Goal: Task Accomplishment & Management: Complete application form

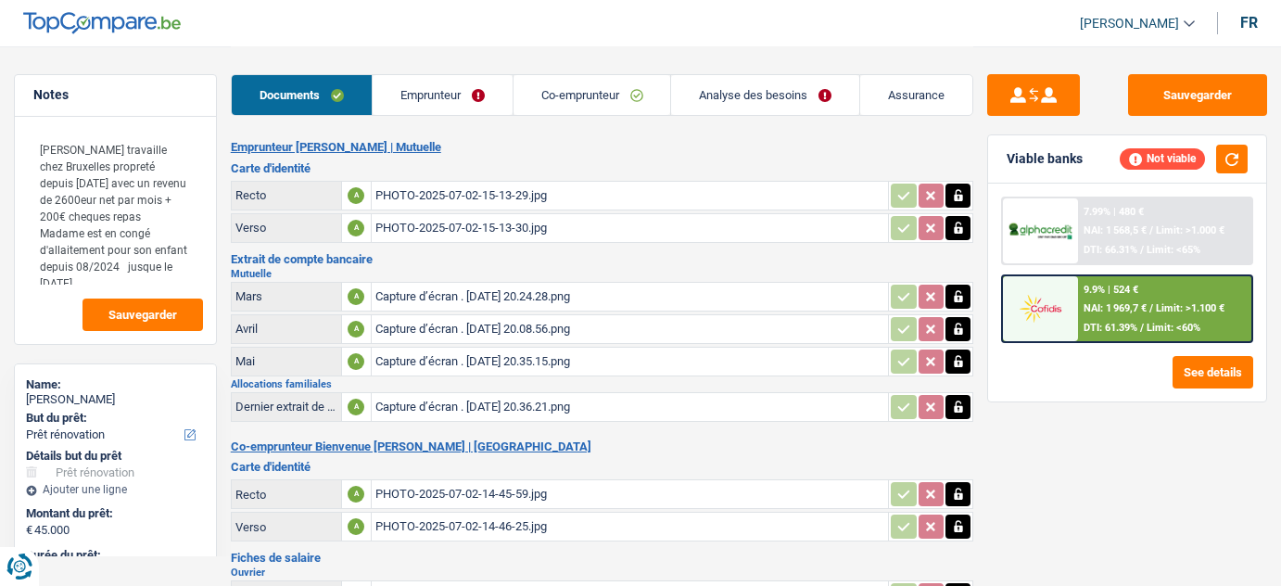
select select "renovation"
select select "144"
select select "applicant"
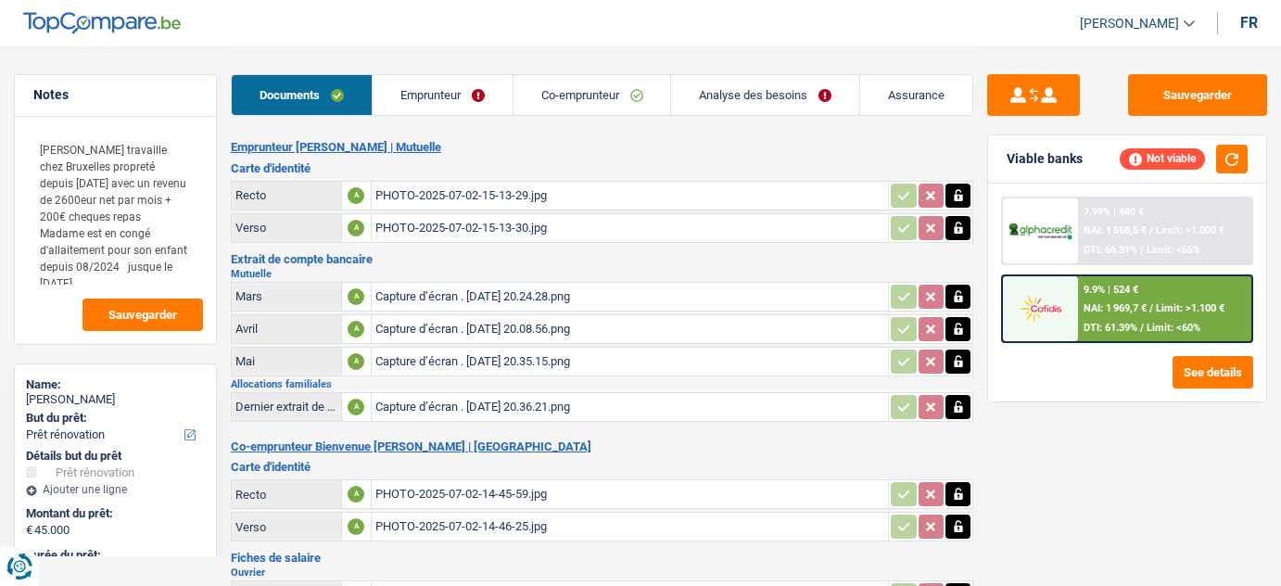
select select "applicant"
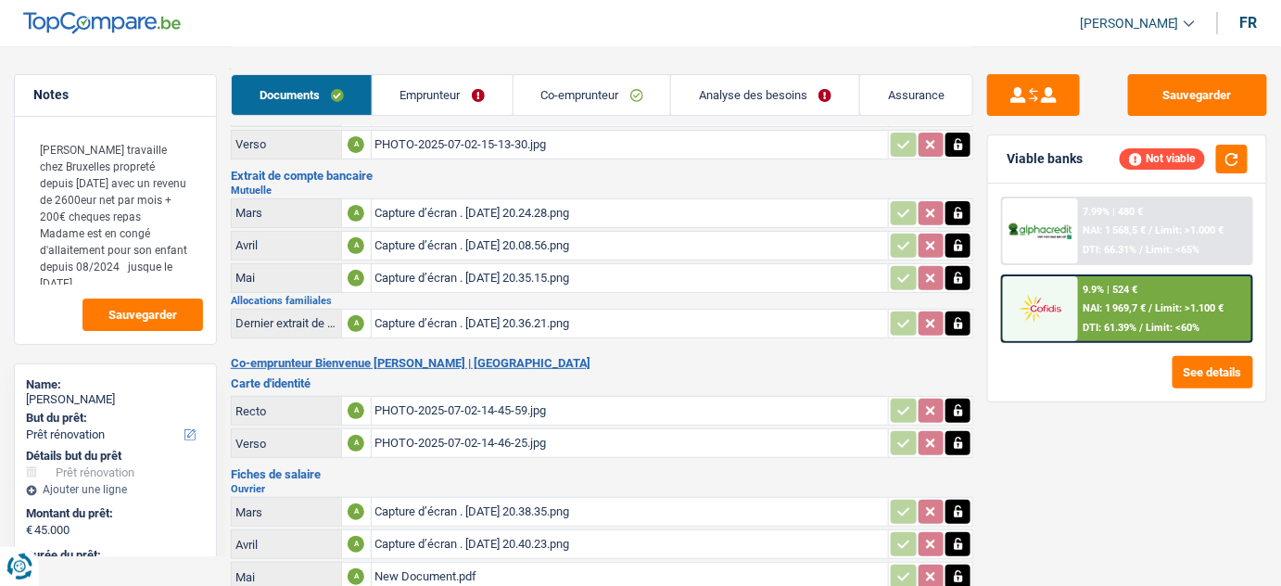
click at [573, 221] on div "Capture d’écran . 2025-07-07 à 20.24.28.png" at bounding box center [630, 213] width 510 height 28
click at [954, 215] on icon "button" at bounding box center [958, 213] width 15 height 19
drag, startPoint x: 955, startPoint y: 245, endPoint x: 958, endPoint y: 277, distance: 32.6
click at [955, 248] on icon "button" at bounding box center [958, 245] width 15 height 19
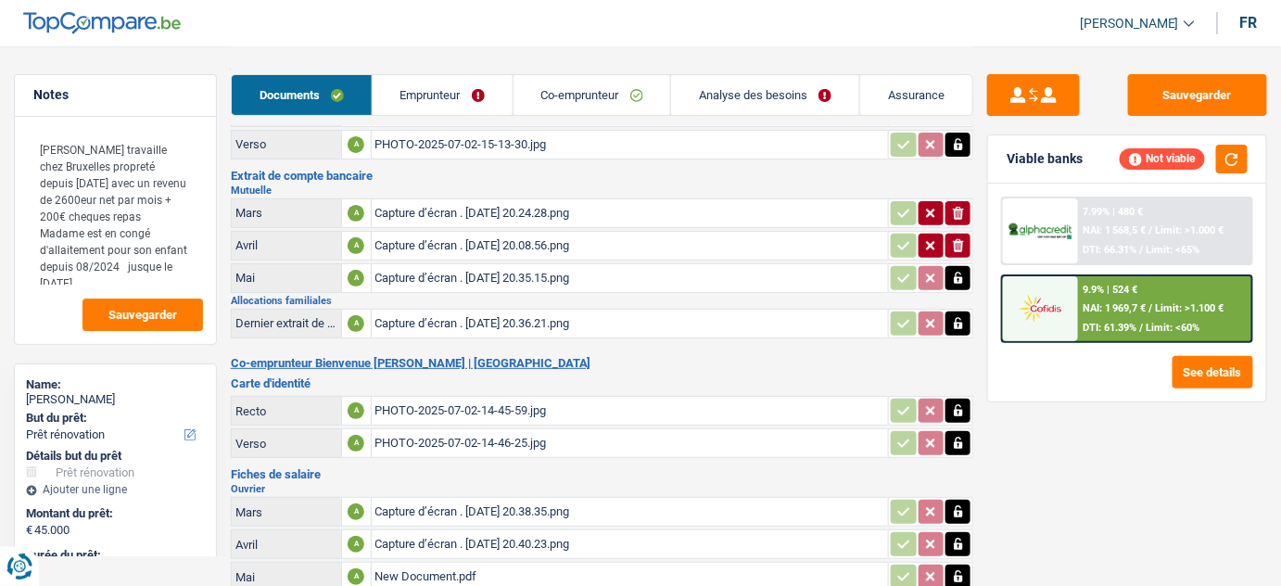
click at [958, 277] on icon "button" at bounding box center [958, 278] width 8 height 12
click at [963, 236] on icon "ionicons-v5-e" at bounding box center [958, 245] width 15 height 19
click at [959, 212] on icon "ionicons-v5-e" at bounding box center [958, 213] width 15 height 19
click at [951, 271] on icon "ionicons-v5-e" at bounding box center [958, 278] width 15 height 19
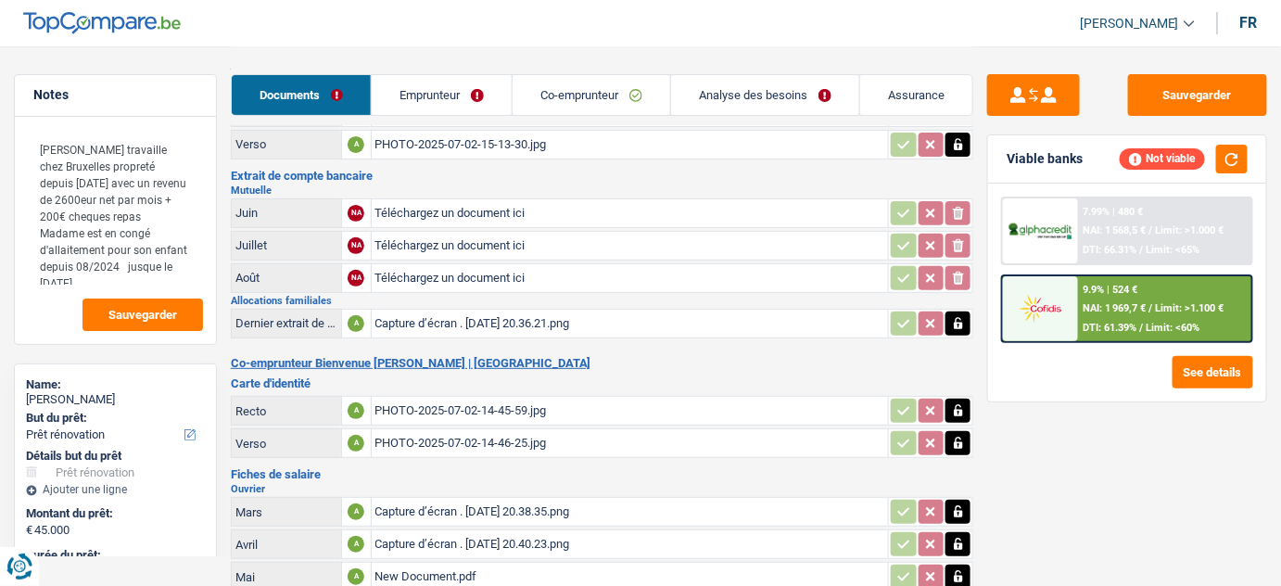
click at [459, 215] on input "Téléchargez un document ici" at bounding box center [630, 213] width 510 height 28
click at [402, 276] on input "Téléchargez un document ici" at bounding box center [630, 278] width 510 height 28
type input "C:\fakepath\08.jpg"
click at [479, 235] on input "Téléchargez un document ici" at bounding box center [630, 246] width 510 height 28
type input "C:\fakepath\07.jpg"
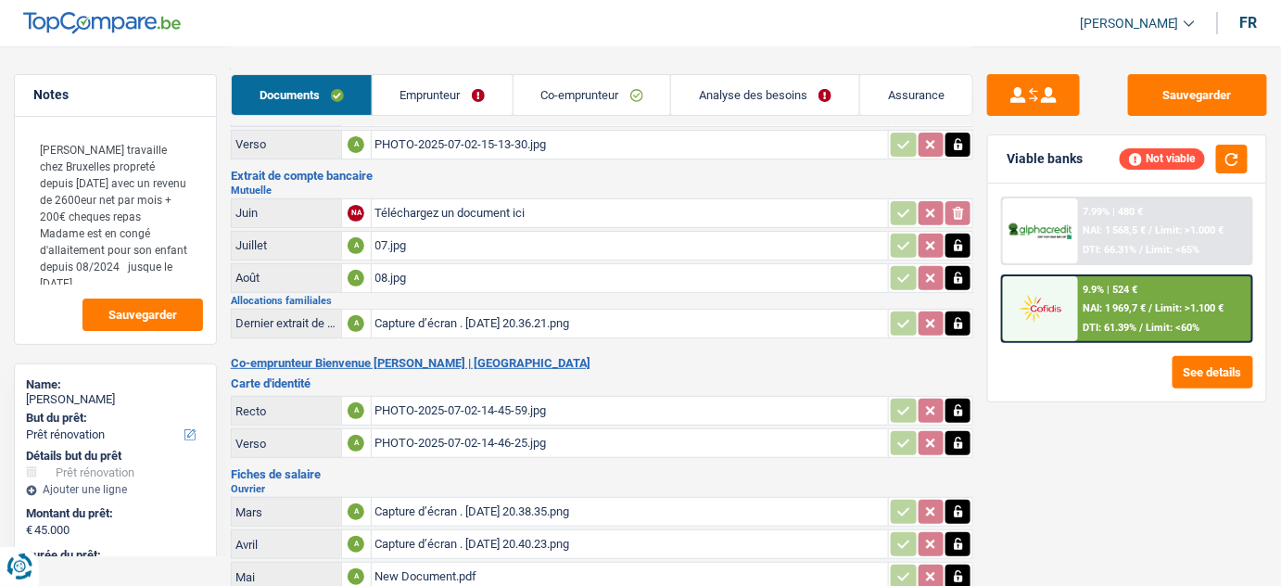
click at [524, 341] on div "Emprunteur Christine Sona bata | Mutuelle Carte d'identité Recto A PHOTO-2025-0…" at bounding box center [602, 524] width 743 height 935
drag, startPoint x: 509, startPoint y: 297, endPoint x: 490, endPoint y: 309, distance: 22.1
click at [490, 309] on div "Allocations familiales Dernier extrait de compte pour vos allocations familiale…" at bounding box center [602, 318] width 743 height 45
click at [490, 310] on div "Capture d’écran . 2025-07-07 à 20.36.21.png" at bounding box center [630, 324] width 510 height 28
click at [951, 325] on icon "button" at bounding box center [958, 323] width 15 height 19
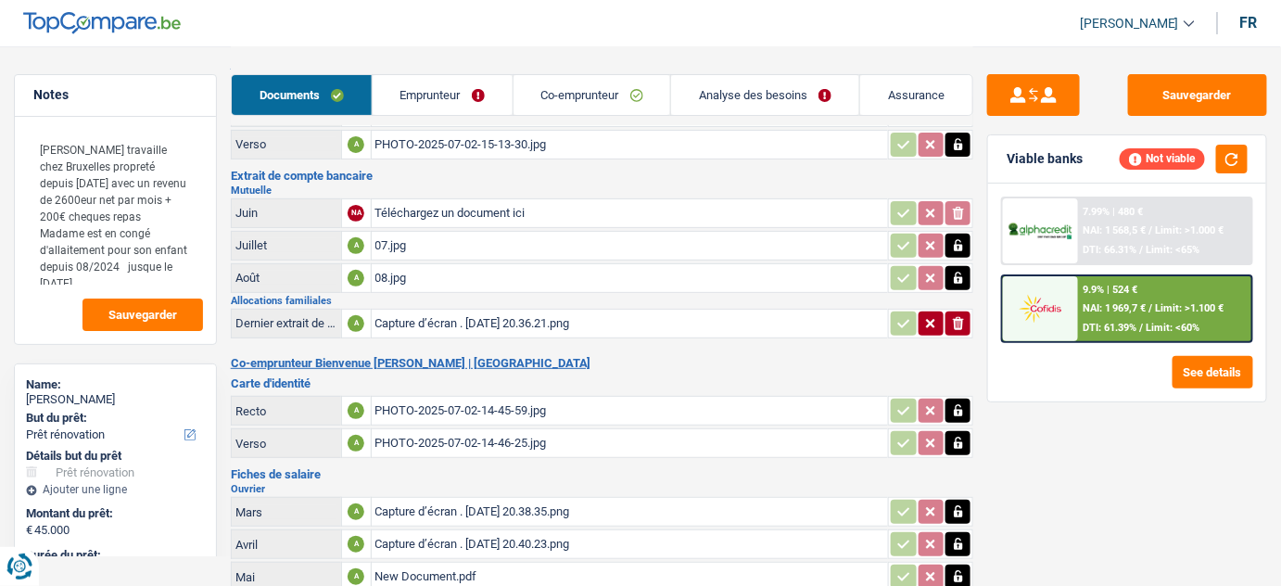
drag, startPoint x: 951, startPoint y: 325, endPoint x: 961, endPoint y: 322, distance: 10.6
click at [961, 322] on icon "ionicons-v5-e" at bounding box center [958, 323] width 15 height 19
click at [721, 323] on input "Téléchargez un document ici" at bounding box center [630, 324] width 510 height 28
type input "C:\fakepath\allocs fam.jpg"
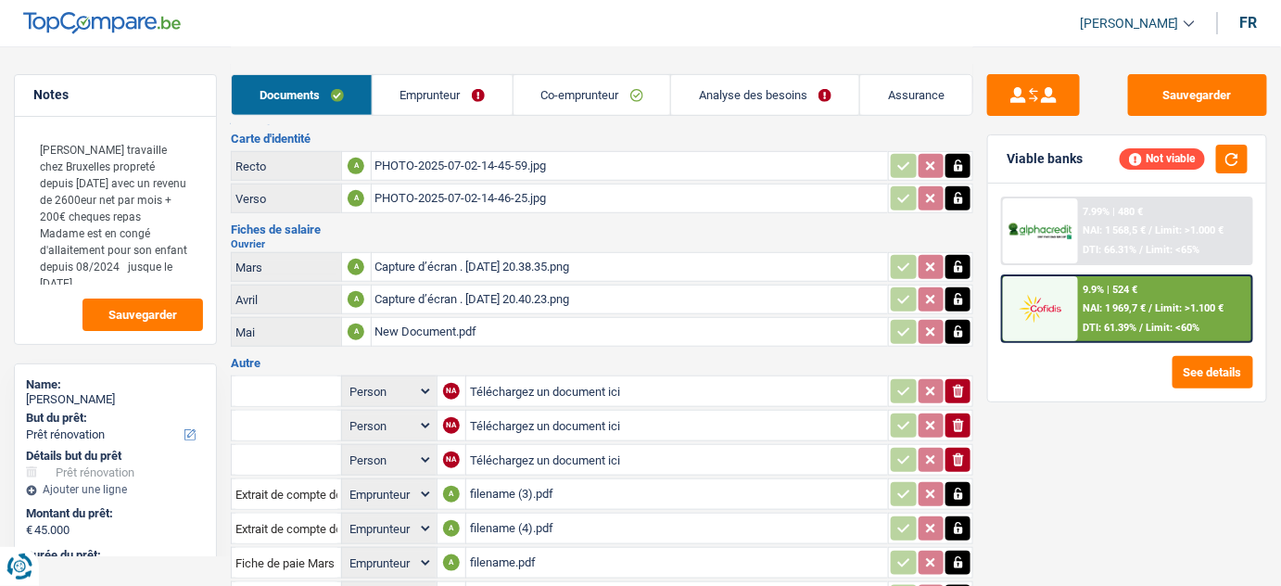
scroll to position [524, 0]
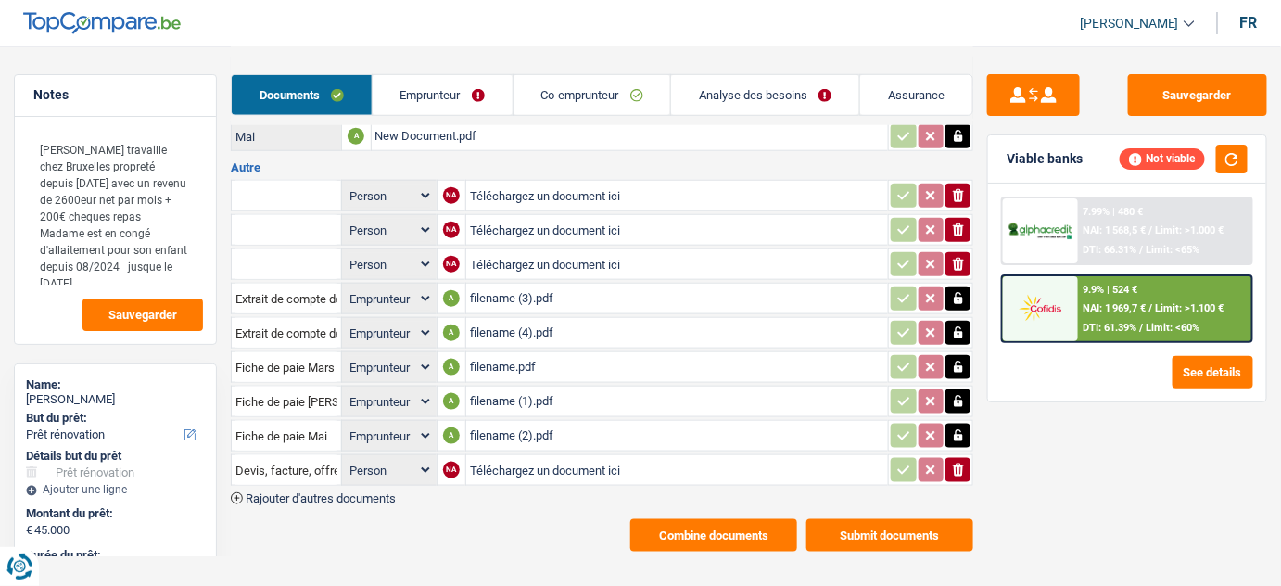
click at [648, 395] on div "filename (1).pdf" at bounding box center [677, 401] width 414 height 28
click at [593, 433] on div "filename (2).pdf" at bounding box center [677, 436] width 414 height 28
click at [526, 321] on div "filename (4).pdf" at bounding box center [677, 333] width 414 height 28
click at [553, 291] on div "filename (3).pdf" at bounding box center [677, 299] width 414 height 28
click at [962, 430] on icon "button" at bounding box center [958, 436] width 8 height 12
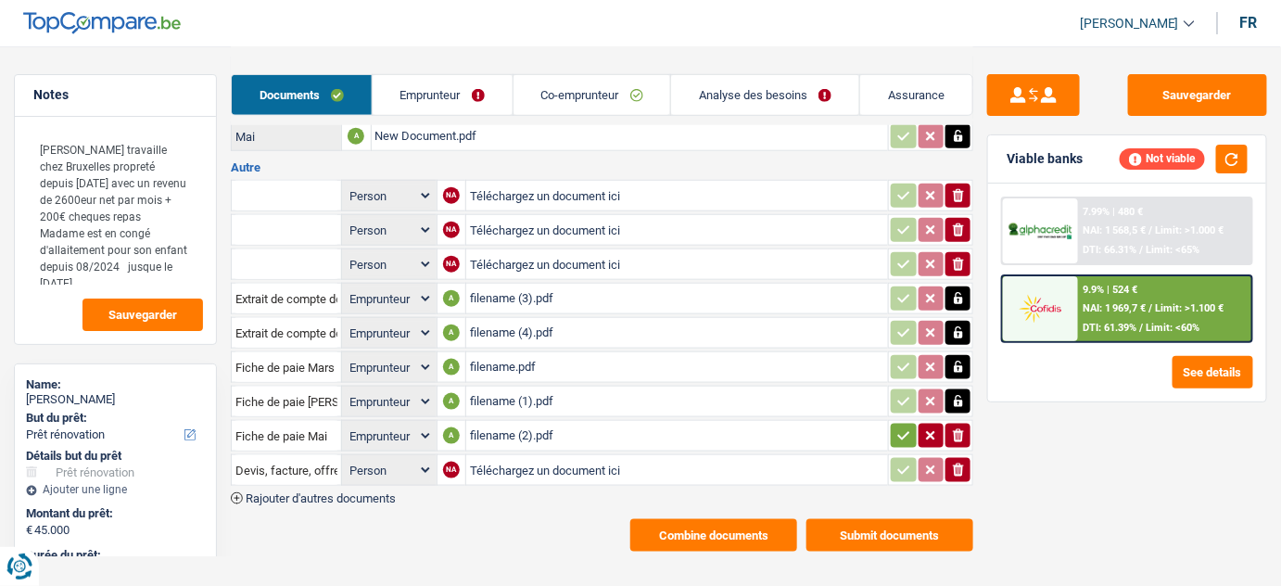
click at [960, 396] on icon "button" at bounding box center [958, 402] width 8 height 12
click at [958, 402] on button "ionicons-v5-e" at bounding box center [957, 401] width 25 height 24
select select
click at [961, 358] on icon "button" at bounding box center [958, 367] width 15 height 19
drag, startPoint x: 962, startPoint y: 331, endPoint x: 961, endPoint y: 315, distance: 15.8
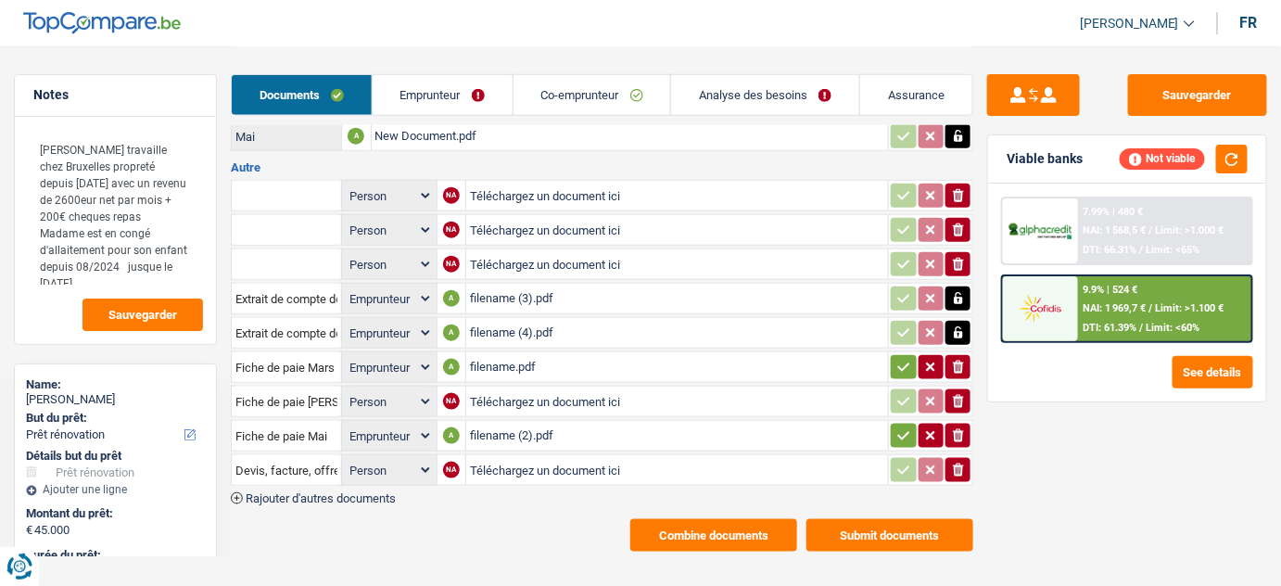
click at [961, 330] on icon "button" at bounding box center [958, 332] width 15 height 19
click at [961, 293] on icon "button" at bounding box center [958, 299] width 8 height 12
click at [957, 326] on icon "button" at bounding box center [958, 332] width 11 height 13
select select
click at [958, 372] on td "ionicons-v5-e" at bounding box center [930, 367] width 85 height 32
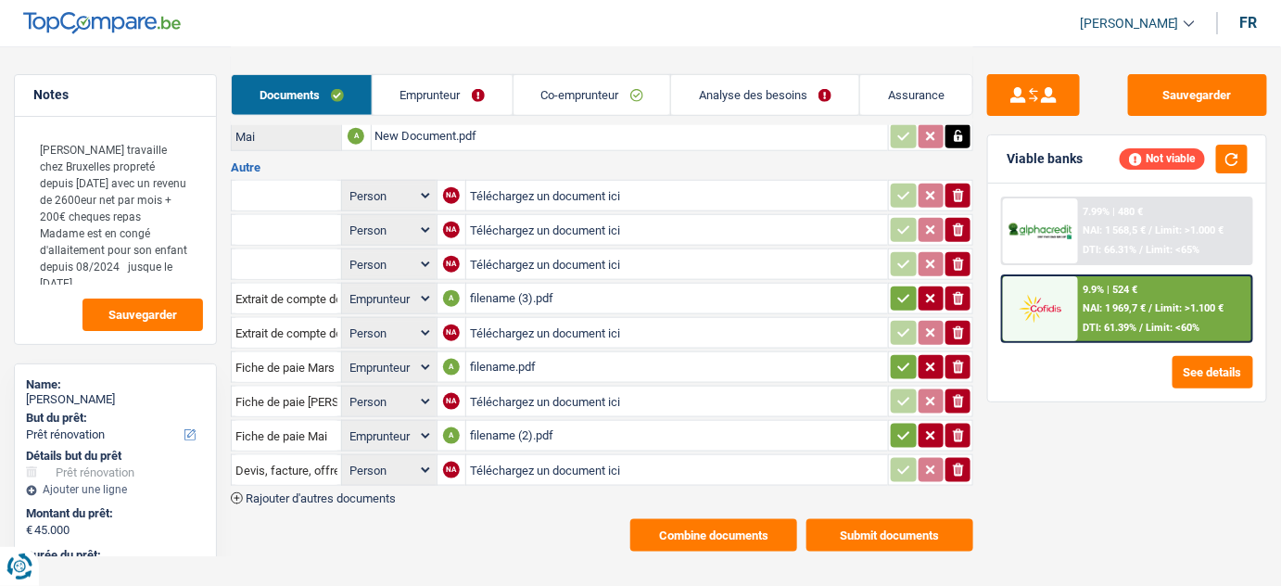
drag, startPoint x: 954, startPoint y: 411, endPoint x: 956, endPoint y: 434, distance: 22.4
click at [954, 424] on button "ionicons-v5-e" at bounding box center [957, 436] width 25 height 24
select select
drag, startPoint x: 956, startPoint y: 434, endPoint x: 952, endPoint y: 398, distance: 35.5
click at [956, 432] on button "ionicons-v5-e" at bounding box center [957, 436] width 25 height 24
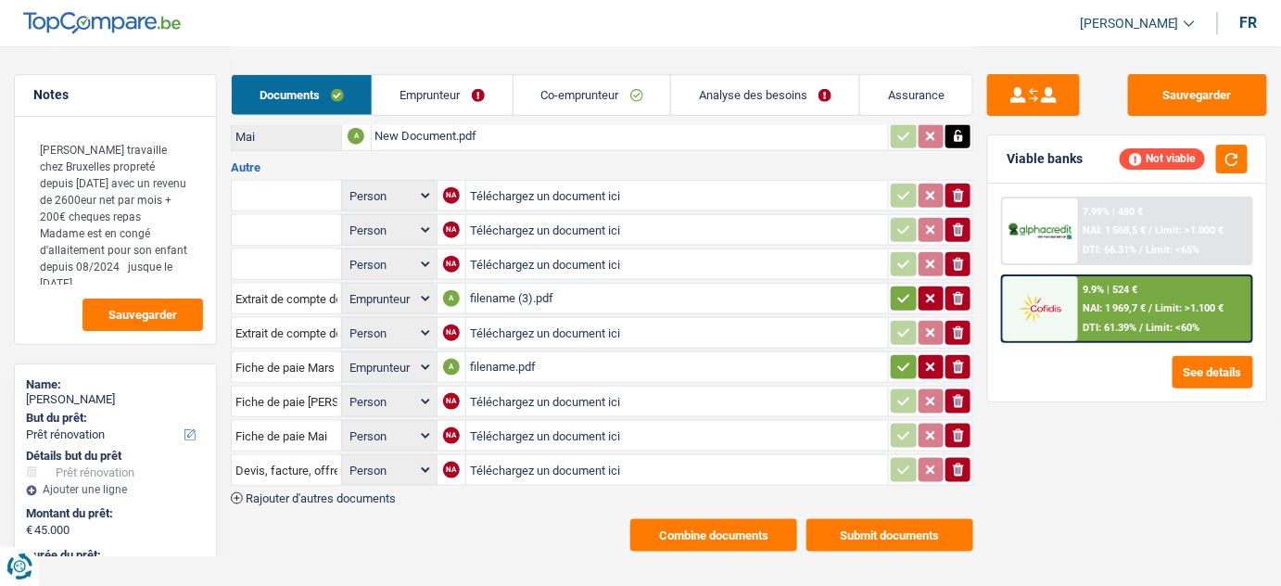
drag, startPoint x: 960, startPoint y: 356, endPoint x: 959, endPoint y: 313, distance: 42.6
click at [961, 358] on icon "ionicons-v5-e" at bounding box center [958, 367] width 15 height 19
select select
click at [961, 292] on icon "button" at bounding box center [958, 298] width 11 height 13
select select
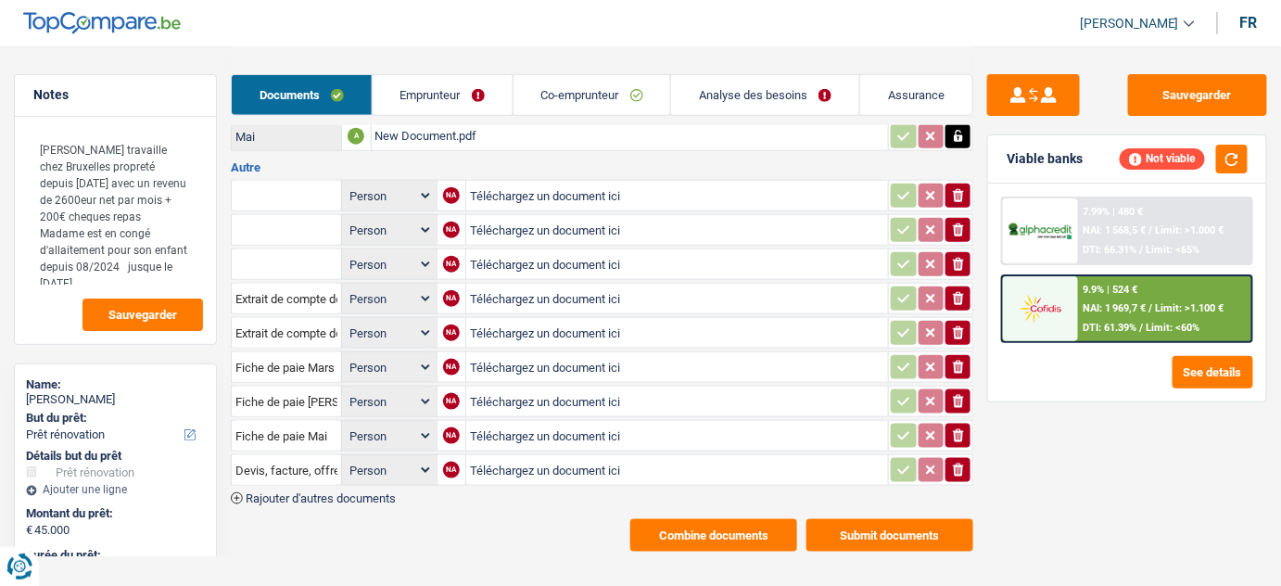
click at [961, 464] on icon "ionicons-v5-e" at bounding box center [958, 470] width 15 height 19
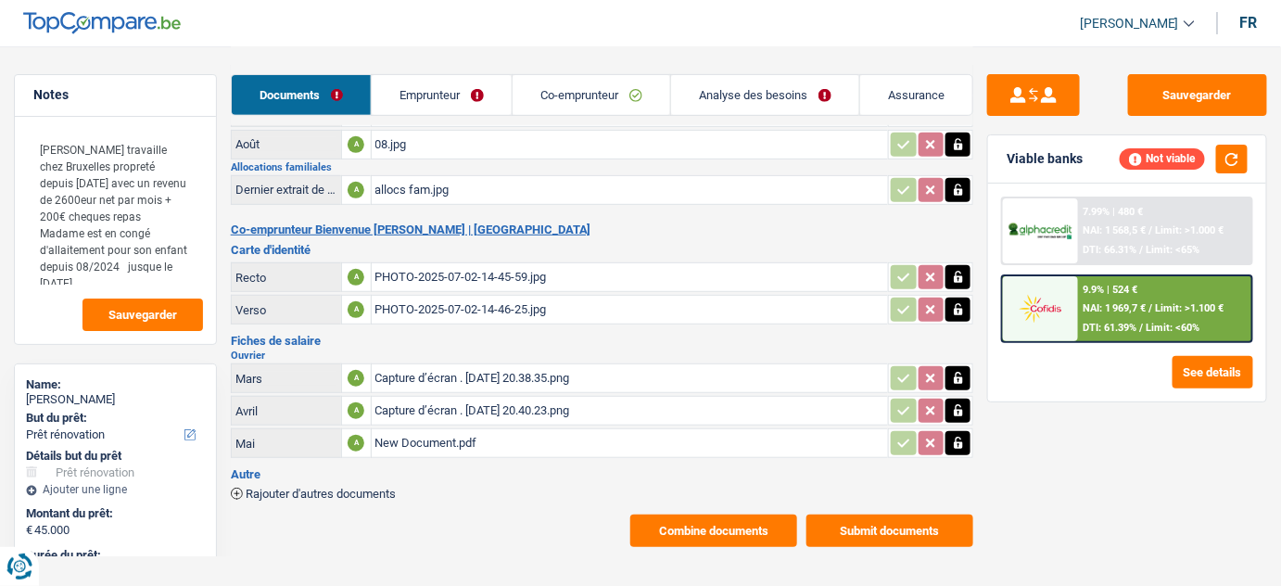
drag, startPoint x: 961, startPoint y: 464, endPoint x: 384, endPoint y: 521, distance: 580.1
click at [384, 521] on div "Combine documents Submit documents" at bounding box center [602, 530] width 743 height 32
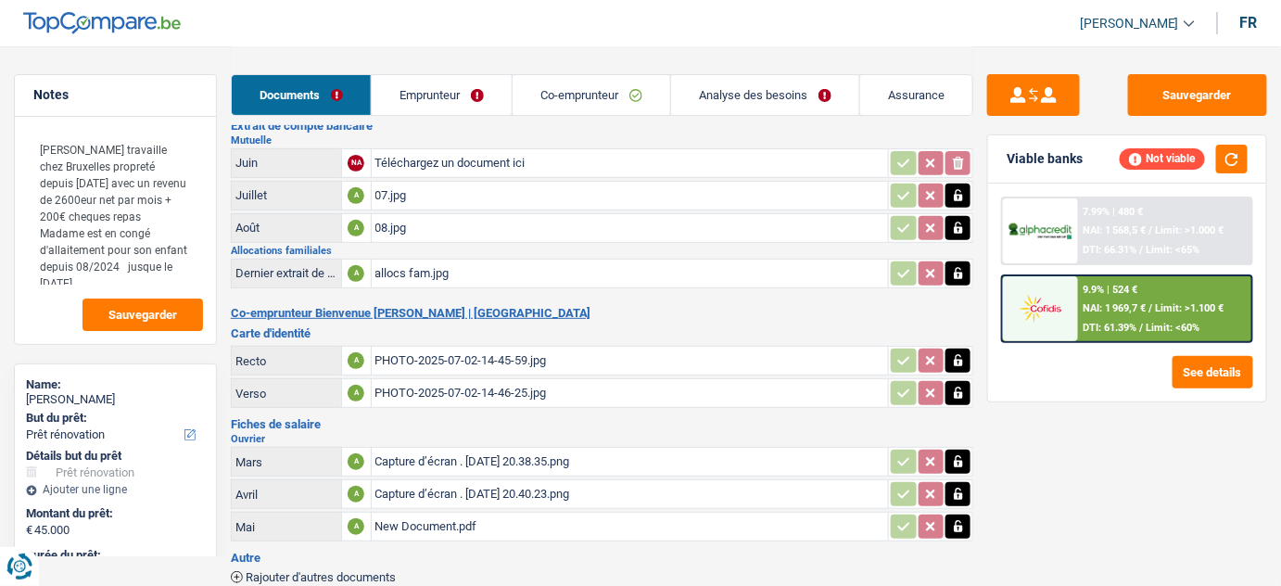
scroll to position [0, 0]
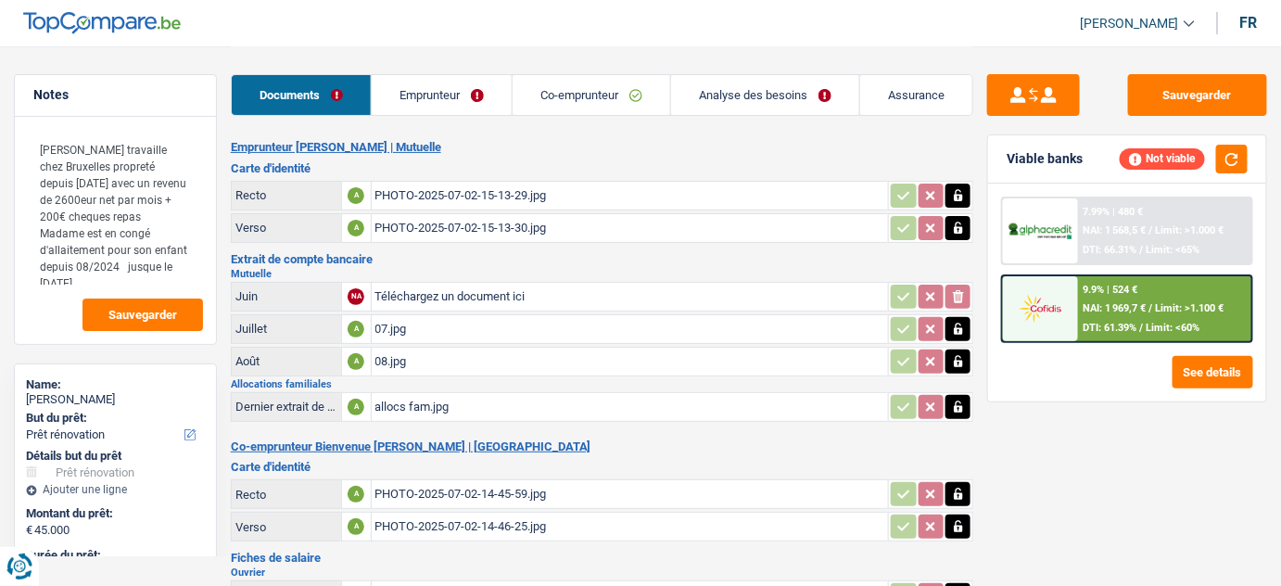
click at [401, 325] on div "07.jpg" at bounding box center [630, 329] width 510 height 28
click at [445, 367] on div "08.jpg" at bounding box center [630, 362] width 510 height 28
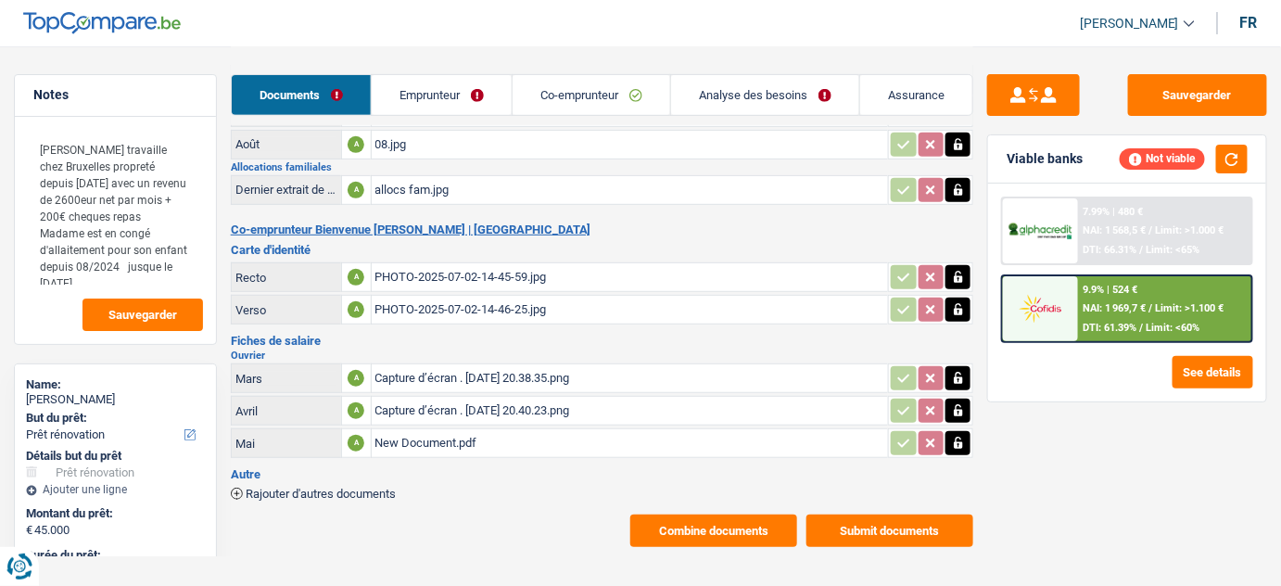
drag, startPoint x: 968, startPoint y: 371, endPoint x: 958, endPoint y: 393, distance: 24.5
click at [968, 371] on button "button" at bounding box center [957, 378] width 25 height 24
drag, startPoint x: 959, startPoint y: 399, endPoint x: 960, endPoint y: 423, distance: 23.2
click at [959, 401] on icon "button" at bounding box center [958, 410] width 15 height 19
click at [960, 434] on icon "button" at bounding box center [958, 443] width 15 height 19
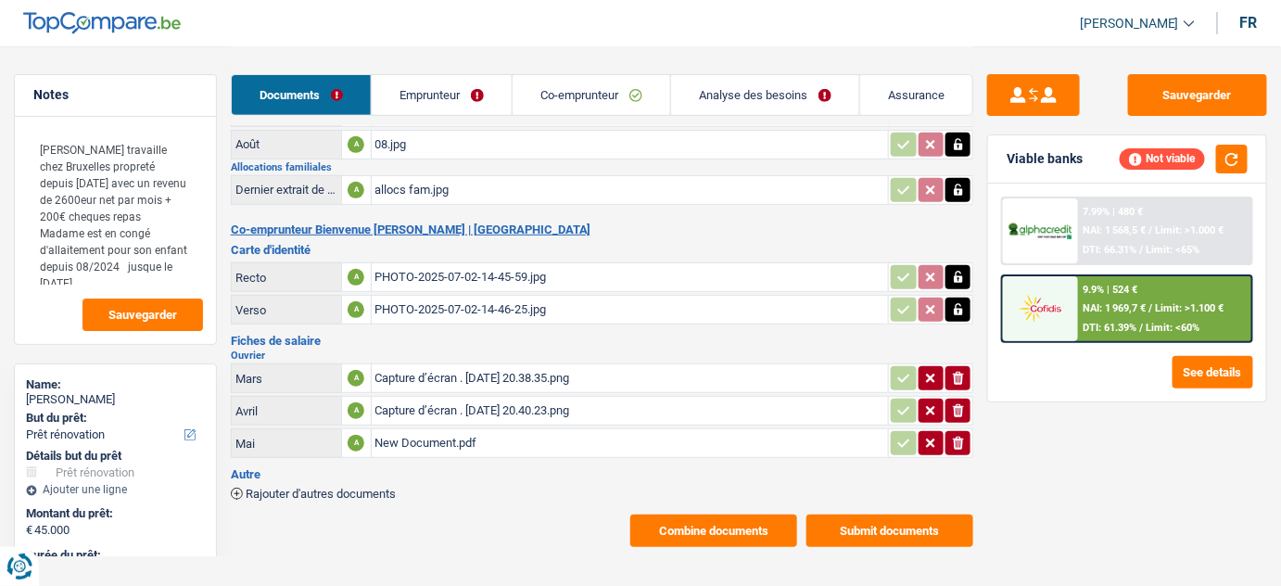
drag, startPoint x: 957, startPoint y: 363, endPoint x: 956, endPoint y: 385, distance: 21.3
click at [956, 372] on icon "ionicons-v5-e" at bounding box center [958, 378] width 15 height 19
drag, startPoint x: 955, startPoint y: 403, endPoint x: 954, endPoint y: 430, distance: 26.9
click at [955, 407] on icon "button" at bounding box center [958, 410] width 11 height 13
drag, startPoint x: 954, startPoint y: 432, endPoint x: 891, endPoint y: 432, distance: 62.1
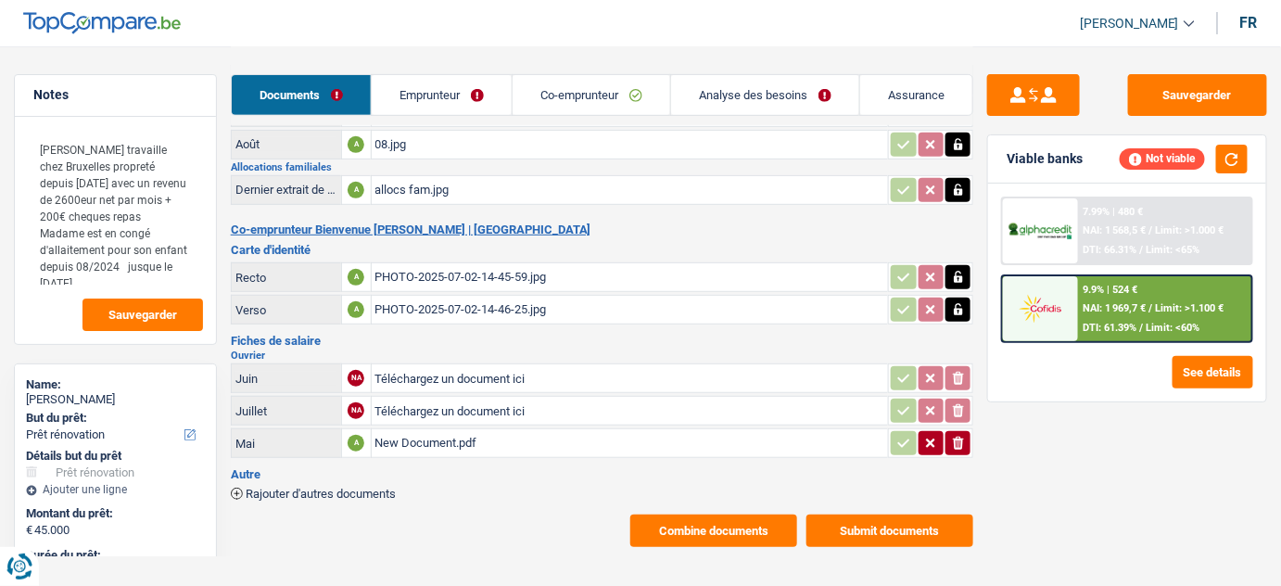
click at [954, 434] on icon "ionicons-v5-e" at bounding box center [958, 443] width 15 height 19
click at [540, 367] on input "Téléchargez un document ici" at bounding box center [630, 378] width 510 height 28
type input "C:\fakepath\08.pdf"
click at [500, 398] on input "Téléchargez un document ici" at bounding box center [630, 411] width 510 height 28
type input "C:\fakepath\07.jpg"
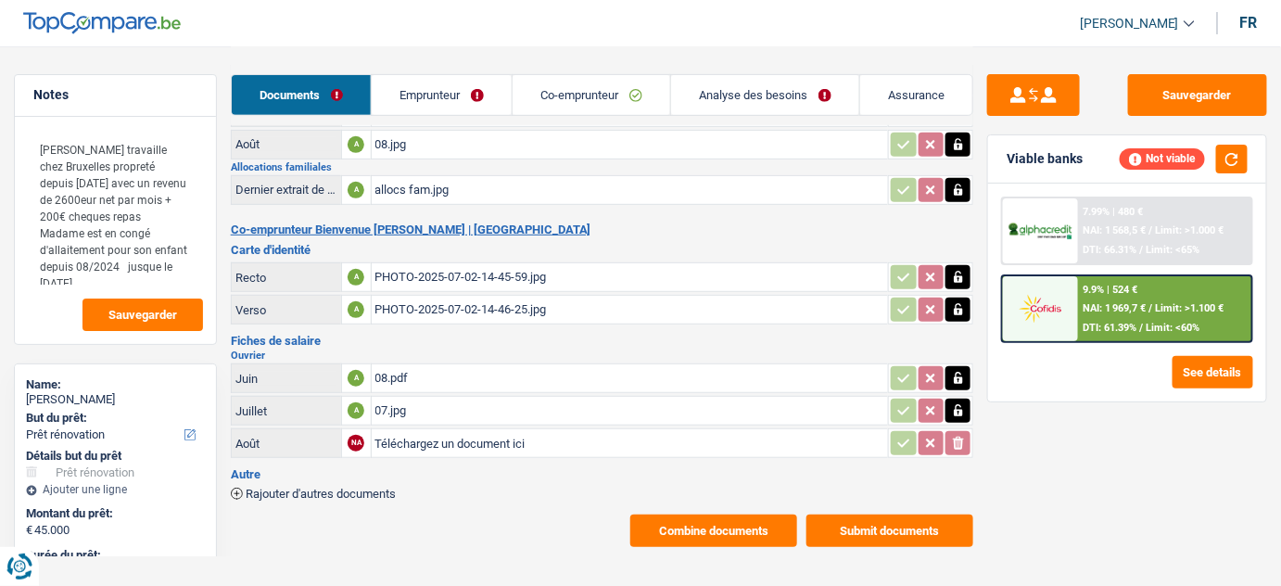
click at [410, 436] on input "Téléchargez un document ici" at bounding box center [630, 443] width 510 height 28
type input "C:\fakepath\06 mr.pdf"
click at [956, 374] on icon "button" at bounding box center [958, 379] width 8 height 12
click at [958, 410] on icon "button" at bounding box center [958, 410] width 15 height 19
click at [958, 372] on icon "button" at bounding box center [958, 378] width 11 height 13
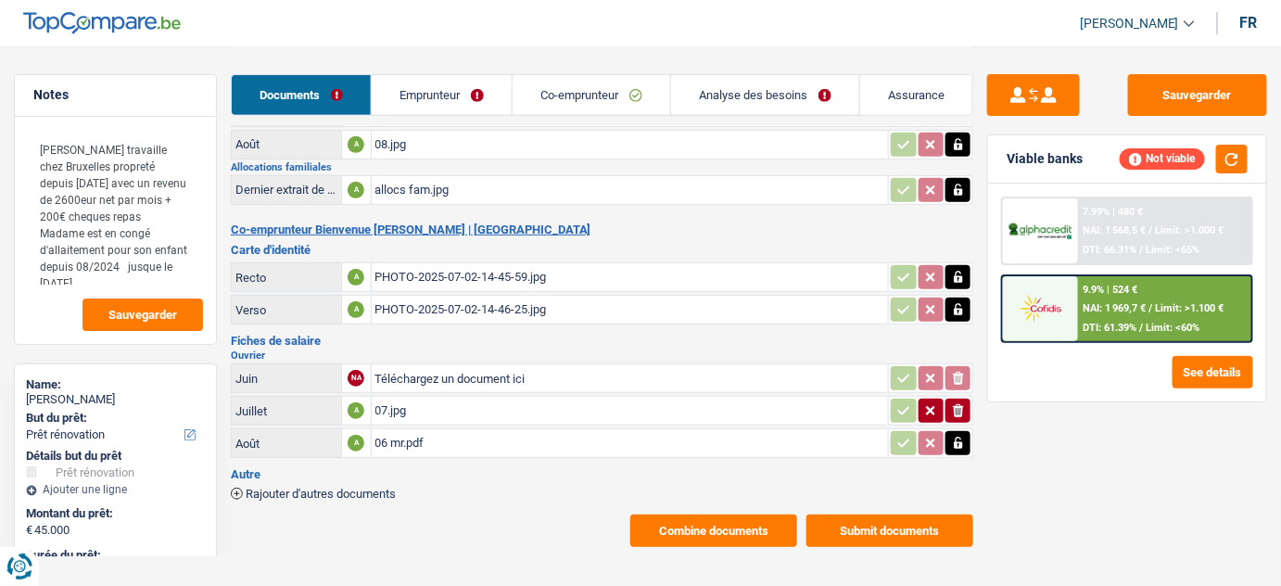
click at [936, 410] on icon "button" at bounding box center [930, 410] width 15 height 19
click at [506, 397] on div "07.jpg" at bounding box center [501, 411] width 252 height 28
drag, startPoint x: 953, startPoint y: 404, endPoint x: 901, endPoint y: 407, distance: 52.0
click at [953, 404] on icon "ionicons-v5-e" at bounding box center [958, 410] width 15 height 19
click at [497, 400] on input "Téléchargez un document ici" at bounding box center [630, 411] width 510 height 28
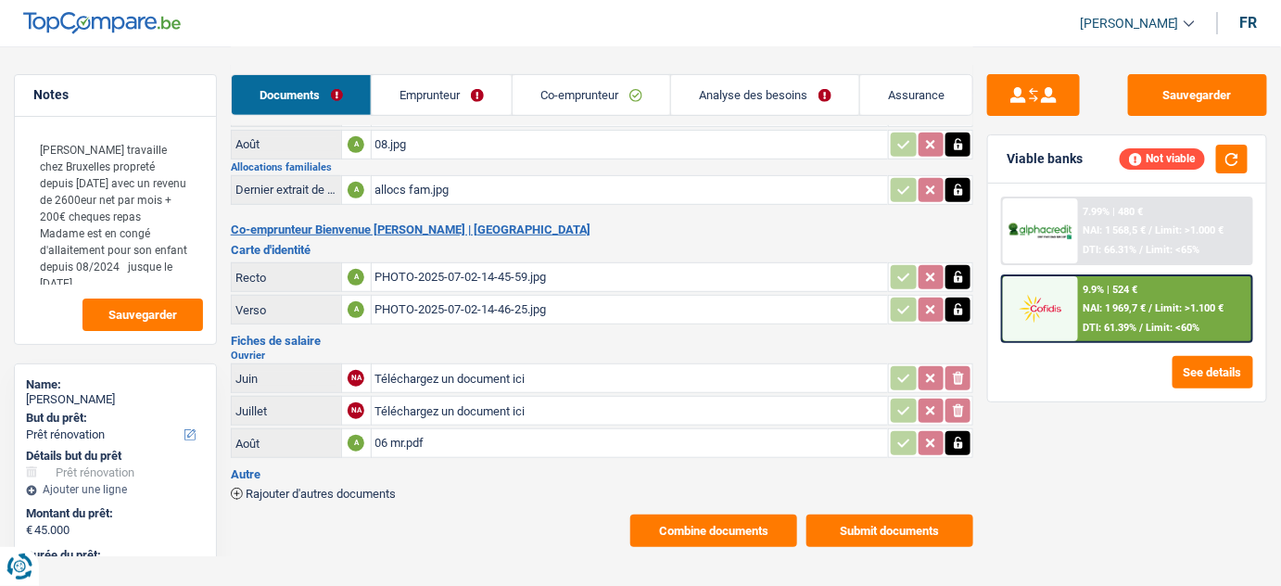
click at [962, 444] on icon "button" at bounding box center [958, 443] width 15 height 19
click at [958, 441] on icon "button" at bounding box center [958, 442] width 11 height 13
click at [536, 364] on input "Téléchargez un document ici" at bounding box center [630, 378] width 510 height 28
type input "C:\fakepath\06 mr.pdf"
click at [464, 403] on input "Téléchargez un document ici" at bounding box center [630, 411] width 510 height 28
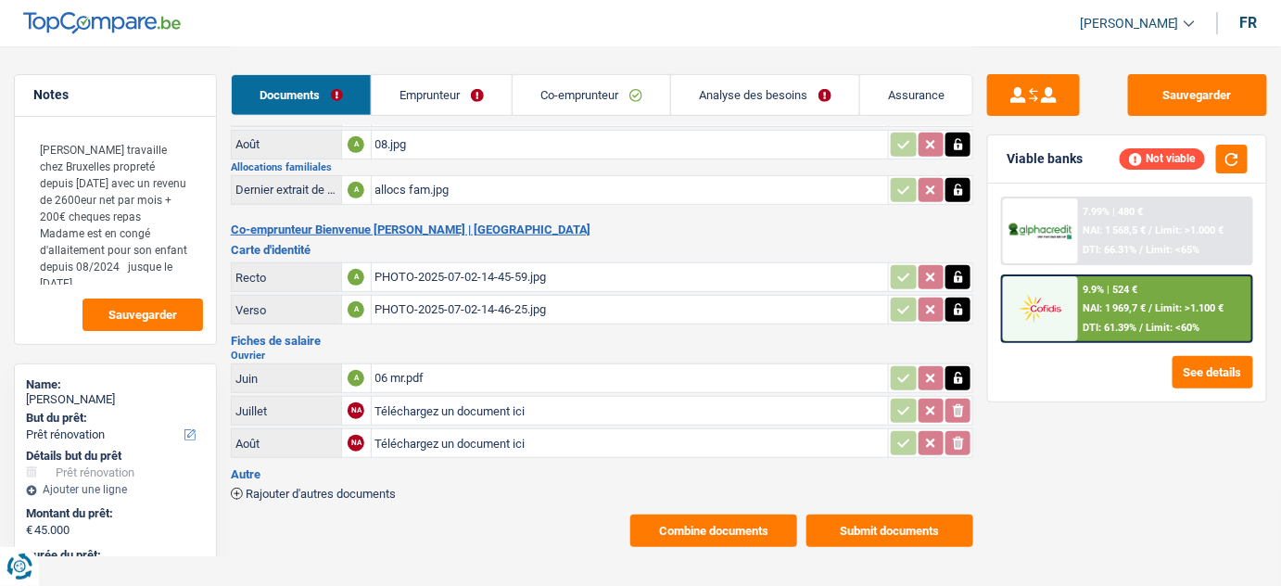
type input "C:\fakepath\07.pdf"
click at [462, 436] on input "Téléchargez un document ici" at bounding box center [630, 443] width 510 height 28
type input "C:\fakepath\08.pdf"
click at [494, 410] on div "07.pdf" at bounding box center [630, 411] width 510 height 28
click at [513, 429] on div "08.pdf" at bounding box center [630, 443] width 510 height 28
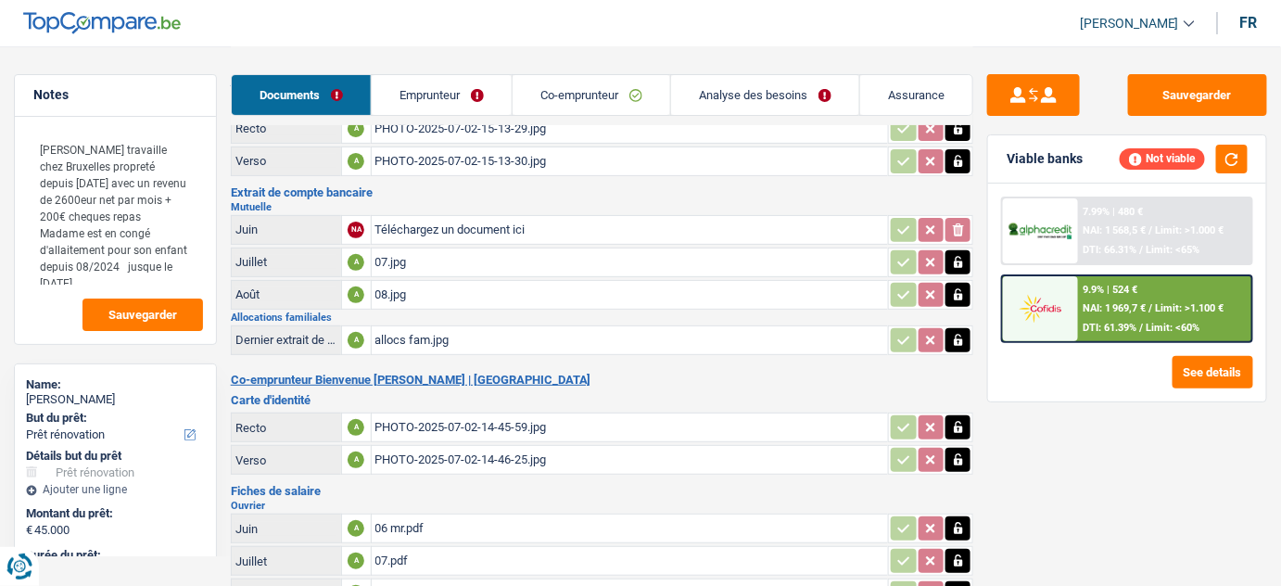
scroll to position [0, 0]
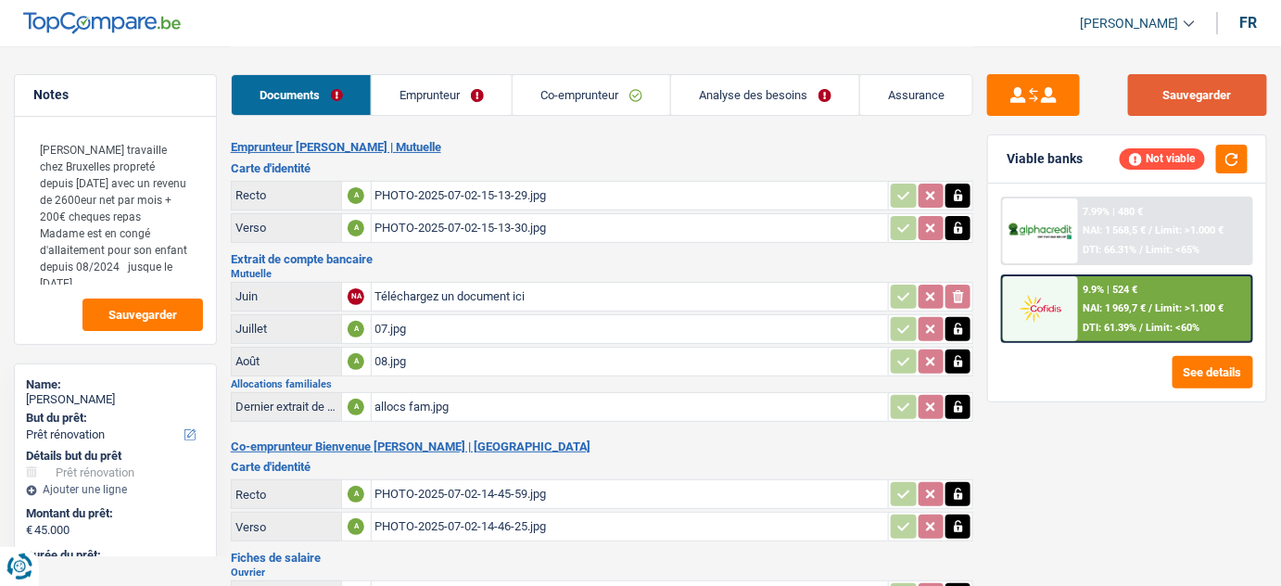
drag, startPoint x: 1199, startPoint y: 91, endPoint x: 1087, endPoint y: 17, distance: 134.4
click at [1198, 93] on button "Sauvegarder" at bounding box center [1197, 95] width 139 height 42
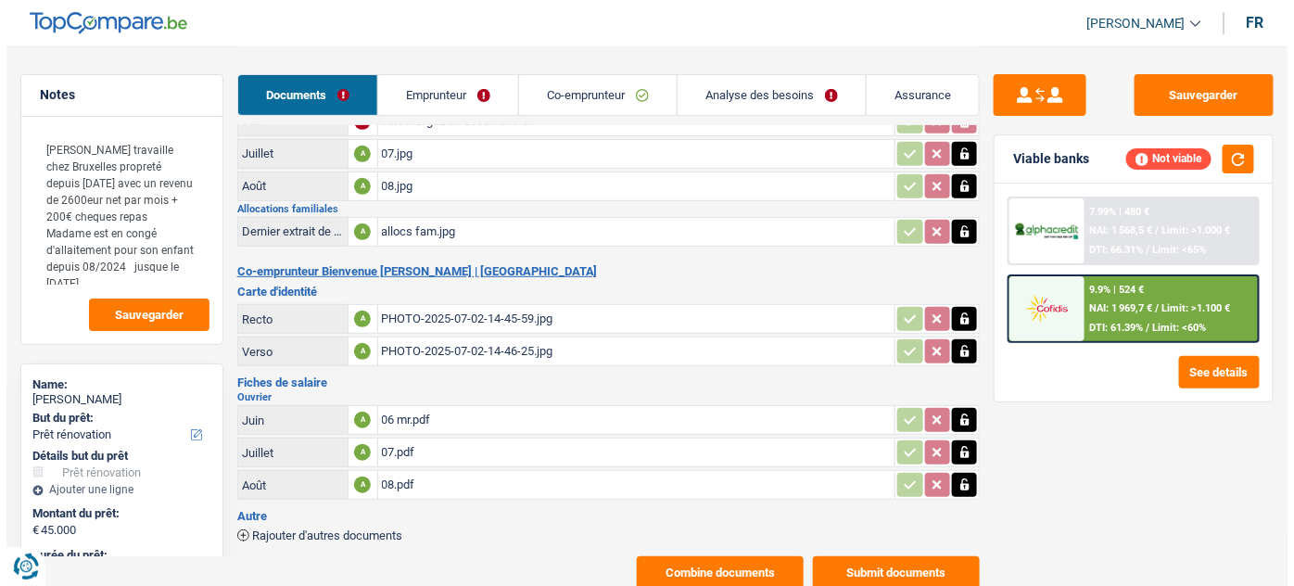
scroll to position [177, 0]
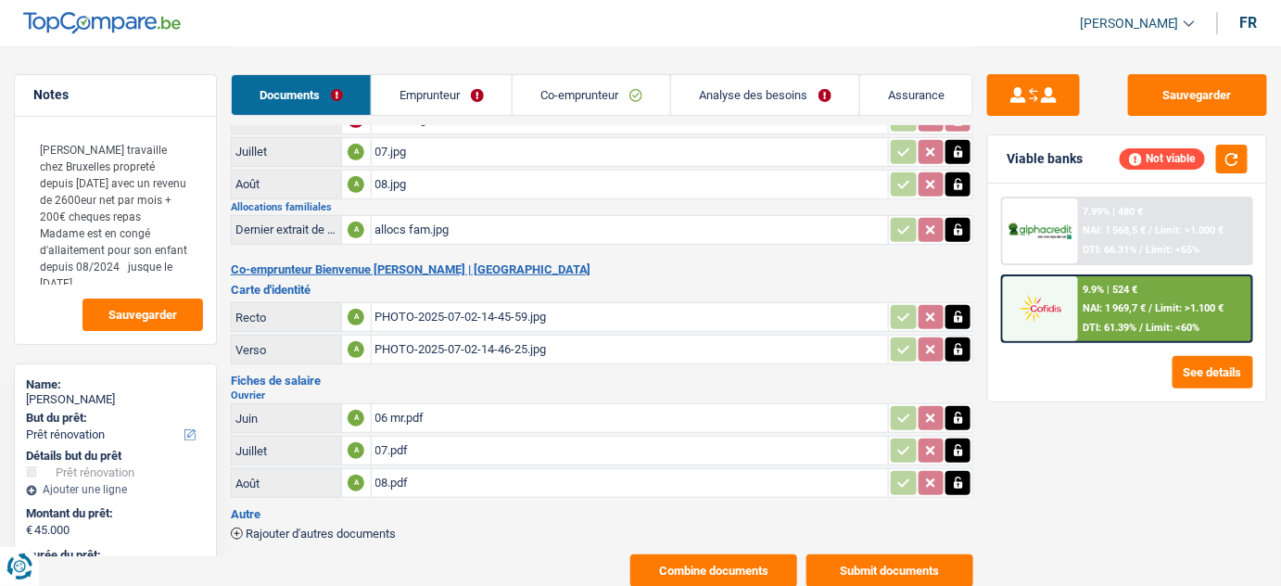
click at [894, 559] on button "Submit documents" at bounding box center [889, 570] width 167 height 32
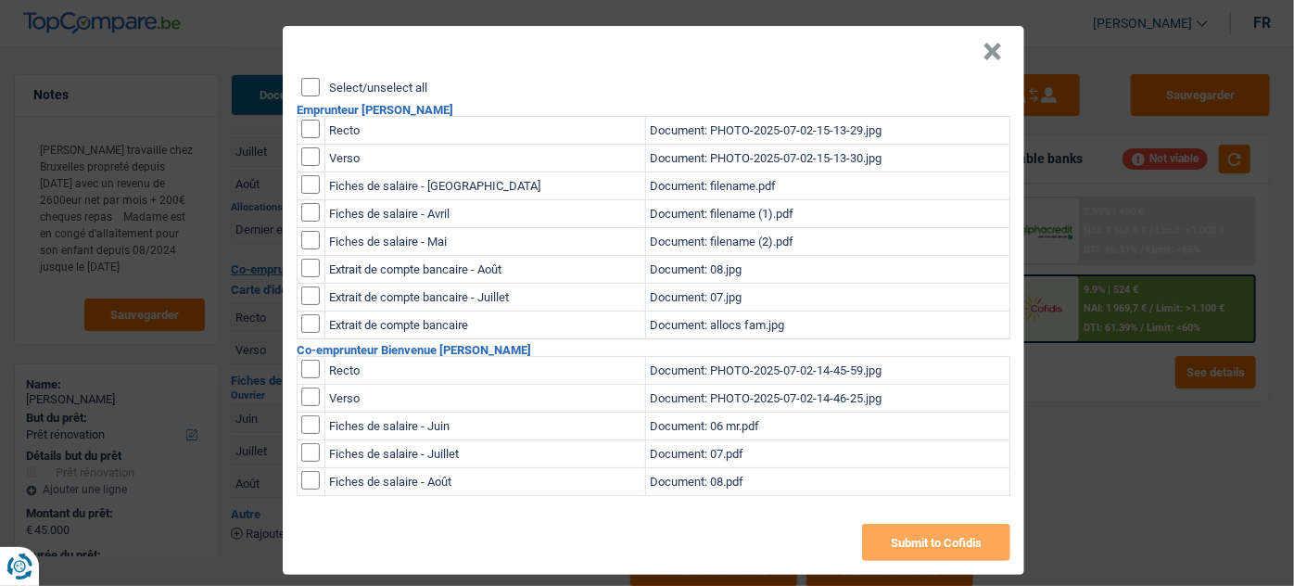
click at [301, 82] on input "Select/unselect all" at bounding box center [310, 87] width 19 height 19
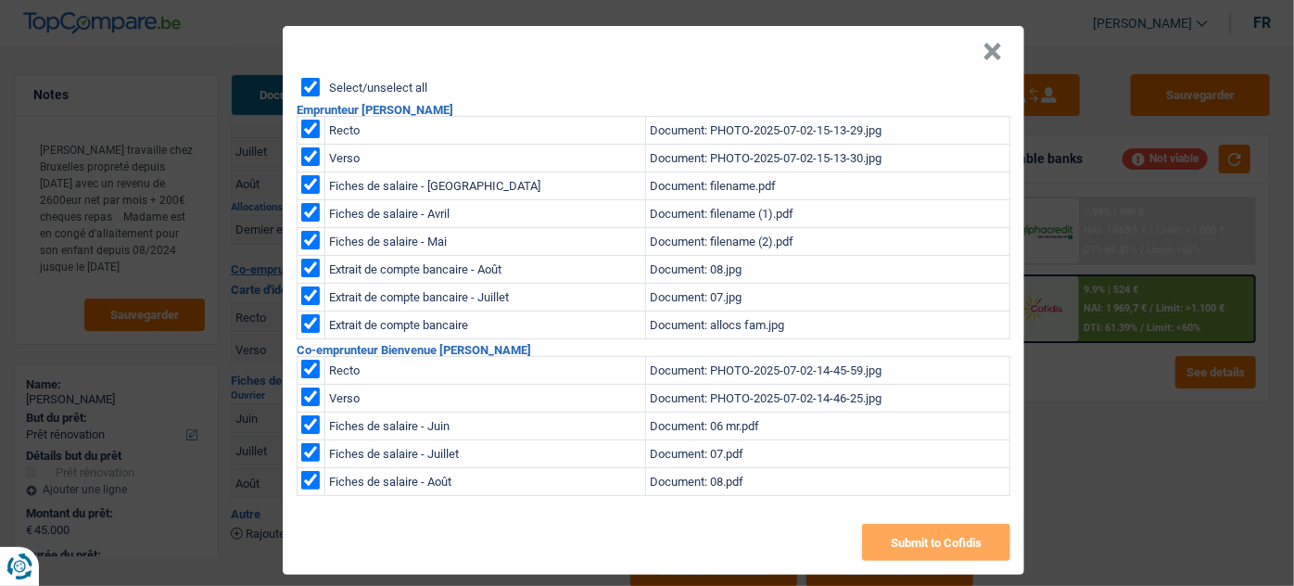
checkbox input "true"
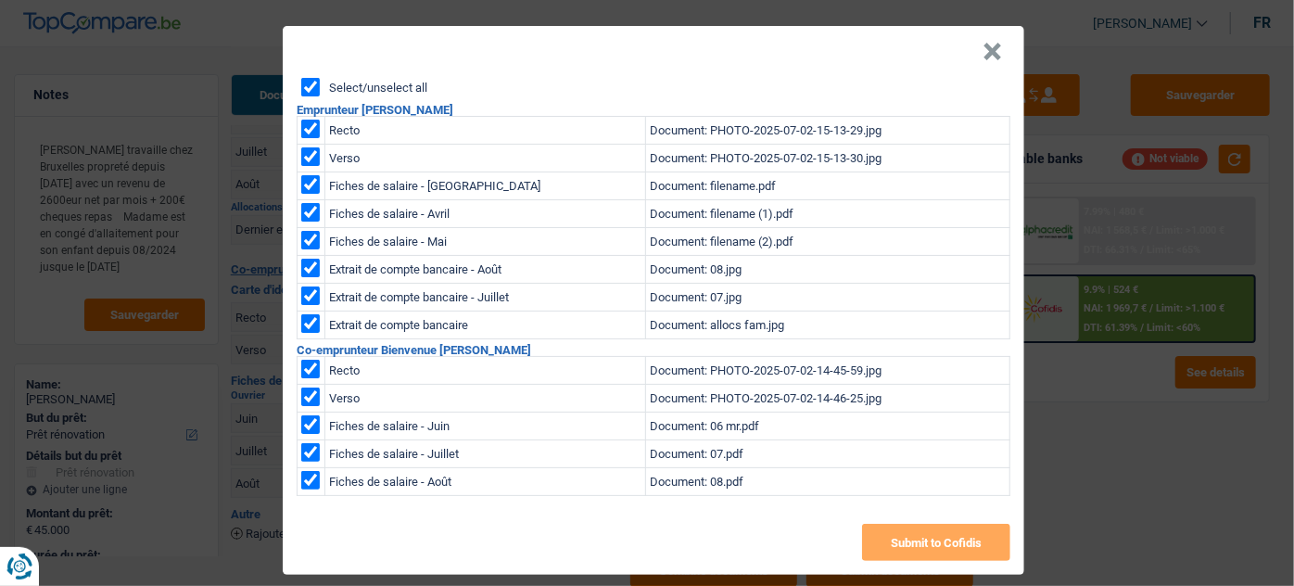
checkbox input "true"
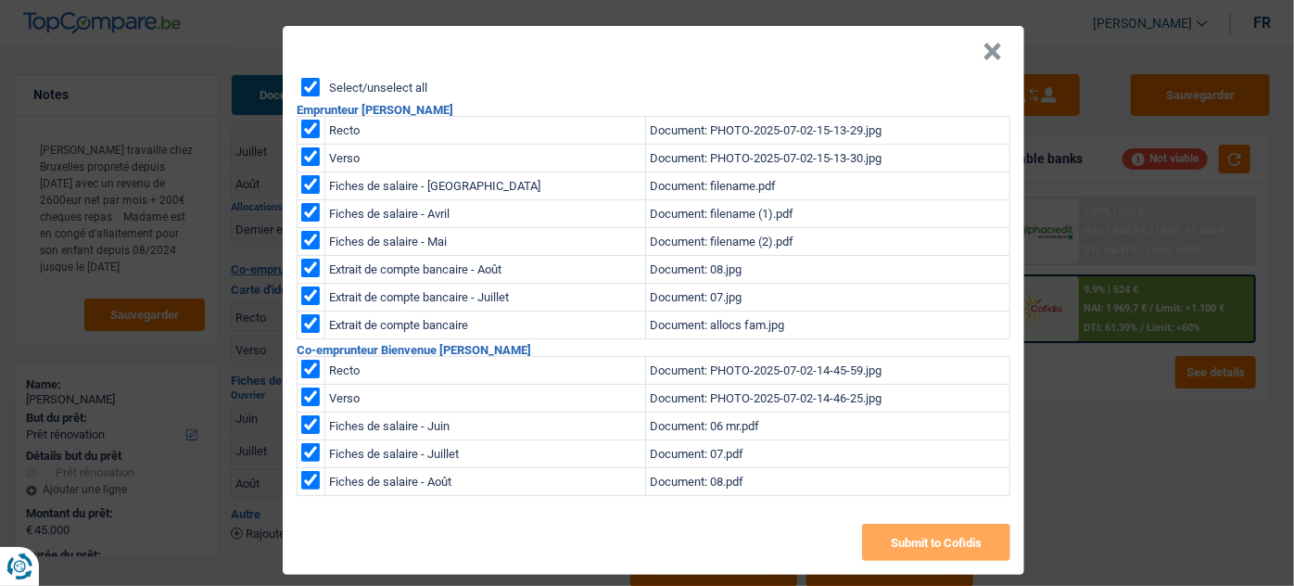
checkbox input "true"
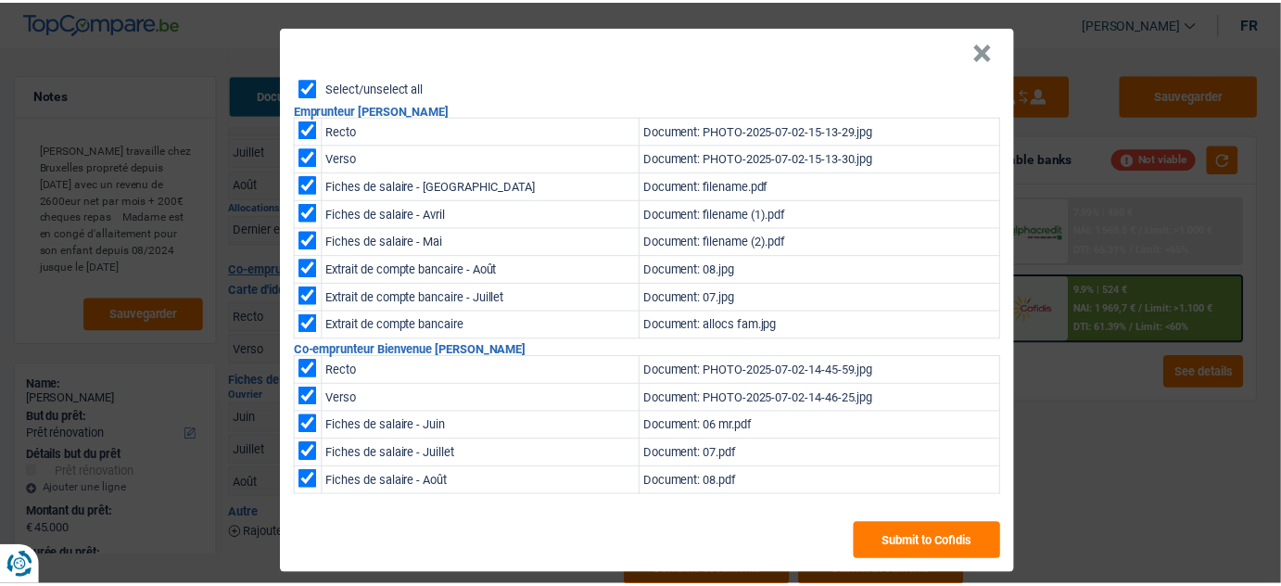
scroll to position [14, 0]
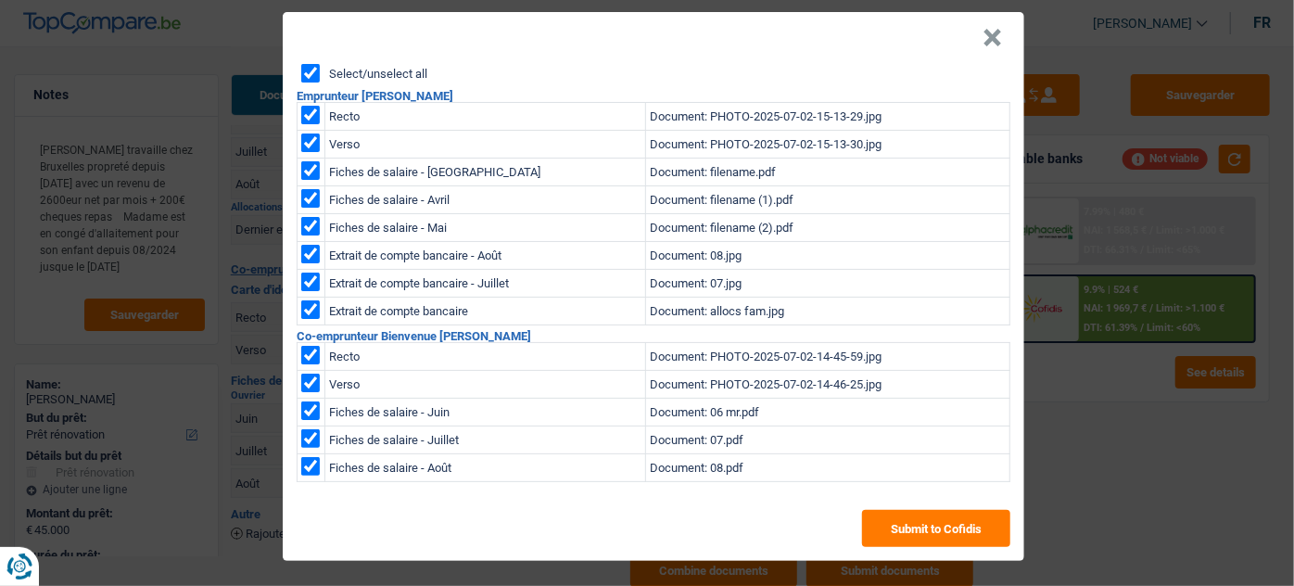
click at [301, 167] on input "checkbox" at bounding box center [310, 170] width 19 height 19
checkbox input "false"
click at [968, 16] on header "×" at bounding box center [653, 38] width 741 height 52
click at [988, 44] on button "×" at bounding box center [991, 38] width 19 height 19
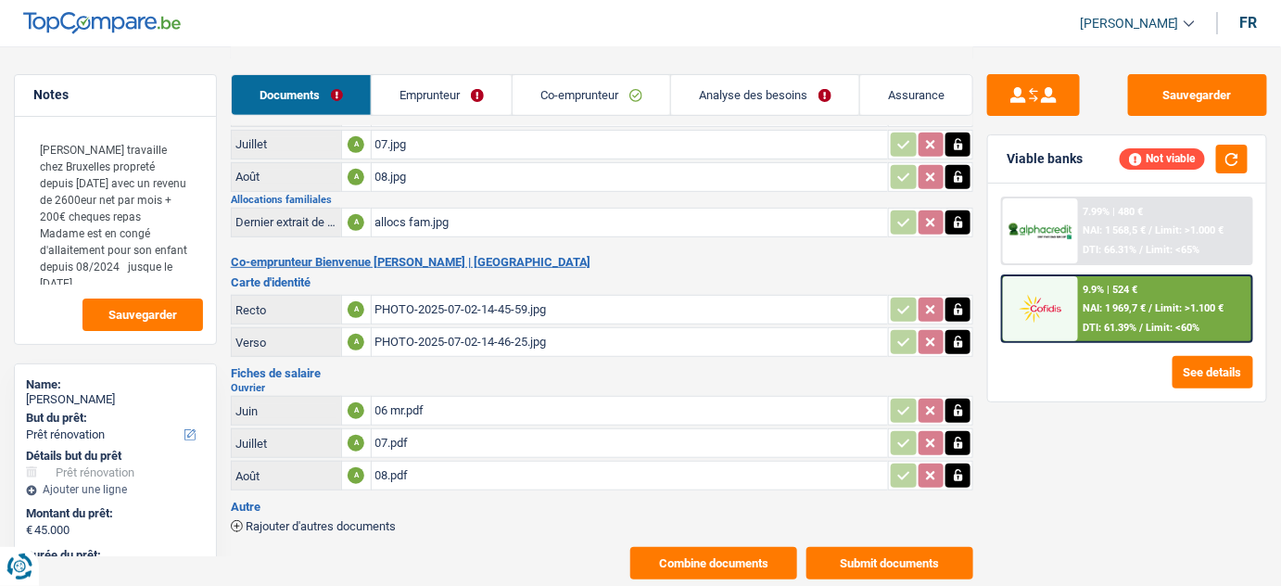
scroll to position [189, 0]
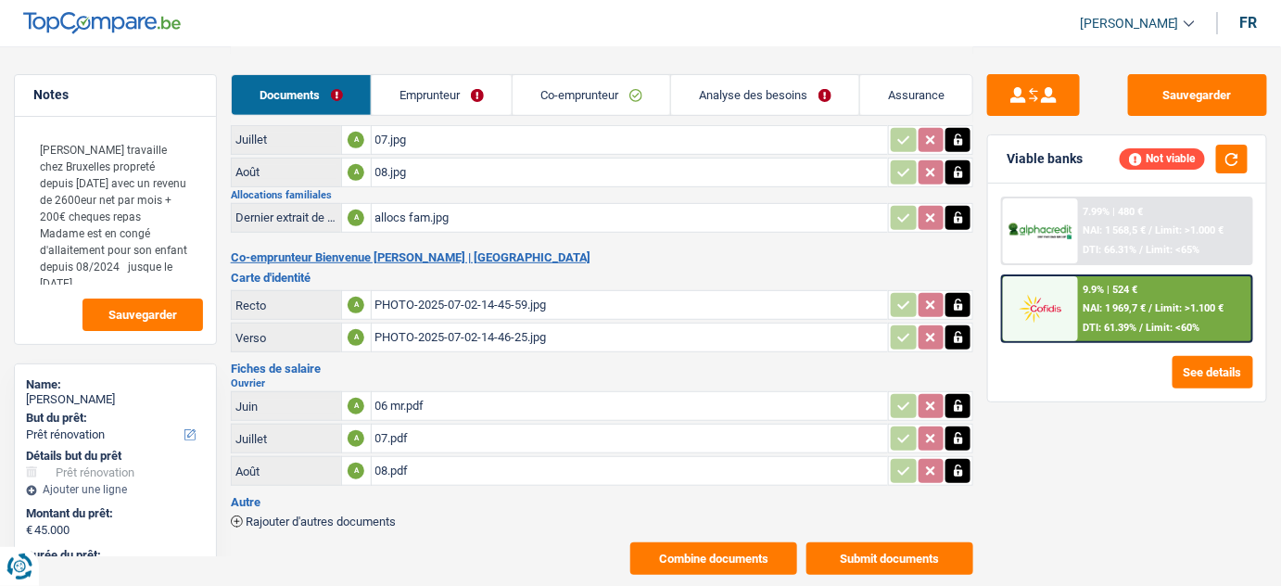
click at [891, 545] on button "Submit documents" at bounding box center [889, 558] width 167 height 32
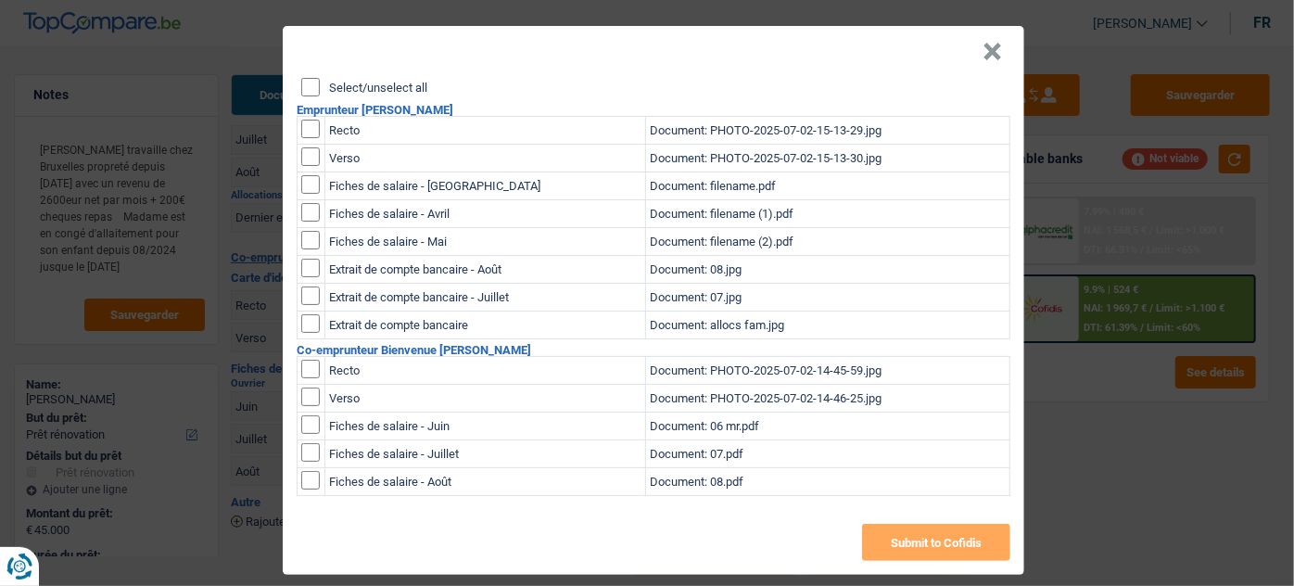
click at [309, 266] on input "checkbox" at bounding box center [310, 268] width 19 height 19
checkbox input "true"
click at [308, 296] on input "checkbox" at bounding box center [310, 295] width 19 height 19
checkbox input "true"
click at [301, 129] on input "checkbox" at bounding box center [310, 129] width 19 height 19
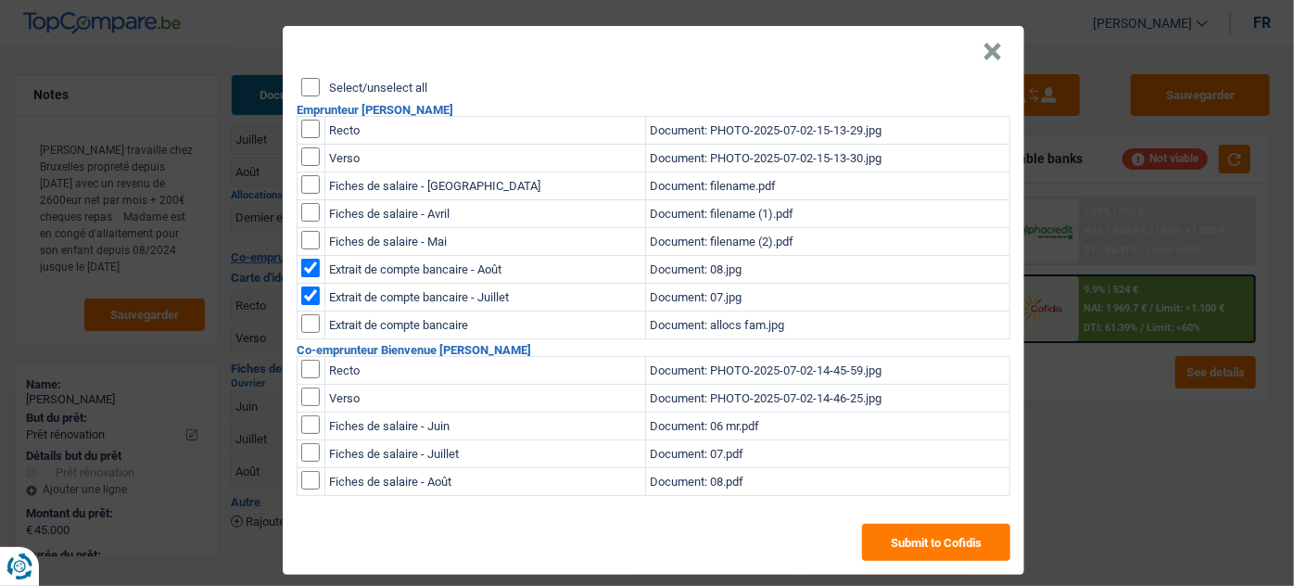
checkbox input "true"
click at [301, 155] on input "checkbox" at bounding box center [310, 156] width 19 height 19
checkbox input "true"
click at [306, 263] on input "checkbox" at bounding box center [310, 268] width 19 height 19
checkbox input "false"
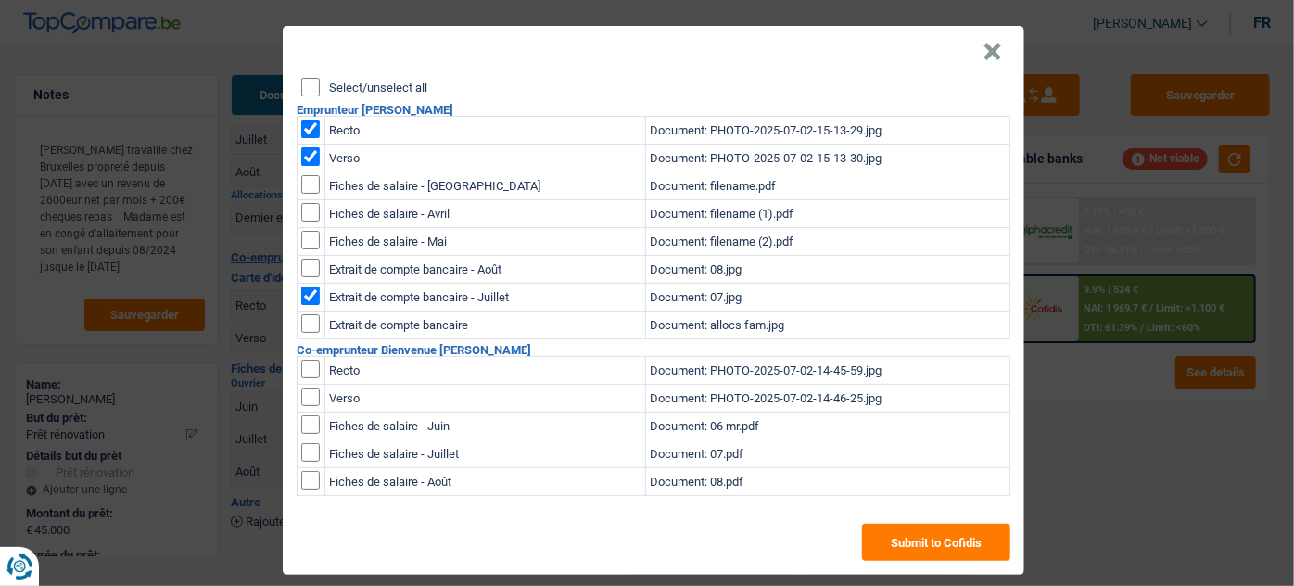
click at [305, 290] on input "checkbox" at bounding box center [310, 295] width 19 height 19
checkbox input "false"
click at [304, 263] on input "checkbox" at bounding box center [310, 268] width 19 height 19
checkbox input "true"
click at [305, 288] on input "checkbox" at bounding box center [310, 295] width 19 height 19
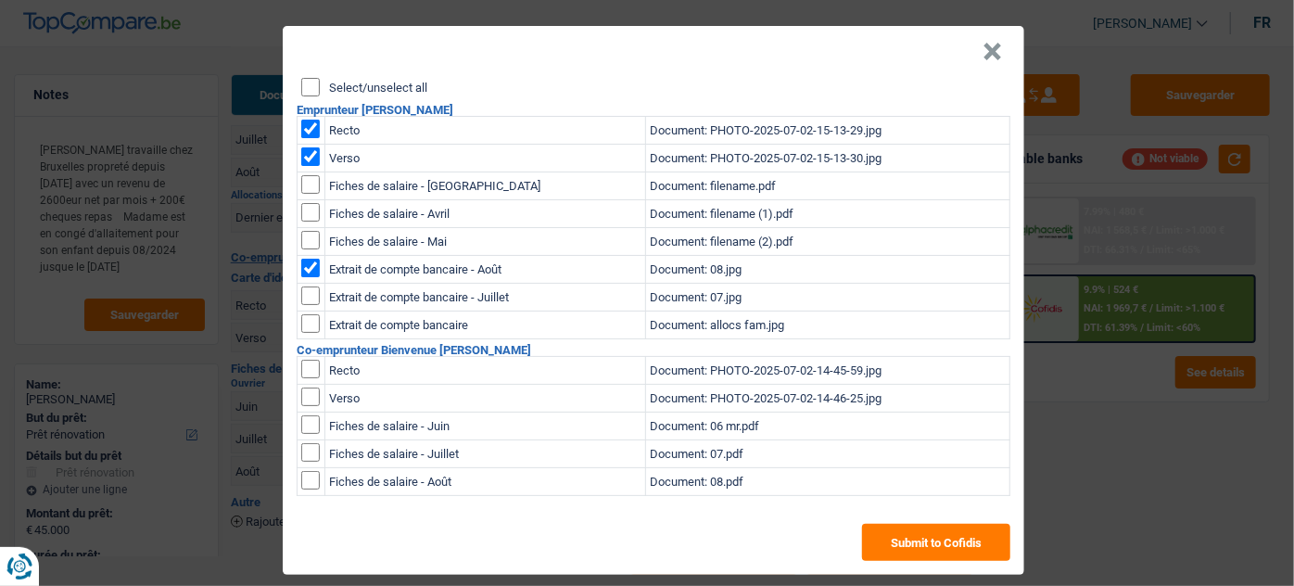
checkbox input "true"
click at [303, 333] on td at bounding box center [311, 325] width 28 height 28
click at [303, 319] on input "checkbox" at bounding box center [310, 323] width 19 height 19
checkbox input "true"
click at [308, 364] on input "checkbox" at bounding box center [310, 369] width 19 height 19
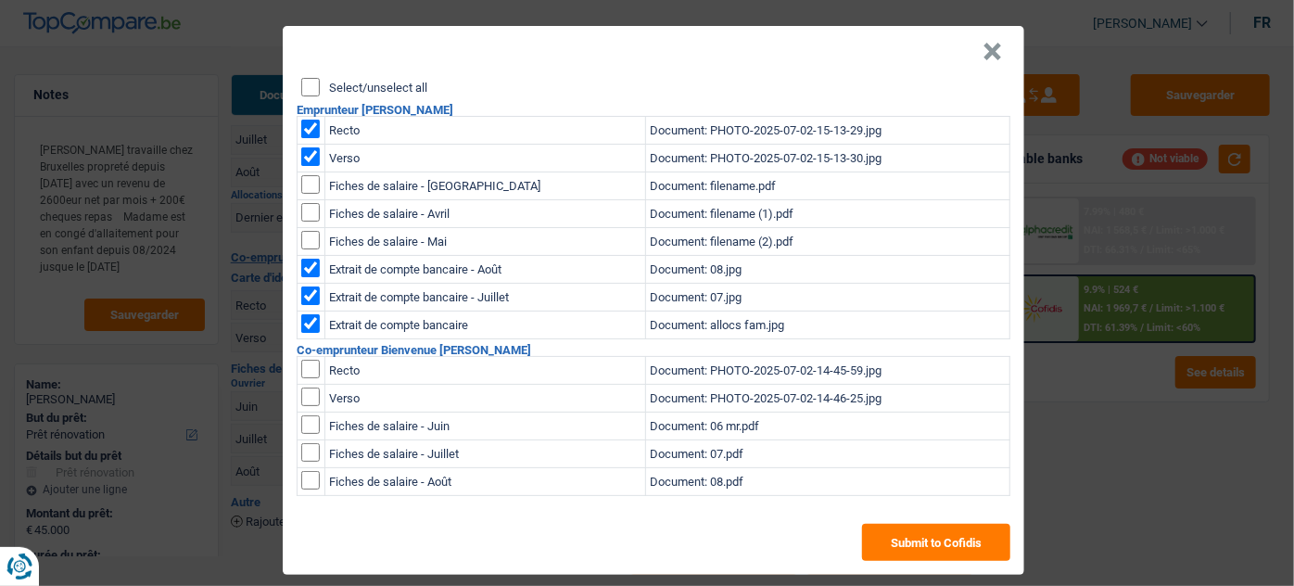
checkbox input "true"
click at [306, 385] on td at bounding box center [311, 399] width 28 height 28
click at [306, 399] on input "checkbox" at bounding box center [310, 396] width 19 height 19
checkbox input "true"
click at [307, 425] on input "checkbox" at bounding box center [310, 424] width 19 height 19
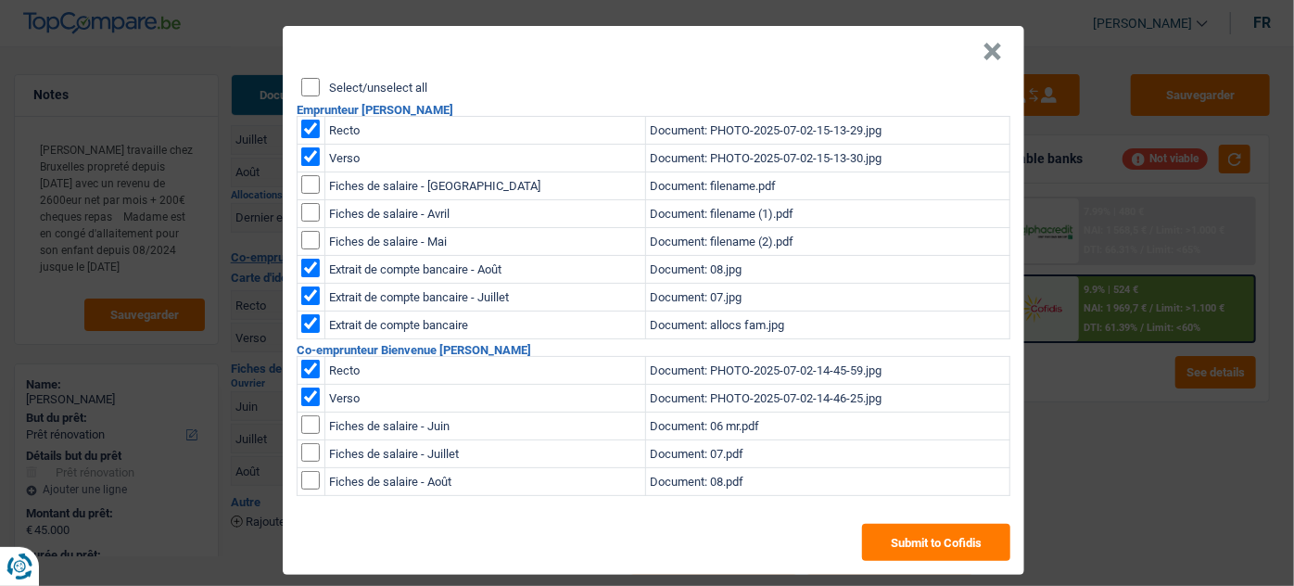
checkbox input "true"
click at [307, 451] on input "checkbox" at bounding box center [310, 452] width 19 height 19
checkbox input "true"
click at [304, 484] on input "checkbox" at bounding box center [310, 480] width 19 height 19
checkbox input "true"
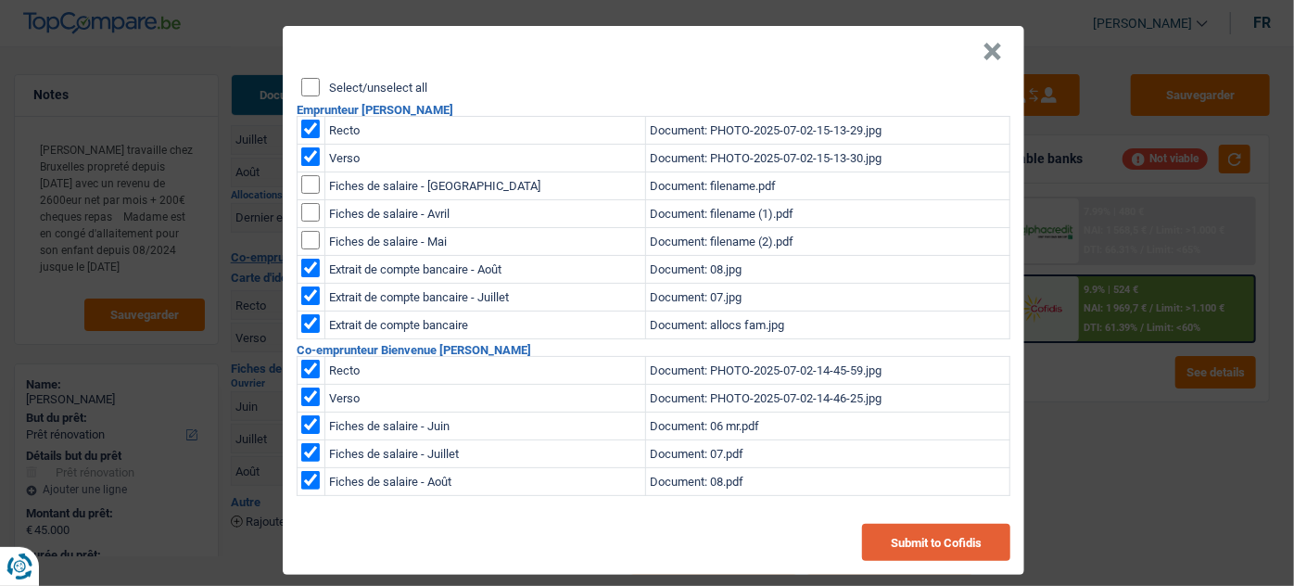
click at [909, 537] on button "Submit to Cofidis" at bounding box center [936, 542] width 148 height 37
click at [988, 54] on button "×" at bounding box center [991, 52] width 19 height 19
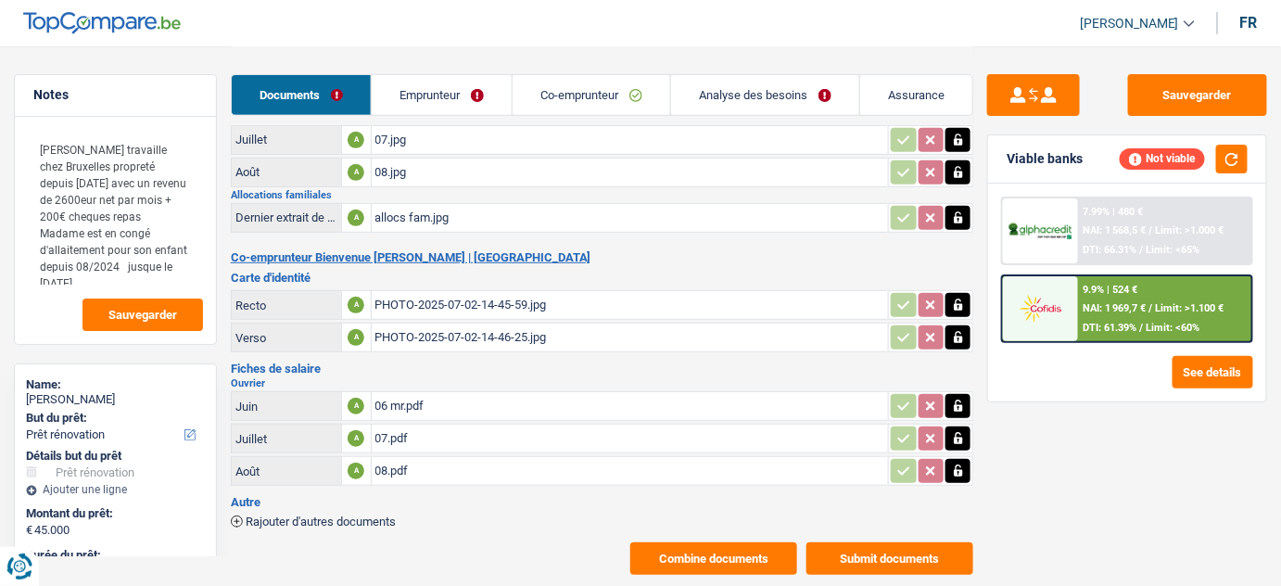
click at [641, 563] on button "Combine documents" at bounding box center [713, 558] width 167 height 32
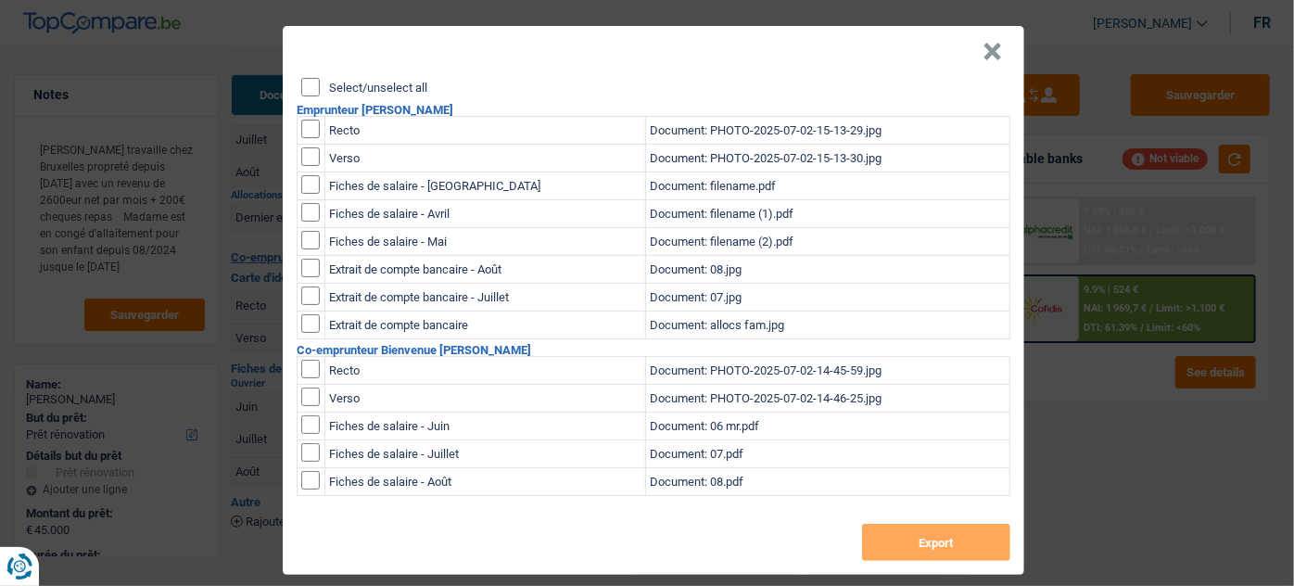
click at [301, 79] on input "Select/unselect all" at bounding box center [310, 87] width 19 height 19
checkbox input "true"
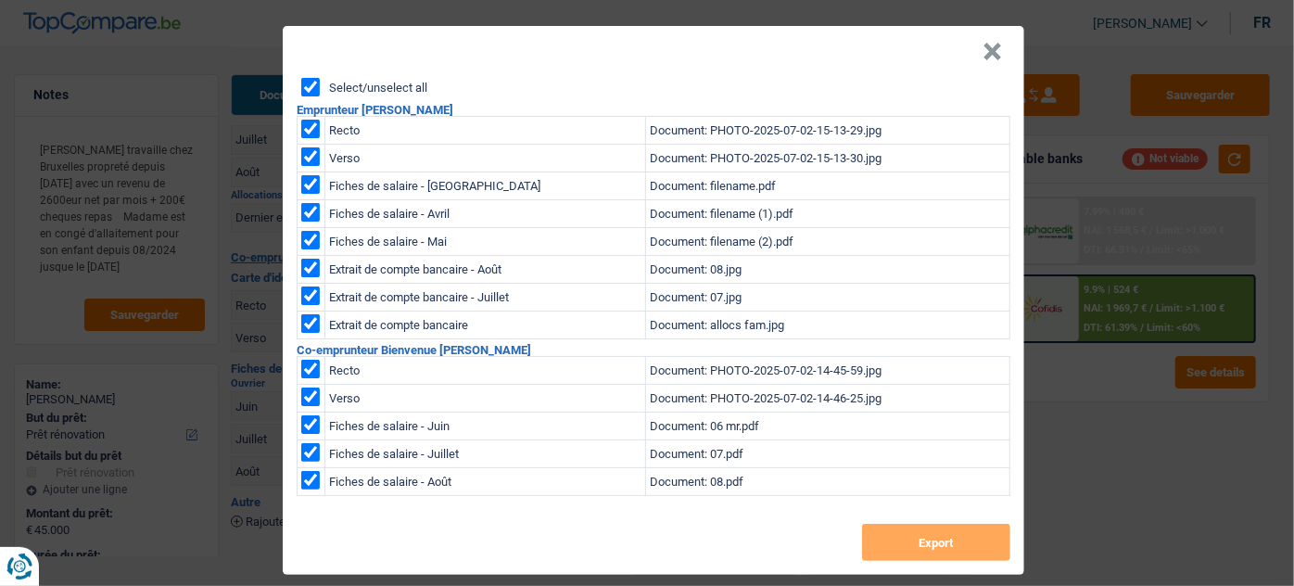
checkbox input "true"
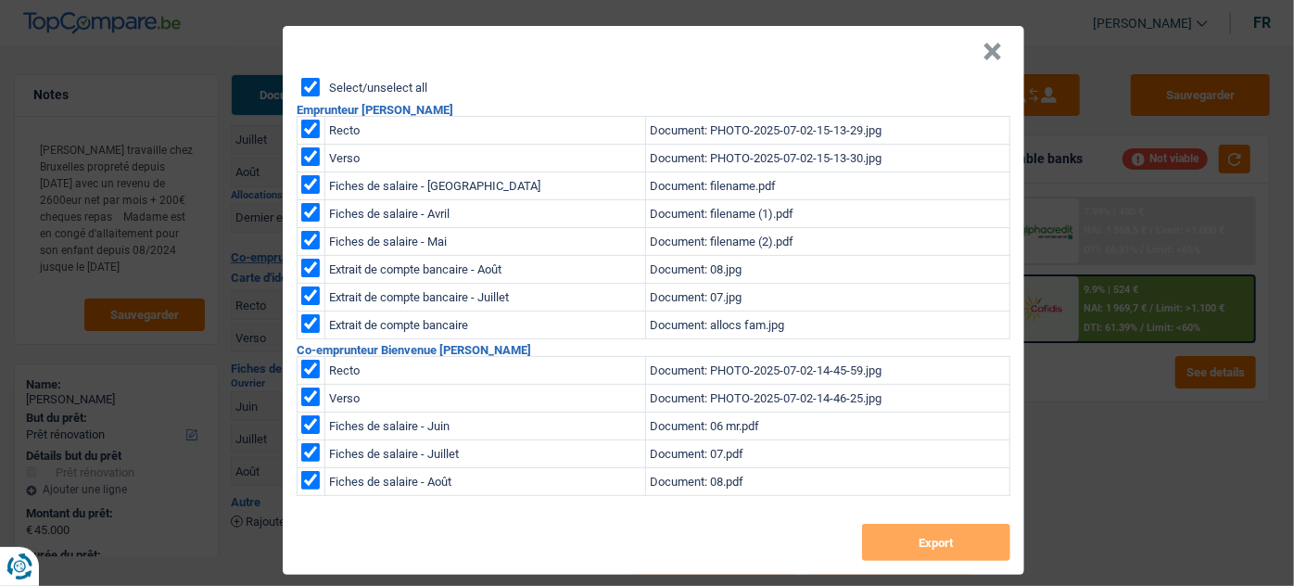
checkbox input "true"
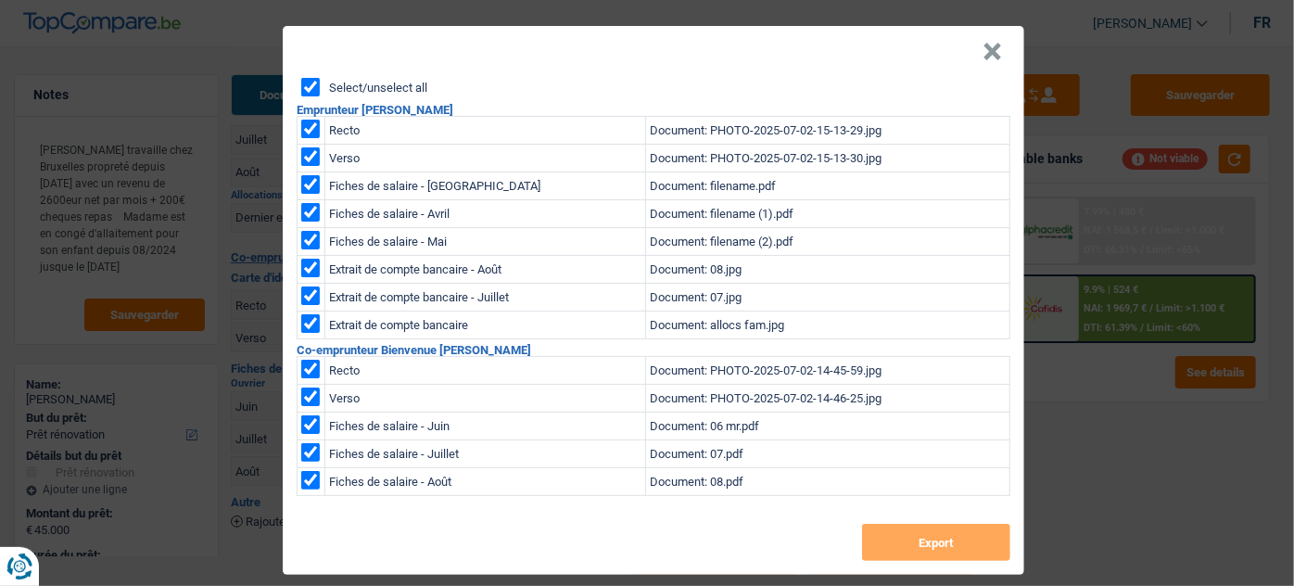
checkbox input "true"
click at [309, 184] on input "checkbox" at bounding box center [310, 184] width 19 height 19
checkbox input "false"
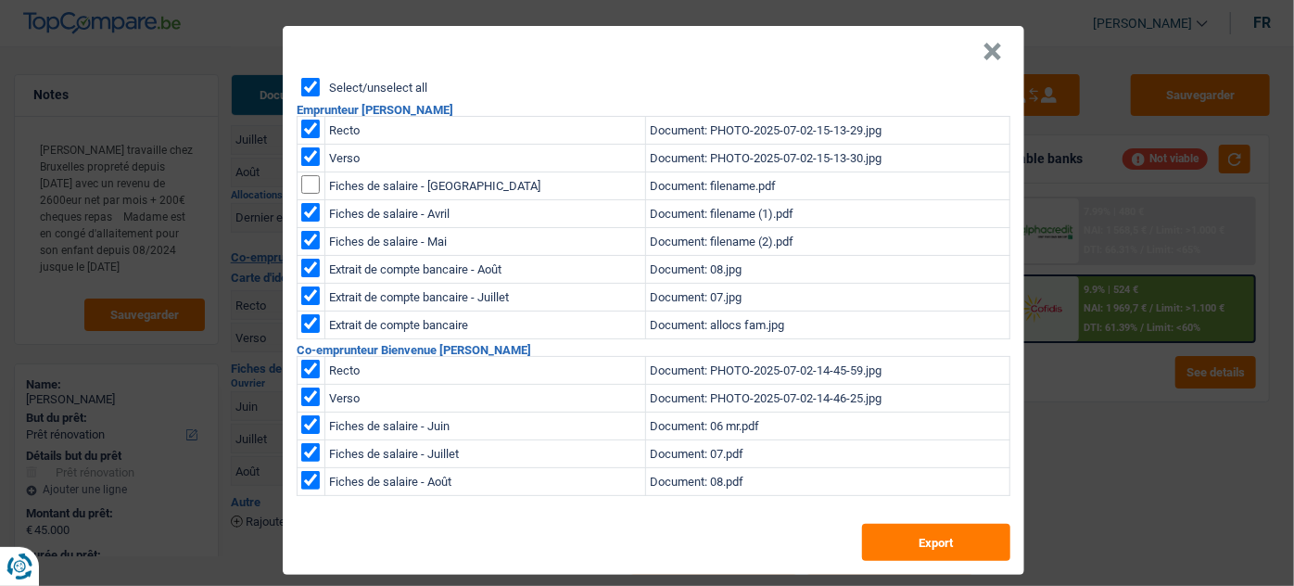
click at [306, 218] on input "checkbox" at bounding box center [310, 212] width 19 height 19
checkbox input "false"
click at [312, 239] on input "checkbox" at bounding box center [310, 240] width 19 height 19
checkbox input "false"
click at [929, 530] on button "Export" at bounding box center [936, 542] width 148 height 37
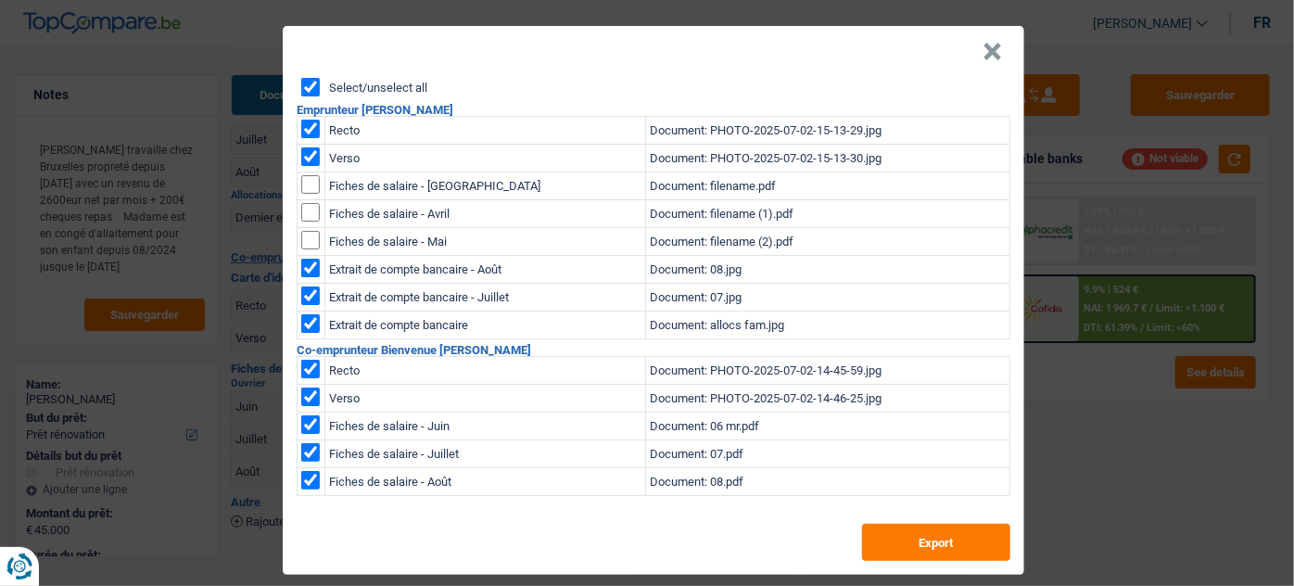
click at [988, 51] on button "×" at bounding box center [991, 52] width 19 height 19
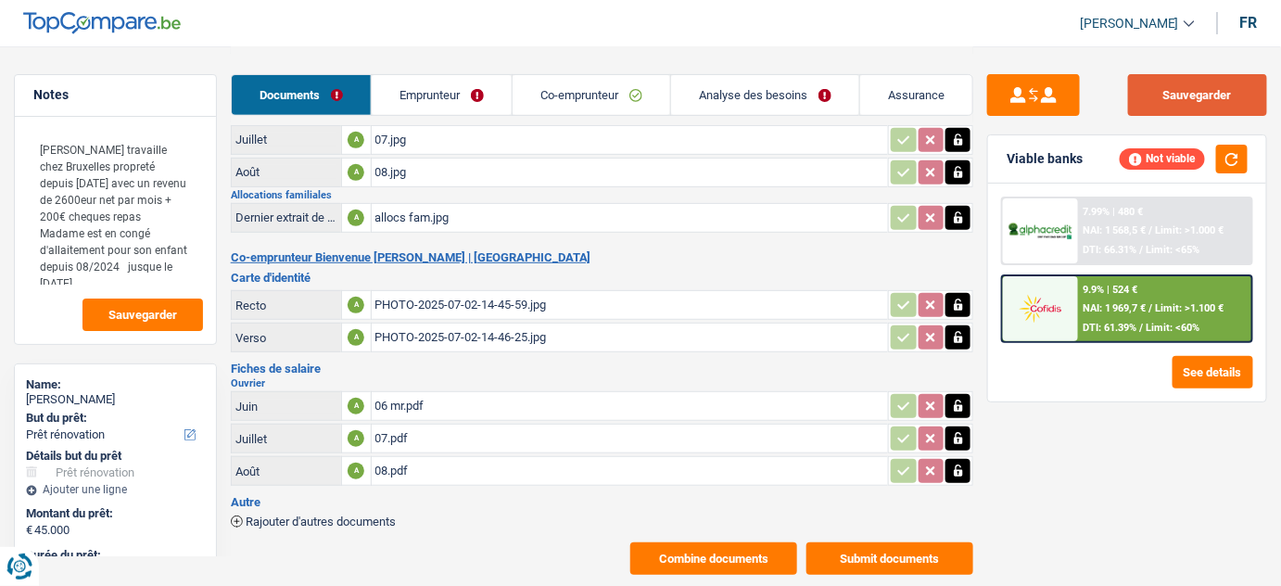
click at [1208, 79] on button "Sauvegarder" at bounding box center [1197, 95] width 139 height 42
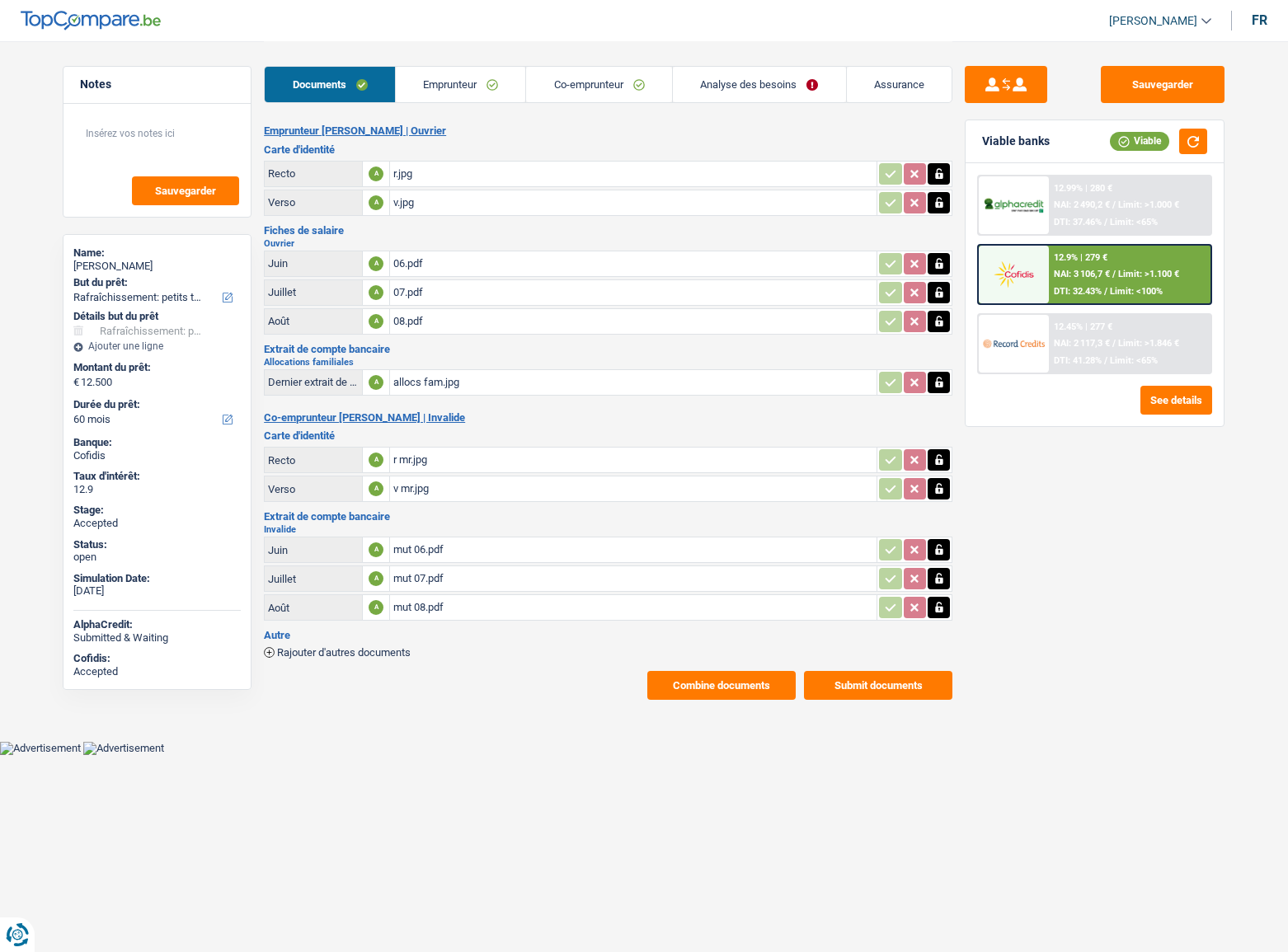
select select "houseOrGarden"
select select "60"
click at [1160, 79] on button "Sauvegarder" at bounding box center [1162, 85] width 124 height 37
click at [464, 260] on div "06.pdf" at bounding box center [632, 264] width 479 height 25
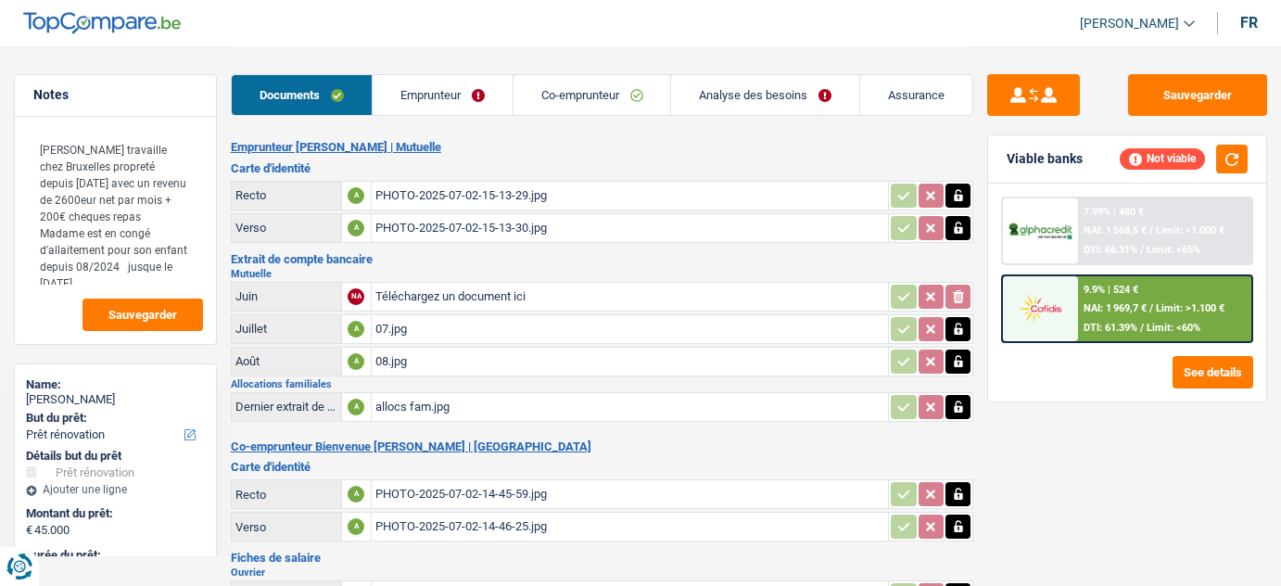
select select "renovation"
select select "144"
click at [415, 89] on link "Emprunteur" at bounding box center [443, 95] width 140 height 40
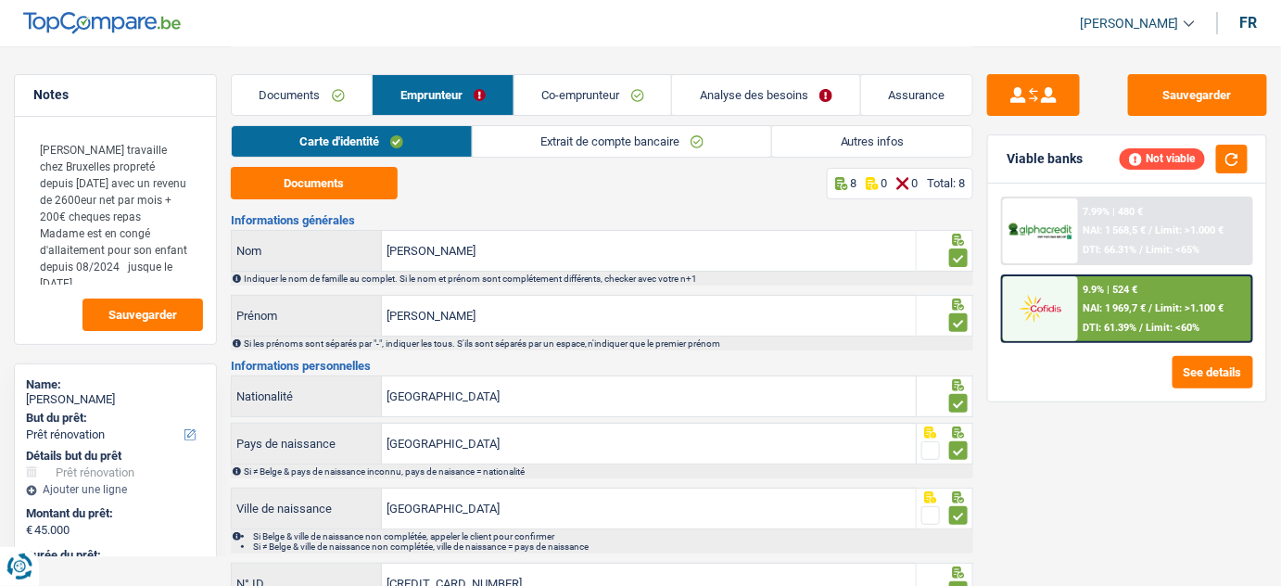
click at [908, 143] on link "Autres infos" at bounding box center [872, 141] width 200 height 31
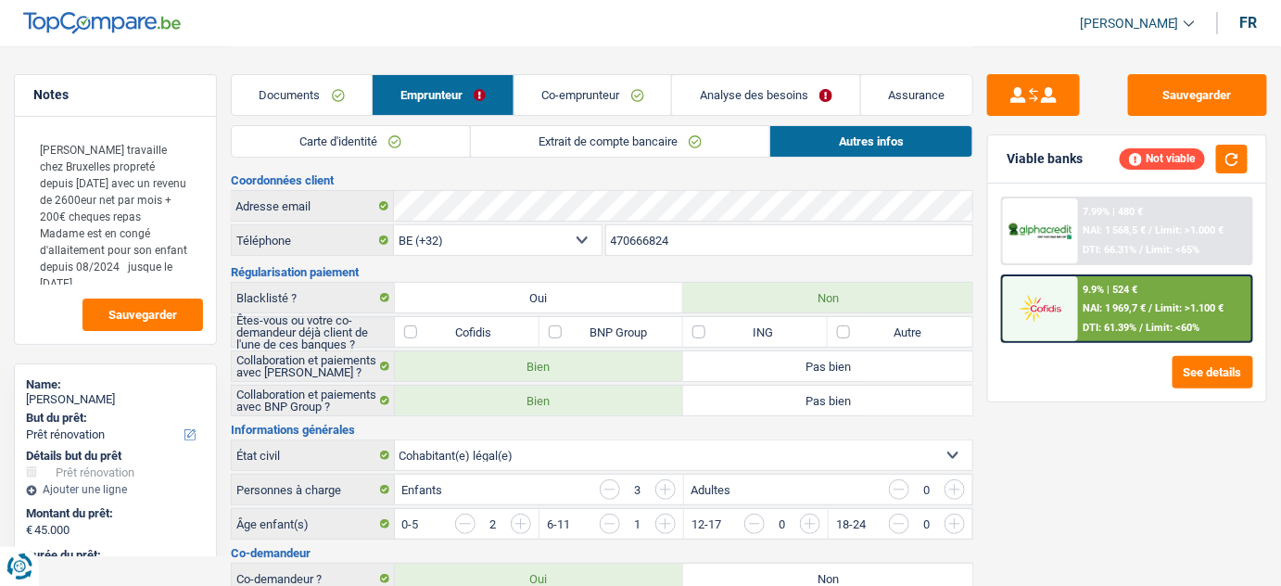
click at [381, 143] on link "Carte d'identité" at bounding box center [351, 141] width 238 height 31
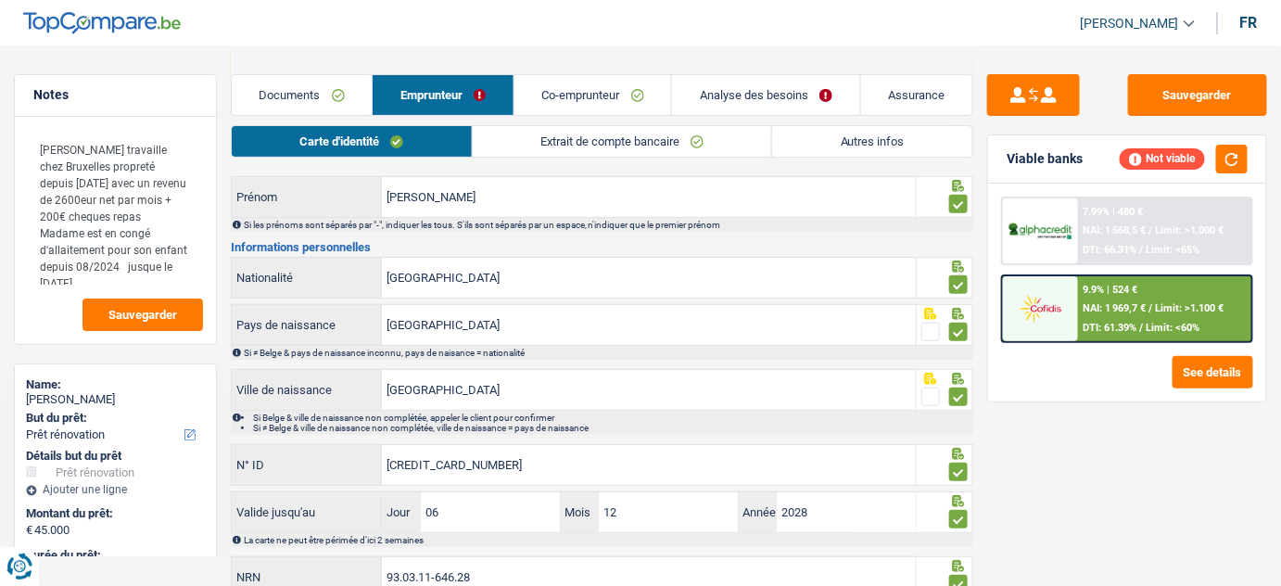
scroll to position [178, 0]
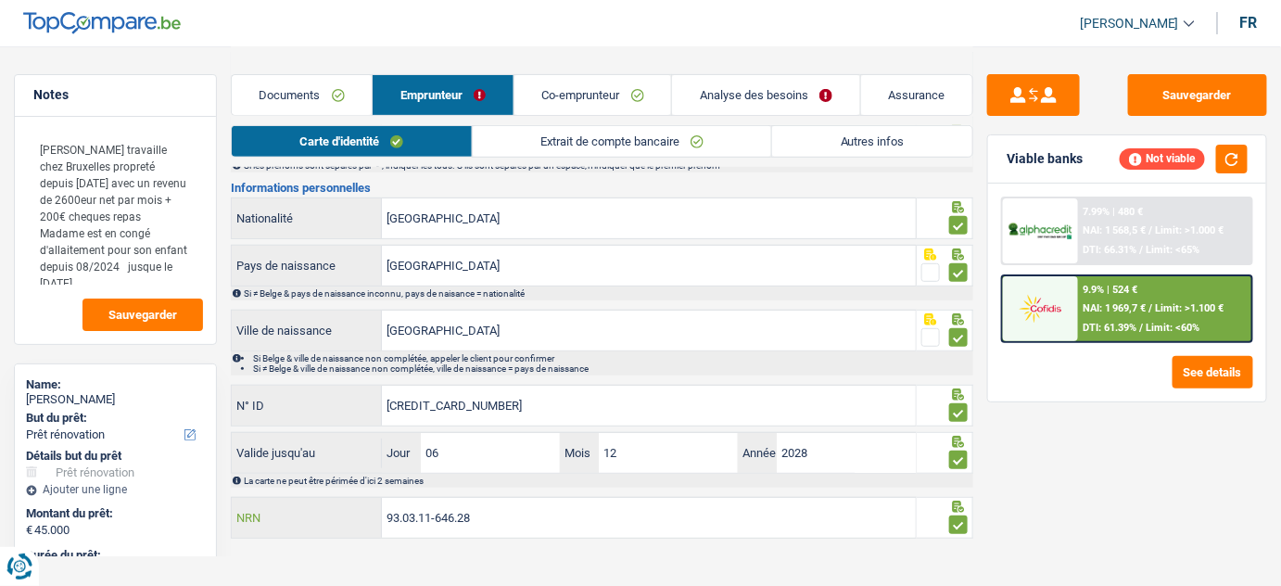
drag, startPoint x: 497, startPoint y: 508, endPoint x: 350, endPoint y: 518, distance: 146.8
click at [350, 518] on div "93.03.11-646.28 NRN" at bounding box center [574, 518] width 684 height 40
click at [825, 83] on link "Analyse des besoins" at bounding box center [766, 95] width 188 height 40
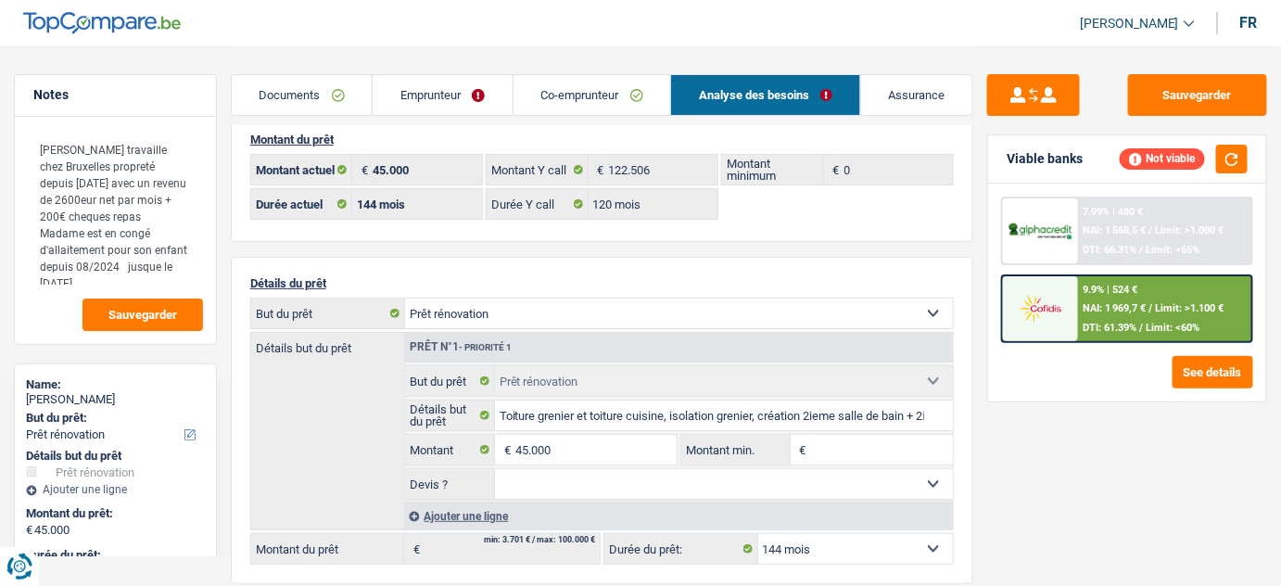
scroll to position [9, 0]
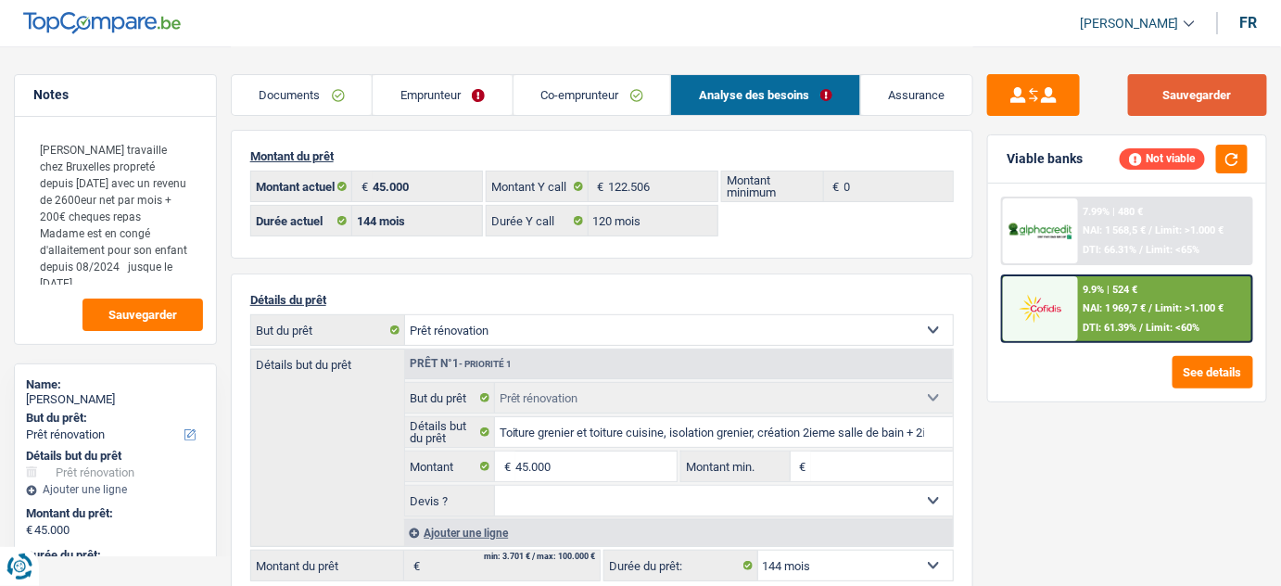
click at [1217, 113] on button "Sauvegarder" at bounding box center [1197, 95] width 139 height 42
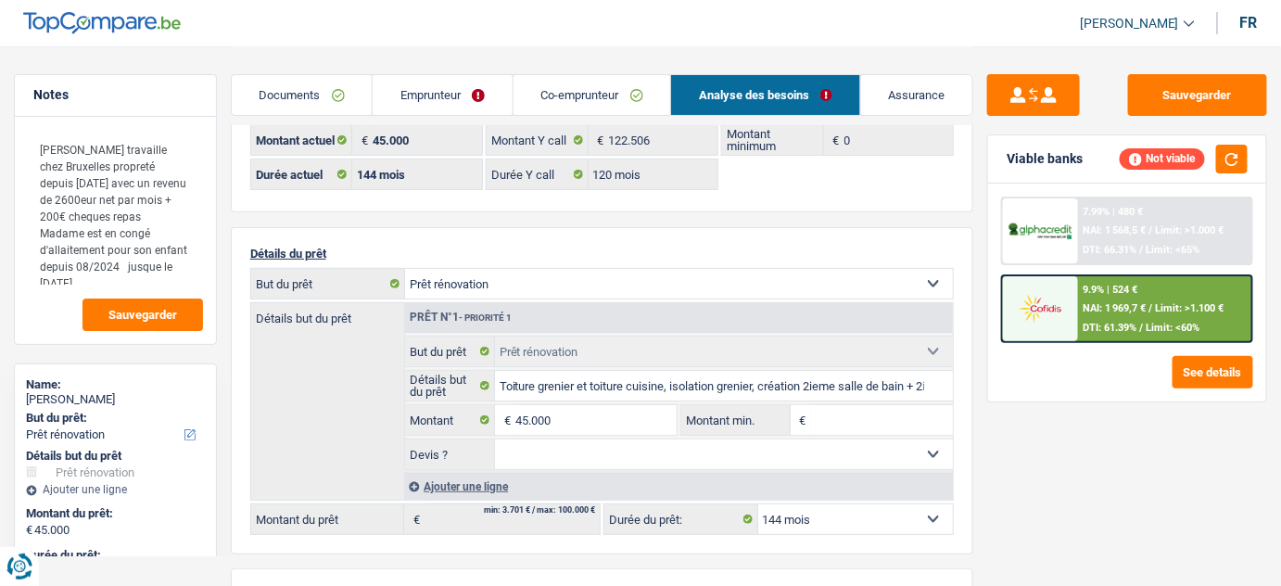
scroll to position [94, 0]
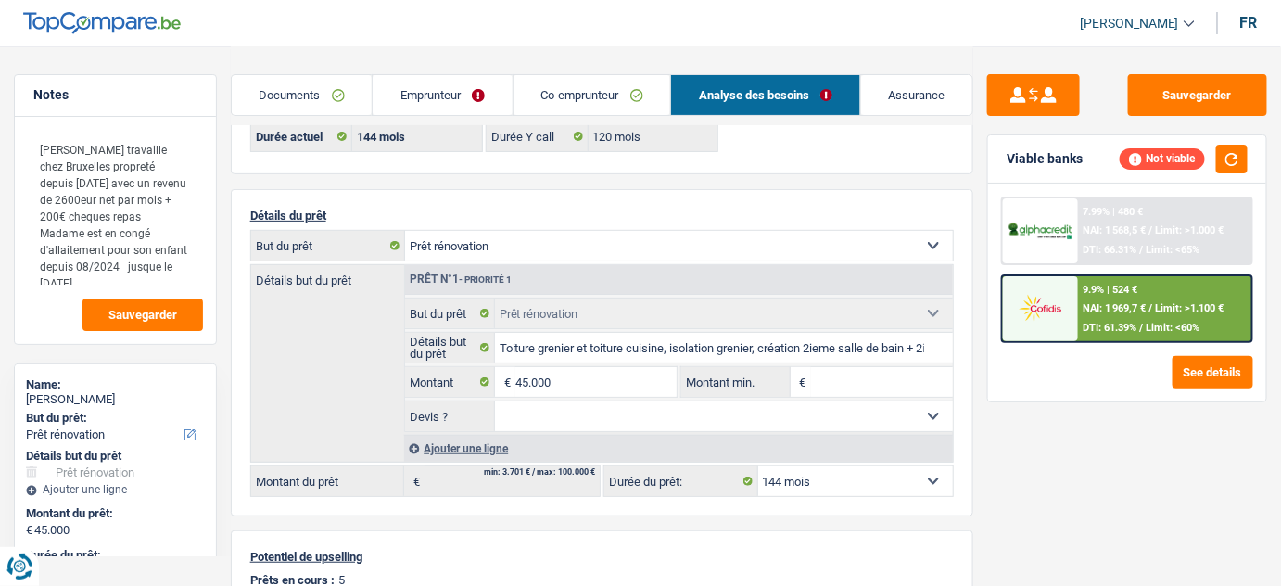
click at [838, 479] on select "12 mois 18 mois 24 mois 30 mois 36 mois 42 mois 48 mois 60 mois 72 mois 84 mois…" at bounding box center [856, 481] width 196 height 30
select select "120"
click at [758, 466] on select "12 mois 18 mois 24 mois 30 mois 36 mois 42 mois 48 mois 60 mois 72 mois 84 mois…" at bounding box center [856, 481] width 196 height 30
select select "120"
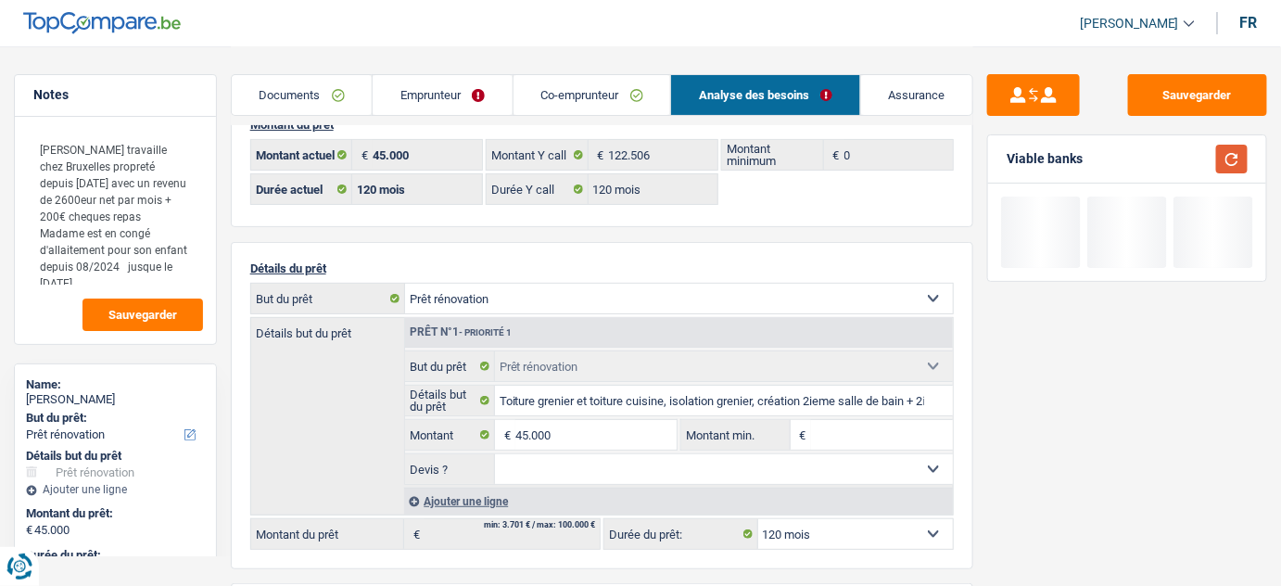
scroll to position [0, 0]
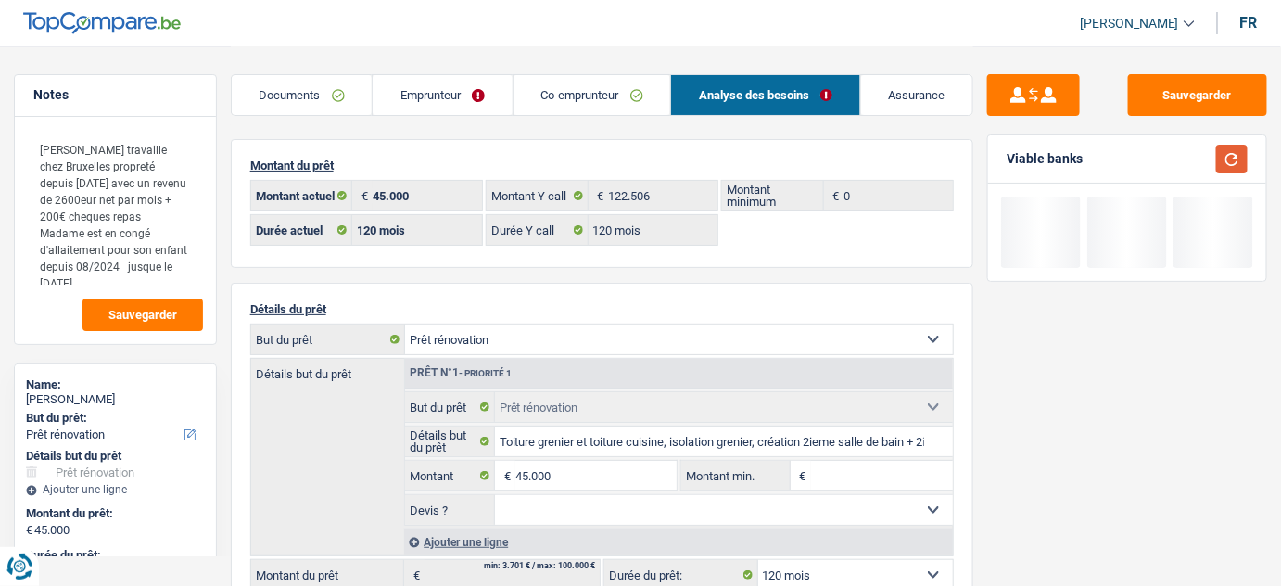
click at [1242, 153] on button "button" at bounding box center [1232, 159] width 32 height 29
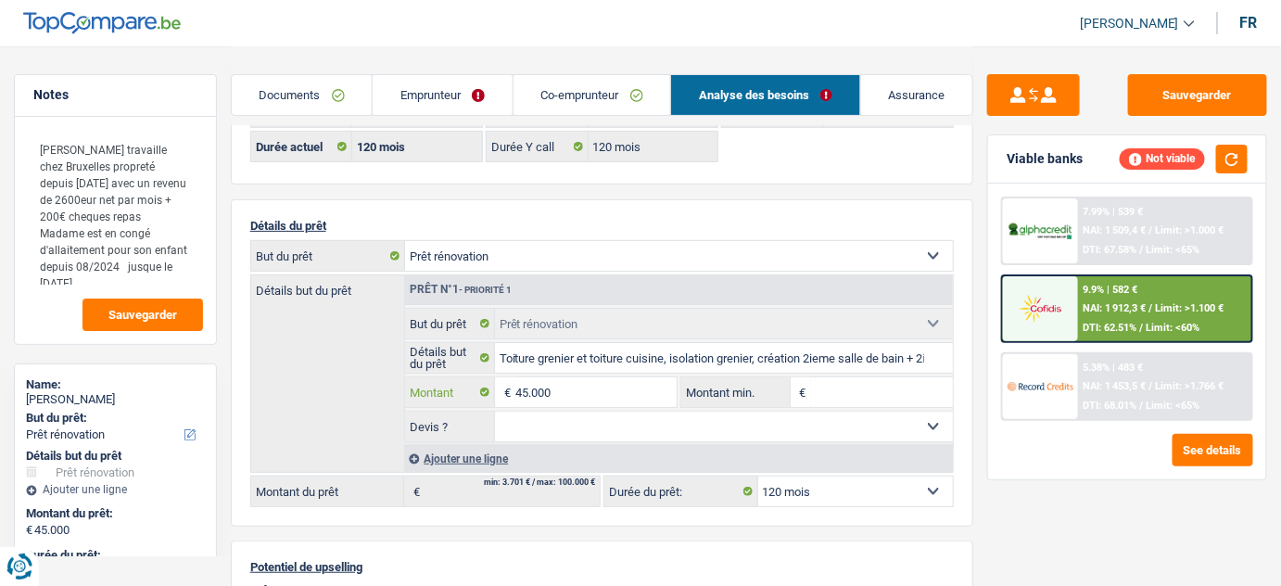
click at [529, 386] on input "45.000" at bounding box center [596, 392] width 162 height 30
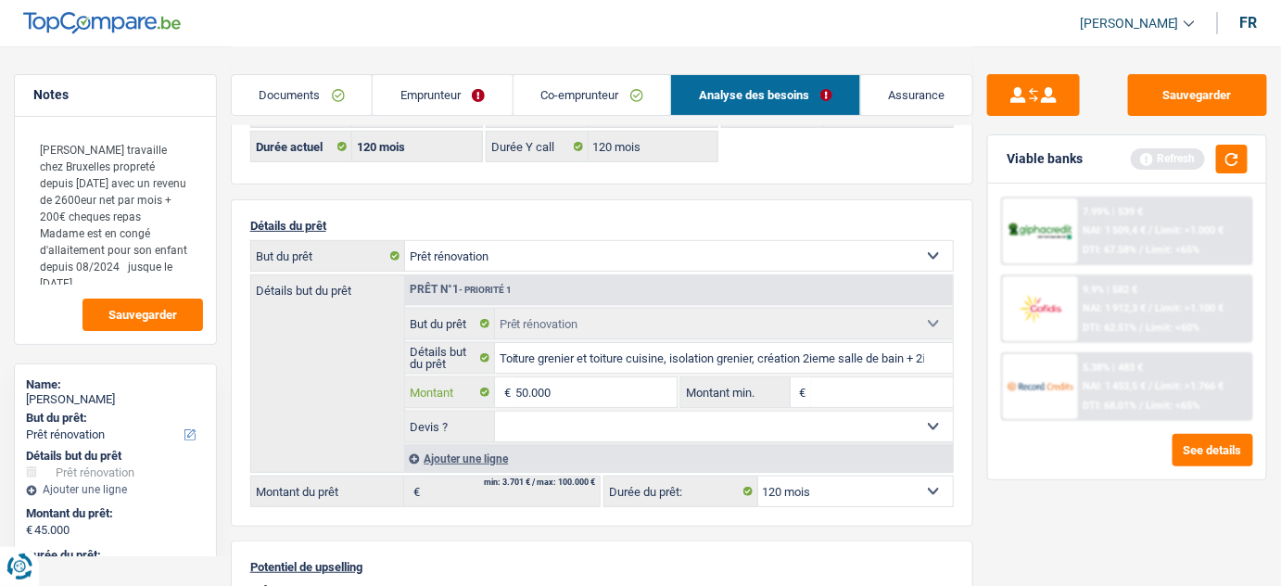
type input "50.000"
select select "144"
type input "50.000"
select select "144"
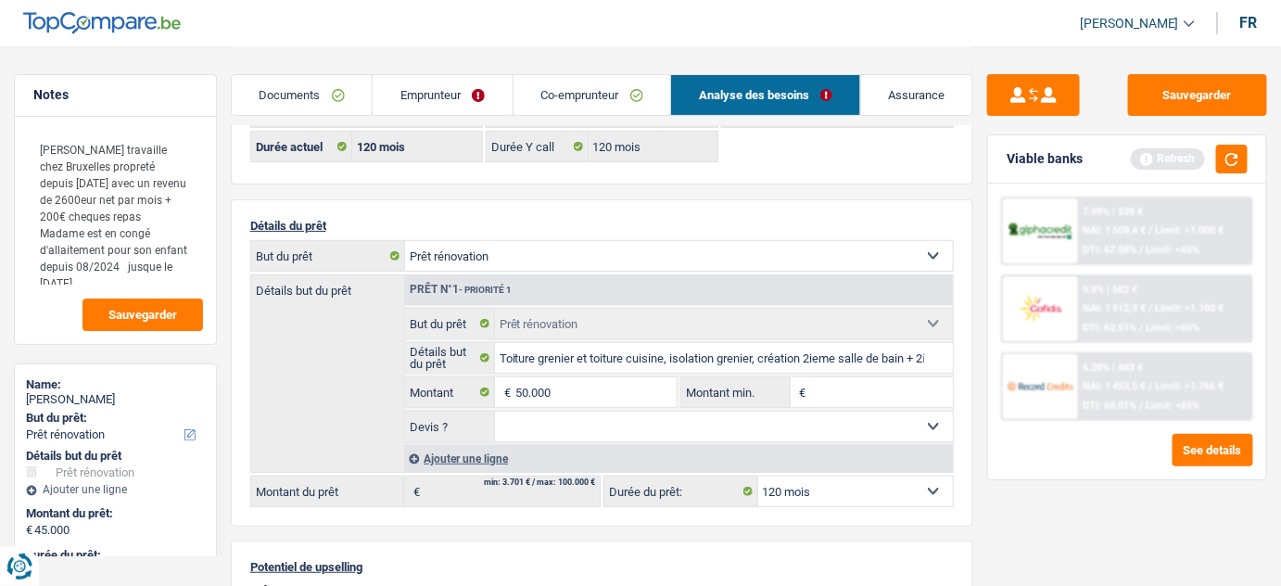
type input "50.000"
select select "144"
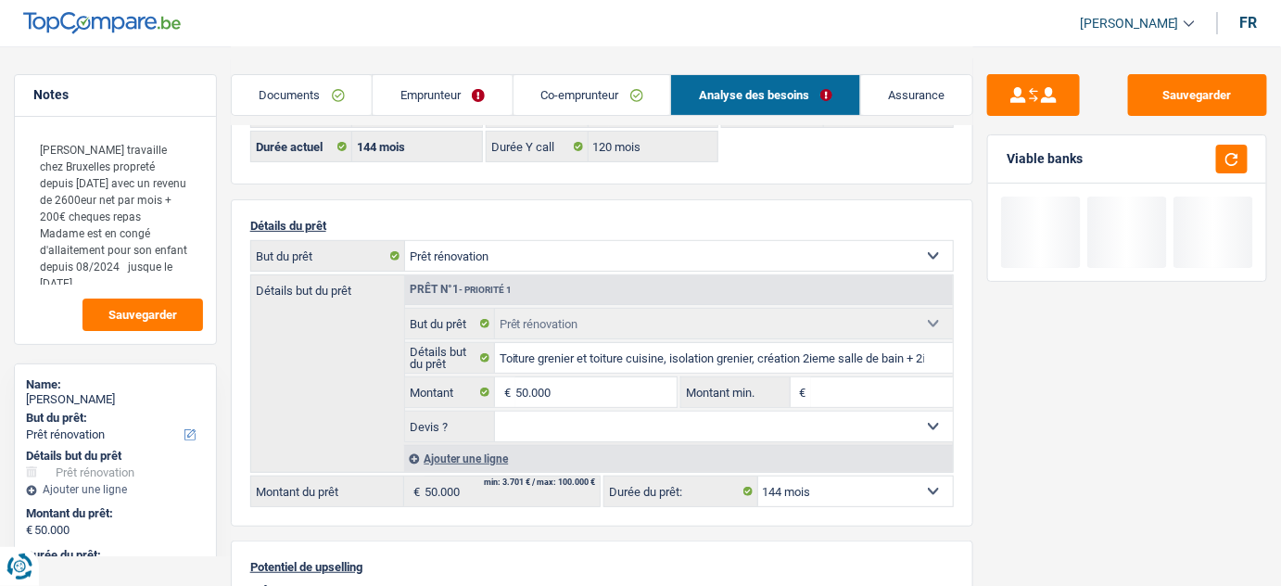
click at [581, 259] on select "Confort maison: meubles, textile, peinture, électroménager, outillage non-profe…" at bounding box center [679, 256] width 548 height 30
select select "houseOrGarden"
click at [405, 241] on select "Confort maison: meubles, textile, peinture, électroménager, outillage non-profe…" at bounding box center [679, 256] width 548 height 30
select select "houseOrGarden"
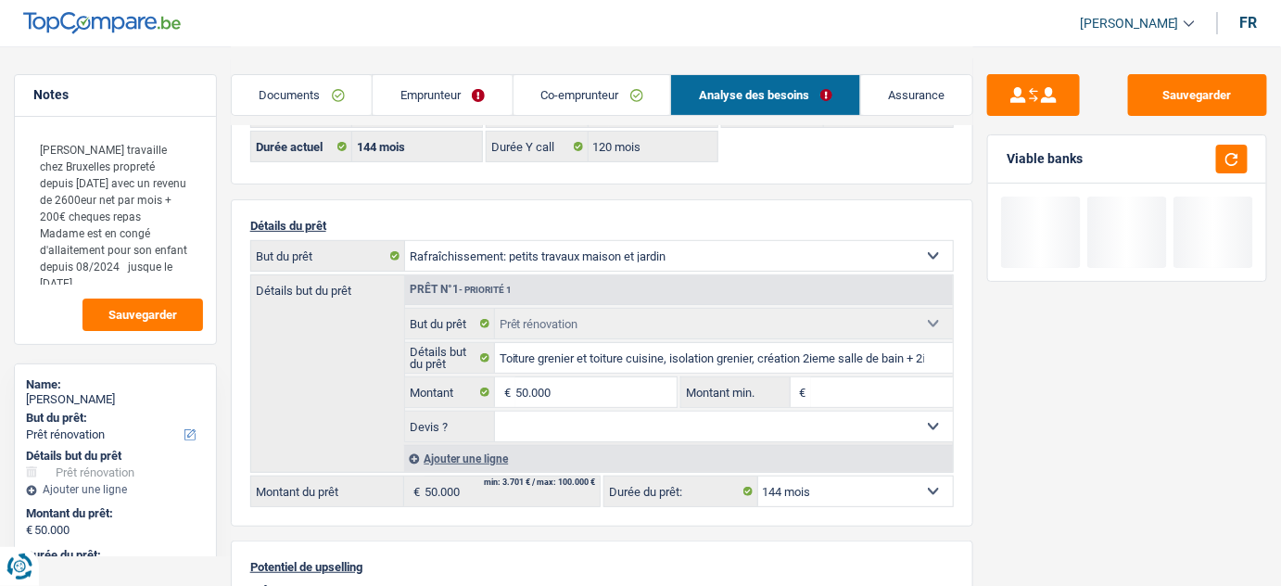
select select "houseOrGarden"
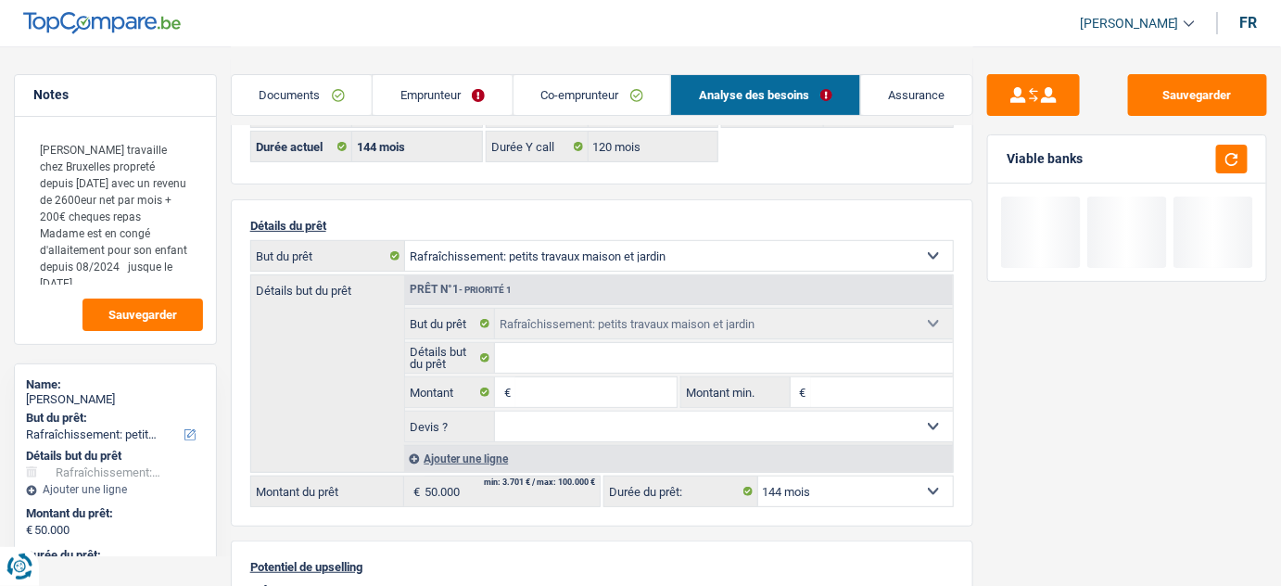
select select "renovation"
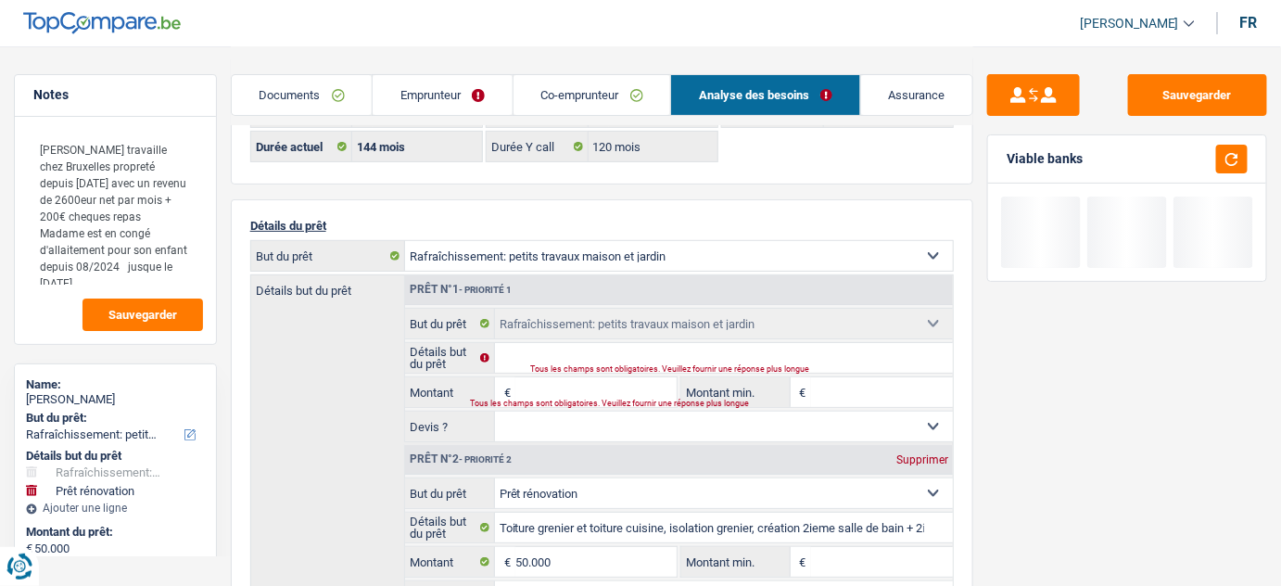
click at [561, 91] on link "Co-emprunteur" at bounding box center [592, 95] width 158 height 40
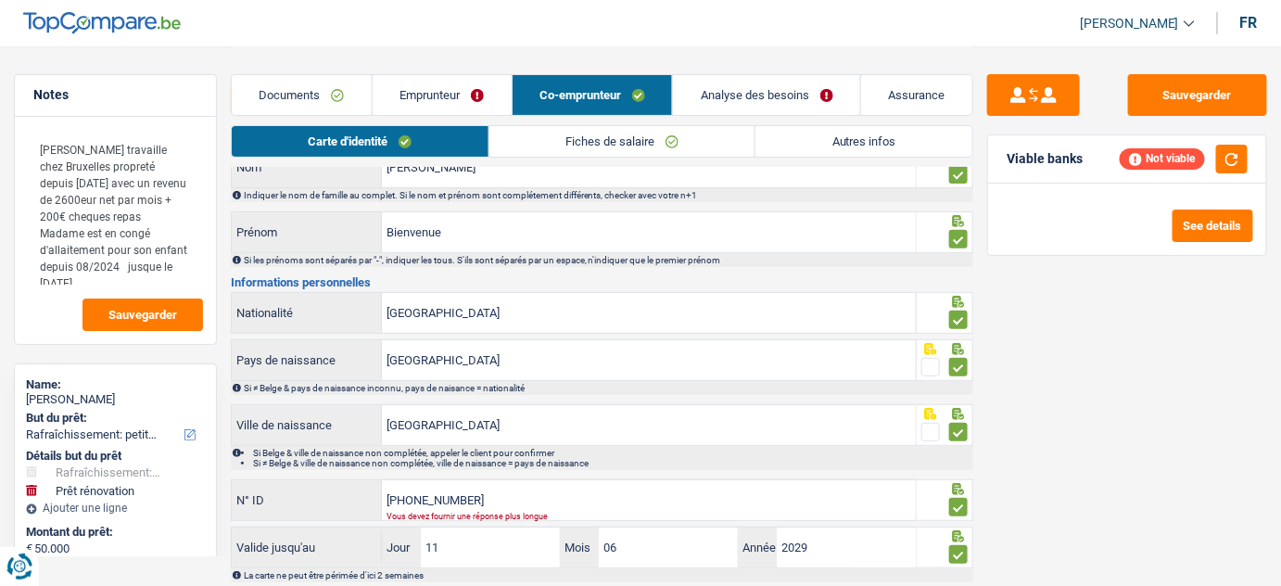
click at [436, 100] on link "Emprunteur" at bounding box center [442, 95] width 139 height 40
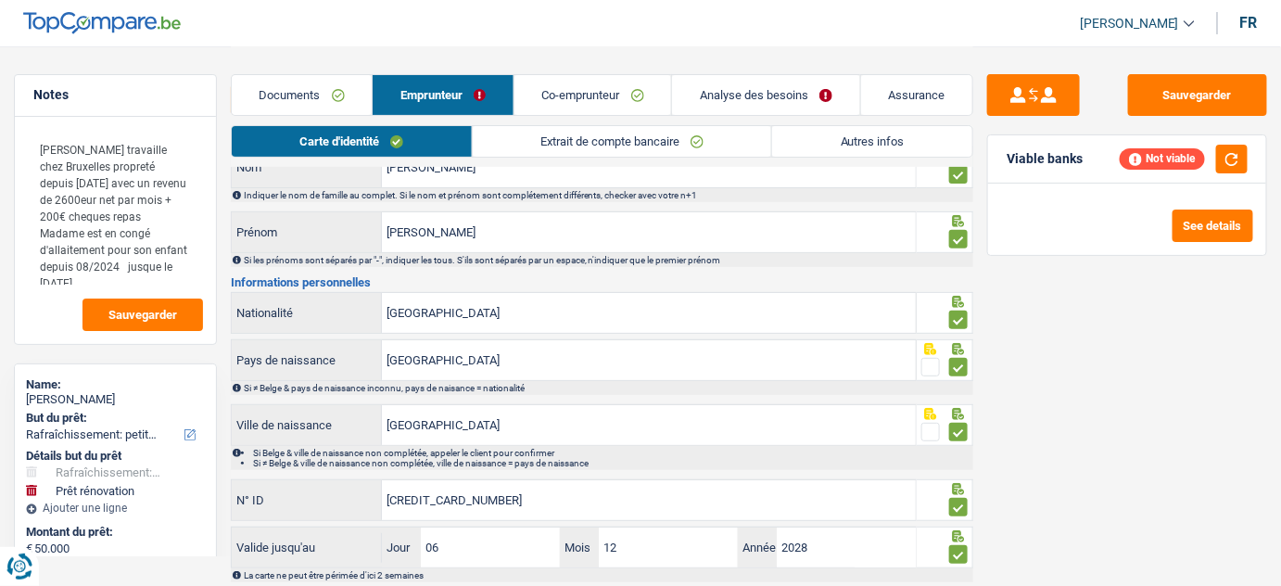
click at [799, 140] on link "Autres infos" at bounding box center [872, 141] width 200 height 31
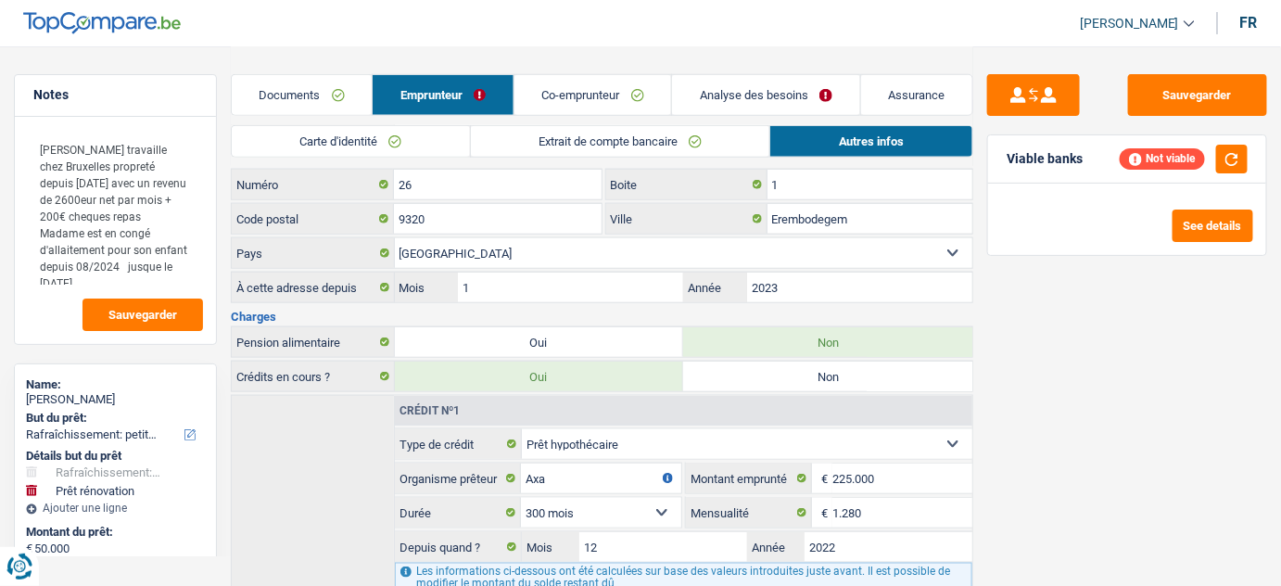
scroll to position [417, 0]
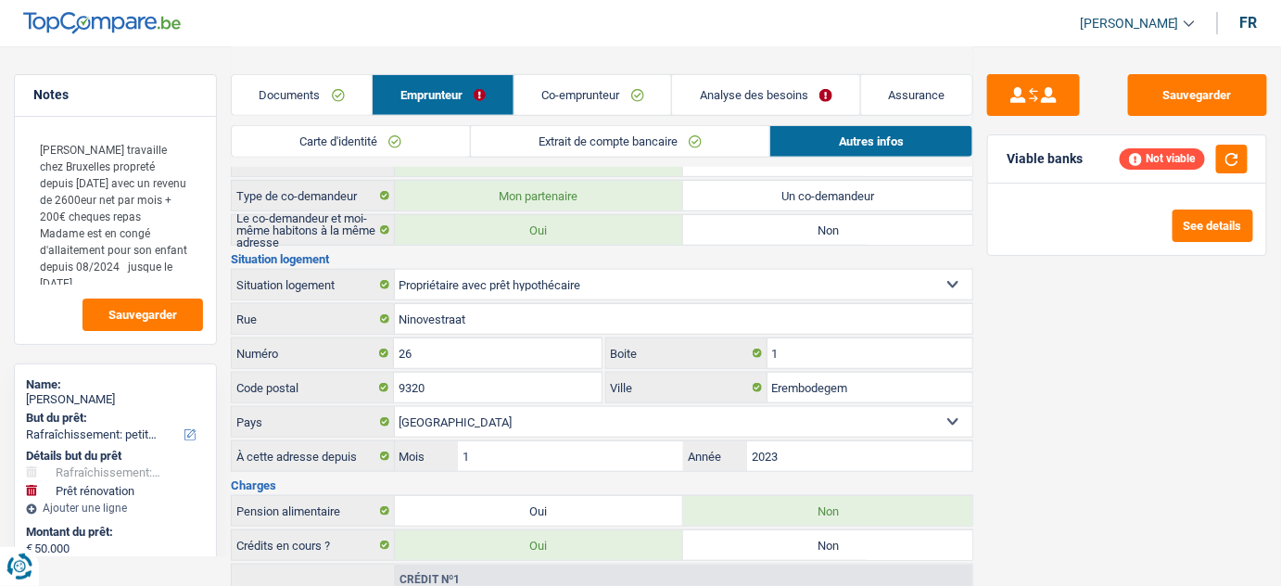
click at [773, 92] on link "Analyse des besoins" at bounding box center [766, 95] width 188 height 40
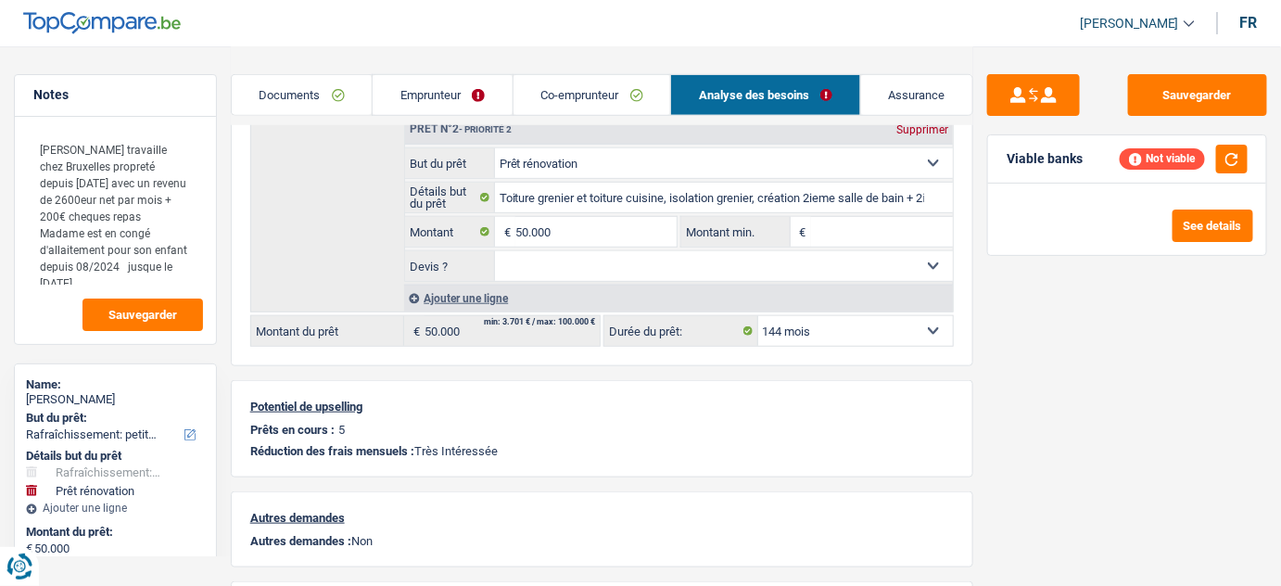
scroll to position [284, 0]
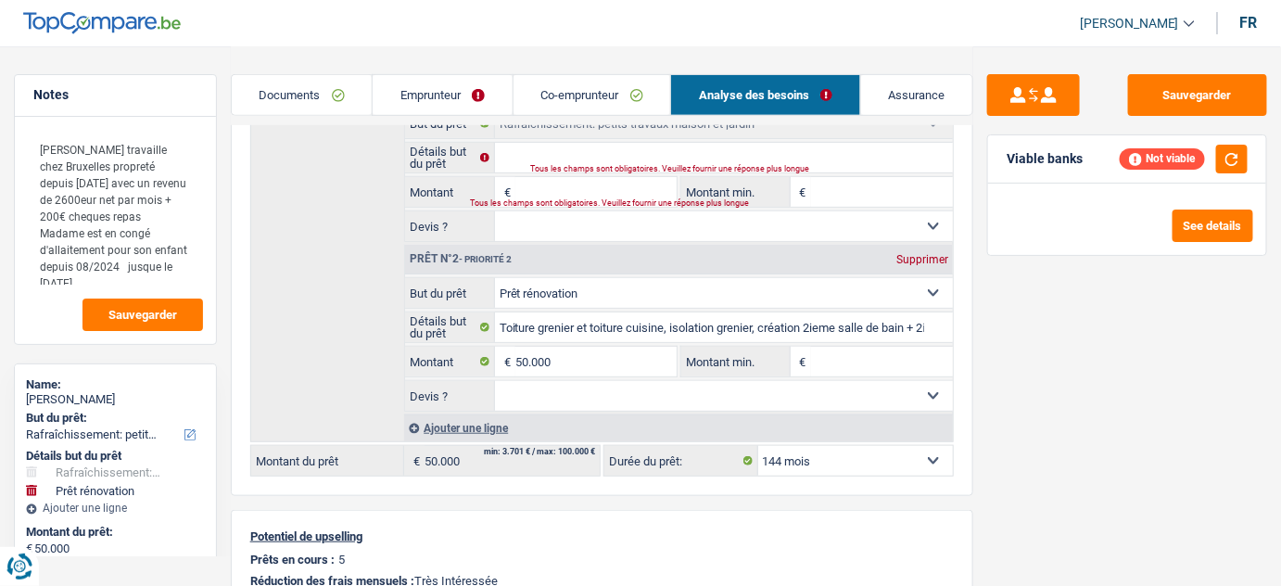
click at [559, 182] on input "Montant" at bounding box center [596, 192] width 162 height 30
type input "2"
type input "50.000"
type input "100.000"
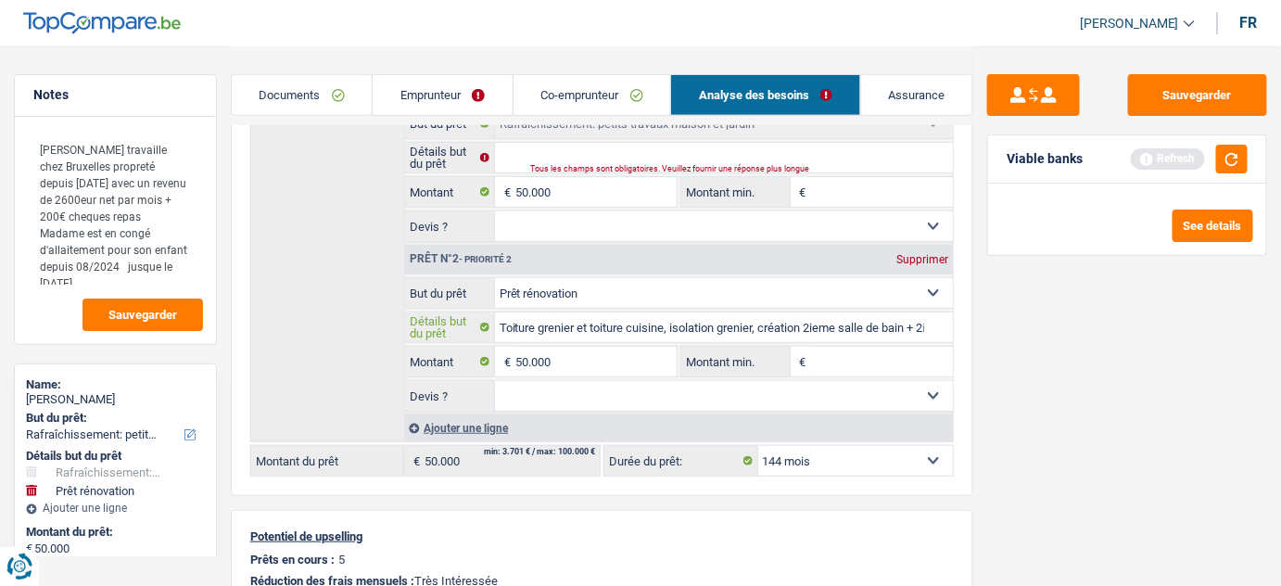
type input "100.000"
click at [567, 322] on input "Toiture grenier et toiture cuisine, isolation grenier, création 2ieme salle de …" at bounding box center [724, 327] width 459 height 30
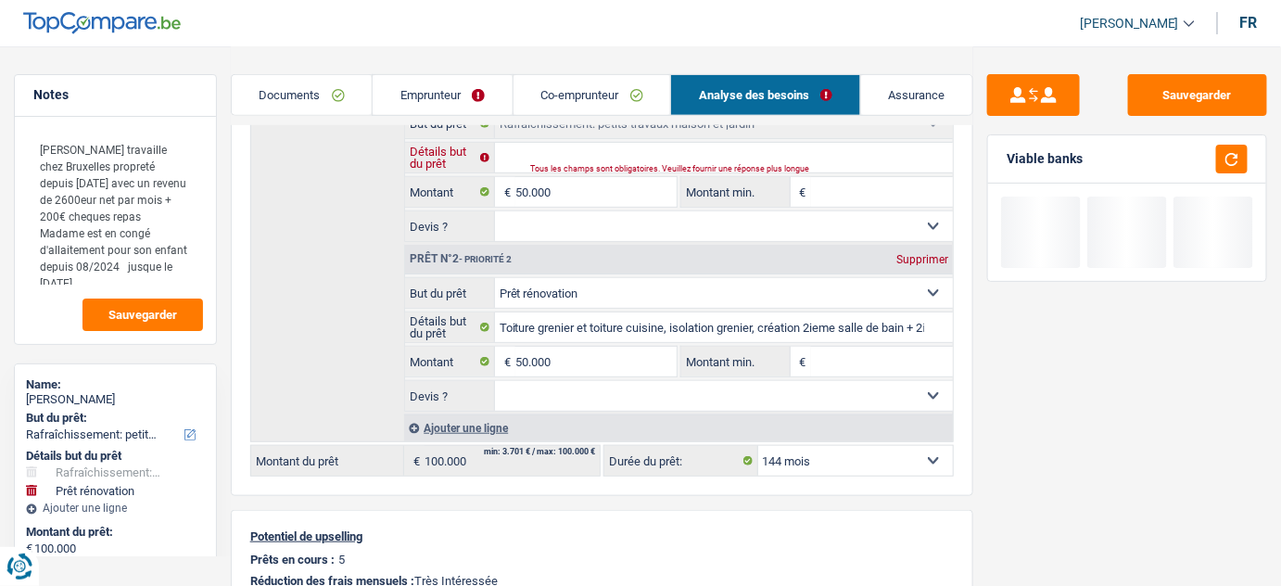
click at [573, 157] on input "Détails but du prêt" at bounding box center [724, 158] width 459 height 30
paste input "Toiture grenier et toiture cuisine, isolation grenier, création 2ieme salle de …"
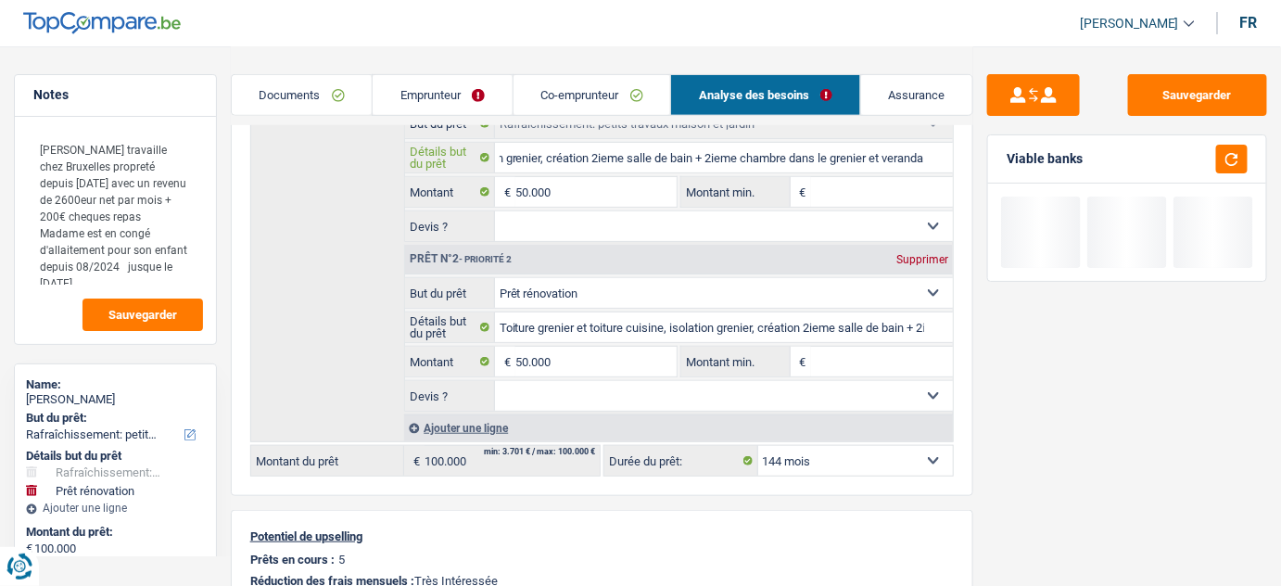
type input "Toiture grenier et toiture cuisine, isolation grenier, création 2ieme salle de …"
click at [890, 217] on select "Oui Non Non répondu Sélectionner une option" at bounding box center [724, 226] width 459 height 30
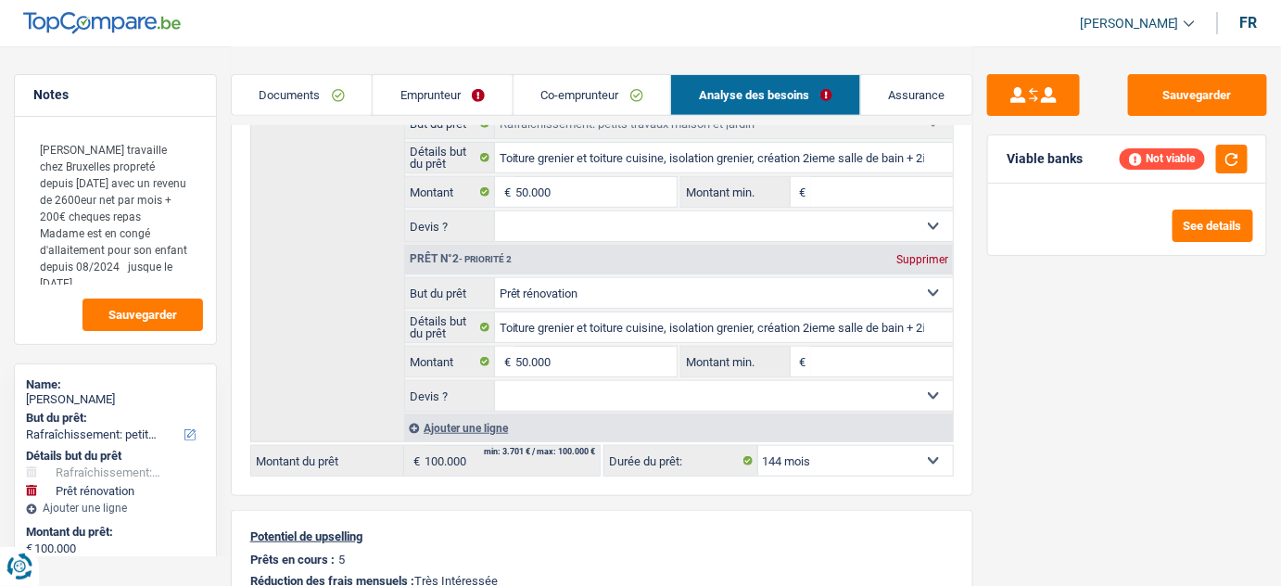
select select "not_answered"
click at [495, 211] on select "Oui Non Non répondu Sélectionner une option" at bounding box center [724, 226] width 459 height 30
drag, startPoint x: 923, startPoint y: 254, endPoint x: 1197, endPoint y: 215, distance: 277.1
click at [924, 254] on div "Supprimer" at bounding box center [921, 259] width 61 height 11
type input "50.000"
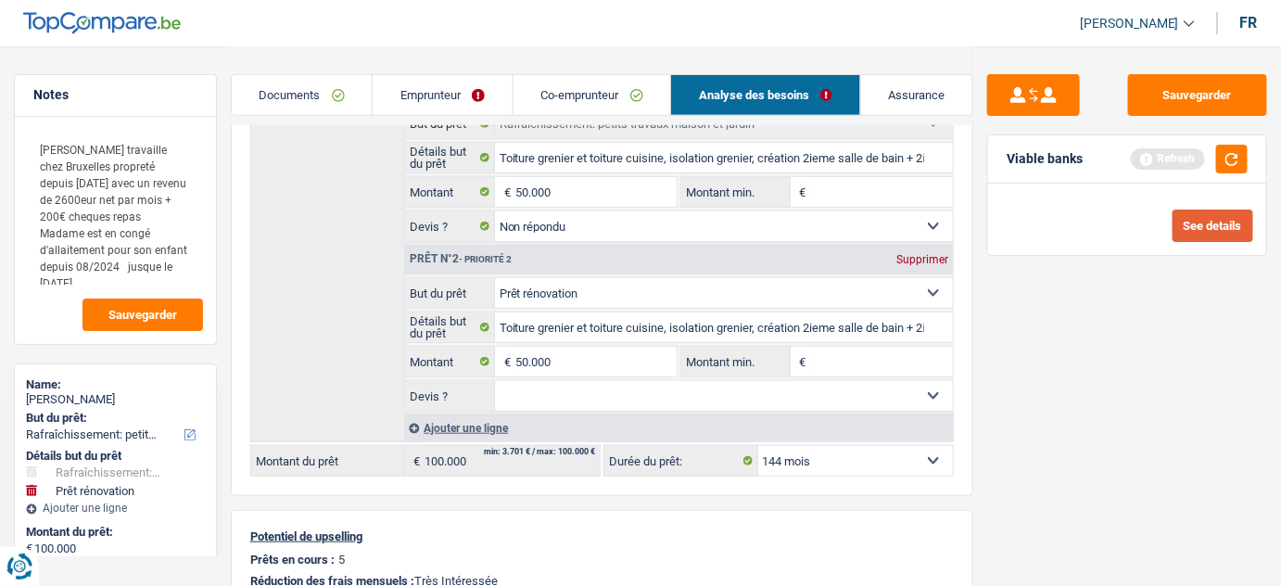
type input "50.000"
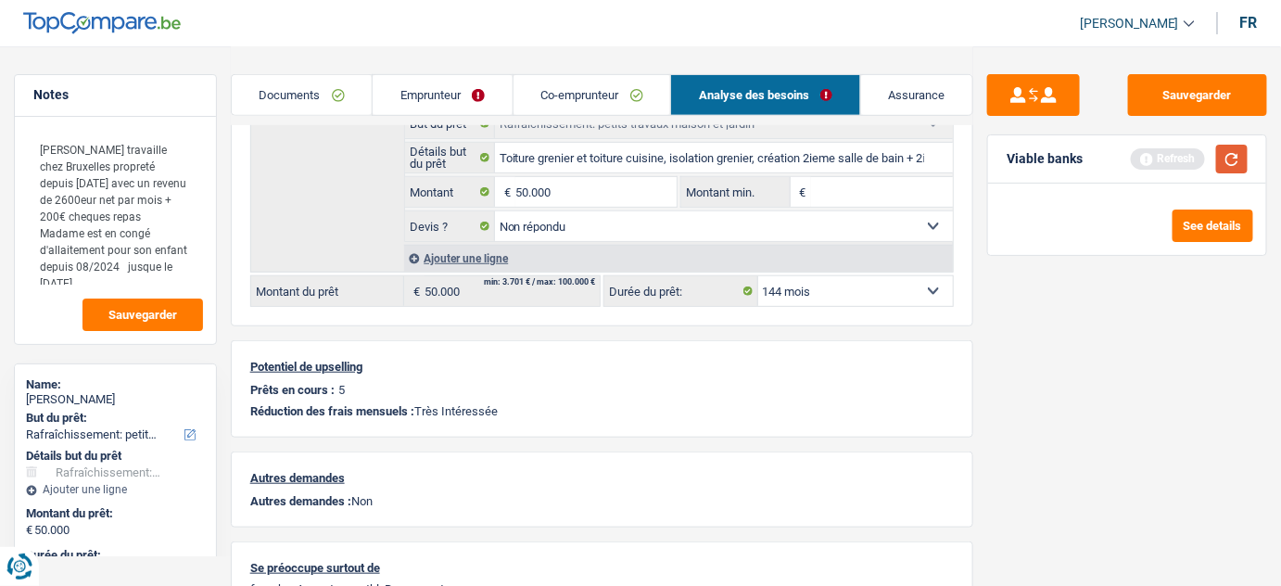
drag, startPoint x: 1233, startPoint y: 171, endPoint x: 1223, endPoint y: 174, distance: 10.8
click at [1233, 171] on button "button" at bounding box center [1232, 159] width 32 height 29
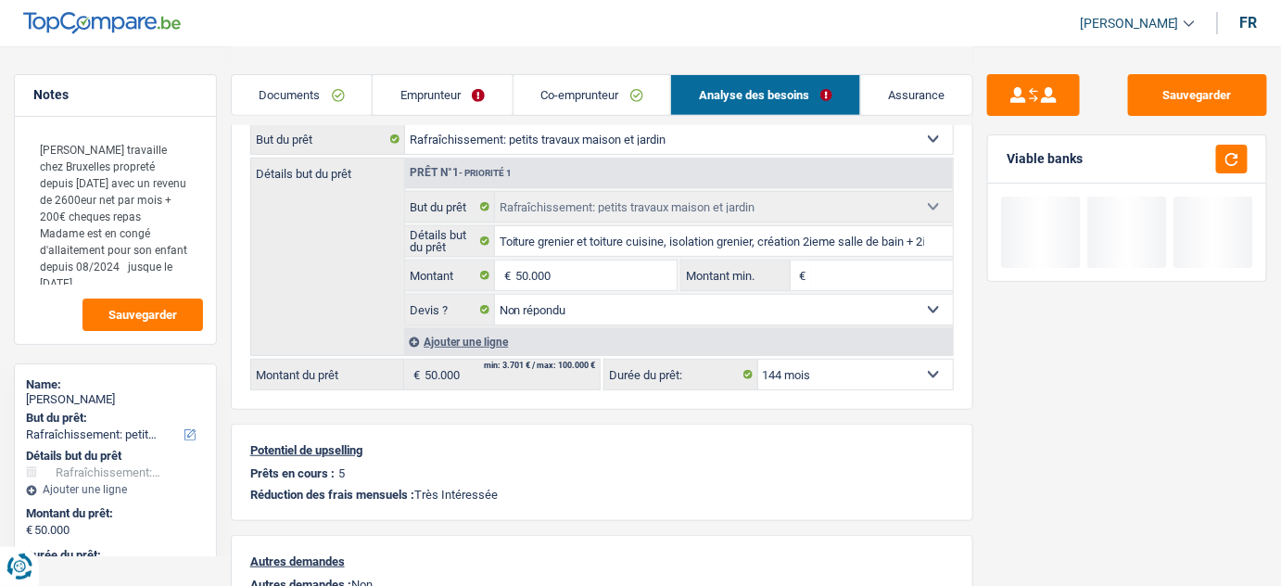
click at [803, 360] on select "12 mois 18 mois 24 mois 30 mois 36 mois 42 mois 48 mois 60 mois 72 mois 84 mois…" at bounding box center [856, 375] width 196 height 30
select select "120"
click at [758, 360] on select "12 mois 18 mois 24 mois 30 mois 36 mois 42 mois 48 mois 60 mois 72 mois 84 mois…" at bounding box center [856, 375] width 196 height 30
select select "120"
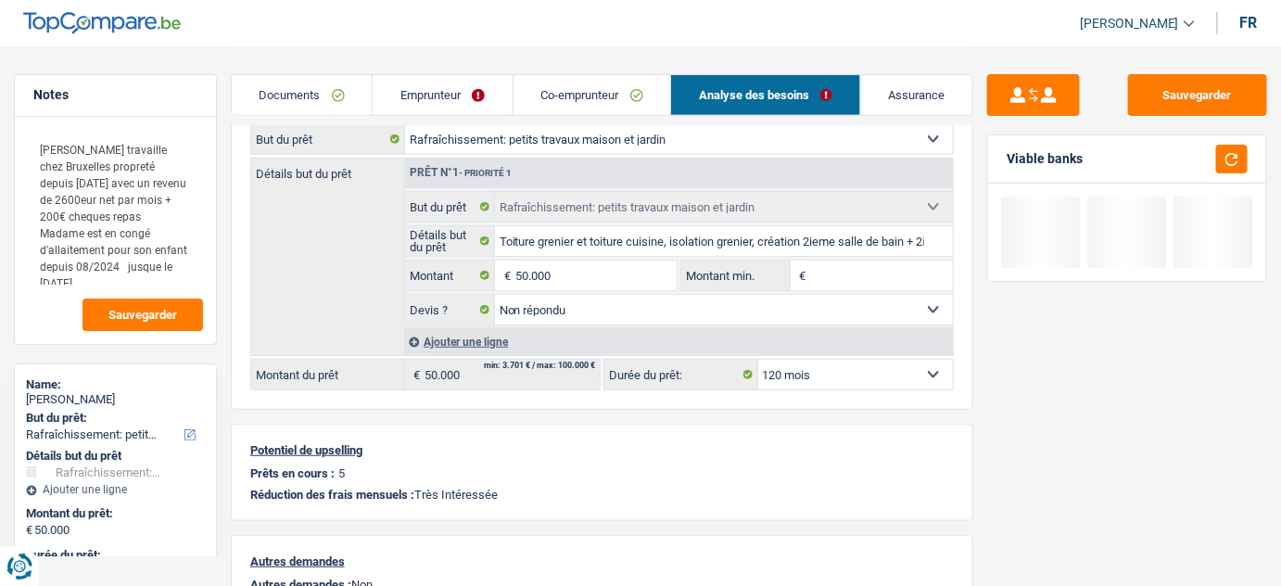
scroll to position [0, 0]
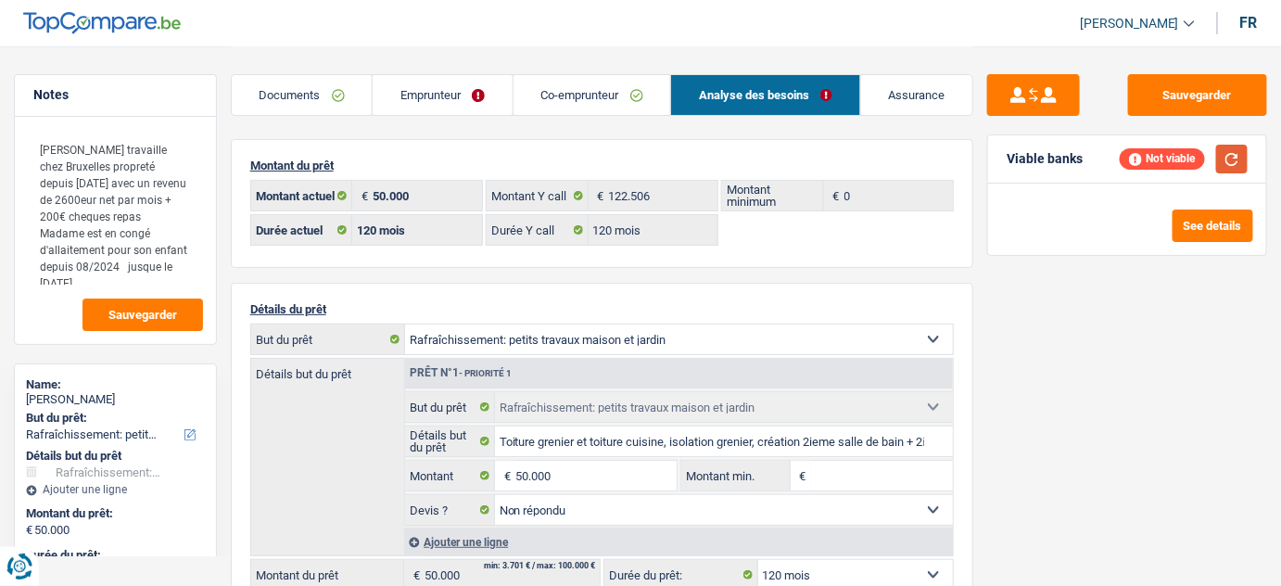
drag, startPoint x: 1233, startPoint y: 158, endPoint x: 1234, endPoint y: 178, distance: 19.5
click at [1233, 167] on button "button" at bounding box center [1232, 159] width 32 height 29
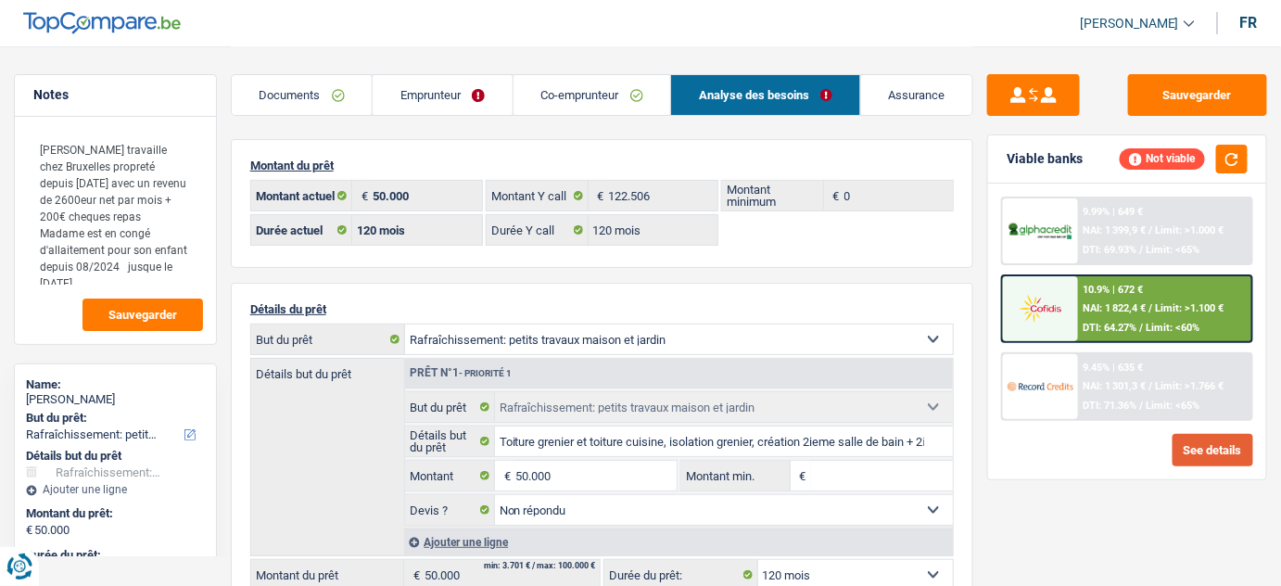
click at [1195, 437] on button "See details" at bounding box center [1212, 450] width 81 height 32
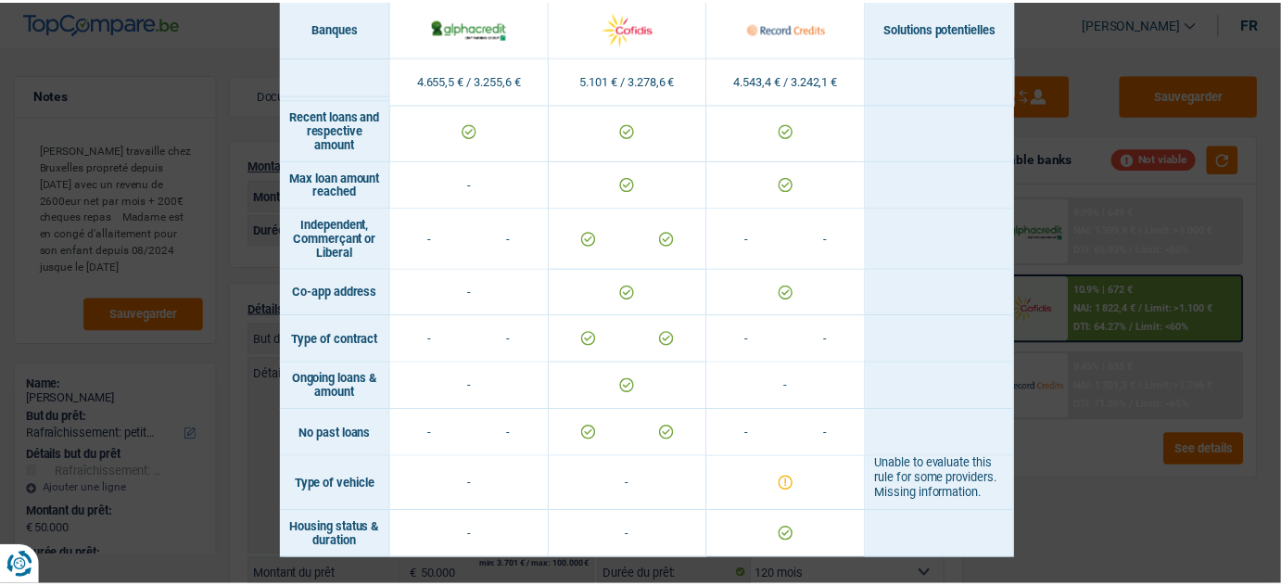
scroll to position [1641, 0]
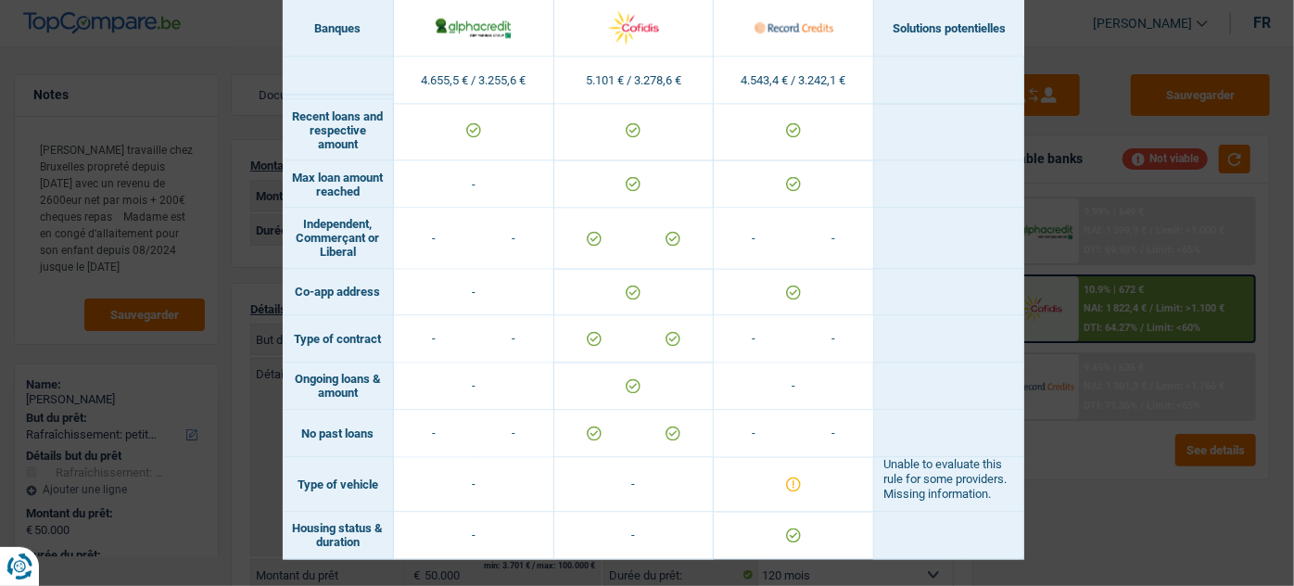
click at [1080, 474] on div "Banks conditions × Banques Solutions potentielles Revenus / Charges 4.655,5 € /…" at bounding box center [647, 293] width 1294 height 586
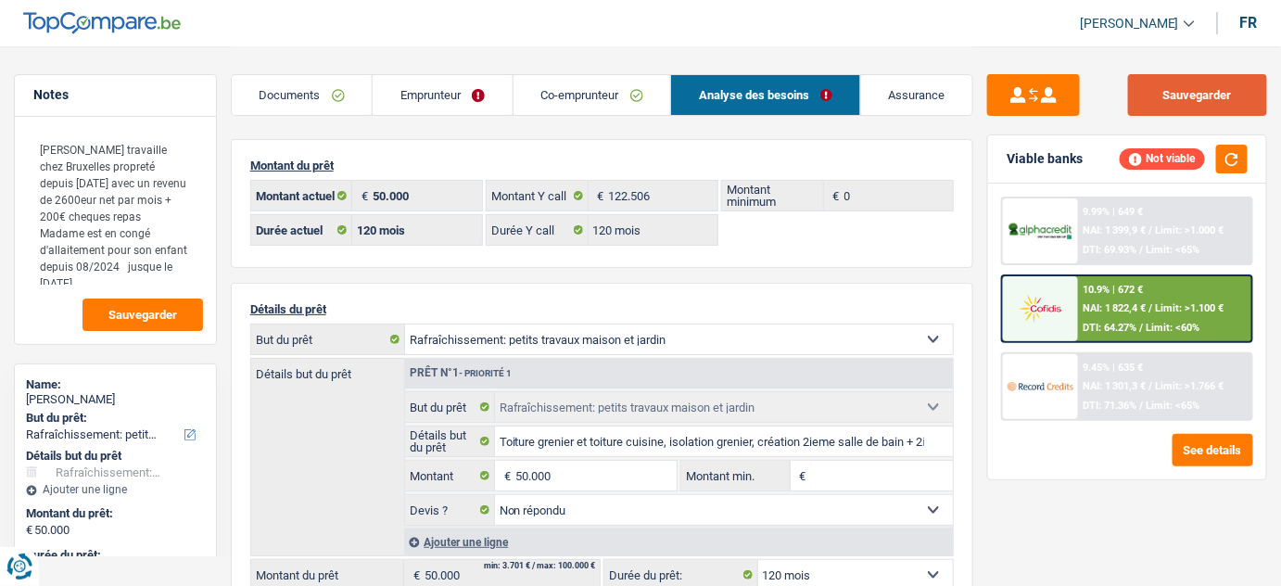
drag, startPoint x: 1201, startPoint y: 69, endPoint x: 1208, endPoint y: 86, distance: 19.1
click at [1201, 69] on div "Sauvegarder Viable banks Not viable 9.99% | 649 € NAI: 1 399,9 € / Limit: >1.00…" at bounding box center [1127, 479] width 308 height 867
click at [1208, 87] on button "Sauvegarder" at bounding box center [1197, 95] width 139 height 42
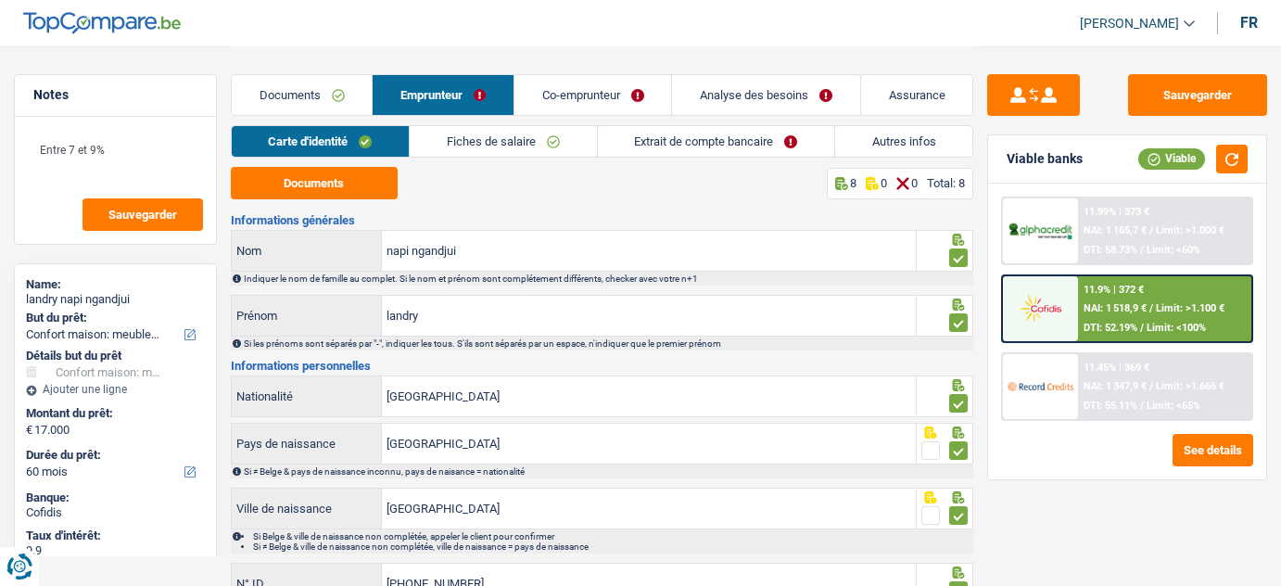
select select "household"
select select "60"
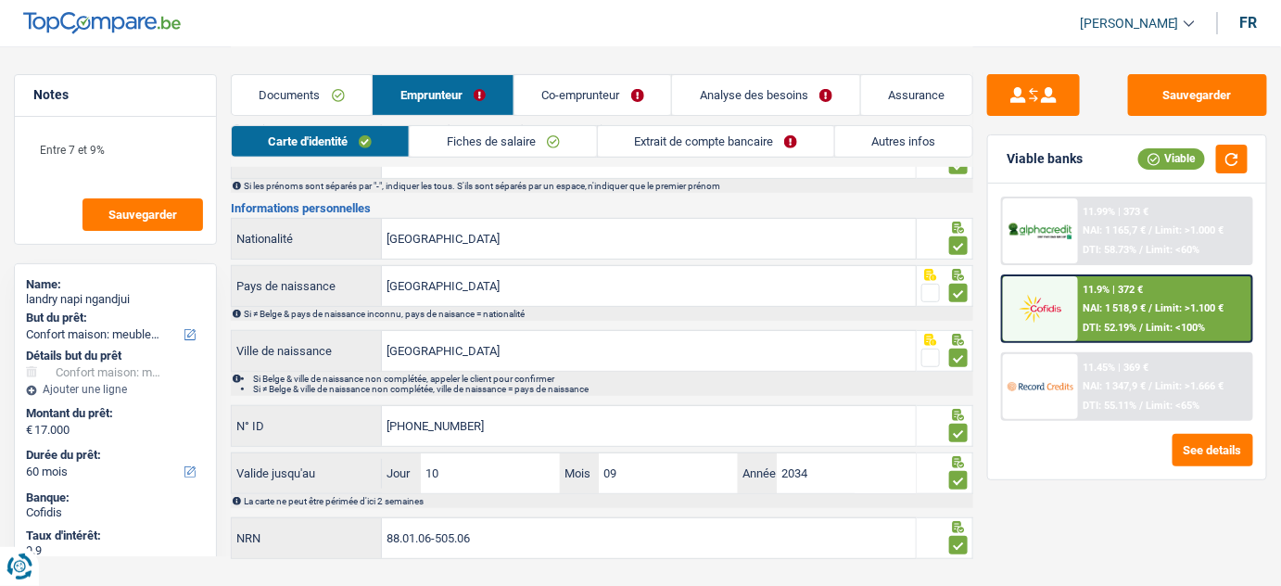
scroll to position [178, 0]
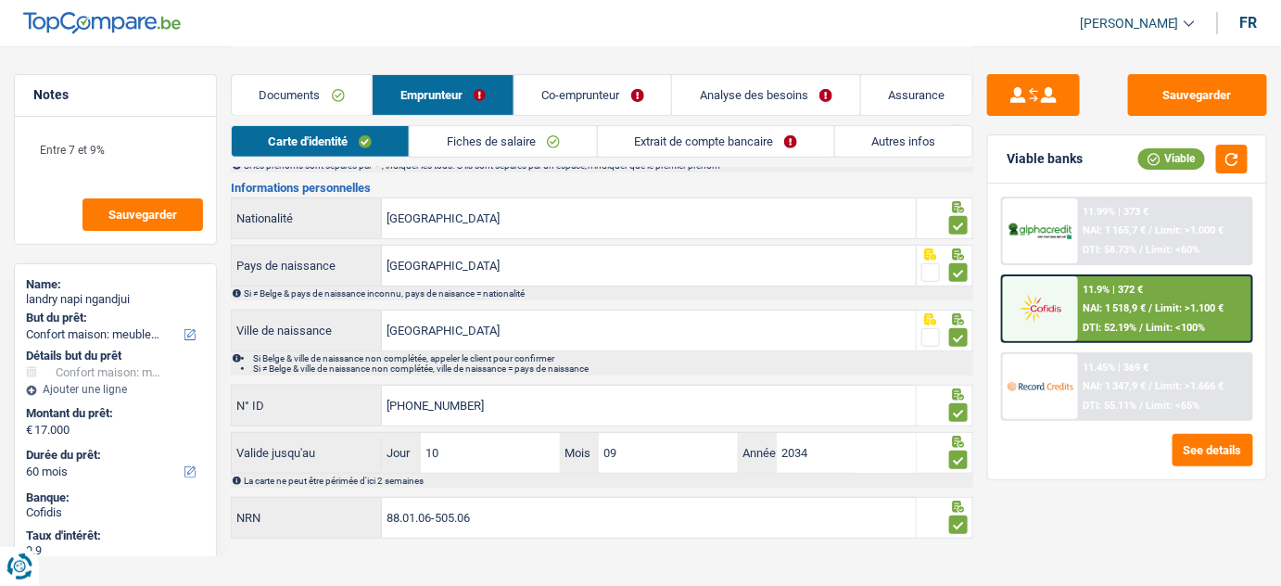
click at [788, 133] on link "Extrait de compte bancaire" at bounding box center [716, 141] width 236 height 31
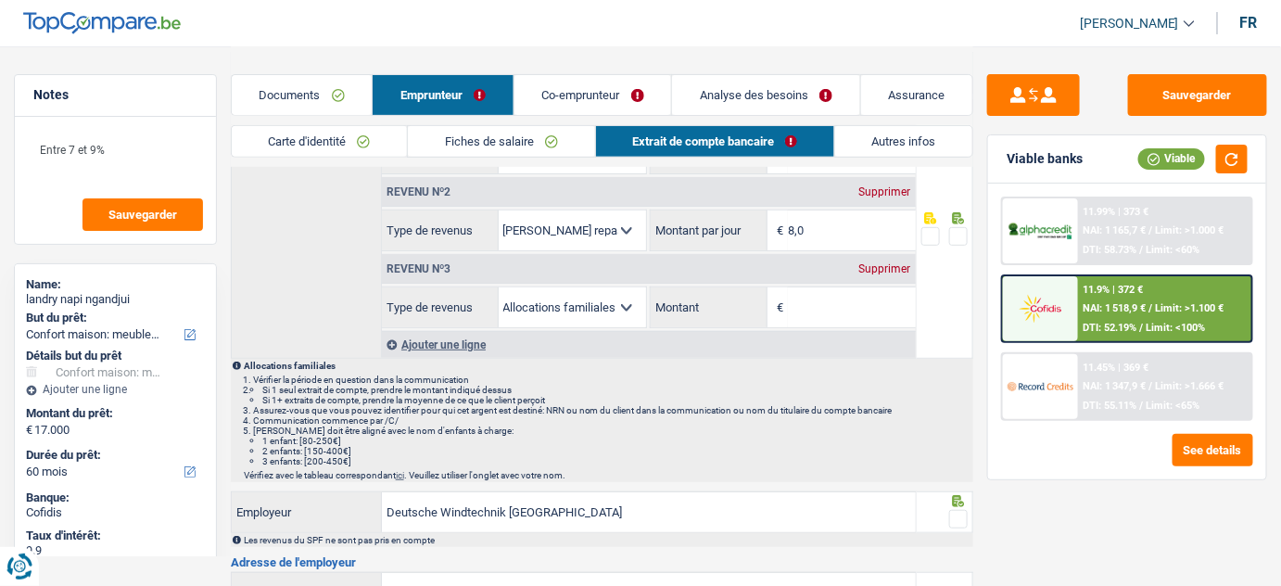
click at [890, 263] on div "Supprimer" at bounding box center [884, 268] width 61 height 11
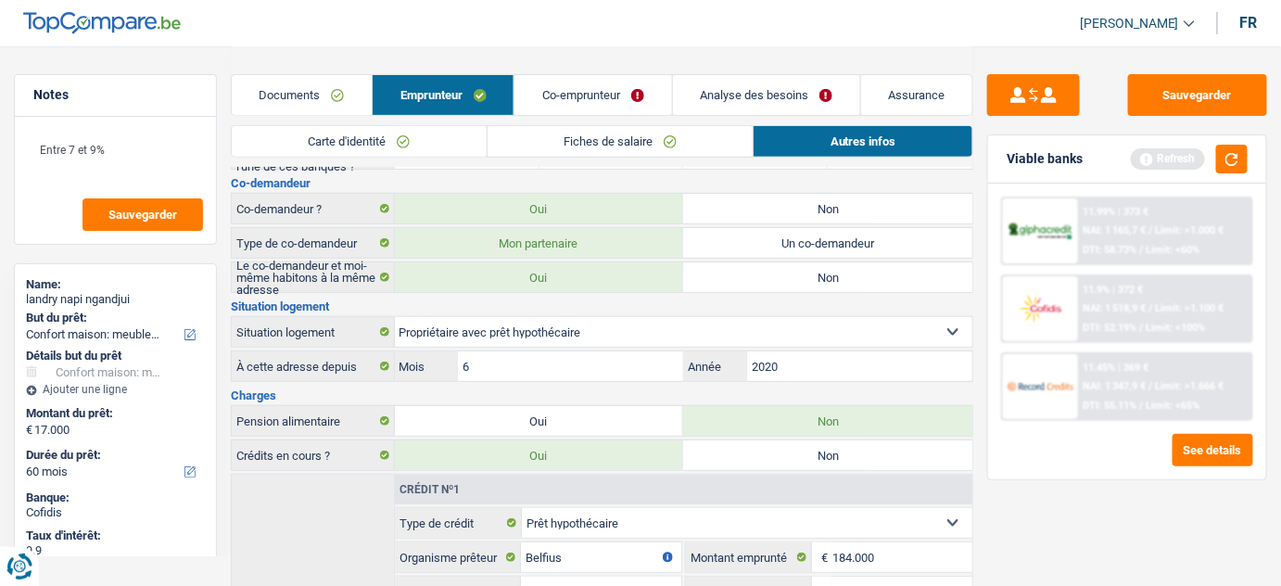
scroll to position [0, 0]
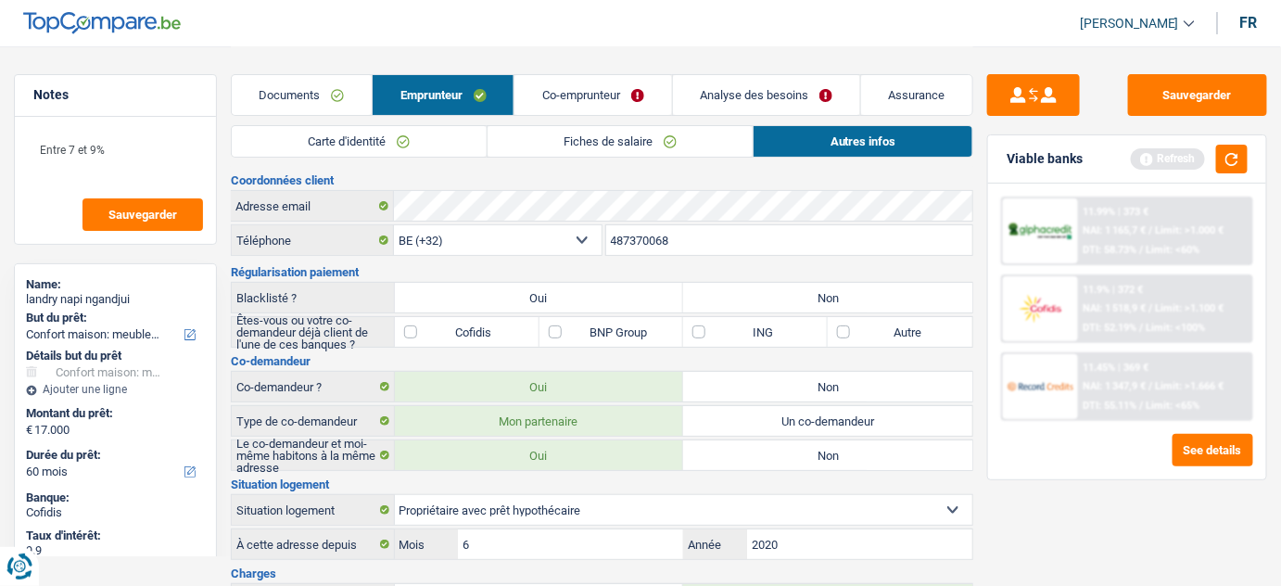
click at [778, 90] on link "Analyse des besoins" at bounding box center [766, 95] width 187 height 40
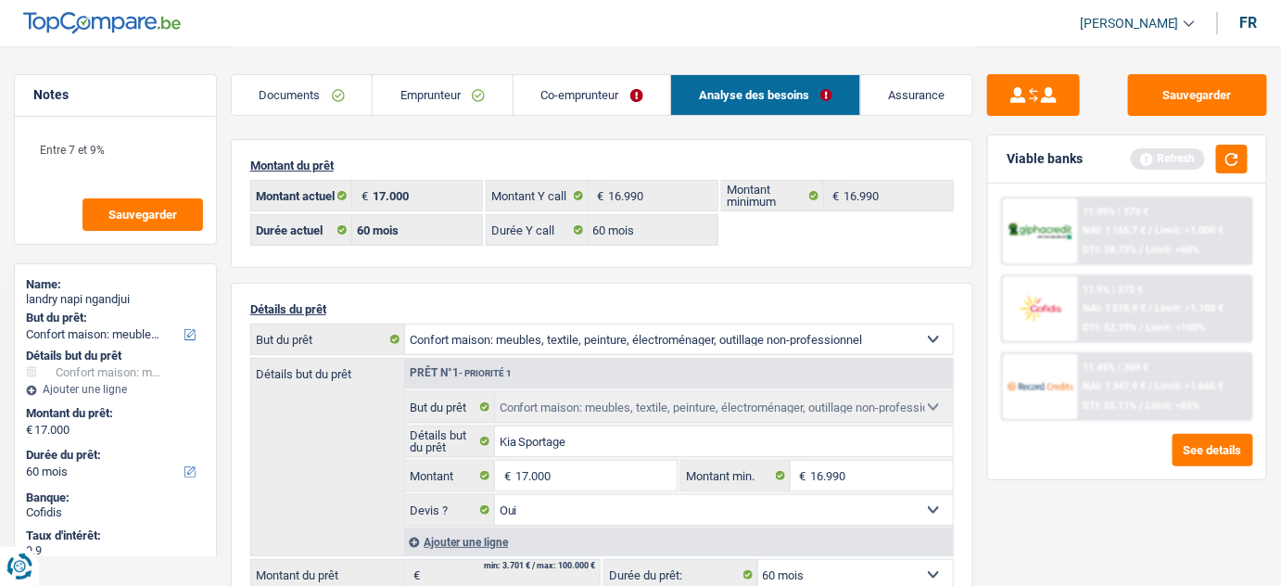
scroll to position [39, 0]
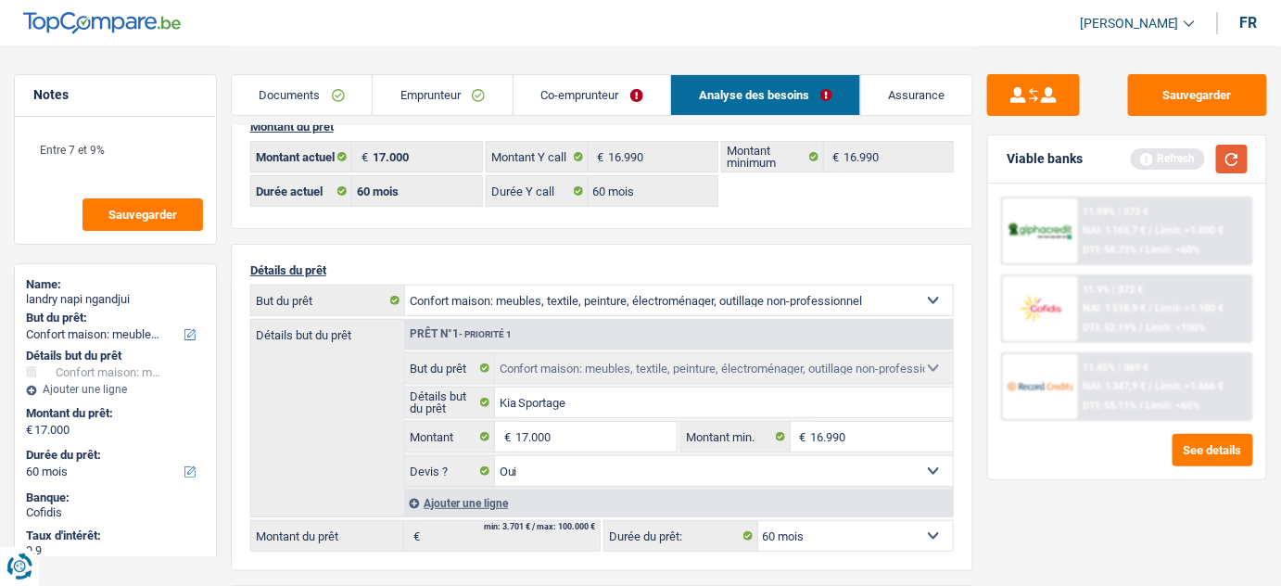
click at [1221, 158] on button "button" at bounding box center [1232, 159] width 32 height 29
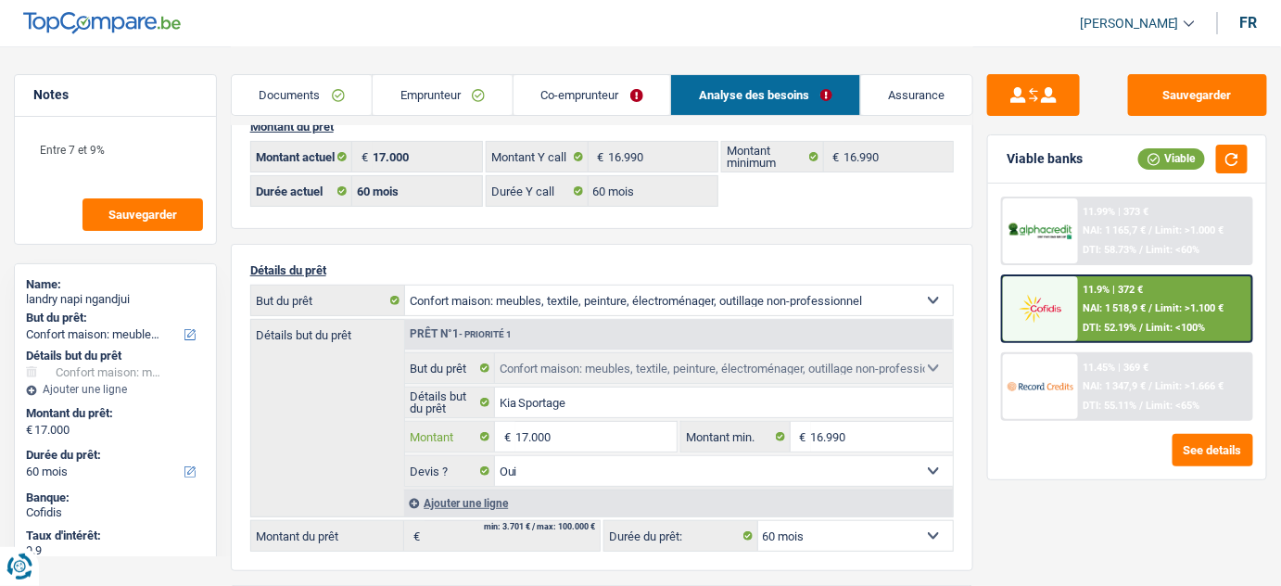
click at [525, 433] on input "17.000" at bounding box center [596, 437] width 162 height 30
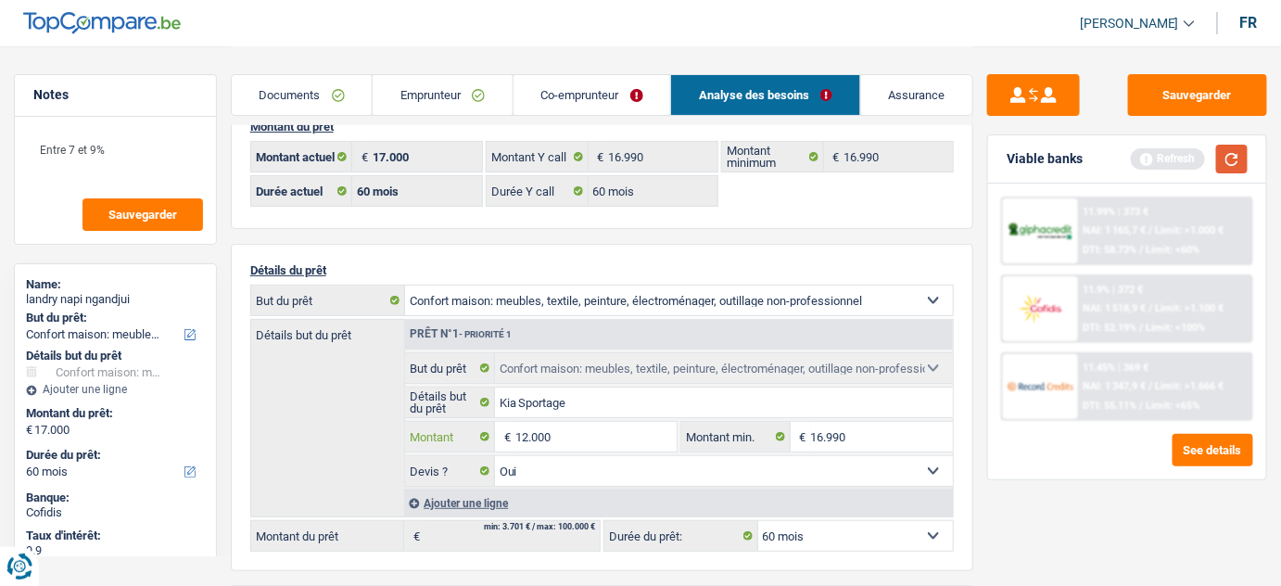
type input "12.000"
click at [1234, 162] on button "button" at bounding box center [1232, 159] width 32 height 29
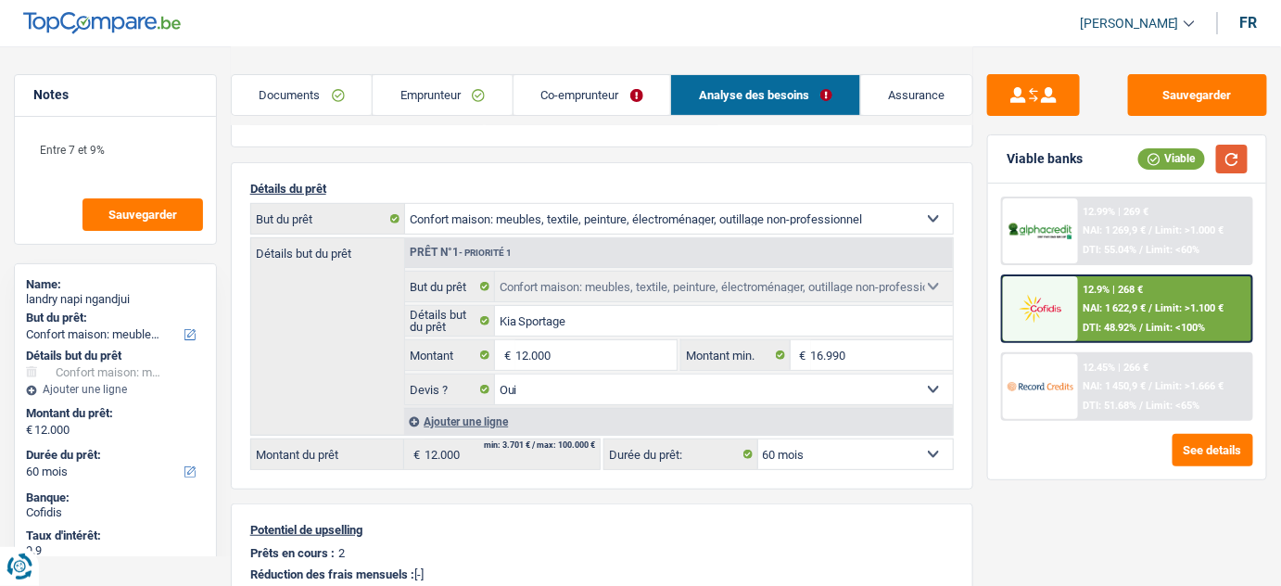
scroll to position [0, 0]
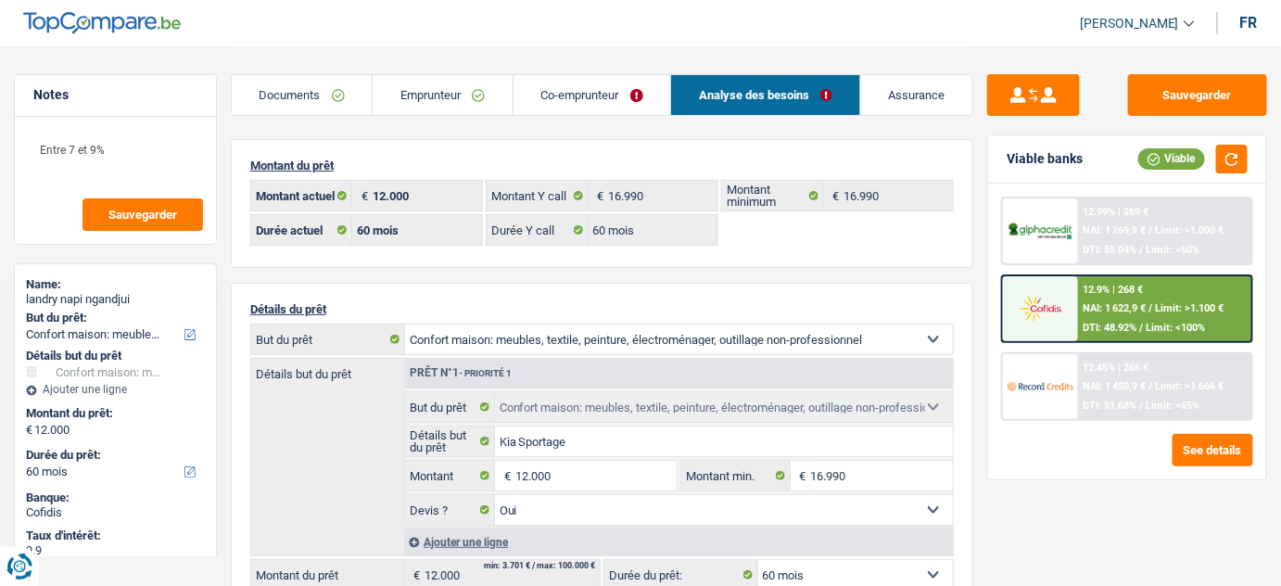
click at [554, 105] on link "Co-emprunteur" at bounding box center [592, 95] width 158 height 40
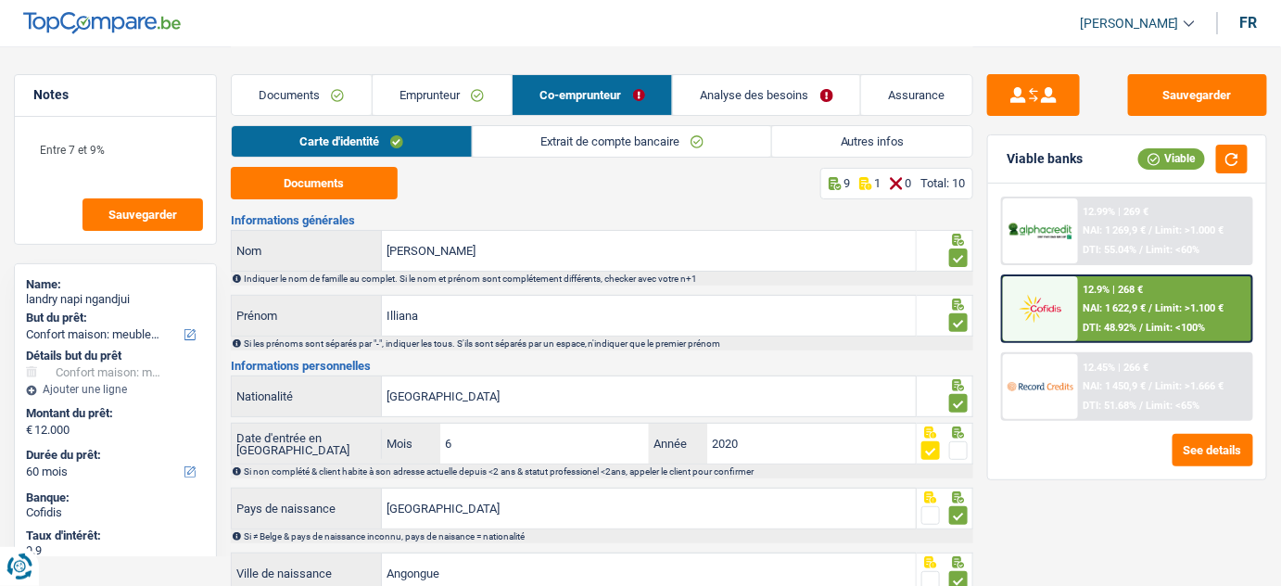
click at [886, 137] on link "Autres infos" at bounding box center [872, 141] width 200 height 31
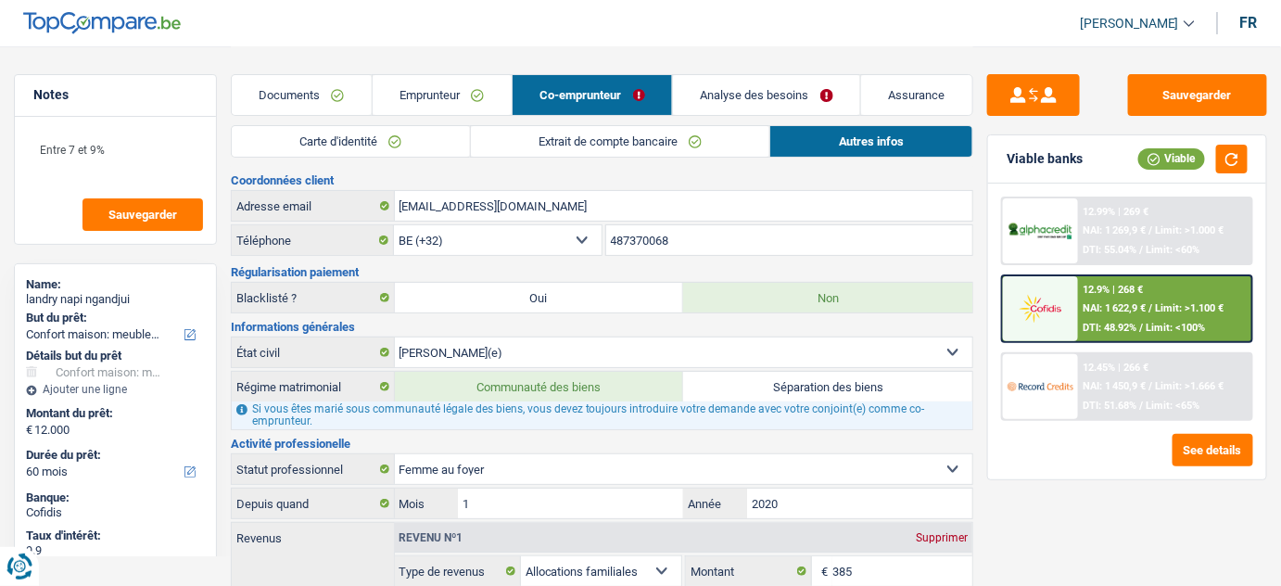
click at [411, 85] on link "Emprunteur" at bounding box center [442, 95] width 139 height 40
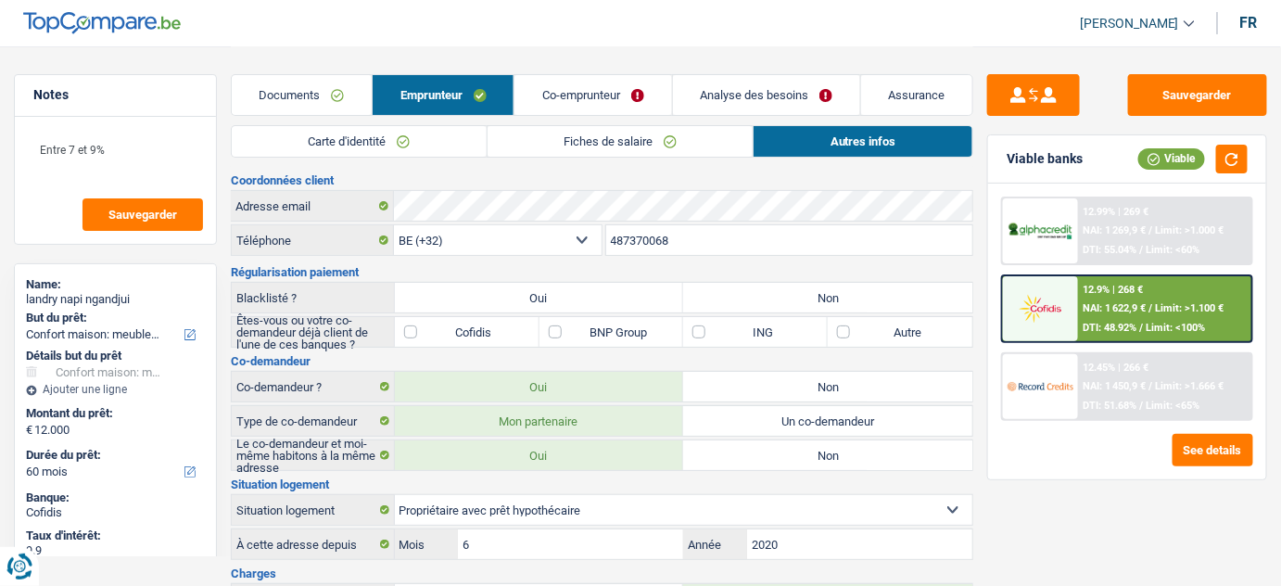
click at [407, 132] on link "Carte d'identité" at bounding box center [359, 141] width 255 height 31
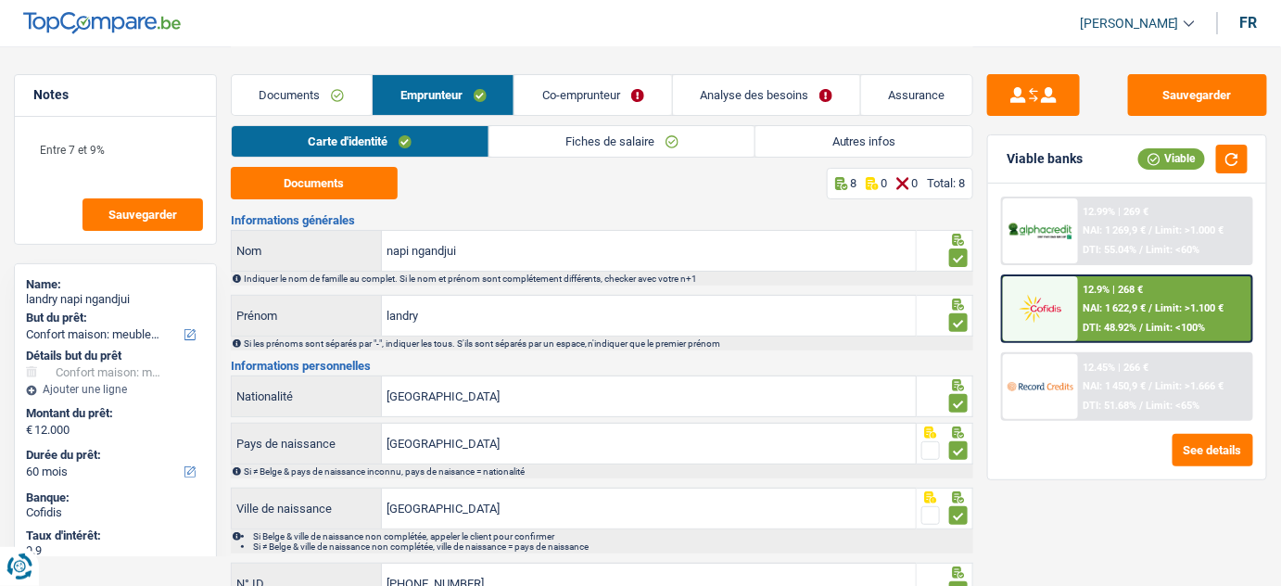
click at [1090, 297] on div "12.9% | 268 € NAI: 1 622,9 € / Limit: >1.100 € DTI: 48.92% / Limit: <100%" at bounding box center [1164, 308] width 173 height 65
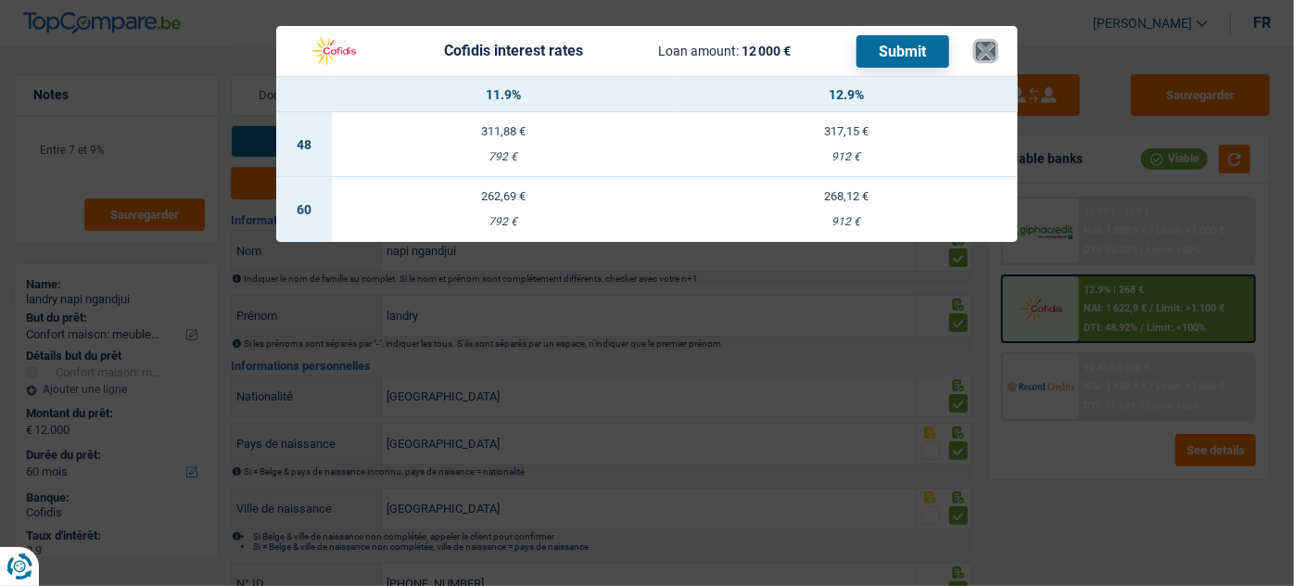
click at [979, 47] on button "×" at bounding box center [985, 51] width 19 height 19
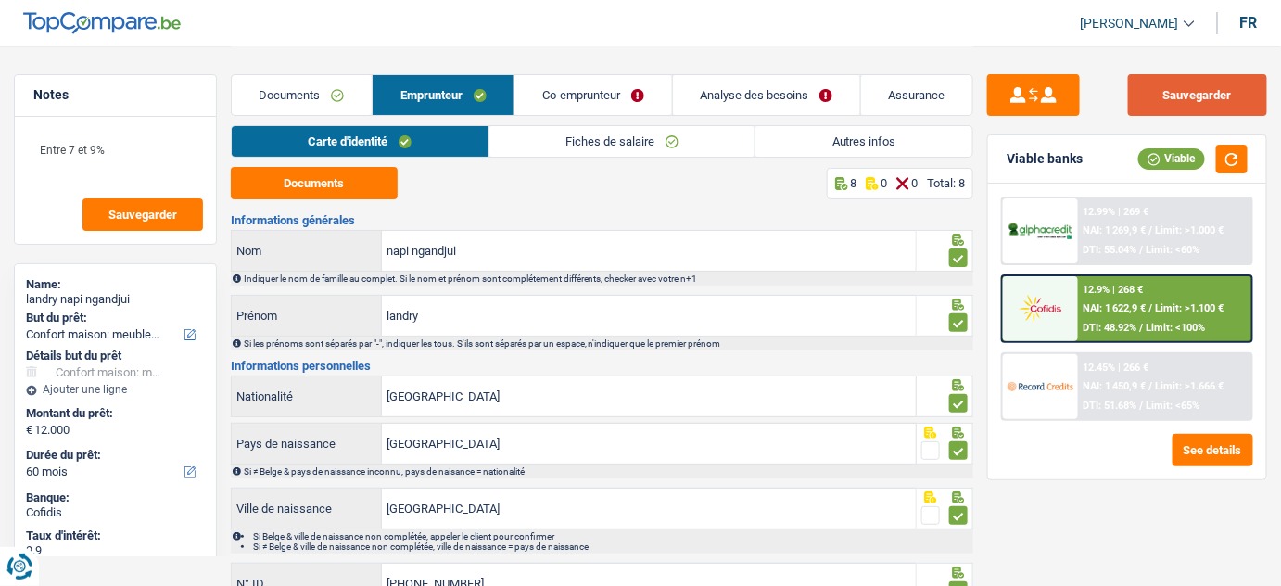
click button "Sauvegarder"
click link "Analyse des besoins"
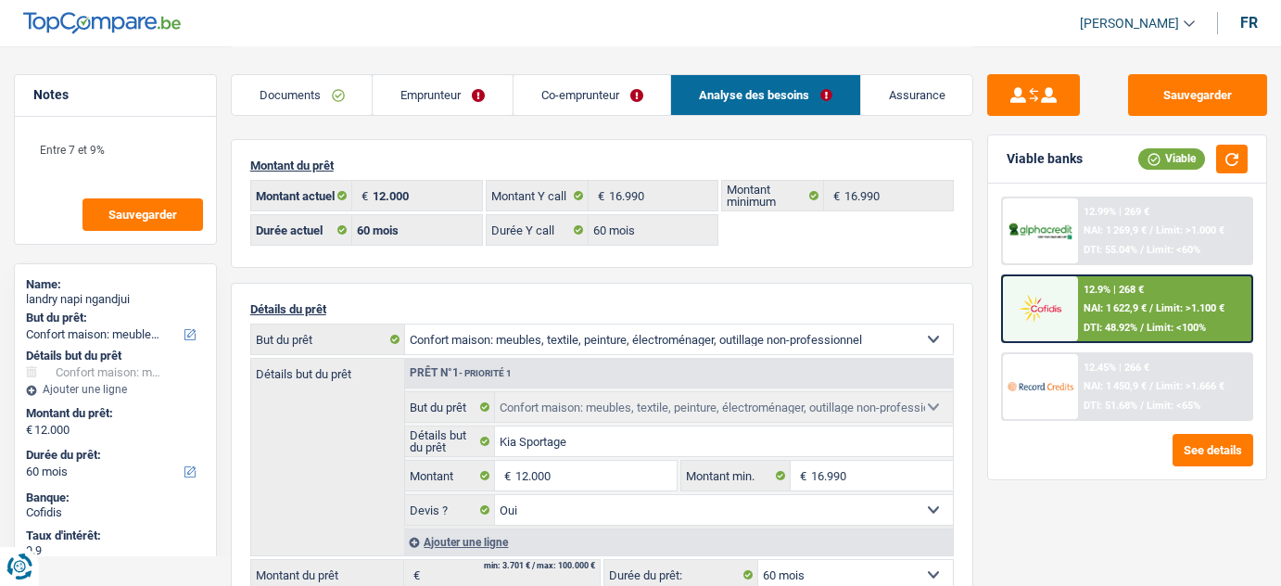
select select "household"
select select "60"
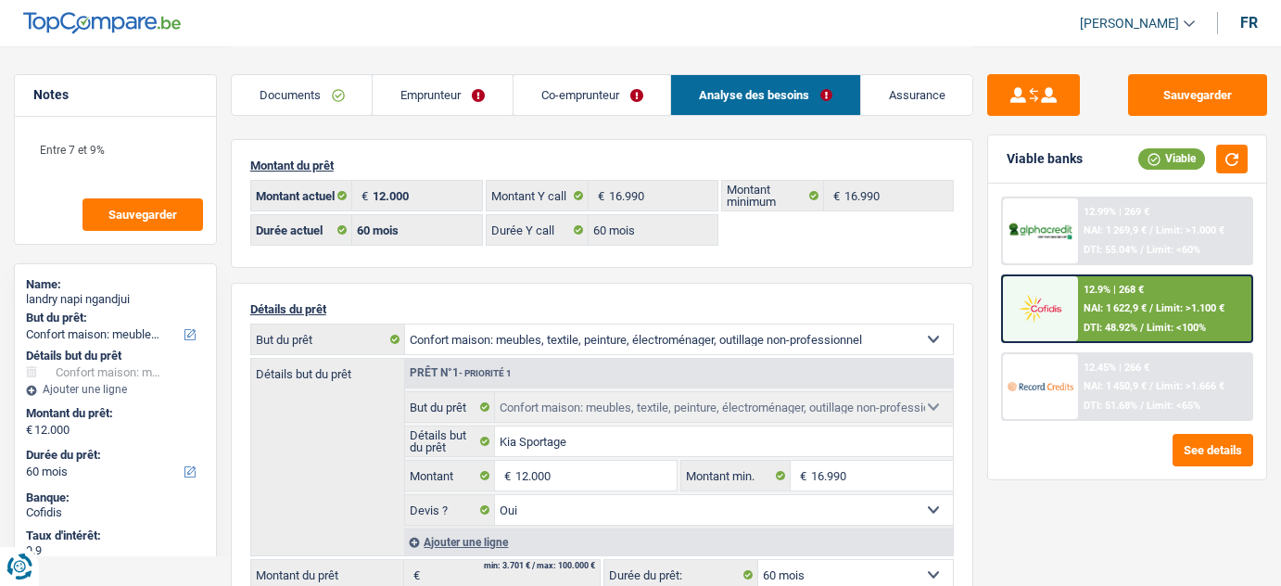
select select "household"
select select "yes"
select select "60"
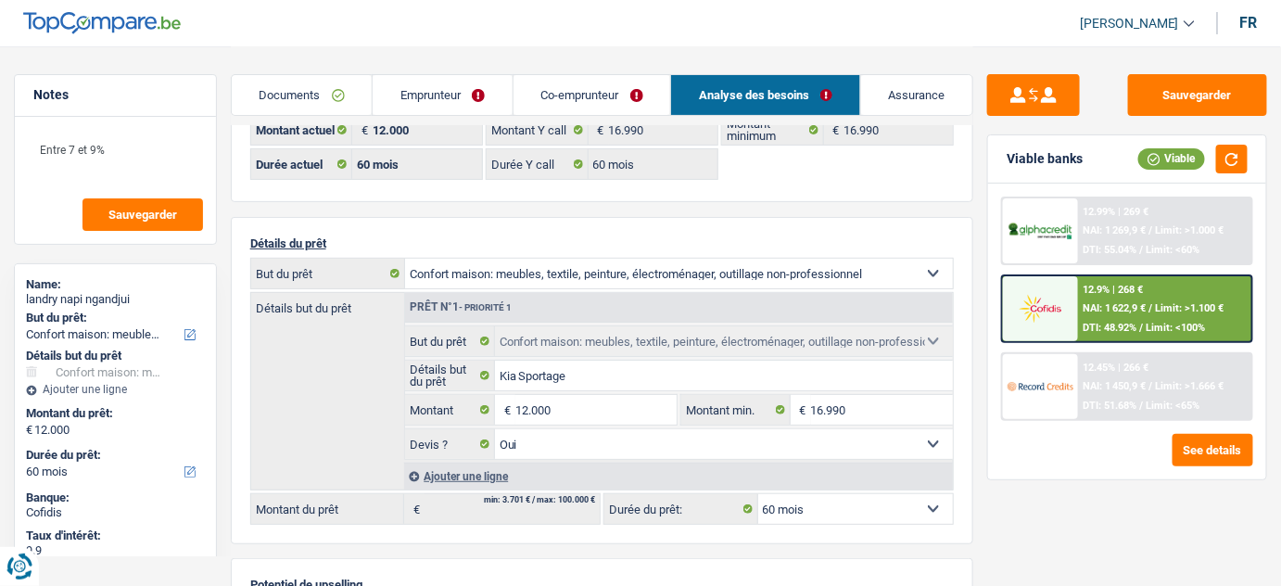
scroll to position [83, 0]
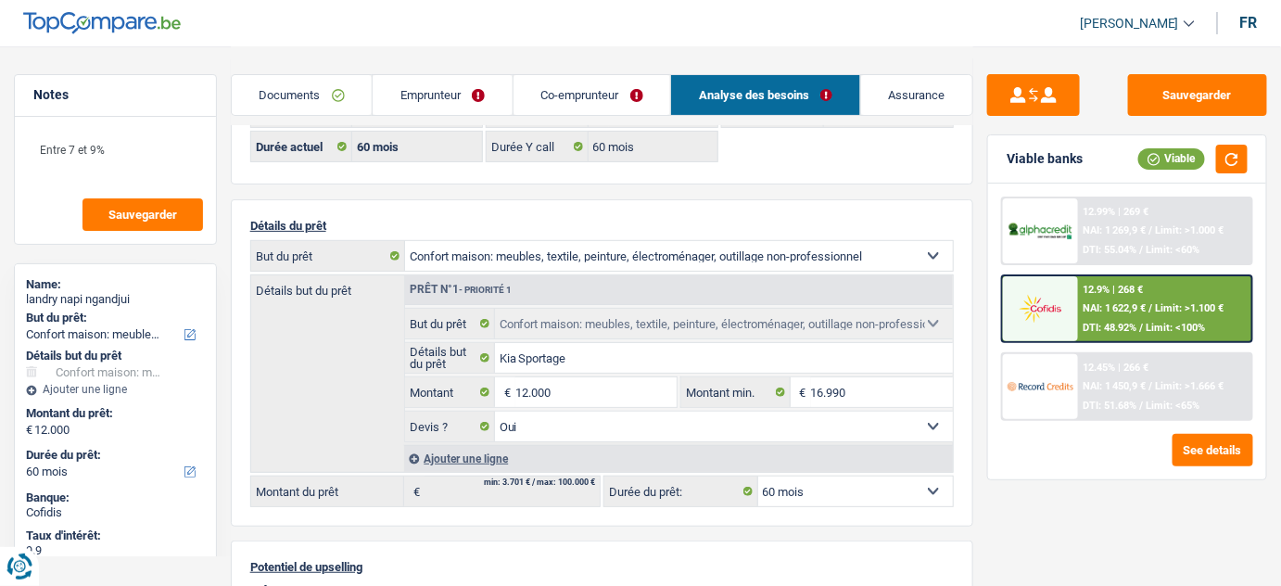
click at [1075, 324] on div at bounding box center [1040, 308] width 74 height 65
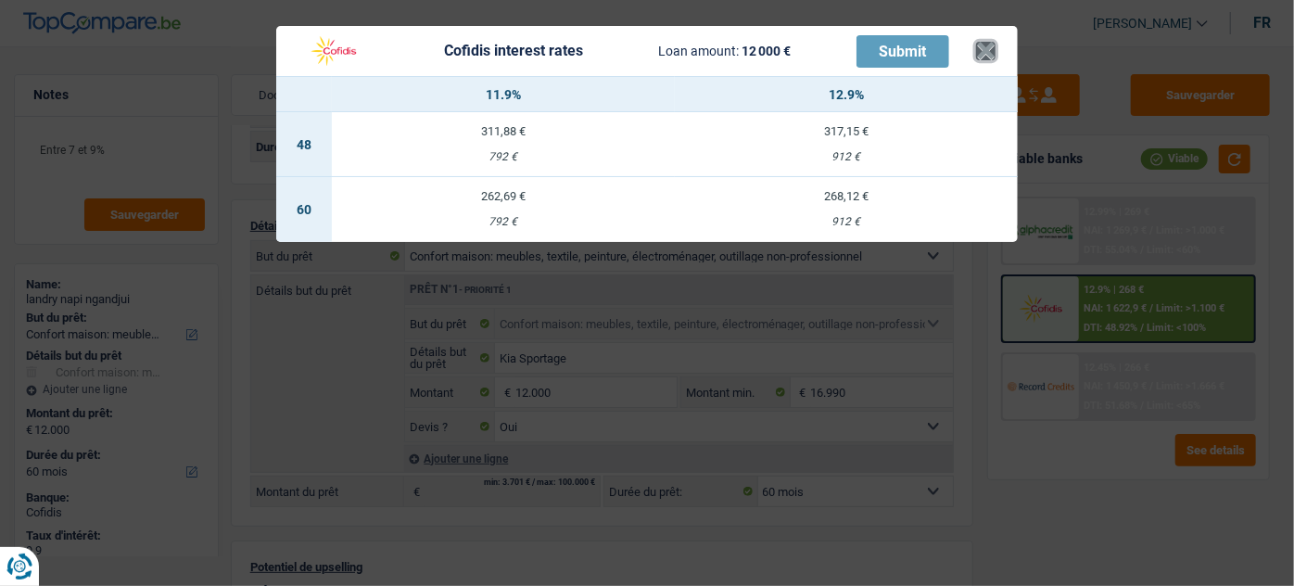
click at [978, 56] on button "×" at bounding box center [985, 51] width 19 height 19
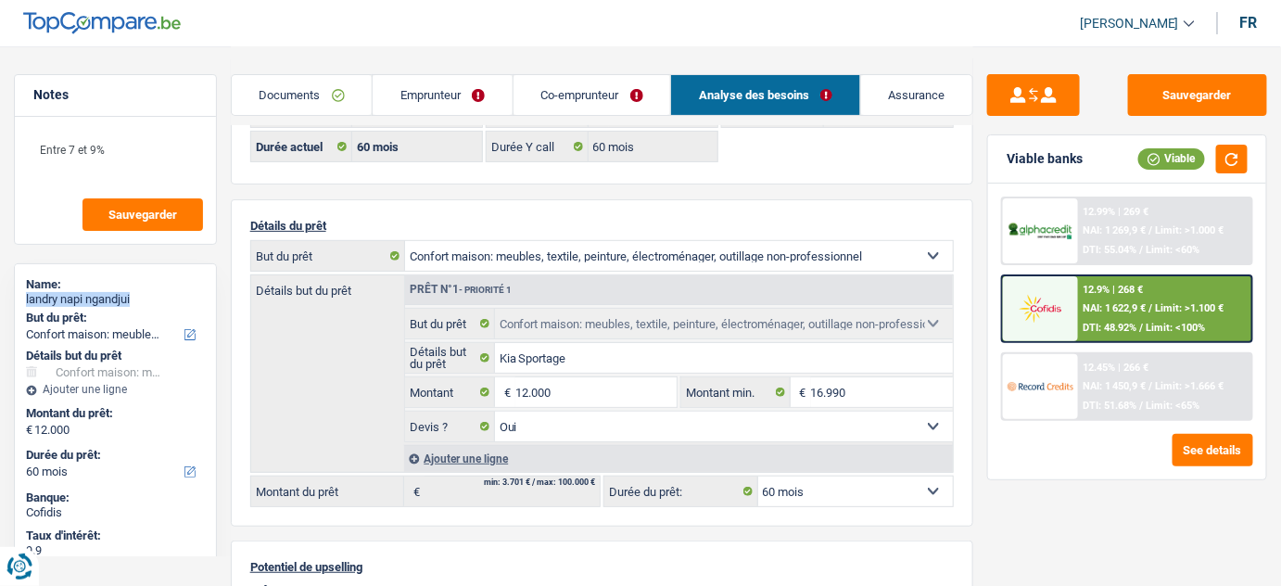
drag, startPoint x: 154, startPoint y: 298, endPoint x: 24, endPoint y: 299, distance: 129.7
click at [24, 299] on div "Name: landry napi ngandjui But du prêt: Confort maison: meubles, textile, peint…" at bounding box center [115, 557] width 203 height 589
copy div "landry napi ngandjui"
click at [1112, 325] on span "DTI: 48.92%" at bounding box center [1110, 328] width 54 height 12
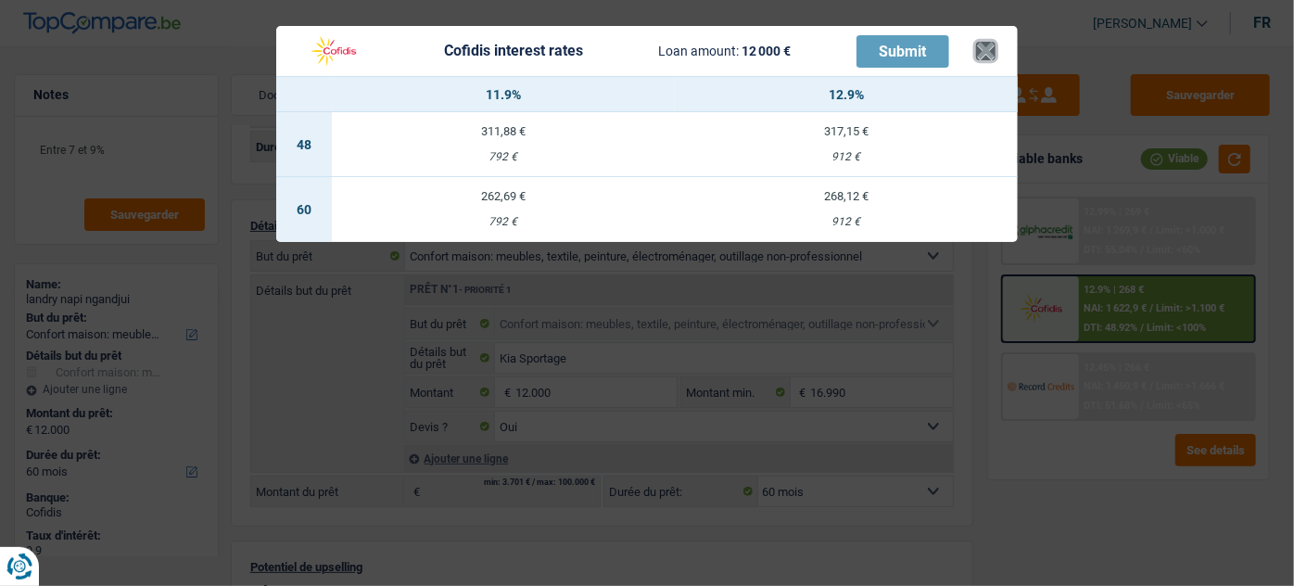
click at [977, 47] on button "×" at bounding box center [985, 51] width 19 height 19
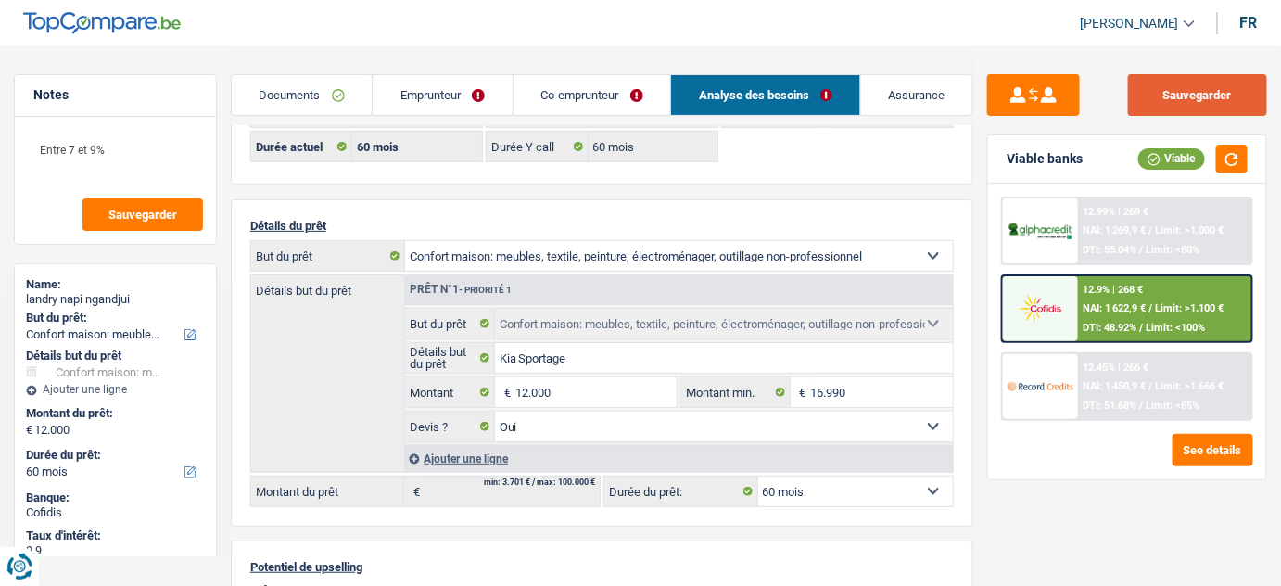
click at [1177, 93] on button "Sauvegarder" at bounding box center [1197, 95] width 139 height 42
click at [333, 93] on link "Documents" at bounding box center [302, 95] width 141 height 40
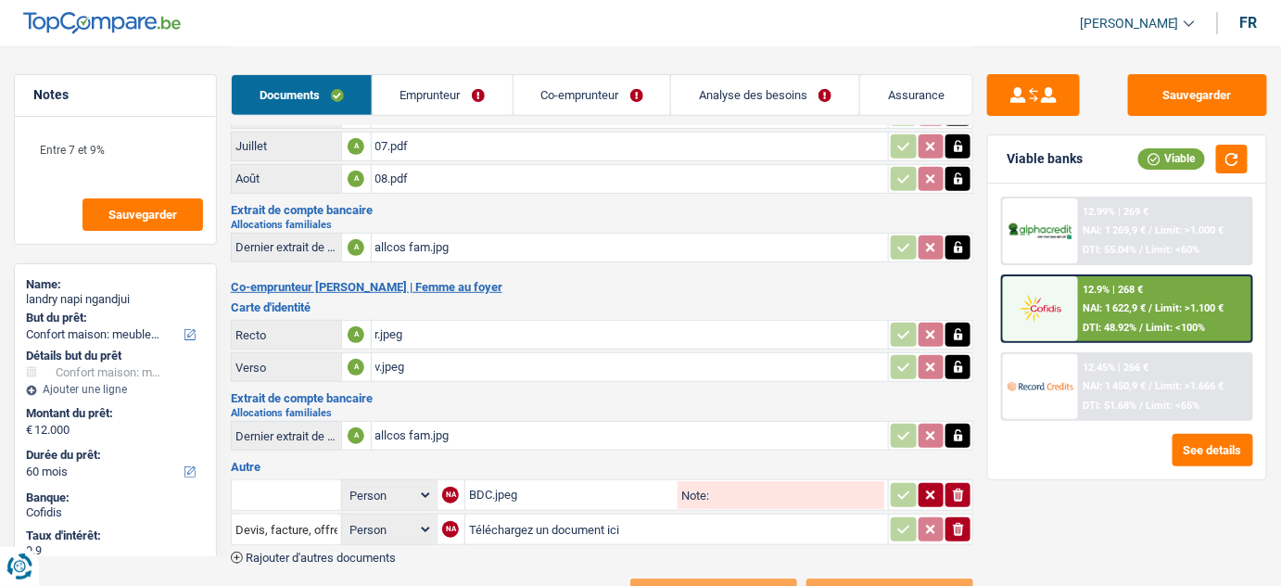
scroll to position [247, 0]
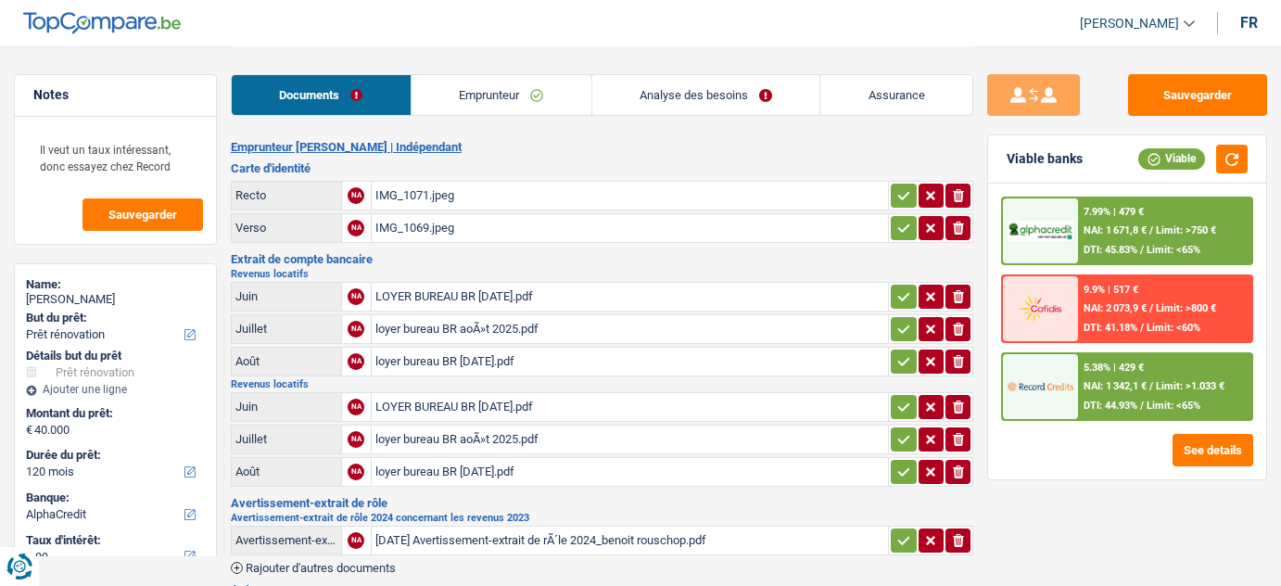
select select "renovation"
select select "120"
select select "alphacredit"
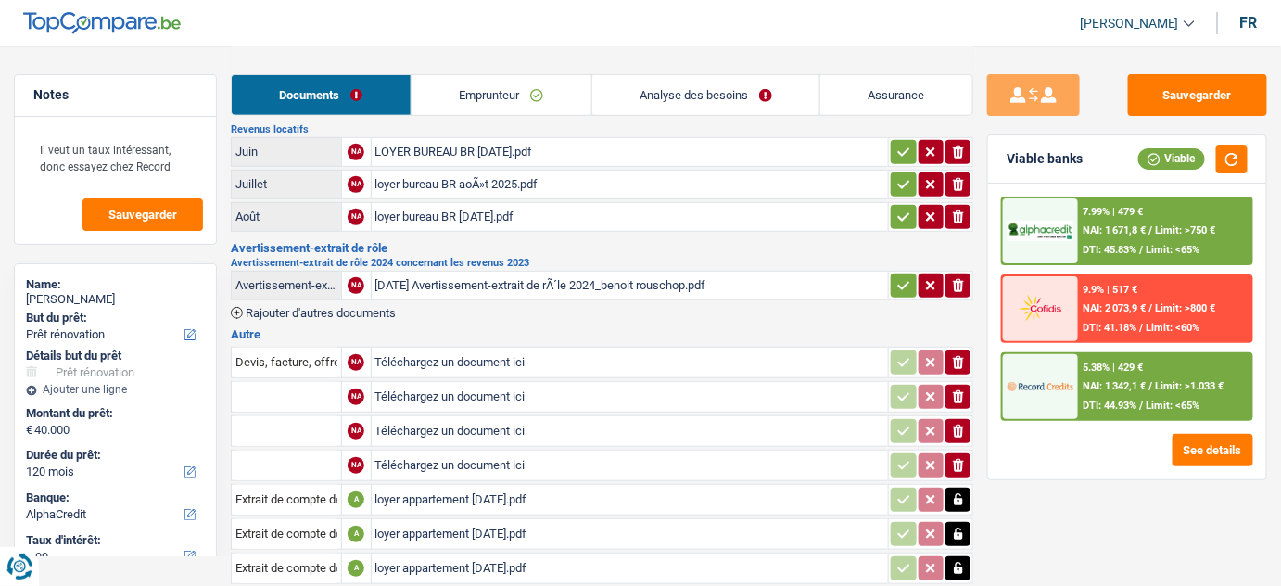
scroll to position [102, 0]
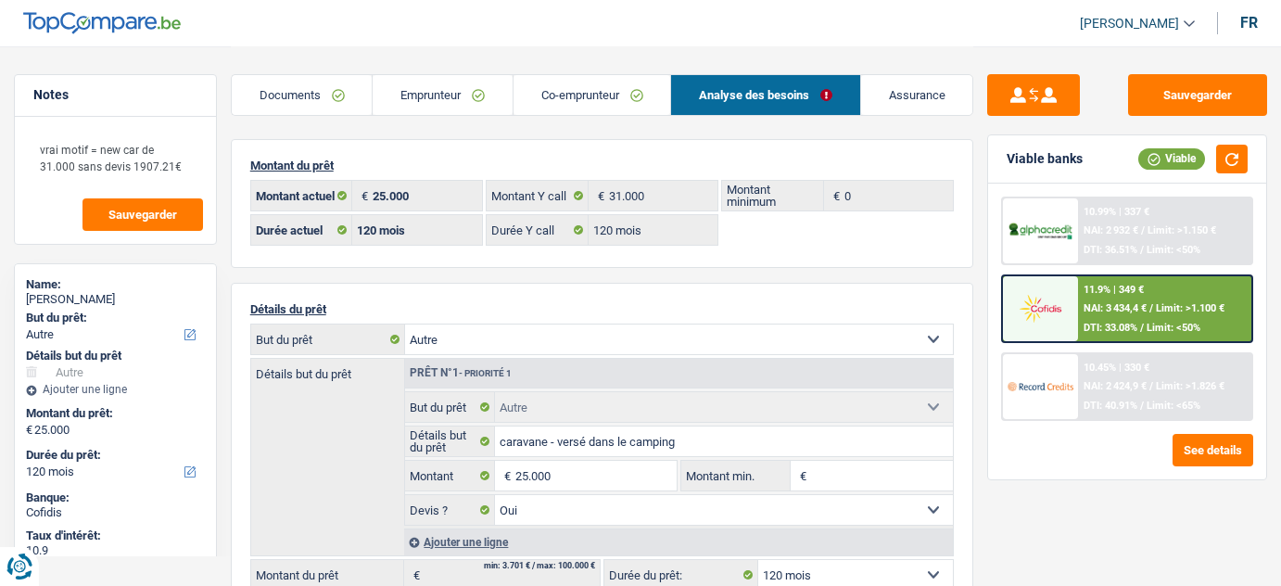
select select "other"
select select "120"
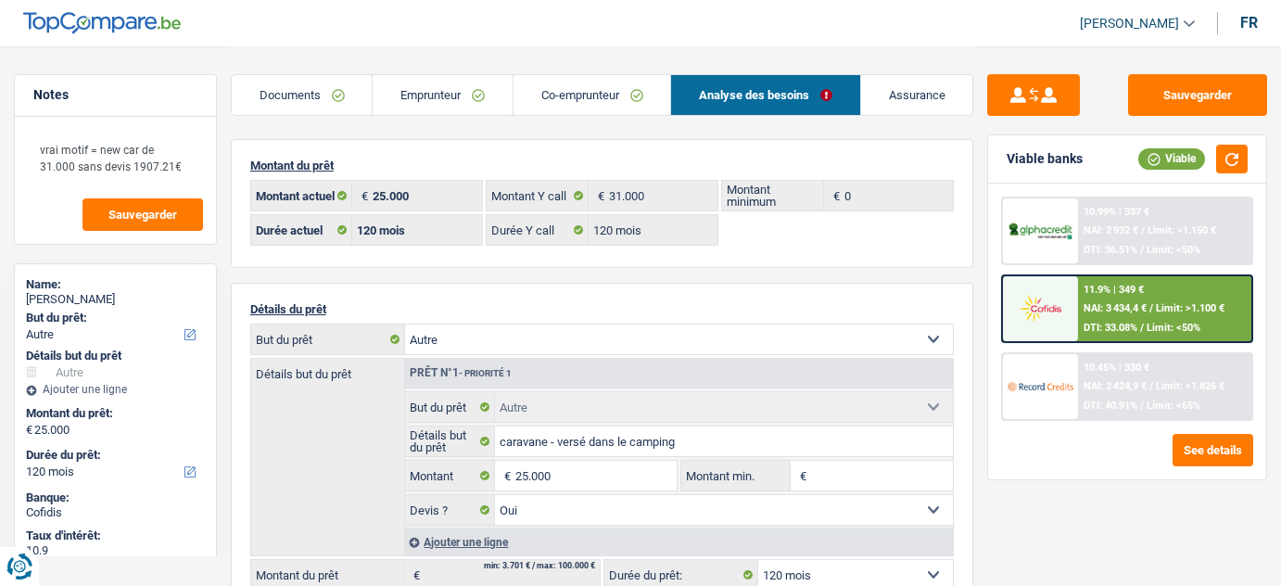
select select "other"
select select "yes"
select select "120"
click at [1094, 287] on div "11.9% | 349 €" at bounding box center [1113, 290] width 60 height 12
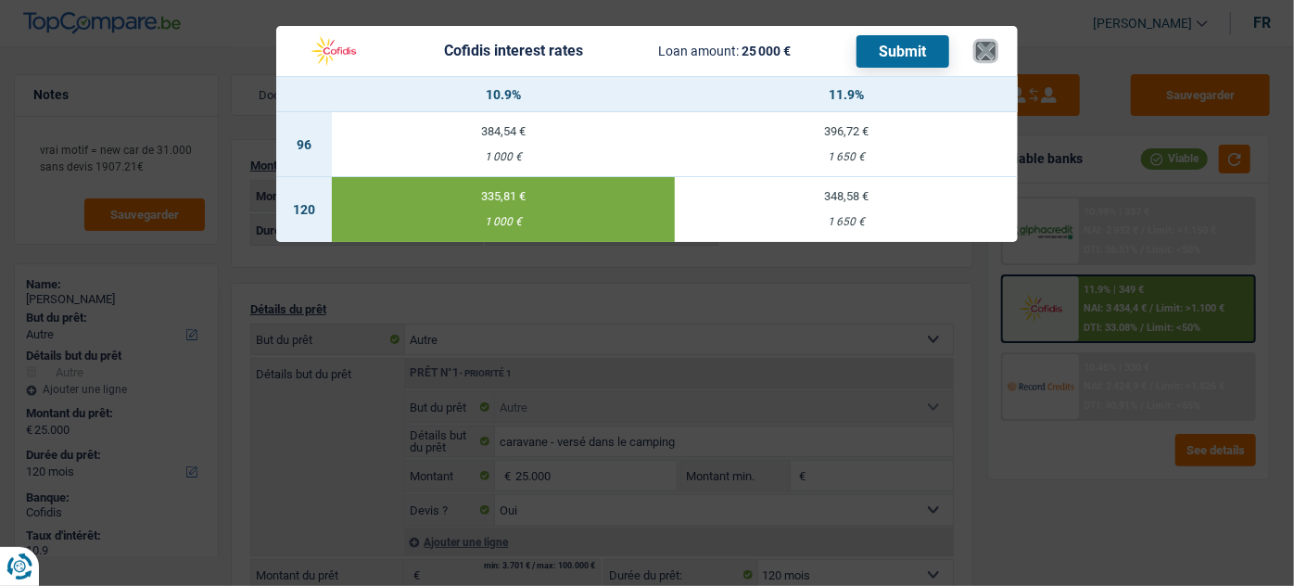
drag, startPoint x: 988, startPoint y: 56, endPoint x: 1007, endPoint y: 58, distance: 19.7
click at [993, 56] on button "×" at bounding box center [985, 51] width 19 height 19
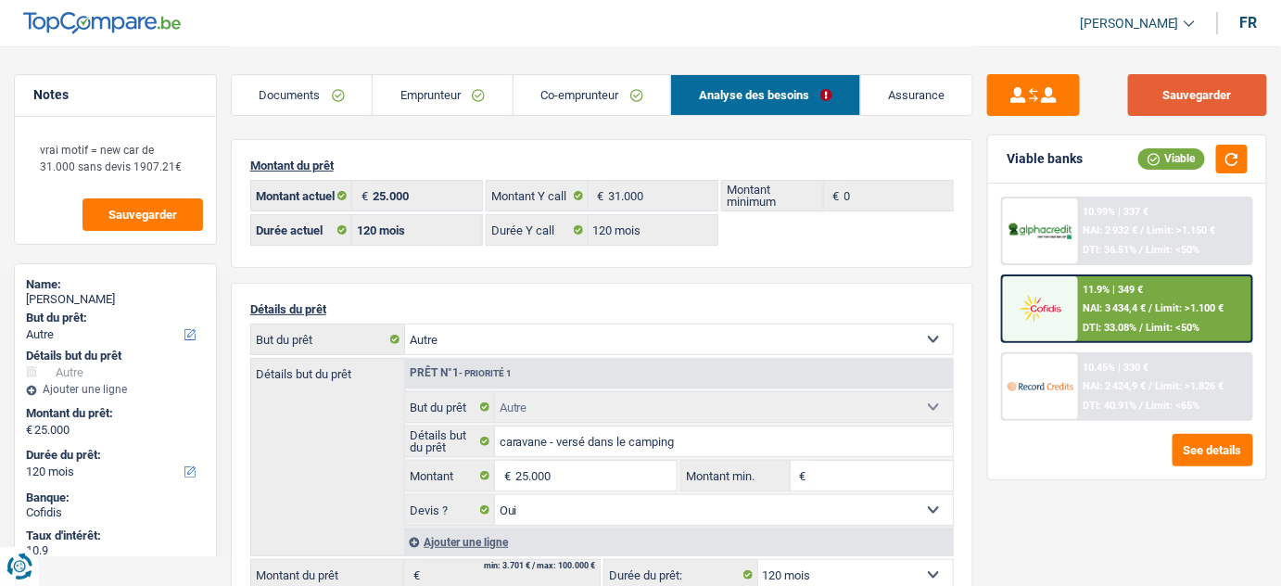
click at [1160, 79] on button "Sauvegarder" at bounding box center [1197, 95] width 139 height 42
drag, startPoint x: 1175, startPoint y: 95, endPoint x: 1164, endPoint y: 90, distance: 12.4
click at [1175, 95] on button "Sauvegarder" at bounding box center [1197, 95] width 139 height 42
click at [1207, 81] on button "Sauvegarder" at bounding box center [1197, 95] width 139 height 42
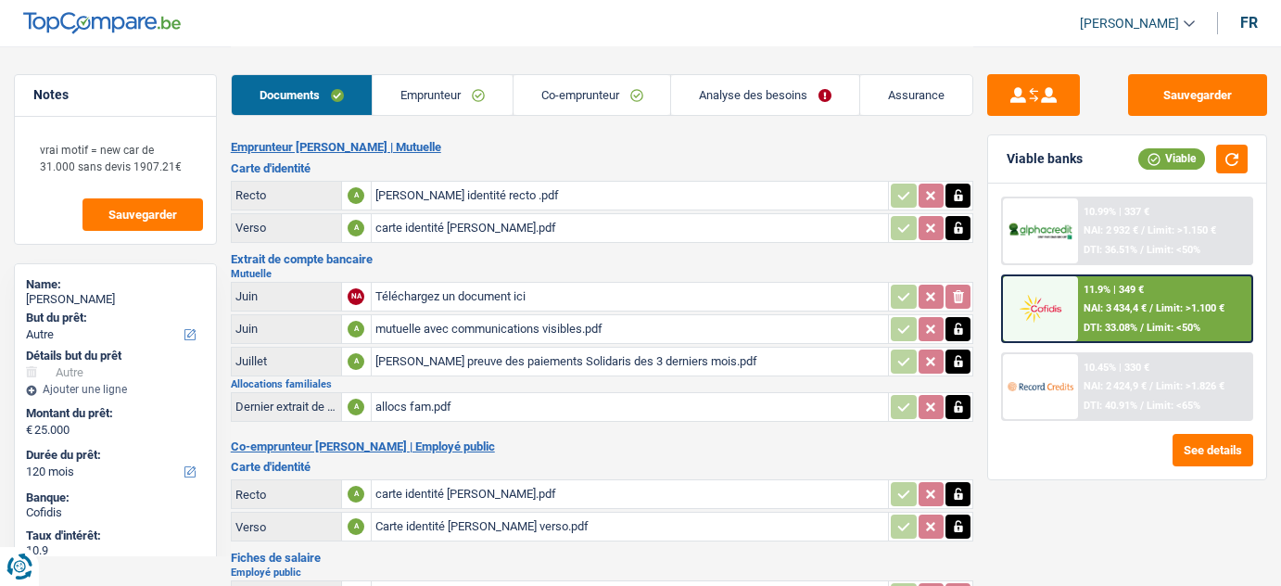
select select "other"
select select "120"
select select "applicant"
click at [1070, 313] on img at bounding box center [1039, 308] width 65 height 32
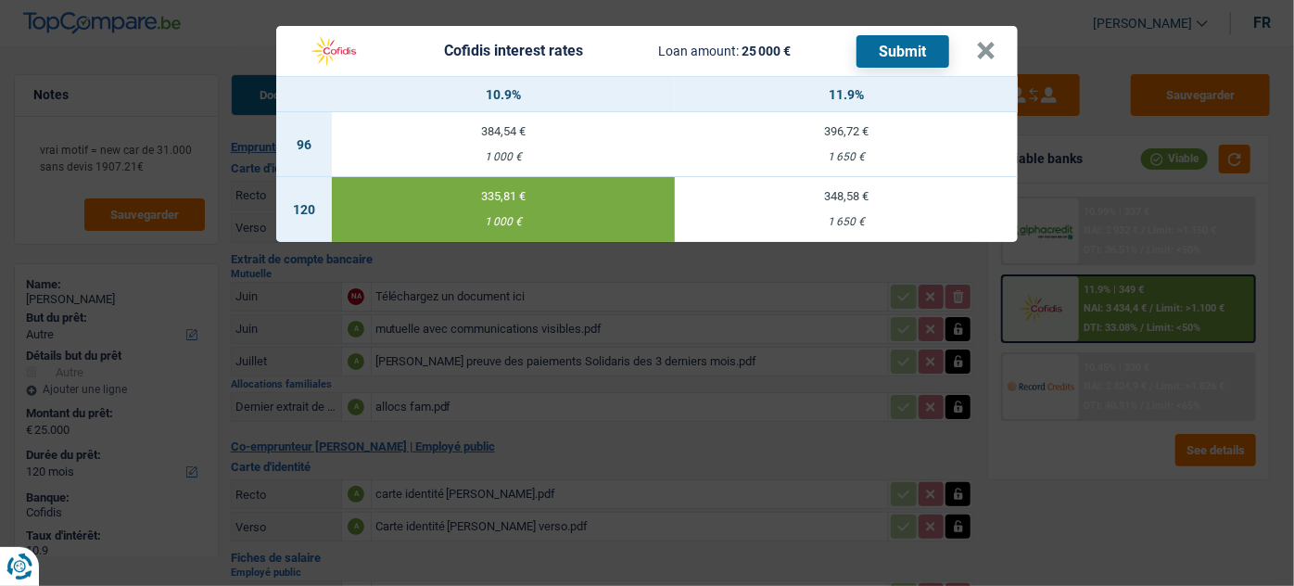
click at [1098, 485] on div "Cofidis interest rates Loan amount: 25 000 € Submit × 10.9% 11.9% 96 384,54 € 1…" at bounding box center [647, 293] width 1294 height 586
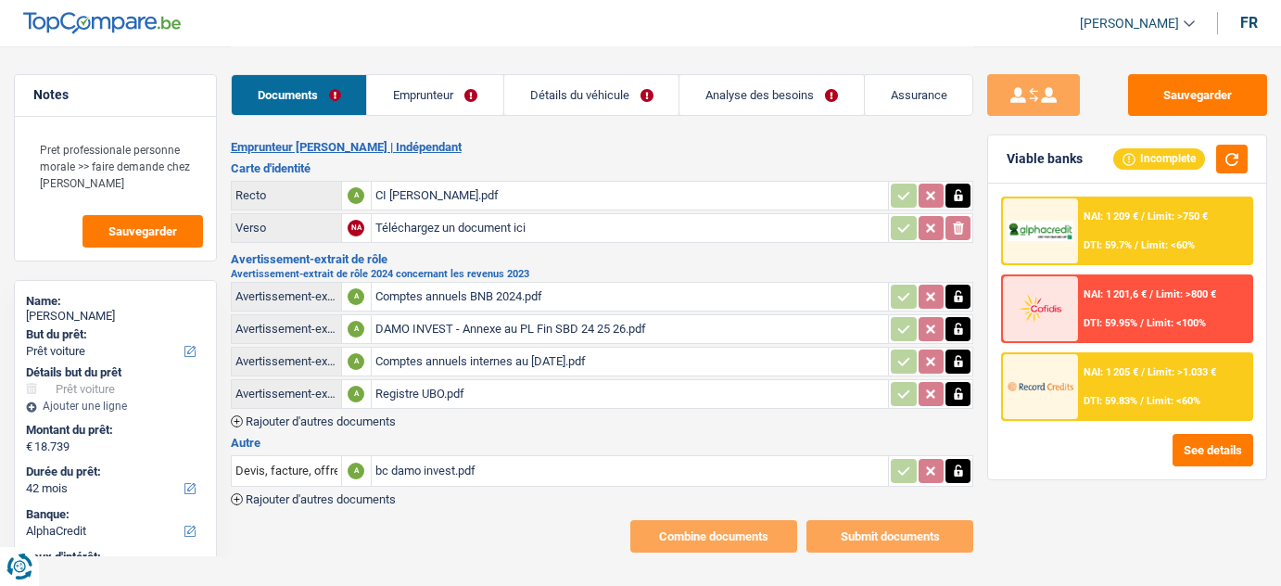
select select "car"
select select "42"
select select "alphacredit"
select select "42"
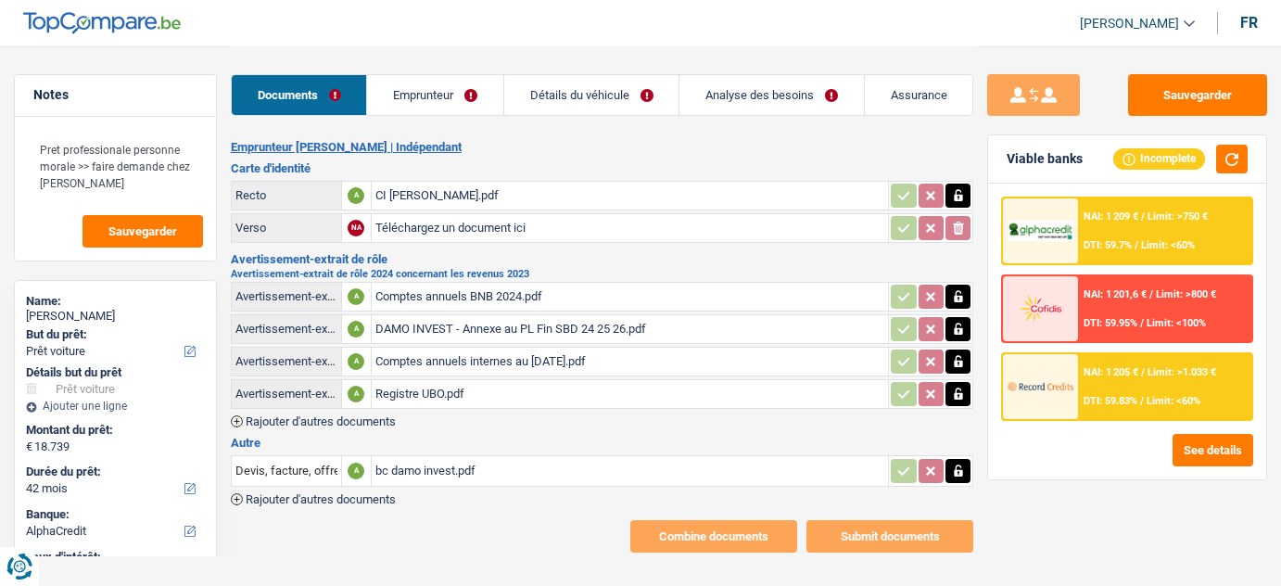
select select "60"
select select "car"
select select "yes"
select select "42"
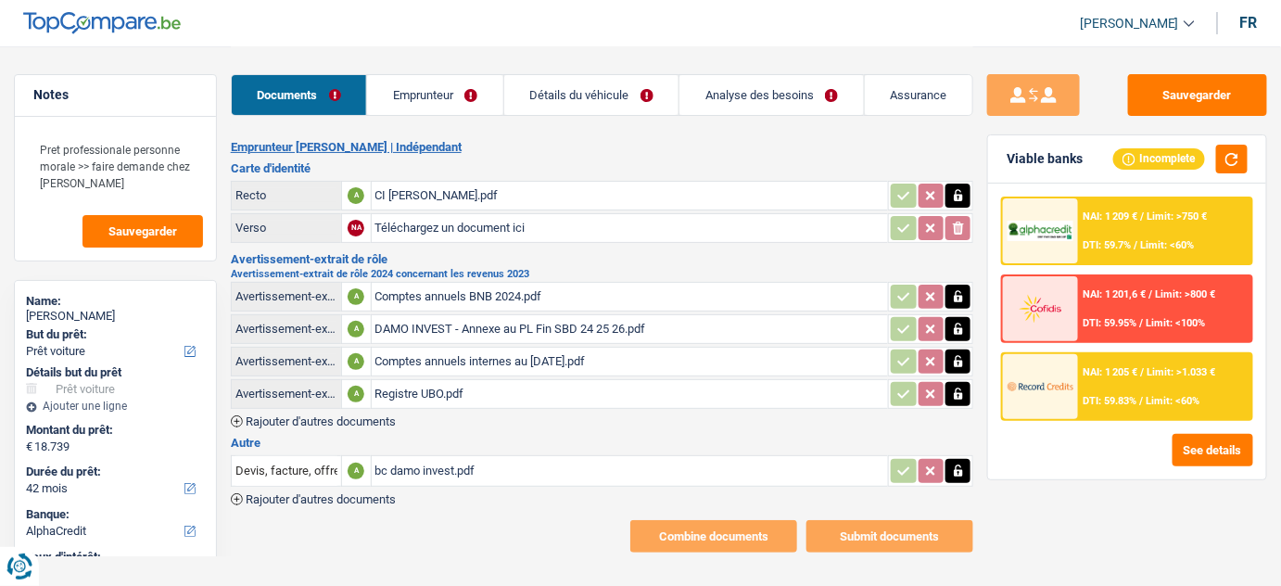
click at [444, 95] on link "Emprunteur" at bounding box center [435, 95] width 136 height 40
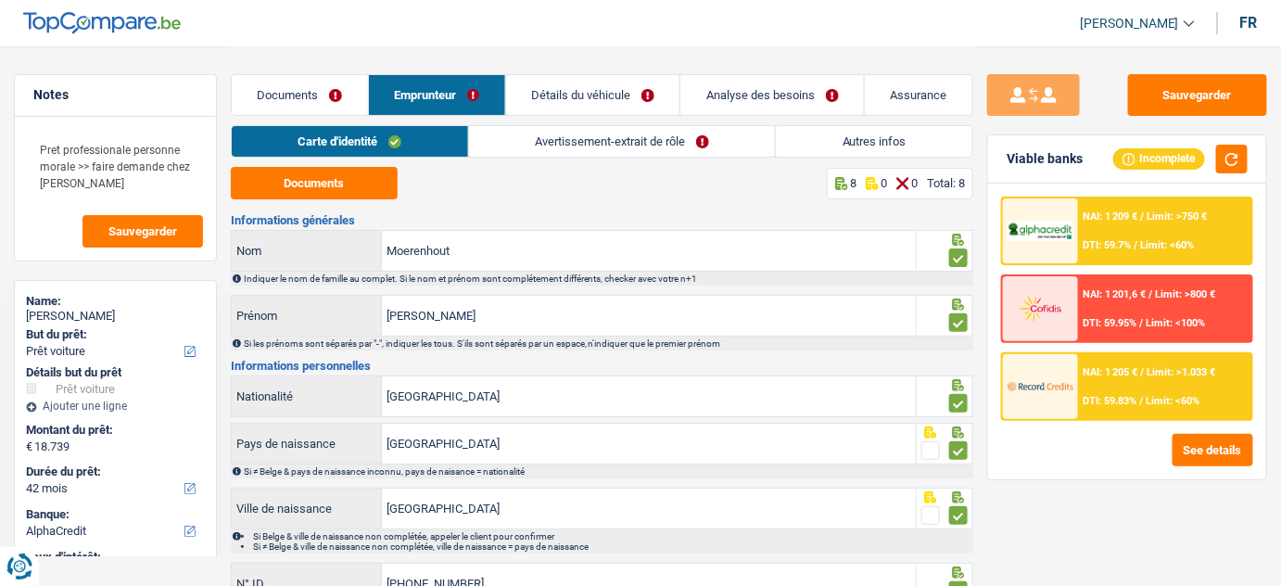
click at [680, 95] on link "Analyse des besoins" at bounding box center [771, 95] width 183 height 40
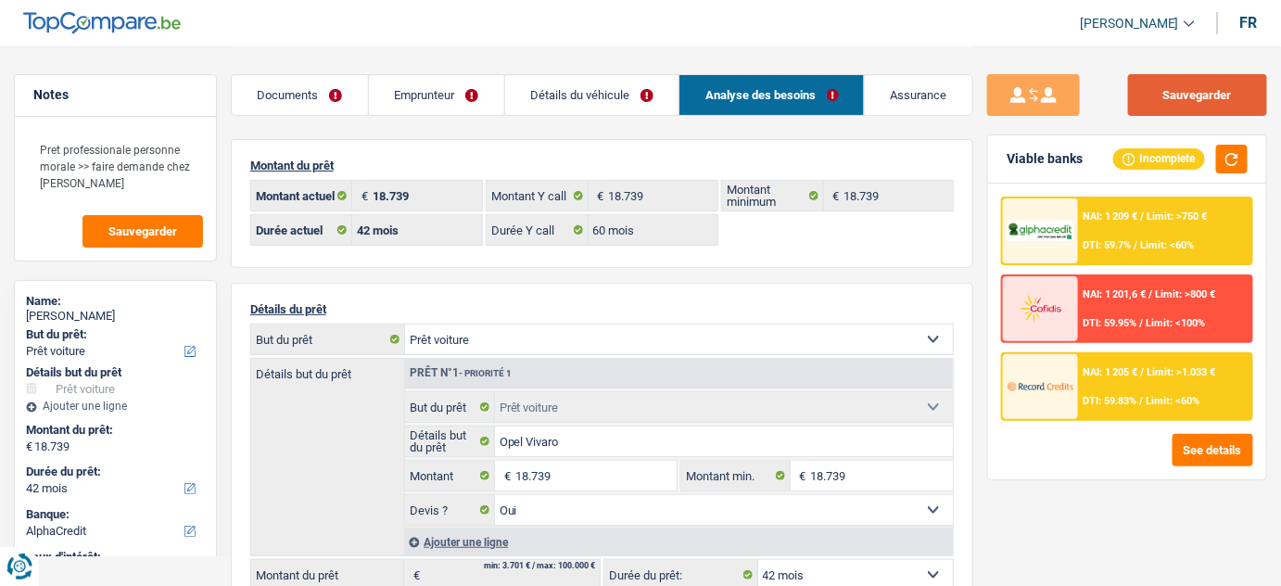
click at [1194, 87] on button "Sauvegarder" at bounding box center [1197, 95] width 139 height 42
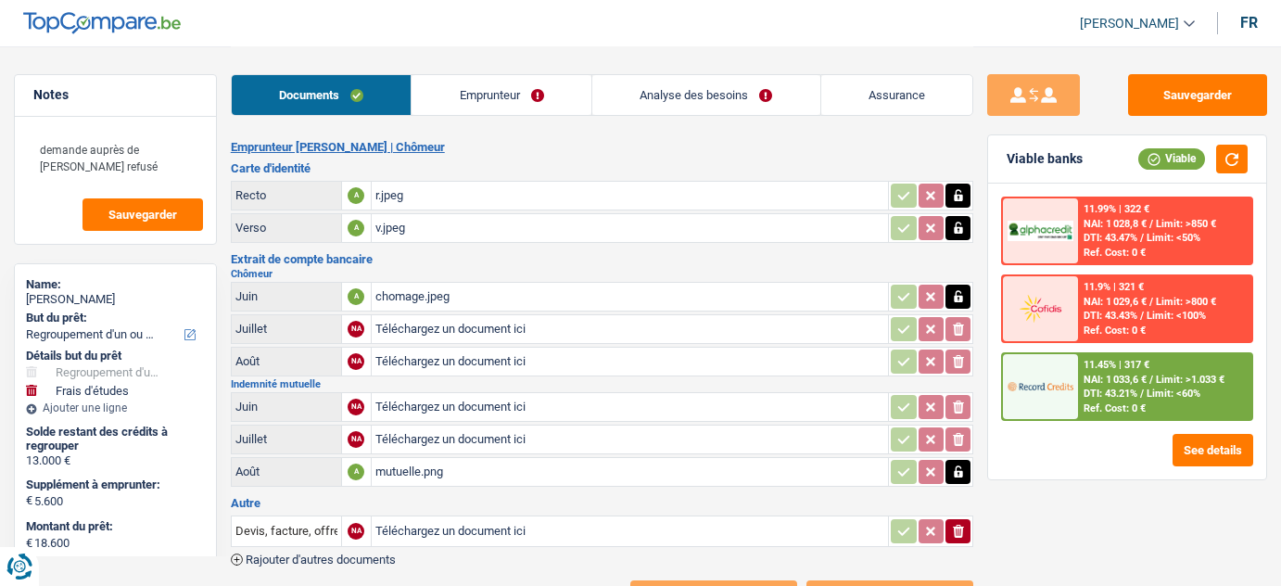
select select "refinancing"
select select "study"
select select "84"
select select "alphacredit"
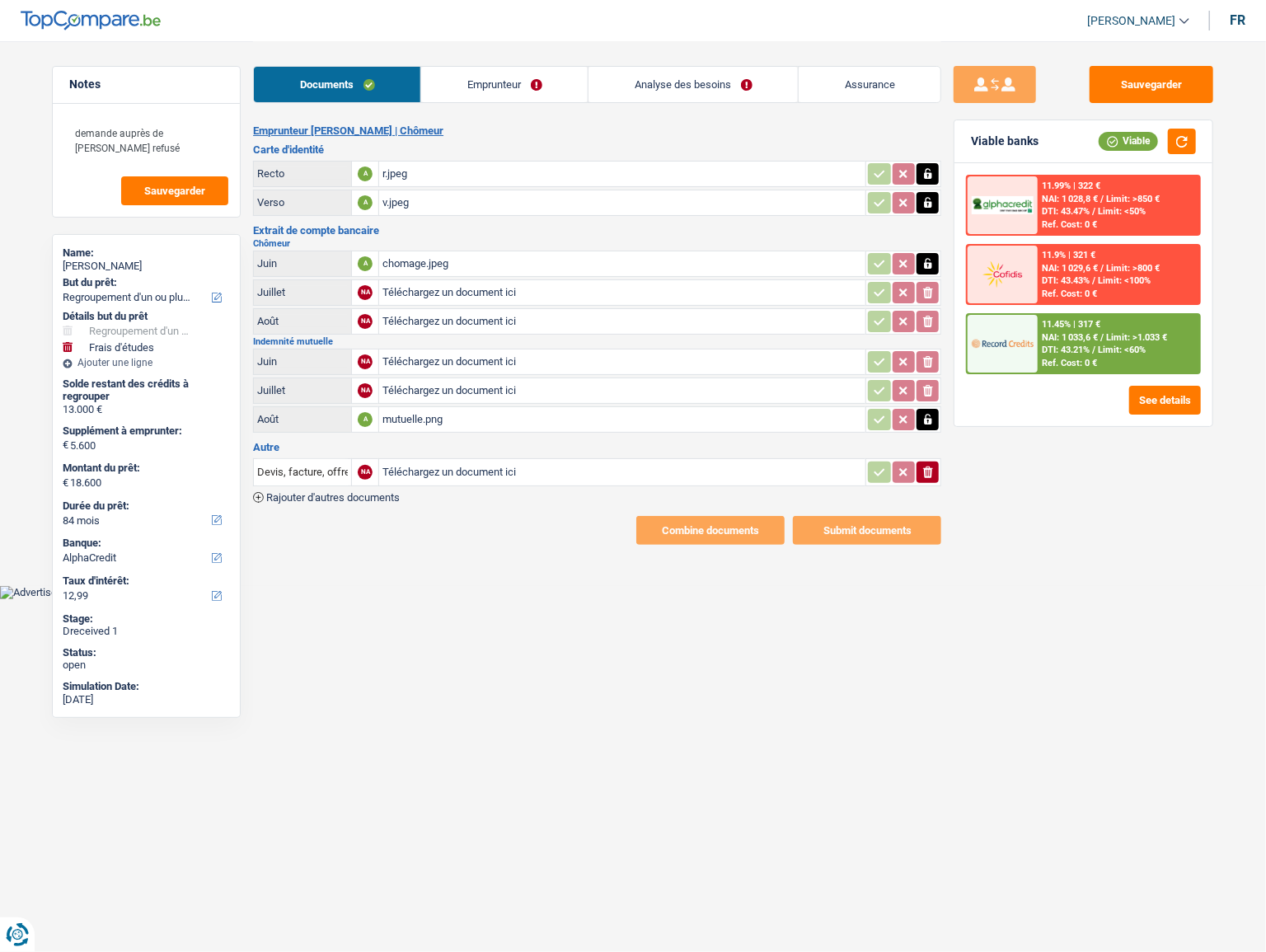
click at [423, 395] on input "Téléchargez un document ici" at bounding box center [622, 391] width 480 height 25
type input "C:\fakepath\mut 09.pdf"
click at [486, 354] on input "Téléchargez un document ici" at bounding box center [622, 362] width 480 height 25
type input "C:\fakepath\08.jpg"
click at [420, 262] on div "chomage.jpeg" at bounding box center [622, 264] width 480 height 25
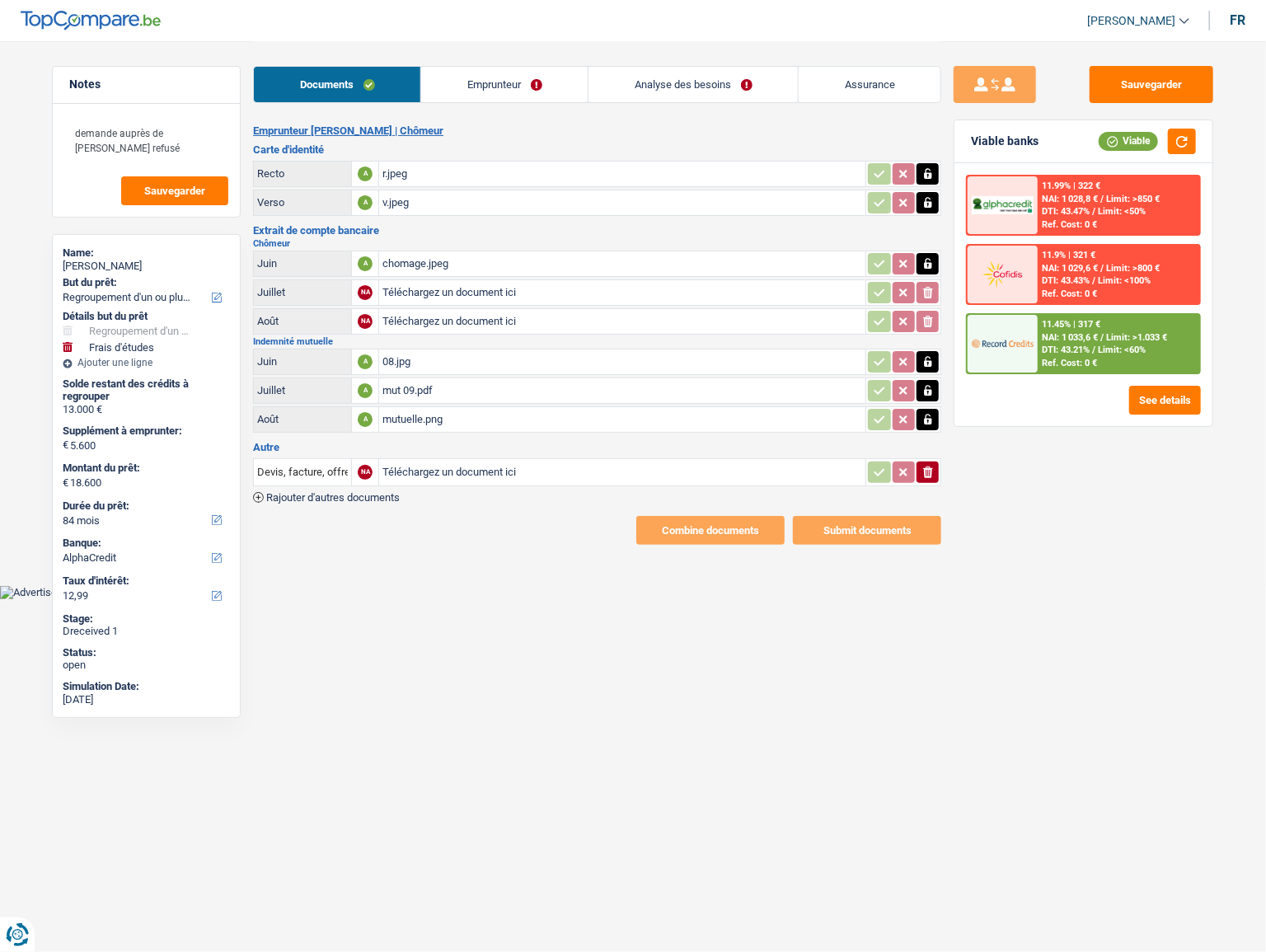
click at [430, 360] on div "08.jpg" at bounding box center [622, 362] width 480 height 25
click at [454, 382] on div "mut 09.pdf" at bounding box center [622, 391] width 480 height 25
click at [428, 399] on div "mut 09.pdf" at bounding box center [622, 391] width 480 height 25
click at [415, 418] on div "mutuelle.png" at bounding box center [622, 420] width 480 height 25
drag, startPoint x: 1136, startPoint y: 396, endPoint x: 1129, endPoint y: 387, distance: 11.4
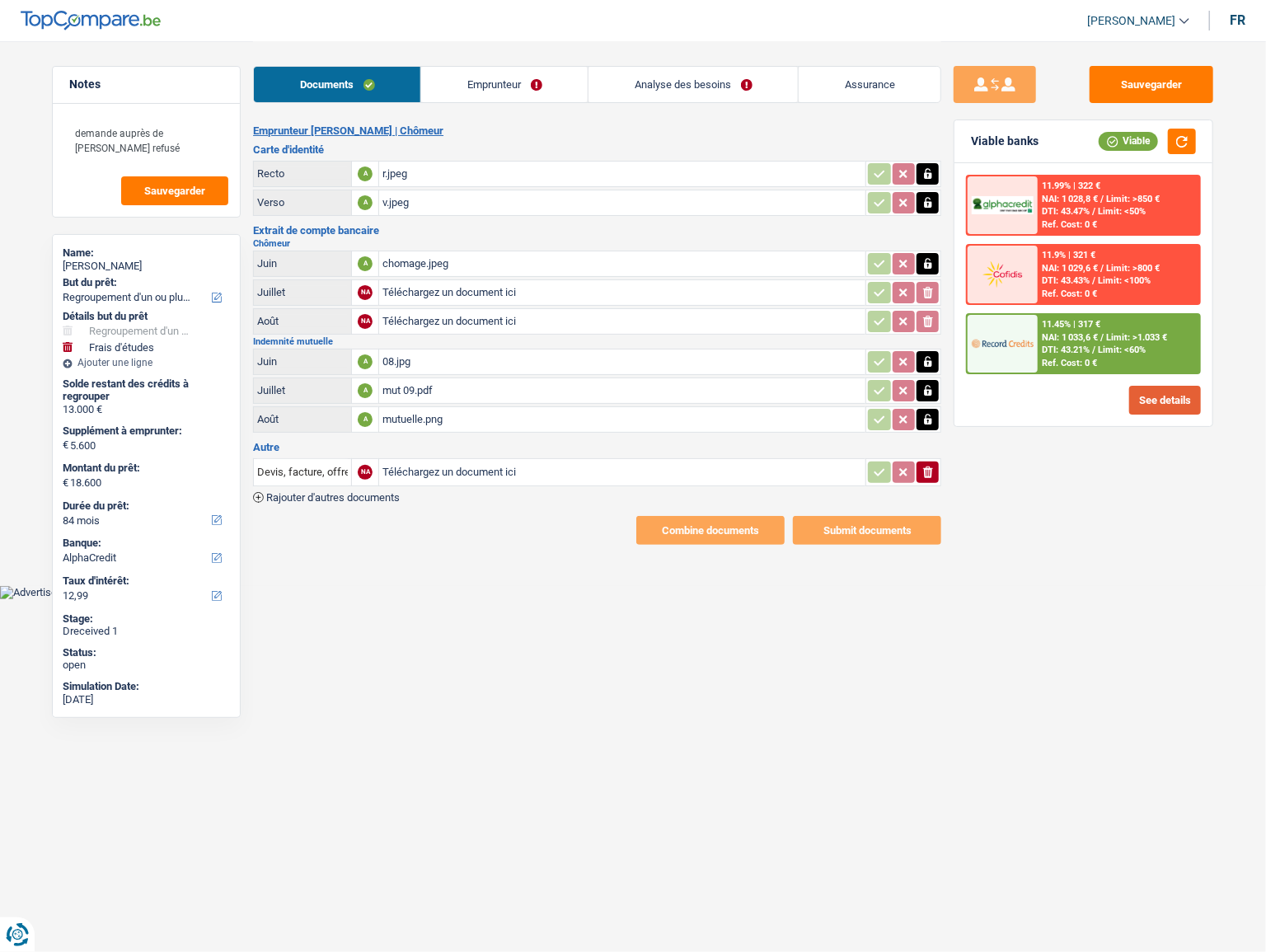
click at [1130, 387] on button "See details" at bounding box center [1165, 400] width 72 height 28
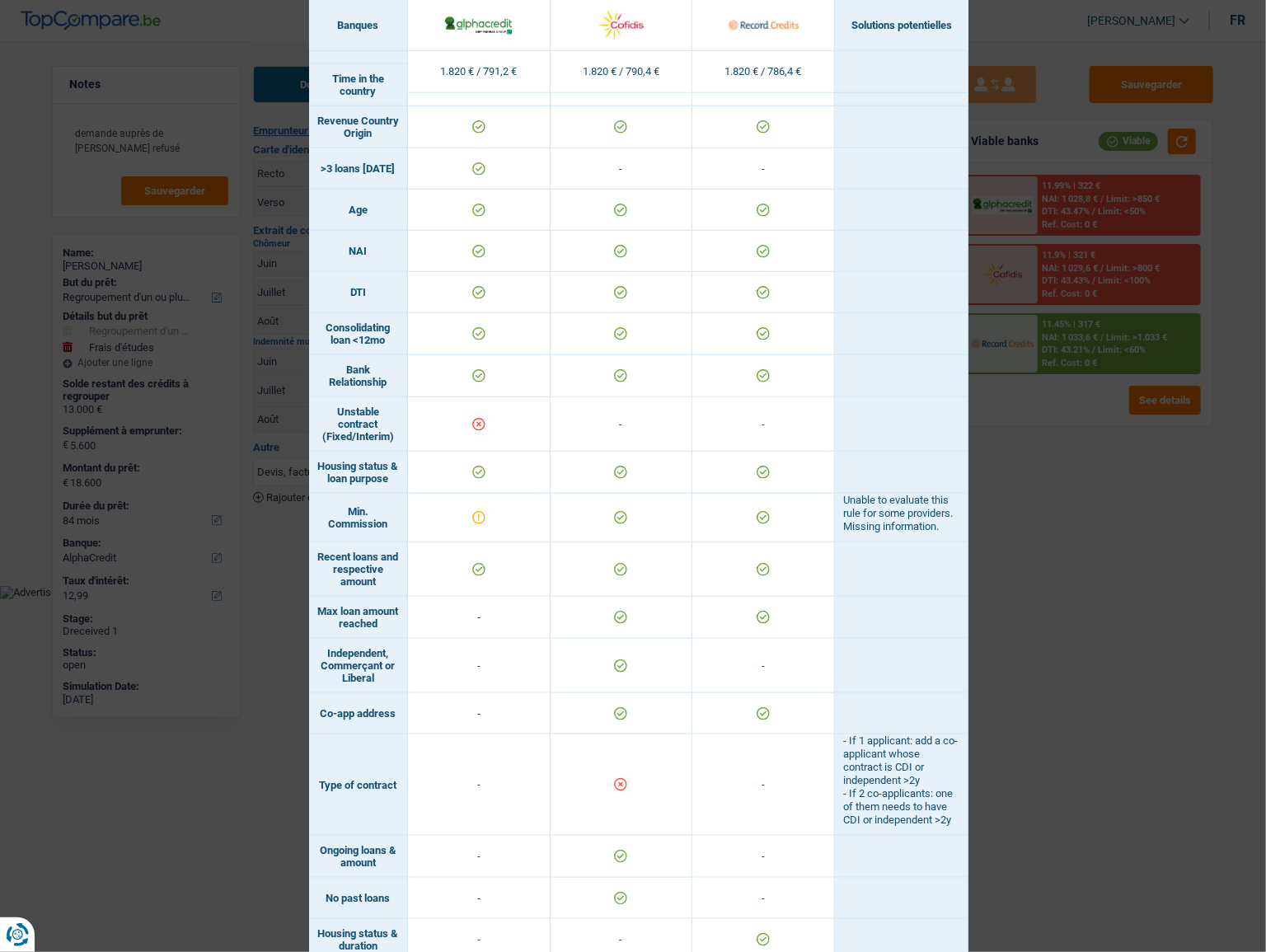
scroll to position [772, 0]
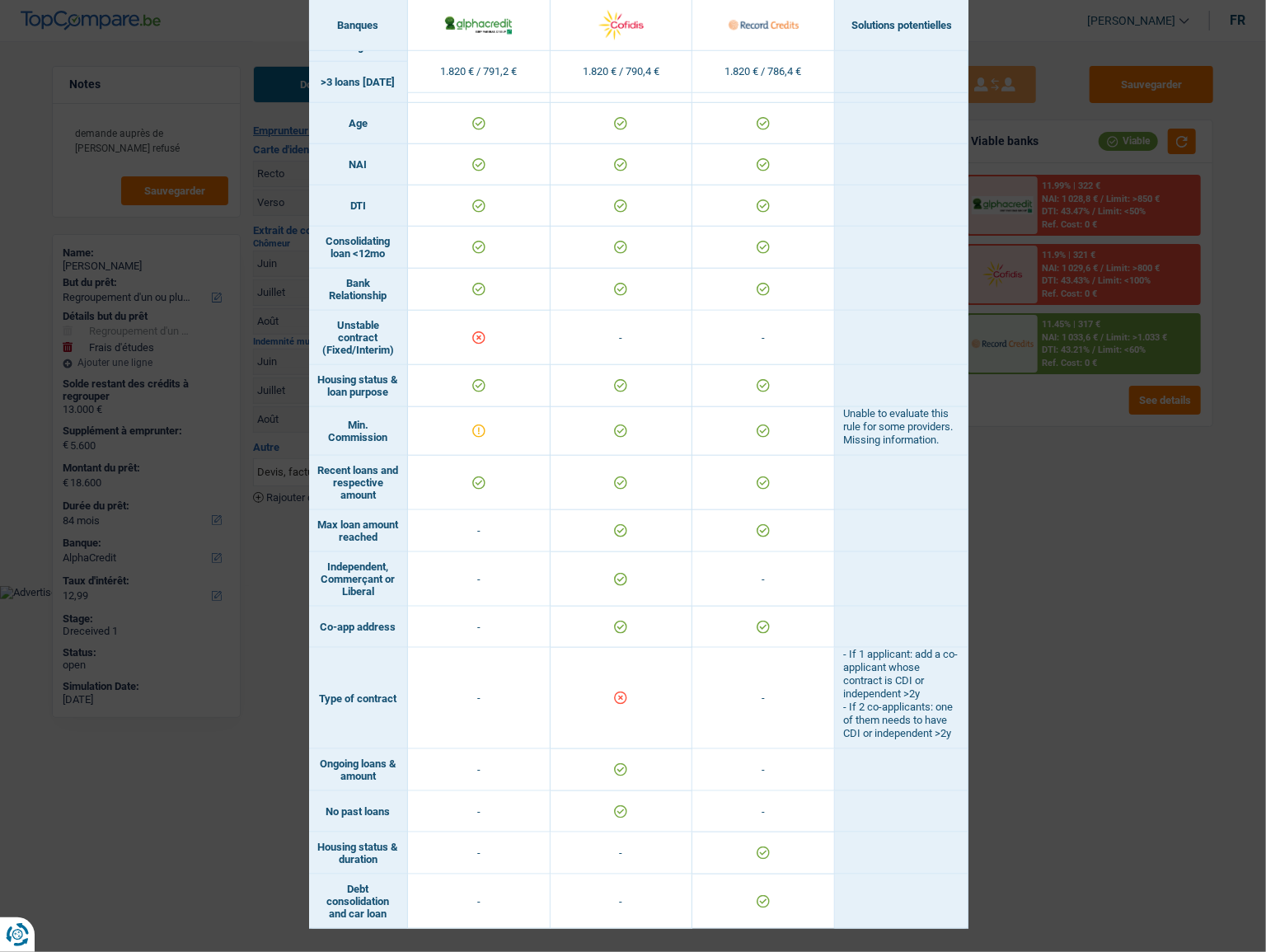
click at [1135, 488] on div "Banks conditions × Banques Solutions potentielles Revenus / Charges 1.820 € / 7…" at bounding box center [633, 476] width 1266 height 952
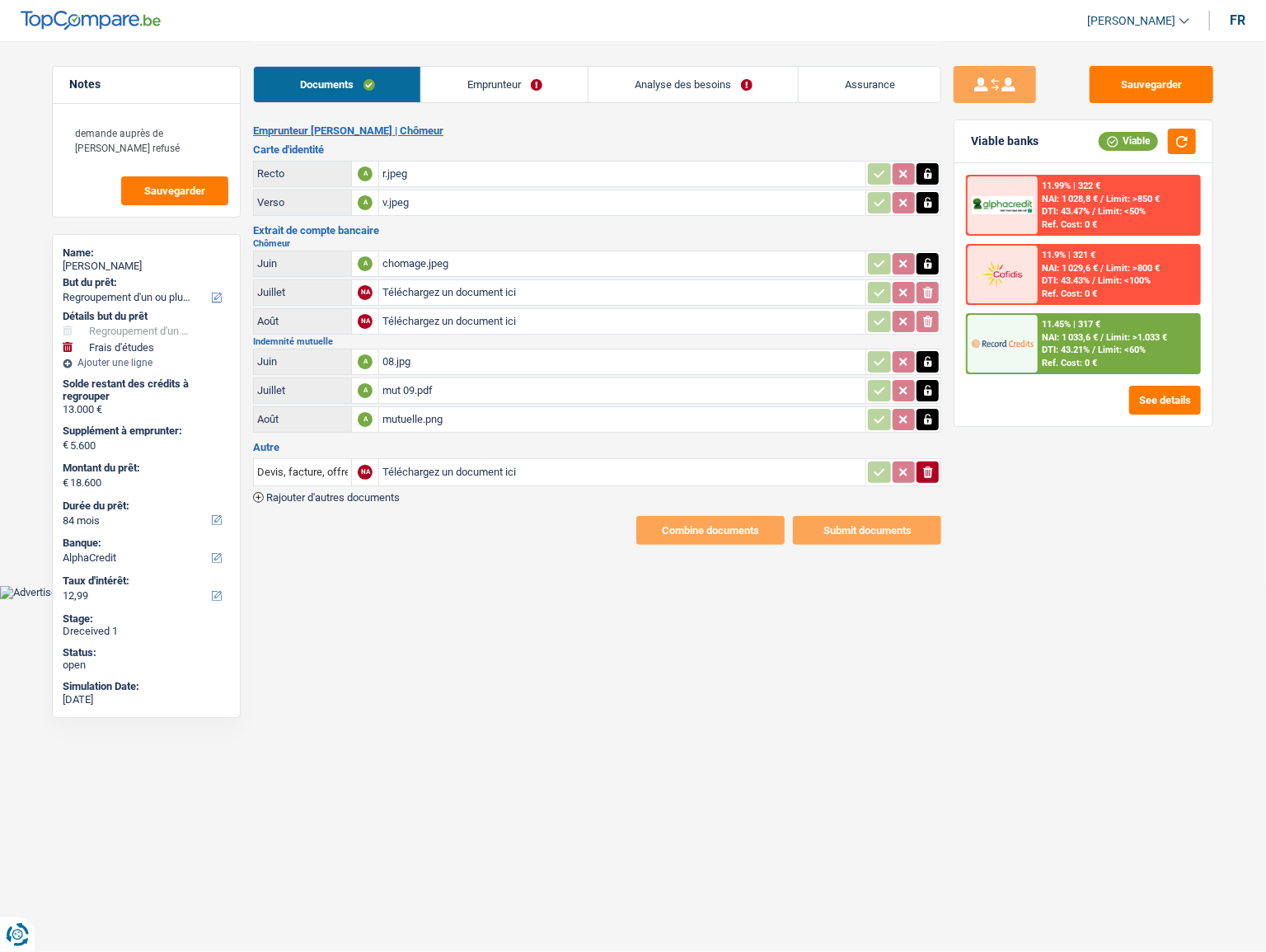
click at [1139, 127] on div "Viable banks Viable" at bounding box center [1084, 141] width 258 height 43
click at [1139, 93] on button "Sauvegarder" at bounding box center [1151, 85] width 124 height 37
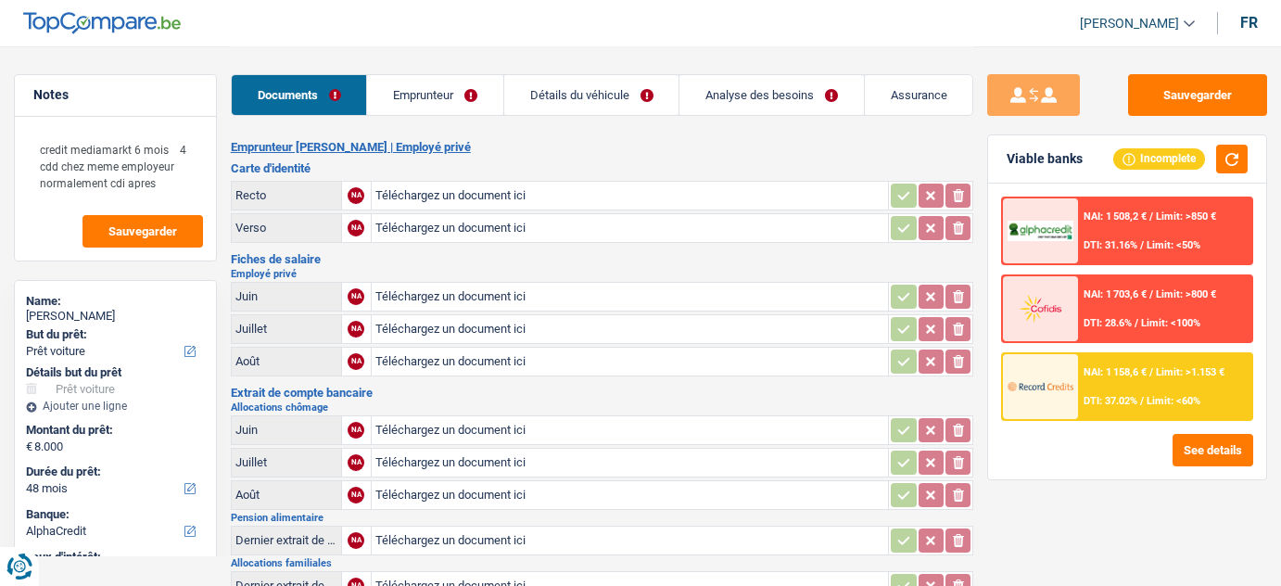
select select "car"
select select "48"
select select "alphacredit"
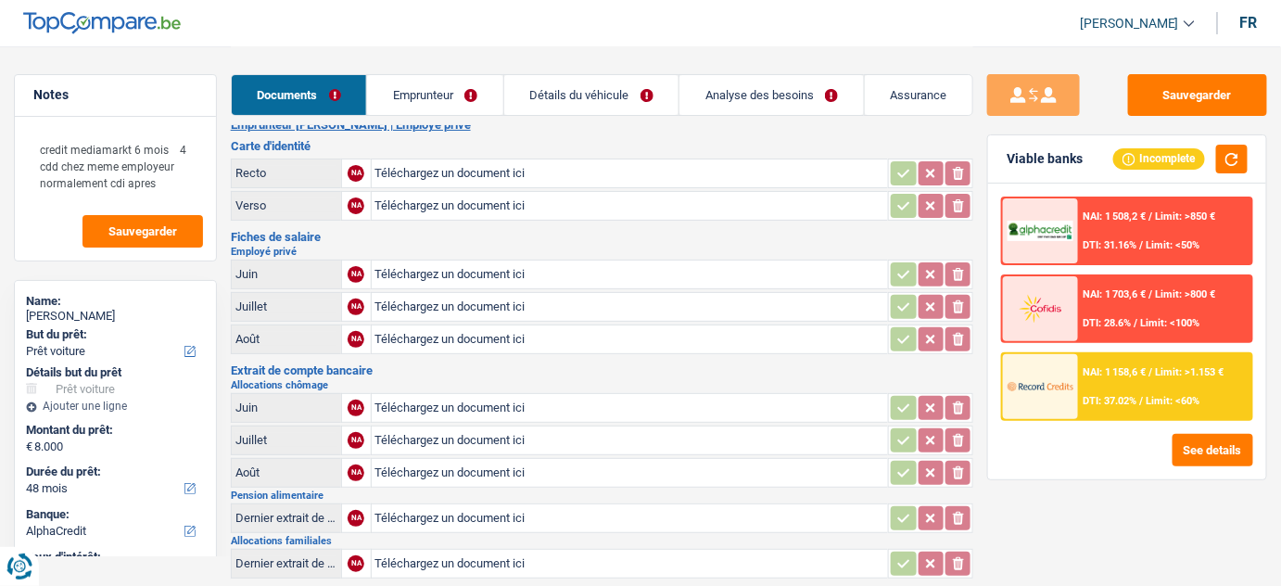
scroll to position [11, 0]
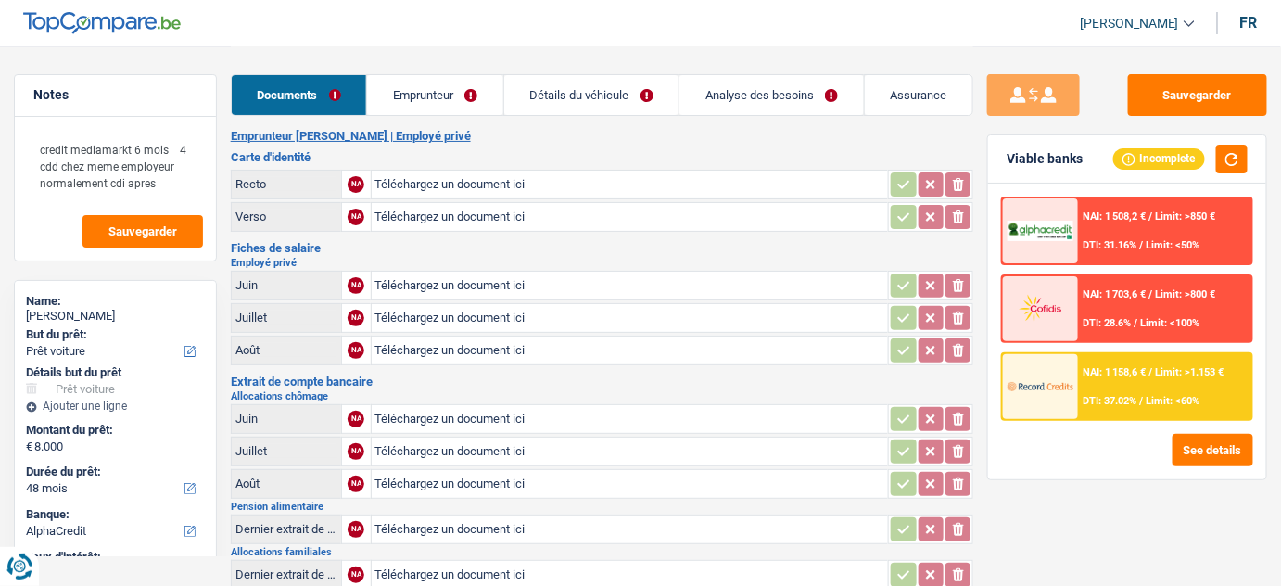
click at [493, 281] on input "Téléchargez un document ici" at bounding box center [630, 286] width 510 height 28
type input "C:\fakepath\06.pdf"
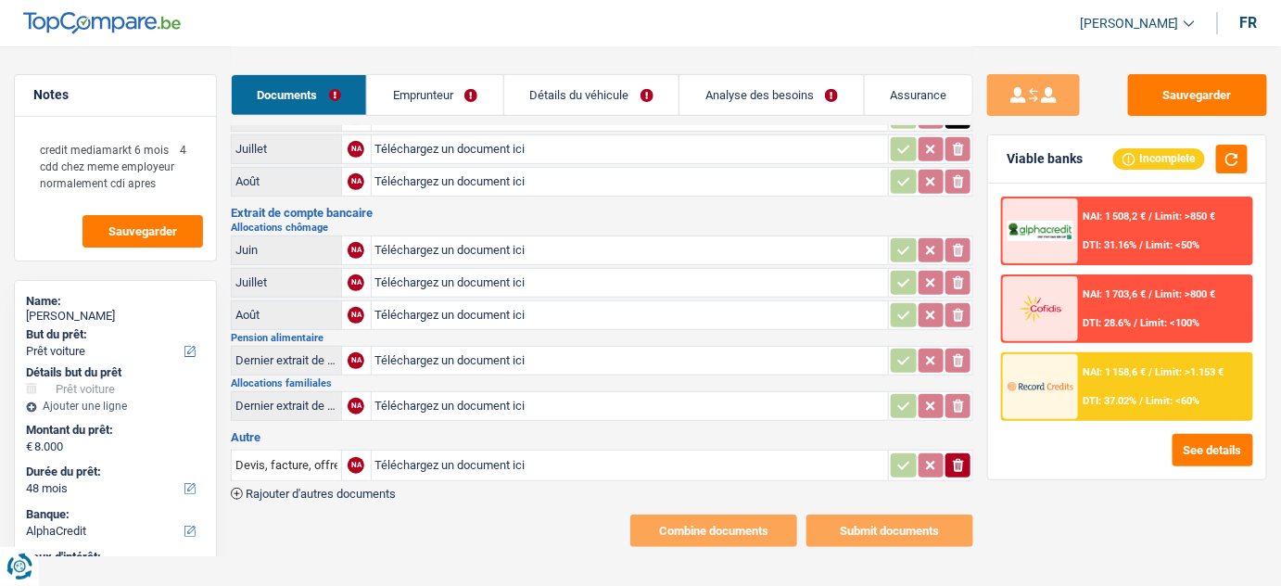
scroll to position [0, 0]
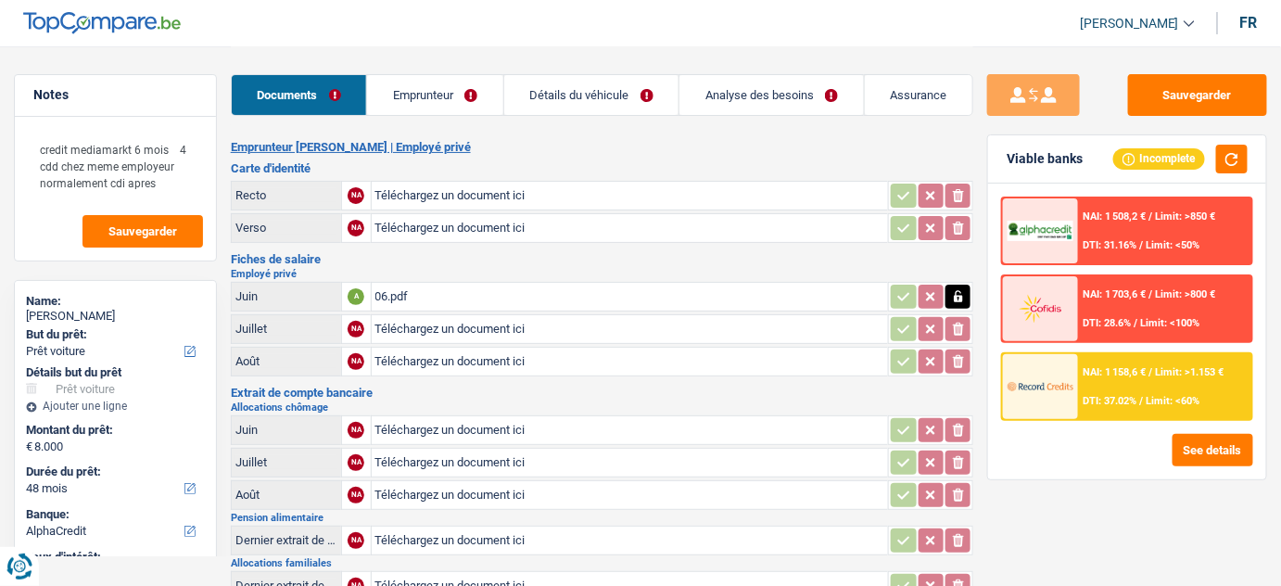
click at [420, 329] on input "Téléchargez un document ici" at bounding box center [630, 329] width 510 height 28
type input "C:\fakepath\07.pdf"
click at [406, 360] on input "Téléchargez un document ici" at bounding box center [630, 362] width 510 height 28
type input "C:\fakepath\08.pdf"
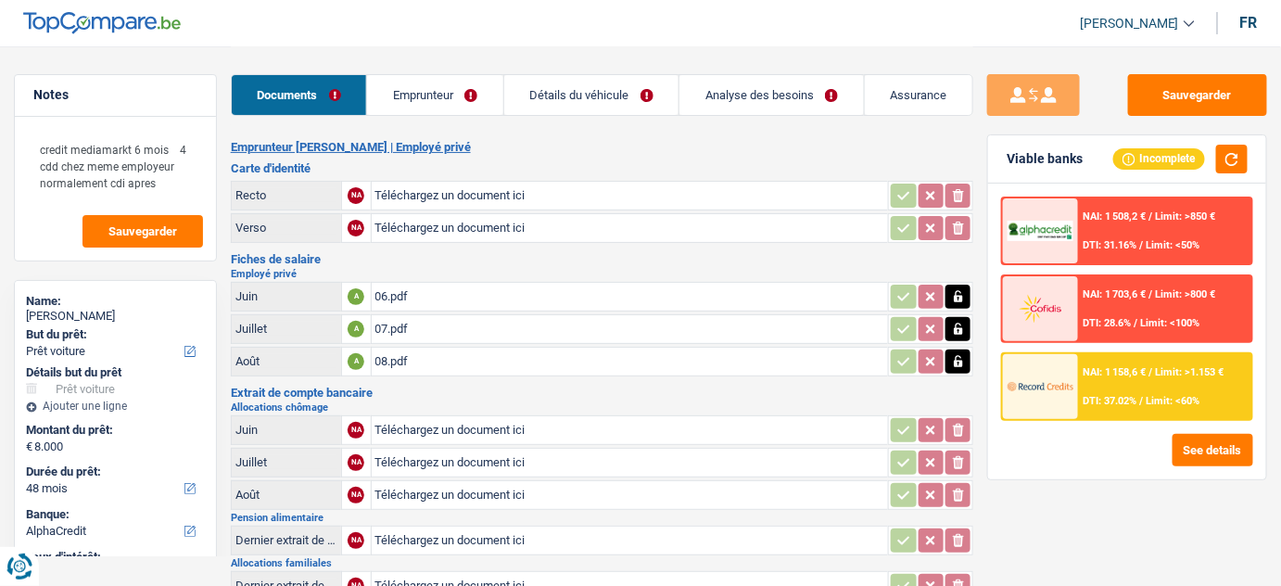
click at [405, 206] on input "Téléchargez un document ici" at bounding box center [630, 196] width 510 height 28
type input "C:\fakepath\r.jpg"
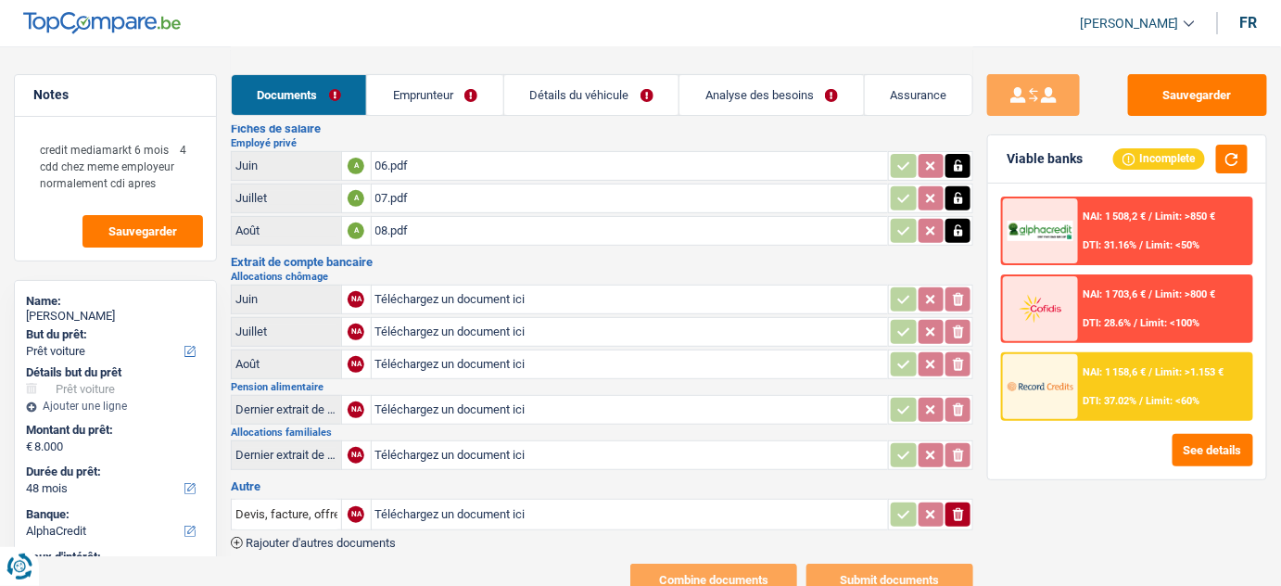
scroll to position [168, 0]
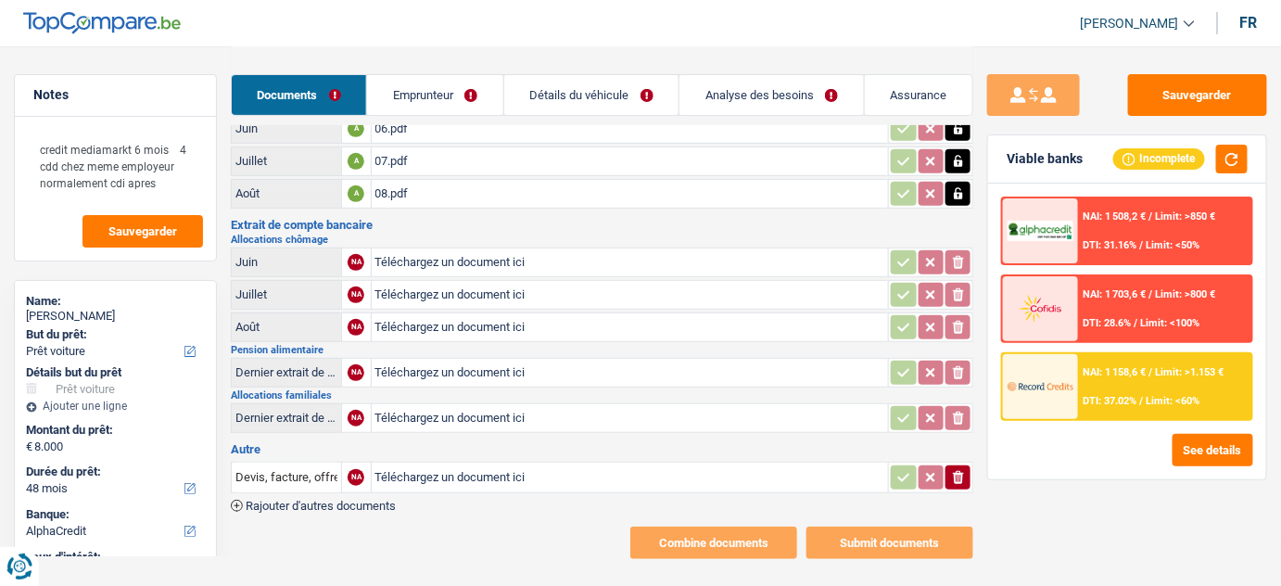
click at [424, 364] on input "Téléchargez un document ici" at bounding box center [630, 373] width 510 height 28
click at [439, 417] on input "Téléchargez un document ici" at bounding box center [630, 418] width 510 height 28
type input "C:\fakepath\allocs fam 09.jpg"
click at [1236, 150] on button "button" at bounding box center [1232, 159] width 32 height 29
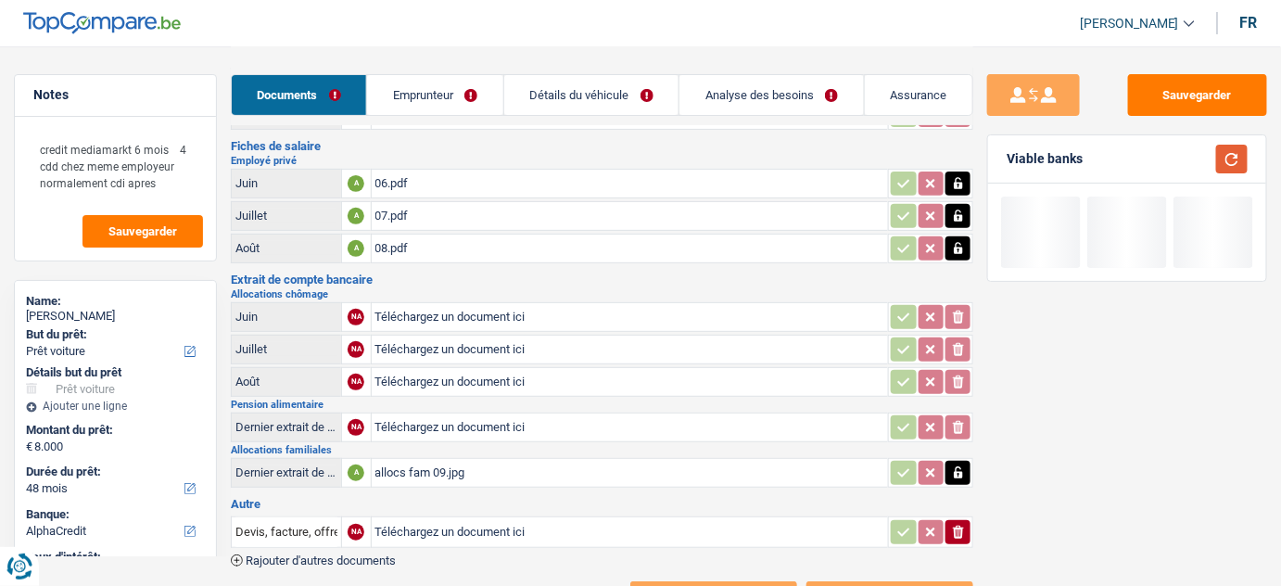
scroll to position [83, 0]
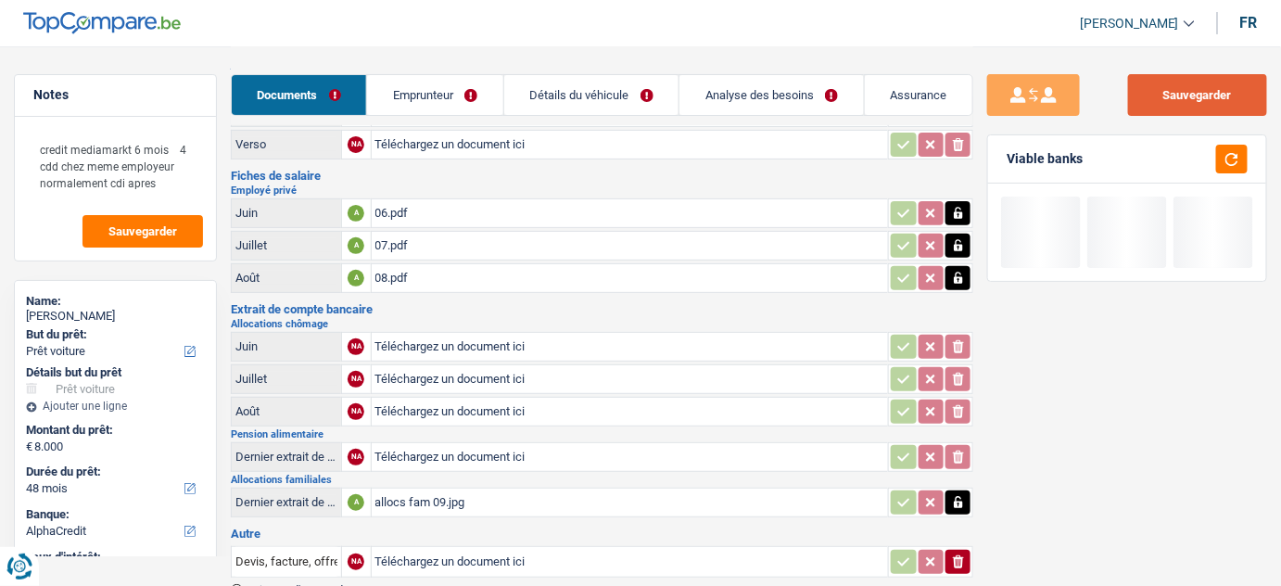
drag, startPoint x: 1198, startPoint y: 98, endPoint x: 1134, endPoint y: 224, distance: 141.3
click at [1201, 97] on button "Sauvegarder" at bounding box center [1197, 95] width 139 height 42
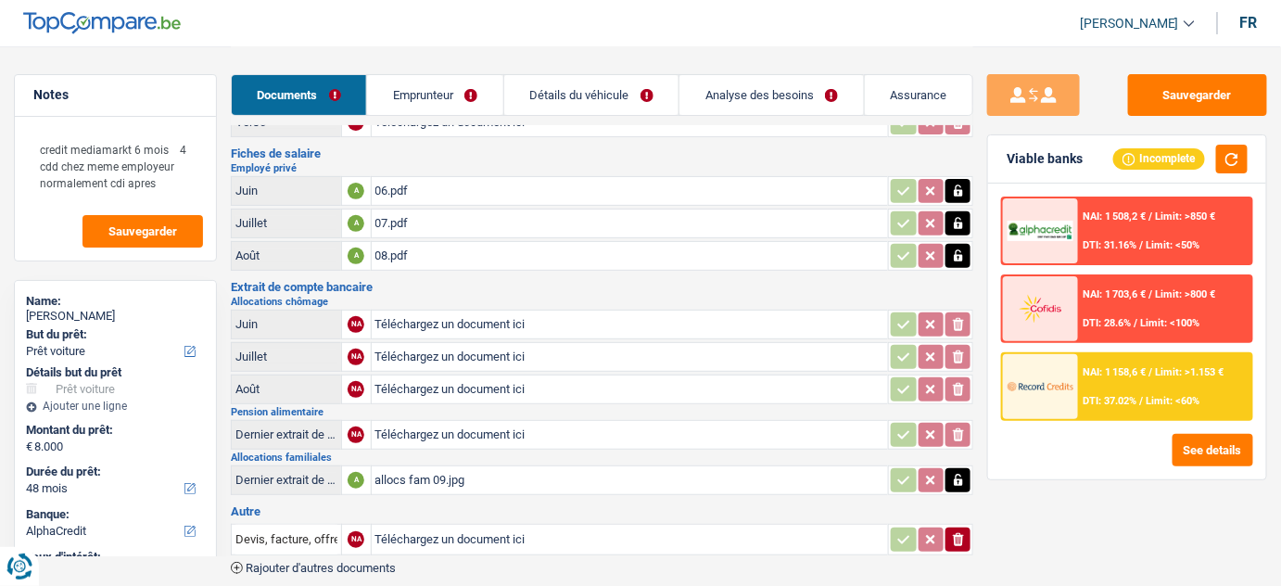
scroll to position [0, 0]
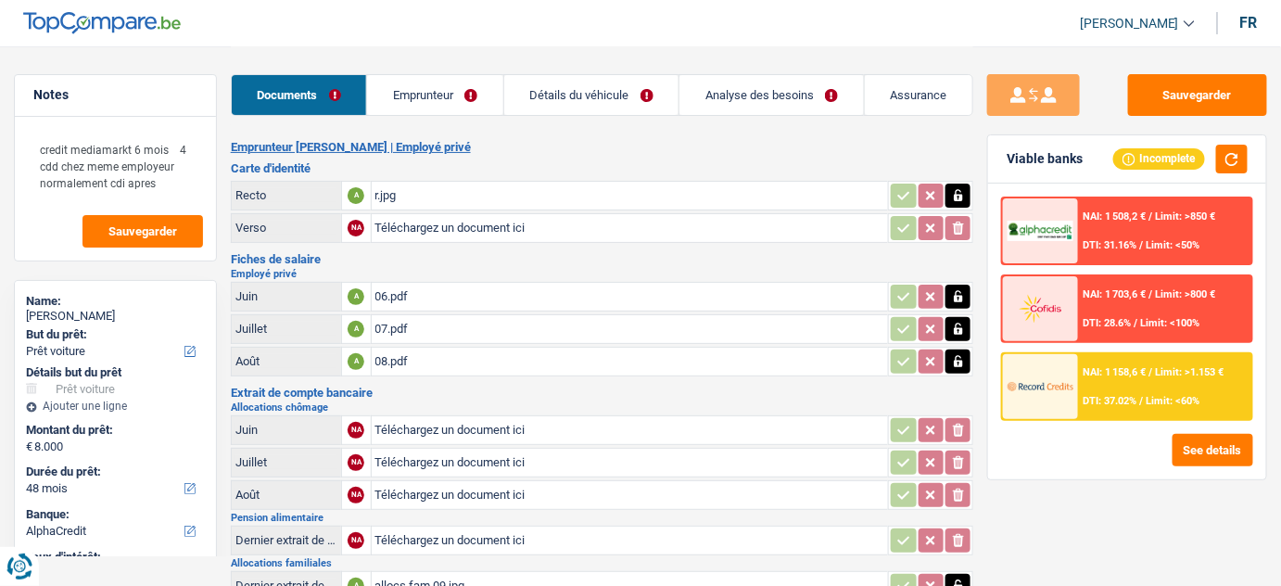
click at [454, 91] on link "Emprunteur" at bounding box center [435, 95] width 136 height 40
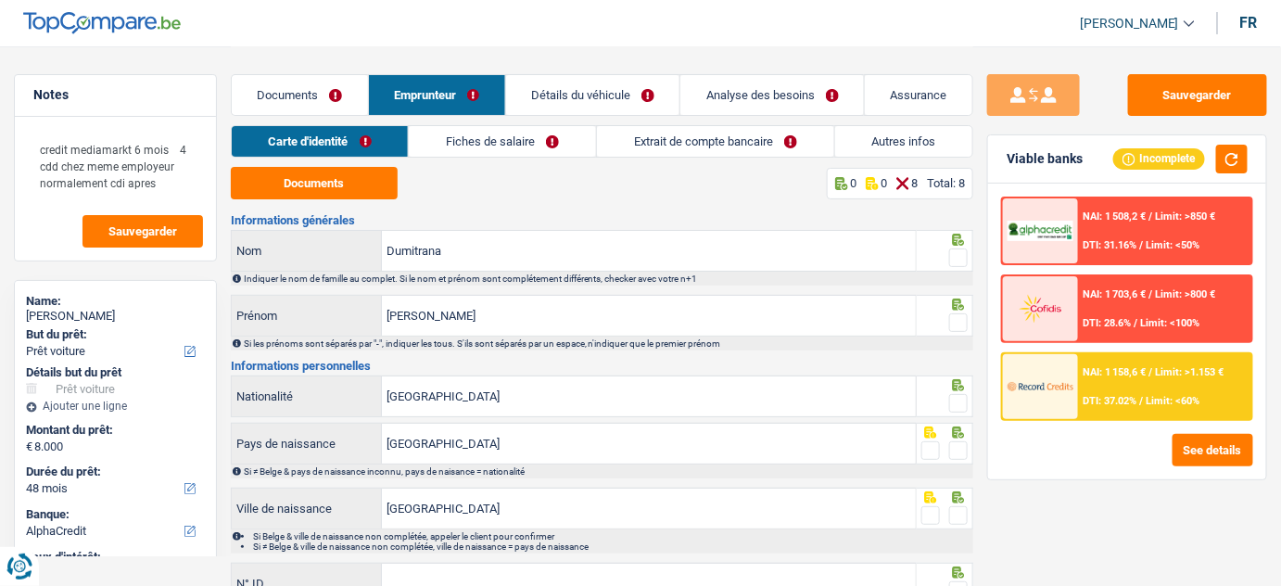
click at [346, 90] on link "Documents" at bounding box center [300, 95] width 136 height 40
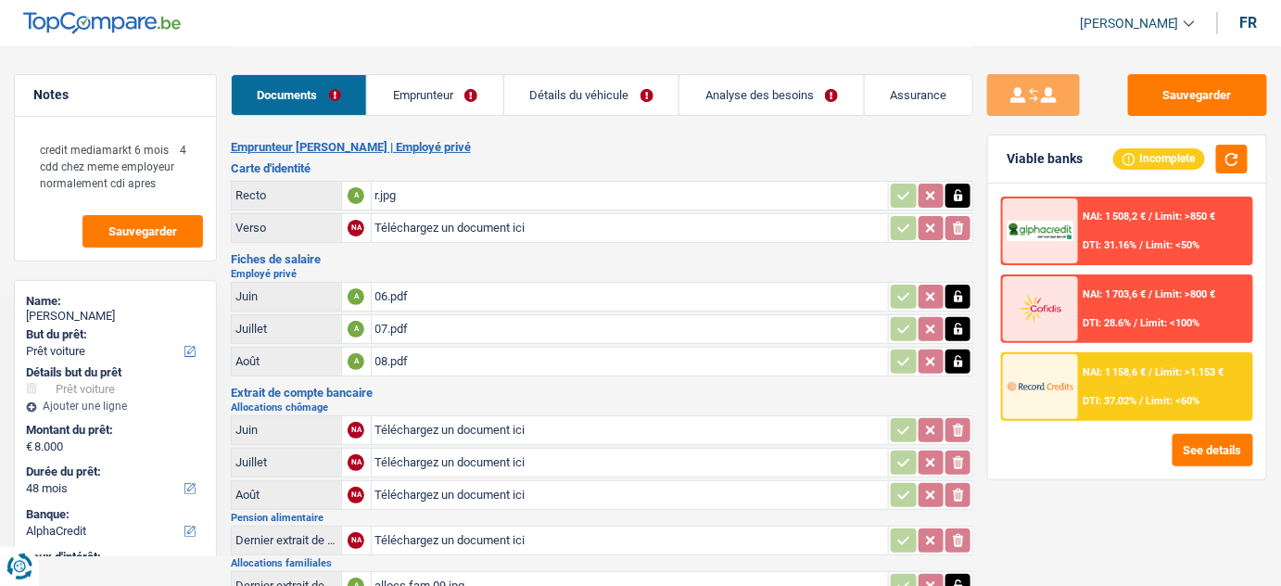
drag, startPoint x: 472, startPoint y: 367, endPoint x: 424, endPoint y: 305, distance: 78.6
click at [445, 348] on div "08.pdf" at bounding box center [630, 362] width 510 height 28
click at [447, 95] on link "Emprunteur" at bounding box center [435, 95] width 136 height 40
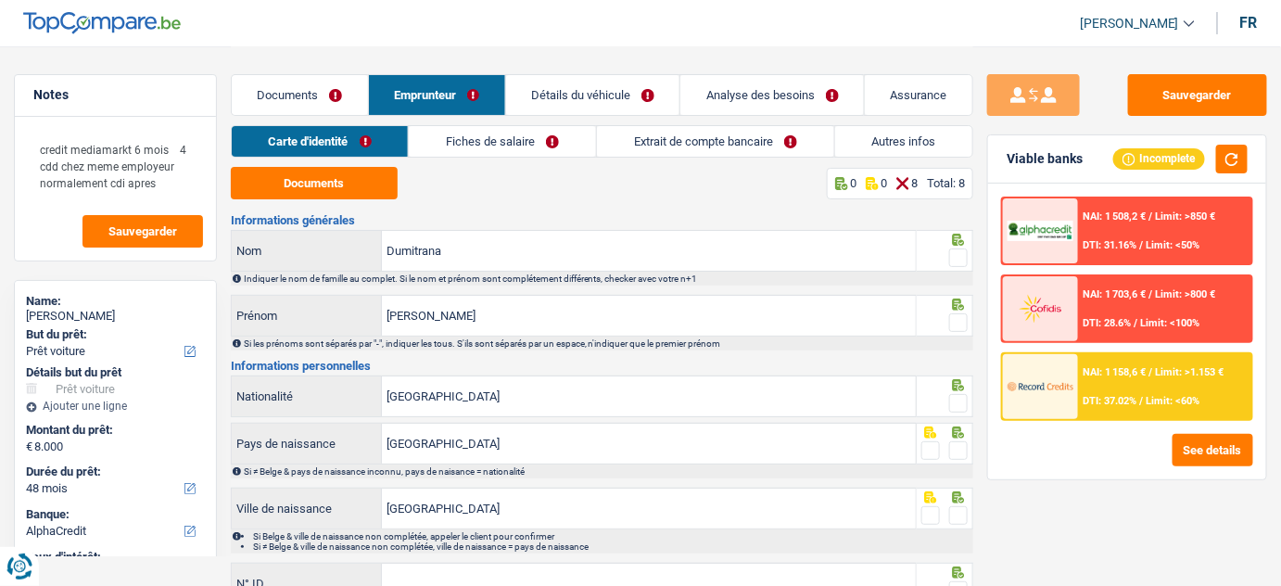
click at [491, 136] on link "Fiches de salaire" at bounding box center [502, 141] width 187 height 31
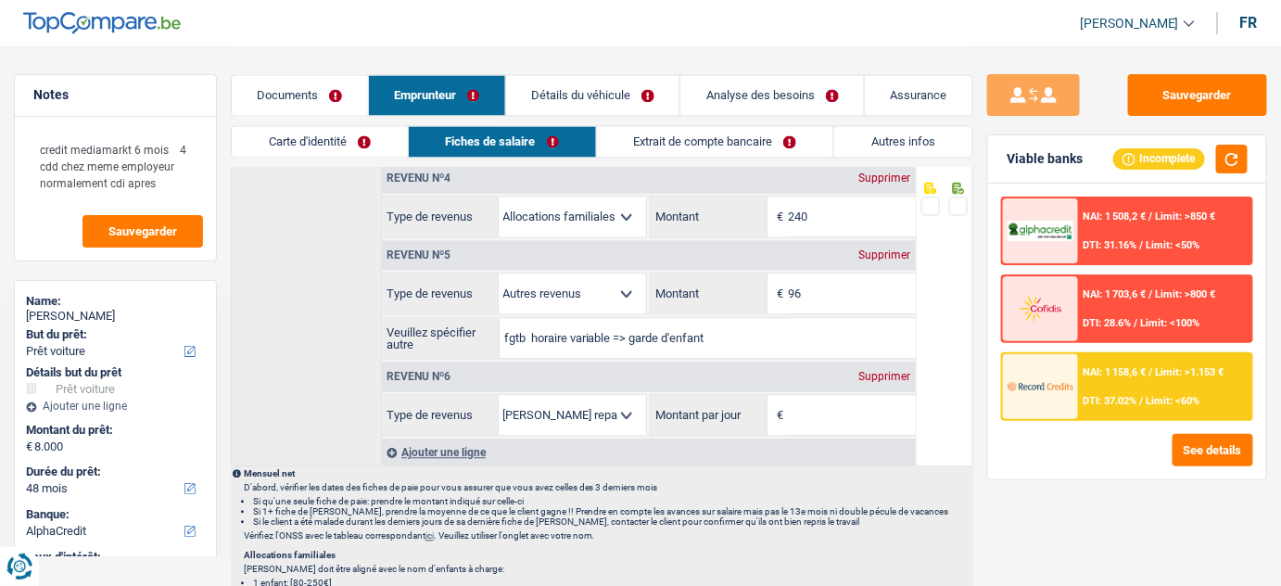
scroll to position [1263, 0]
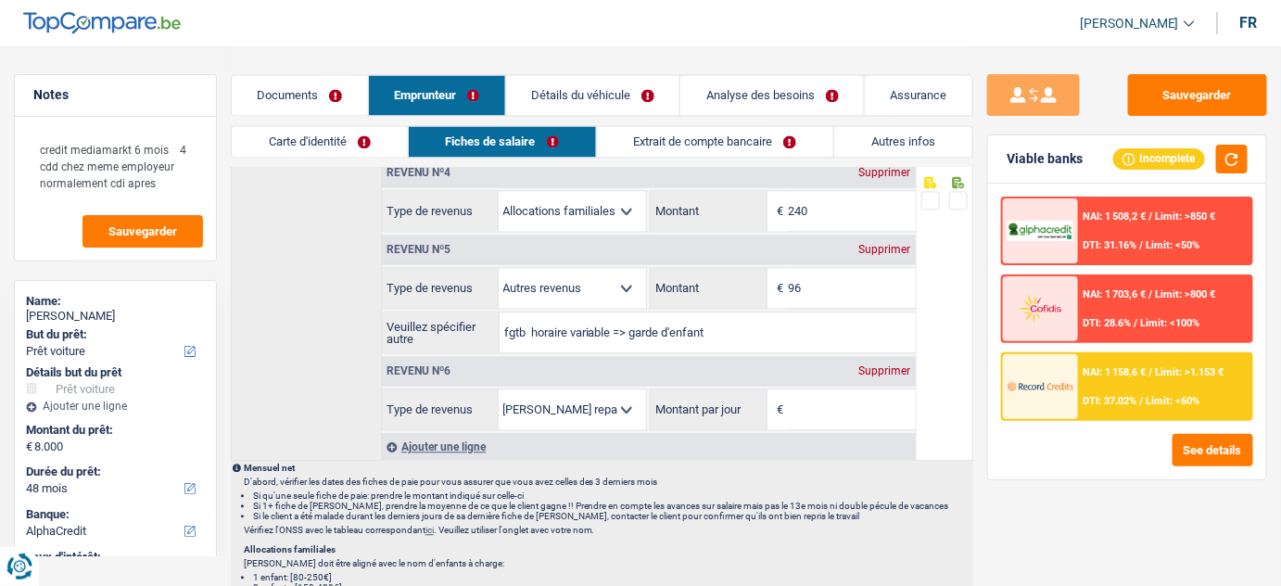
click at [887, 365] on div "Supprimer" at bounding box center [884, 370] width 61 height 11
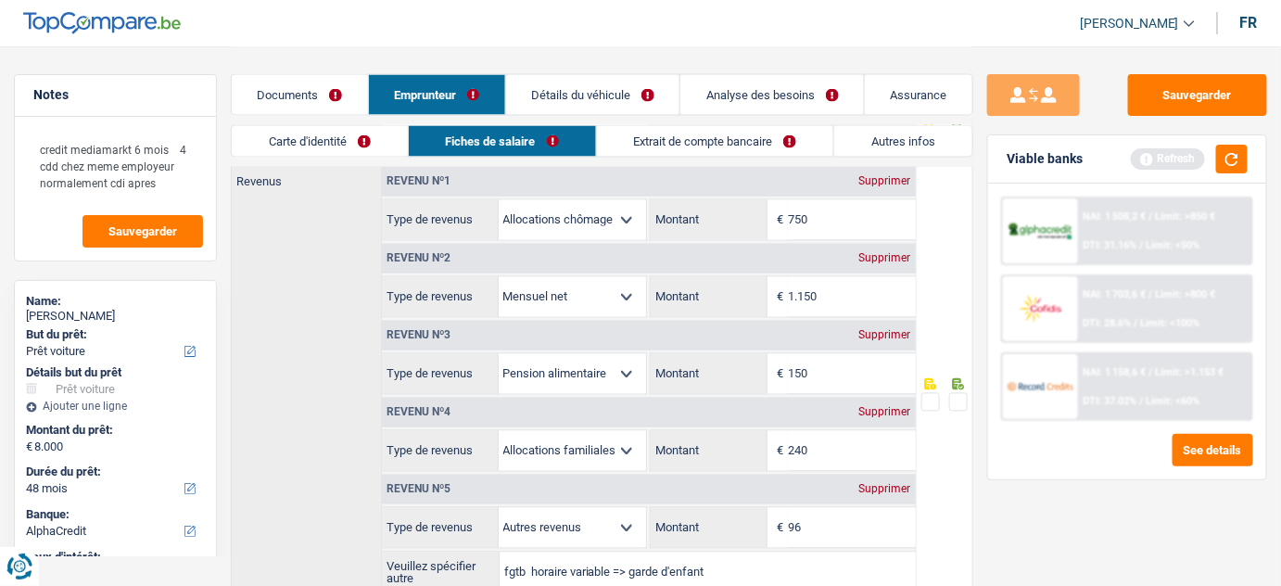
scroll to position [1010, 0]
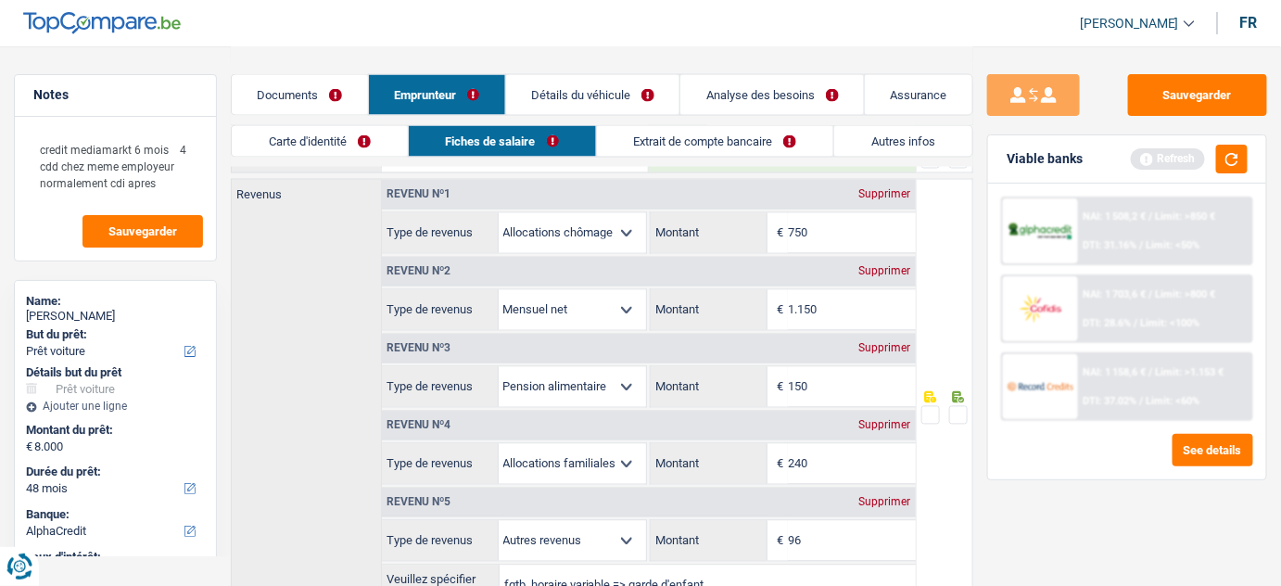
click at [303, 83] on link "Documents" at bounding box center [300, 95] width 136 height 40
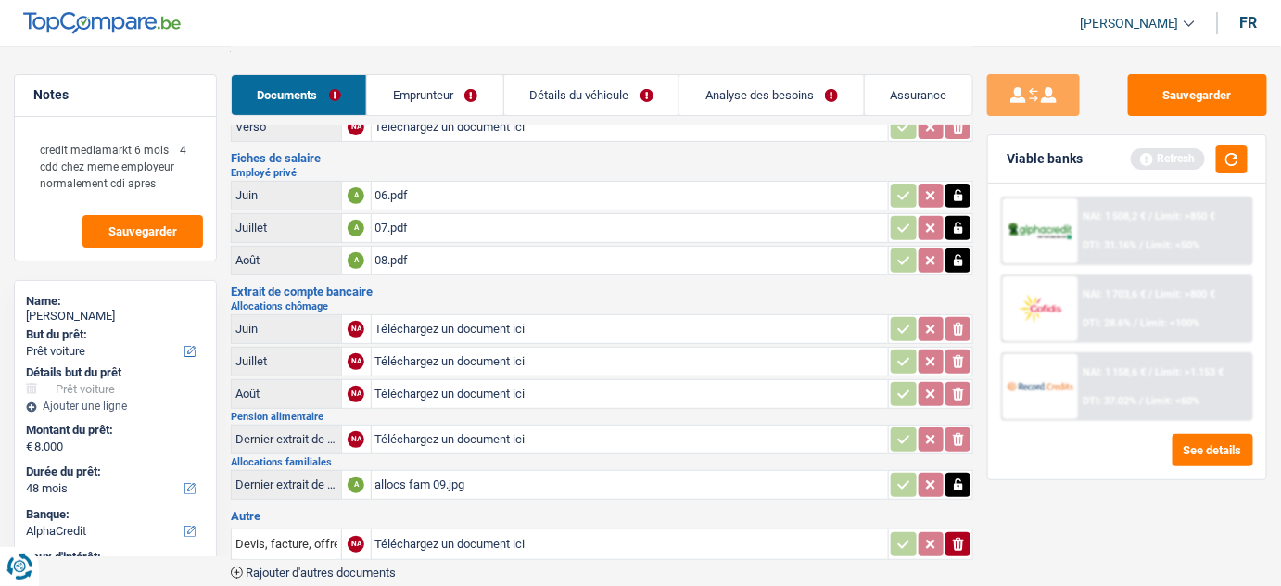
scroll to position [180, 0]
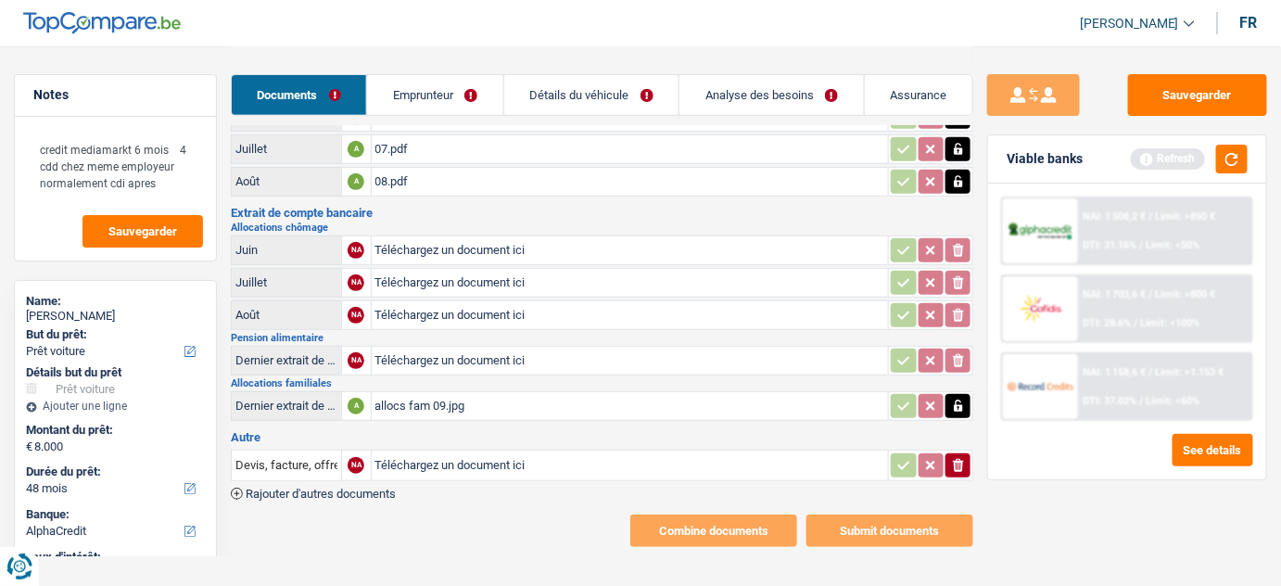
click at [442, 248] on input "Téléchargez un document ici" at bounding box center [630, 250] width 510 height 28
type input "C:\fakepath\chomage 6.jpg"
click at [462, 282] on input "Téléchargez un document ici" at bounding box center [630, 283] width 510 height 28
type input "C:\fakepath\chomage 07.jpg"
click at [474, 317] on input "Téléchargez un document ici" at bounding box center [630, 315] width 510 height 28
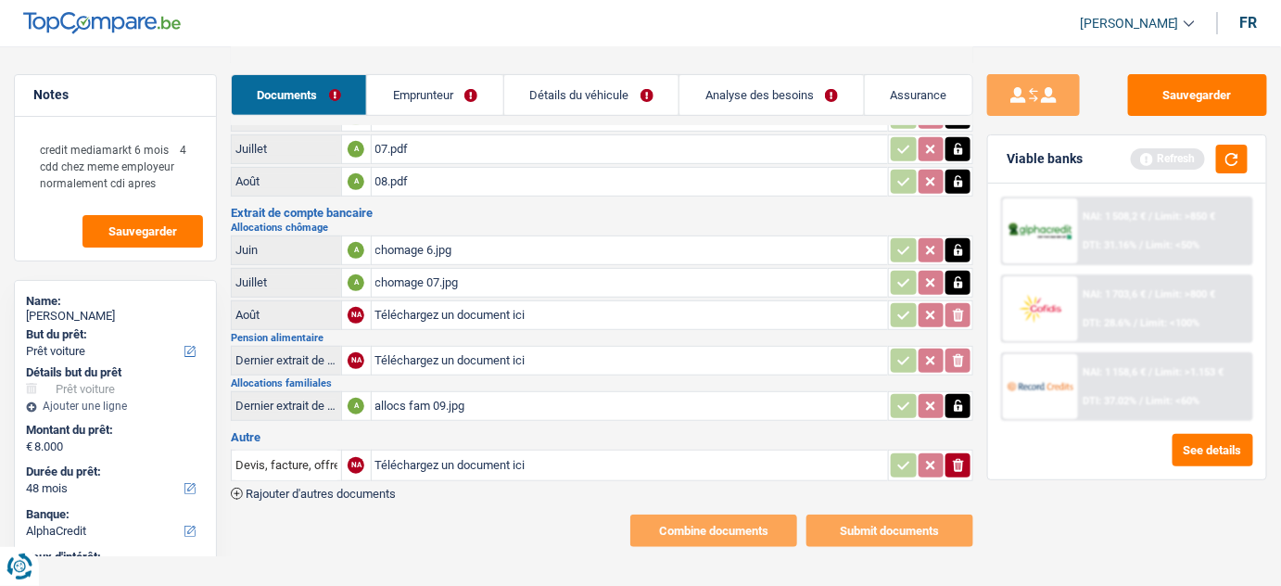
type input "C:\fakepath\chomage 08.jpg"
drag, startPoint x: 467, startPoint y: 93, endPoint x: 489, endPoint y: 103, distance: 24.5
click at [467, 93] on link "Emprunteur" at bounding box center [435, 95] width 136 height 40
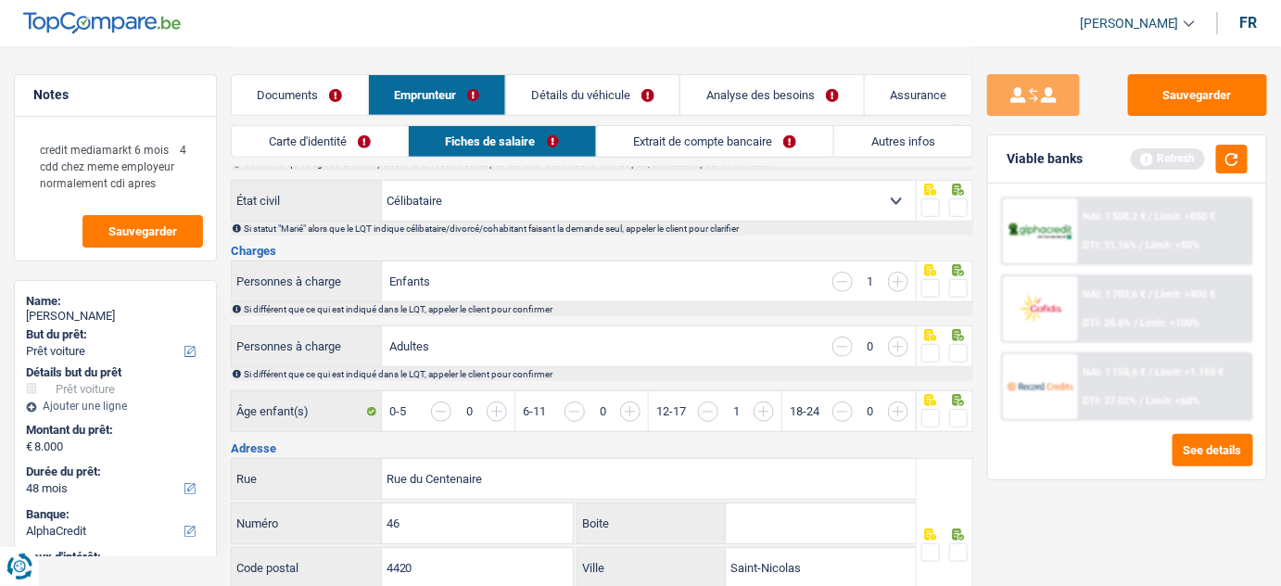
click at [722, 145] on link "Extrait de compte bancaire" at bounding box center [715, 141] width 237 height 31
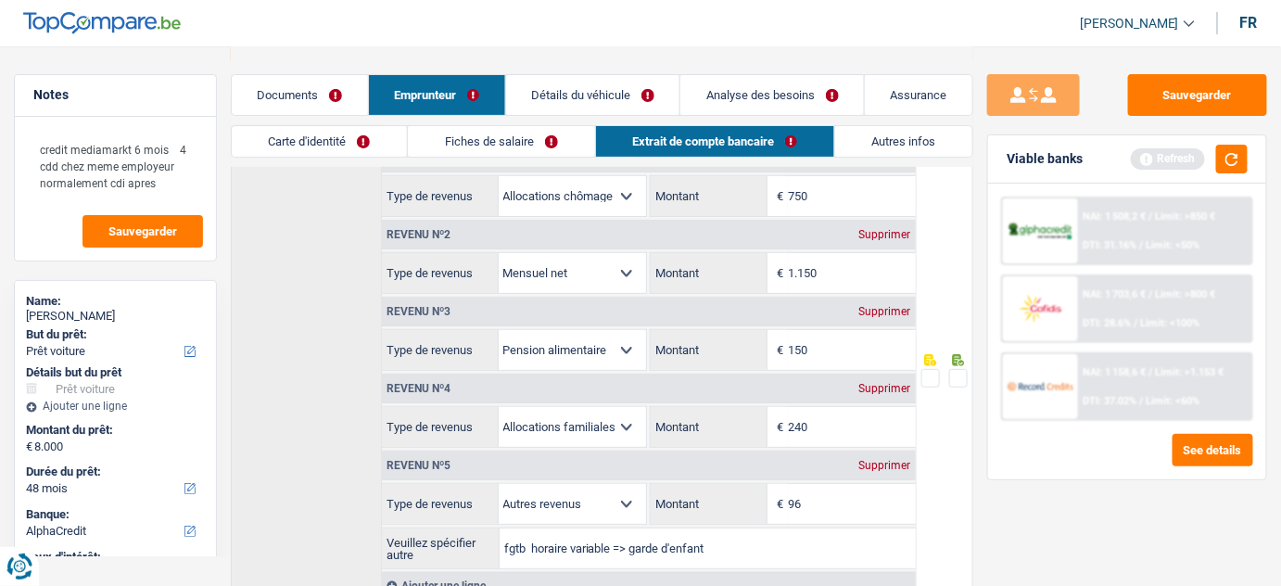
scroll to position [95, 0]
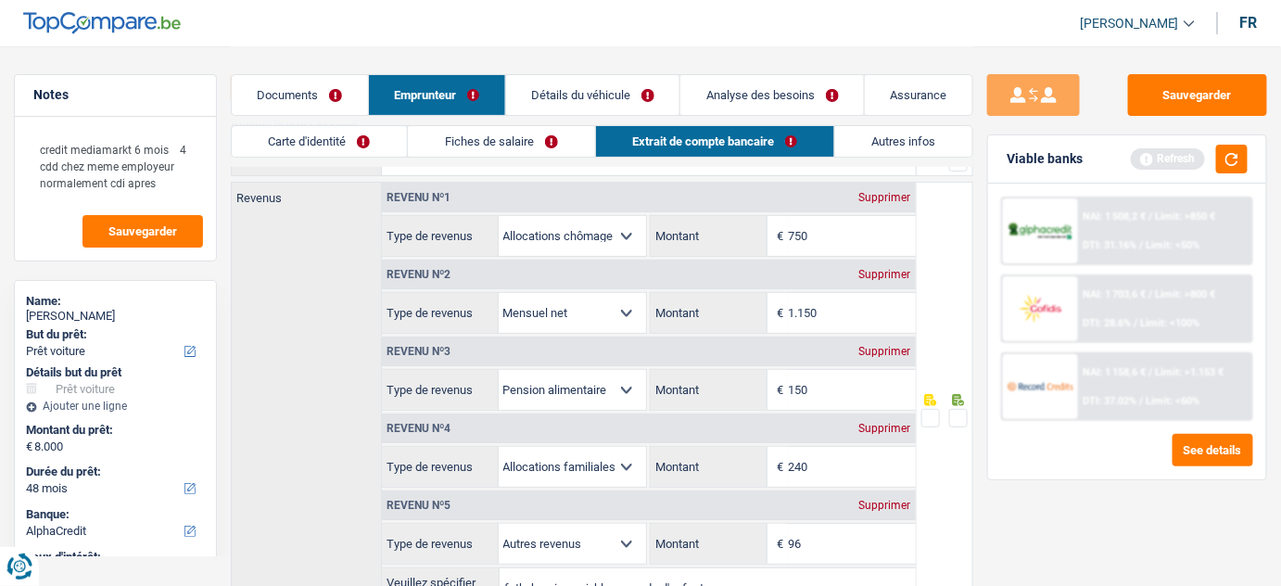
click at [298, 78] on link "Documents" at bounding box center [300, 95] width 136 height 40
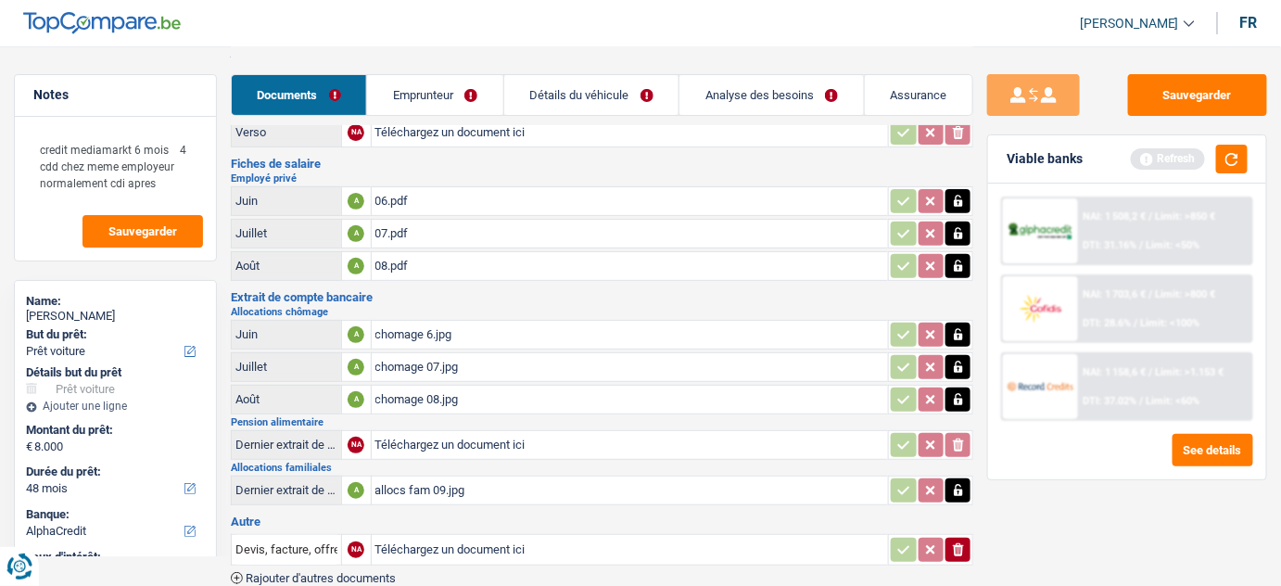
click at [504, 433] on input "Téléchargez un document ici" at bounding box center [630, 445] width 510 height 28
type input "C:\fakepath\pension.jpg"
click at [1229, 159] on button "button" at bounding box center [1232, 159] width 32 height 29
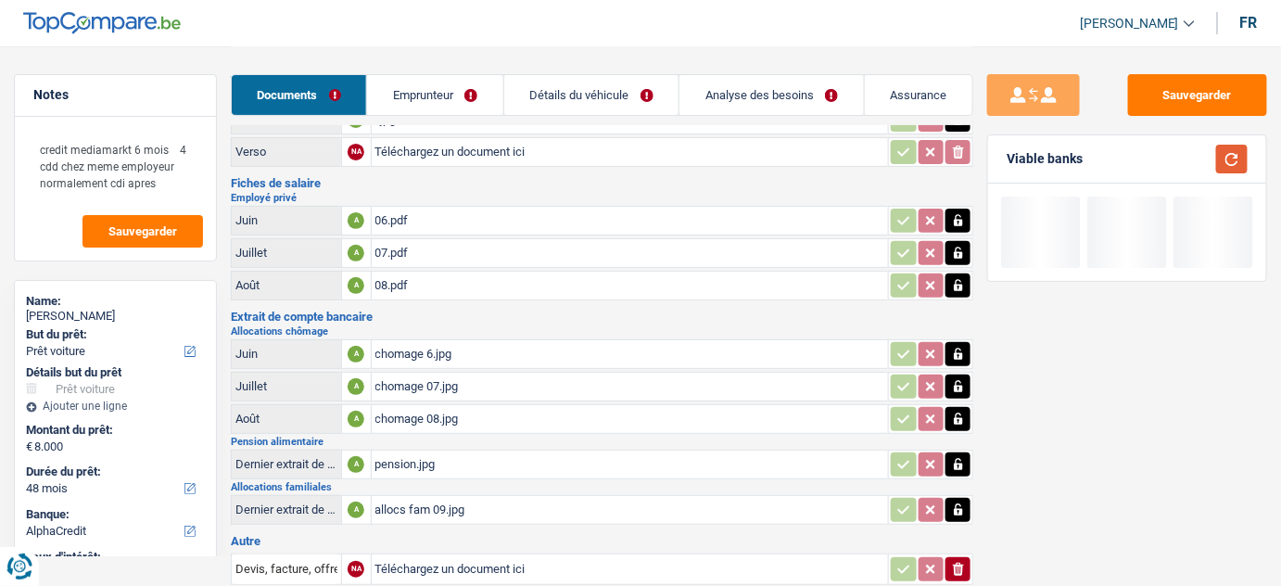
scroll to position [0, 0]
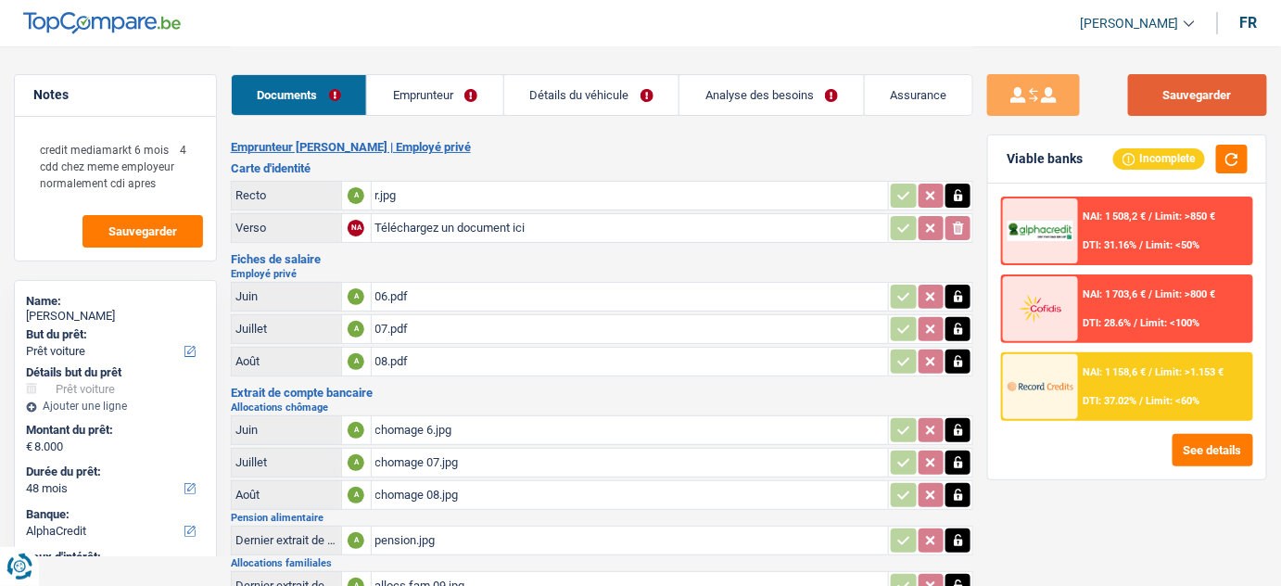
click at [1221, 95] on button "Sauvegarder" at bounding box center [1197, 95] width 139 height 42
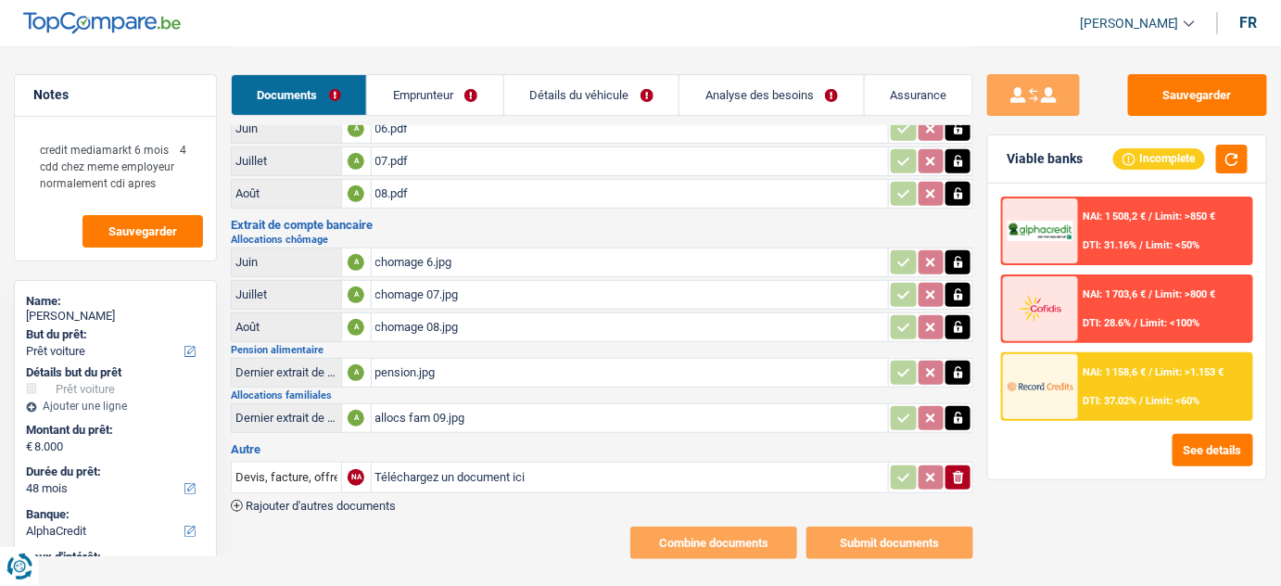
scroll to position [180, 0]
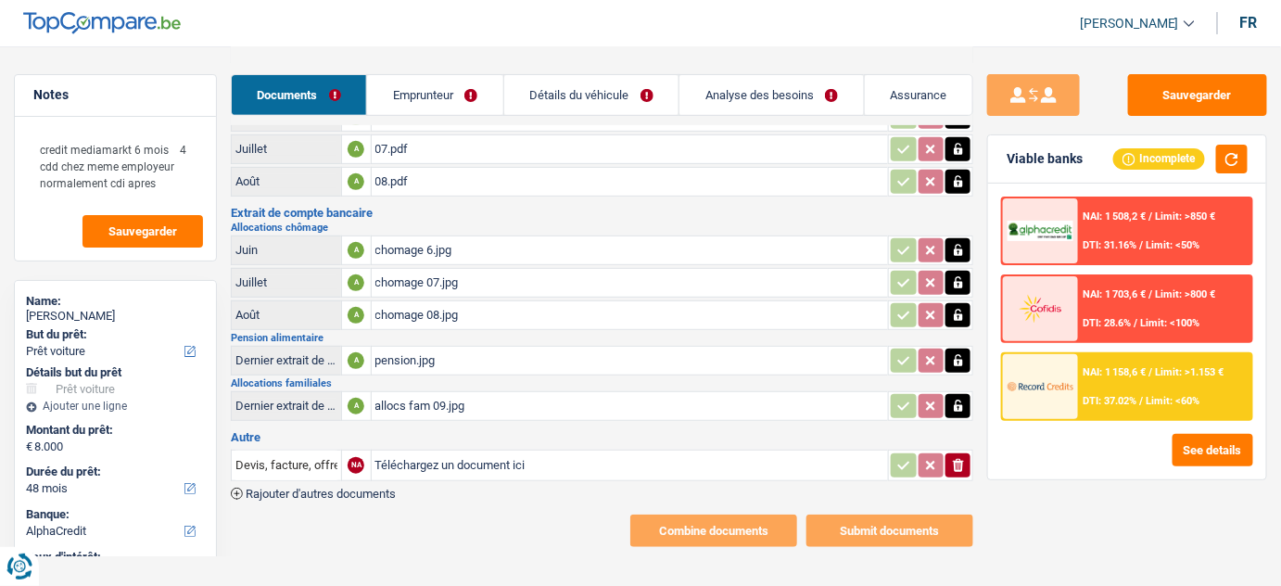
click at [510, 456] on input "Téléchargez un document ici" at bounding box center [630, 465] width 510 height 28
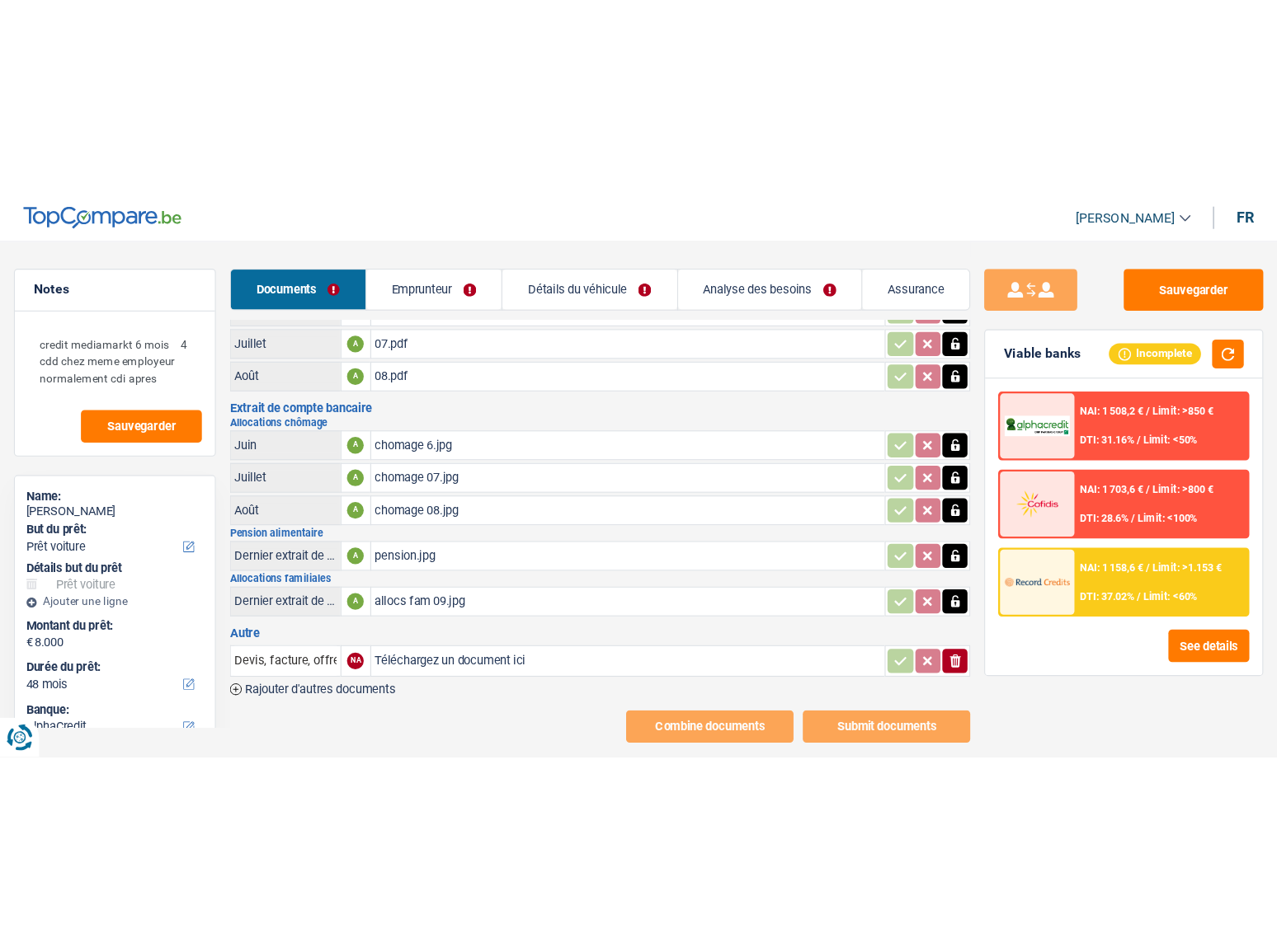
scroll to position [0, 0]
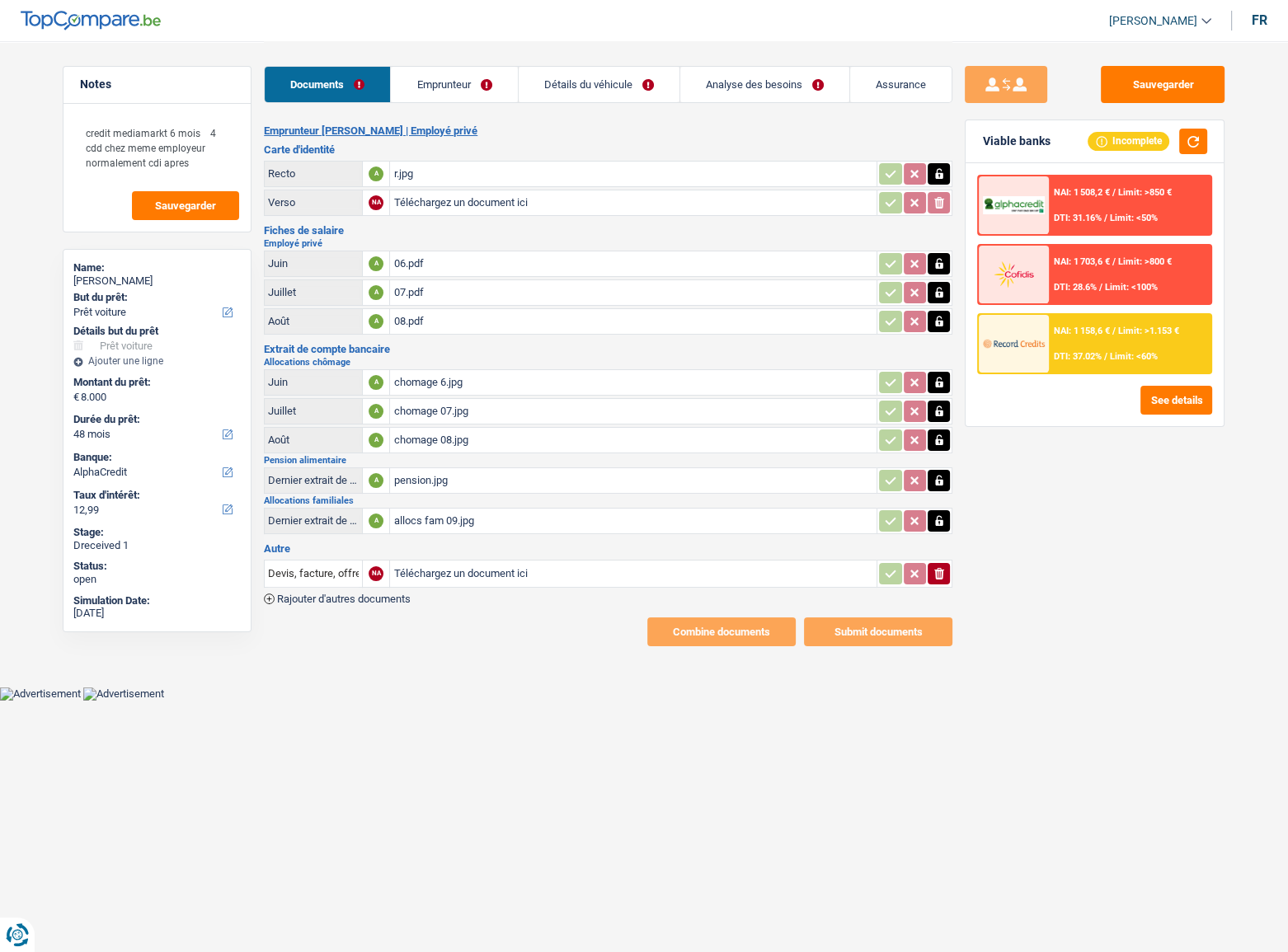
click at [1139, 520] on div "Sauvegarder Viable banks Incomplete NAI: 1 508,2 € / Limit: >850 € DTI: 31.16% …" at bounding box center [1094, 496] width 285 height 860
click at [438, 67] on link "Emprunteur" at bounding box center [454, 85] width 126 height 36
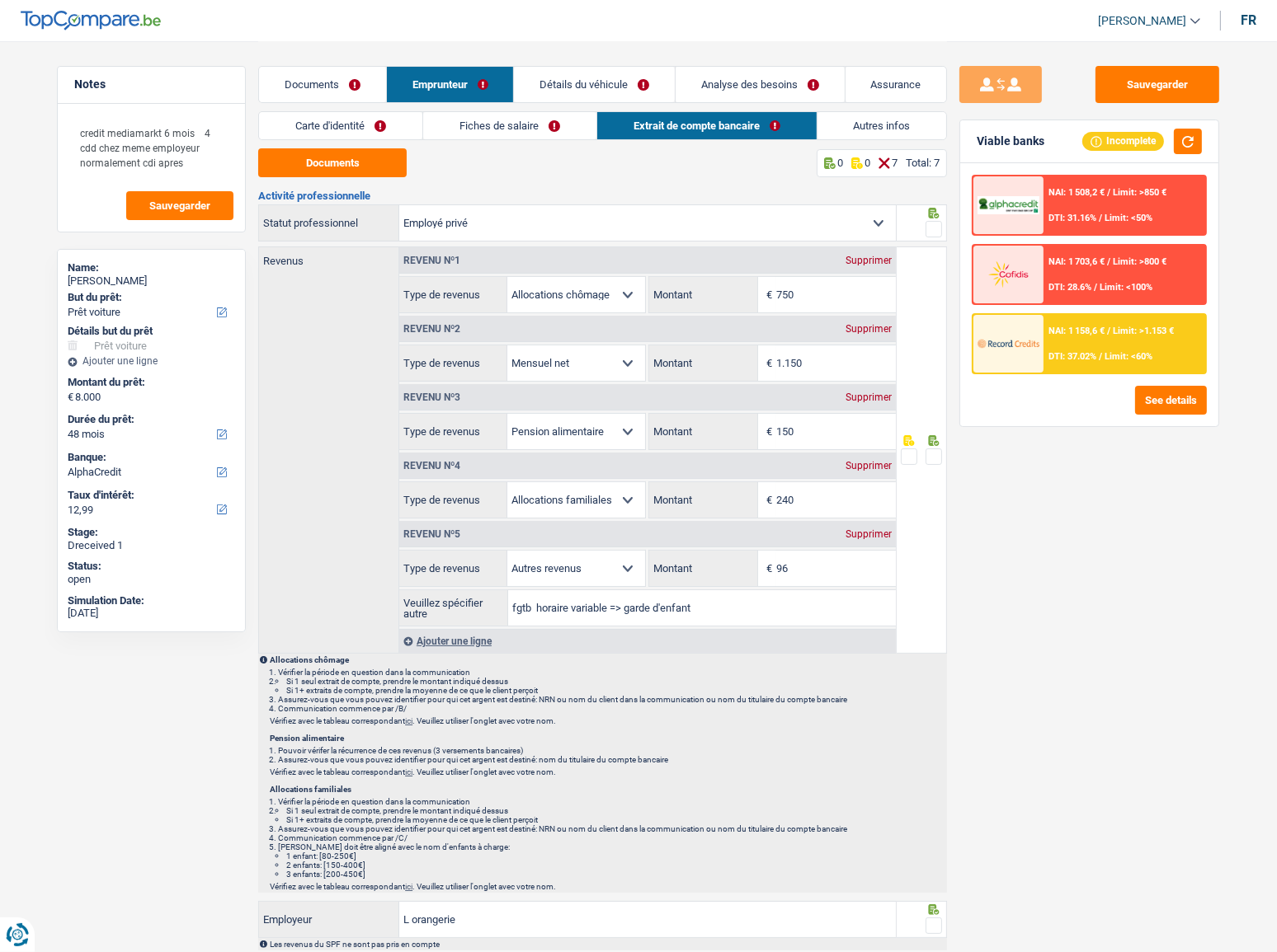
click at [357, 125] on link "Carte d'identité" at bounding box center [340, 125] width 163 height 28
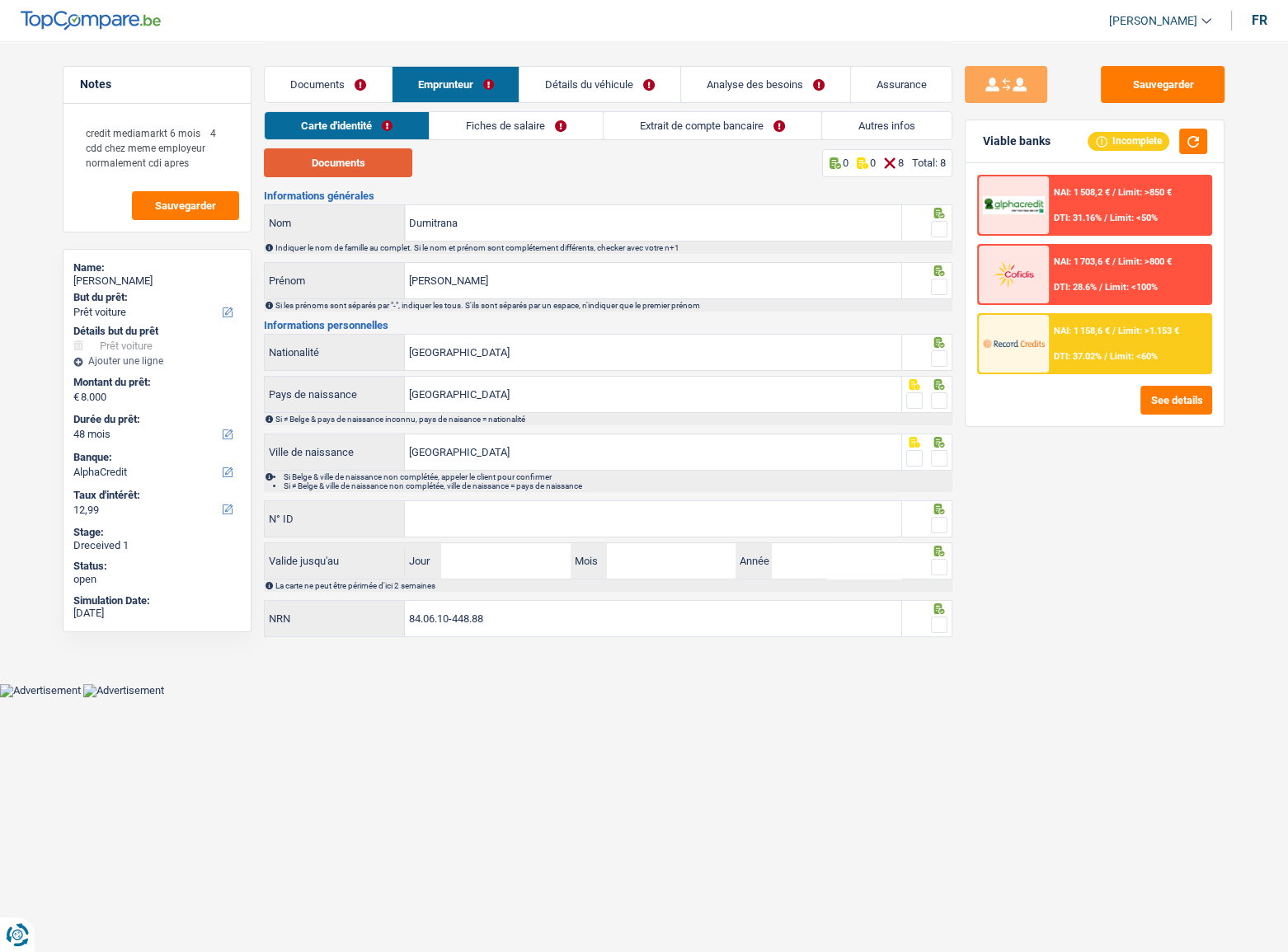
click at [361, 173] on button "Documents" at bounding box center [338, 163] width 149 height 28
click at [941, 231] on span at bounding box center [938, 229] width 17 height 17
click at [0, 0] on input "radio" at bounding box center [0, 0] width 0 height 0
click at [942, 294] on span at bounding box center [938, 286] width 17 height 17
click at [0, 0] on input "radio" at bounding box center [0, 0] width 0 height 0
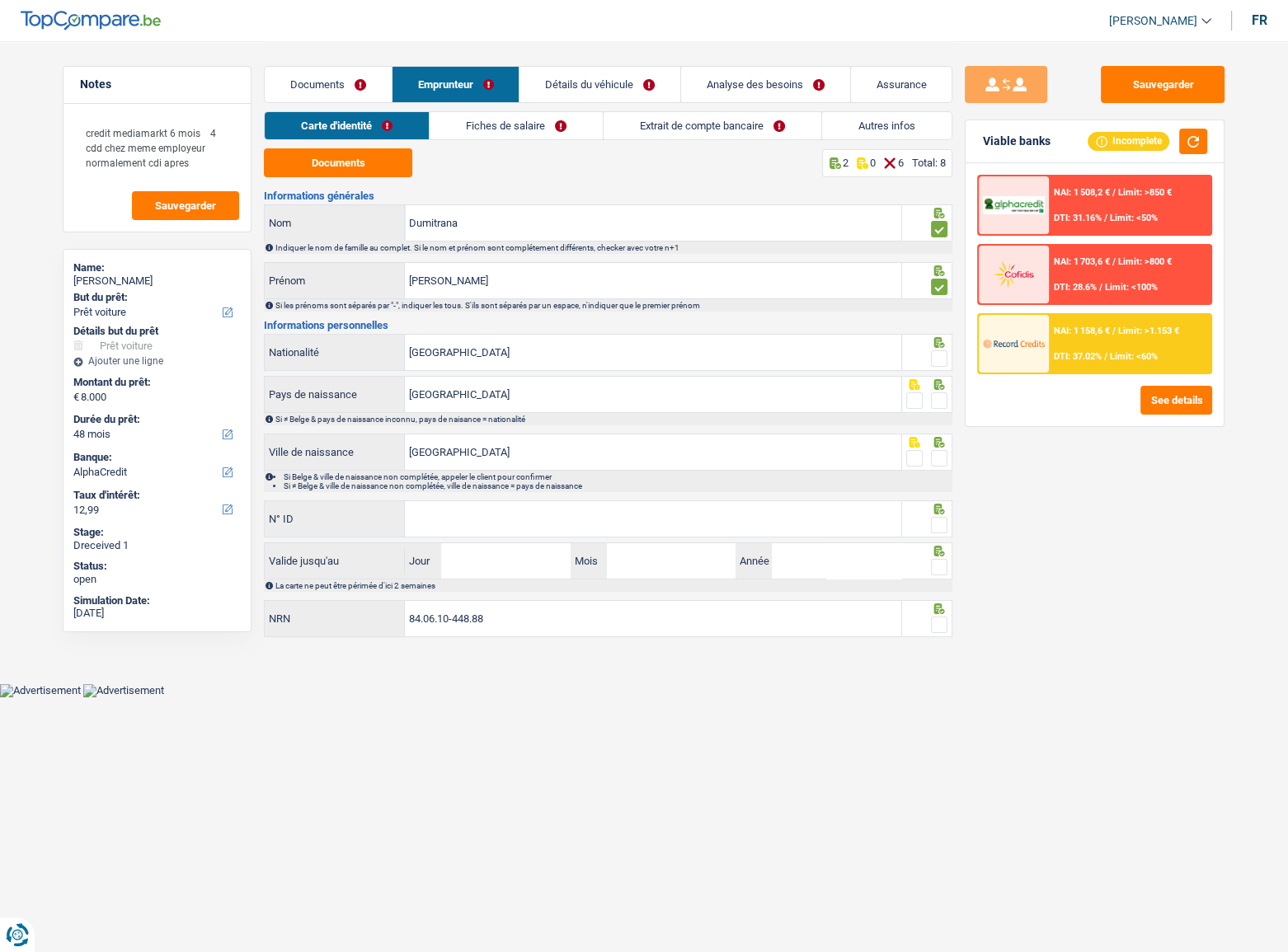
click at [939, 355] on span at bounding box center [938, 359] width 17 height 17
click at [0, 0] on input "radio" at bounding box center [0, 0] width 0 height 0
click at [935, 395] on span at bounding box center [938, 400] width 17 height 17
click at [0, 0] on input "radio" at bounding box center [0, 0] width 0 height 0
click at [938, 460] on span at bounding box center [938, 458] width 17 height 17
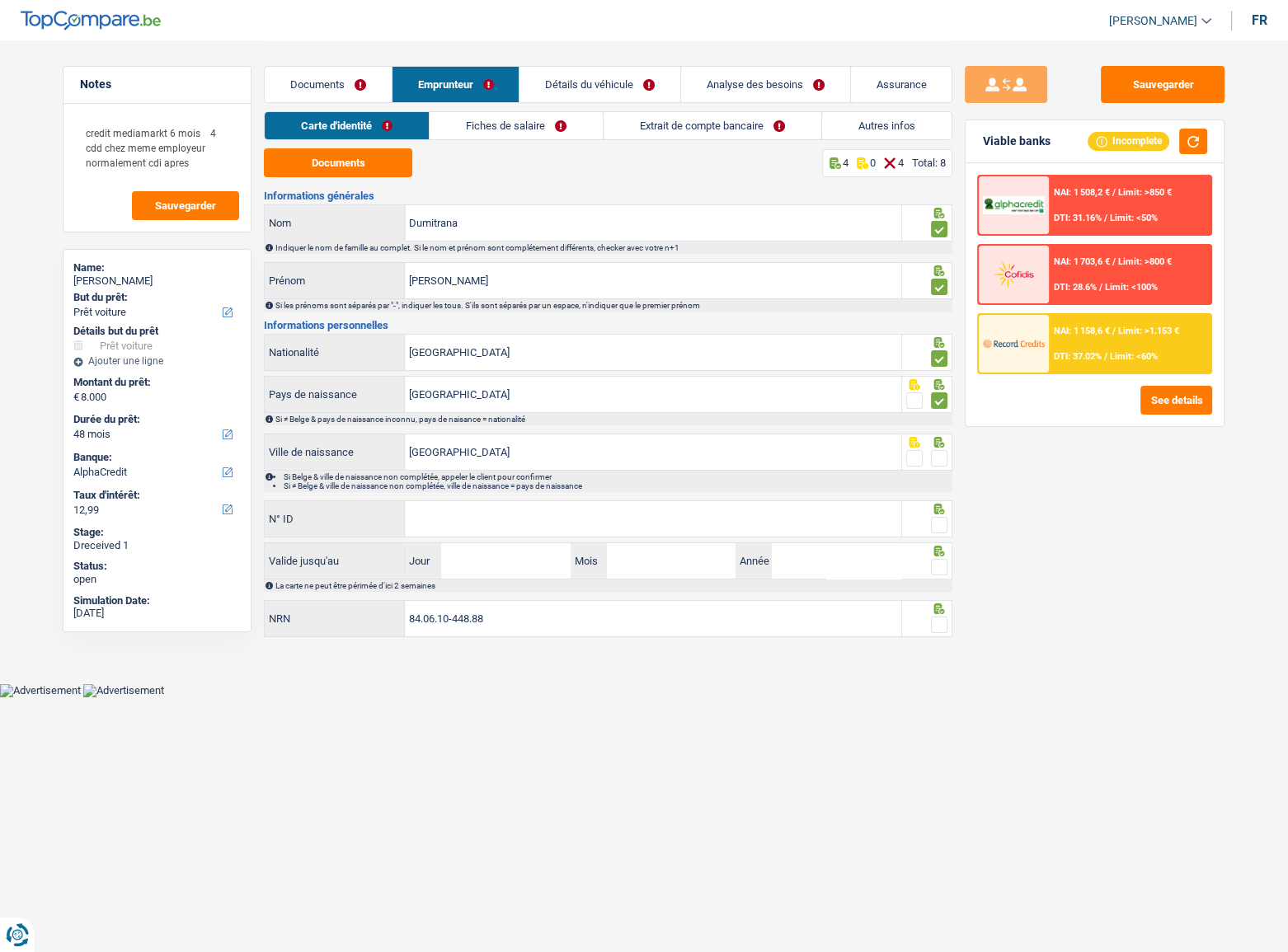
click at [0, 0] on input "radio" at bounding box center [0, 0] width 0 height 0
click at [455, 520] on input "N° ID" at bounding box center [653, 519] width 496 height 36
click at [442, 516] on input "N° ID" at bounding box center [653, 519] width 496 height 36
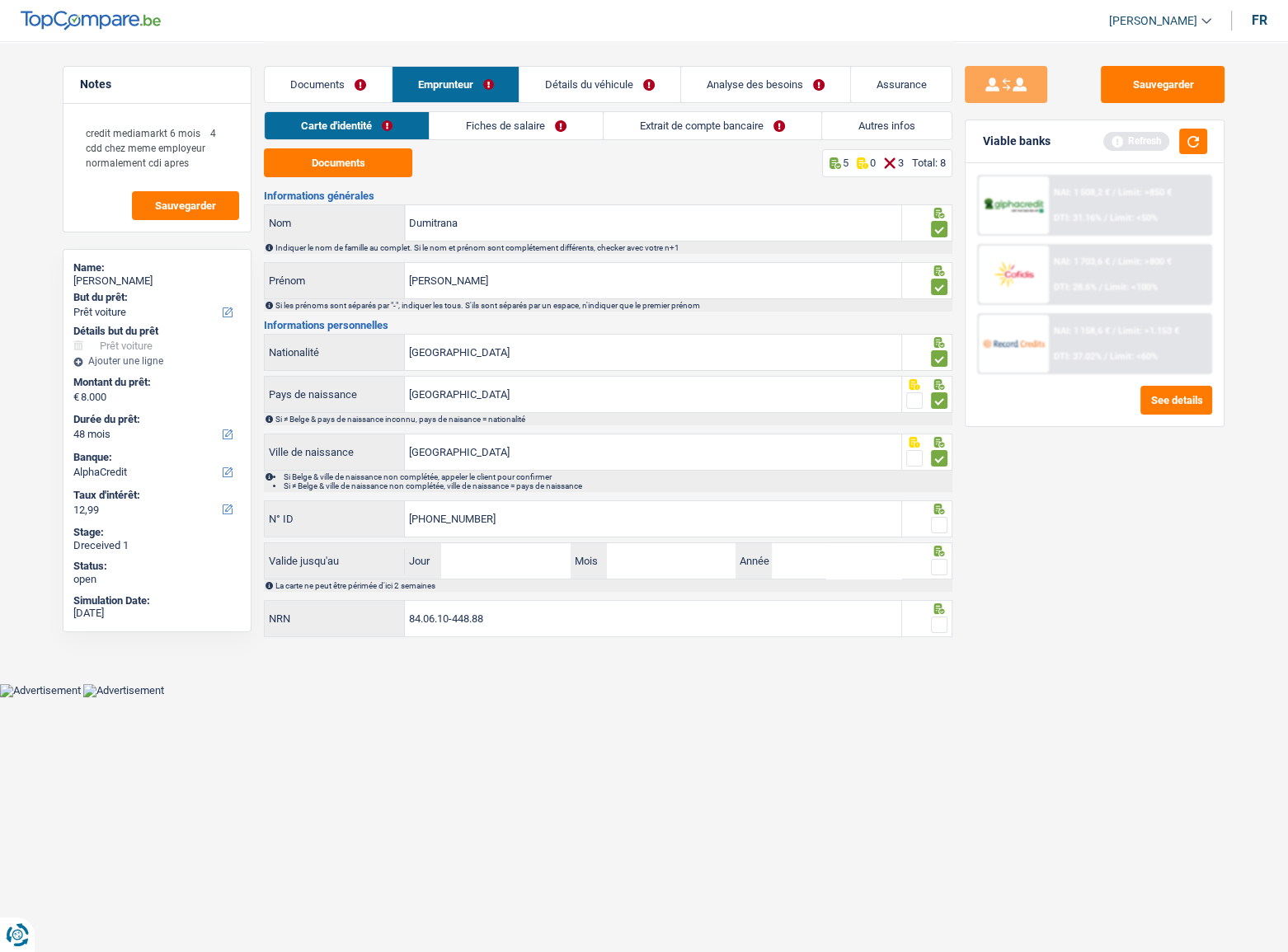
type input "595-1515696-89"
click at [946, 520] on span at bounding box center [938, 525] width 17 height 17
click at [0, 0] on input "radio" at bounding box center [0, 0] width 0 height 0
click at [1139, 141] on button "button" at bounding box center [1193, 141] width 28 height 26
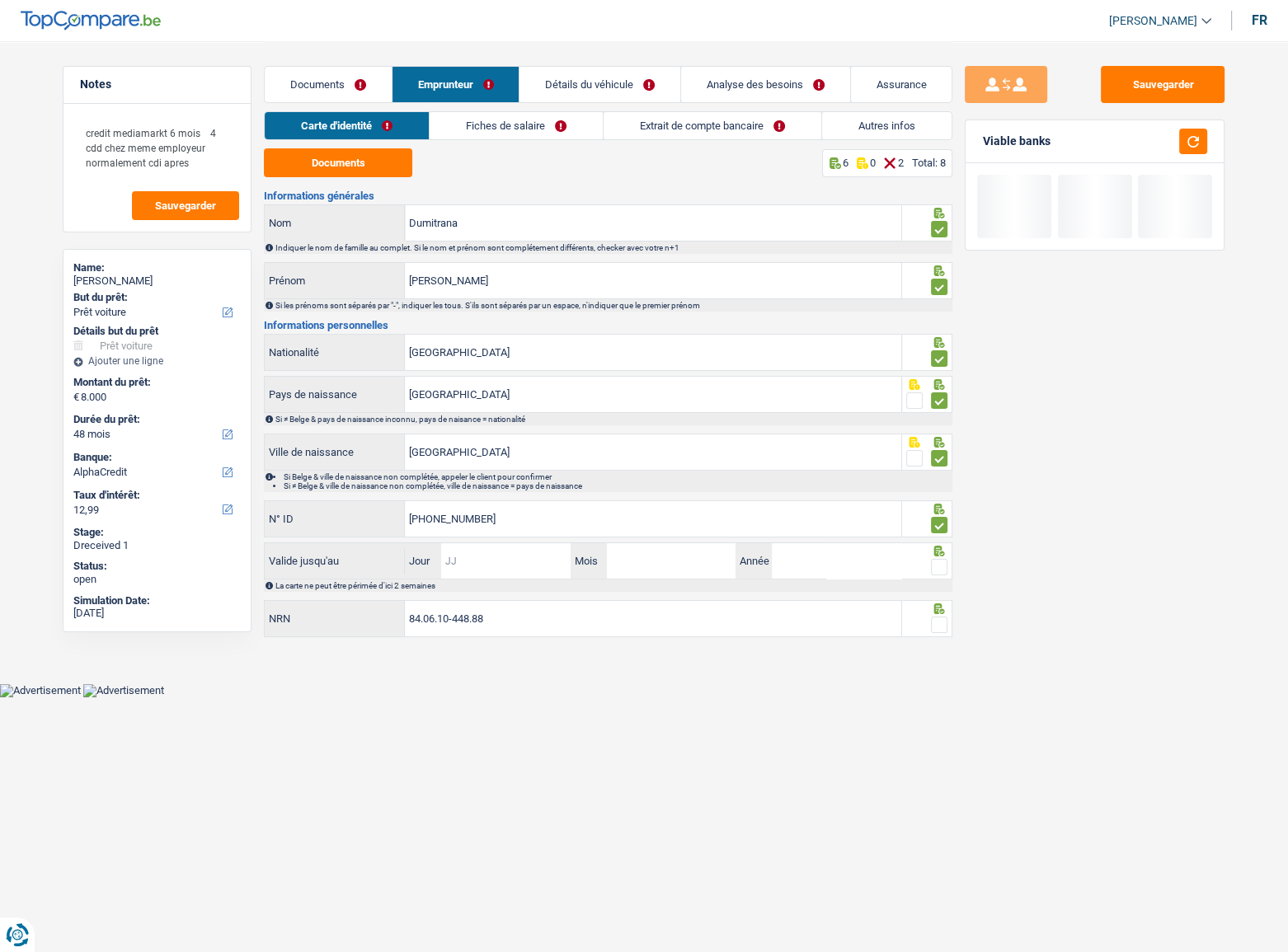
click at [538, 520] on input "Jour" at bounding box center [505, 561] width 129 height 36
type input "11"
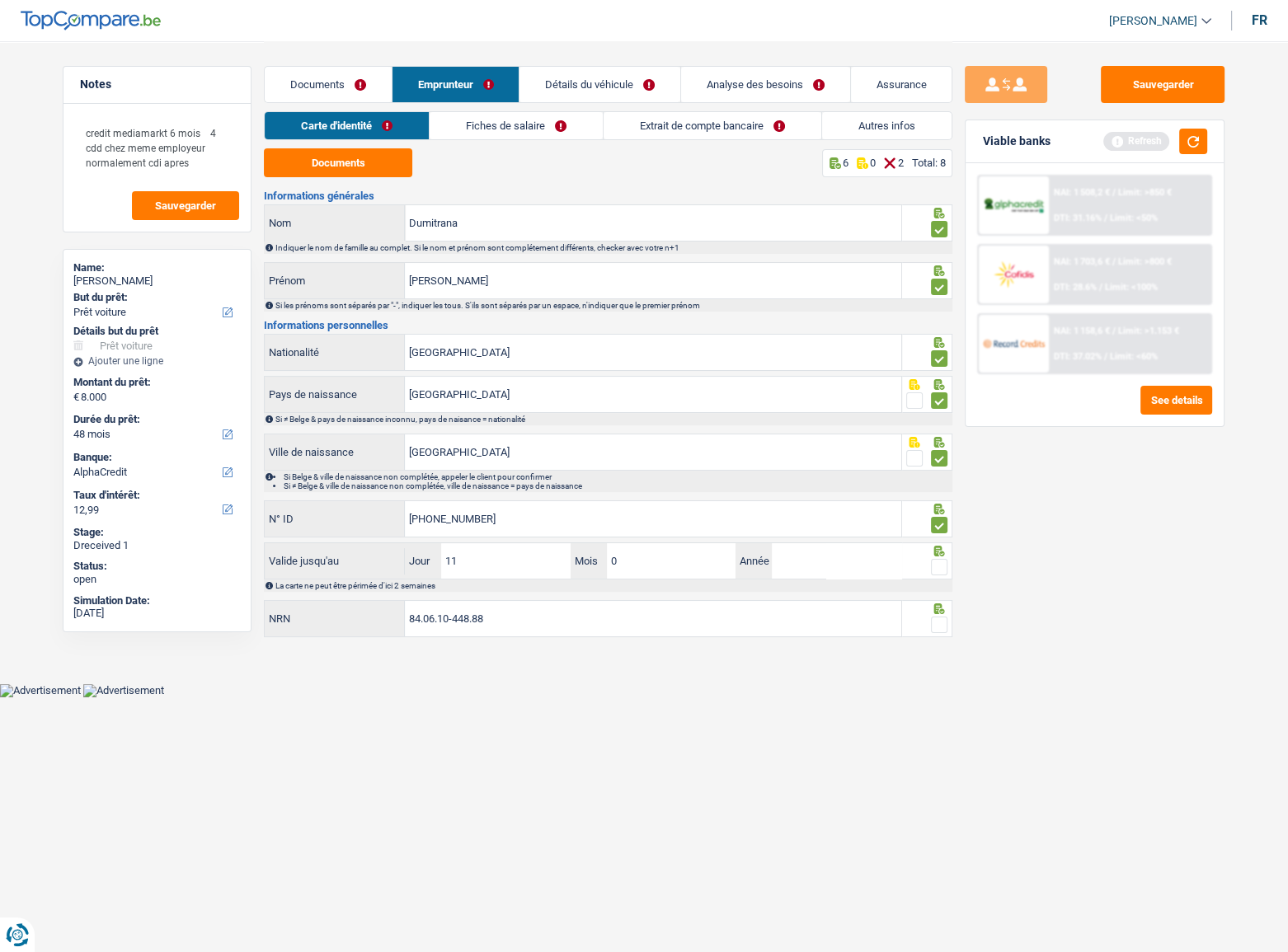
type input "05"
type input "2033"
click at [945, 520] on span at bounding box center [938, 567] width 17 height 17
click at [0, 0] on input "radio" at bounding box center [0, 0] width 0 height 0
click at [1139, 141] on button "button" at bounding box center [1193, 141] width 28 height 26
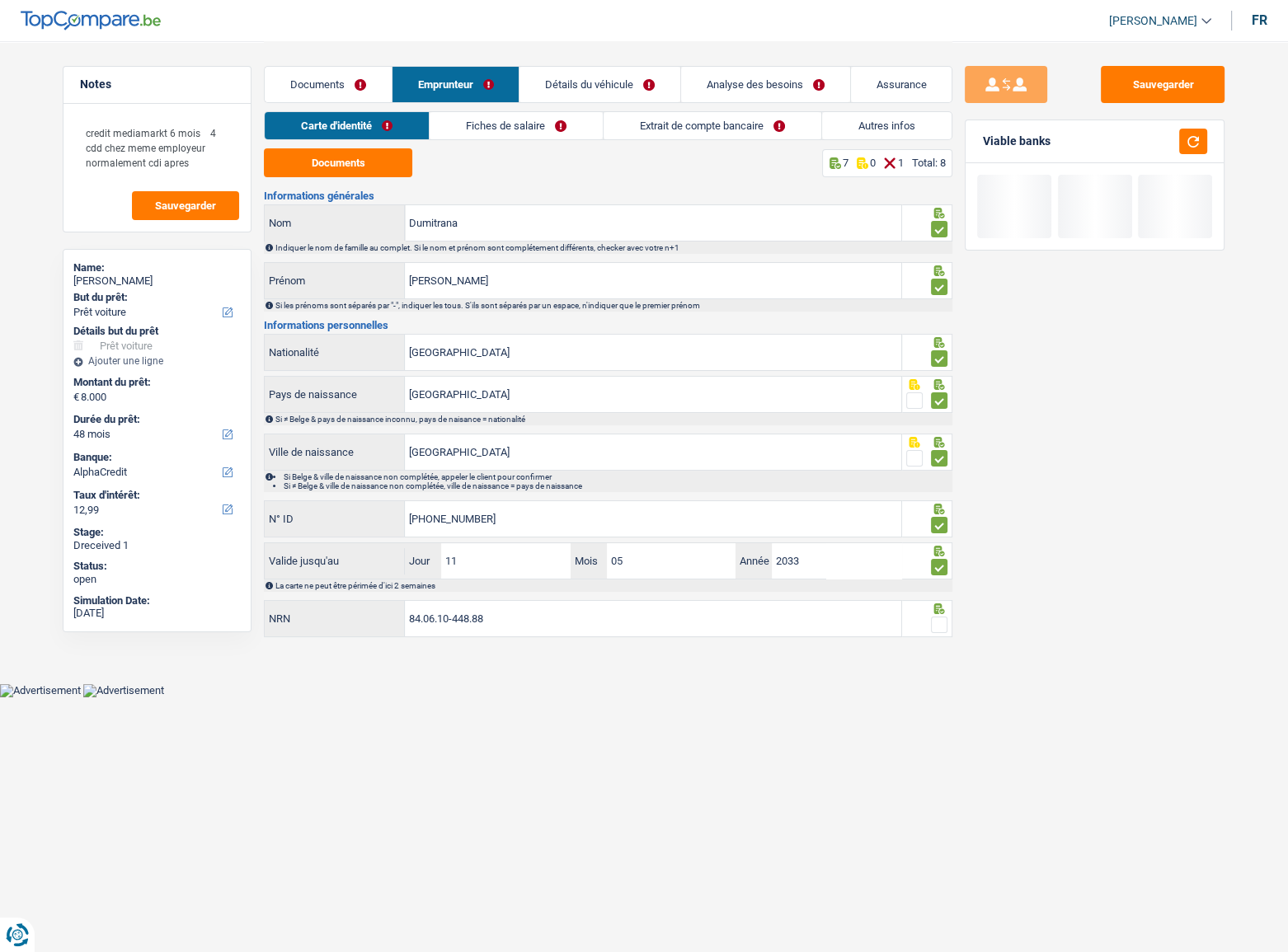
click at [936, 520] on span at bounding box center [938, 625] width 17 height 17
click at [0, 0] on input "radio" at bounding box center [0, 0] width 0 height 0
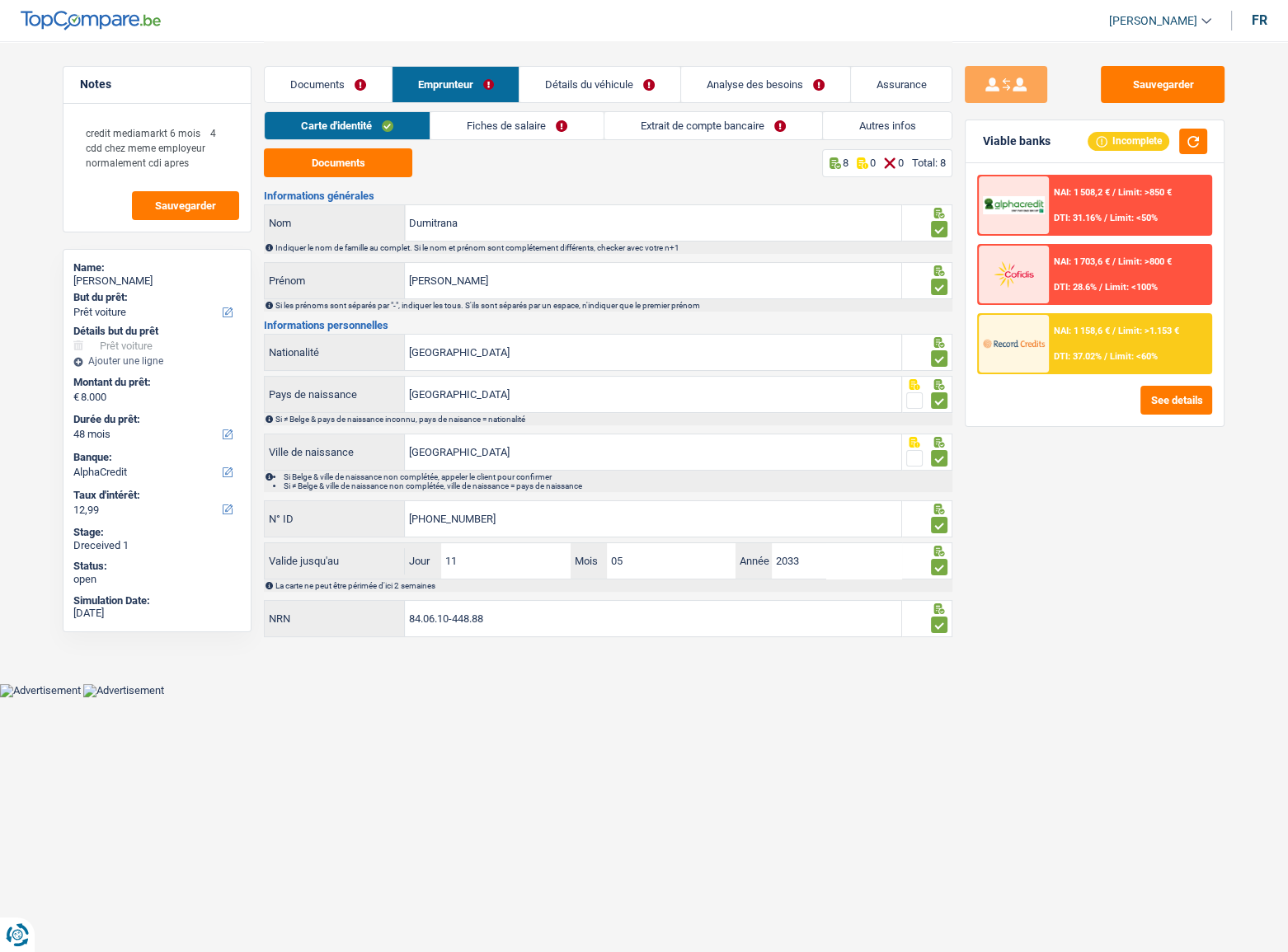
click at [535, 123] on link "Fiches de salaire" at bounding box center [517, 125] width 173 height 28
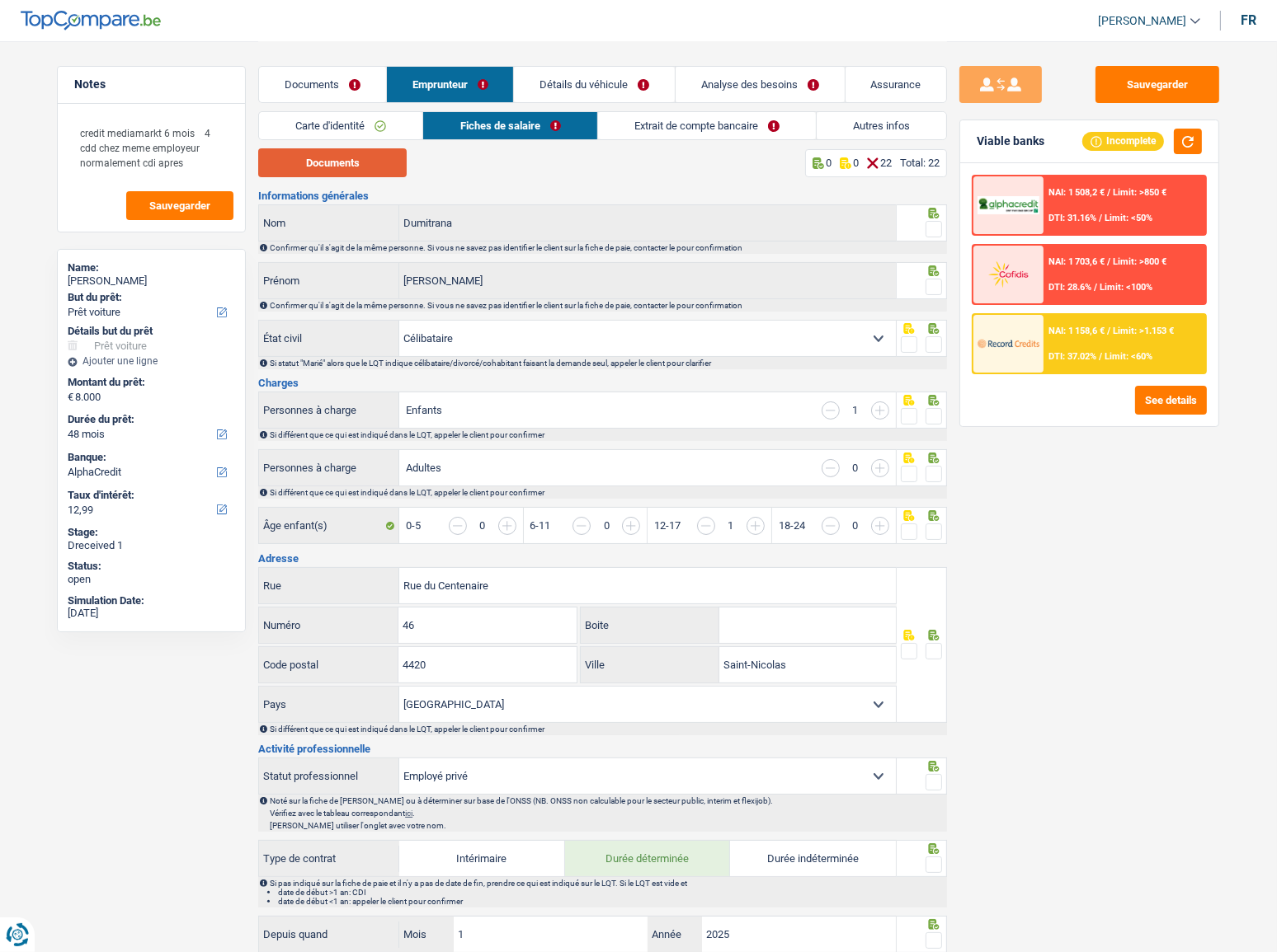
click at [368, 165] on button "Documents" at bounding box center [332, 163] width 149 height 28
click at [934, 221] on span at bounding box center [934, 229] width 17 height 17
click at [0, 0] on input "radio" at bounding box center [0, 0] width 0 height 0
click at [934, 286] on span at bounding box center [934, 286] width 17 height 17
click at [0, 0] on input "radio" at bounding box center [0, 0] width 0 height 0
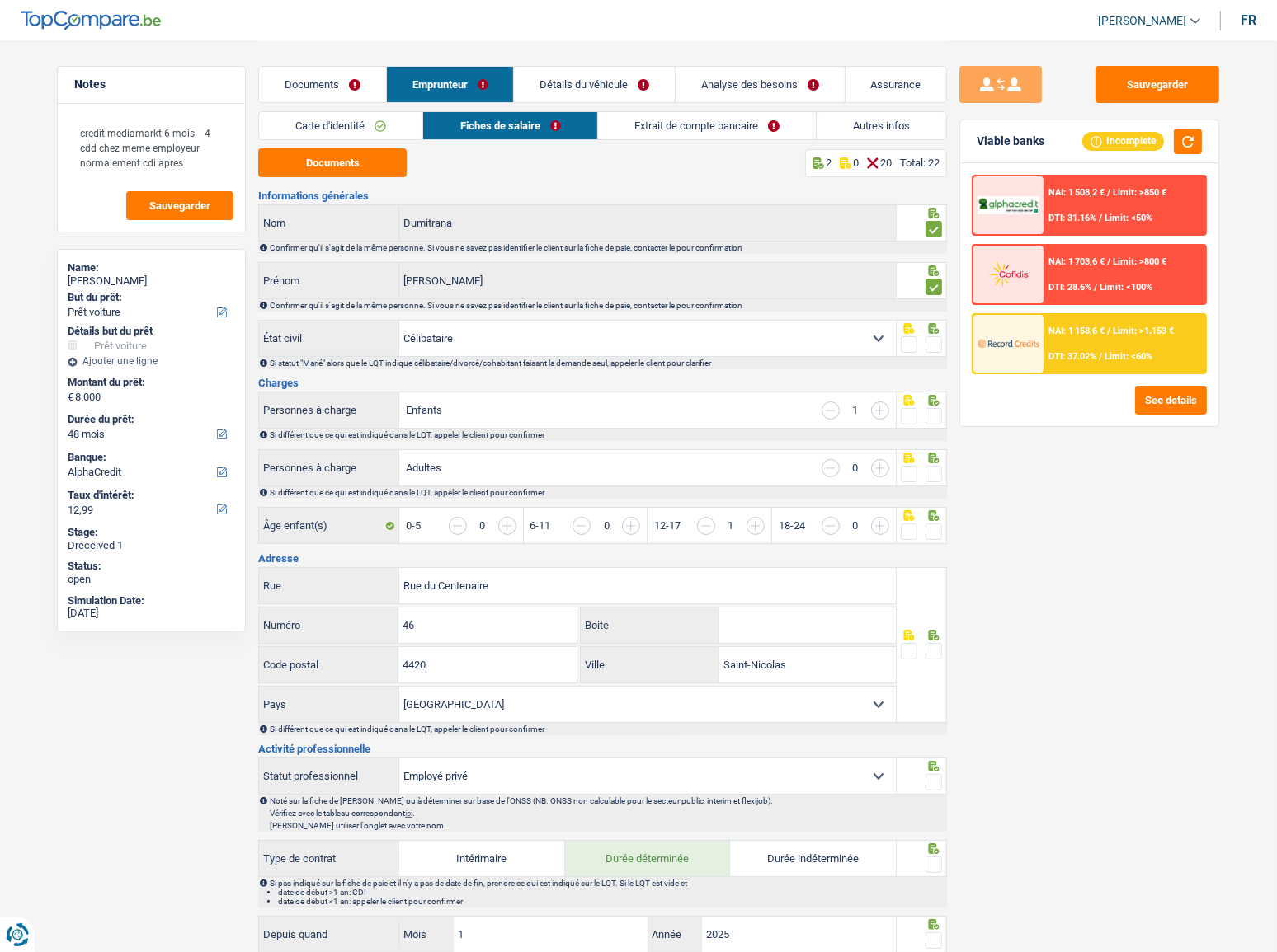
click at [930, 342] on span at bounding box center [934, 344] width 17 height 17
click at [0, 0] on input "radio" at bounding box center [0, 0] width 0 height 0
click at [933, 419] on span at bounding box center [934, 416] width 17 height 17
click at [0, 0] on input "radio" at bounding box center [0, 0] width 0 height 0
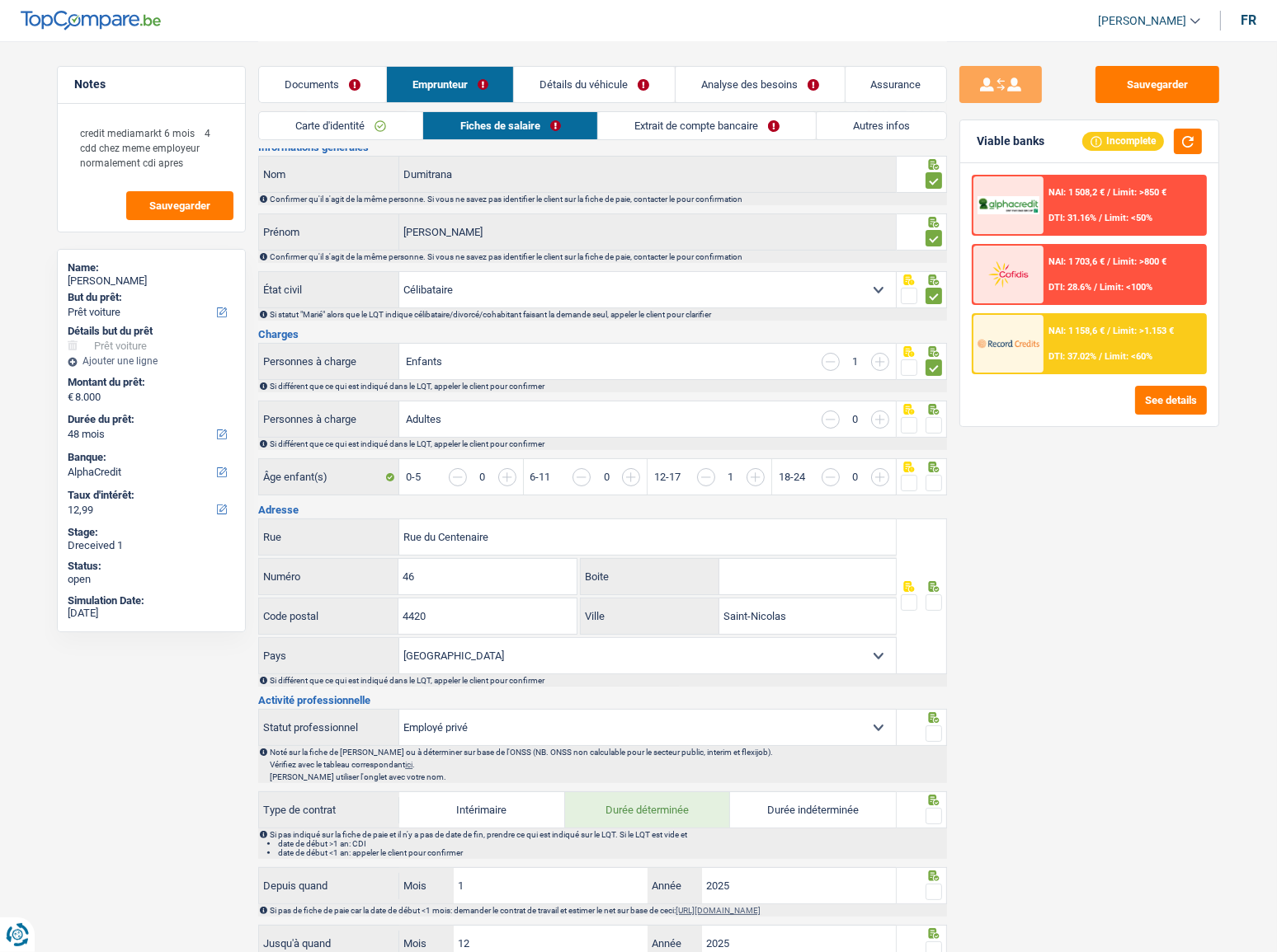
scroll to position [74, 0]
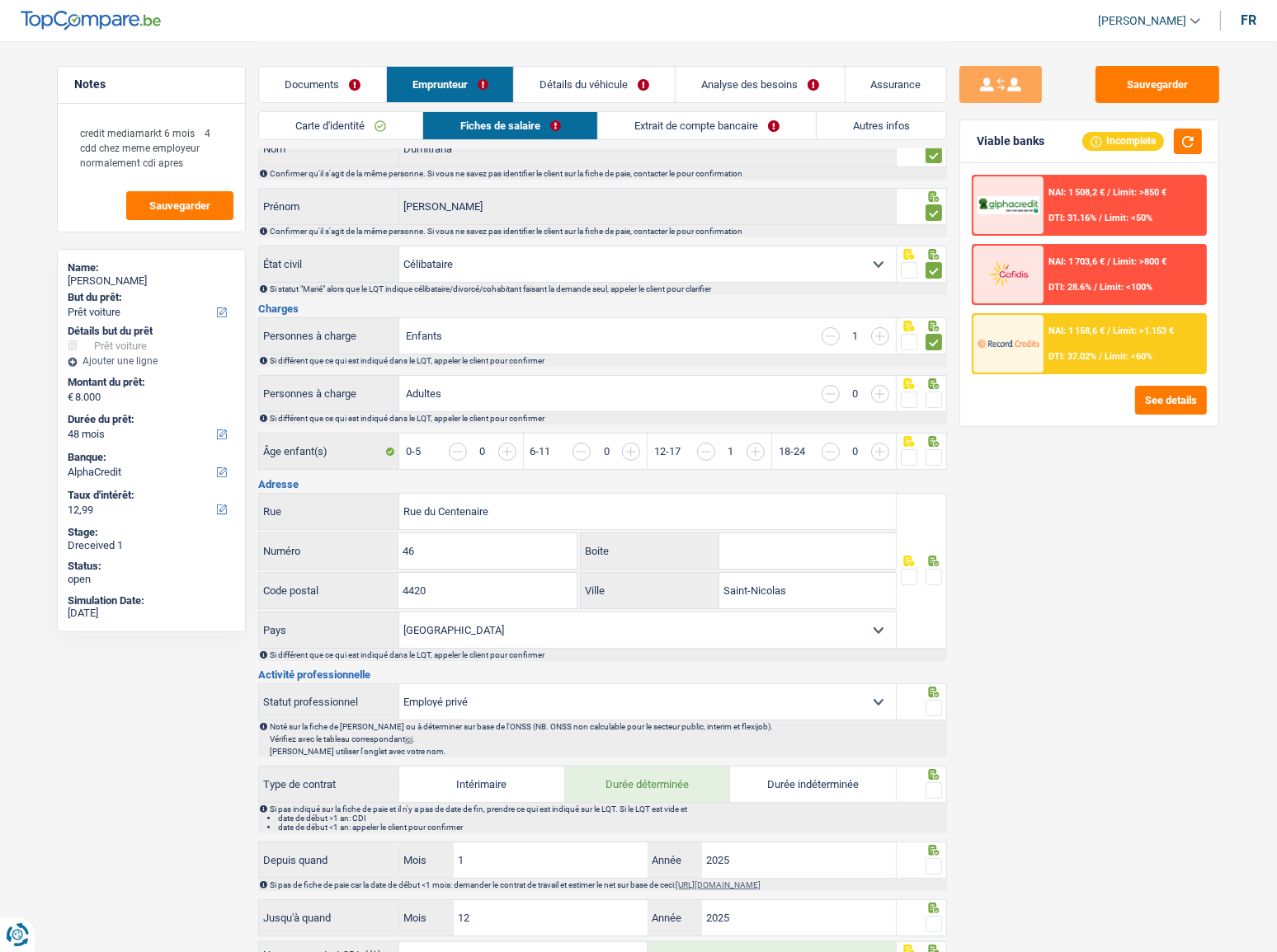
click at [931, 398] on span at bounding box center [934, 399] width 17 height 17
click at [0, 0] on input "radio" at bounding box center [0, 0] width 0 height 0
click at [933, 450] on span at bounding box center [934, 457] width 17 height 17
click at [0, 0] on input "radio" at bounding box center [0, 0] width 0 height 0
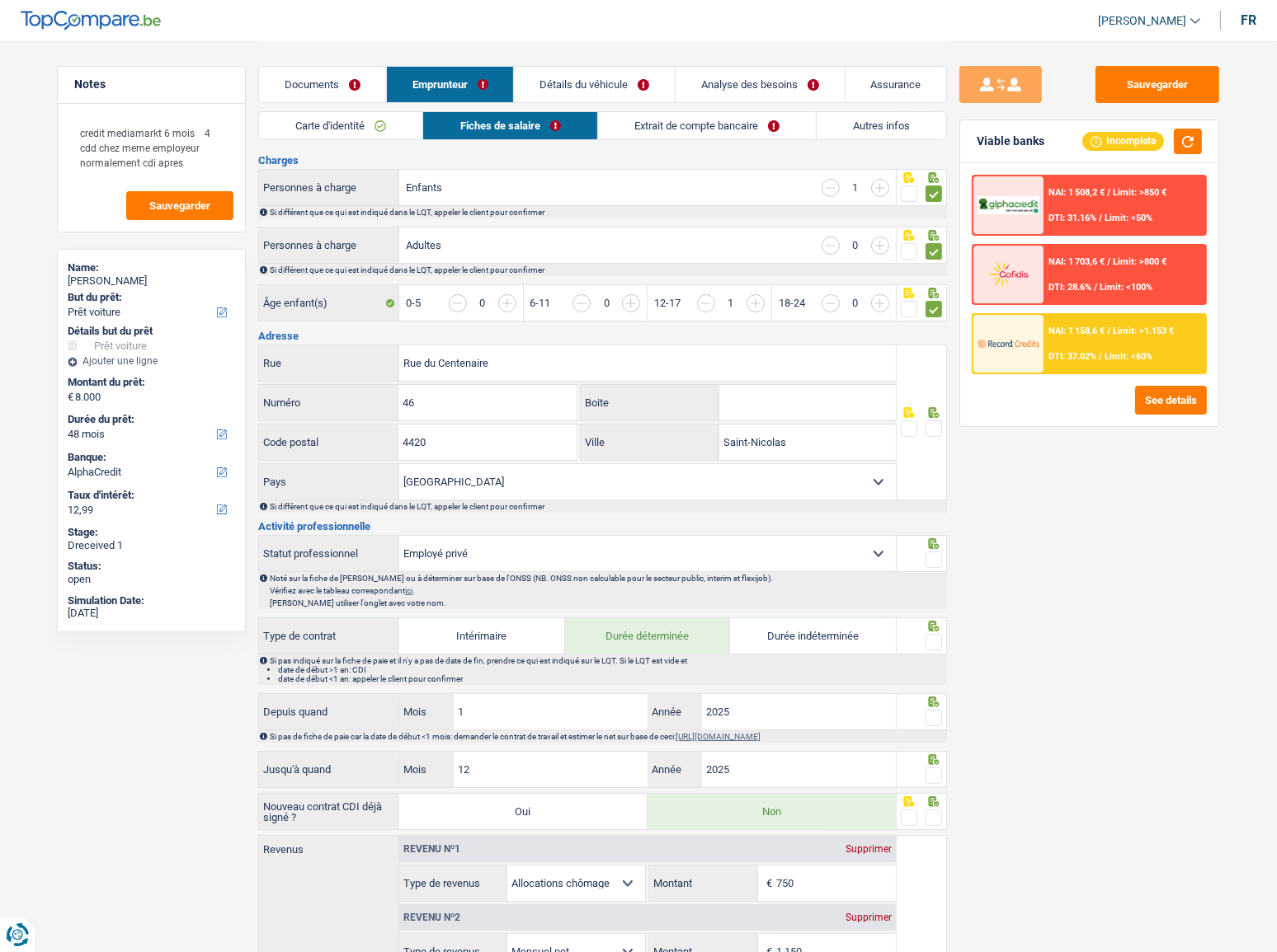
scroll to position [224, 0]
click at [938, 424] on span at bounding box center [934, 427] width 17 height 17
click at [0, 0] on input "radio" at bounding box center [0, 0] width 0 height 0
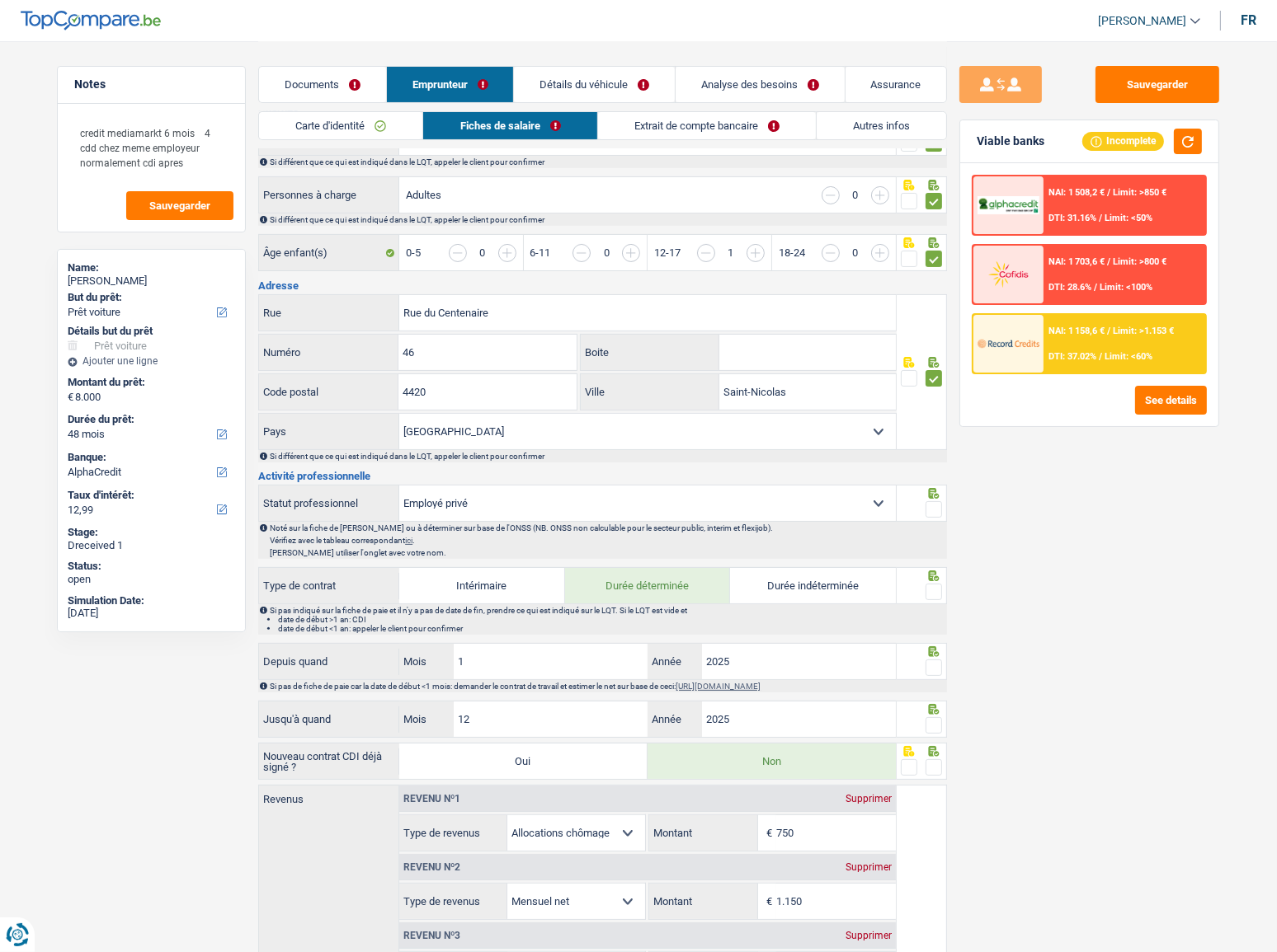
scroll to position [299, 0]
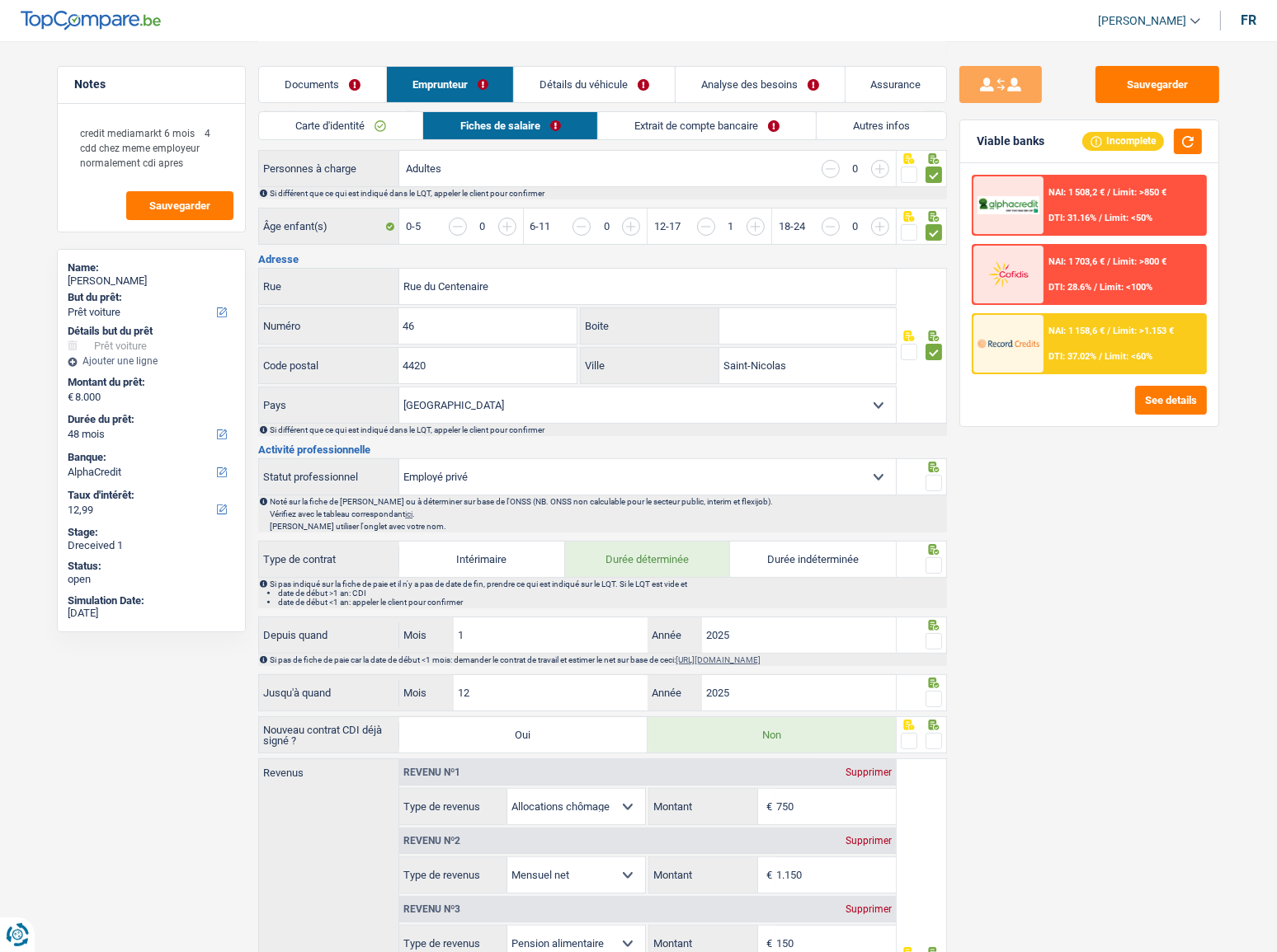
click at [1139, 520] on div "Sauvegarder Viable banks Incomplete NAI: 1 508,2 € / Limit: >850 € DTI: 31.16% …" at bounding box center [1089, 496] width 285 height 860
click at [471, 470] on select "Ouvrier Employé privé Employé public Invalide Indépendant Pensionné Chômeur Mut…" at bounding box center [648, 477] width 497 height 36
select select "worker"
click at [400, 459] on select "Ouvrier Employé privé Employé public Invalide Indépendant Pensionné Chômeur Mut…" at bounding box center [648, 477] width 497 height 36
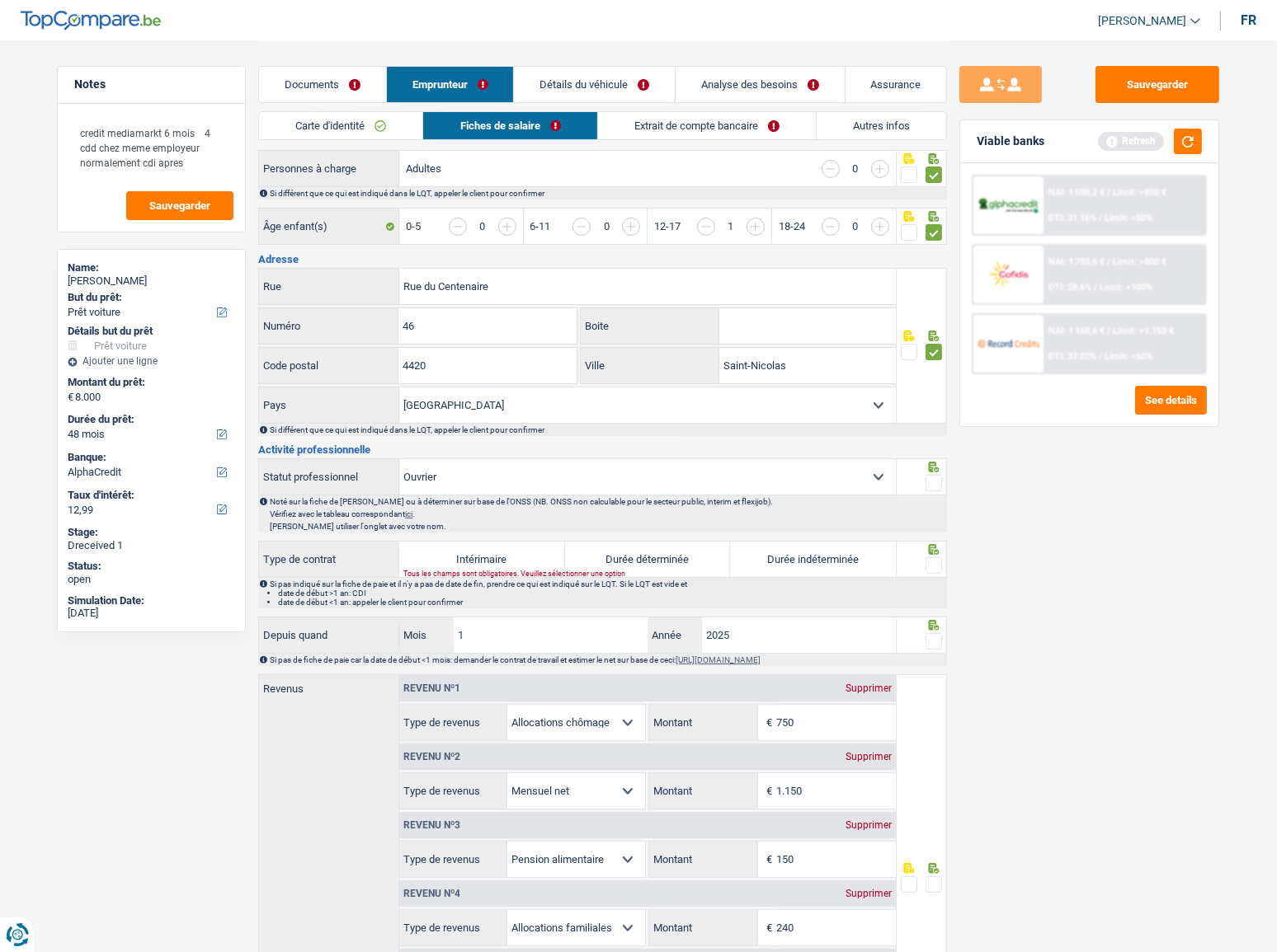
click at [932, 475] on span at bounding box center [934, 483] width 17 height 17
click at [0, 0] on input "radio" at bounding box center [0, 0] width 0 height 0
click at [660, 520] on label "Durée déterminée" at bounding box center [648, 560] width 166 height 36
click at [660, 520] on input "Durée déterminée" at bounding box center [648, 560] width 166 height 36
radio input "true"
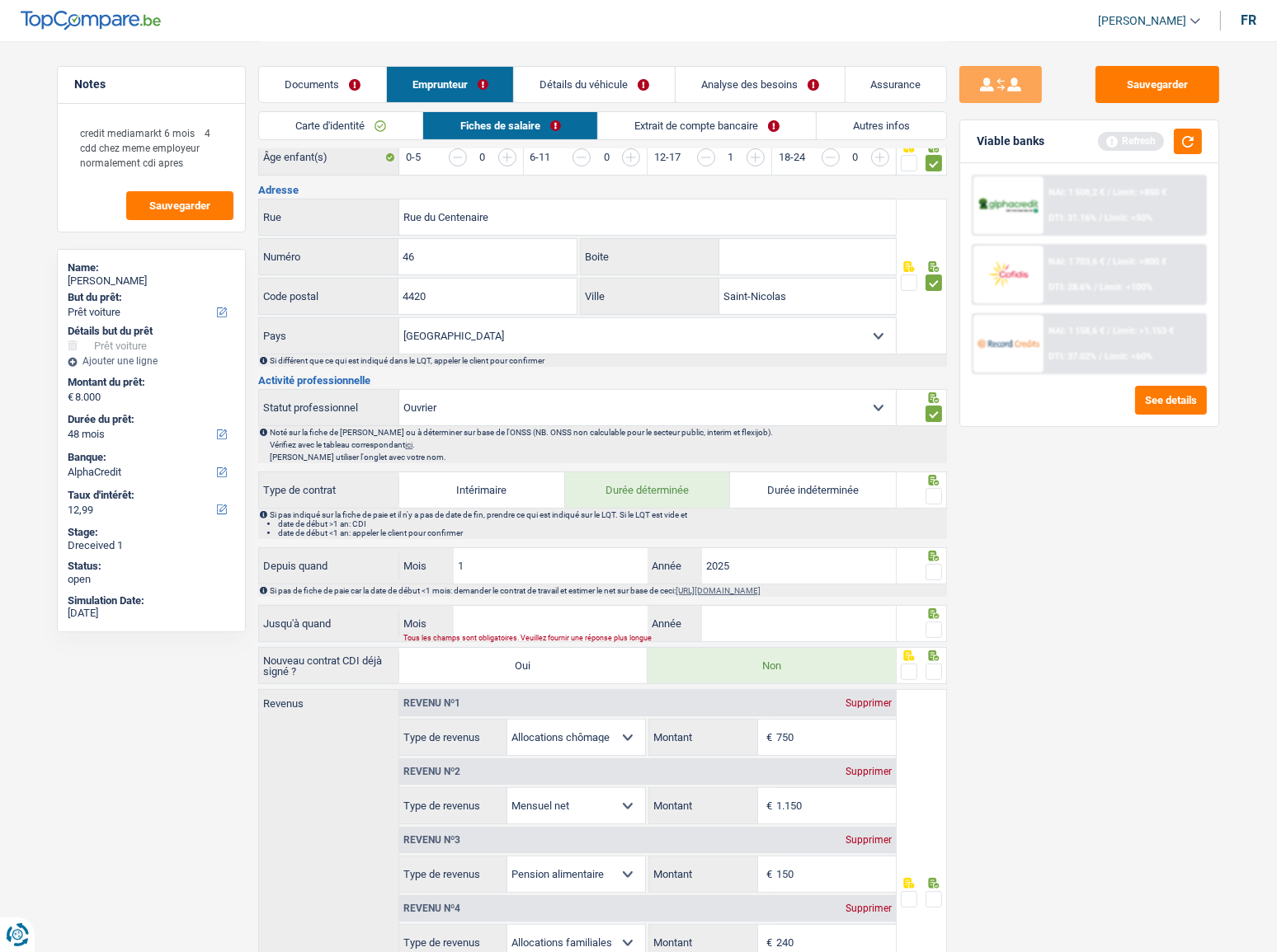
scroll to position [449, 0]
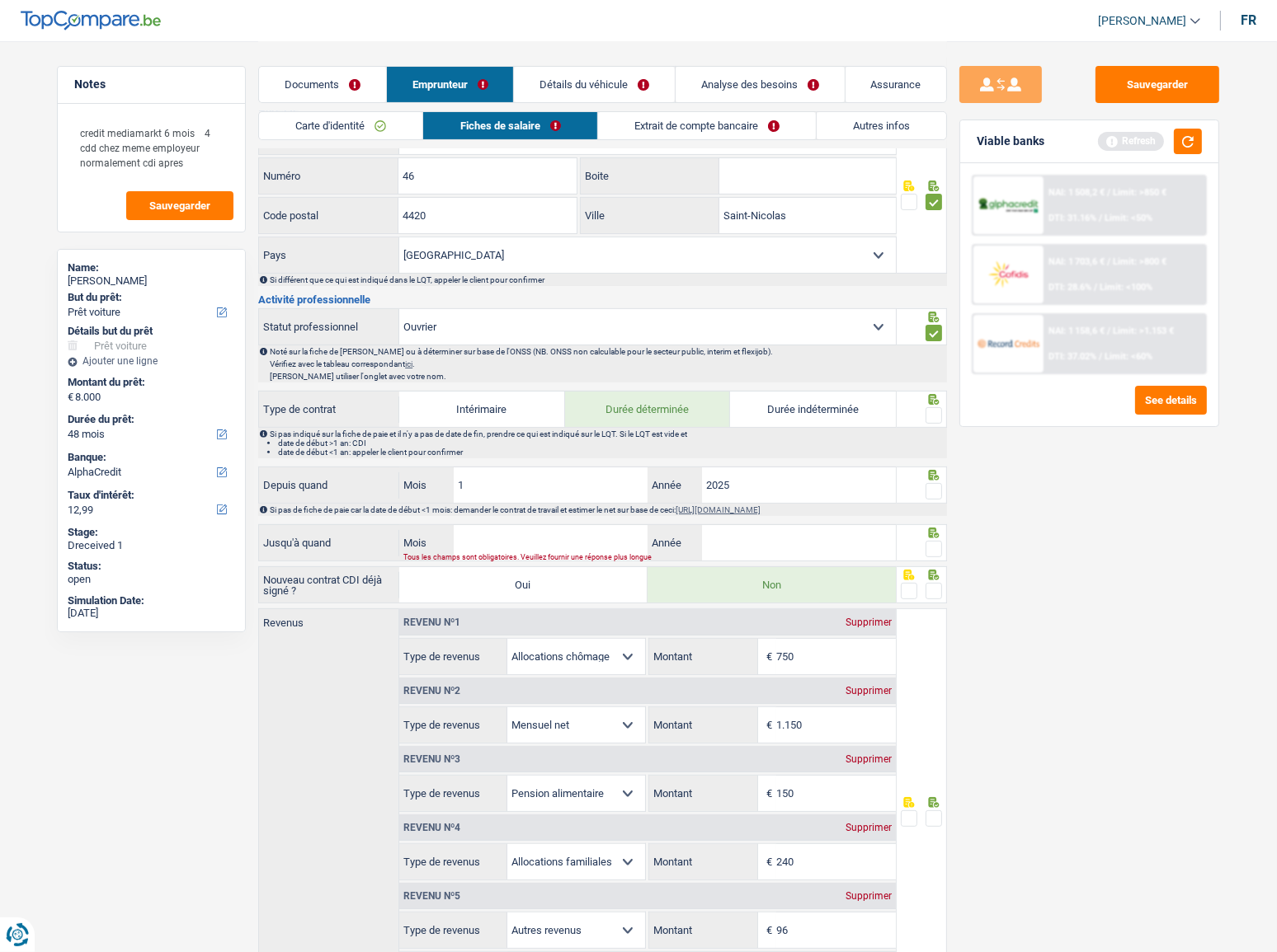
click at [784, 392] on label "Durée indéterminée" at bounding box center [812, 409] width 166 height 36
click at [784, 392] on input "Durée indéterminée" at bounding box center [812, 409] width 166 height 36
radio input "true"
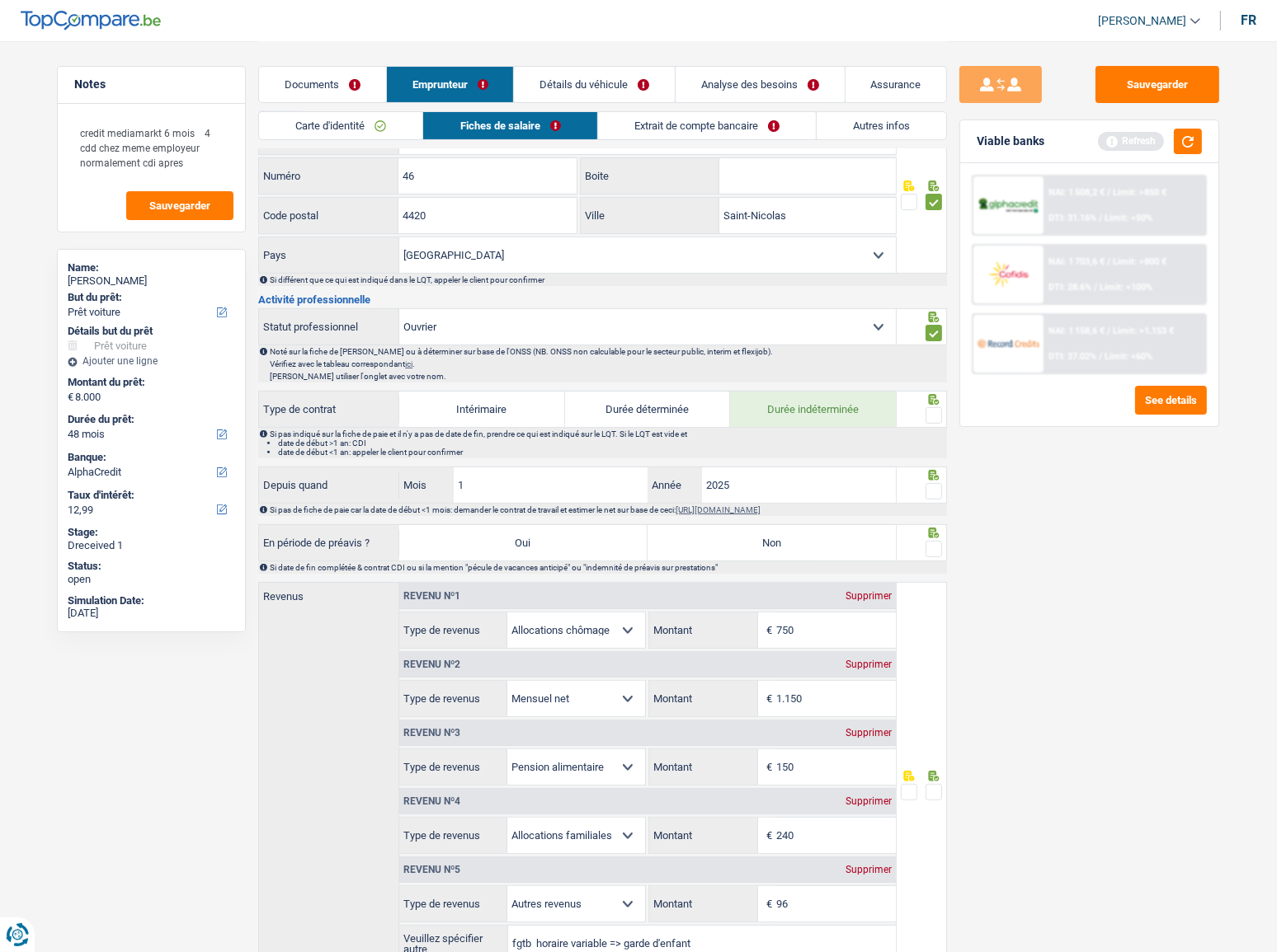
click at [651, 422] on label "Durée déterminée" at bounding box center [648, 409] width 166 height 36
click at [651, 422] on input "Durée déterminée" at bounding box center [648, 409] width 166 height 36
radio input "true"
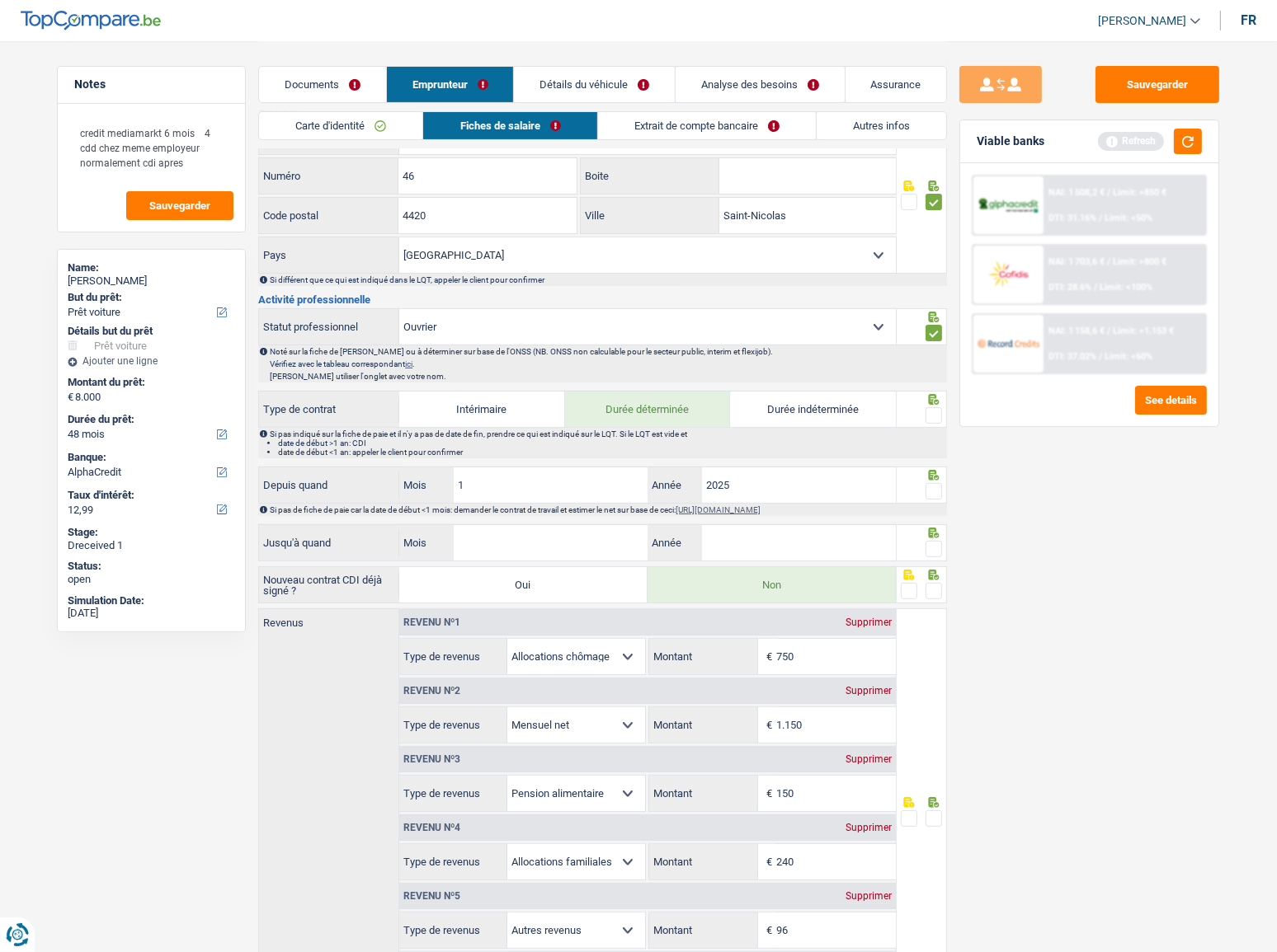
click at [619, 345] on div "Noté sur la fiche de paie ou à déterminer sur base de l'ONSS (NB. ONSS non calc…" at bounding box center [602, 364] width 689 height 37
click at [572, 320] on select "Ouvrier Employé privé Employé public Invalide Indépendant Pensionné Chômeur Mut…" at bounding box center [648, 327] width 497 height 36
select select "privateEmployee"
click at [400, 310] on select "Ouvrier Employé privé Employé public Invalide Indépendant Pensionné Chômeur Mut…" at bounding box center [648, 327] width 497 height 36
radio input "false"
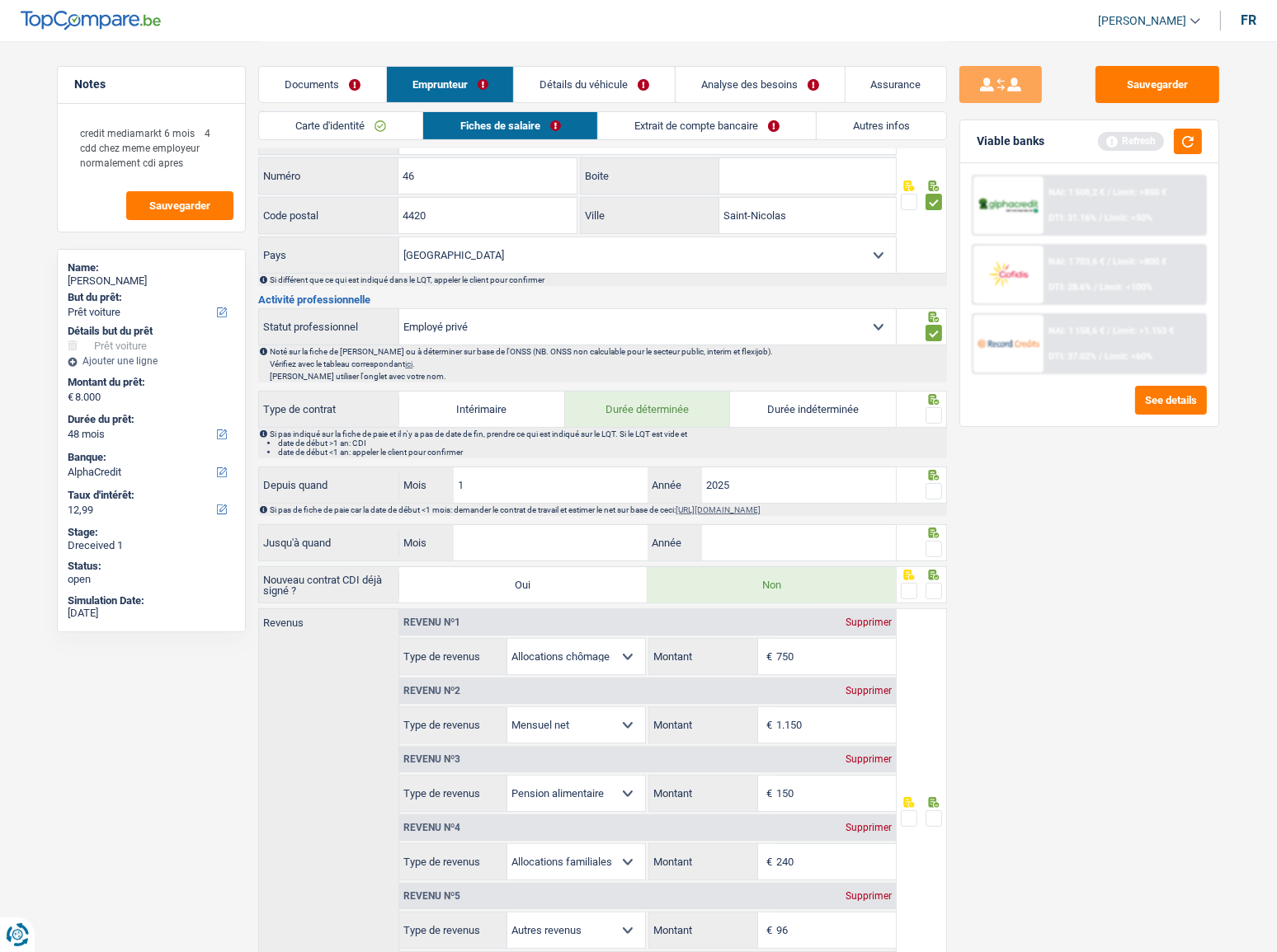
checkbox input "false"
select select "mealVouchers"
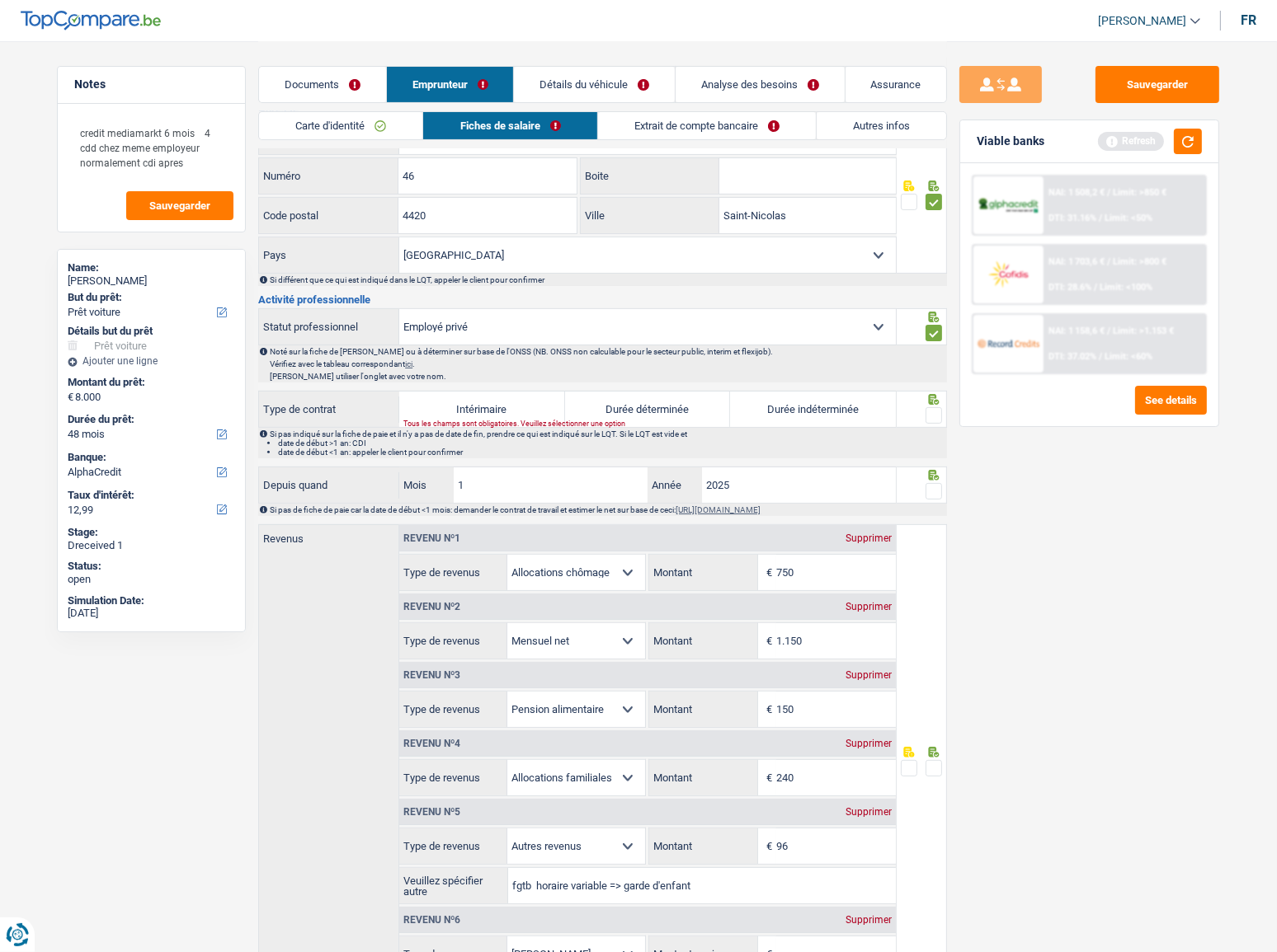
click at [626, 403] on label "Durée déterminée" at bounding box center [648, 409] width 166 height 36
click at [626, 403] on input "Durée déterminée" at bounding box center [648, 409] width 166 height 36
radio input "true"
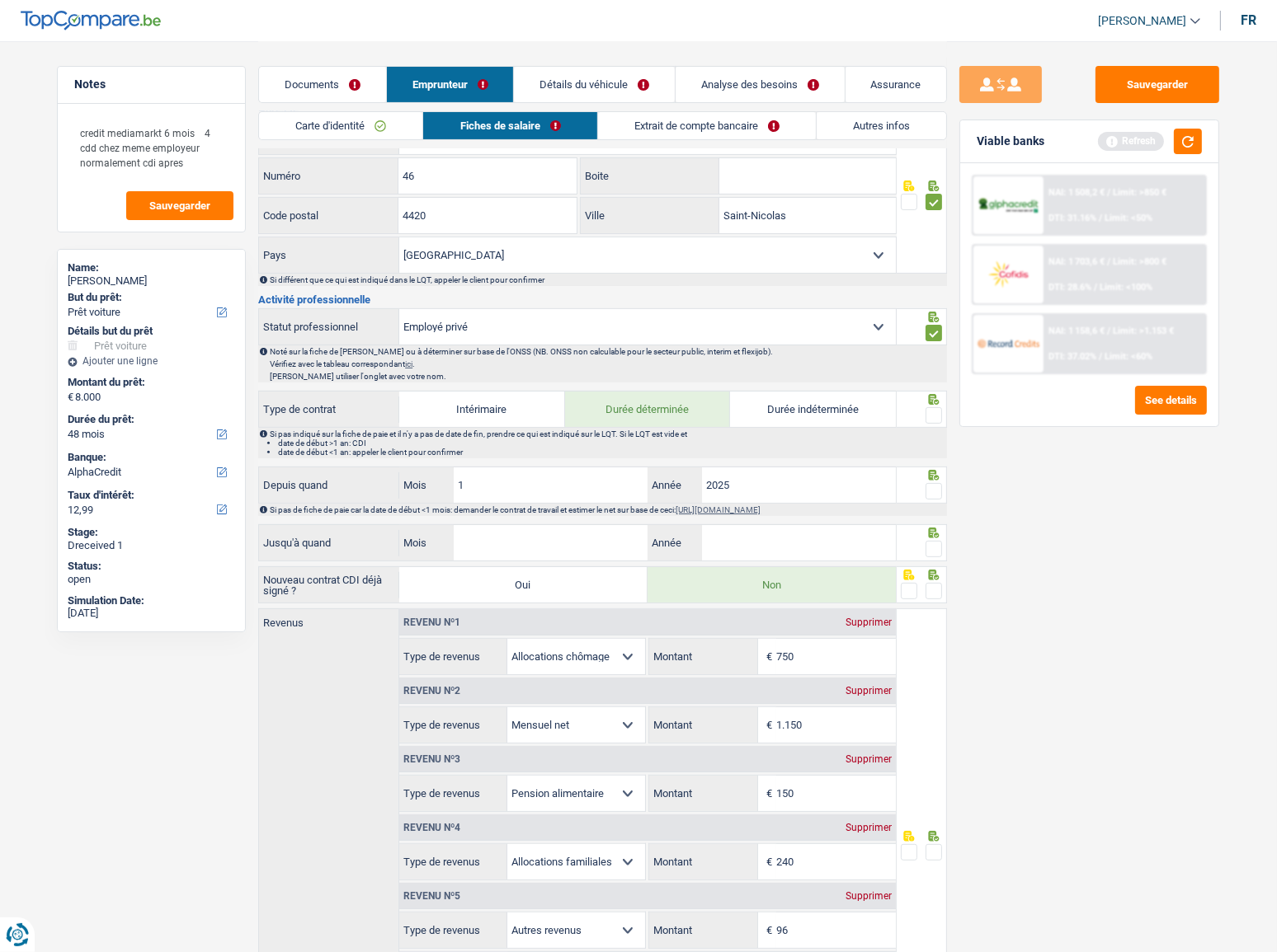
click at [805, 404] on label "Durée indéterminée" at bounding box center [812, 409] width 166 height 36
click at [805, 404] on input "Durée indéterminée" at bounding box center [812, 409] width 166 height 36
radio input "true"
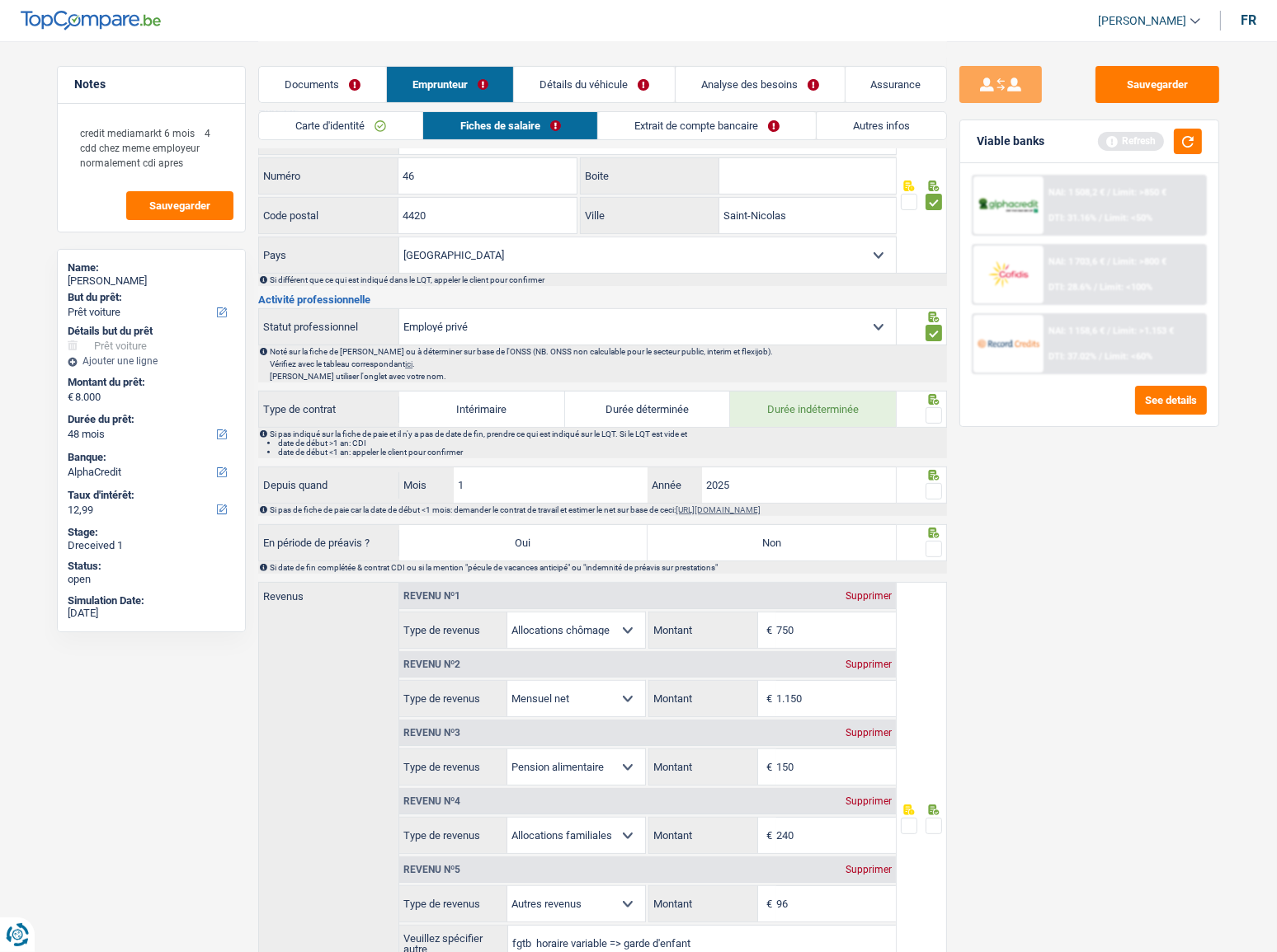
click at [680, 407] on label "Durée déterminée" at bounding box center [648, 409] width 166 height 36
click at [680, 407] on input "Durée déterminée" at bounding box center [648, 409] width 166 height 36
radio input "true"
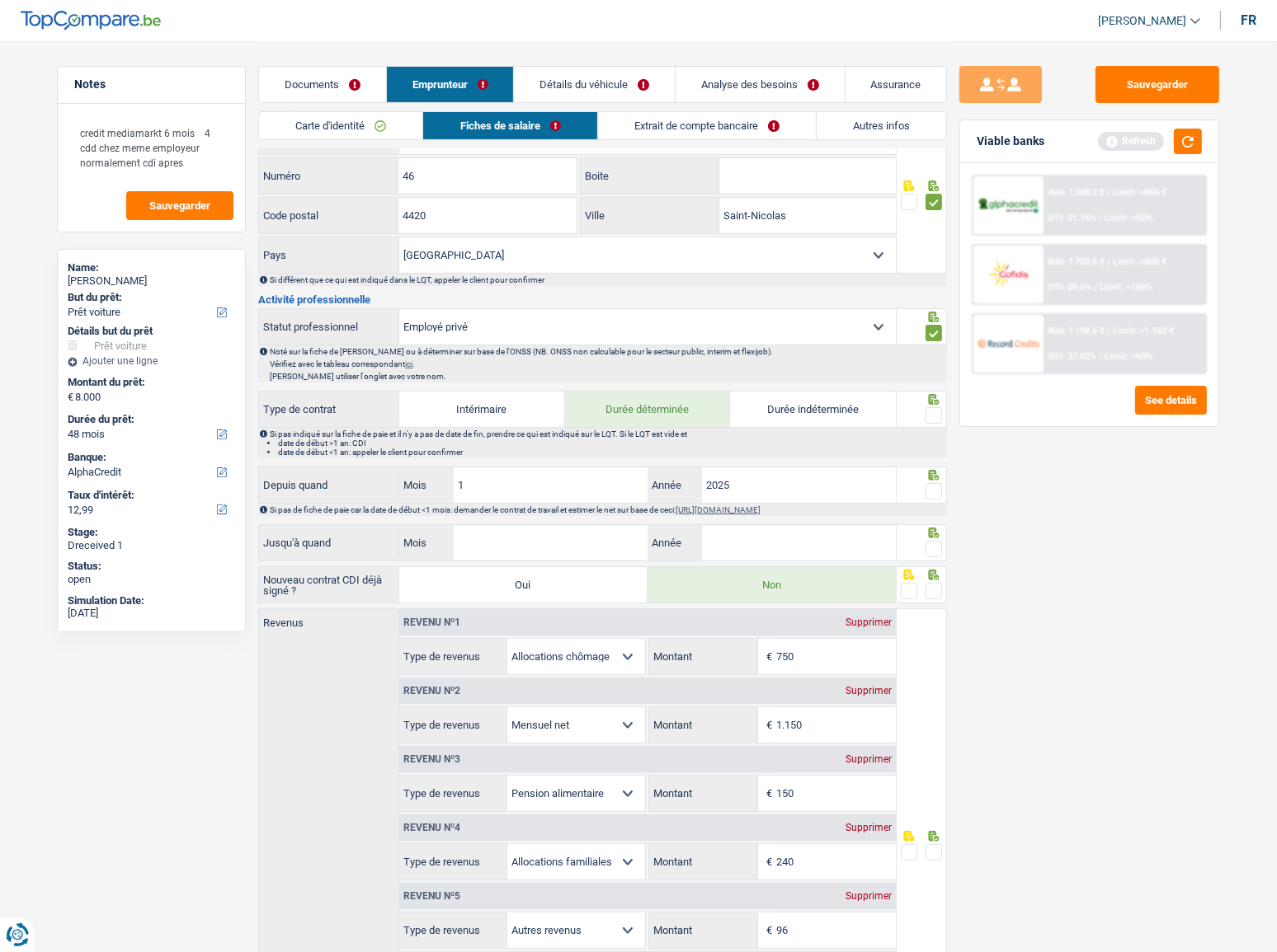
click at [656, 330] on select "Ouvrier Employé privé Employé public Invalide Indépendant Pensionné Chômeur Mut…" at bounding box center [648, 327] width 497 height 36
select select "worker"
click at [400, 310] on select "Ouvrier Employé privé Employé public Invalide Indépendant Pensionné Chômeur Mut…" at bounding box center [648, 327] width 497 height 36
radio input "false"
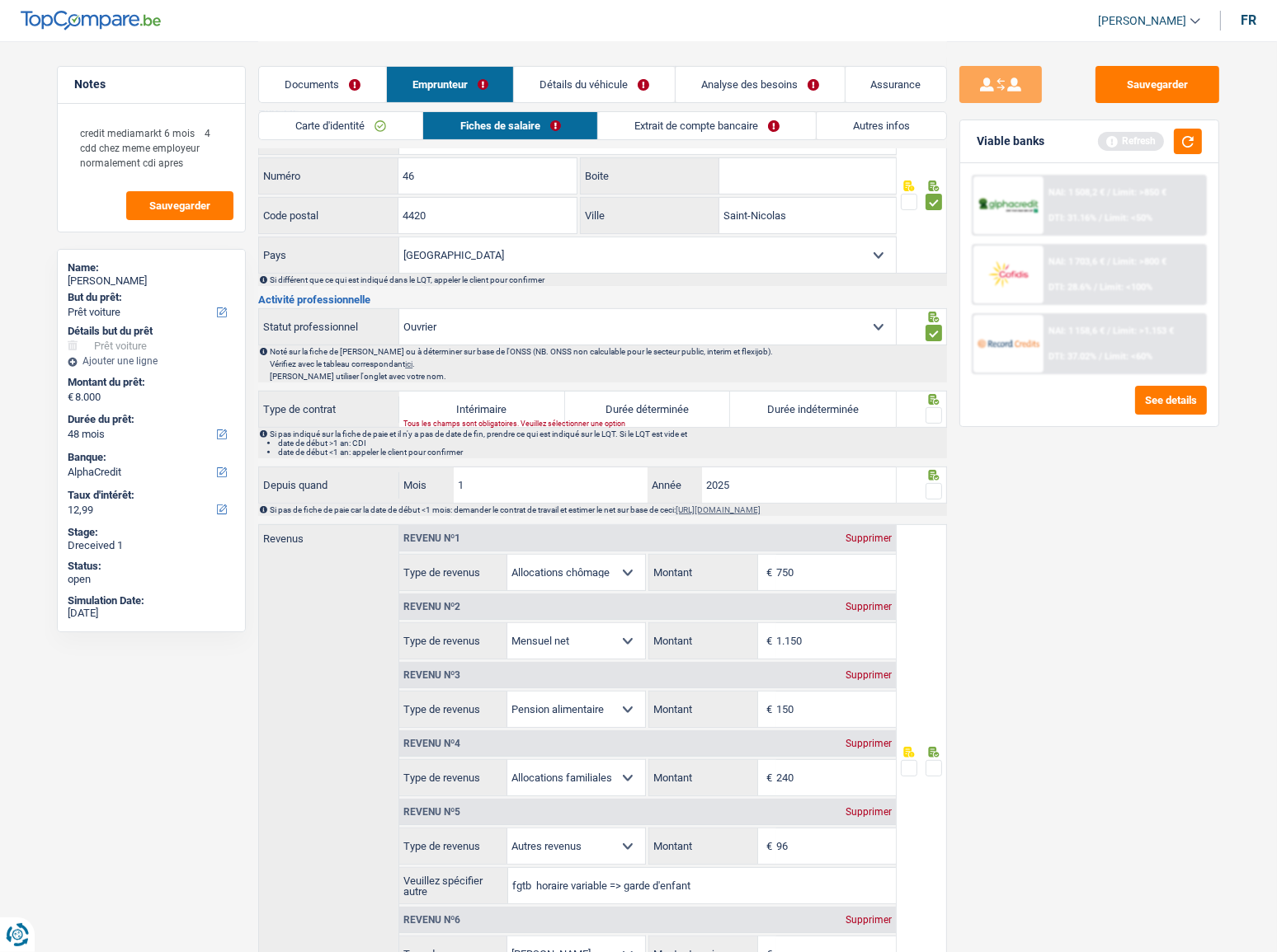
click at [845, 408] on label "Durée indéterminée" at bounding box center [812, 409] width 166 height 36
click at [845, 408] on input "Durée indéterminée" at bounding box center [812, 409] width 166 height 36
radio input "true"
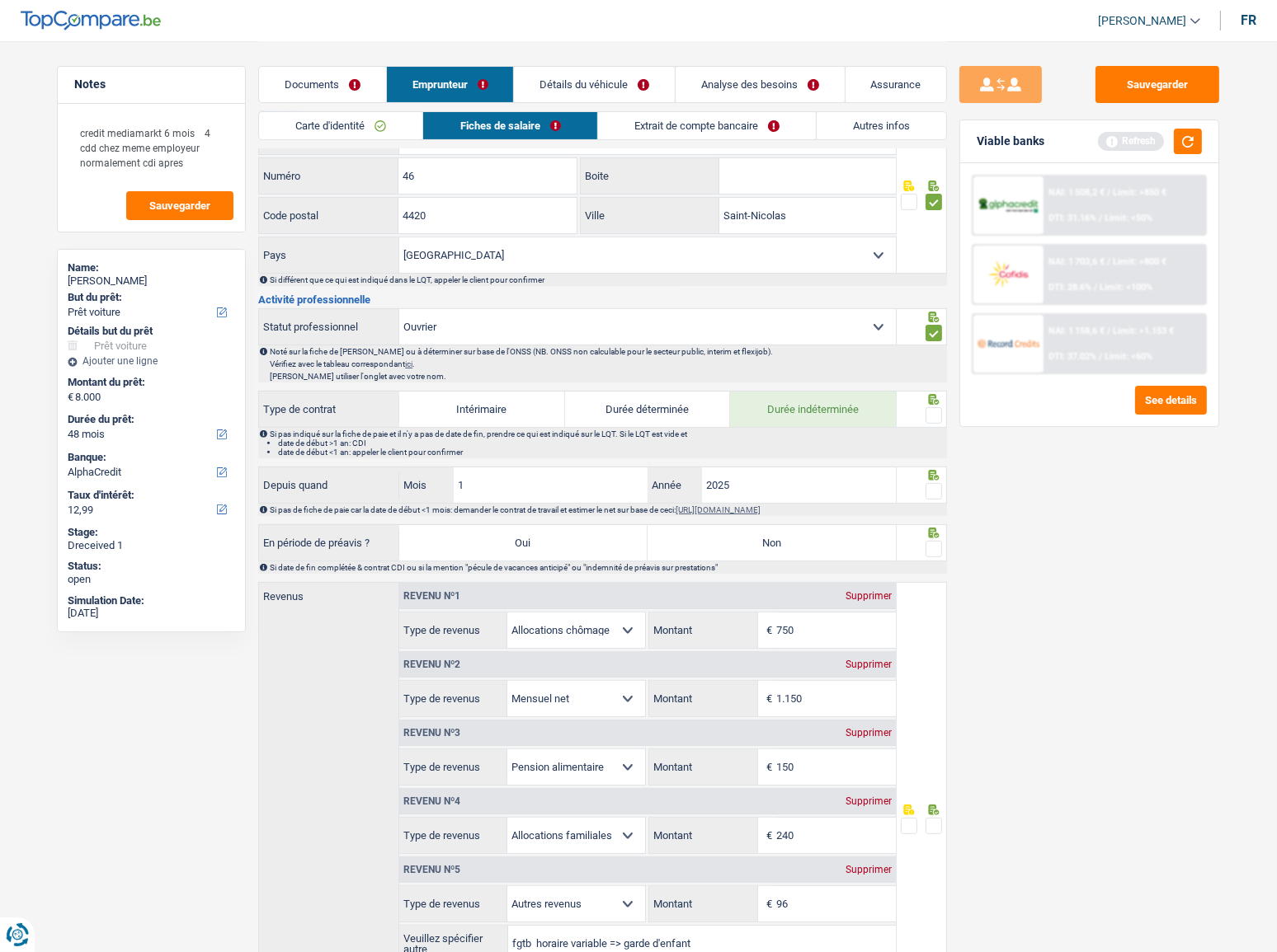
click at [936, 411] on span at bounding box center [934, 415] width 17 height 17
click at [0, 0] on input "radio" at bounding box center [0, 0] width 0 height 0
drag, startPoint x: 626, startPoint y: 407, endPoint x: 584, endPoint y: 470, distance: 75.7
click at [628, 415] on label "Durée déterminée" at bounding box center [648, 409] width 166 height 36
click at [628, 415] on input "Durée déterminée" at bounding box center [648, 409] width 166 height 36
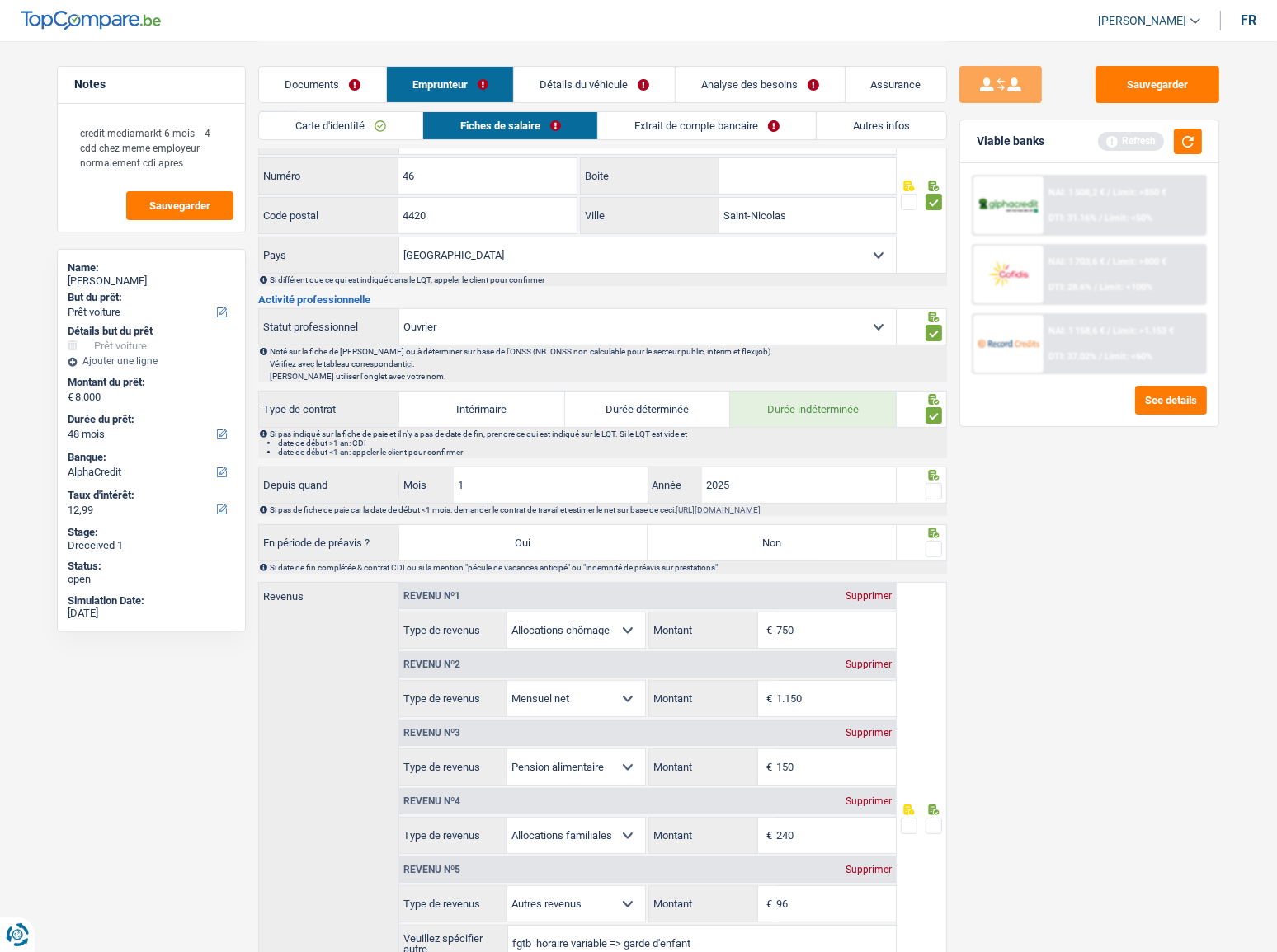
radio input "true"
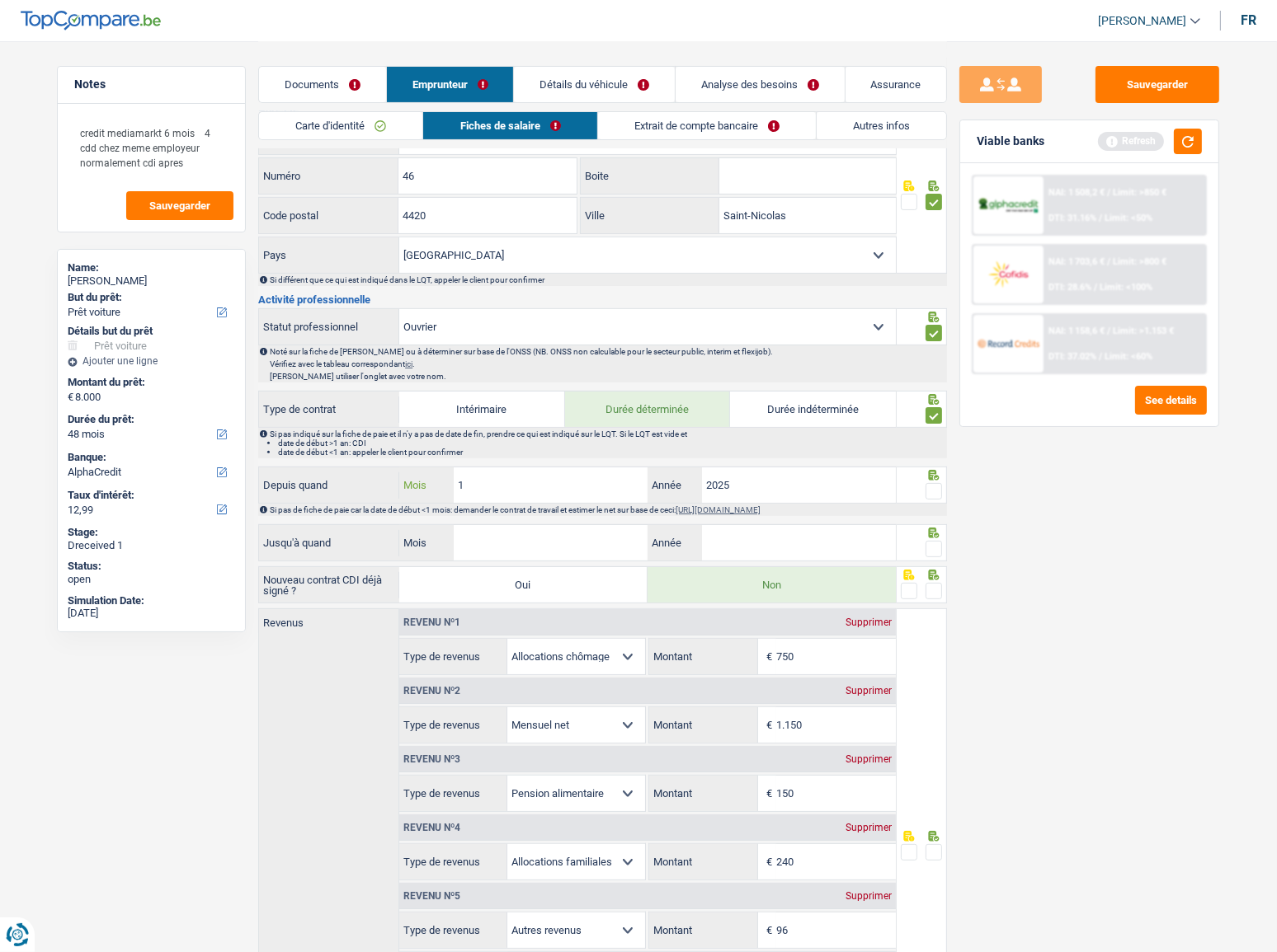
drag, startPoint x: 553, startPoint y: 481, endPoint x: 344, endPoint y: 512, distance: 211.3
click at [352, 512] on div "Depuis quand 1 Mois / 2025 Année Si pas de fiche de paie car la date de début <…" at bounding box center [602, 492] width 689 height 50
type input "07"
click at [499, 520] on input "Mois" at bounding box center [551, 543] width 194 height 36
type input "12"
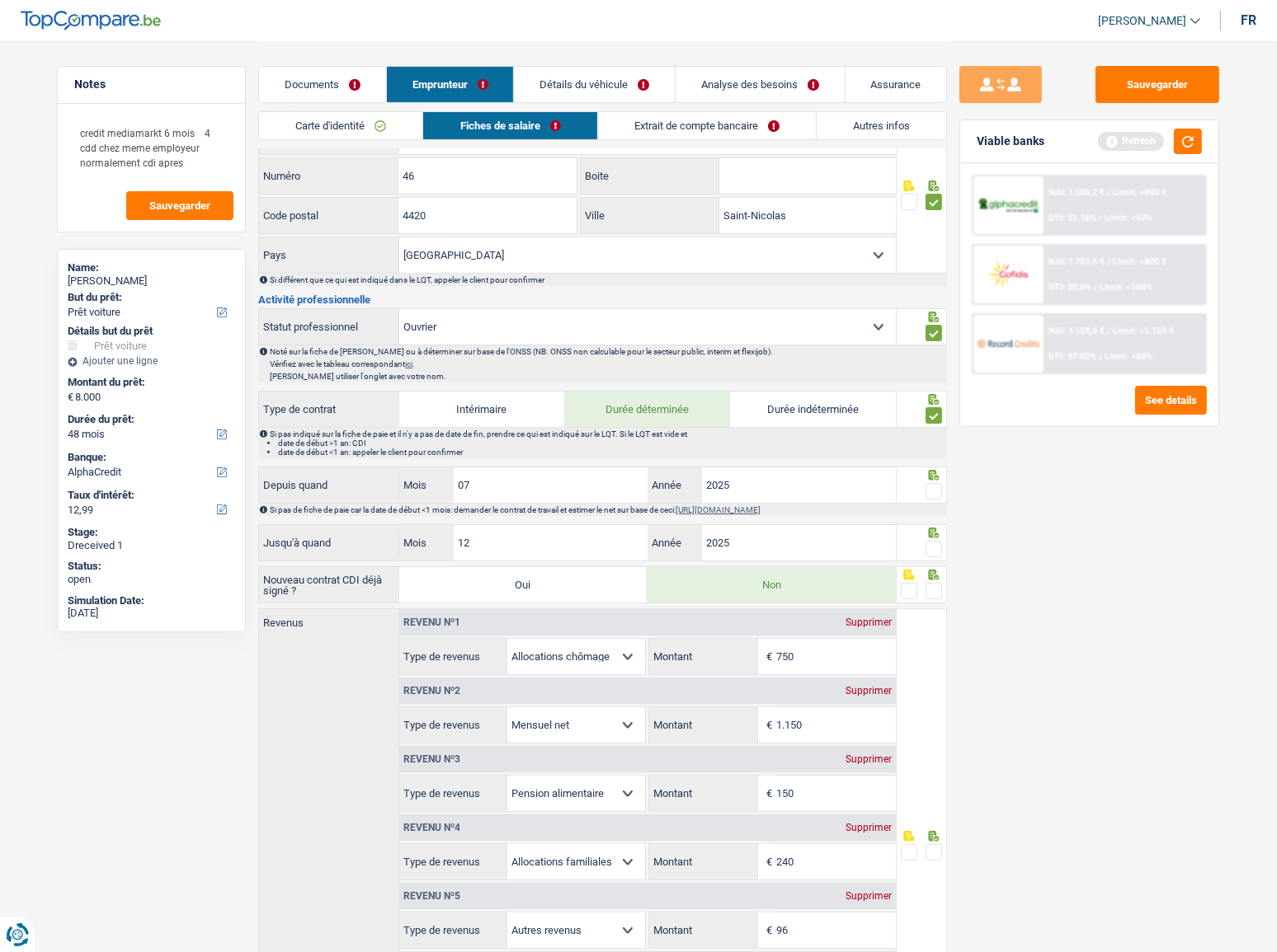
type input "2025"
drag, startPoint x: 932, startPoint y: 482, endPoint x: 940, endPoint y: 514, distance: 33.0
click at [932, 487] on span at bounding box center [934, 491] width 17 height 17
click at [0, 0] on input "radio" at bounding box center [0, 0] width 0 height 0
click at [927, 520] on span at bounding box center [934, 549] width 17 height 17
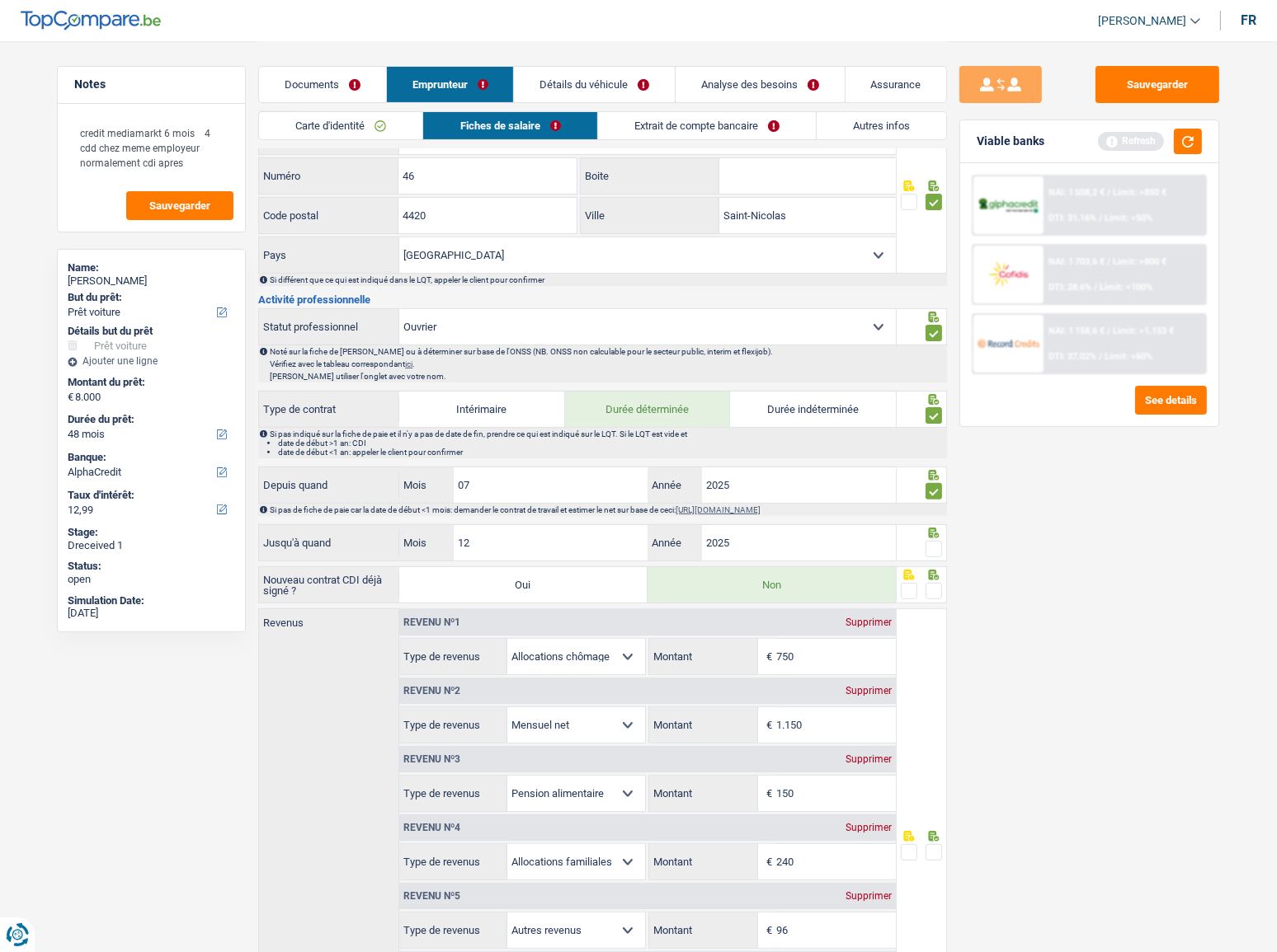
click at [0, 0] on input "radio" at bounding box center [0, 0] width 0 height 0
click at [1139, 151] on button "button" at bounding box center [1188, 141] width 28 height 26
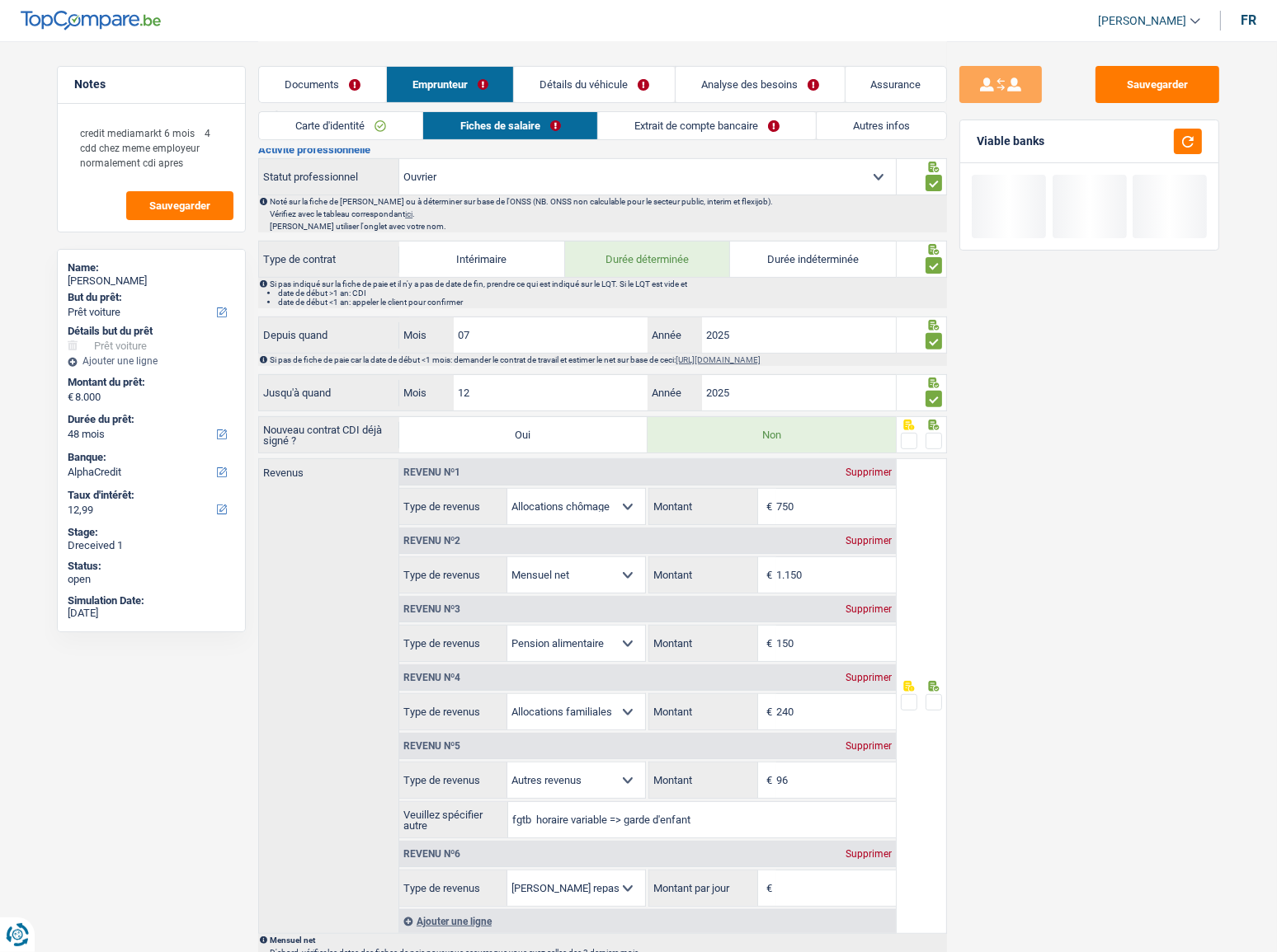
click at [940, 434] on span at bounding box center [934, 441] width 17 height 17
click at [0, 0] on input "radio" at bounding box center [0, 0] width 0 height 0
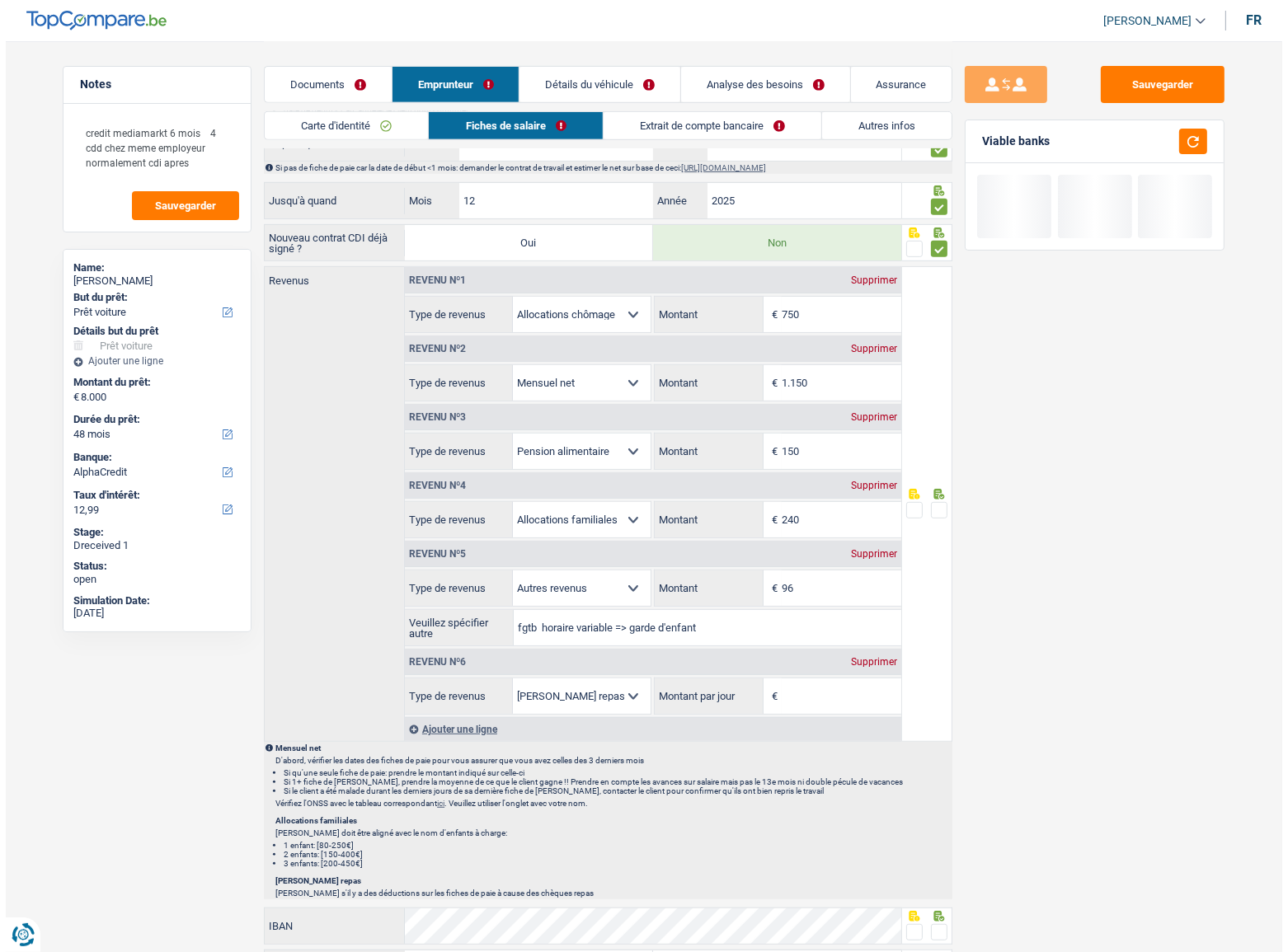
scroll to position [825, 0]
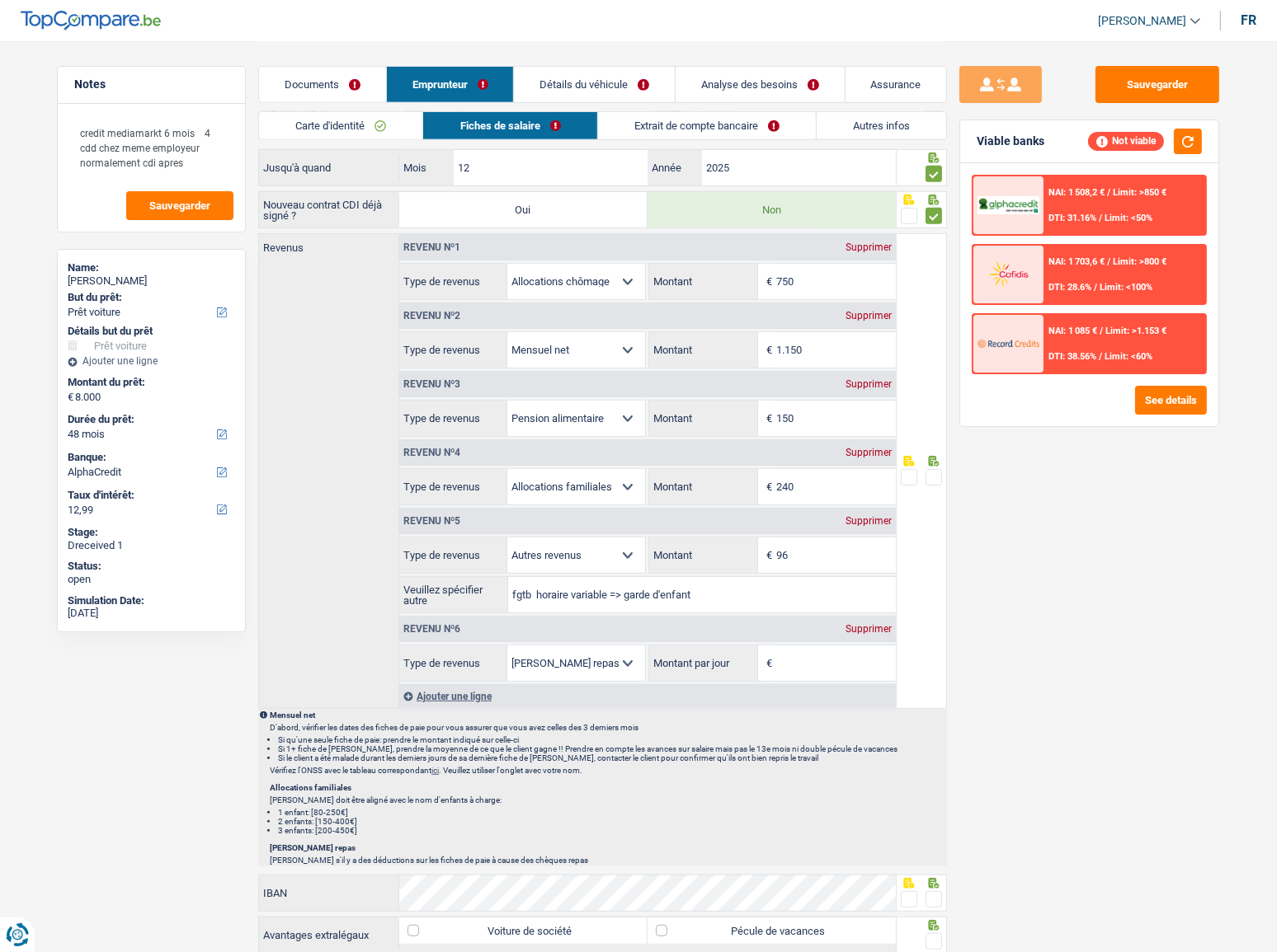
click at [866, 520] on div "Revenu nº6 Supprimer" at bounding box center [648, 629] width 497 height 27
click at [868, 516] on div "Supprimer" at bounding box center [868, 520] width 54 height 10
select select "mealVouchers"
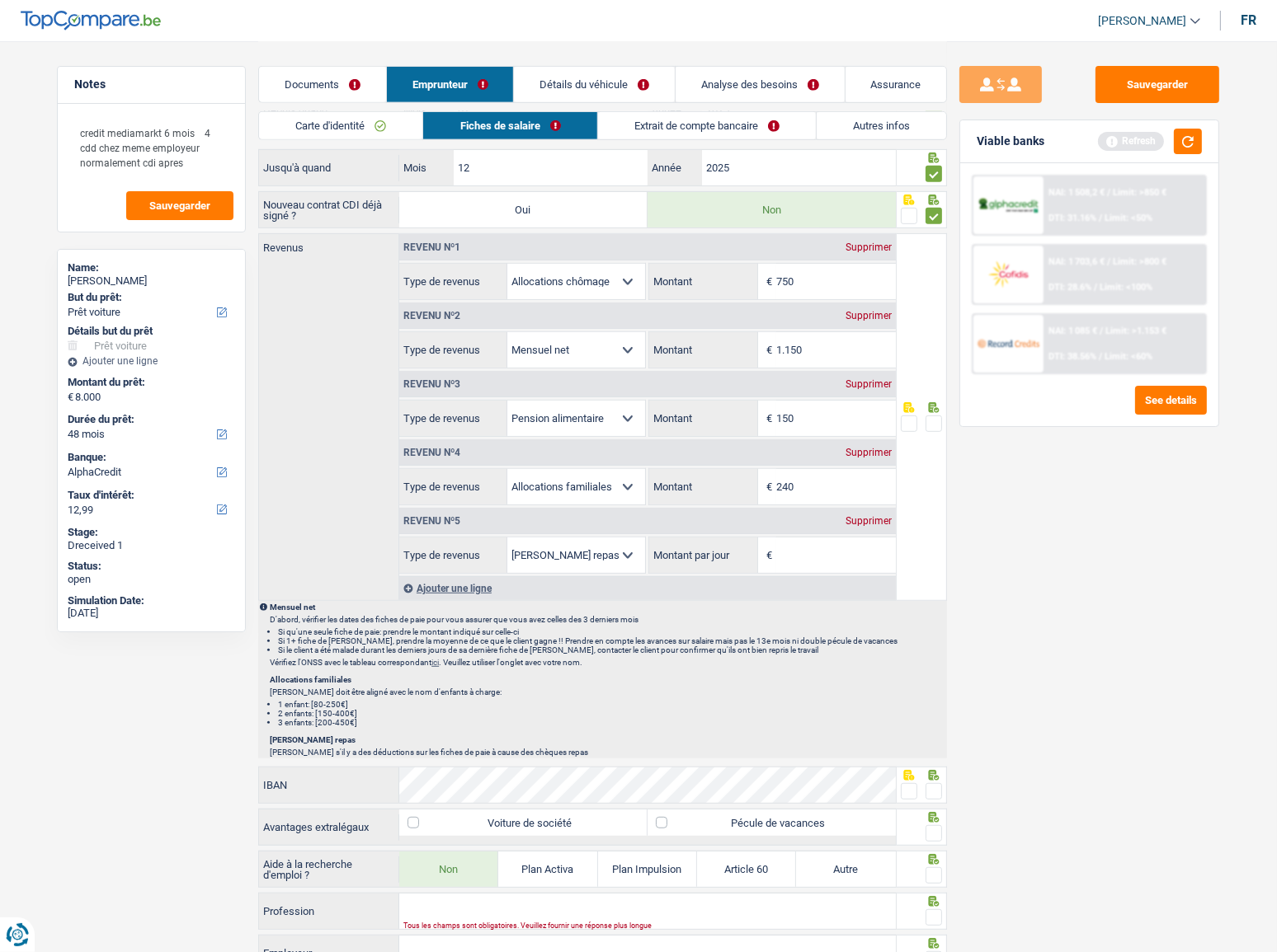
click at [868, 516] on div "Supprimer" at bounding box center [868, 520] width 54 height 10
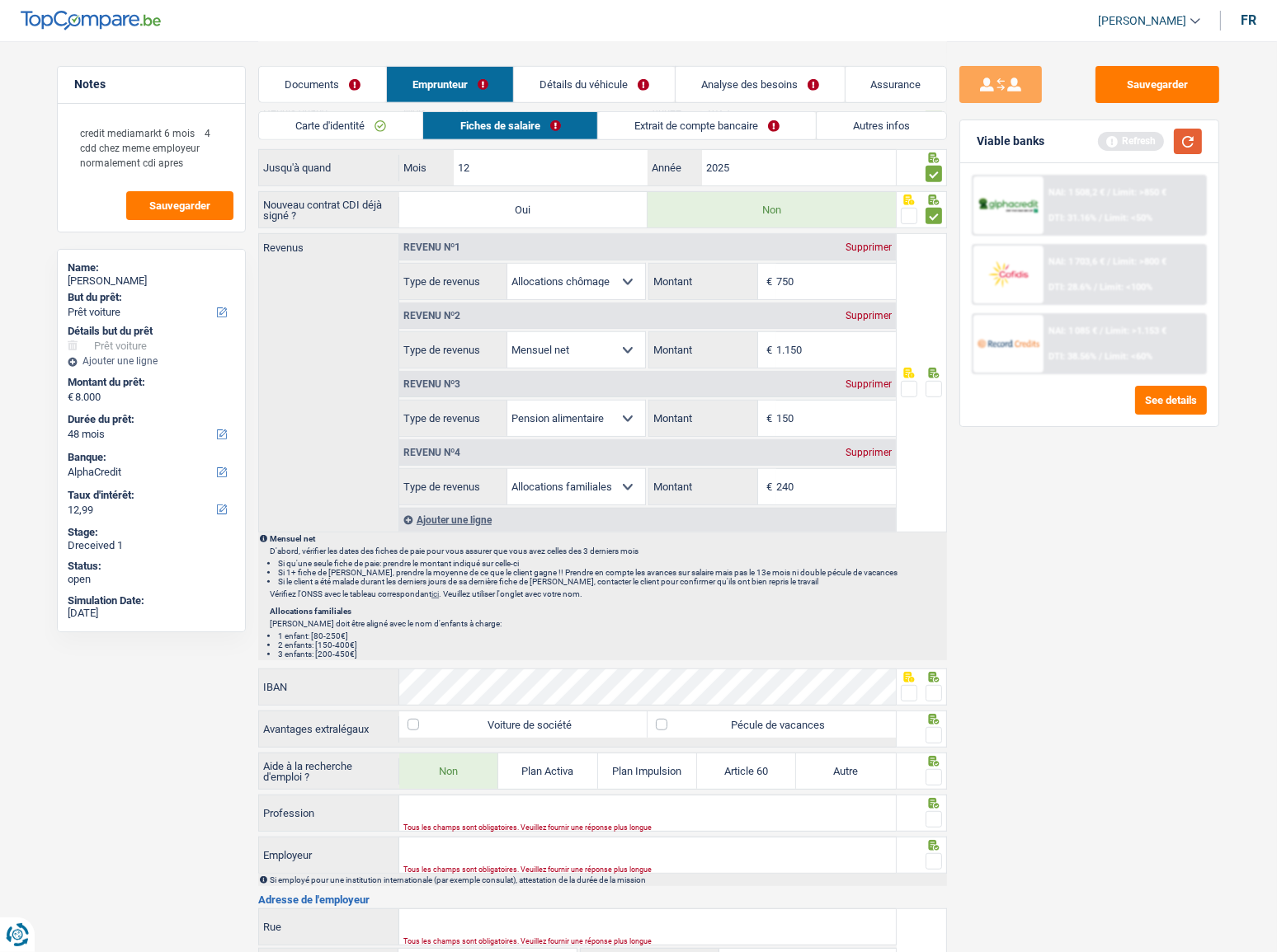
click at [1139, 141] on button "button" at bounding box center [1188, 141] width 28 height 26
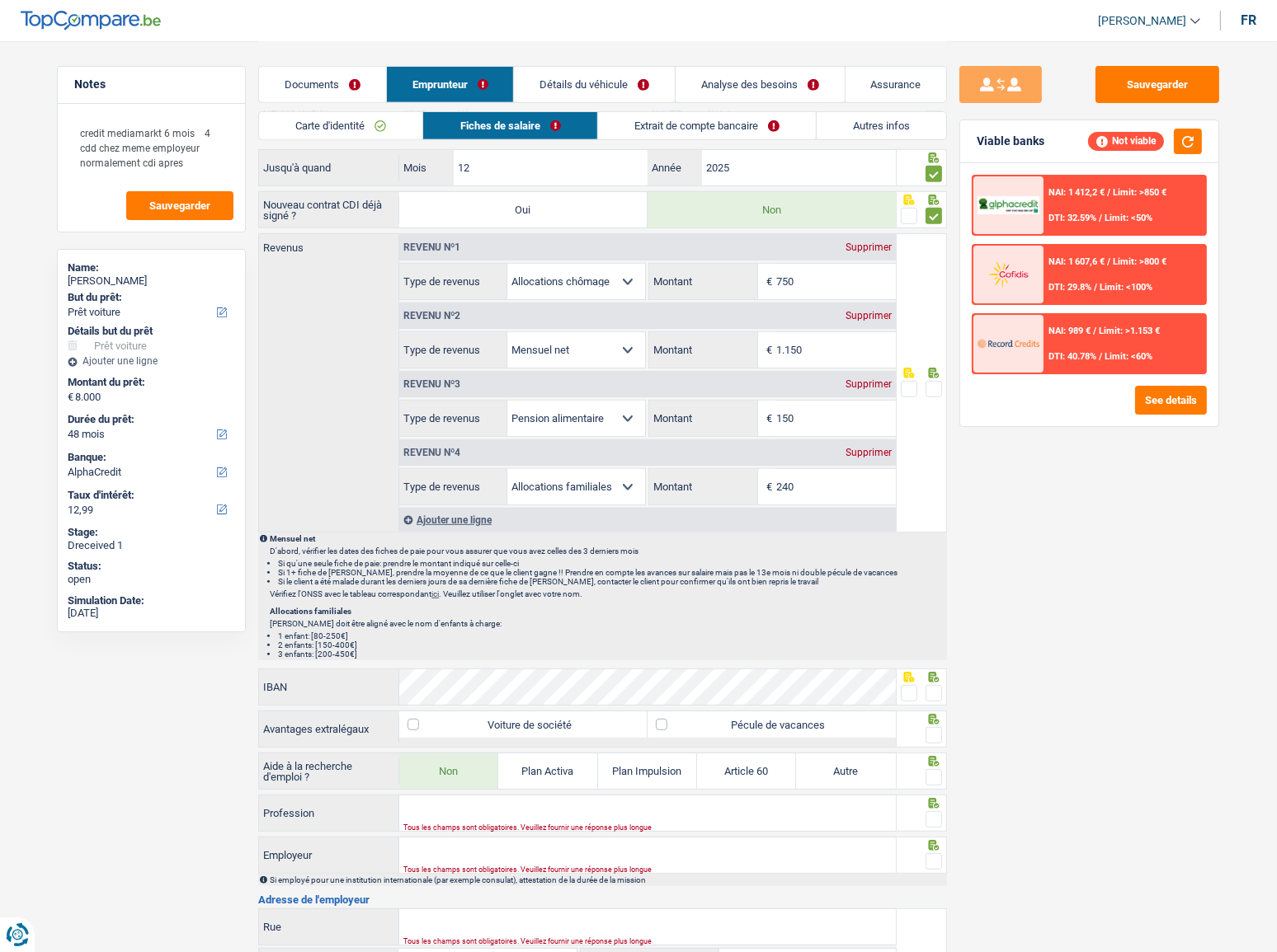
drag, startPoint x: 738, startPoint y: 354, endPoint x: 610, endPoint y: 380, distance: 130.6
click at [610, 380] on div "Revenu nº1 Supprimer Allocation d'handicap Allocations chômage Allocations fami…" at bounding box center [648, 369] width 497 height 271
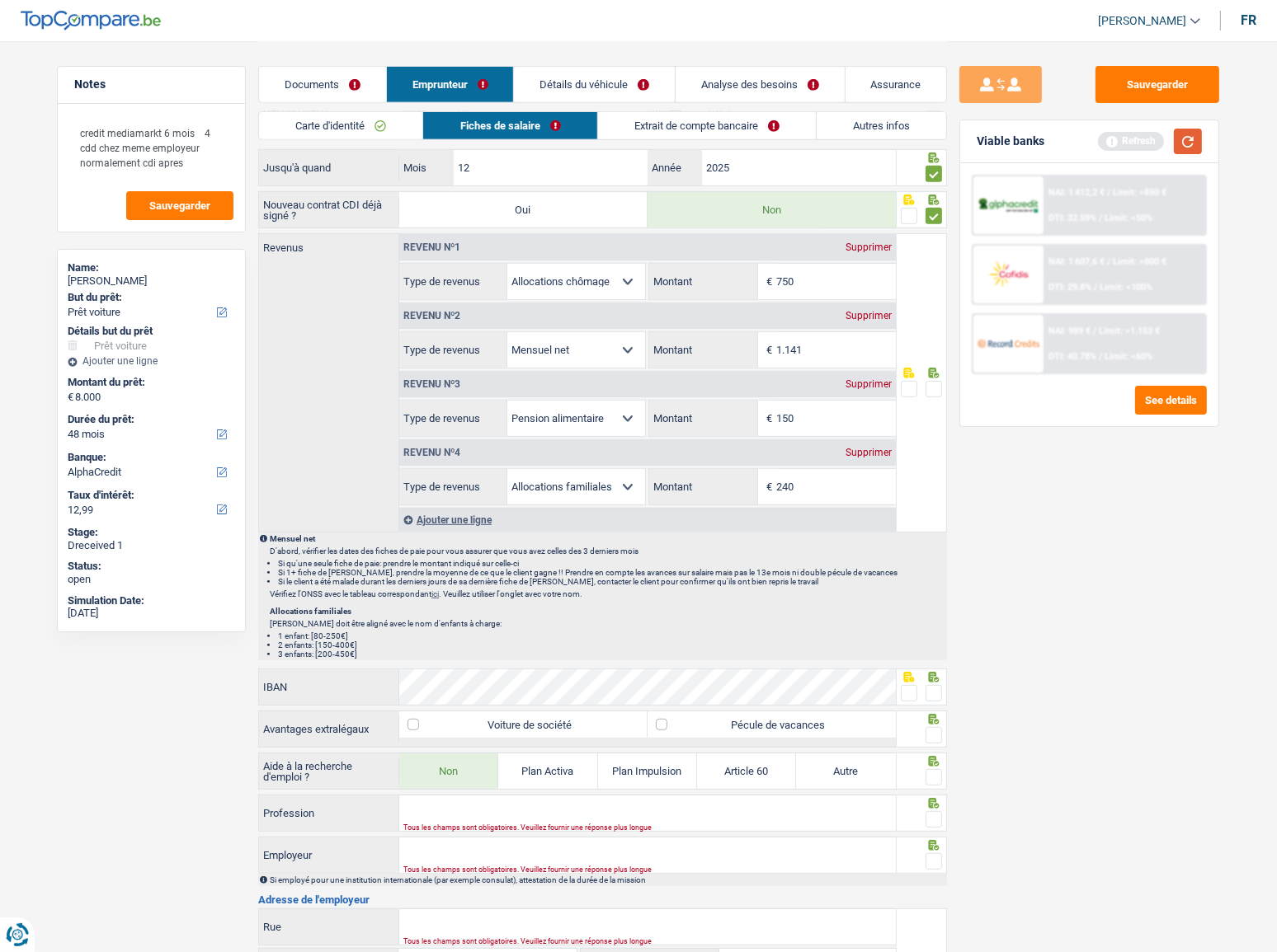
type input "1.141"
click at [1139, 146] on button "button" at bounding box center [1188, 141] width 28 height 26
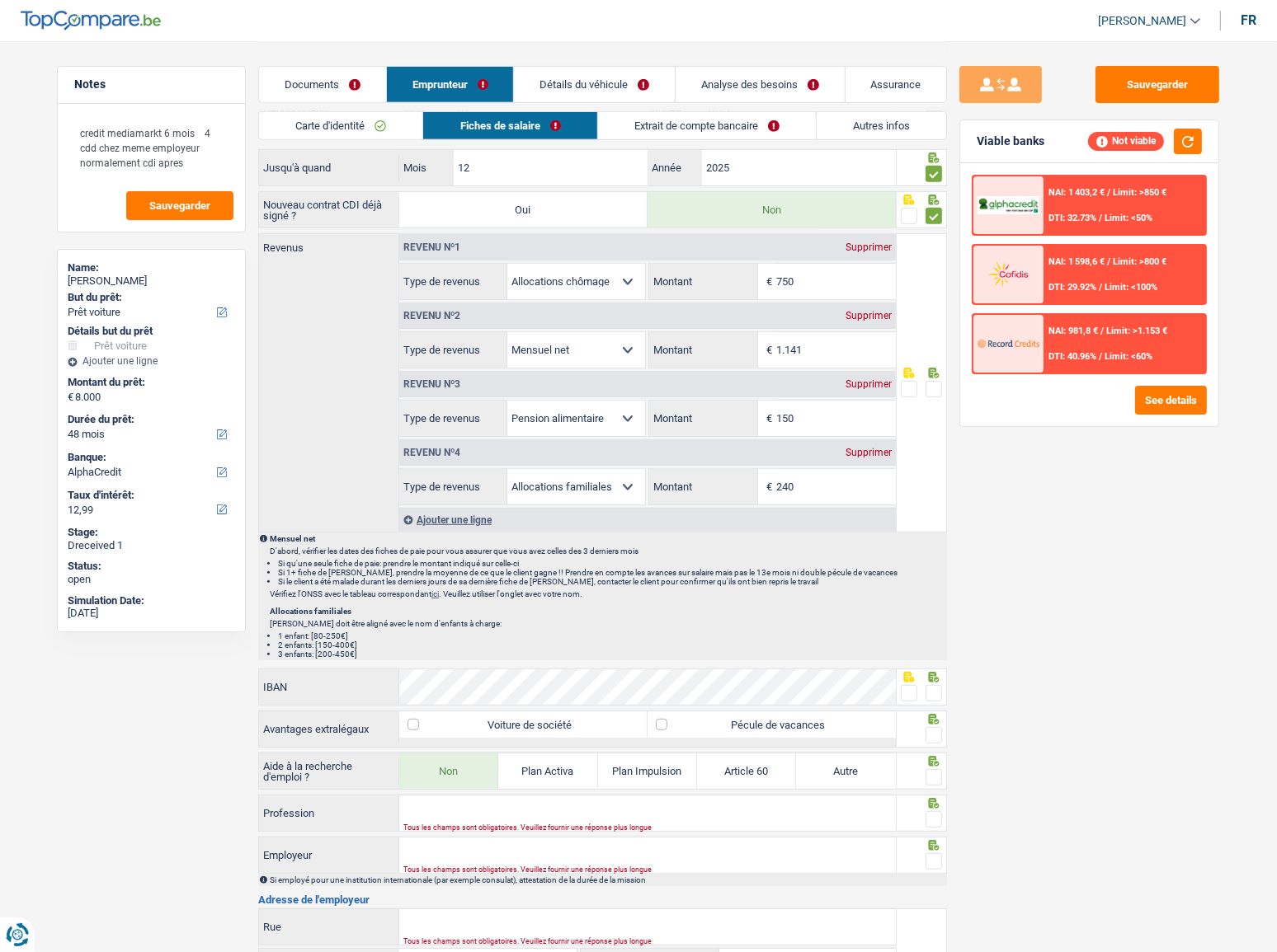
click at [1139, 414] on div "NAI: 1 403,2 € / Limit: >850 € DTI: 32.73% / Limit: <50% NAI: 1 598,6 € / Limit…" at bounding box center [1089, 294] width 258 height 263
click at [1139, 404] on button "See details" at bounding box center [1170, 400] width 72 height 28
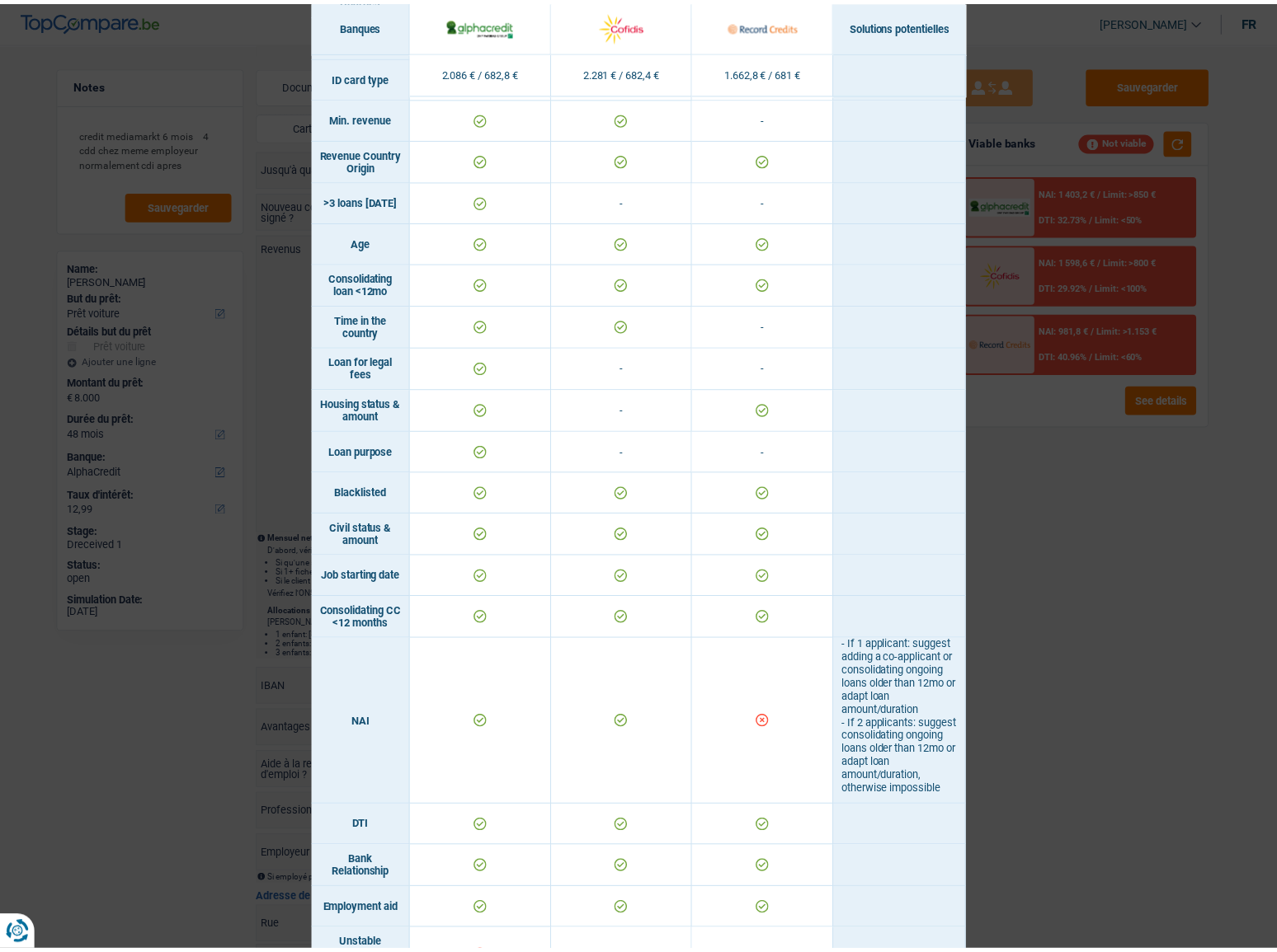
scroll to position [0, 0]
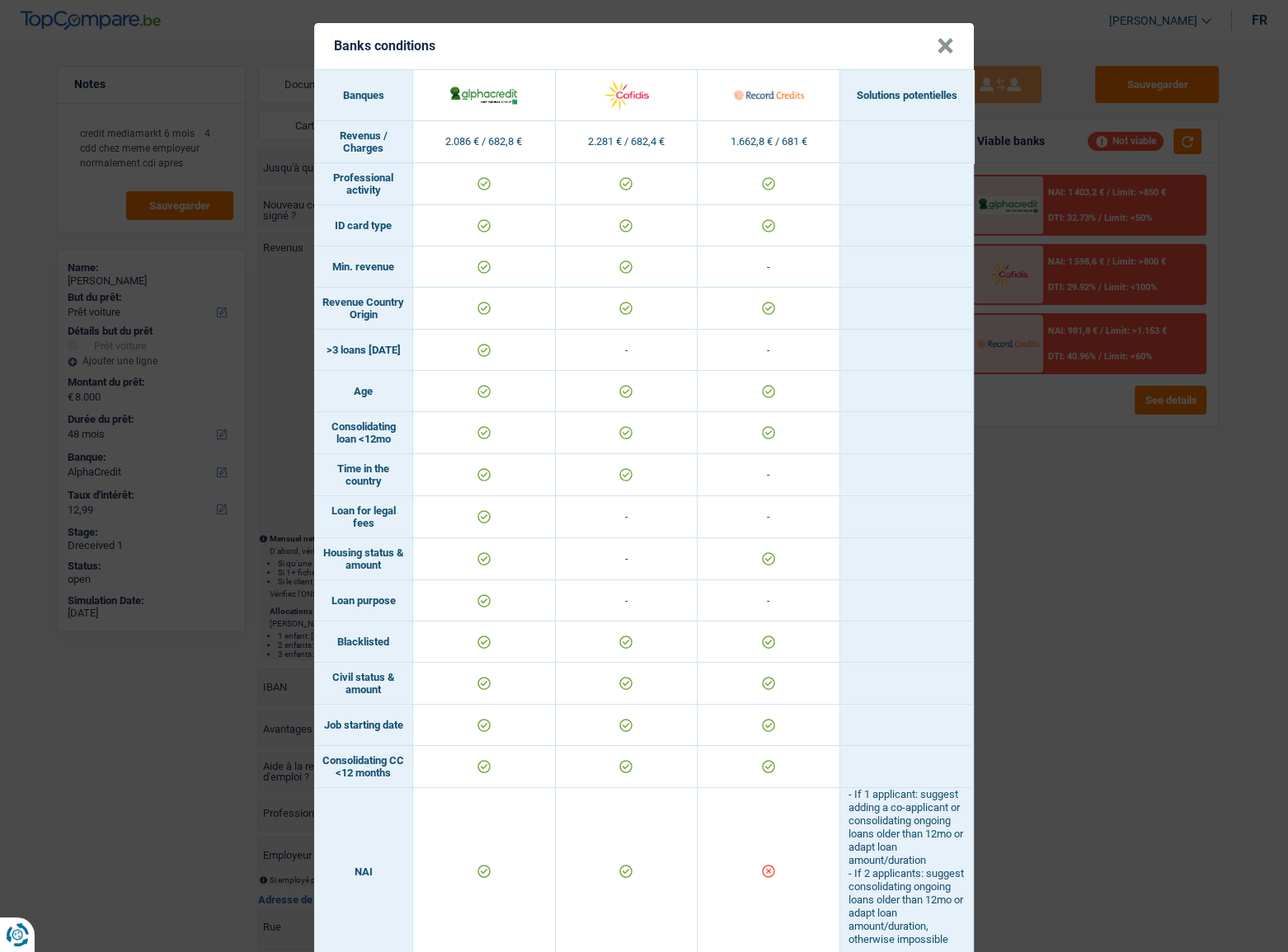
click at [1081, 520] on div "Banks conditions × Banques Solutions potentielles Revenus / Charges 2.086 € / 6…" at bounding box center [644, 476] width 1288 height 952
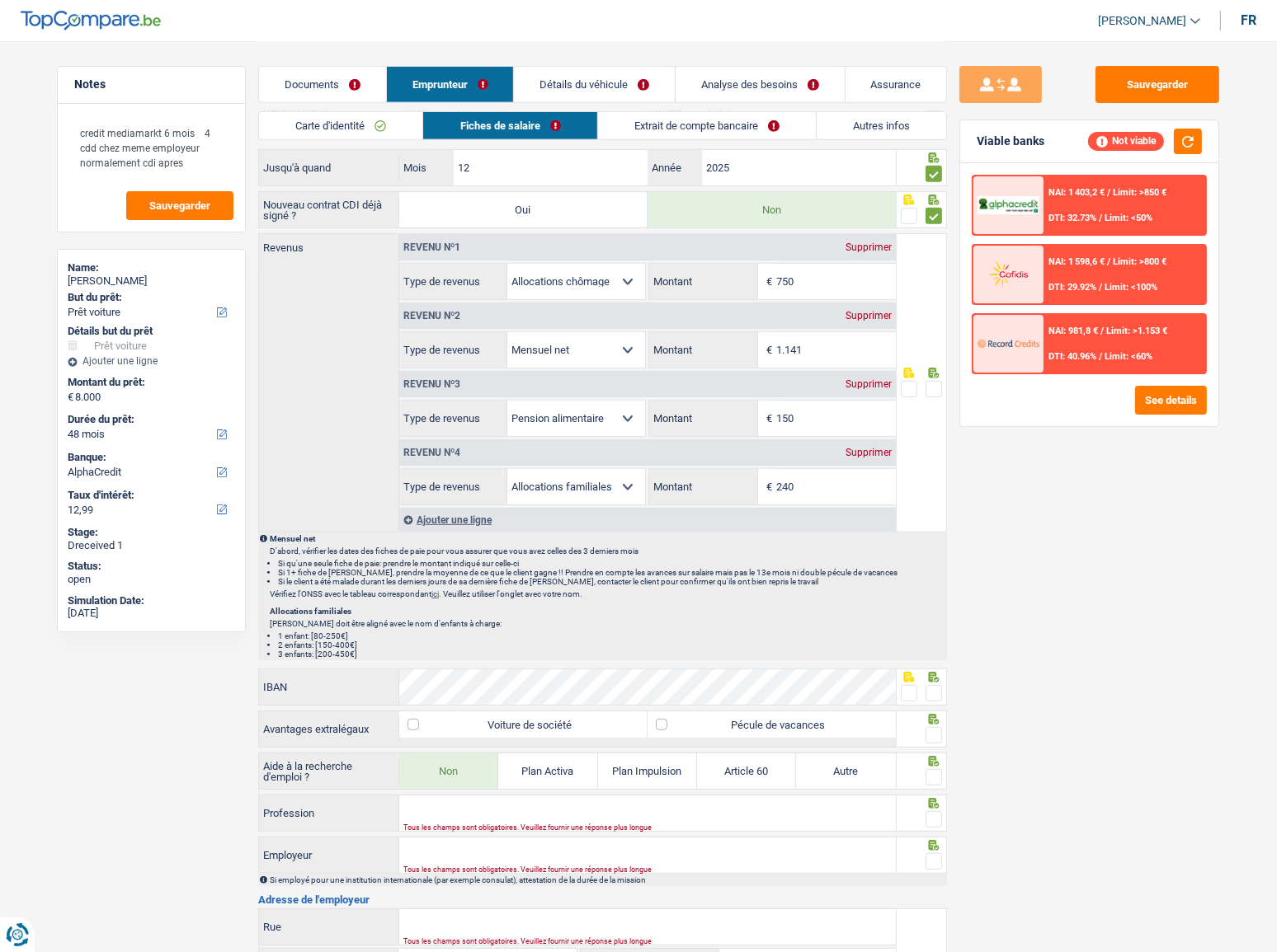
click at [723, 85] on link "Analyse des besoins" at bounding box center [760, 85] width 169 height 36
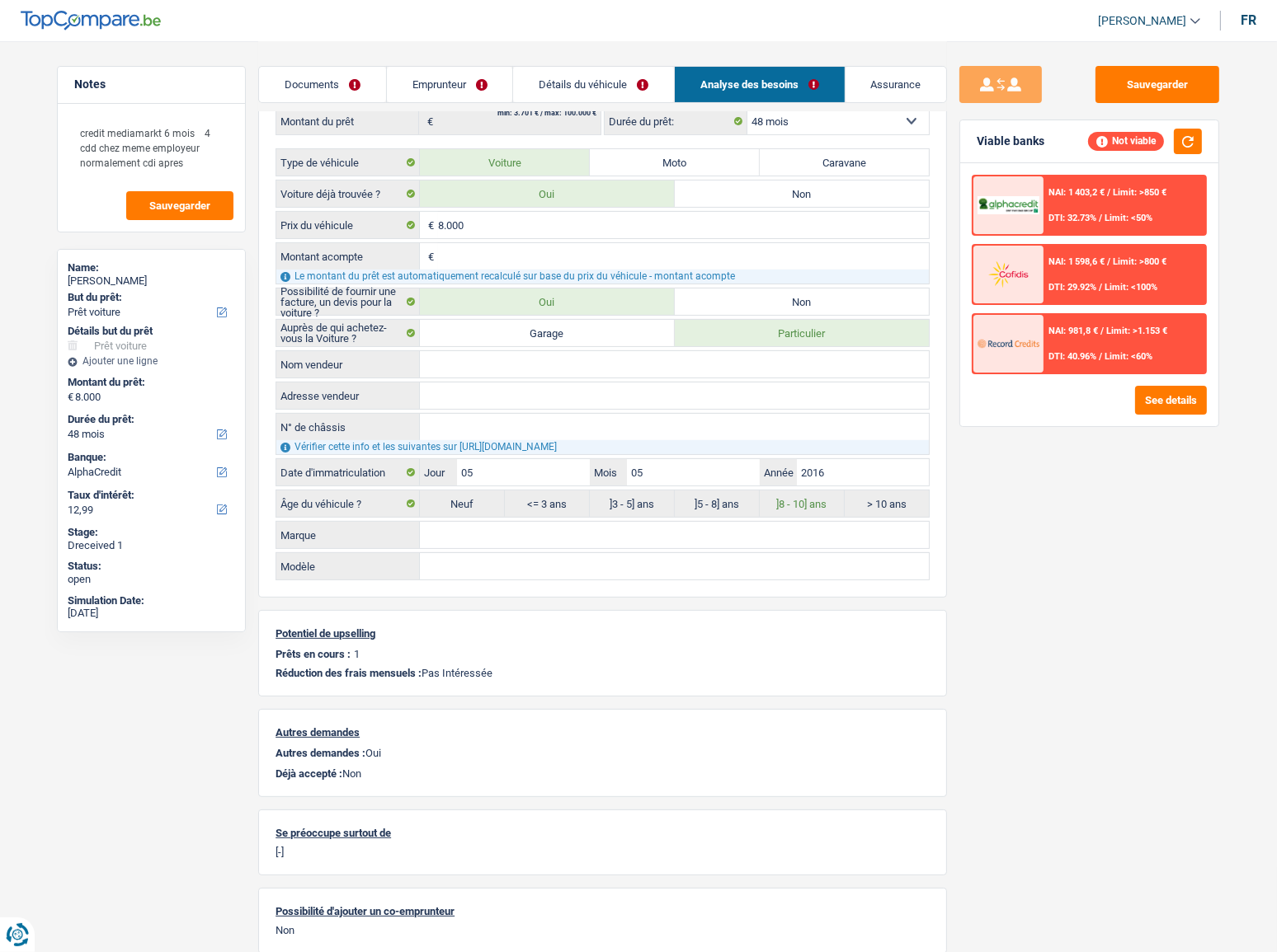
scroll to position [81, 0]
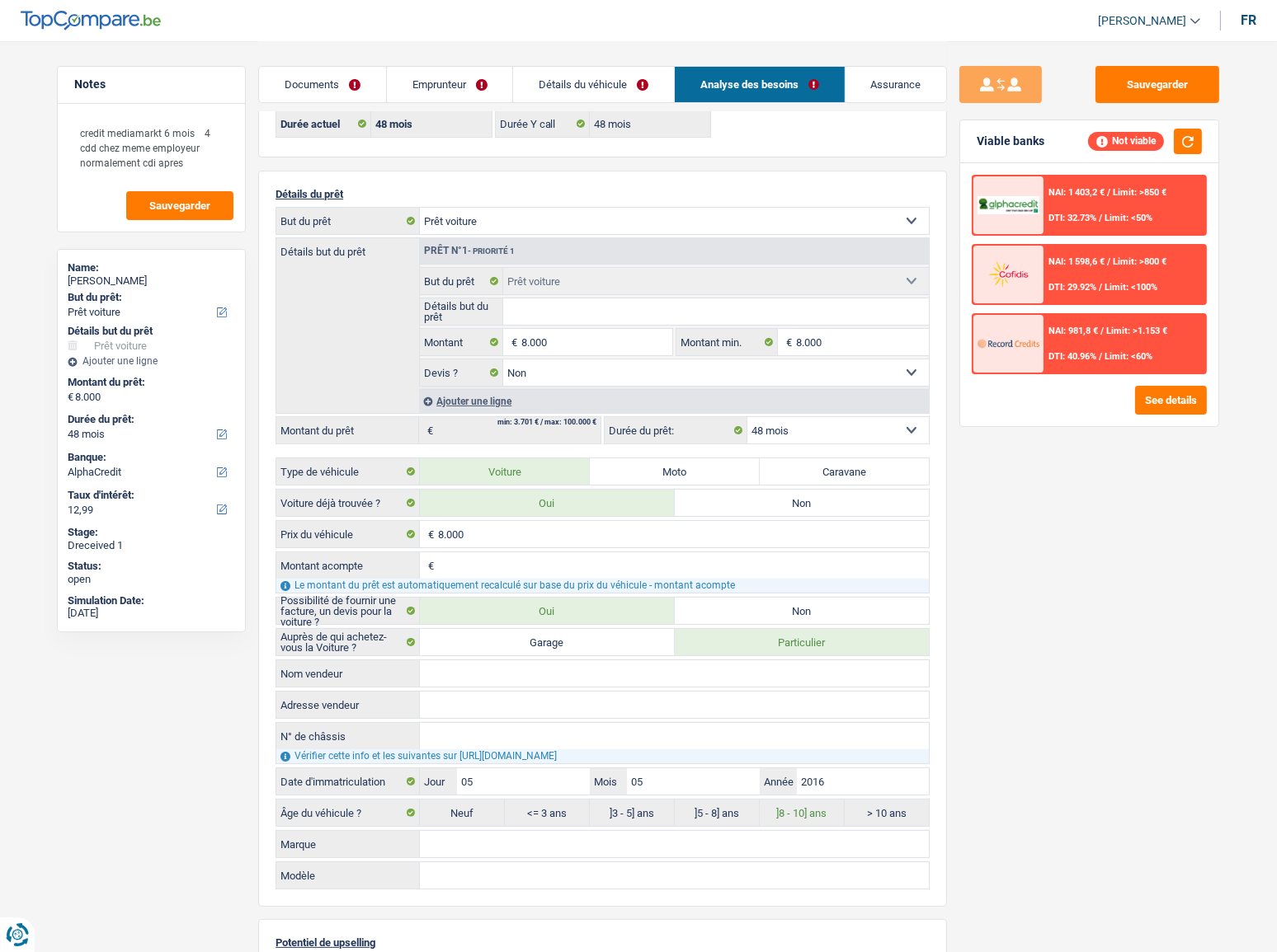
click at [490, 88] on link "Emprunteur" at bounding box center [450, 85] width 126 height 36
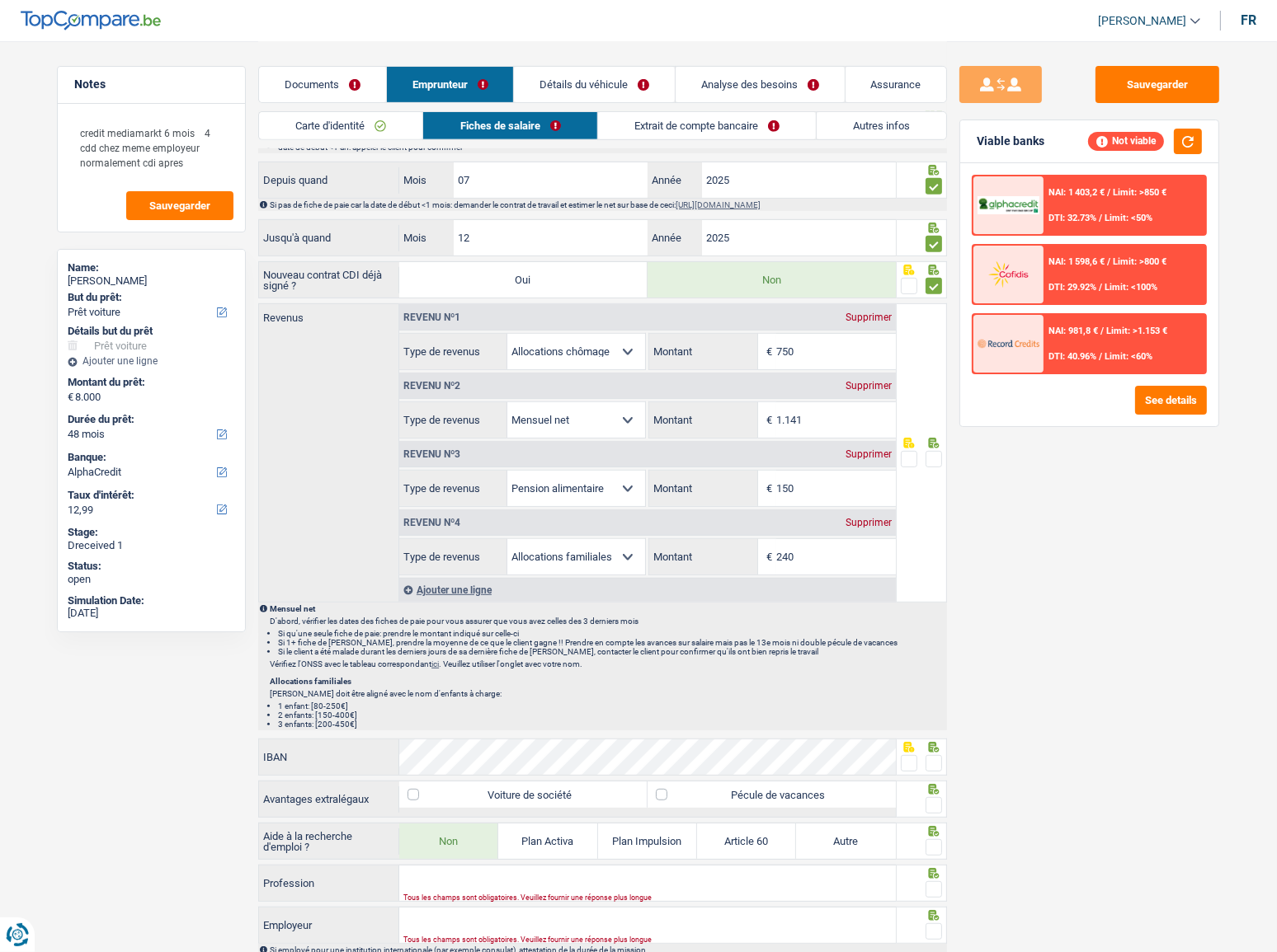
scroll to position [755, 0]
click at [695, 132] on link "Extrait de compte bancaire" at bounding box center [707, 125] width 218 height 28
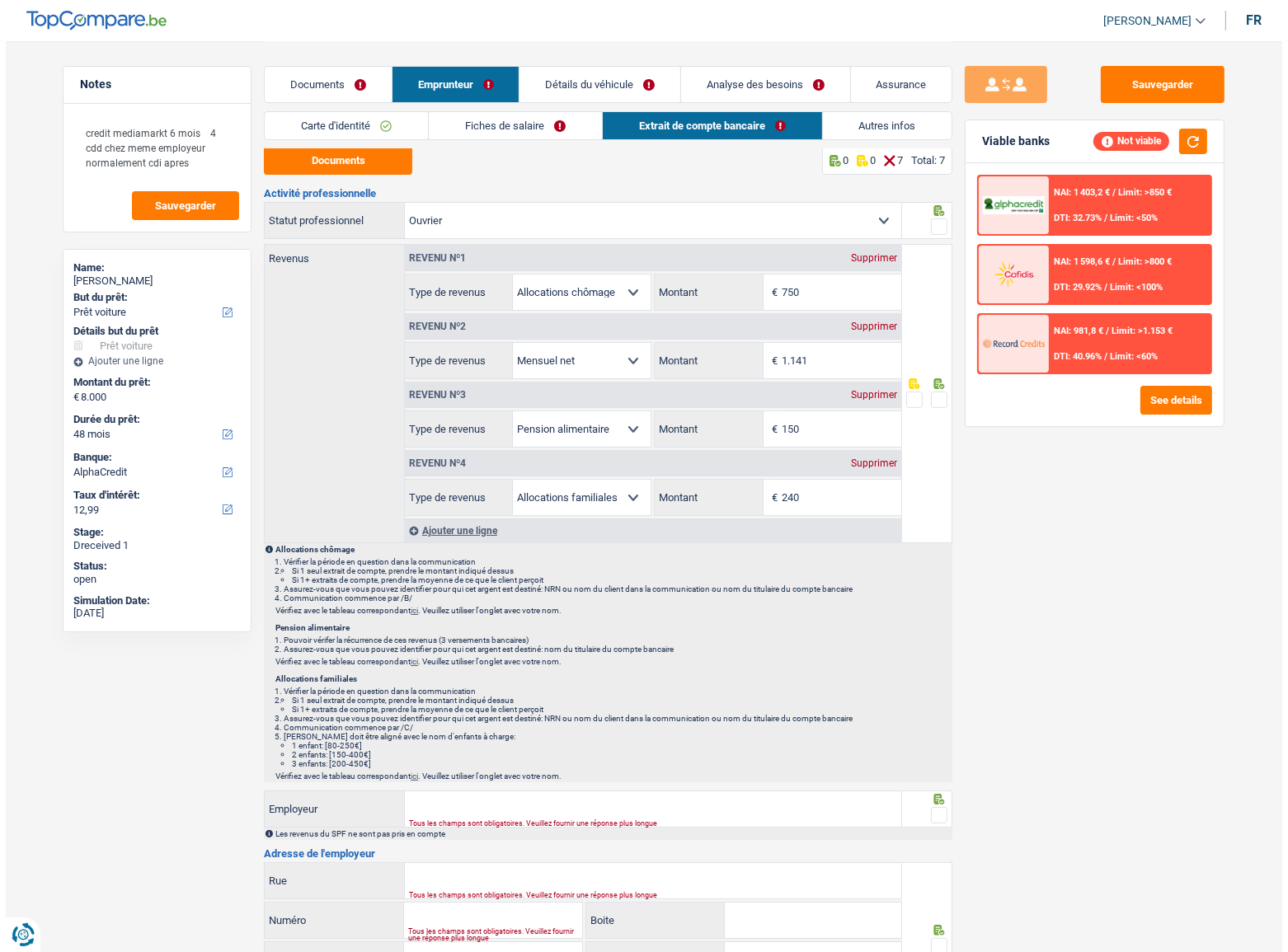
scroll to position [0, 0]
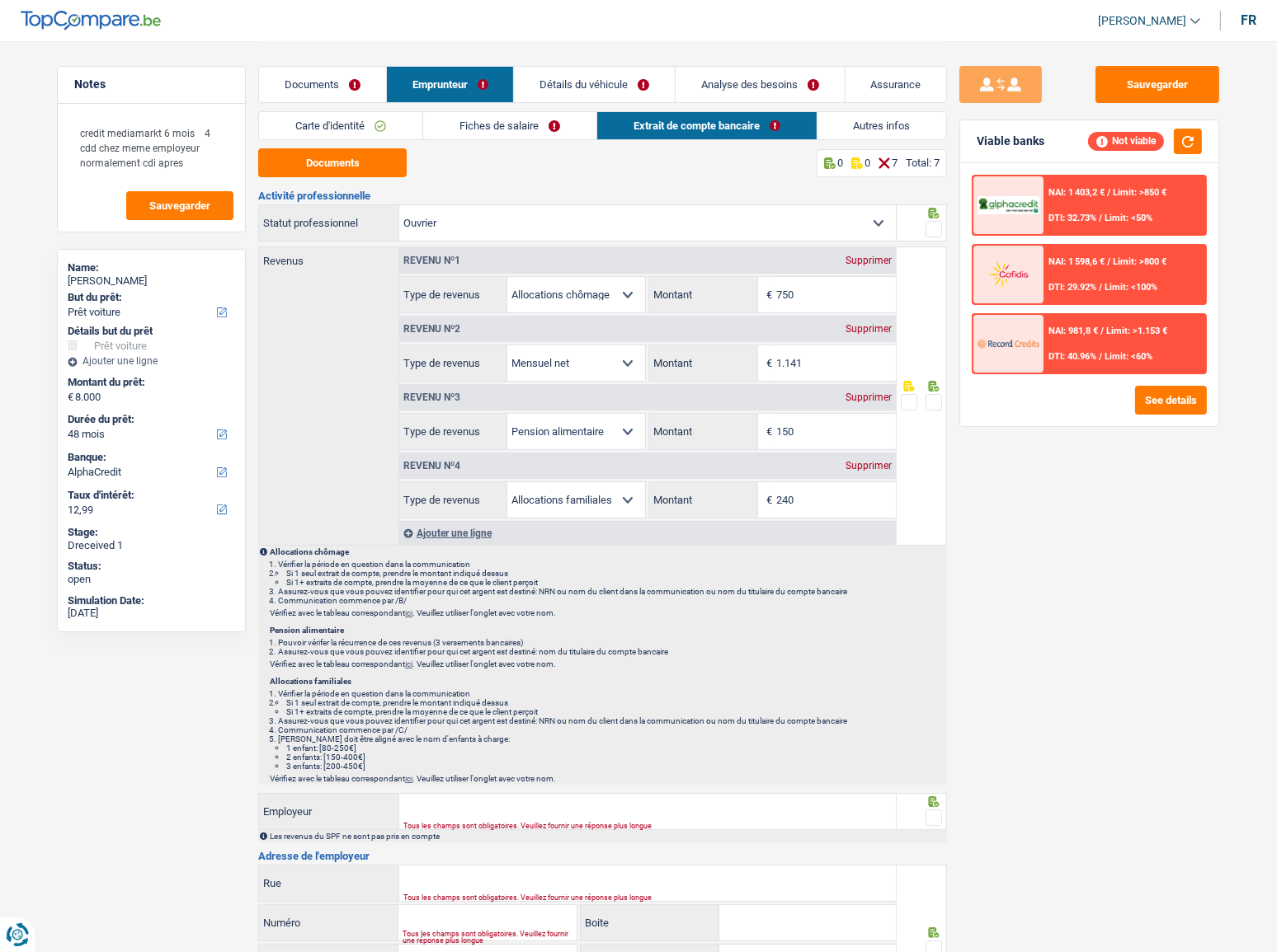
click at [846, 133] on link "Autres infos" at bounding box center [881, 125] width 129 height 28
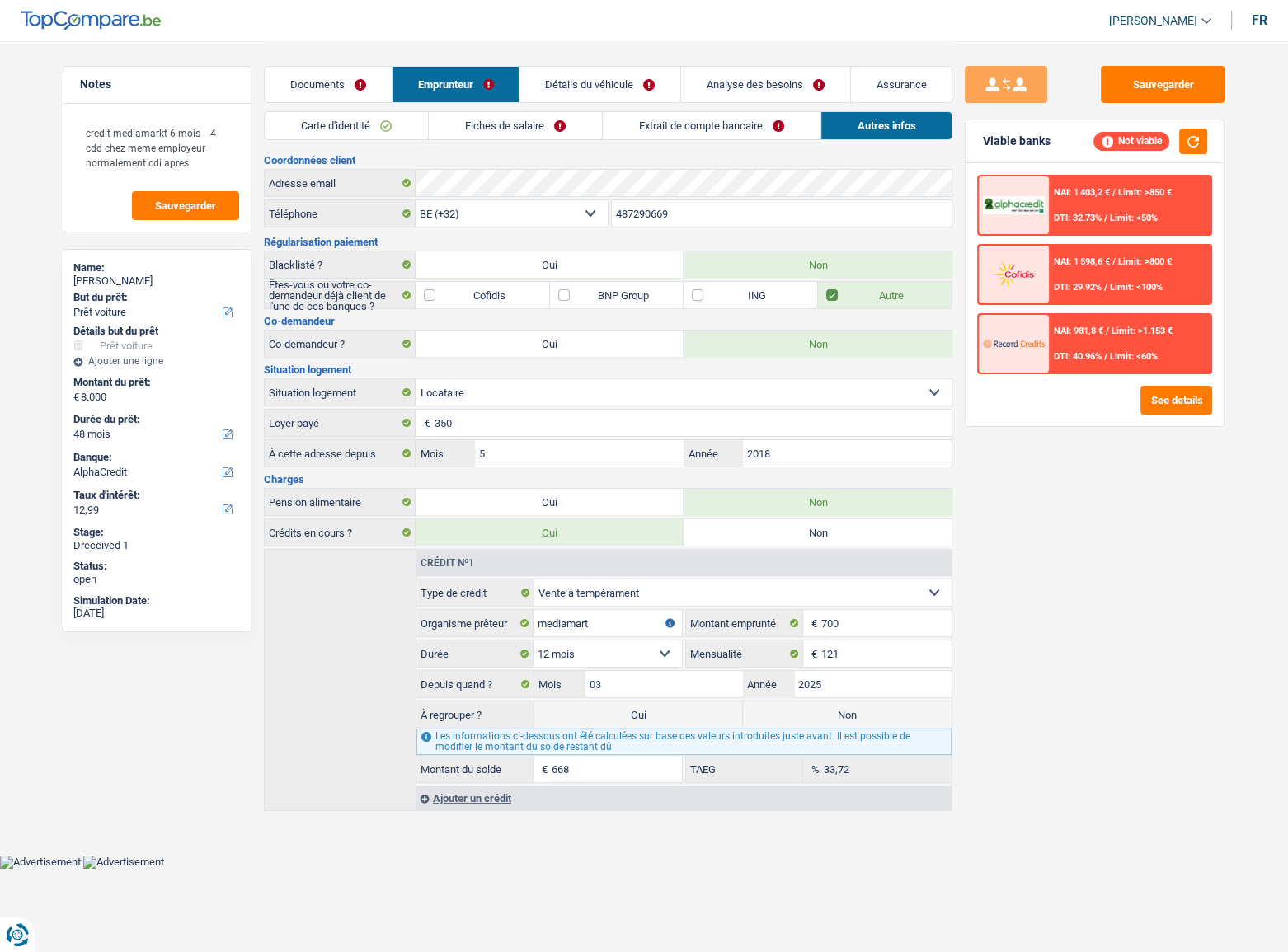
click at [348, 85] on link "Documents" at bounding box center [327, 85] width 127 height 36
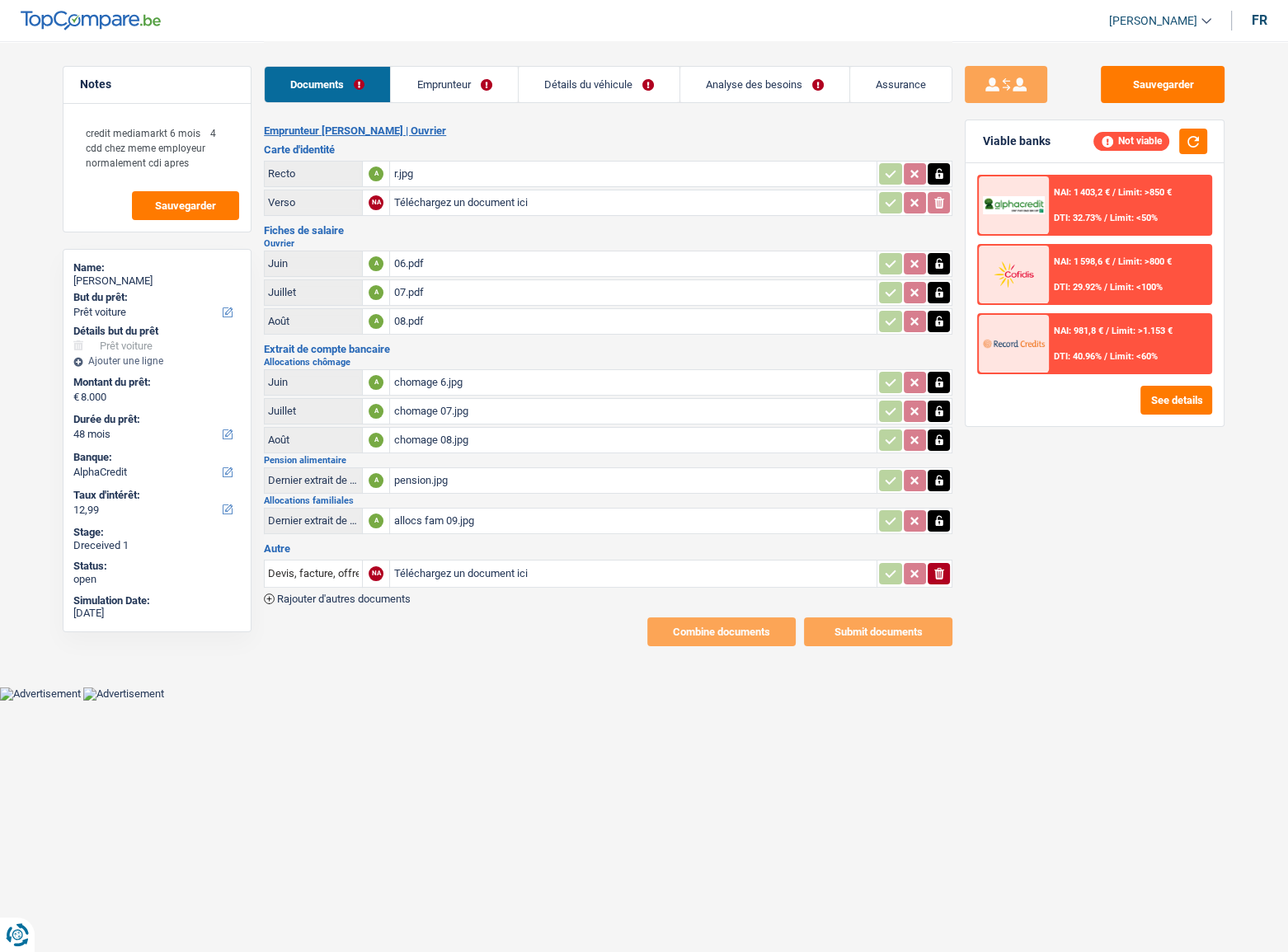
click at [445, 85] on link "Emprunteur" at bounding box center [454, 85] width 126 height 36
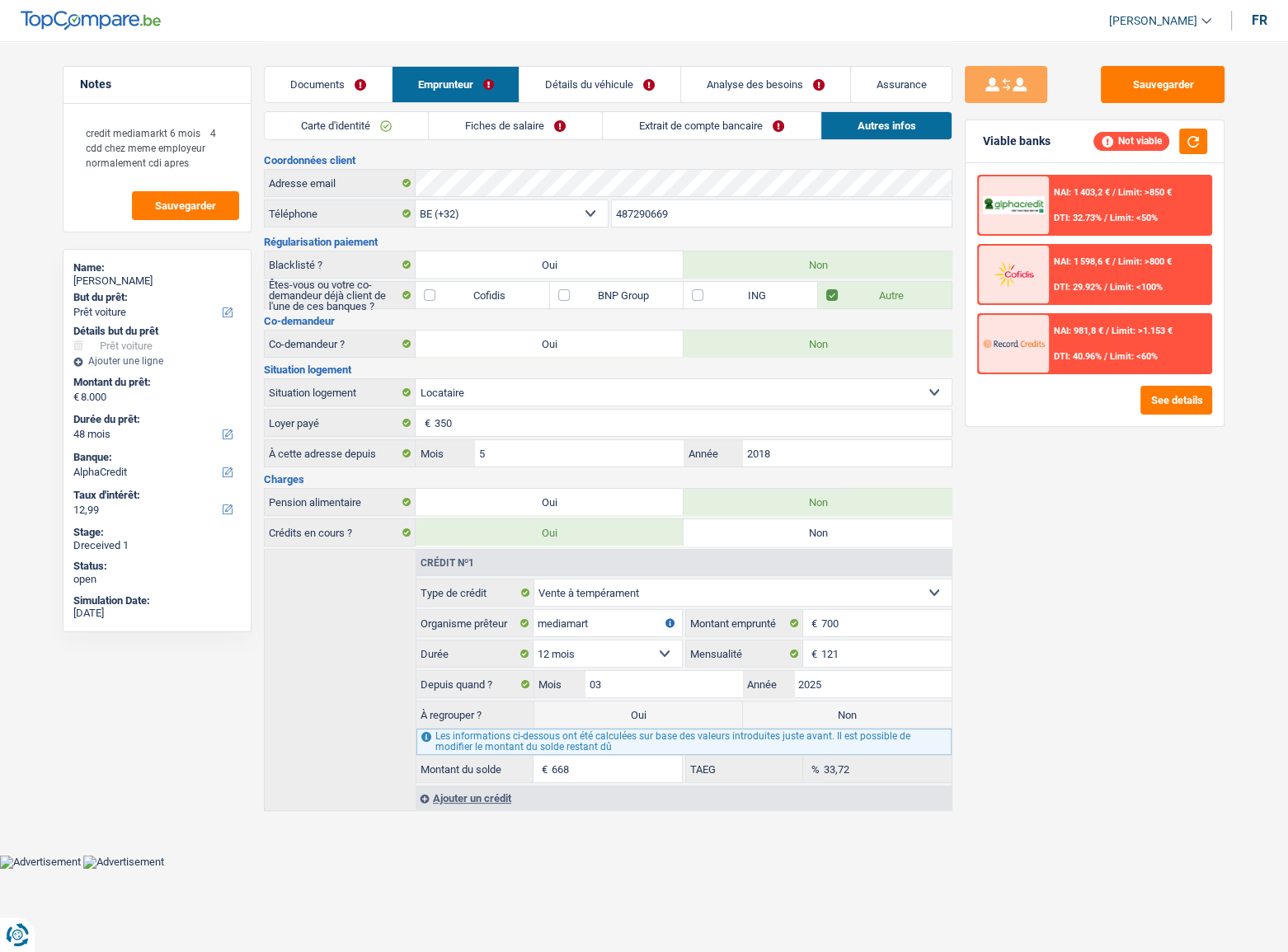
click at [608, 118] on link "Extrait de compte bancaire" at bounding box center [711, 125] width 218 height 28
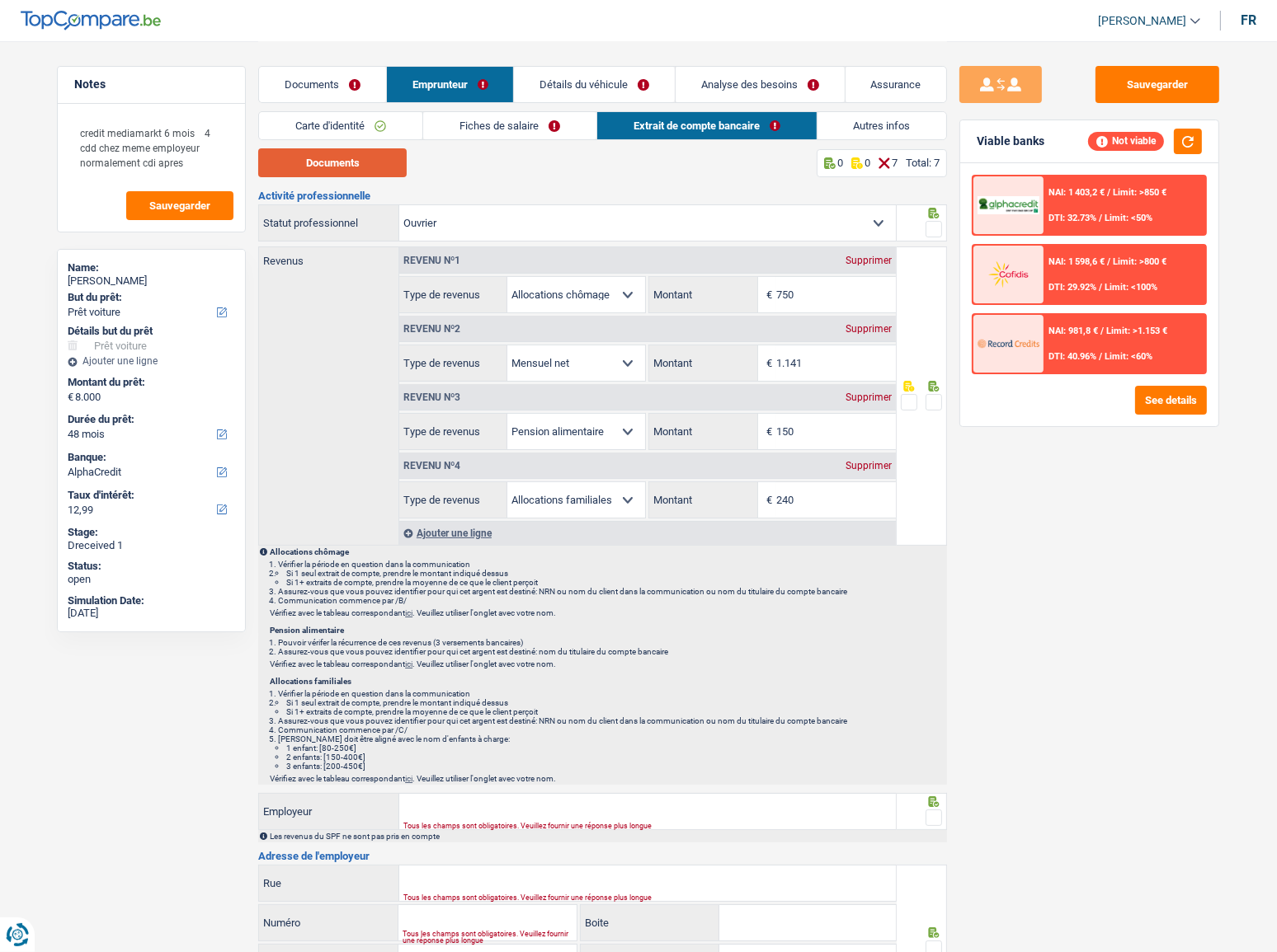
click at [395, 166] on button "Documents" at bounding box center [332, 163] width 149 height 28
click at [845, 509] on input "240" at bounding box center [836, 500] width 119 height 36
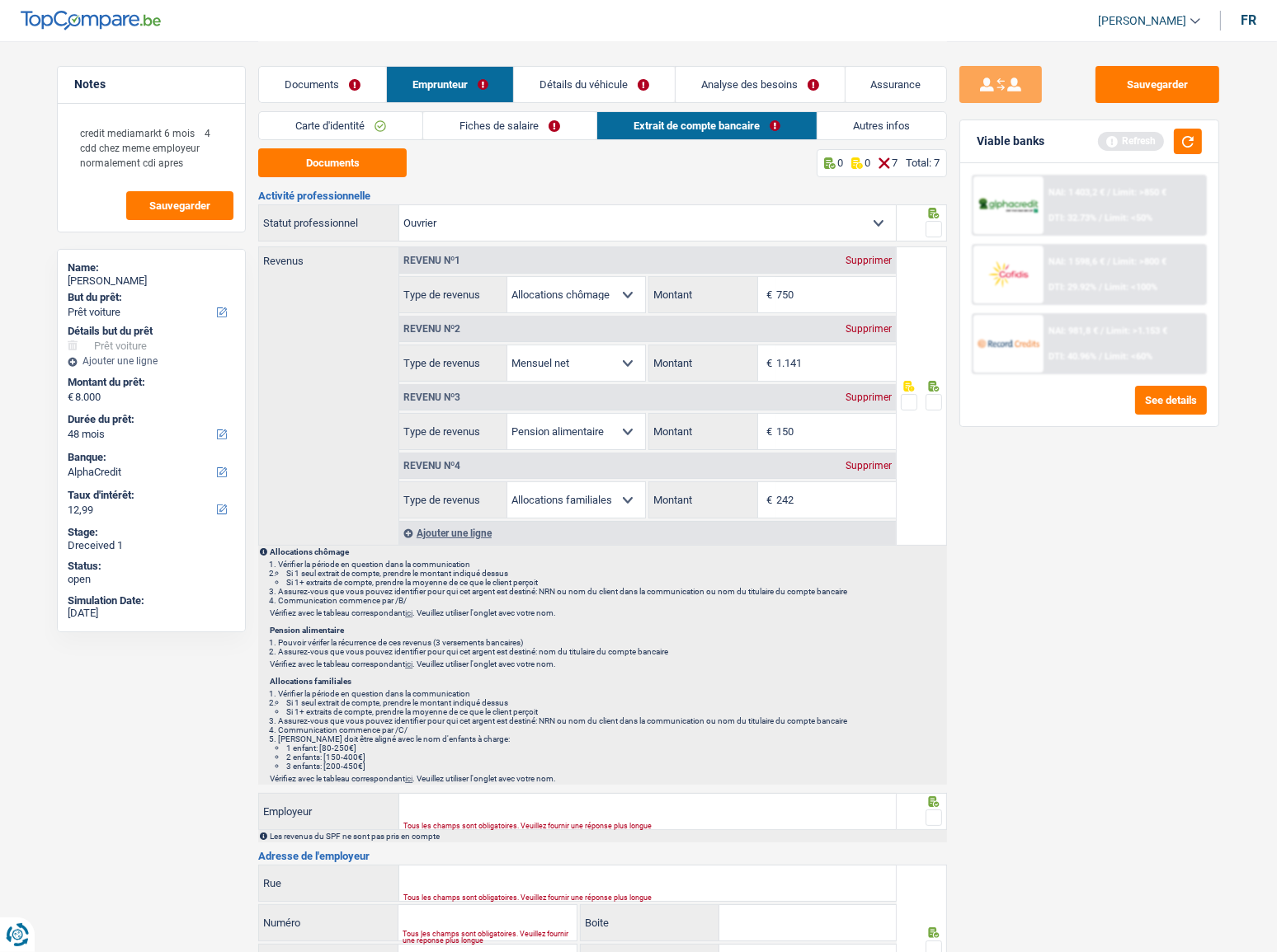
type input "242"
click at [315, 98] on link "Documents" at bounding box center [322, 85] width 127 height 36
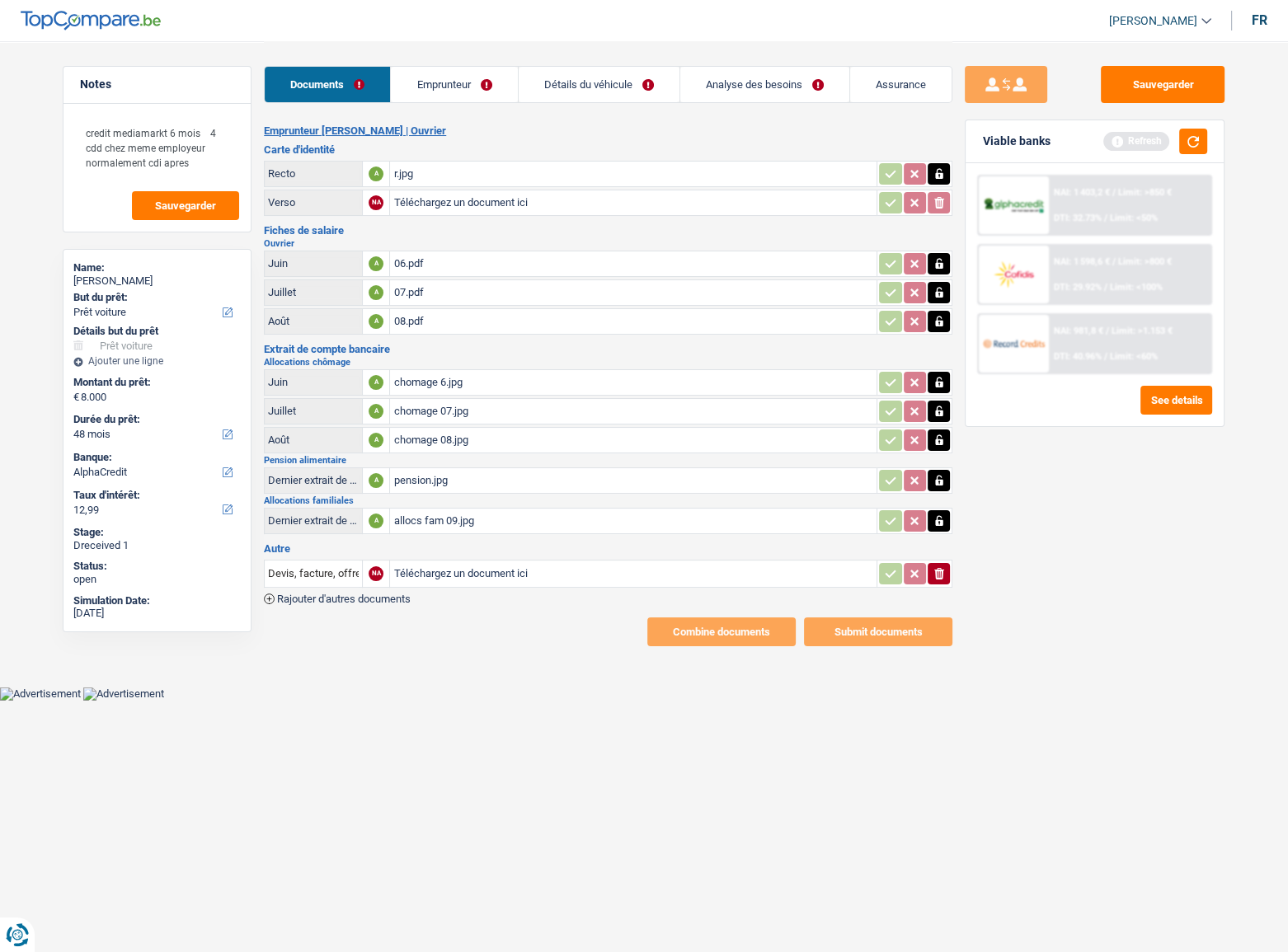
click at [487, 296] on div "07.pdf" at bounding box center [632, 293] width 479 height 25
click at [519, 416] on div "chomage 07.jpg" at bounding box center [632, 412] width 479 height 25
click at [938, 411] on icon "button" at bounding box center [938, 411] width 13 height 17
click at [938, 411] on icon "ionicons-v5-e" at bounding box center [938, 411] width 13 height 17
click at [568, 406] on input "Téléchargez un document ici" at bounding box center [632, 412] width 479 height 25
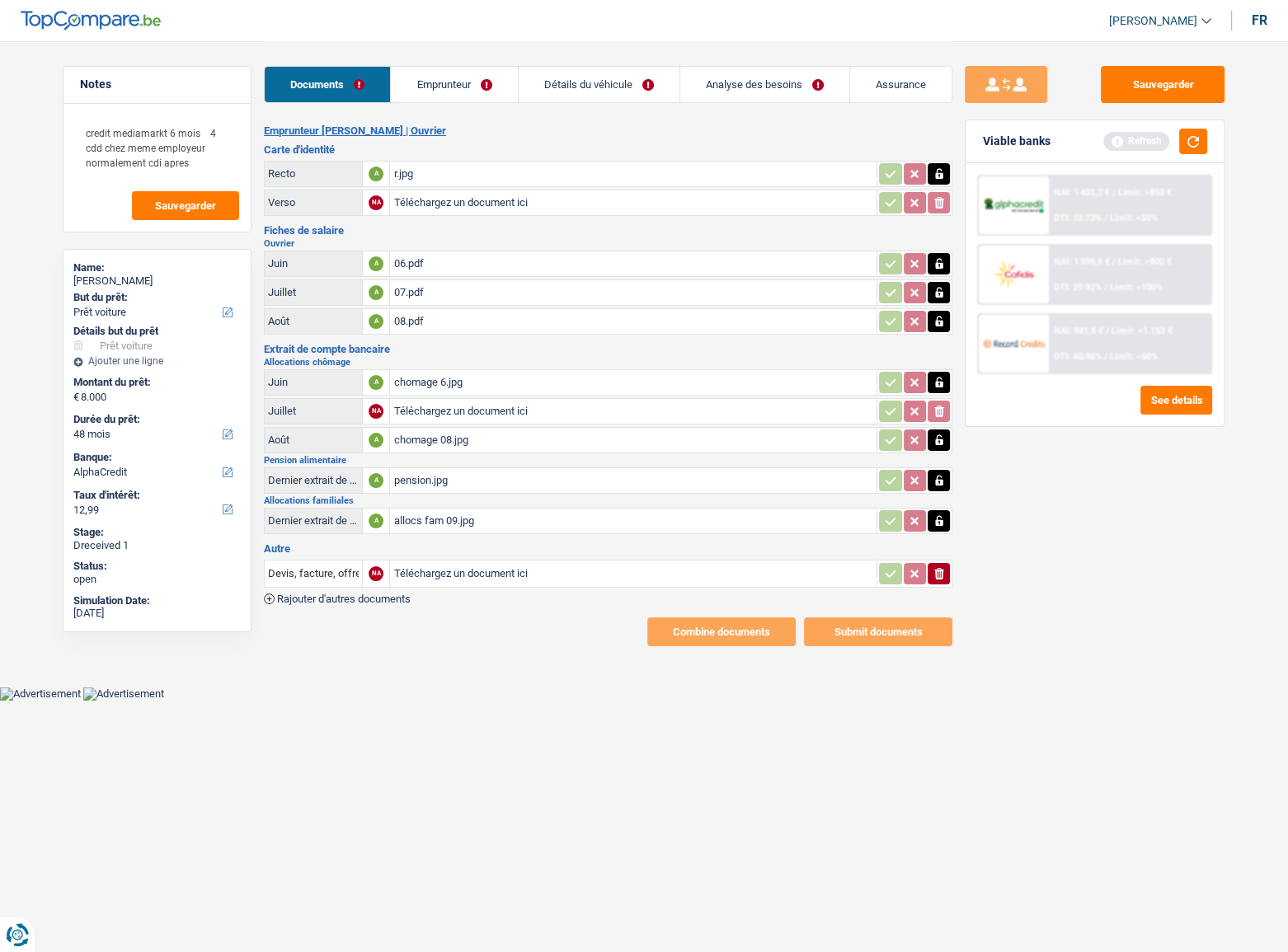
type input "C:\fakepath\7777.jpg"
click at [457, 90] on link "Emprunteur" at bounding box center [454, 85] width 126 height 36
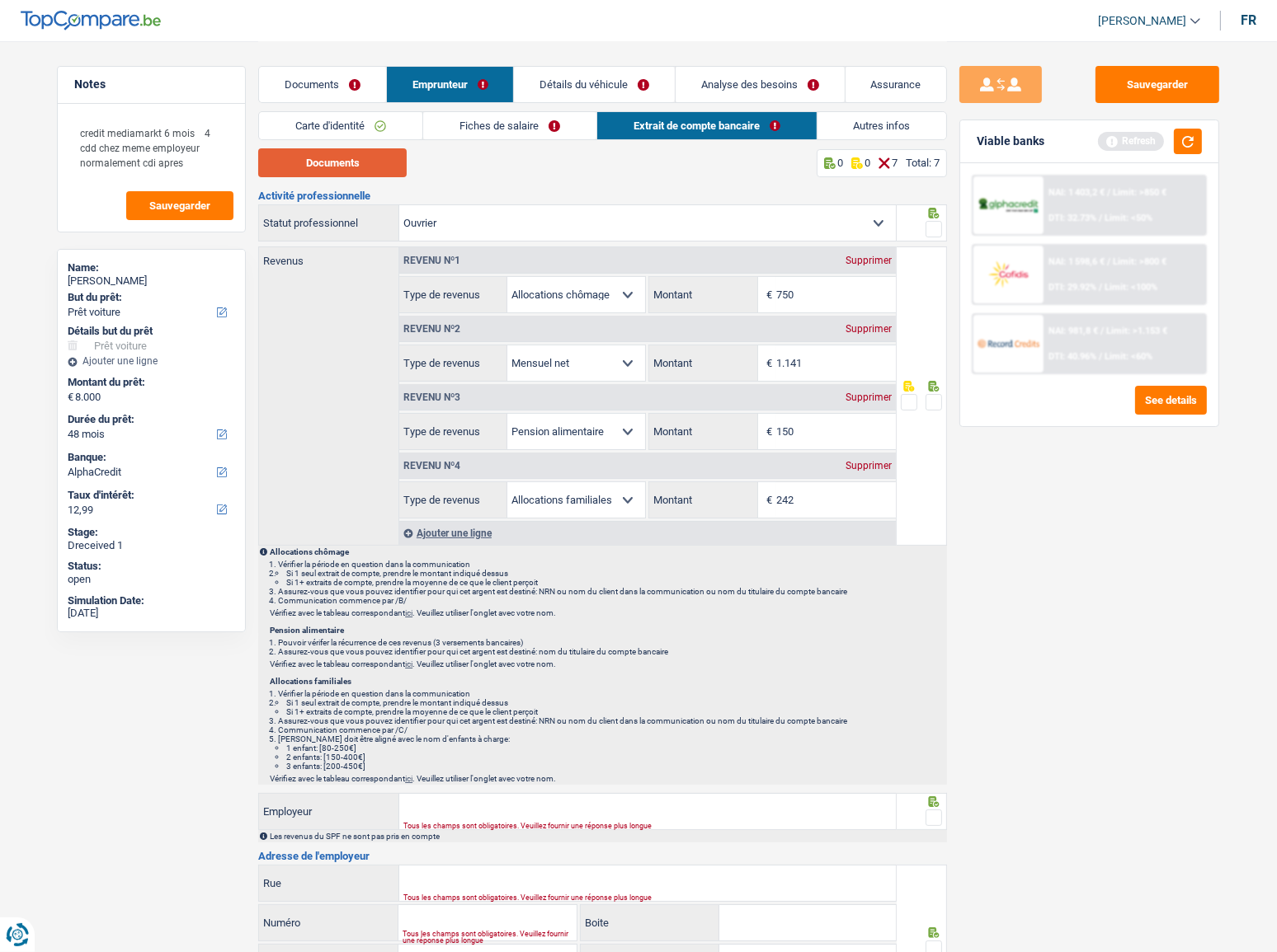
click at [400, 163] on button "Documents" at bounding box center [332, 163] width 149 height 28
drag, startPoint x: 800, startPoint y: 296, endPoint x: 733, endPoint y: 308, distance: 68.1
click at [733, 308] on div "750 € Montant" at bounding box center [772, 294] width 246 height 36
type input "667"
click at [1139, 142] on button "button" at bounding box center [1188, 141] width 28 height 26
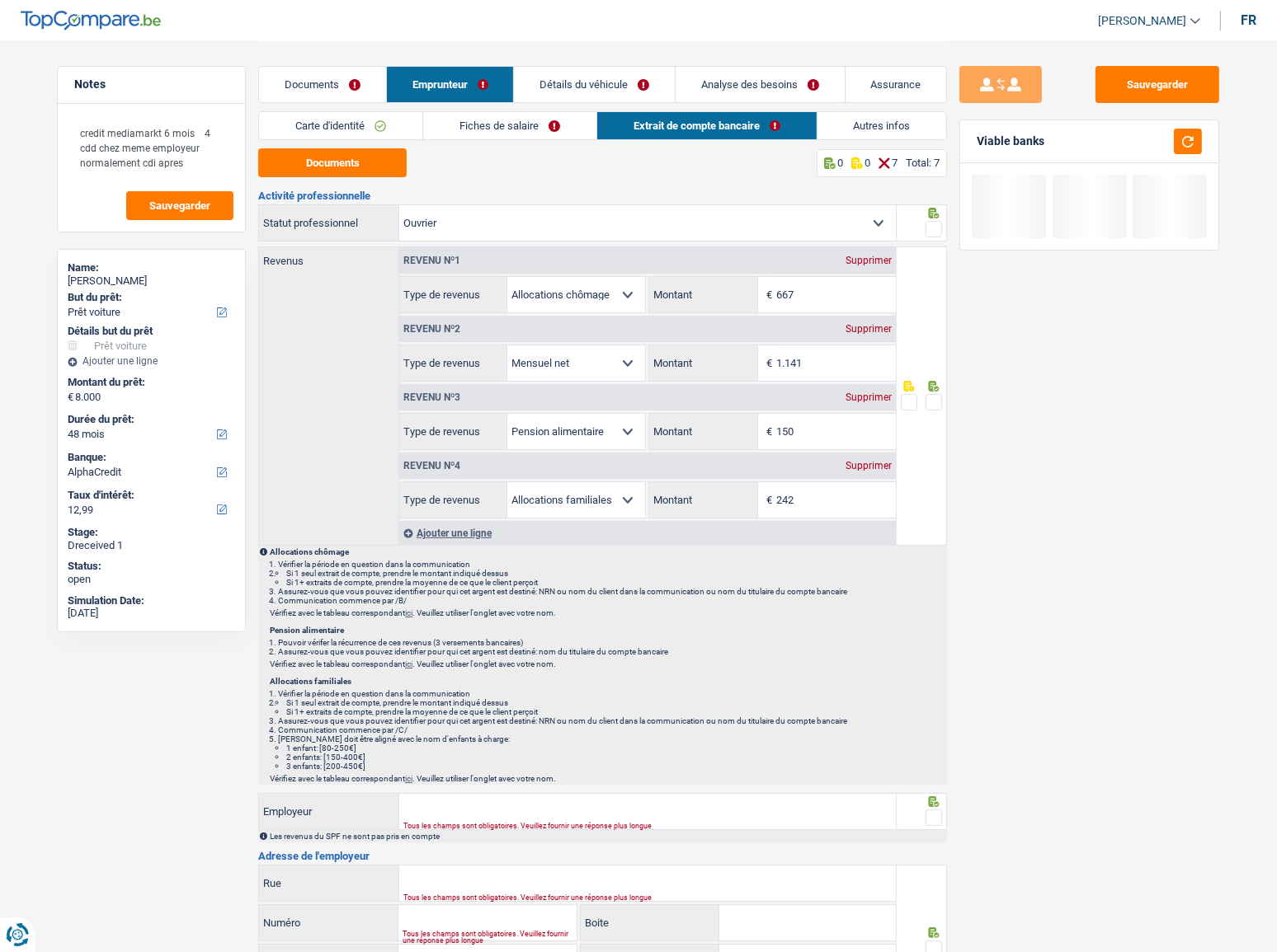
click at [936, 402] on span at bounding box center [934, 402] width 17 height 17
click at [0, 0] on input "radio" at bounding box center [0, 0] width 0 height 0
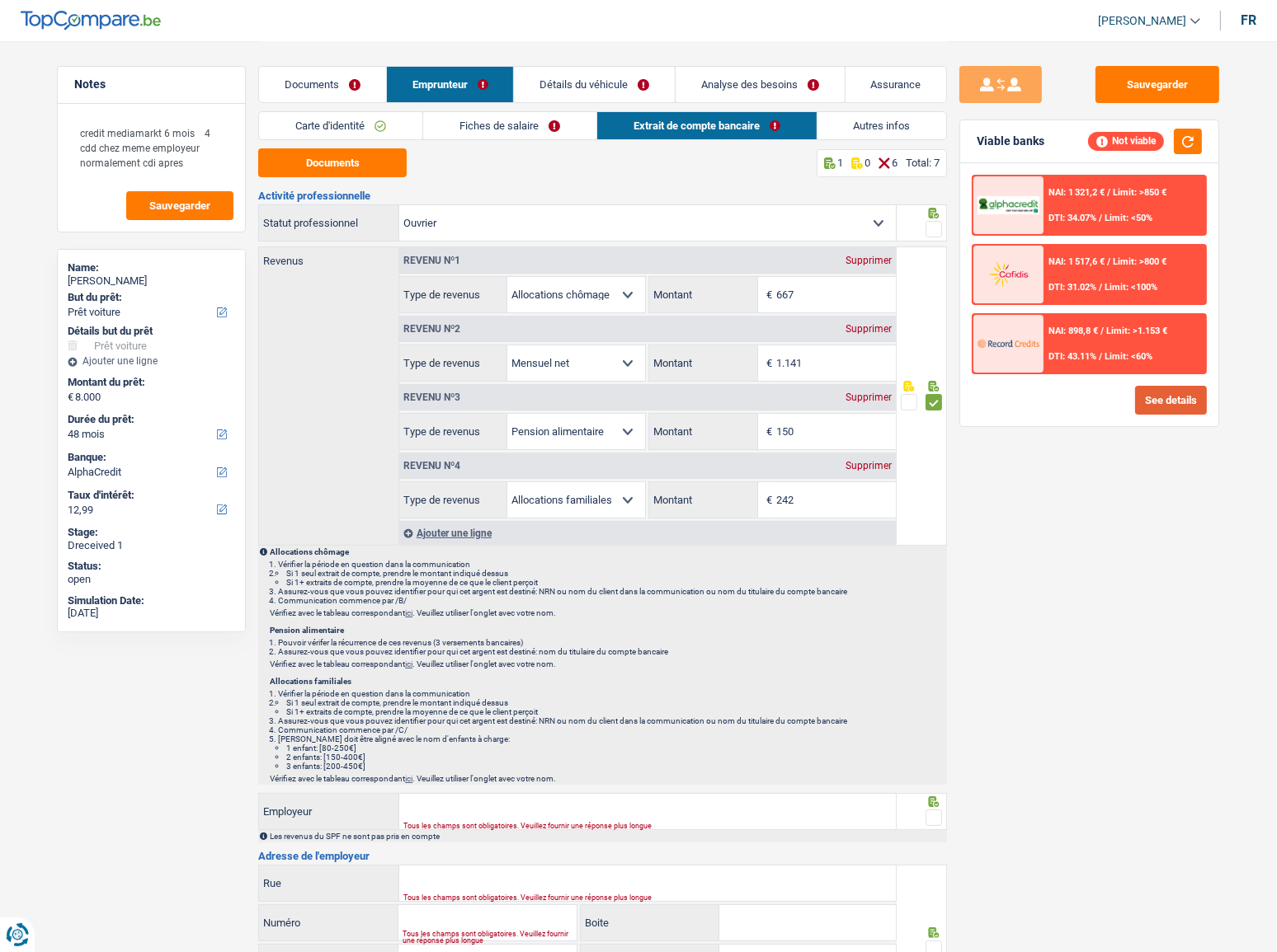
click at [1139, 399] on button "See details" at bounding box center [1170, 400] width 72 height 28
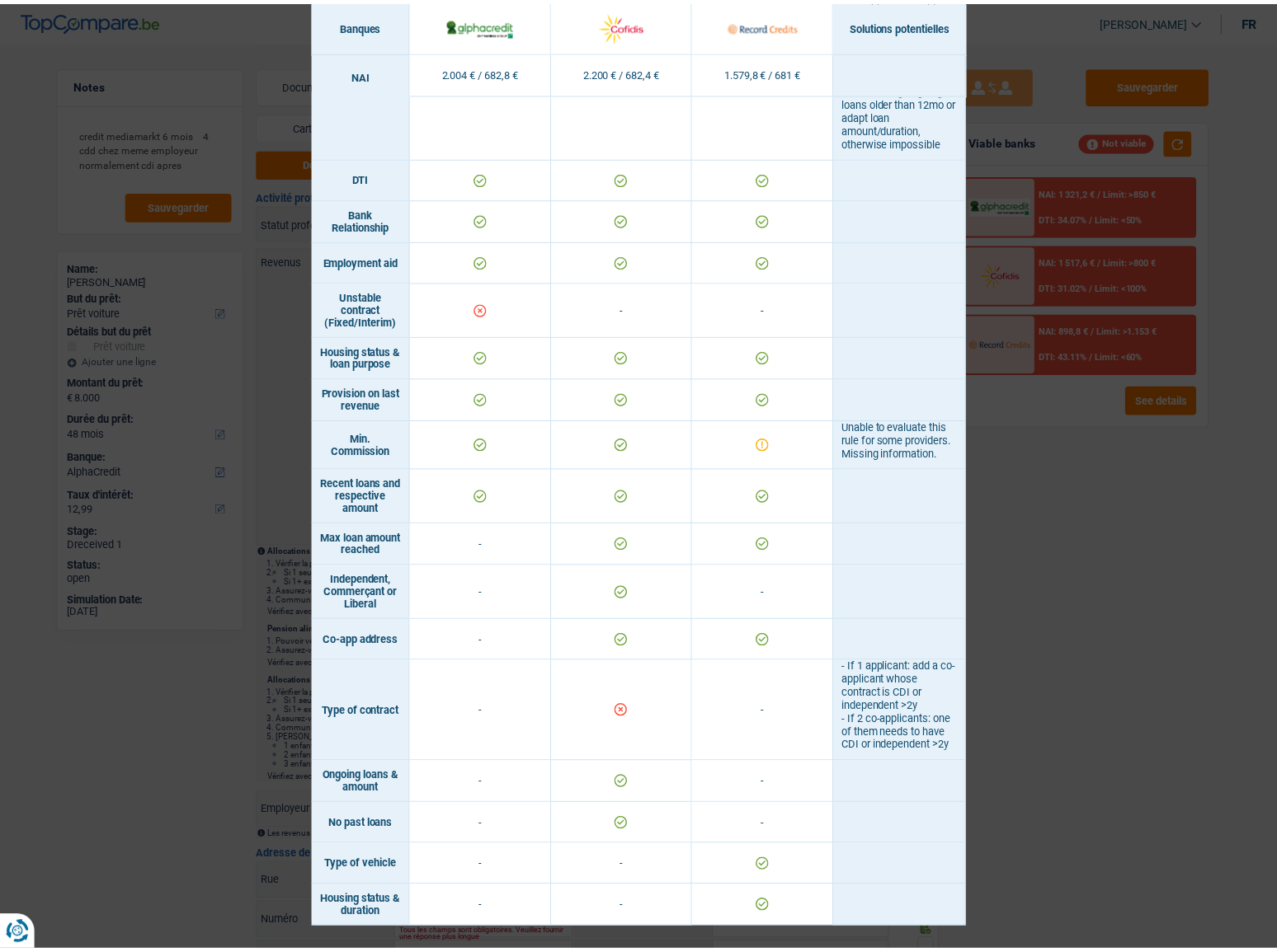
scroll to position [885, 0]
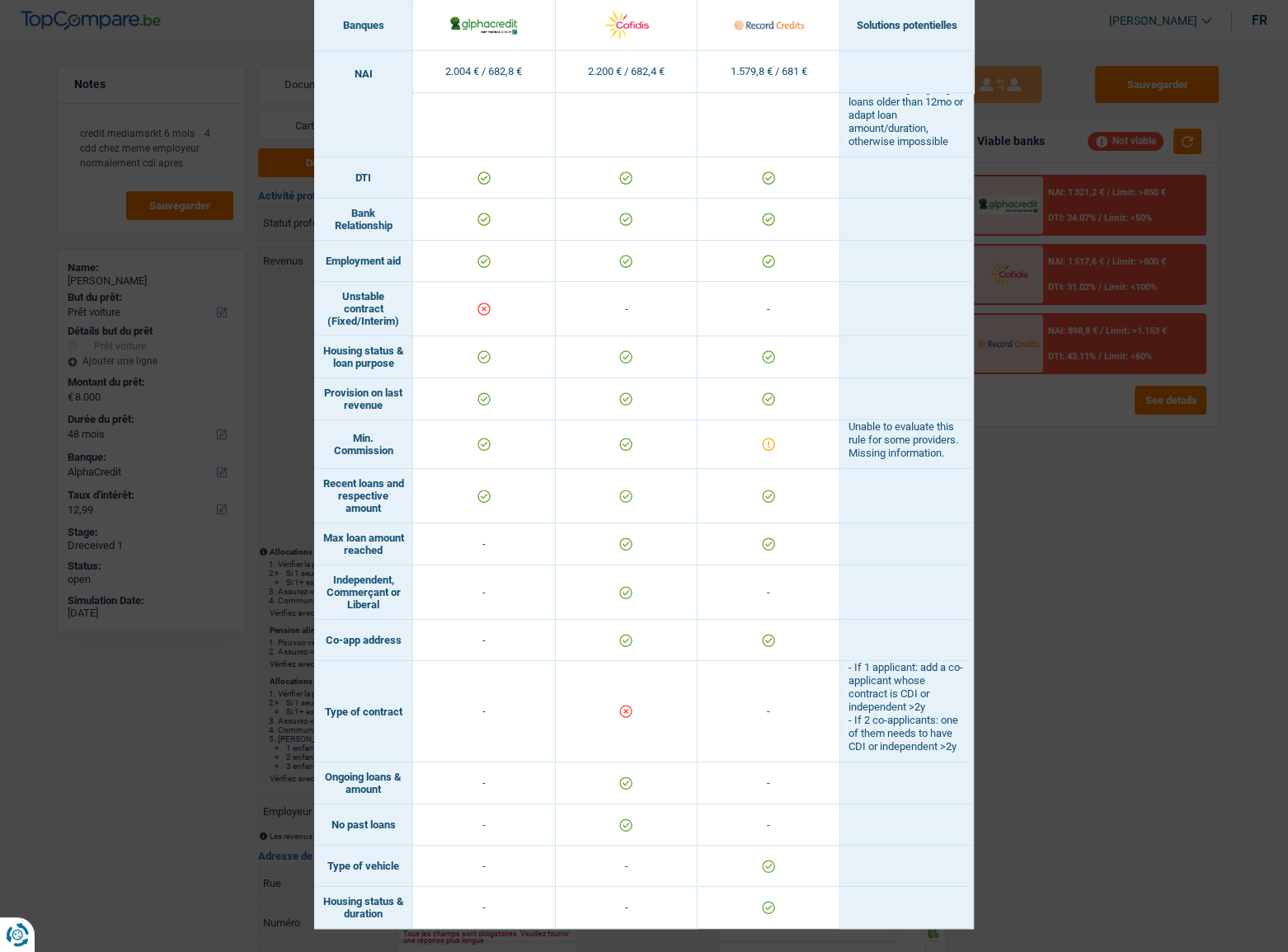
click at [1134, 520] on div "Banks conditions × Banques Solutions potentielles Revenus / Charges 2.004 € / 6…" at bounding box center [644, 476] width 1288 height 952
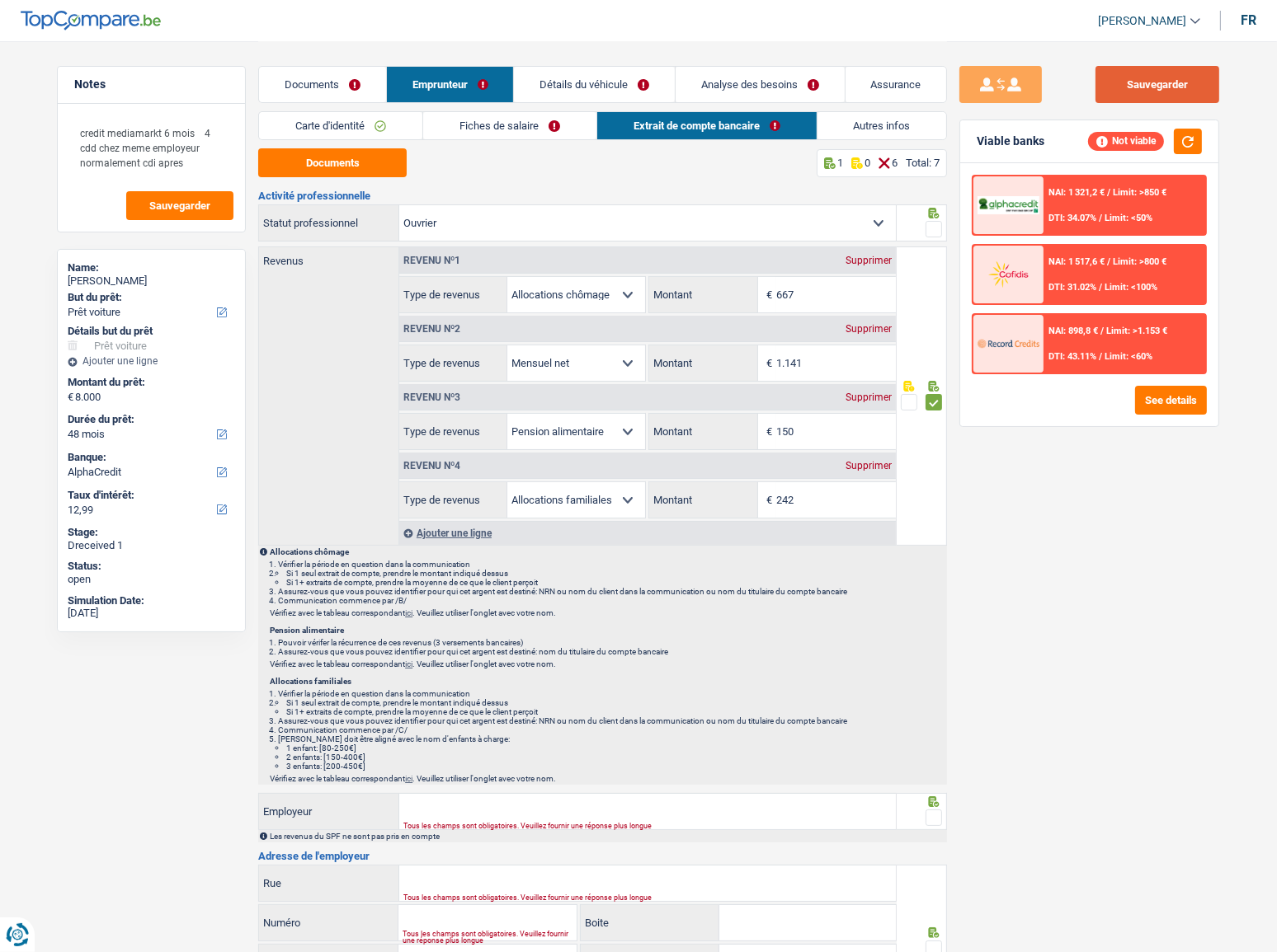
drag, startPoint x: 1163, startPoint y: 79, endPoint x: 578, endPoint y: 107, distance: 585.7
click at [1139, 81] on button "Sauvegarder" at bounding box center [1157, 85] width 124 height 37
click at [569, 87] on link "Détails du véhicule" at bounding box center [594, 85] width 161 height 36
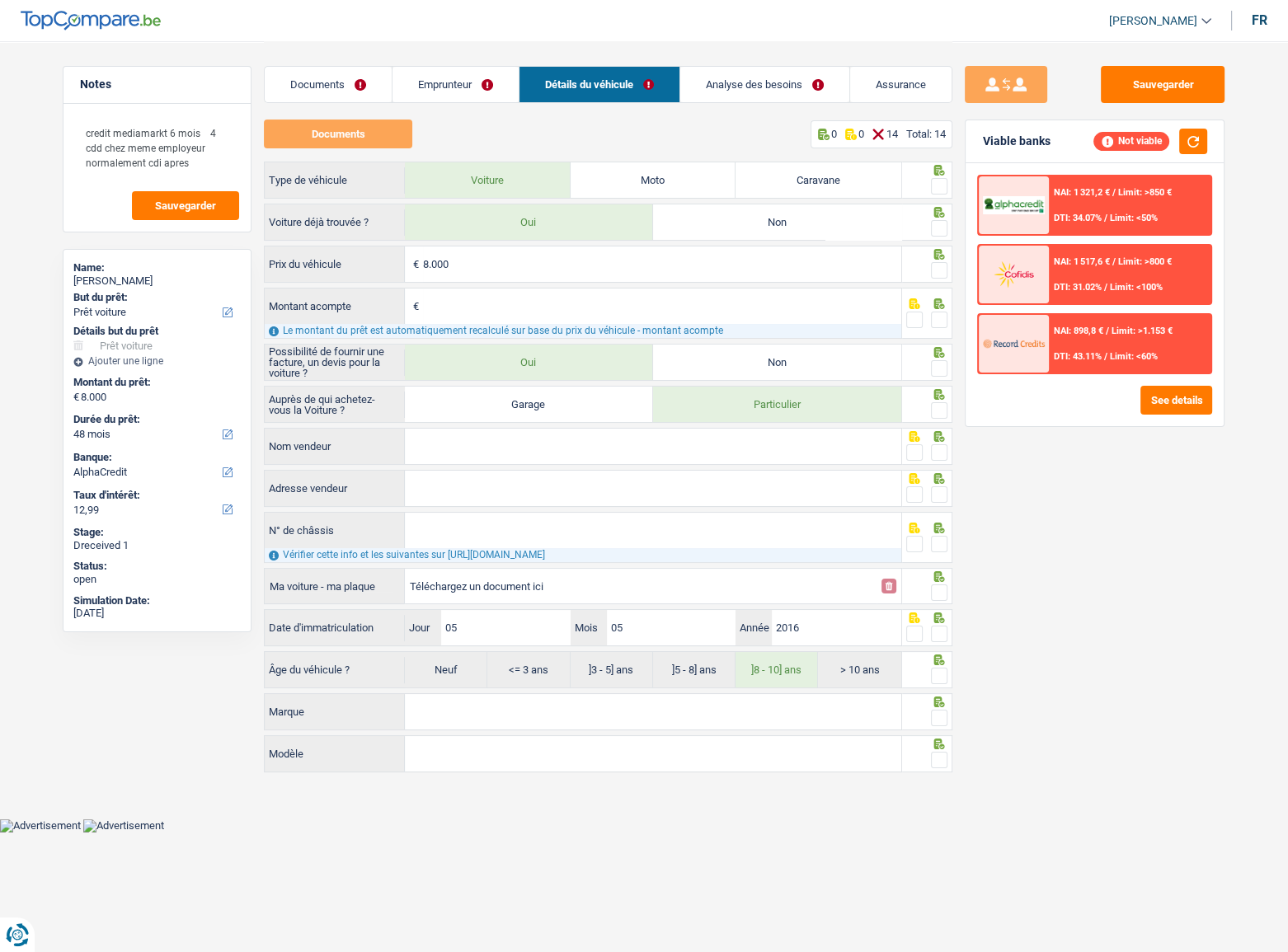
click at [444, 77] on link "Emprunteur" at bounding box center [455, 85] width 126 height 36
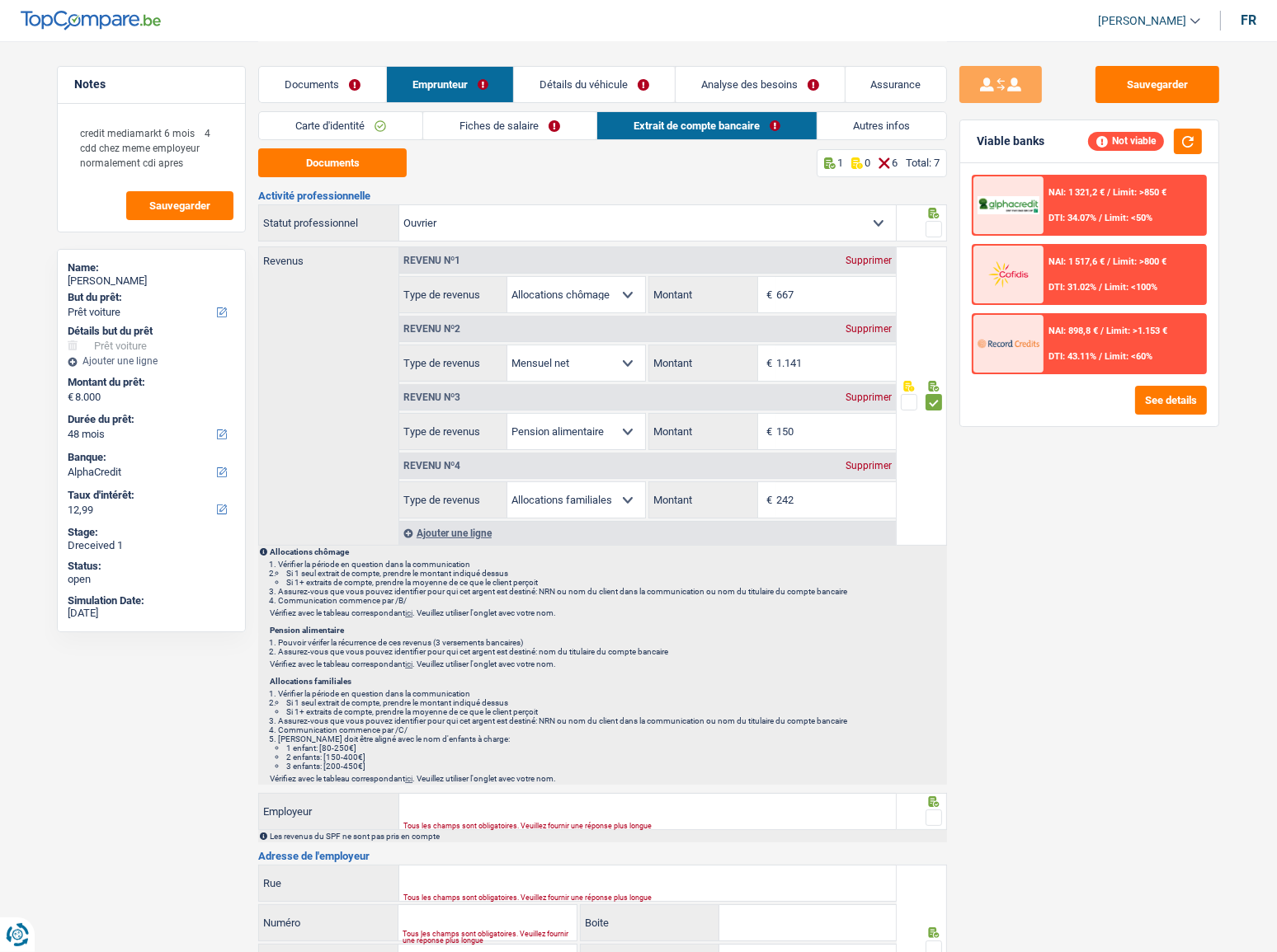
click at [513, 118] on link "Fiches de salaire" at bounding box center [509, 125] width 174 height 28
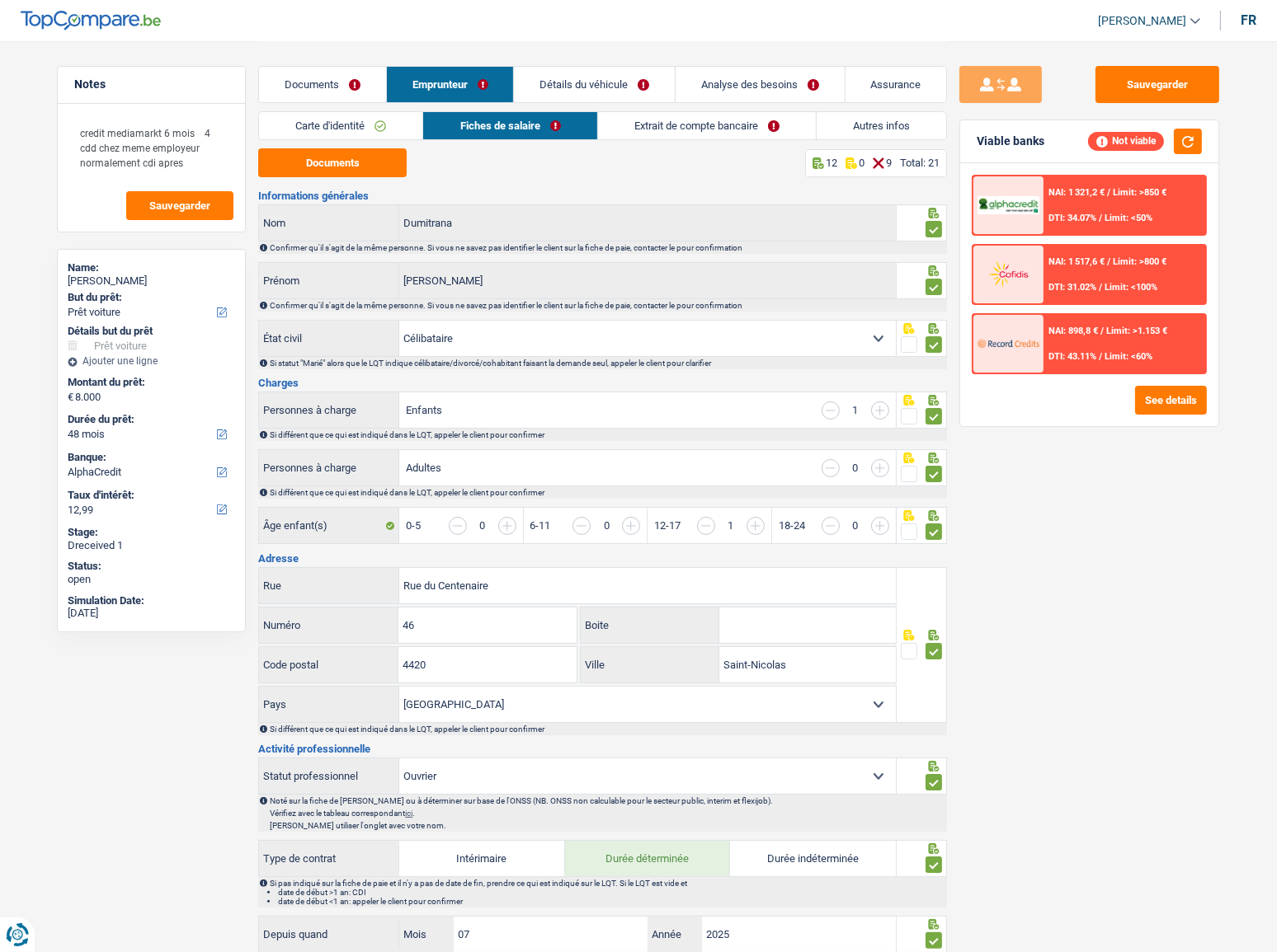
click at [730, 81] on link "Analyse des besoins" at bounding box center [760, 85] width 169 height 36
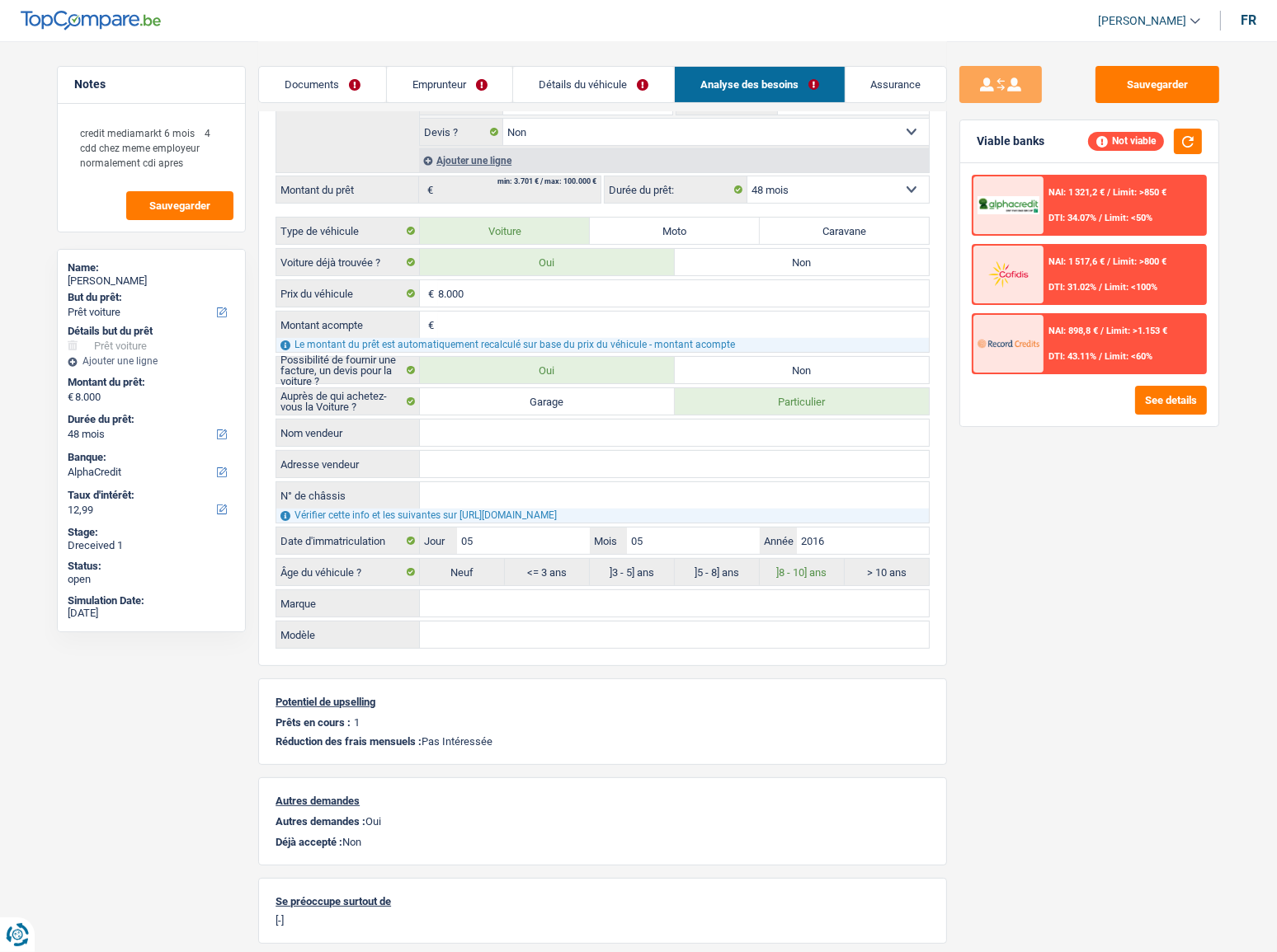
scroll to position [456, 0]
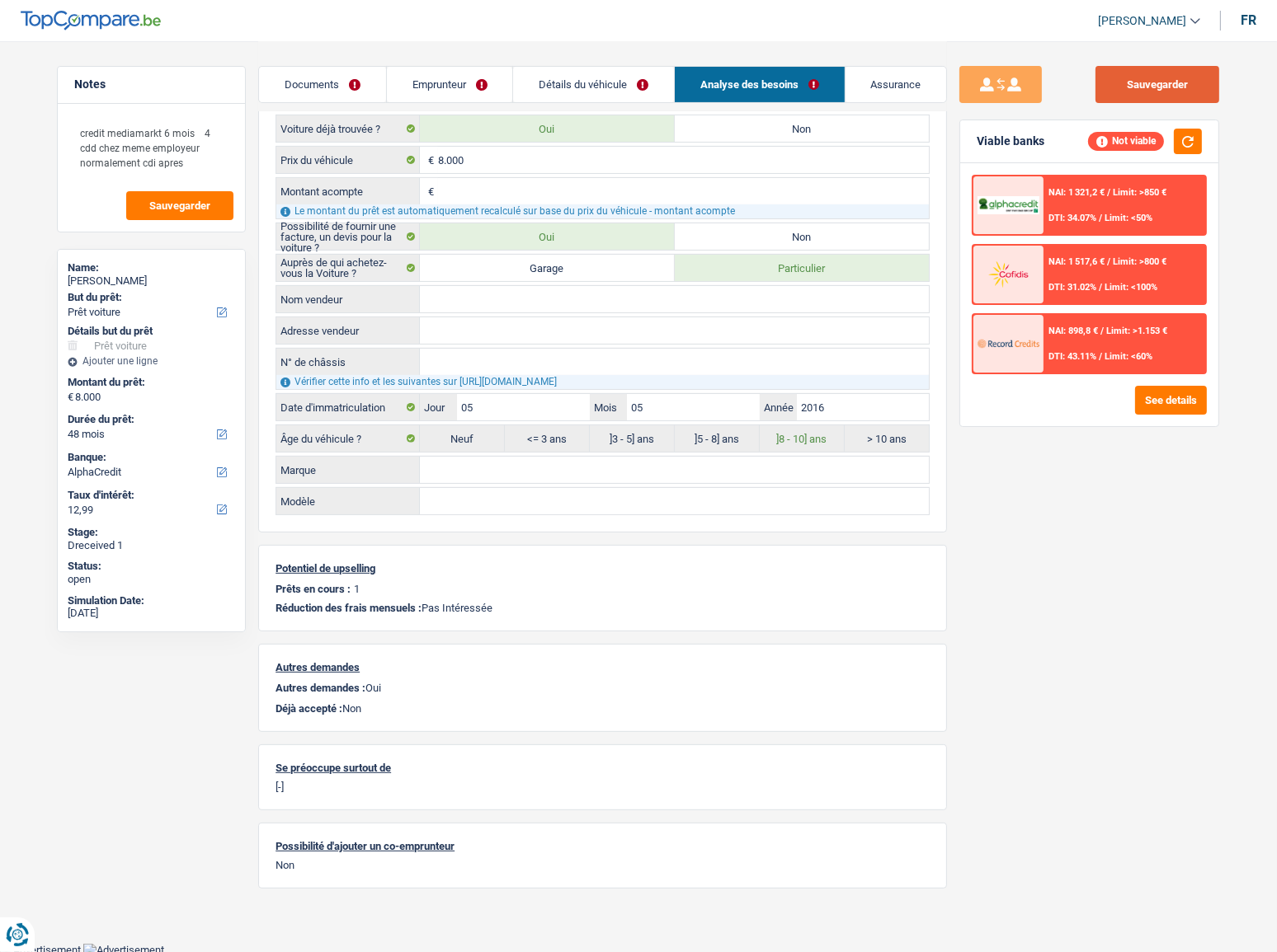
click at [1119, 77] on button "Sauvegarder" at bounding box center [1157, 85] width 124 height 37
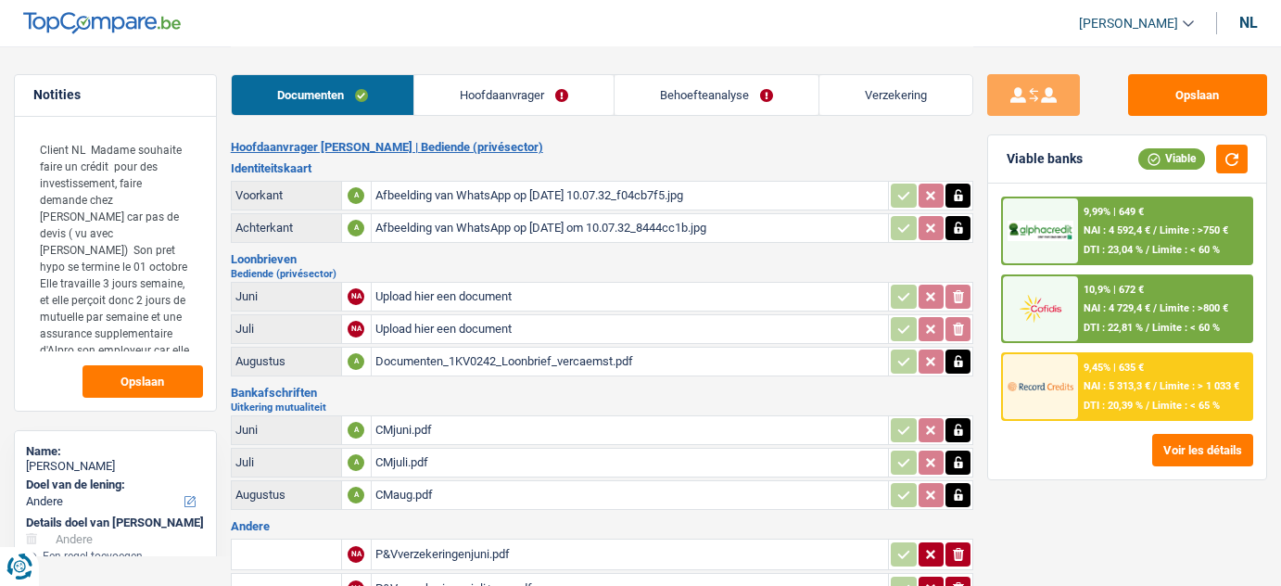
select select "other"
select select "120"
select select "record credits"
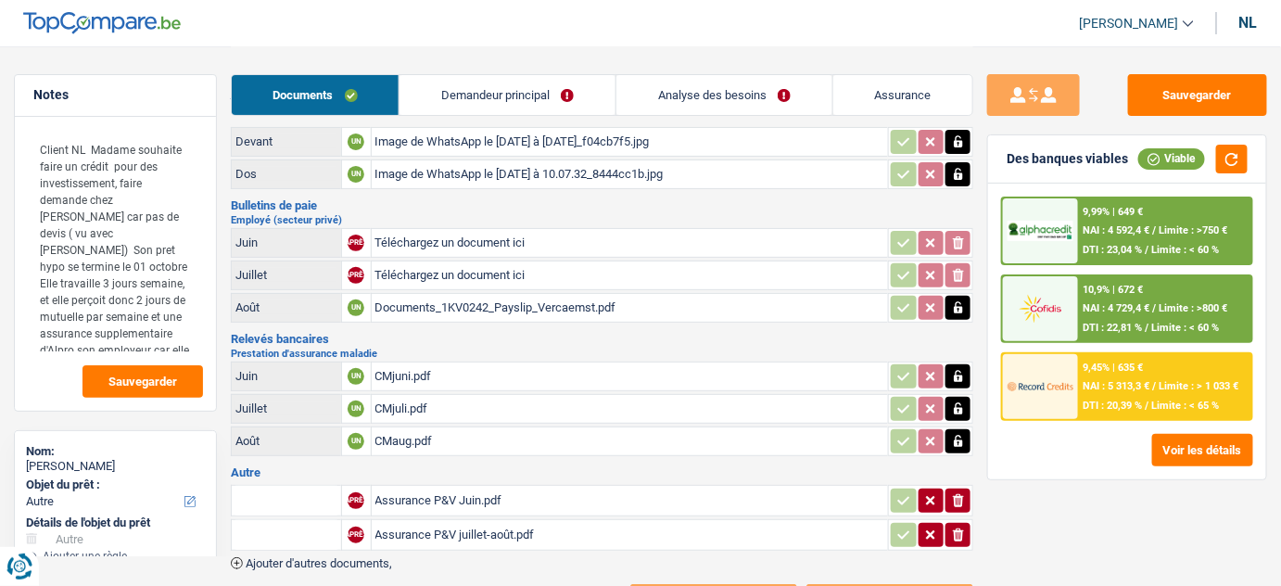
scroll to position [83, 0]
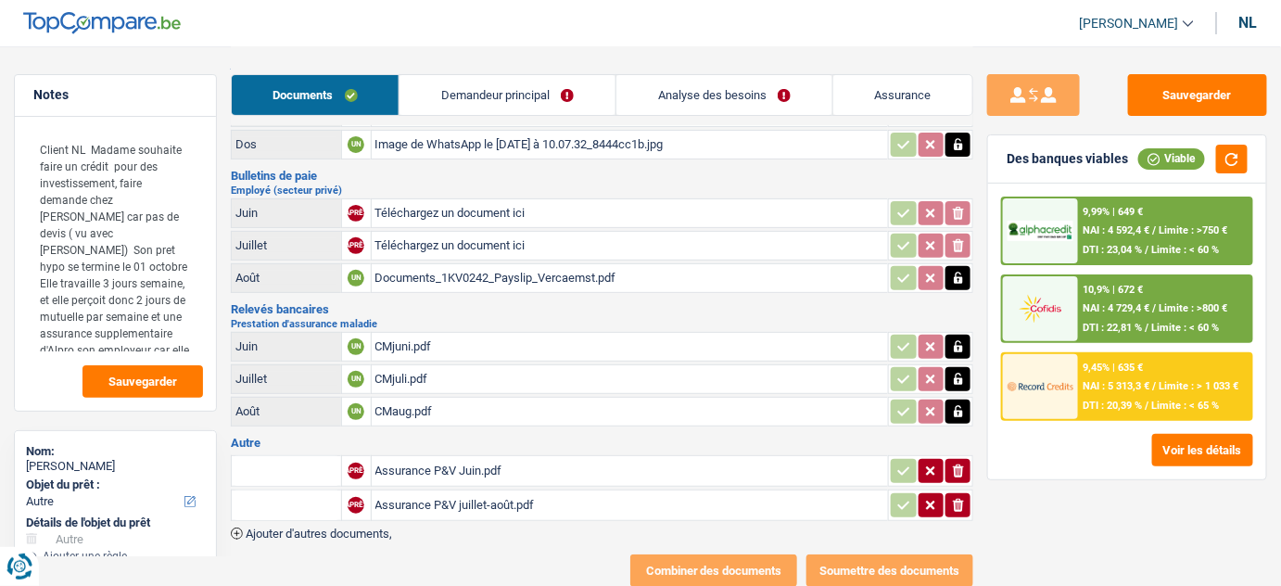
click at [491, 274] on font "Documents_1KV0242_Payslip_Vercaemst.pdf" at bounding box center [495, 278] width 241 height 14
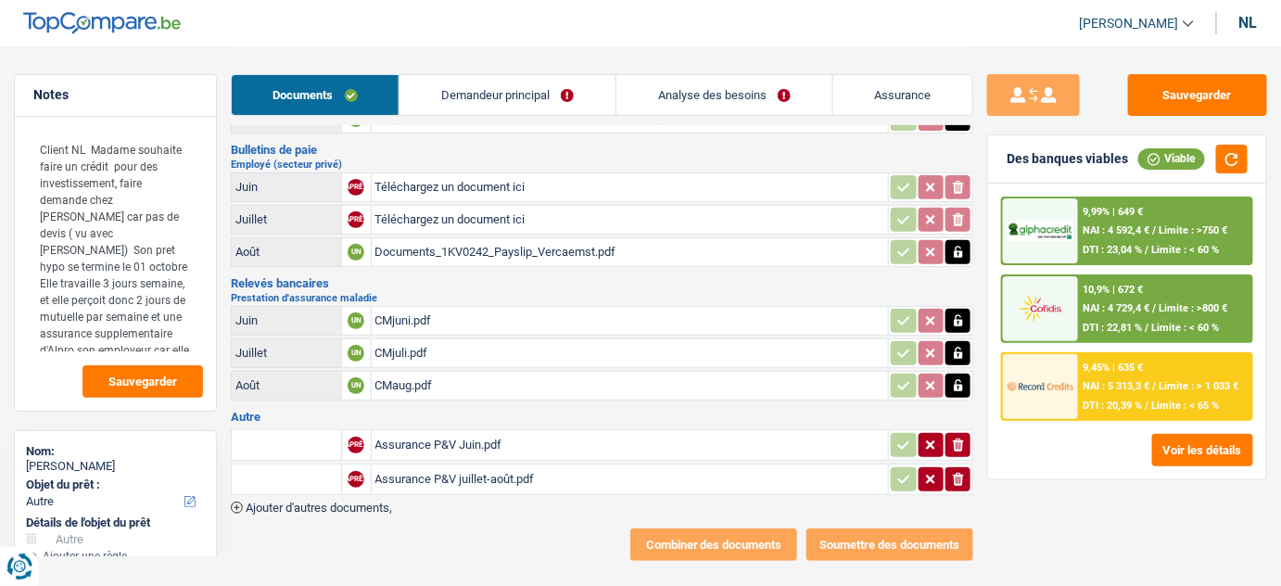
scroll to position [123, 0]
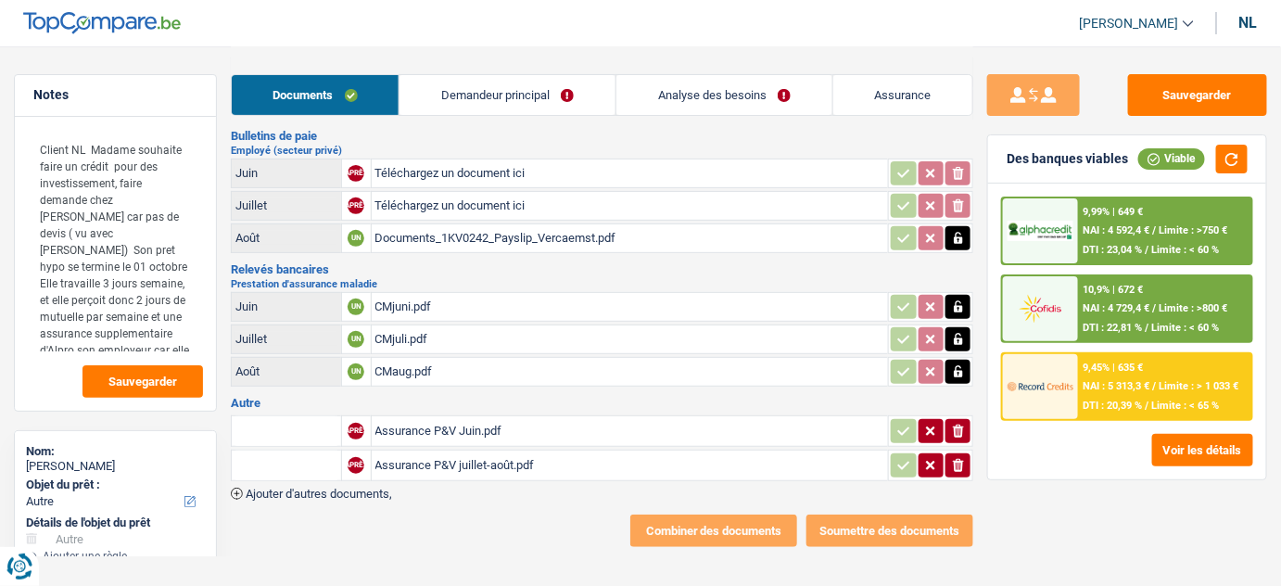
drag, startPoint x: 460, startPoint y: 304, endPoint x: 452, endPoint y: 297, distance: 10.5
click at [454, 300] on div "CMjuni.pdf" at bounding box center [630, 307] width 510 height 28
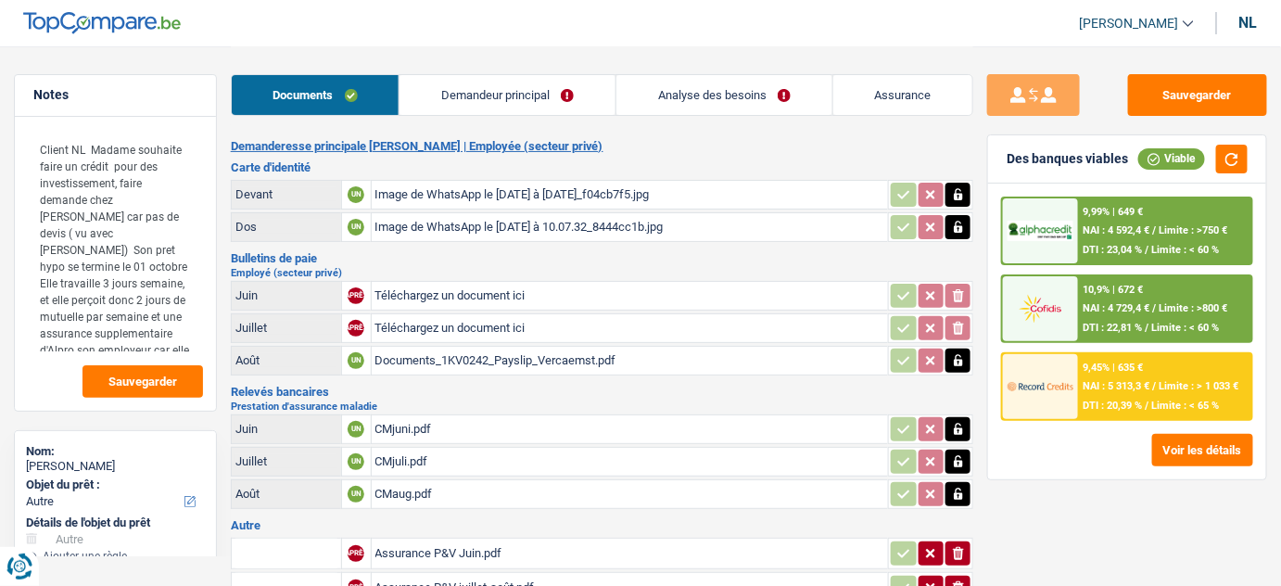
scroll to position [0, 0]
click at [455, 364] on font "Documents_1KV0242_Payslip_Vercaemst.pdf" at bounding box center [495, 361] width 241 height 14
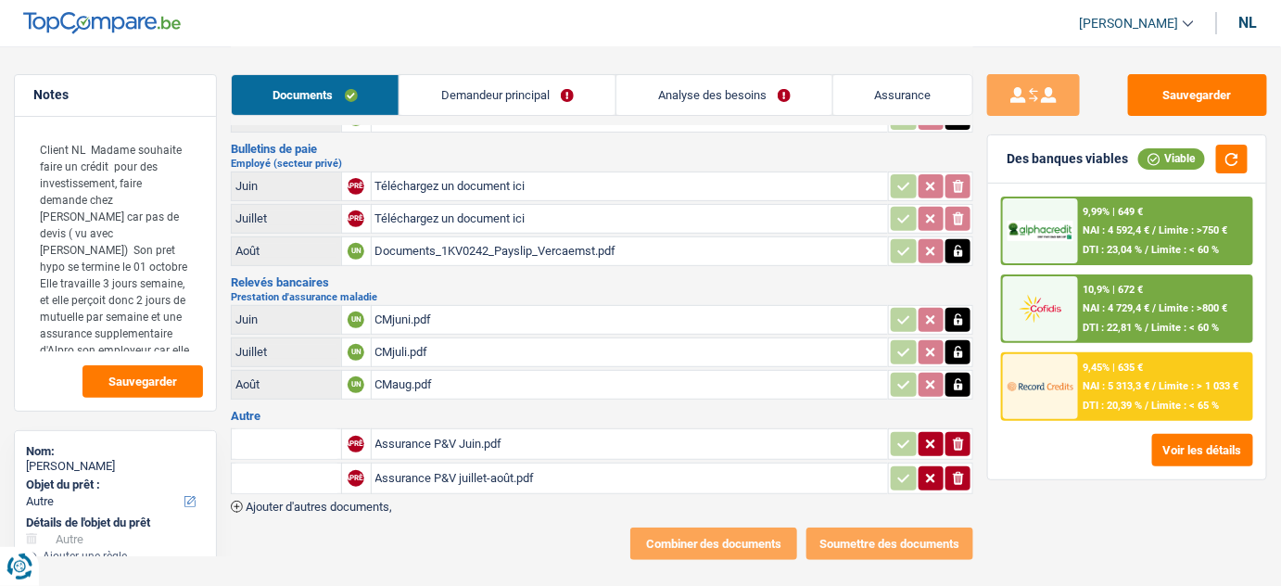
scroll to position [123, 0]
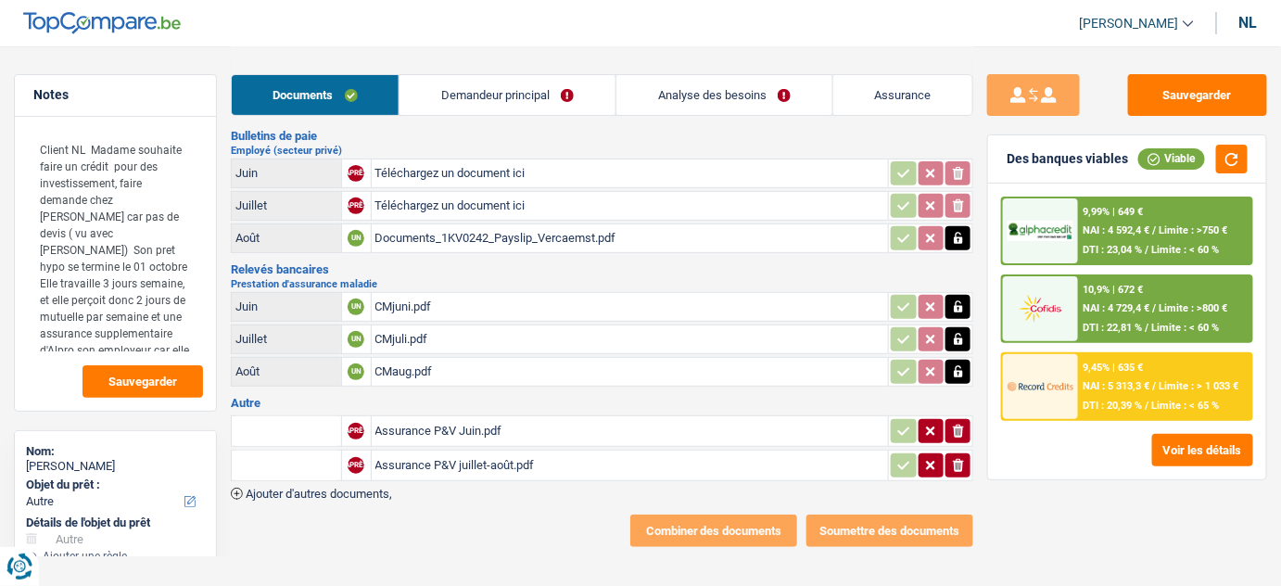
click at [493, 424] on font "Assurance P&V Juin.pdf" at bounding box center [438, 431] width 127 height 14
click at [543, 457] on div "Assurance P&V juillet-août.pdf" at bounding box center [630, 465] width 510 height 28
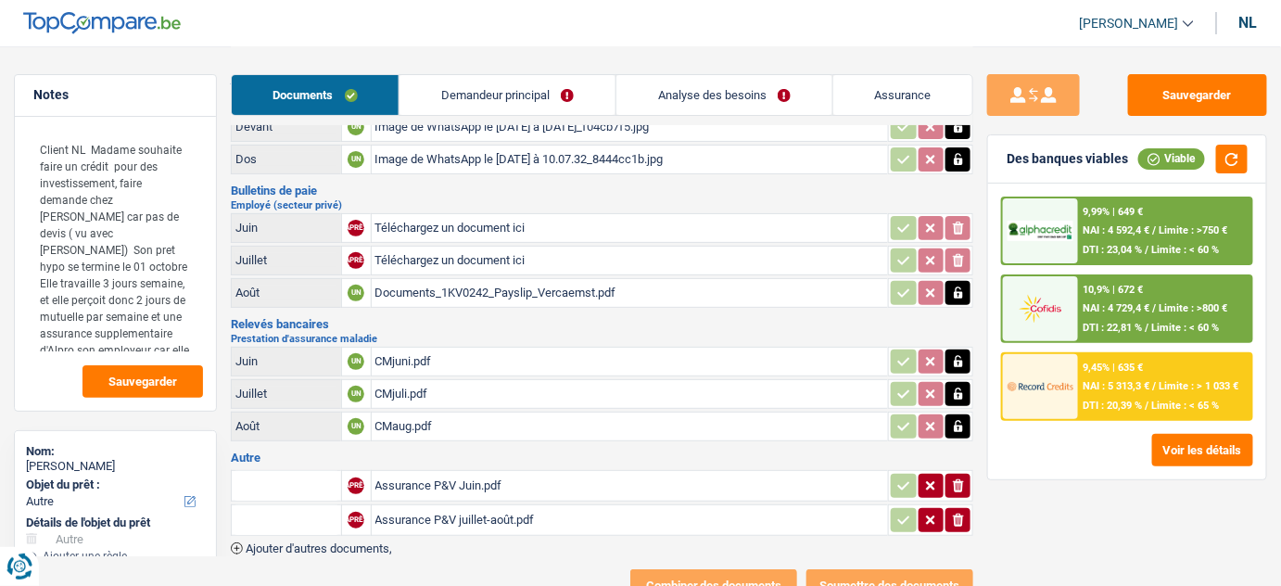
scroll to position [39, 0]
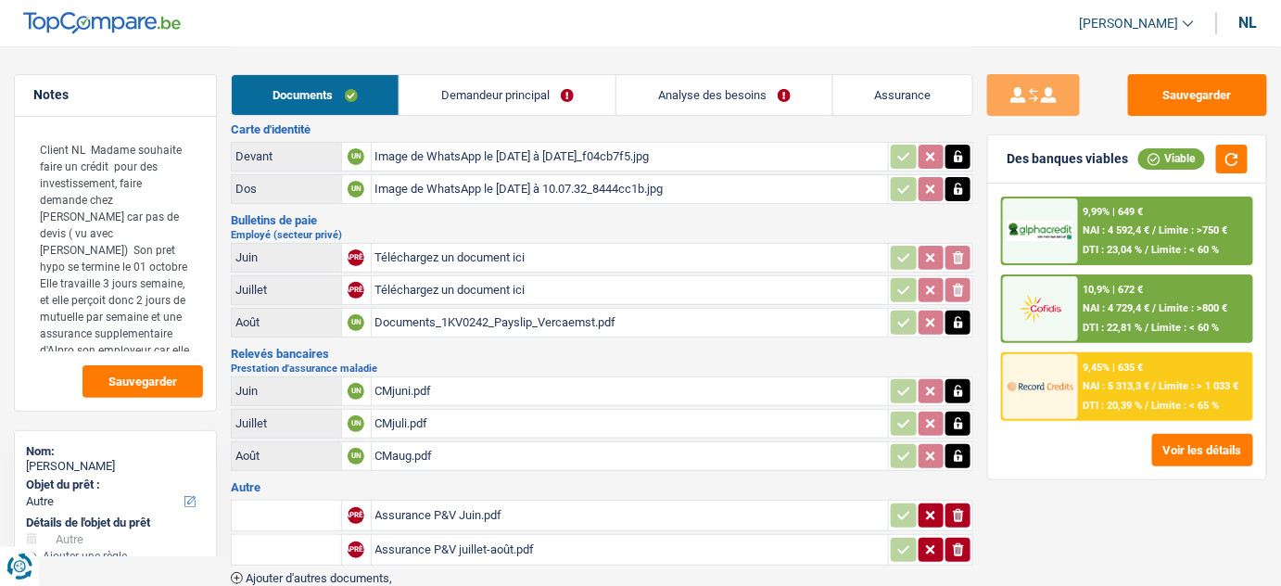
click at [522, 316] on font "Documents_1KV0242_Payslip_Vercaemst.pdf" at bounding box center [495, 322] width 241 height 14
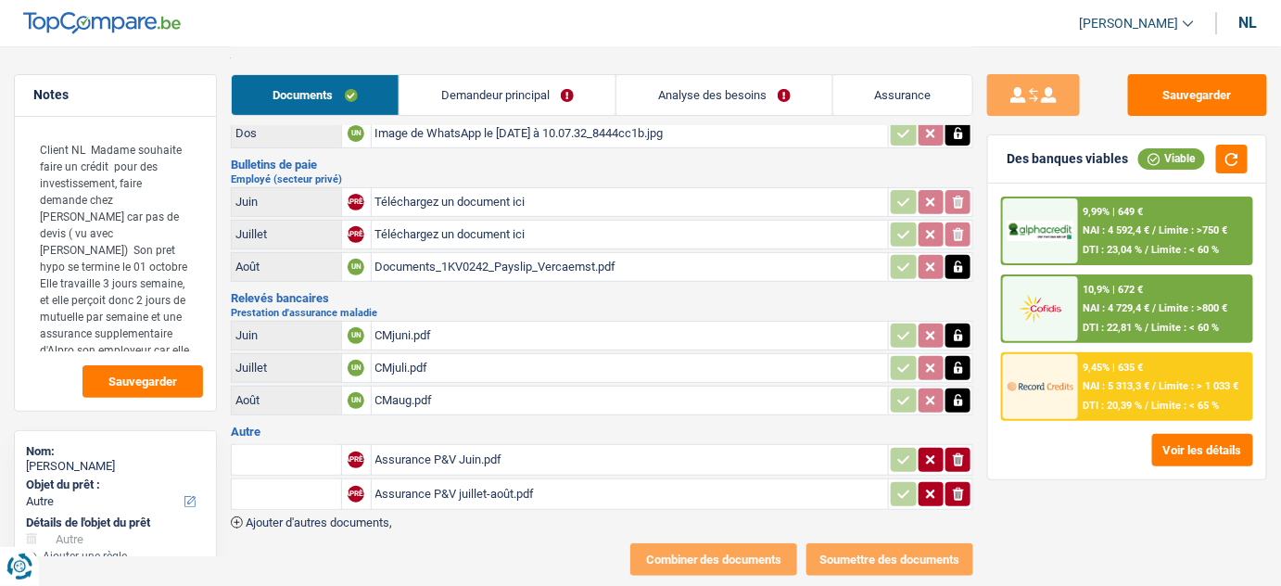
scroll to position [123, 0]
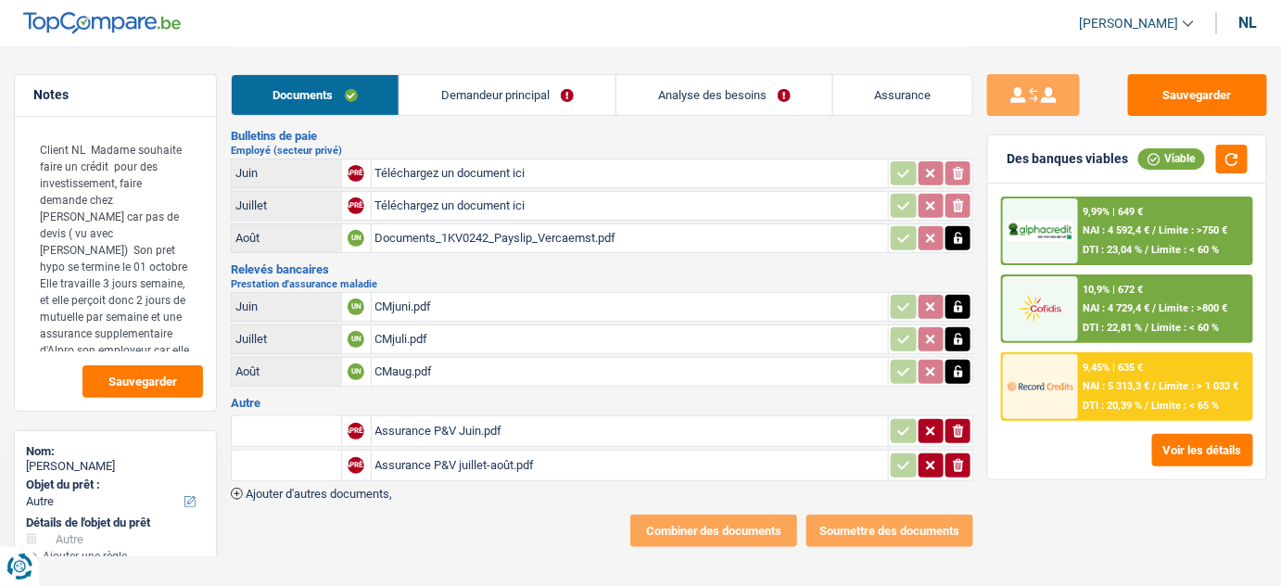
click at [502, 429] on font "Assurance P&V Juin.pdf" at bounding box center [438, 431] width 127 height 14
click at [526, 462] on font "Assurance P&V juillet-août.pdf" at bounding box center [454, 465] width 159 height 14
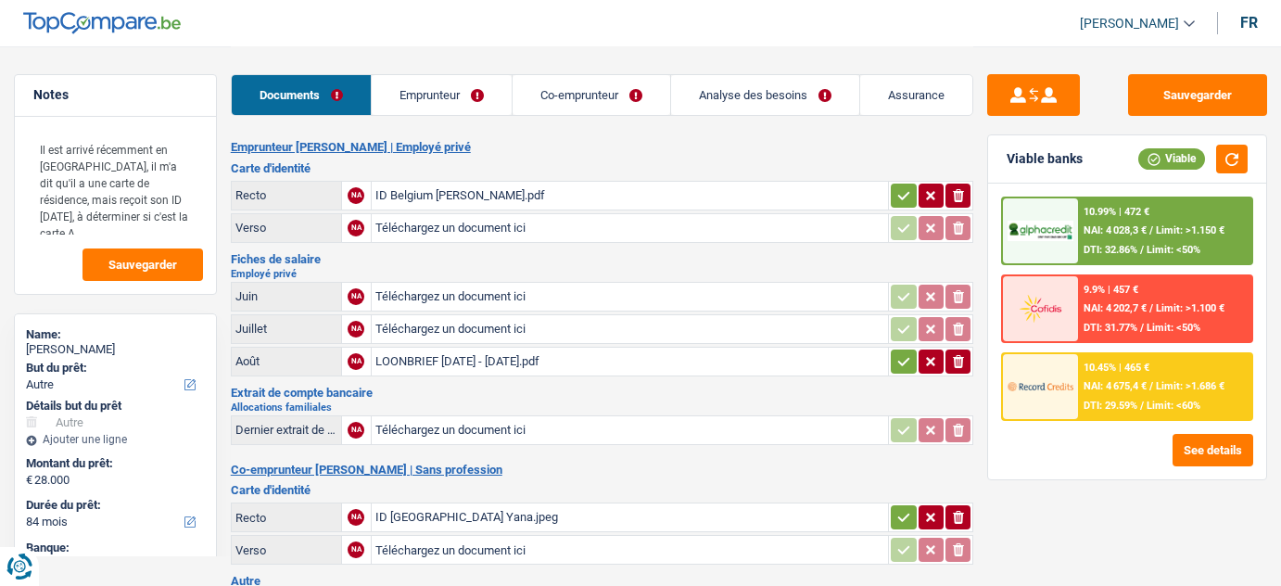
select select "other"
select select "84"
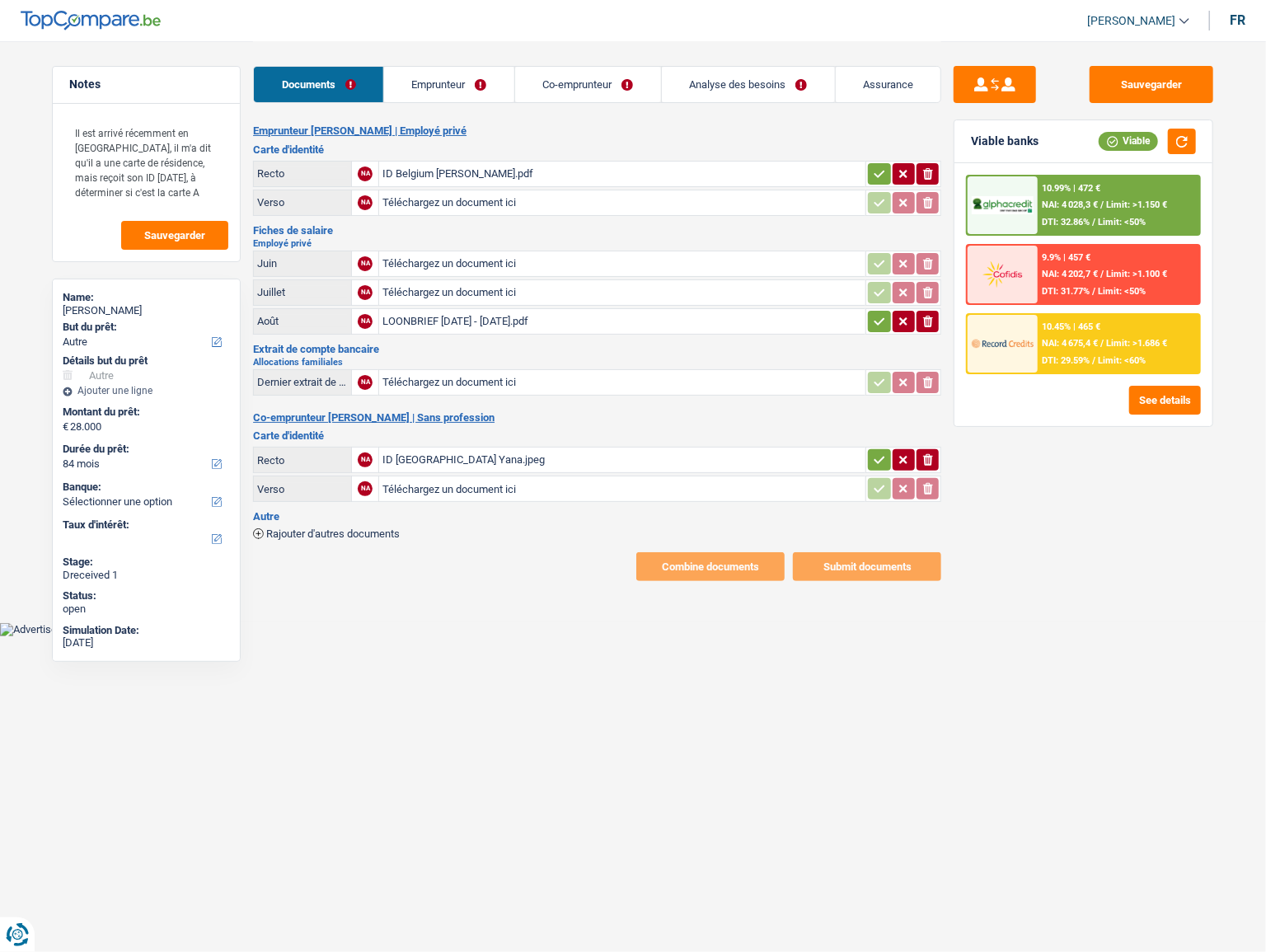
click at [422, 282] on input "Téléchargez un document ici" at bounding box center [622, 293] width 480 height 25
type input "C:\fakepath\Gezinssamenstelling.pdf"
drag, startPoint x: 462, startPoint y: 705, endPoint x: 400, endPoint y: 418, distance: 293.6
click at [462, 520] on html "Vous avez le contrôle de vos données Nous utilisons des cookies, tout comme nos…" at bounding box center [633, 318] width 1266 height 636
click at [440, 85] on link "Emprunteur" at bounding box center [449, 85] width 130 height 36
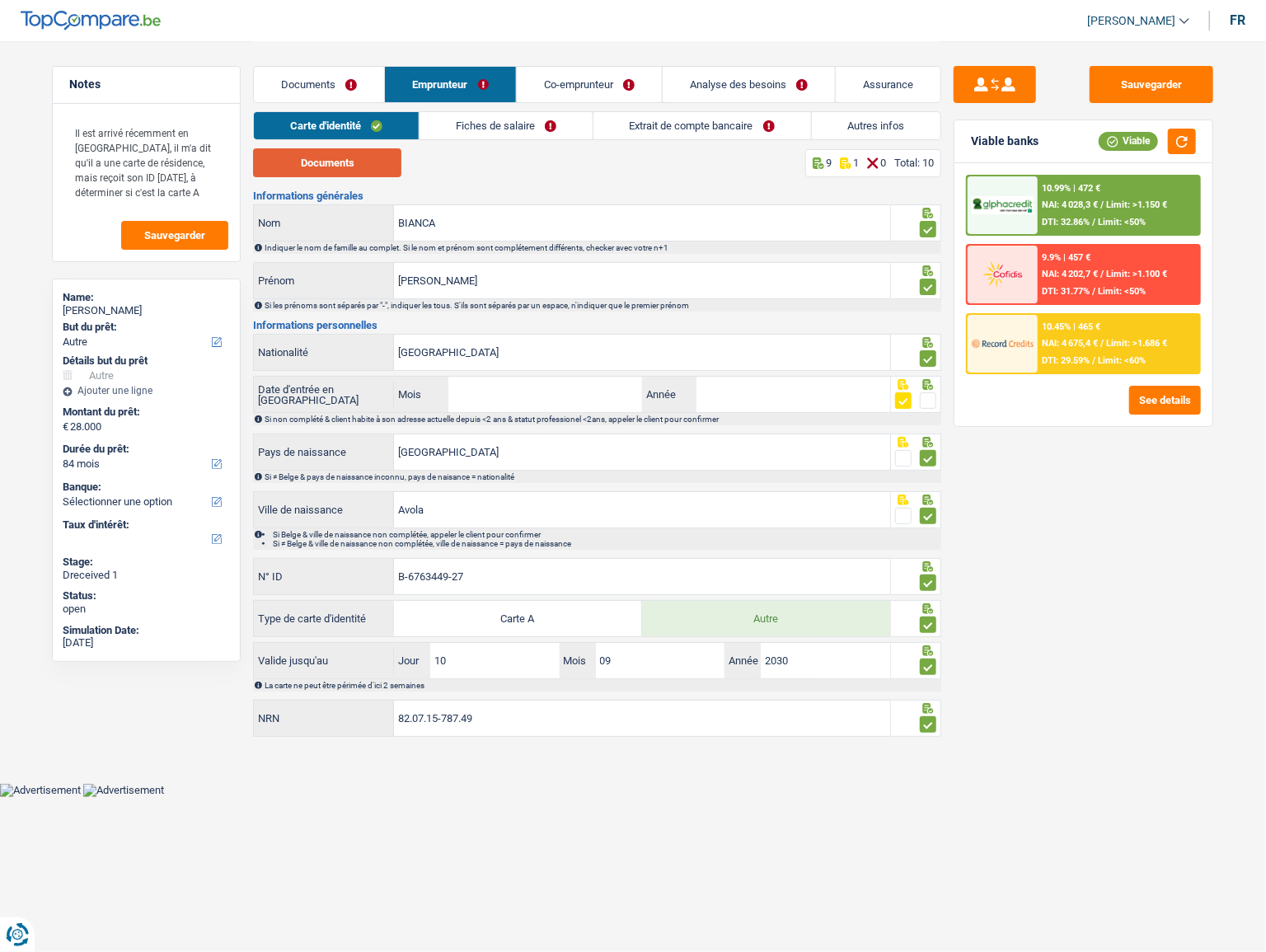
click at [282, 164] on button "Documents" at bounding box center [327, 163] width 149 height 28
click at [540, 126] on link "Fiches de salaire" at bounding box center [506, 125] width 173 height 28
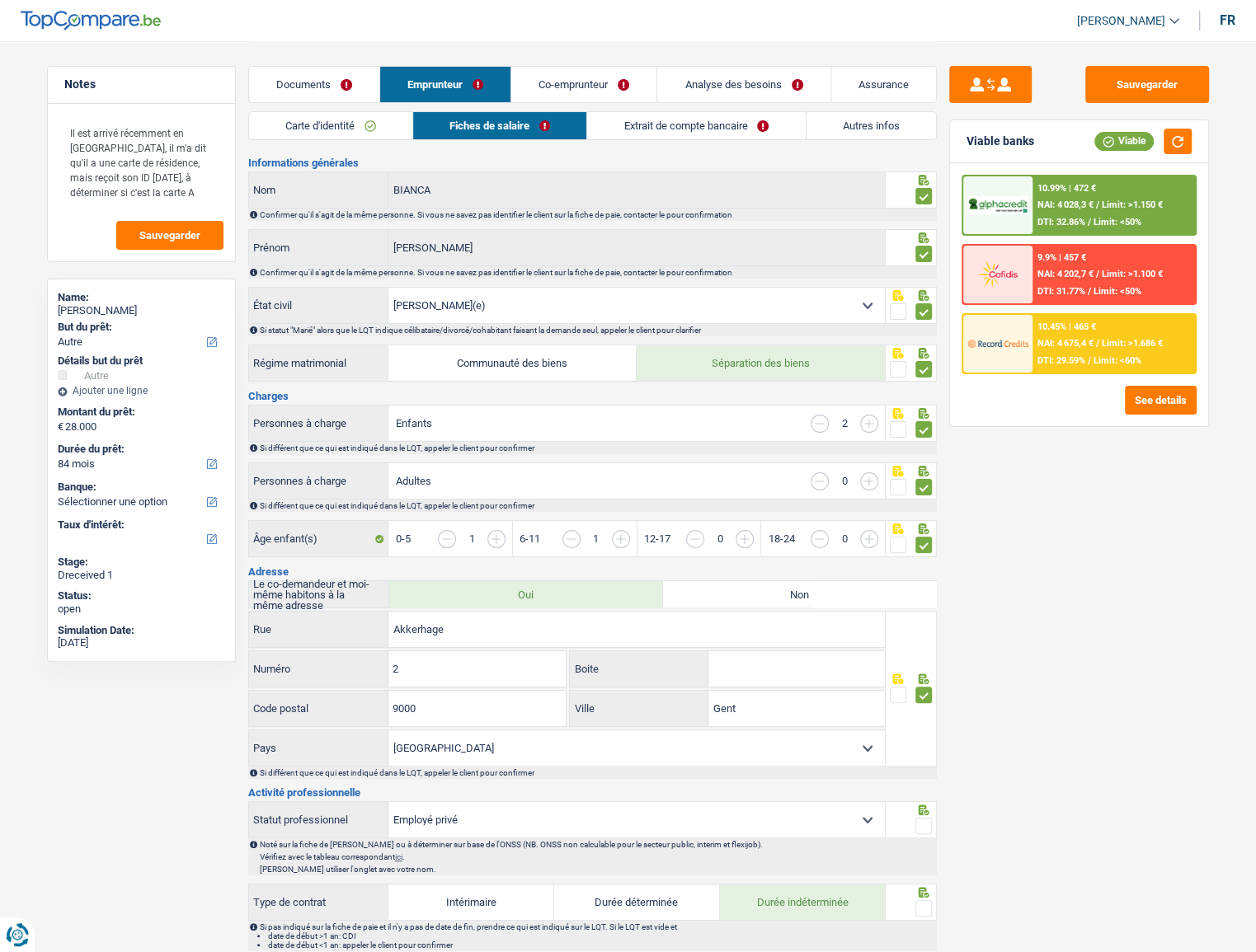
scroll to position [524, 0]
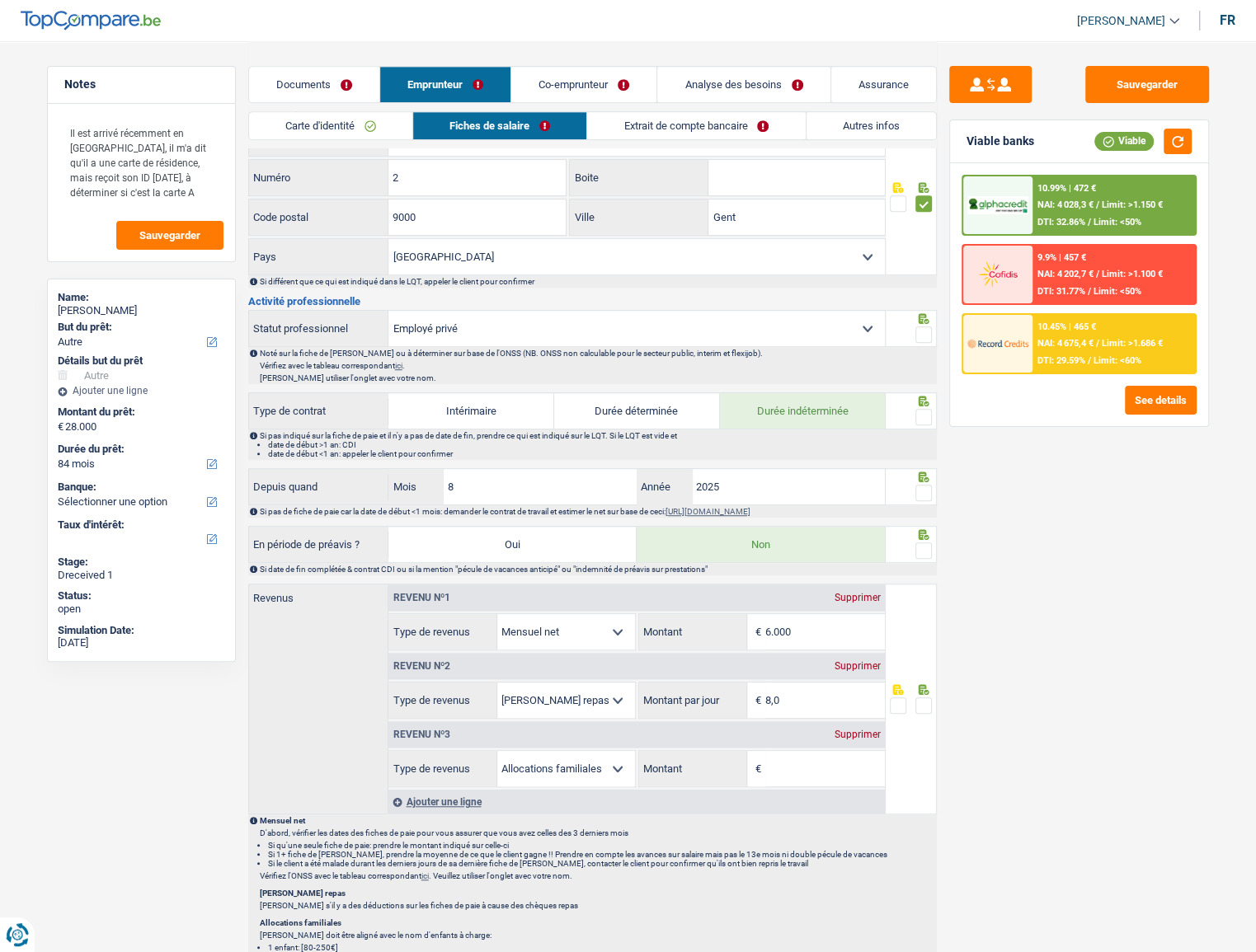
click at [333, 129] on link "Carte d'identité" at bounding box center [330, 125] width 163 height 28
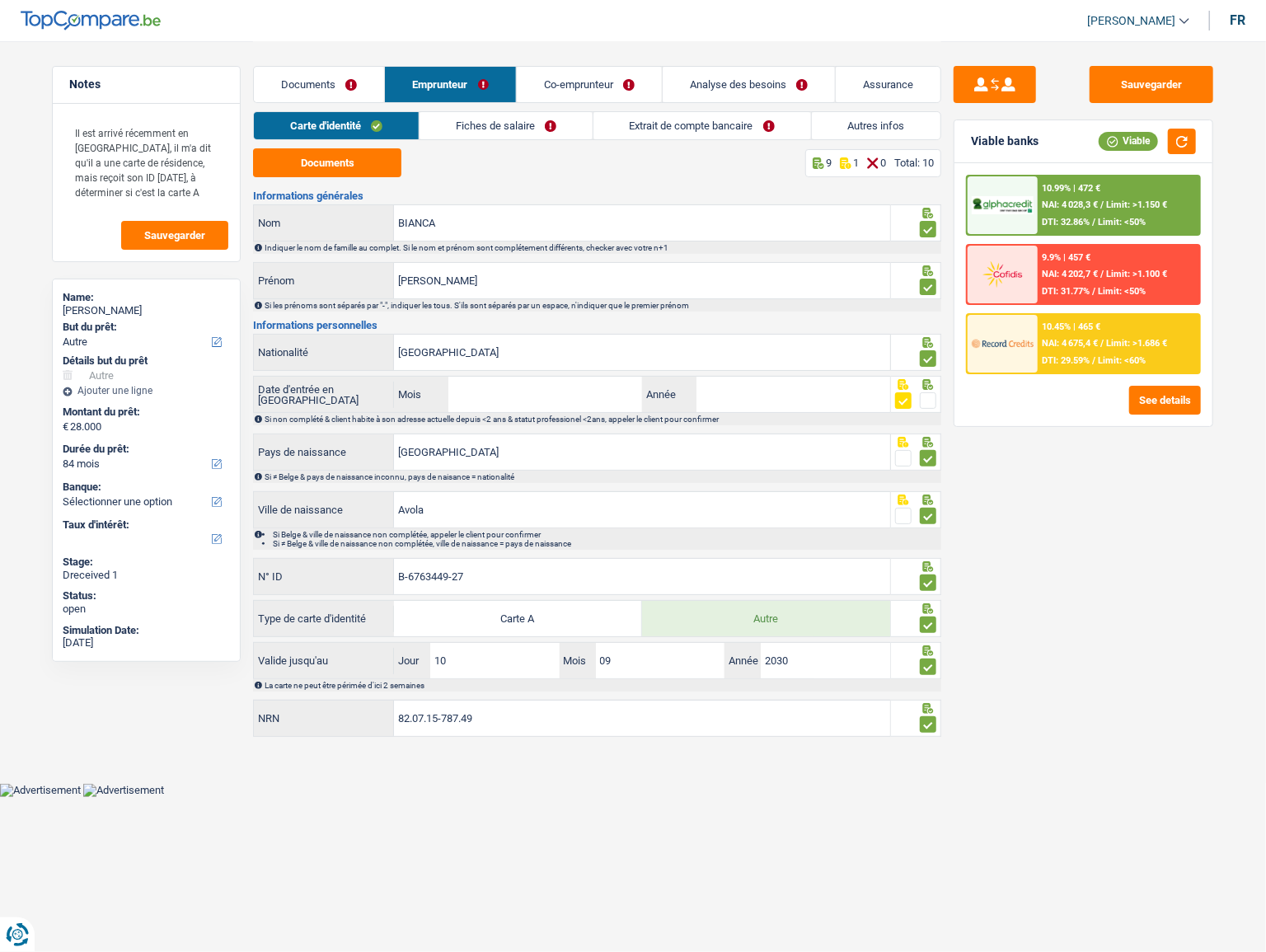
click at [497, 134] on link "Fiches de salaire" at bounding box center [506, 125] width 173 height 28
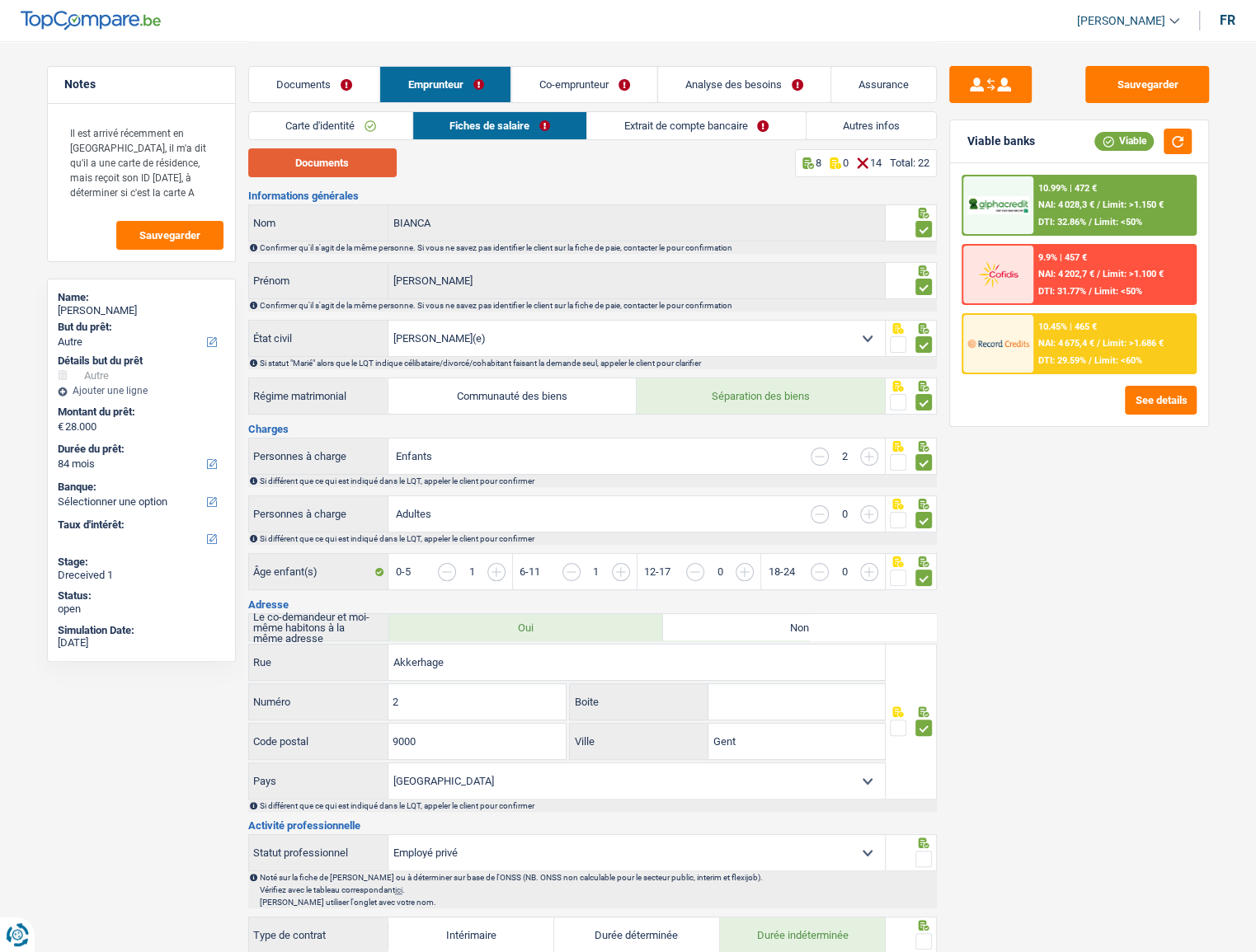
click at [350, 170] on button "Documents" at bounding box center [322, 163] width 149 height 28
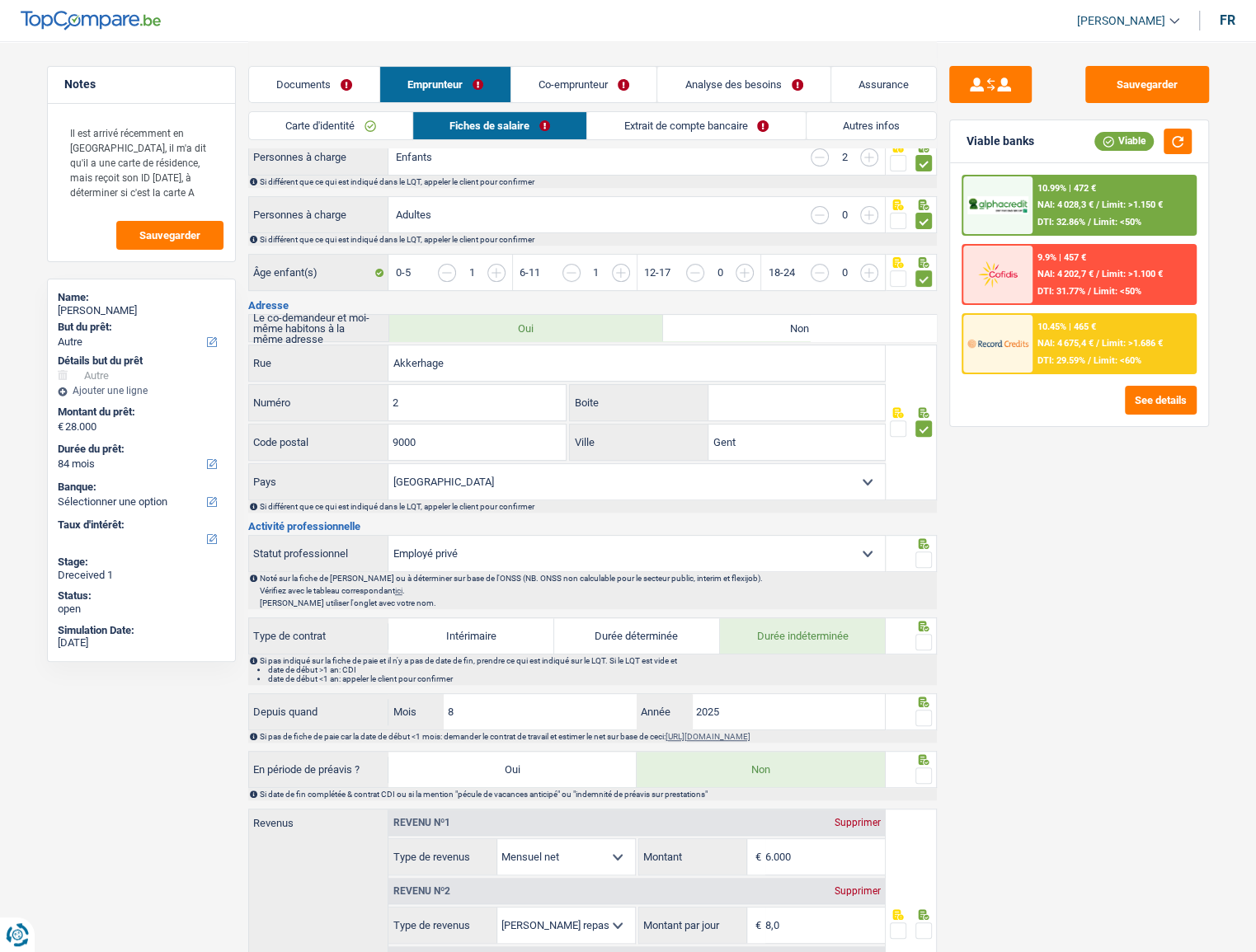
scroll to position [375, 0]
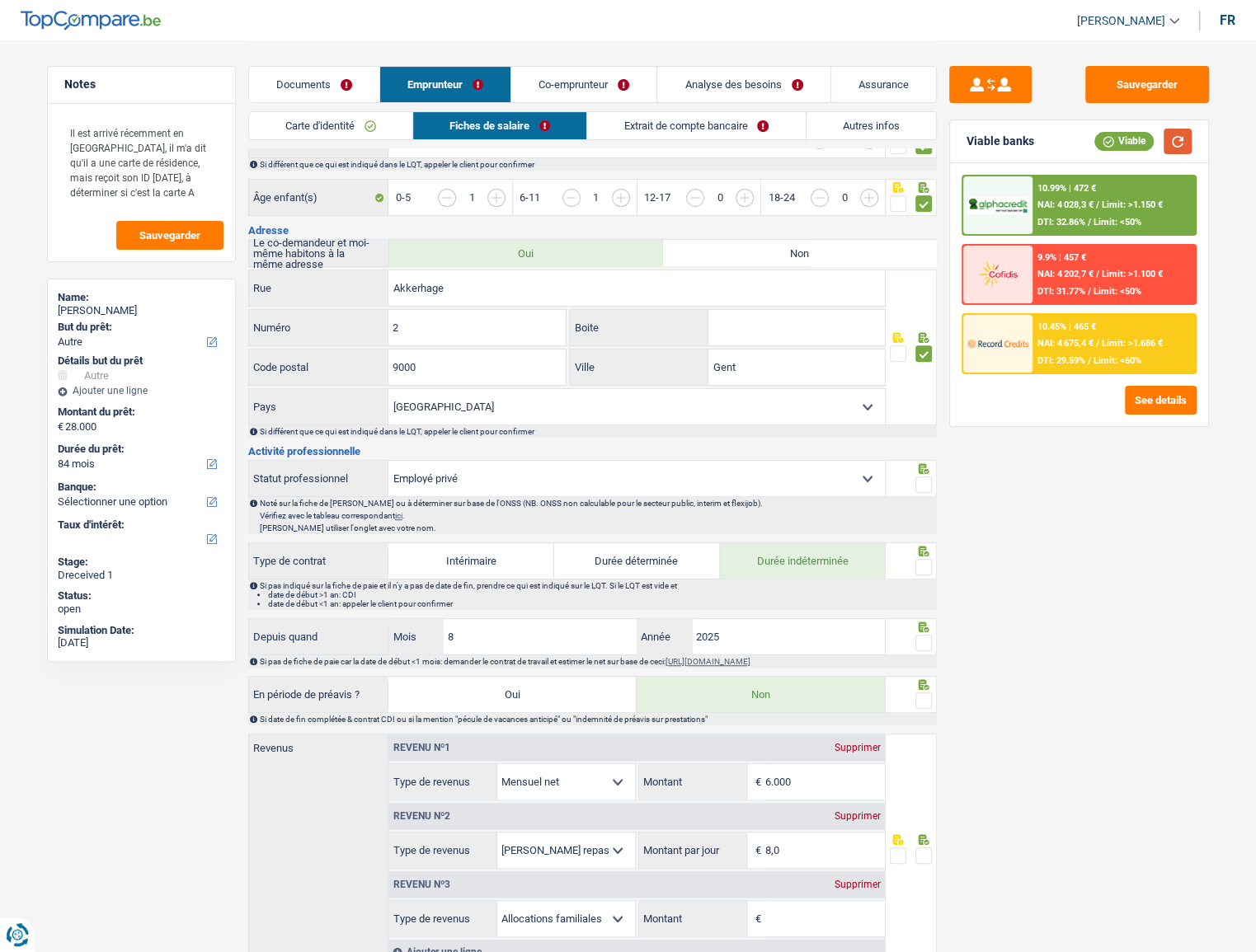
click at [1139, 148] on button "button" at bounding box center [1179, 141] width 28 height 26
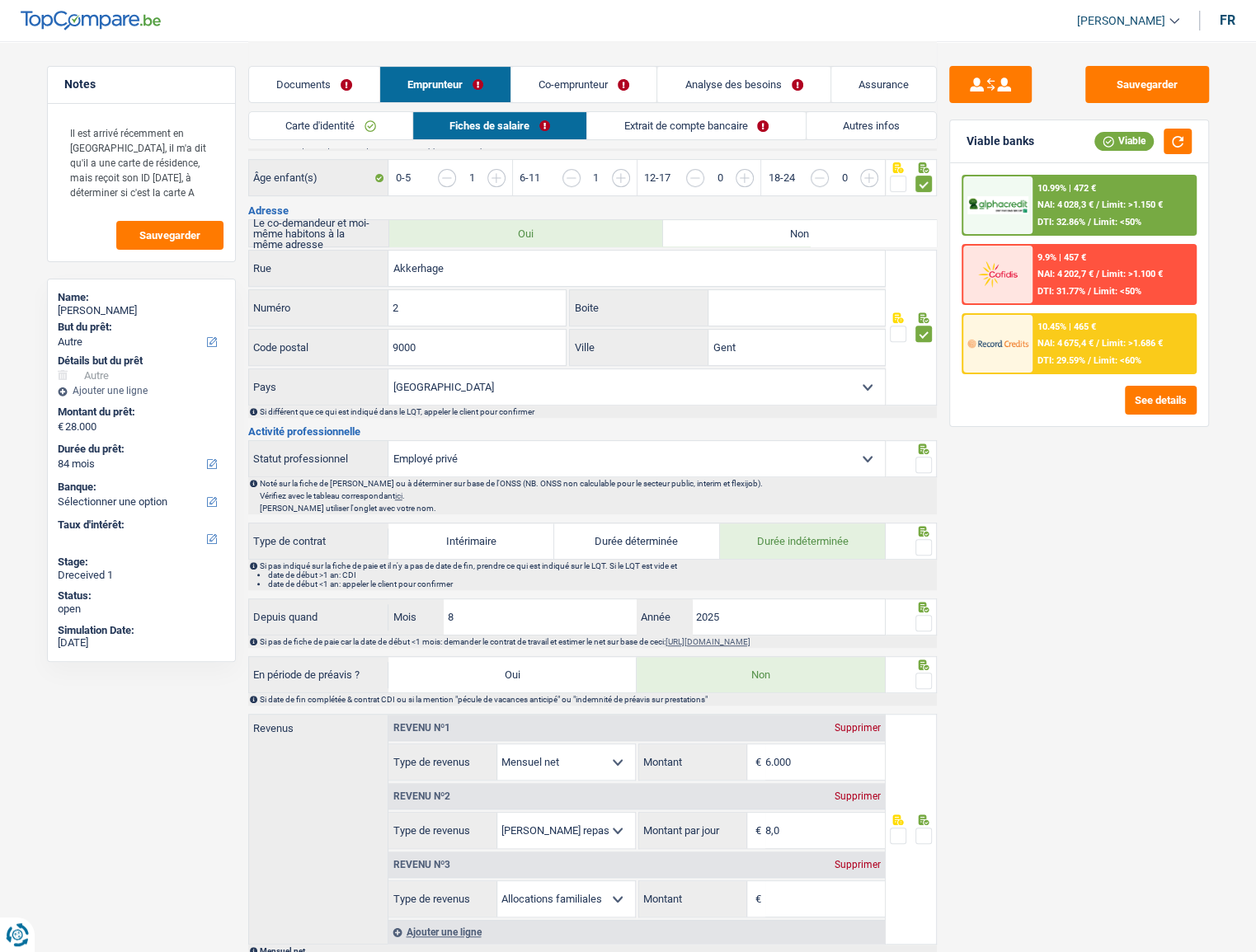
scroll to position [449, 0]
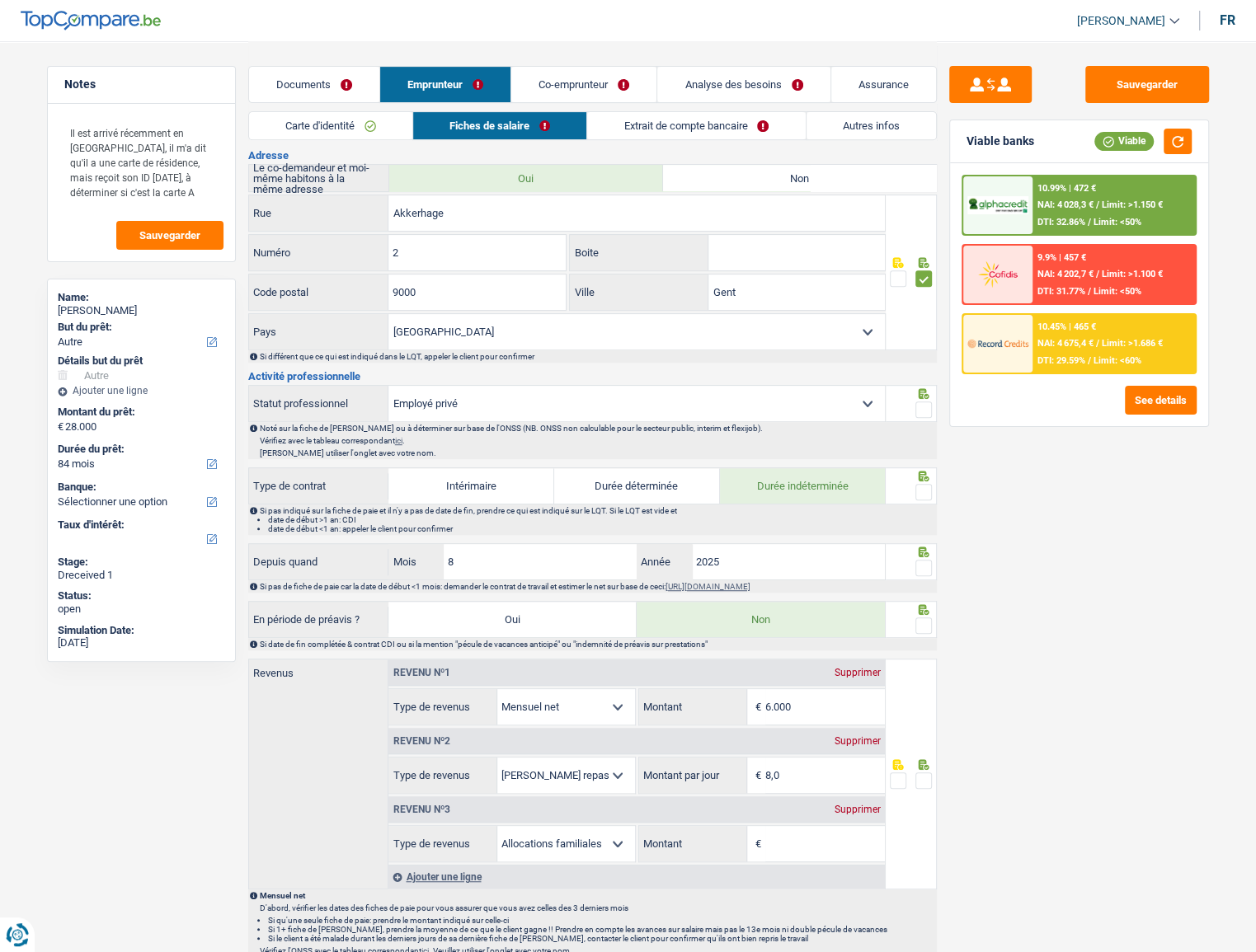
drag, startPoint x: 922, startPoint y: 406, endPoint x: 921, endPoint y: 419, distance: 13.0
click at [922, 406] on span at bounding box center [924, 409] width 17 height 17
click at [0, 0] on input "radio" at bounding box center [0, 0] width 0 height 0
click at [920, 488] on span at bounding box center [924, 492] width 17 height 17
click at [0, 0] on input "radio" at bounding box center [0, 0] width 0 height 0
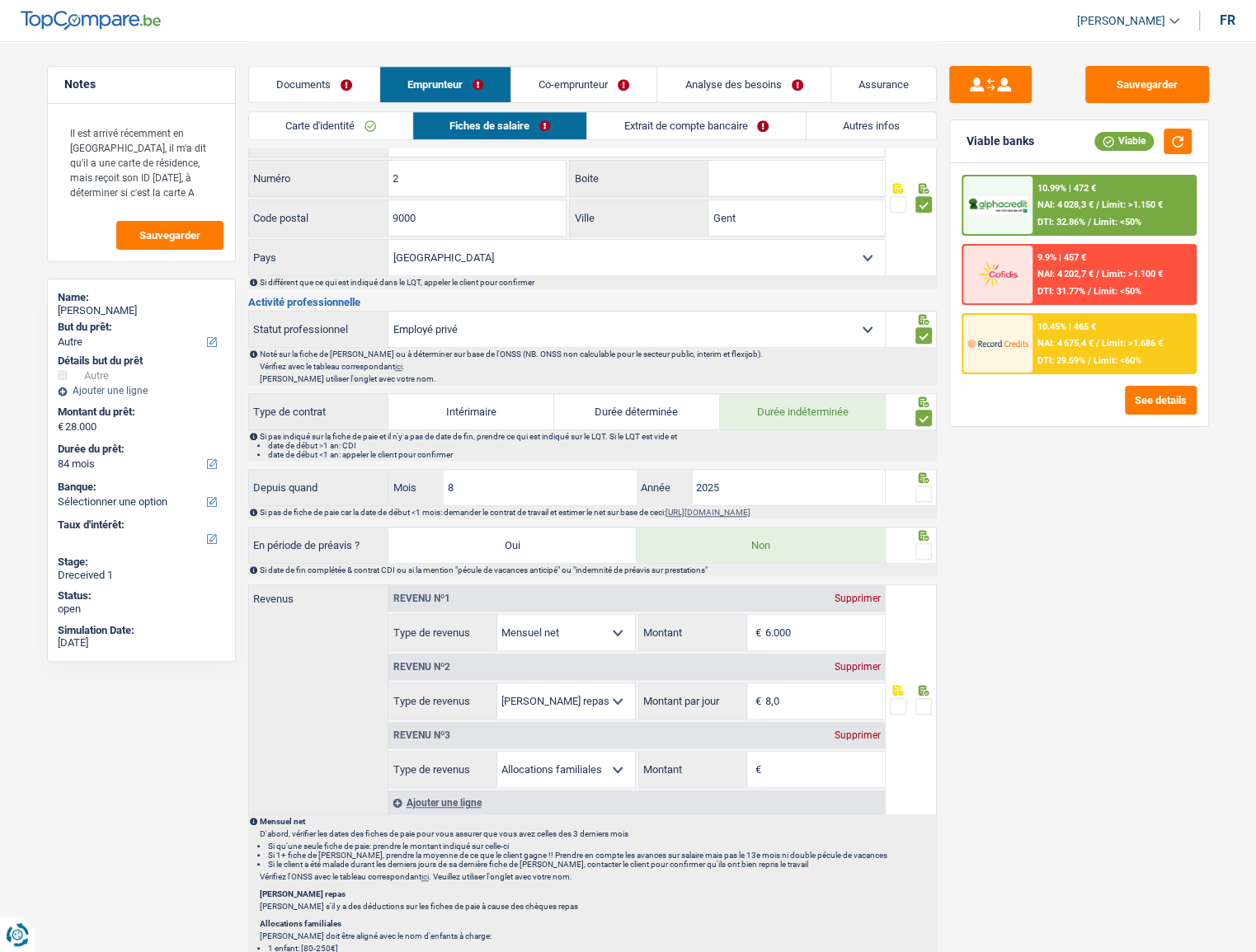
scroll to position [524, 0]
click at [919, 485] on span at bounding box center [924, 493] width 17 height 17
click at [0, 0] on input "radio" at bounding box center [0, 0] width 0 height 0
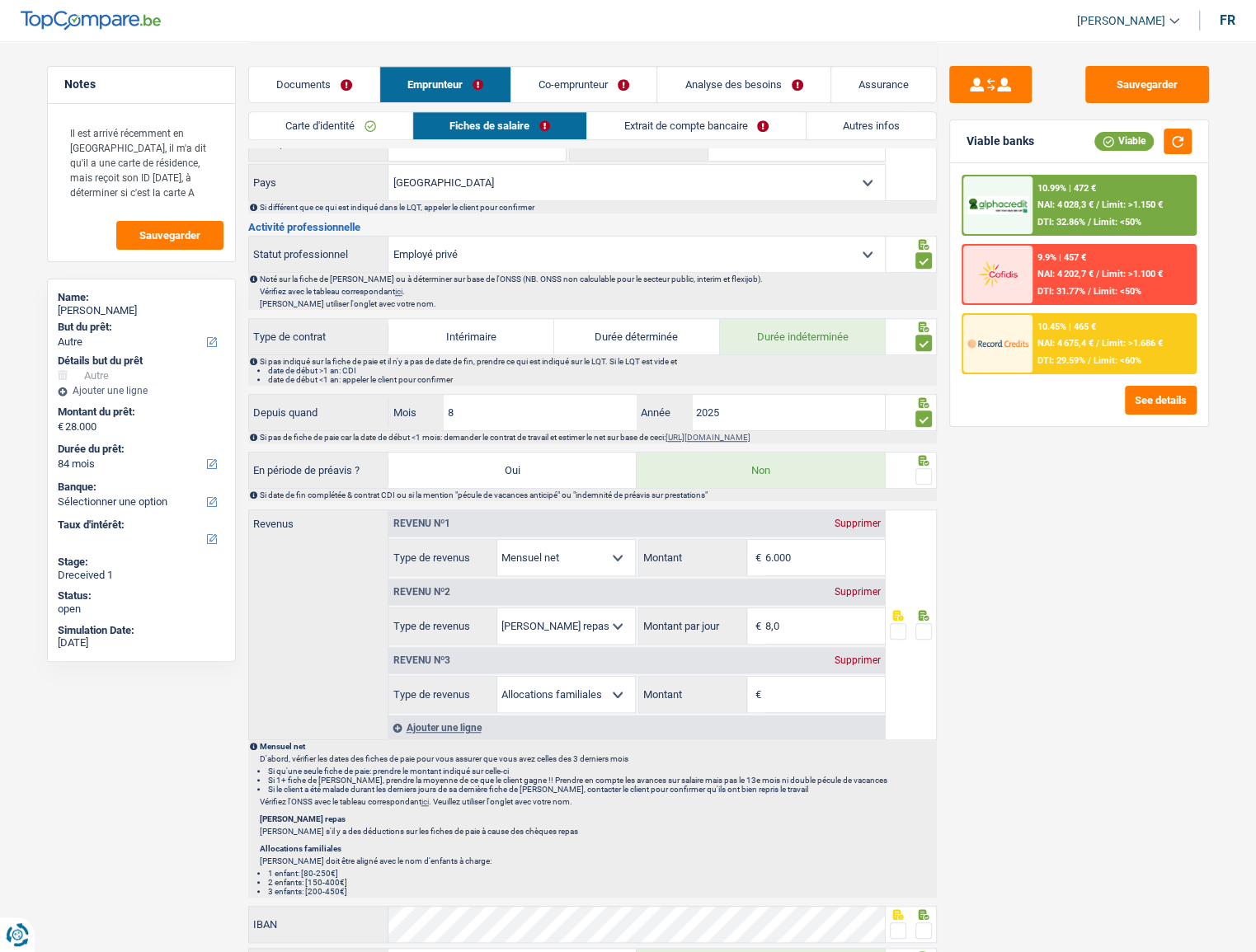
scroll to position [600, 0]
click at [922, 468] on span at bounding box center [924, 475] width 17 height 17
click at [0, 0] on input "radio" at bounding box center [0, 0] width 0 height 0
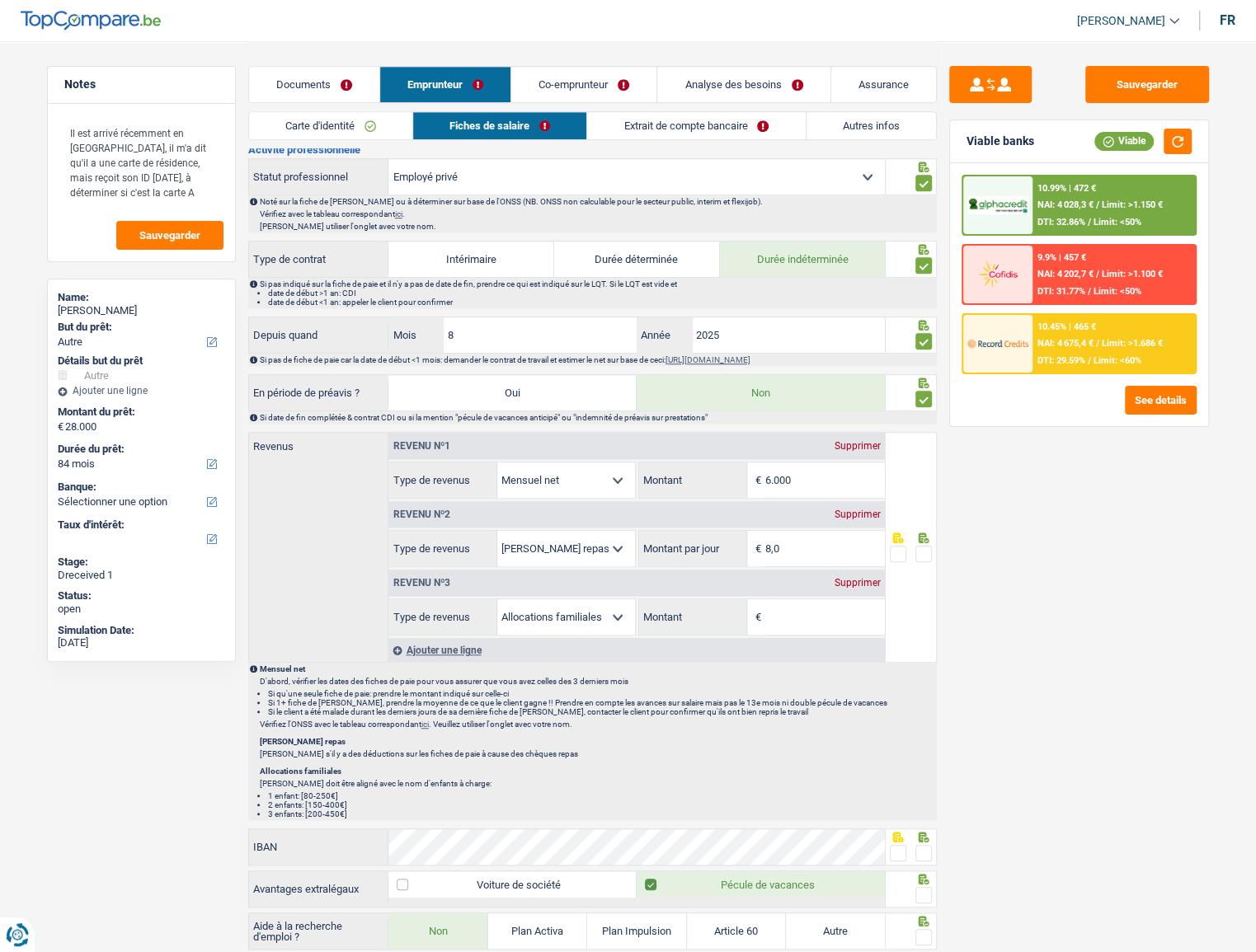
scroll to position [749, 0]
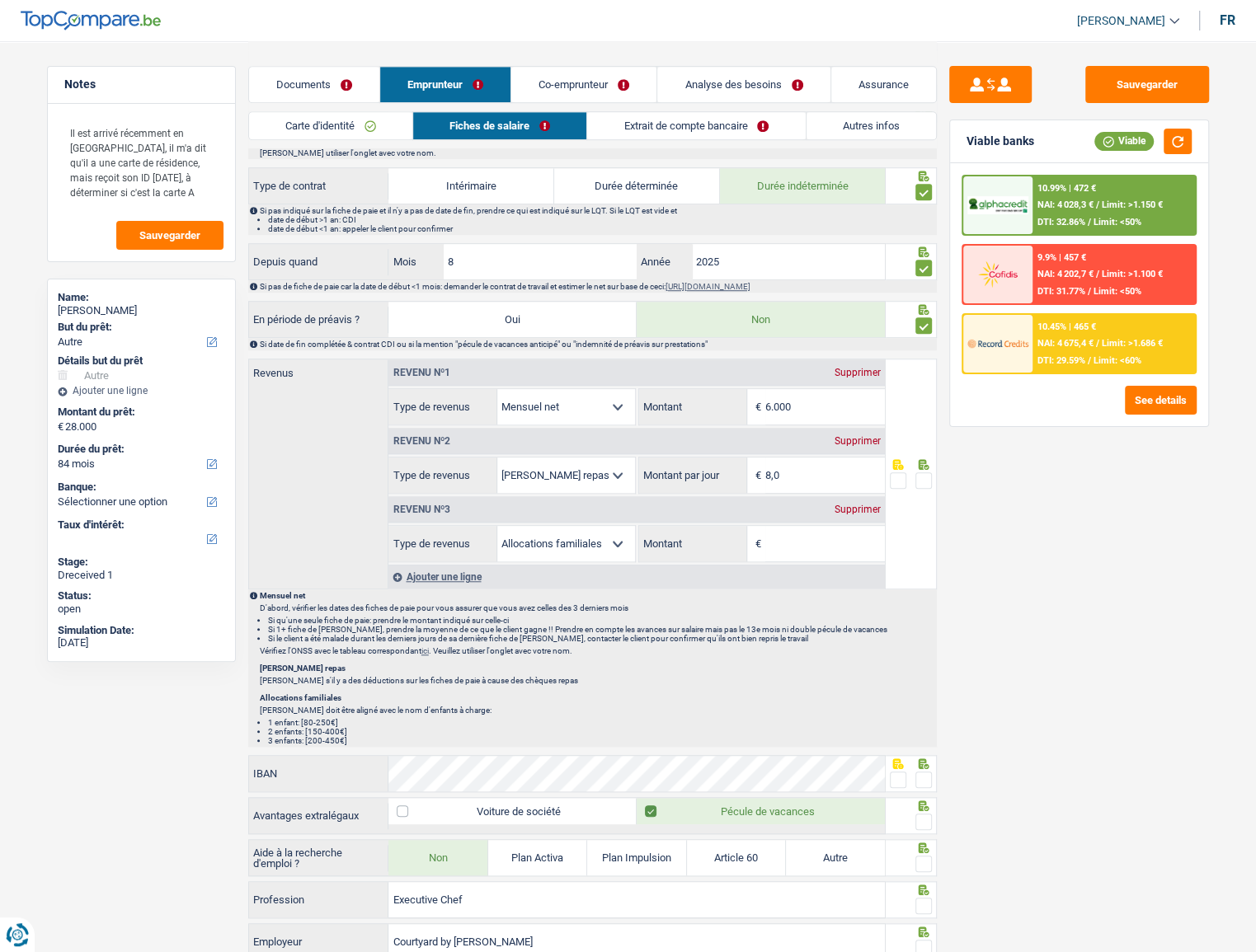
click at [844, 505] on div "Supprimer" at bounding box center [857, 509] width 54 height 10
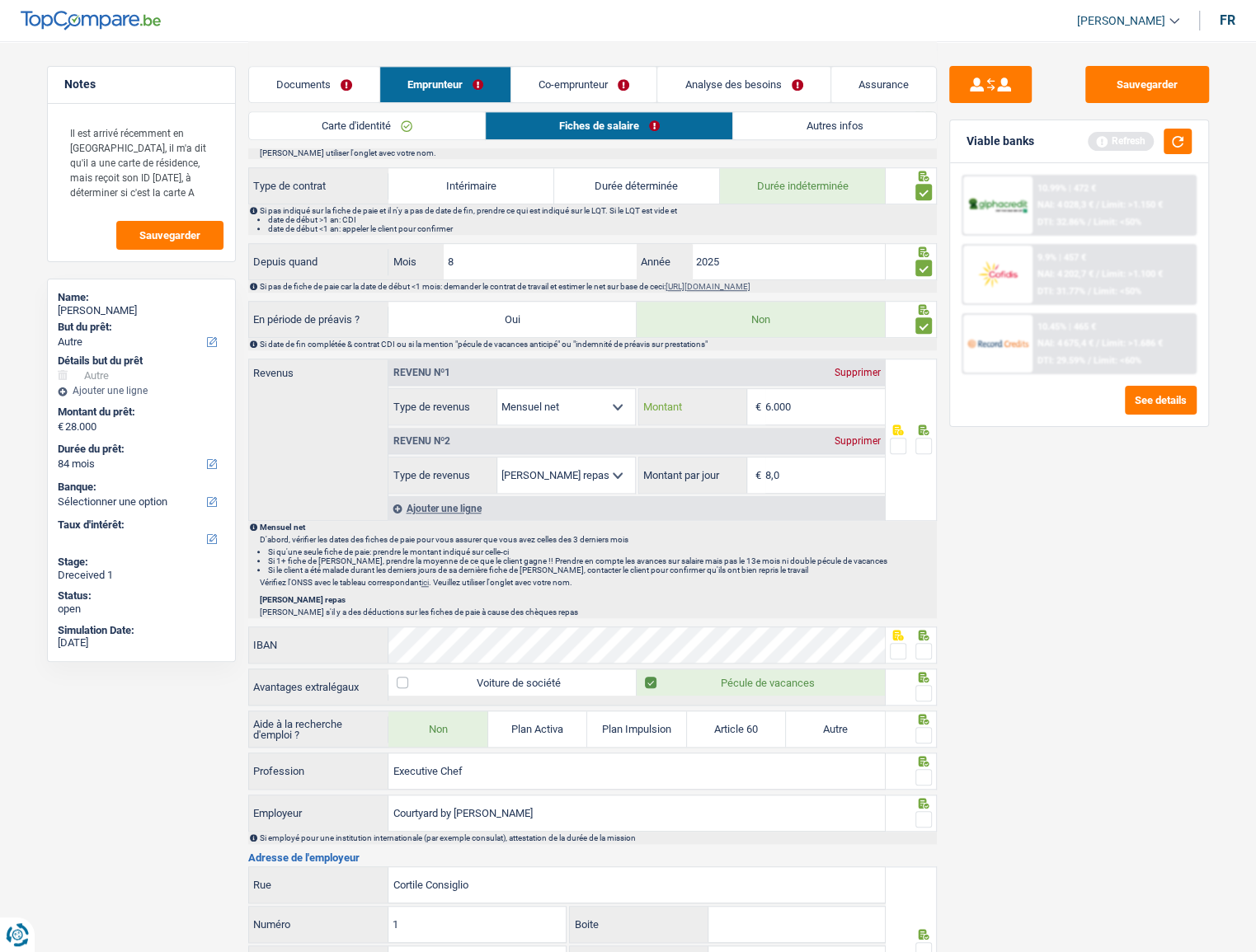
drag, startPoint x: 850, startPoint y: 397, endPoint x: 539, endPoint y: 443, distance: 314.4
click at [550, 441] on div "Revenu nº1 Supprimer Allocation d'handicap Allocations chômage Allocations fami…" at bounding box center [636, 426] width 497 height 134
type input "2.952"
click at [925, 445] on span at bounding box center [924, 446] width 17 height 17
click at [0, 0] on input "radio" at bounding box center [0, 0] width 0 height 0
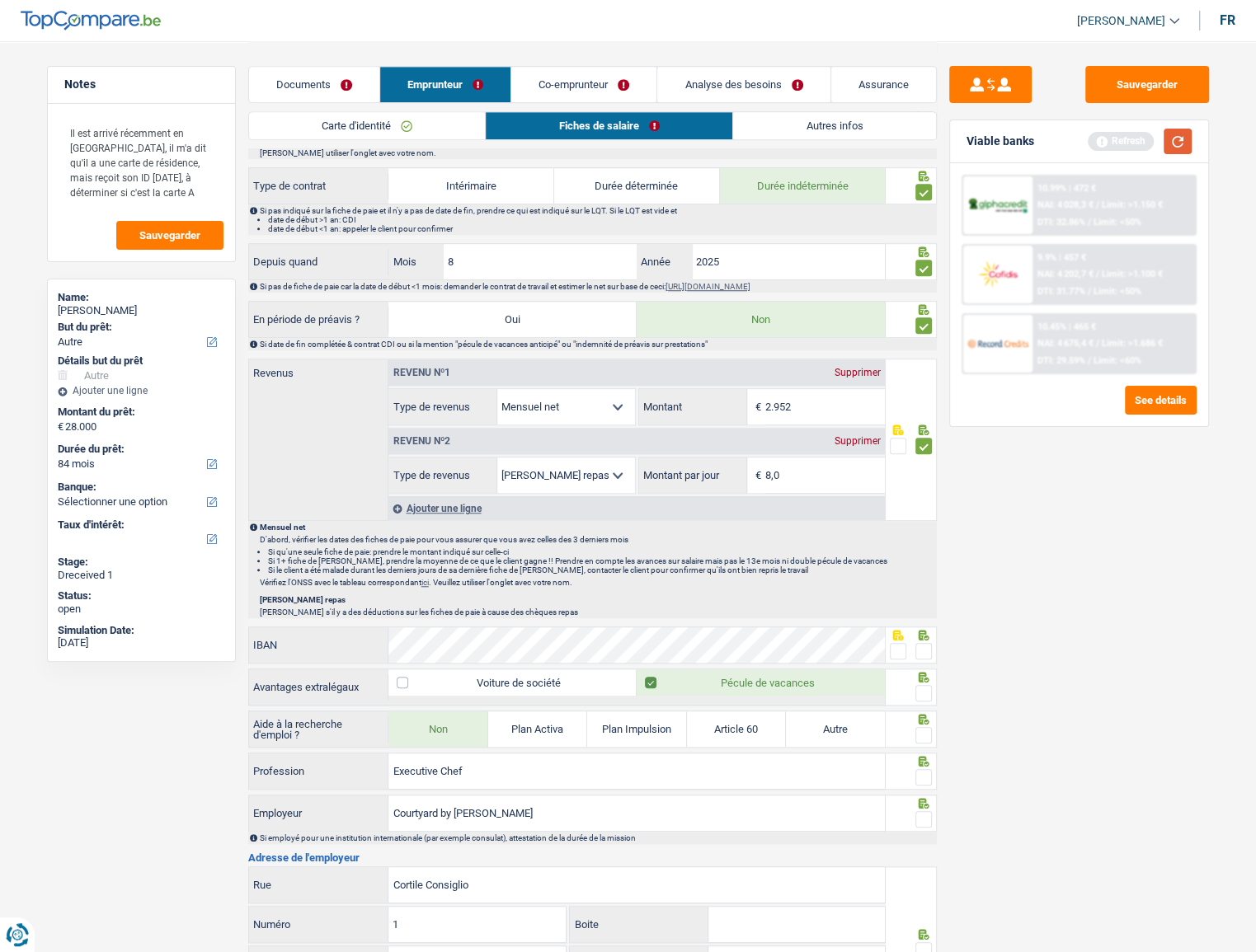
click at [1139, 147] on button "button" at bounding box center [1179, 141] width 28 height 26
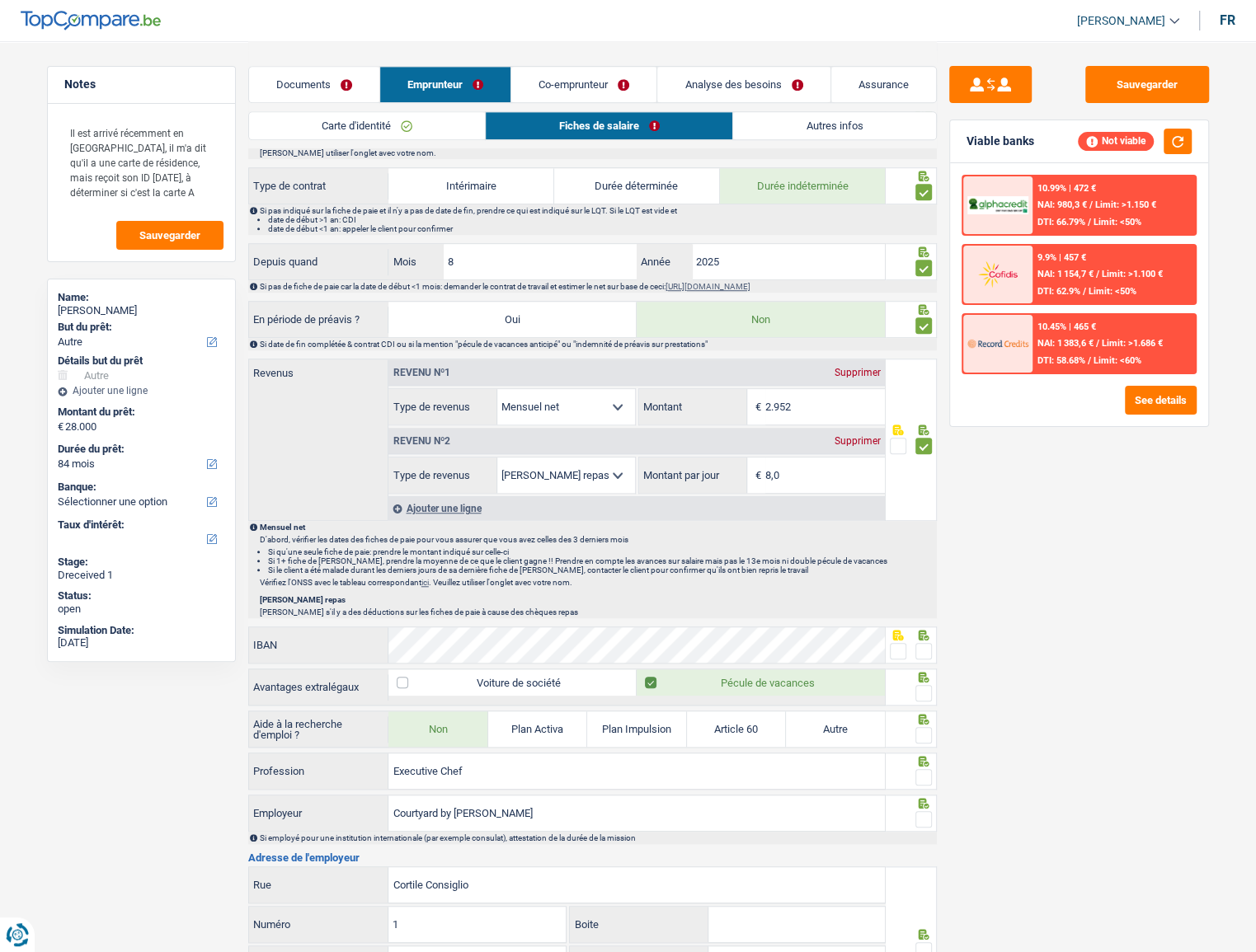
click at [384, 80] on link "Emprunteur" at bounding box center [445, 85] width 130 height 36
click at [336, 89] on link "Documents" at bounding box center [314, 85] width 130 height 36
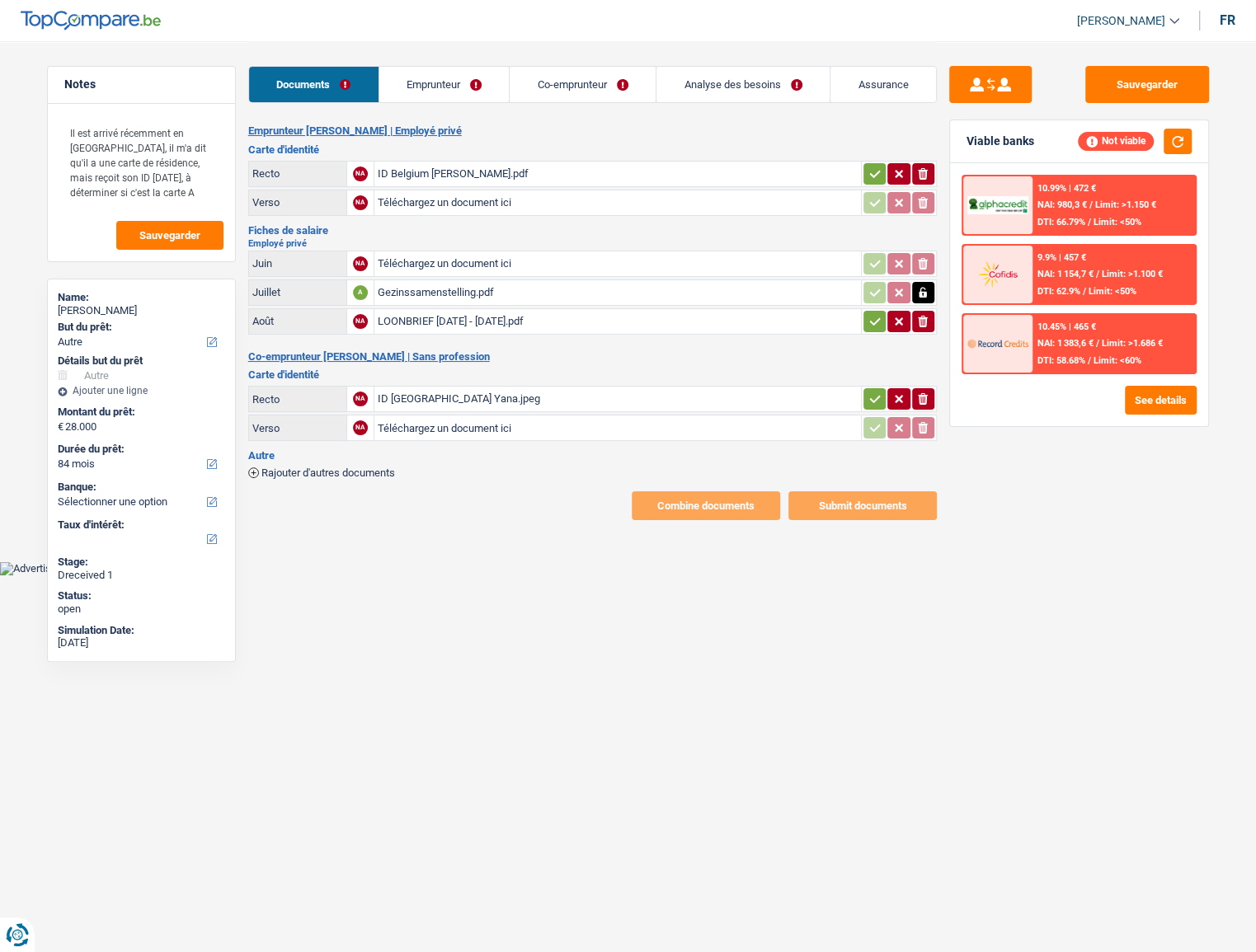
scroll to position [0, 0]
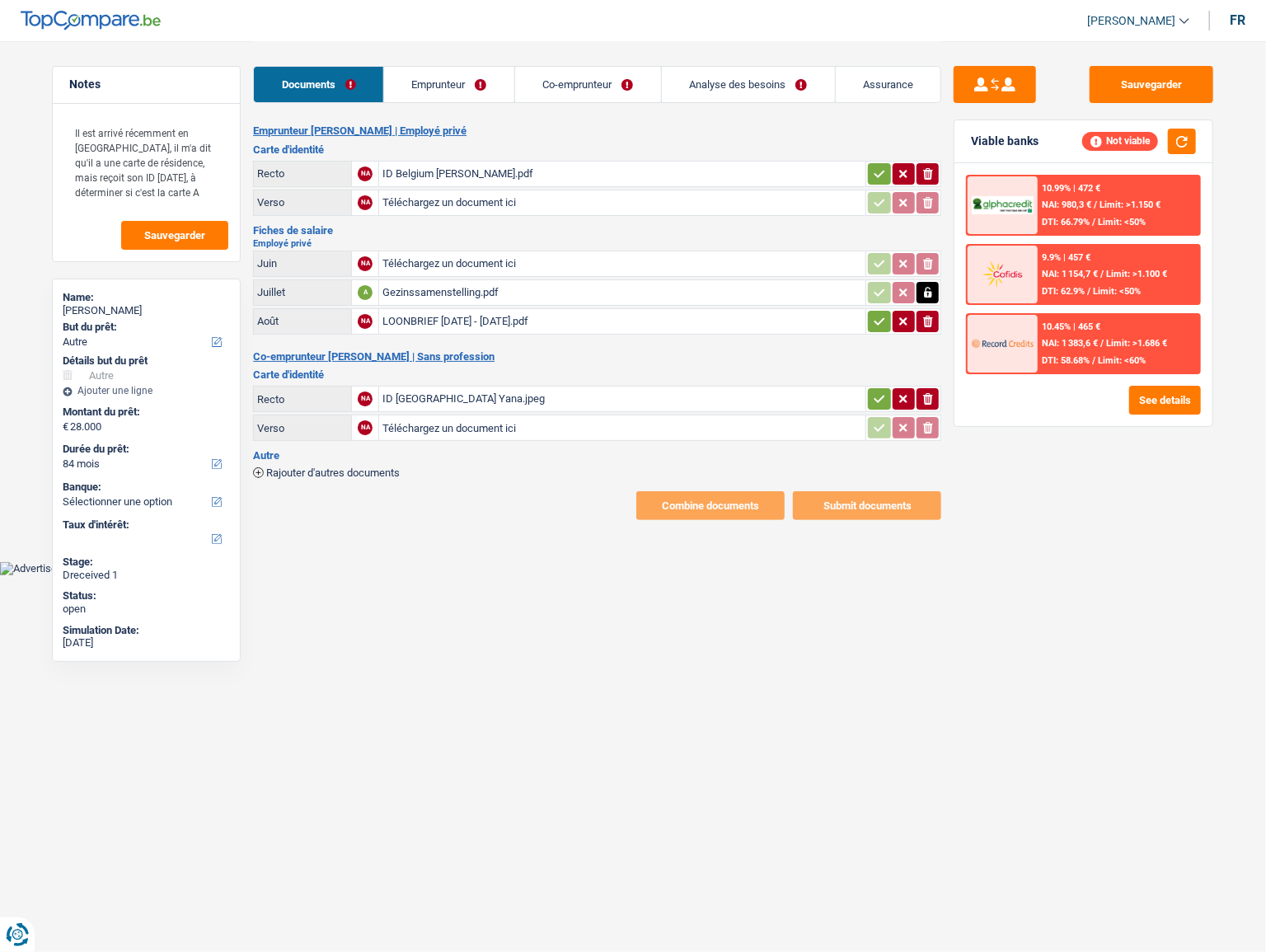
click at [484, 418] on input "Téléchargez un document ici" at bounding box center [622, 428] width 480 height 25
click at [457, 265] on input "Téléchargez un document ici" at bounding box center [622, 264] width 480 height 25
type input "C:\fakepath\contrat.pdf"
click at [489, 262] on div "contrat.pdf" at bounding box center [622, 264] width 480 height 25
drag, startPoint x: 451, startPoint y: 87, endPoint x: 501, endPoint y: 106, distance: 53.5
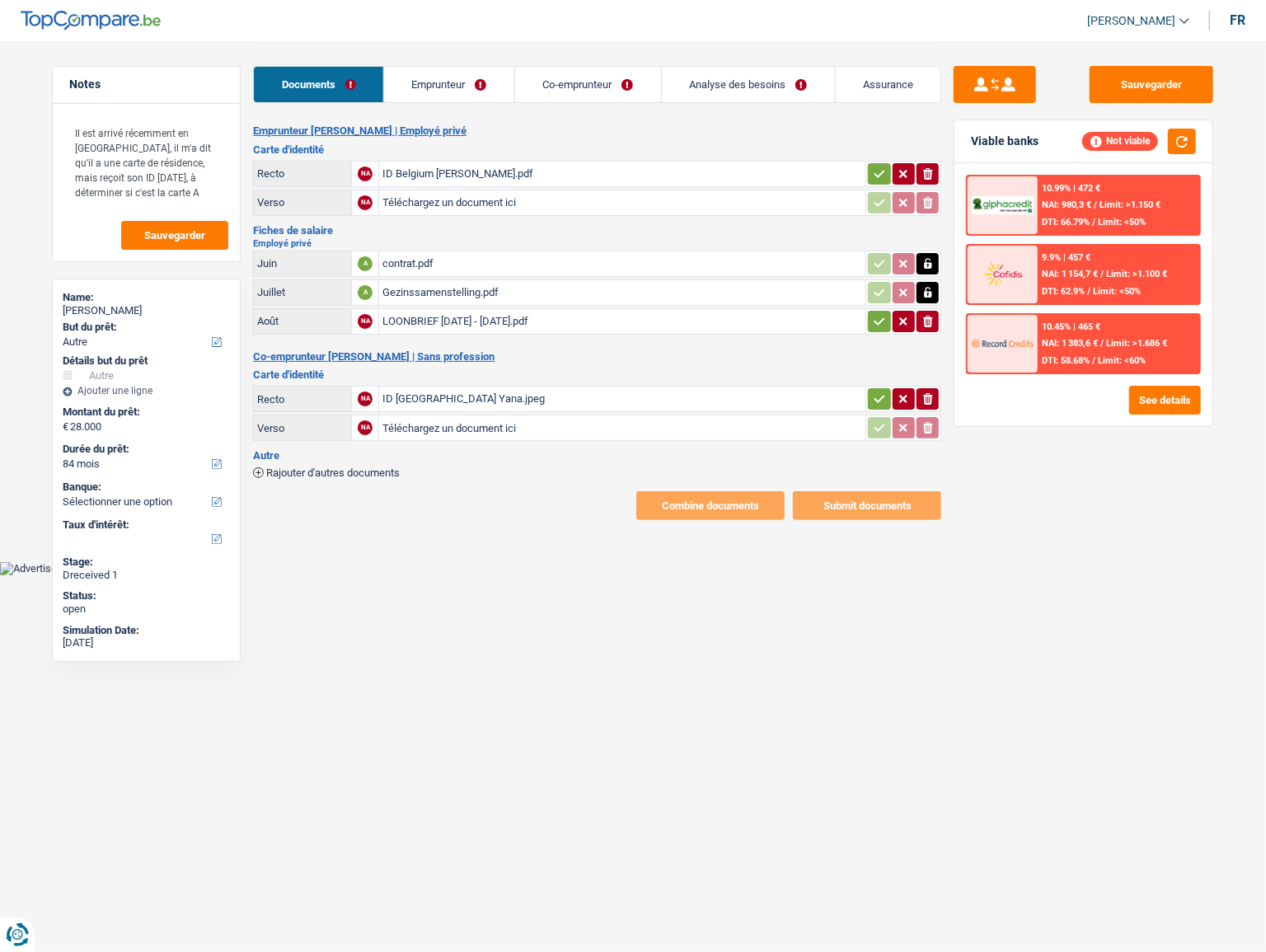
click at [451, 87] on link "Emprunteur" at bounding box center [449, 85] width 130 height 36
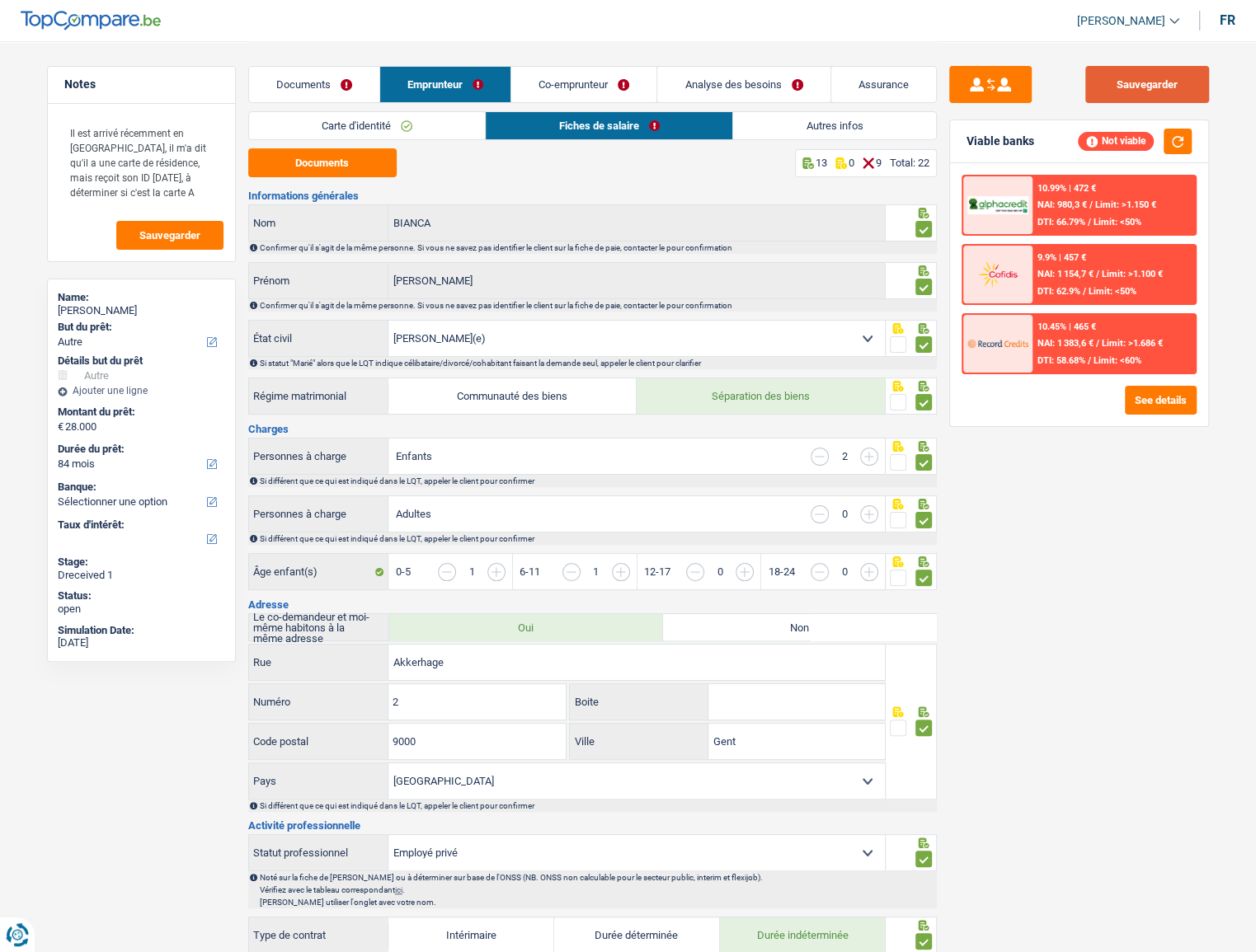
click at [1139, 85] on button "Sauvegarder" at bounding box center [1147, 85] width 124 height 37
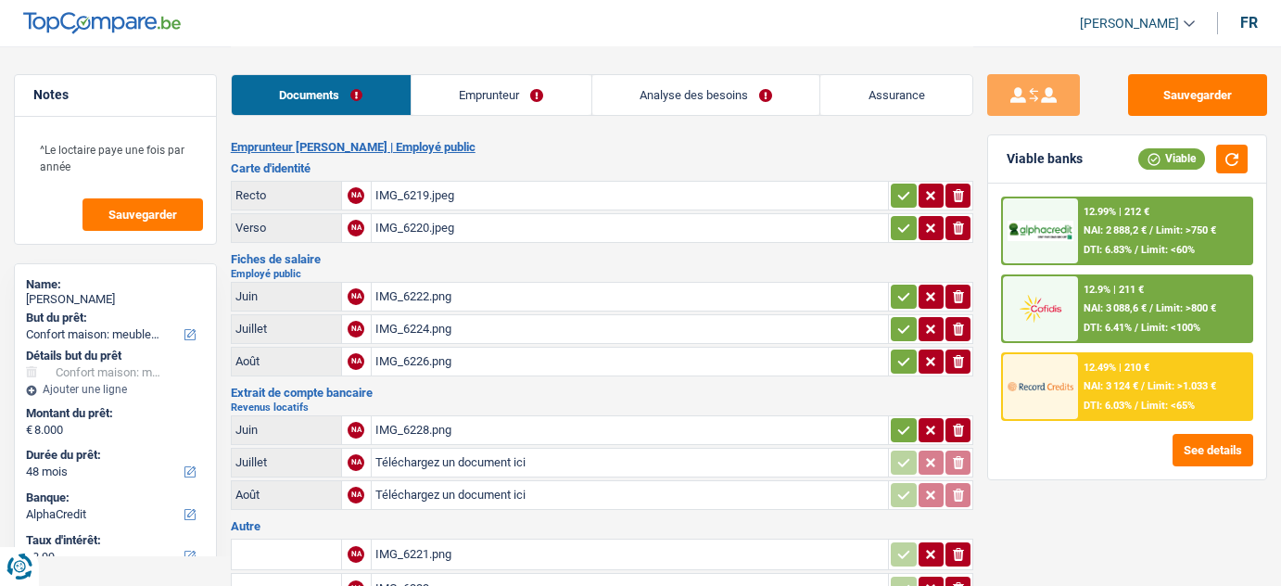
select select "household"
select select "48"
select select "alphacredit"
click at [465, 189] on div "IMG_6219.jpeg" at bounding box center [630, 196] width 510 height 28
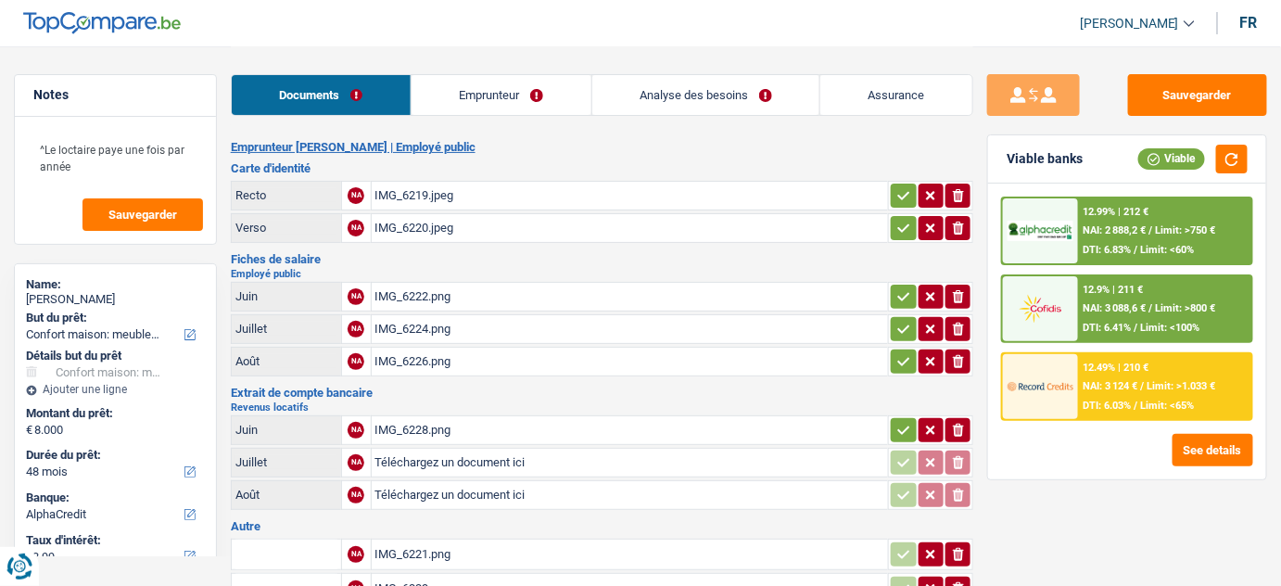
click at [504, 353] on div "IMG_6226.png" at bounding box center [630, 362] width 510 height 28
click at [539, 337] on div "IMG_6224.png" at bounding box center [630, 329] width 510 height 28
click at [521, 301] on div "IMG_6222.png" at bounding box center [630, 297] width 510 height 28
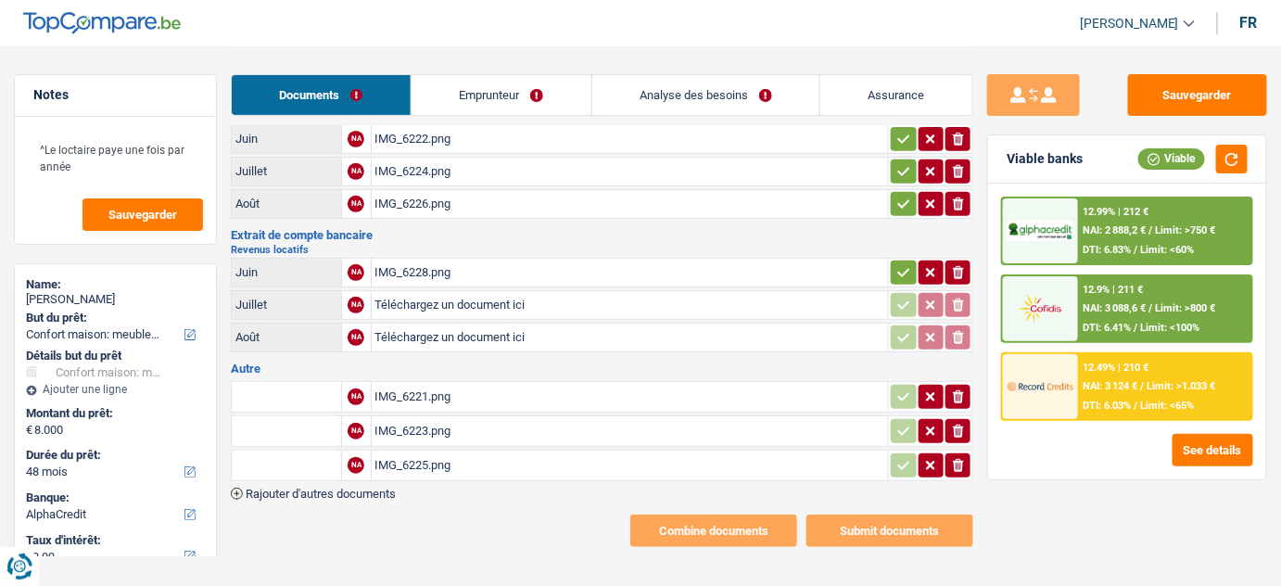
click at [557, 272] on div "IMG_6228.png" at bounding box center [630, 273] width 510 height 28
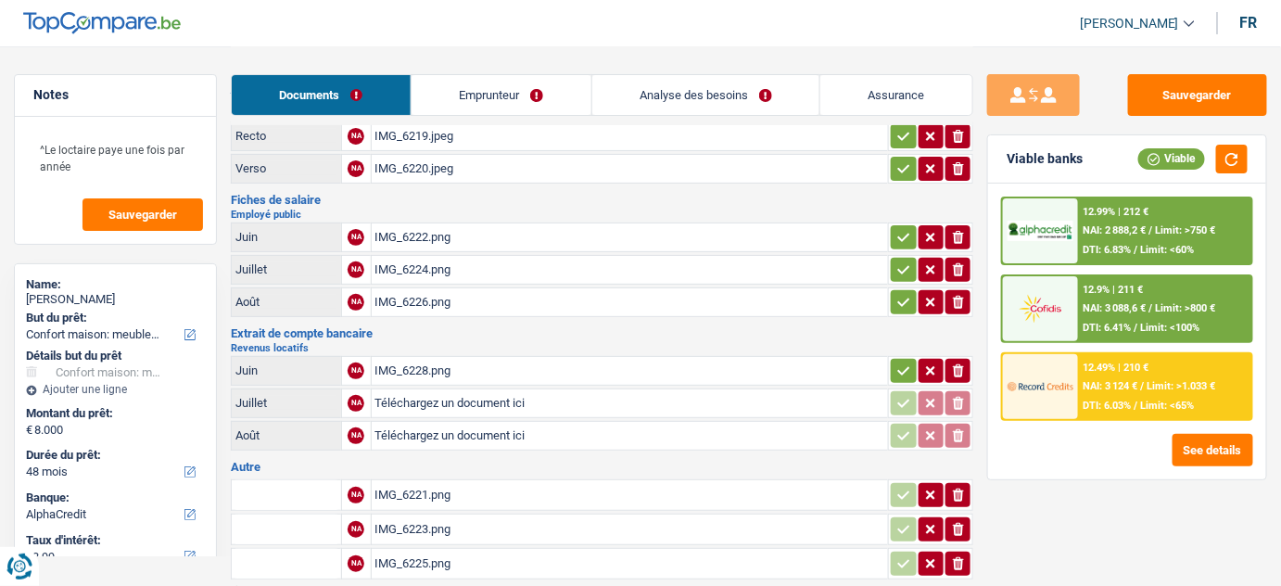
scroll to position [0, 0]
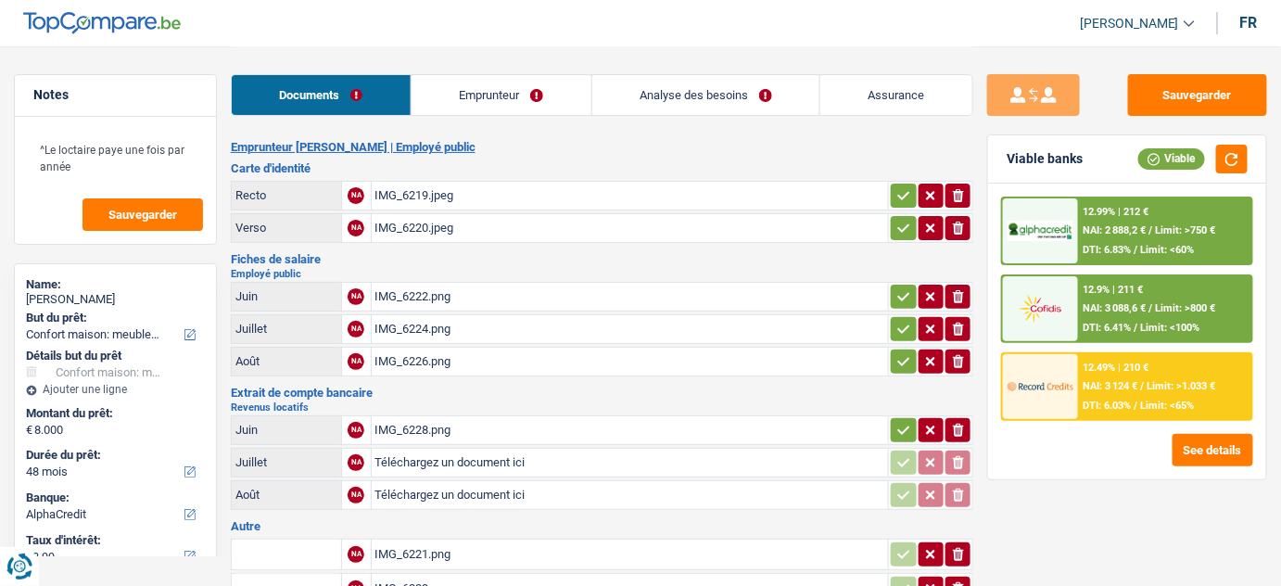
click at [436, 283] on div "IMG_6222.png" at bounding box center [630, 297] width 510 height 28
click at [481, 324] on div "IMG_6224.png" at bounding box center [630, 329] width 510 height 28
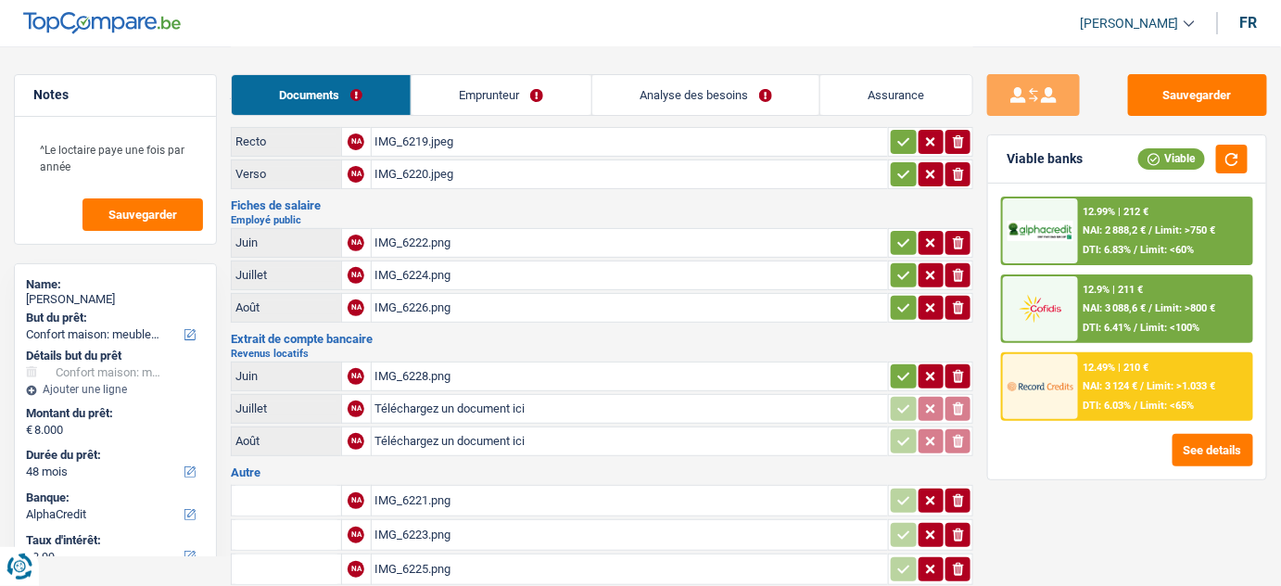
scroll to position [83, 0]
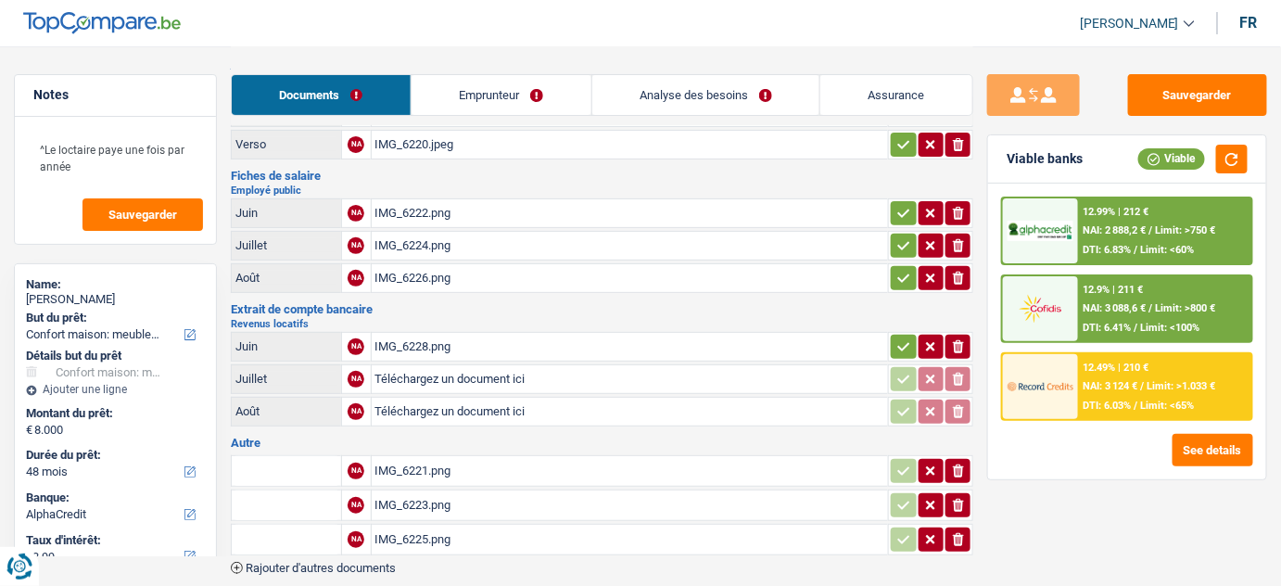
click at [536, 346] on div "IMG_6228.png" at bounding box center [630, 347] width 510 height 28
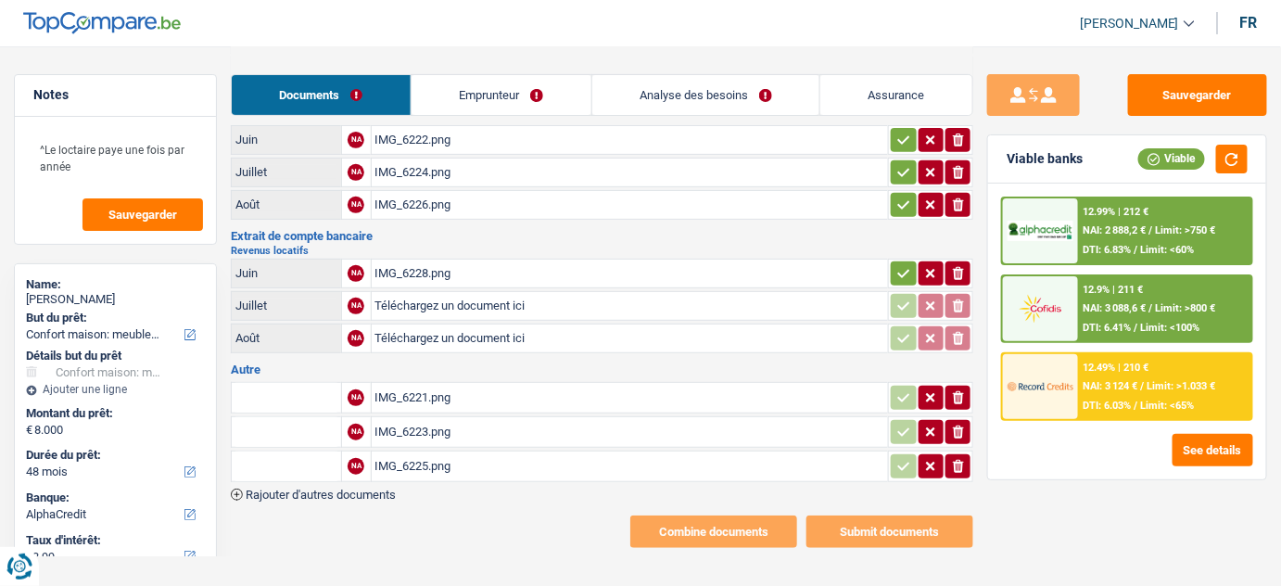
scroll to position [158, 0]
click at [465, 394] on div "IMG_6221.png" at bounding box center [630, 397] width 510 height 28
click at [436, 420] on div "IMG_6223.png" at bounding box center [630, 431] width 510 height 28
click at [445, 453] on div "IMG_6225.png" at bounding box center [630, 465] width 510 height 28
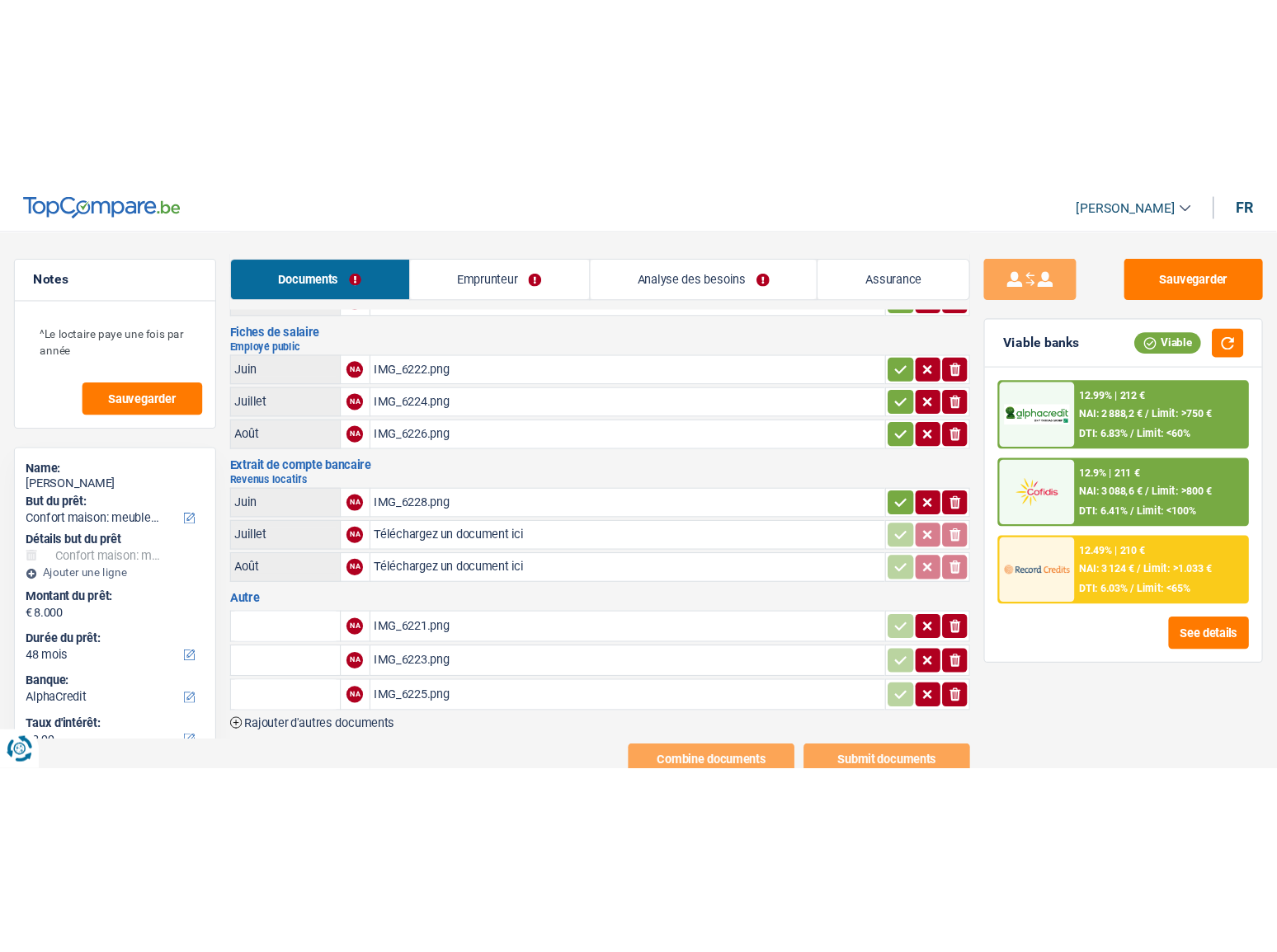
scroll to position [0, 0]
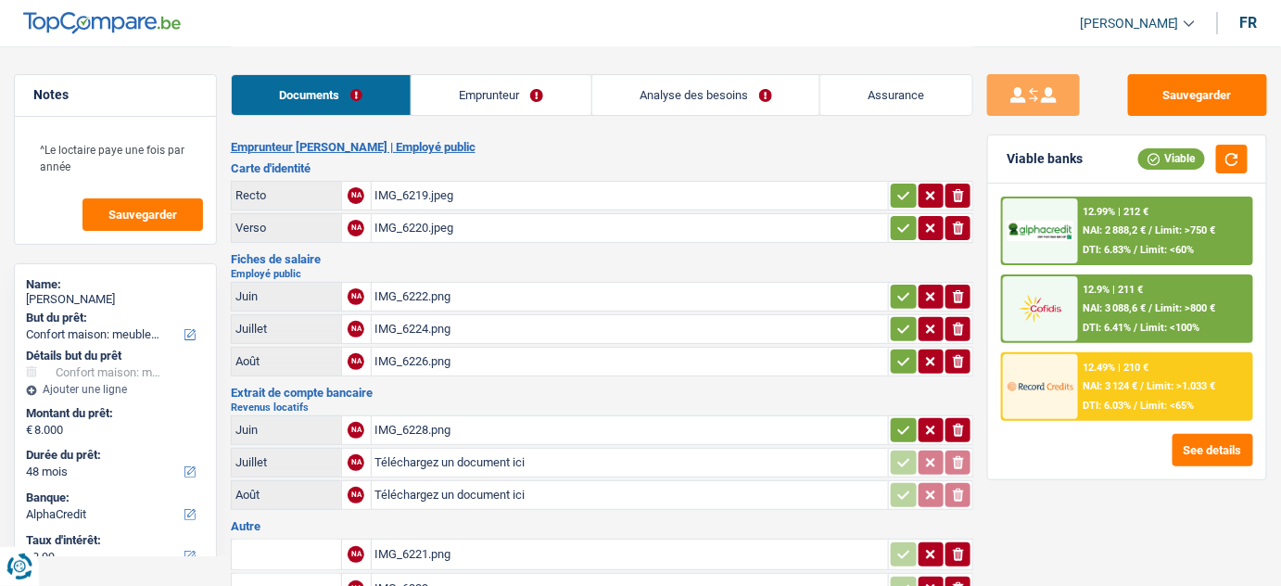
click at [435, 435] on div "IMG_6228.png" at bounding box center [630, 430] width 510 height 28
click at [448, 81] on link "Emprunteur" at bounding box center [501, 95] width 180 height 40
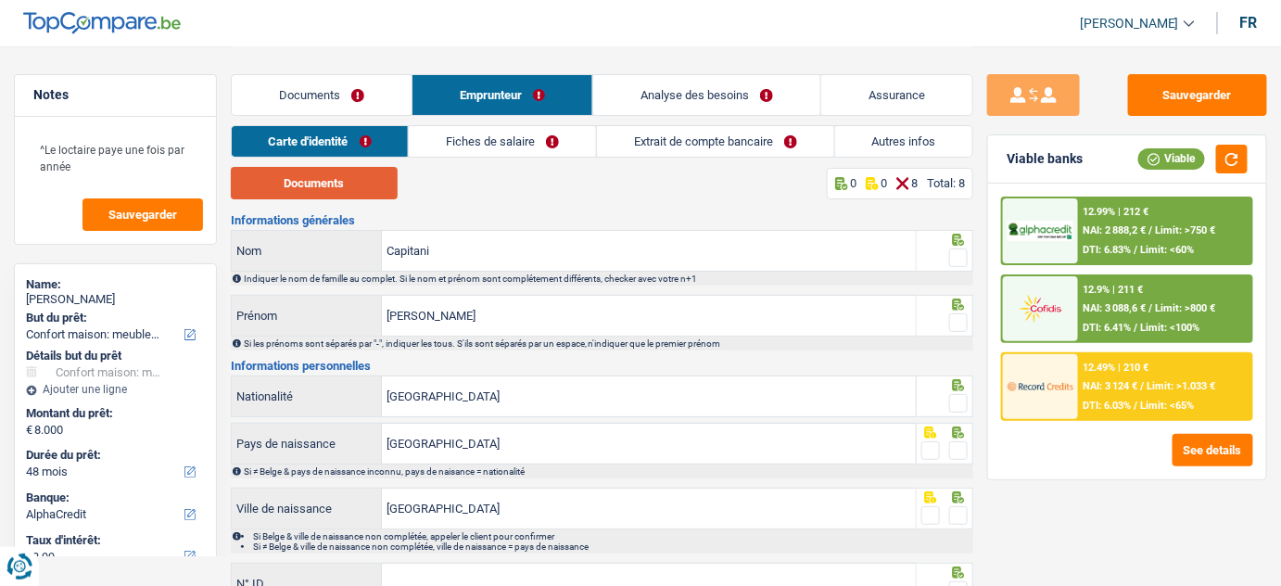
click at [358, 188] on button "Documents" at bounding box center [314, 183] width 167 height 32
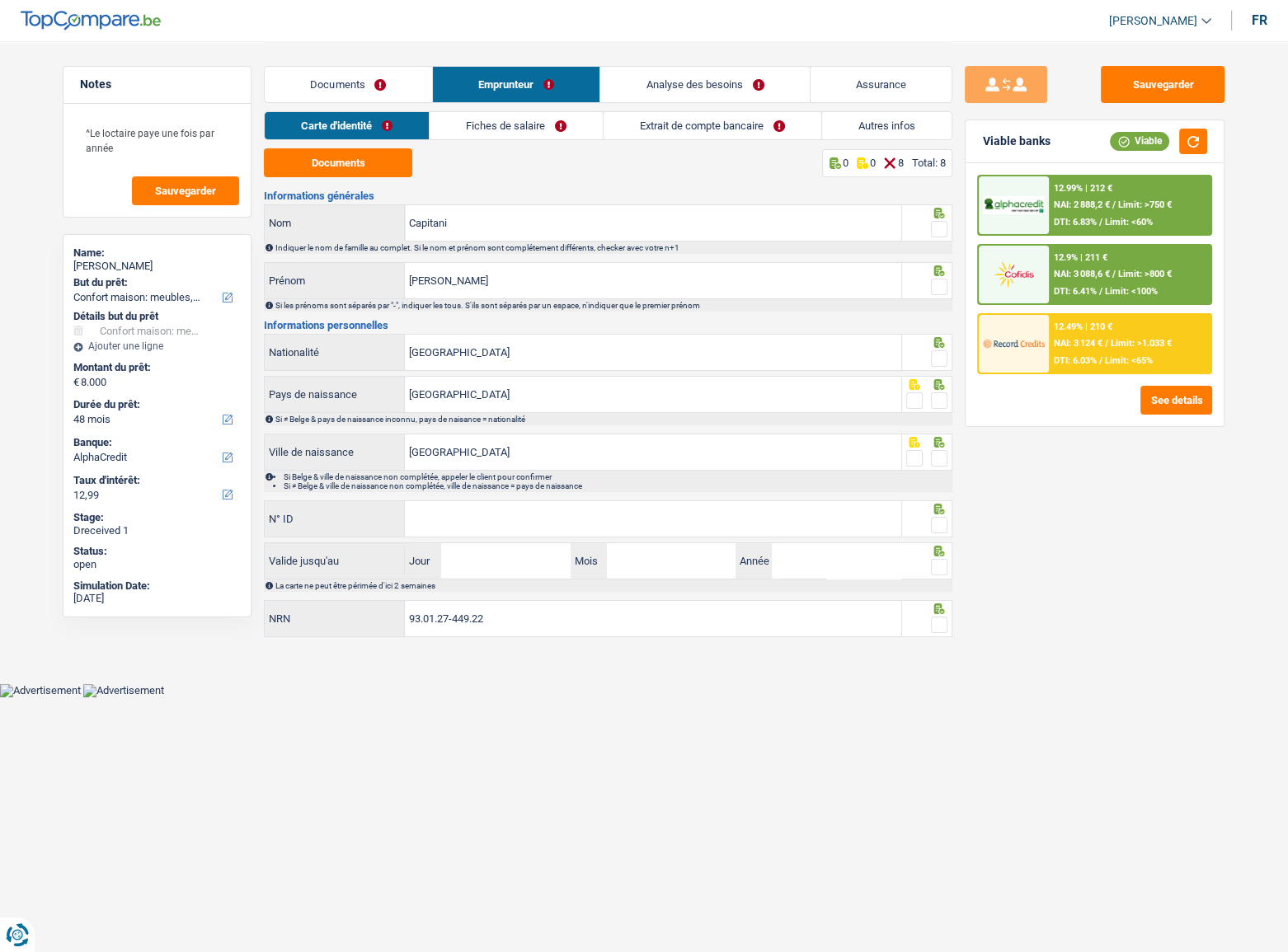
click at [941, 230] on span at bounding box center [938, 229] width 17 height 17
click at [0, 0] on input "radio" at bounding box center [0, 0] width 0 height 0
click at [941, 285] on span at bounding box center [938, 286] width 17 height 17
click at [0, 0] on input "radio" at bounding box center [0, 0] width 0 height 0
click at [940, 359] on span at bounding box center [938, 359] width 17 height 17
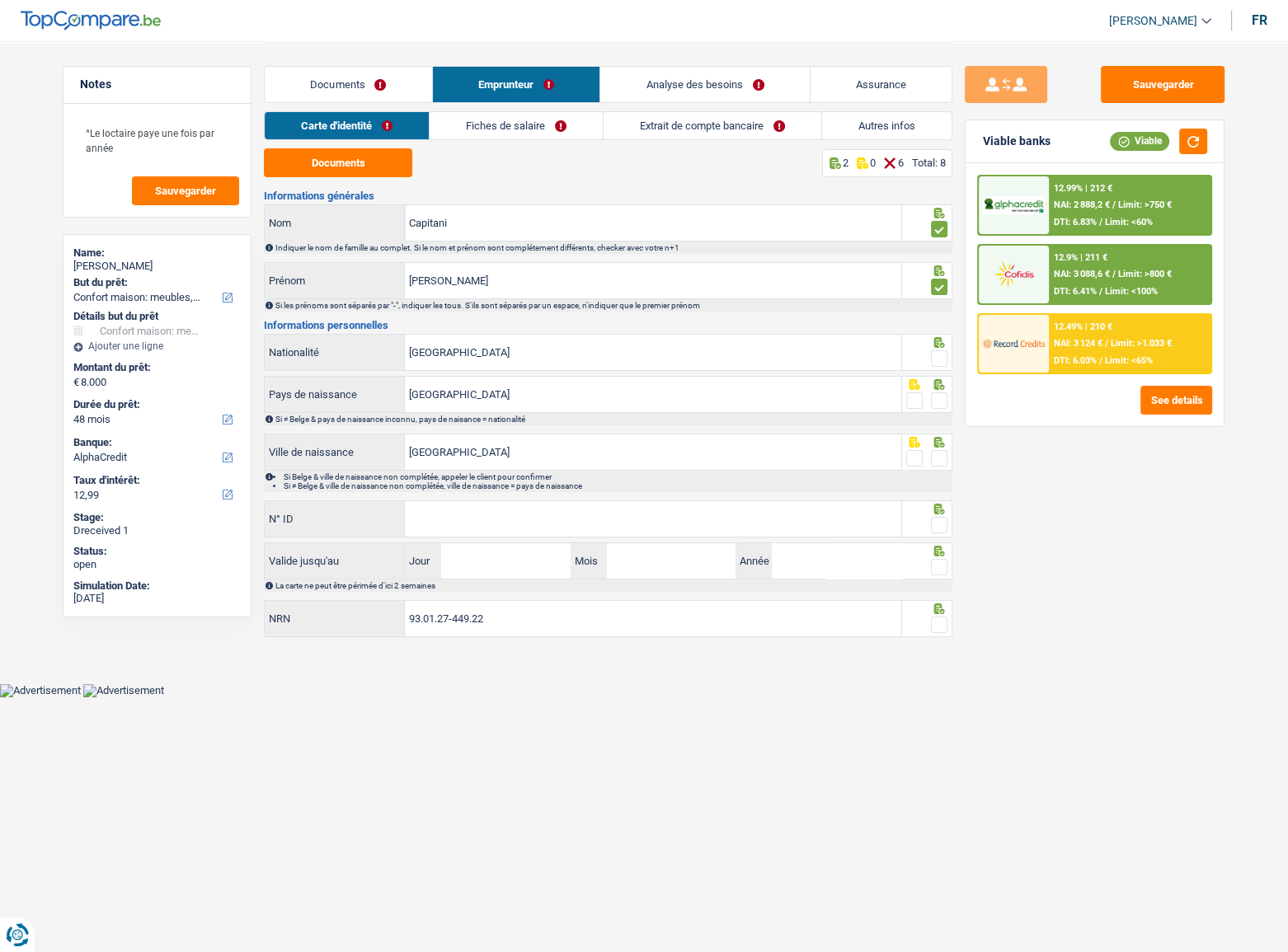
click at [0, 0] on input "radio" at bounding box center [0, 0] width 0 height 0
click at [939, 405] on span at bounding box center [938, 400] width 17 height 17
click at [0, 0] on input "radio" at bounding box center [0, 0] width 0 height 0
click at [931, 456] on span at bounding box center [938, 458] width 17 height 17
click at [0, 0] on input "radio" at bounding box center [0, 0] width 0 height 0
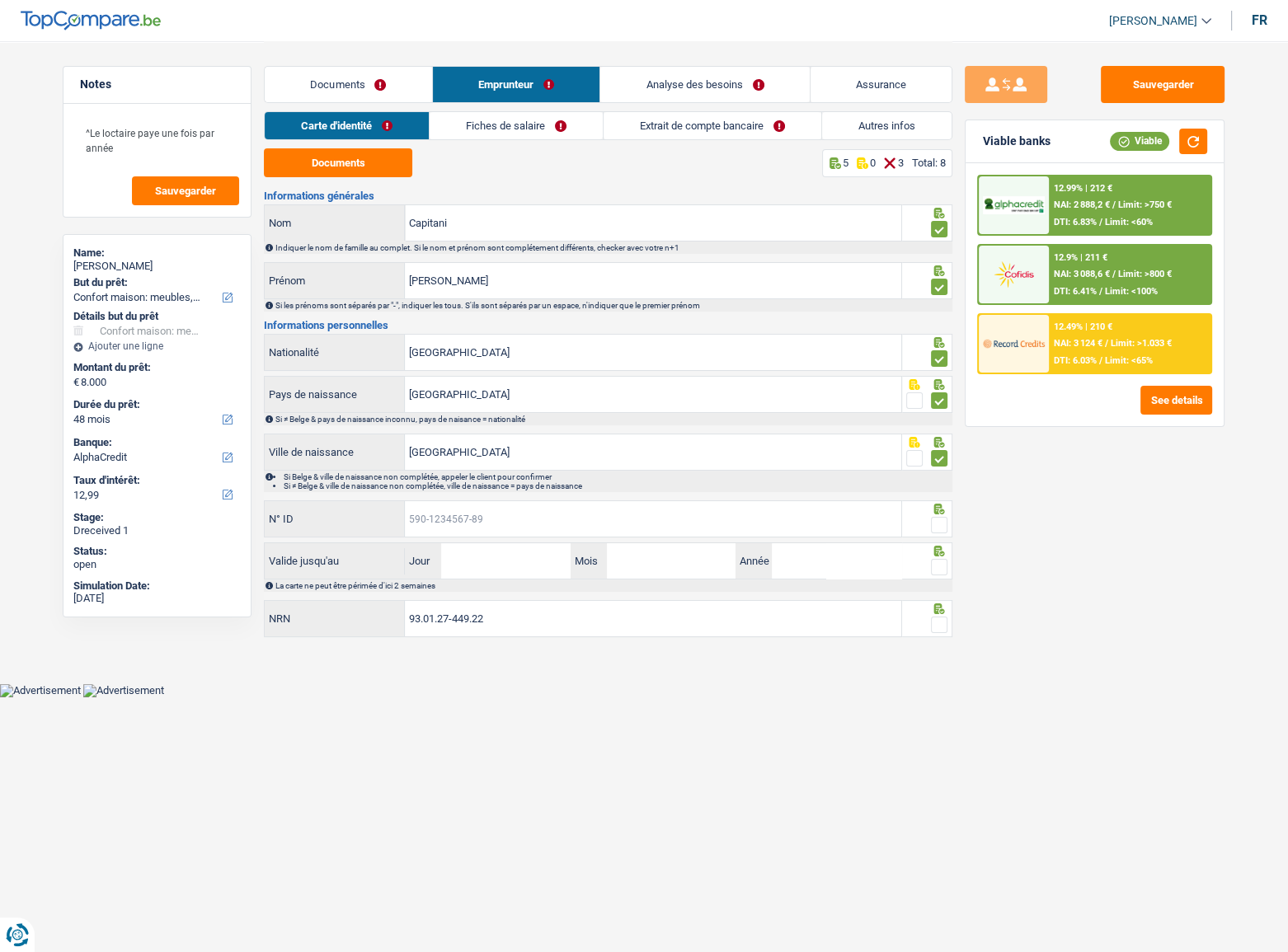
click at [618, 520] on input "N° ID" at bounding box center [653, 519] width 496 height 36
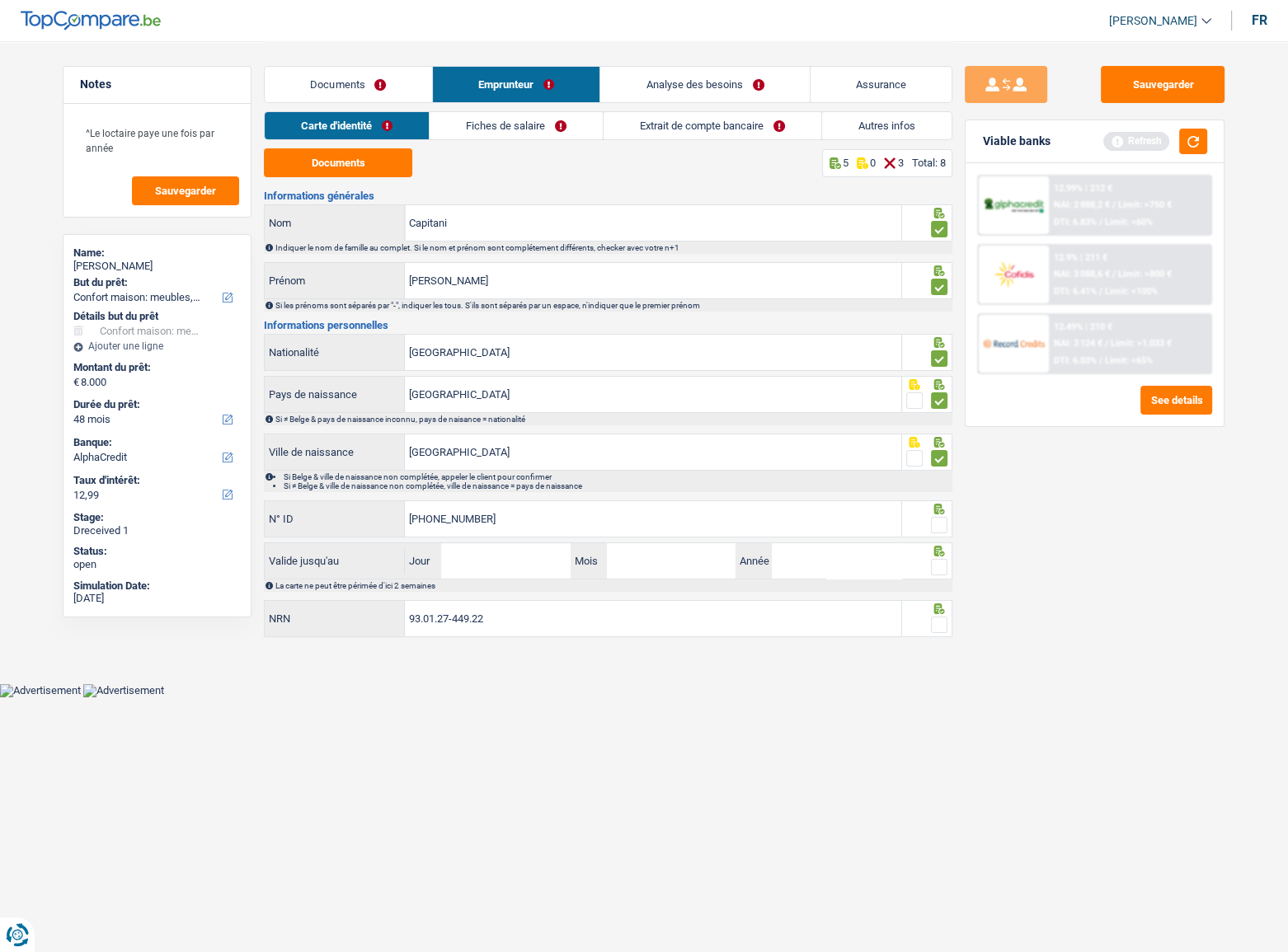
type input "595-4243043-87"
drag, startPoint x: 941, startPoint y: 522, endPoint x: 1018, endPoint y: 396, distance: 147.7
click at [941, 520] on span at bounding box center [938, 525] width 17 height 17
click at [0, 0] on input "radio" at bounding box center [0, 0] width 0 height 0
click at [1139, 141] on button "button" at bounding box center [1193, 141] width 28 height 26
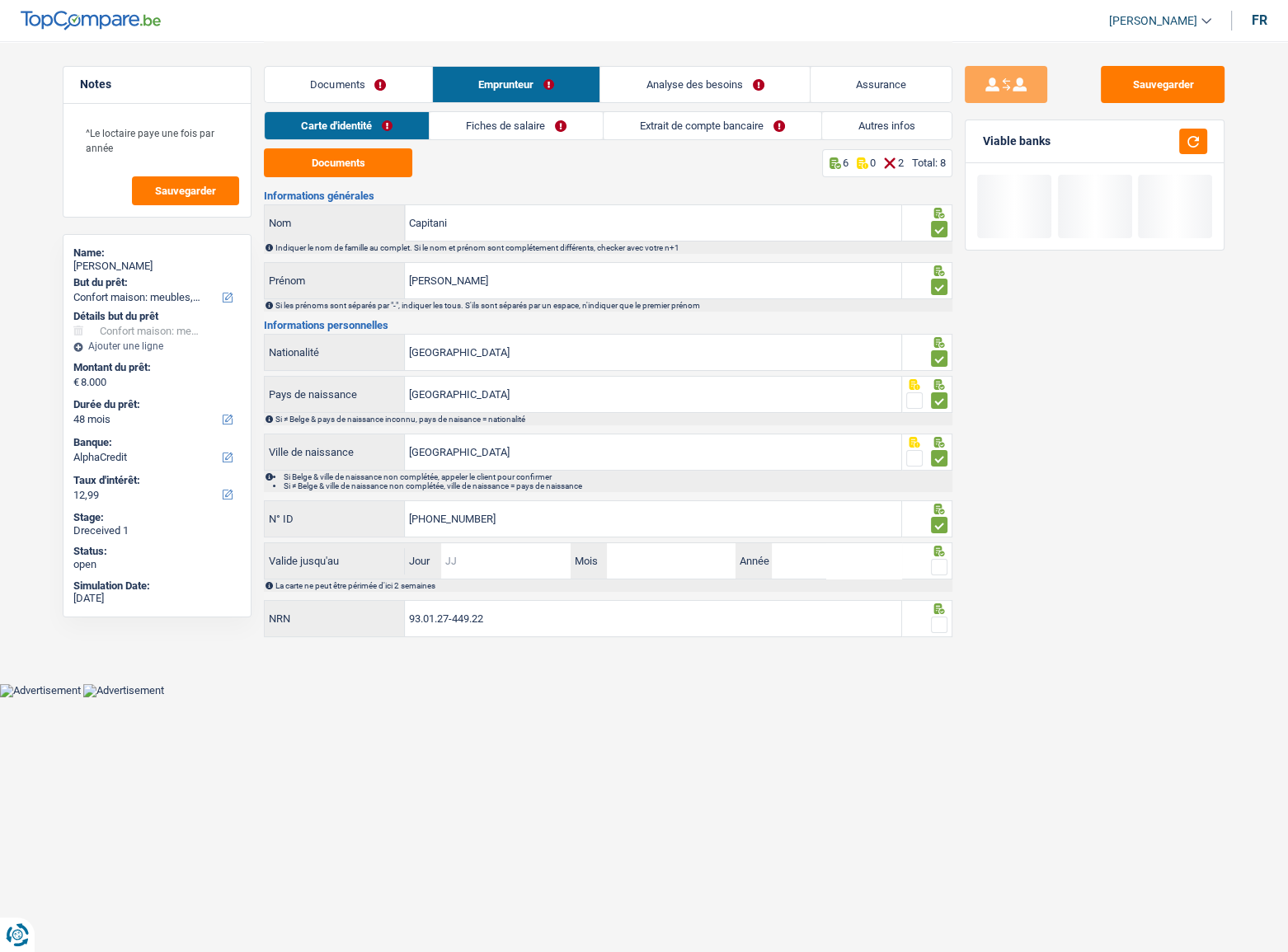
drag, startPoint x: 545, startPoint y: 567, endPoint x: 935, endPoint y: 552, distance: 390.3
click at [545, 520] on input "Jour" at bounding box center [505, 561] width 129 height 36
type input "06"
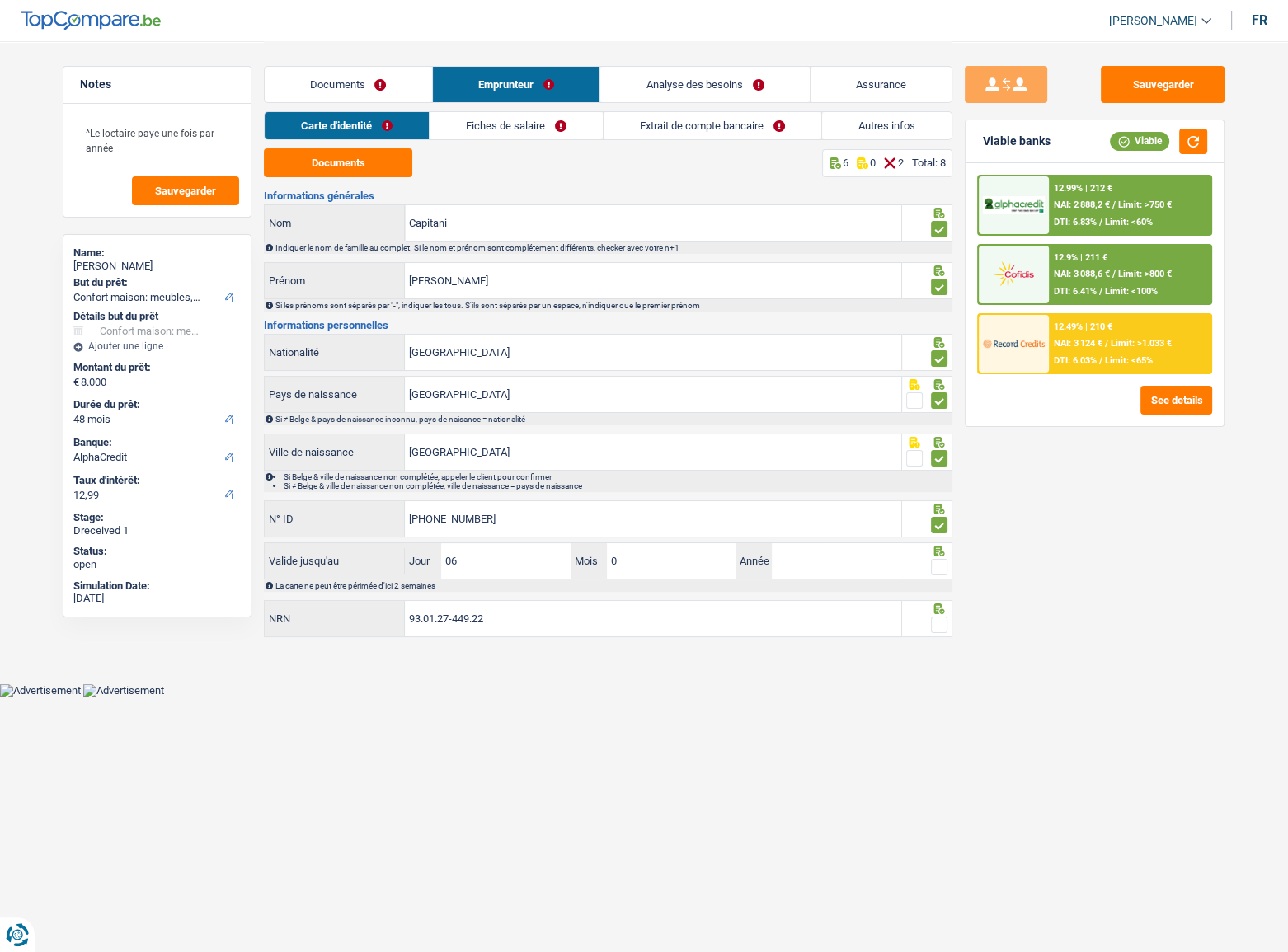
type input "06"
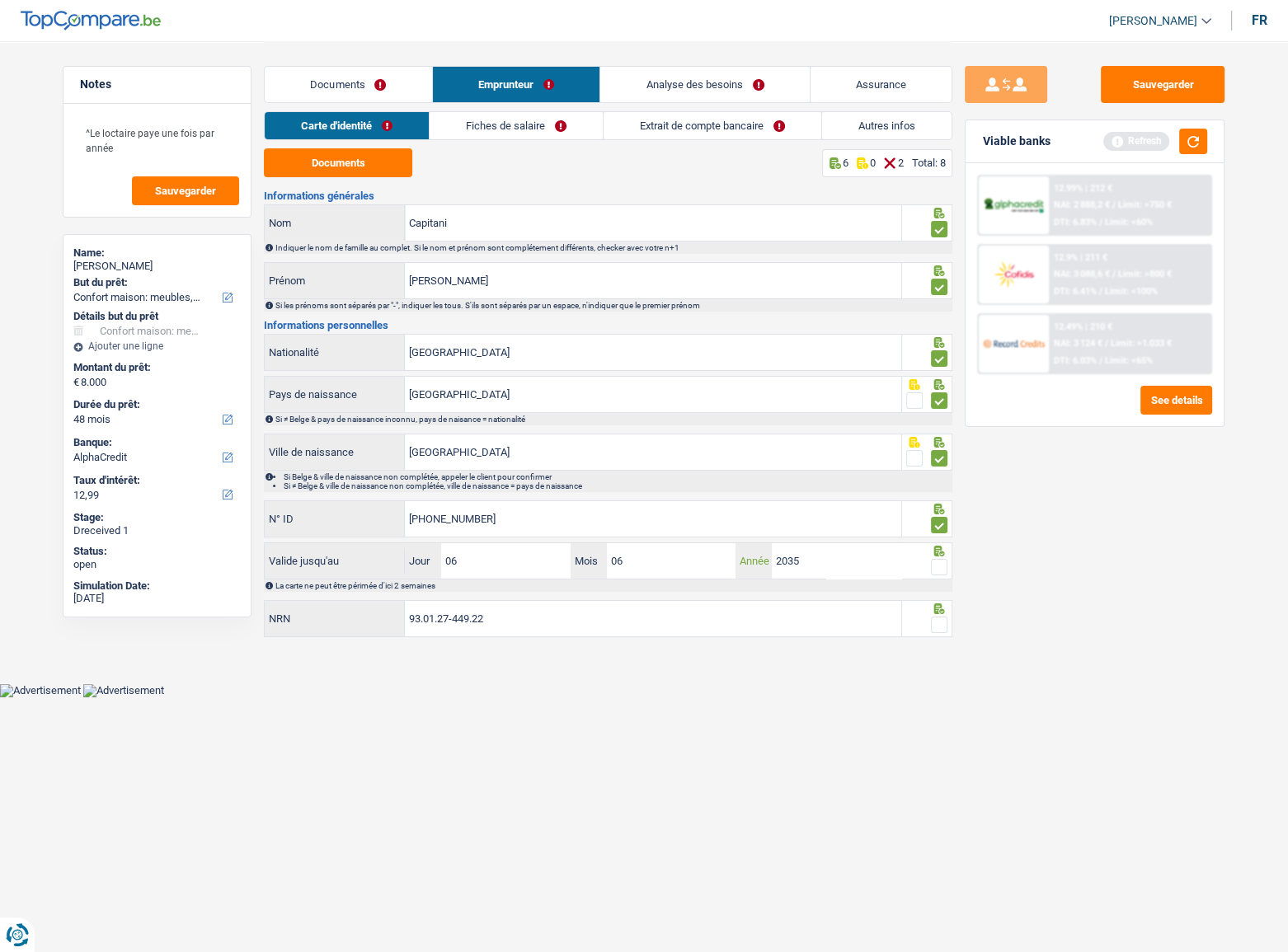
type input "2035"
click at [936, 520] on span at bounding box center [938, 567] width 17 height 17
click at [0, 0] on input "radio" at bounding box center [0, 0] width 0 height 0
click at [1139, 136] on button "button" at bounding box center [1193, 141] width 28 height 26
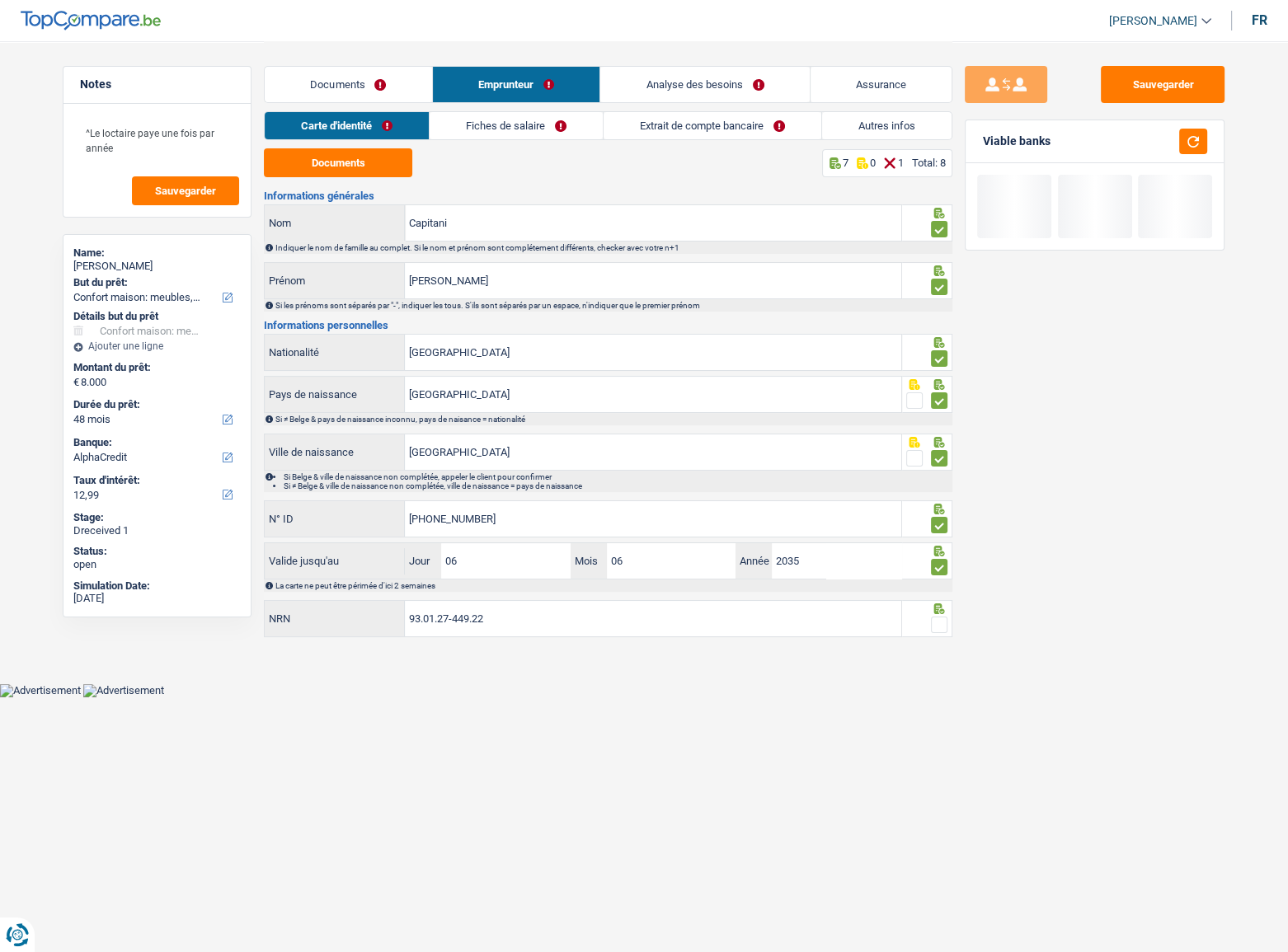
drag, startPoint x: 937, startPoint y: 618, endPoint x: 963, endPoint y: 611, distance: 26.9
click at [937, 520] on span at bounding box center [938, 625] width 17 height 17
click at [0, 0] on input "radio" at bounding box center [0, 0] width 0 height 0
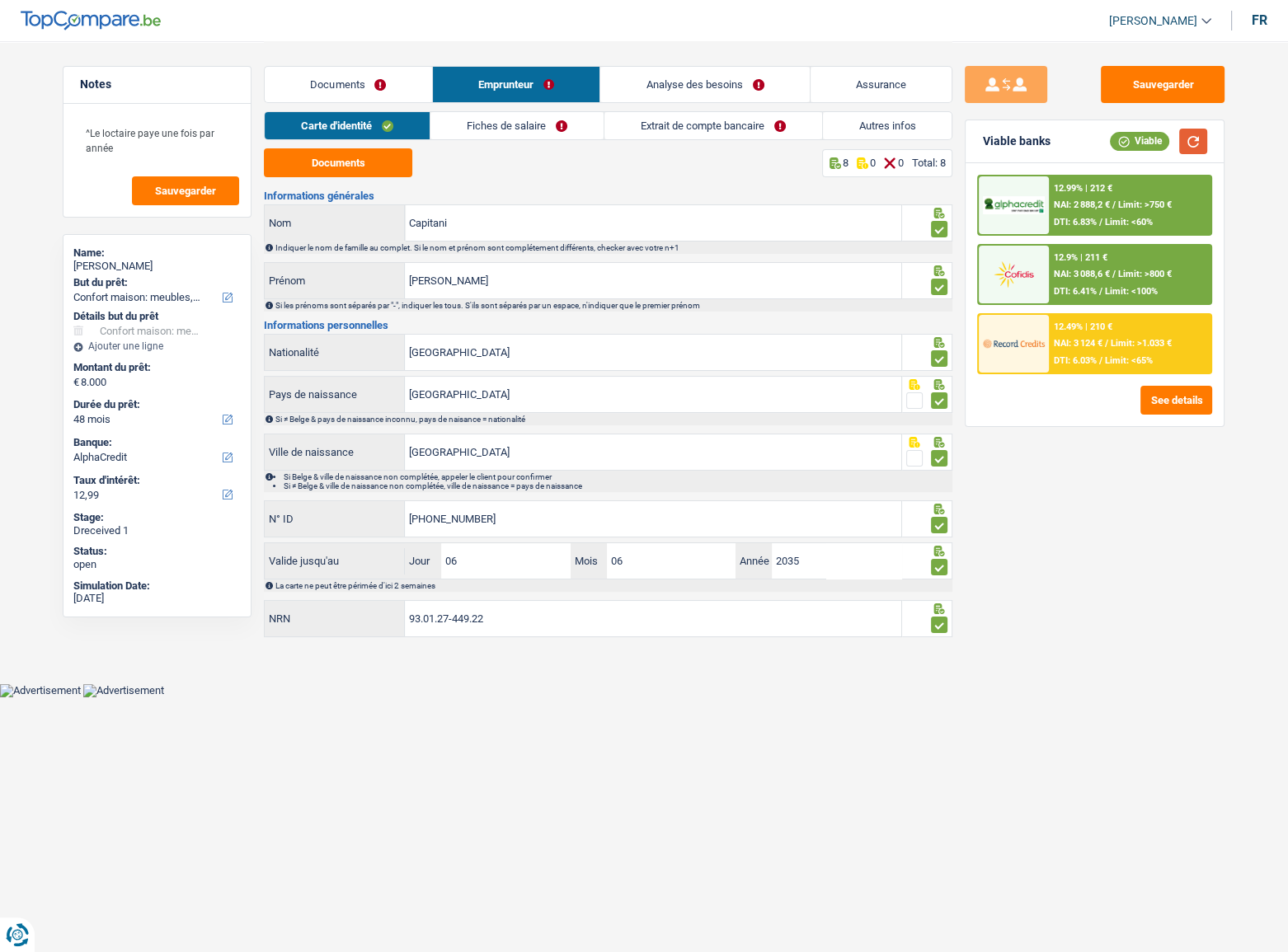
click at [1139, 138] on button "button" at bounding box center [1193, 141] width 28 height 26
click at [545, 124] on link "Fiches de salaire" at bounding box center [517, 125] width 173 height 28
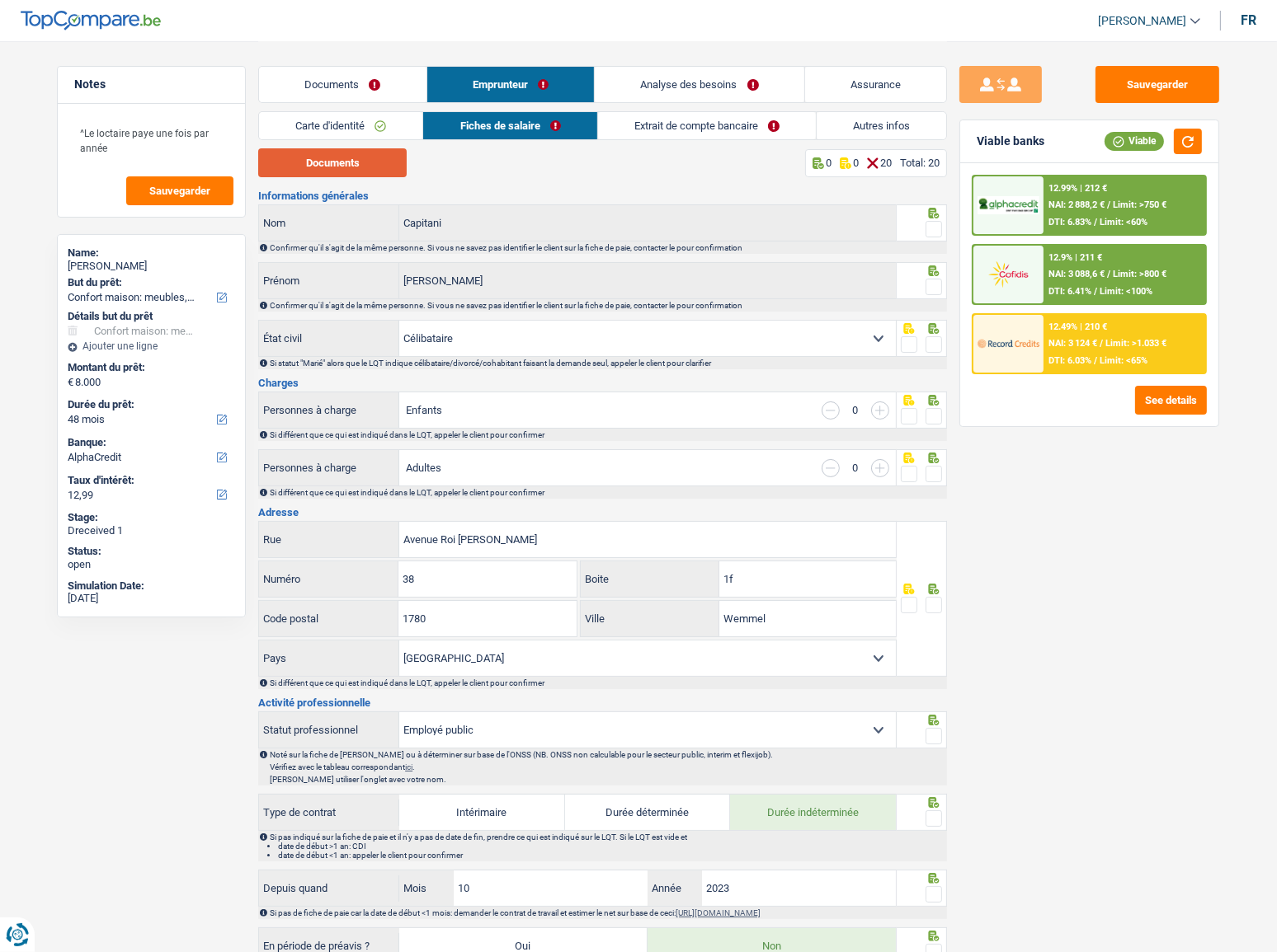
click at [350, 159] on button "Documents" at bounding box center [332, 163] width 149 height 28
click at [925, 230] on span at bounding box center [934, 229] width 17 height 17
click at [0, 0] on input "radio" at bounding box center [0, 0] width 0 height 0
click at [934, 279] on span at bounding box center [934, 286] width 17 height 17
click at [0, 0] on input "radio" at bounding box center [0, 0] width 0 height 0
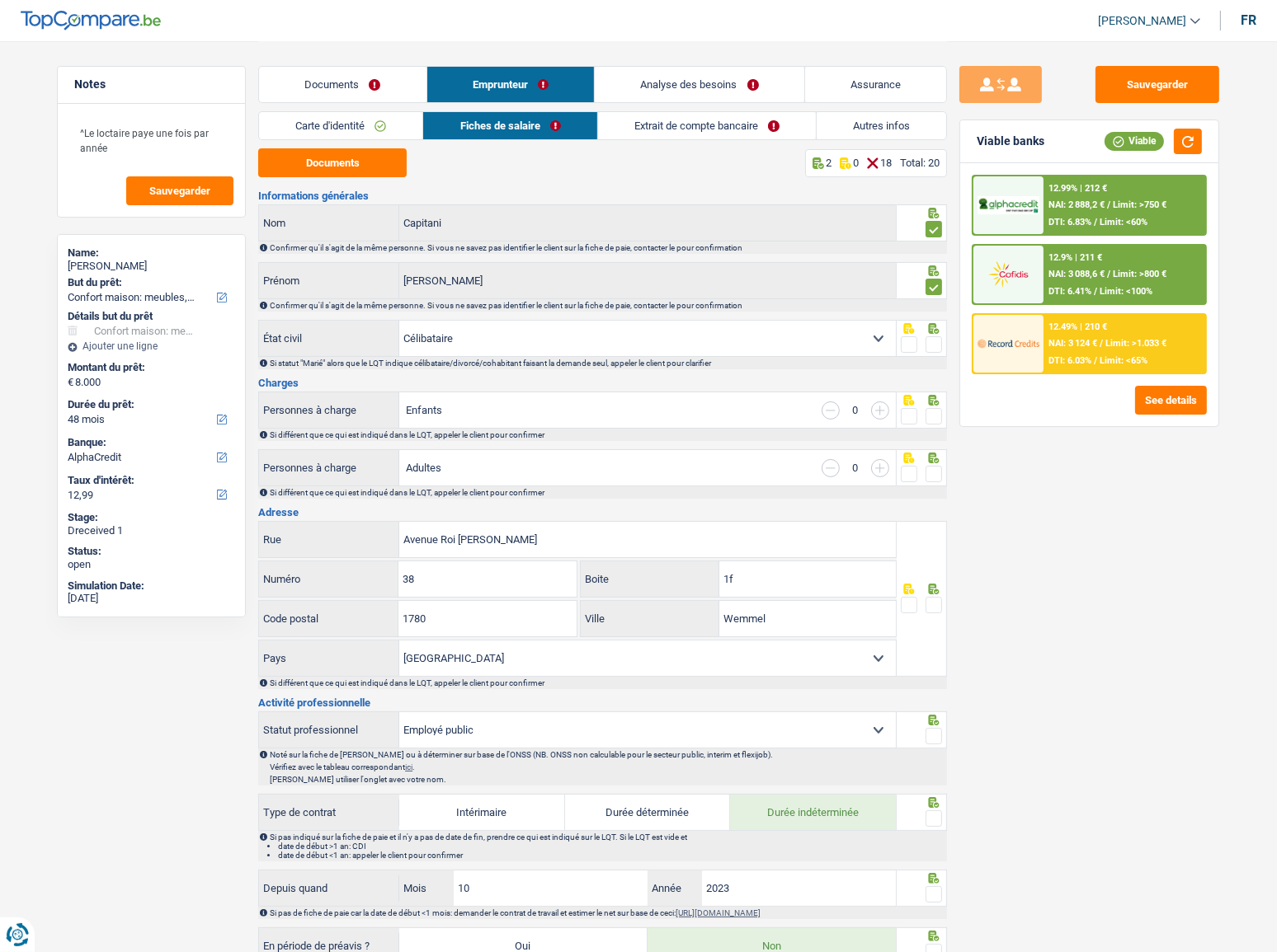
click at [934, 343] on span at bounding box center [934, 344] width 17 height 17
click at [0, 0] on input "radio" at bounding box center [0, 0] width 0 height 0
click at [933, 412] on span at bounding box center [934, 416] width 17 height 17
click at [0, 0] on input "radio" at bounding box center [0, 0] width 0 height 0
click at [934, 468] on span at bounding box center [934, 474] width 17 height 17
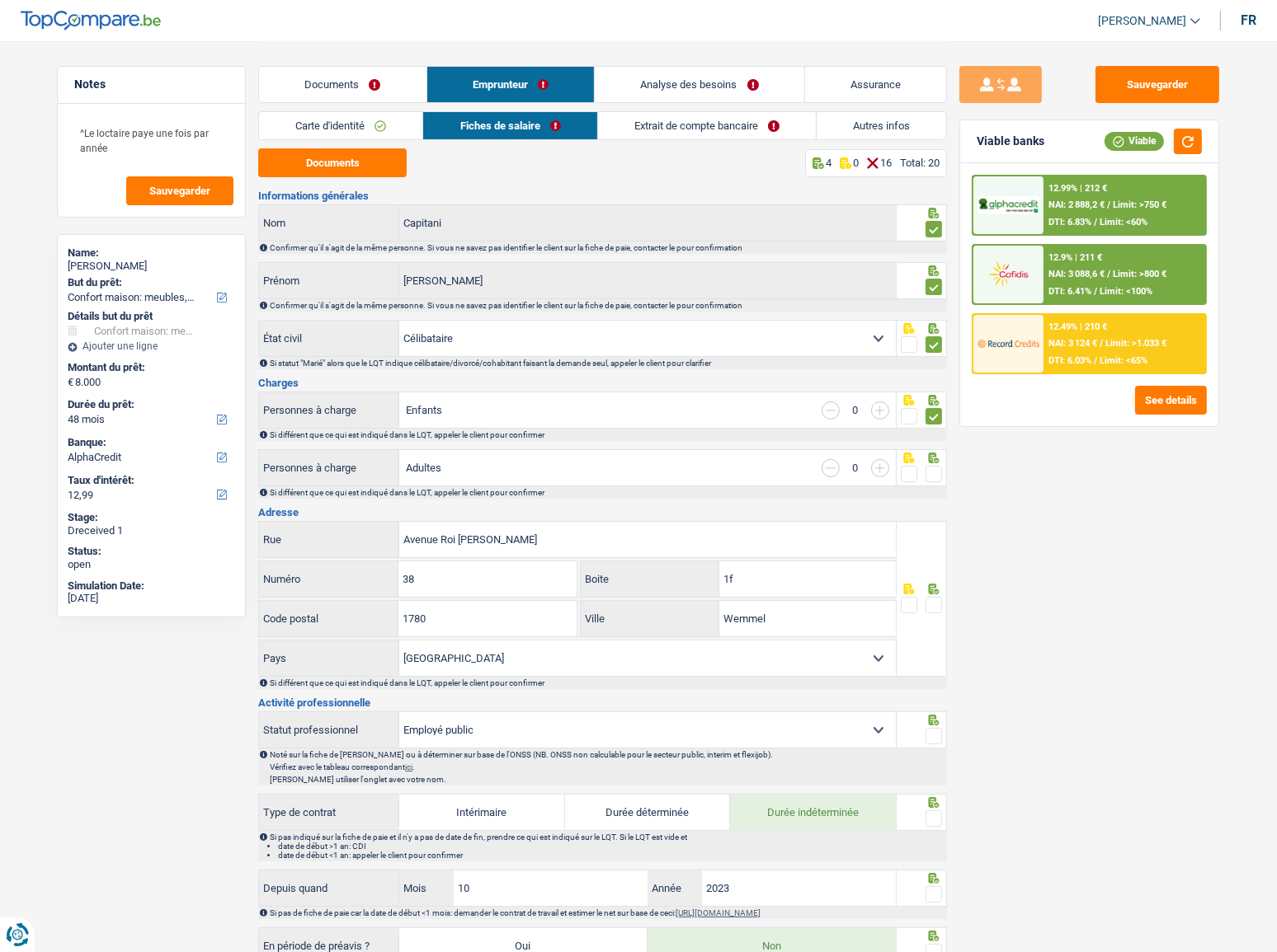
click at [0, 0] on input "radio" at bounding box center [0, 0] width 0 height 0
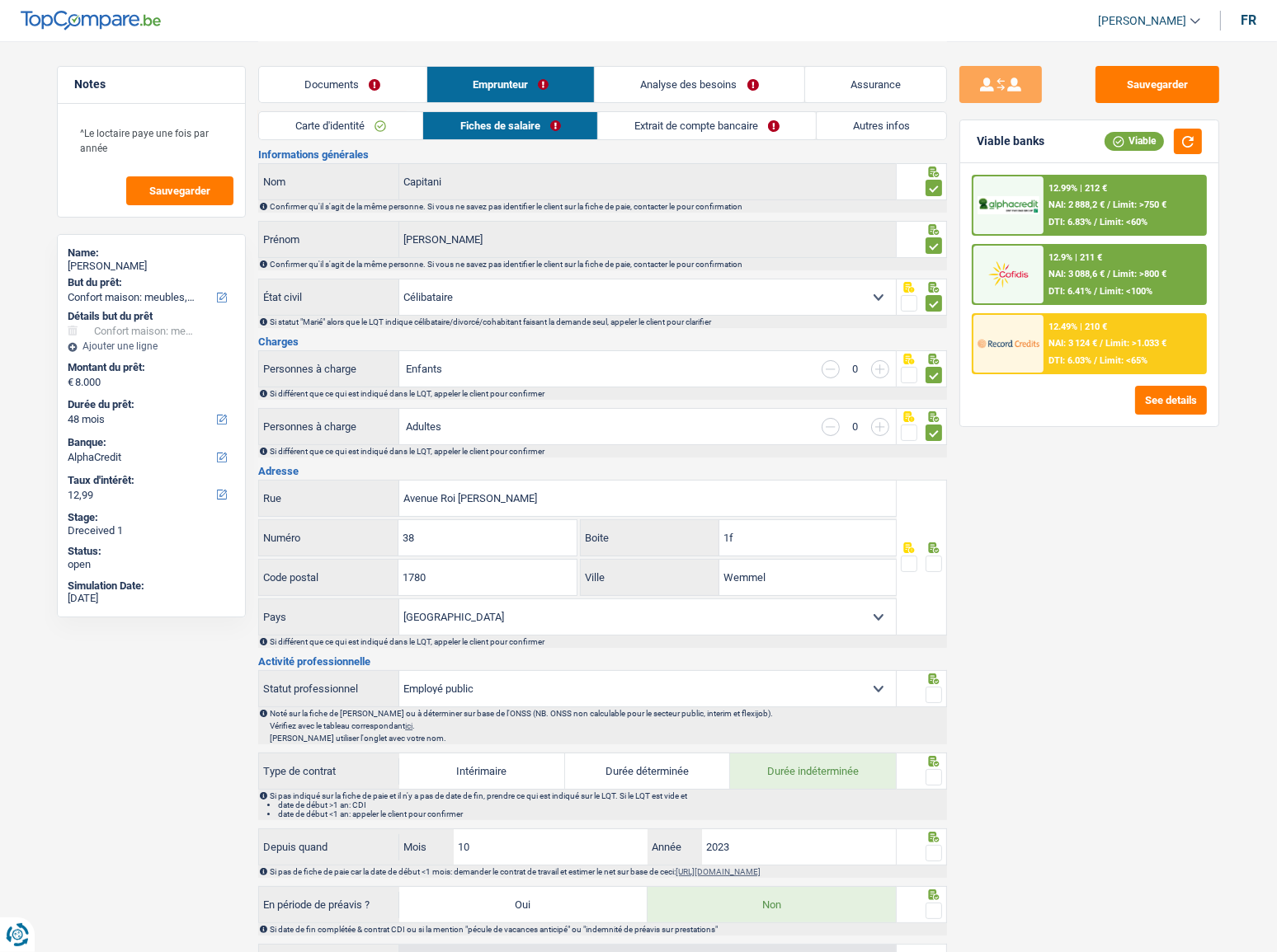
scroll to position [74, 0]
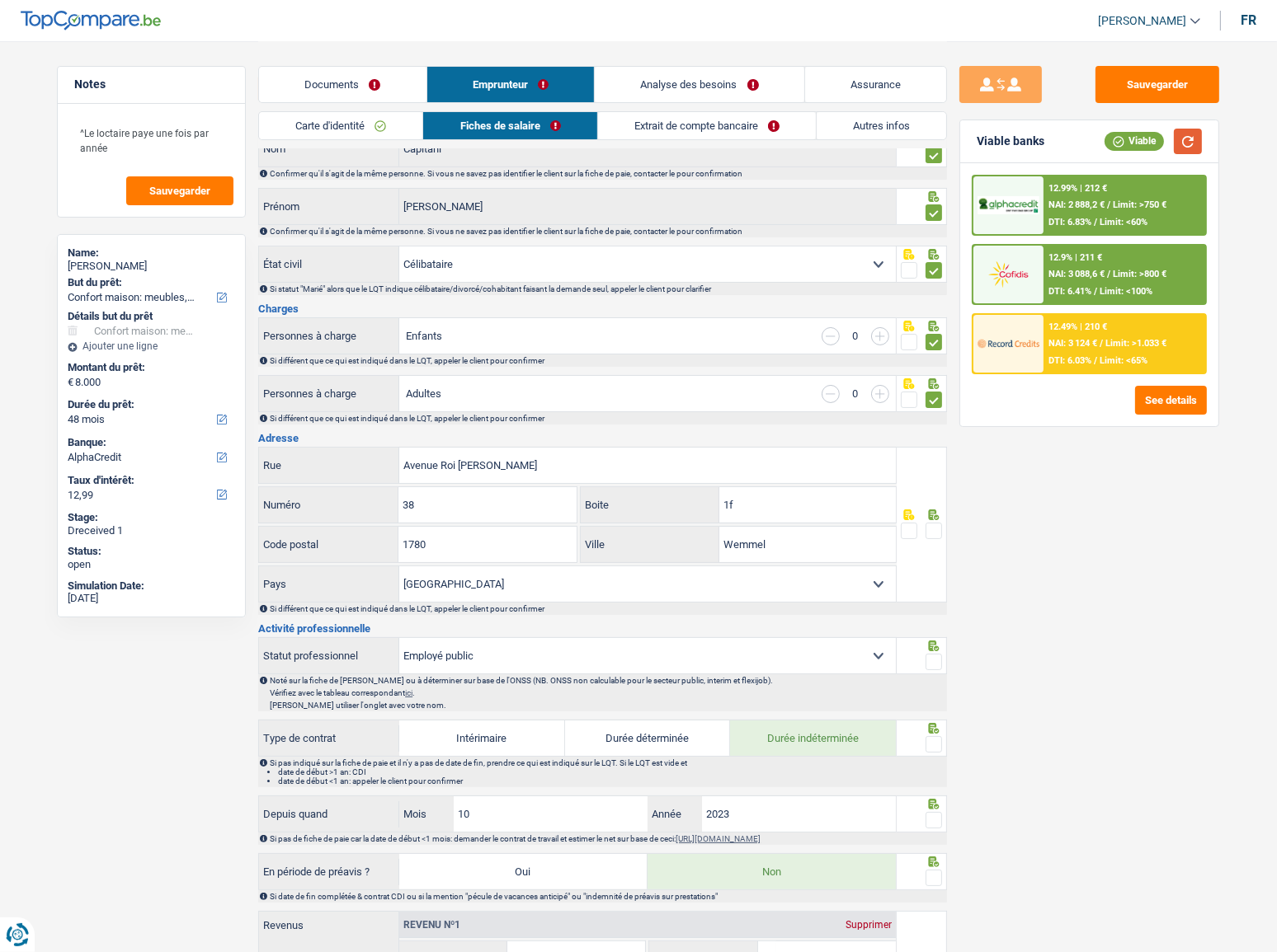
click at [1139, 141] on button "button" at bounding box center [1188, 141] width 28 height 26
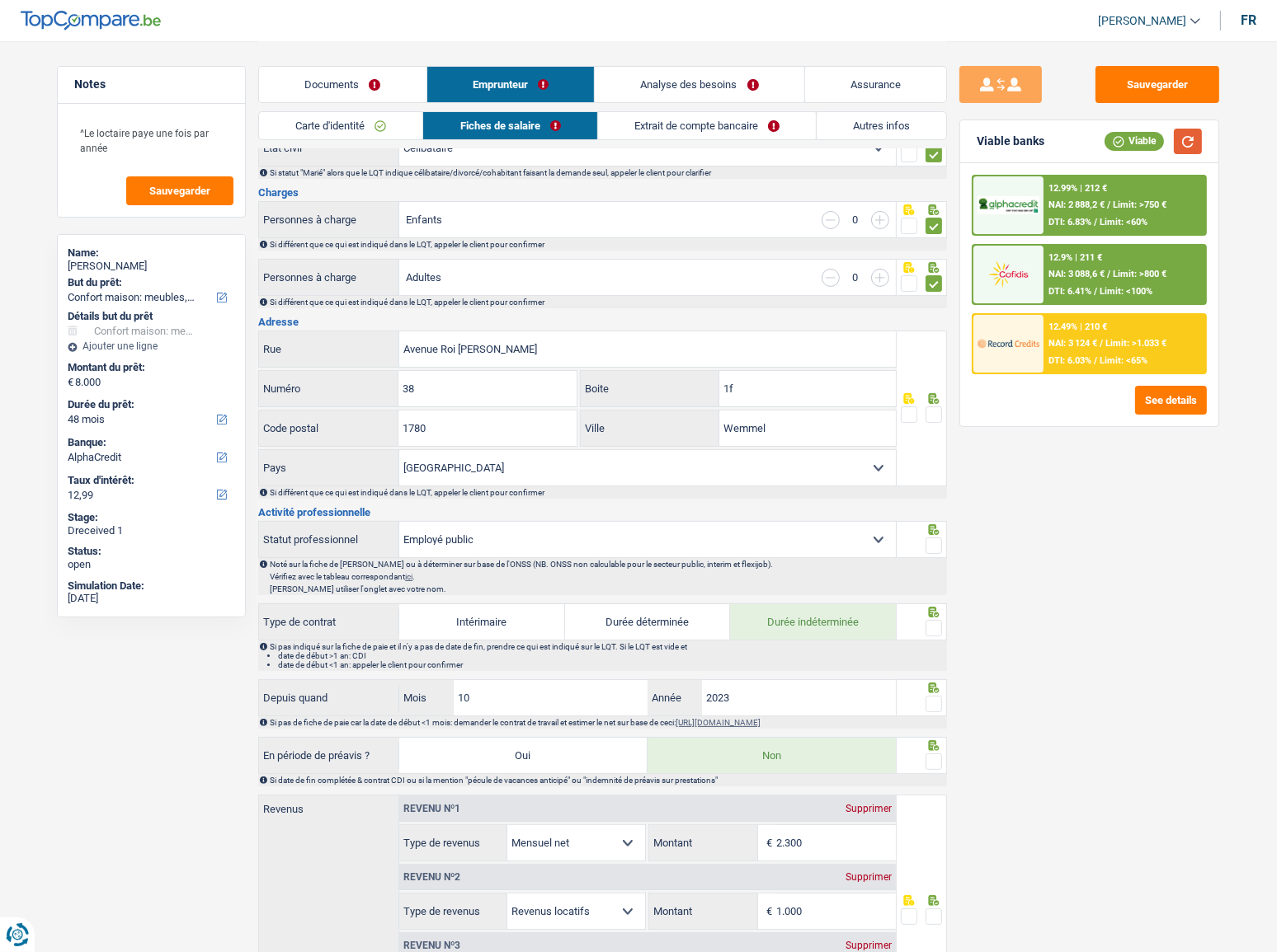
scroll to position [224, 0]
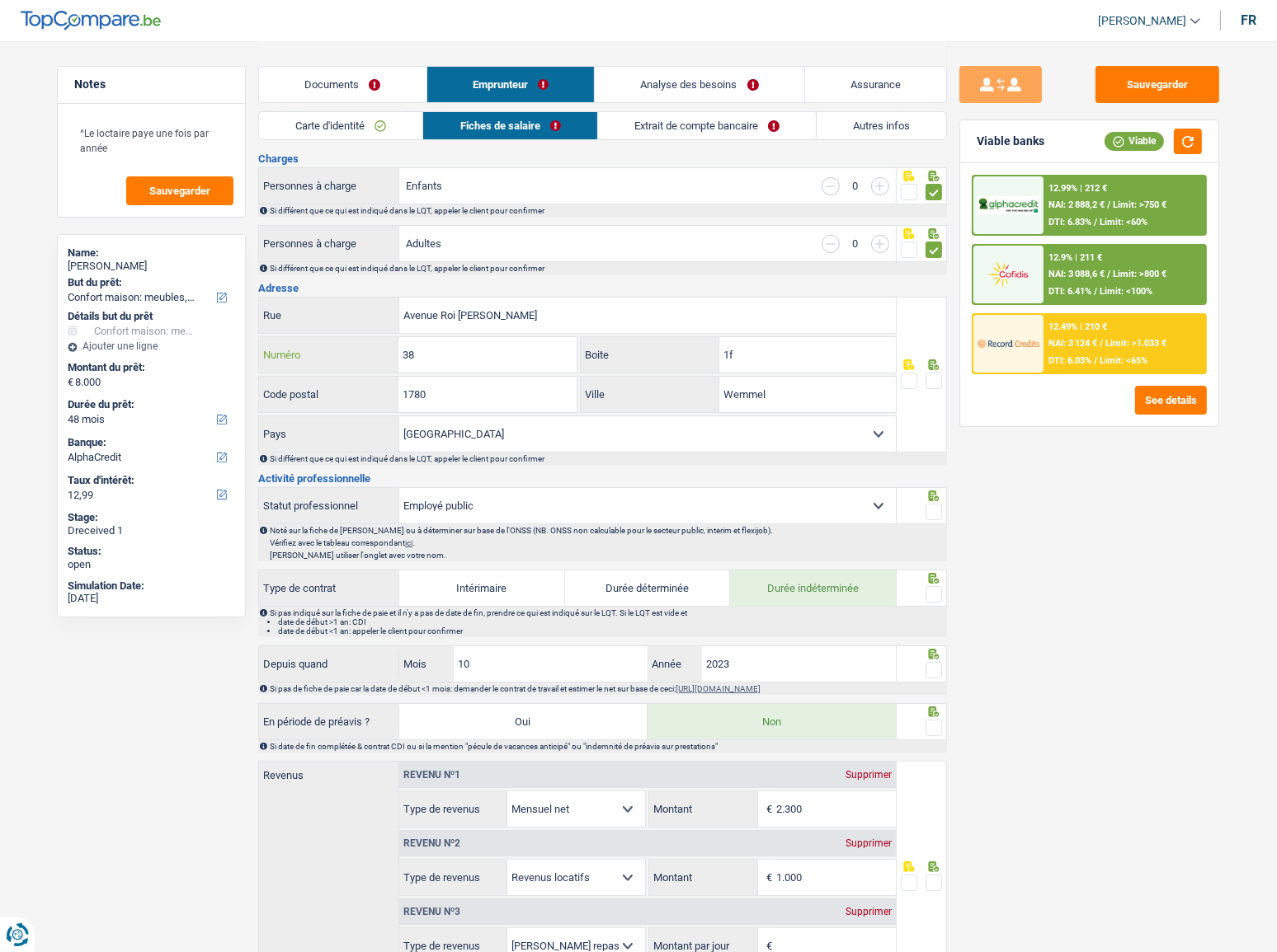
click at [467, 351] on input "38" at bounding box center [487, 355] width 177 height 36
click at [826, 356] on input "1f" at bounding box center [807, 355] width 176 height 36
click at [936, 378] on span at bounding box center [934, 381] width 17 height 17
click at [0, 0] on input "radio" at bounding box center [0, 0] width 0 height 0
click at [1139, 140] on button "button" at bounding box center [1188, 141] width 28 height 26
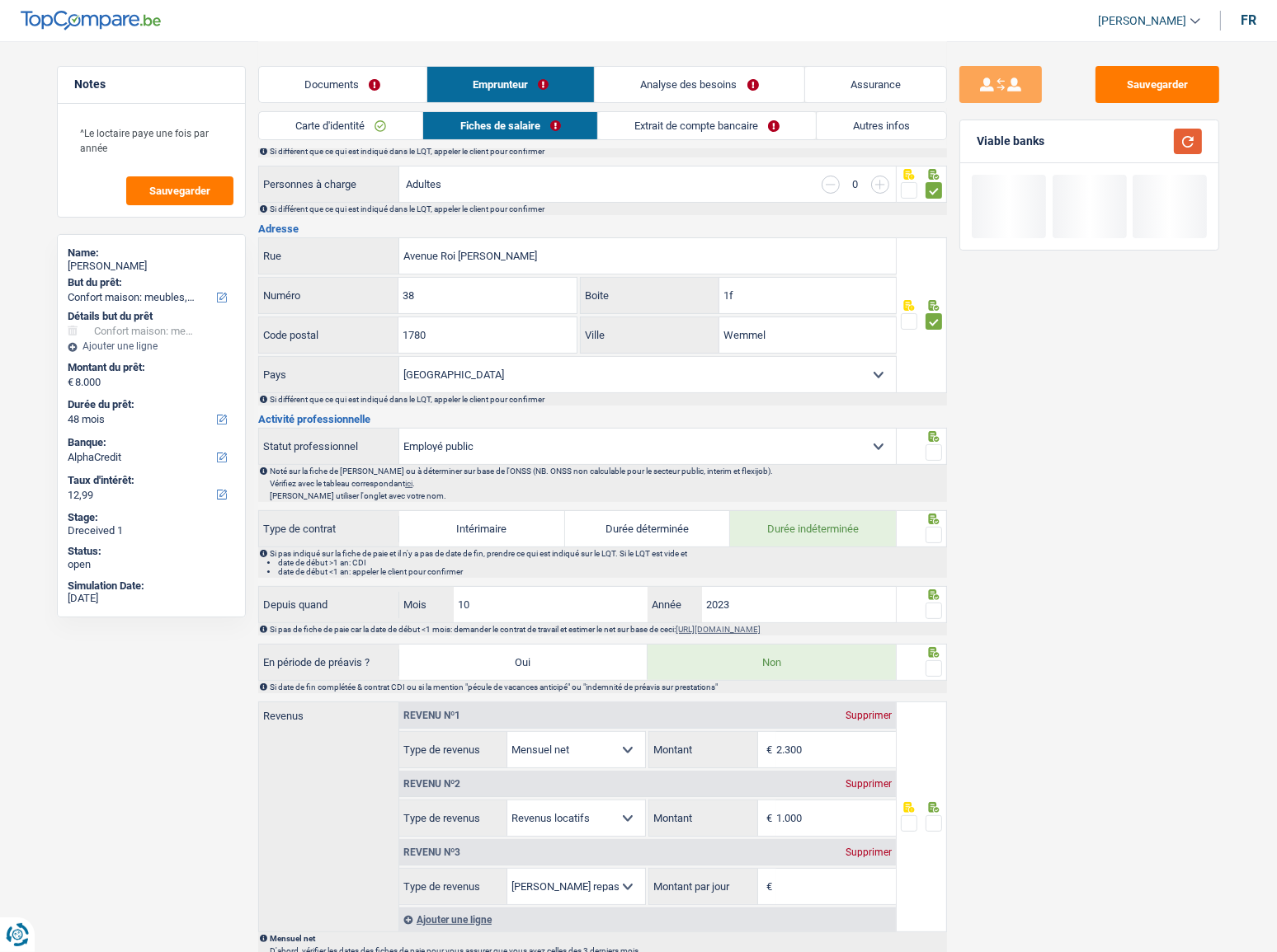
scroll to position [375, 0]
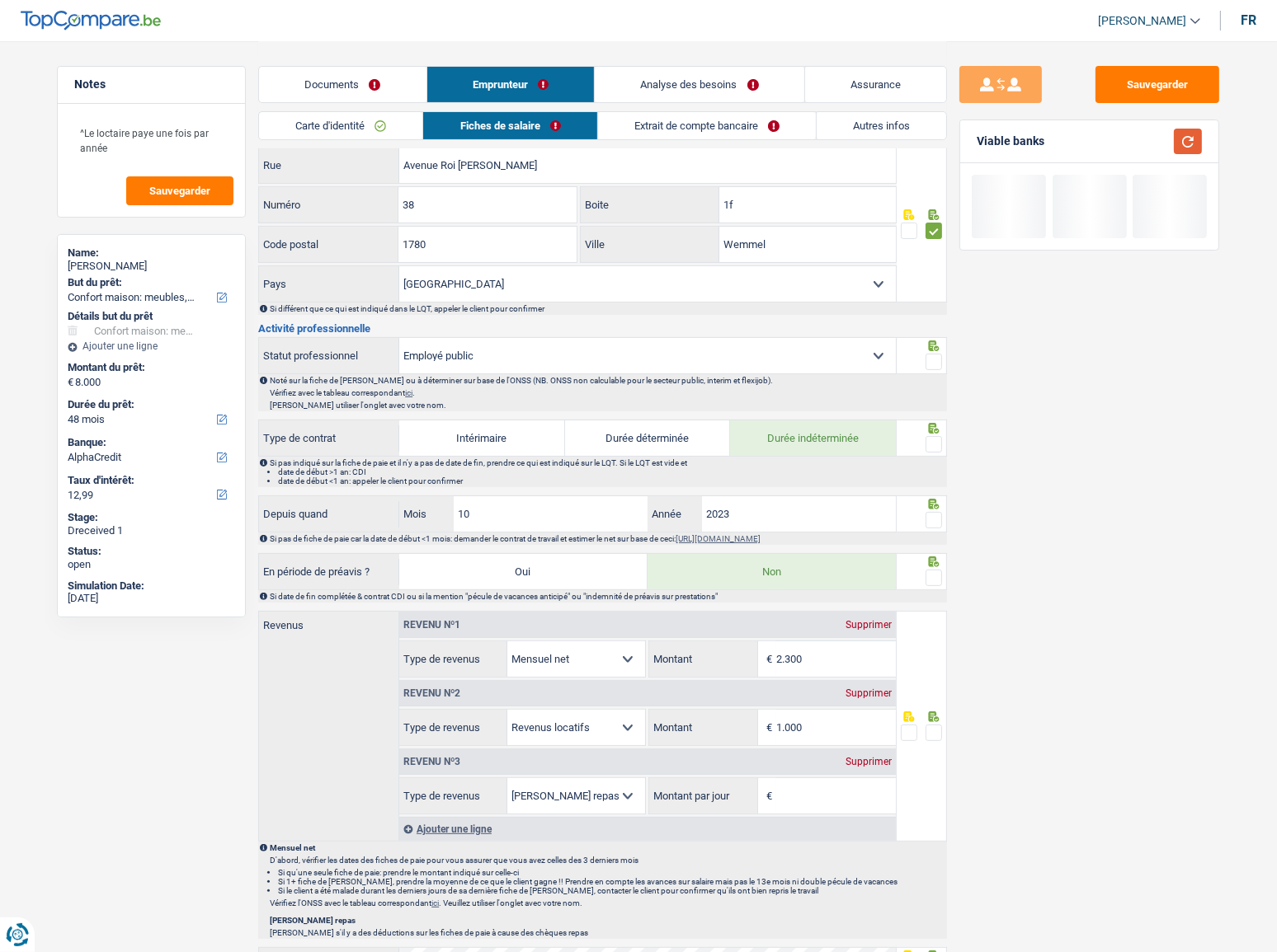
click at [1139, 152] on button "button" at bounding box center [1188, 141] width 28 height 26
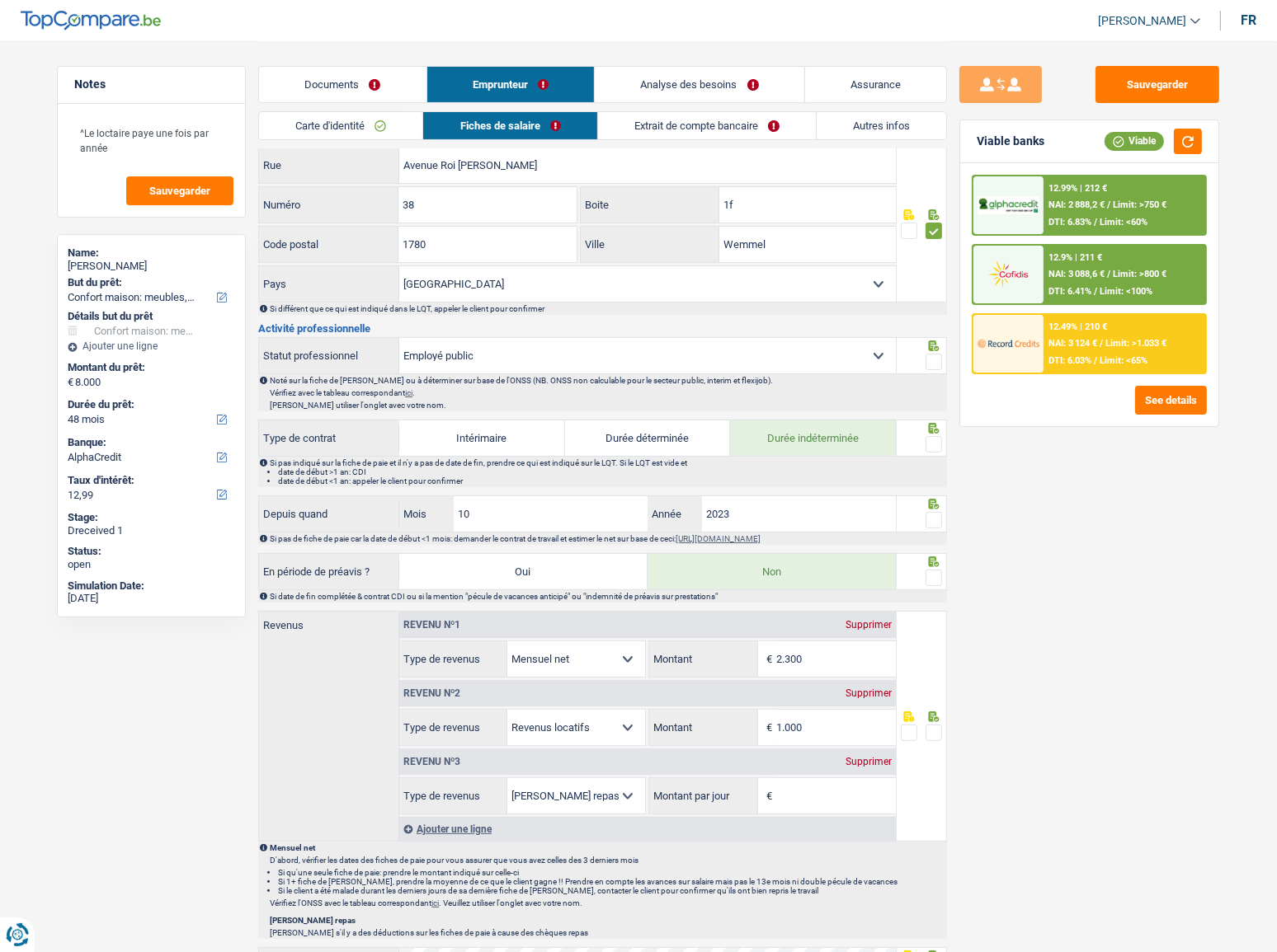
click at [932, 359] on span at bounding box center [934, 362] width 17 height 17
click at [0, 0] on input "radio" at bounding box center [0, 0] width 0 height 0
click at [937, 434] on div at bounding box center [934, 444] width 17 height 20
click at [932, 442] on span at bounding box center [934, 444] width 17 height 17
click at [0, 0] on input "radio" at bounding box center [0, 0] width 0 height 0
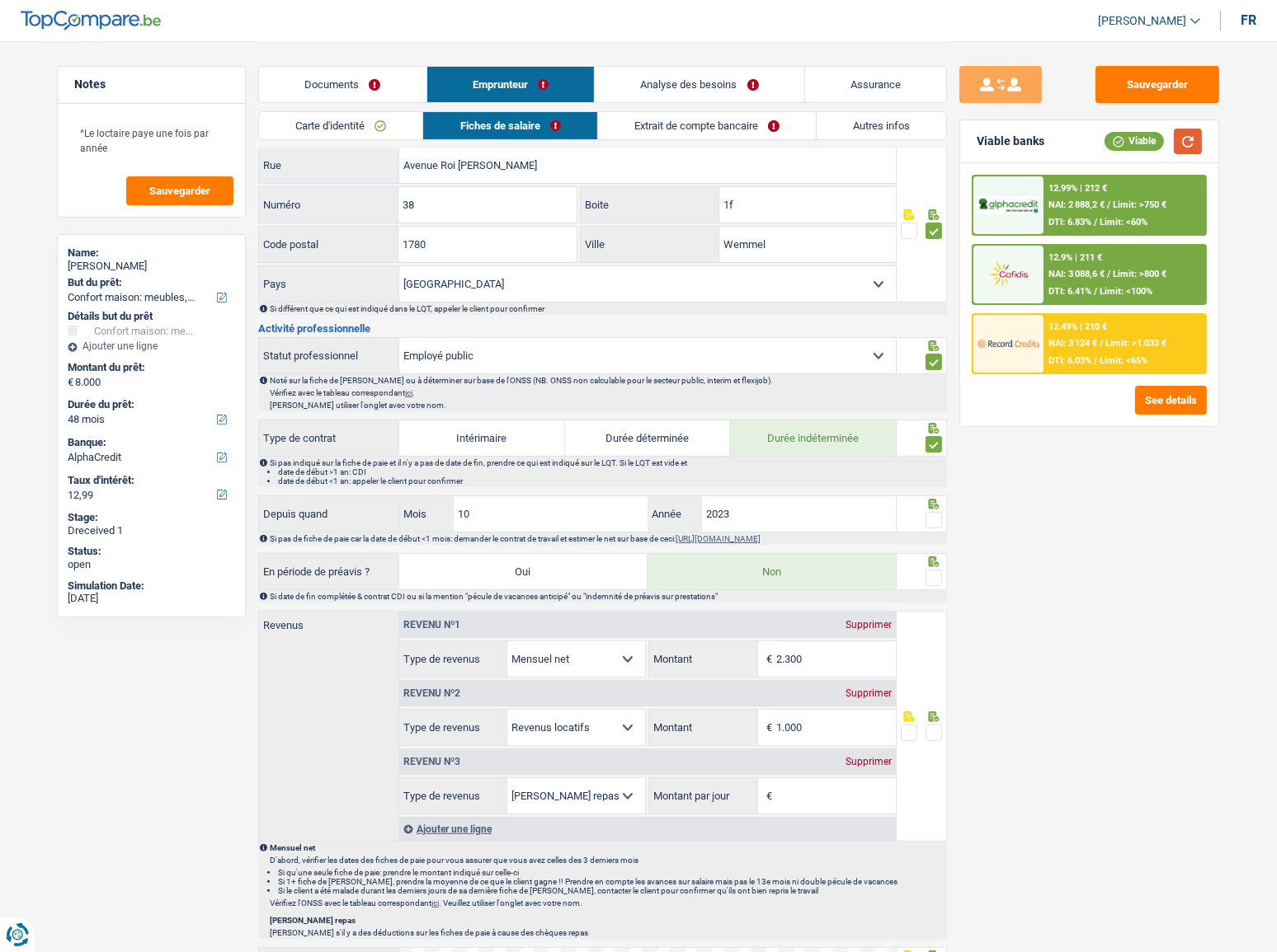
click at [1139, 143] on button "button" at bounding box center [1188, 141] width 28 height 26
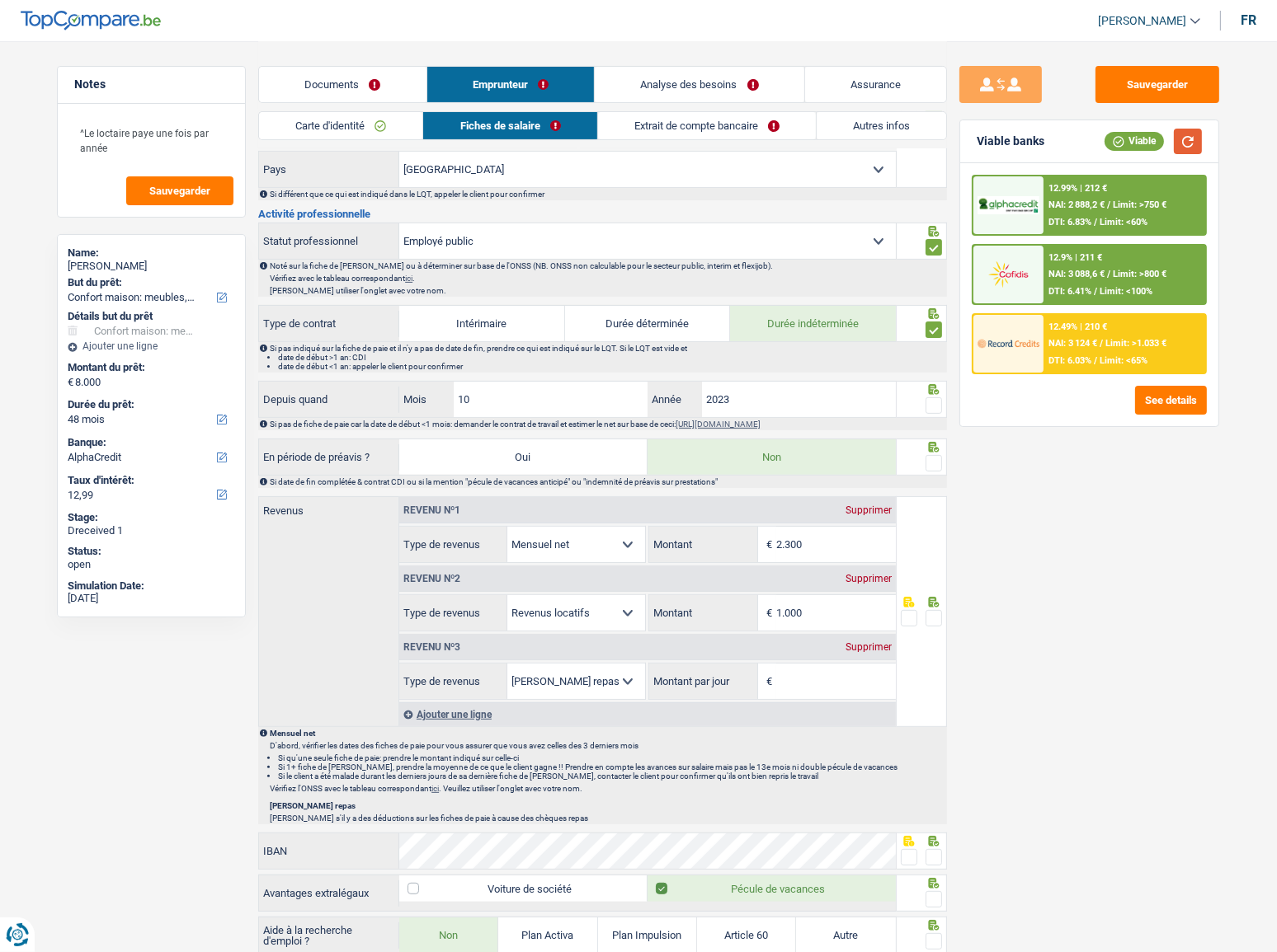
scroll to position [524, 0]
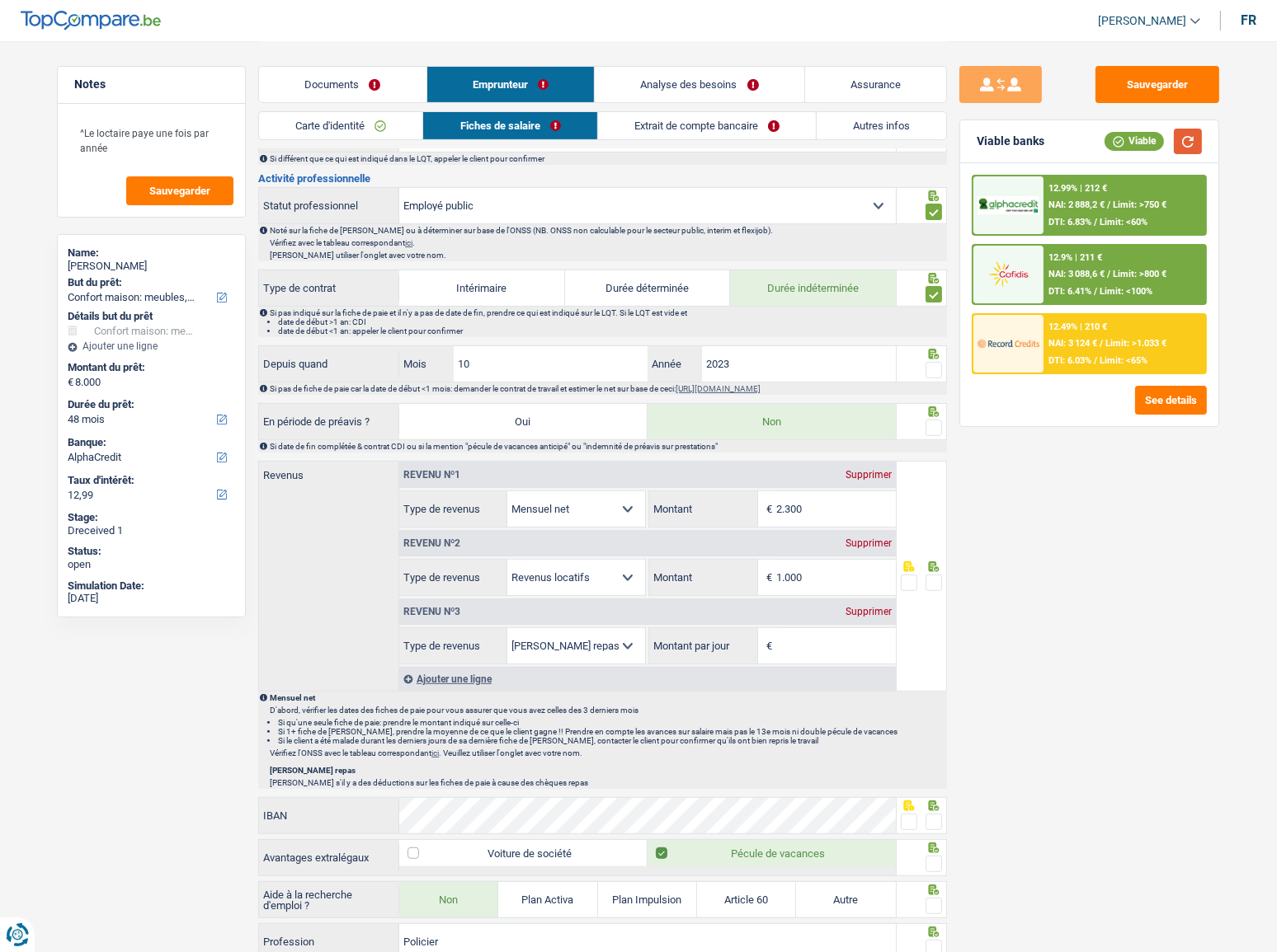
click at [1139, 141] on button "button" at bounding box center [1188, 141] width 28 height 26
click at [1139, 136] on button "button" at bounding box center [1188, 141] width 28 height 26
click at [1139, 147] on button "button" at bounding box center [1188, 141] width 28 height 26
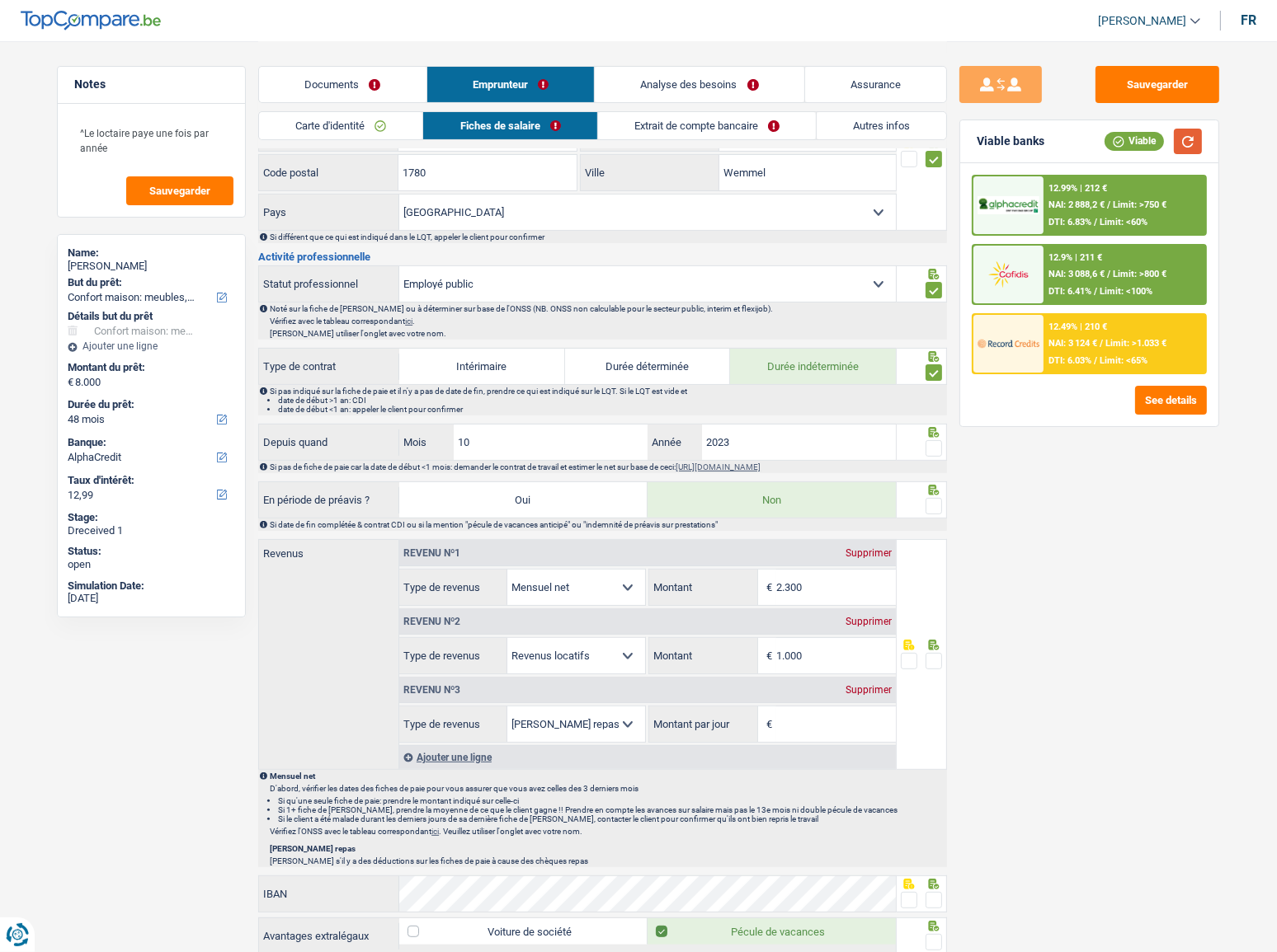
scroll to position [449, 0]
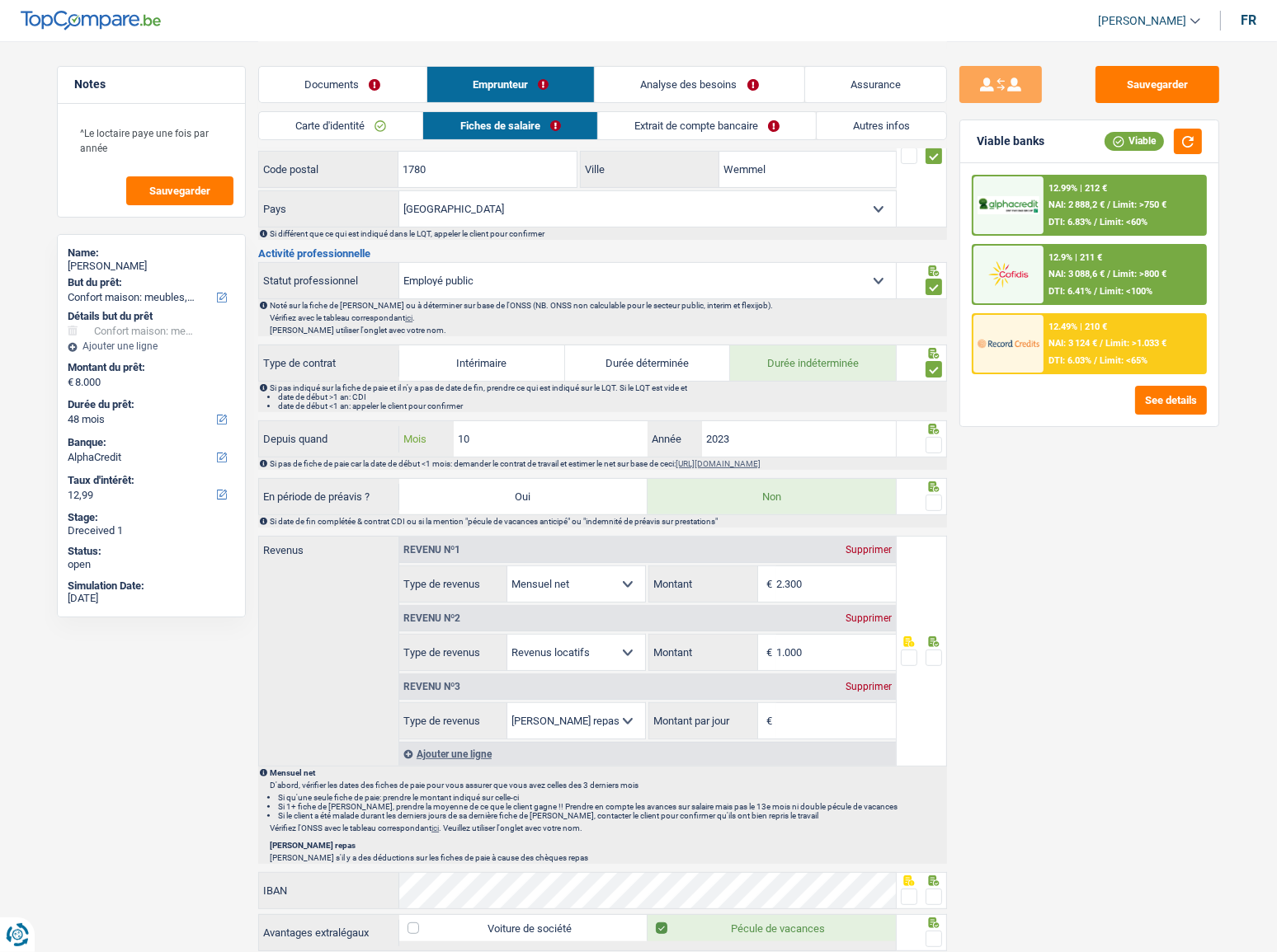
click at [564, 436] on input "10" at bounding box center [551, 440] width 194 height 36
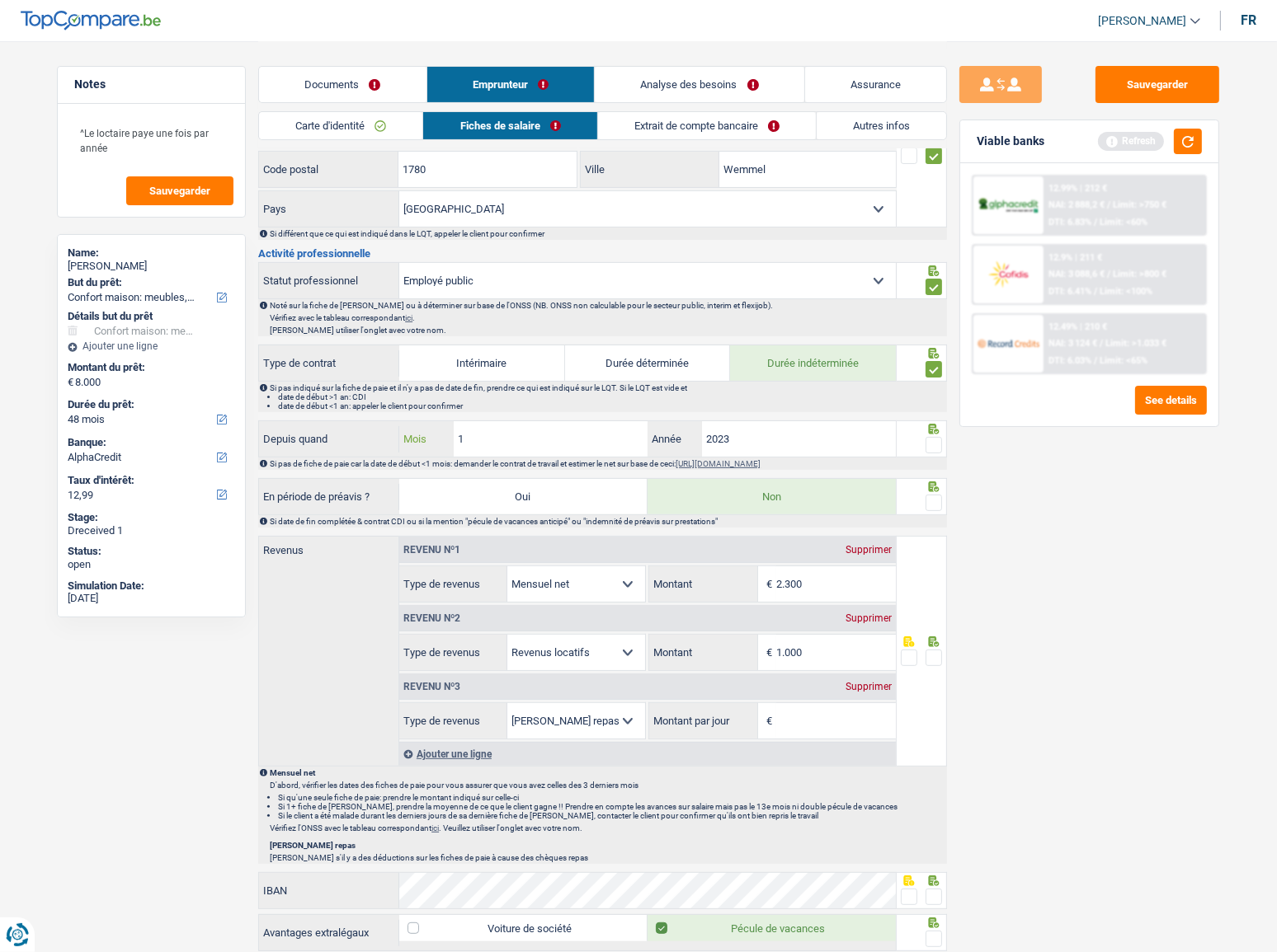
type input "11"
click at [767, 438] on input "2023" at bounding box center [799, 440] width 194 height 36
type input "2022"
click at [933, 447] on span at bounding box center [934, 445] width 17 height 17
click at [0, 0] on input "radio" at bounding box center [0, 0] width 0 height 0
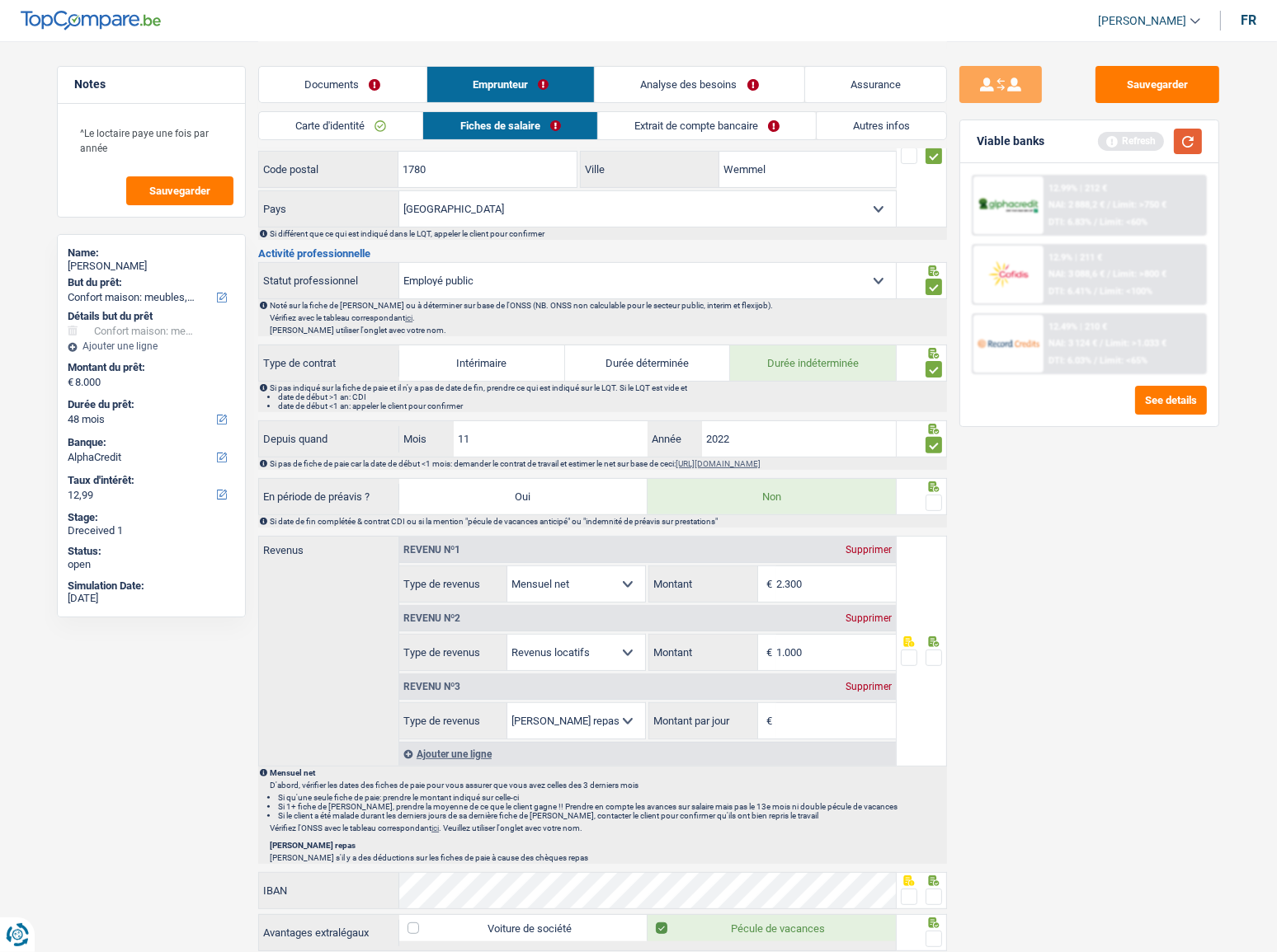
click at [1139, 132] on button "button" at bounding box center [1188, 141] width 28 height 26
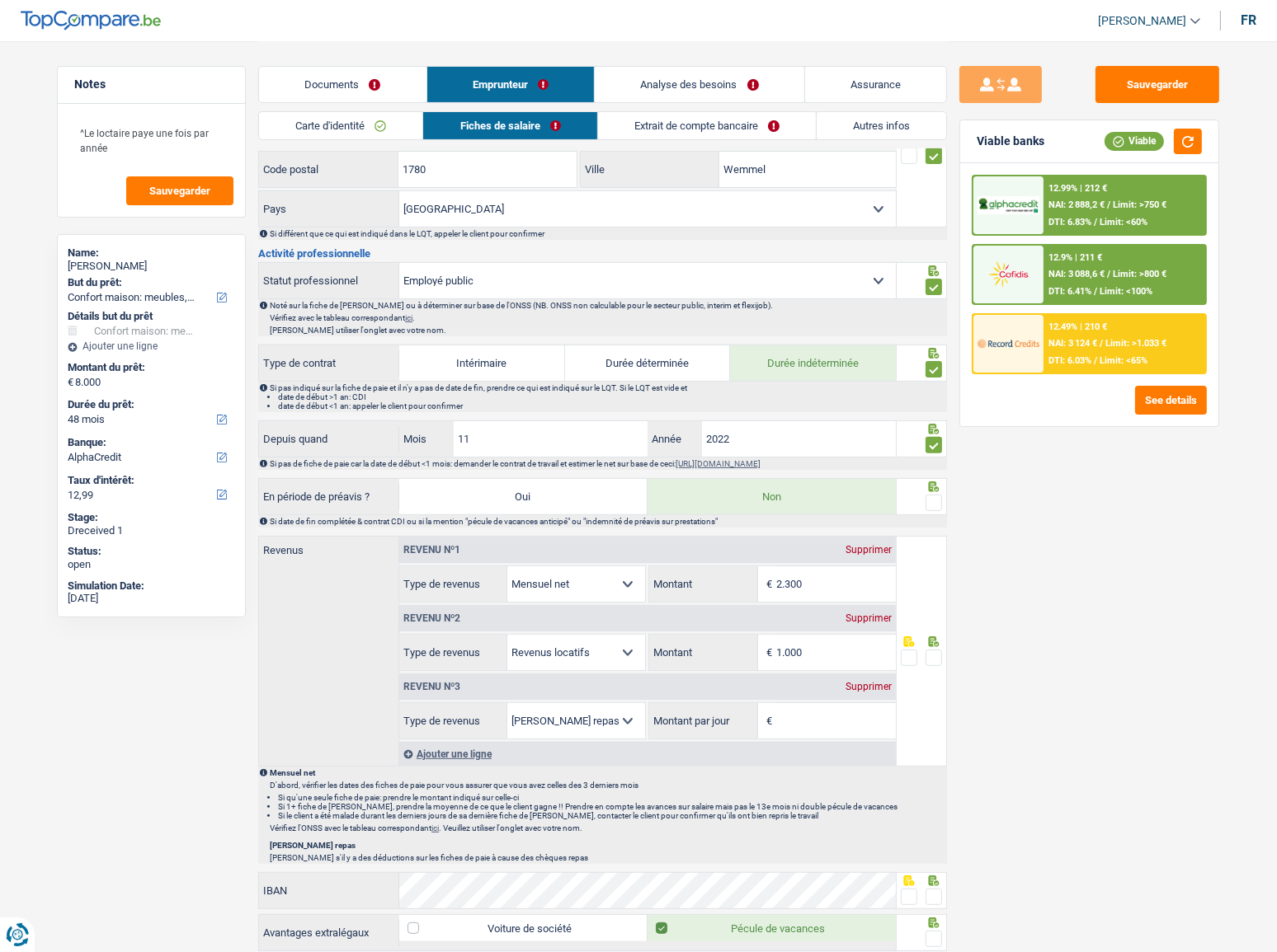
click at [932, 495] on span at bounding box center [934, 503] width 17 height 17
click at [0, 0] on input "radio" at bounding box center [0, 0] width 0 height 0
drag, startPoint x: 884, startPoint y: 685, endPoint x: 481, endPoint y: 706, distance: 403.5
click at [881, 520] on div "Supprimer" at bounding box center [868, 686] width 54 height 10
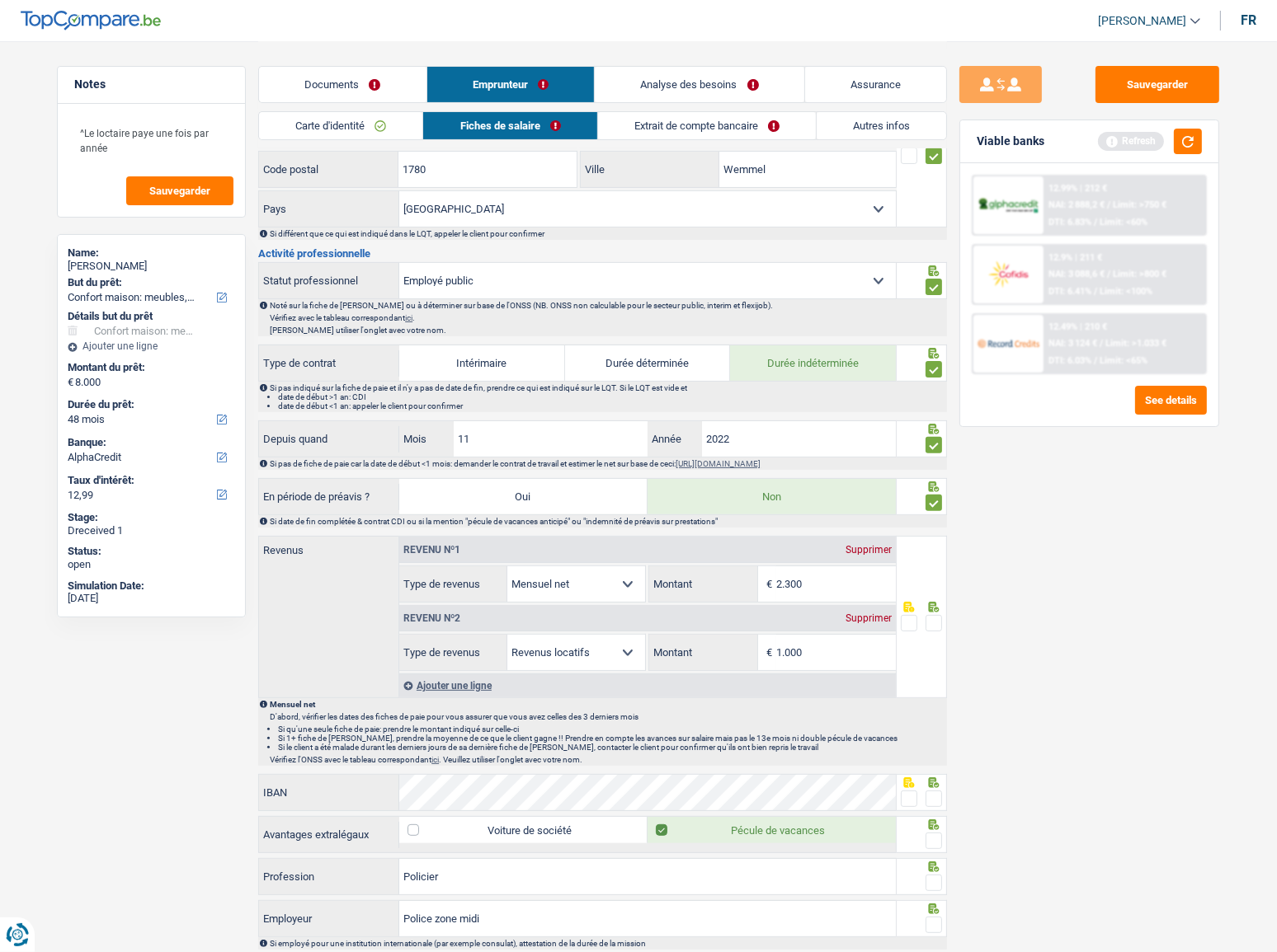
click at [828, 520] on input "2.300" at bounding box center [836, 585] width 119 height 36
click at [940, 520] on span at bounding box center [934, 623] width 17 height 17
click at [0, 0] on input "radio" at bounding box center [0, 0] width 0 height 0
click at [1139, 134] on button "button" at bounding box center [1188, 141] width 28 height 26
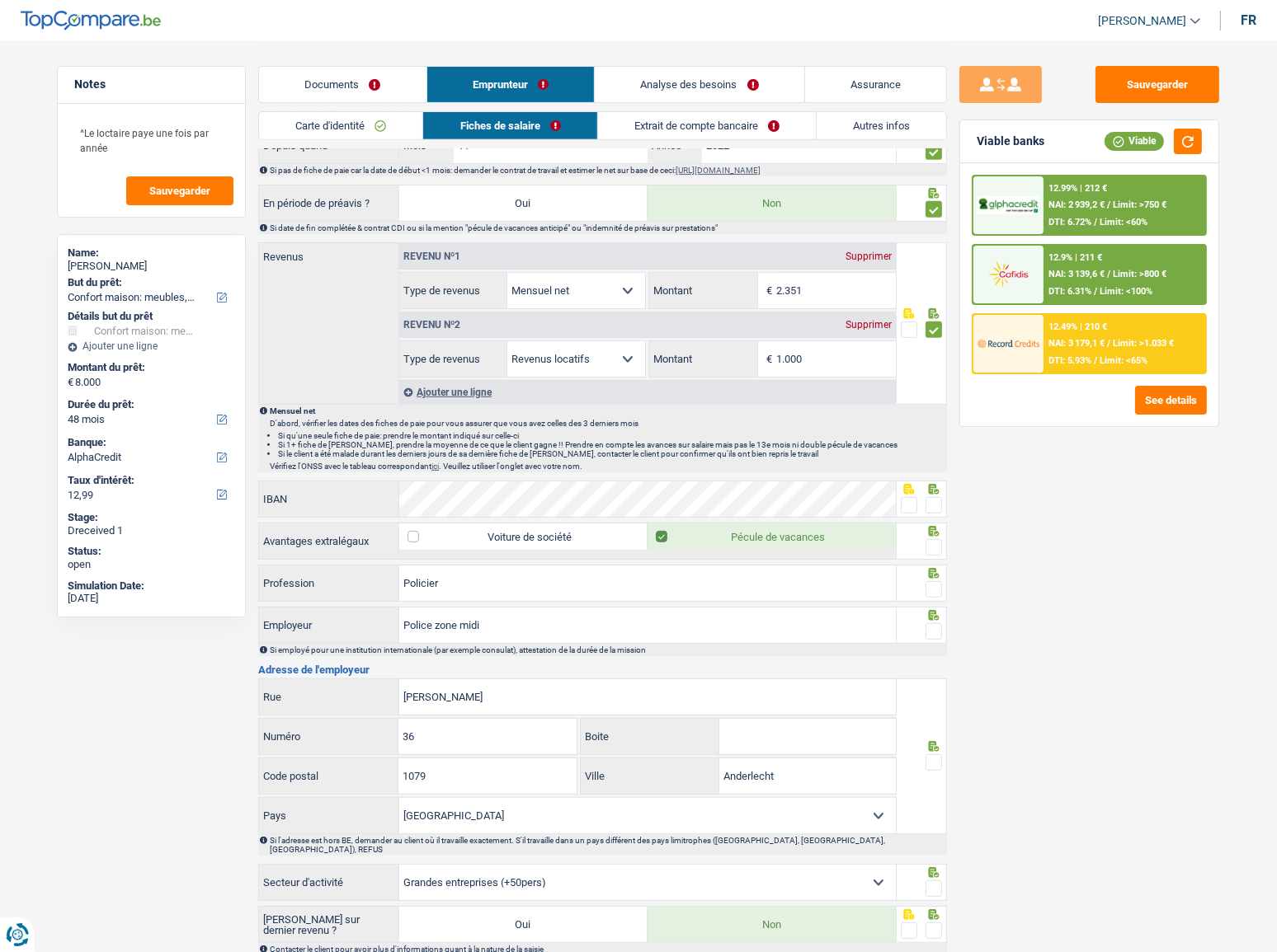
scroll to position [825, 0]
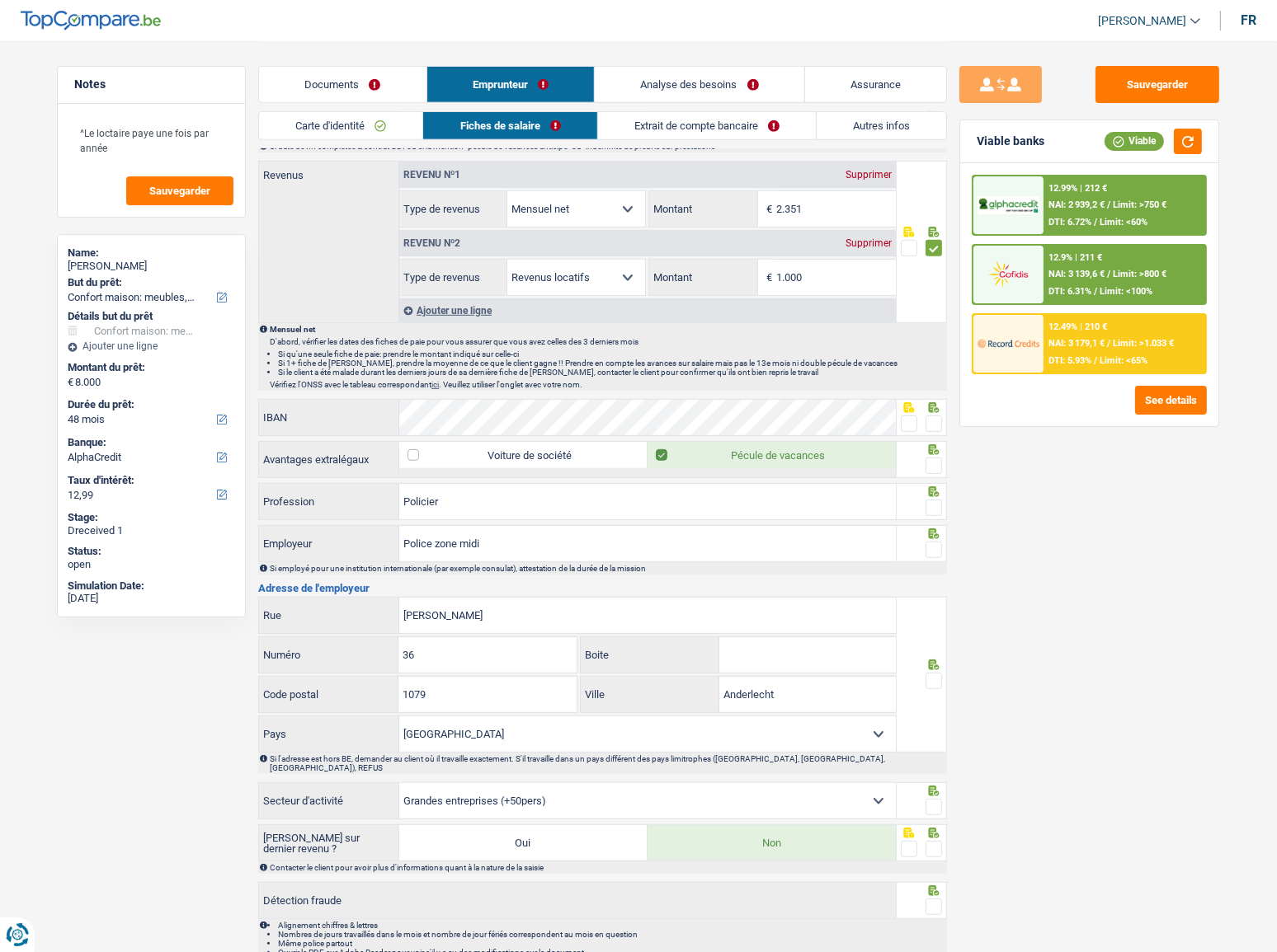
click at [890, 239] on div "Supprimer" at bounding box center [868, 243] width 54 height 10
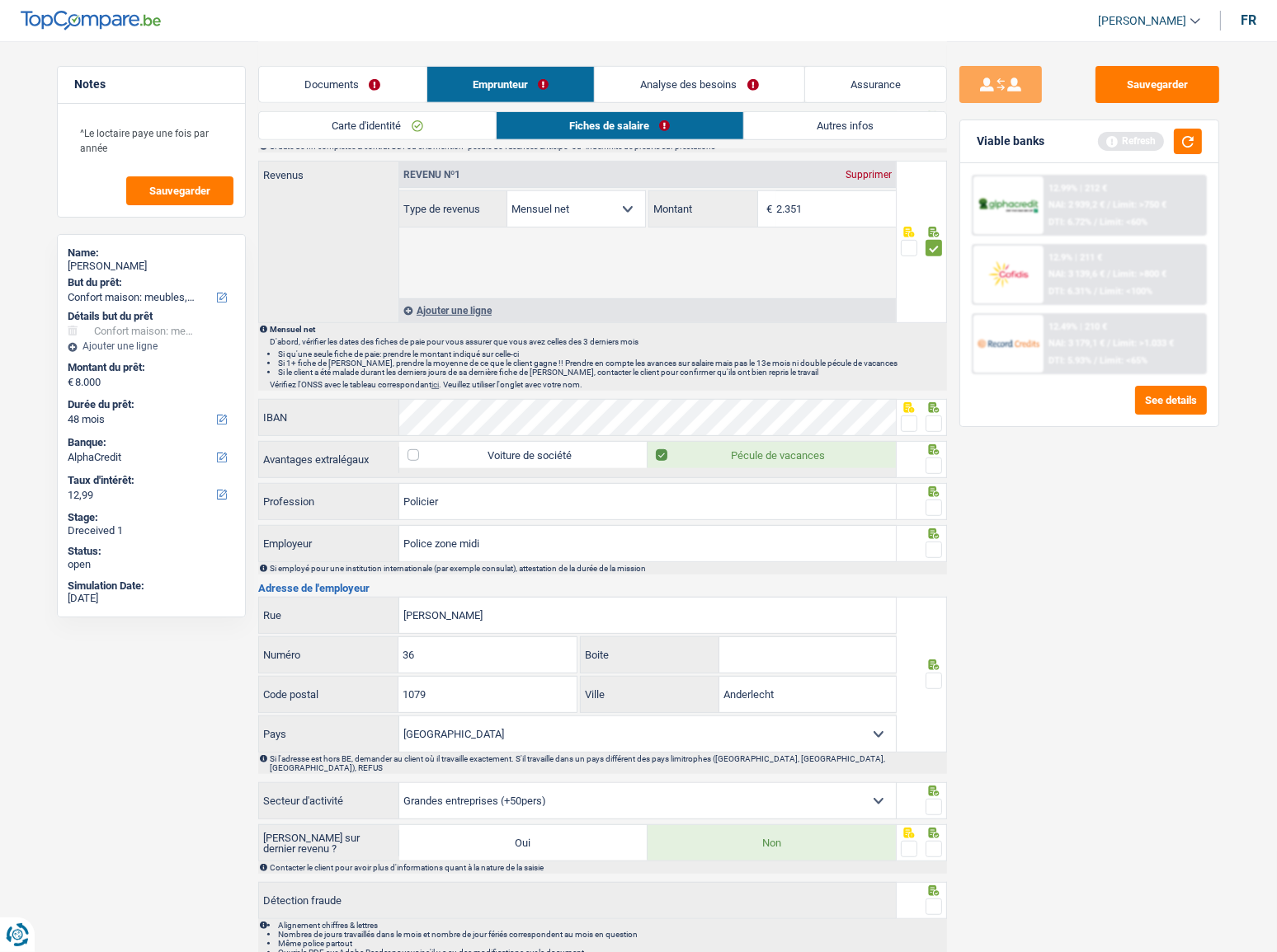
scroll to position [808, 0]
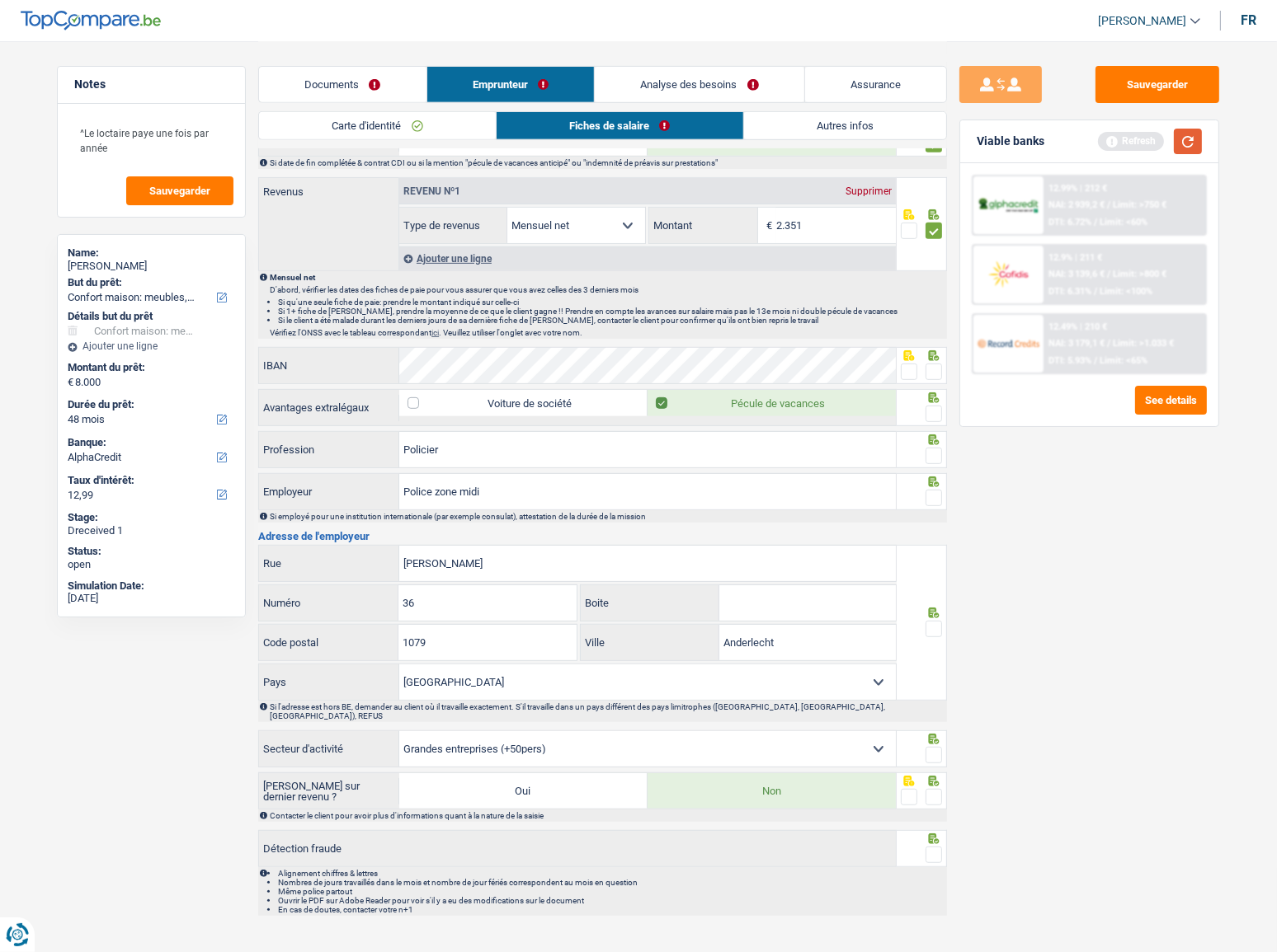
click at [1139, 141] on button "button" at bounding box center [1188, 141] width 28 height 26
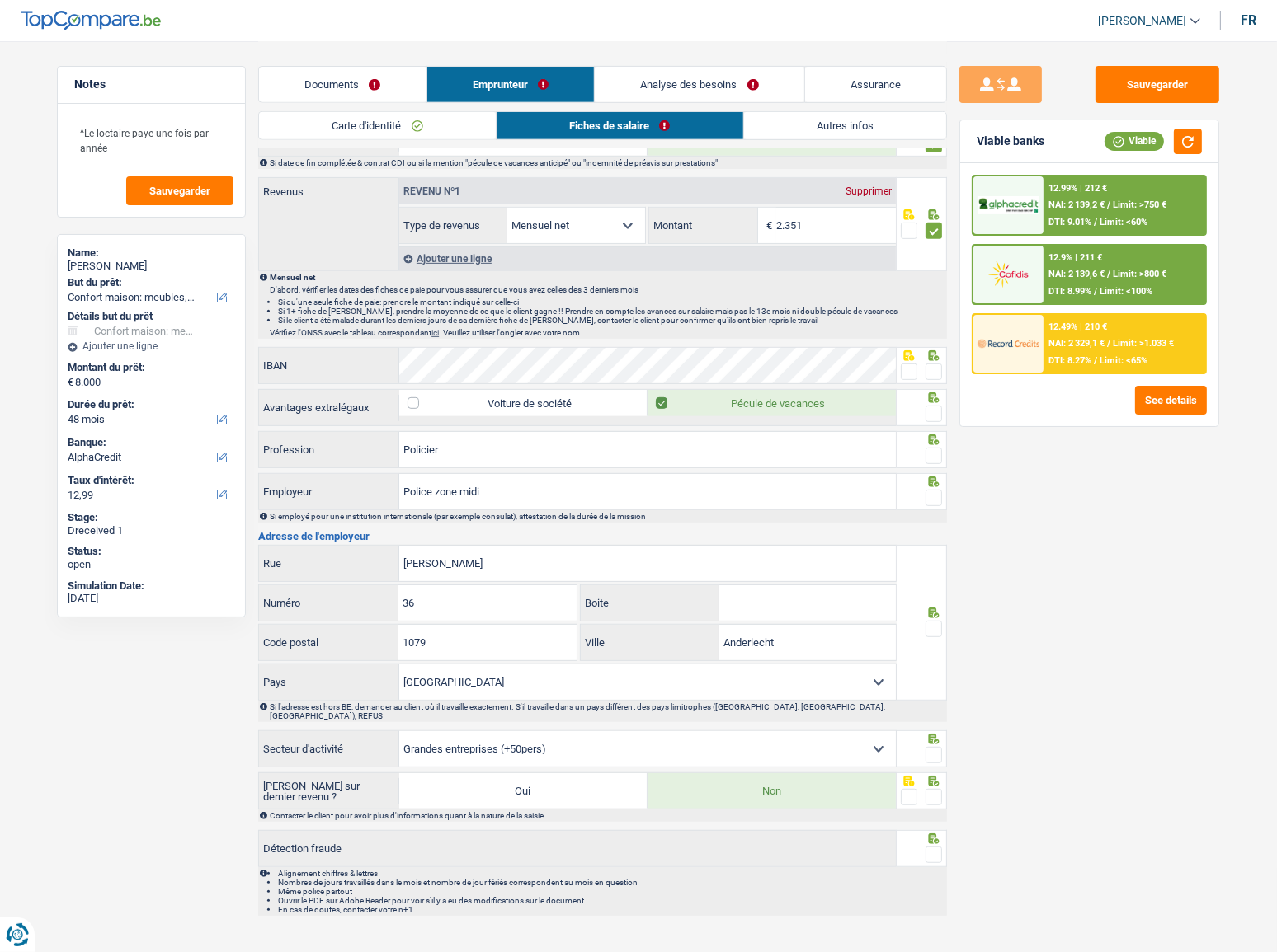
drag, startPoint x: 279, startPoint y: 82, endPoint x: 332, endPoint y: 105, distance: 57.8
click at [279, 82] on link "Documents" at bounding box center [343, 85] width 167 height 36
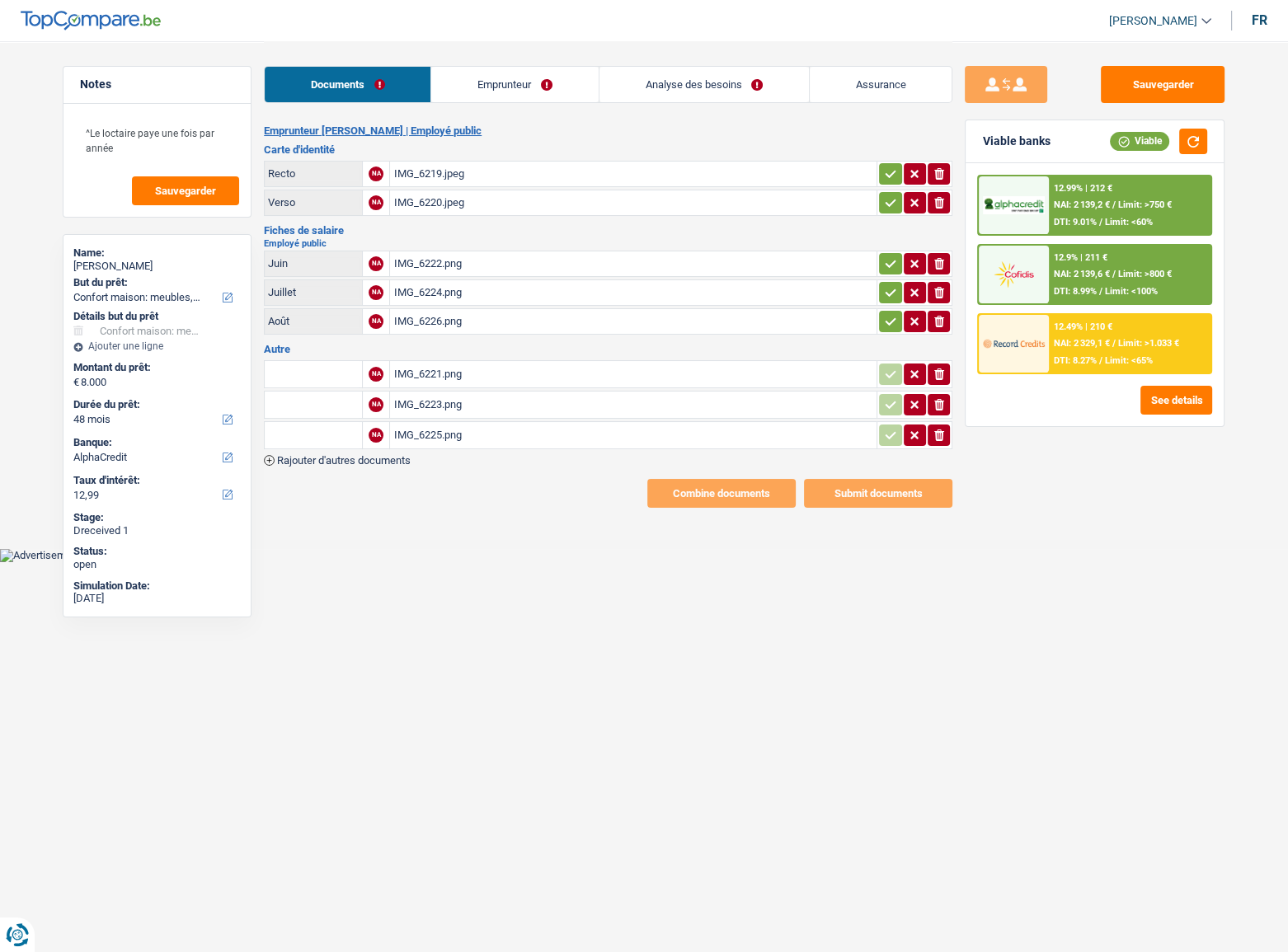
click at [533, 371] on div "IMG_6221.png" at bounding box center [632, 375] width 479 height 25
click at [588, 406] on div "IMG_6223.png" at bounding box center [632, 405] width 479 height 25
click at [453, 443] on div "IMG_6225.png" at bounding box center [632, 435] width 479 height 25
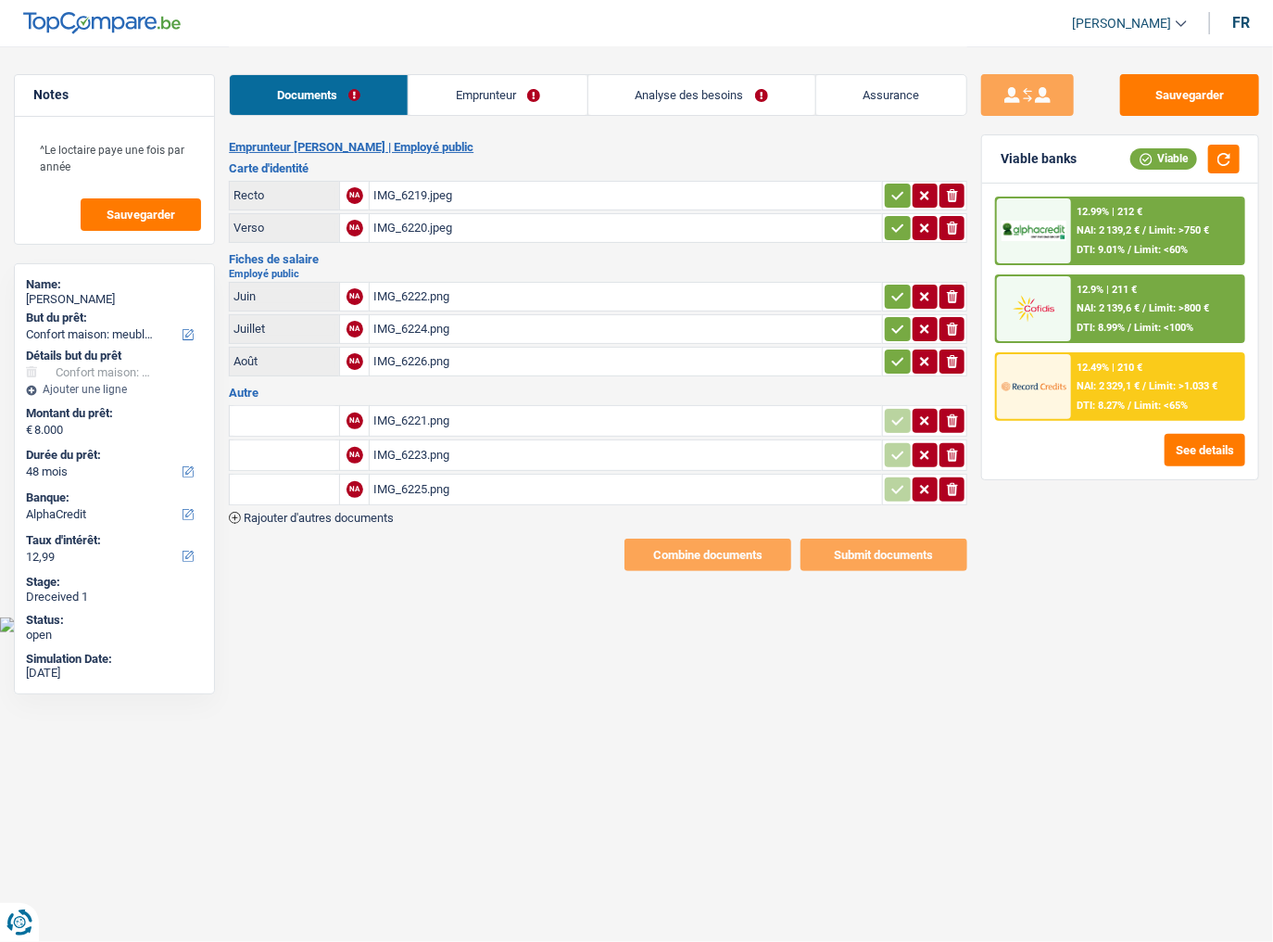
drag, startPoint x: 543, startPoint y: 90, endPoint x: 678, endPoint y: 123, distance: 139.4
click at [543, 90] on link "Emprunteur" at bounding box center [498, 95] width 179 height 40
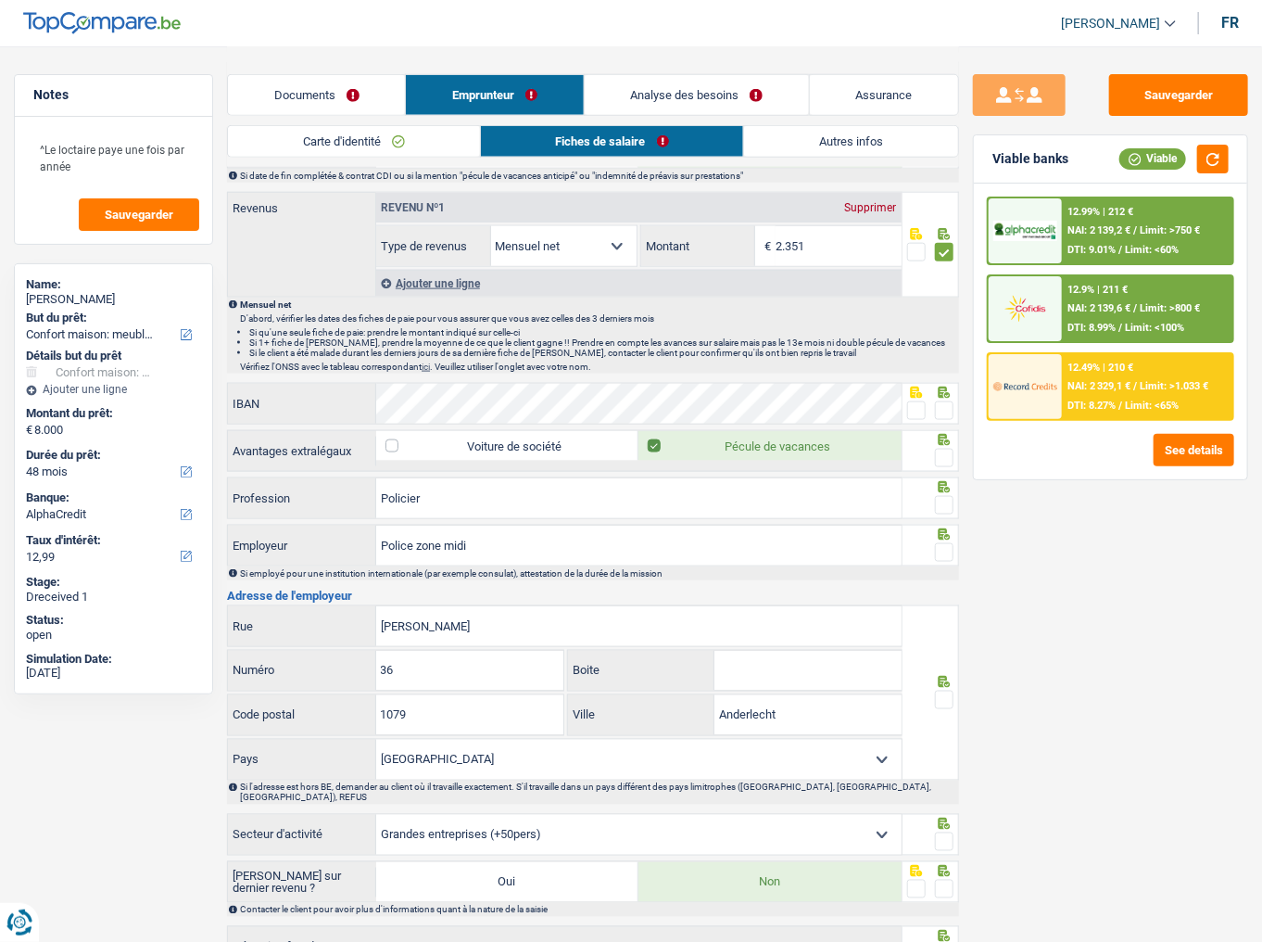
scroll to position [890, 0]
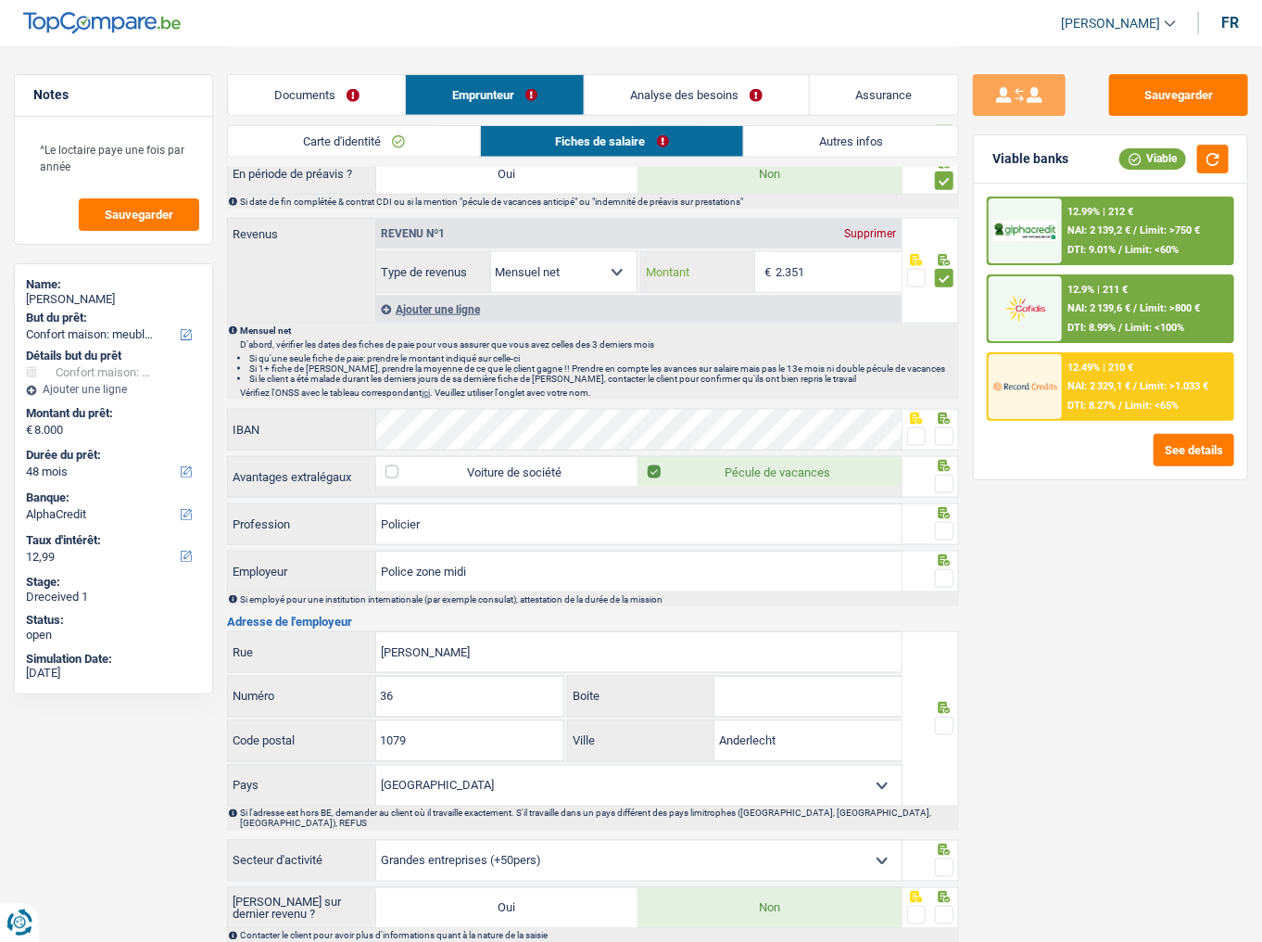
drag, startPoint x: 823, startPoint y: 272, endPoint x: 760, endPoint y: 259, distance: 64.2
click at [760, 259] on div "2.351 € Montant" at bounding box center [771, 272] width 260 height 40
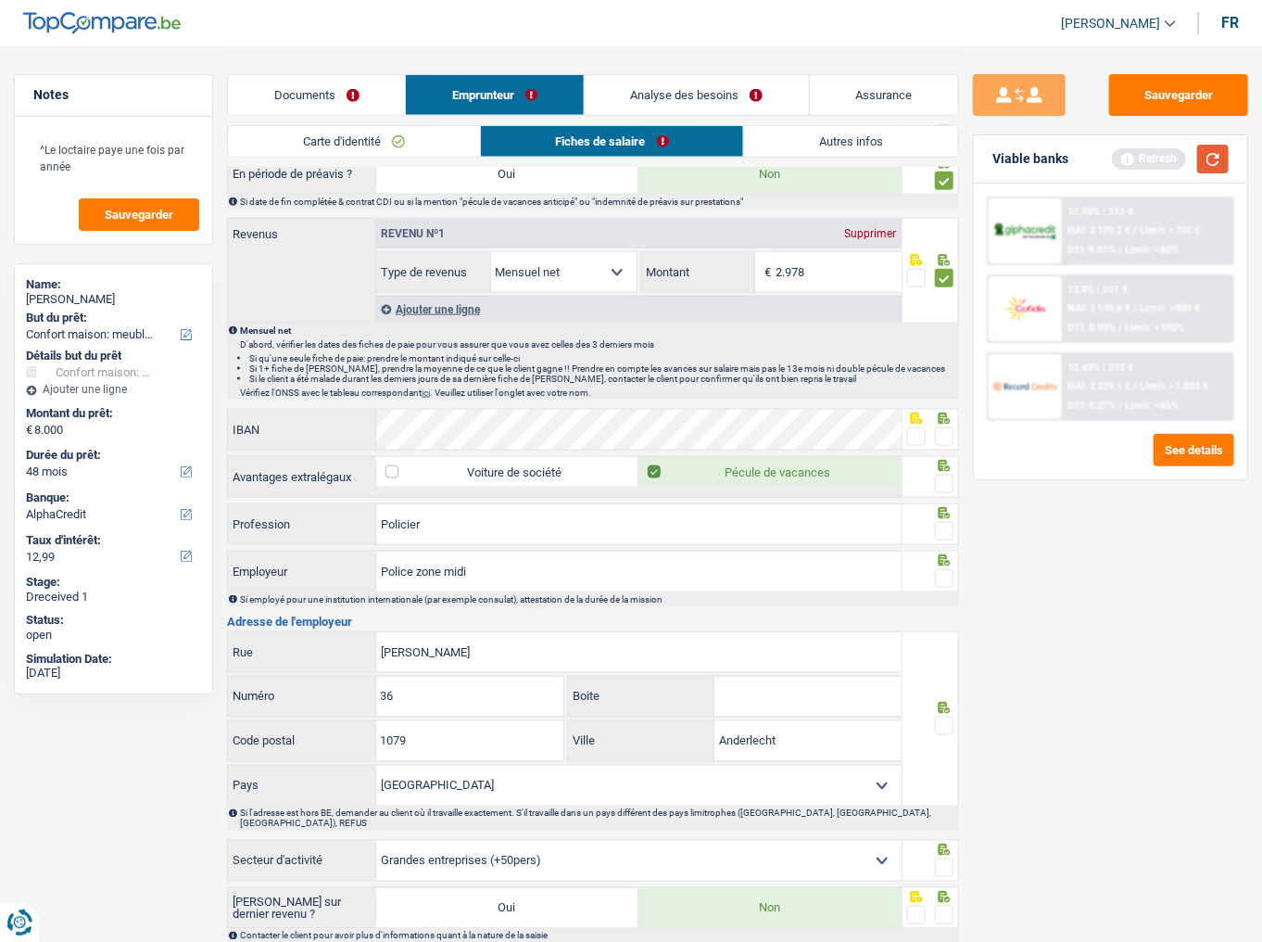
type input "2.978"
click at [1214, 158] on button "button" at bounding box center [1213, 159] width 32 height 29
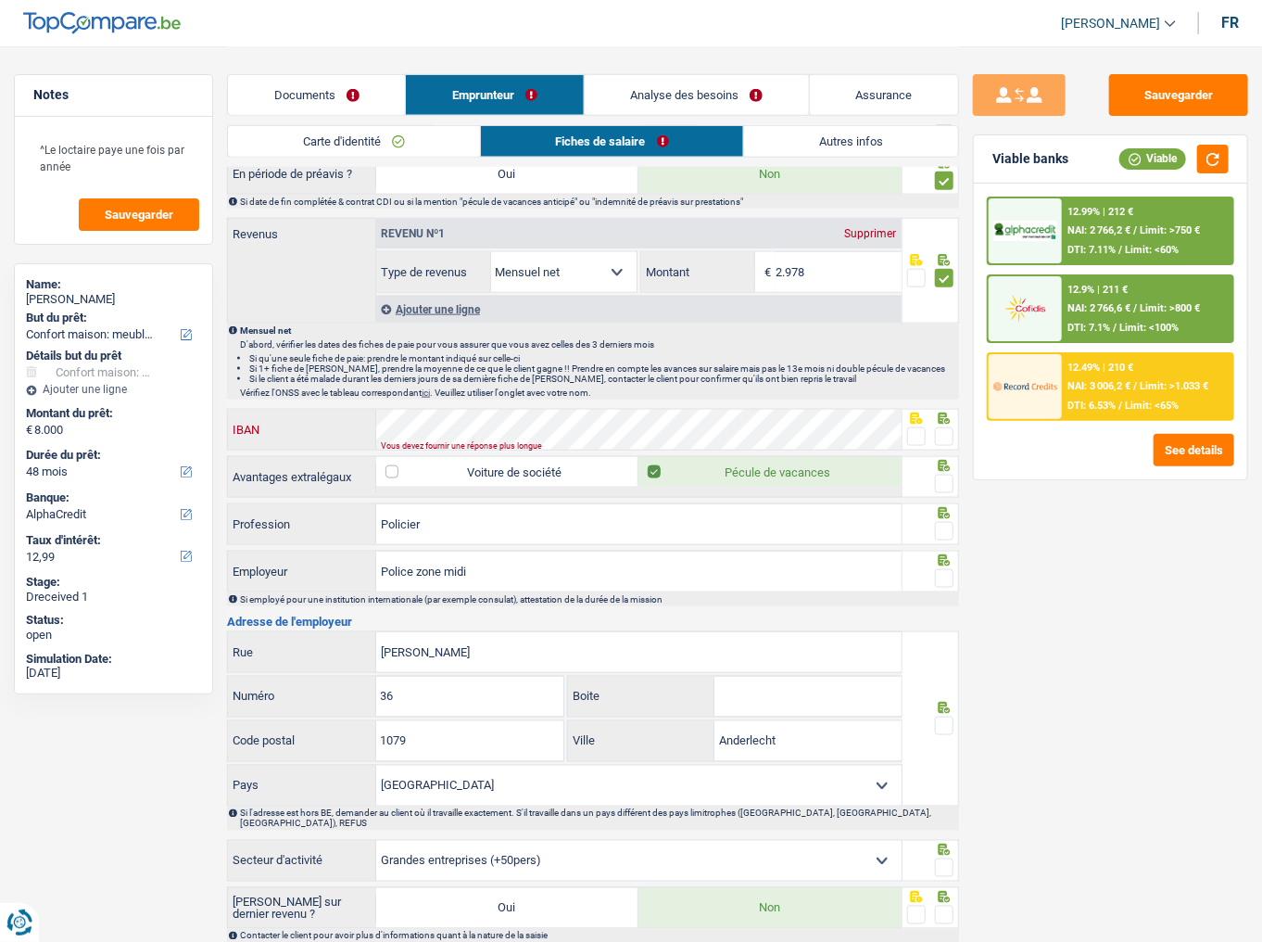
click at [297, 434] on div "IBAN" at bounding box center [565, 430] width 674 height 40
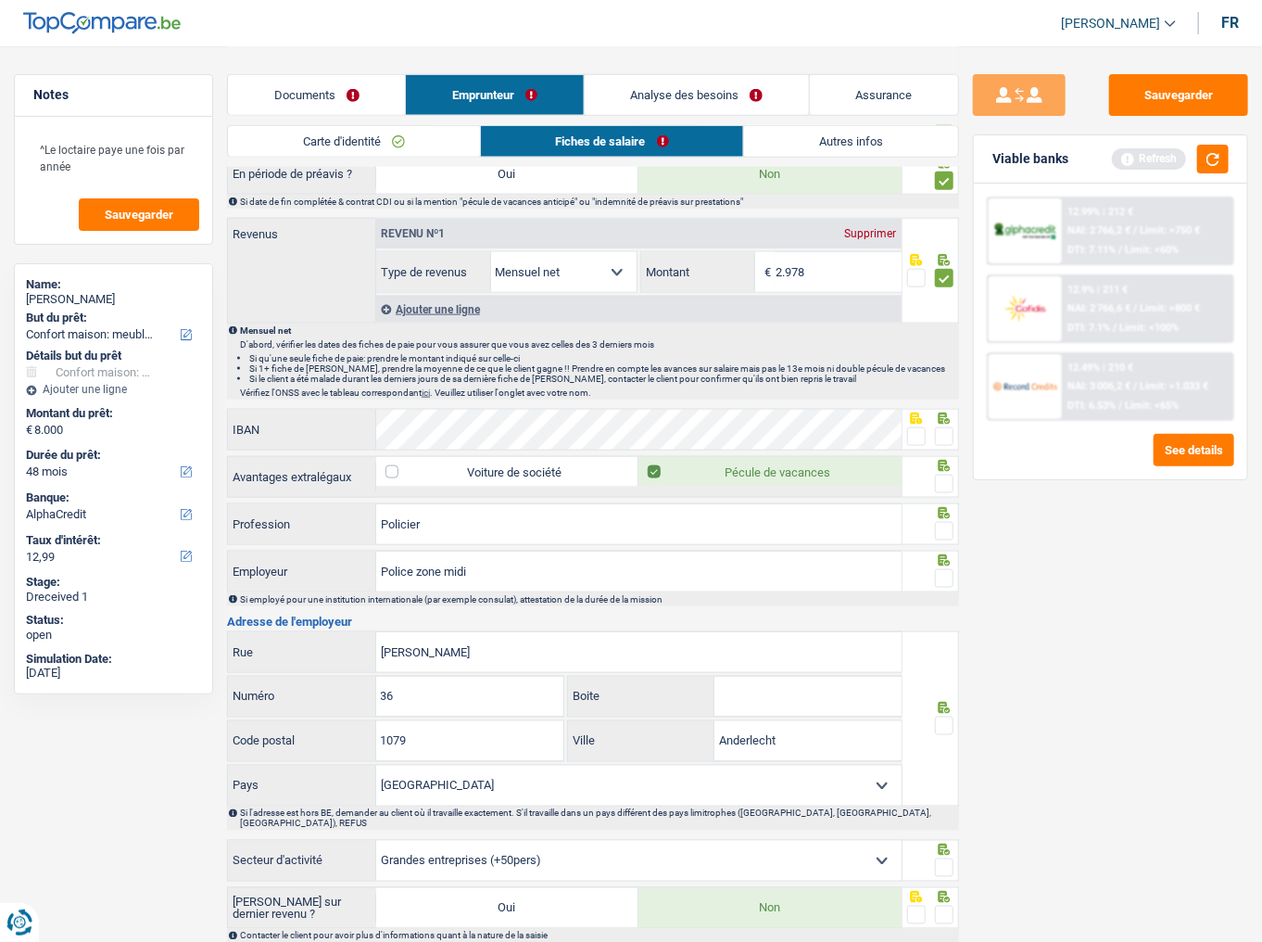
click at [945, 428] on span at bounding box center [944, 436] width 19 height 19
click at [0, 0] on input "radio" at bounding box center [0, 0] width 0 height 0
click at [1208, 156] on button "button" at bounding box center [1213, 159] width 32 height 29
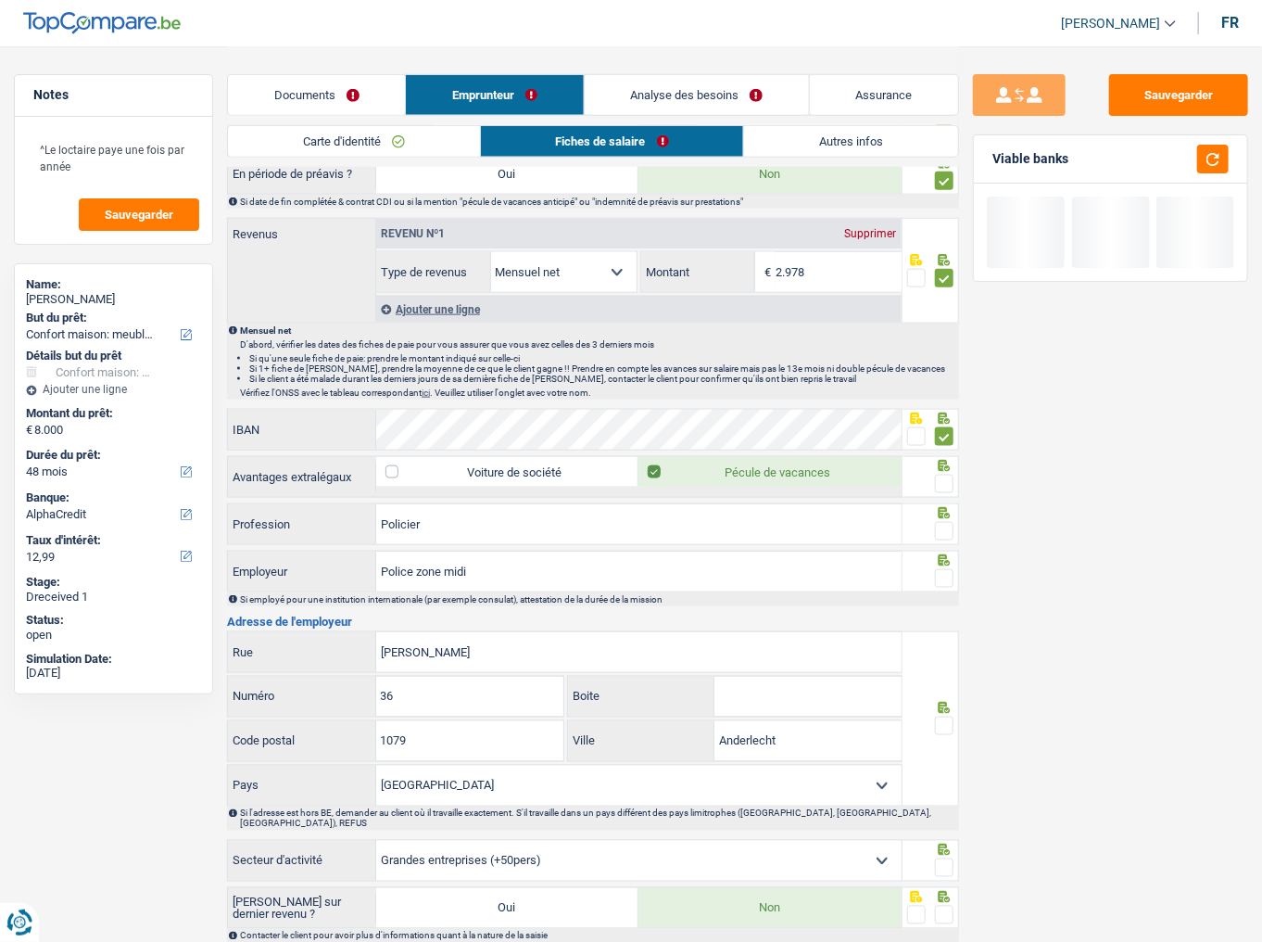
click at [945, 474] on span at bounding box center [944, 483] width 19 height 19
click at [0, 0] on input "radio" at bounding box center [0, 0] width 0 height 0
click at [940, 523] on span at bounding box center [944, 531] width 19 height 19
click at [0, 0] on input "radio" at bounding box center [0, 0] width 0 height 0
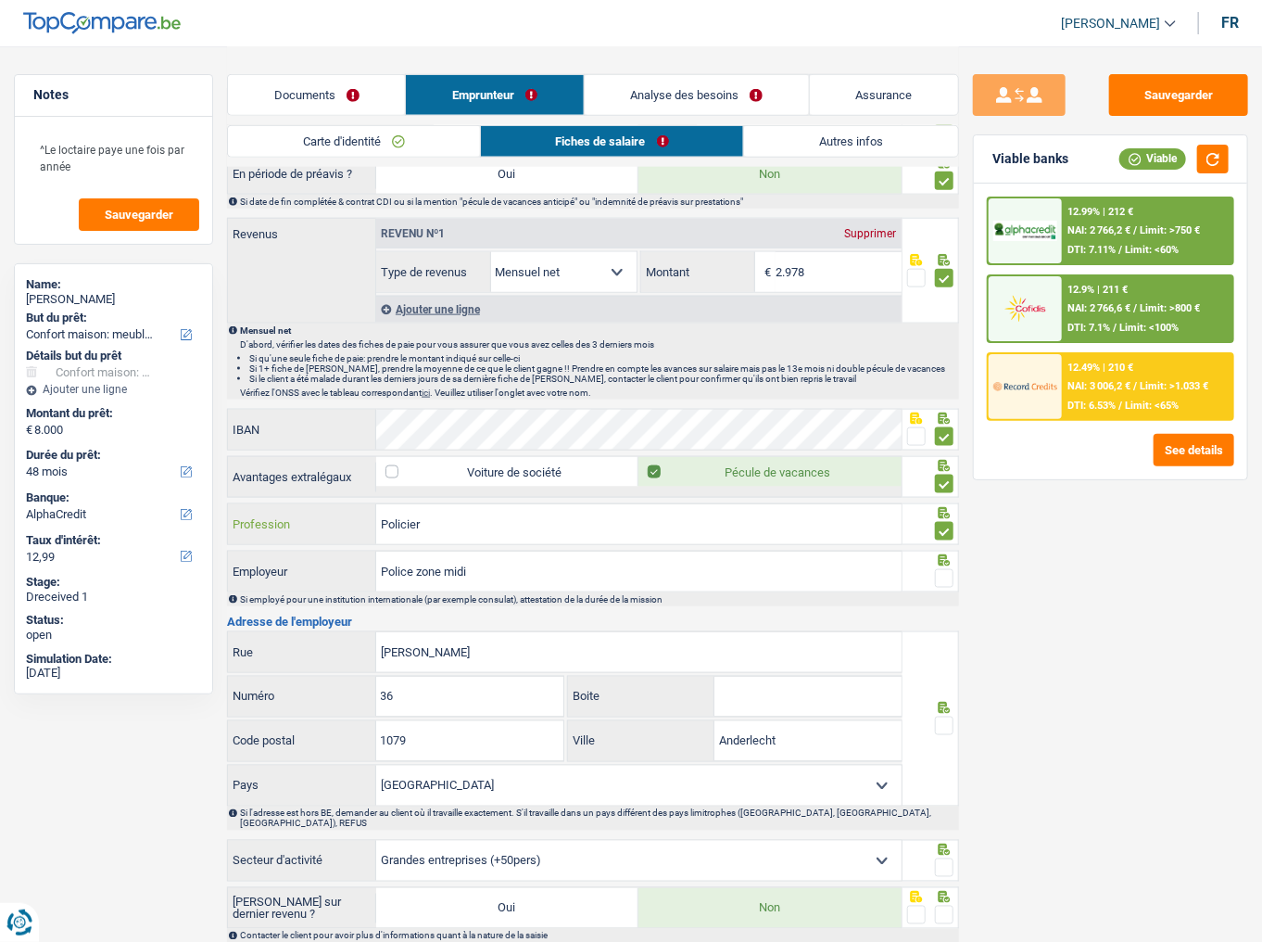
click at [569, 519] on input "Policier" at bounding box center [638, 524] width 525 height 40
drag, startPoint x: 504, startPoint y: 567, endPoint x: 441, endPoint y: 562, distance: 63.3
click at [441, 562] on input "Police zone midi" at bounding box center [638, 571] width 525 height 40
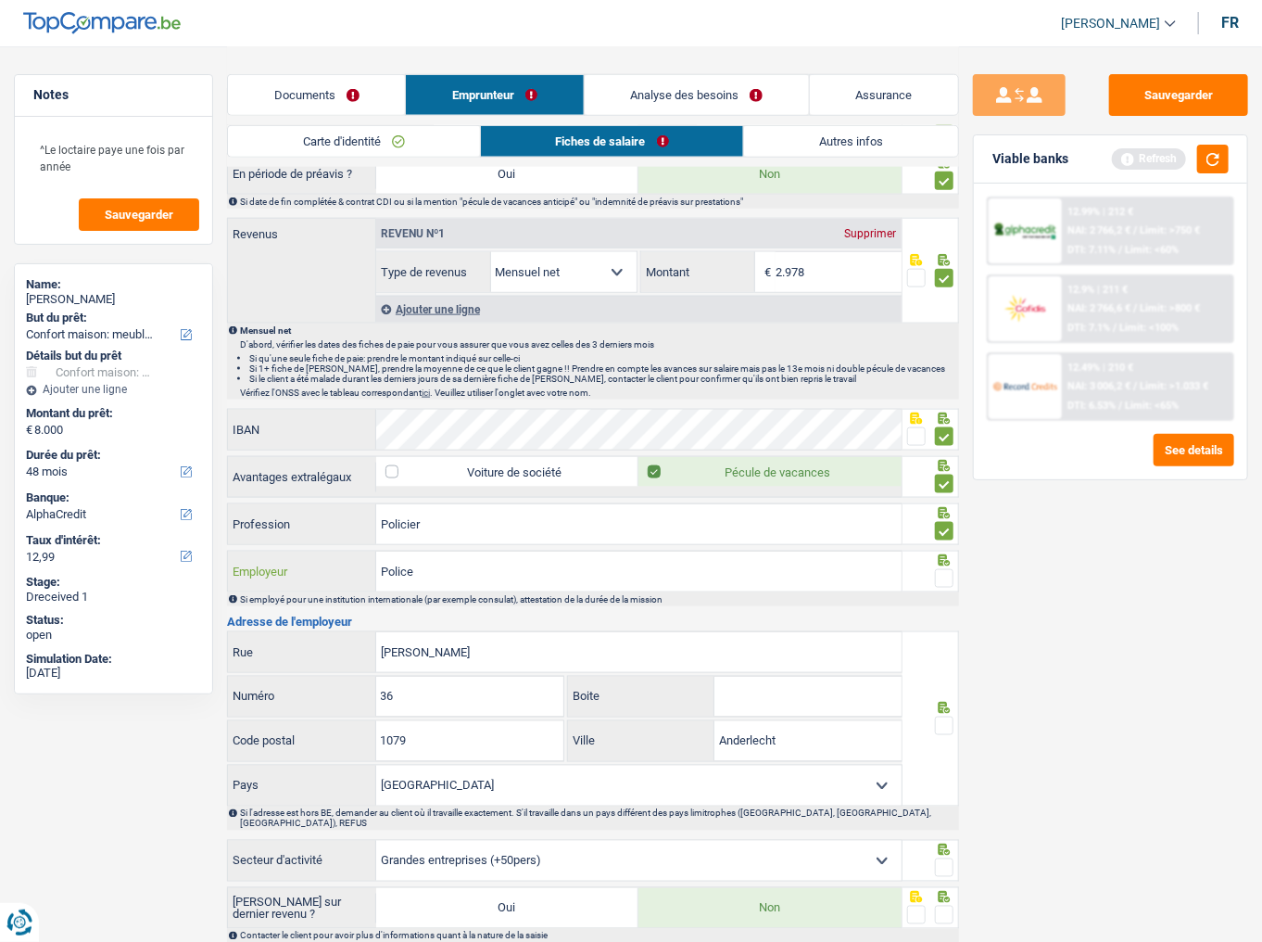
type input "Police"
drag, startPoint x: 942, startPoint y: 578, endPoint x: 1245, endPoint y: 241, distance: 454.1
click at [942, 575] on span at bounding box center [944, 578] width 19 height 19
click at [0, 0] on input "radio" at bounding box center [0, 0] width 0 height 0
click at [1208, 163] on button "button" at bounding box center [1213, 159] width 32 height 29
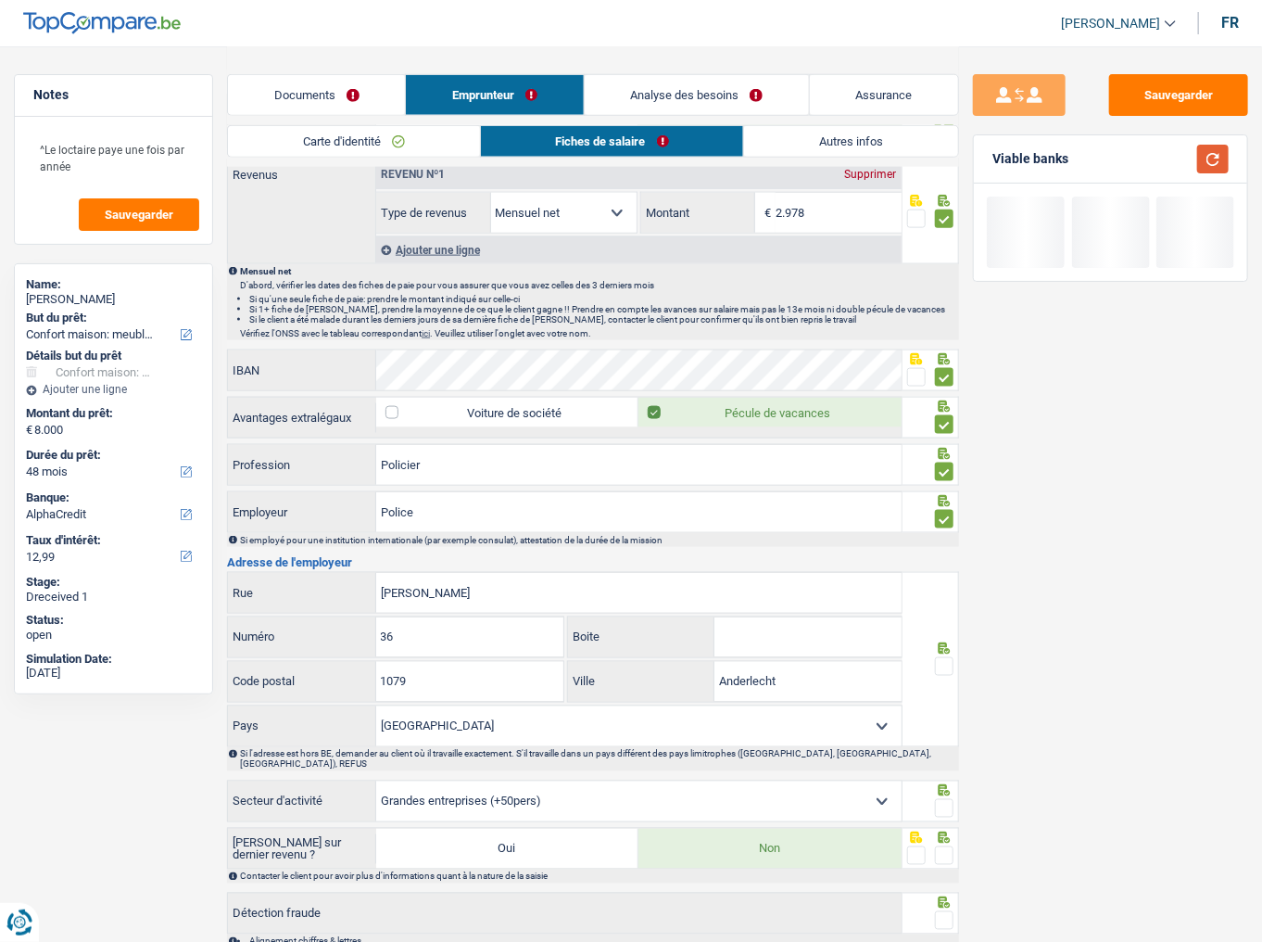
scroll to position [1031, 0]
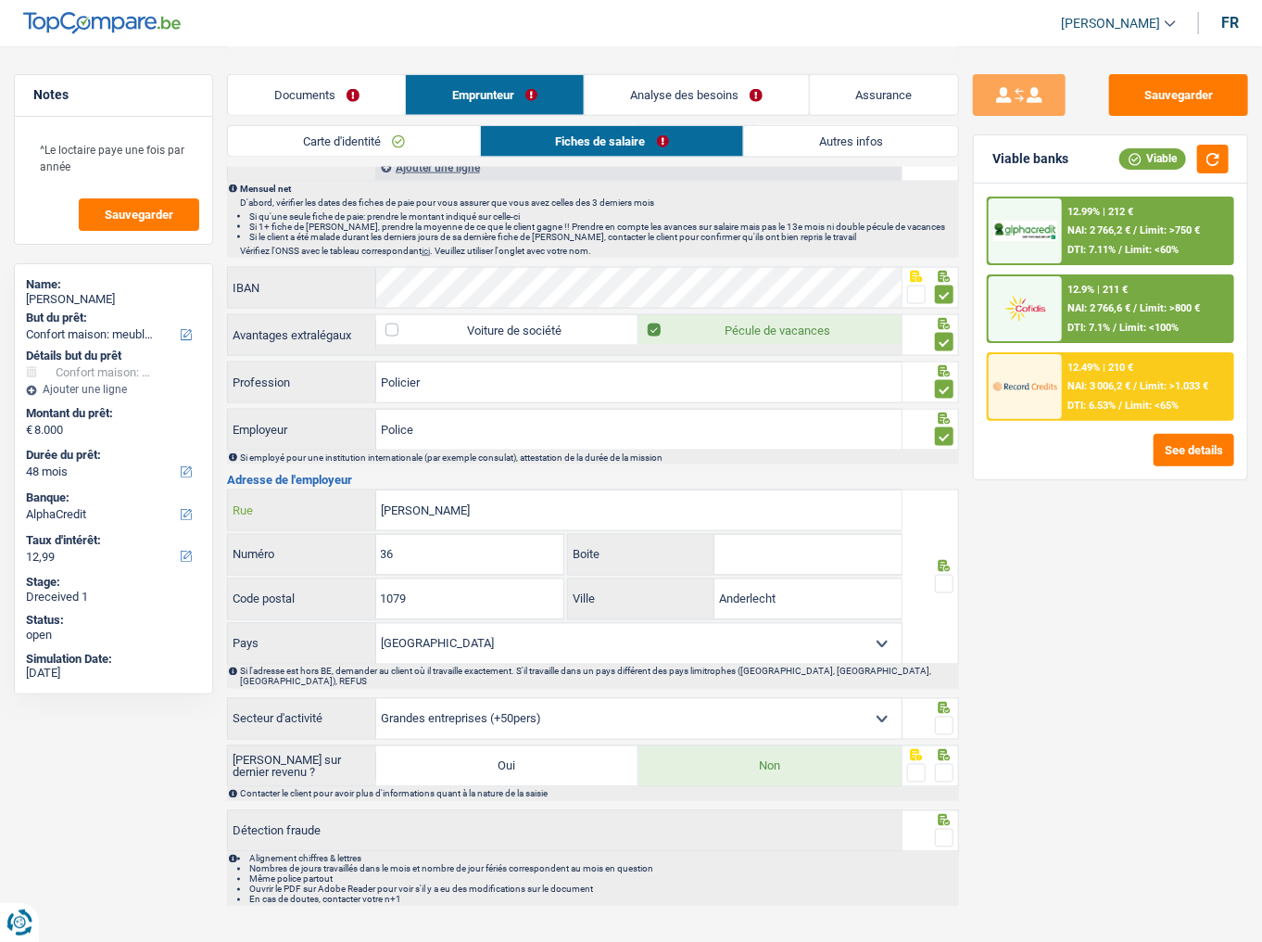
click at [379, 507] on input "Demosthene" at bounding box center [638, 510] width 525 height 40
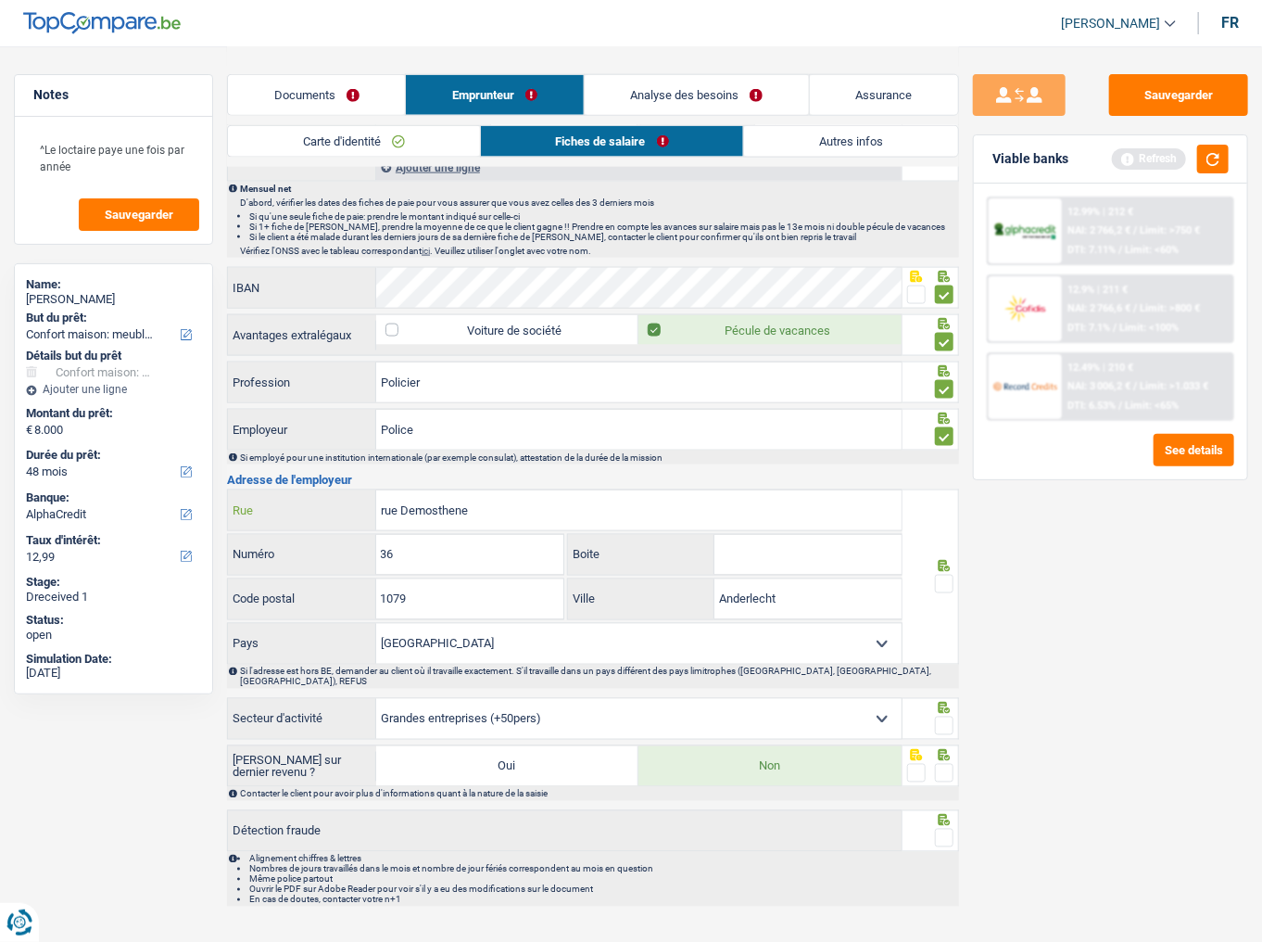
click at [456, 498] on input "rue Demosthene" at bounding box center [638, 510] width 525 height 40
type input "rue Démosthène"
click at [465, 536] on input "36" at bounding box center [470, 555] width 188 height 40
click at [481, 585] on input "1079" at bounding box center [470, 599] width 188 height 40
type input "1070"
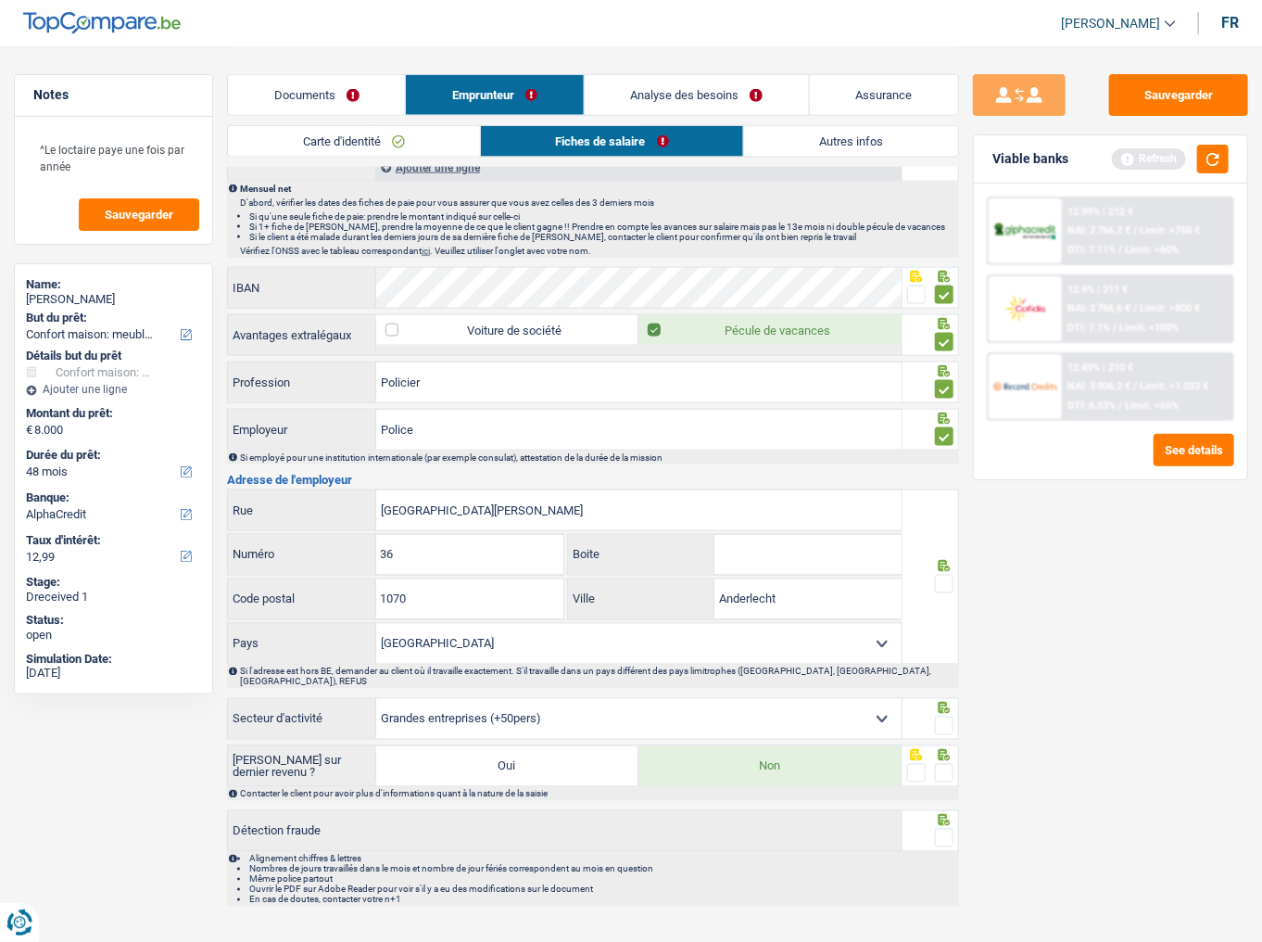
click at [947, 577] on span at bounding box center [944, 584] width 19 height 19
click at [0, 0] on input "radio" at bounding box center [0, 0] width 0 height 0
click at [949, 585] on span at bounding box center [944, 725] width 19 height 19
click at [0, 0] on input "radio" at bounding box center [0, 0] width 0 height 0
drag, startPoint x: 942, startPoint y: 743, endPoint x: 947, endPoint y: 817, distance: 74.3
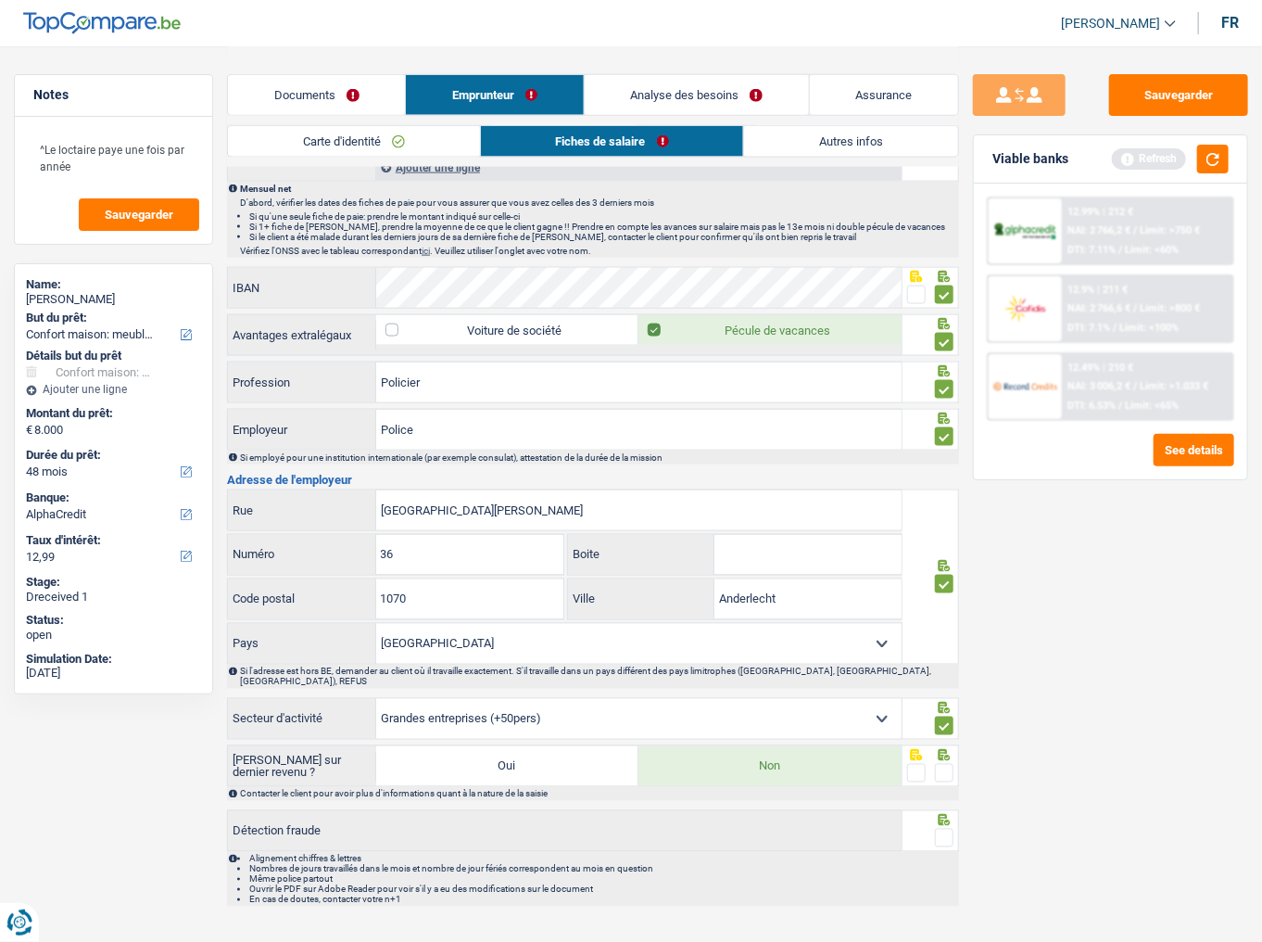
click at [942, 585] on span at bounding box center [944, 773] width 19 height 19
click at [0, 0] on input "radio" at bounding box center [0, 0] width 0 height 0
click at [947, 585] on span at bounding box center [944, 837] width 19 height 19
click at [0, 0] on input "radio" at bounding box center [0, 0] width 0 height 0
click at [754, 585] on select "Agriculture/Pêche Industrie Horeca Courier/Fitness/Taxi Construction Banques/As…" at bounding box center [638, 719] width 525 height 40
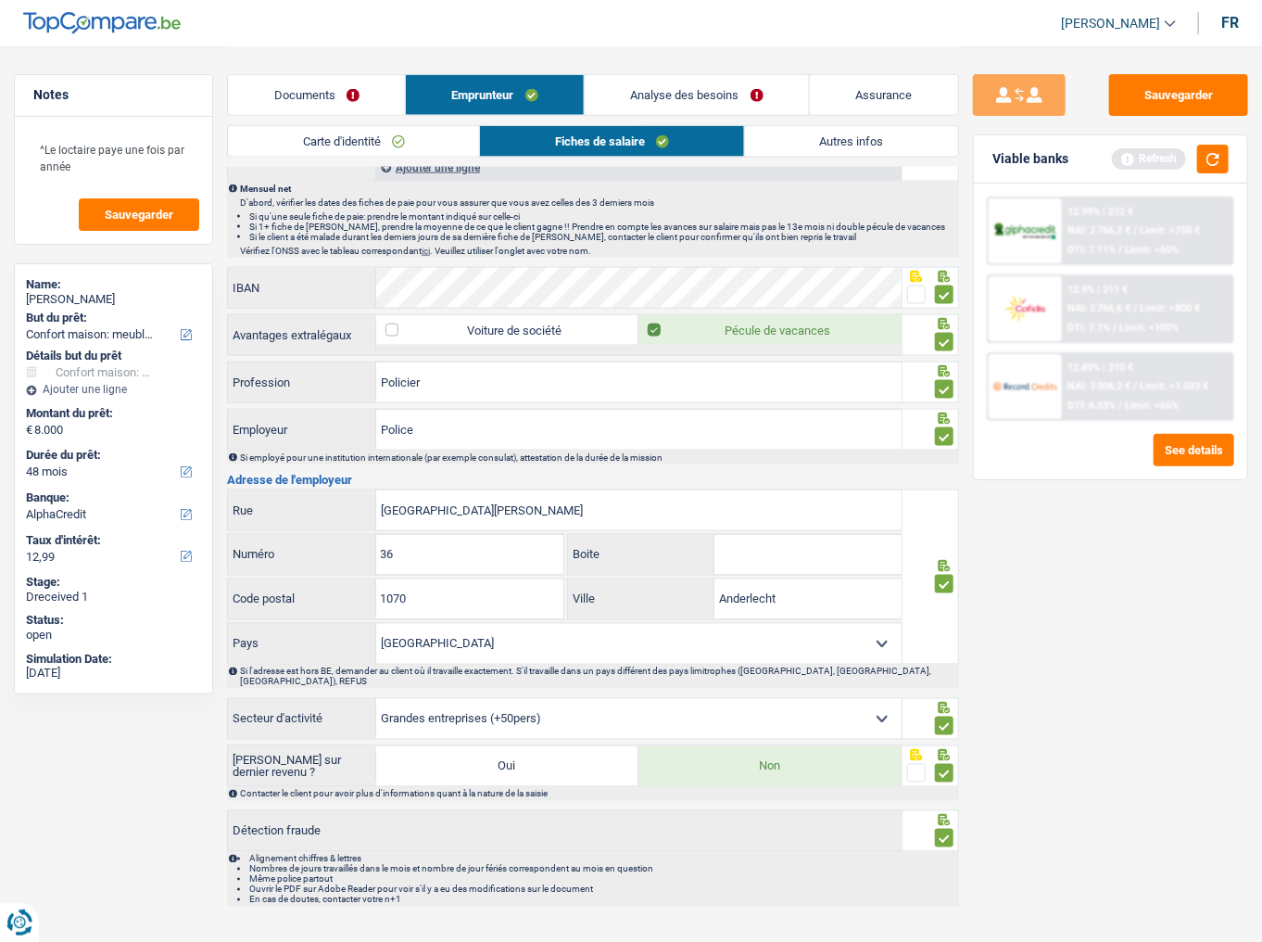
select select "stateUniversityEu"
click at [376, 585] on select "Agriculture/Pêche Industrie Horeca Courier/Fitness/Taxi Construction Banques/As…" at bounding box center [638, 719] width 525 height 40
click at [1213, 159] on button "button" at bounding box center [1213, 159] width 32 height 29
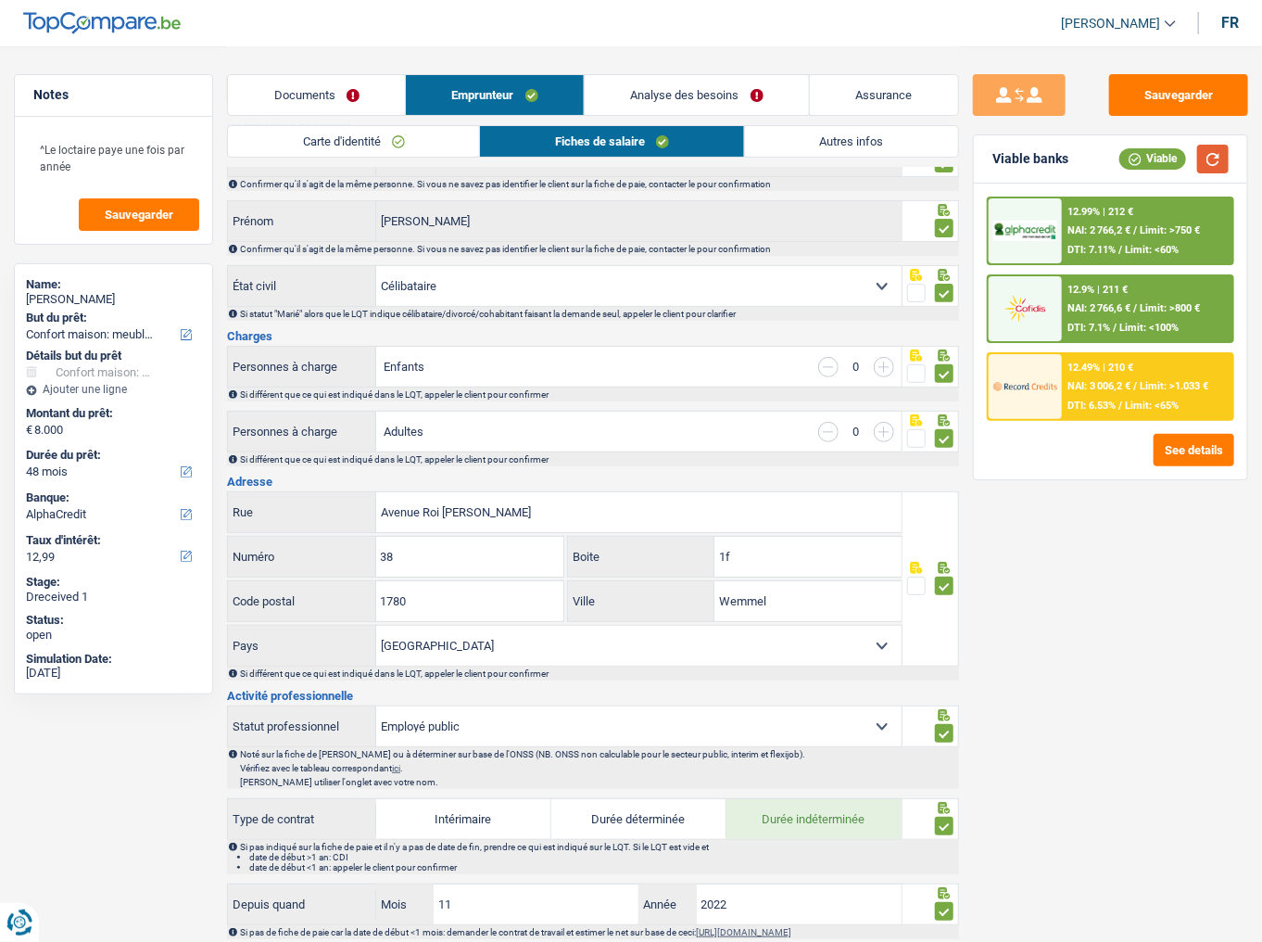
scroll to position [0, 0]
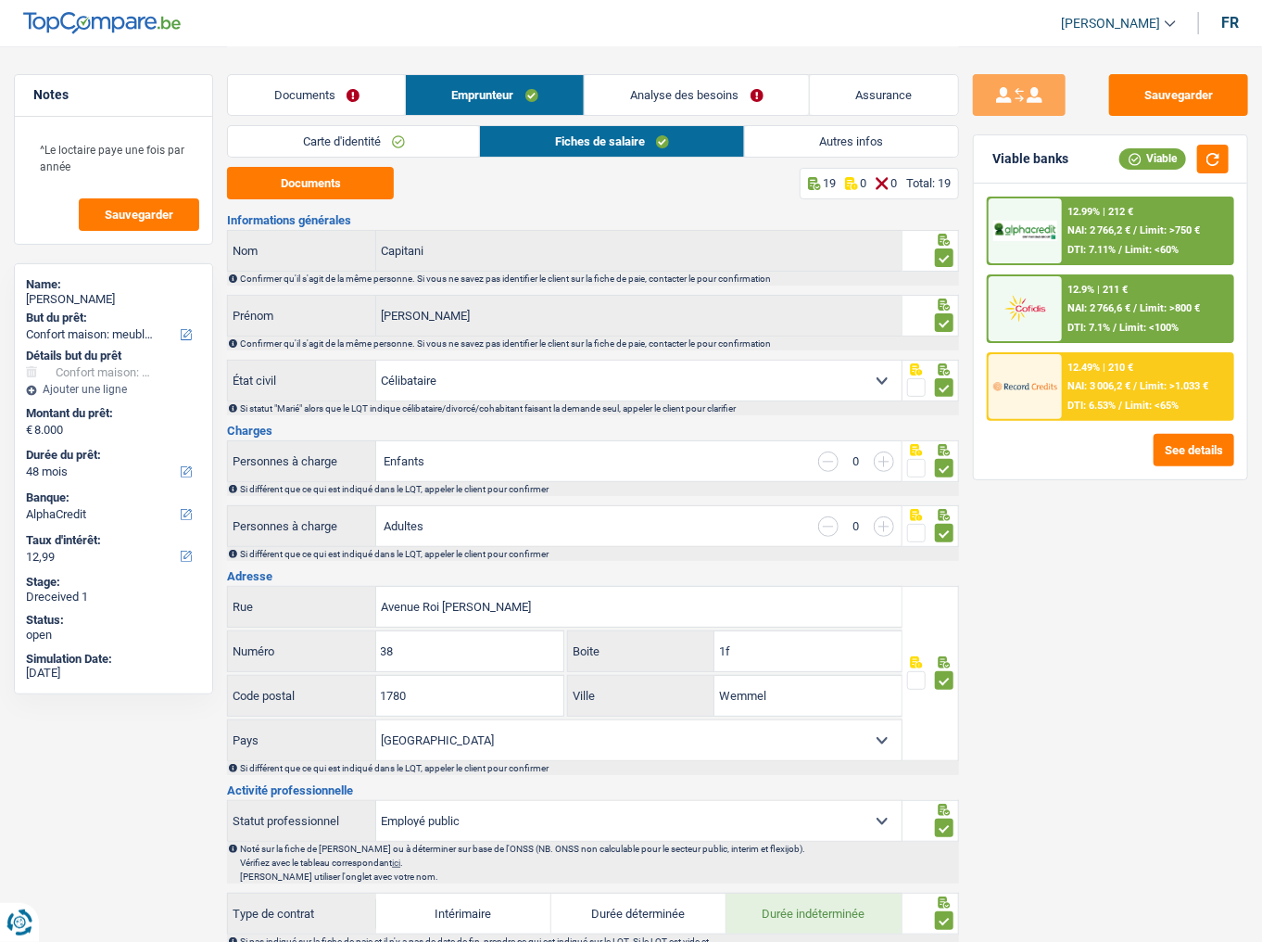
click at [811, 141] on link "Autres infos" at bounding box center [851, 141] width 213 height 31
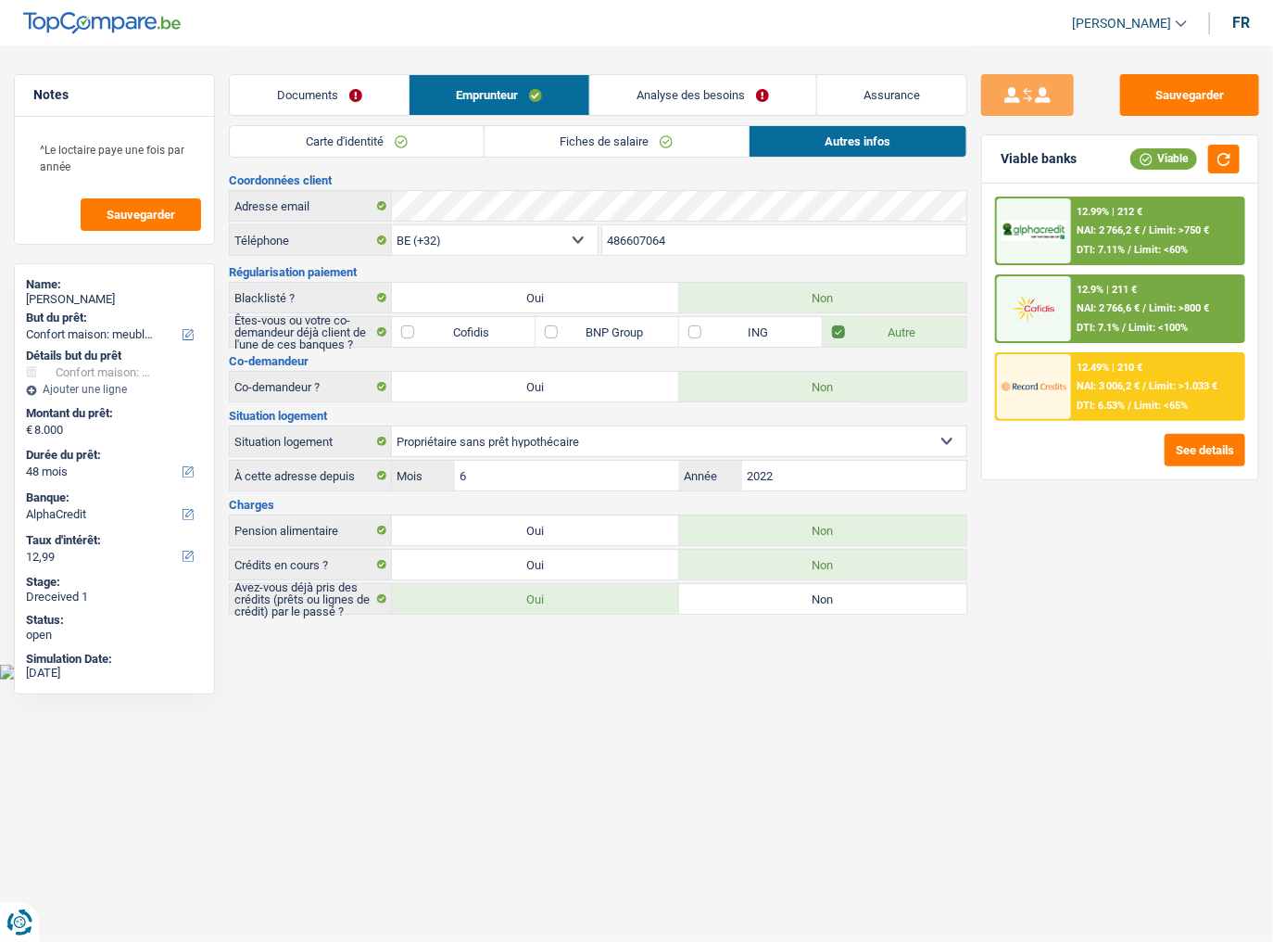
click at [709, 99] on link "Analyse des besoins" at bounding box center [703, 95] width 226 height 40
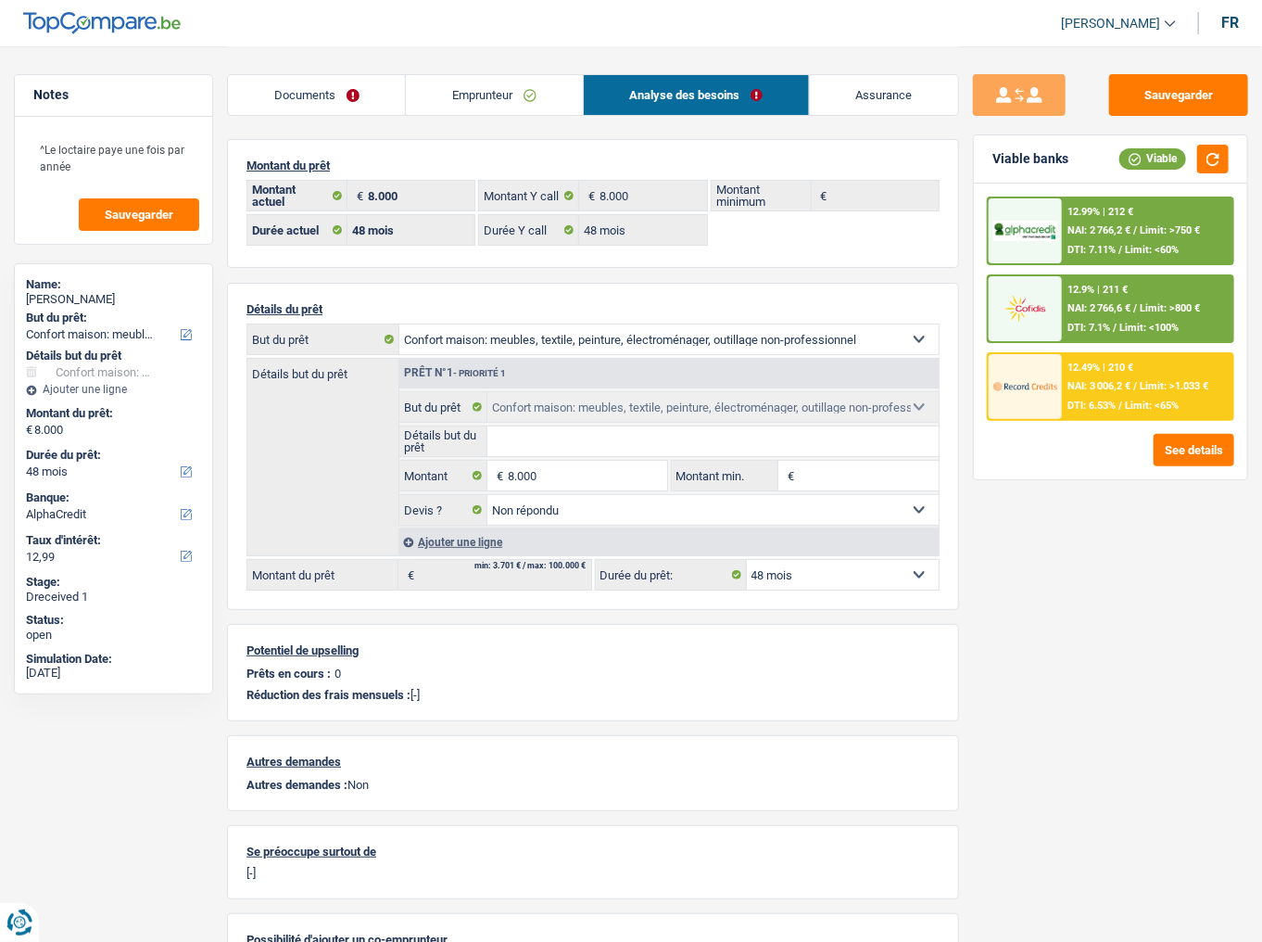
click at [489, 95] on link "Emprunteur" at bounding box center [494, 95] width 176 height 40
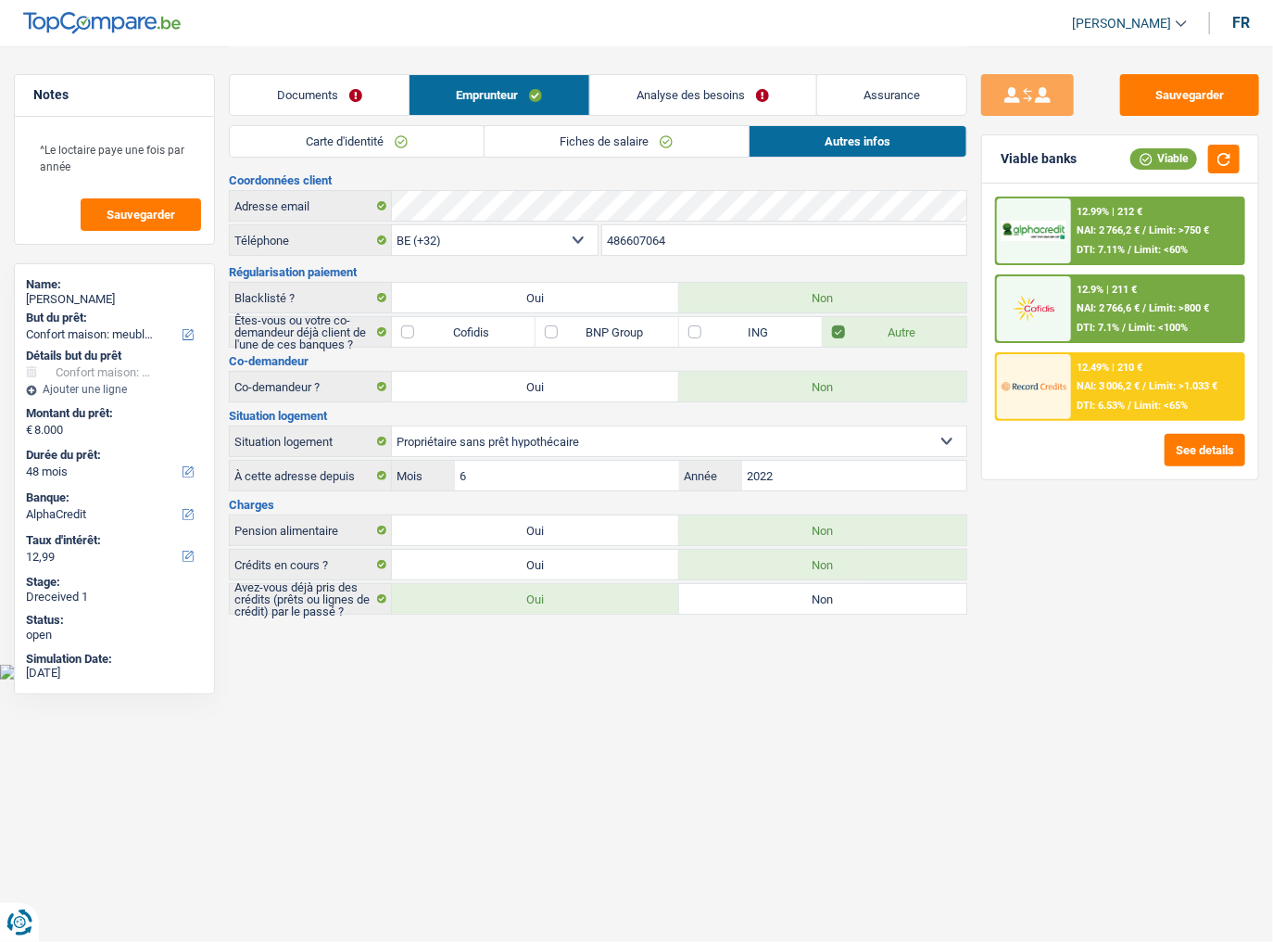
click at [595, 144] on link "Fiches de salaire" at bounding box center [617, 141] width 264 height 31
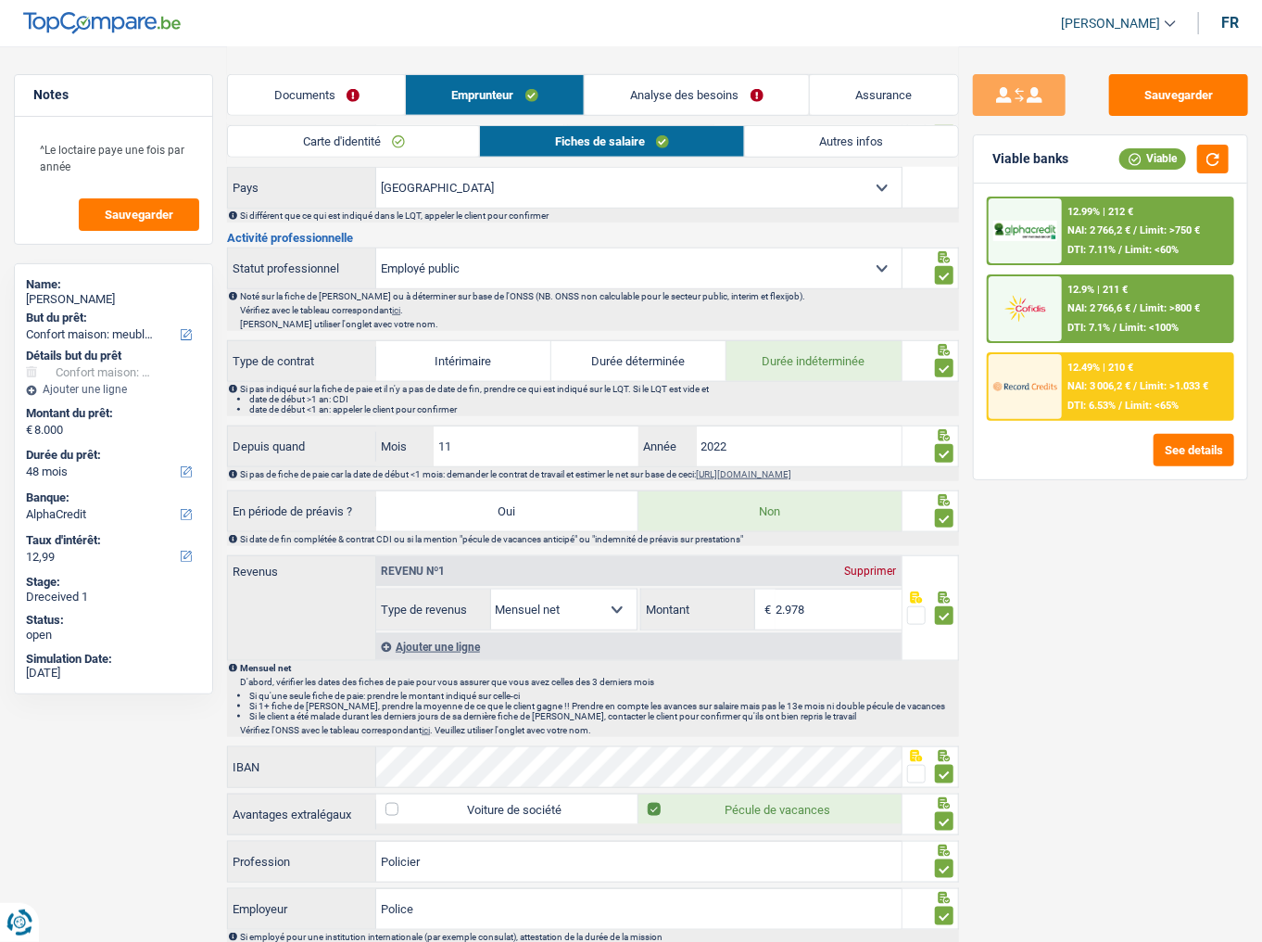
scroll to position [438, 0]
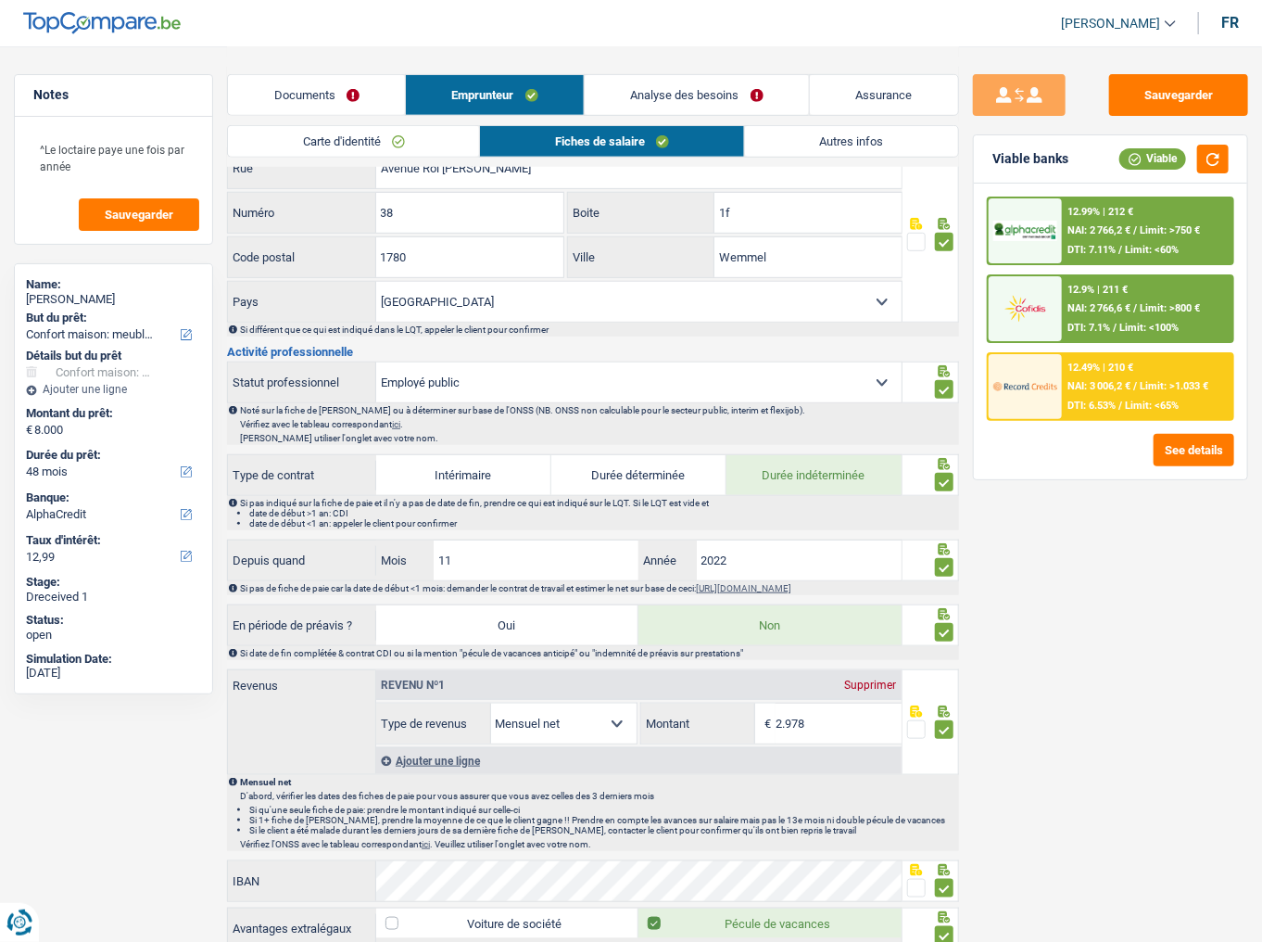
click at [1119, 394] on div "12.49% | 210 € NAI: 3 006,2 € / Limit: >1.033 € DTI: 6.53% / Limit: <65%" at bounding box center [1147, 386] width 171 height 65
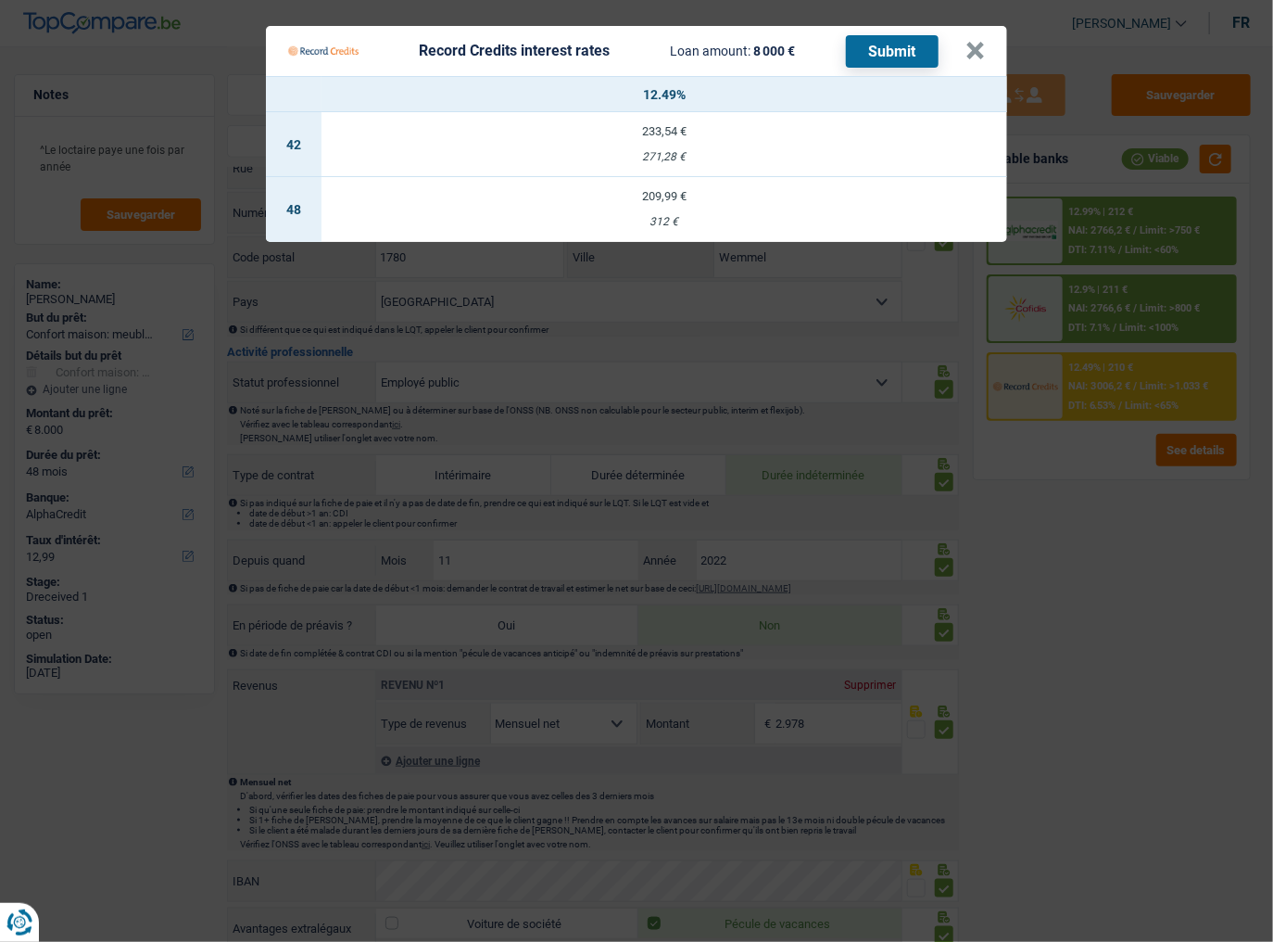
click at [780, 202] on td "209,99 € 312 €" at bounding box center [665, 209] width 686 height 65
select select "record credits"
type input "12,49"
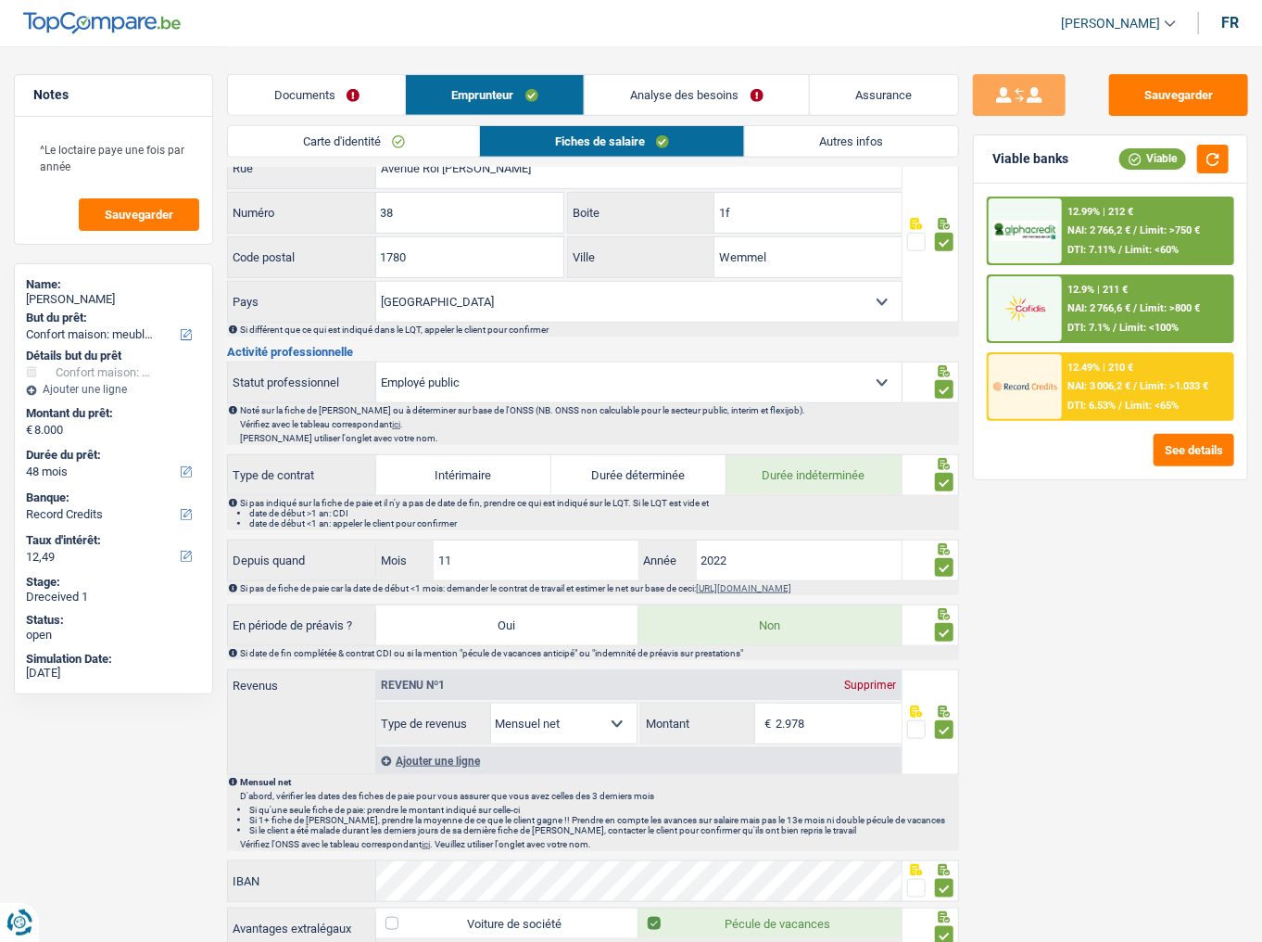
click at [1152, 348] on div "12.99% | 212 € NAI: 2 766,2 € / Limit: >750 € DTI: 7.11% / Limit: <60% 12.9% | …" at bounding box center [1110, 308] width 247 height 224
click at [1071, 385] on span "NAI: 3 006,2 €" at bounding box center [1099, 386] width 63 height 12
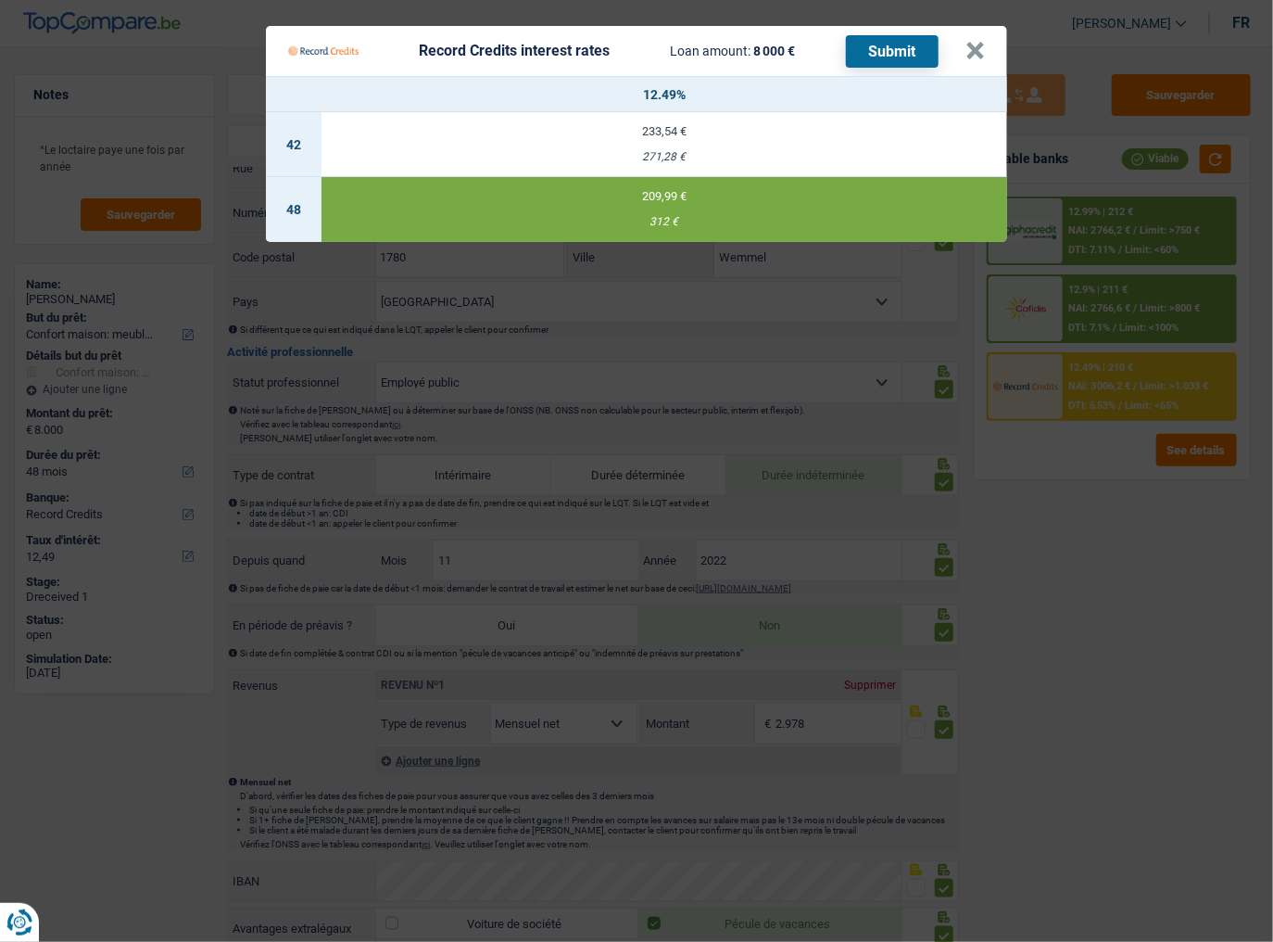
click at [869, 40] on button "Submit" at bounding box center [892, 51] width 93 height 32
click at [1149, 216] on Credits "Record Credits interest rates Loan amount: 8 000 € Submit × 12.49% 42 233,54 € …" at bounding box center [636, 471] width 1273 height 942
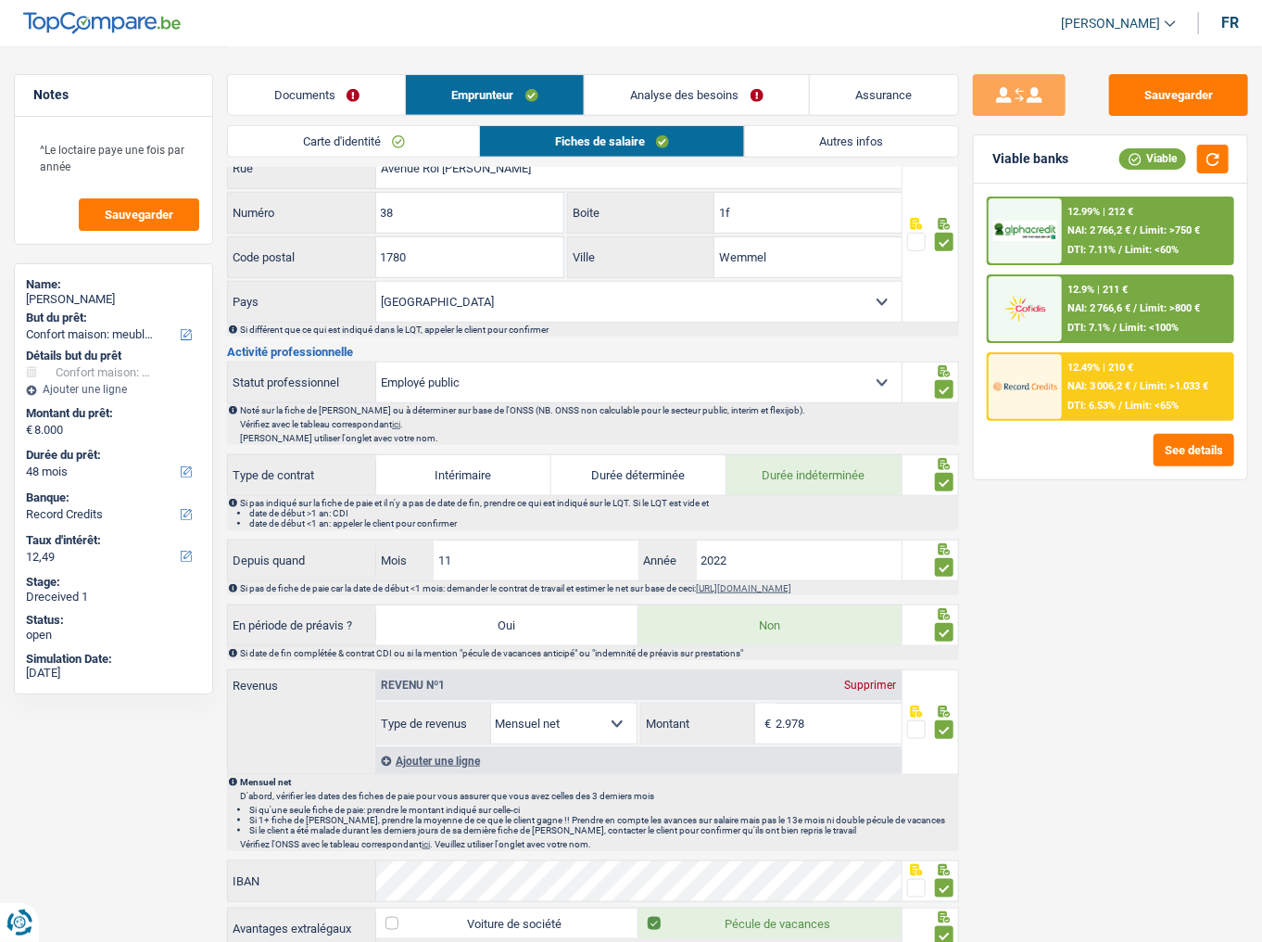
click at [1127, 235] on span "NAI: 2 766,2 €" at bounding box center [1099, 230] width 63 height 12
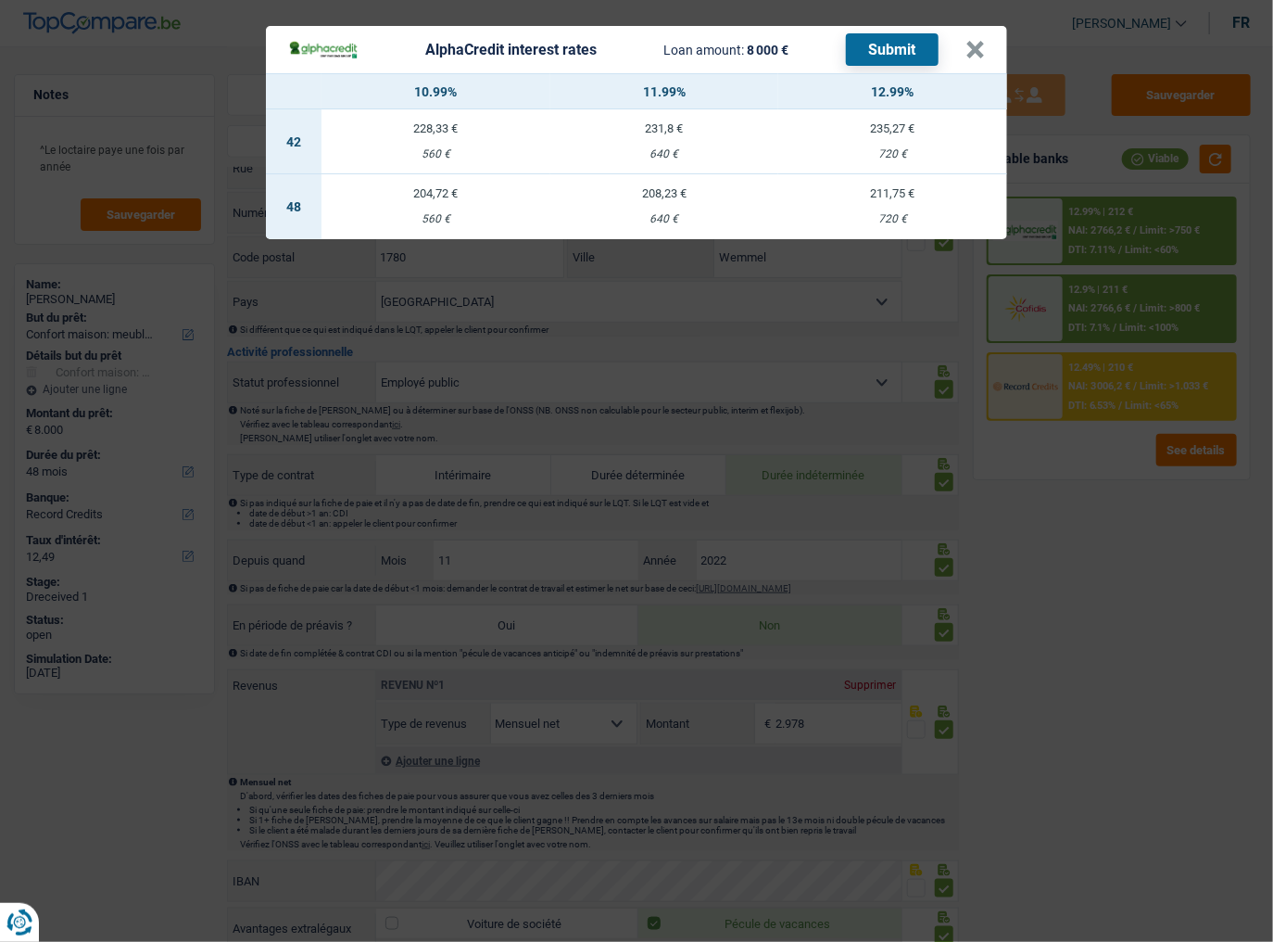
click at [912, 189] on div "211,75 €" at bounding box center [892, 193] width 229 height 12
select select "alphacredit"
type input "12,99"
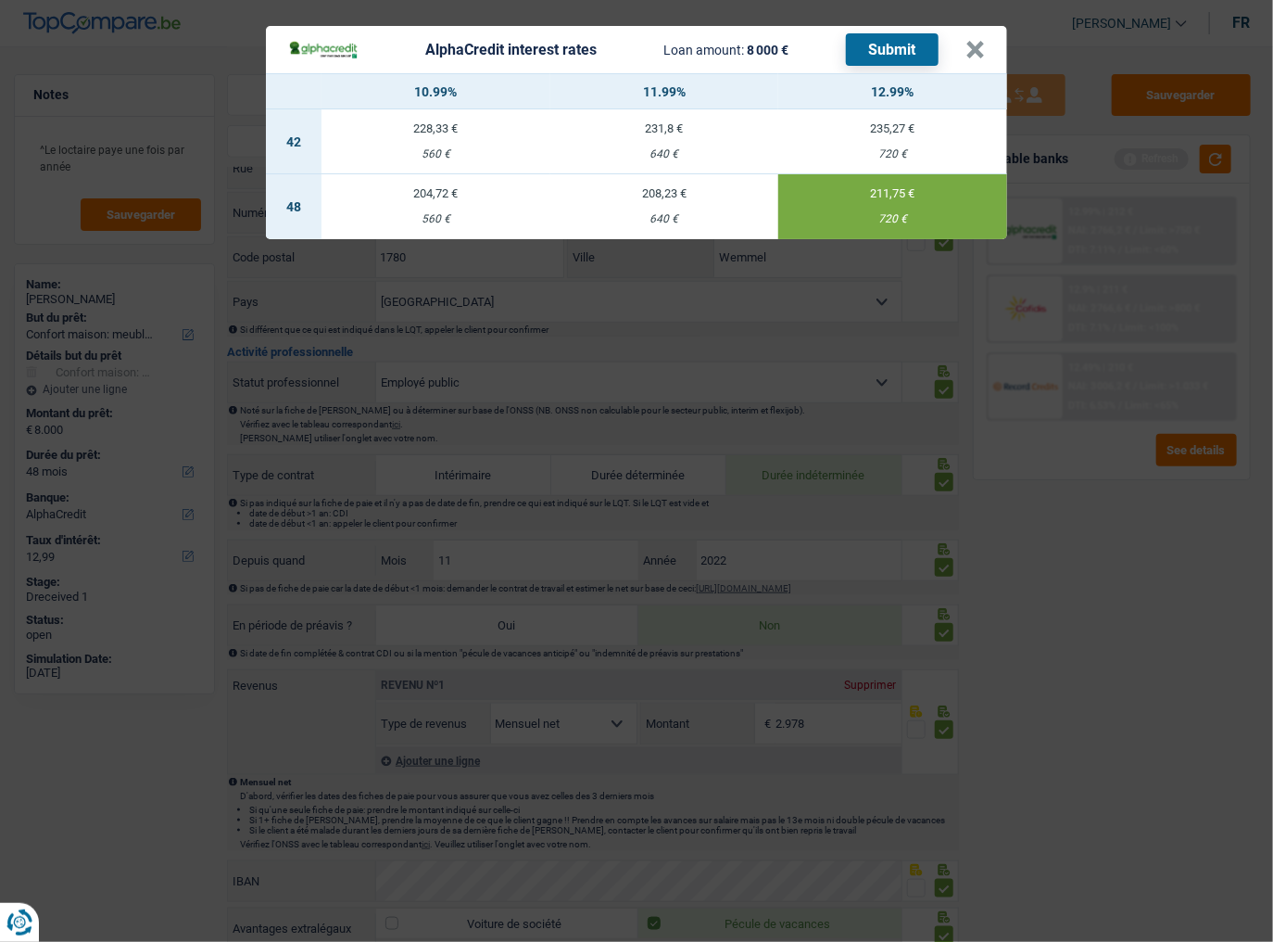
click at [873, 57] on button "Submit" at bounding box center [892, 49] width 93 height 32
click at [972, 46] on button "×" at bounding box center [975, 50] width 19 height 19
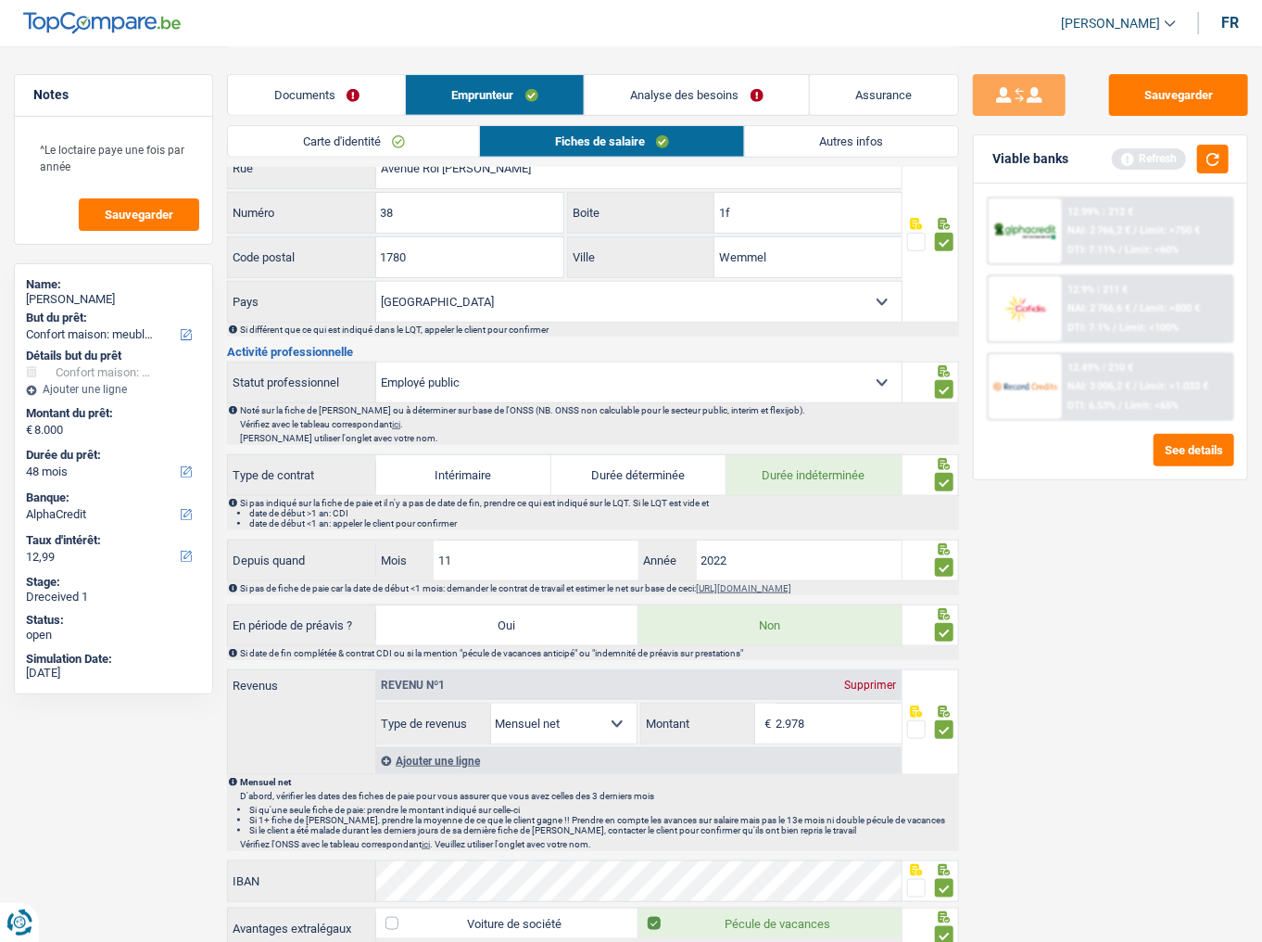
click at [1206, 173] on div "Viable banks Refresh" at bounding box center [1110, 159] width 273 height 48
click at [1222, 167] on button "button" at bounding box center [1213, 159] width 32 height 29
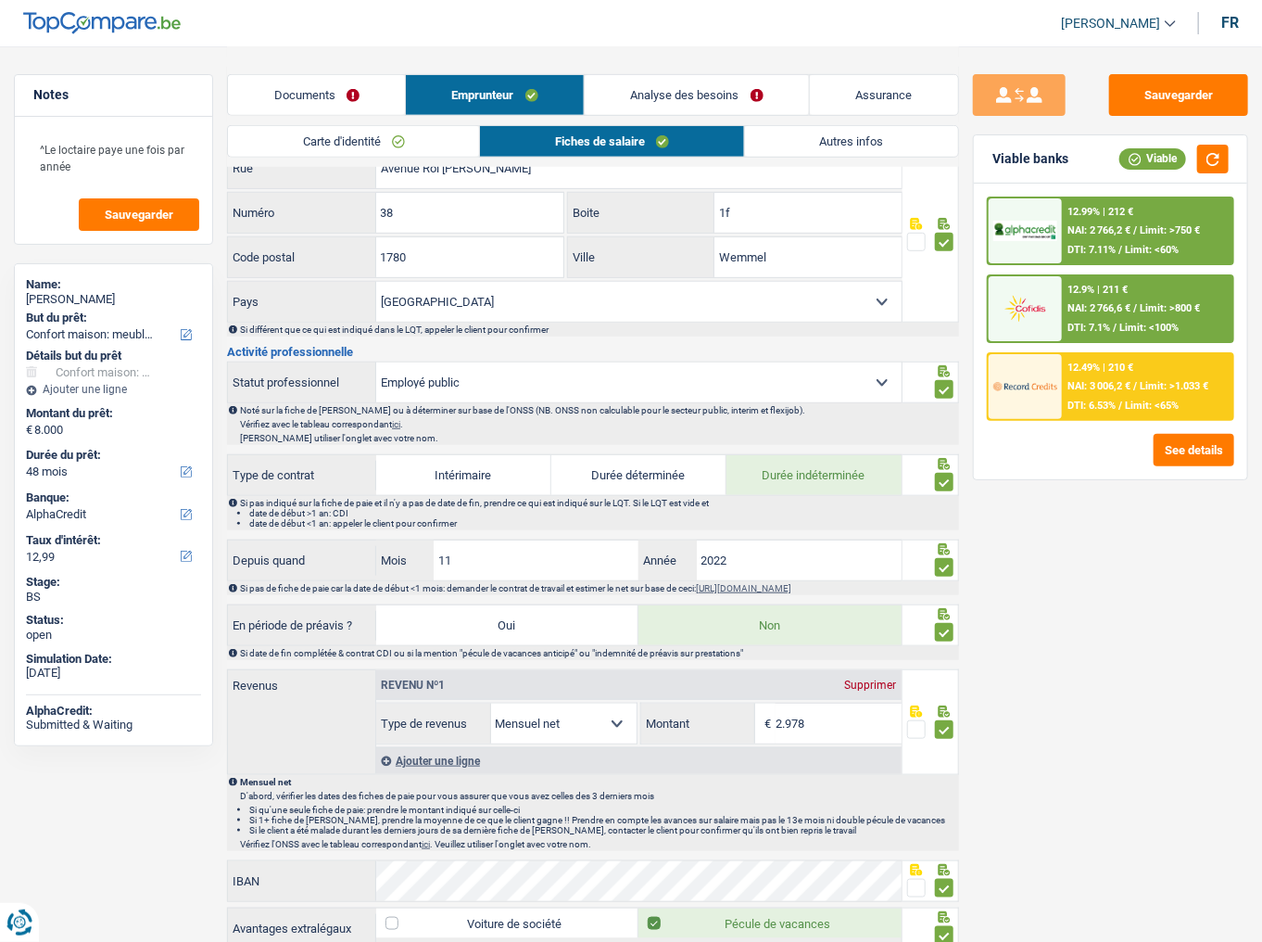
click at [1115, 310] on span "NAI: 2 766,6 €" at bounding box center [1099, 308] width 63 height 12
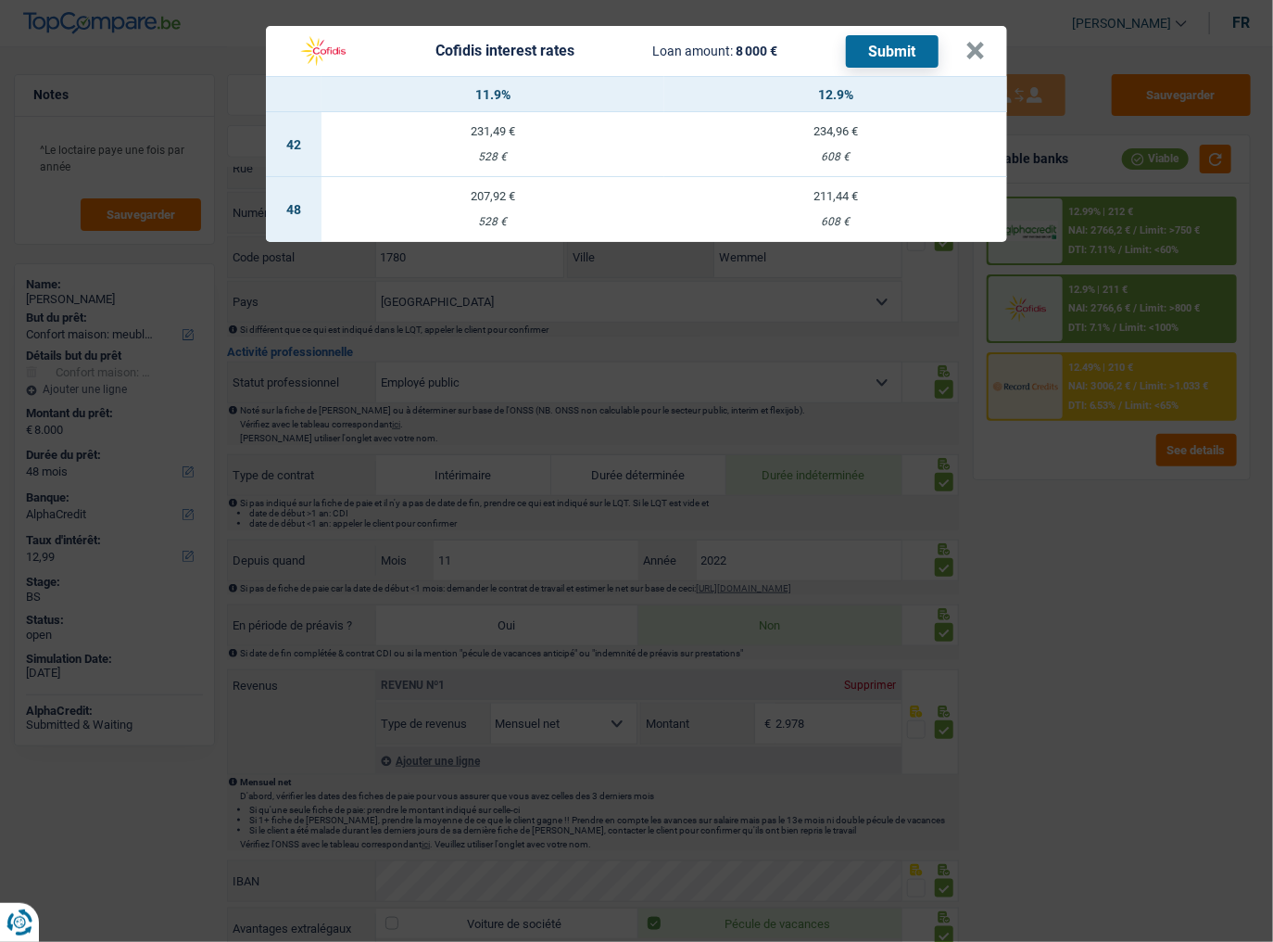
drag, startPoint x: 808, startPoint y: 200, endPoint x: 831, endPoint y: 180, distance: 30.9
click at [808, 200] on div "211,44 €" at bounding box center [835, 196] width 343 height 12
select select "cofidis"
type input "12,90"
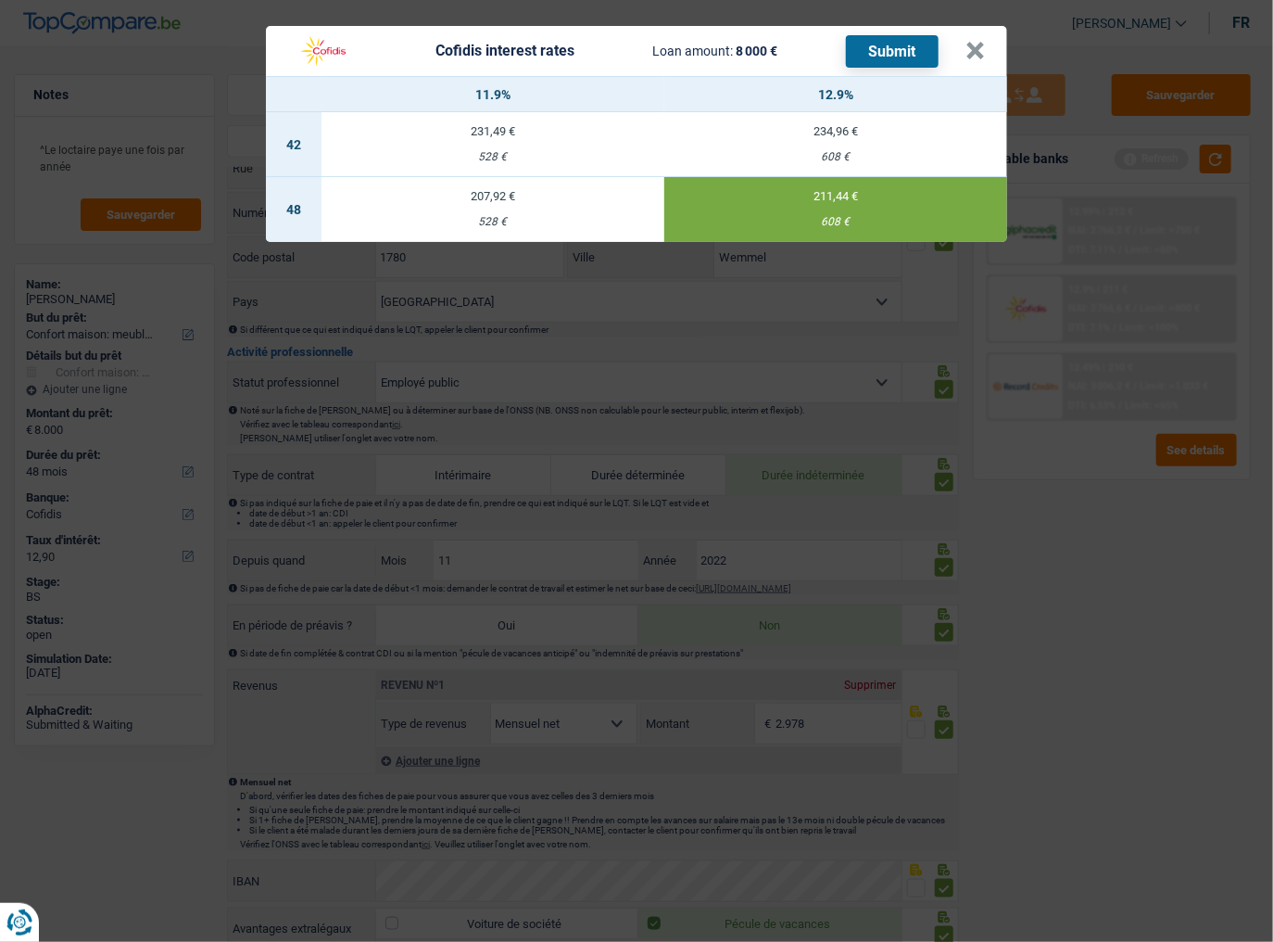
click at [889, 57] on button "Submit" at bounding box center [892, 51] width 93 height 32
click at [968, 56] on button "×" at bounding box center [975, 51] width 19 height 19
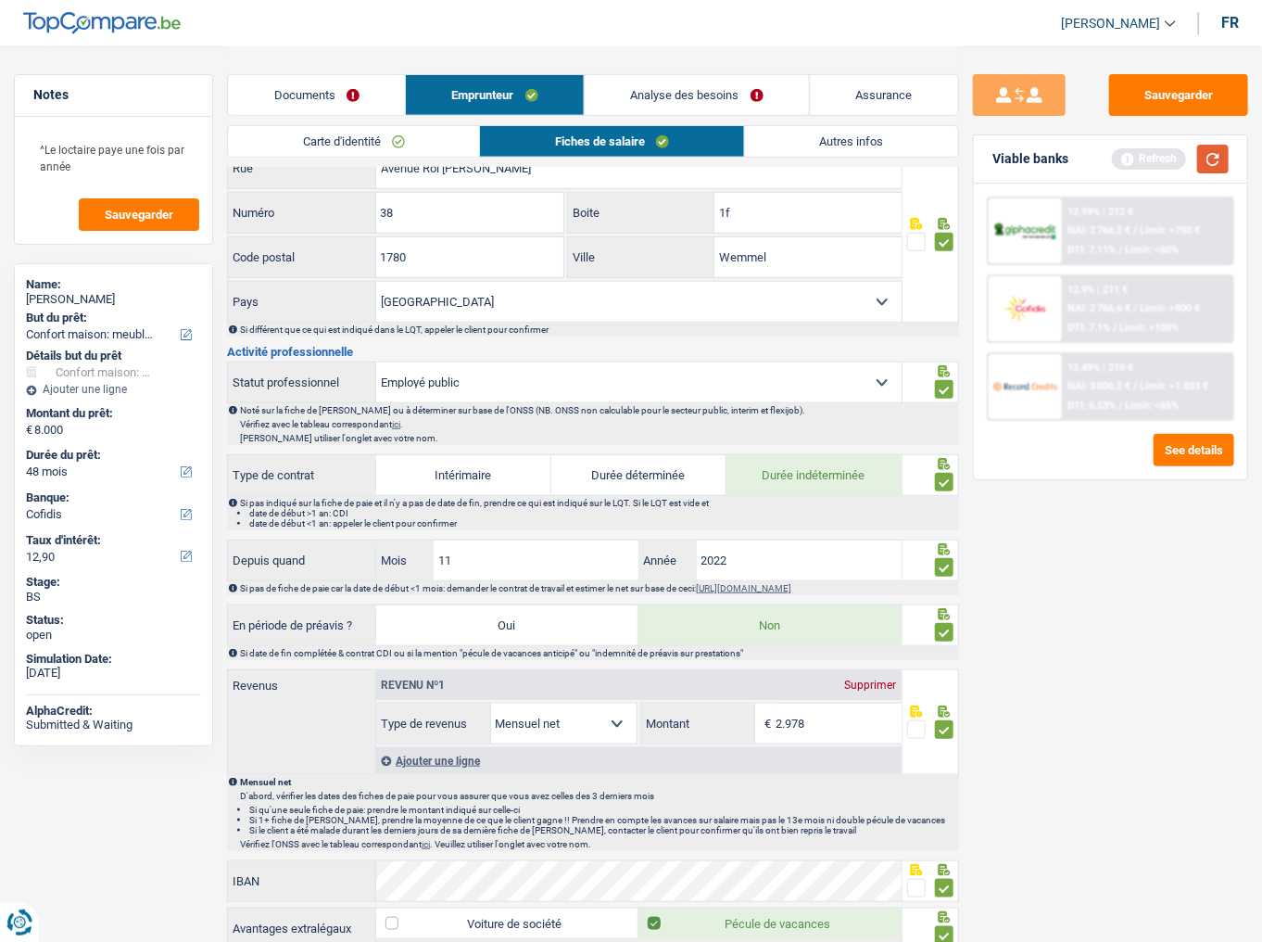
click at [1220, 158] on button "button" at bounding box center [1213, 159] width 32 height 29
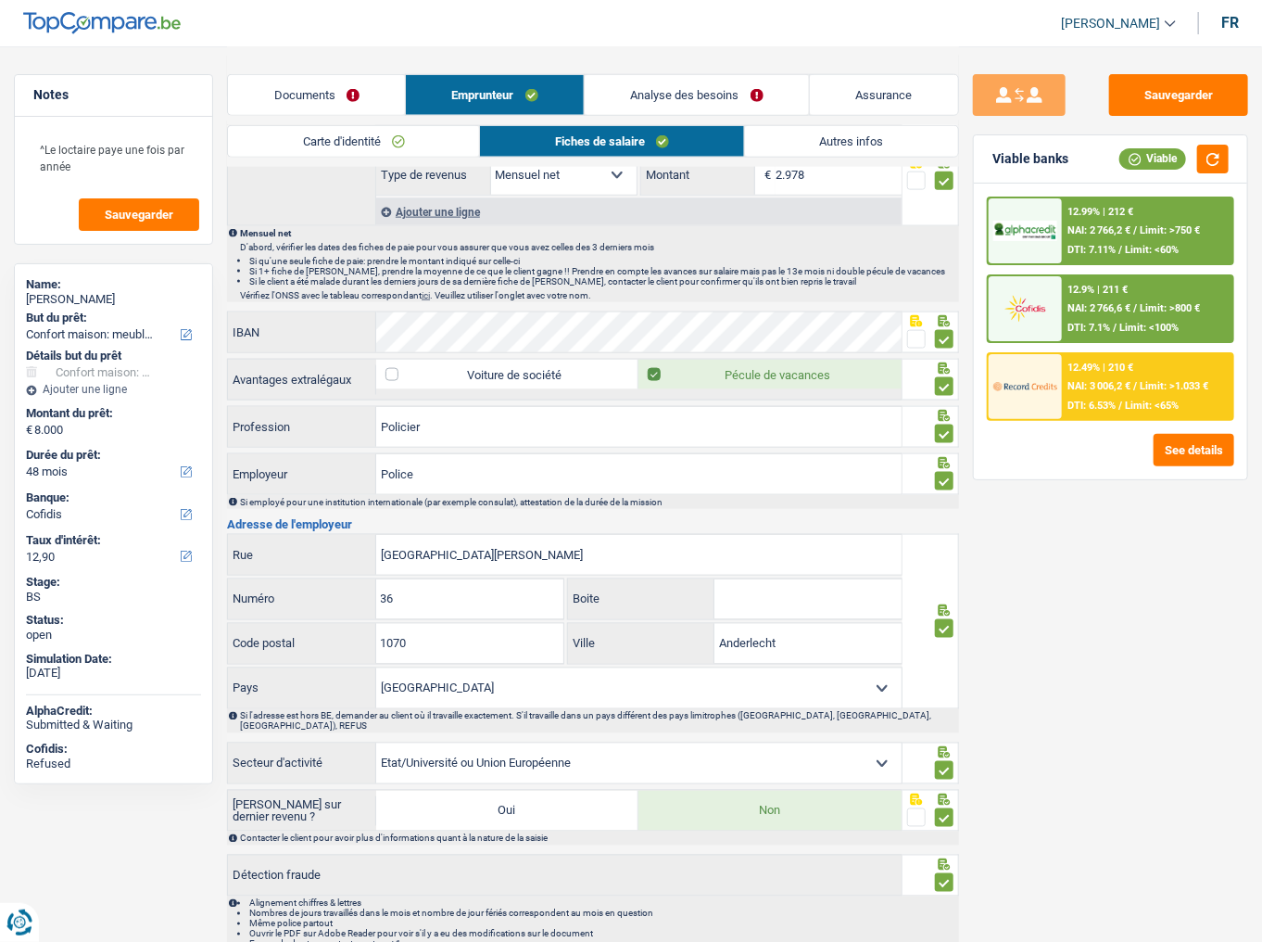
scroll to position [1031, 0]
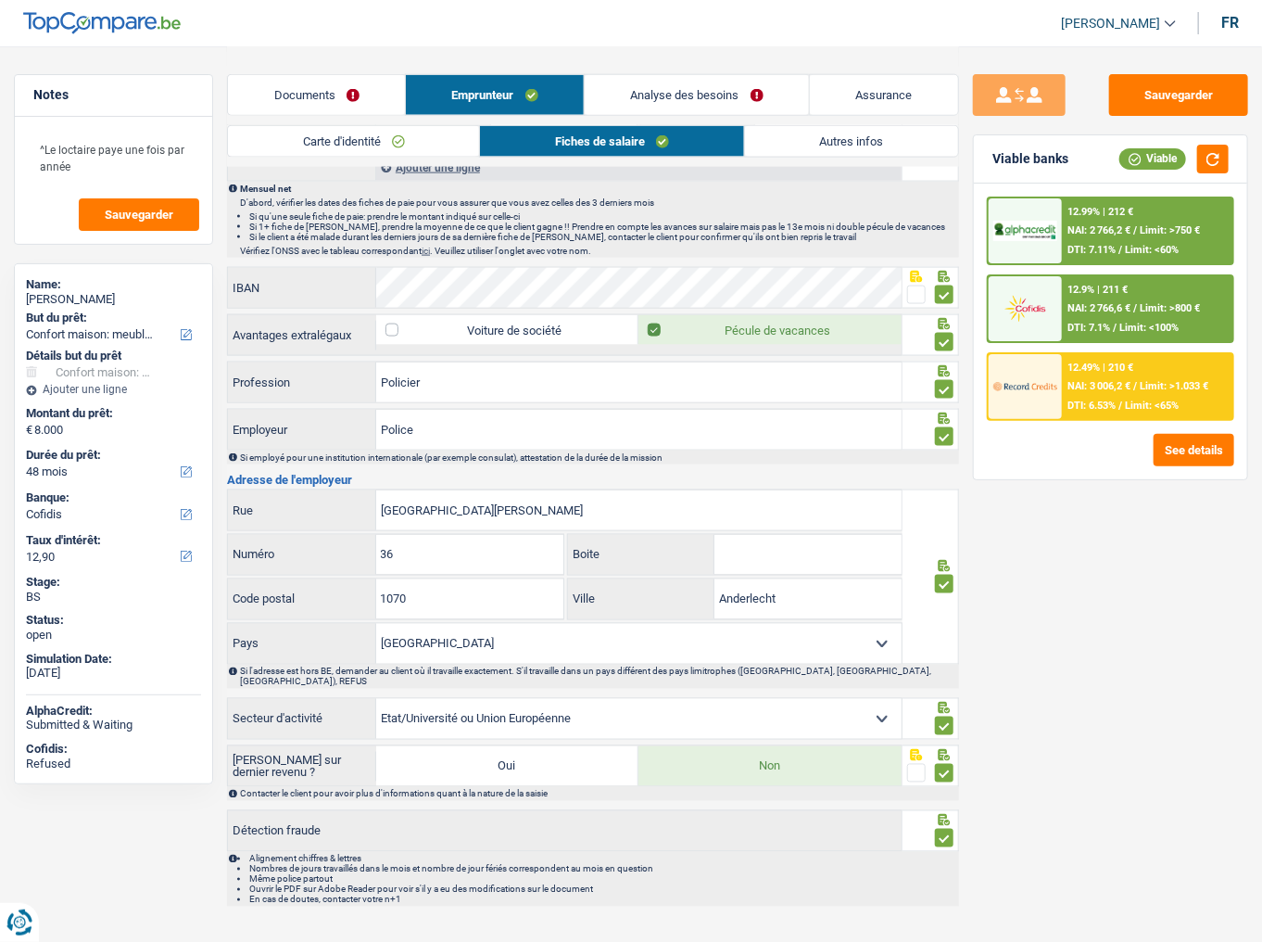
click at [767, 96] on link "Analyse des besoins" at bounding box center [697, 95] width 224 height 40
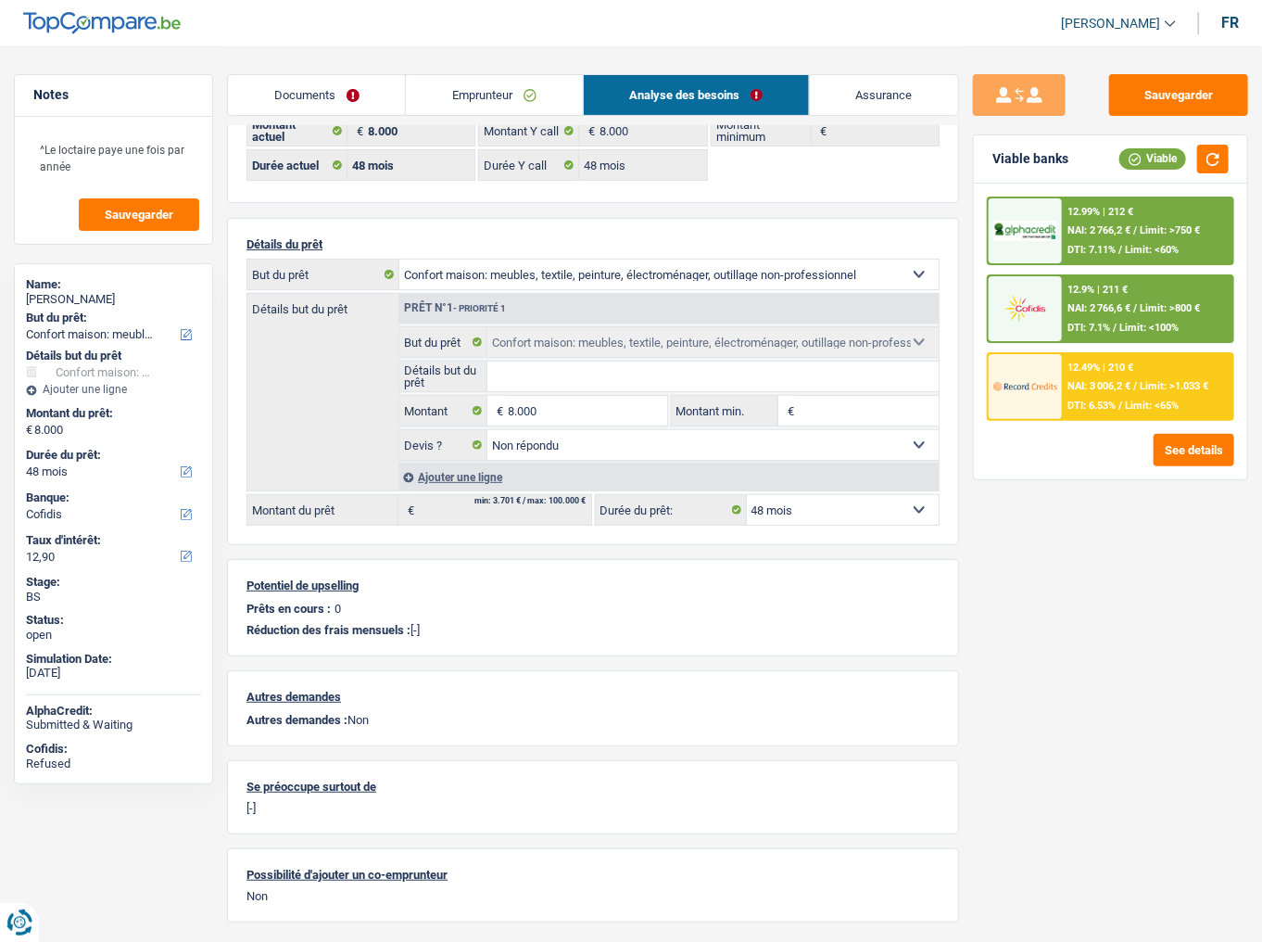
scroll to position [29, 0]
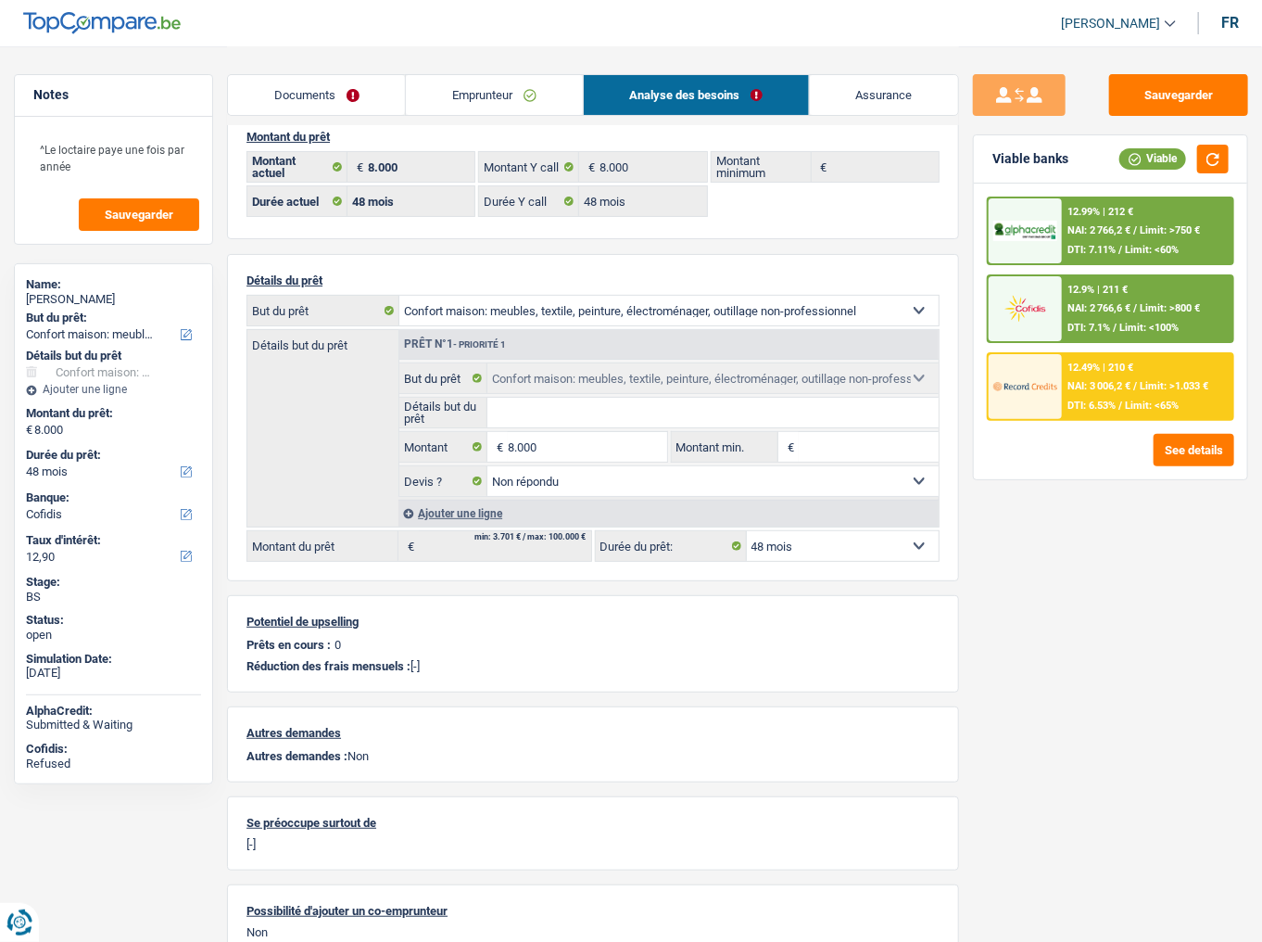
click at [468, 94] on link "Emprunteur" at bounding box center [494, 95] width 176 height 40
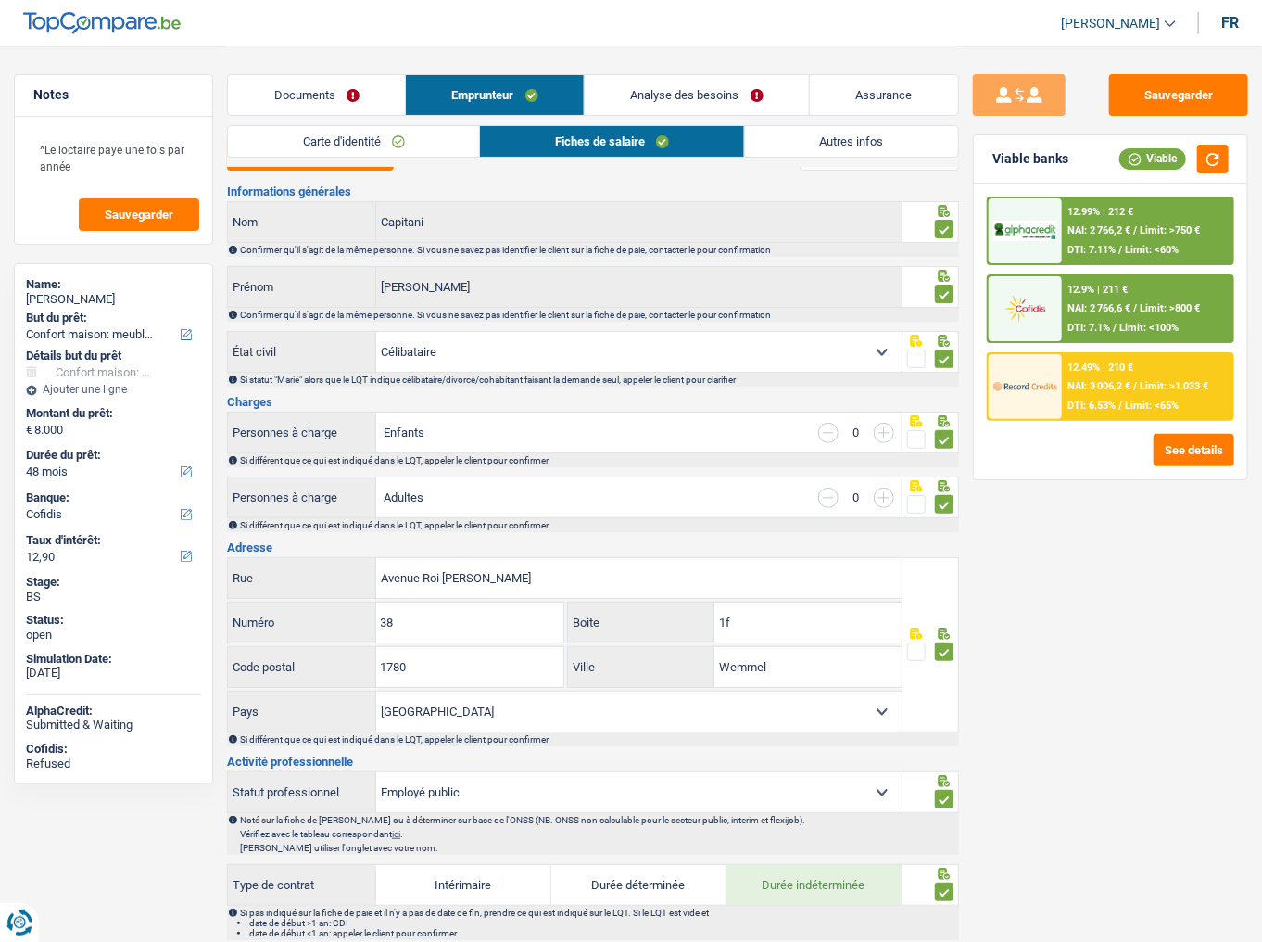
click at [768, 133] on link "Autres infos" at bounding box center [851, 141] width 213 height 31
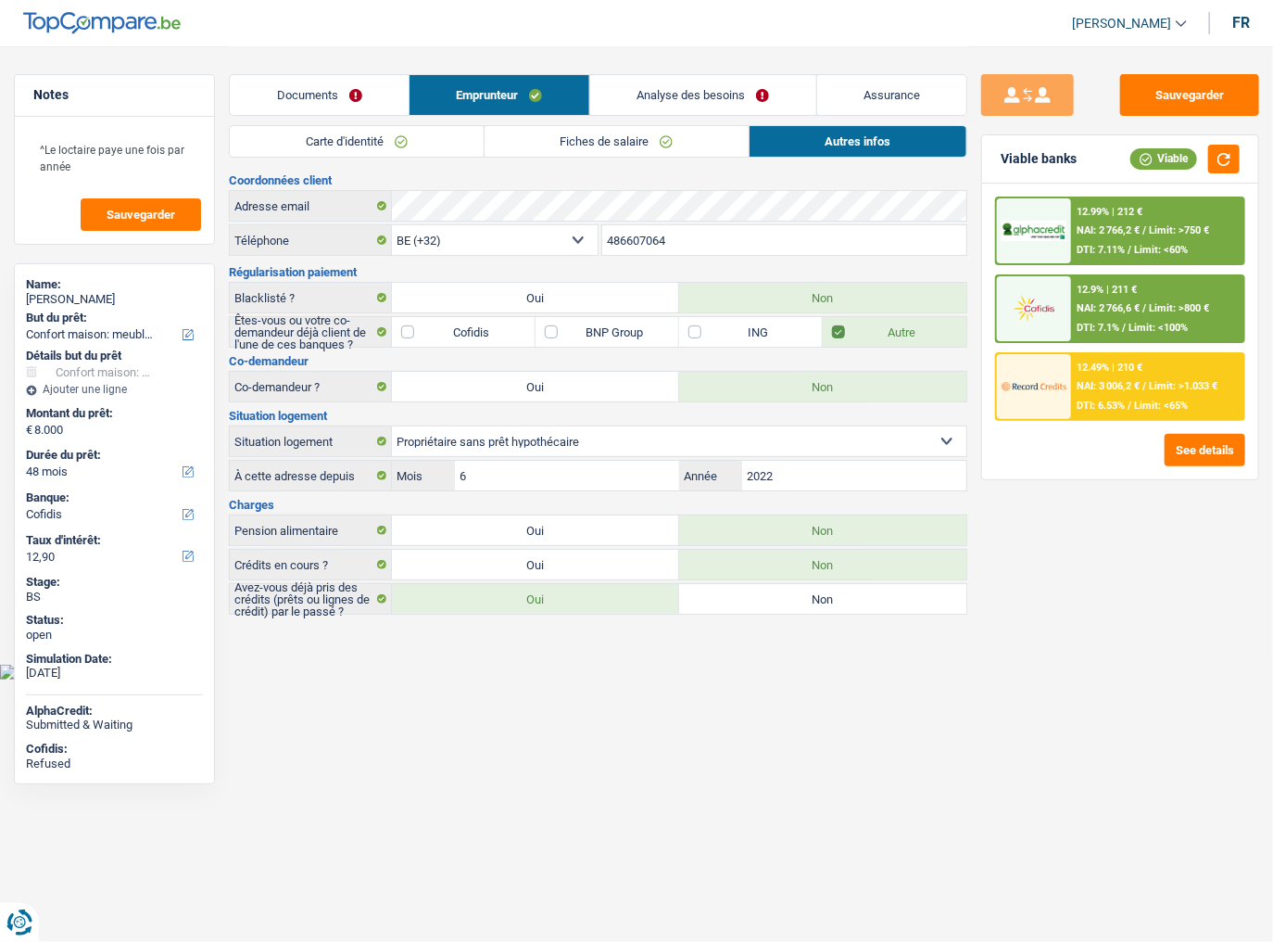
click at [1062, 218] on div at bounding box center [1034, 230] width 74 height 65
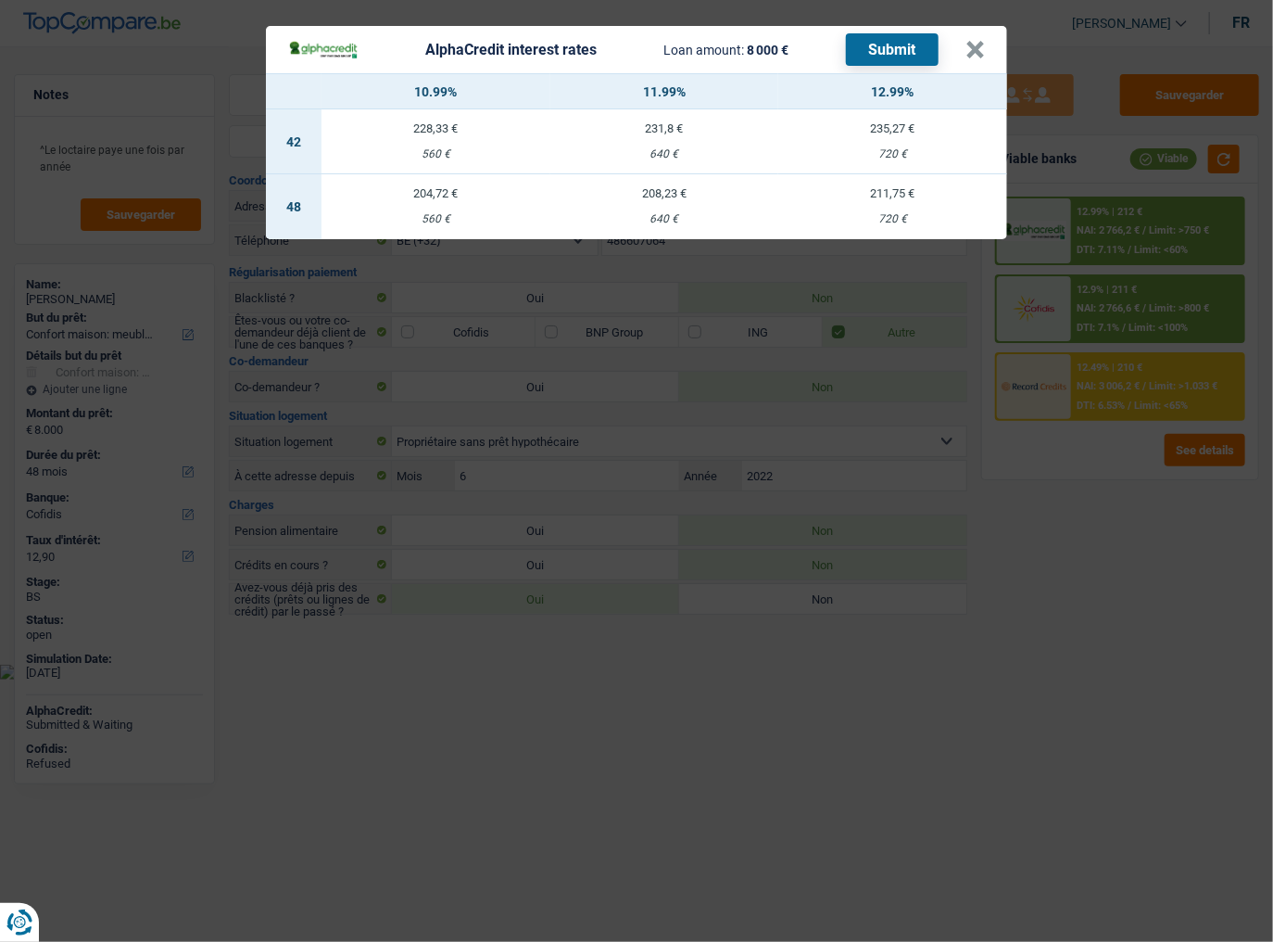
click at [934, 233] on td "211,75 € 720 €" at bounding box center [892, 206] width 229 height 65
select select "alphacredit"
type input "12,99"
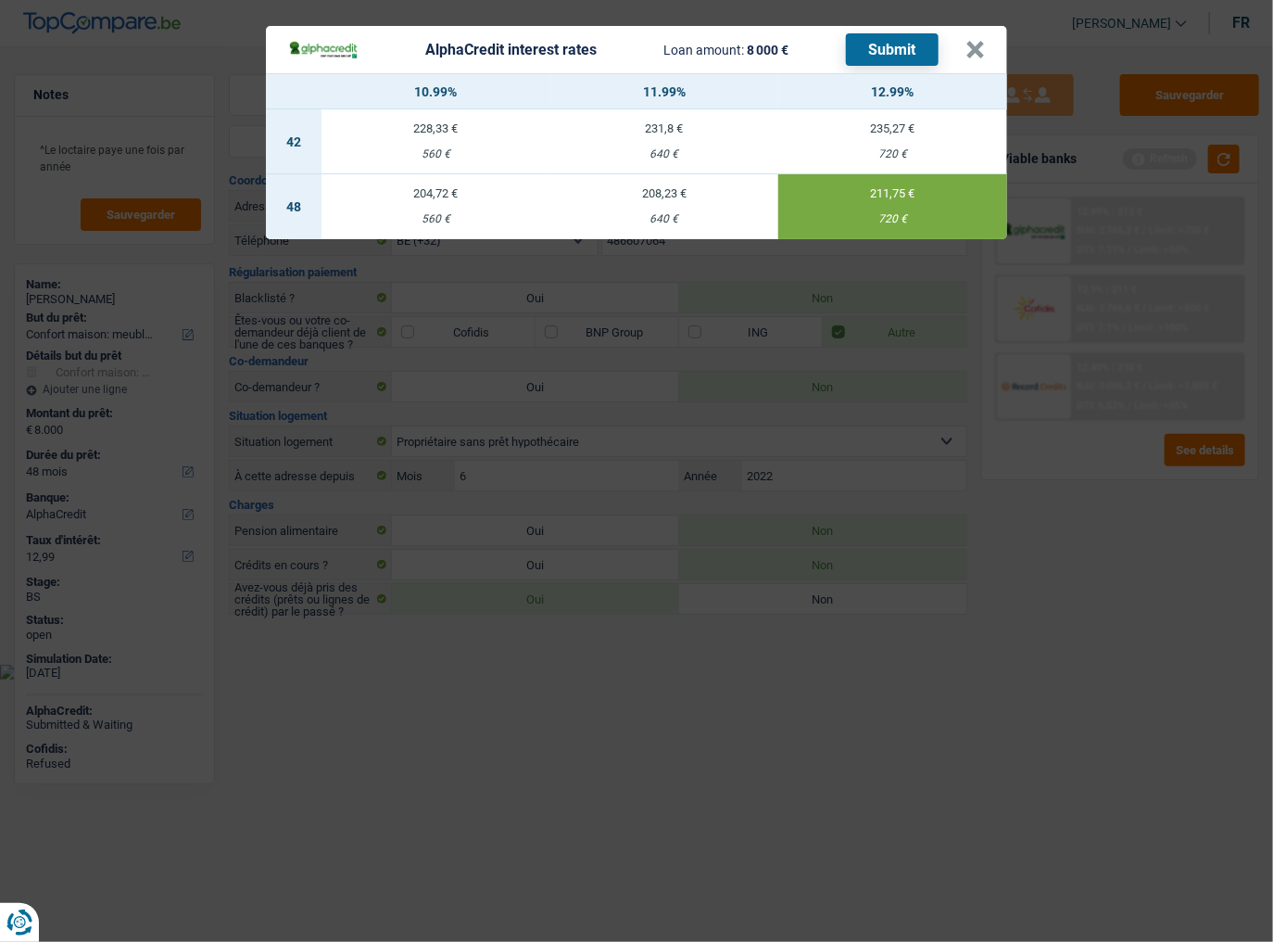
drag, startPoint x: 1149, startPoint y: 723, endPoint x: 1248, endPoint y: 611, distance: 149.7
click at [1155, 585] on div "AlphaCredit interest rates Loan amount: 8 000 € Submit × 10.99% 11.99% 12.99% 4…" at bounding box center [636, 471] width 1273 height 942
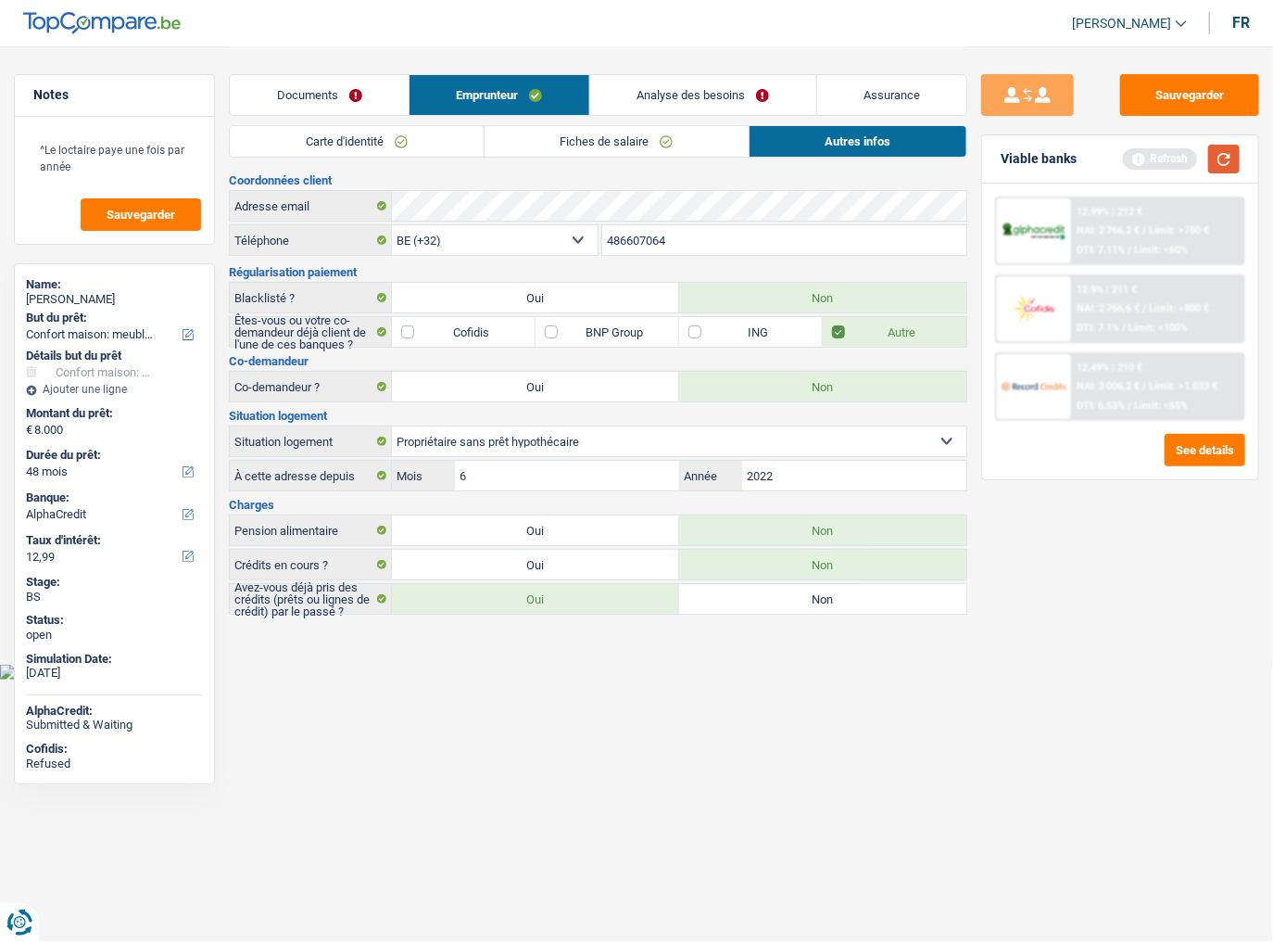
click at [1229, 167] on button "button" at bounding box center [1224, 159] width 32 height 29
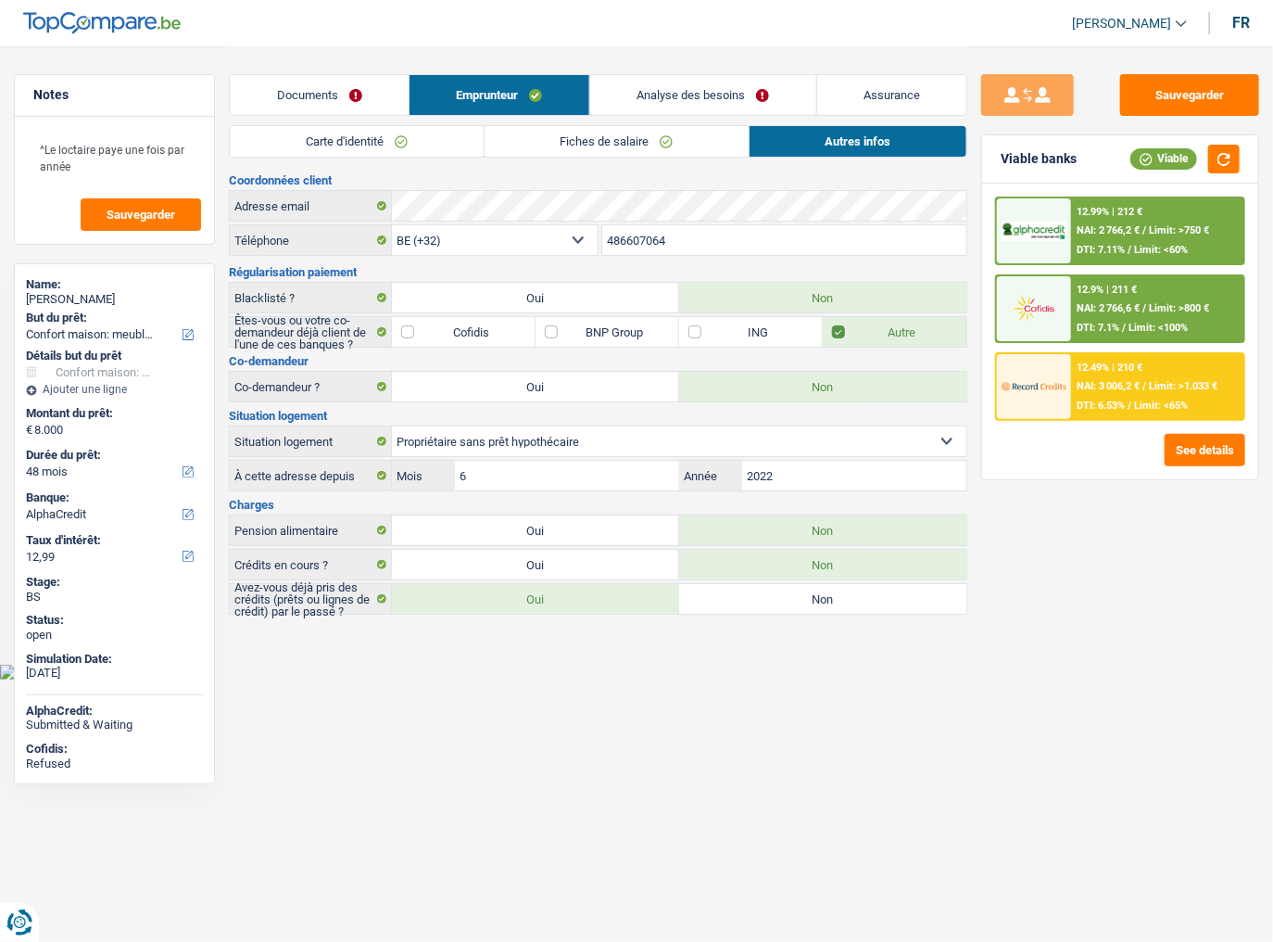
click at [343, 101] on link "Documents" at bounding box center [319, 95] width 179 height 40
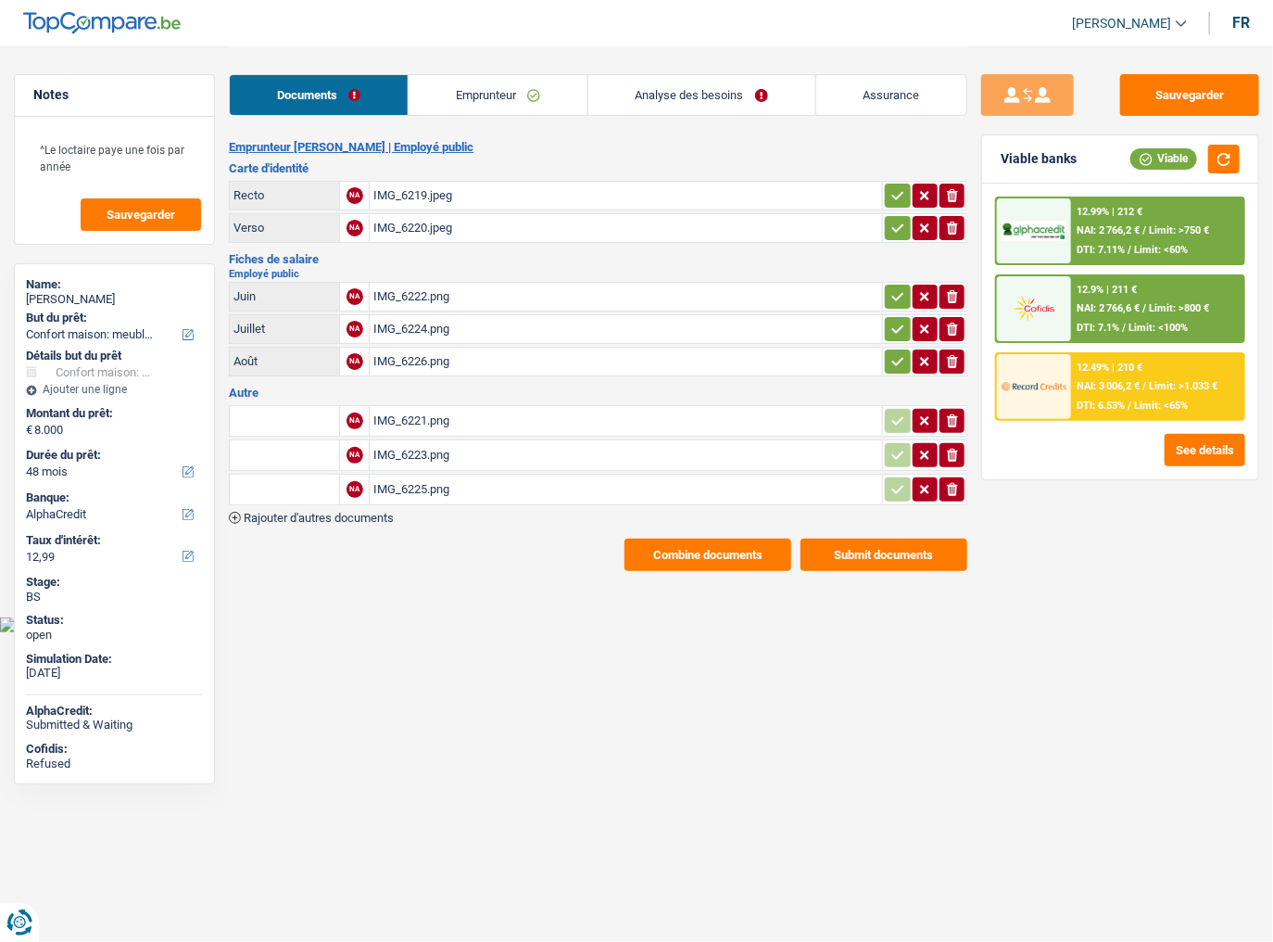
click at [649, 545] on button "Combine documents" at bounding box center [708, 554] width 167 height 32
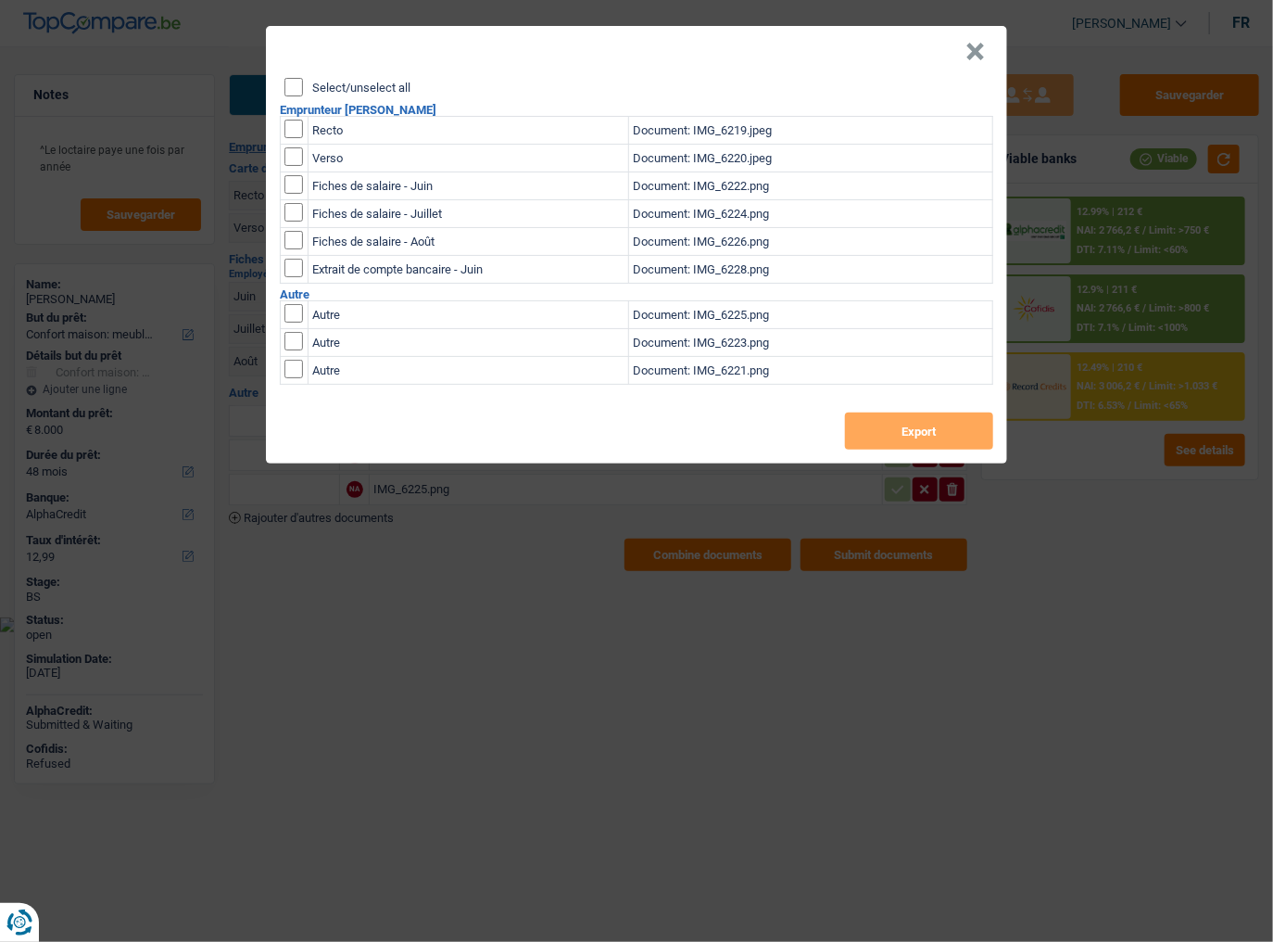
click at [293, 93] on input "Select/unselect all" at bounding box center [294, 87] width 19 height 19
checkbox input "true"
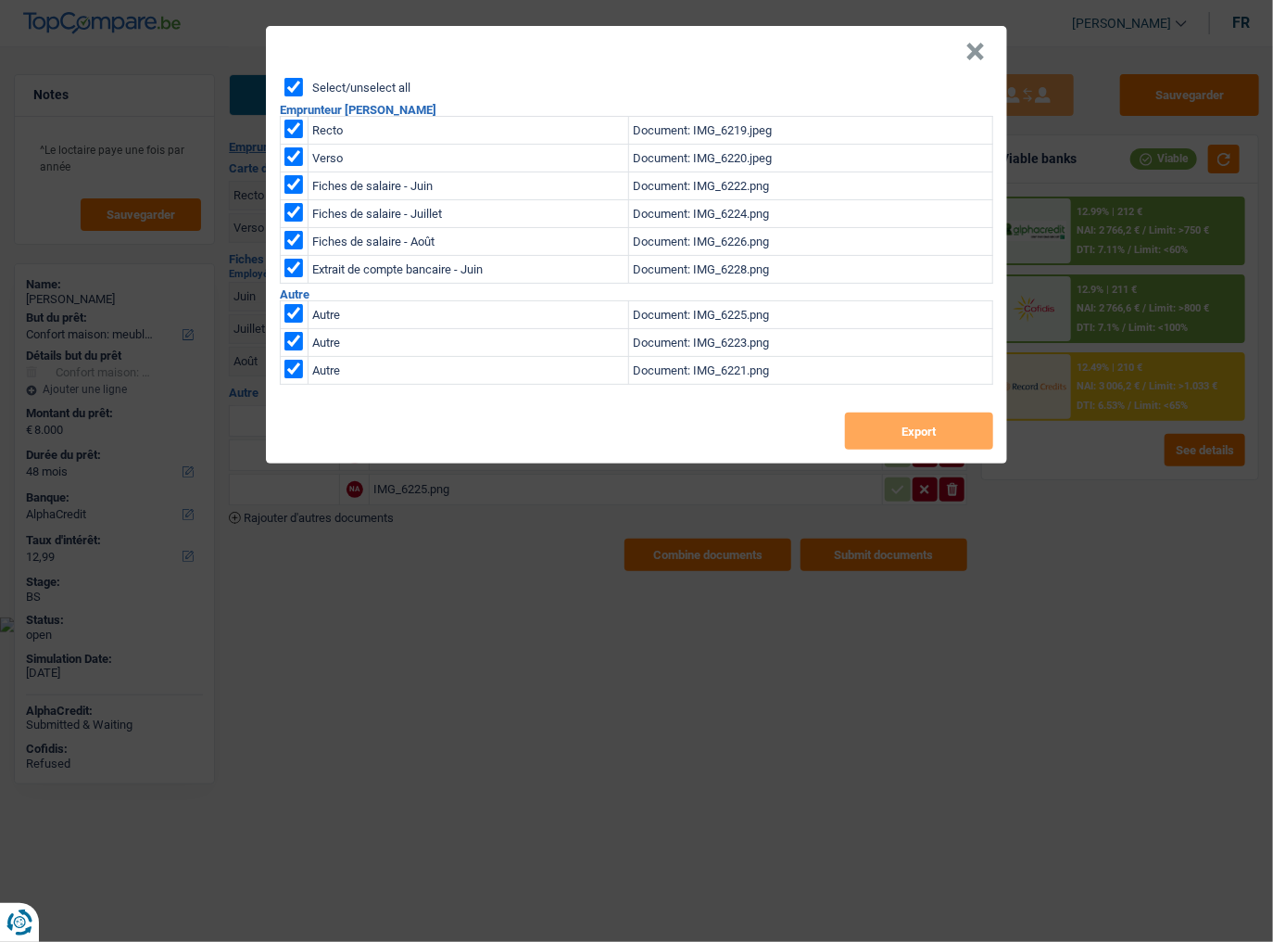
checkbox input "true"
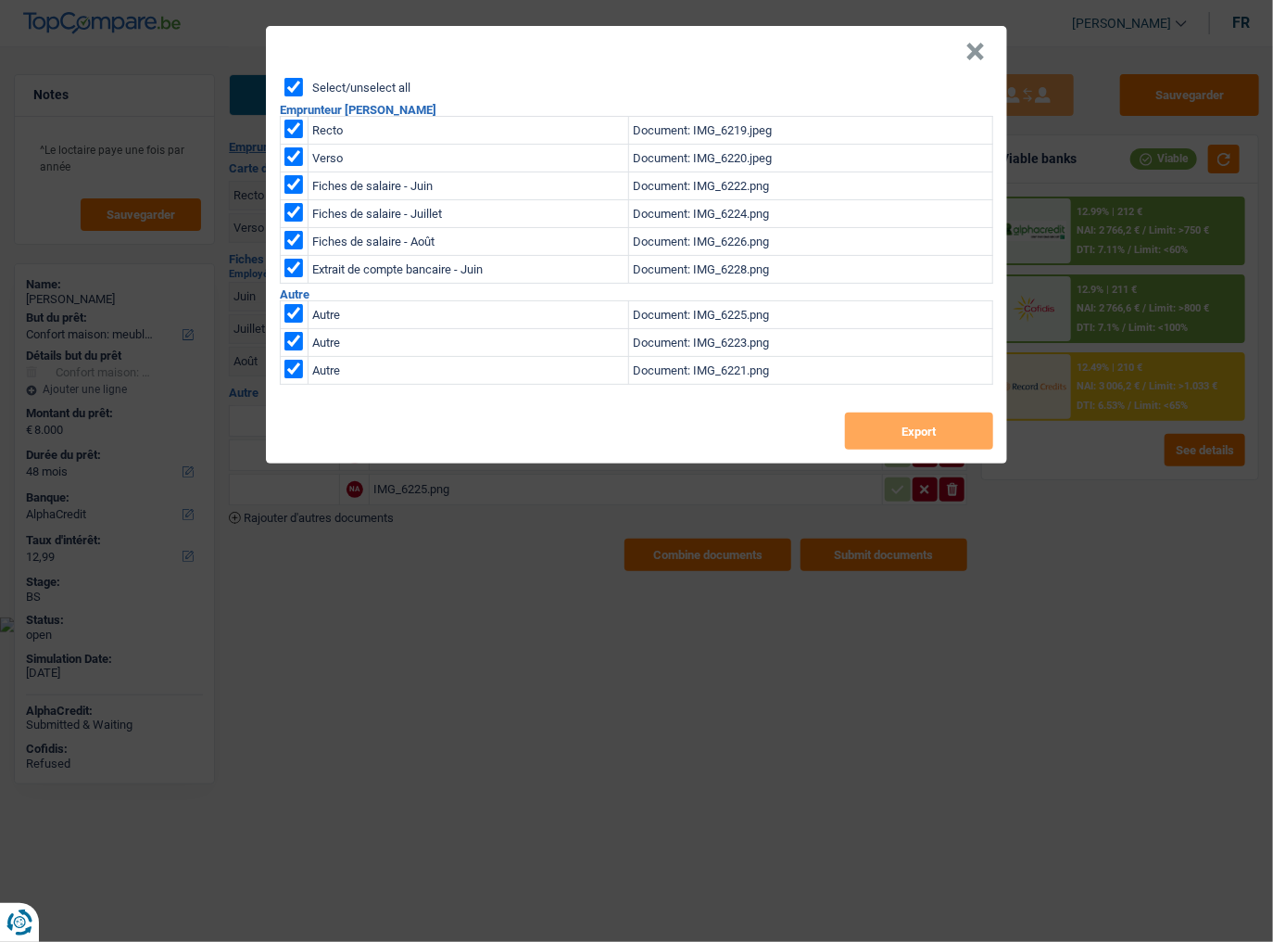
checkbox input "true"
click at [891, 437] on button "Export" at bounding box center [919, 430] width 148 height 37
drag, startPoint x: 975, startPoint y: 58, endPoint x: 994, endPoint y: 66, distance: 20.8
click at [975, 59] on button "×" at bounding box center [975, 52] width 19 height 19
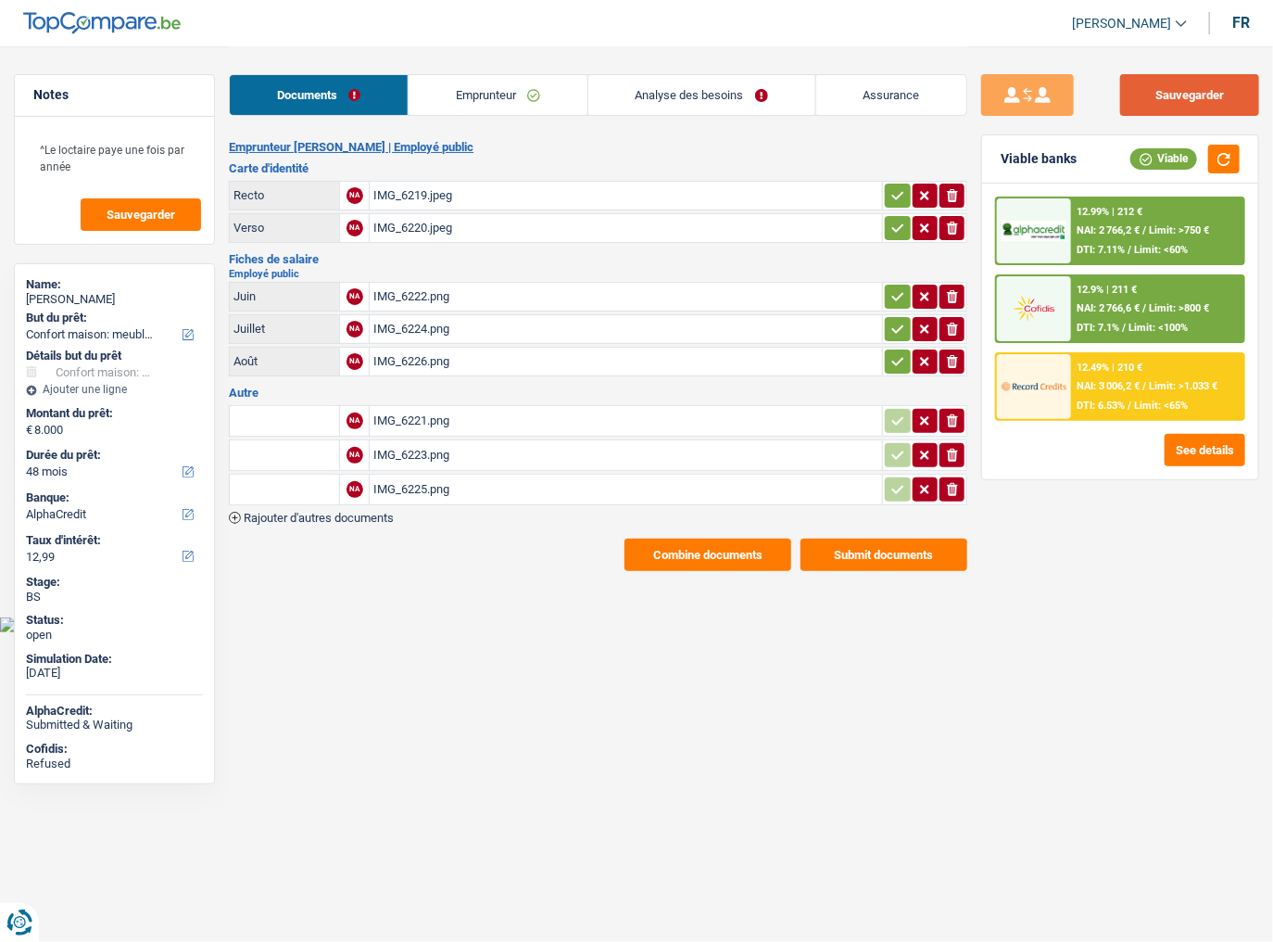
click at [1181, 96] on button "Sauvegarder" at bounding box center [1189, 95] width 139 height 42
click at [564, 200] on div "IMG_6219.jpeg" at bounding box center [625, 196] width 505 height 28
click at [730, 82] on link "Analyse des besoins" at bounding box center [701, 95] width 227 height 40
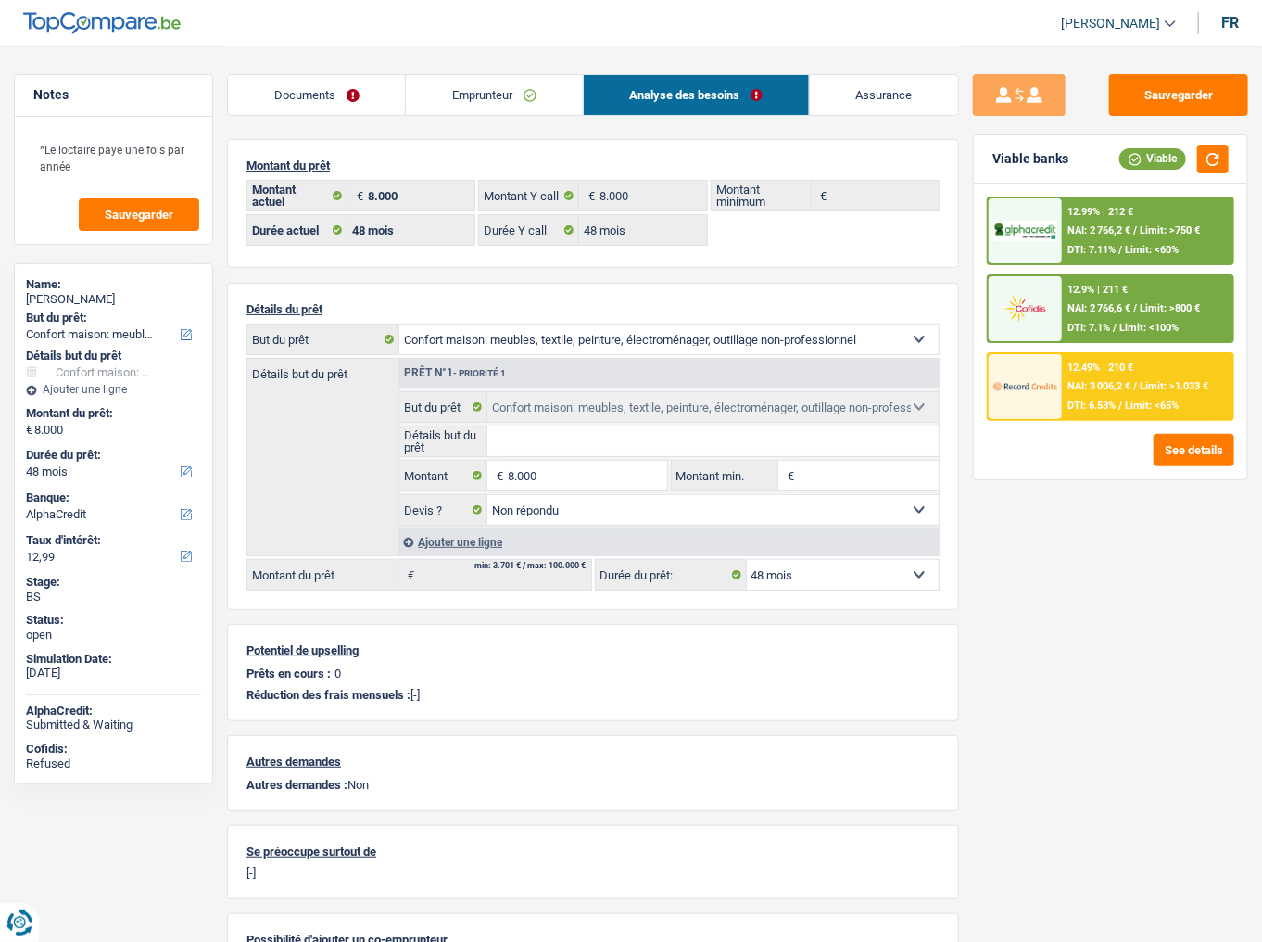
click at [462, 110] on link "Emprunteur" at bounding box center [494, 95] width 176 height 40
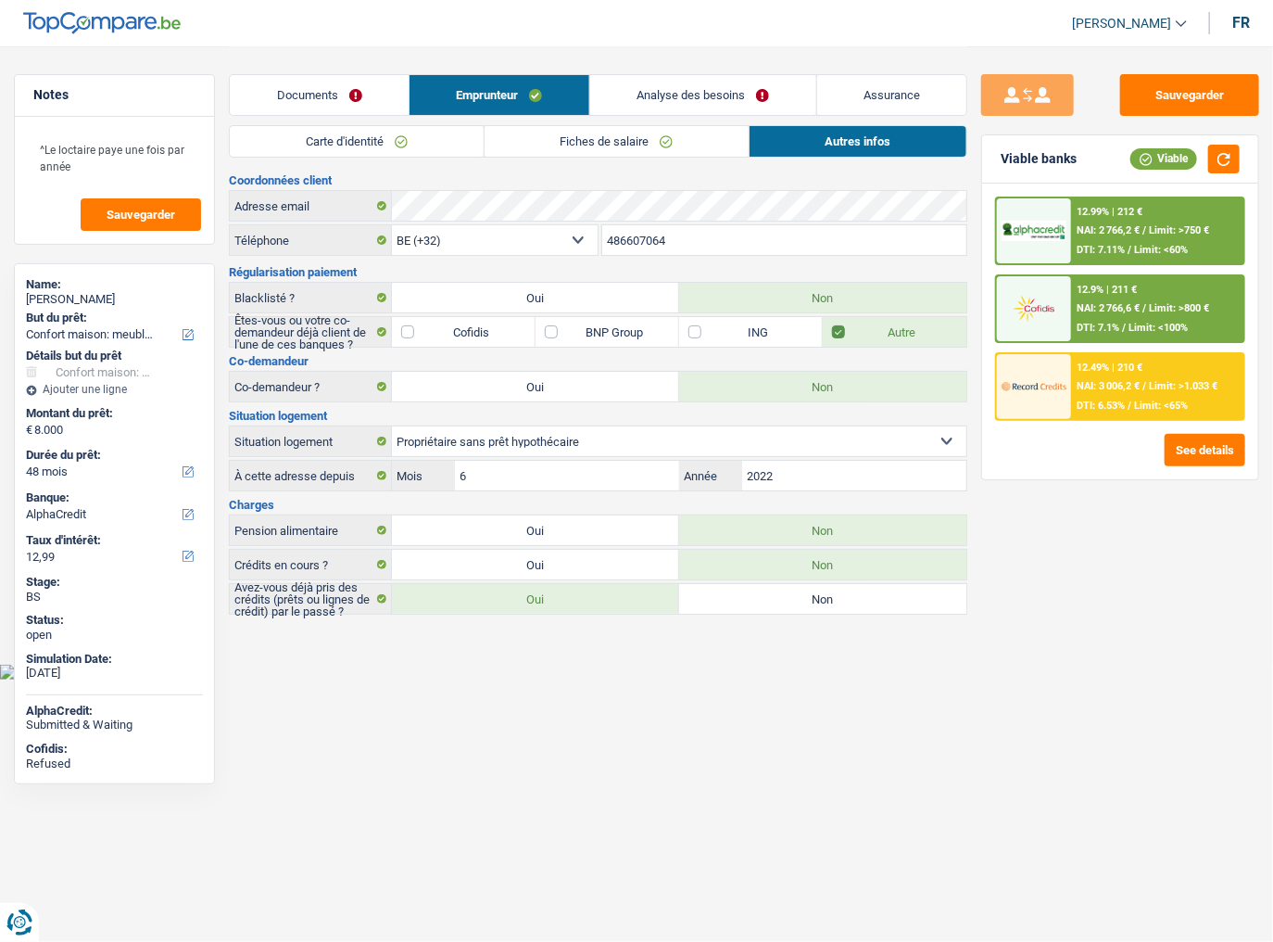
click at [616, 152] on link "Fiches de salaire" at bounding box center [617, 141] width 264 height 31
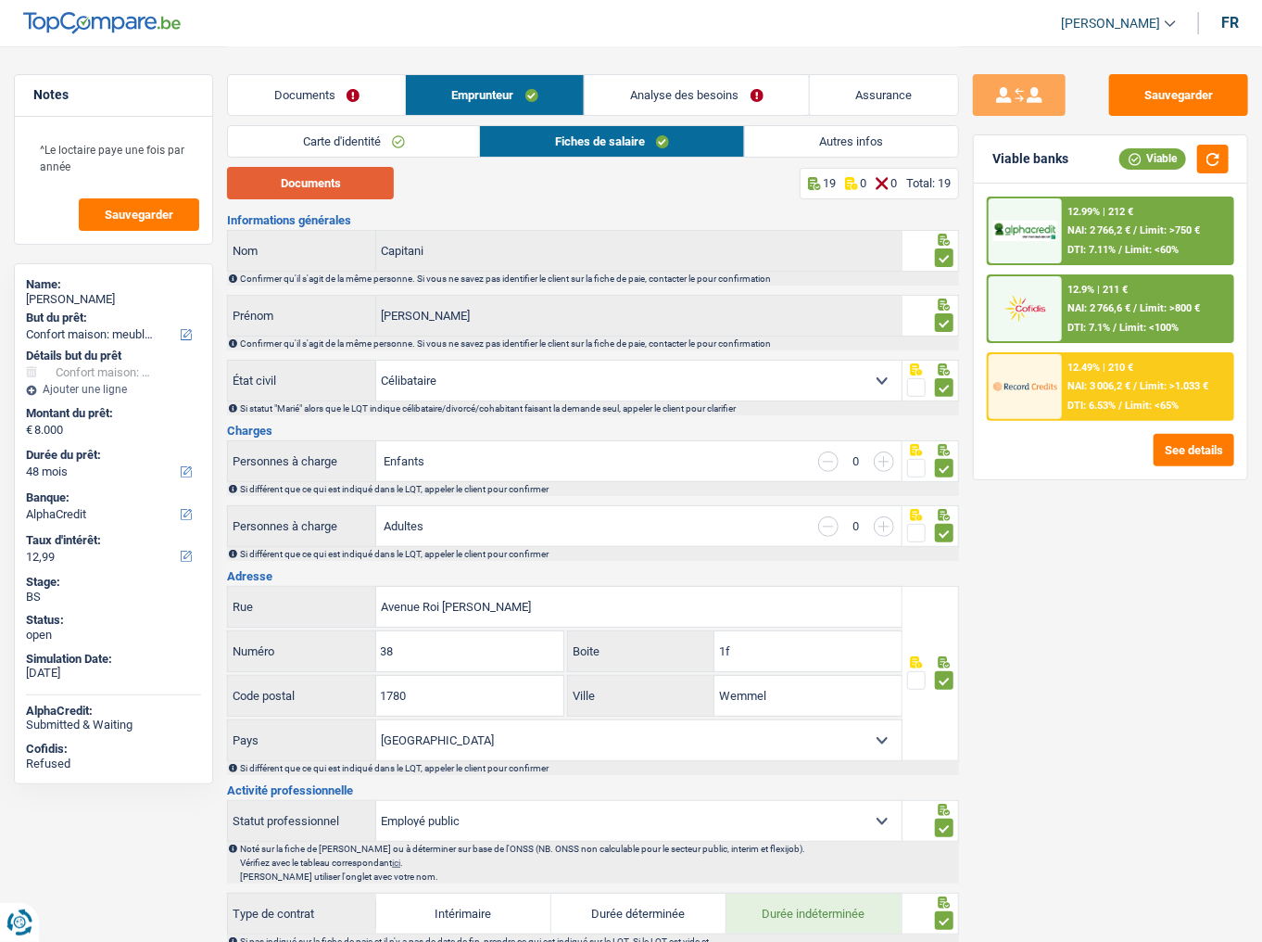
click at [335, 183] on button "Documents" at bounding box center [310, 183] width 167 height 32
click at [1186, 85] on button "Sauvegarder" at bounding box center [1178, 95] width 139 height 42
click at [1185, 104] on button "Sauvegarder" at bounding box center [1178, 95] width 139 height 42
drag, startPoint x: 338, startPoint y: 85, endPoint x: 497, endPoint y: 215, distance: 204.8
click at [338, 86] on link "Documents" at bounding box center [316, 95] width 177 height 40
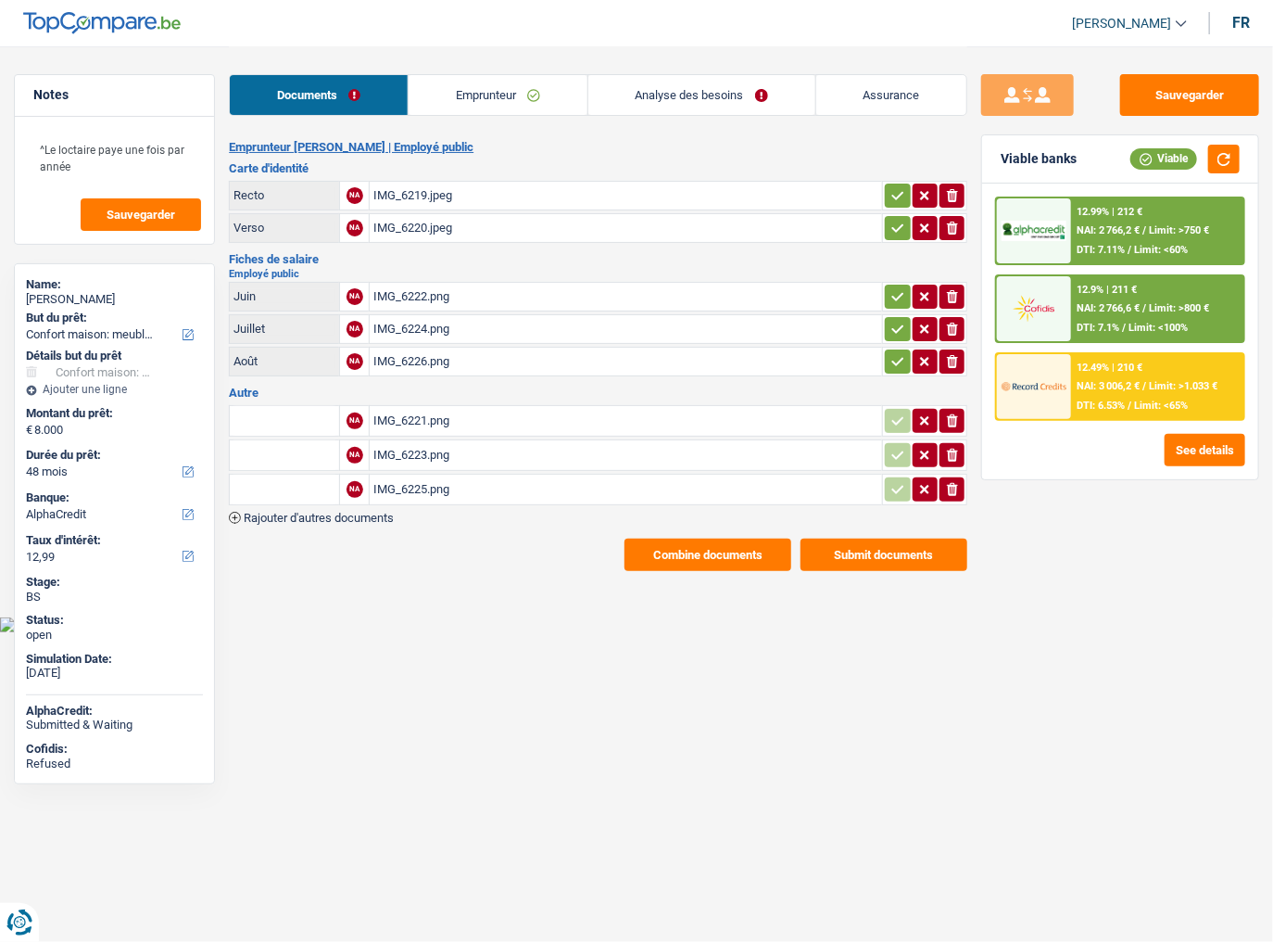
click at [696, 549] on button "Combine documents" at bounding box center [708, 554] width 167 height 32
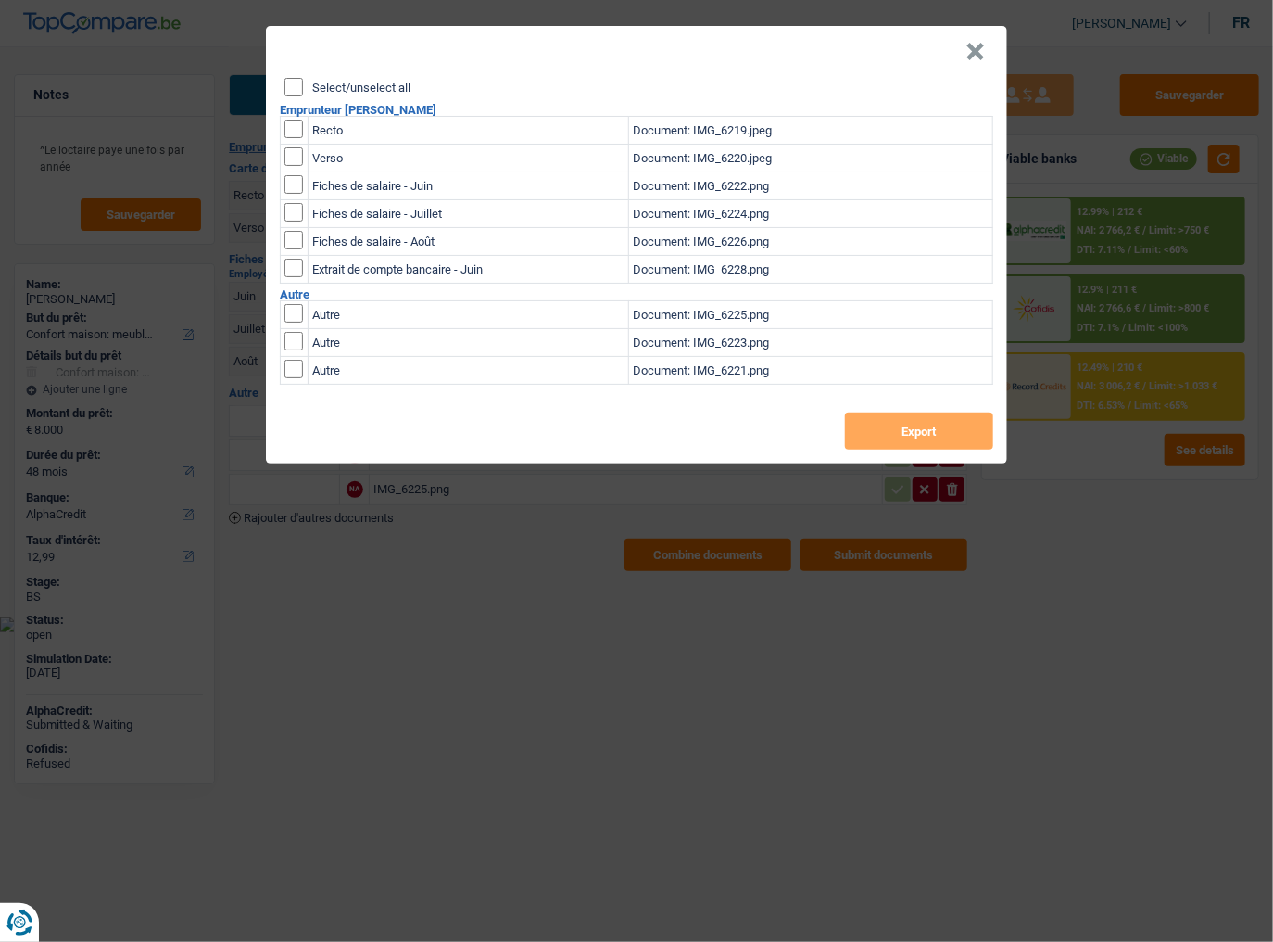
drag, startPoint x: 289, startPoint y: 83, endPoint x: 315, endPoint y: 107, distance: 35.4
click at [289, 85] on input "Select/unselect all" at bounding box center [294, 87] width 19 height 19
checkbox input "true"
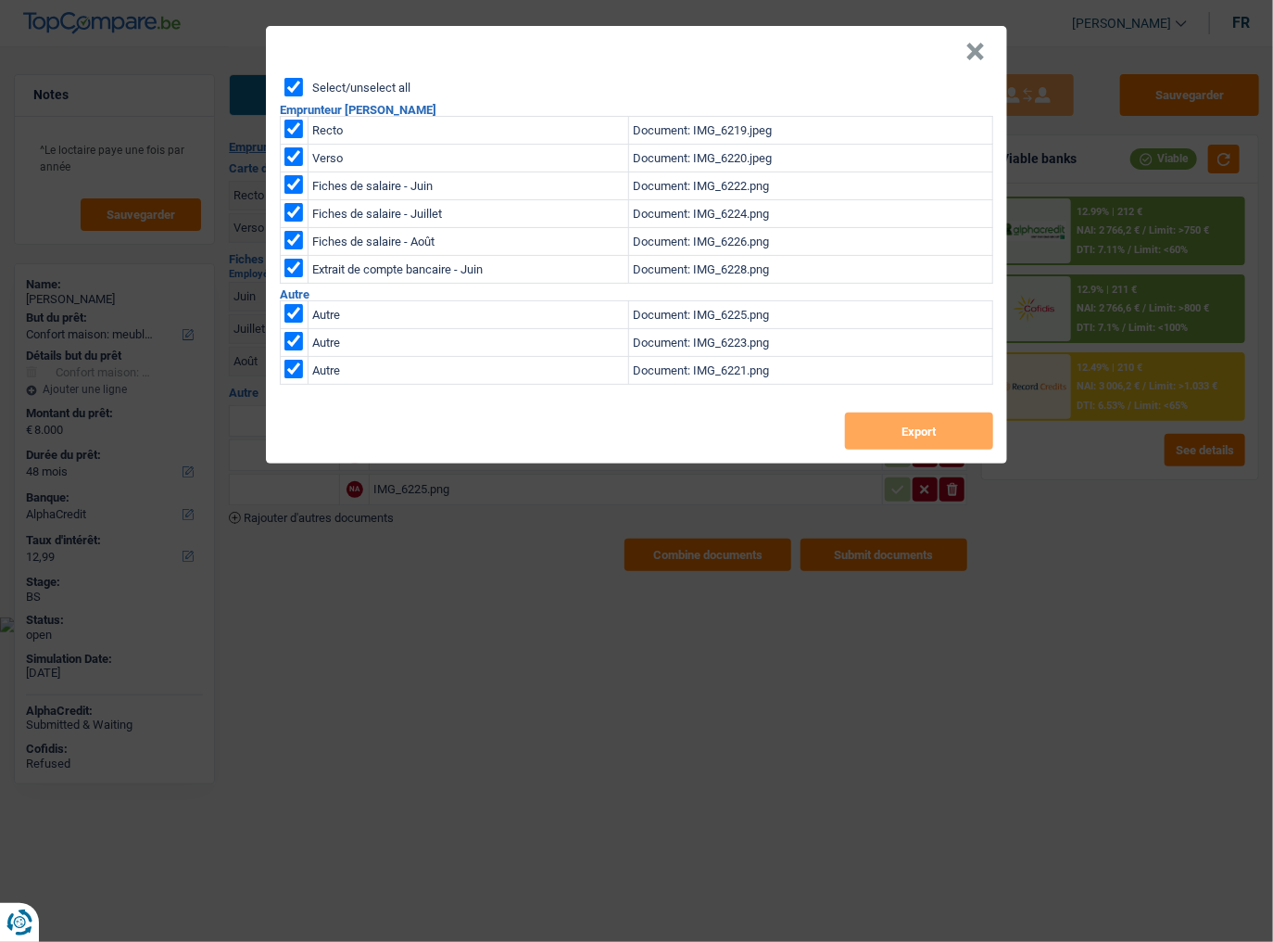
checkbox input "true"
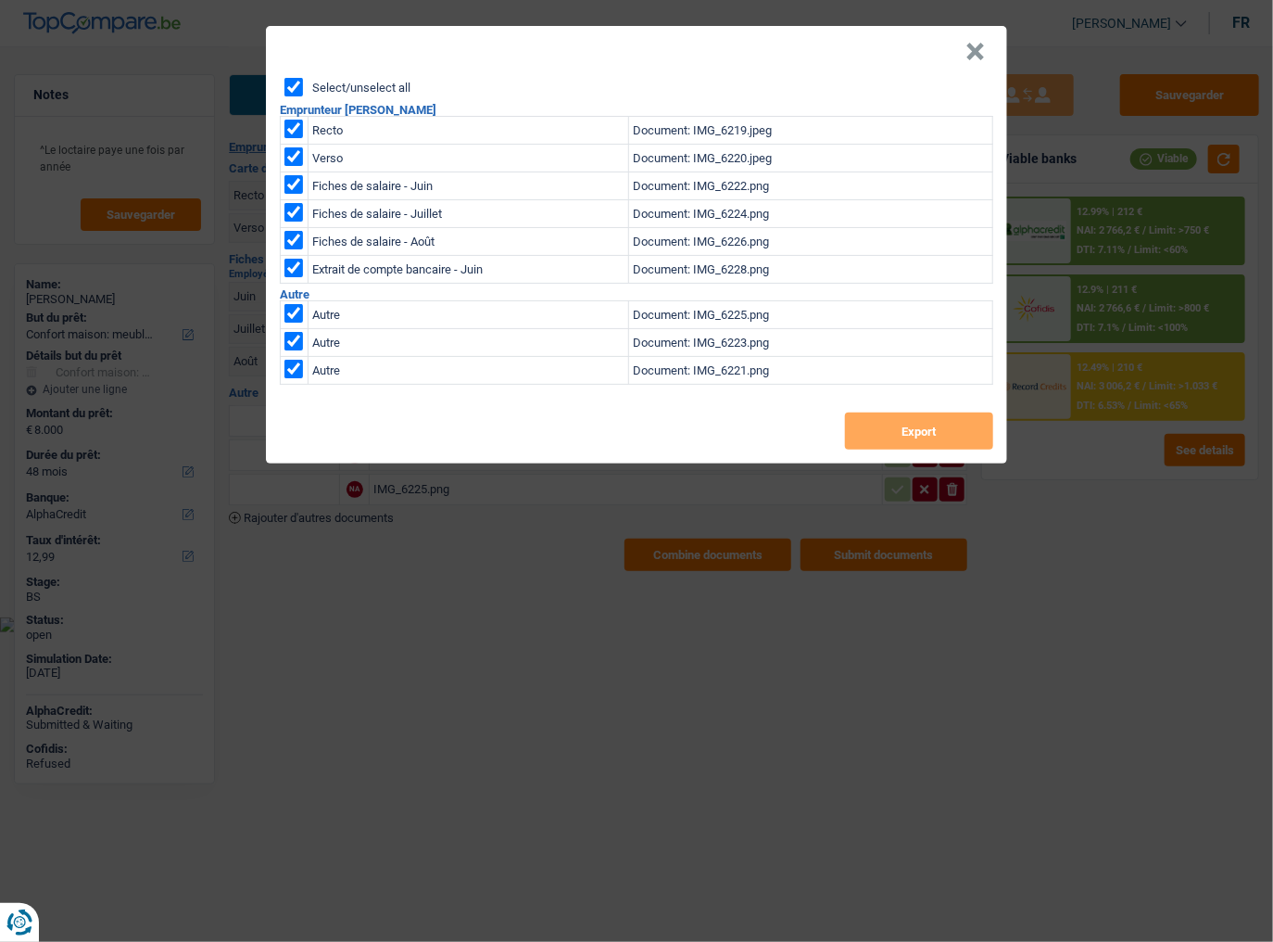
checkbox input "true"
click at [905, 431] on button "Export" at bounding box center [919, 430] width 148 height 37
click at [983, 59] on button "×" at bounding box center [975, 52] width 19 height 19
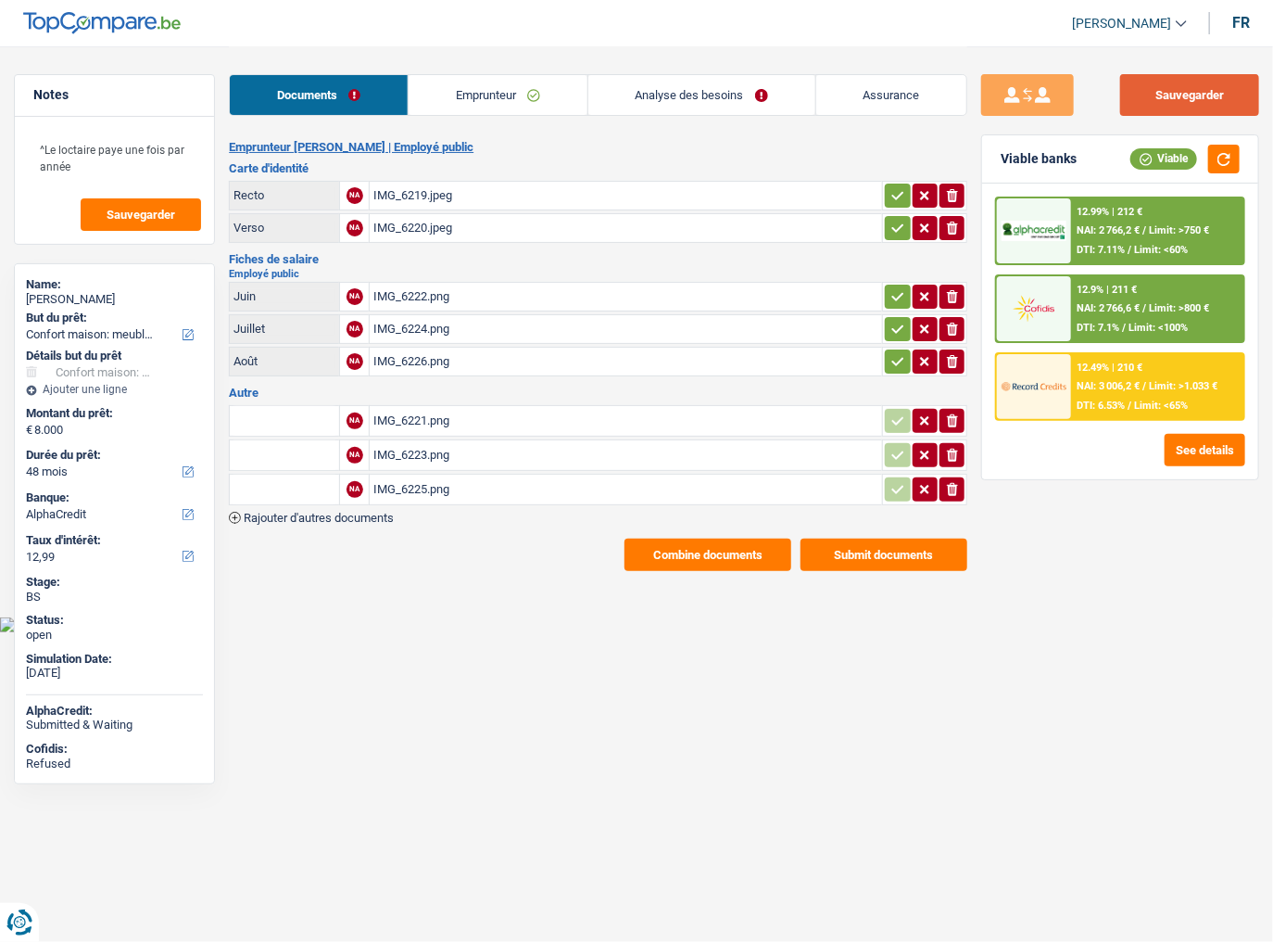
click at [1216, 86] on button "Sauvegarder" at bounding box center [1189, 95] width 139 height 42
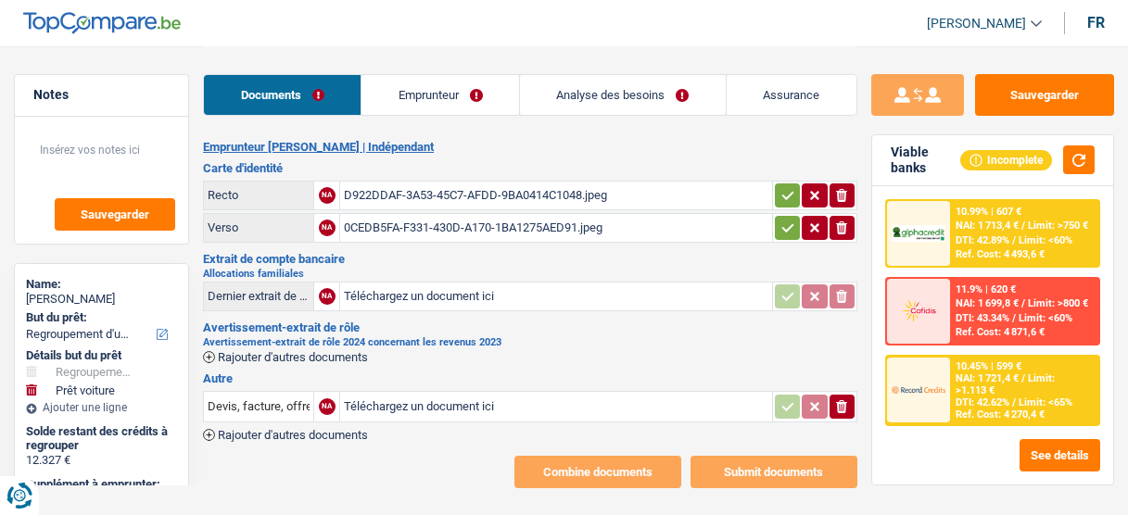
select select "refinancing"
select select "car"
select select "72"
select select "cofidis"
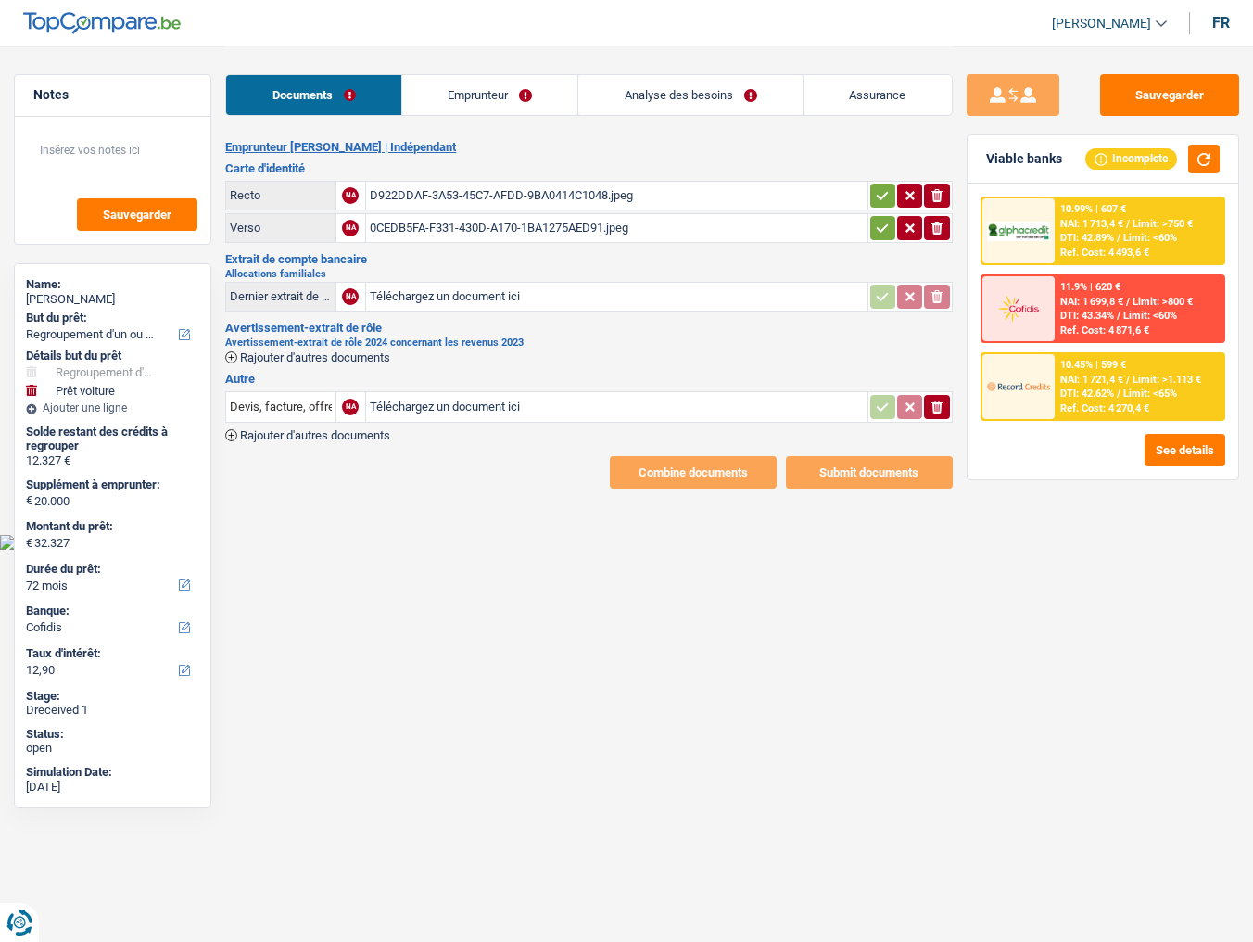
click at [465, 293] on input "Téléchargez un document ici" at bounding box center [617, 297] width 494 height 28
type input "C:\fakepath\aer.pdf"
click at [454, 100] on link "Emprunteur" at bounding box center [490, 95] width 176 height 40
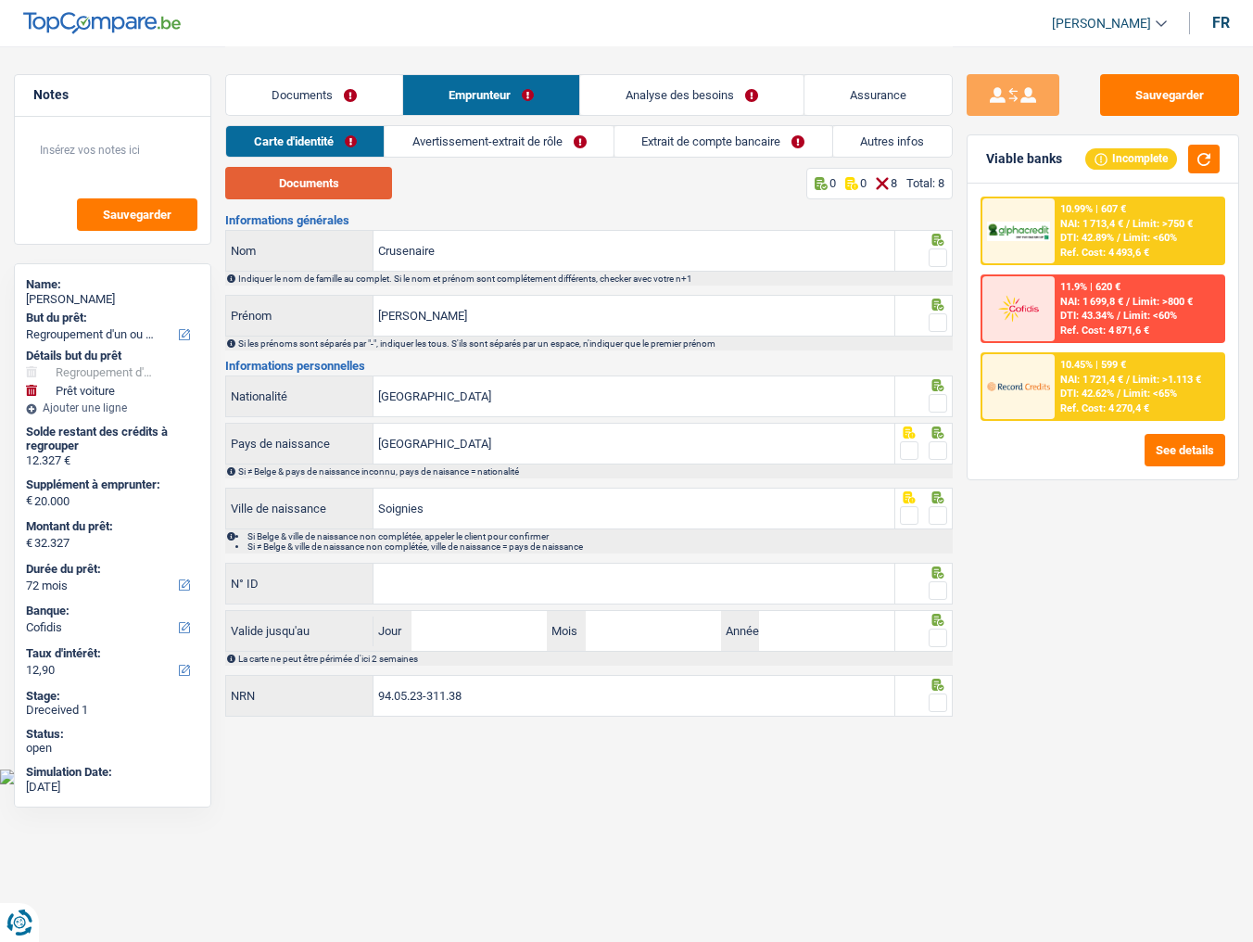
click at [315, 173] on button "Documents" at bounding box center [308, 183] width 167 height 32
click at [940, 256] on span at bounding box center [938, 257] width 19 height 19
click at [0, 0] on input "radio" at bounding box center [0, 0] width 0 height 0
click at [938, 321] on span at bounding box center [938, 322] width 19 height 19
click at [0, 0] on input "radio" at bounding box center [0, 0] width 0 height 0
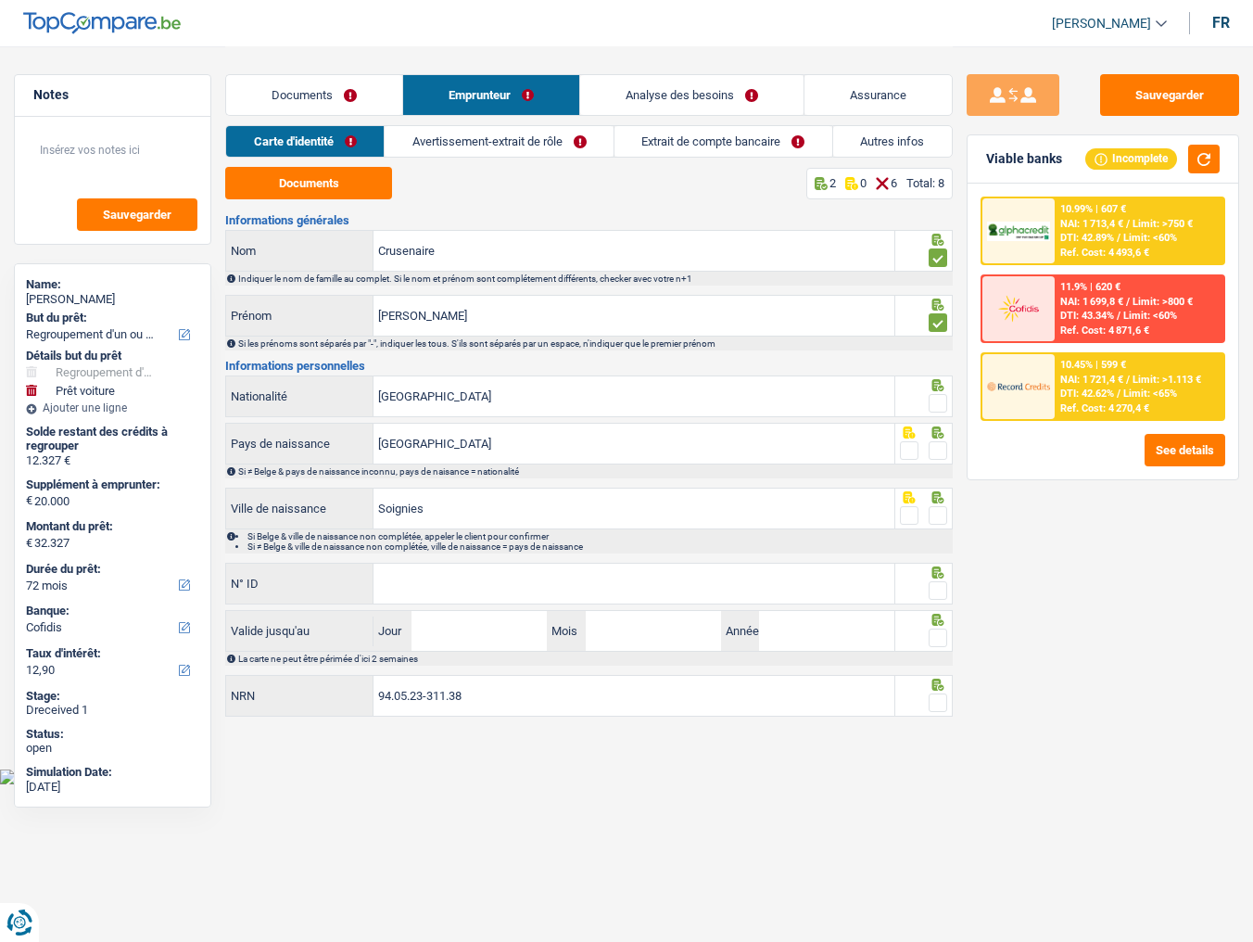
drag, startPoint x: 939, startPoint y: 398, endPoint x: 929, endPoint y: 374, distance: 25.8
click at [939, 399] on span at bounding box center [938, 403] width 19 height 19
click at [0, 0] on input "radio" at bounding box center [0, 0] width 0 height 0
click at [936, 439] on div at bounding box center [938, 450] width 19 height 23
click at [944, 445] on span at bounding box center [938, 450] width 19 height 19
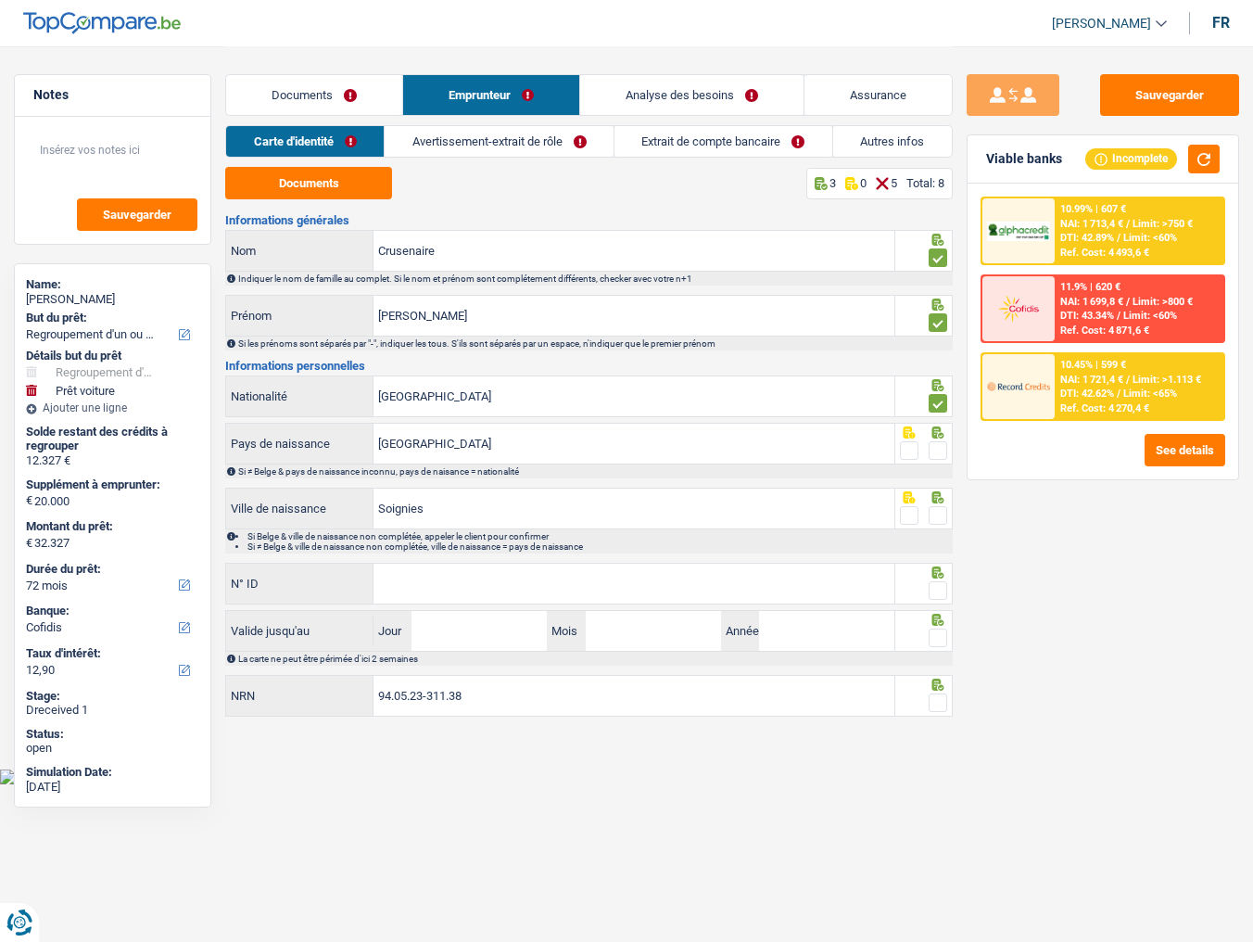
click at [0, 0] on input "radio" at bounding box center [0, 0] width 0 height 0
click at [938, 514] on span at bounding box center [938, 515] width 19 height 19
click at [0, 0] on input "radio" at bounding box center [0, 0] width 0 height 0
click at [1127, 150] on button "button" at bounding box center [1204, 159] width 32 height 29
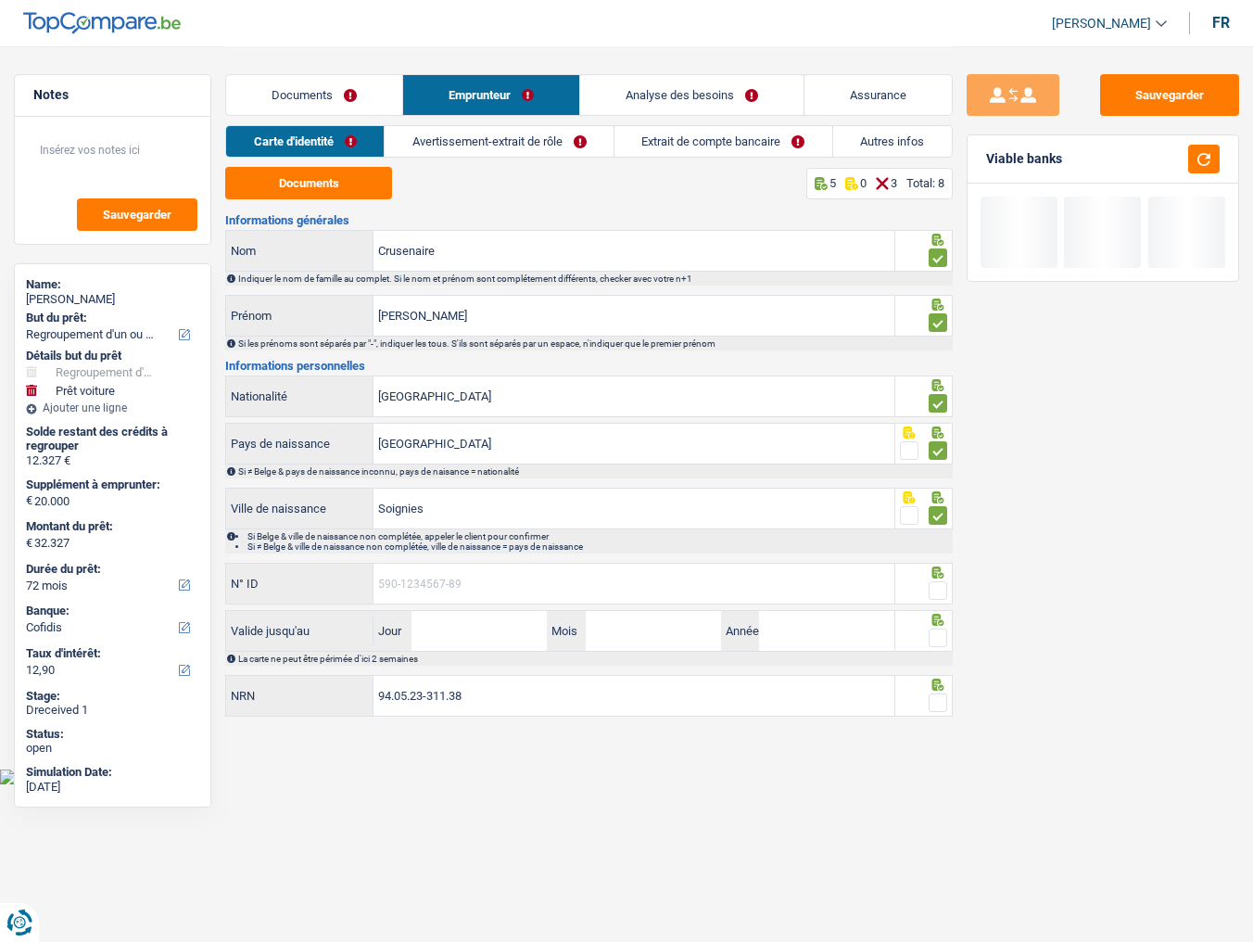
drag, startPoint x: 493, startPoint y: 580, endPoint x: 1217, endPoint y: 497, distance: 728.6
click at [493, 514] on input "N° ID" at bounding box center [633, 583] width 521 height 40
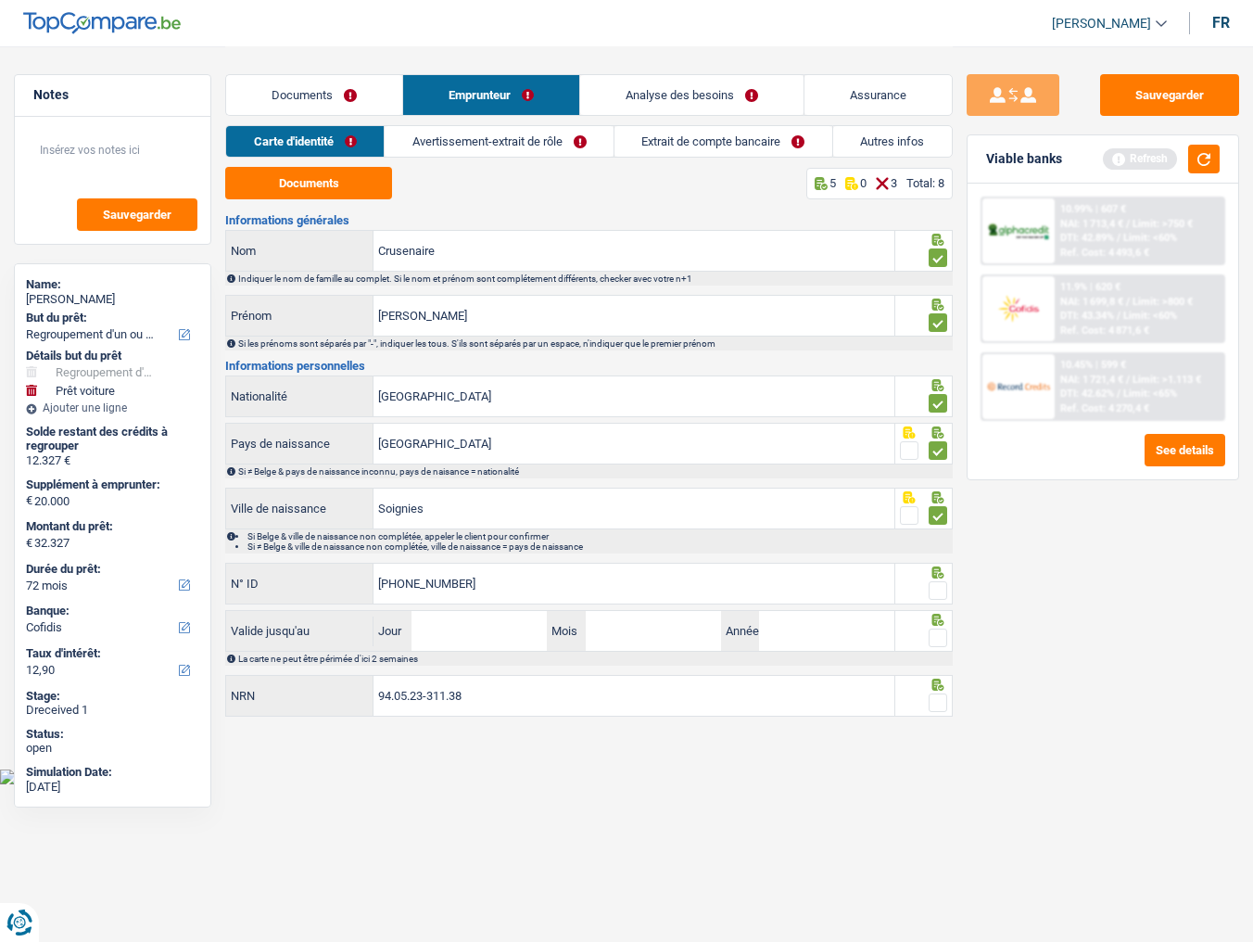
type input "[PHONE_NUMBER]"
click at [942, 514] on span at bounding box center [938, 590] width 19 height 19
click at [0, 0] on input "radio" at bounding box center [0, 0] width 0 height 0
click at [1127, 162] on button "button" at bounding box center [1204, 159] width 32 height 29
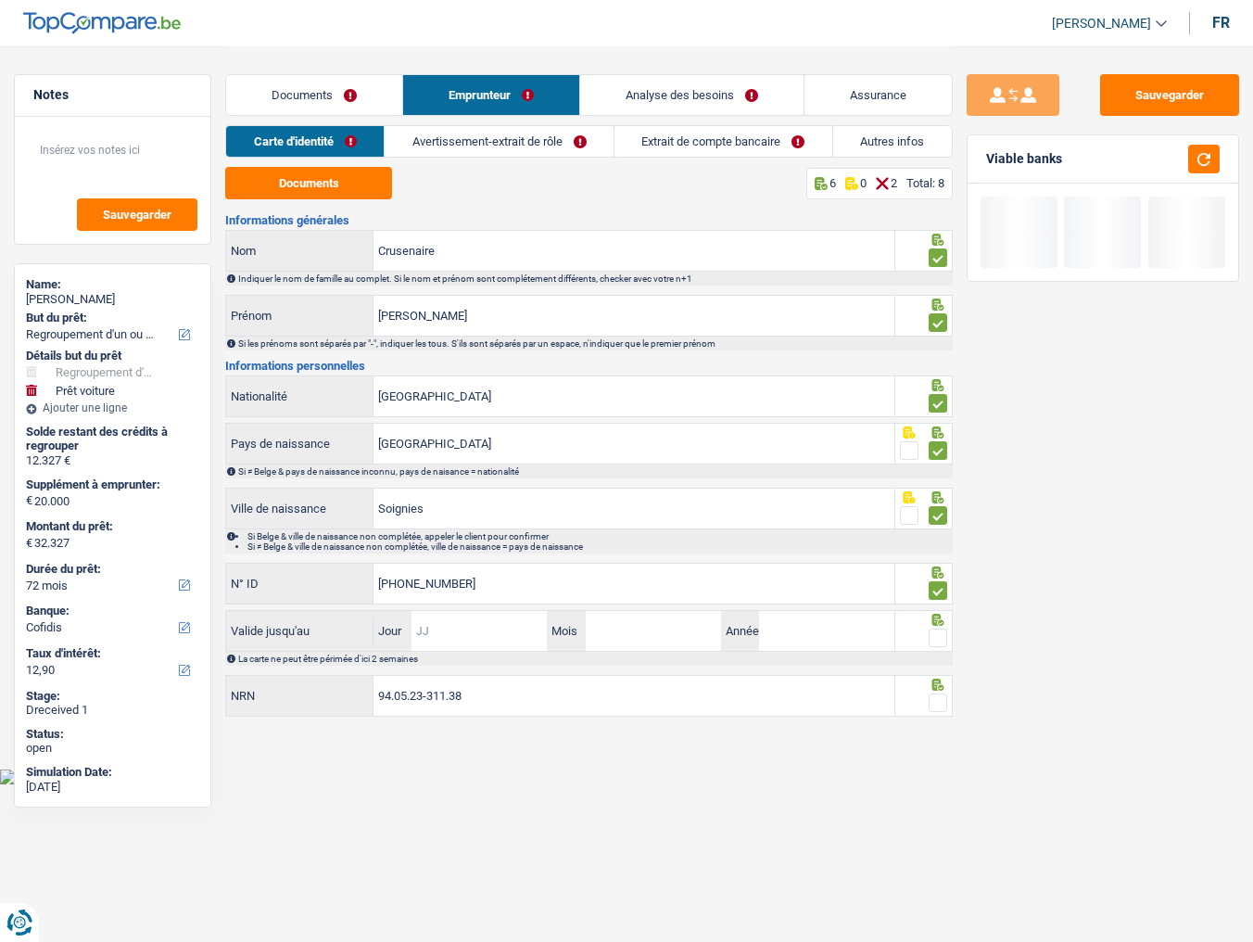
click at [460, 514] on input "Jour" at bounding box center [478, 631] width 135 height 40
type input "30"
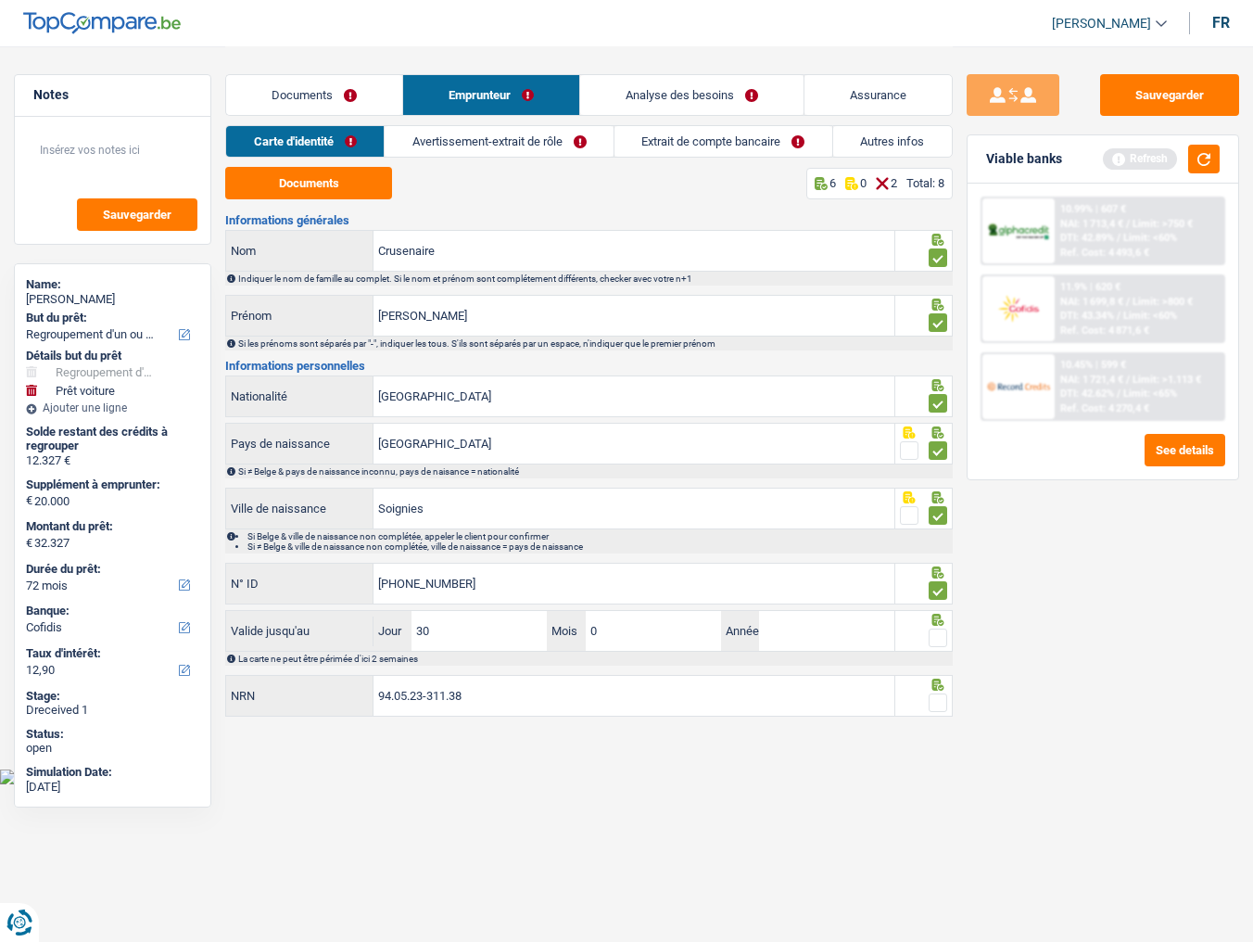
type input "05"
type input "2033"
click at [934, 514] on span at bounding box center [938, 637] width 19 height 19
click at [0, 0] on input "radio" at bounding box center [0, 0] width 0 height 0
click at [1127, 159] on button "button" at bounding box center [1204, 159] width 32 height 29
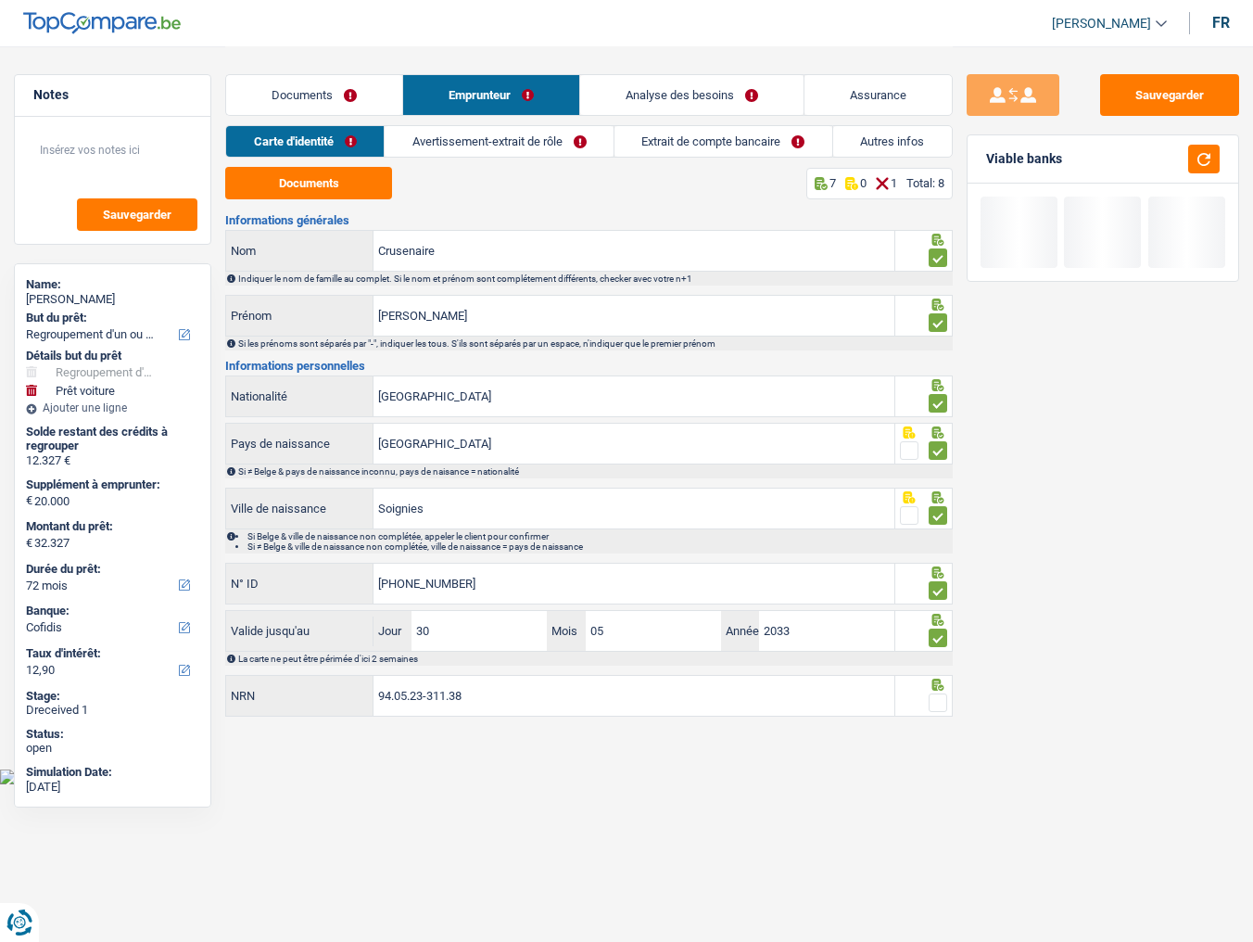
drag, startPoint x: 938, startPoint y: 697, endPoint x: 935, endPoint y: 718, distance: 21.5
click at [935, 514] on span at bounding box center [938, 702] width 19 height 19
click at [0, 0] on input "radio" at bounding box center [0, 0] width 0 height 0
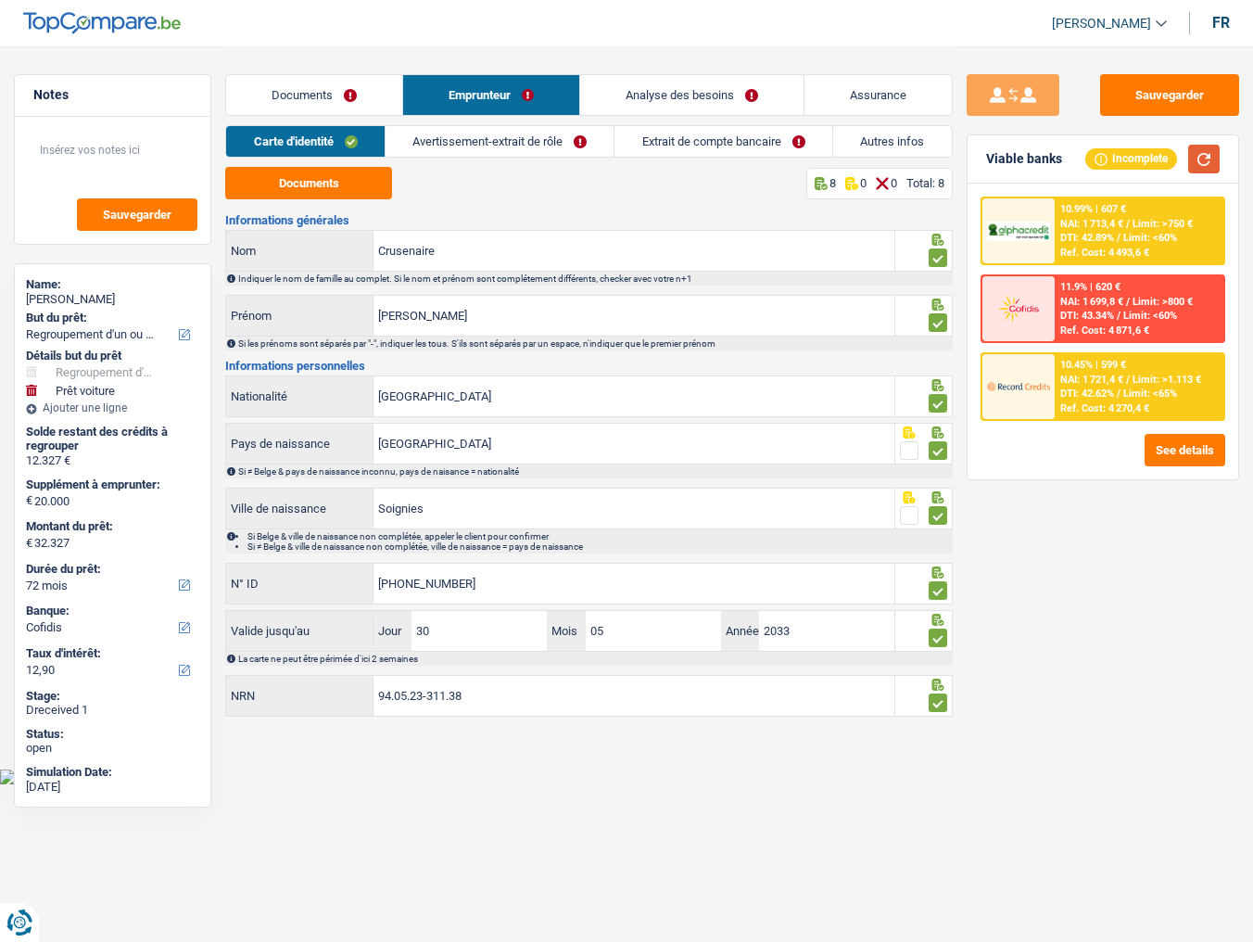
click at [1127, 165] on button "button" at bounding box center [1204, 159] width 32 height 29
click at [465, 137] on link "Avertissement-extrait de rôle" at bounding box center [500, 141] width 229 height 31
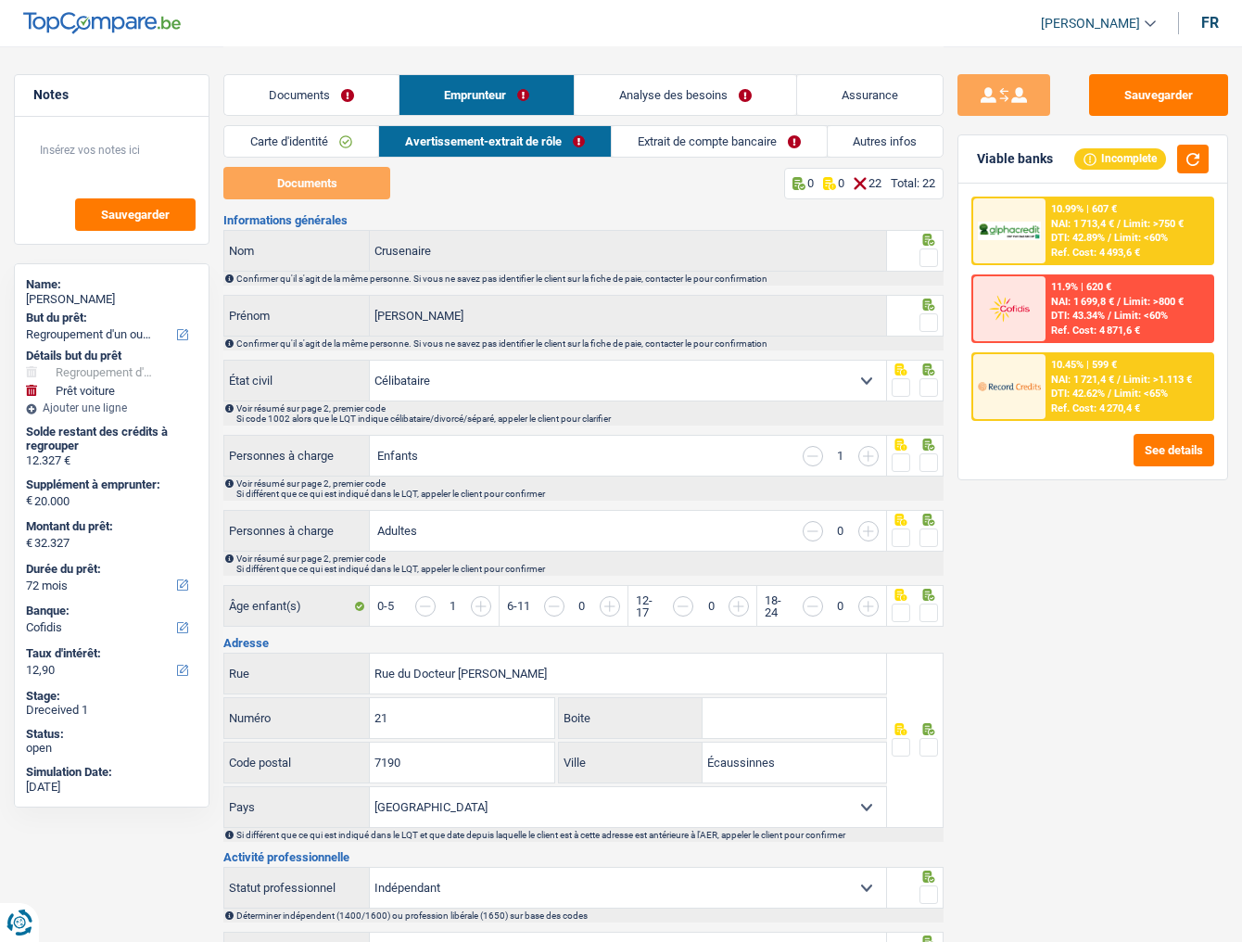
click at [310, 86] on link "Documents" at bounding box center [311, 95] width 174 height 40
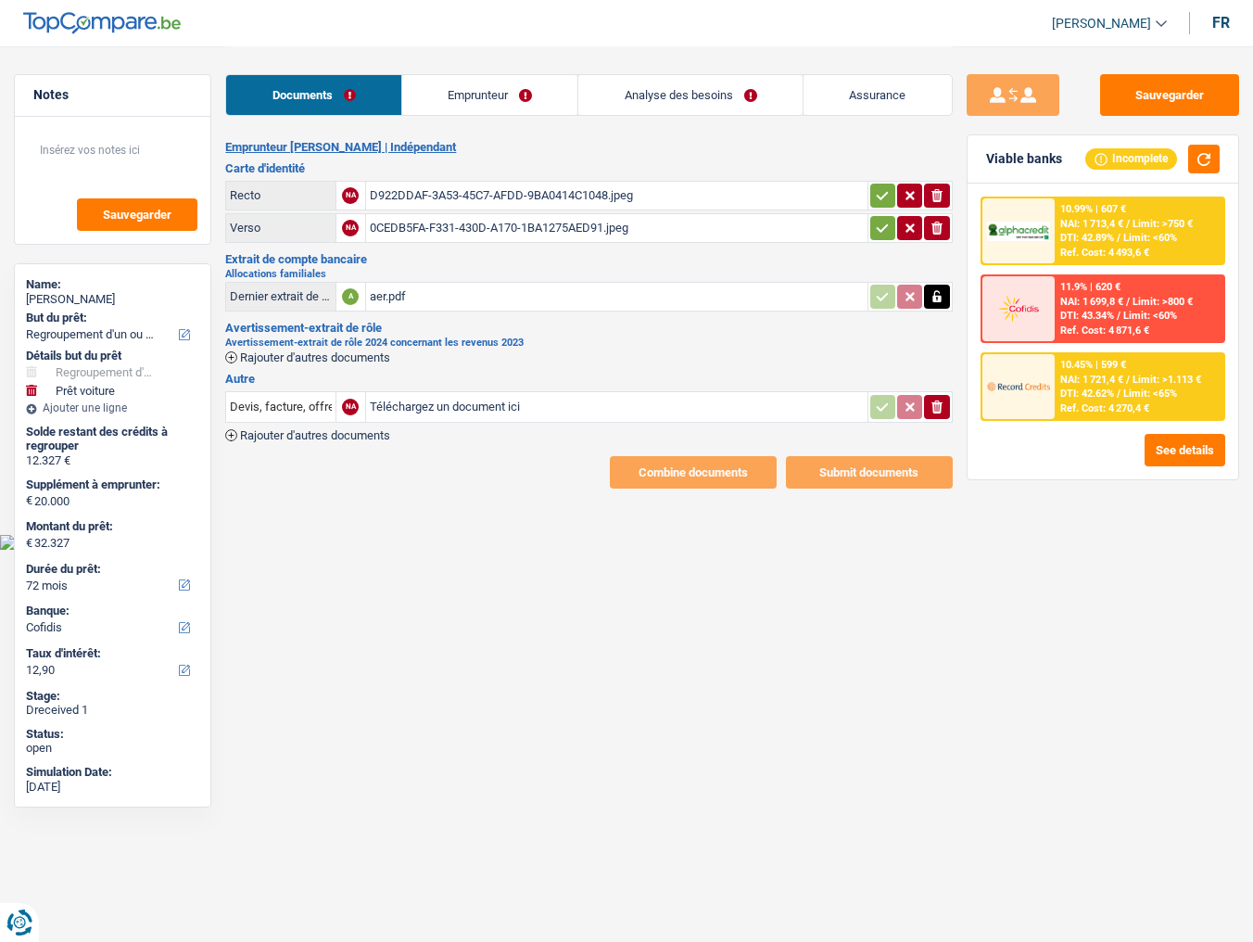
click at [448, 292] on div "aer.pdf" at bounding box center [617, 297] width 494 height 28
click at [929, 296] on icon "button" at bounding box center [936, 296] width 15 height 19
click at [340, 351] on span "Rajouter d'autres documents" at bounding box center [315, 357] width 150 height 12
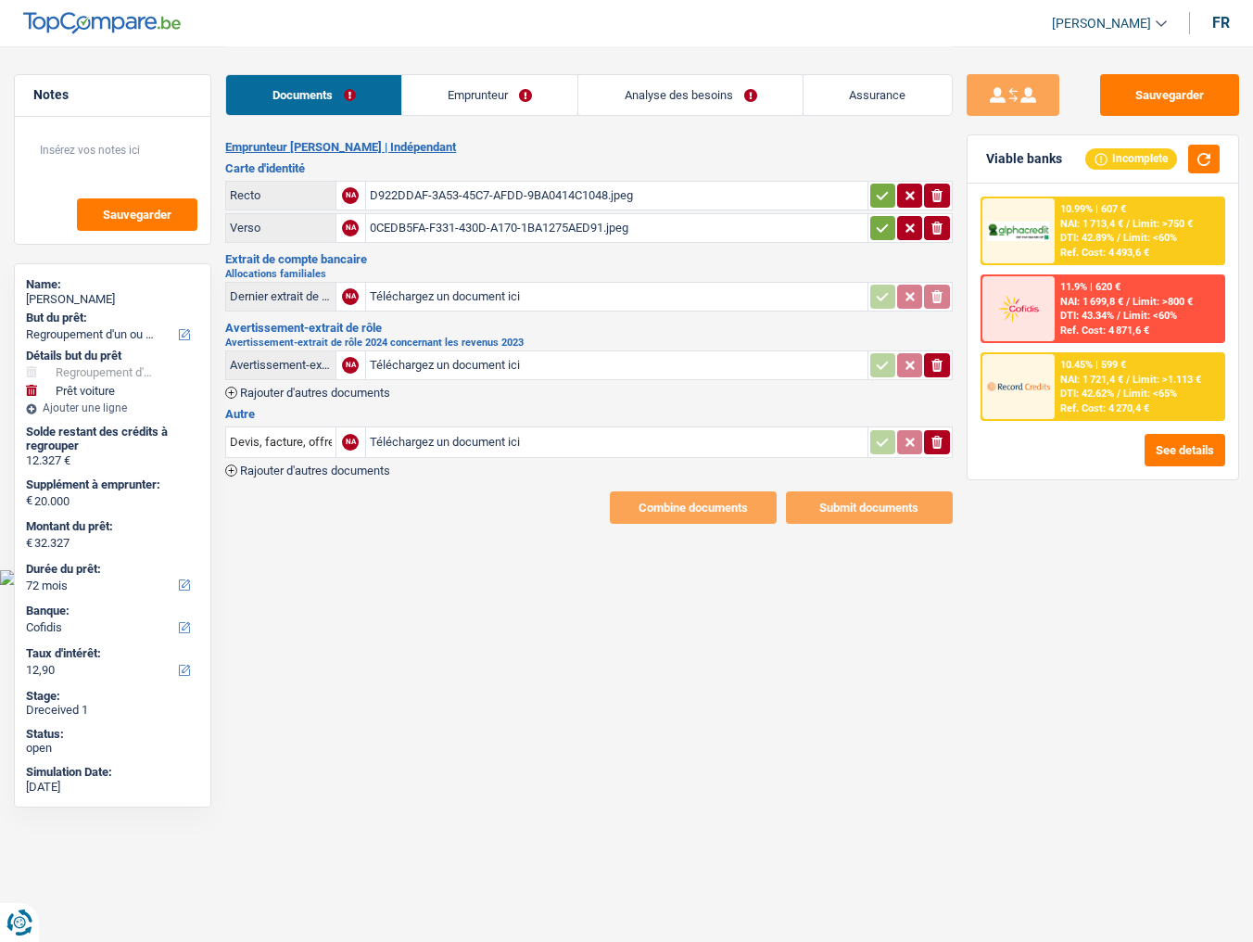
click at [471, 360] on input "Téléchargez un document ici" at bounding box center [617, 365] width 494 height 28
type input "C:\fakepath\aer.pdf"
click at [452, 98] on link "Emprunteur" at bounding box center [490, 95] width 176 height 40
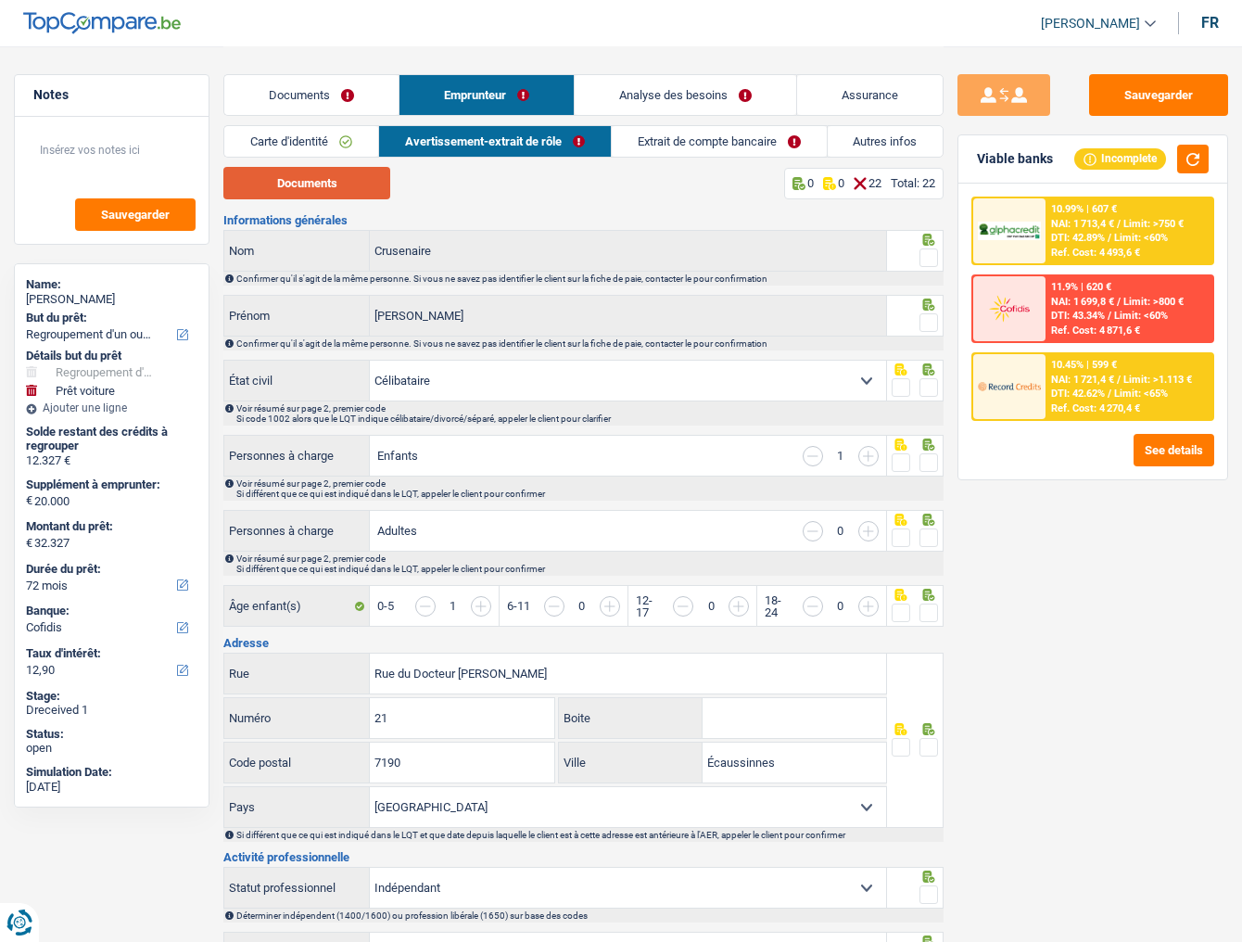
click at [337, 188] on button "Documents" at bounding box center [306, 183] width 167 height 32
drag, startPoint x: 934, startPoint y: 256, endPoint x: 935, endPoint y: 292, distance: 36.2
click at [934, 256] on span at bounding box center [928, 257] width 19 height 19
click at [0, 0] on input "radio" at bounding box center [0, 0] width 0 height 0
click at [932, 322] on span at bounding box center [928, 322] width 19 height 19
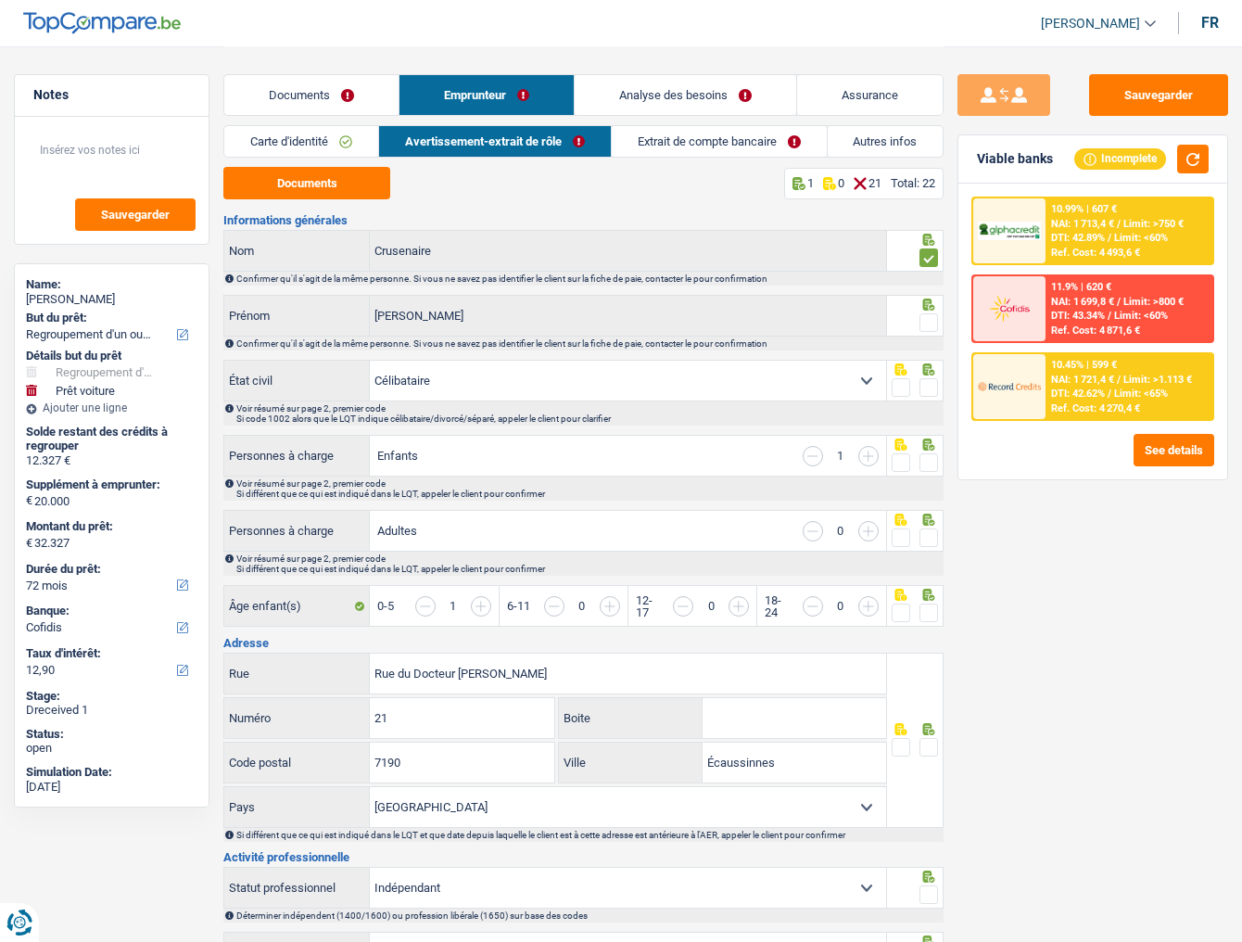
click at [0, 0] on input "radio" at bounding box center [0, 0] width 0 height 0
click at [928, 388] on span at bounding box center [928, 387] width 19 height 19
click at [0, 0] on input "radio" at bounding box center [0, 0] width 0 height 0
click at [930, 462] on div at bounding box center [928, 462] width 19 height 23
click at [930, 465] on span at bounding box center [928, 462] width 19 height 19
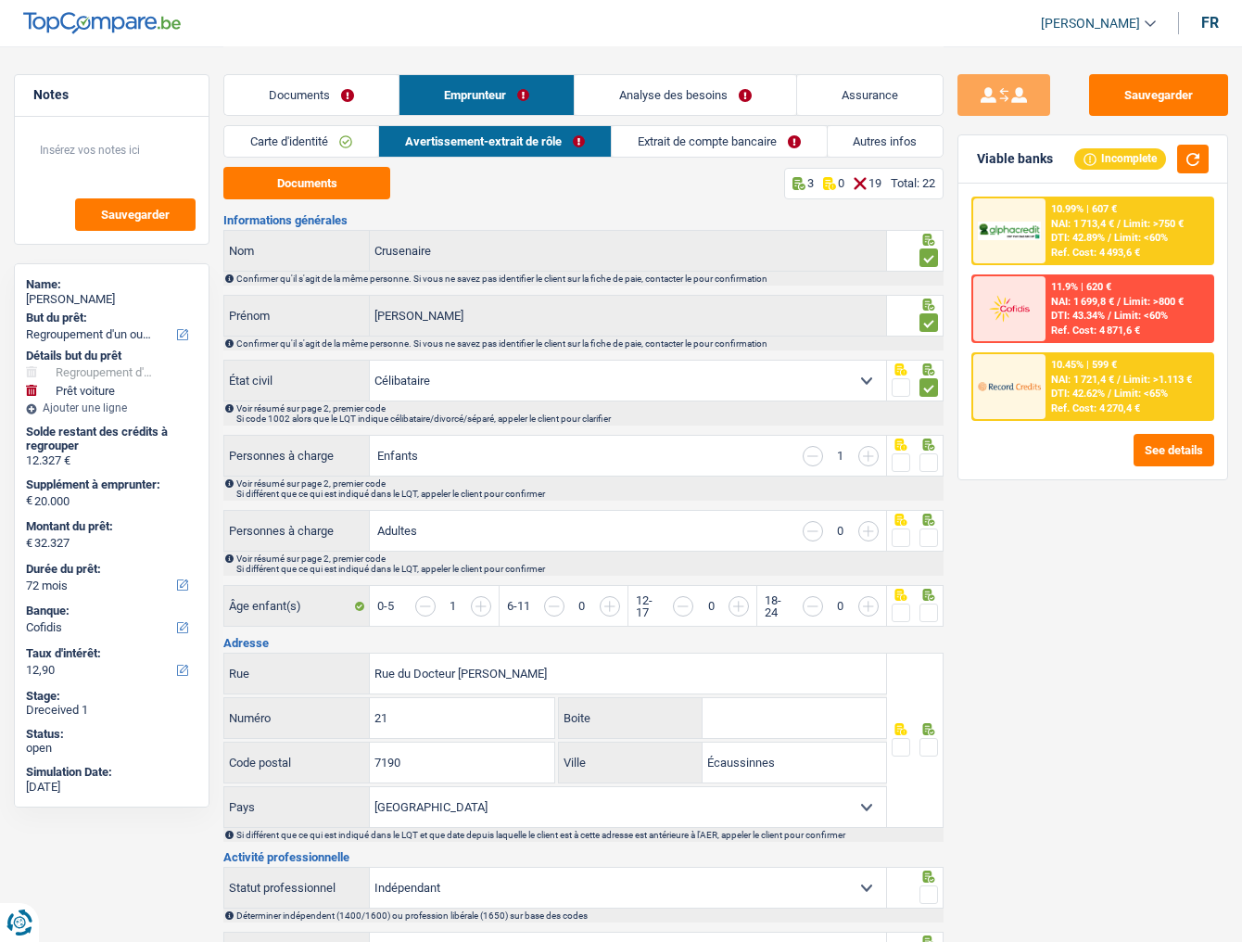
click at [0, 0] on input "radio" at bounding box center [0, 0] width 0 height 0
drag, startPoint x: 1182, startPoint y: 159, endPoint x: 1190, endPoint y: 168, distance: 11.2
click at [1127, 159] on button "button" at bounding box center [1193, 159] width 32 height 29
drag, startPoint x: 926, startPoint y: 537, endPoint x: 1073, endPoint y: 537, distance: 147.3
click at [929, 514] on span at bounding box center [928, 537] width 19 height 19
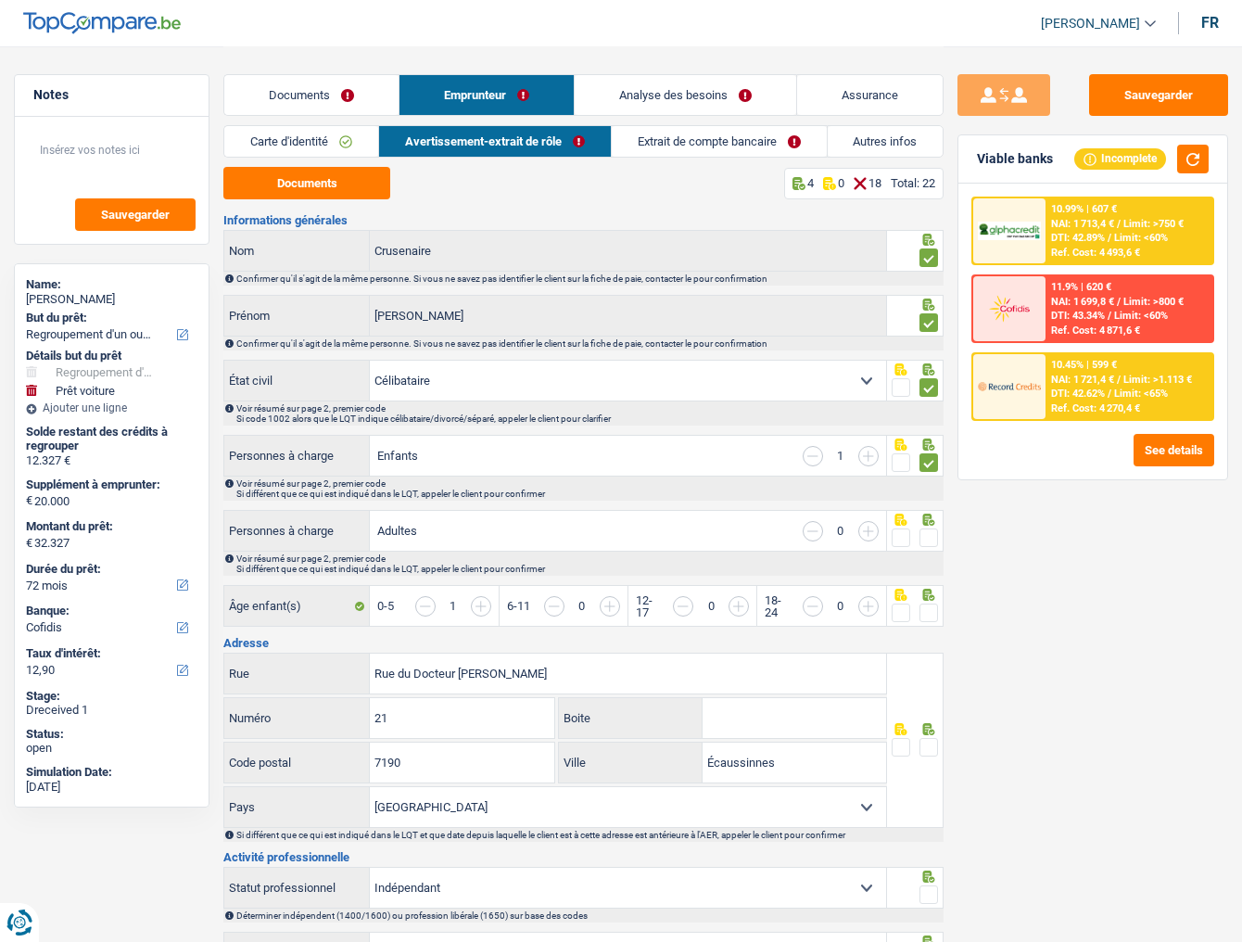
click at [0, 0] on input "radio" at bounding box center [0, 0] width 0 height 0
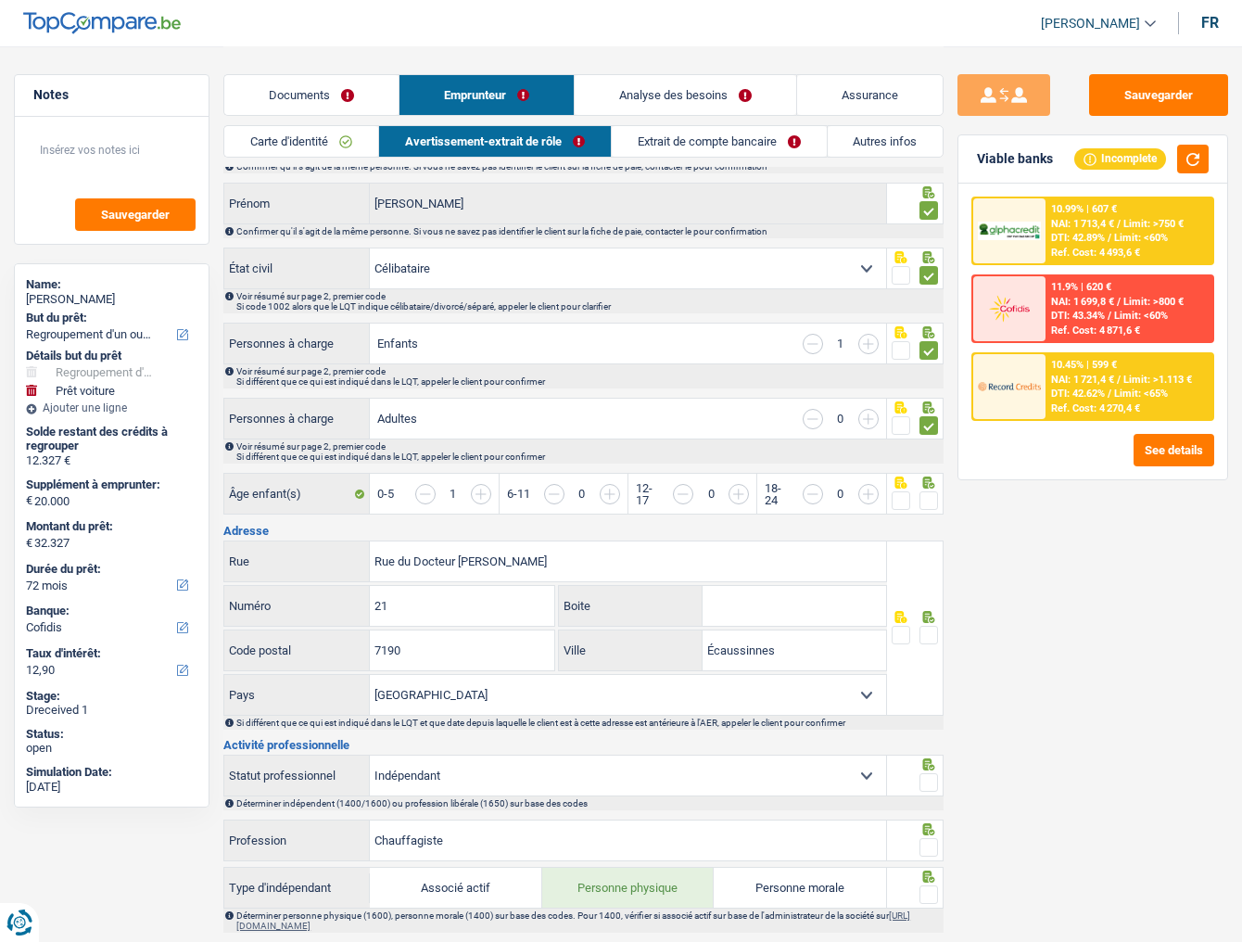
scroll to position [148, 0]
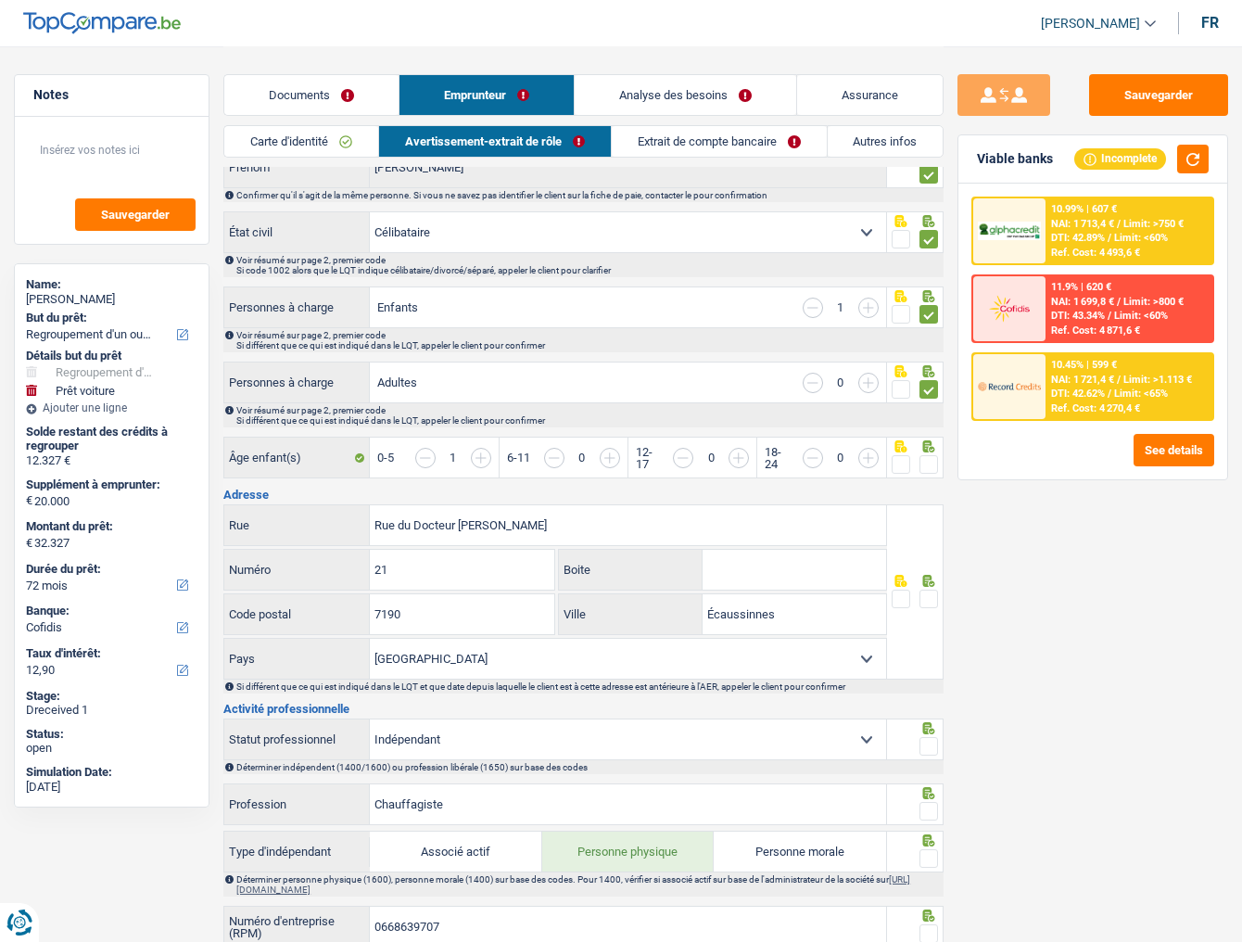
click at [934, 462] on span at bounding box center [928, 464] width 19 height 19
click at [0, 0] on input "radio" at bounding box center [0, 0] width 0 height 0
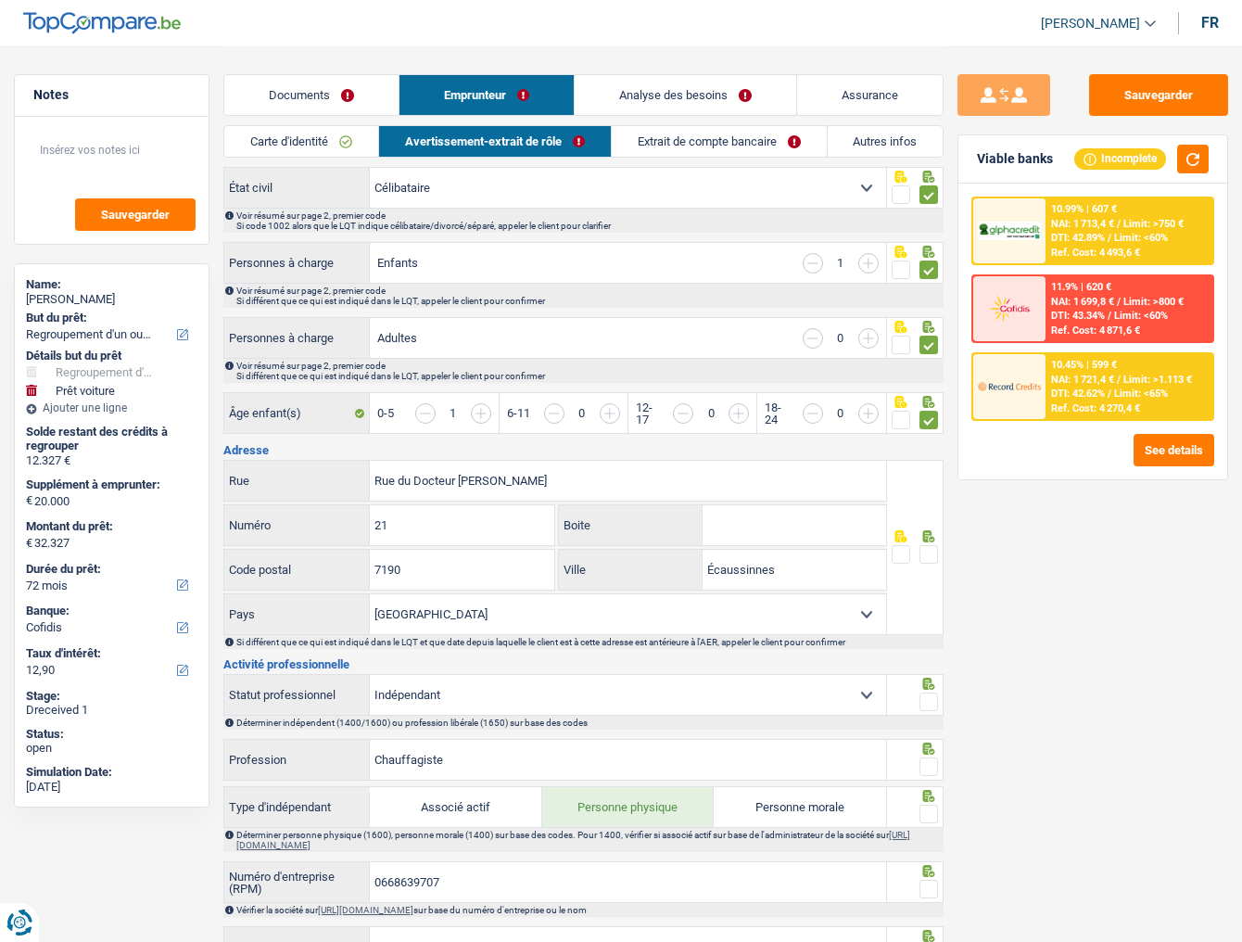
scroll to position [297, 0]
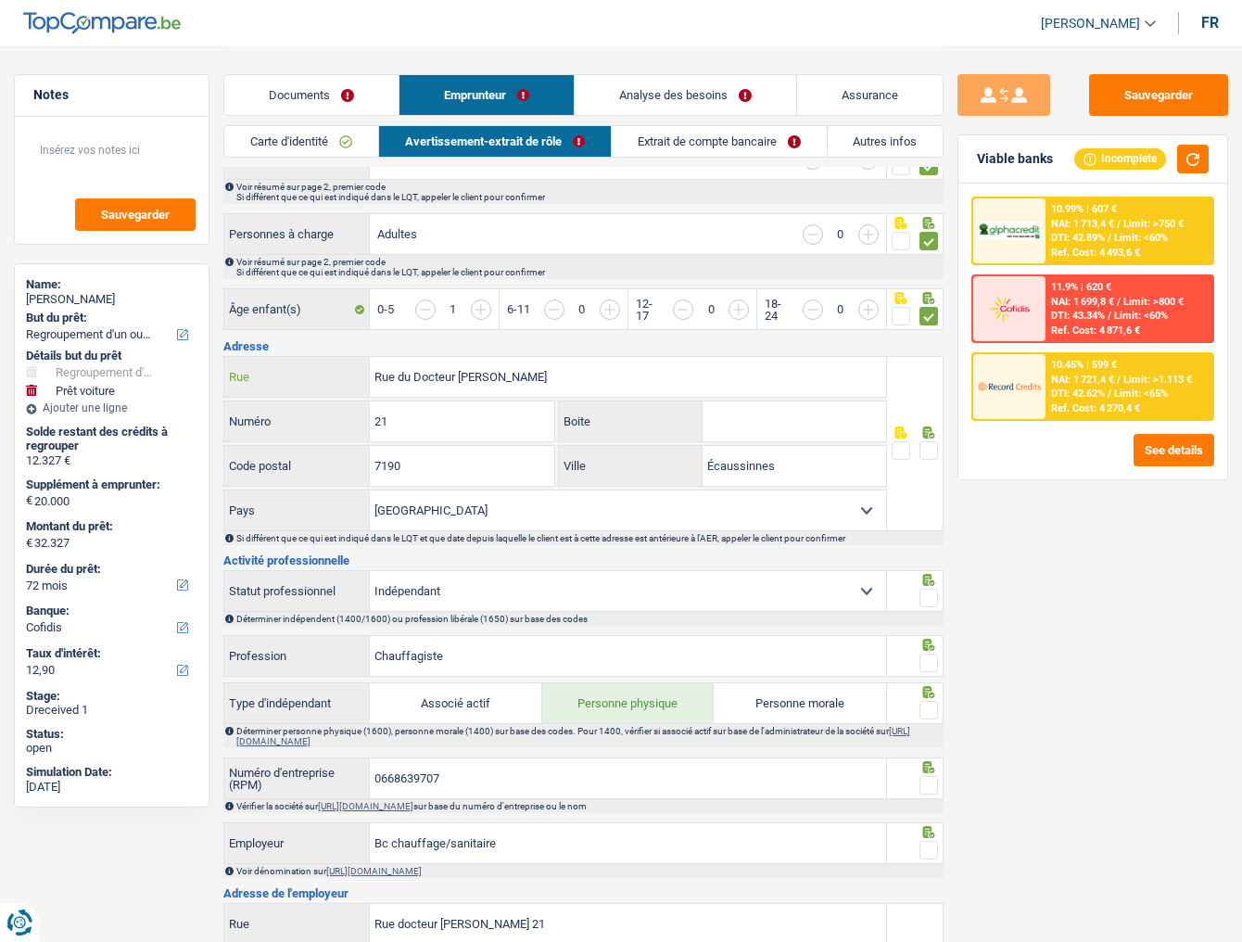
click at [413, 374] on input "Rue du Docteur Rene Bureau" at bounding box center [628, 377] width 516 height 40
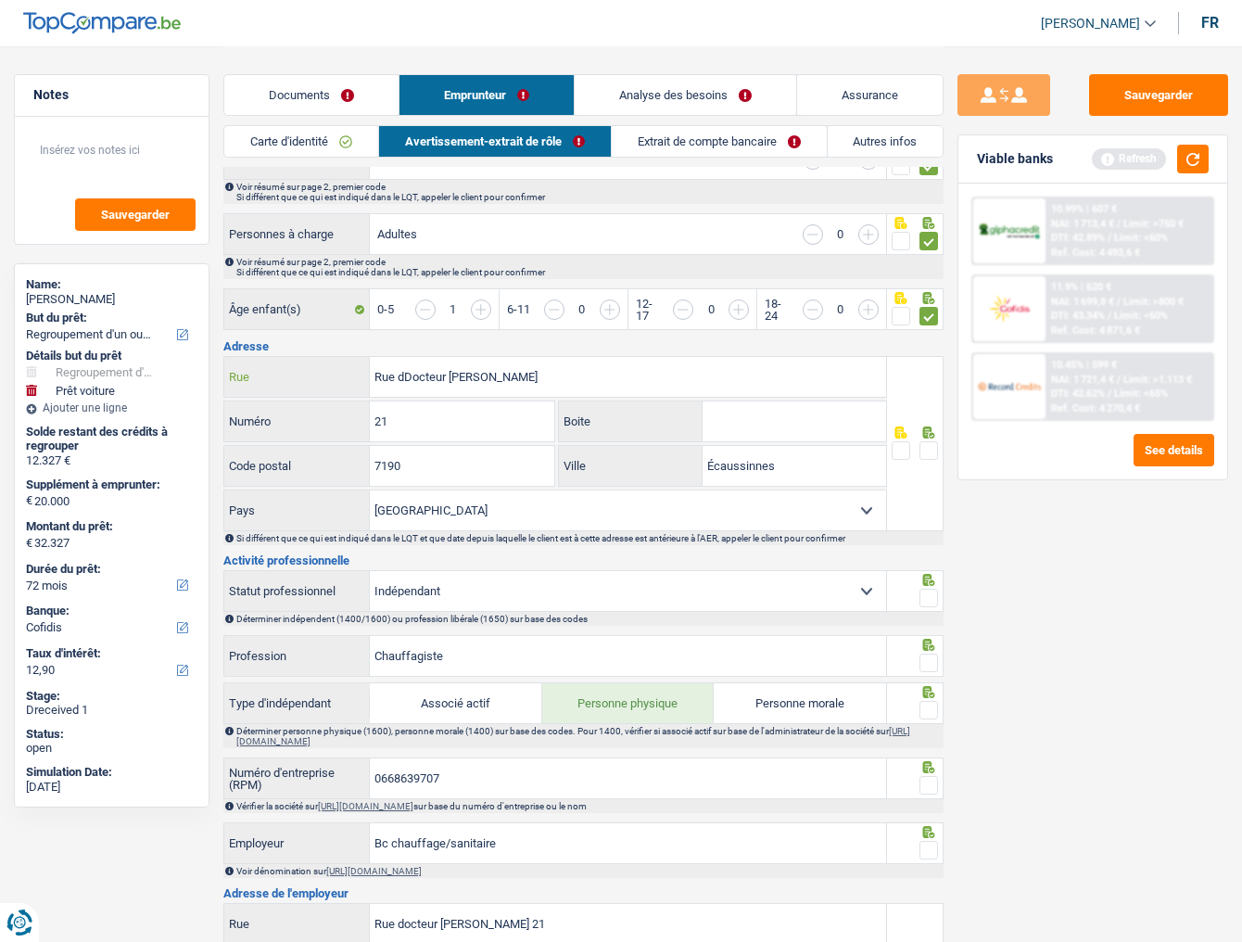
type input "Rue dDocteur Rene Bureau"
click at [933, 447] on span at bounding box center [928, 450] width 19 height 19
click at [0, 0] on input "radio" at bounding box center [0, 0] width 0 height 0
click at [1127, 159] on button "button" at bounding box center [1193, 159] width 32 height 29
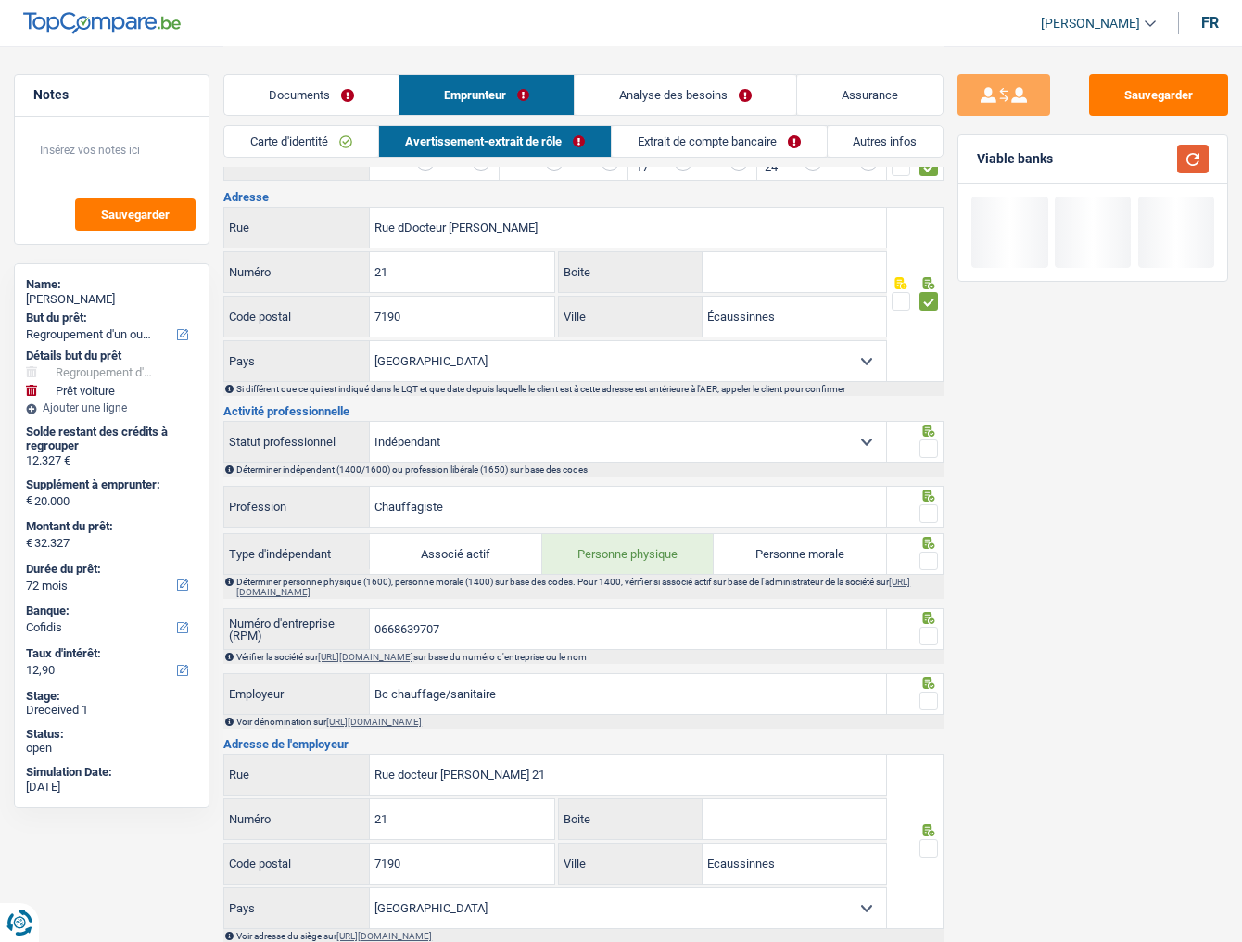
scroll to position [519, 0]
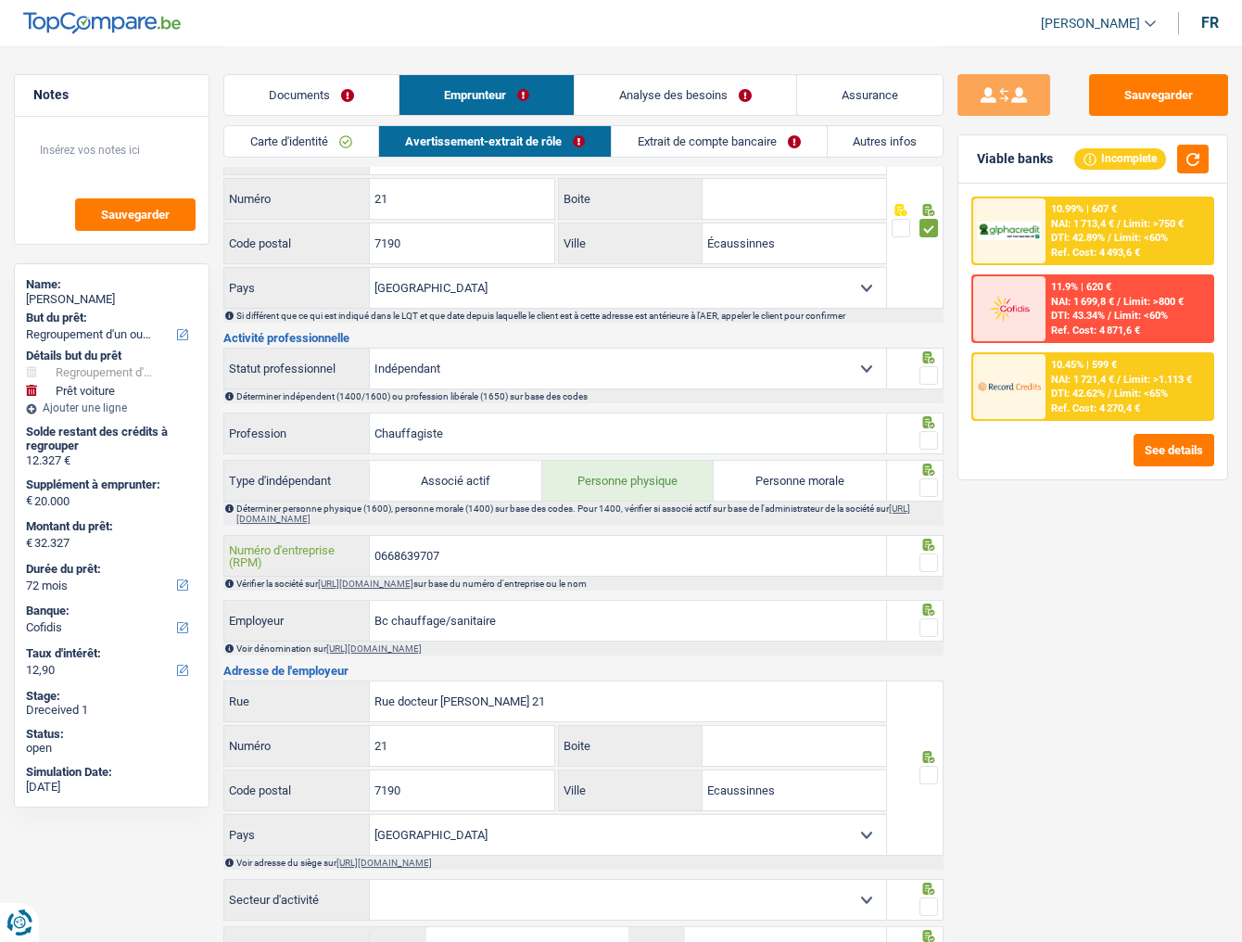
click at [406, 514] on input "0668639707" at bounding box center [628, 556] width 516 height 40
click at [413, 514] on link "https://kbopub.economie.fgov.be/kbopub/zoeknummerform.html" at bounding box center [365, 583] width 95 height 10
drag, startPoint x: -624, startPoint y: 588, endPoint x: -839, endPoint y: -90, distance: 710.7
click at [0, 0] on html "Vous avez le contrôle de vos données Nous utilisons des cookies, tout comme nos…" at bounding box center [621, 579] width 1242 height 2197
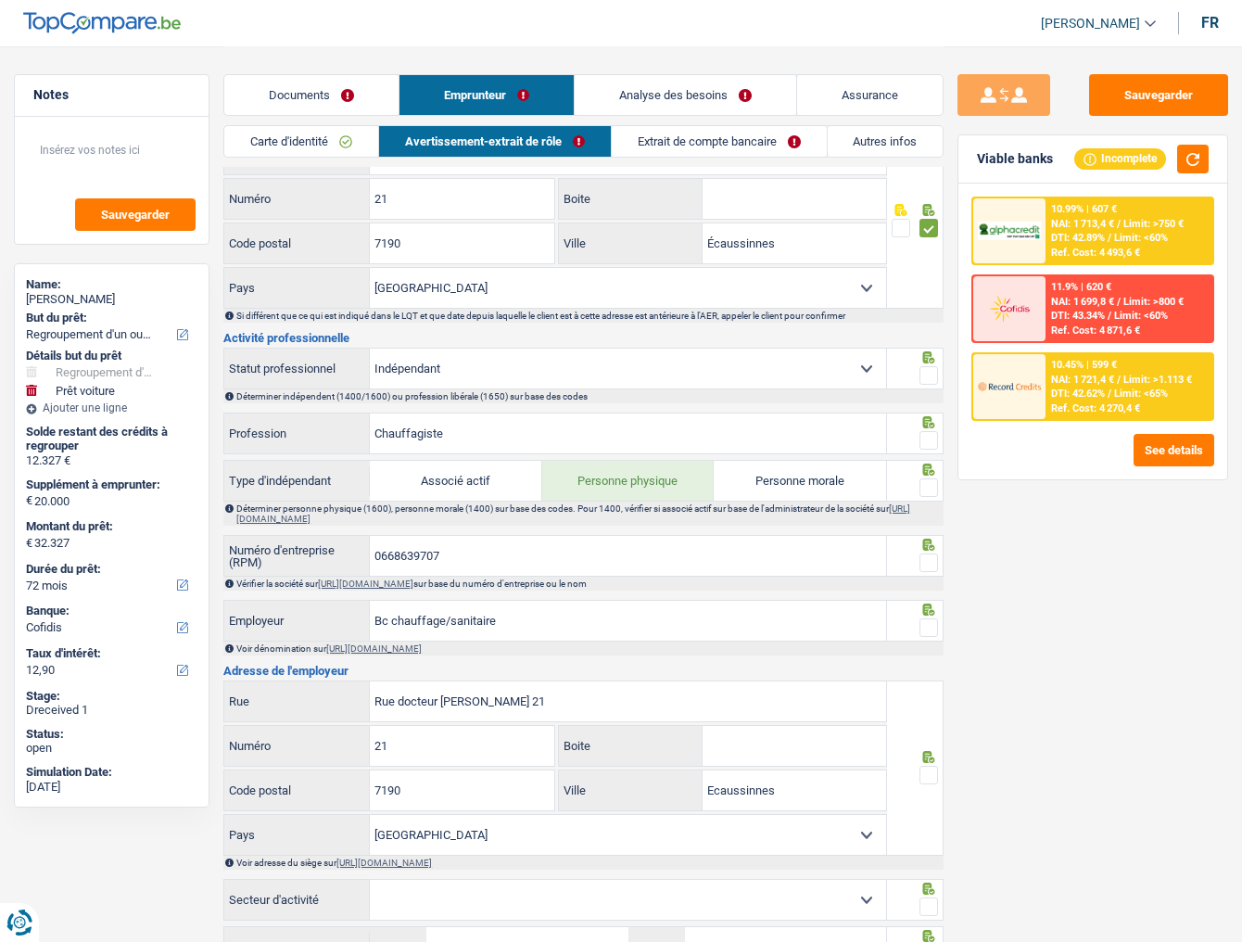
click at [995, 514] on div "Sauvegarder Viable banks Incomplete 10.99% | 607 € NAI: 1 713,4 € / Limit: >750…" at bounding box center [1092, 493] width 298 height 838
click at [929, 374] on span at bounding box center [928, 375] width 19 height 19
click at [0, 0] on input "radio" at bounding box center [0, 0] width 0 height 0
drag, startPoint x: 461, startPoint y: 426, endPoint x: 82, endPoint y: 455, distance: 379.2
click at [82, 455] on div "Notes Sauvegarder Name: Benoit Crusenaire But du prêt: Confort maison: meubles,…" at bounding box center [621, 571] width 1242 height 2089
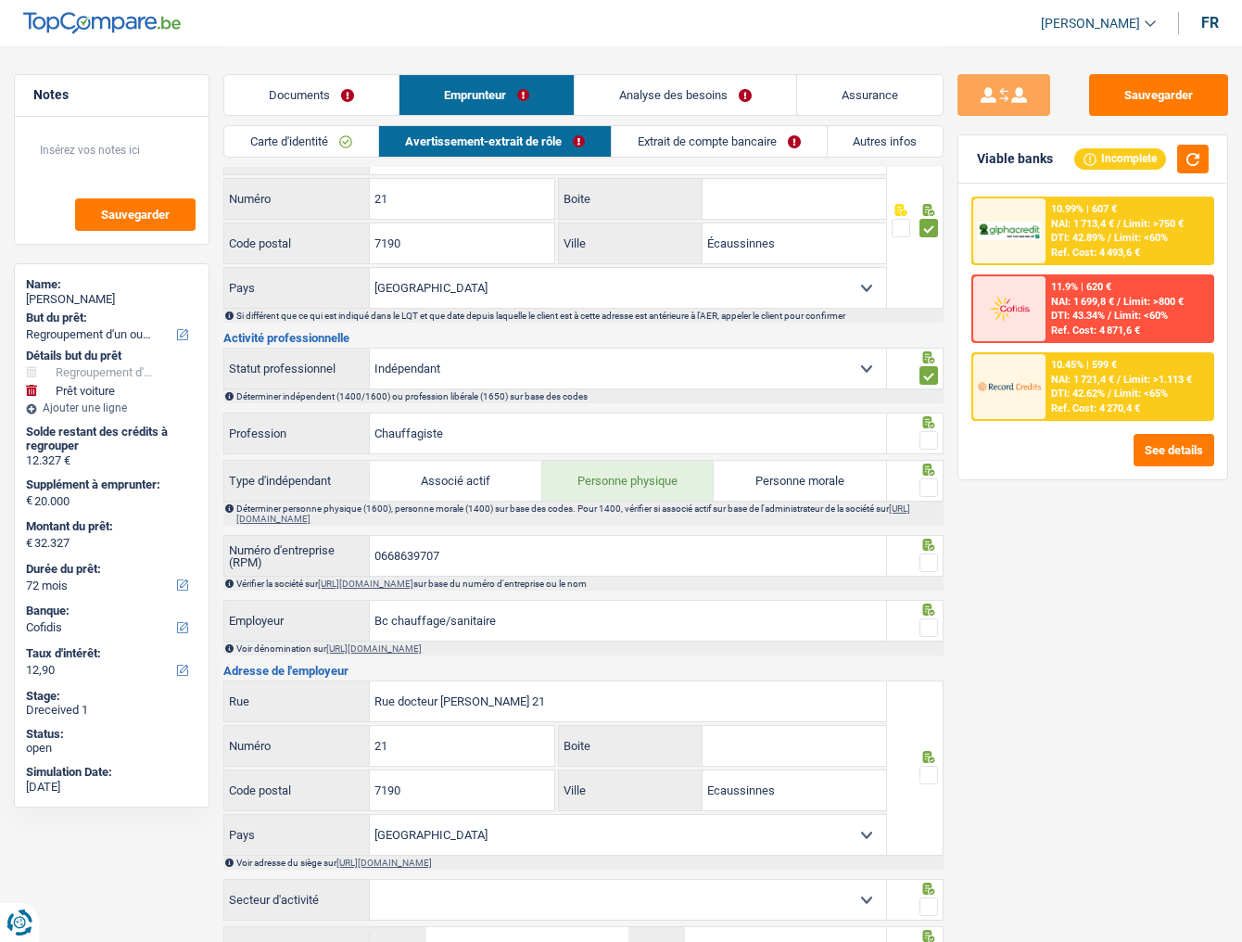
drag, startPoint x: 926, startPoint y: 435, endPoint x: 923, endPoint y: 455, distance: 20.6
click at [927, 435] on span at bounding box center [928, 440] width 19 height 19
click at [0, 0] on input "radio" at bounding box center [0, 0] width 0 height 0
click at [927, 489] on span at bounding box center [928, 487] width 19 height 19
click at [0, 0] on input "radio" at bounding box center [0, 0] width 0 height 0
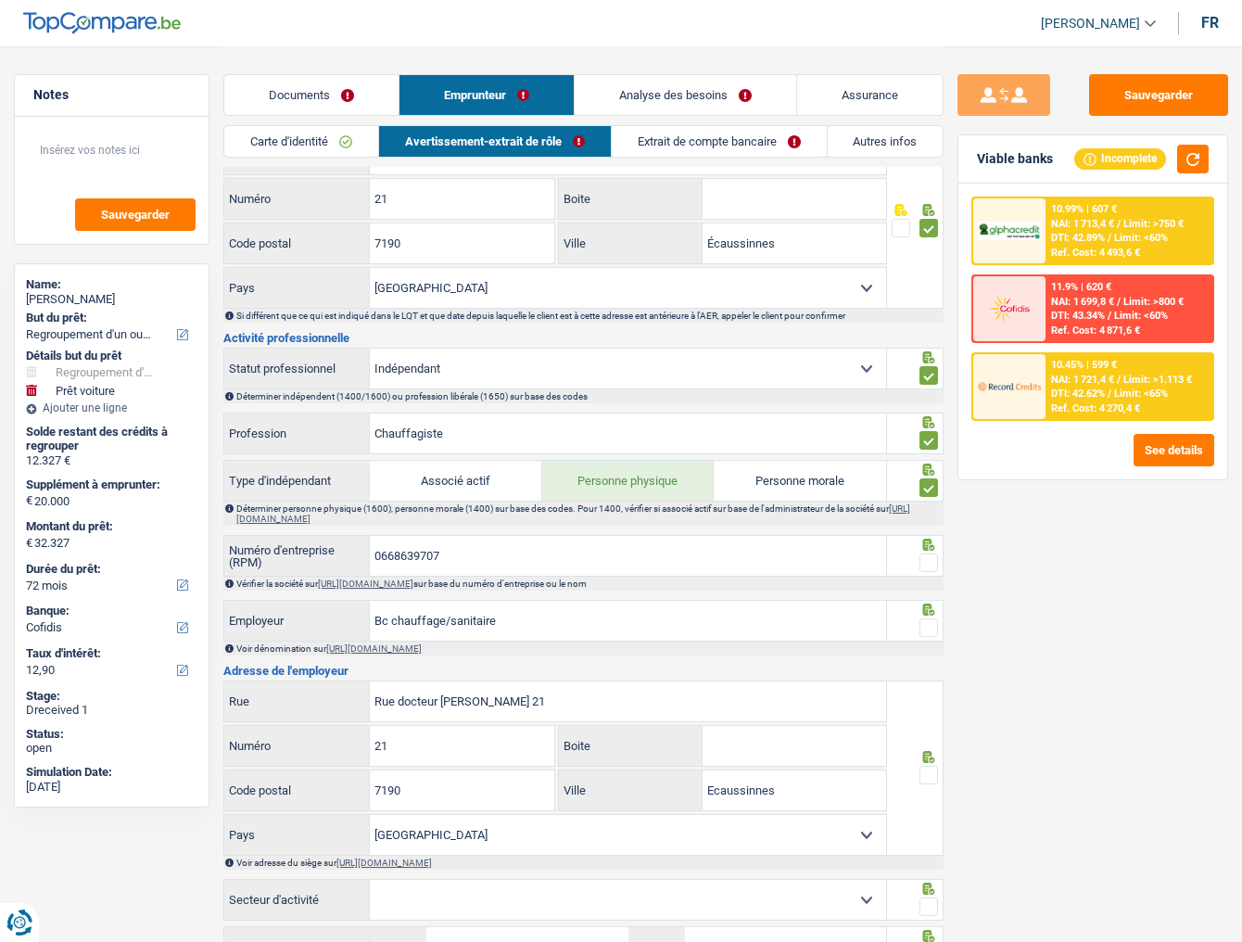
click at [925, 514] on span at bounding box center [928, 562] width 19 height 19
click at [0, 0] on input "radio" at bounding box center [0, 0] width 0 height 0
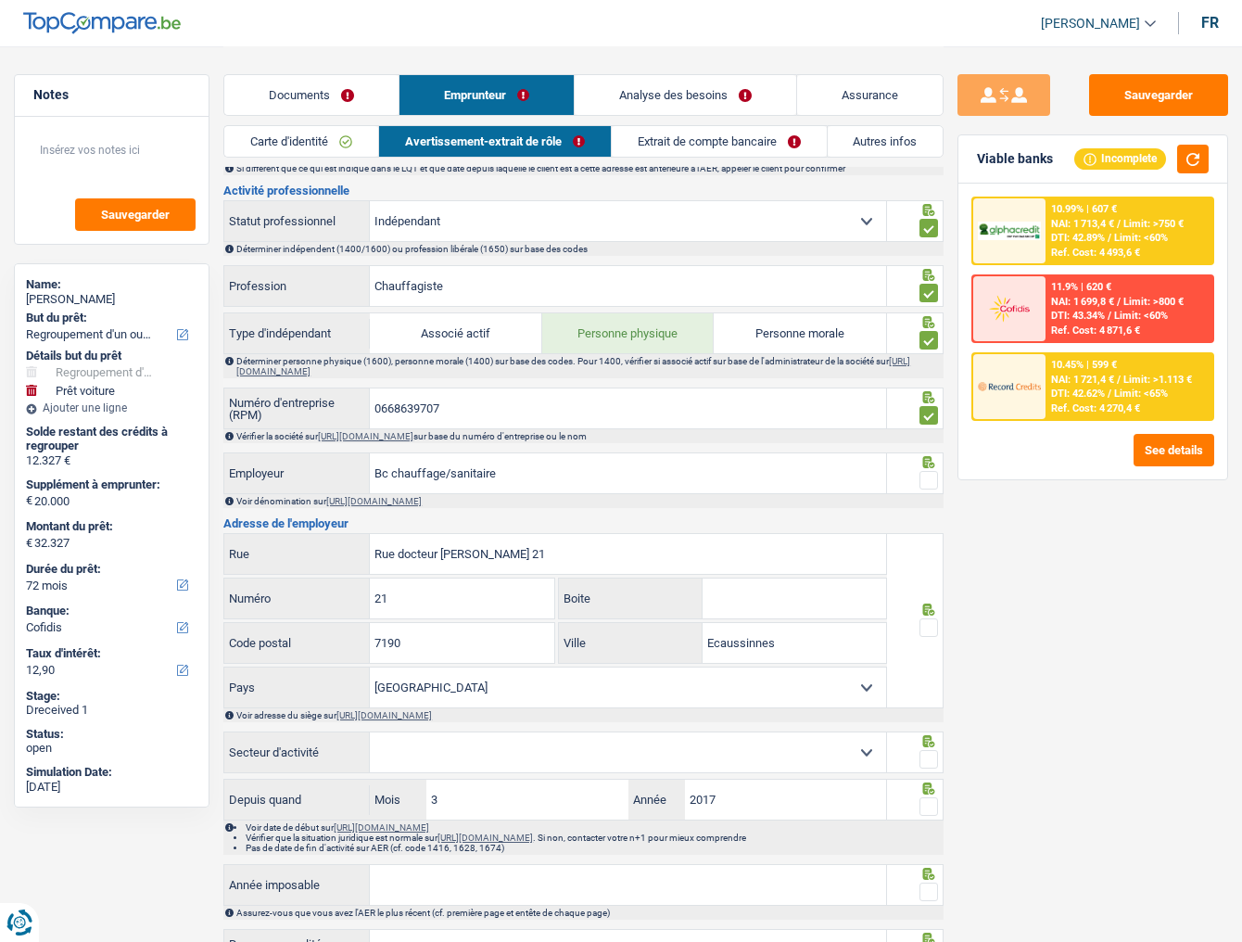
scroll to position [667, 0]
click at [139, 514] on div "Notes Sauvegarder Name: Benoit Crusenaire But du prêt: Confort maison: meubles,…" at bounding box center [621, 423] width 1242 height 2089
paste input "e l'Yser(Be) 61 7100 La Louvière"
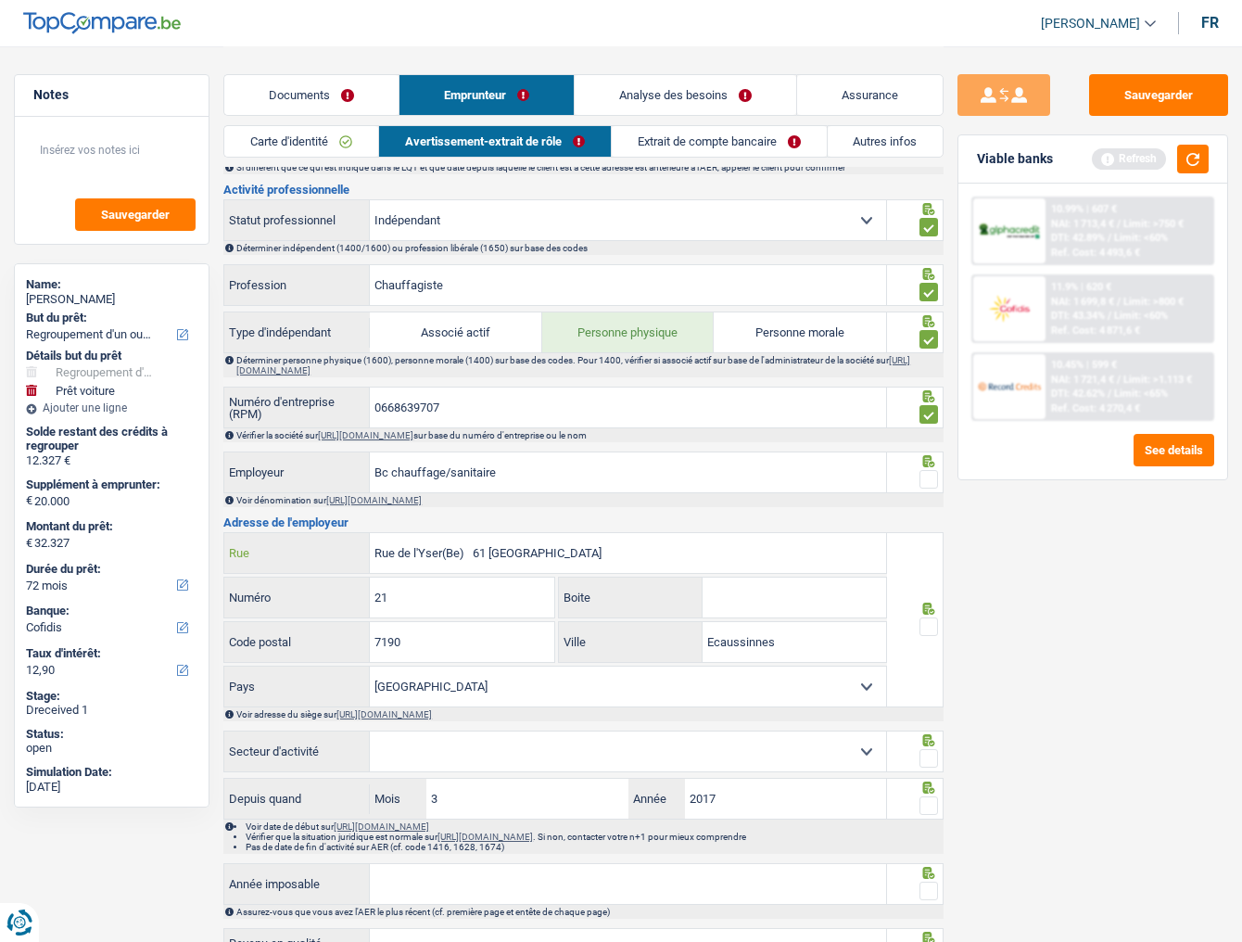
drag, startPoint x: 438, startPoint y: 551, endPoint x: 482, endPoint y: 552, distance: 43.6
click at [482, 514] on input "Rue de l'Yser(Be) 61 7100 La Louvière" at bounding box center [628, 553] width 516 height 40
type input "Rue de l'Yser 7100 La Louvière"
drag, startPoint x: 449, startPoint y: 587, endPoint x: 282, endPoint y: 611, distance: 168.5
click at [282, 514] on div "21 Numéro" at bounding box center [389, 597] width 330 height 40
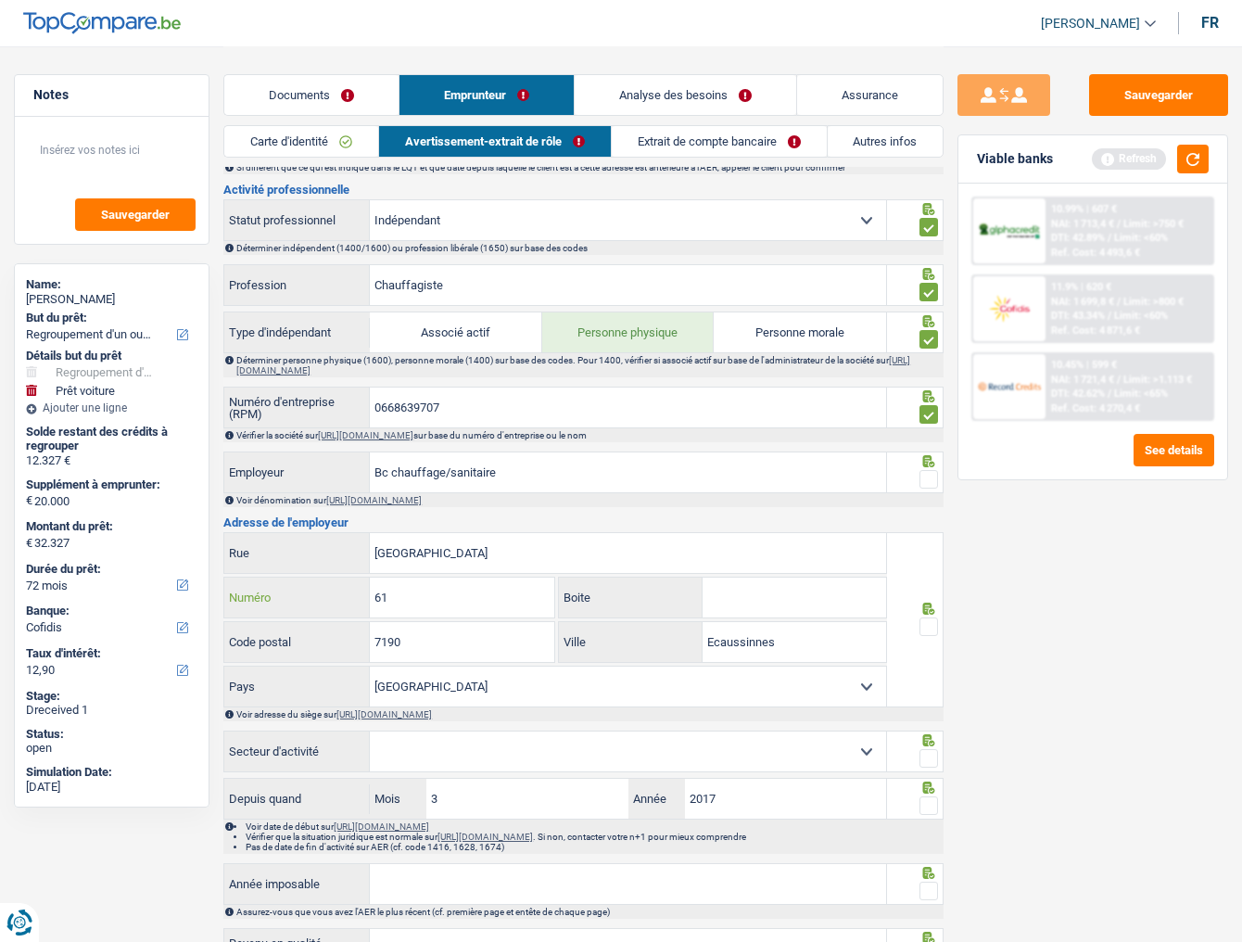
type input "61"
drag, startPoint x: 570, startPoint y: 546, endPoint x: 449, endPoint y: 546, distance: 121.4
click at [449, 514] on input "Rue de l'Yser 7100 La Louvière" at bounding box center [628, 553] width 516 height 40
type input "Rue de l'Yser"
click at [445, 514] on input "7190" at bounding box center [462, 642] width 184 height 40
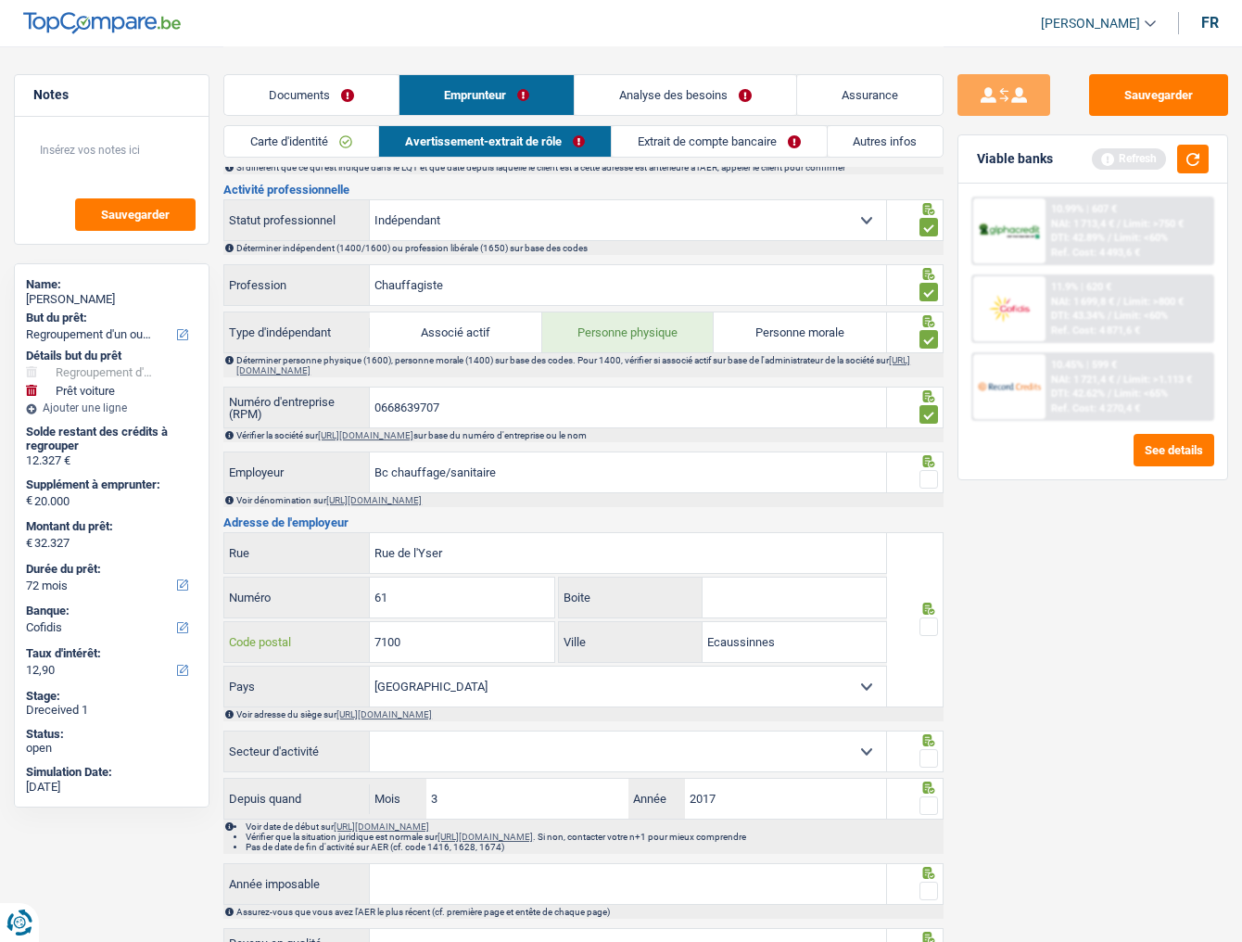
type input "7100"
drag, startPoint x: 808, startPoint y: 632, endPoint x: 547, endPoint y: 652, distance: 262.1
click at [547, 514] on div "7100 Code postal Ecaussinnes Ville" at bounding box center [555, 643] width 664 height 44
type input "la louvière"
click at [937, 514] on span at bounding box center [928, 626] width 19 height 19
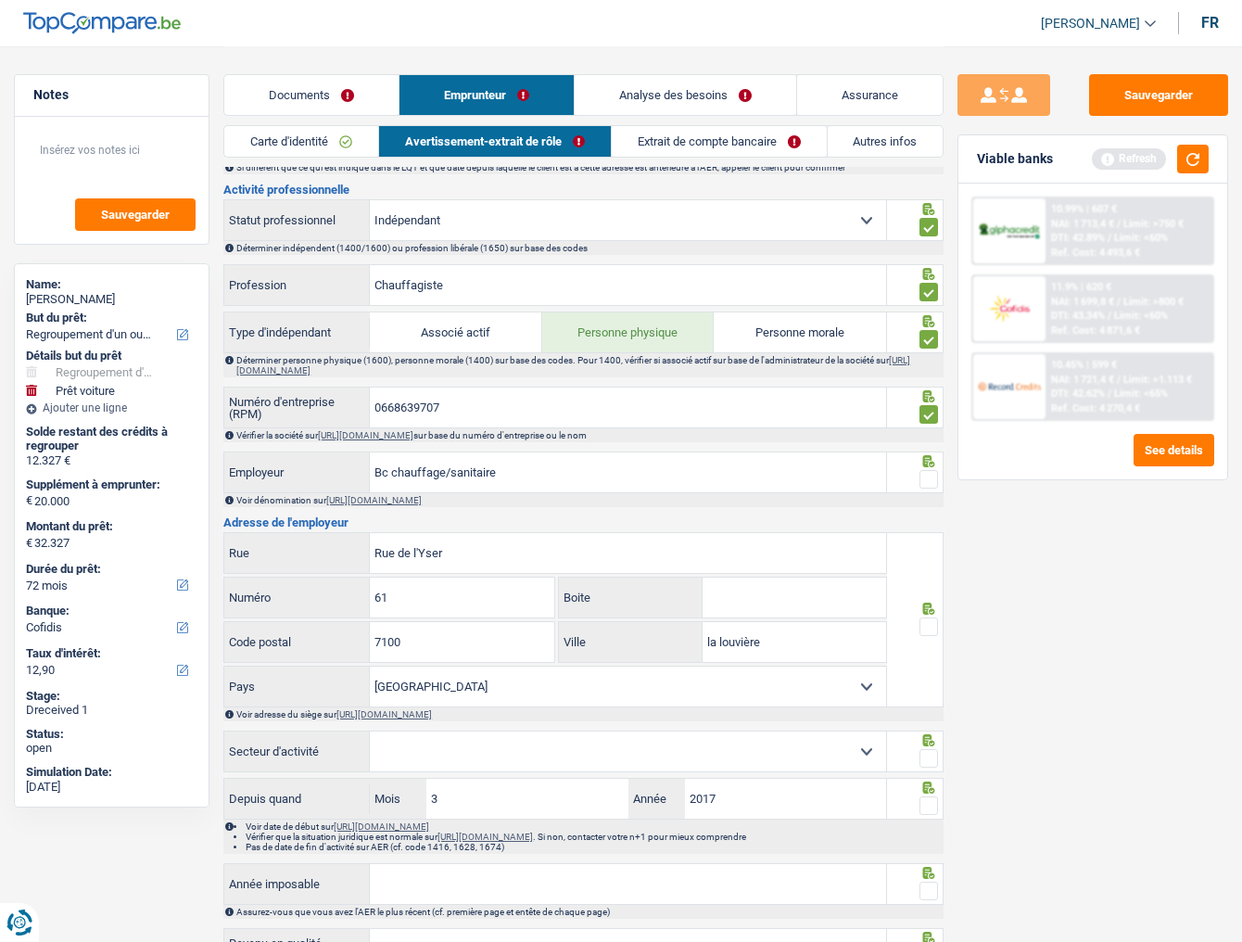
click at [0, 0] on input "radio" at bounding box center [0, 0] width 0 height 0
click at [929, 473] on span at bounding box center [928, 479] width 19 height 19
click at [0, 0] on input "radio" at bounding box center [0, 0] width 0 height 0
click at [1127, 158] on button "button" at bounding box center [1193, 159] width 32 height 29
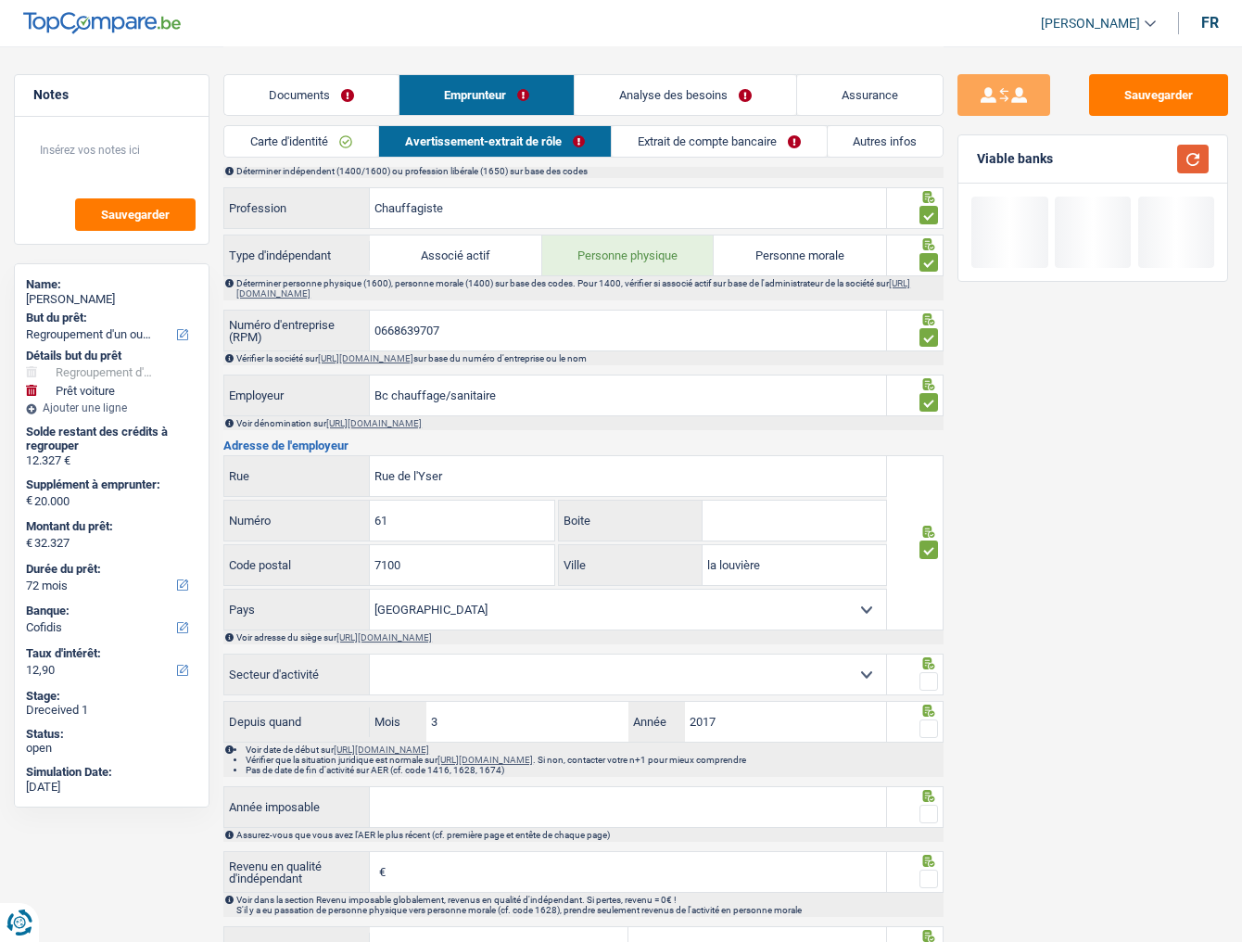
scroll to position [816, 0]
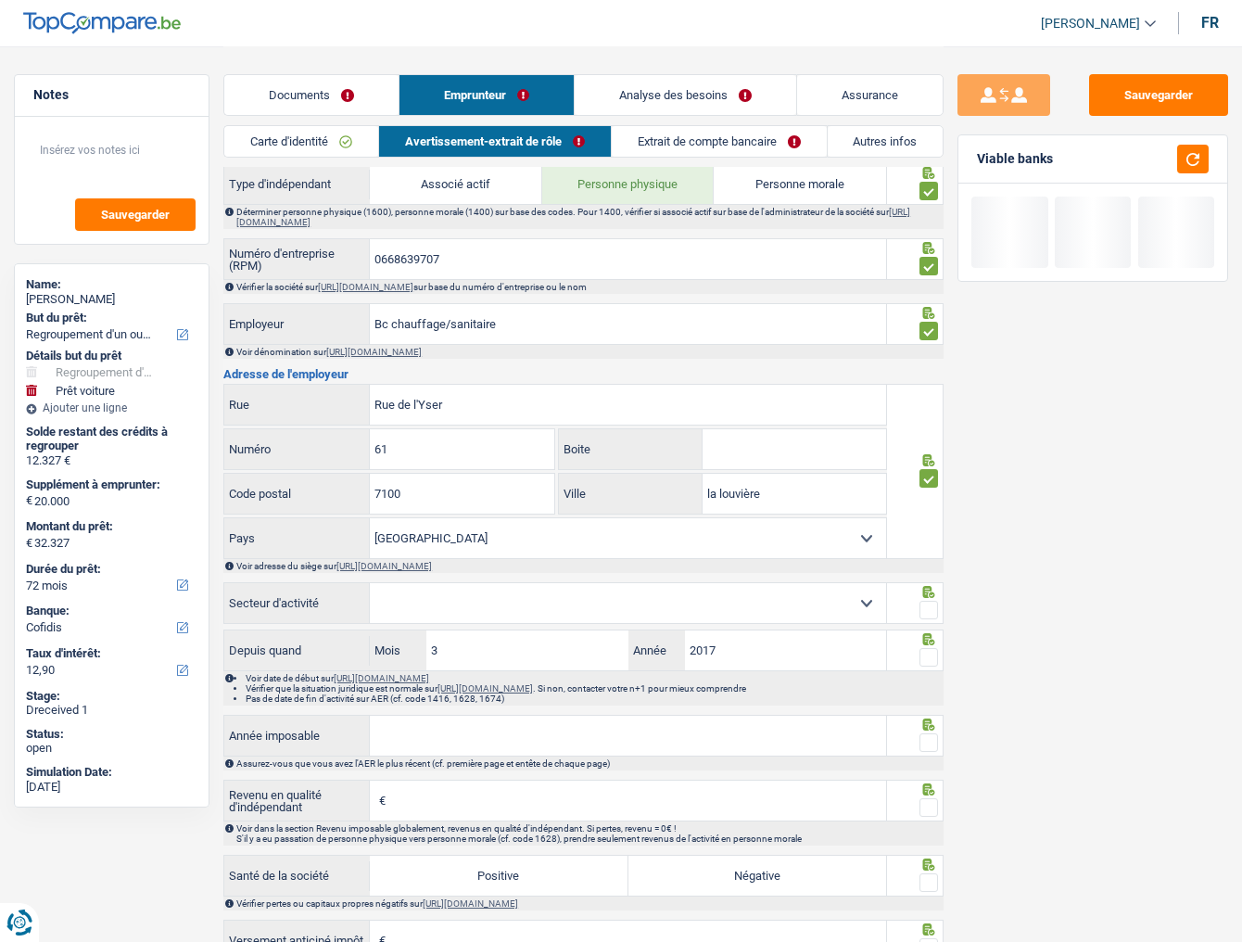
click at [634, 514] on select "Agriculture/Pêche Industrie Horeca Courier/Fitness/Taxi Construction Banques/As…" at bounding box center [628, 603] width 516 height 40
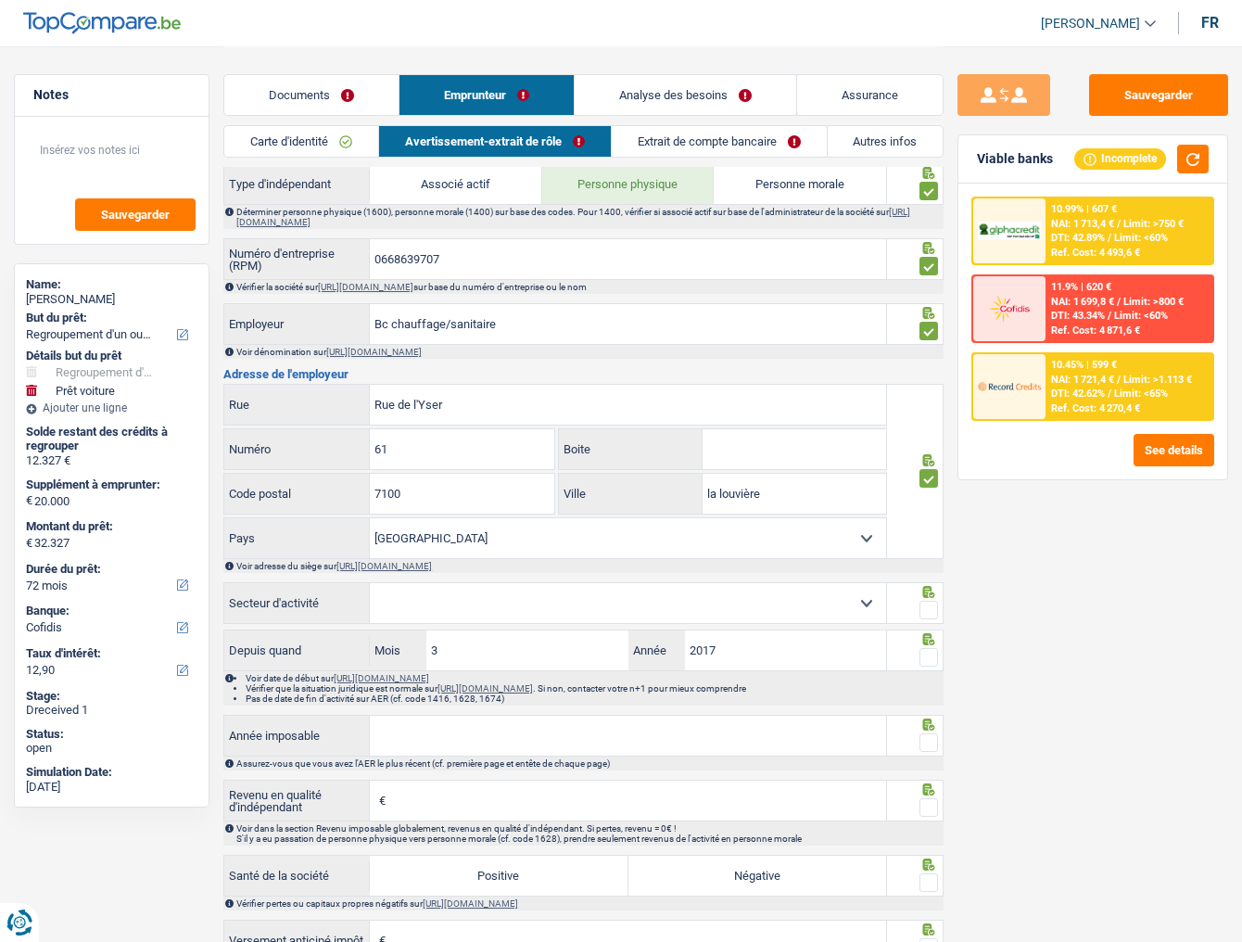
select select "smallCompanies"
click at [370, 514] on select "Agriculture/Pêche Industrie Horeca Courier/Fitness/Taxi Construction Banques/As…" at bounding box center [628, 603] width 516 height 40
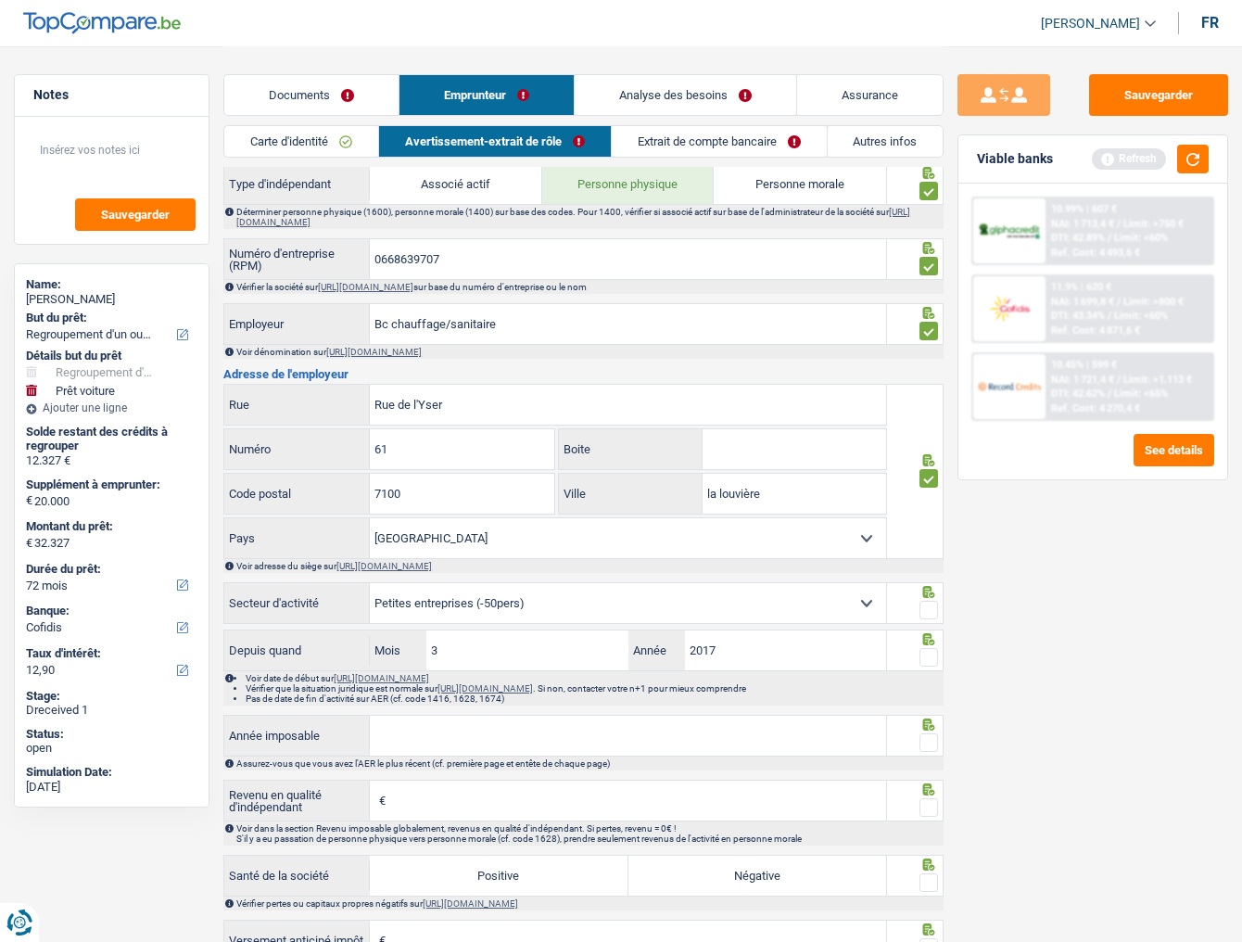
click at [928, 514] on span at bounding box center [928, 610] width 19 height 19
click at [0, 0] on input "radio" at bounding box center [0, 0] width 0 height 0
drag, startPoint x: 468, startPoint y: 653, endPoint x: 320, endPoint y: 675, distance: 149.8
click at [320, 514] on div "Depuis quand 3 Mois / 2017 Année Voir date de début sur https://kbopub.economie…" at bounding box center [583, 667] width 720 height 76
type input "01"
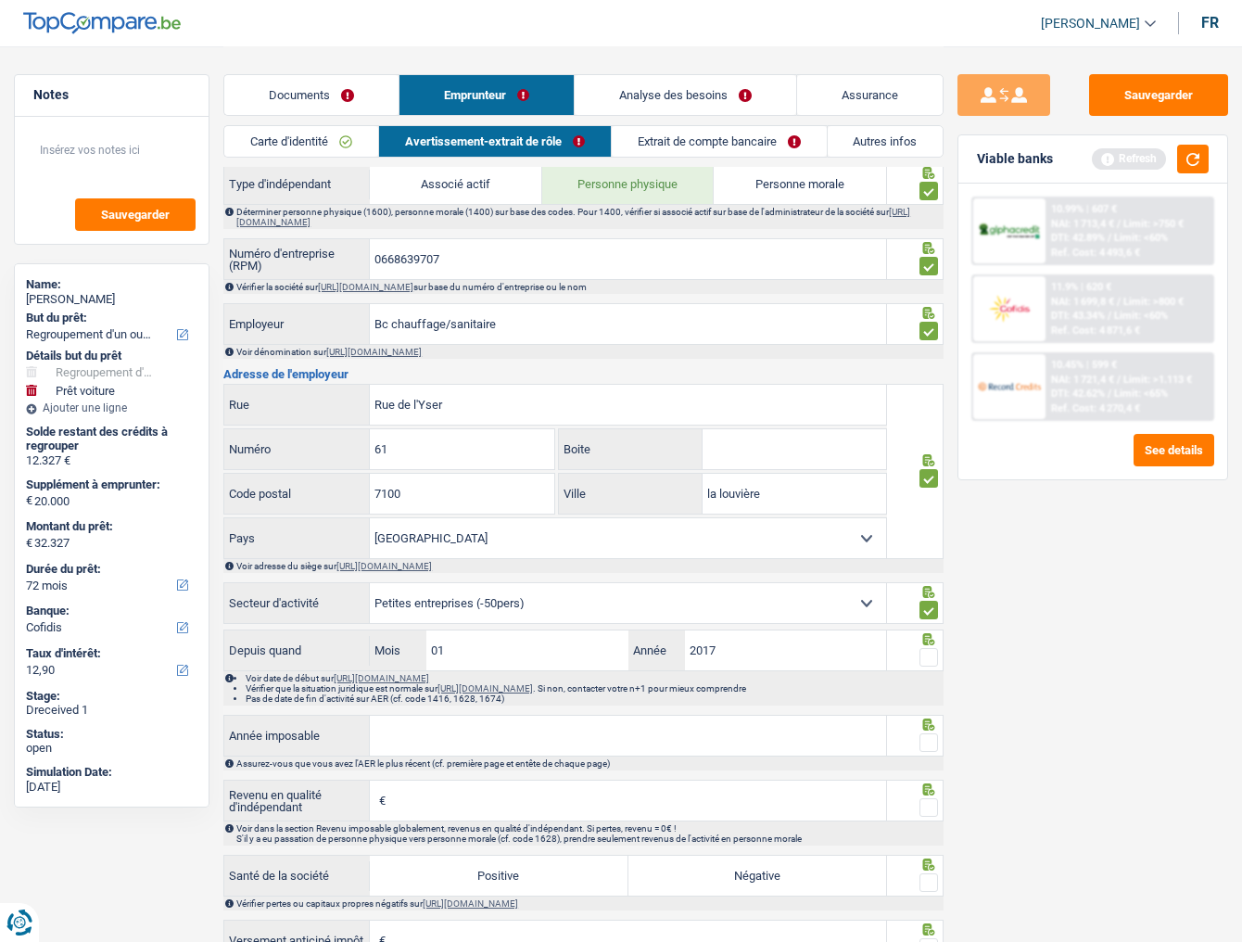
click at [934, 514] on span at bounding box center [928, 657] width 19 height 19
click at [0, 0] on input "radio" at bounding box center [0, 0] width 0 height 0
click at [1127, 170] on button "button" at bounding box center [1193, 159] width 32 height 29
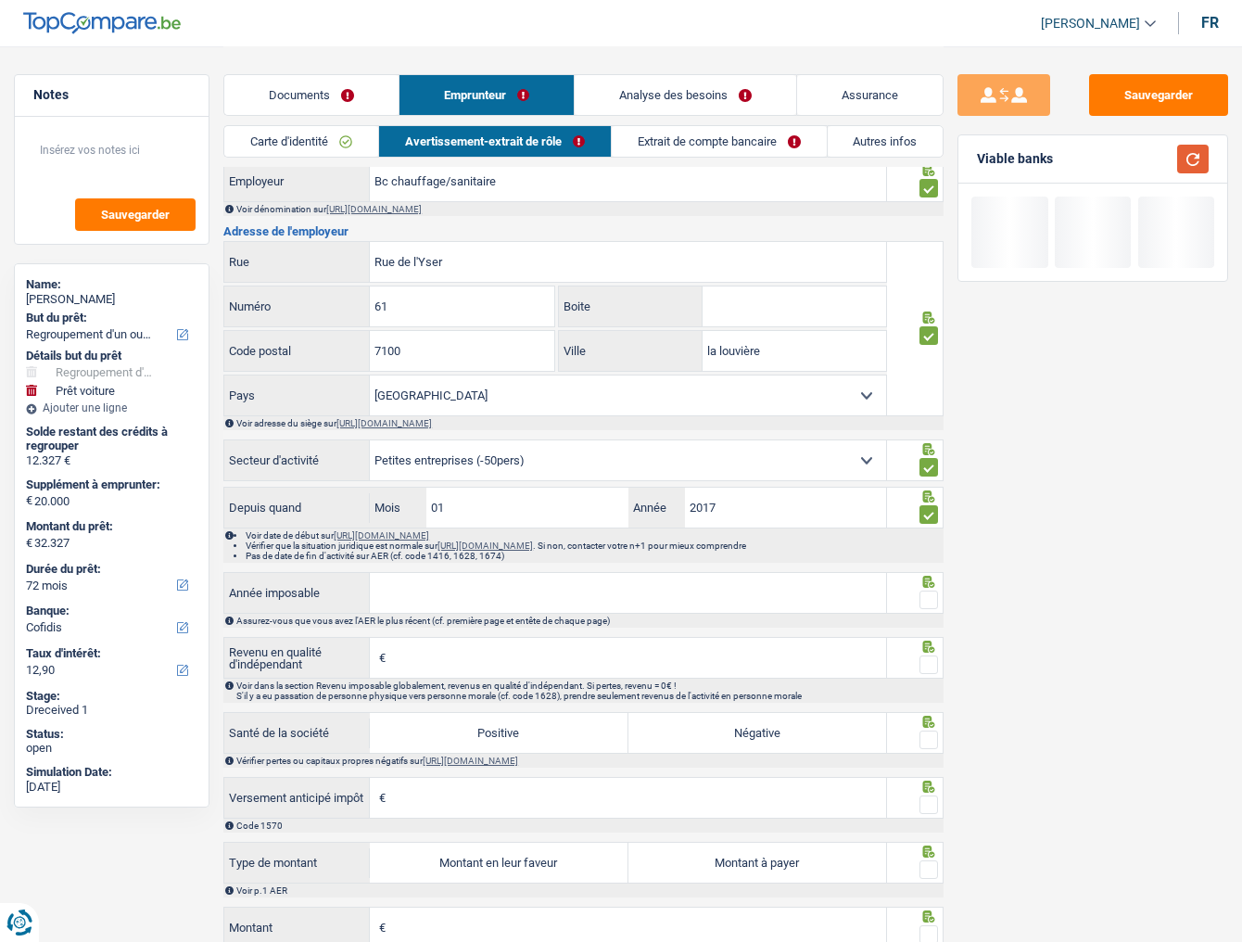
scroll to position [964, 0]
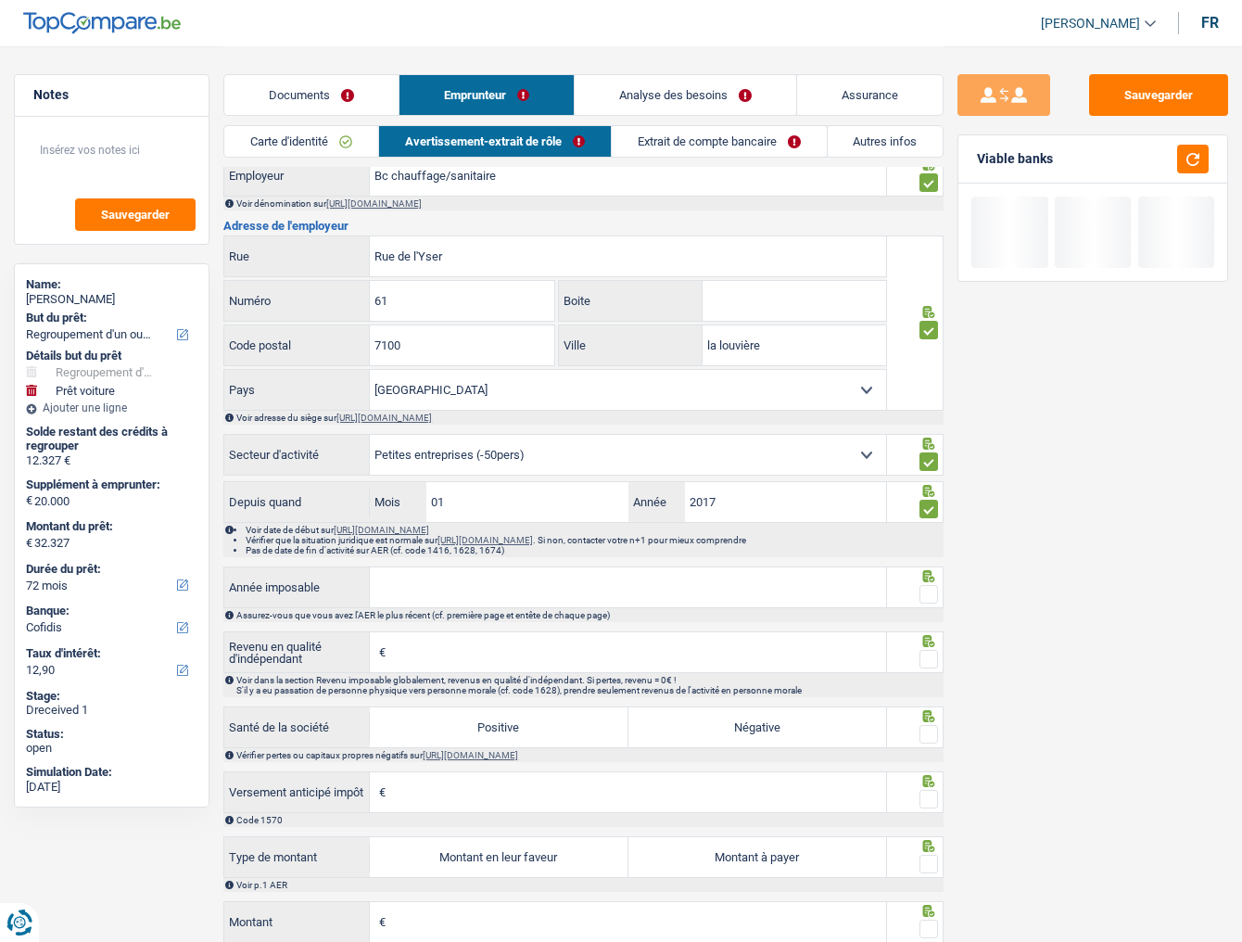
click at [608, 514] on input "Année imposable" at bounding box center [628, 587] width 516 height 40
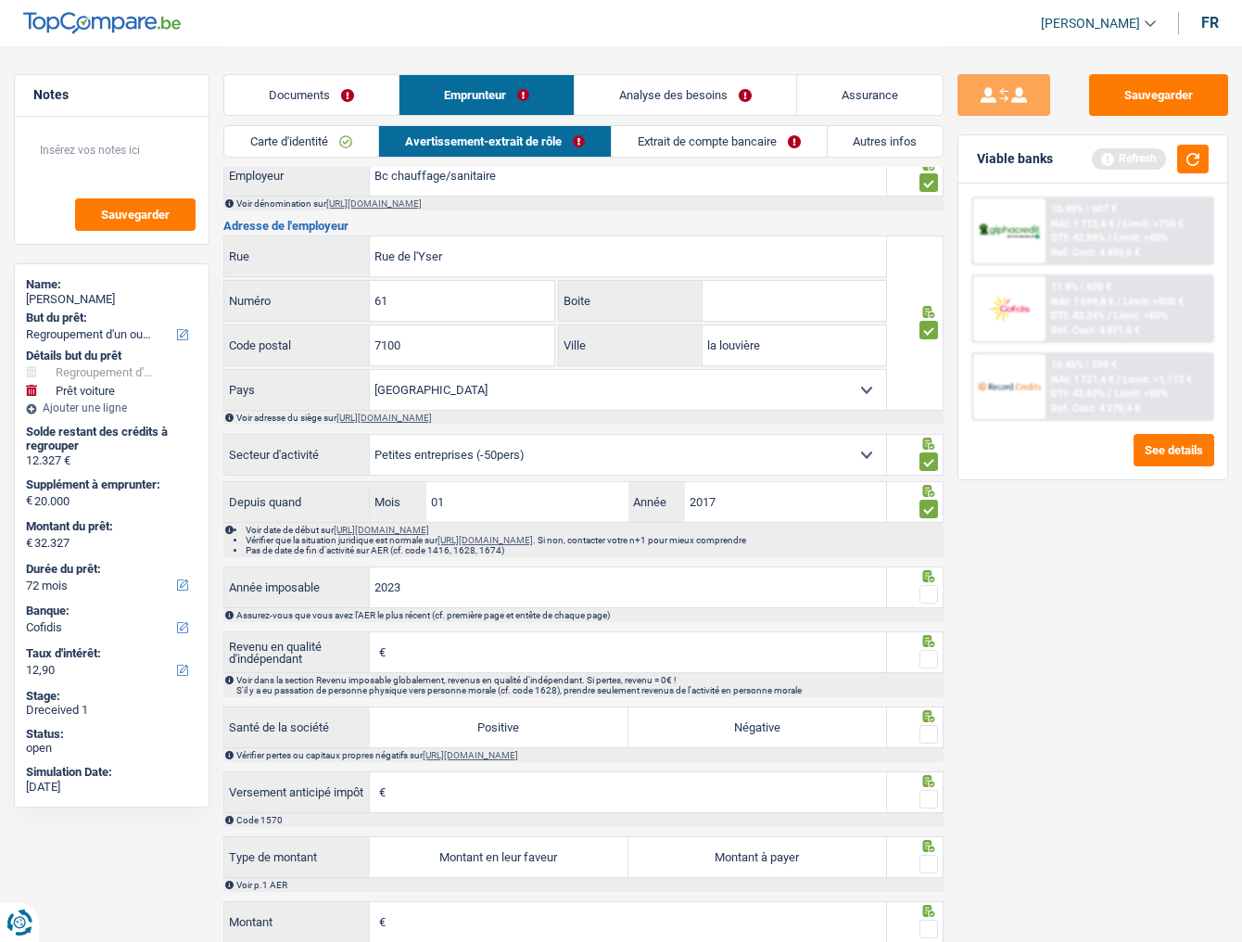
type input "2023"
click at [927, 514] on span at bounding box center [928, 594] width 19 height 19
click at [0, 0] on input "radio" at bounding box center [0, 0] width 0 height 0
click at [1127, 163] on button "button" at bounding box center [1193, 159] width 32 height 29
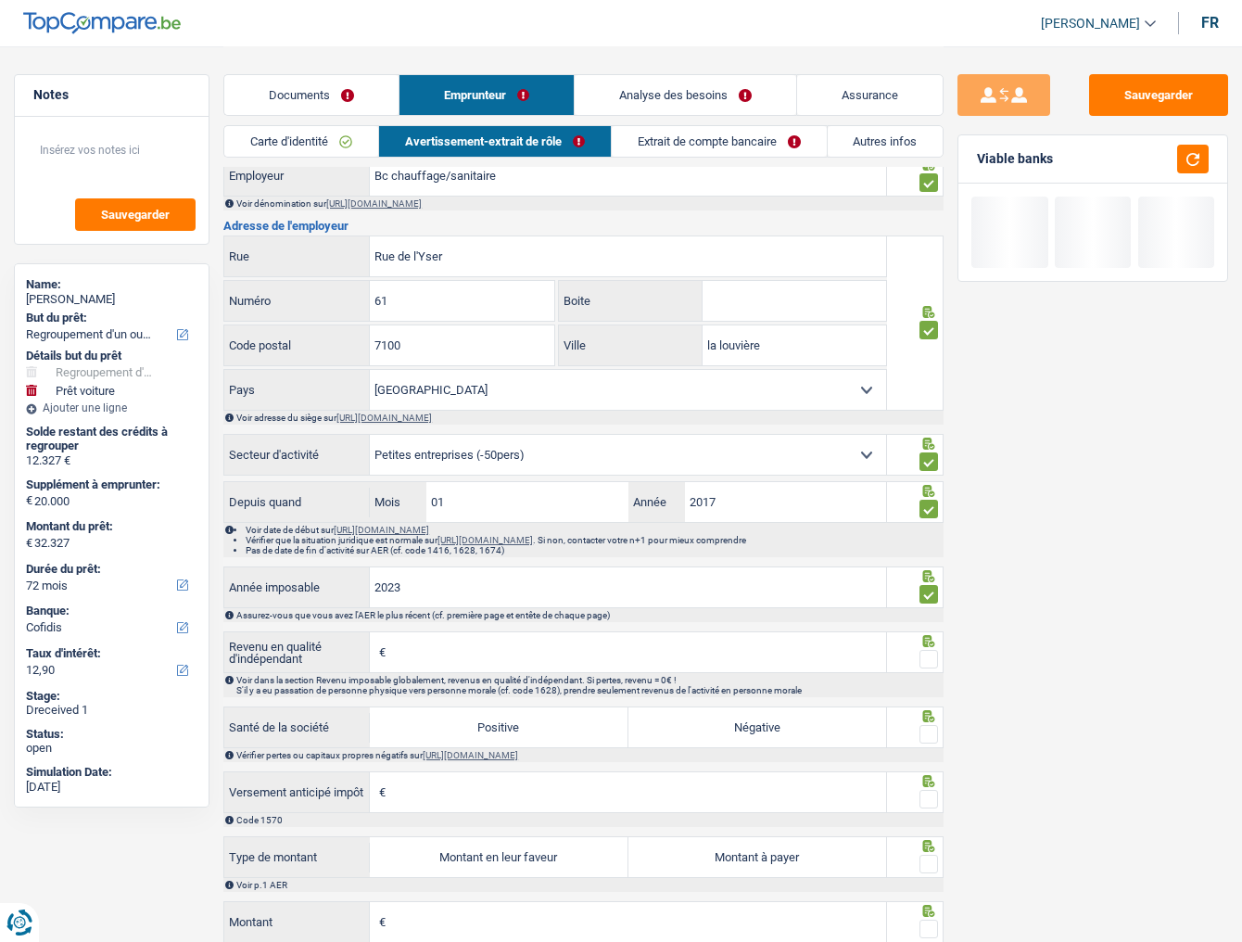
click at [536, 514] on input "Revenu en qualité d'indépendant" at bounding box center [638, 652] width 496 height 40
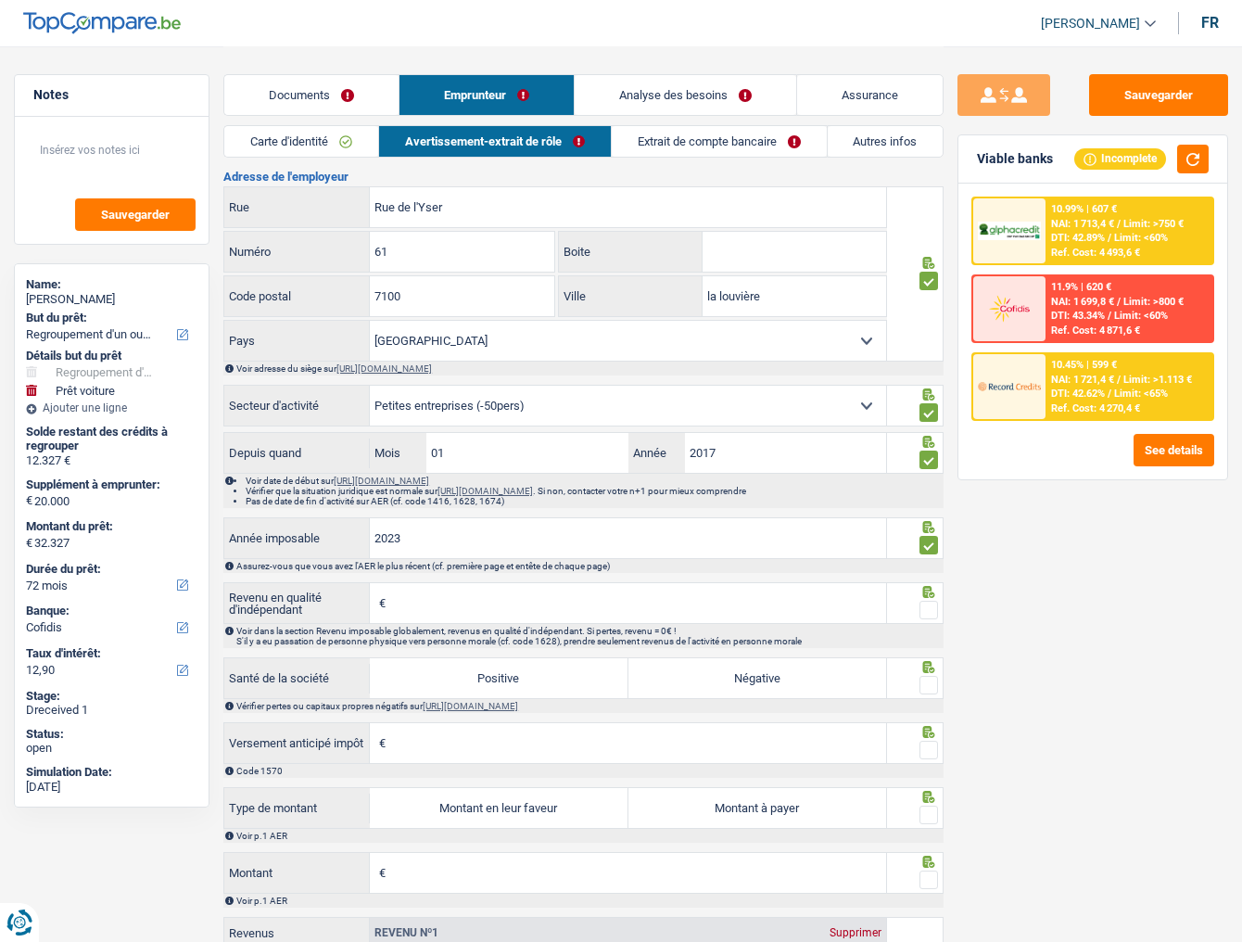
scroll to position [1112, 0]
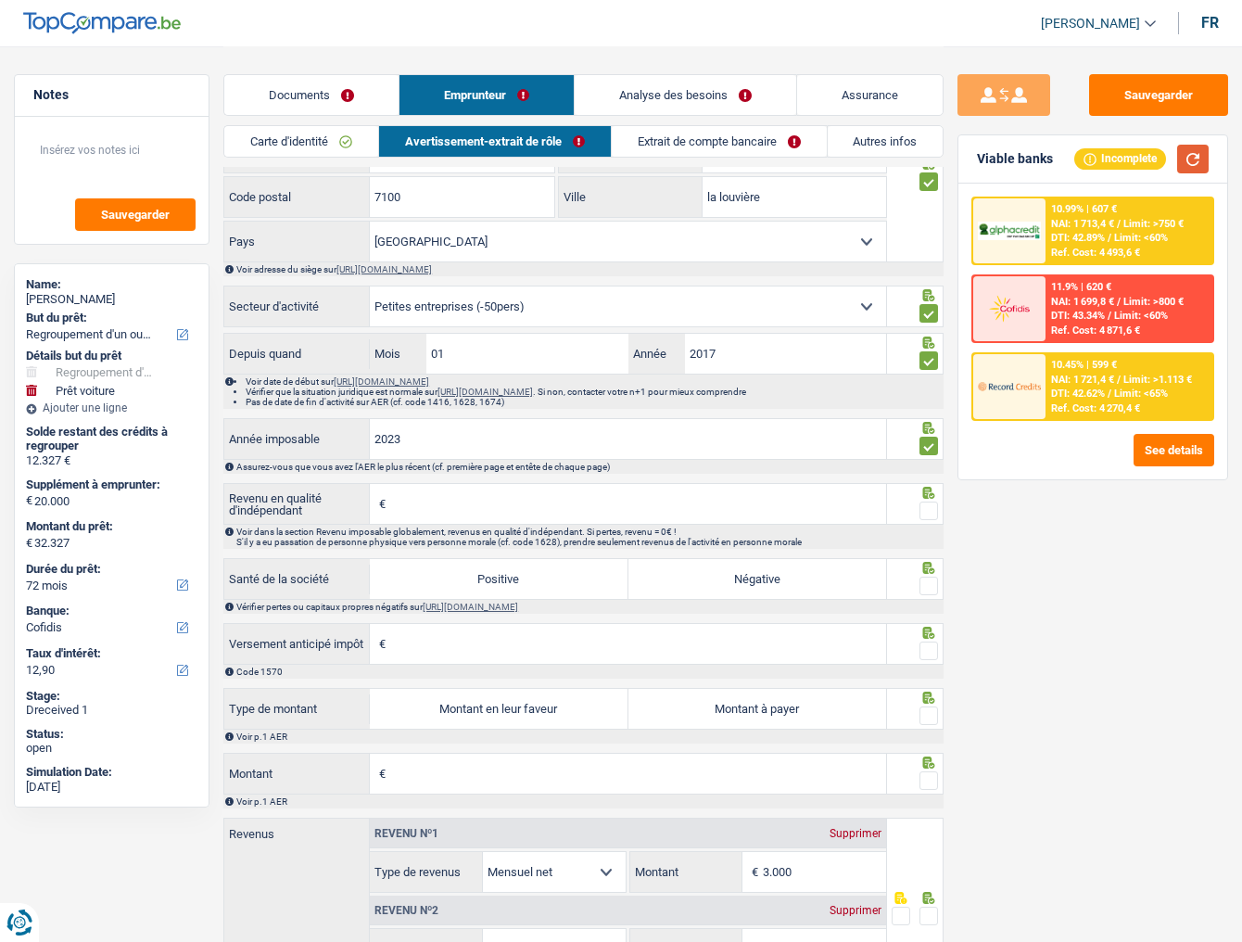
click at [1127, 146] on button "button" at bounding box center [1193, 159] width 32 height 29
click at [456, 501] on input "Revenu en qualité d'indépendant" at bounding box center [638, 504] width 496 height 40
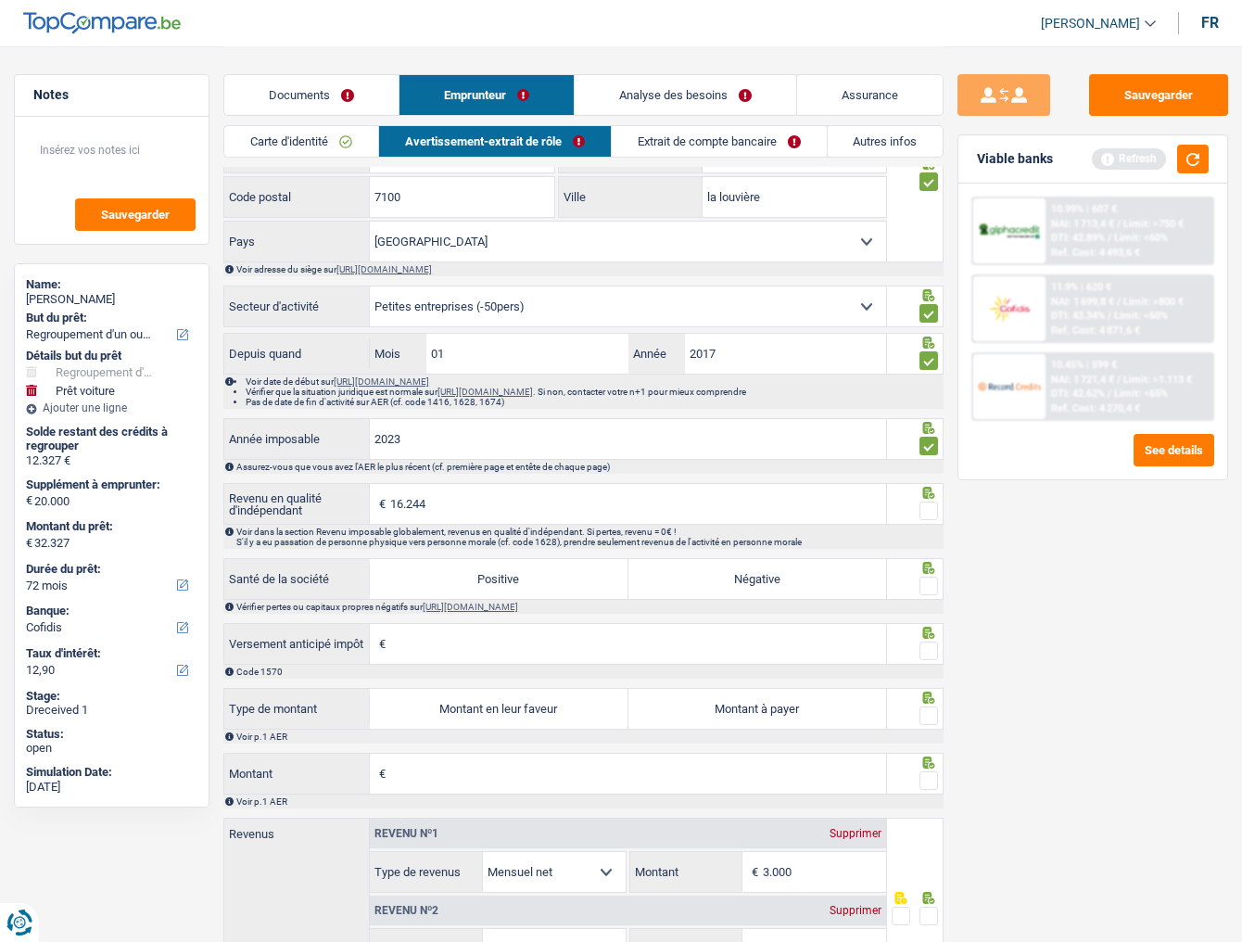
type input "16.244"
click at [927, 501] on span at bounding box center [928, 510] width 19 height 19
click at [0, 0] on input "radio" at bounding box center [0, 0] width 0 height 0
click at [1127, 161] on button "button" at bounding box center [1193, 159] width 32 height 29
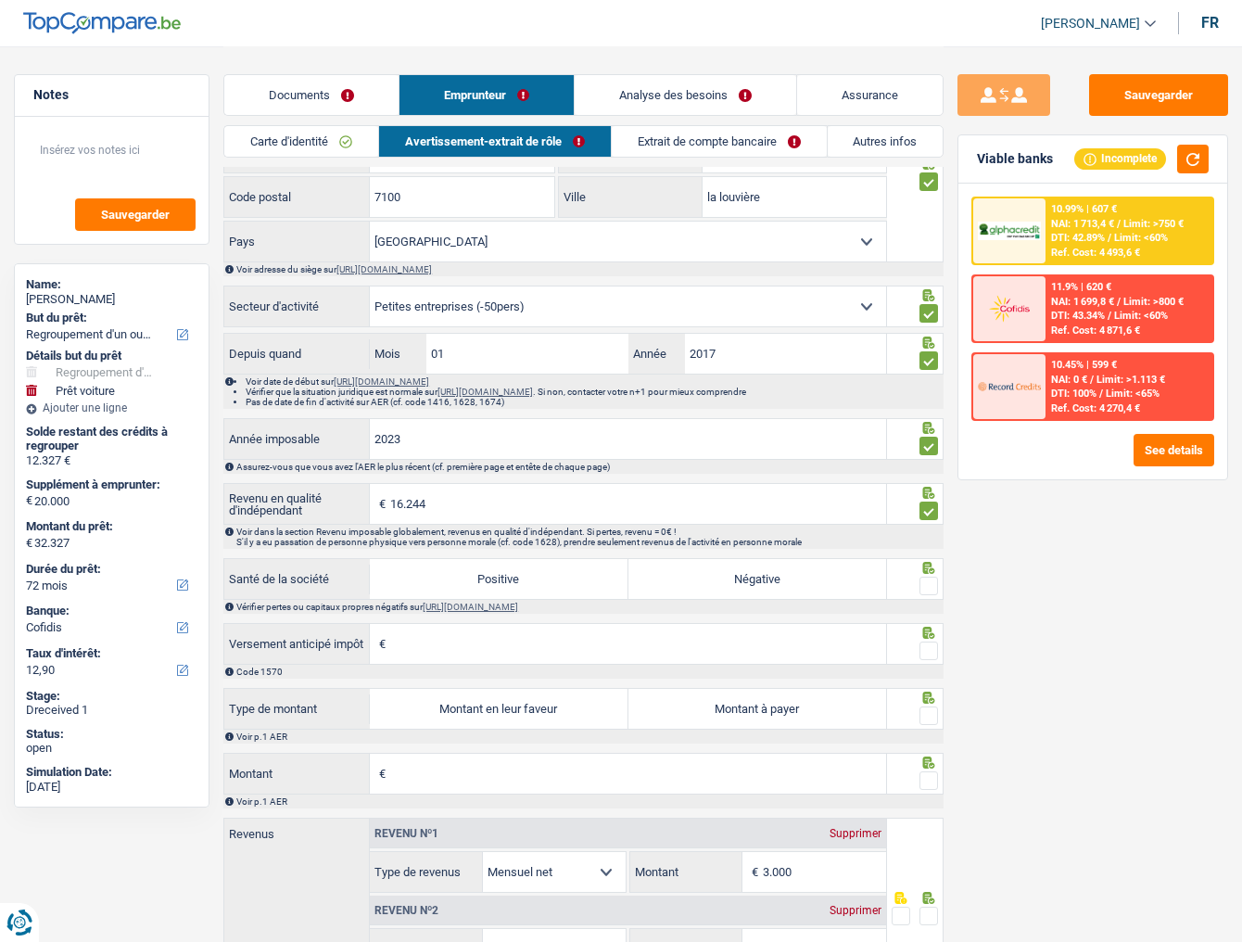
click at [531, 514] on label "Positive" at bounding box center [499, 579] width 258 height 40
click at [531, 514] on input "Positive" at bounding box center [499, 579] width 258 height 40
radio input "true"
click at [929, 514] on span at bounding box center [928, 585] width 19 height 19
click at [0, 0] on input "radio" at bounding box center [0, 0] width 0 height 0
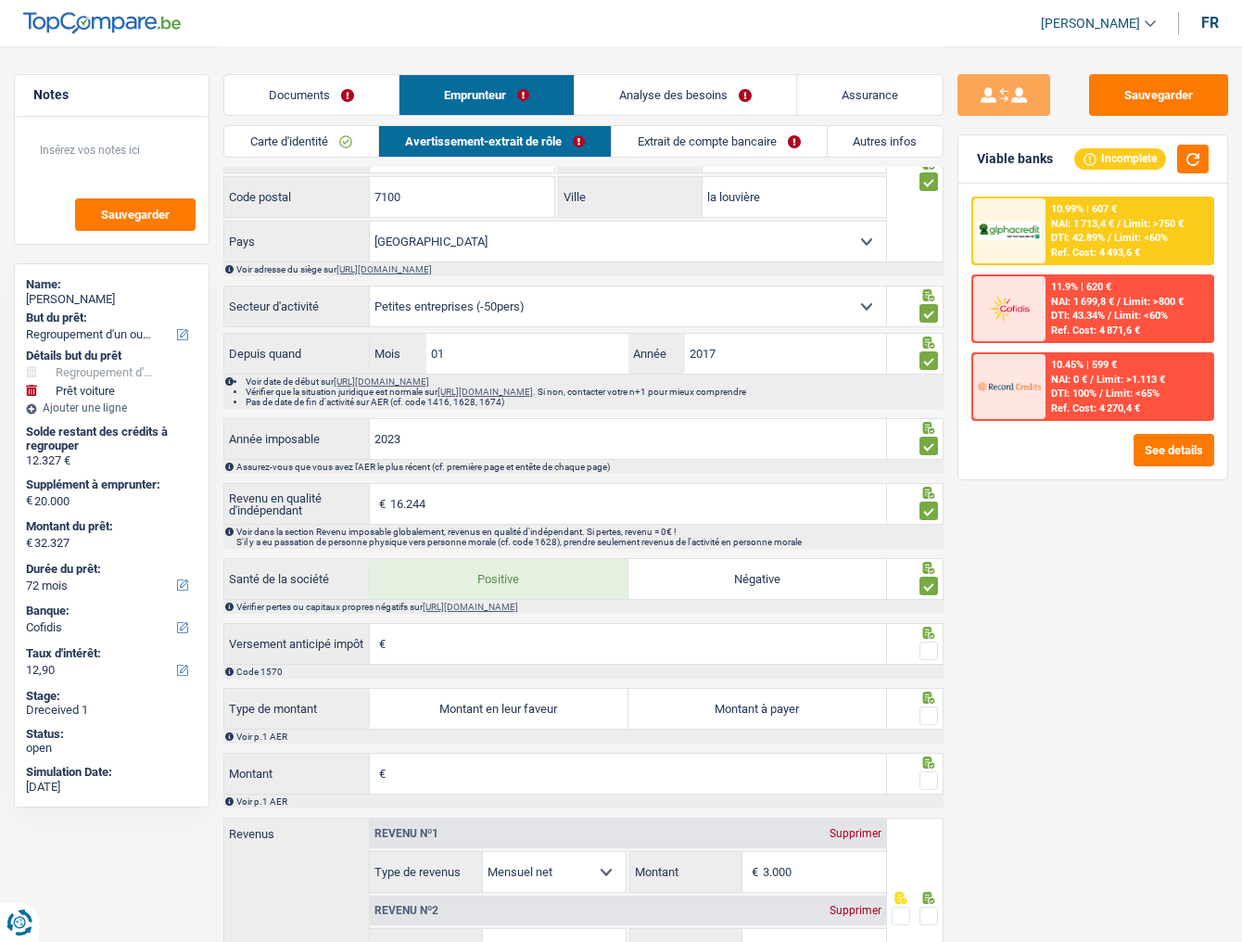
click at [760, 514] on input "Versement anticipé impôt" at bounding box center [638, 644] width 496 height 40
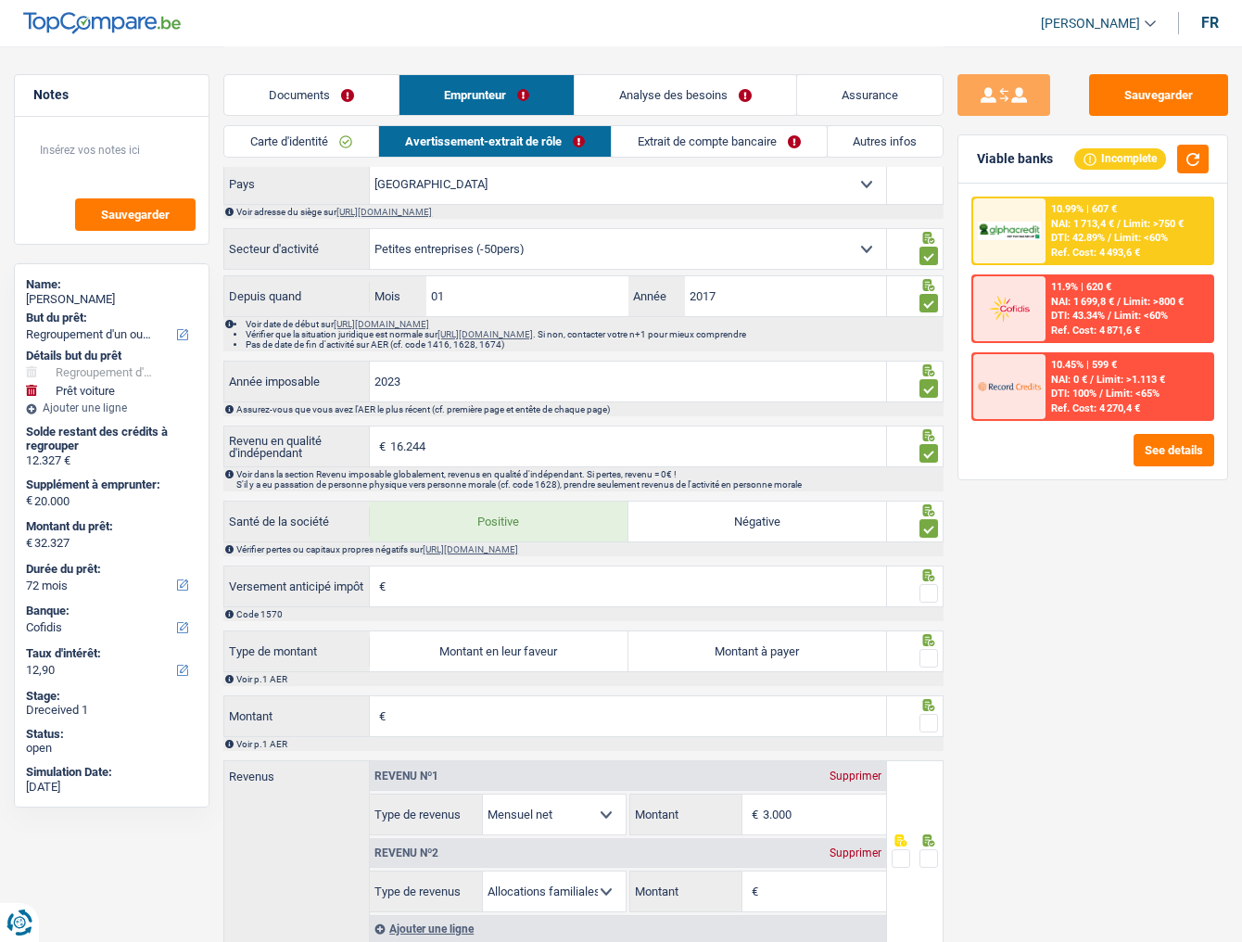
scroll to position [1228, 0]
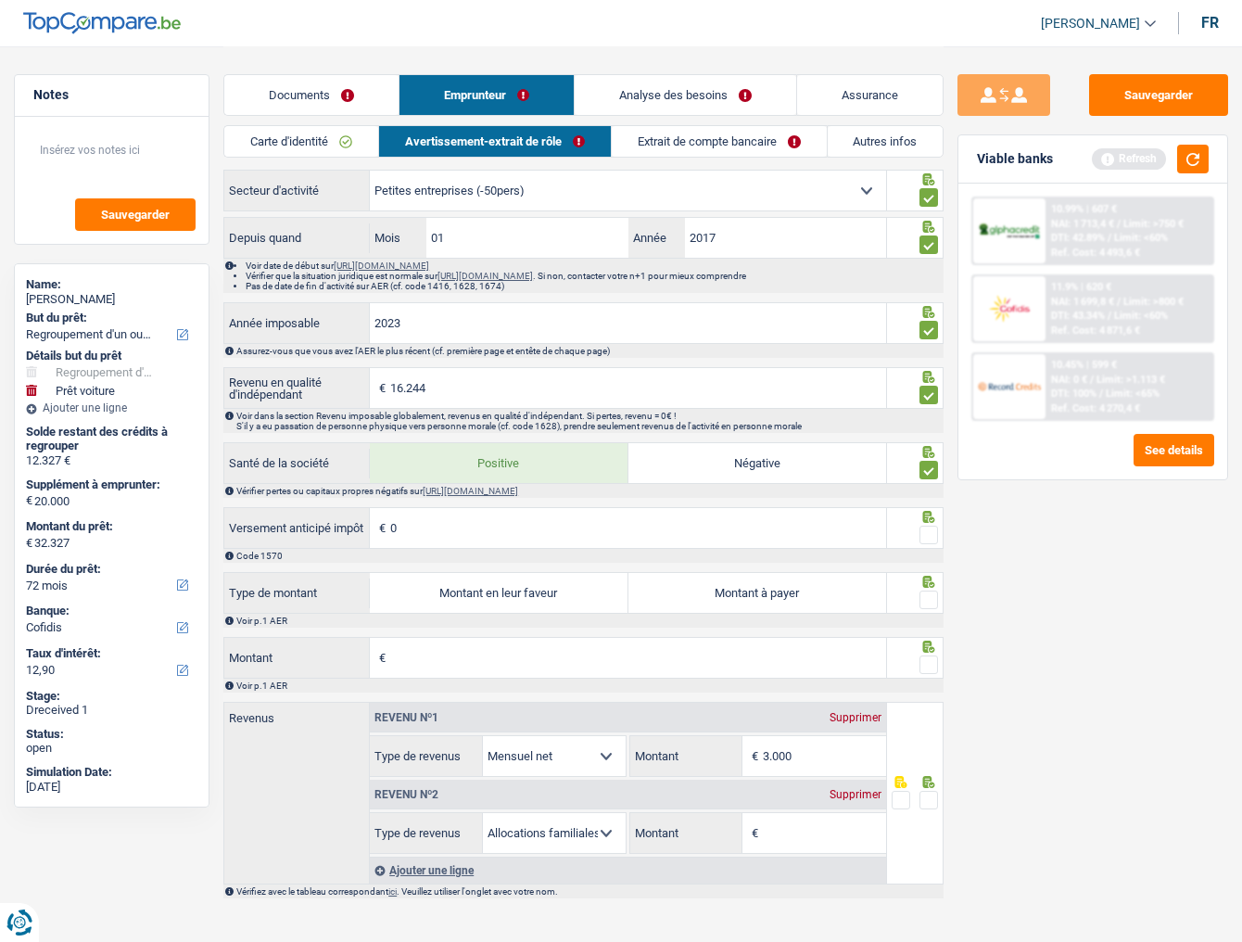
type input "0"
click at [930, 514] on span at bounding box center [928, 534] width 19 height 19
click at [0, 0] on input "radio" at bounding box center [0, 0] width 0 height 0
click at [769, 514] on label "Montant à payer" at bounding box center [757, 593] width 258 height 40
click at [769, 514] on input "Montant à payer" at bounding box center [757, 593] width 258 height 40
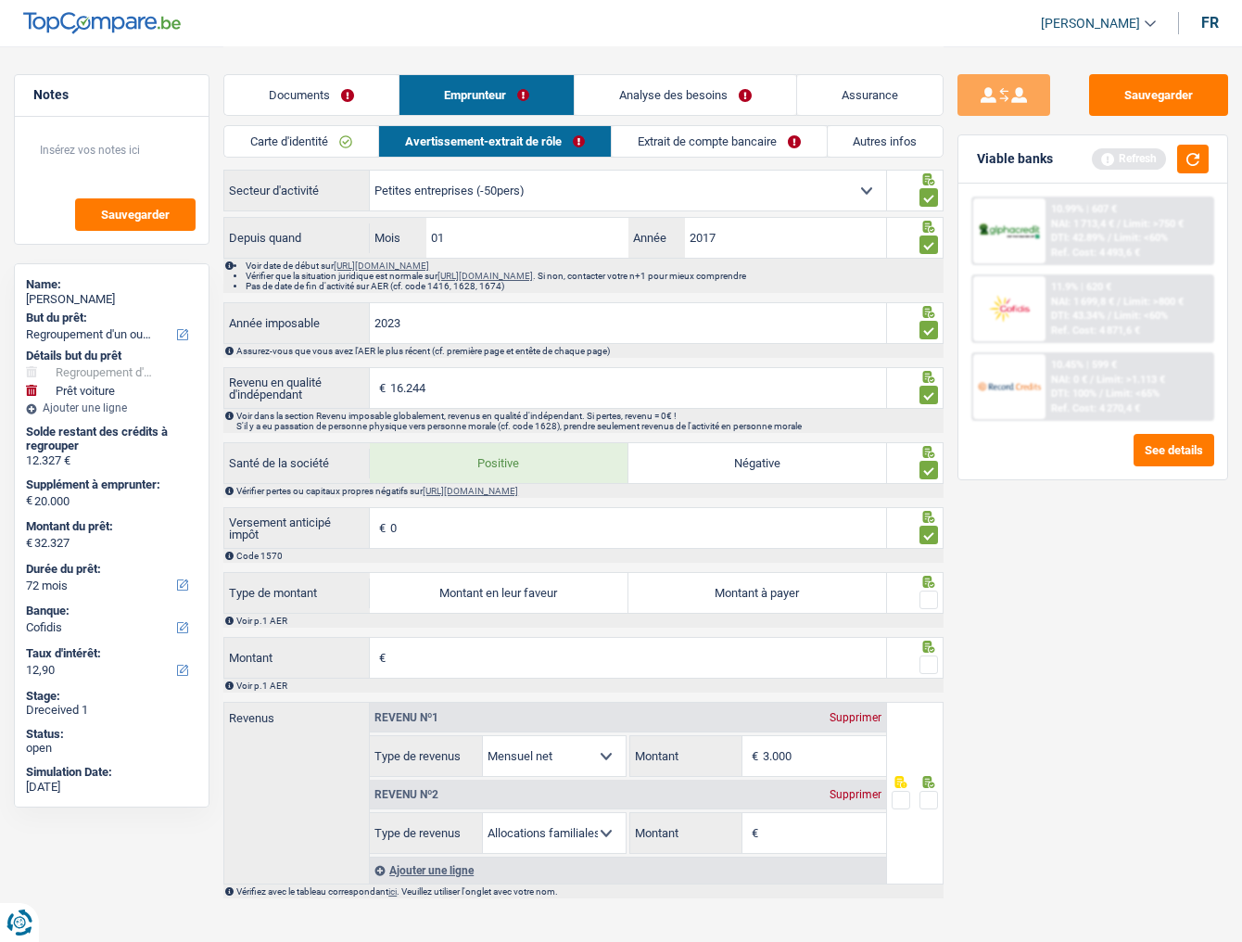
radio input "true"
type input "1.354"
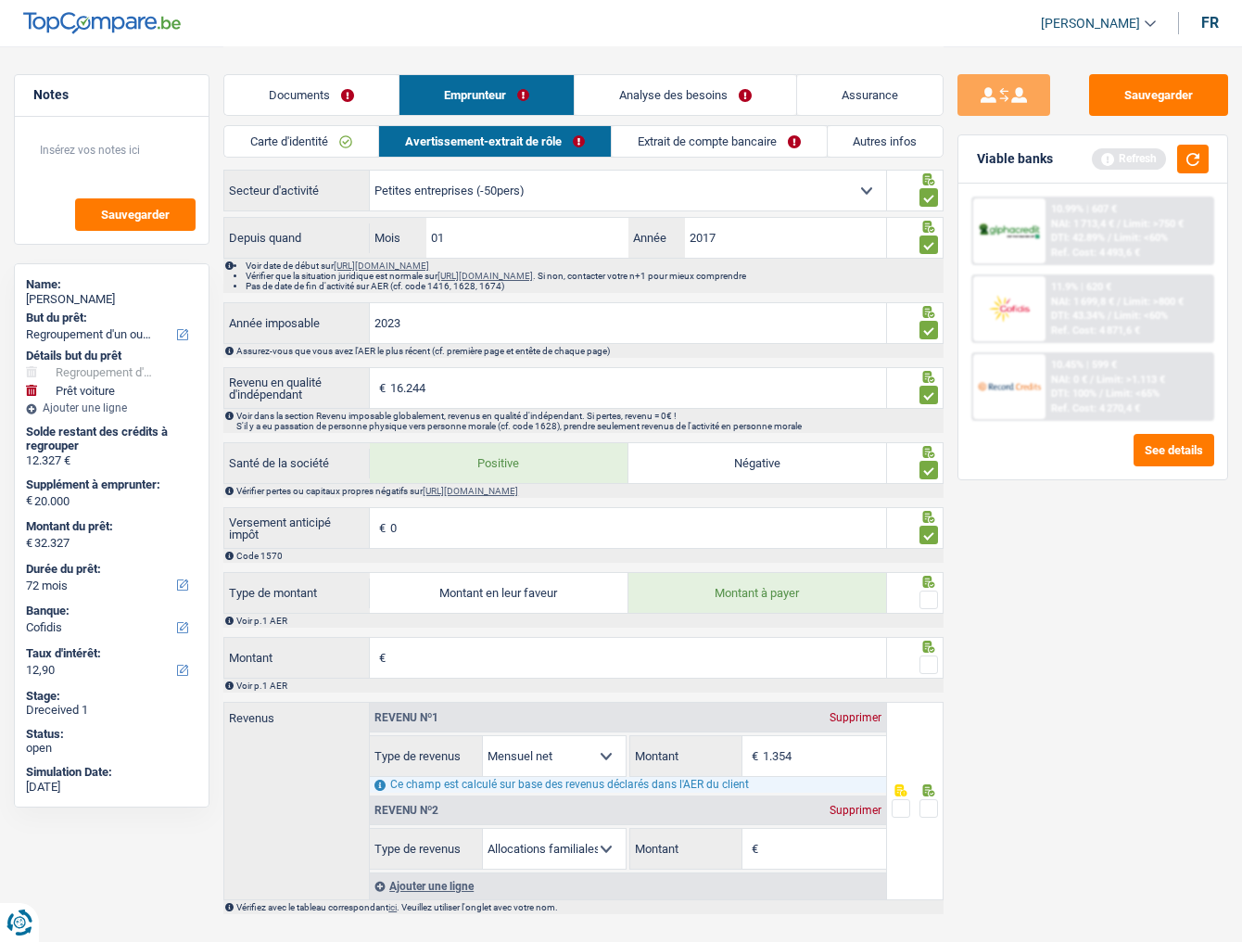
click at [537, 514] on label "Montant en leur faveur" at bounding box center [499, 593] width 258 height 40
click at [537, 514] on input "Montant en leur faveur" at bounding box center [499, 593] width 258 height 40
radio input "true"
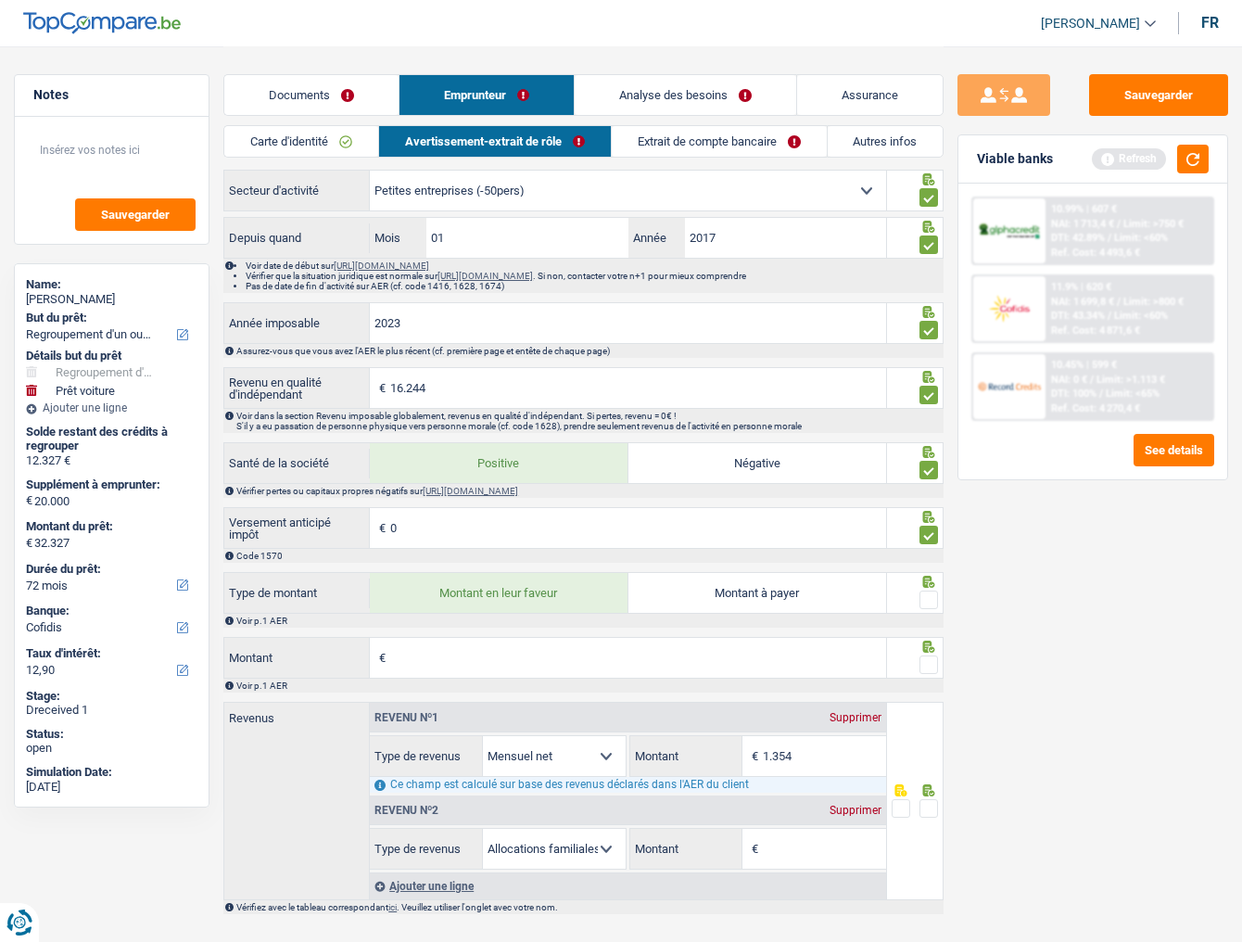
drag, startPoint x: 927, startPoint y: 580, endPoint x: 767, endPoint y: 628, distance: 166.5
click at [927, 514] on span at bounding box center [928, 599] width 19 height 19
click at [0, 0] on input "radio" at bounding box center [0, 0] width 0 height 0
drag, startPoint x: 701, startPoint y: 629, endPoint x: 736, endPoint y: 629, distance: 35.2
click at [701, 514] on input "Montant" at bounding box center [638, 658] width 496 height 40
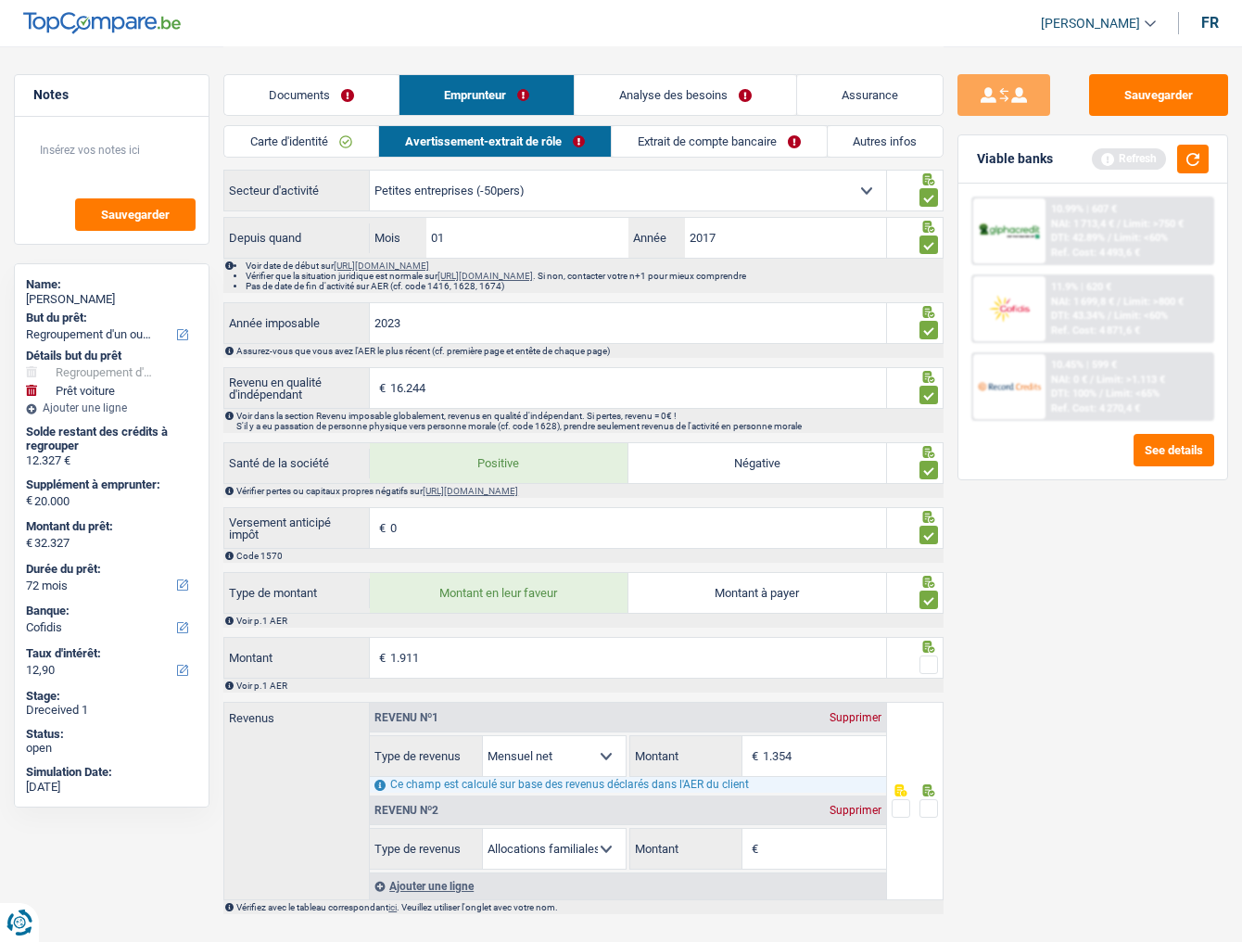
type input "1.911"
type input "1.513"
click at [1047, 514] on div "Sauvegarder Viable banks Refresh 10.99% | 607 € NAI: 1 713,4 € / Limit: >750 € …" at bounding box center [1092, 493] width 298 height 838
click at [929, 514] on span at bounding box center [928, 664] width 19 height 19
click at [0, 0] on input "radio" at bounding box center [0, 0] width 0 height 0
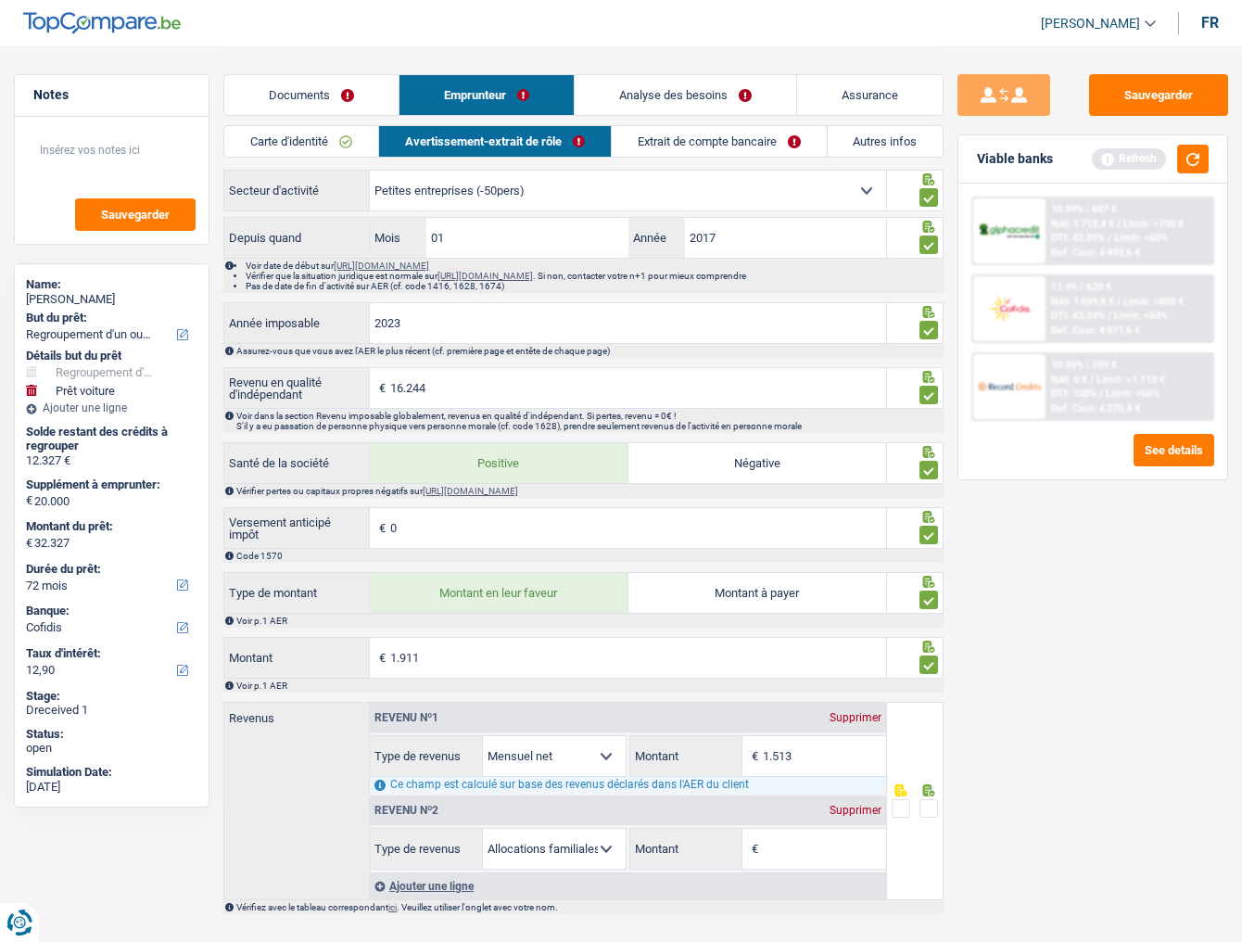
click at [863, 514] on div "Supprimer" at bounding box center [855, 809] width 61 height 11
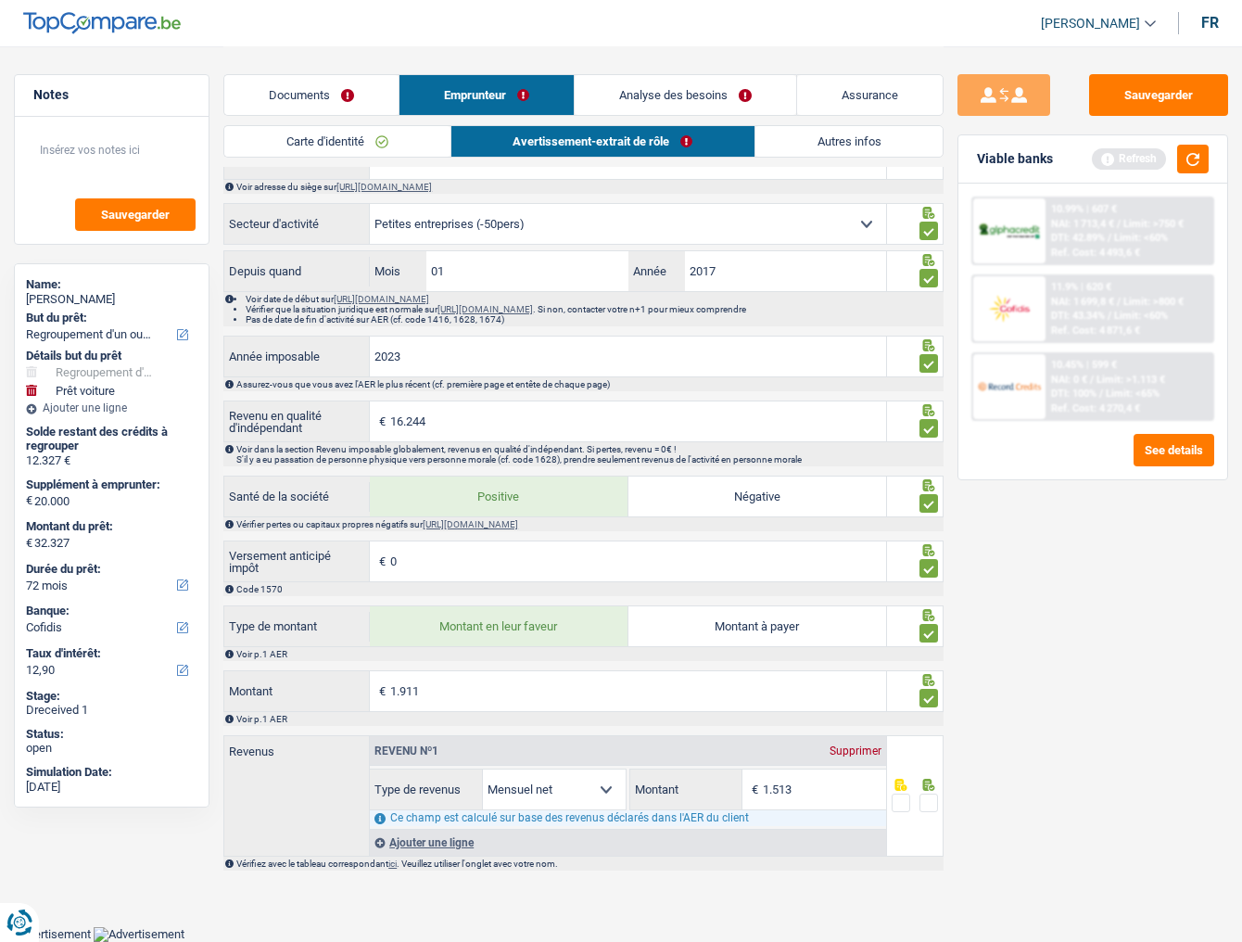
scroll to position [1168, 0]
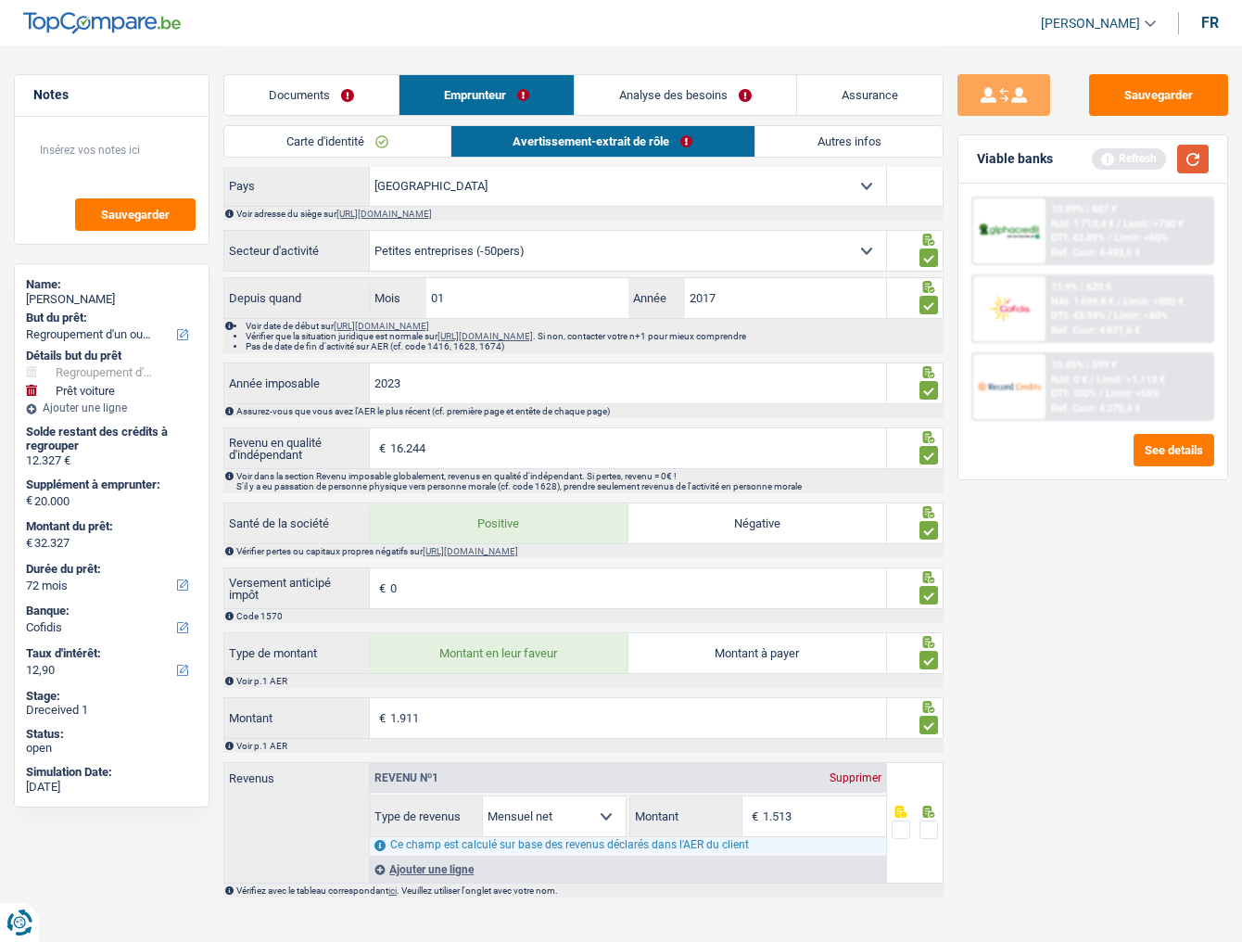
click at [1127, 171] on button "button" at bounding box center [1193, 159] width 32 height 29
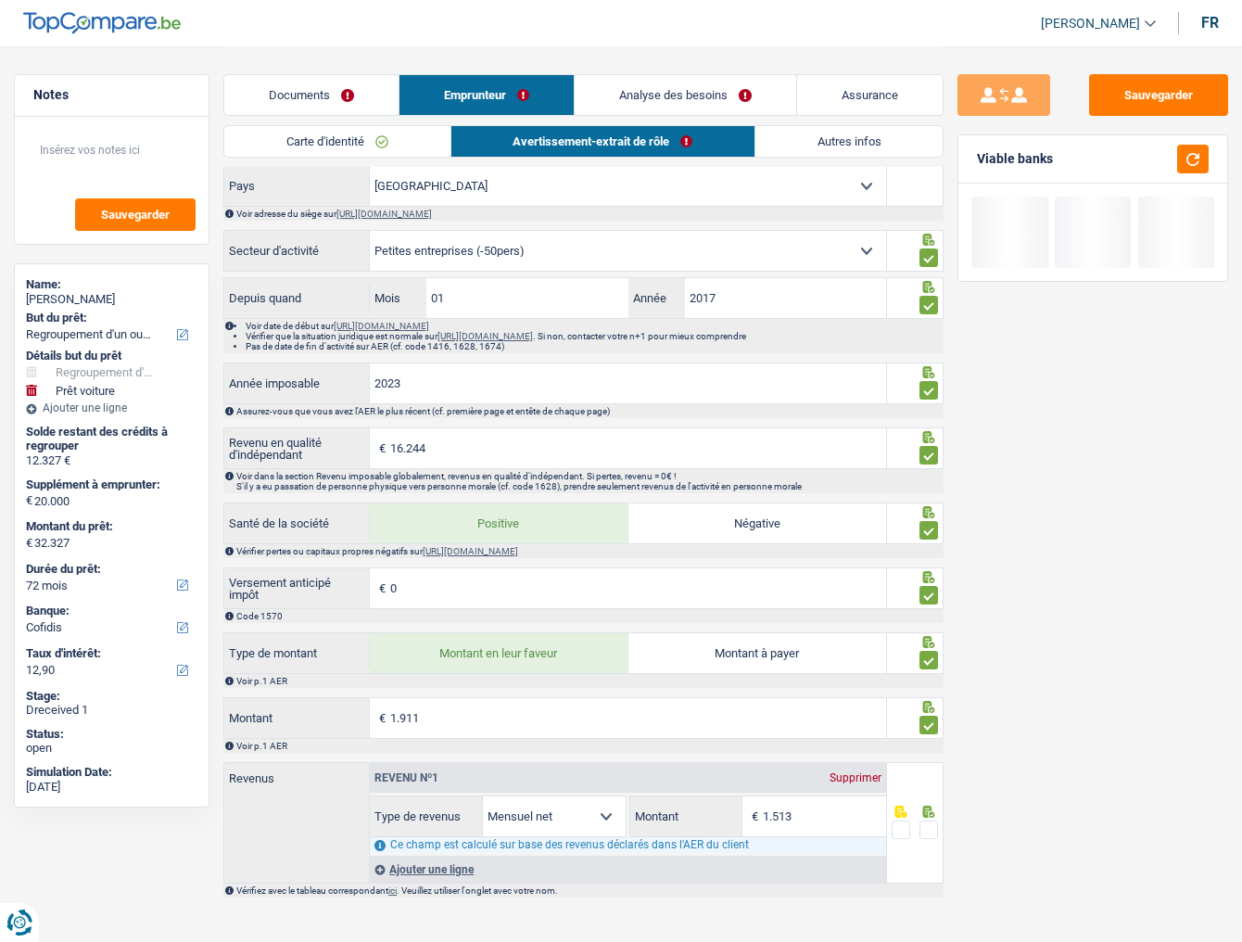
click at [932, 514] on span at bounding box center [928, 829] width 19 height 19
click at [0, 0] on input "radio" at bounding box center [0, 0] width 0 height 0
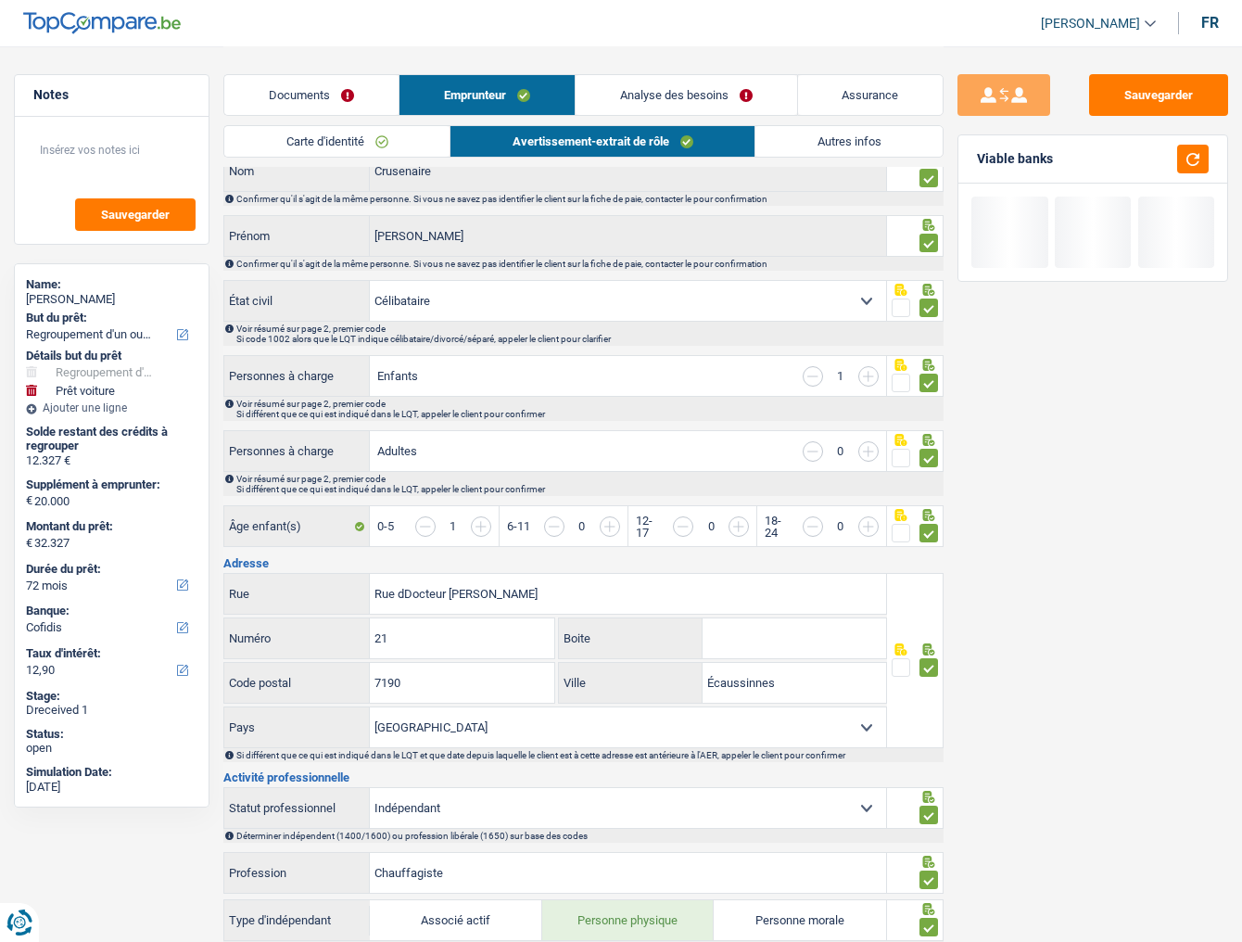
scroll to position [0, 0]
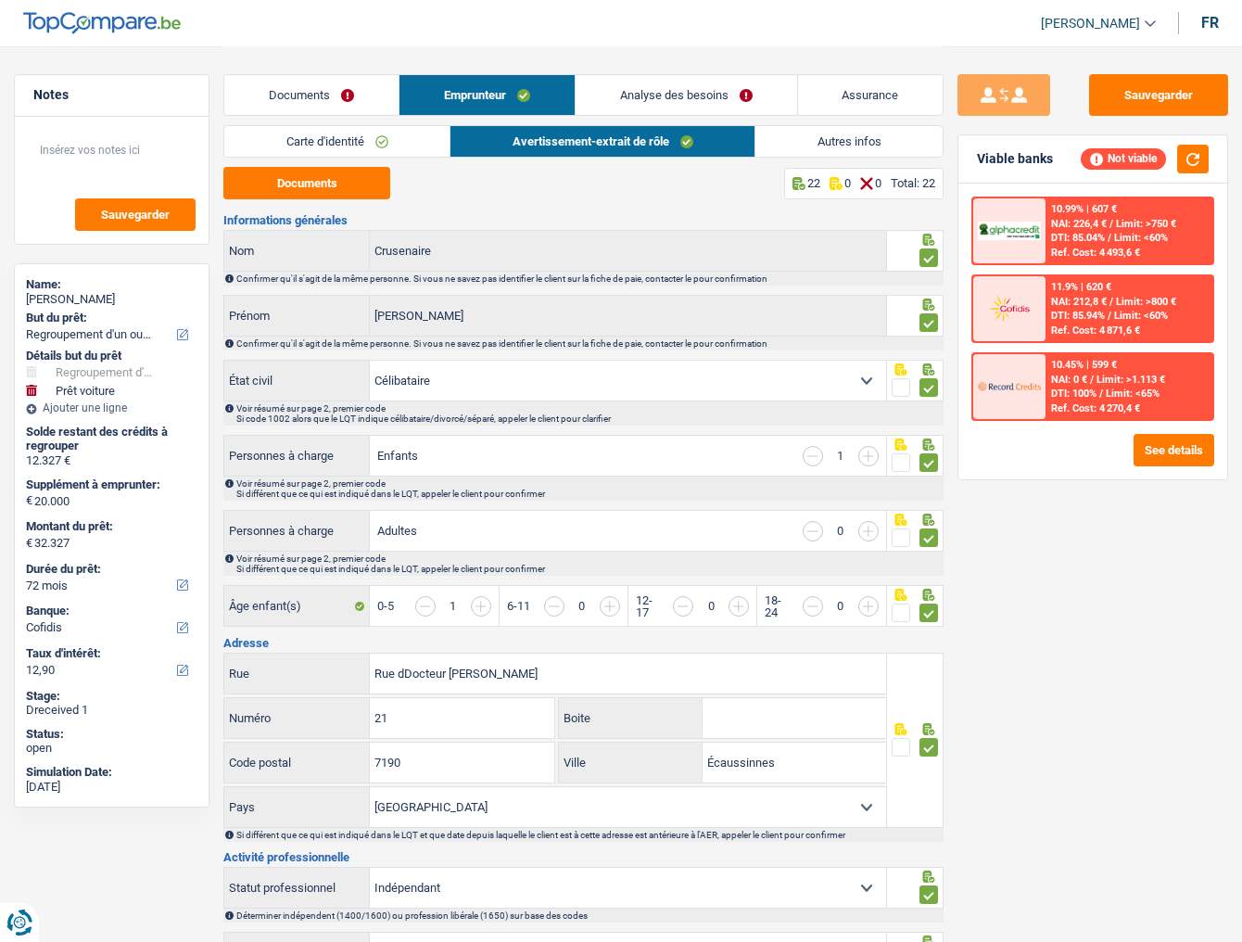
click at [818, 134] on link "Autres infos" at bounding box center [848, 141] width 187 height 31
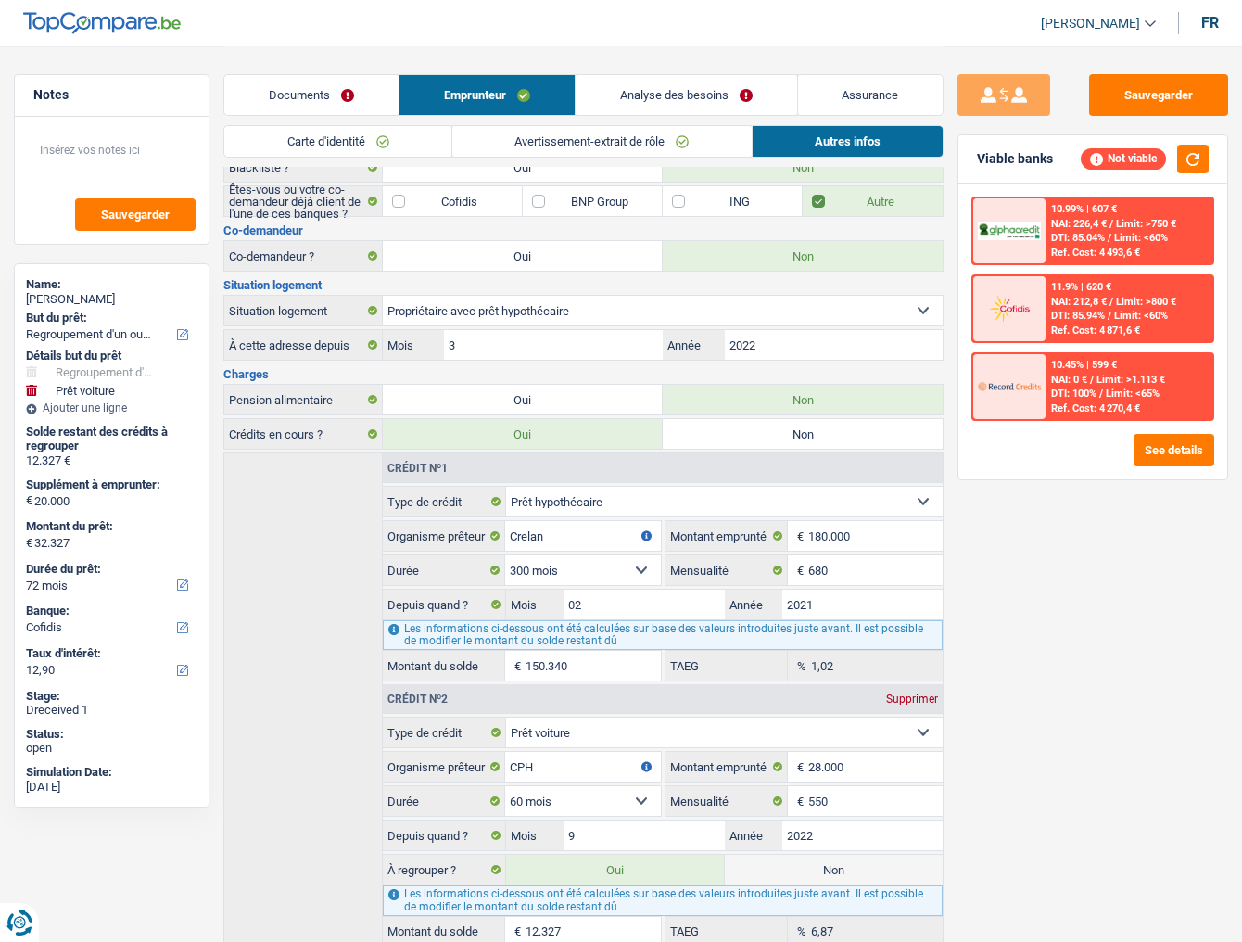
scroll to position [208, 0]
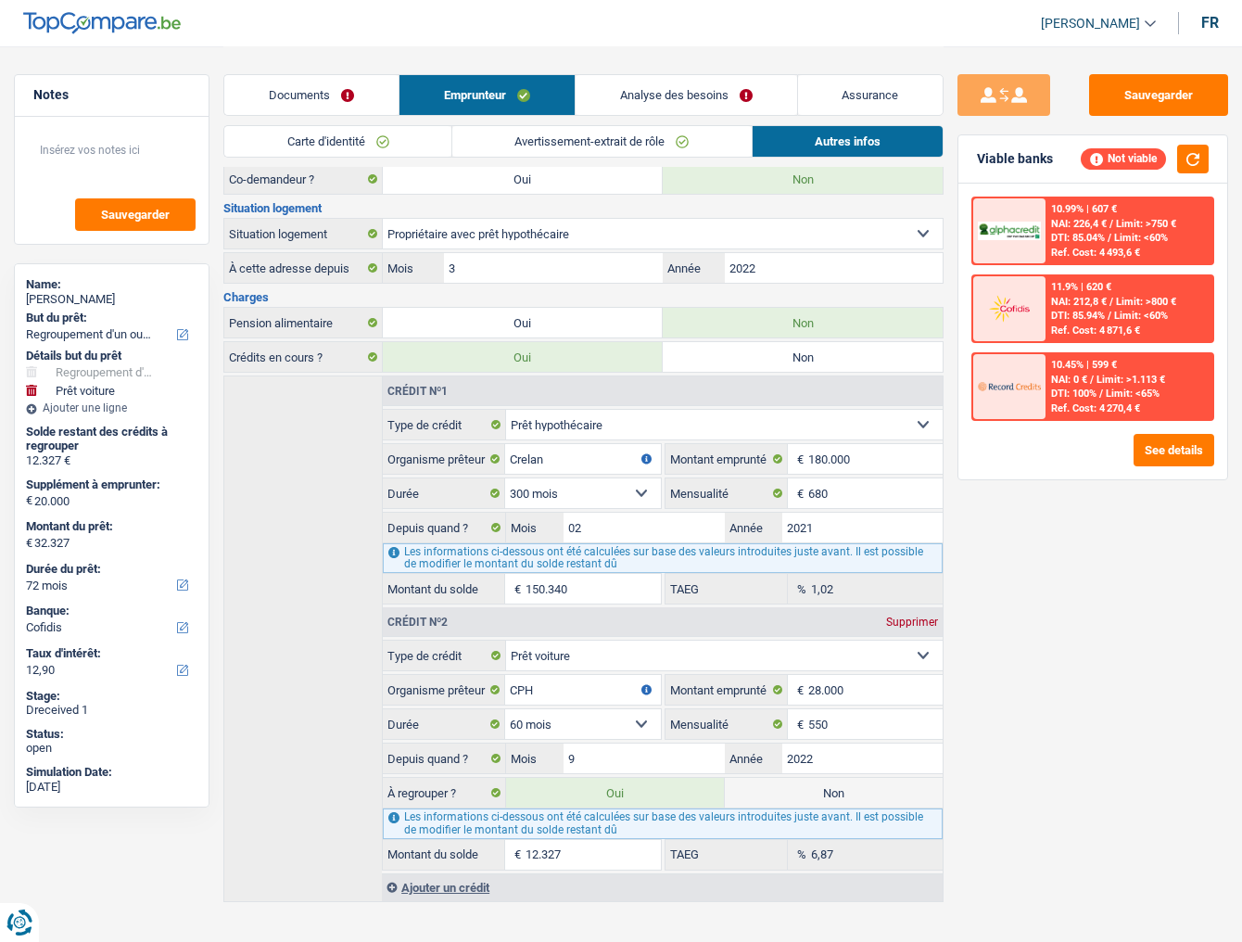
click at [687, 86] on link "Analyse des besoins" at bounding box center [685, 95] width 221 height 40
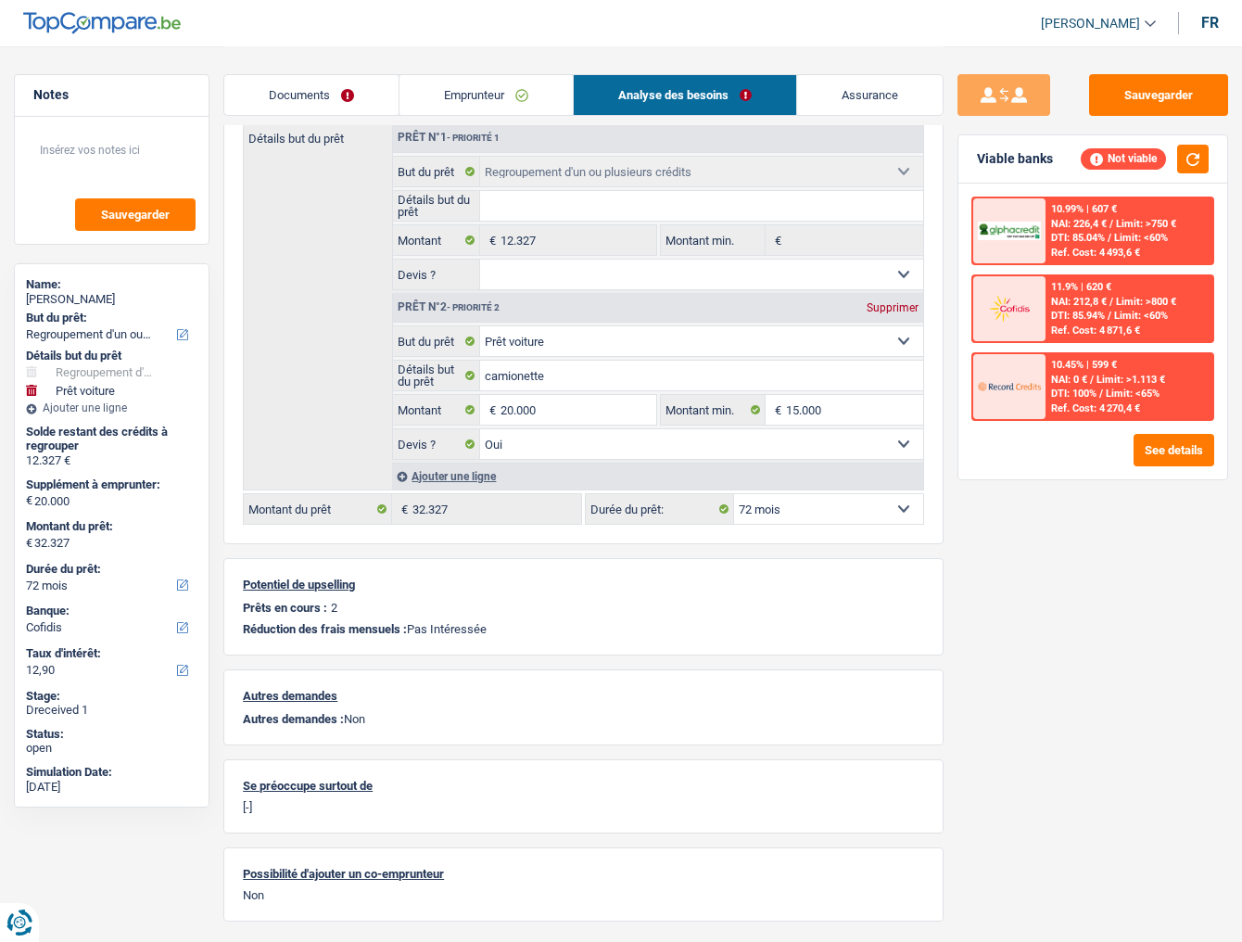
scroll to position [289, 0]
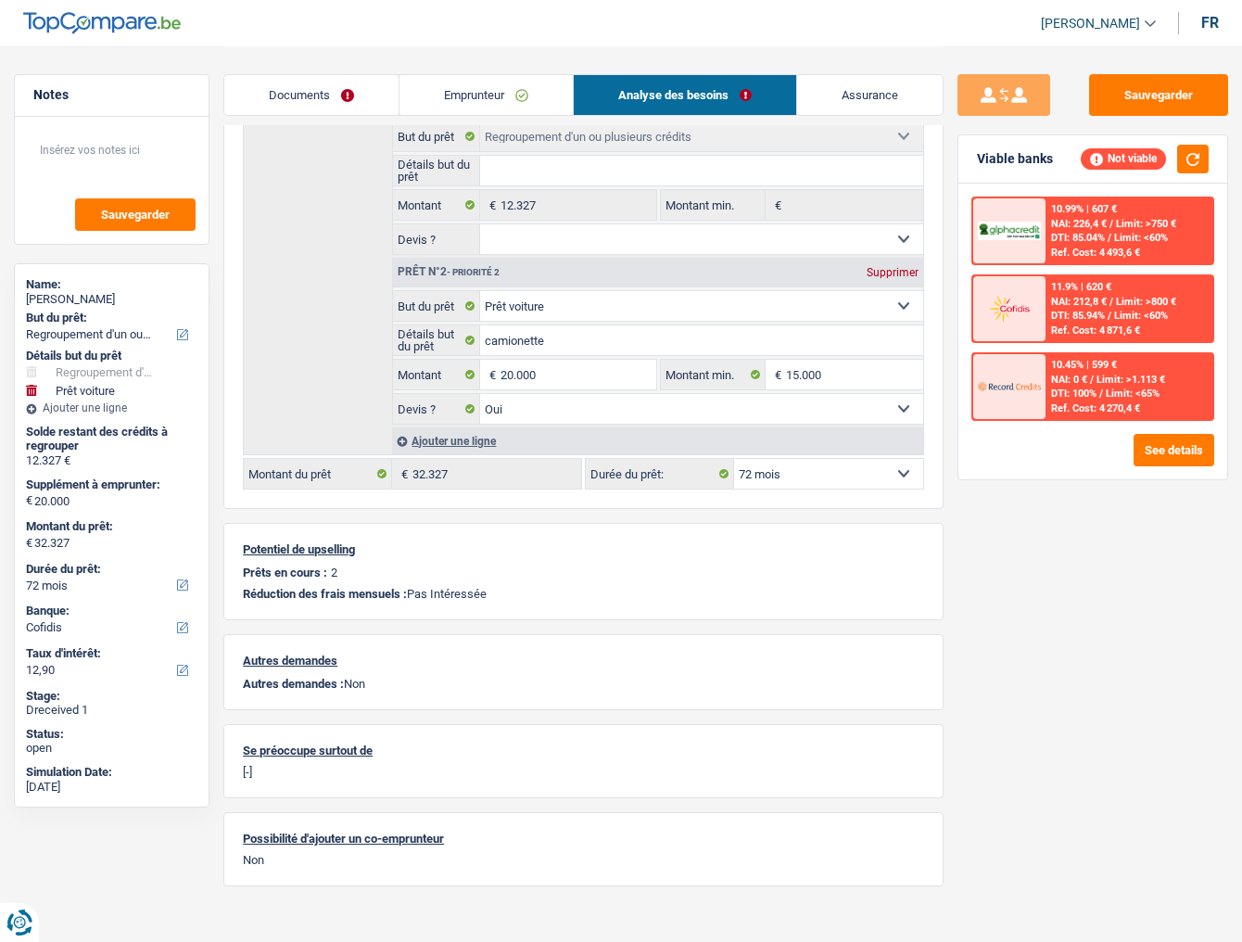
click at [1127, 72] on div "Sauvegarder Viable banks Not viable 10.99% | 607 € NAI: 226,4 € / Limit: >750 €…" at bounding box center [1092, 329] width 298 height 1144
click at [1127, 82] on button "Sauvegarder" at bounding box center [1158, 95] width 139 height 42
click at [1127, 105] on button "Sauvegarder" at bounding box center [1158, 95] width 139 height 42
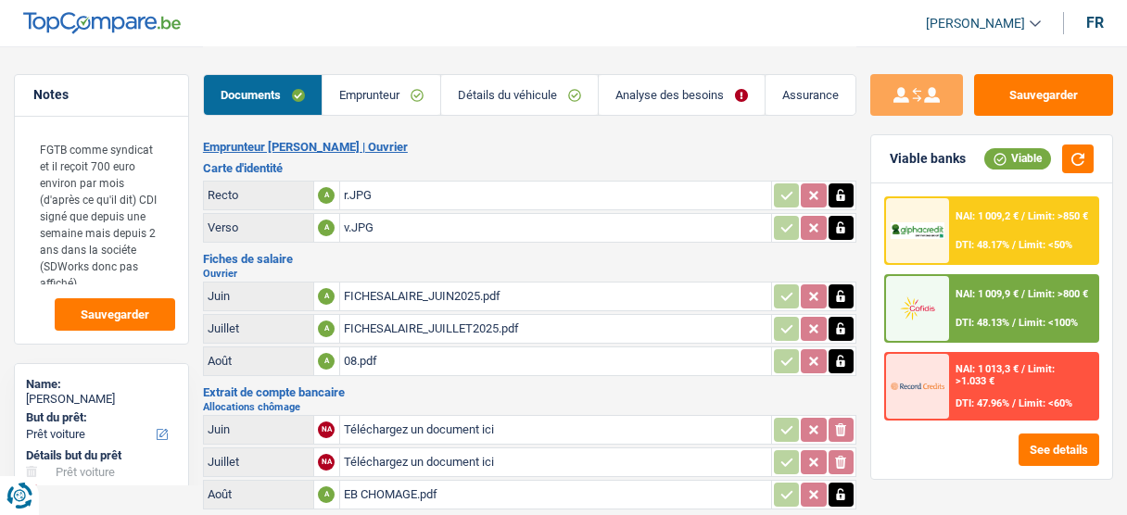
select select "car"
select select "other"
select select "60"
select select "cofidis"
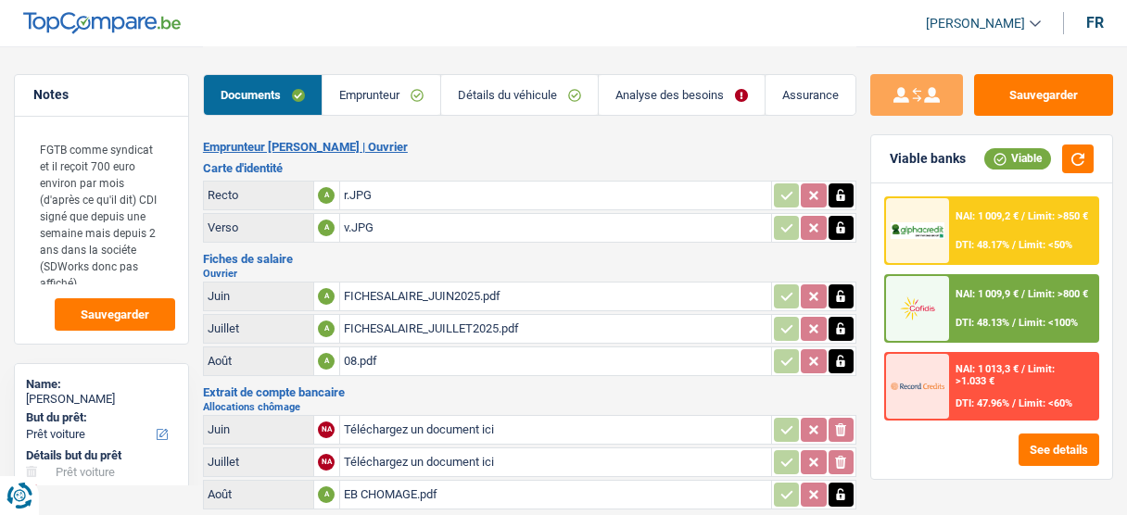
select select "60"
select select "car"
select select "yes"
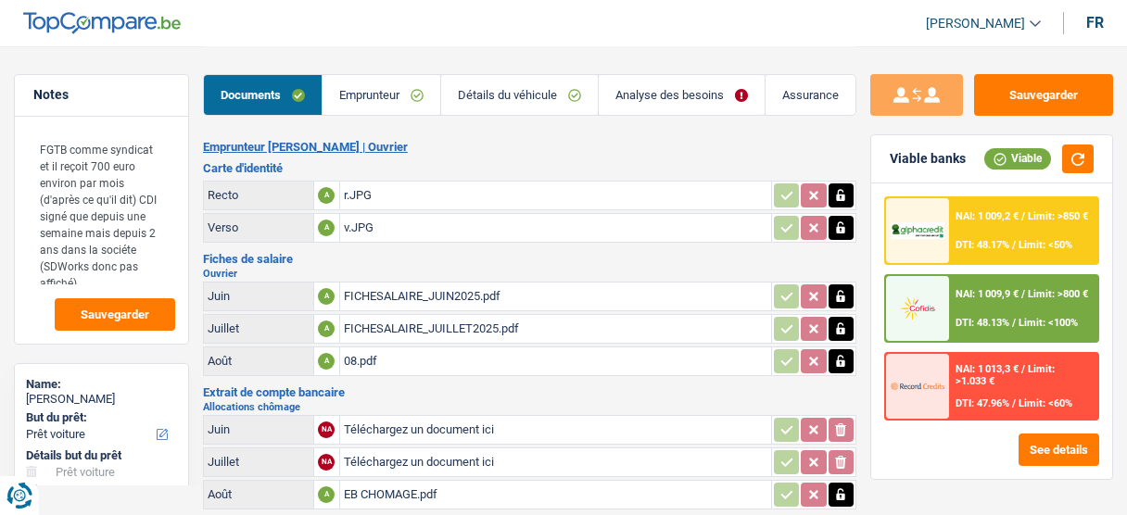
select select "other"
select select "60"
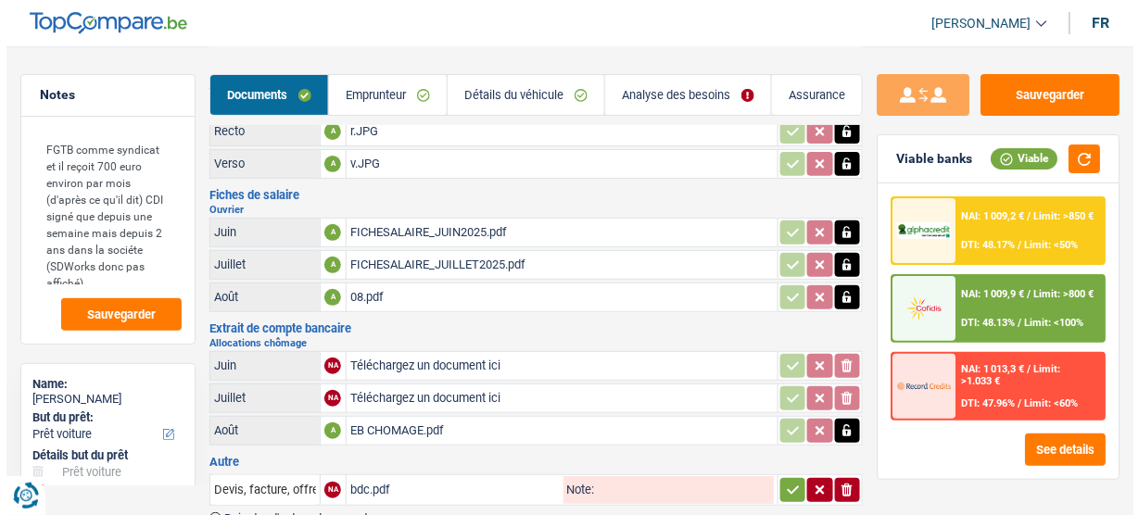
scroll to position [155, 0]
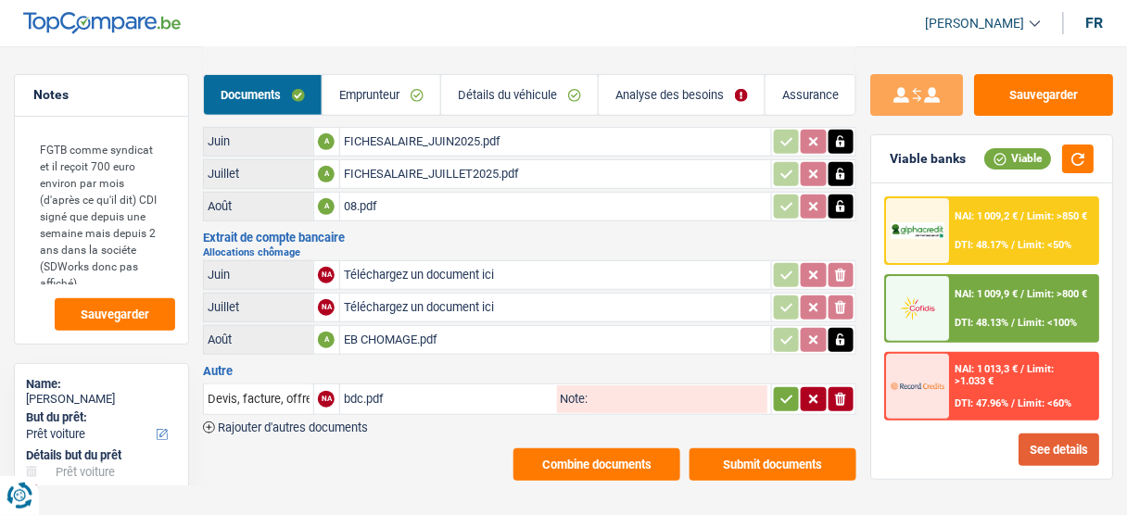
click at [1037, 446] on button "See details" at bounding box center [1058, 450] width 81 height 32
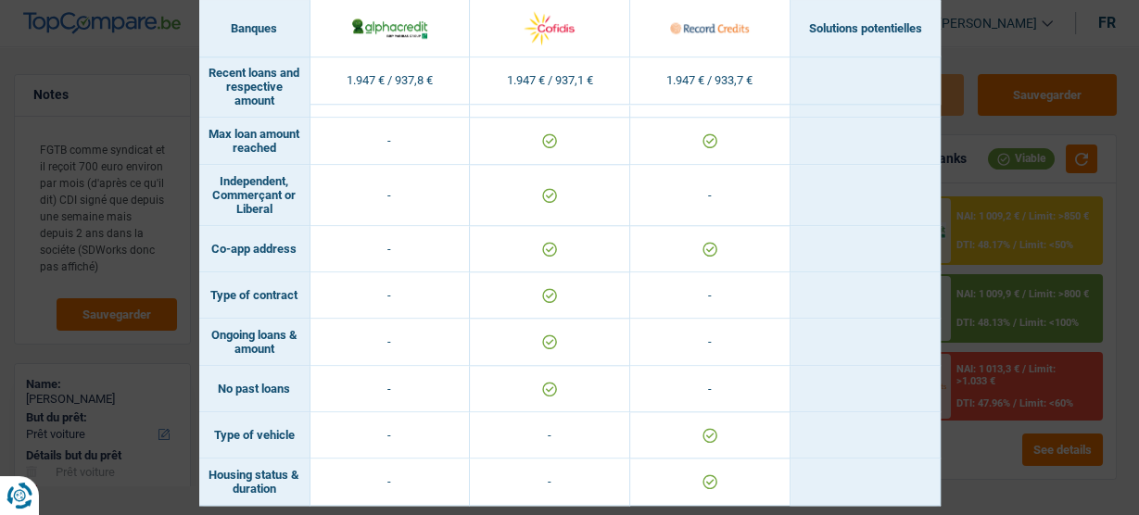
scroll to position [1469, 0]
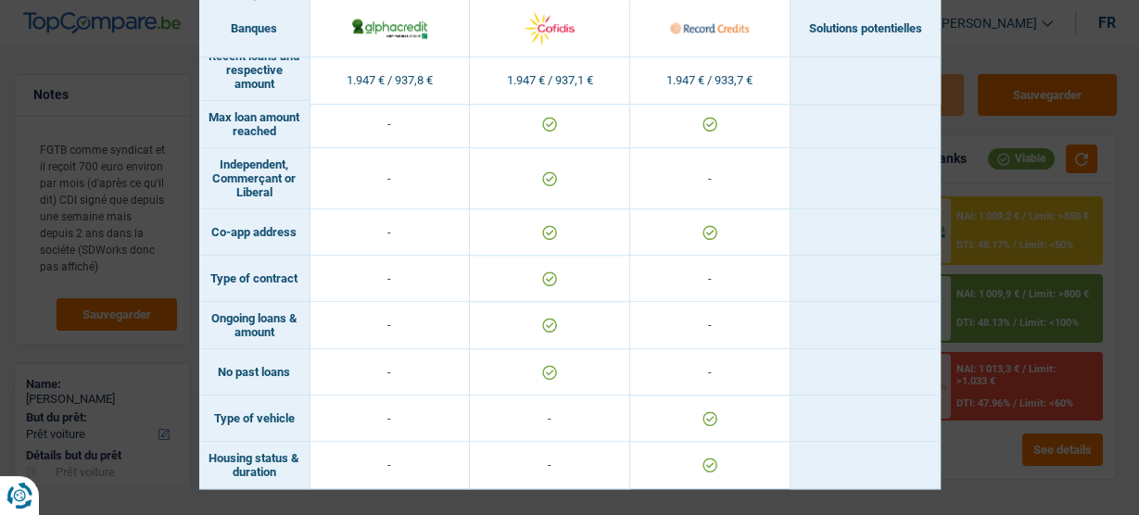
click at [971, 469] on div "Banks conditions × Banques Solutions potentielles Revenus / Charges 1.947 € / 9…" at bounding box center [569, 257] width 1139 height 515
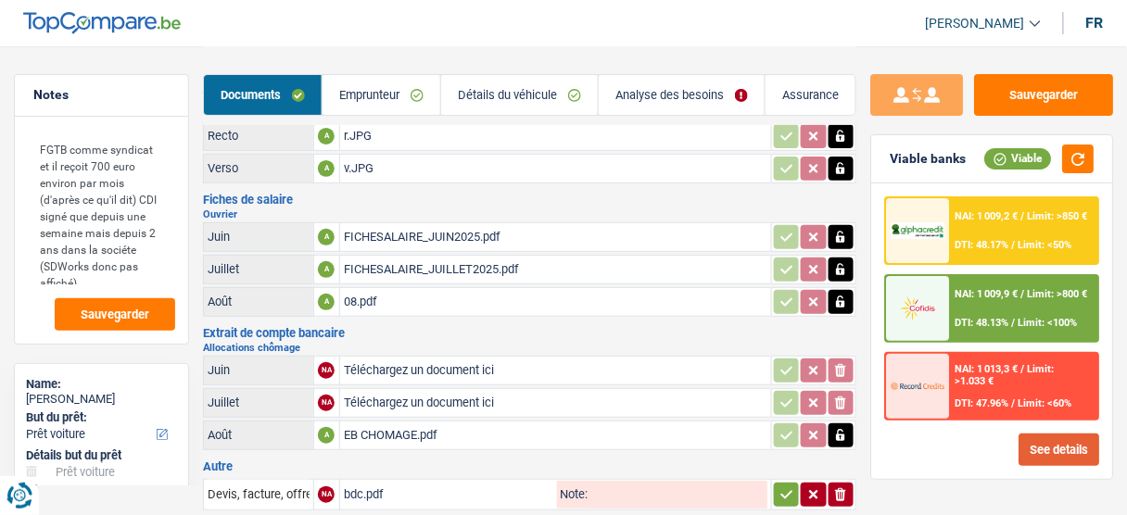
scroll to position [0, 0]
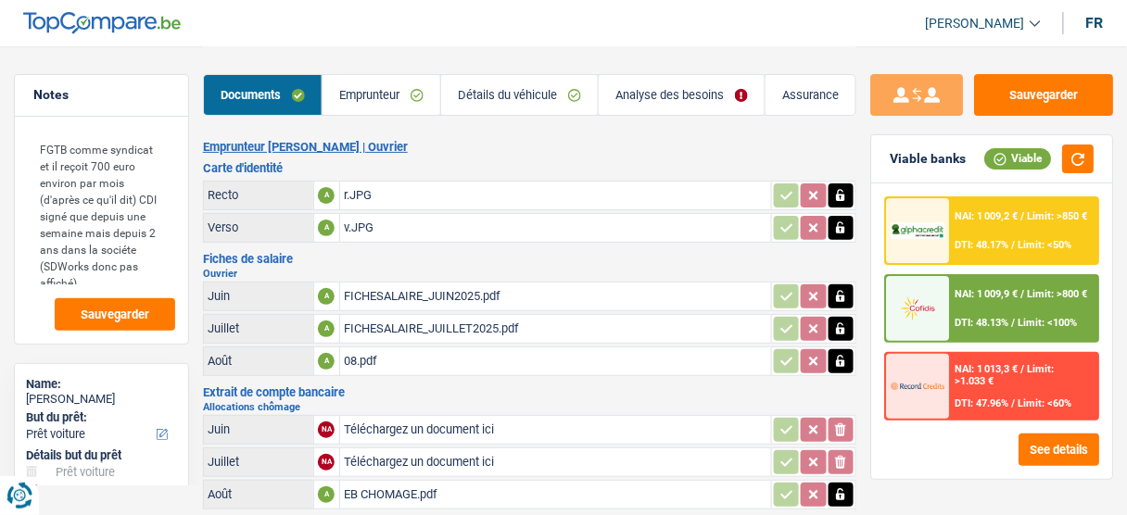
click at [653, 83] on link "Analyse des besoins" at bounding box center [682, 95] width 166 height 40
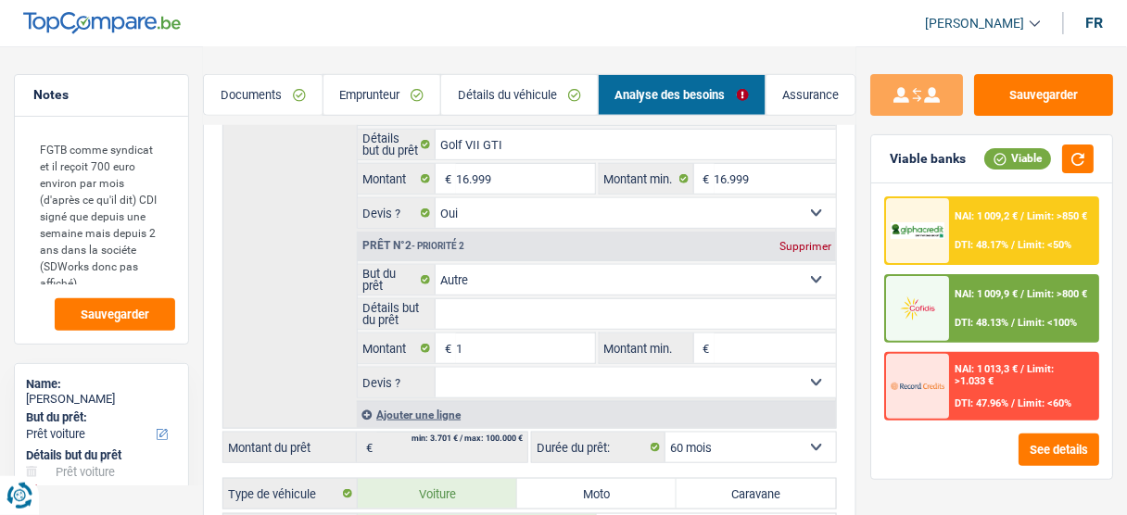
scroll to position [222, 0]
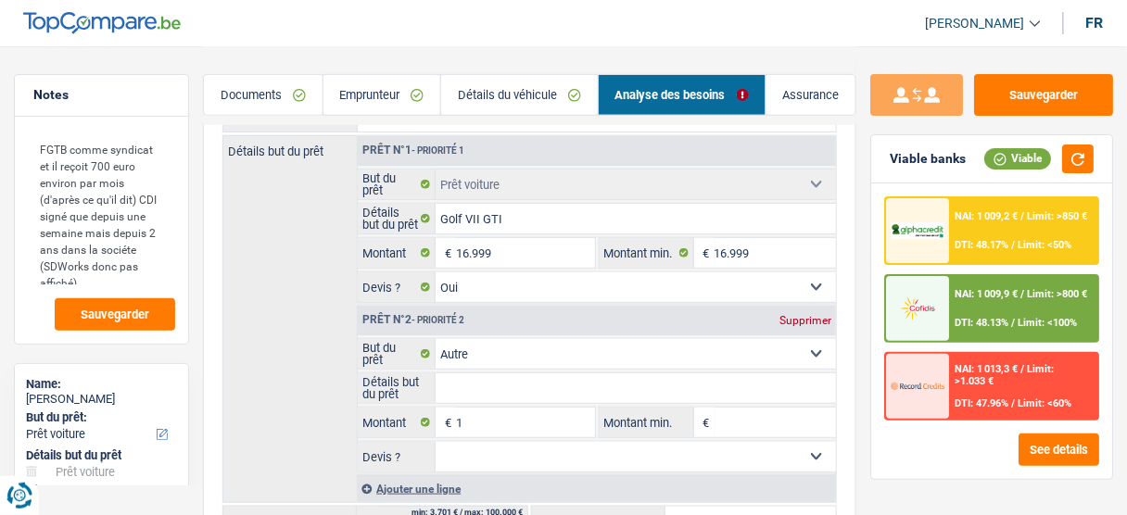
click at [799, 306] on div "Prêt n°2 - Priorité 2 Supprimer" at bounding box center [597, 321] width 478 height 30
click at [788, 321] on div "Supprimer" at bounding box center [805, 320] width 61 height 11
type input "16.999"
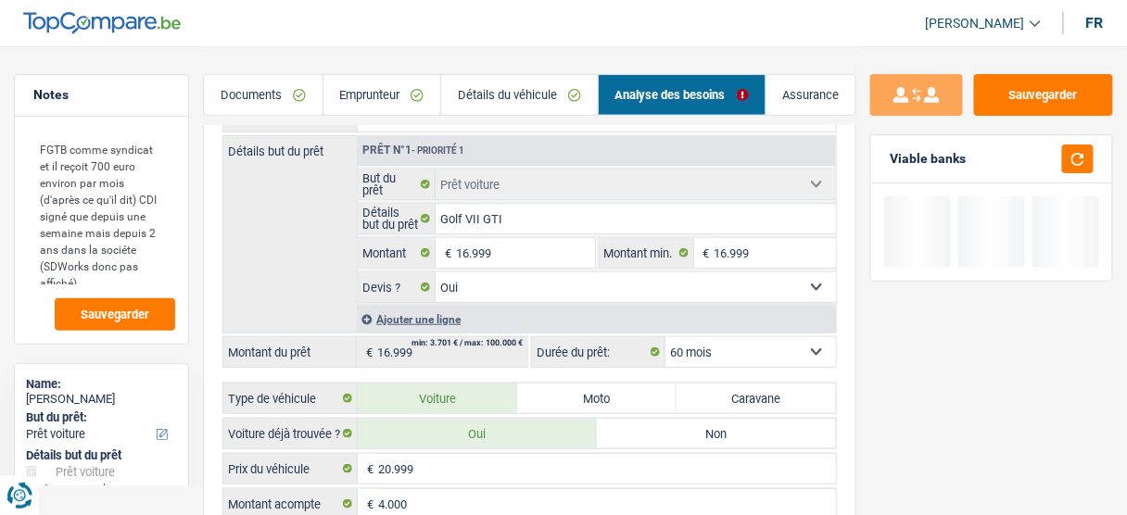
click at [386, 95] on link "Emprunteur" at bounding box center [382, 95] width 118 height 40
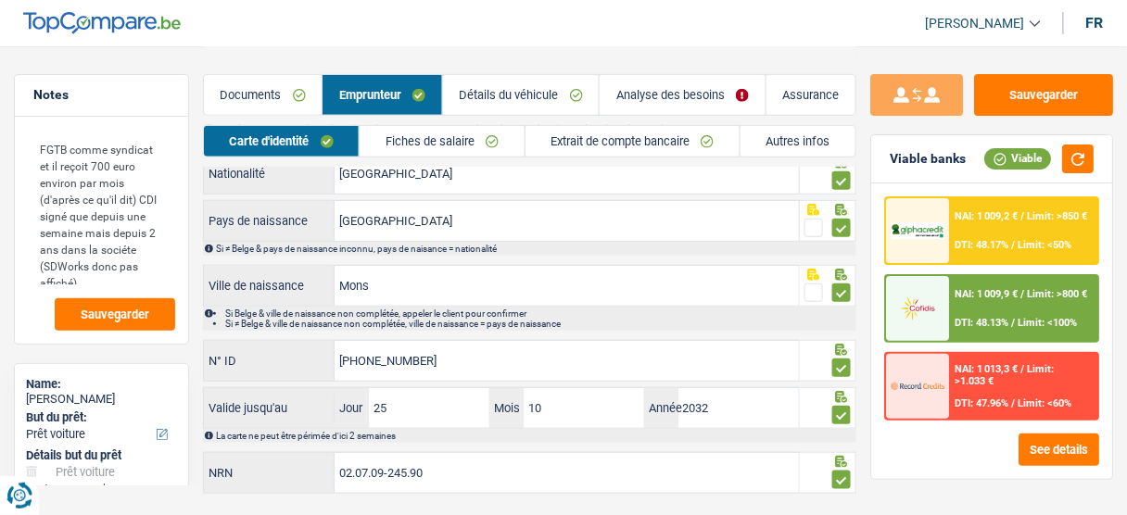
click at [766, 148] on link "Autres infos" at bounding box center [797, 141] width 115 height 31
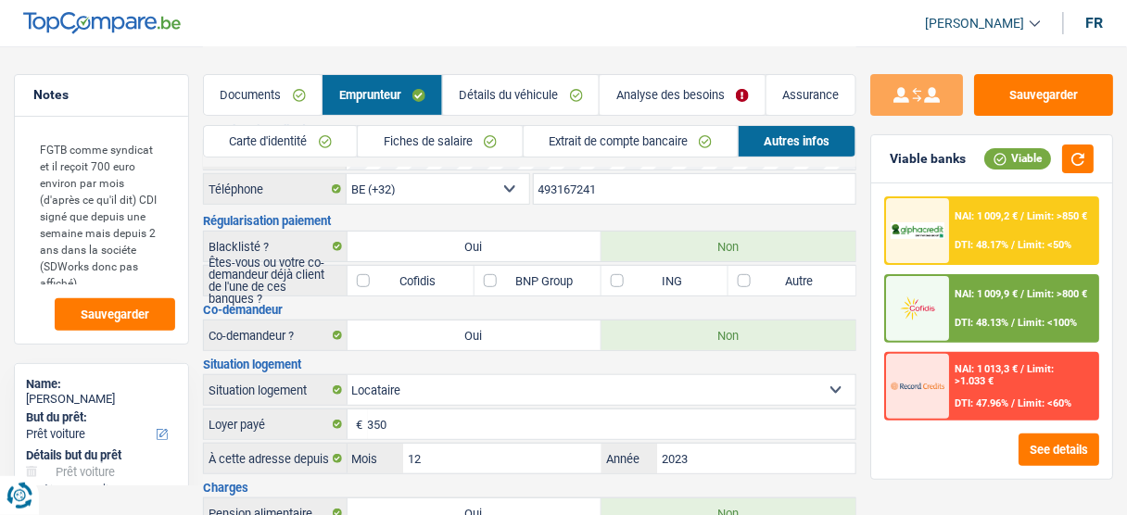
scroll to position [0, 0]
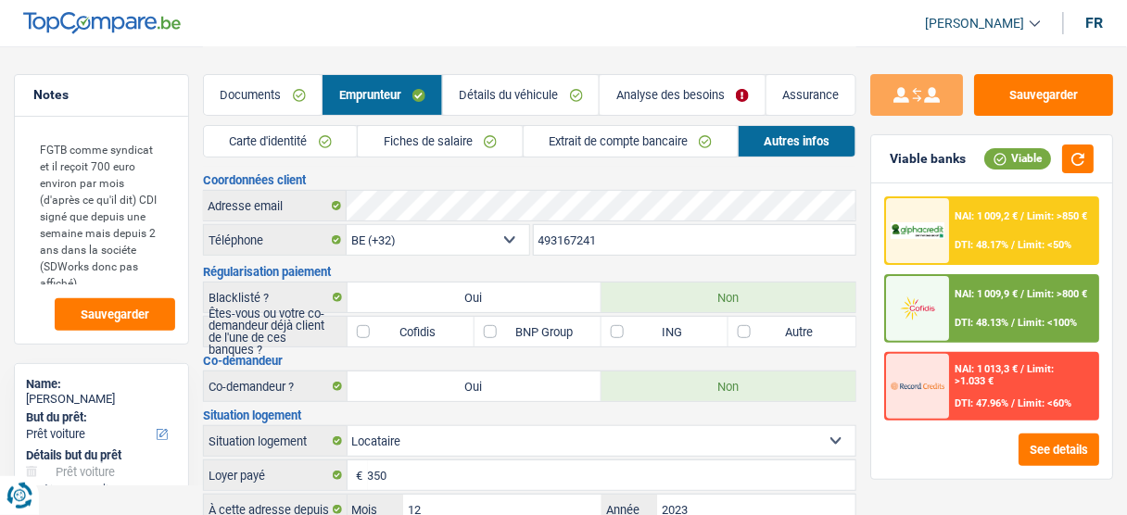
click at [656, 80] on link "Analyse des besoins" at bounding box center [682, 95] width 165 height 40
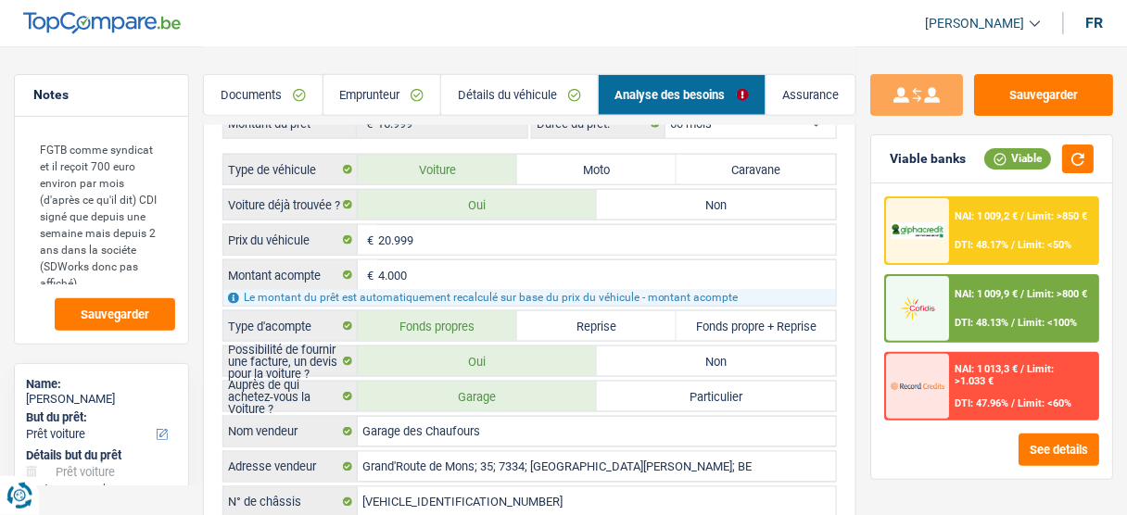
scroll to position [297, 0]
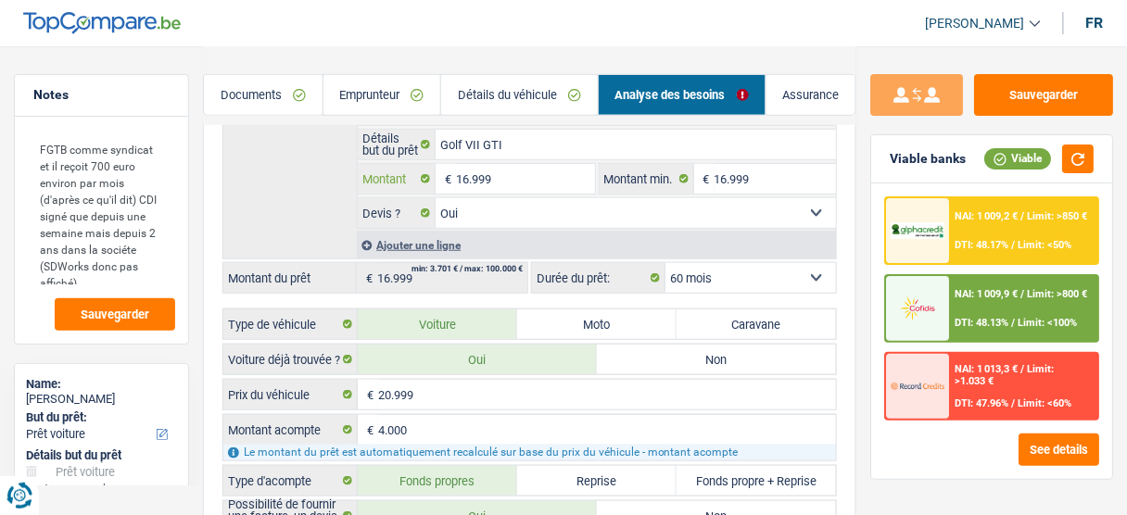
click at [476, 172] on input "16.999" at bounding box center [525, 179] width 138 height 30
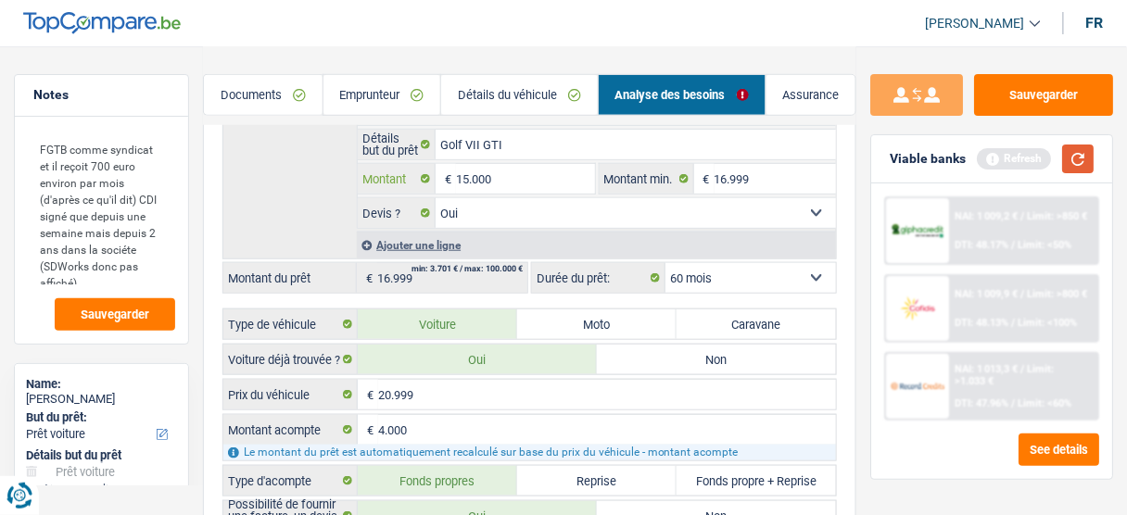
type input "15.000"
click at [1079, 169] on button "button" at bounding box center [1078, 159] width 32 height 29
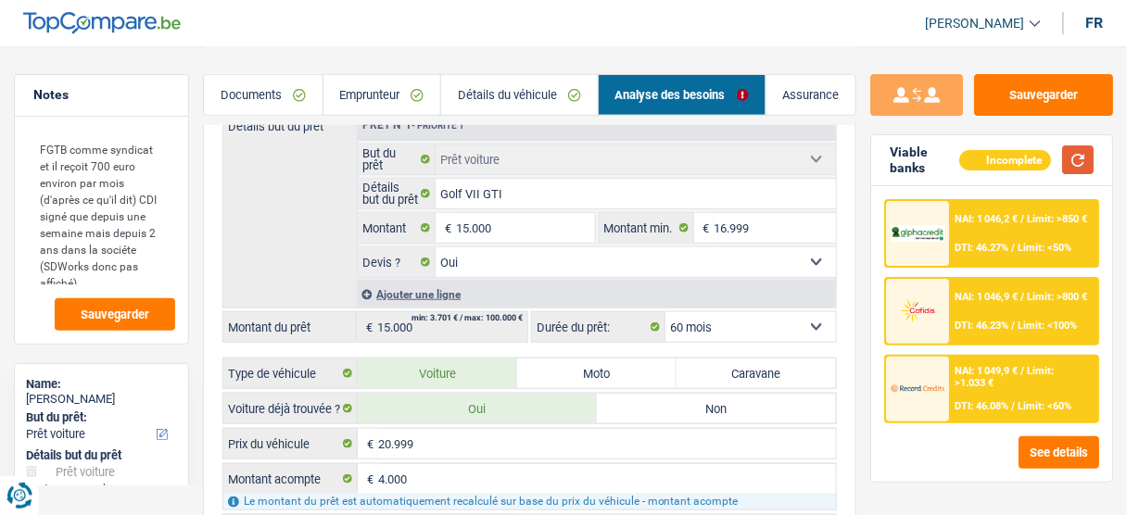
scroll to position [222, 0]
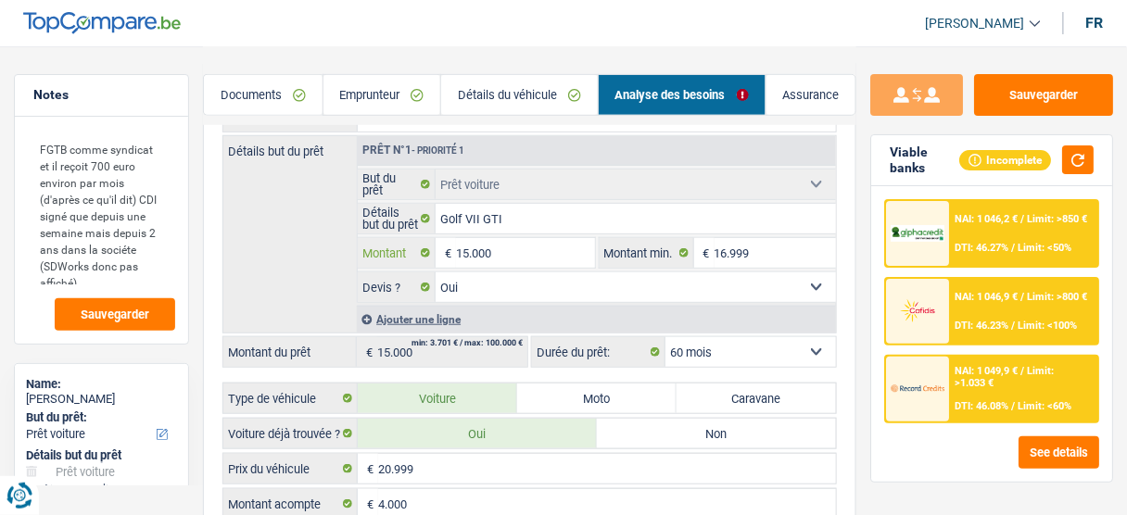
click at [466, 249] on input "15.000" at bounding box center [525, 253] width 138 height 30
click at [479, 248] on input "15.000" at bounding box center [525, 253] width 138 height 30
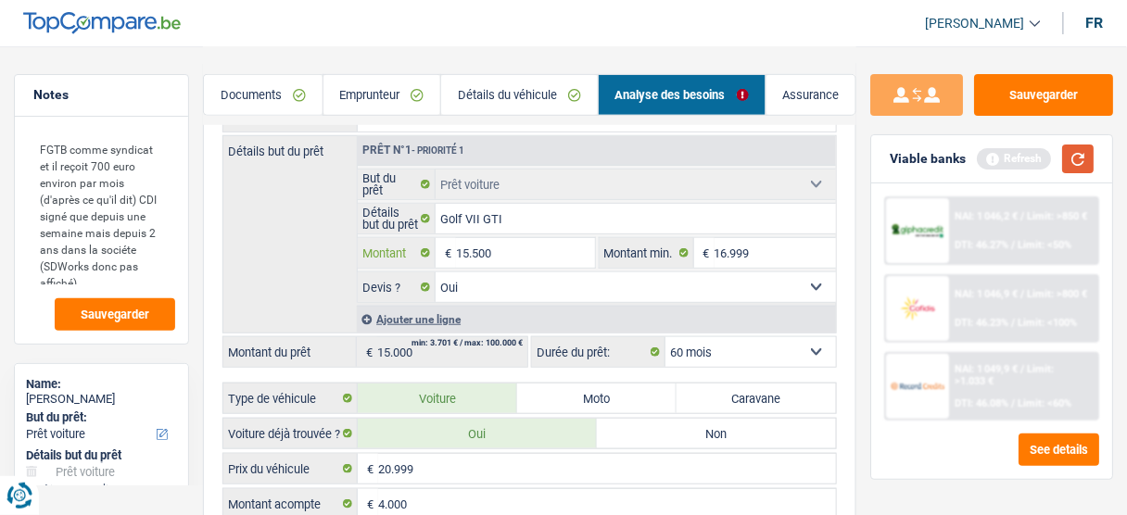
type input "15.500"
click at [1070, 164] on button "button" at bounding box center [1078, 159] width 32 height 29
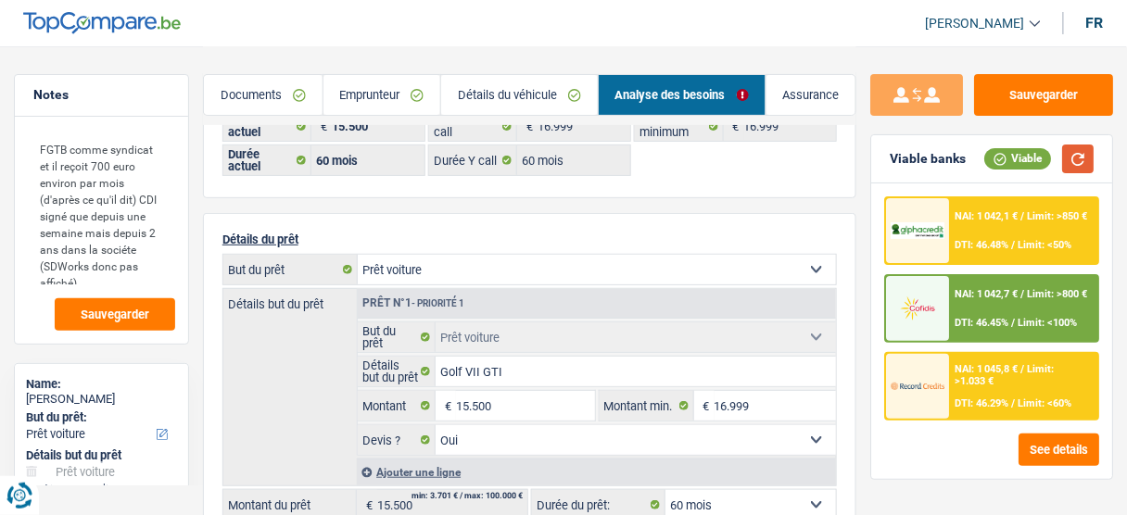
scroll to position [148, 0]
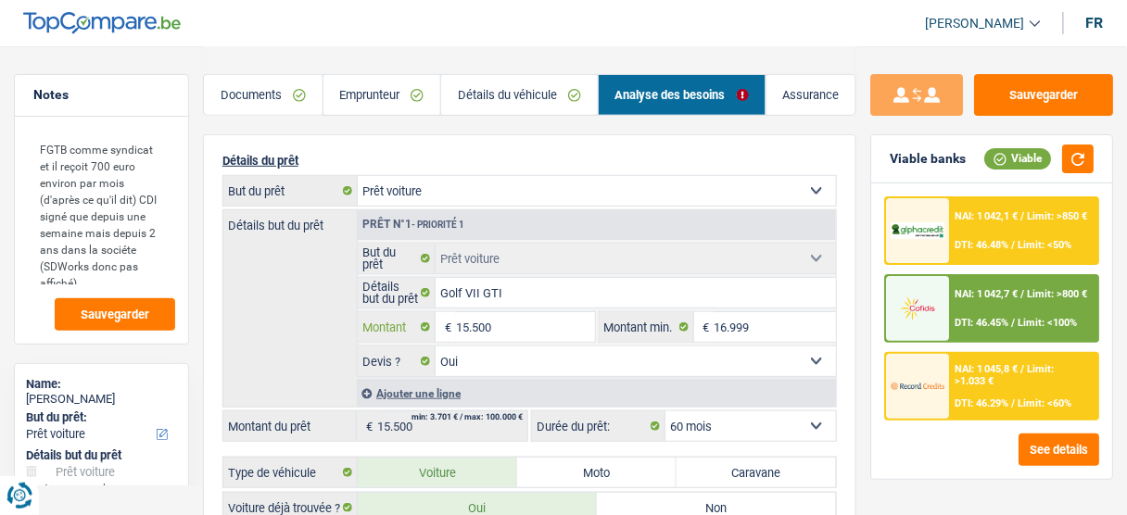
click at [479, 320] on input "15.500" at bounding box center [525, 327] width 138 height 30
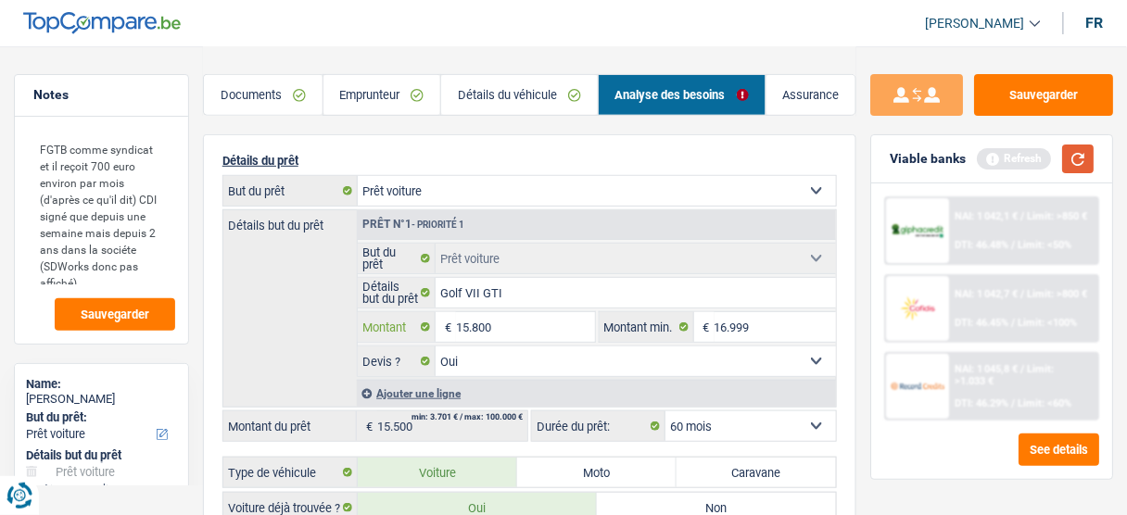
type input "15.800"
click at [1085, 153] on button "button" at bounding box center [1078, 159] width 32 height 29
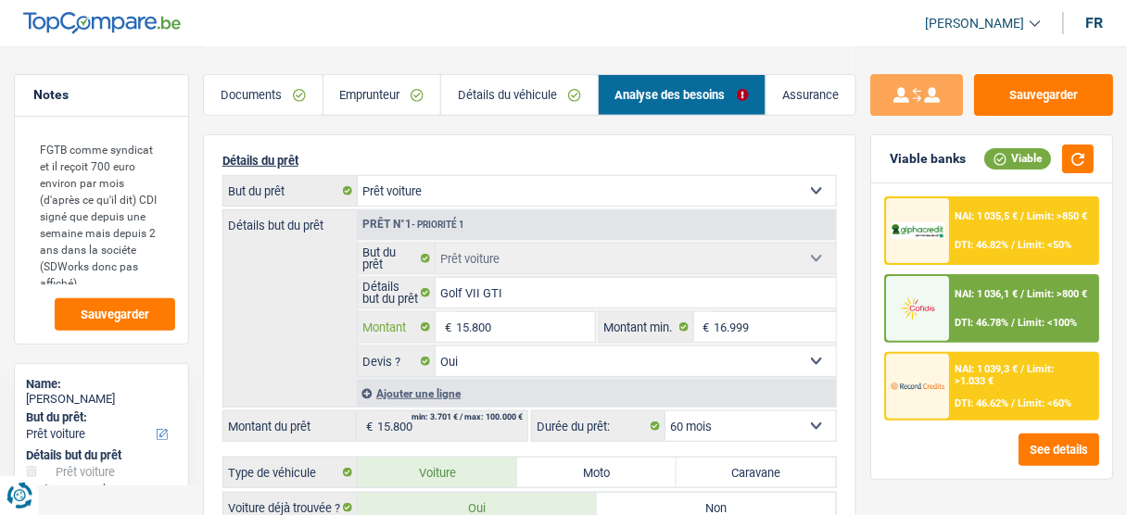
click at [481, 326] on input "15.800" at bounding box center [525, 327] width 138 height 30
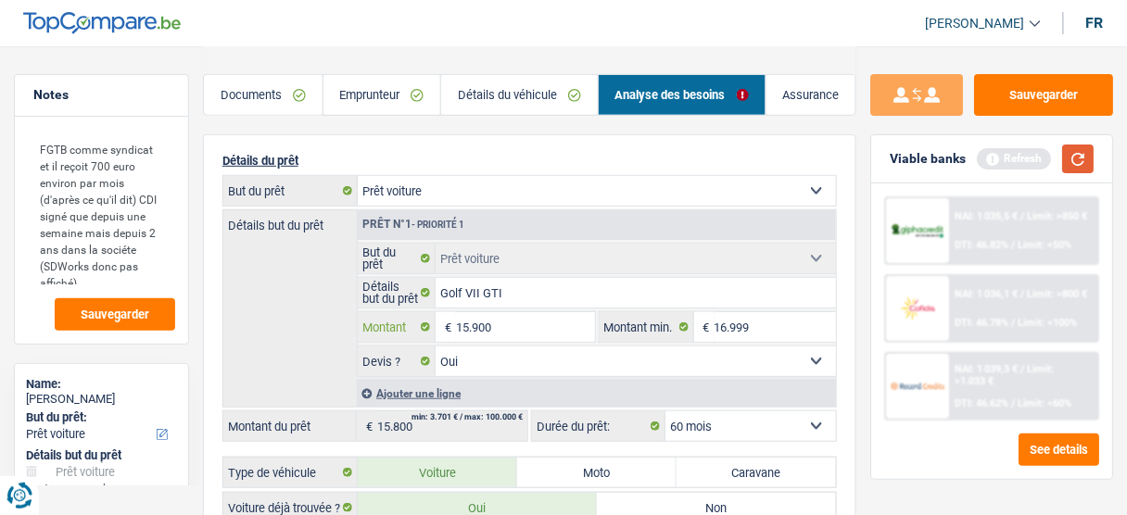
type input "15.900"
click at [1083, 149] on button "button" at bounding box center [1078, 159] width 32 height 29
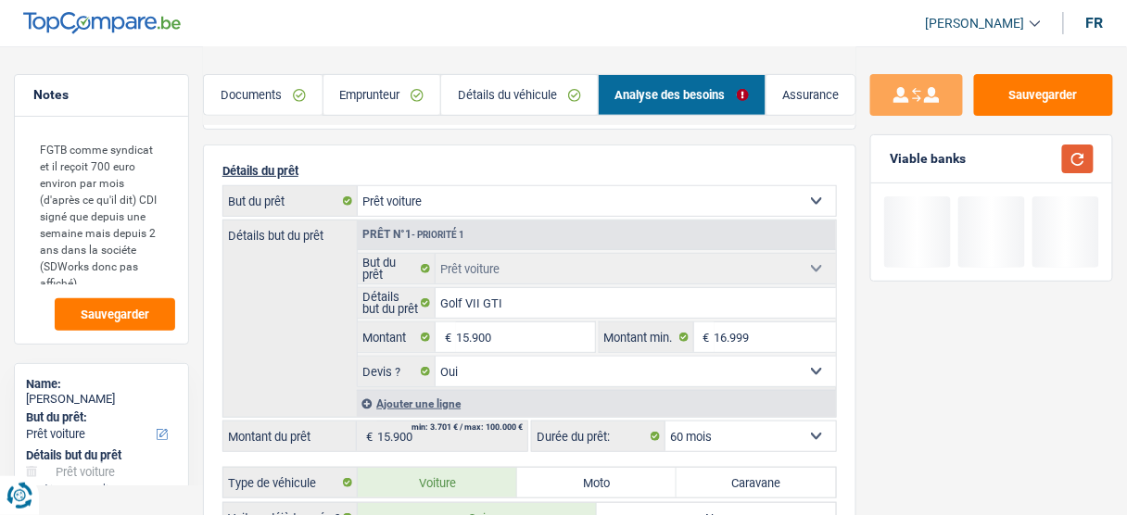
scroll to position [74, 0]
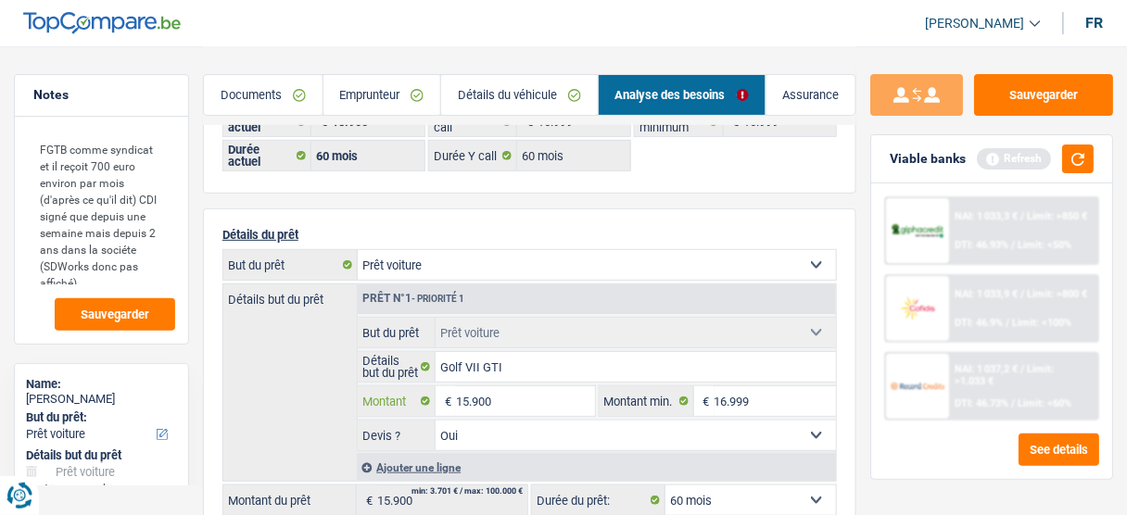
click at [481, 397] on input "15.900" at bounding box center [525, 401] width 138 height 30
type input "16.000"
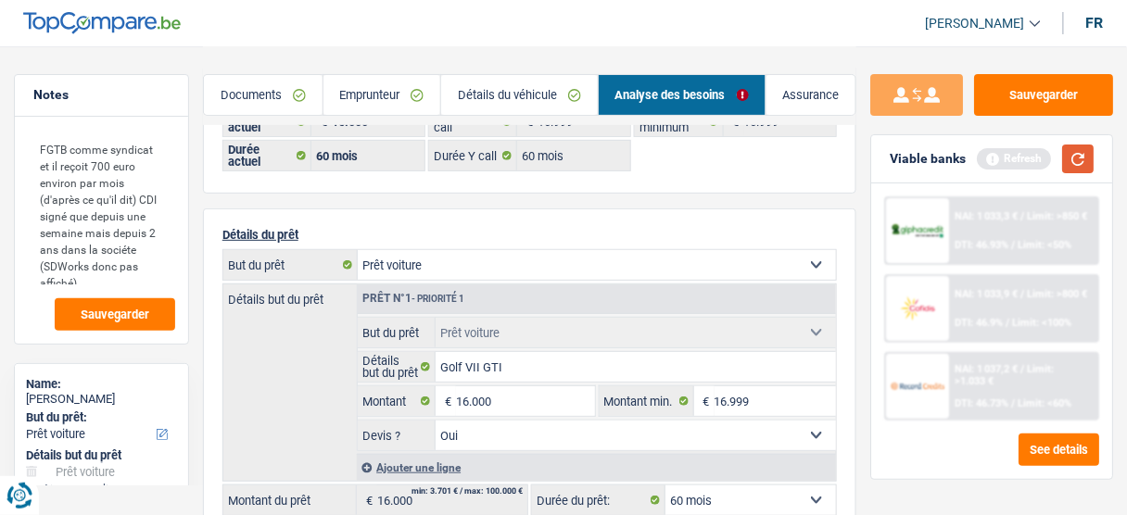
click at [1080, 157] on button "button" at bounding box center [1078, 159] width 32 height 29
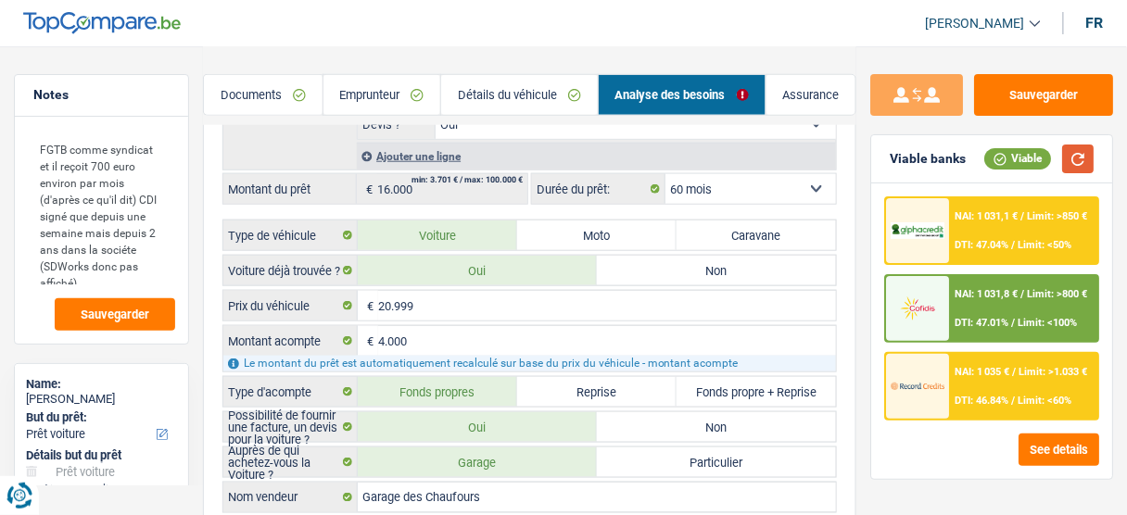
scroll to position [593, 0]
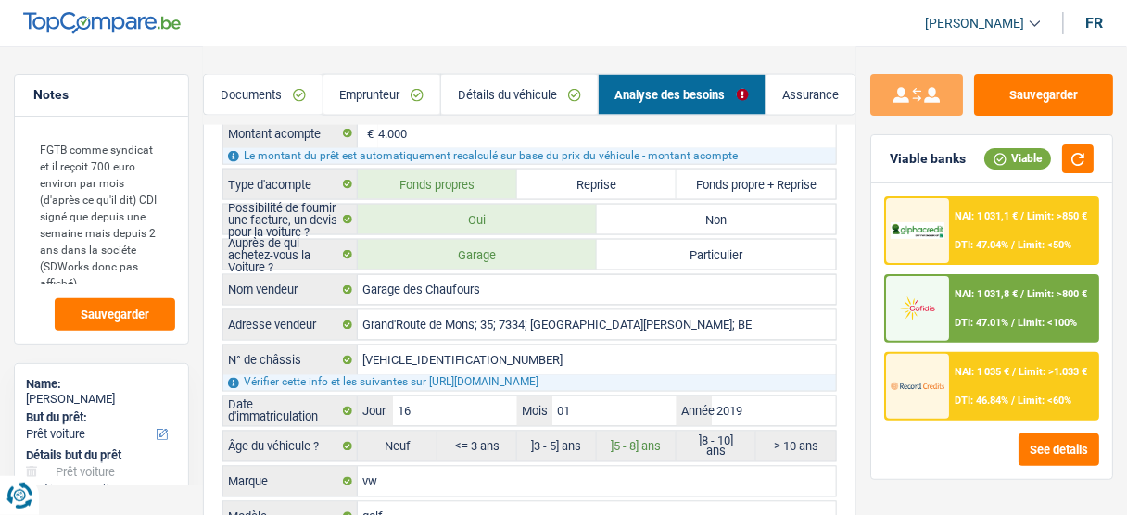
click at [954, 396] on div "NAI: 1 035 € / Limit: >1.033 € DTI: 46.84% / Limit: <60%" at bounding box center [1023, 386] width 147 height 65
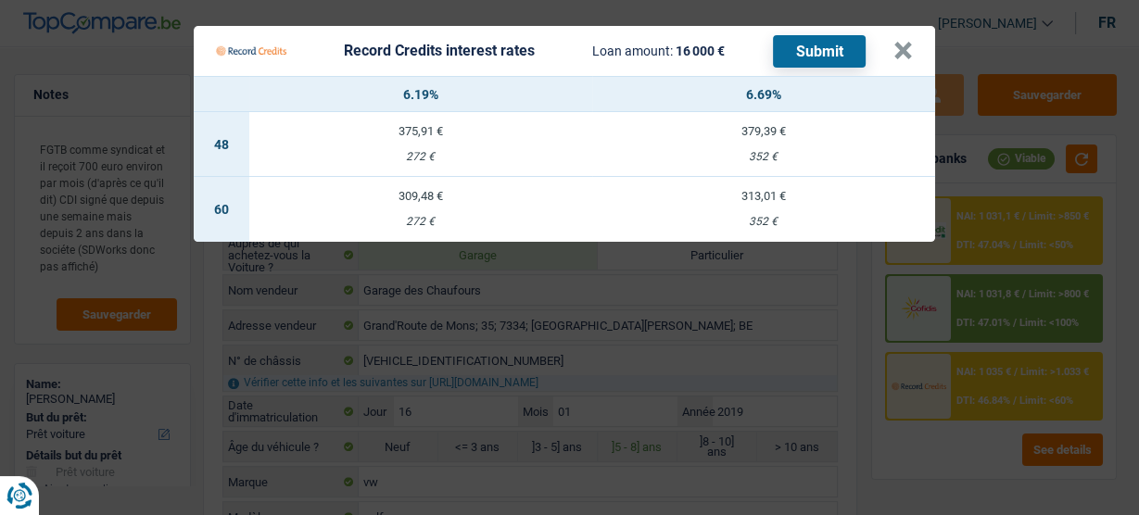
click at [489, 217] on div "272 €" at bounding box center [420, 222] width 343 height 12
select select "record credits"
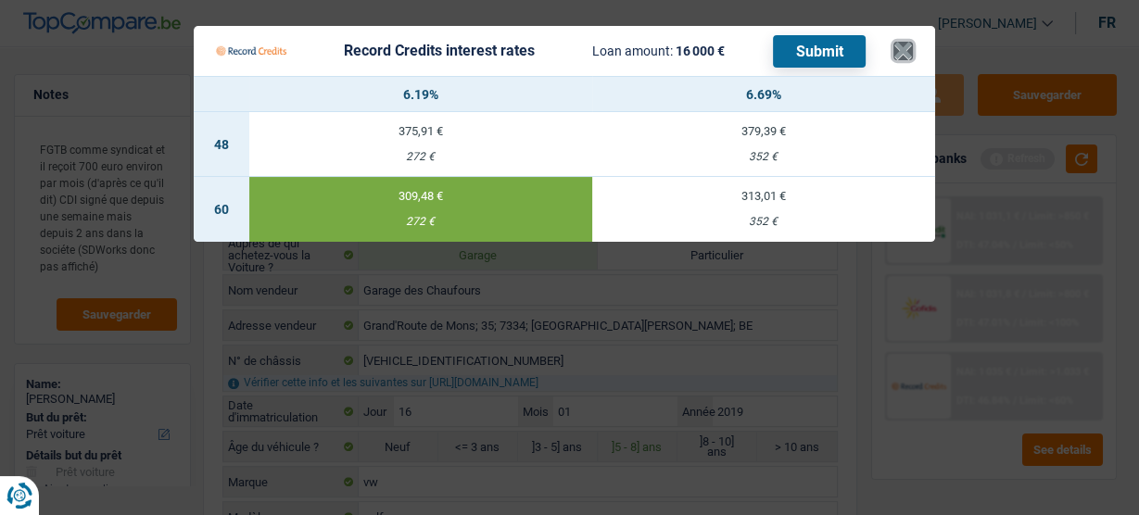
click at [898, 58] on button "×" at bounding box center [902, 51] width 19 height 19
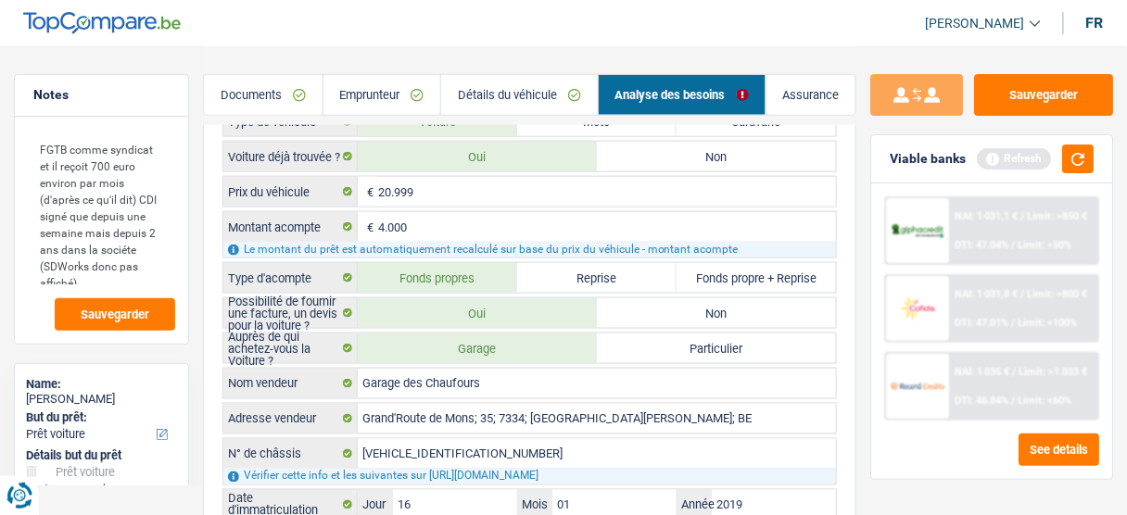
scroll to position [386, 0]
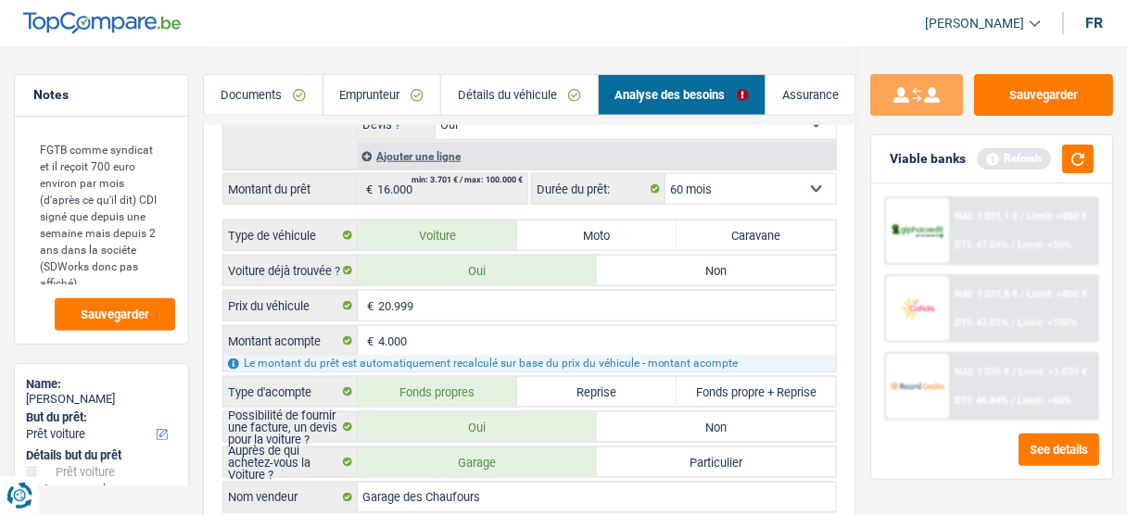
click at [985, 411] on div "NAI: 1 035 € / Limit: >1.033 € DTI: 46.84% / Limit: <60%" at bounding box center [1023, 386] width 147 height 65
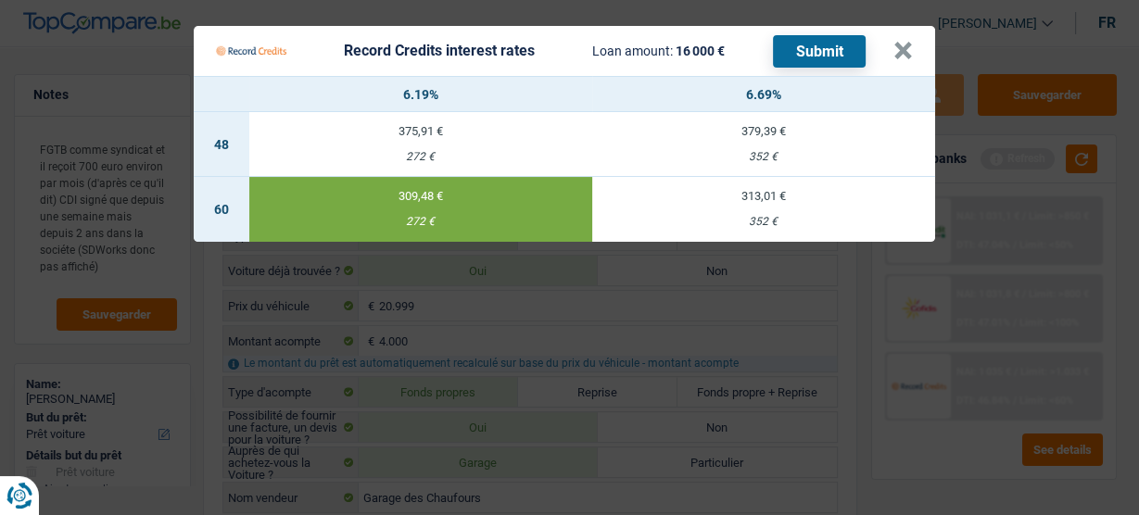
click at [817, 228] on td "313,01 € 352 €" at bounding box center [763, 209] width 343 height 65
type input "6,69"
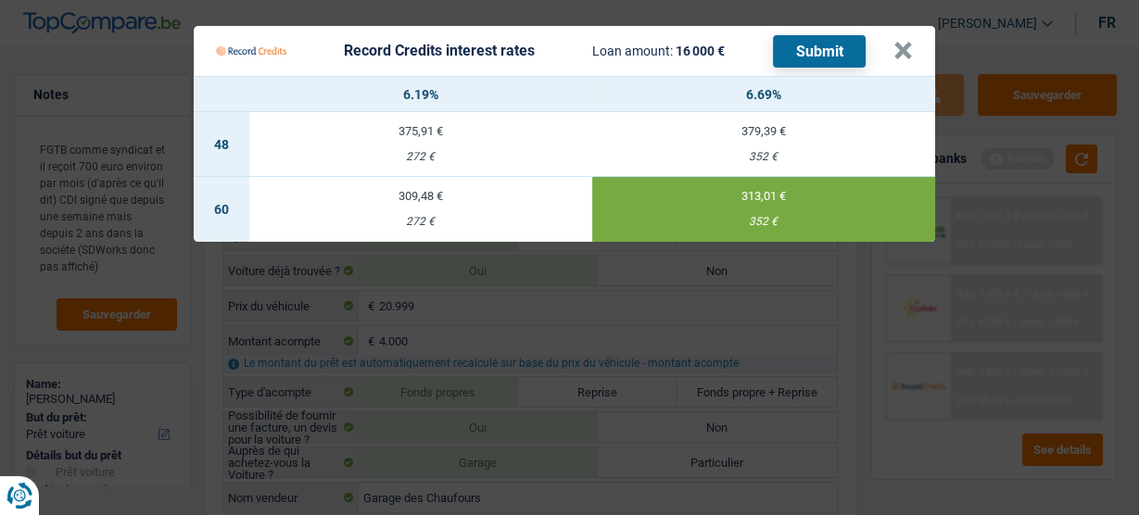
click at [803, 50] on button "Submit" at bounding box center [819, 51] width 93 height 32
click at [893, 60] on button "×" at bounding box center [902, 51] width 19 height 19
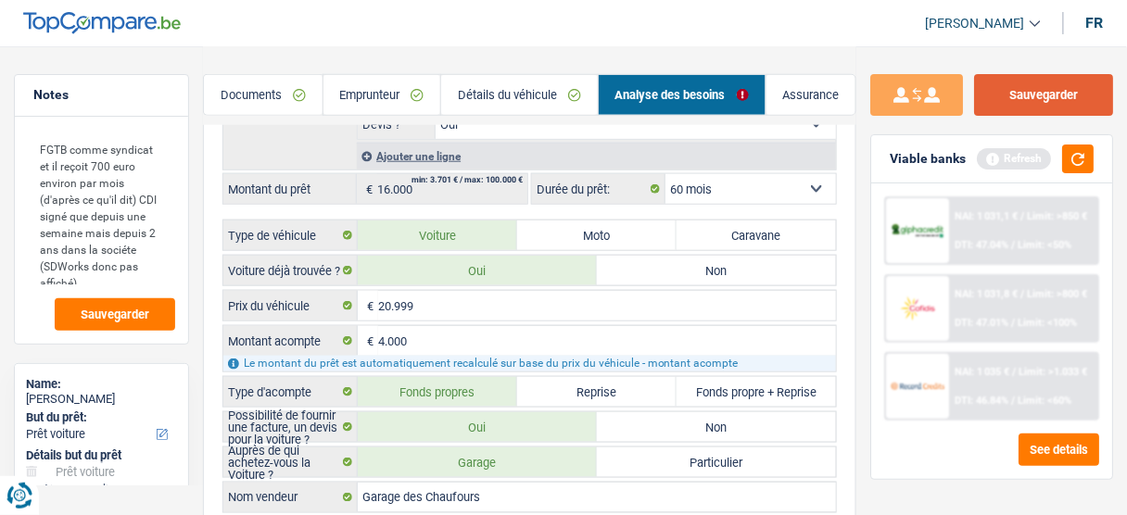
click at [1048, 92] on button "Sauvegarder" at bounding box center [1043, 95] width 139 height 42
click at [1098, 94] on button "Sauvegarder" at bounding box center [1043, 95] width 139 height 42
click at [1089, 166] on button "button" at bounding box center [1078, 159] width 32 height 29
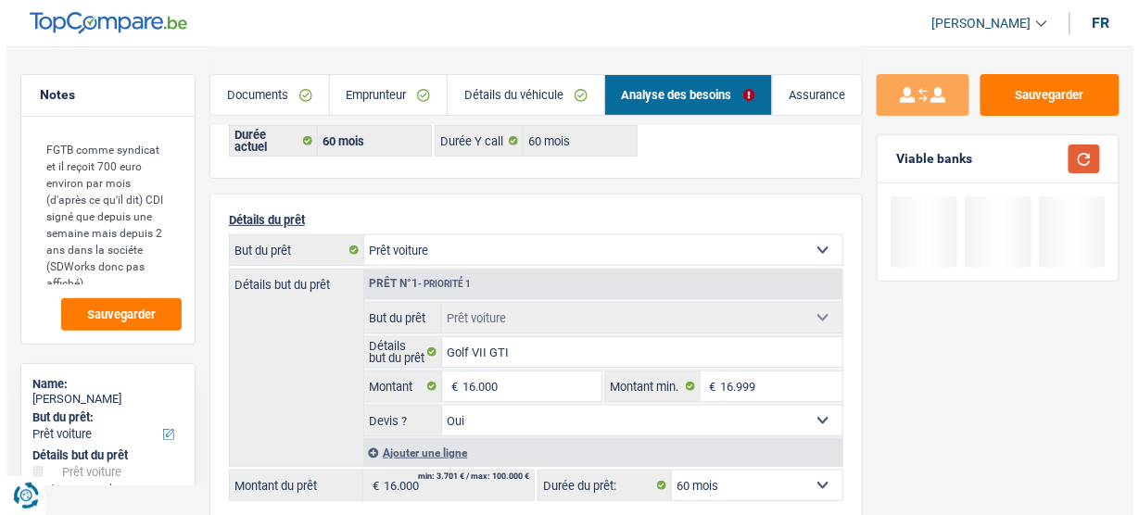
scroll to position [0, 0]
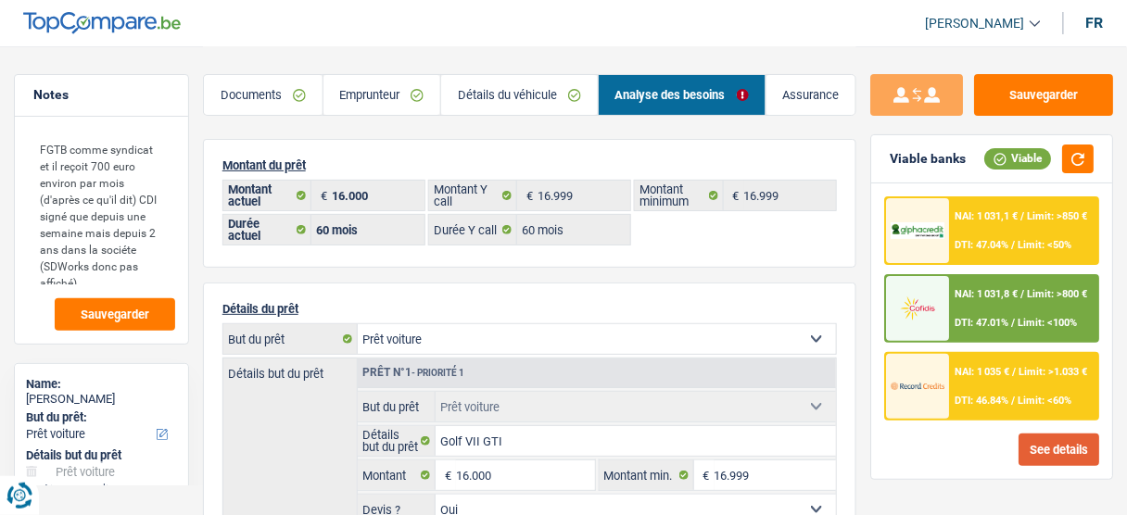
click at [1054, 449] on button "See details" at bounding box center [1058, 450] width 81 height 32
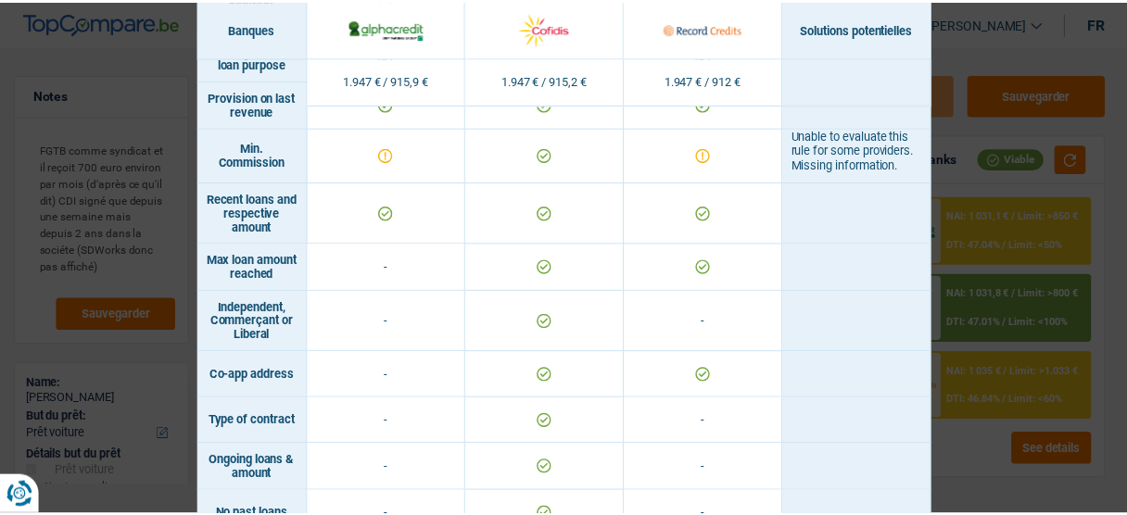
scroll to position [1312, 0]
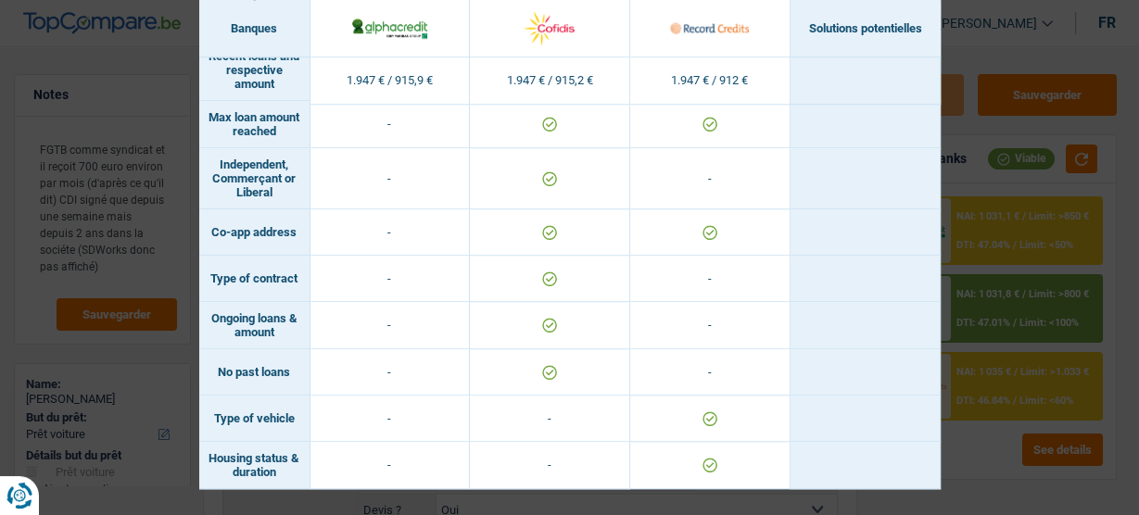
click at [998, 461] on div "Banks conditions × Banques Solutions potentielles Revenus / Charges 1.947 € / 9…" at bounding box center [569, 257] width 1139 height 515
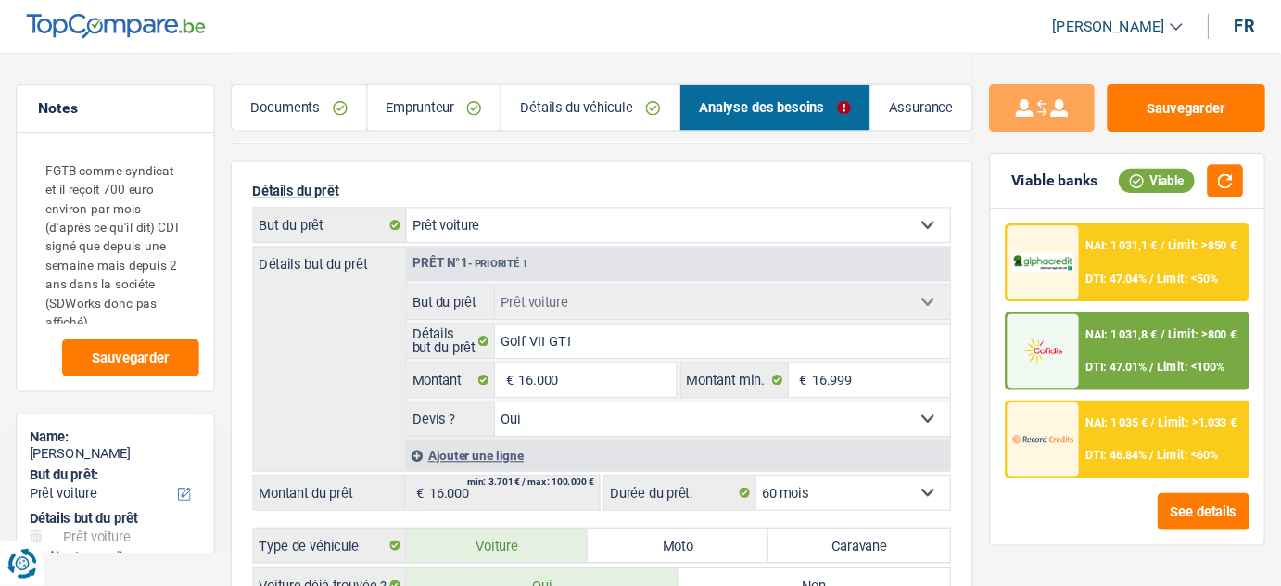
scroll to position [148, 0]
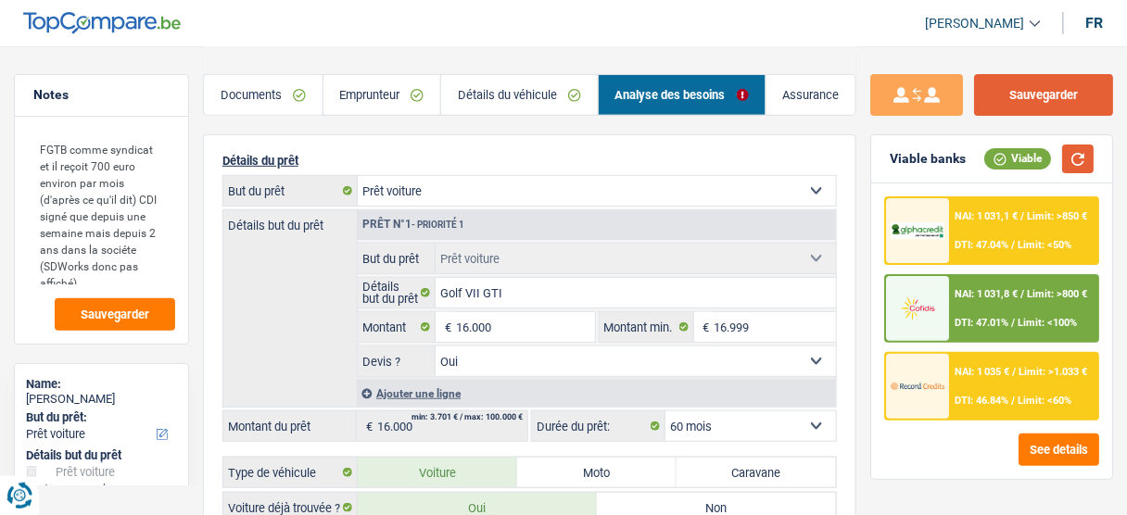
drag, startPoint x: 1081, startPoint y: 158, endPoint x: 1059, endPoint y: 96, distance: 64.8
click at [1075, 148] on button "button" at bounding box center [1078, 159] width 32 height 29
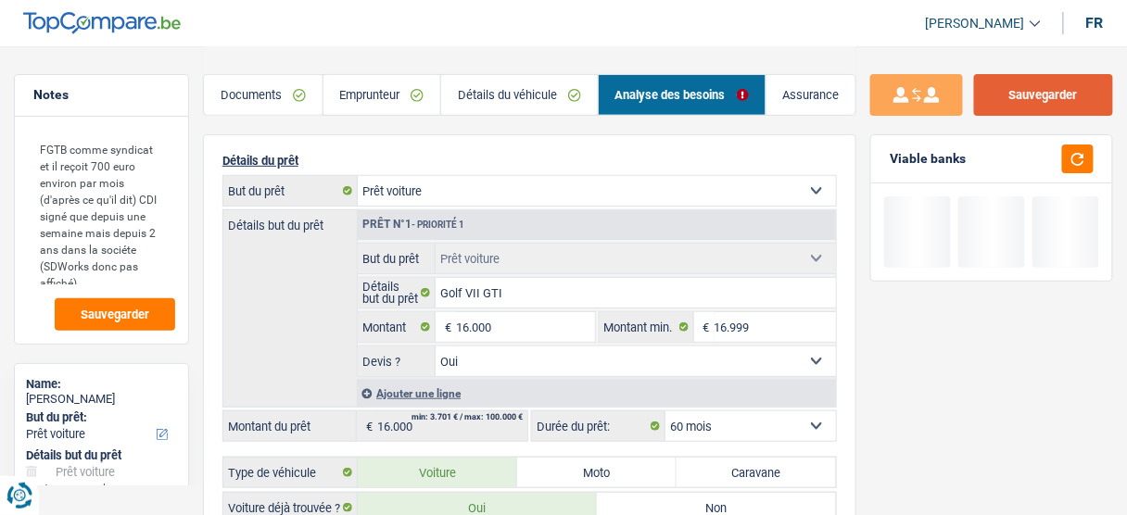
click at [1059, 96] on button "Sauvegarder" at bounding box center [1043, 95] width 139 height 42
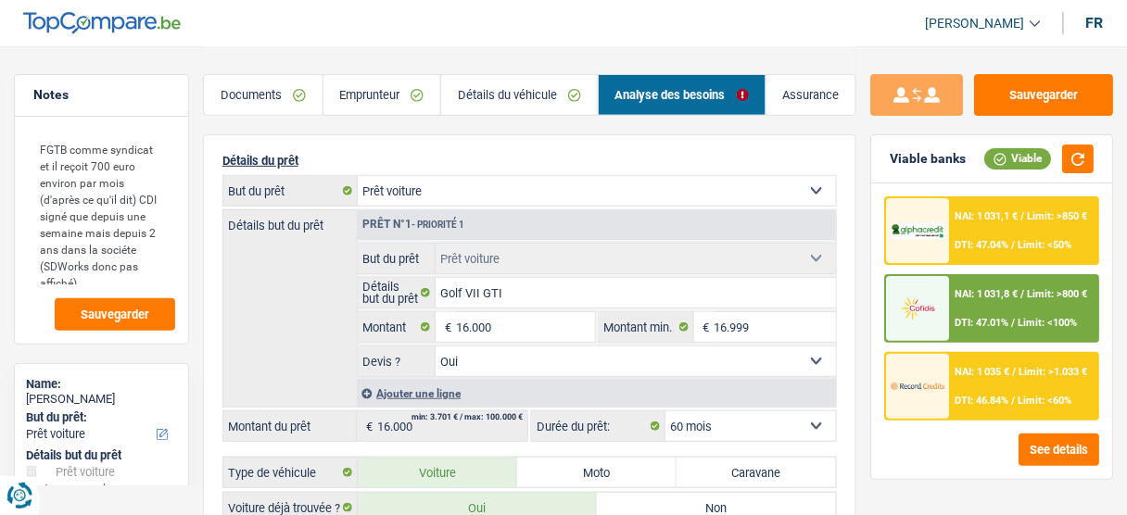
drag, startPoint x: 467, startPoint y: 97, endPoint x: 314, endPoint y: 120, distance: 154.5
click at [467, 97] on link "Détails du véhicule" at bounding box center [519, 95] width 157 height 40
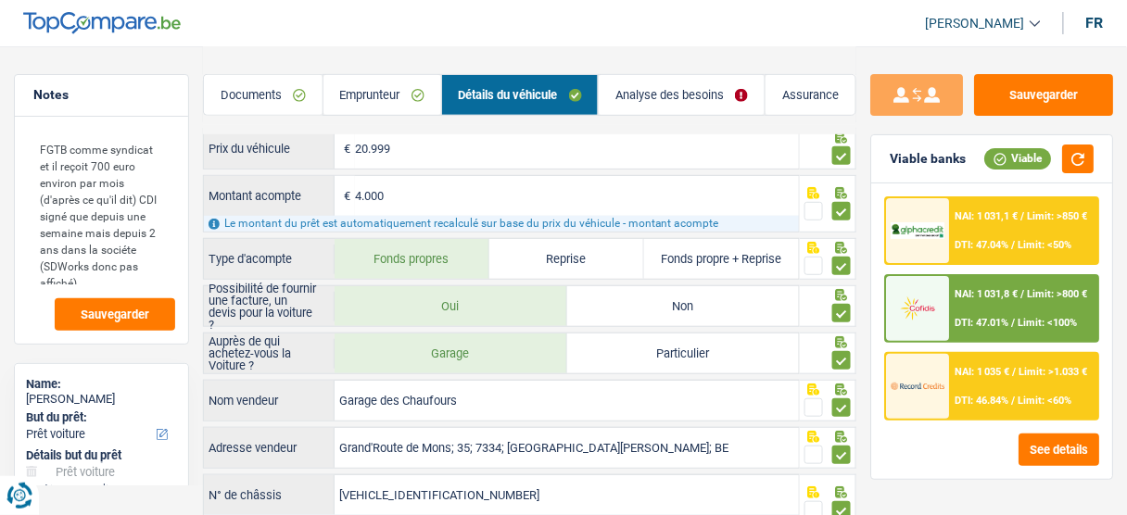
drag, startPoint x: 321, startPoint y: 116, endPoint x: 359, endPoint y: 111, distance: 38.3
click at [324, 116] on div "Documents Emprunteur Détails du véhicule Analyse des besoins Assurance" at bounding box center [529, 85] width 653 height 79
click at [377, 107] on link "Emprunteur" at bounding box center [382, 95] width 118 height 40
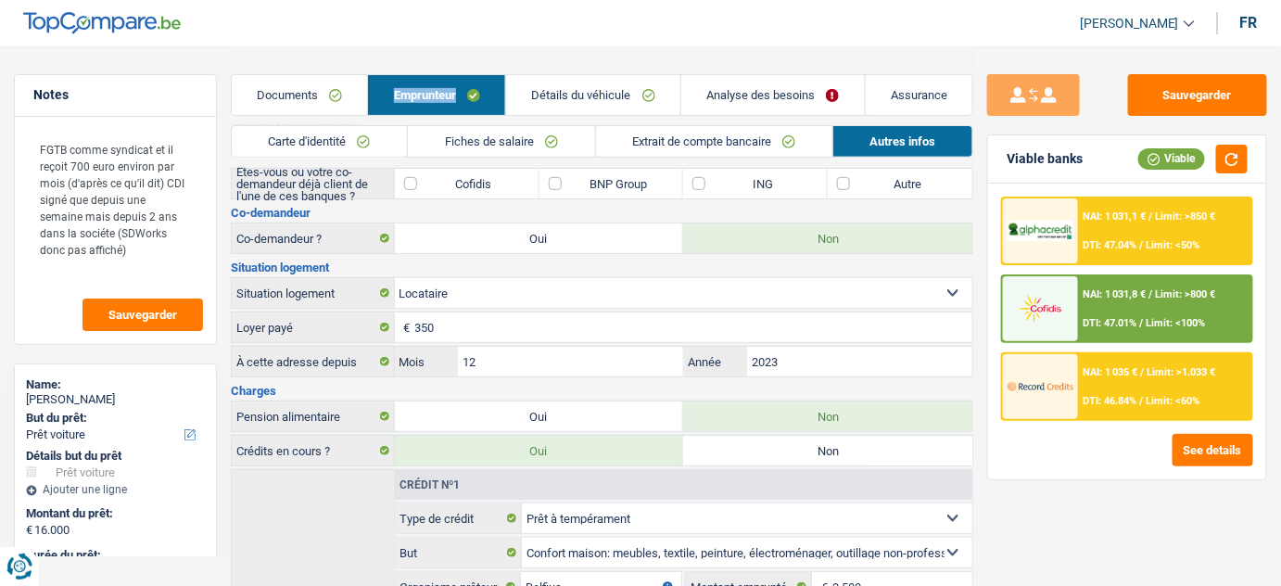
click at [482, 143] on link "Fiches de salaire" at bounding box center [501, 141] width 186 height 31
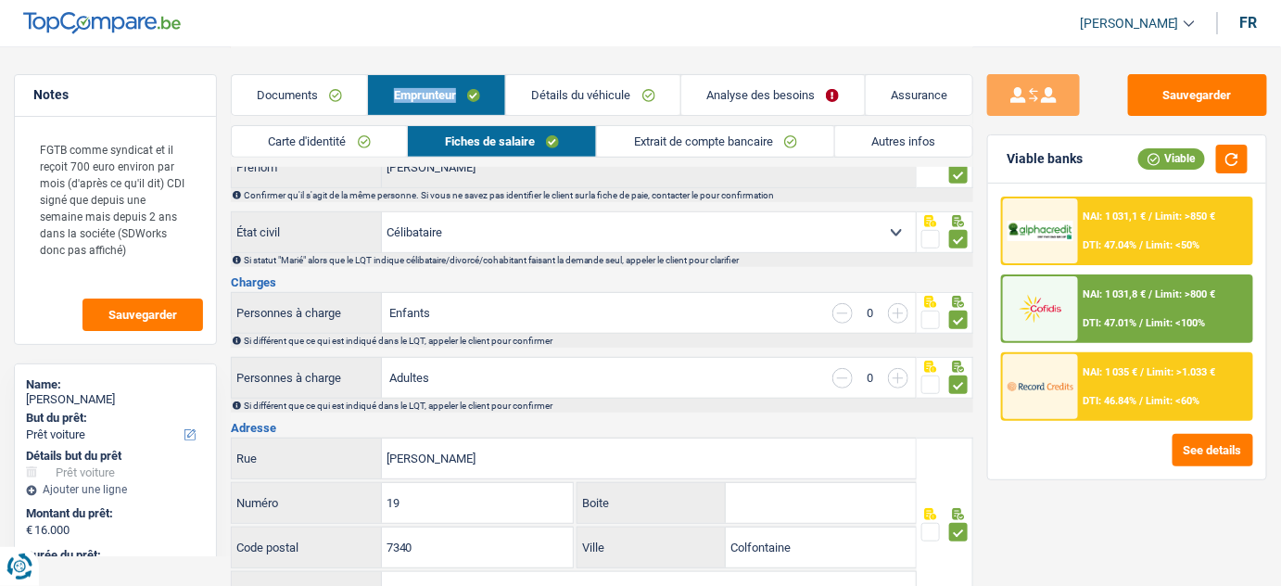
scroll to position [0, 0]
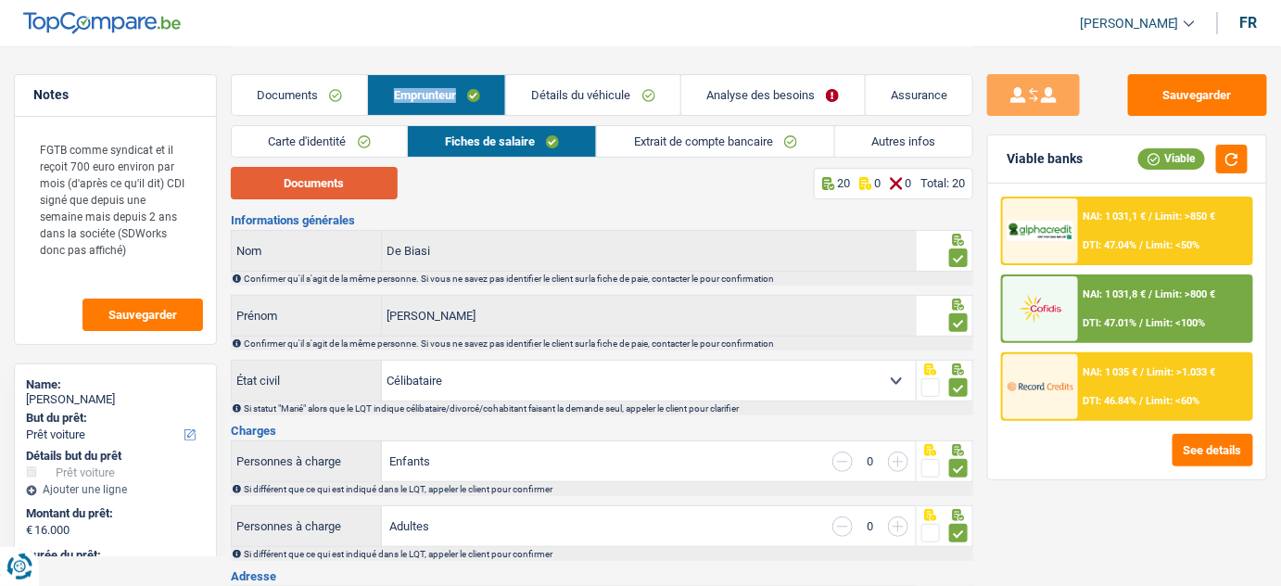
click at [299, 182] on button "Documents" at bounding box center [314, 183] width 167 height 32
click at [664, 143] on link "Extrait de compte bancaire" at bounding box center [715, 141] width 237 height 31
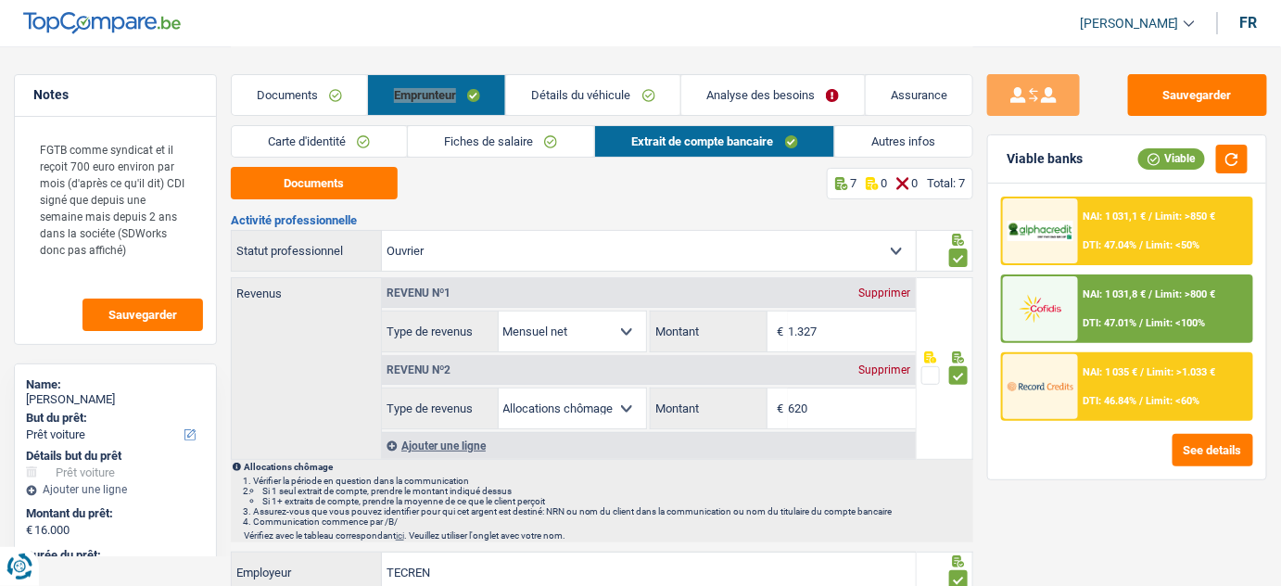
click at [316, 99] on link "Documents" at bounding box center [300, 95] width 136 height 40
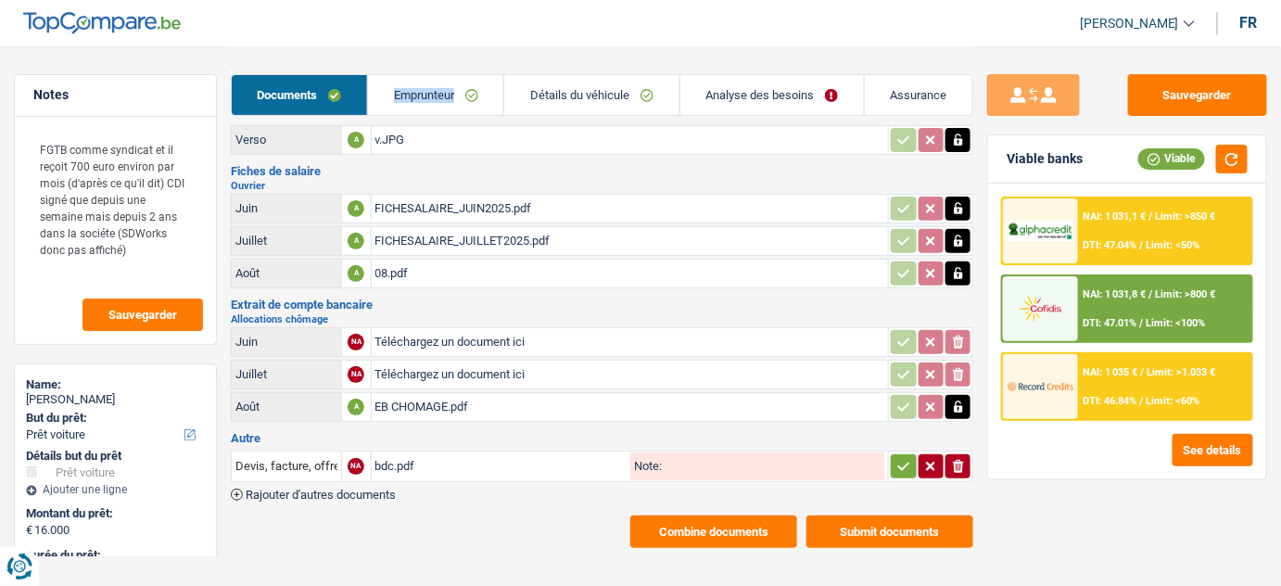
scroll to position [90, 0]
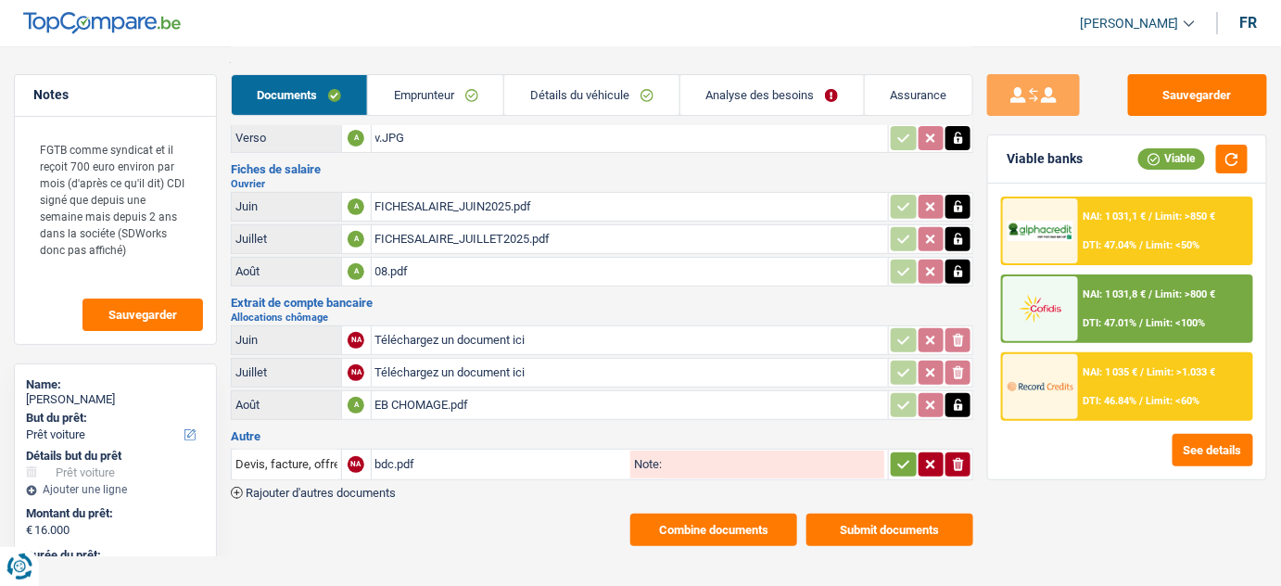
click at [460, 392] on div "EB CHOMAGE.pdf" at bounding box center [630, 405] width 510 height 28
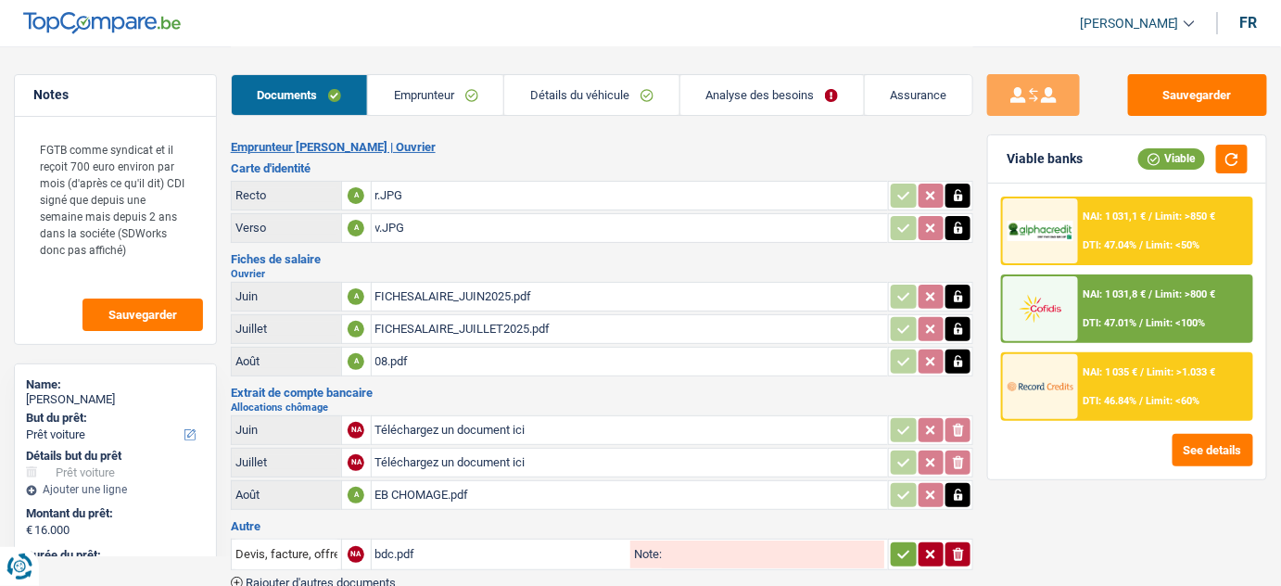
scroll to position [0, 0]
click at [425, 100] on link "Emprunteur" at bounding box center [435, 95] width 135 height 40
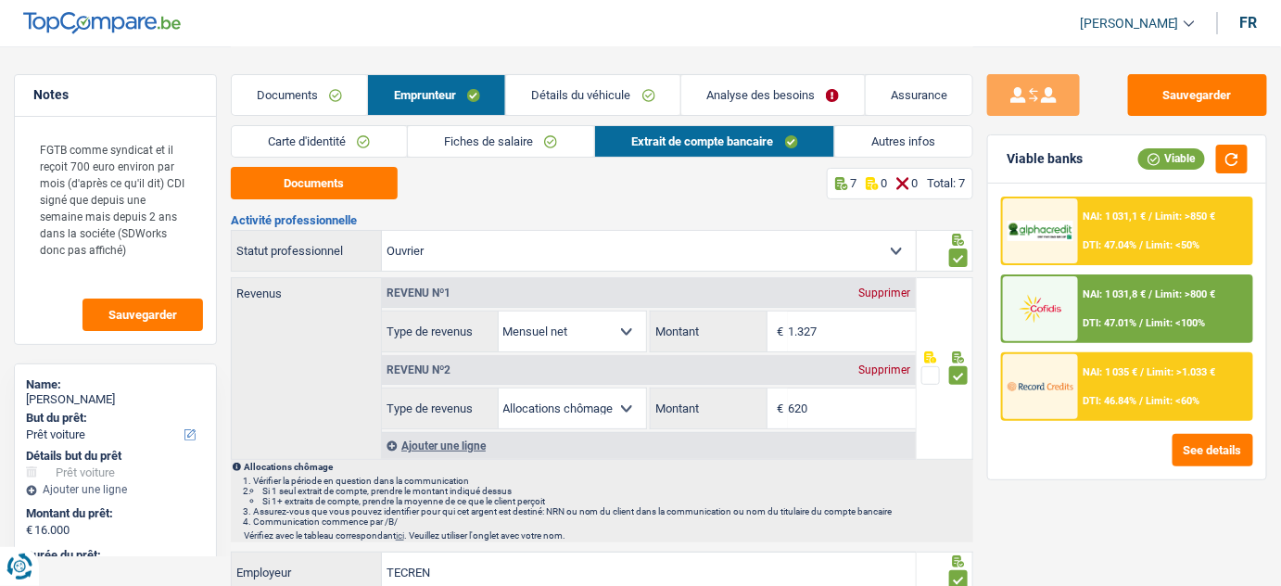
click at [558, 139] on link "Fiches de salaire" at bounding box center [501, 141] width 186 height 31
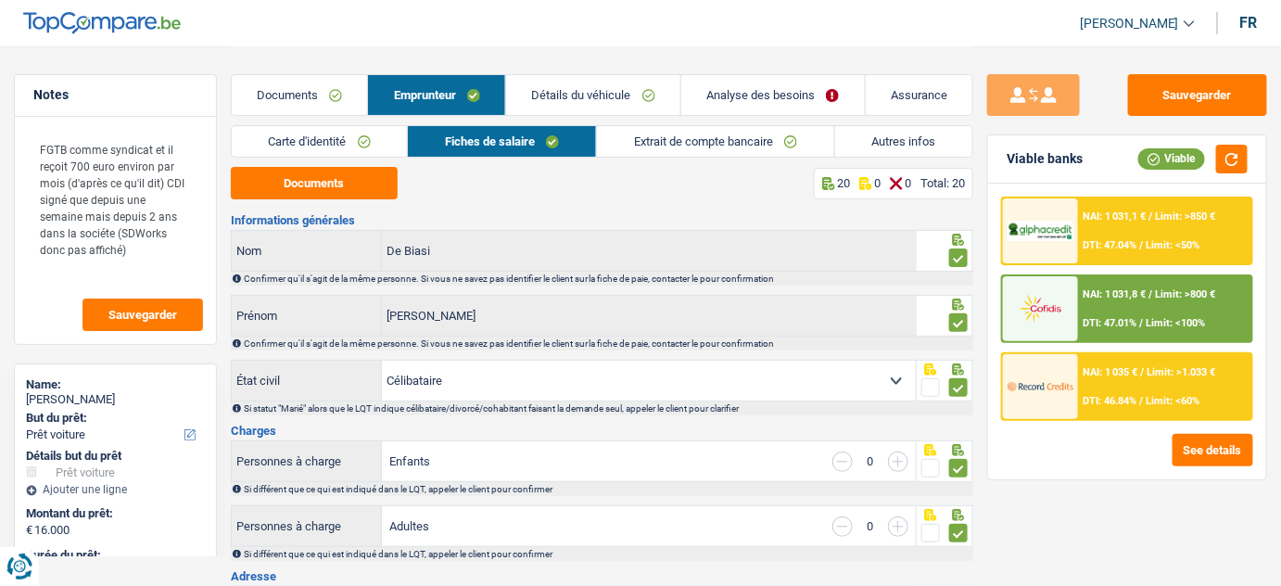
click at [406, 184] on div "Documents 20 0 0 Total: 20" at bounding box center [602, 183] width 743 height 32
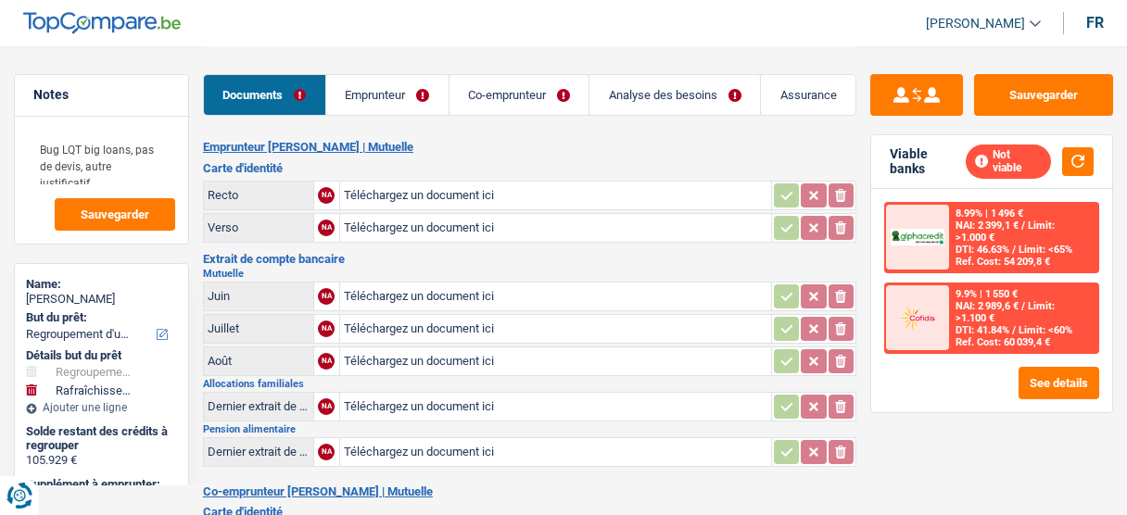
select select "refinancing"
select select "houseOrGarden"
select select "120"
select select "record credits"
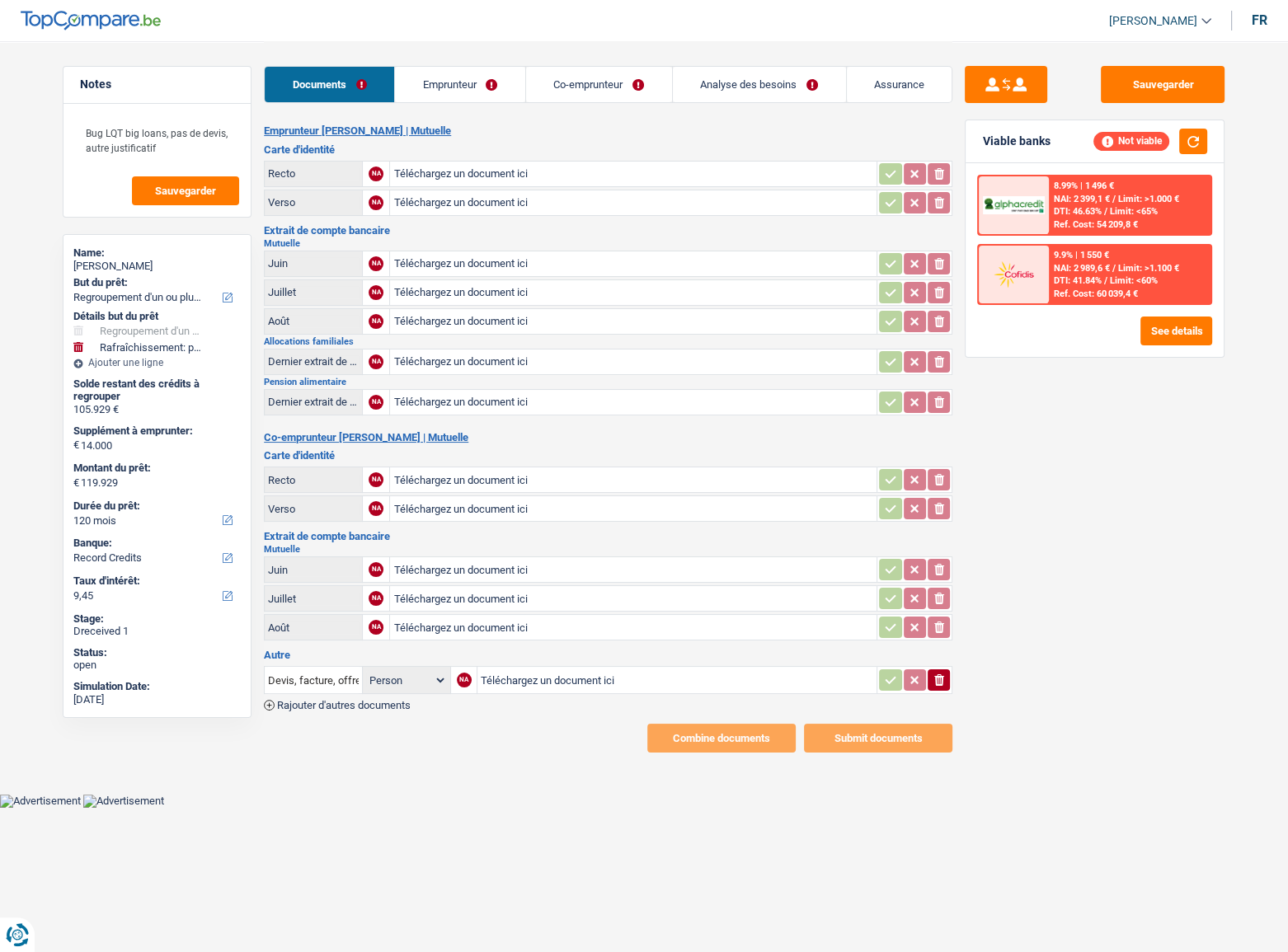
click at [1002, 387] on div "Sauvegarder Viable banks Not viable 8.99% | 1 496 € NAI: 2 399,1 € / Limit: >1.…" at bounding box center [1094, 496] width 285 height 860
click at [470, 75] on link "Emprunteur" at bounding box center [460, 85] width 130 height 36
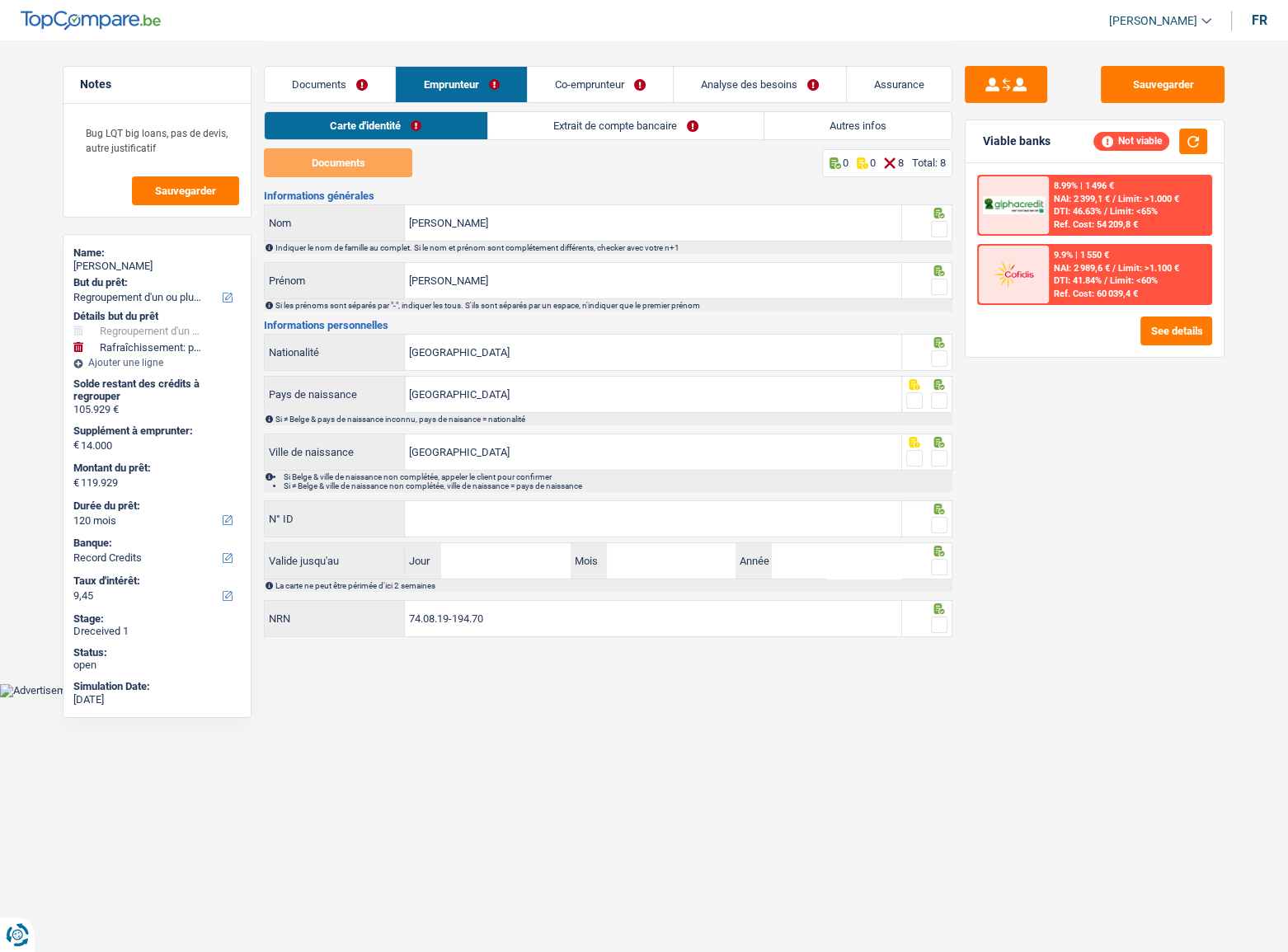
click at [907, 126] on link "Autres infos" at bounding box center [857, 125] width 187 height 28
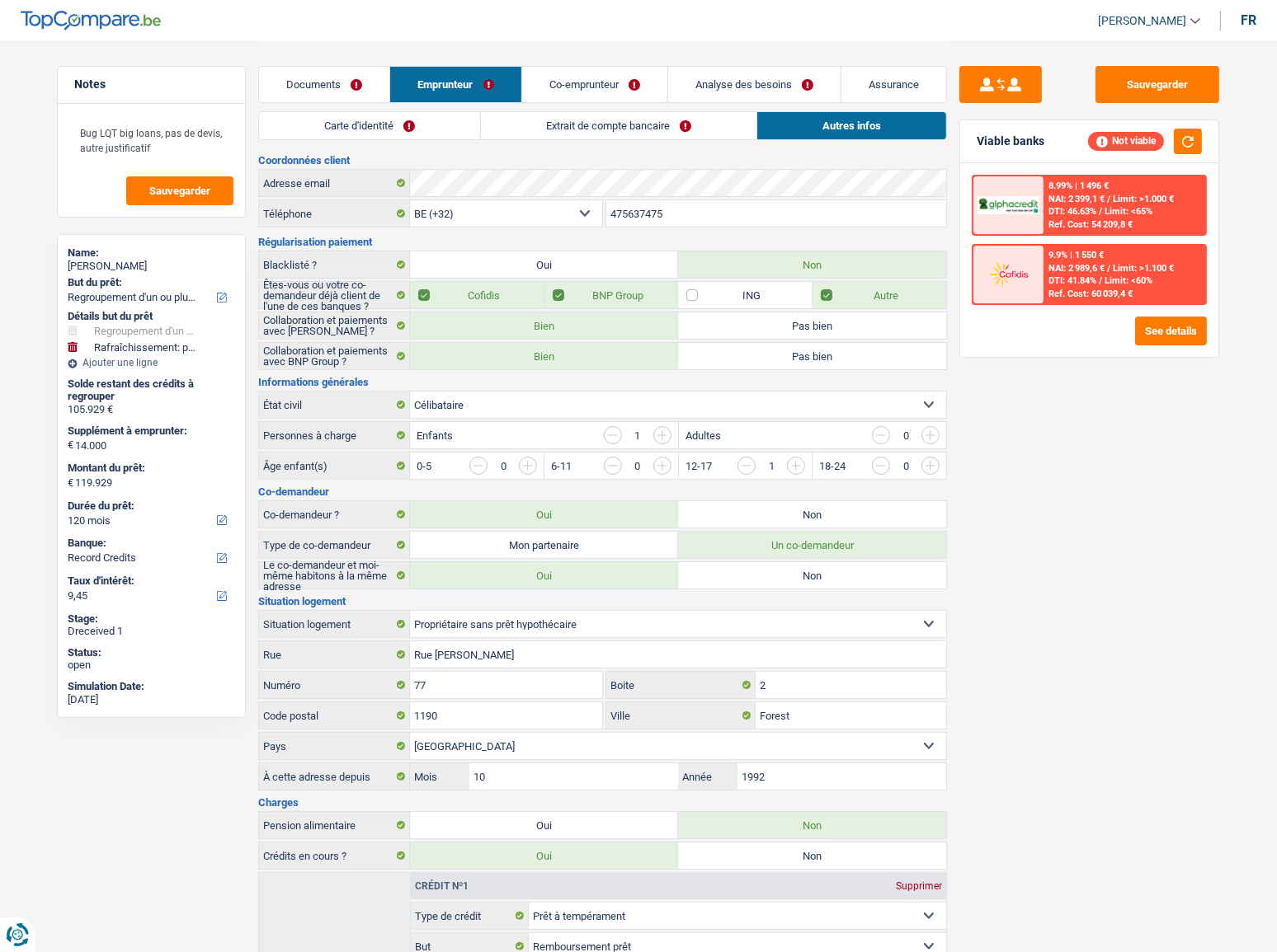
click at [446, 125] on link "Carte d'identité" at bounding box center [369, 125] width 221 height 28
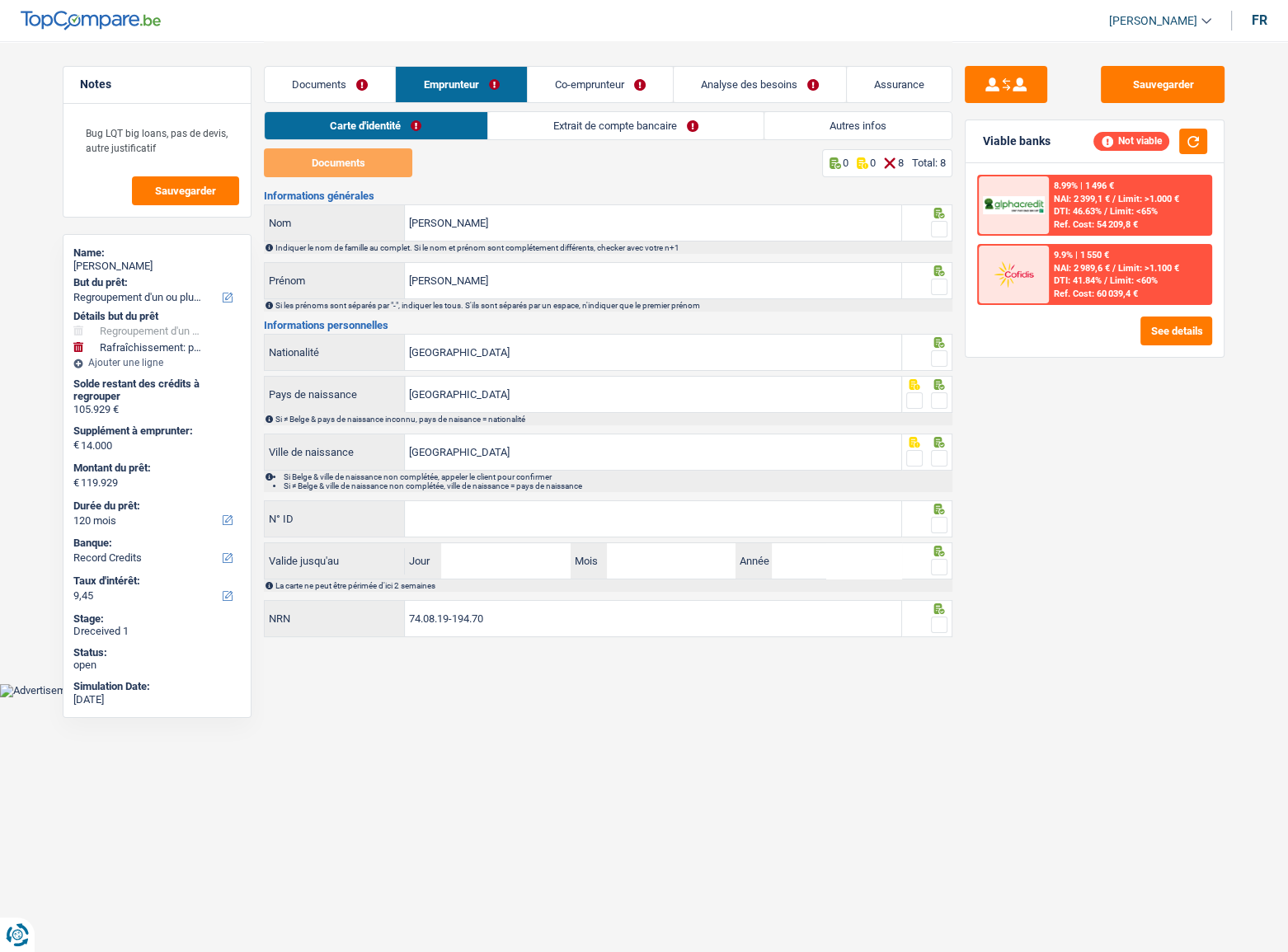
click at [355, 90] on link "Documents" at bounding box center [329, 85] width 130 height 36
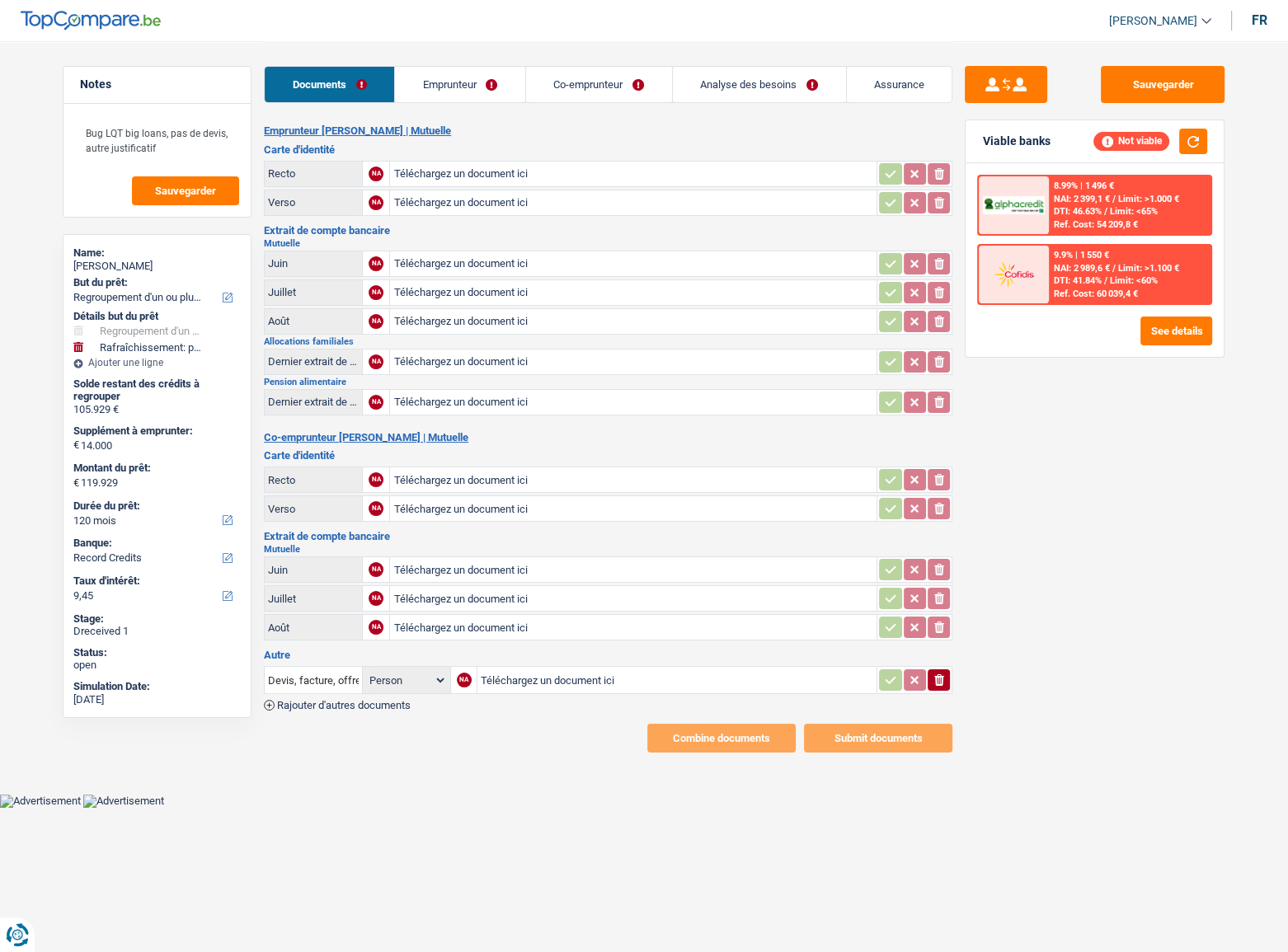
click at [443, 171] on input "Téléchargez un document ici" at bounding box center [632, 174] width 479 height 25
type input "C:\fakepath\r mr.jpg"
click at [445, 202] on input "Téléchargez un document ici" at bounding box center [632, 203] width 479 height 25
type input "C:\fakepath\v mr.jpg"
click at [462, 267] on input "Téléchargez un document ici" at bounding box center [632, 264] width 479 height 25
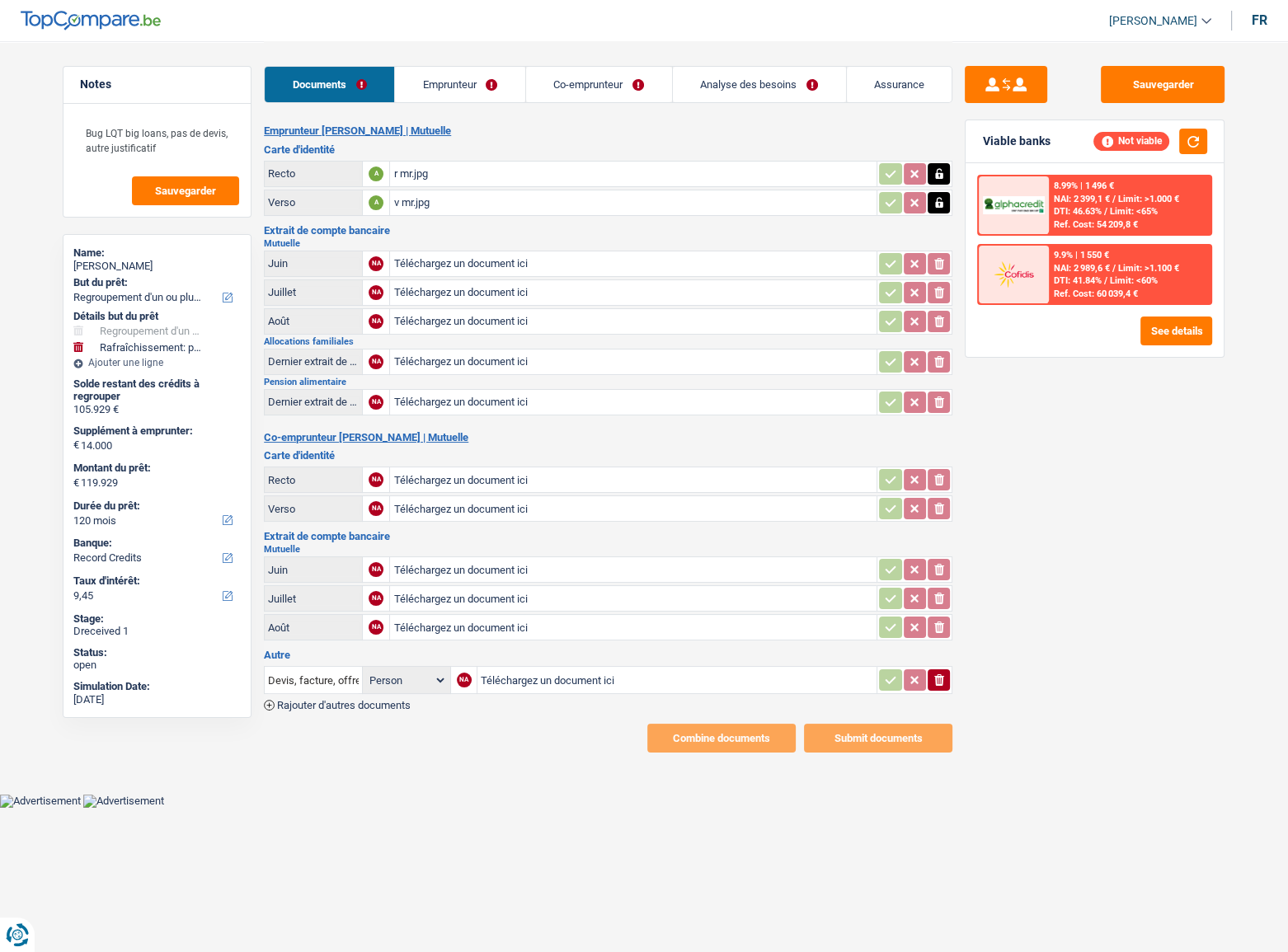
type input "C:\fakepath\06 mr.jpg"
click at [501, 288] on input "Téléchargez un document ici" at bounding box center [632, 293] width 479 height 25
type input "C:\fakepath\07 mr.jpg"
click at [476, 332] on table "Juin A 06 mr.jpg Juillet A 07 mr.jpg Août NA Téléchargez un document ici ionico…" at bounding box center [608, 293] width 688 height 89
click at [470, 329] on input "Téléchargez un document ici" at bounding box center [632, 322] width 479 height 25
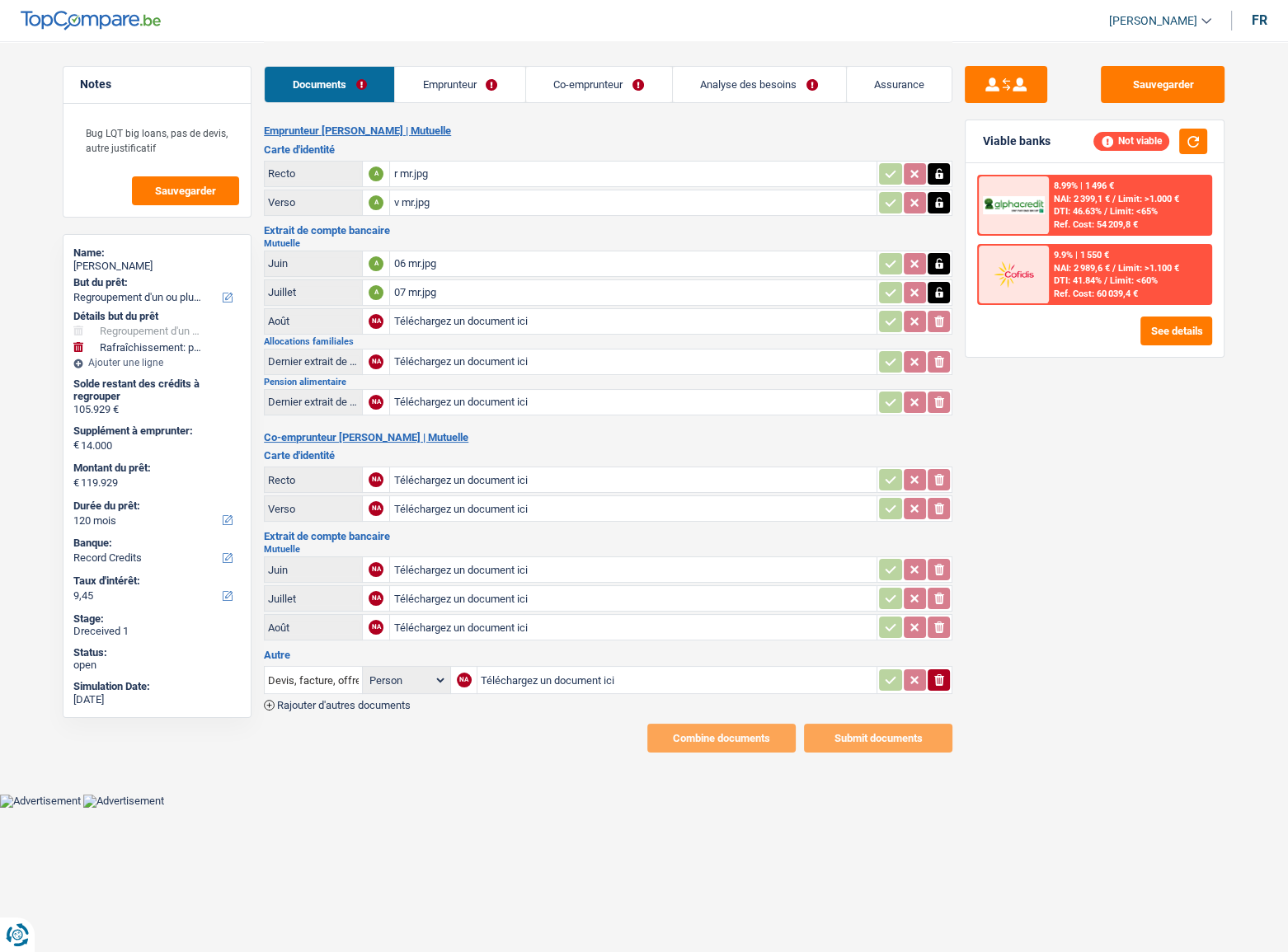
type input "C:\fakepath\08 mr.jpg"
click at [424, 362] on input "Téléchargez un document ici" at bounding box center [632, 362] width 479 height 25
type input "C:\fakepath\allocs.jpg"
click at [442, 399] on input "Téléchargez un document ici" at bounding box center [632, 402] width 479 height 25
type input "C:\fakepath\pension alim.jpg"
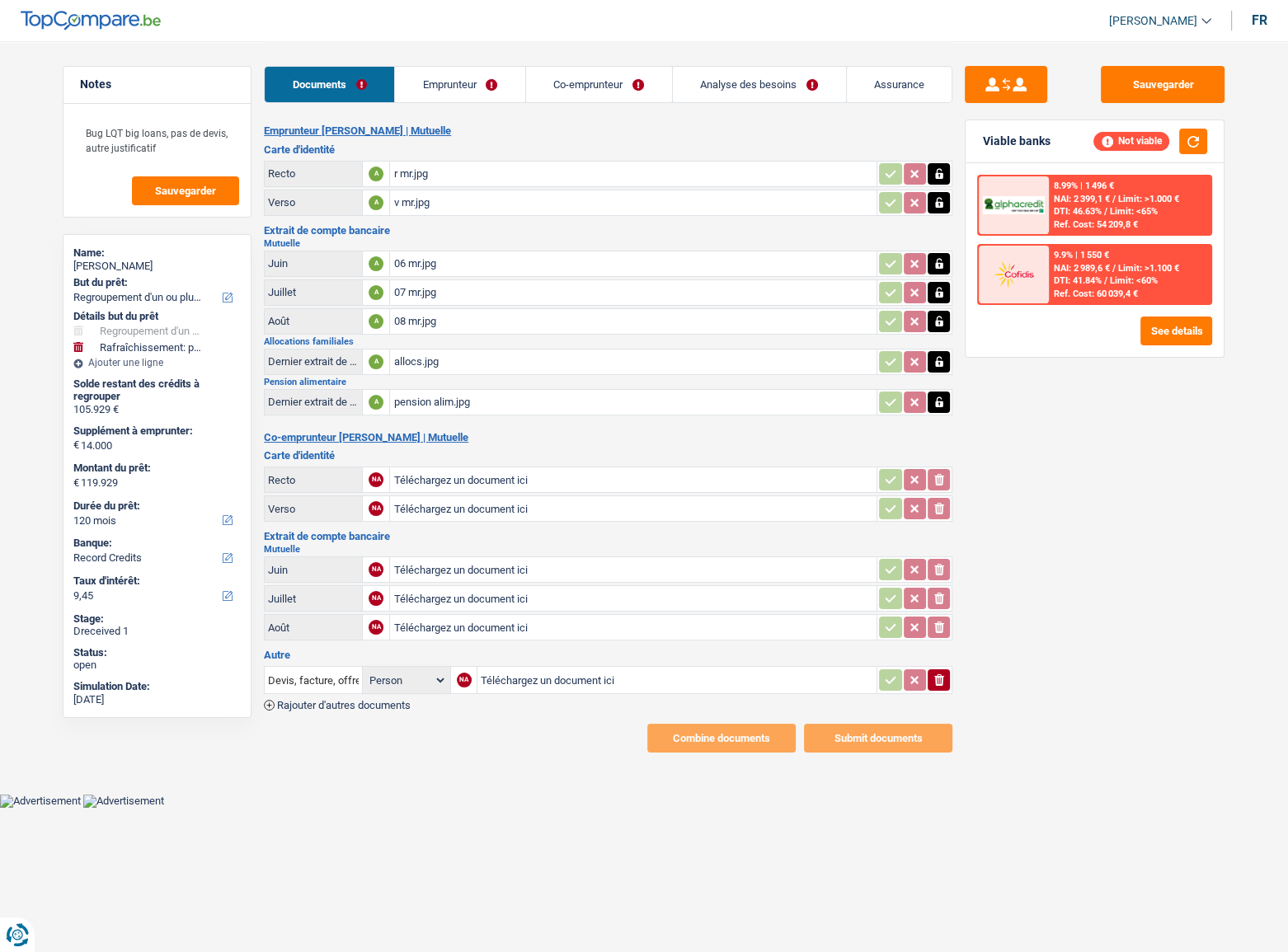
click at [471, 457] on input "Téléchargez un document ici" at bounding box center [632, 480] width 479 height 25
type input "C:\fakepath\r mme.jpg"
click at [455, 457] on input "Téléchargez un document ici" at bounding box center [632, 509] width 479 height 25
type input "C:\fakepath\v mme.jpg"
click at [429, 457] on input "Téléchargez un document ici" at bounding box center [632, 569] width 479 height 25
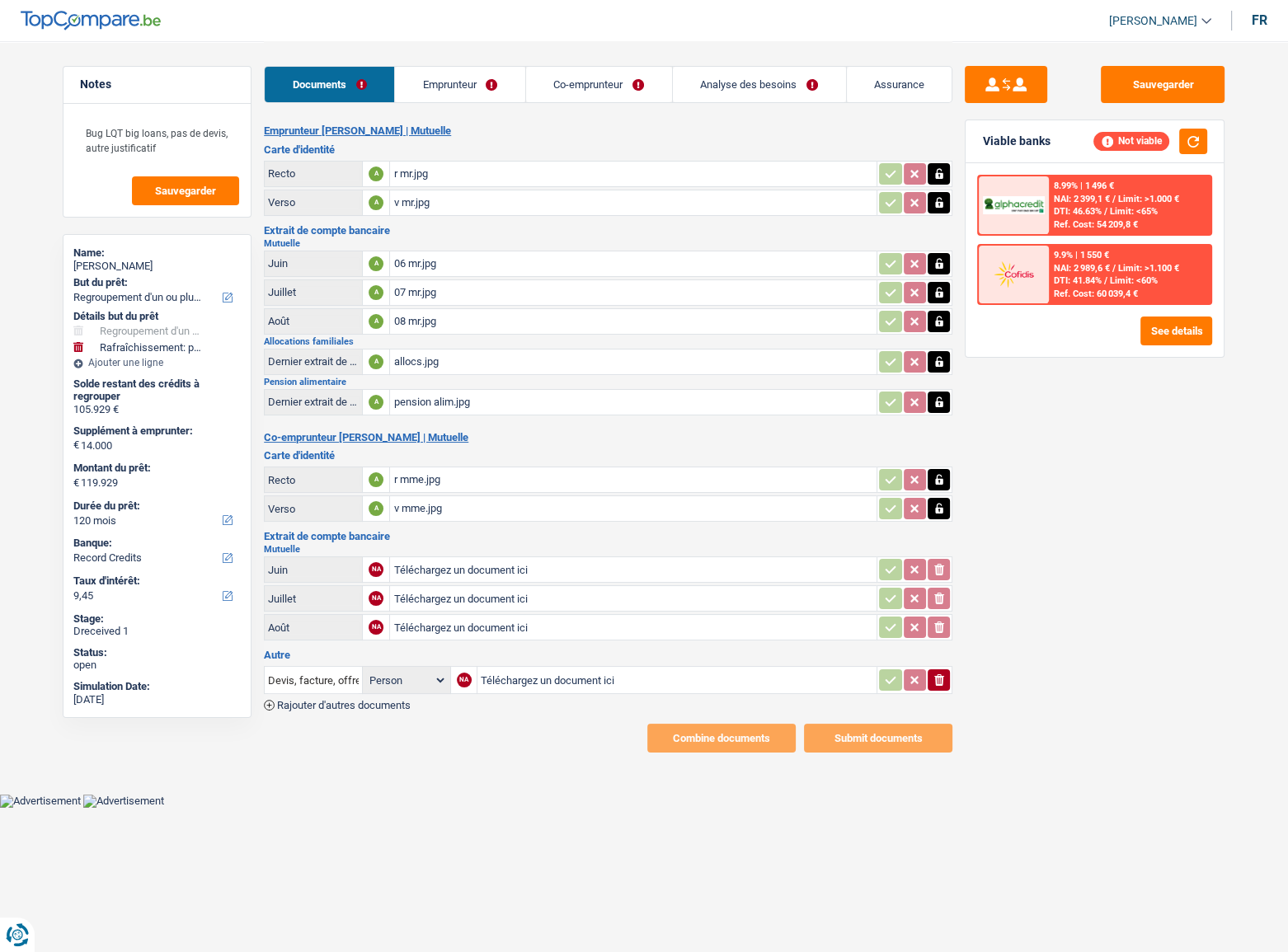
type input "C:\fakepath\06 mme.jpg"
click at [454, 457] on input "Téléchargez un document ici" at bounding box center [632, 599] width 479 height 25
type input "C:\fakepath\07 mme.jpg"
click at [441, 457] on input "Téléchargez un document ici" at bounding box center [632, 627] width 479 height 25
type input "C:\fakepath\08 mme.jpg"
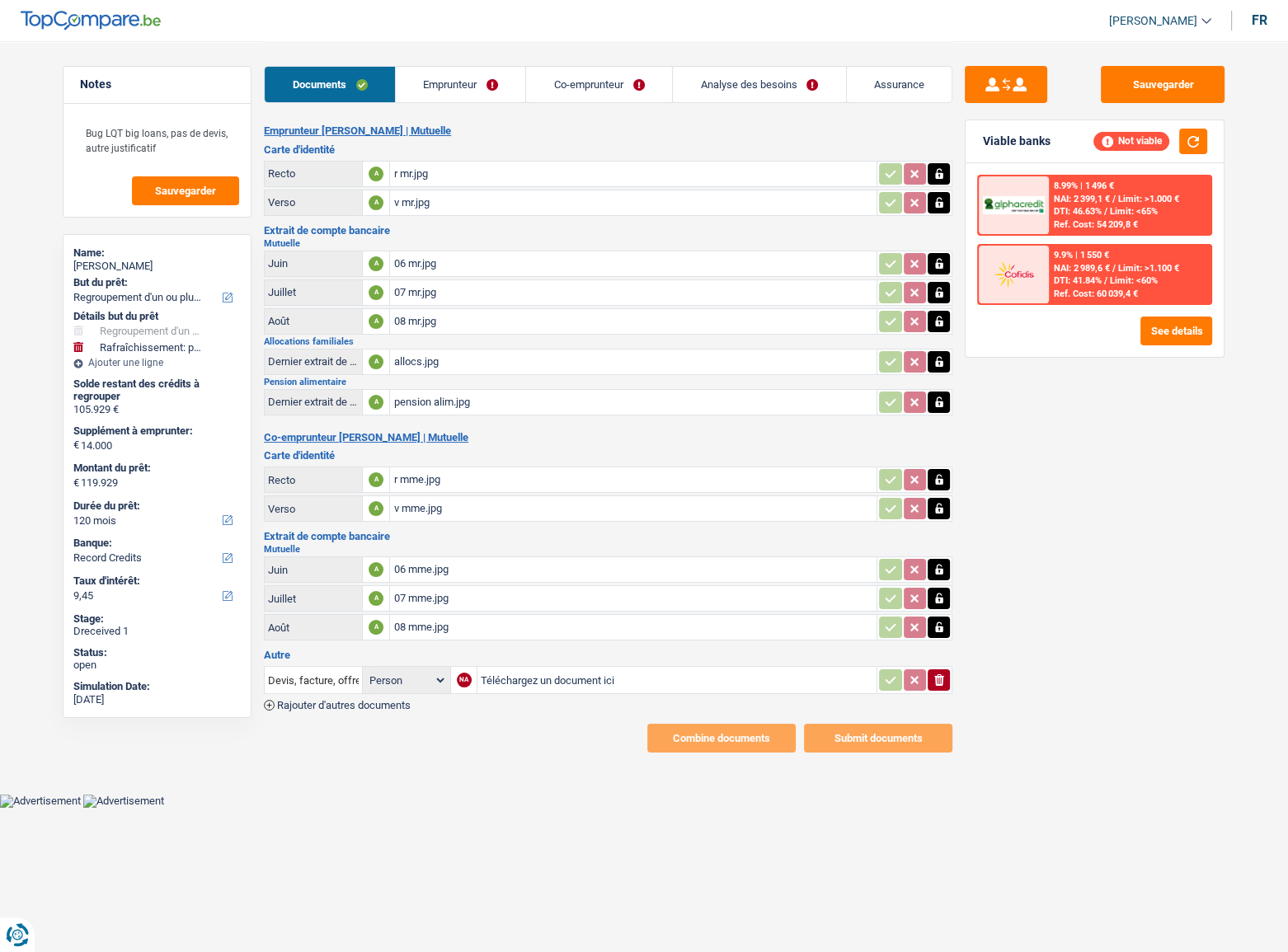
click at [455, 87] on link "Emprunteur" at bounding box center [461, 85] width 130 height 36
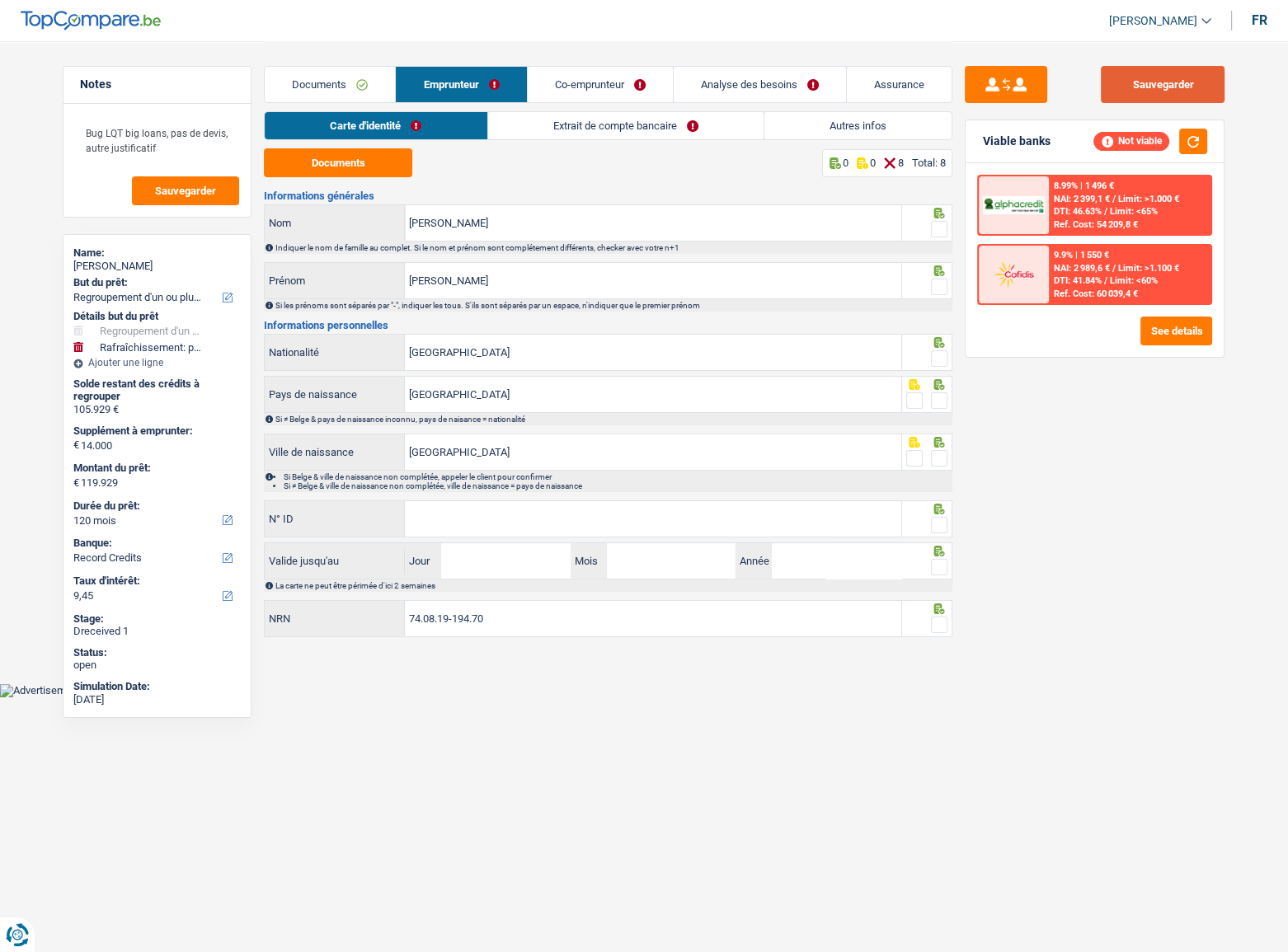
click at [1002, 83] on button "Sauvegarder" at bounding box center [1162, 85] width 124 height 37
click at [1002, 141] on button "button" at bounding box center [1193, 141] width 28 height 26
click at [319, 85] on link "Documents" at bounding box center [329, 85] width 130 height 36
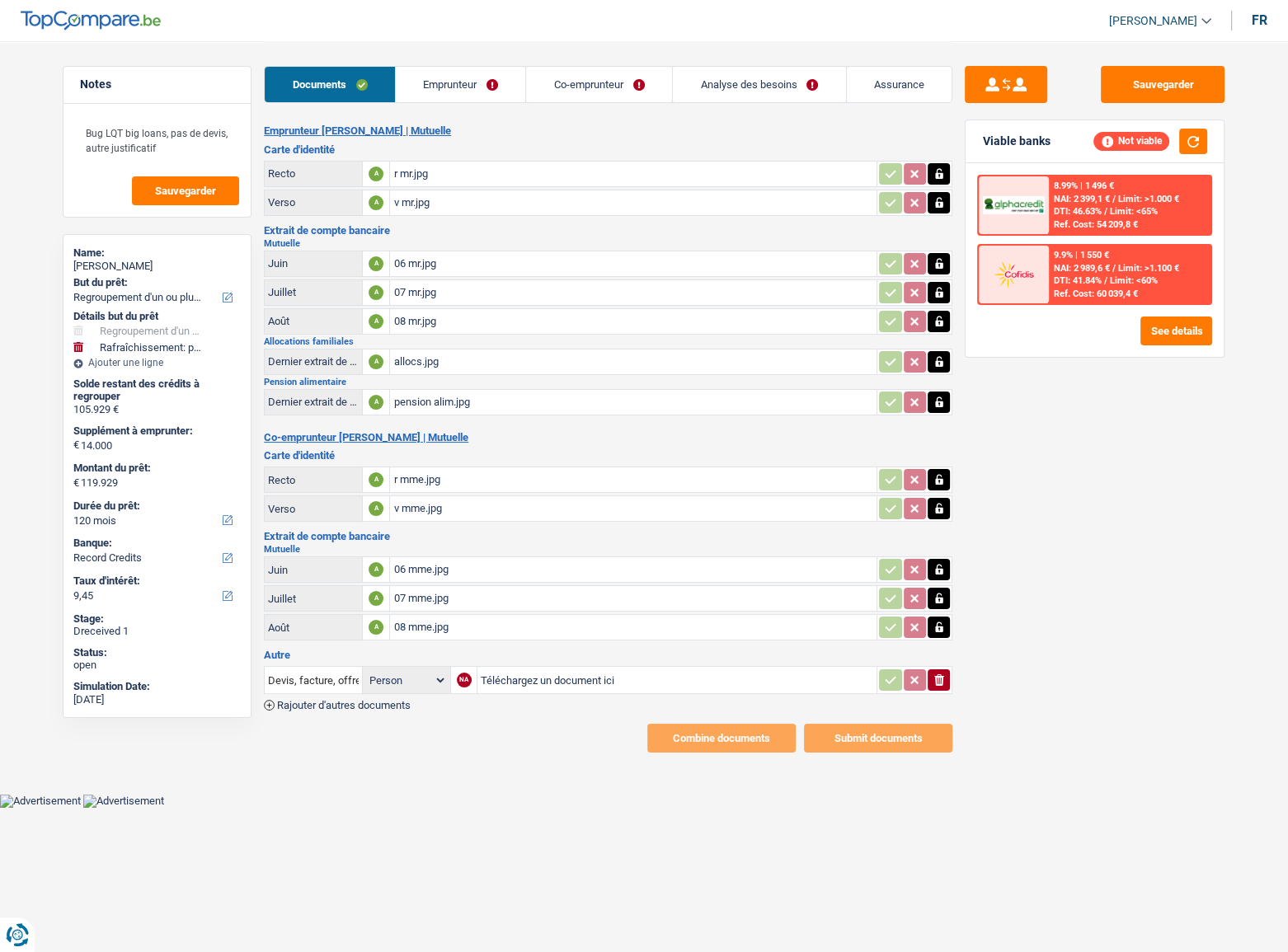
click at [439, 178] on div "r mr.jpg" at bounding box center [632, 174] width 479 height 25
click at [423, 457] on div "r mme.jpg" at bounding box center [632, 480] width 479 height 25
click at [462, 457] on div "v mme.jpg" at bounding box center [632, 509] width 479 height 25
click at [437, 457] on div "r mme.jpg" at bounding box center [632, 480] width 479 height 25
click at [476, 91] on link "Emprunteur" at bounding box center [461, 85] width 130 height 36
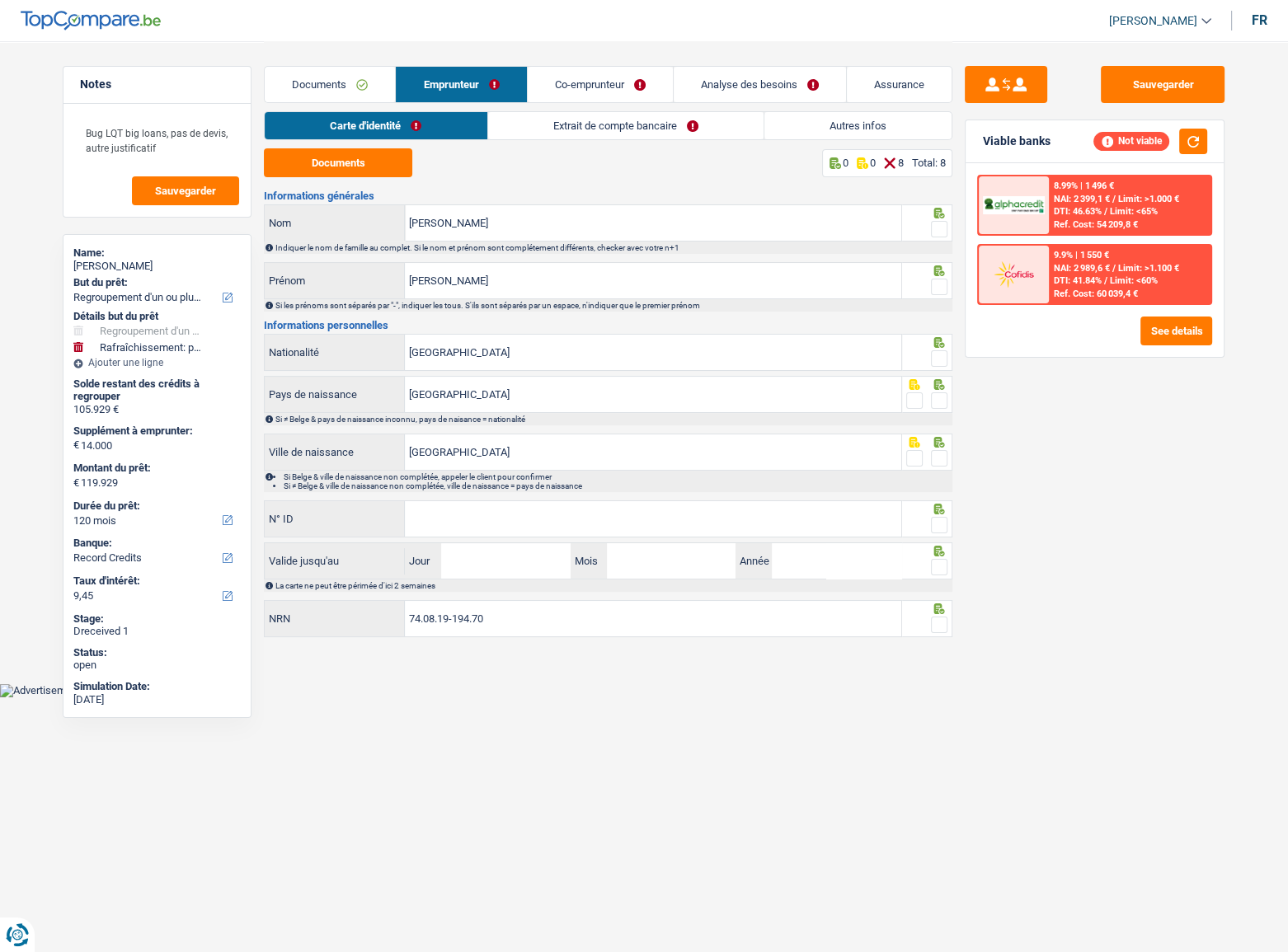
drag, startPoint x: 572, startPoint y: 125, endPoint x: 478, endPoint y: 230, distance: 140.9
click at [572, 125] on link "Extrait de compte bancaire" at bounding box center [626, 125] width 276 height 28
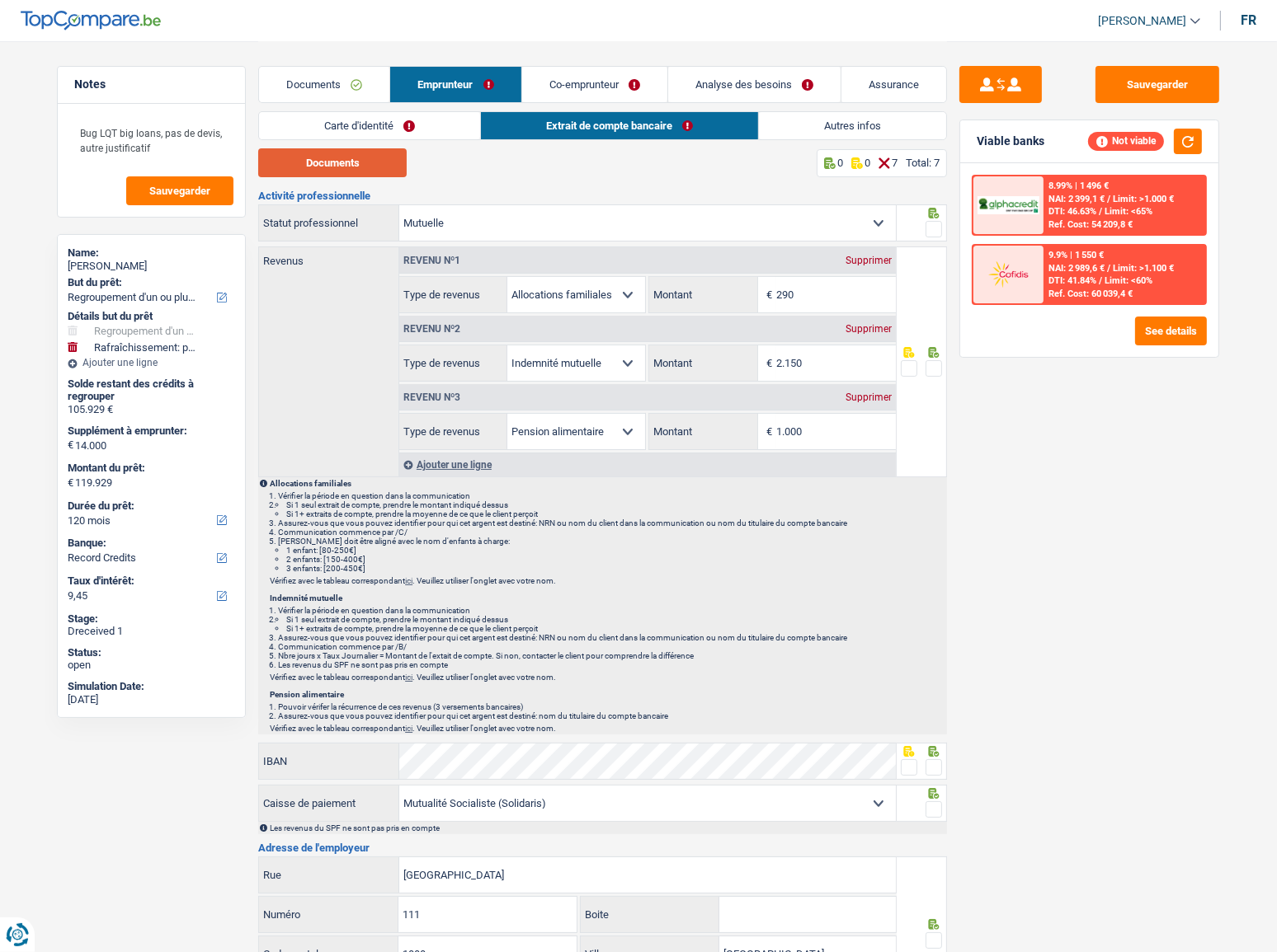
click at [344, 161] on button "Documents" at bounding box center [332, 163] width 149 height 28
click at [1002, 78] on button "Sauvegarder" at bounding box center [1157, 85] width 124 height 37
click at [324, 86] on link "Documents" at bounding box center [324, 85] width 130 height 36
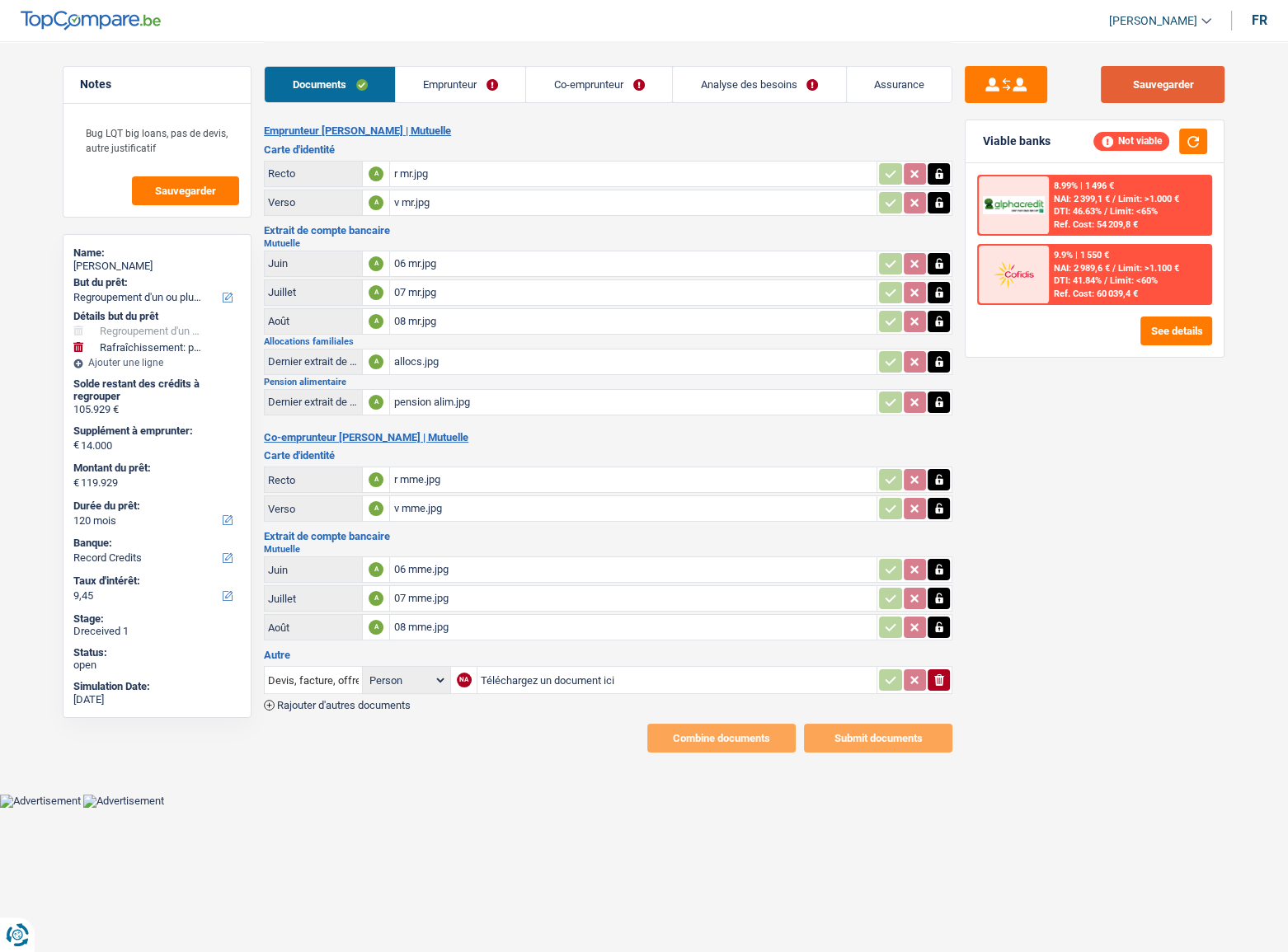
click at [1002, 73] on button "Sauvegarder" at bounding box center [1162, 85] width 124 height 37
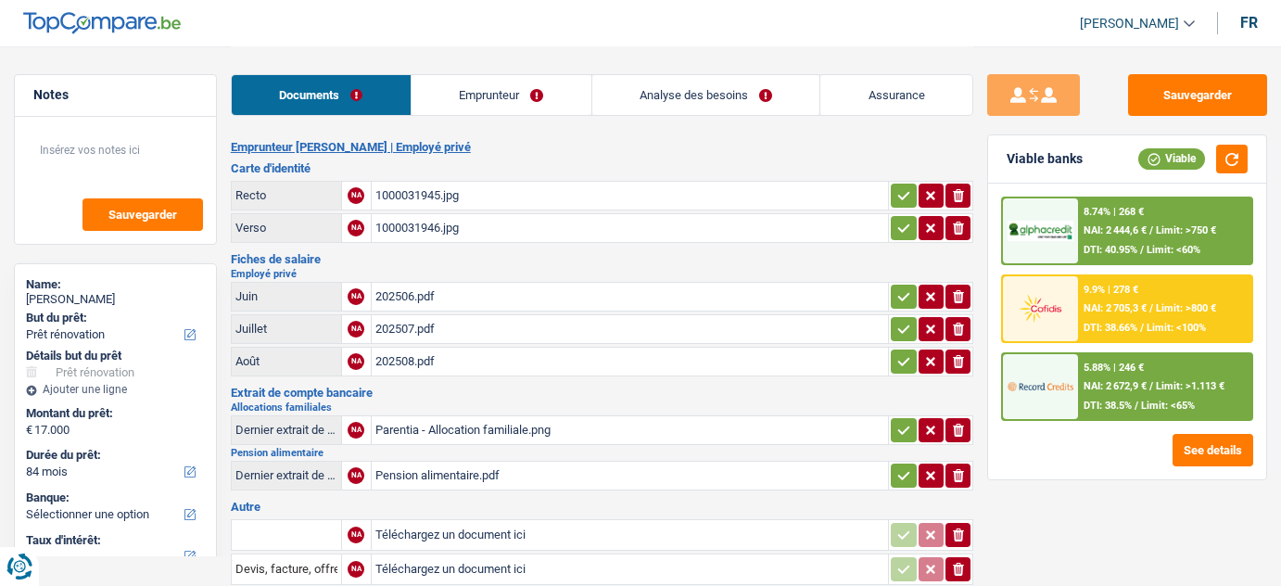
select select "renovation"
select select "84"
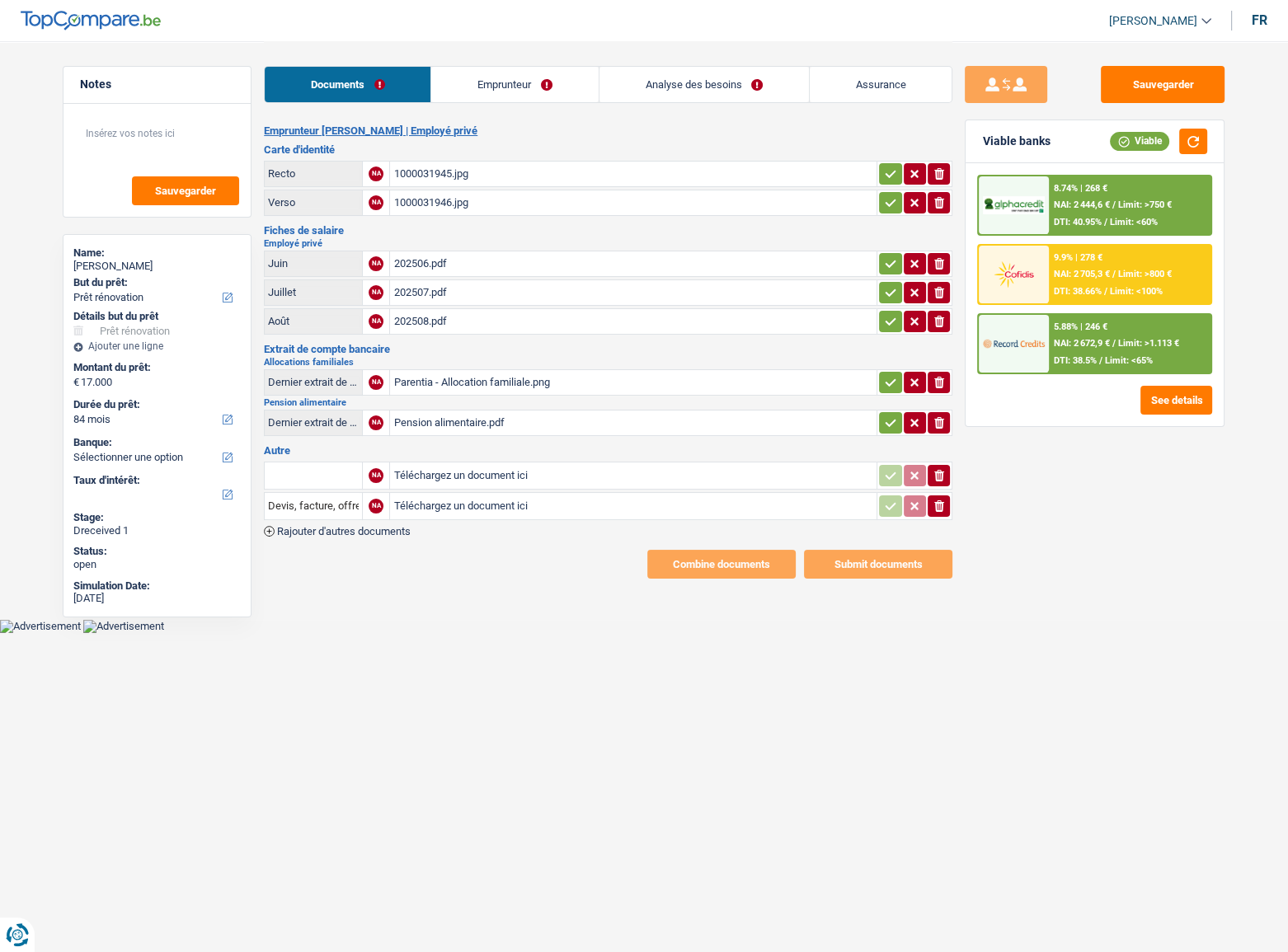
click at [503, 89] on link "Emprunteur" at bounding box center [514, 85] width 166 height 36
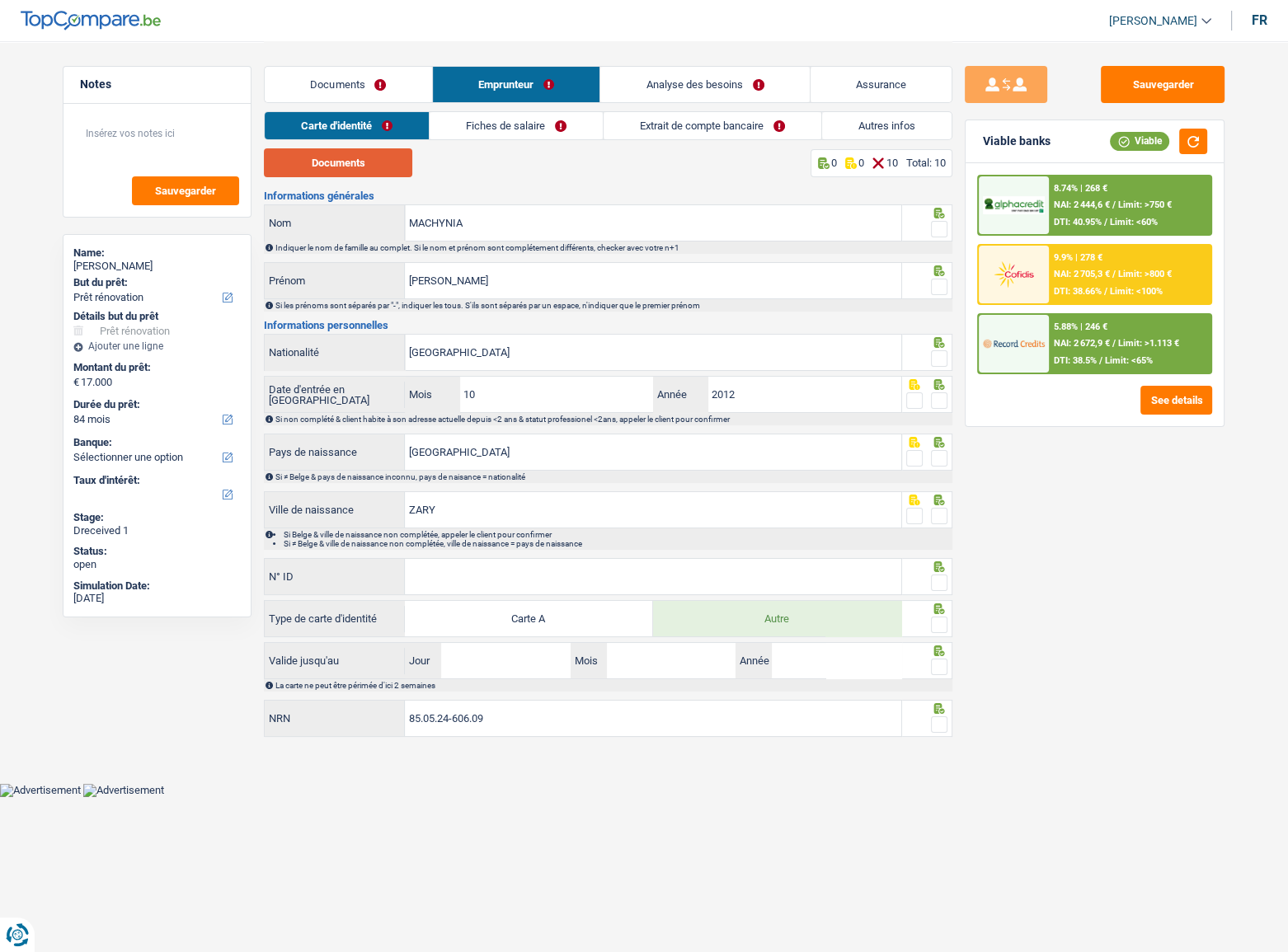
click at [377, 156] on button "Documents" at bounding box center [338, 163] width 149 height 28
click at [550, 137] on link "Fiches de salaire" at bounding box center [516, 125] width 173 height 28
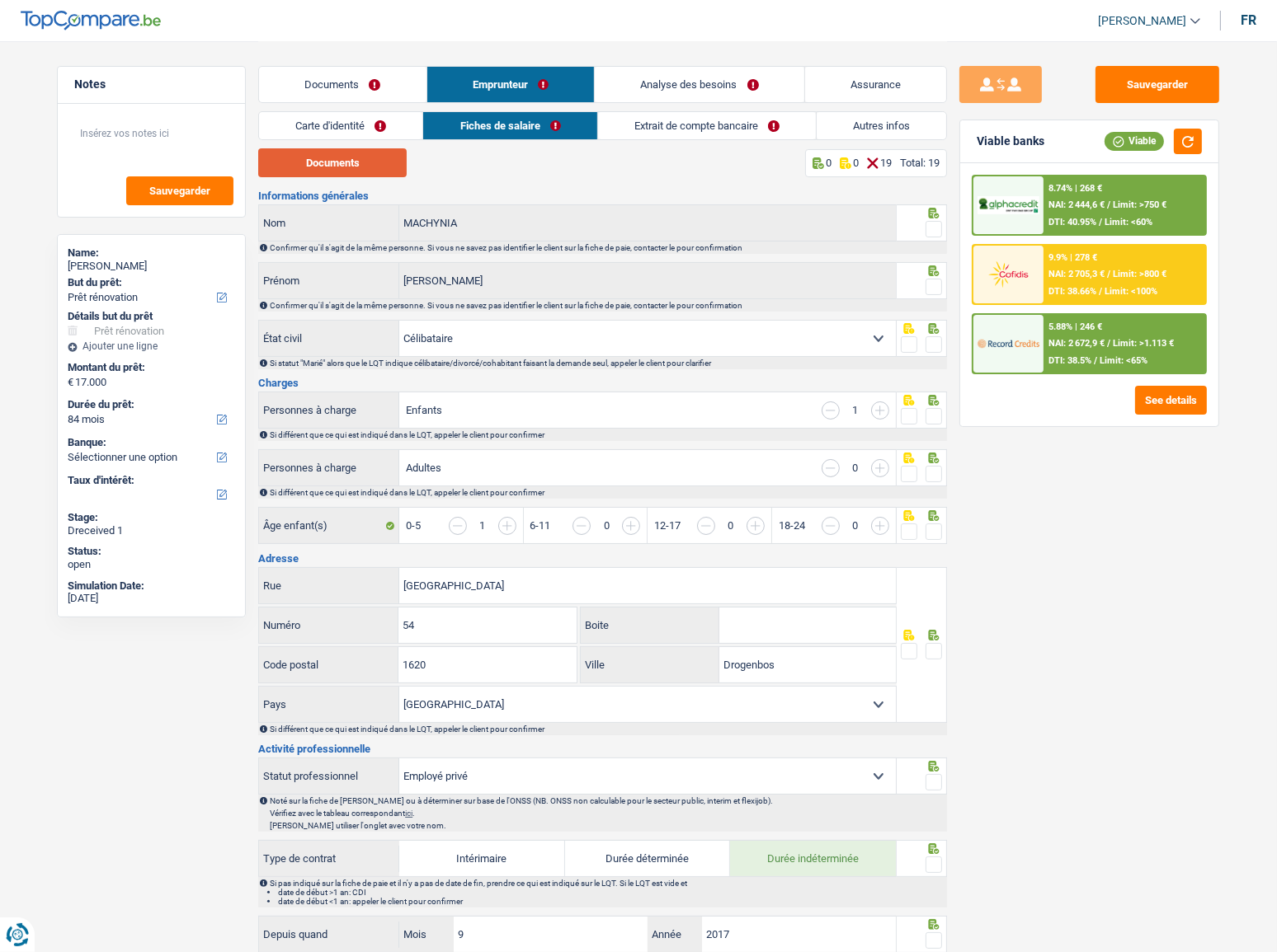
click at [360, 157] on button "Documents" at bounding box center [332, 163] width 149 height 28
click at [336, 95] on link "Documents" at bounding box center [343, 85] width 167 height 36
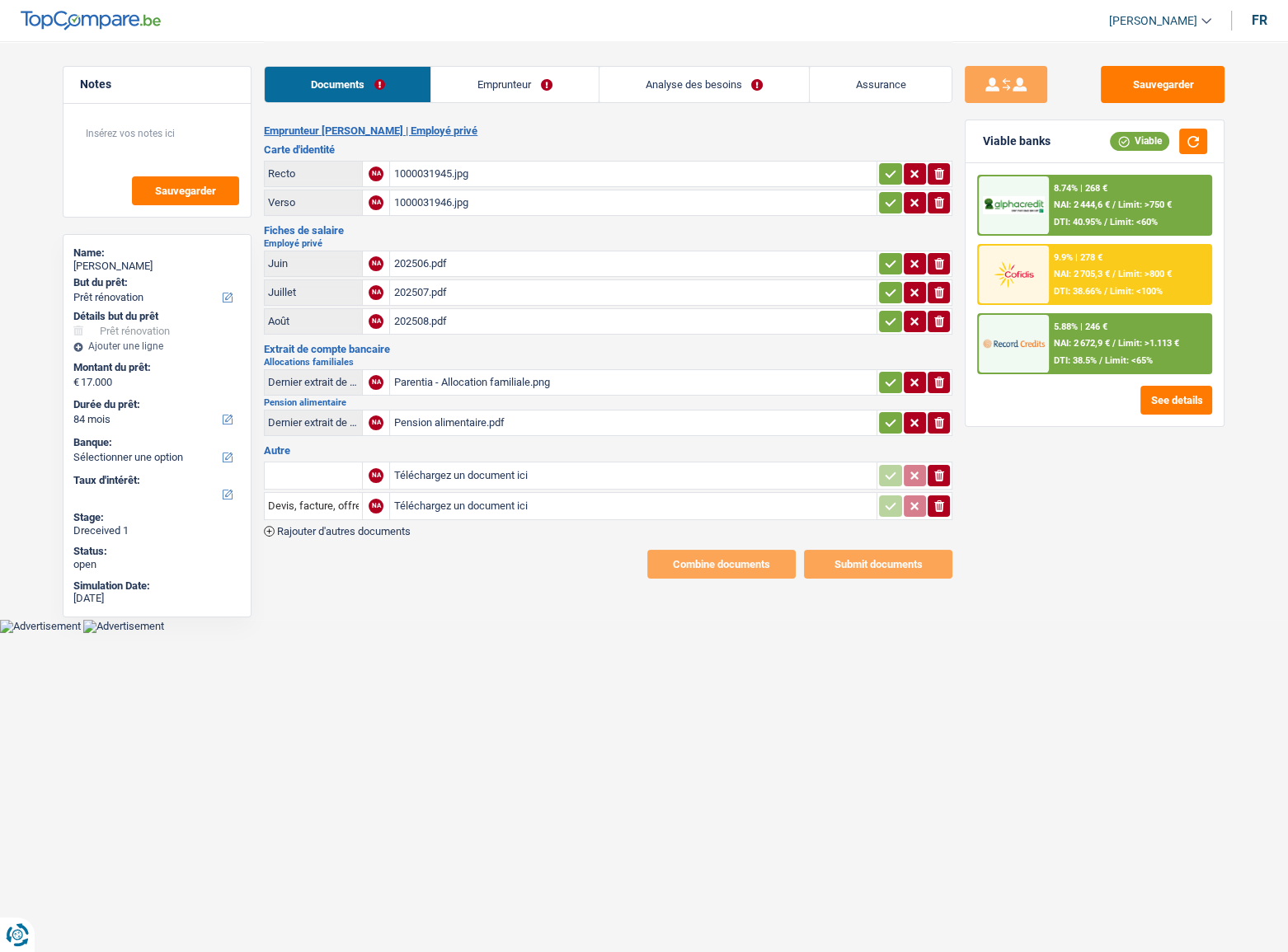
drag, startPoint x: 941, startPoint y: 470, endPoint x: 947, endPoint y: 511, distance: 41.4
click at [943, 477] on icon "ionicons-v5-e" at bounding box center [938, 475] width 13 height 17
click at [948, 511] on button "ionicons-v5-e" at bounding box center [938, 506] width 22 height 21
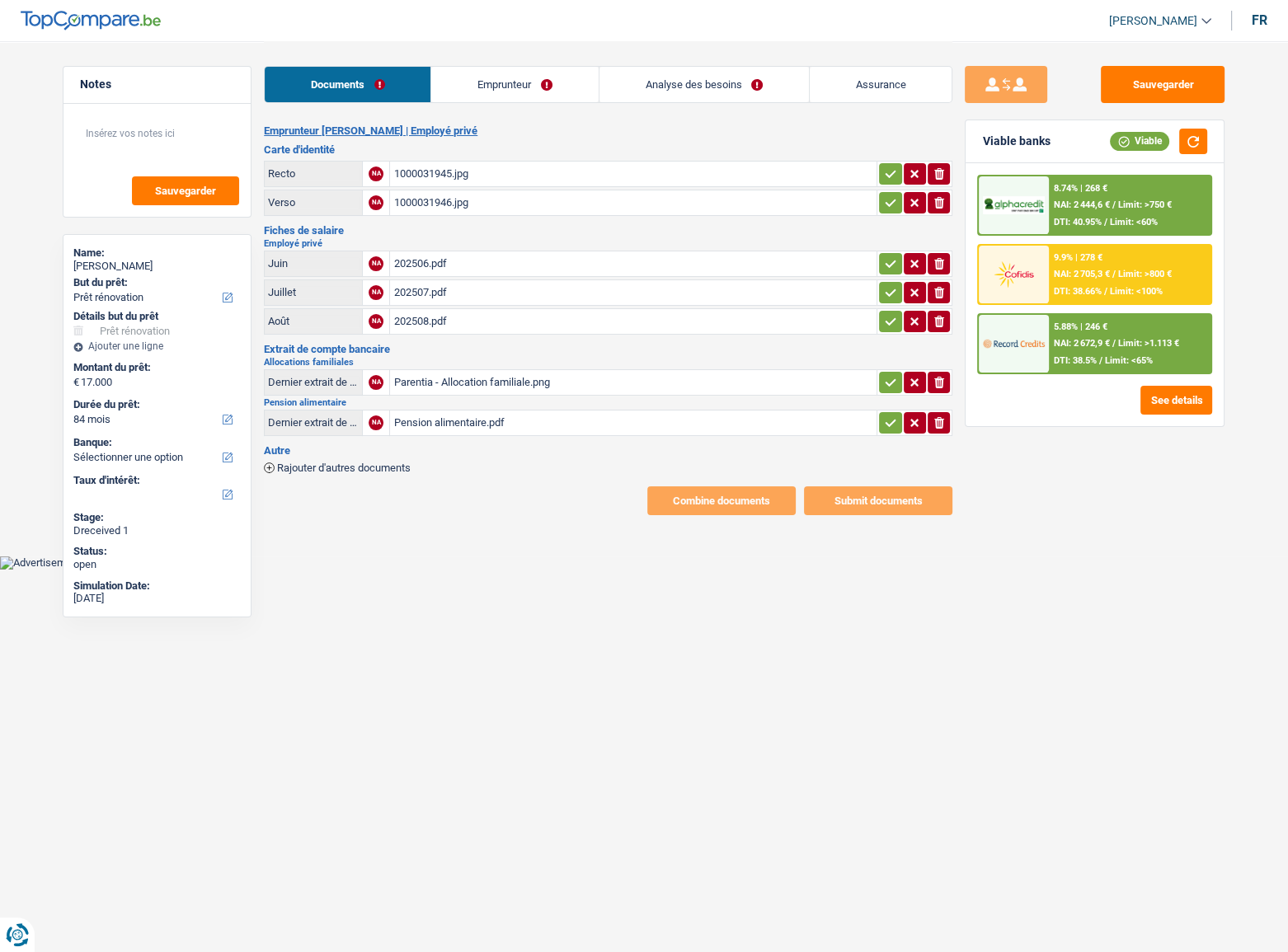
click at [495, 420] on div "Pension alimentaire.pdf" at bounding box center [632, 424] width 479 height 25
click at [433, 319] on div "202508.pdf" at bounding box center [632, 322] width 479 height 25
click at [462, 190] on div "1000031946.jpg" at bounding box center [632, 203] width 479 height 25
click at [500, 175] on div "1000031945.jpg" at bounding box center [632, 174] width 479 height 25
click at [1139, 87] on button "Sauvegarder" at bounding box center [1162, 85] width 124 height 37
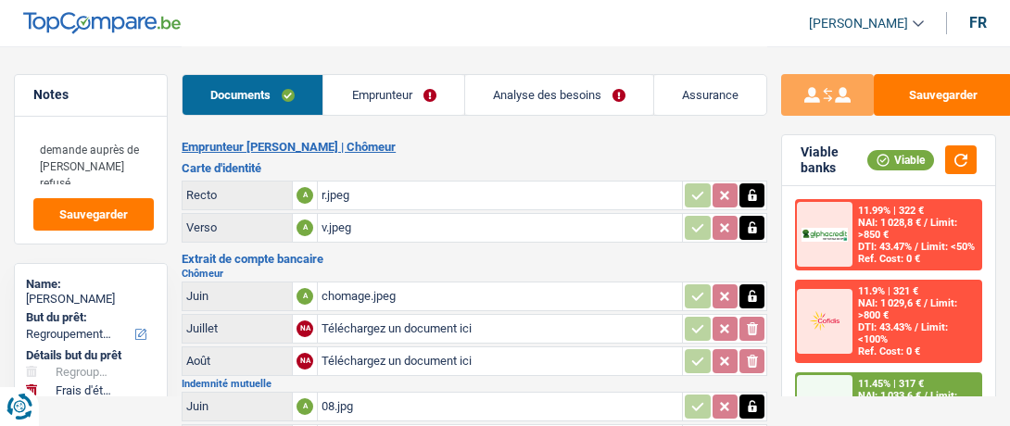
select select "refinancing"
select select "study"
select select "84"
select select "alphacredit"
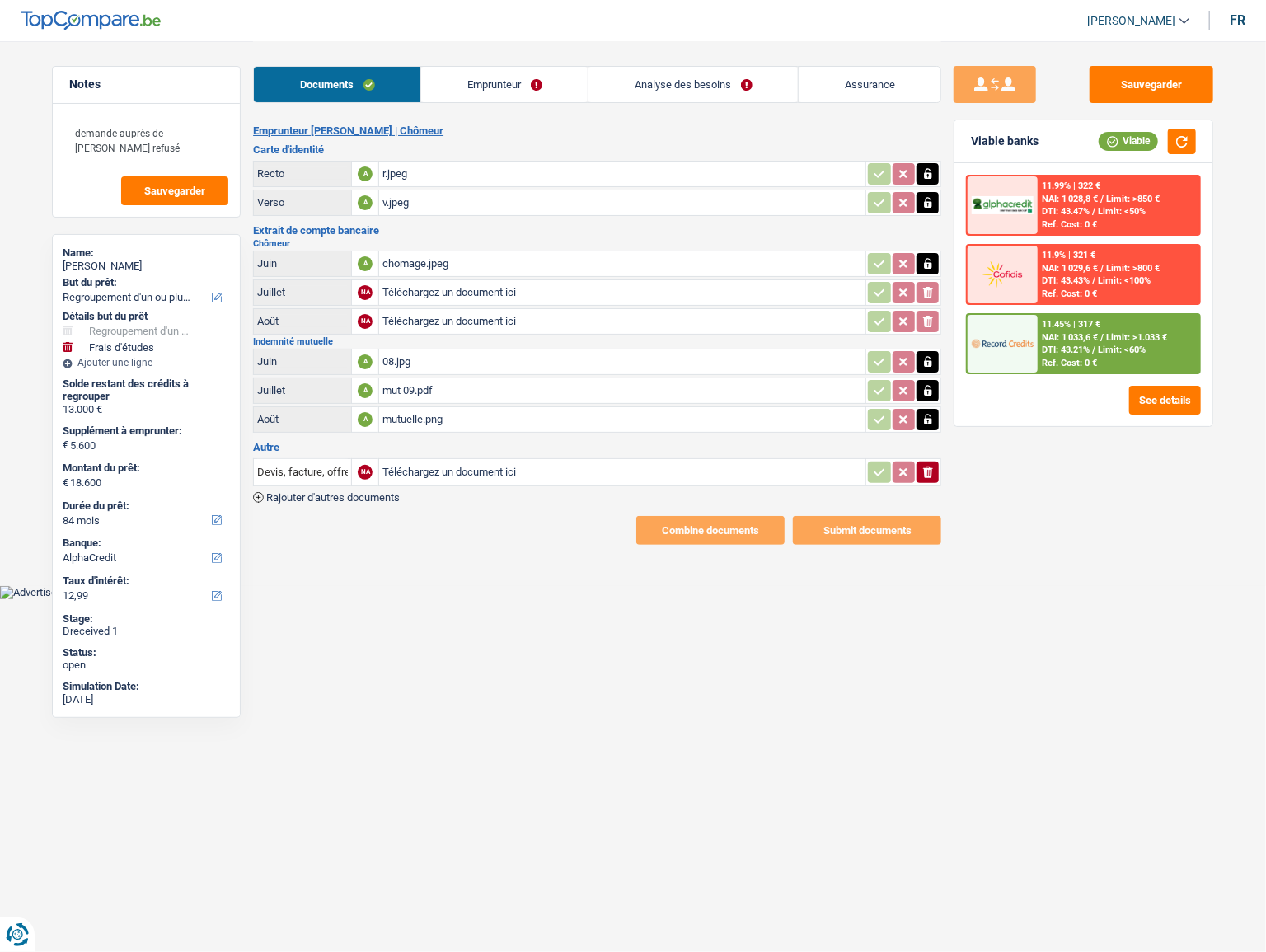
click at [440, 286] on input "Téléchargez un document ici" at bounding box center [622, 293] width 480 height 25
type input "C:\fakepath\chomage 08.pdf"
click at [507, 93] on link "Emprunteur" at bounding box center [504, 85] width 166 height 36
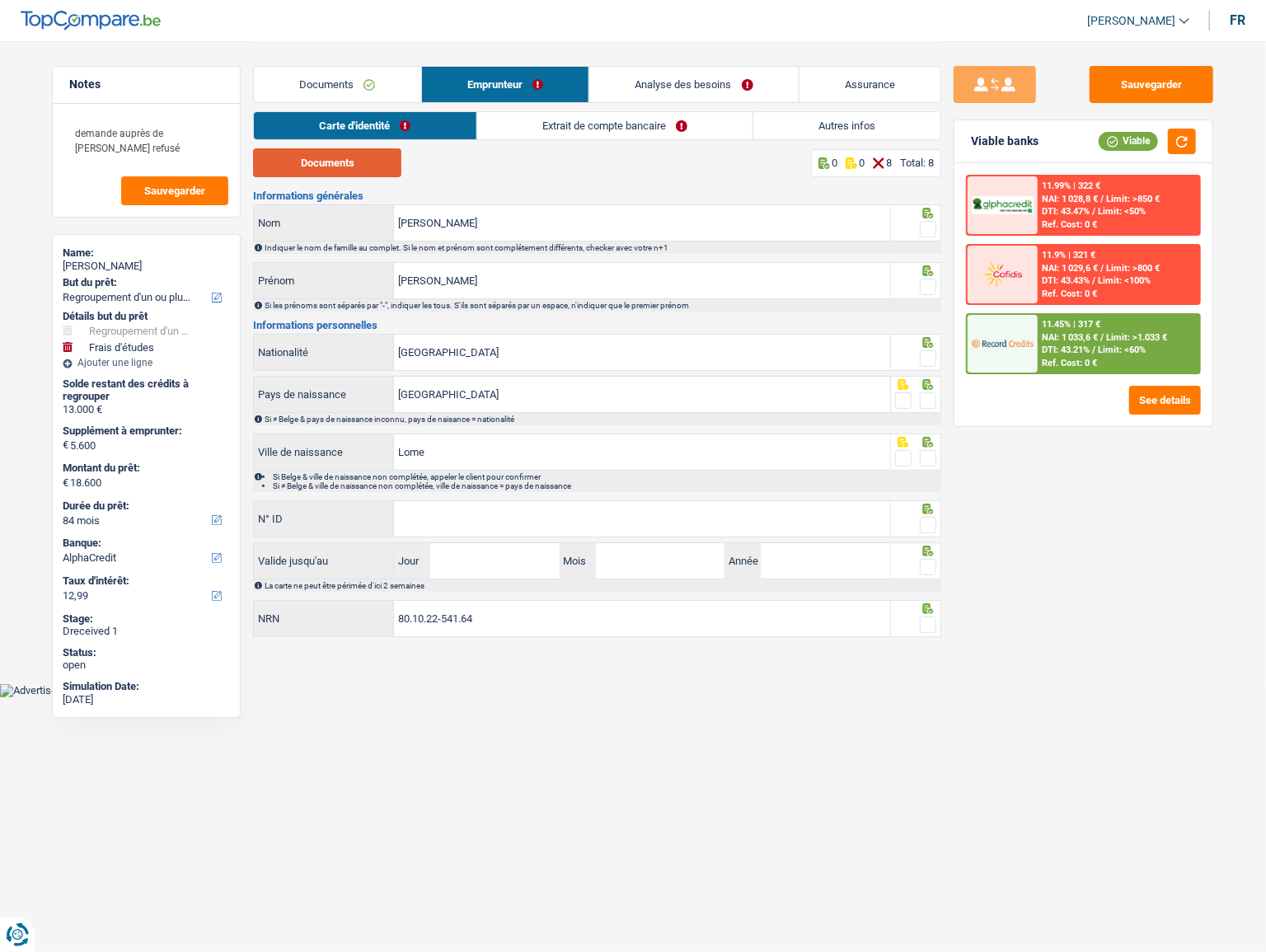
click at [342, 161] on button "Documents" at bounding box center [327, 163] width 149 height 28
click at [898, 230] on span at bounding box center [928, 229] width 17 height 17
click at [0, 0] on input "radio" at bounding box center [0, 0] width 0 height 0
click at [898, 287] on span at bounding box center [928, 286] width 17 height 17
click at [0, 0] on input "radio" at bounding box center [0, 0] width 0 height 0
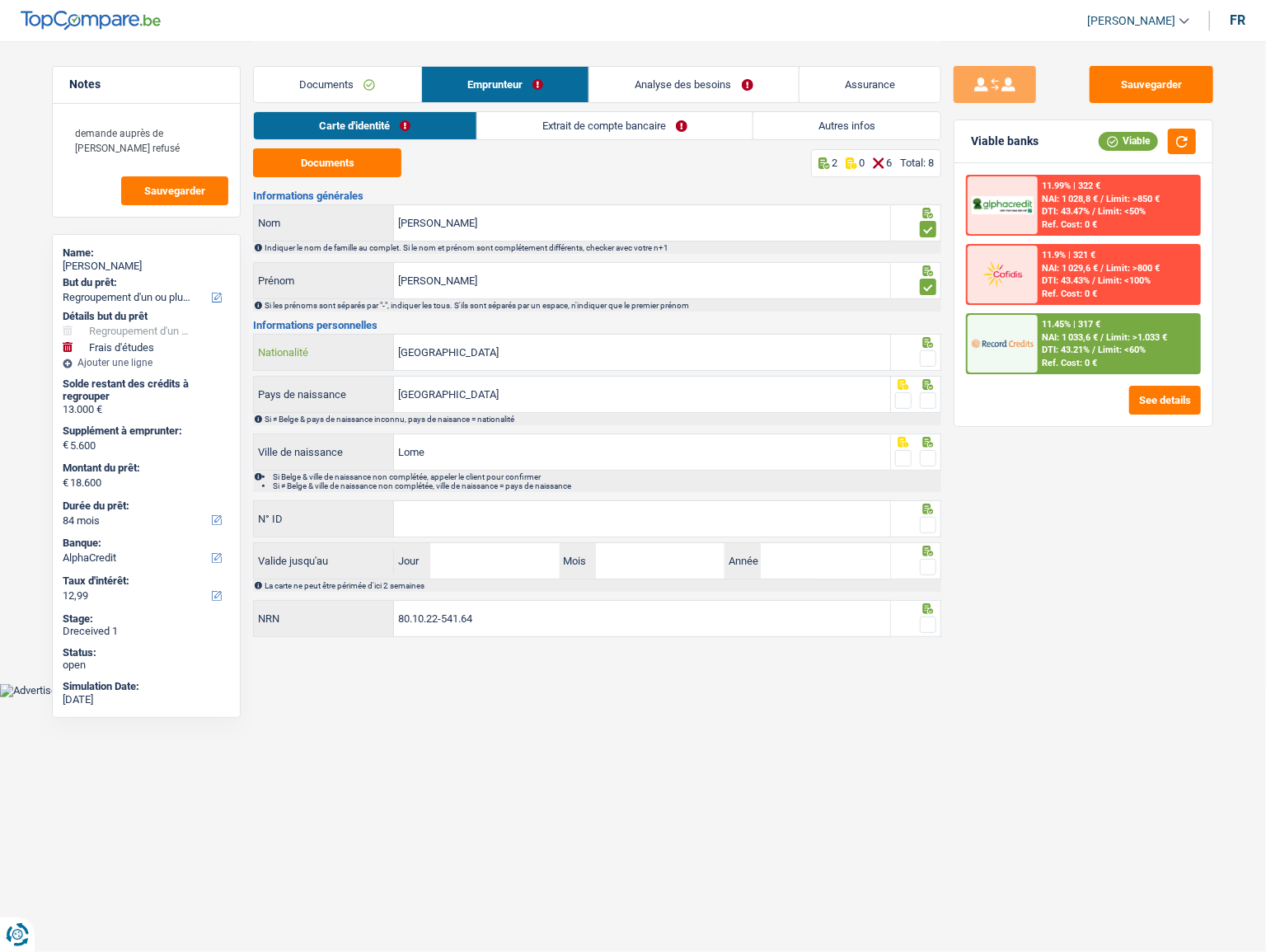
click at [782, 359] on input "[GEOGRAPHIC_DATA]" at bounding box center [642, 352] width 496 height 36
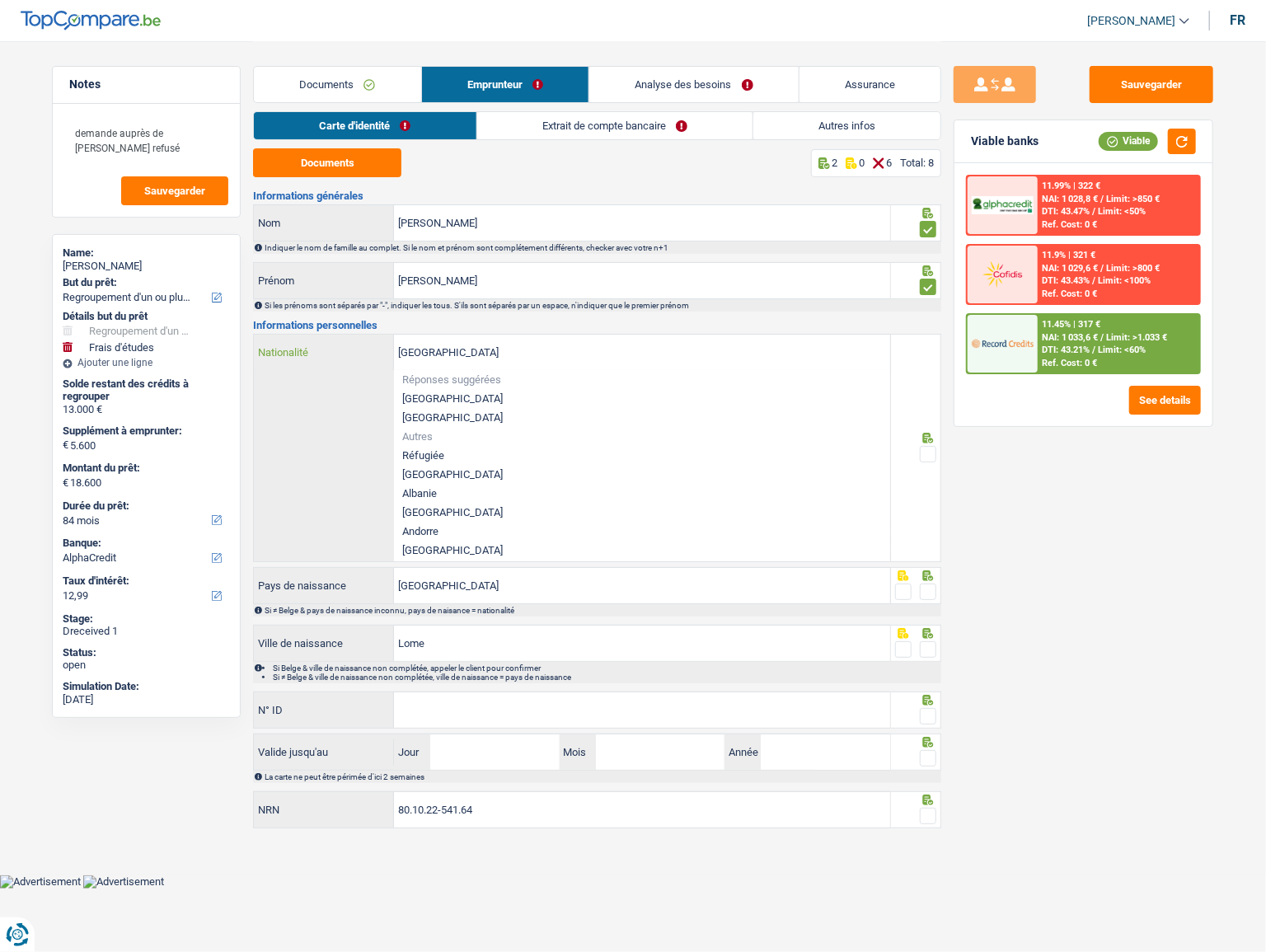
drag, startPoint x: 782, startPoint y: 359, endPoint x: 486, endPoint y: 351, distance: 296.1
click at [486, 351] on input "[GEOGRAPHIC_DATA]" at bounding box center [642, 352] width 496 height 36
drag, startPoint x: 501, startPoint y: 353, endPoint x: -99, endPoint y: 375, distance: 600.4
click at [0, 375] on html "Vous avez le contrôle de vos données Nous utilisons des cookies, tout comme nos…" at bounding box center [633, 444] width 1266 height 889
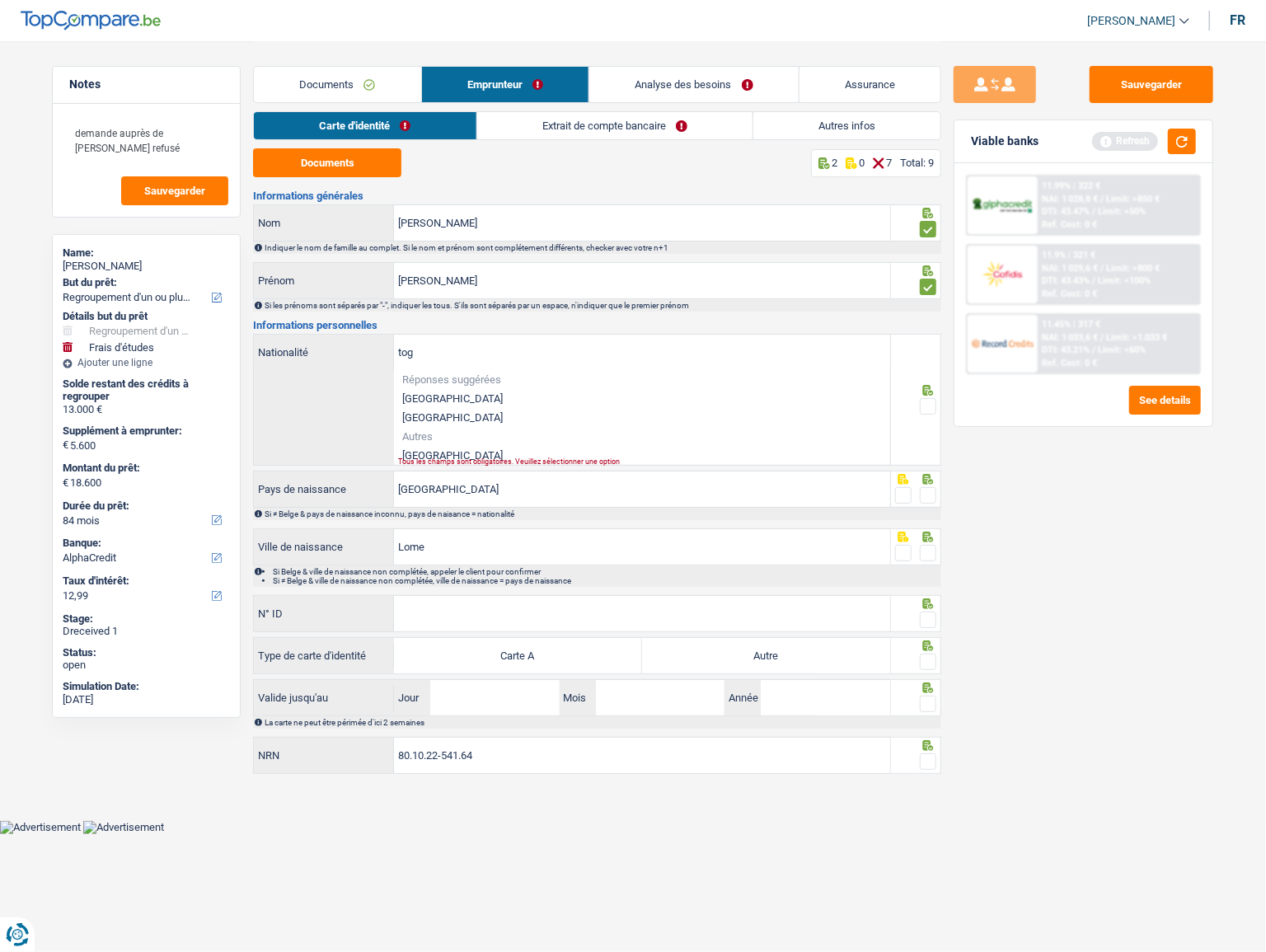
click at [544, 378] on li "Togo" at bounding box center [642, 455] width 496 height 19
type input "Togo"
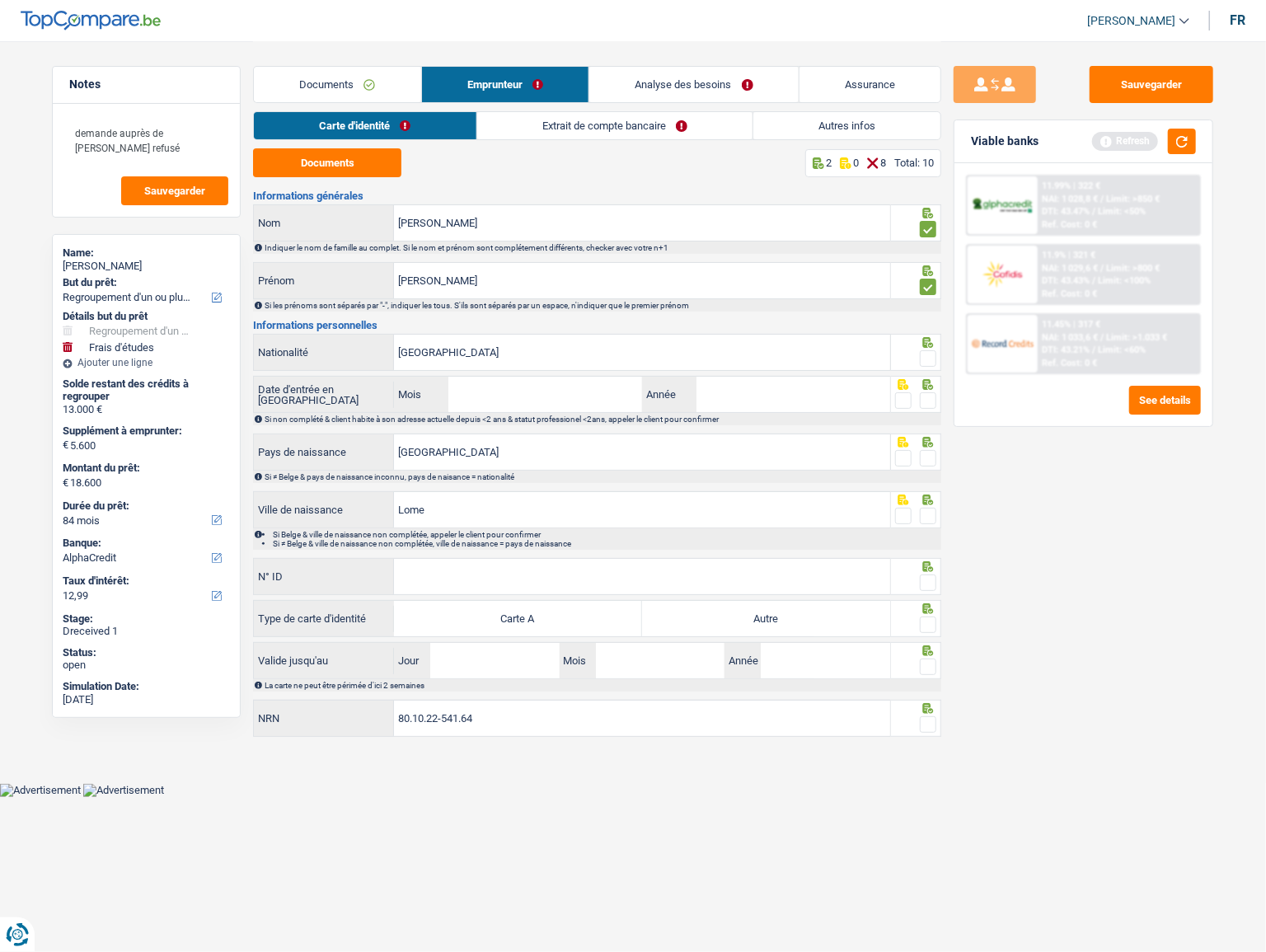
drag, startPoint x: 932, startPoint y: 356, endPoint x: 786, endPoint y: 381, distance: 148.1
click at [898, 355] on span at bounding box center [928, 359] width 17 height 17
click at [0, 0] on input "radio" at bounding box center [0, 0] width 0 height 0
click at [612, 378] on input "Mois" at bounding box center [545, 395] width 194 height 36
type input "06"
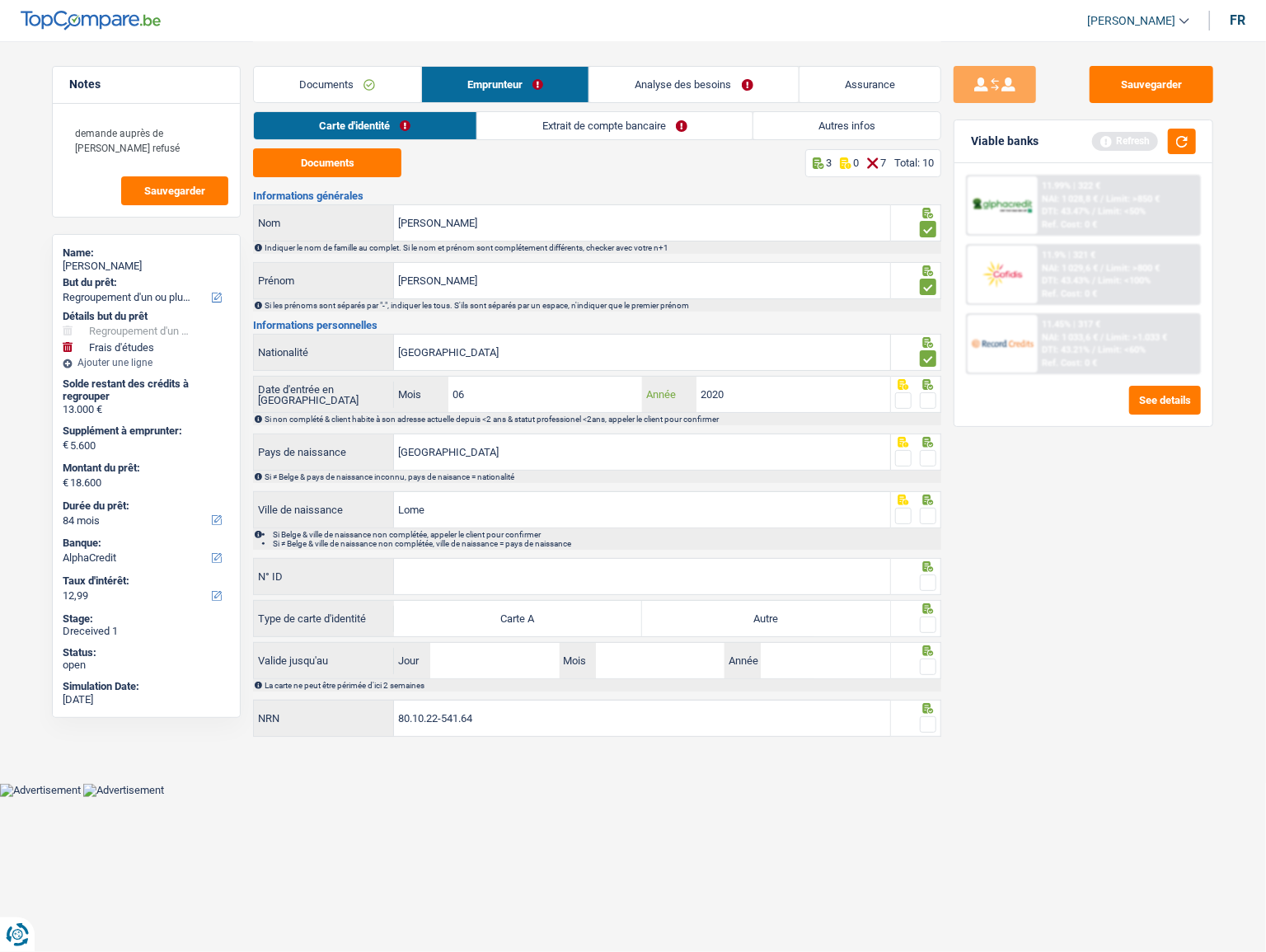
type input "2020"
click at [898, 378] on span at bounding box center [928, 400] width 17 height 17
click at [0, 0] on input "radio" at bounding box center [0, 0] width 0 height 0
click at [898, 149] on button "button" at bounding box center [1182, 141] width 28 height 26
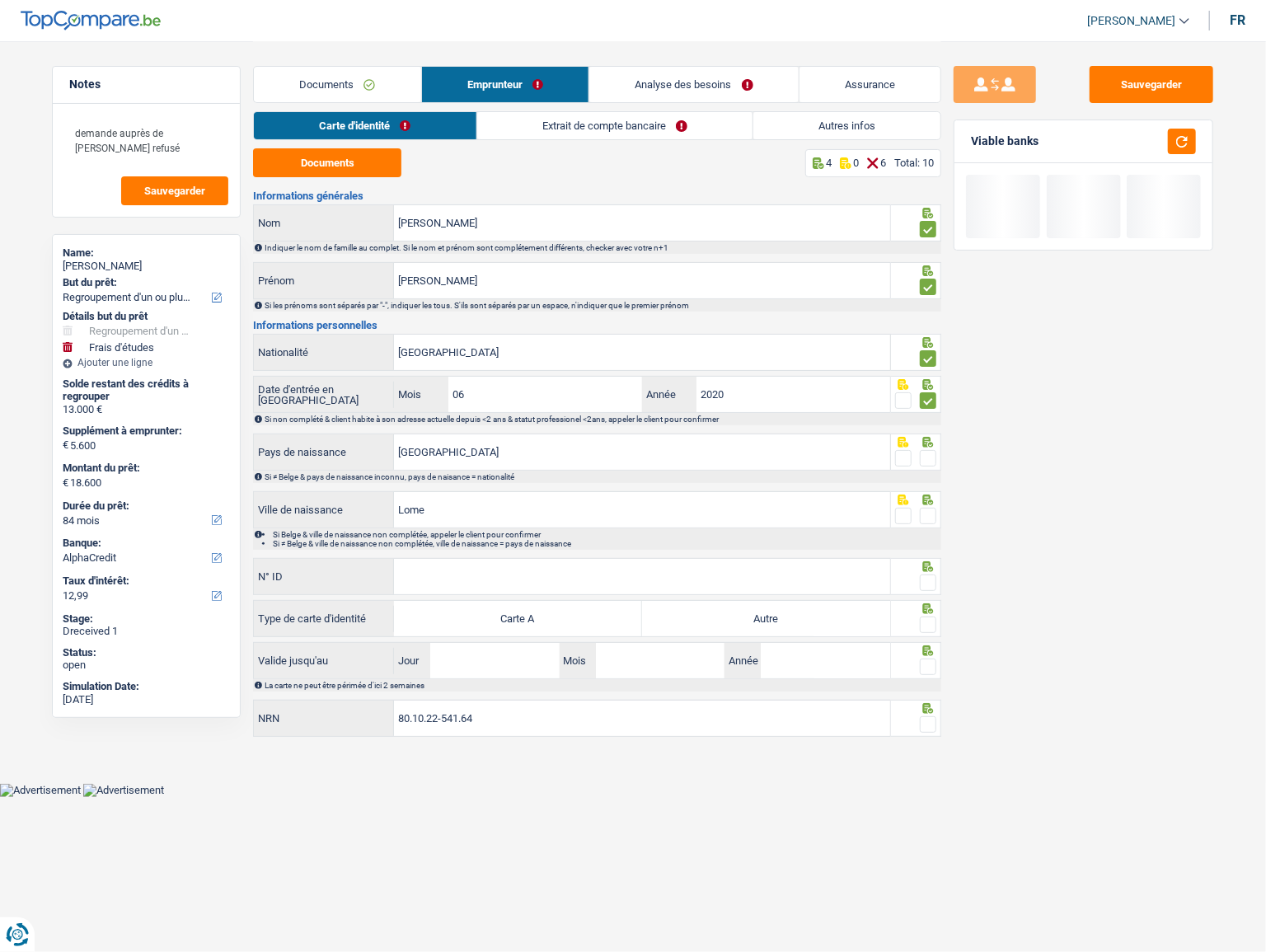
click at [898, 378] on span at bounding box center [928, 458] width 17 height 17
click at [0, 0] on input "radio" at bounding box center [0, 0] width 0 height 0
click at [898, 378] on span at bounding box center [928, 516] width 17 height 17
click at [0, 0] on input "radio" at bounding box center [0, 0] width 0 height 0
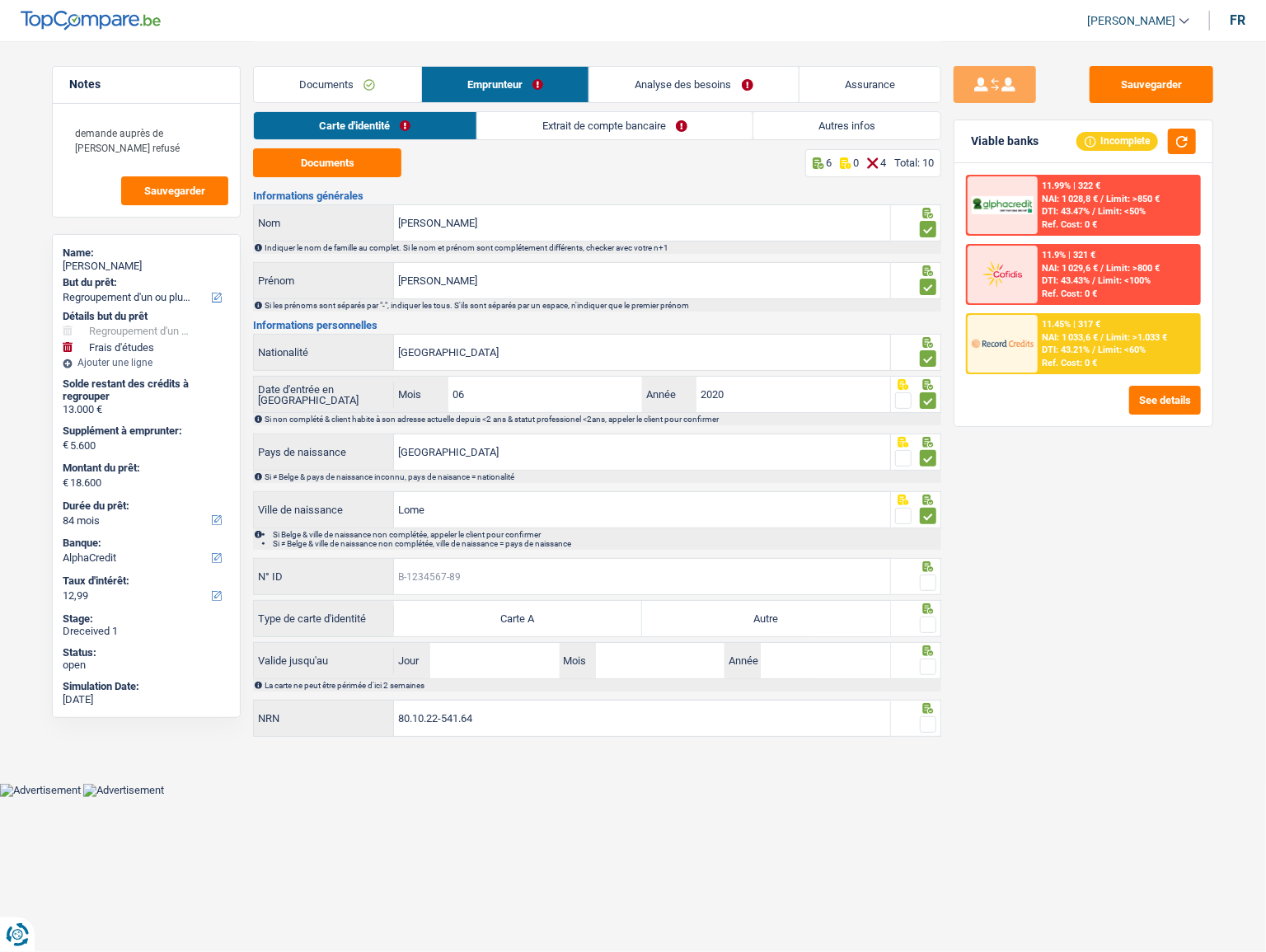
click at [512, 378] on input "N° ID" at bounding box center [642, 577] width 496 height 36
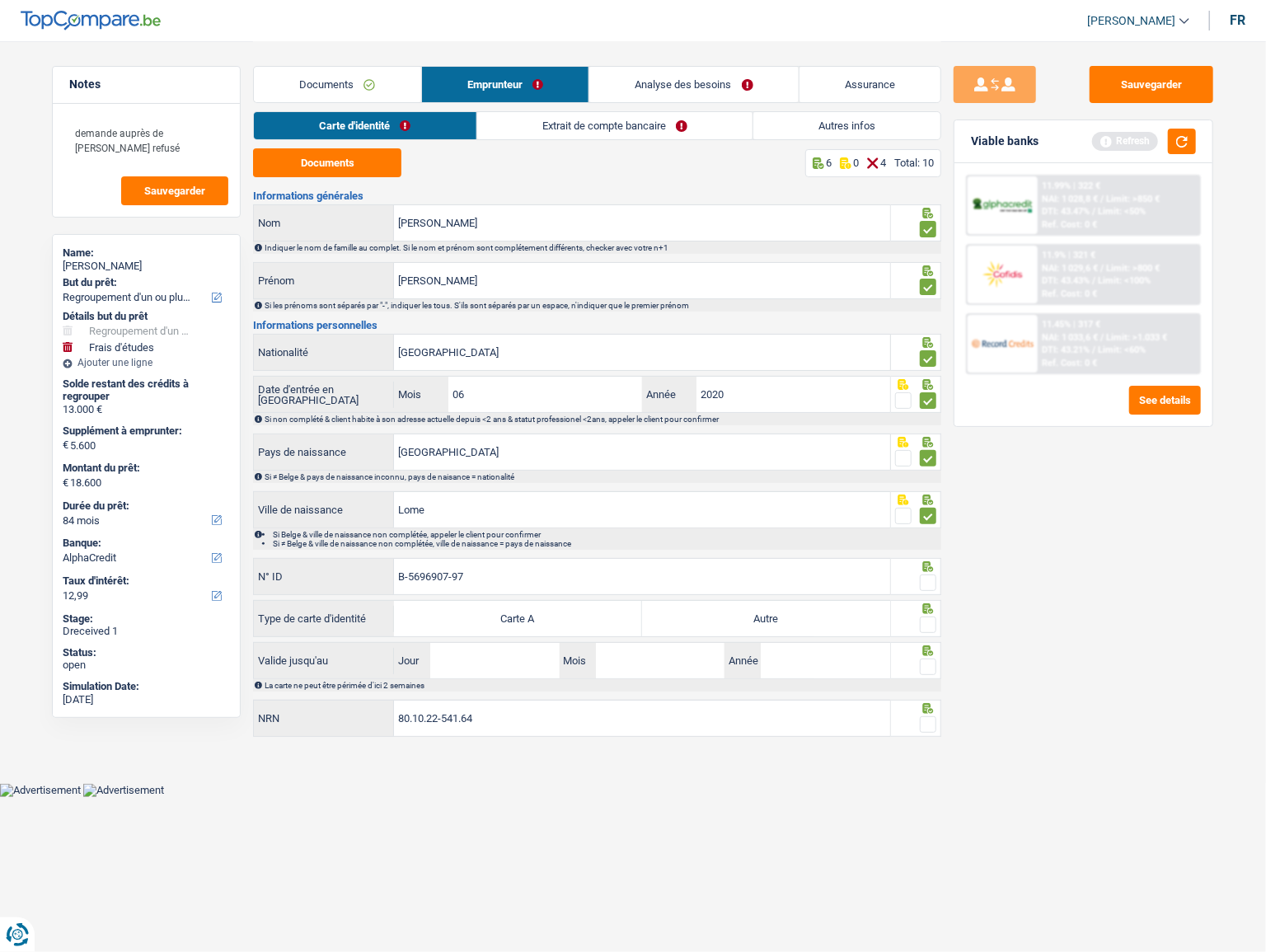
type input "B-5696907-97"
click at [898, 378] on span at bounding box center [928, 583] width 17 height 17
click at [0, 0] on input "radio" at bounding box center [0, 0] width 0 height 0
click at [725, 378] on label "Autre" at bounding box center [766, 619] width 248 height 36
click at [725, 378] on input "Autre" at bounding box center [766, 619] width 248 height 36
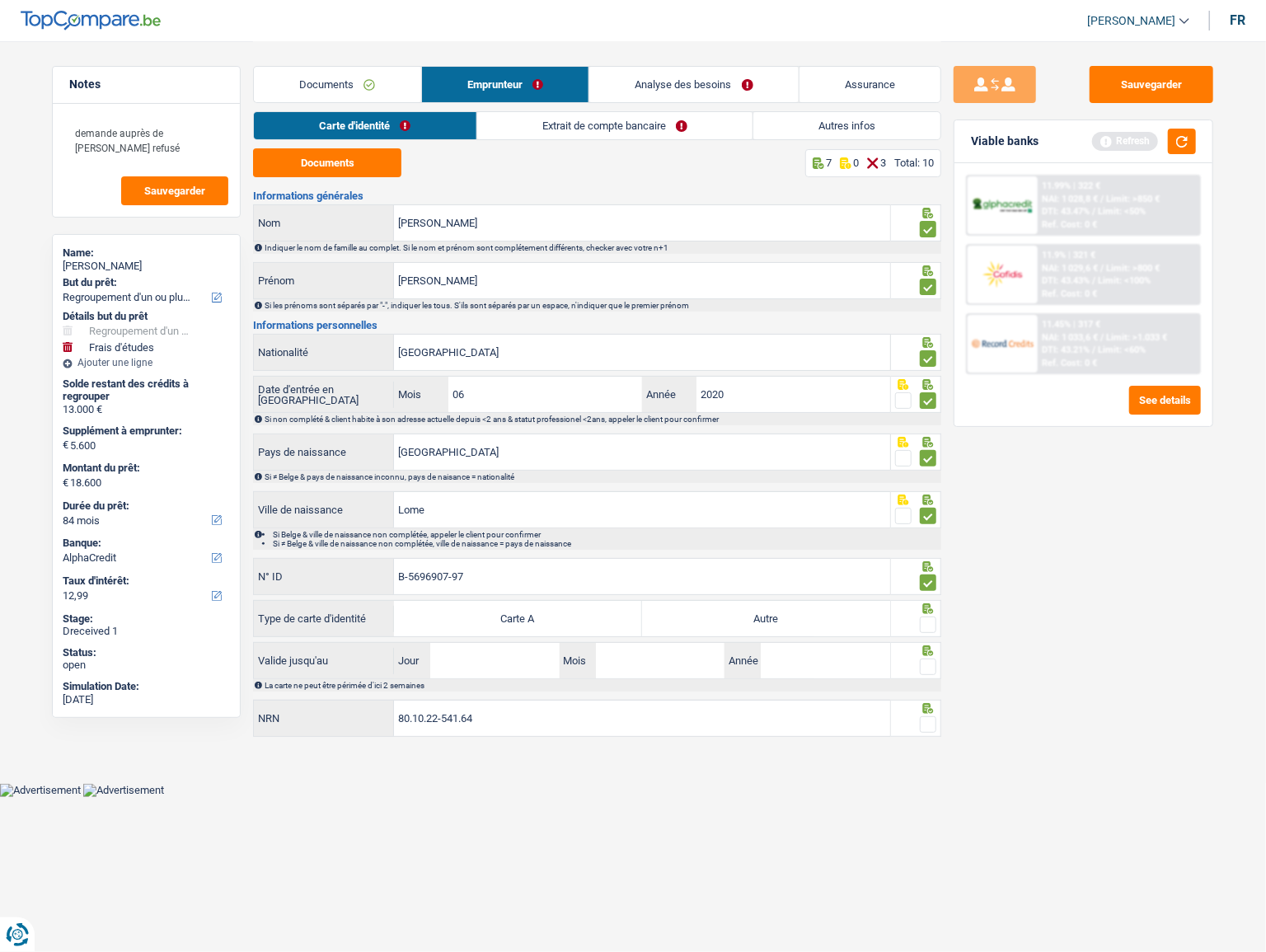
radio input "true"
click at [898, 378] on span at bounding box center [928, 625] width 17 height 17
click at [0, 0] on input "radio" at bounding box center [0, 0] width 0 height 0
drag, startPoint x: 512, startPoint y: 669, endPoint x: 943, endPoint y: 638, distance: 432.1
click at [513, 378] on input "Jour" at bounding box center [495, 661] width 129 height 36
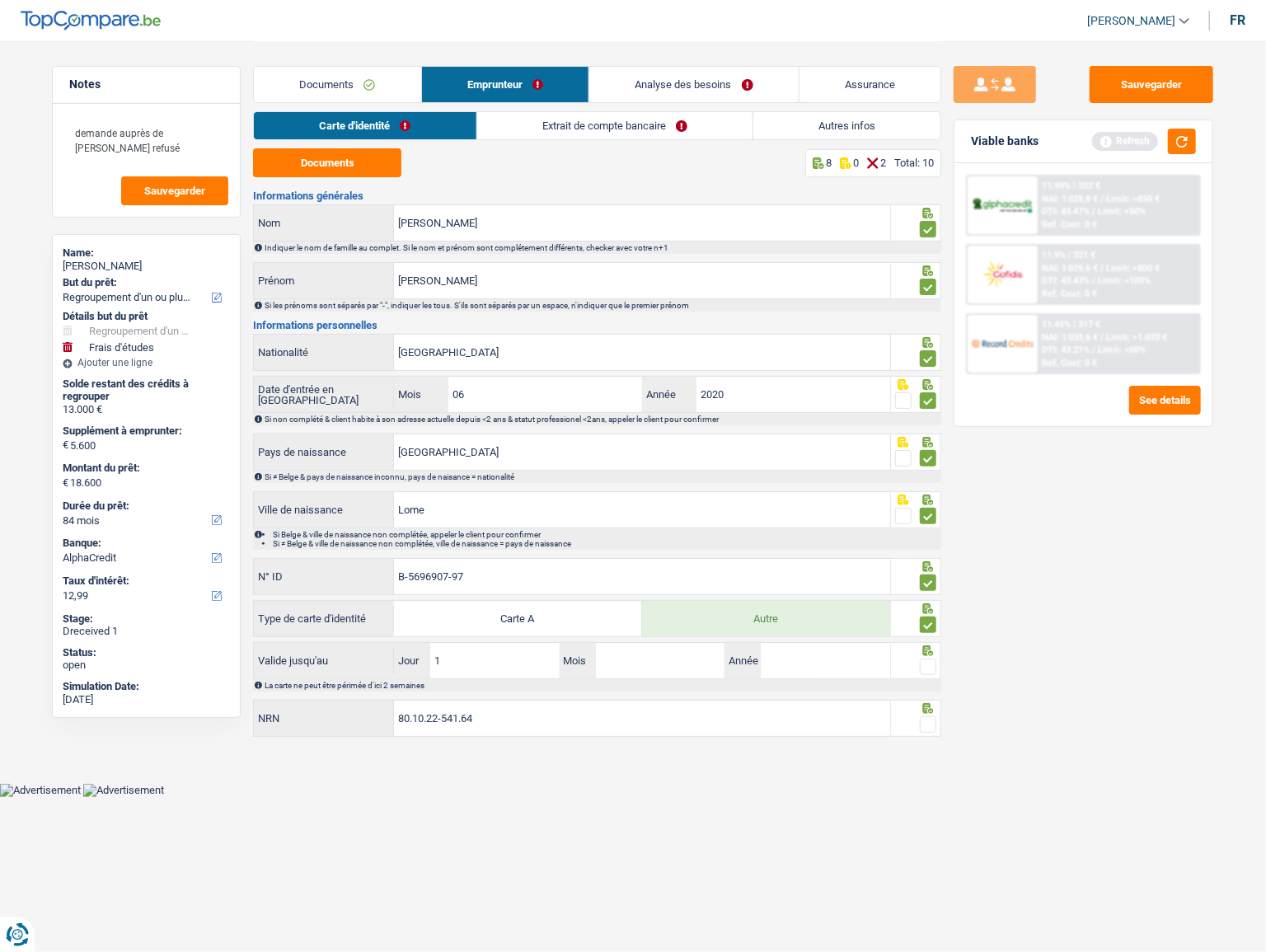
type input "12"
type input "2033"
click at [898, 378] on div at bounding box center [928, 667] width 17 height 20
click at [898, 378] on span at bounding box center [928, 666] width 17 height 17
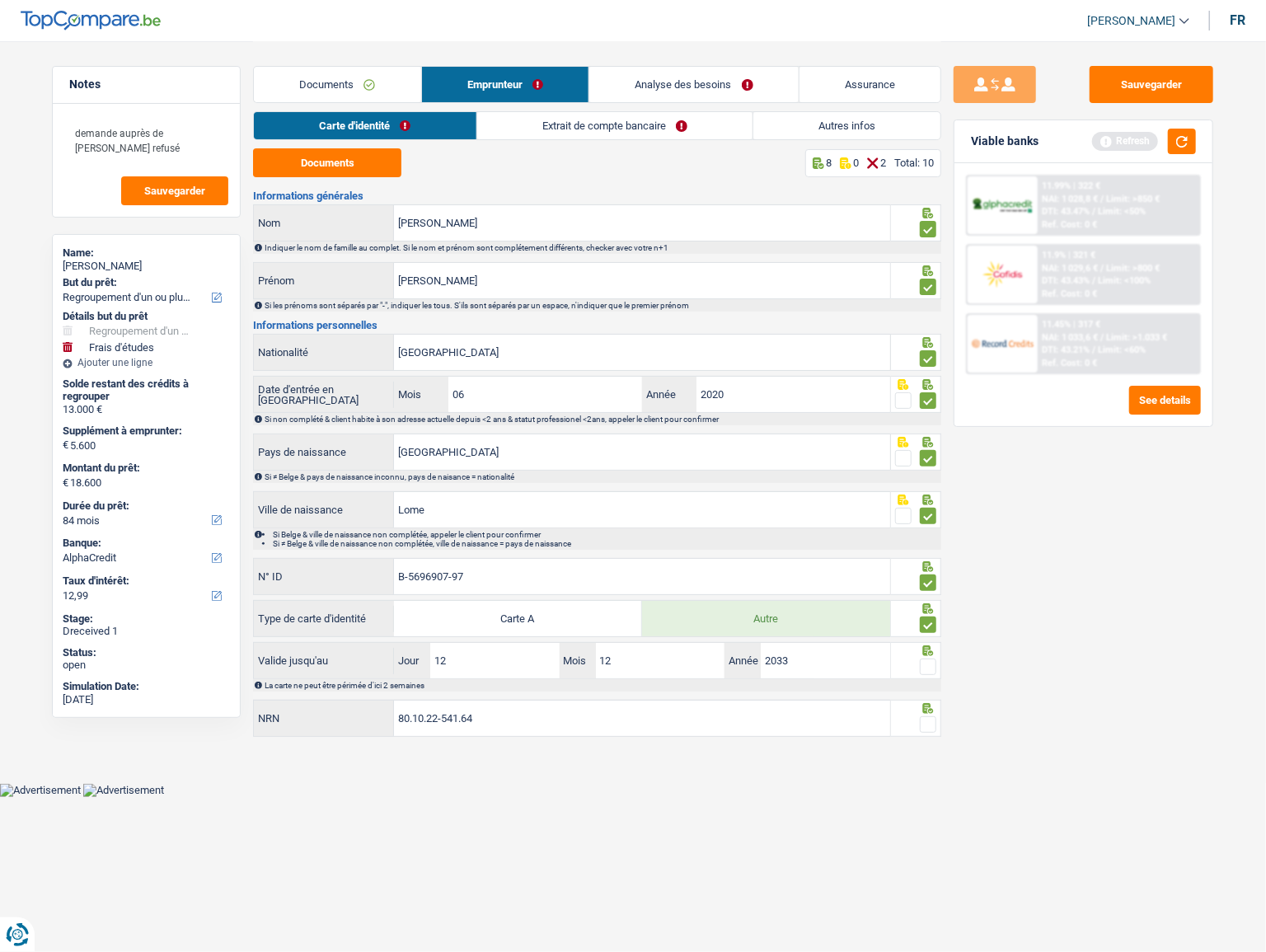
click at [0, 0] on input "radio" at bounding box center [0, 0] width 0 height 0
click at [898, 138] on button "button" at bounding box center [1182, 141] width 28 height 26
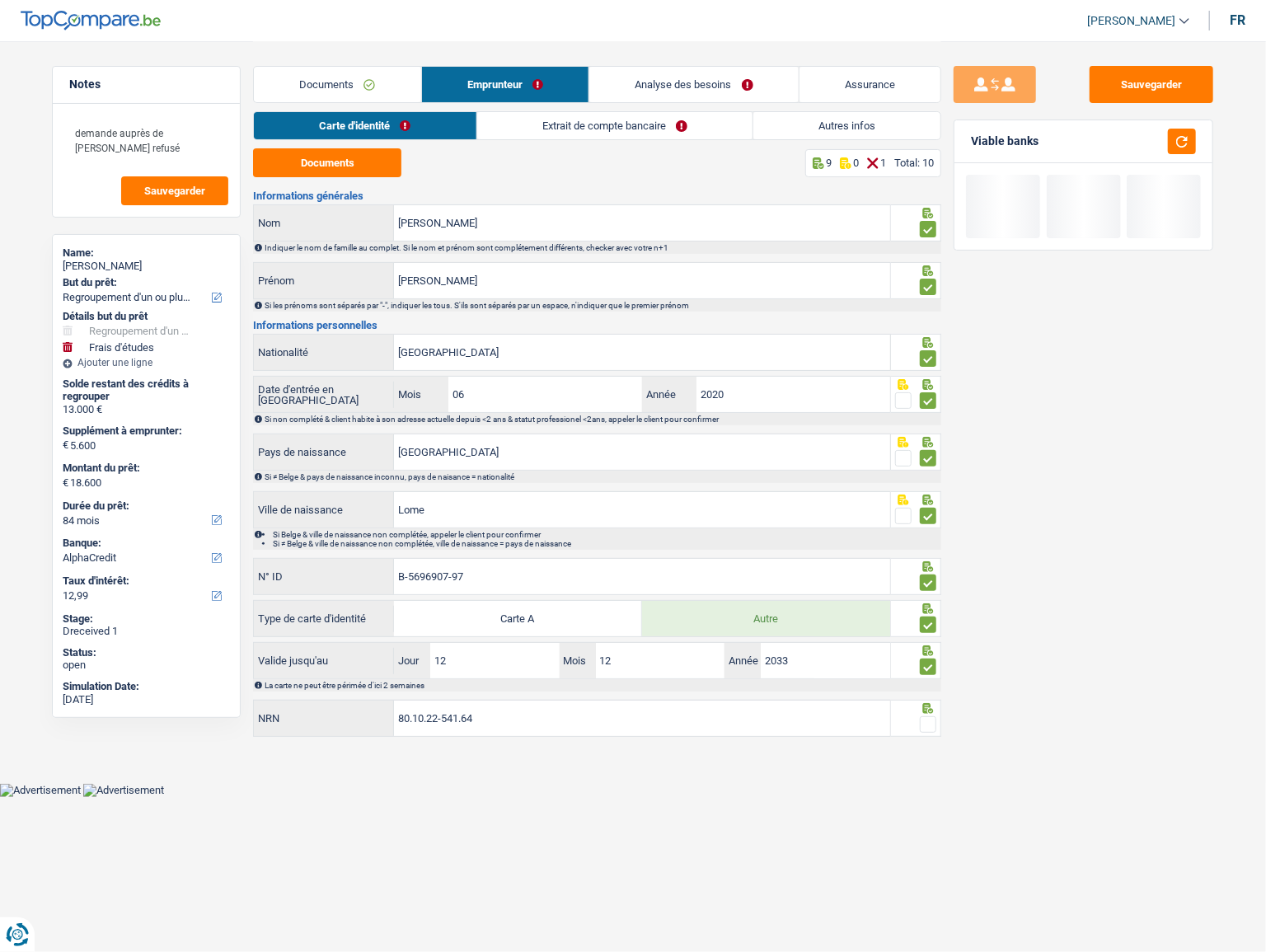
click at [898, 378] on span at bounding box center [928, 724] width 17 height 17
click at [0, 0] on input "radio" at bounding box center [0, 0] width 0 height 0
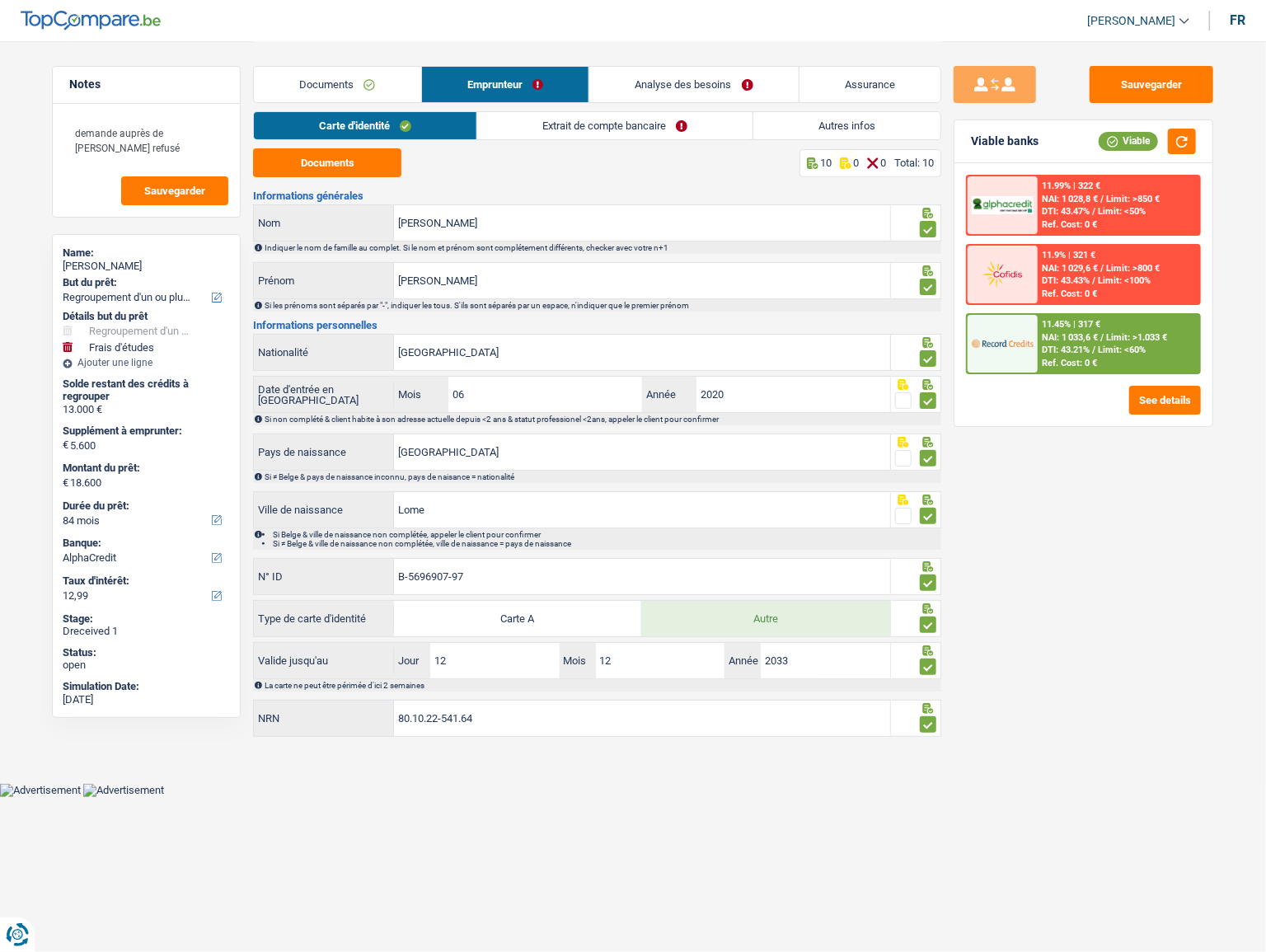
click at [536, 130] on link "Extrait de compte bancaire" at bounding box center [616, 125] width 276 height 28
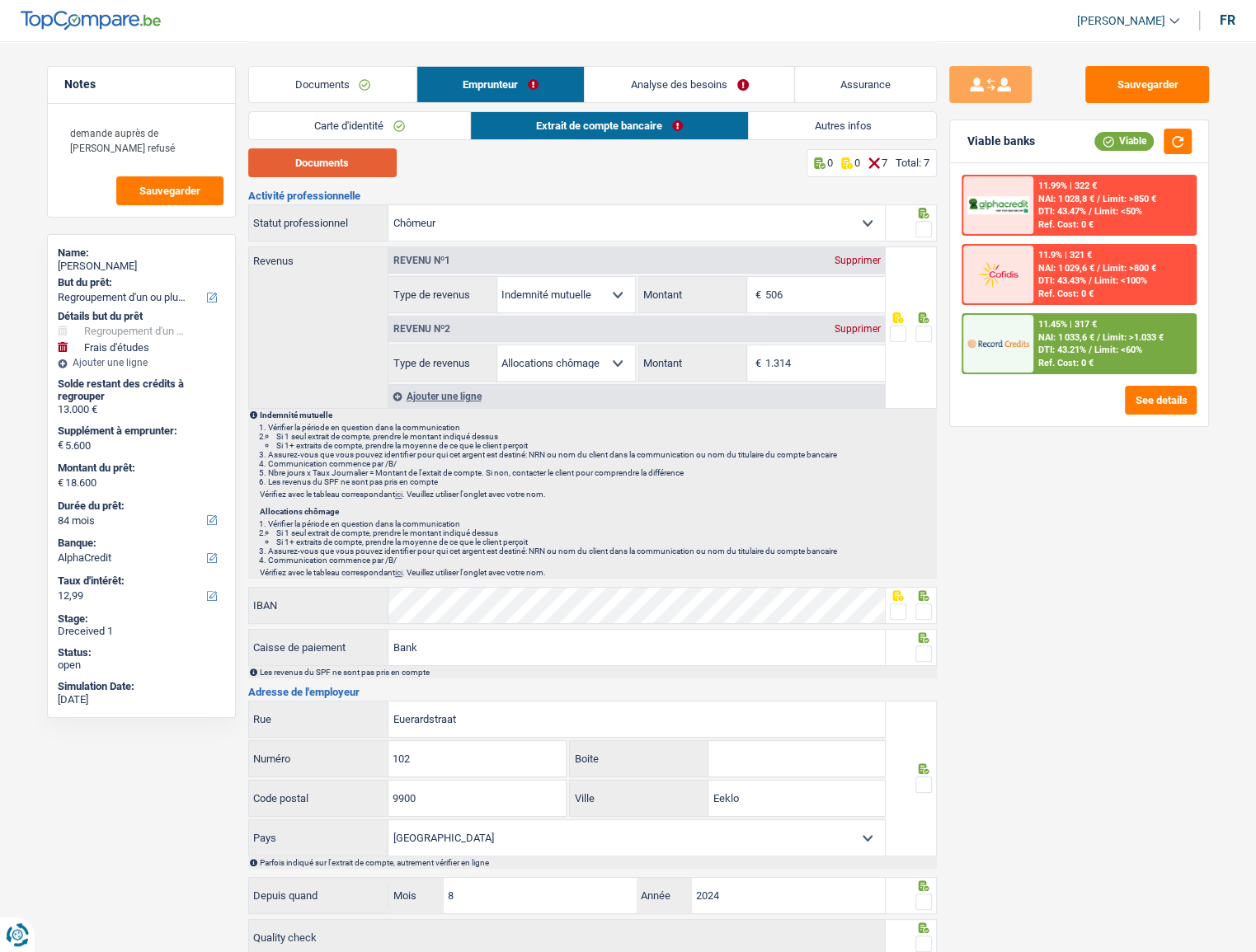
click at [272, 168] on button "Documents" at bounding box center [322, 163] width 149 height 28
drag, startPoint x: 926, startPoint y: 335, endPoint x: 924, endPoint y: 310, distance: 25.1
click at [898, 335] on span at bounding box center [924, 334] width 17 height 17
click at [0, 0] on input "radio" at bounding box center [0, 0] width 0 height 0
click at [898, 230] on span at bounding box center [924, 229] width 17 height 17
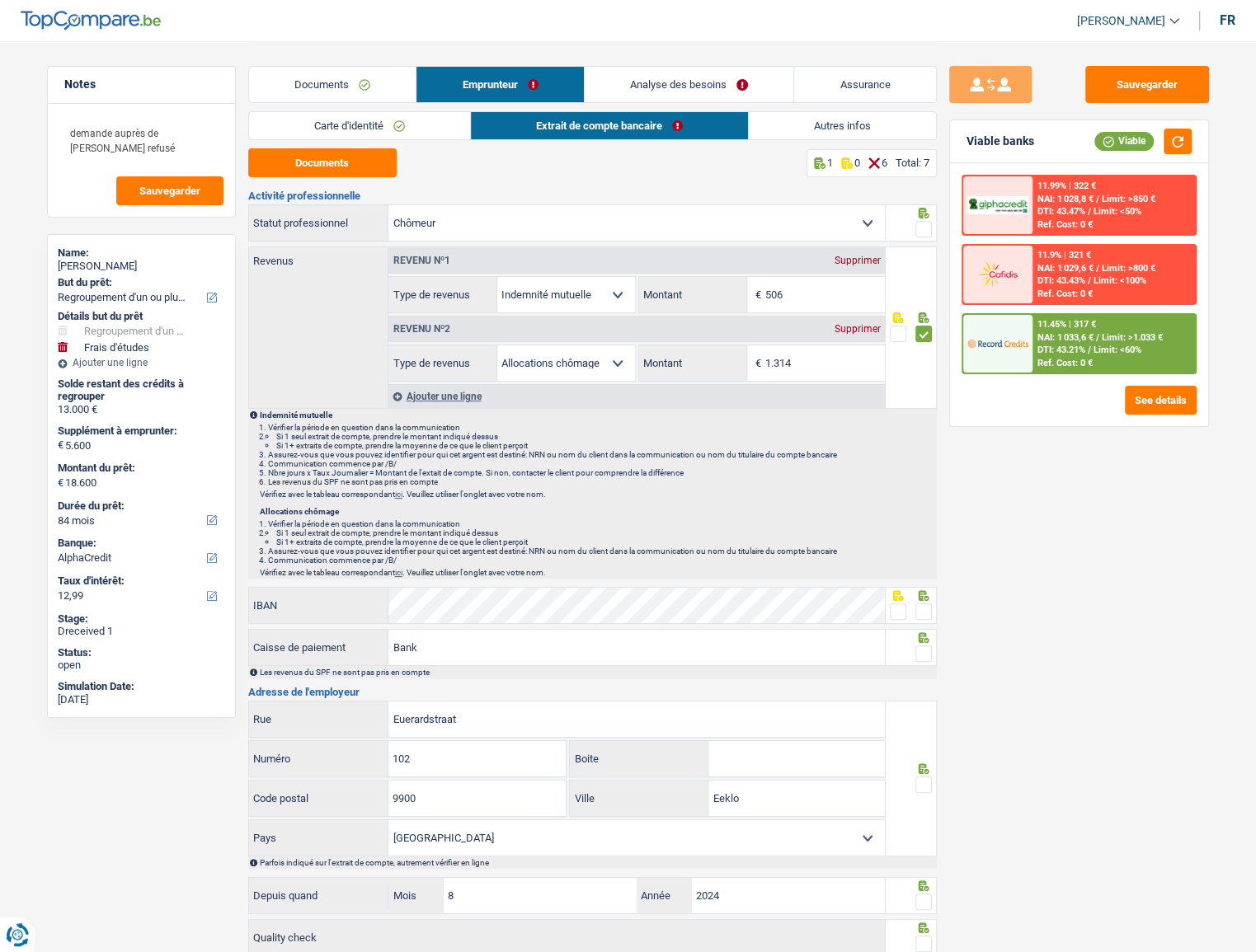
click at [0, 0] on input "radio" at bounding box center [0, 0] width 0 height 0
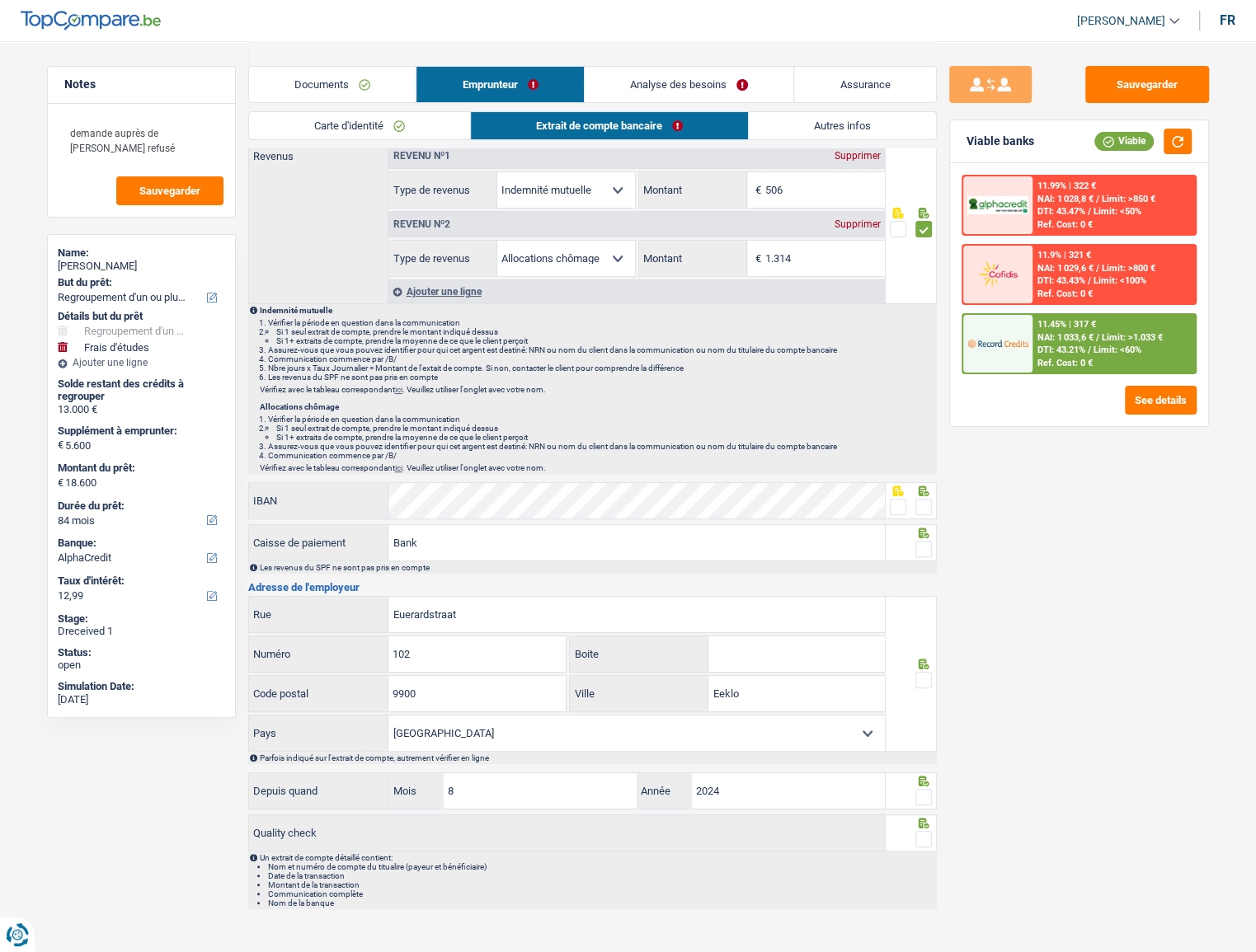
scroll to position [109, 0]
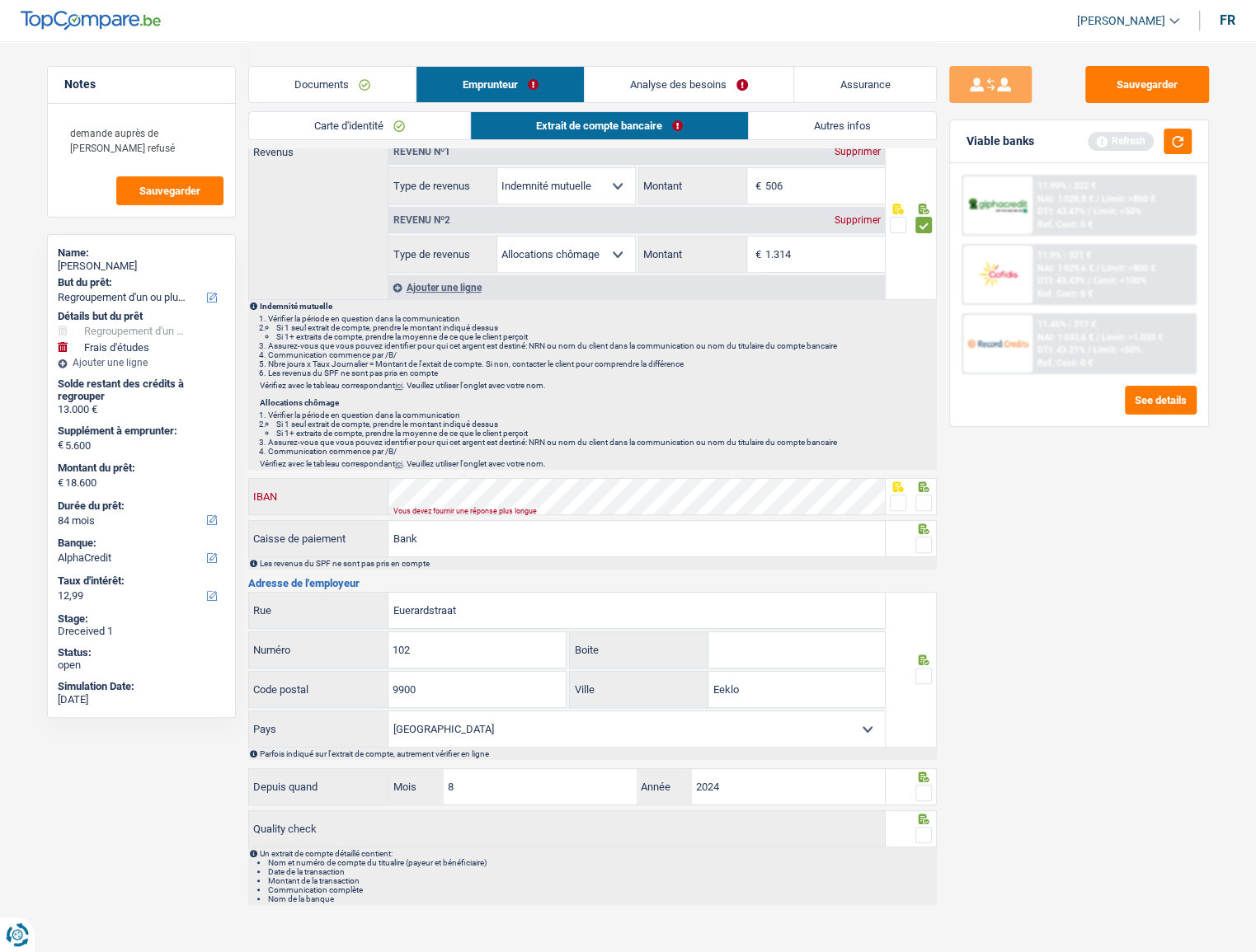
click at [324, 378] on div "IBAN" at bounding box center [567, 496] width 636 height 36
drag, startPoint x: 918, startPoint y: 500, endPoint x: 921, endPoint y: 510, distance: 10.4
click at [898, 378] on span at bounding box center [924, 503] width 17 height 17
click at [0, 0] on input "radio" at bounding box center [0, 0] width 0 height 0
drag, startPoint x: 930, startPoint y: 539, endPoint x: 1052, endPoint y: 366, distance: 211.7
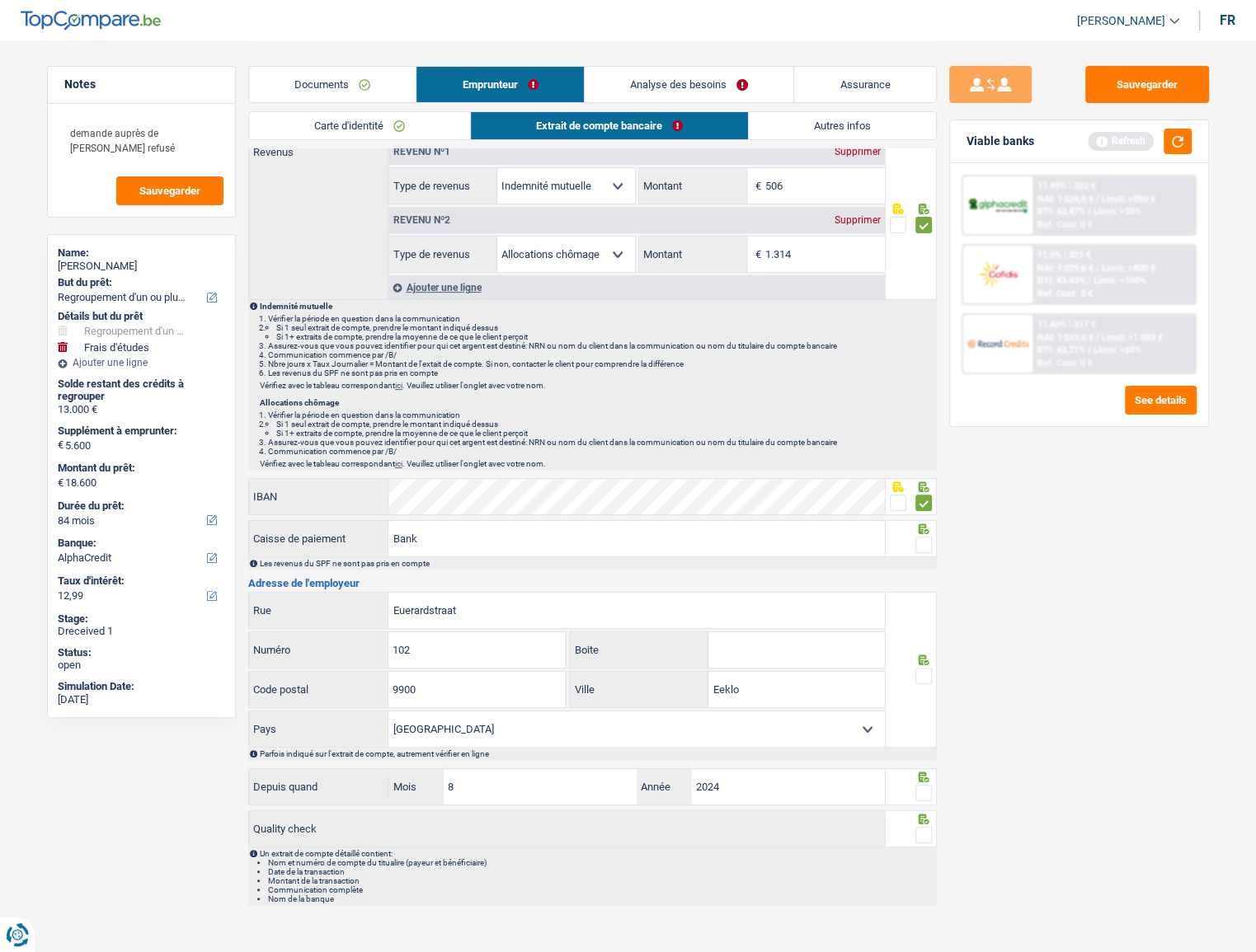
click at [898, 378] on span at bounding box center [924, 545] width 17 height 17
click at [0, 0] on input "radio" at bounding box center [0, 0] width 0 height 0
click at [898, 141] on button "button" at bounding box center [1179, 141] width 28 height 26
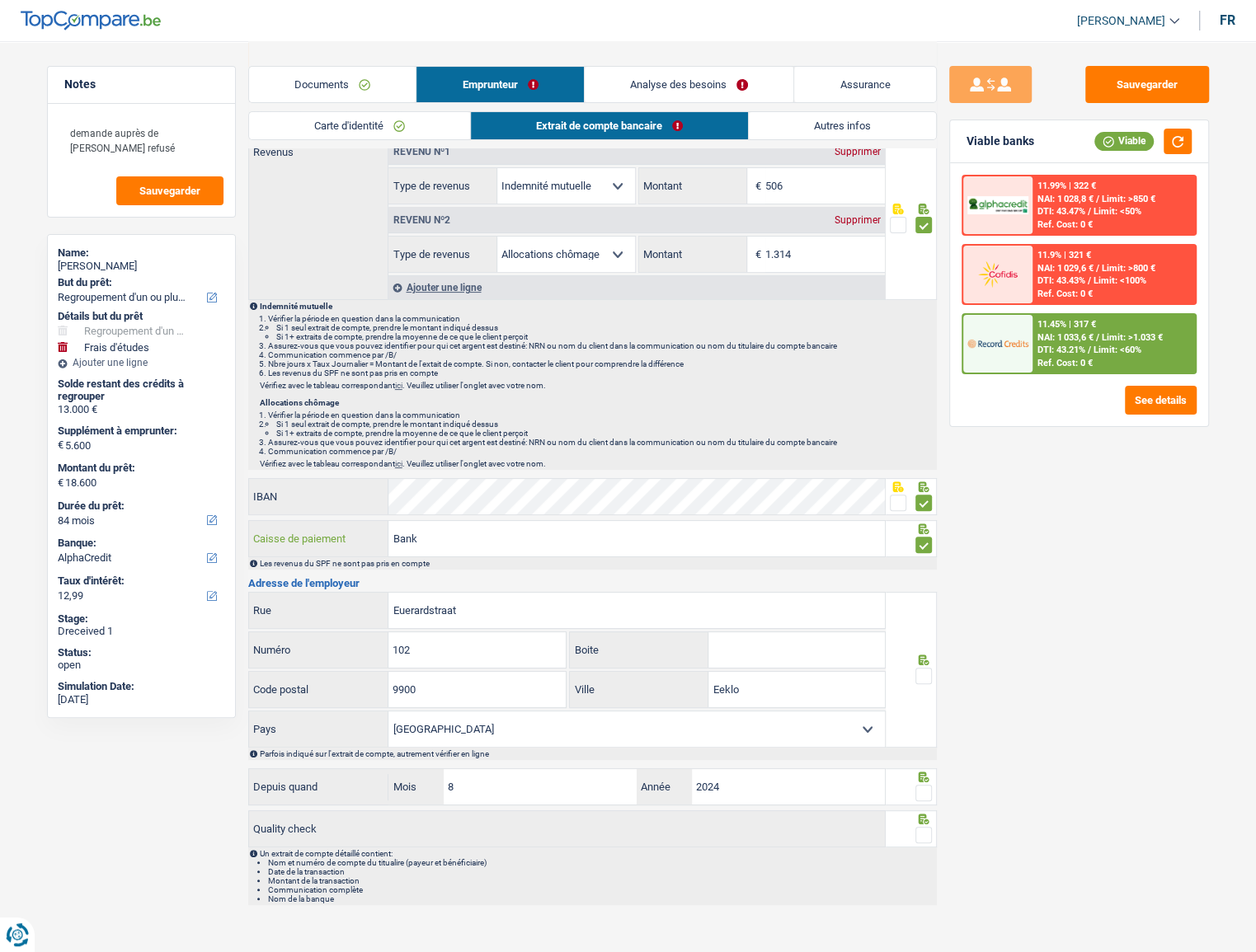
drag, startPoint x: 460, startPoint y: 545, endPoint x: 366, endPoint y: 559, distance: 95.0
click at [366, 378] on div "Bank Caisse de paiement Les revenus du SPF ne sont pas pris en compte" at bounding box center [593, 545] width 689 height 50
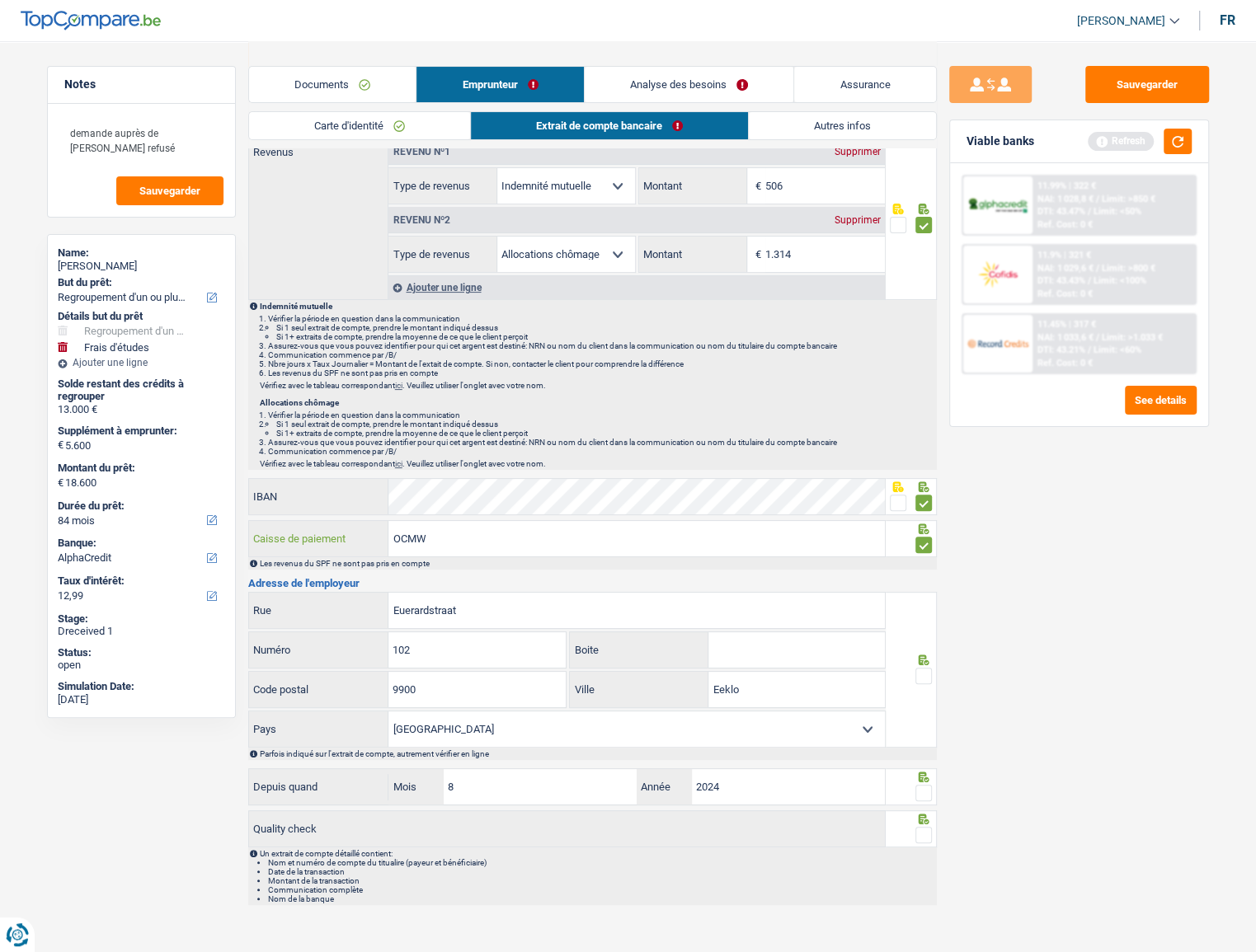
type input "OCMW"
drag, startPoint x: 479, startPoint y: 613, endPoint x: 321, endPoint y: 612, distance: 158.0
click at [321, 378] on div "Euerardstraat Rue" at bounding box center [567, 610] width 636 height 36
paste input "ZUIDMOERSTRAA"
type input "ZUIDMOERSTRAA"
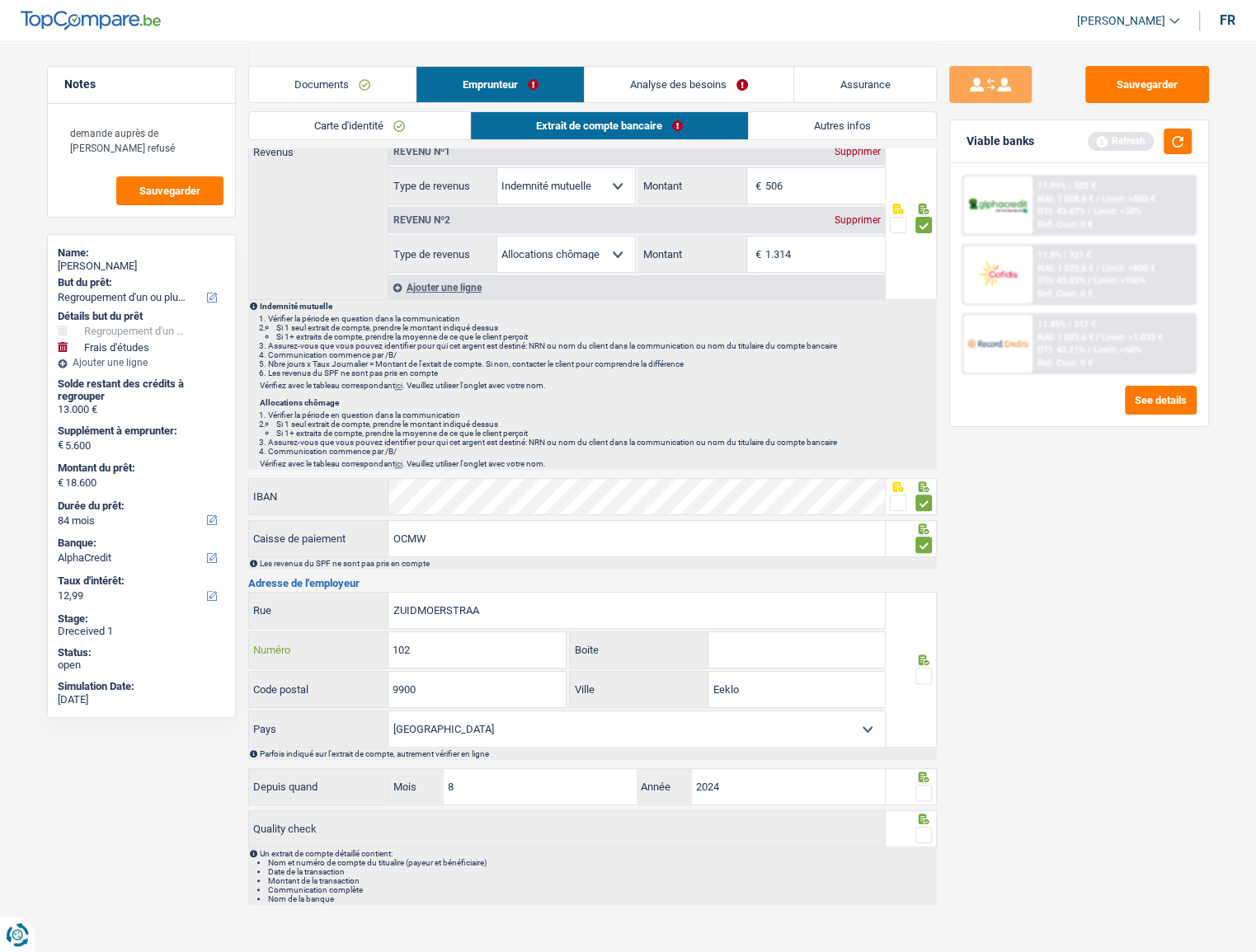
click at [369, 378] on div "102 Numéro" at bounding box center [408, 650] width 318 height 36
type input "136"
click at [898, 378] on span at bounding box center [924, 676] width 17 height 17
click at [0, 0] on input "radio" at bounding box center [0, 0] width 0 height 0
click at [898, 378] on span at bounding box center [924, 793] width 17 height 17
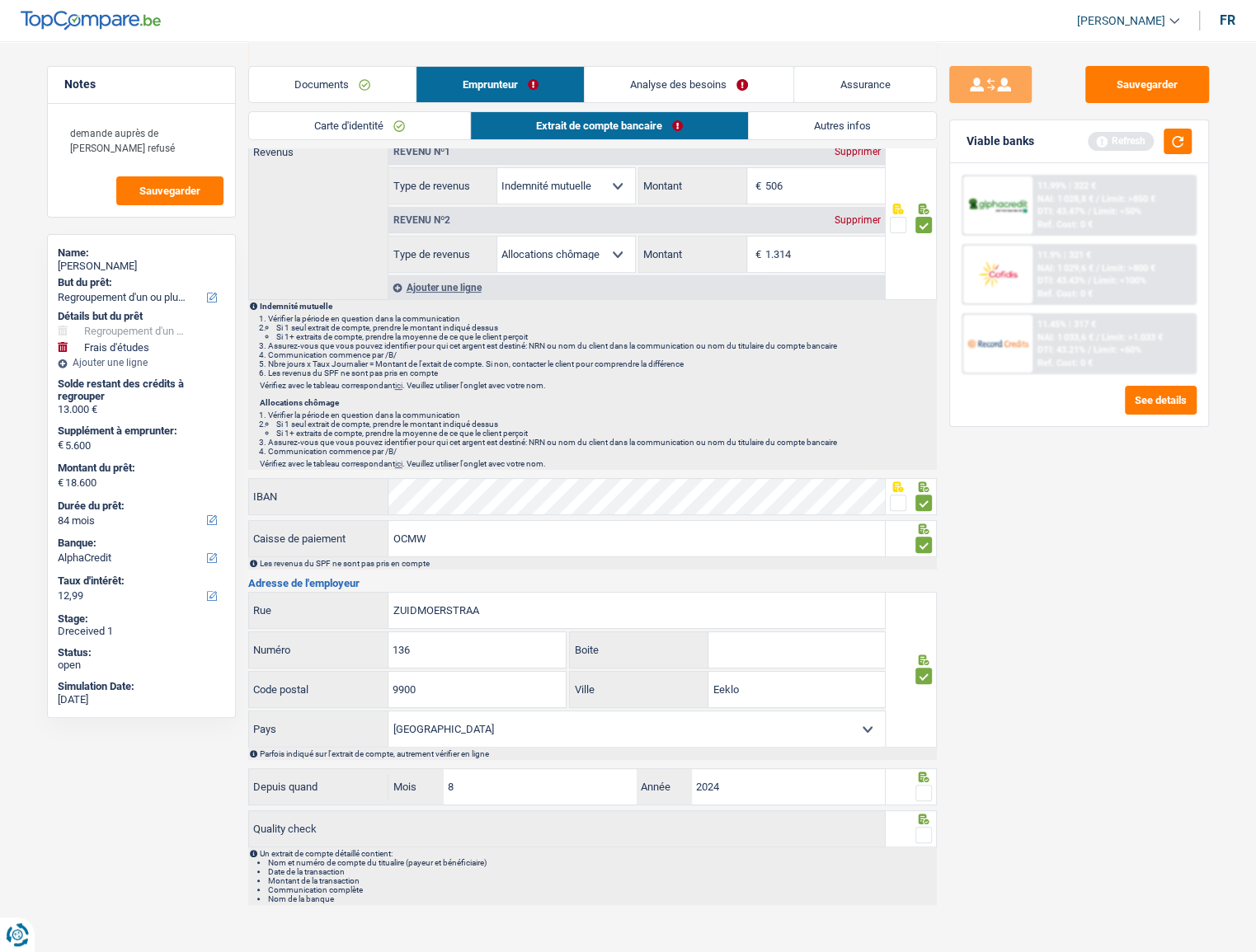
click at [0, 0] on input "radio" at bounding box center [0, 0] width 0 height 0
click at [898, 378] on span at bounding box center [924, 835] width 17 height 17
click at [0, 0] on input "radio" at bounding box center [0, 0] width 0 height 0
click at [898, 141] on button "button" at bounding box center [1179, 141] width 28 height 26
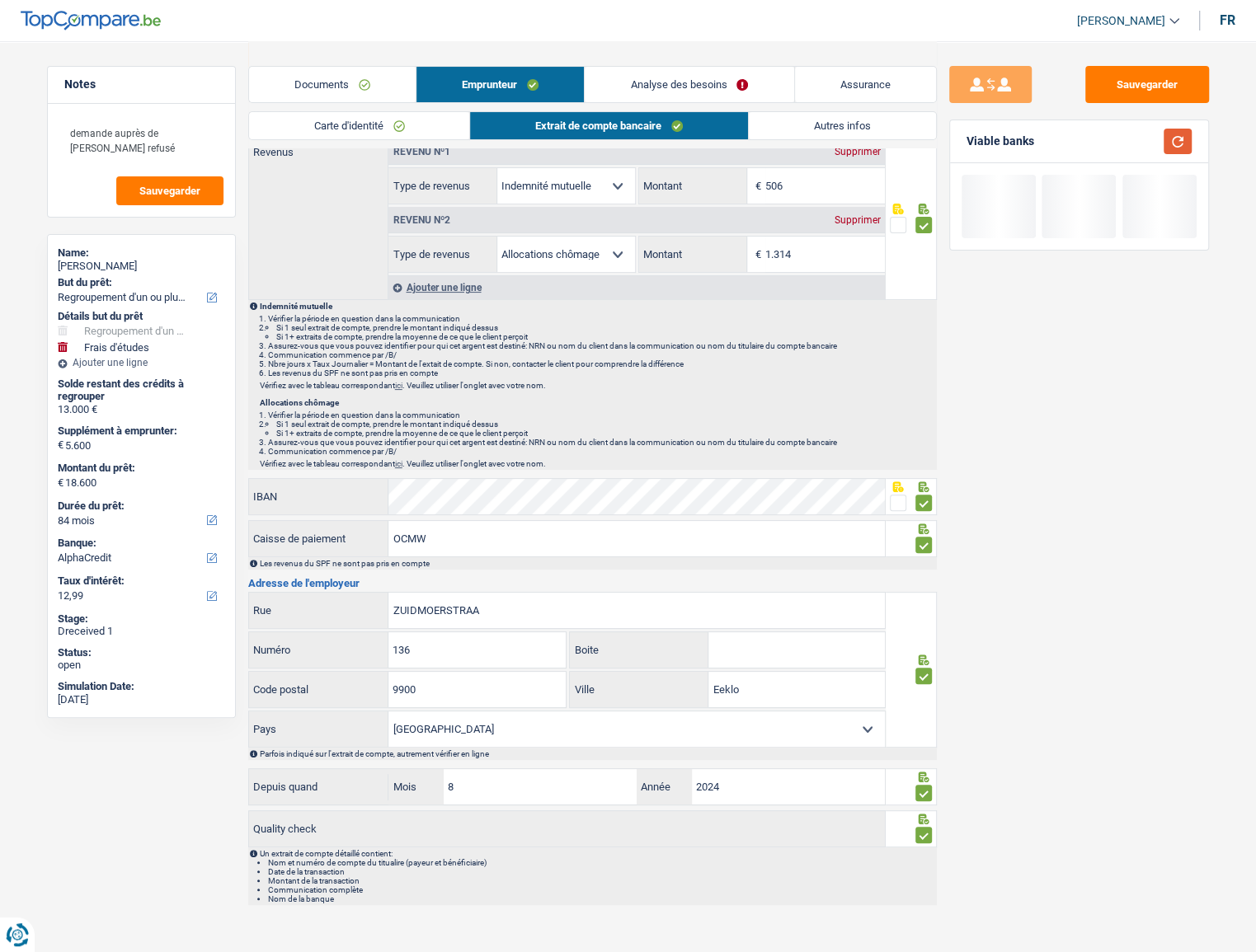
click at [898, 147] on button "button" at bounding box center [1179, 141] width 28 height 26
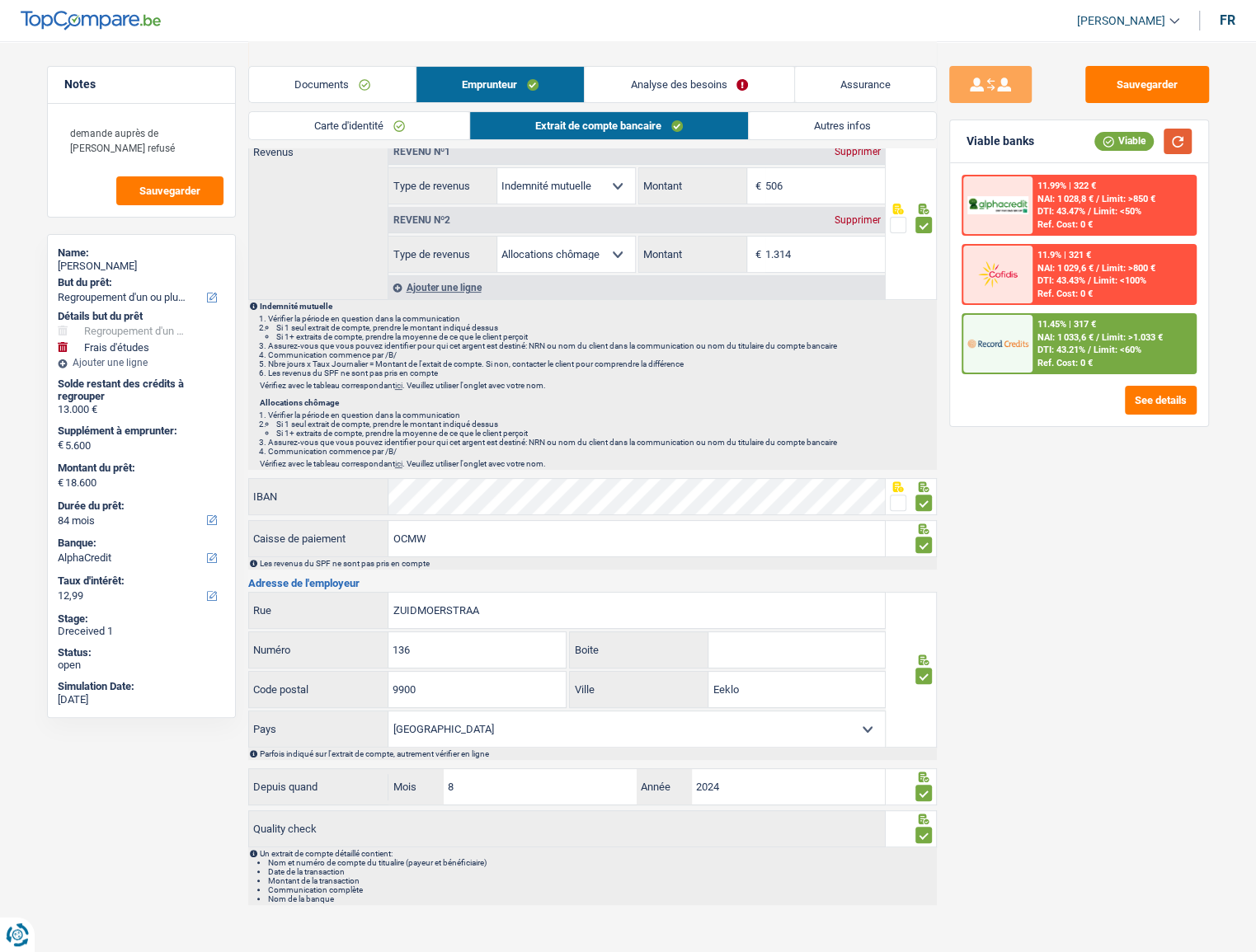
drag, startPoint x: 1174, startPoint y: 133, endPoint x: 1131, endPoint y: 165, distance: 53.6
click at [898, 135] on button "button" at bounding box center [1179, 141] width 28 height 26
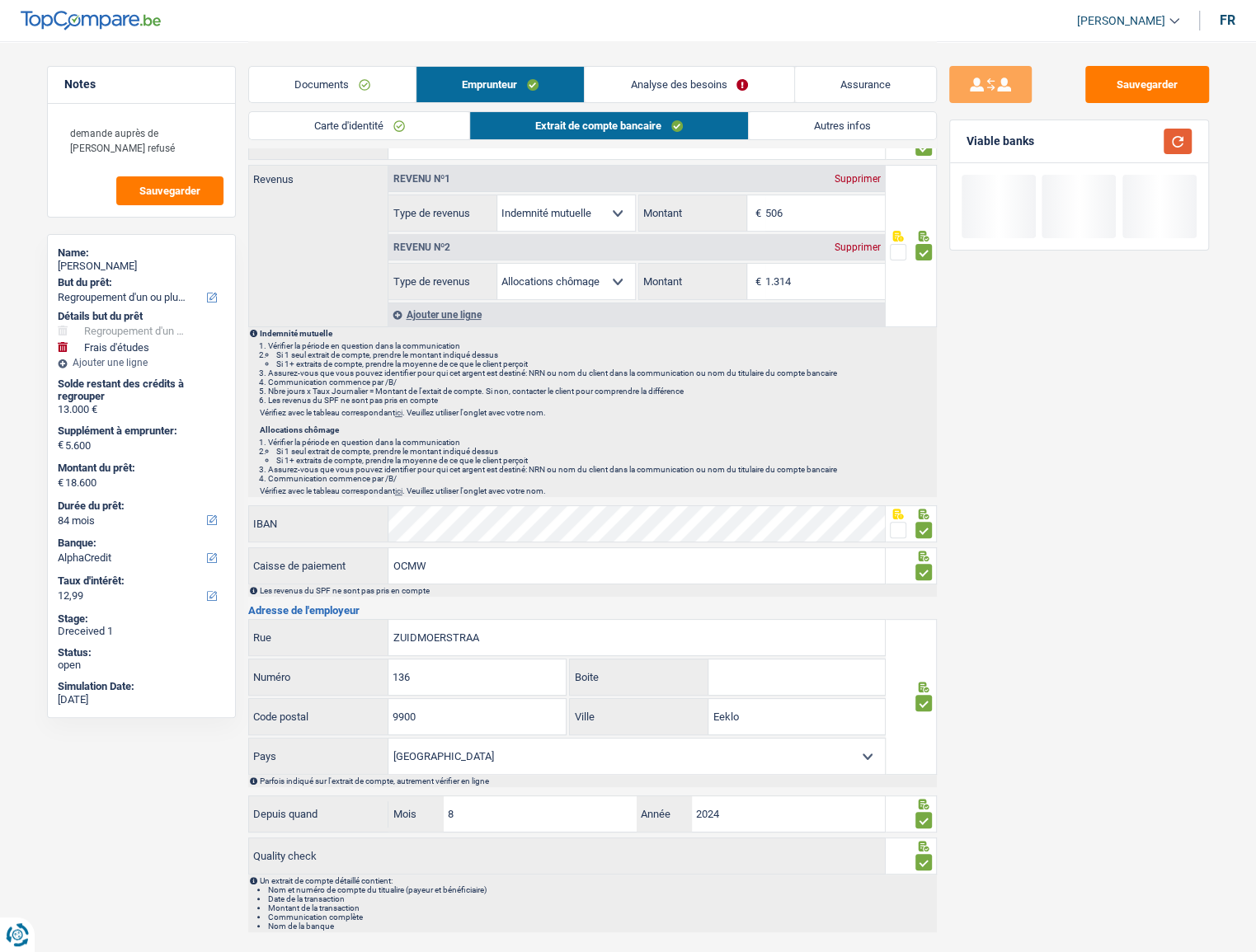
scroll to position [0, 0]
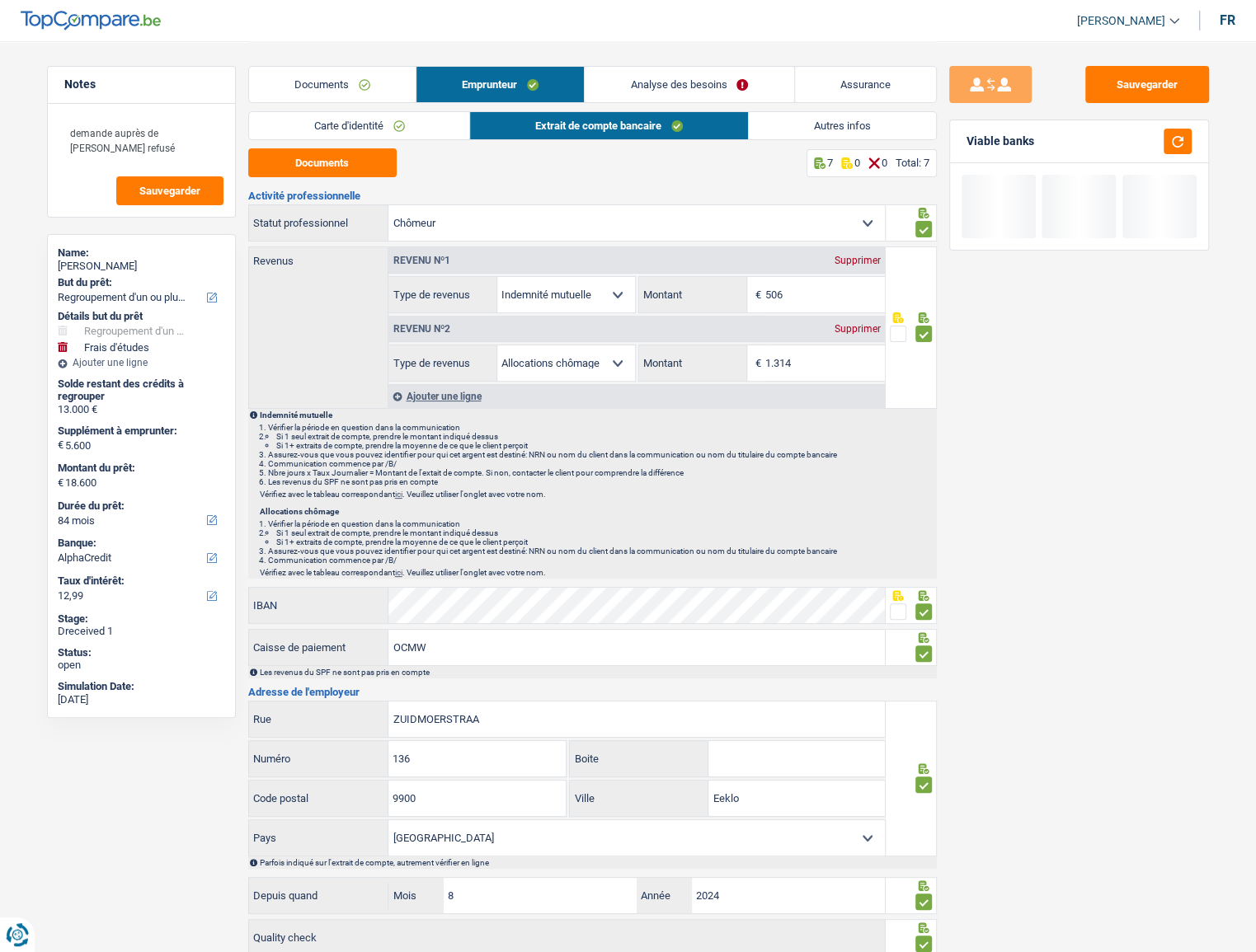
click at [853, 122] on link "Autres infos" at bounding box center [842, 125] width 187 height 28
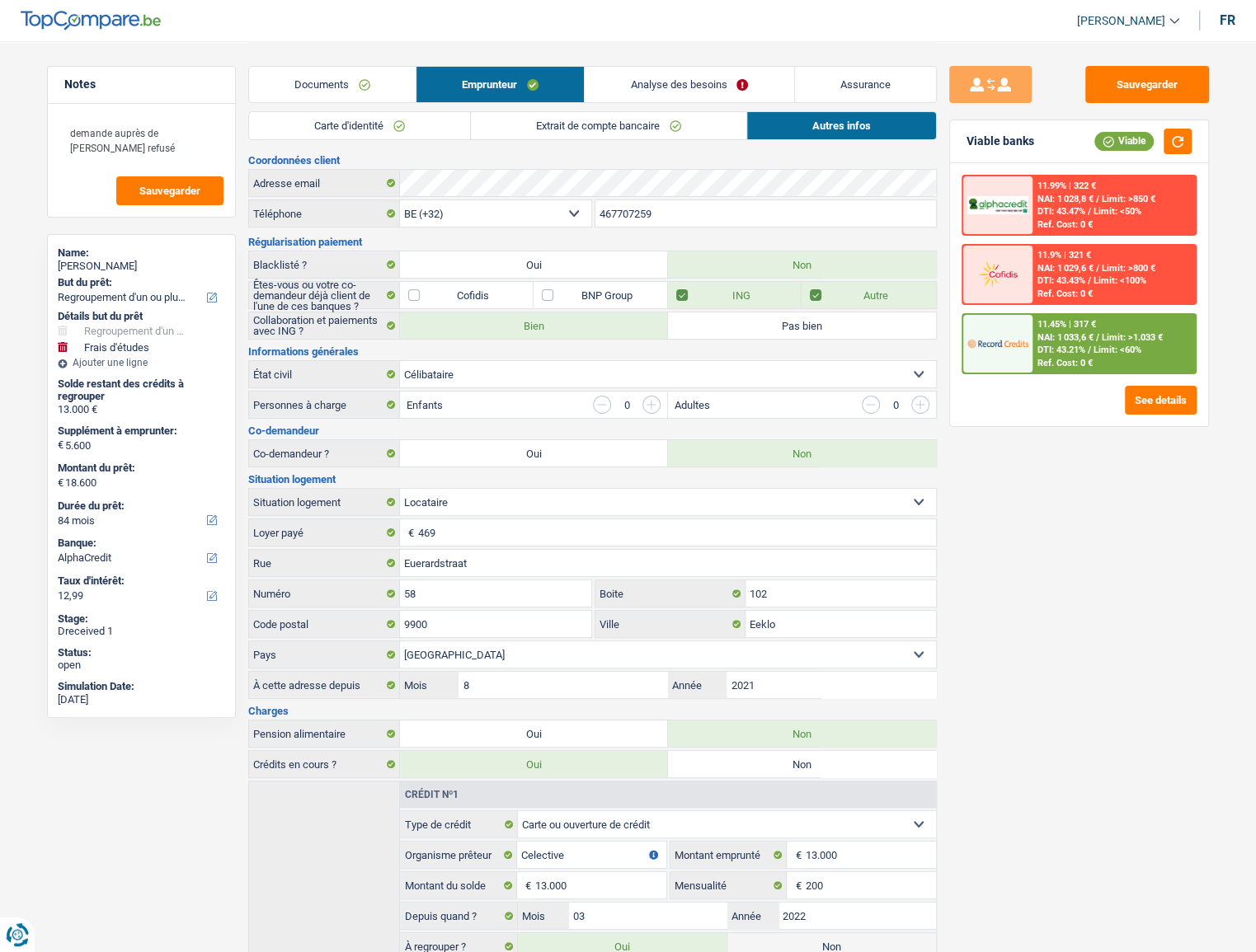
click at [727, 101] on link "Analyse des besoins" at bounding box center [689, 85] width 208 height 36
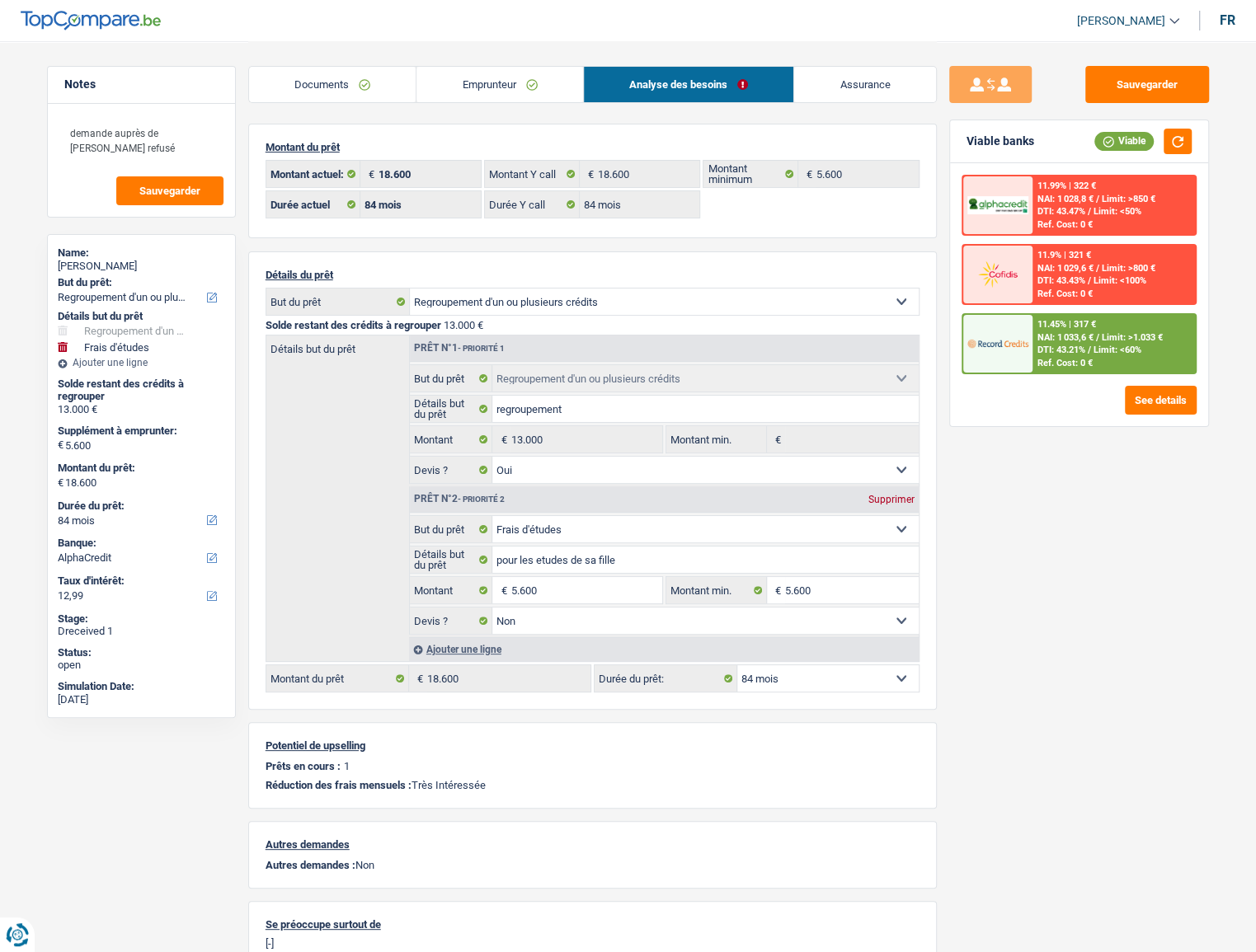
click at [898, 336] on span "NAI: 1 033,6 €" at bounding box center [1066, 337] width 56 height 11
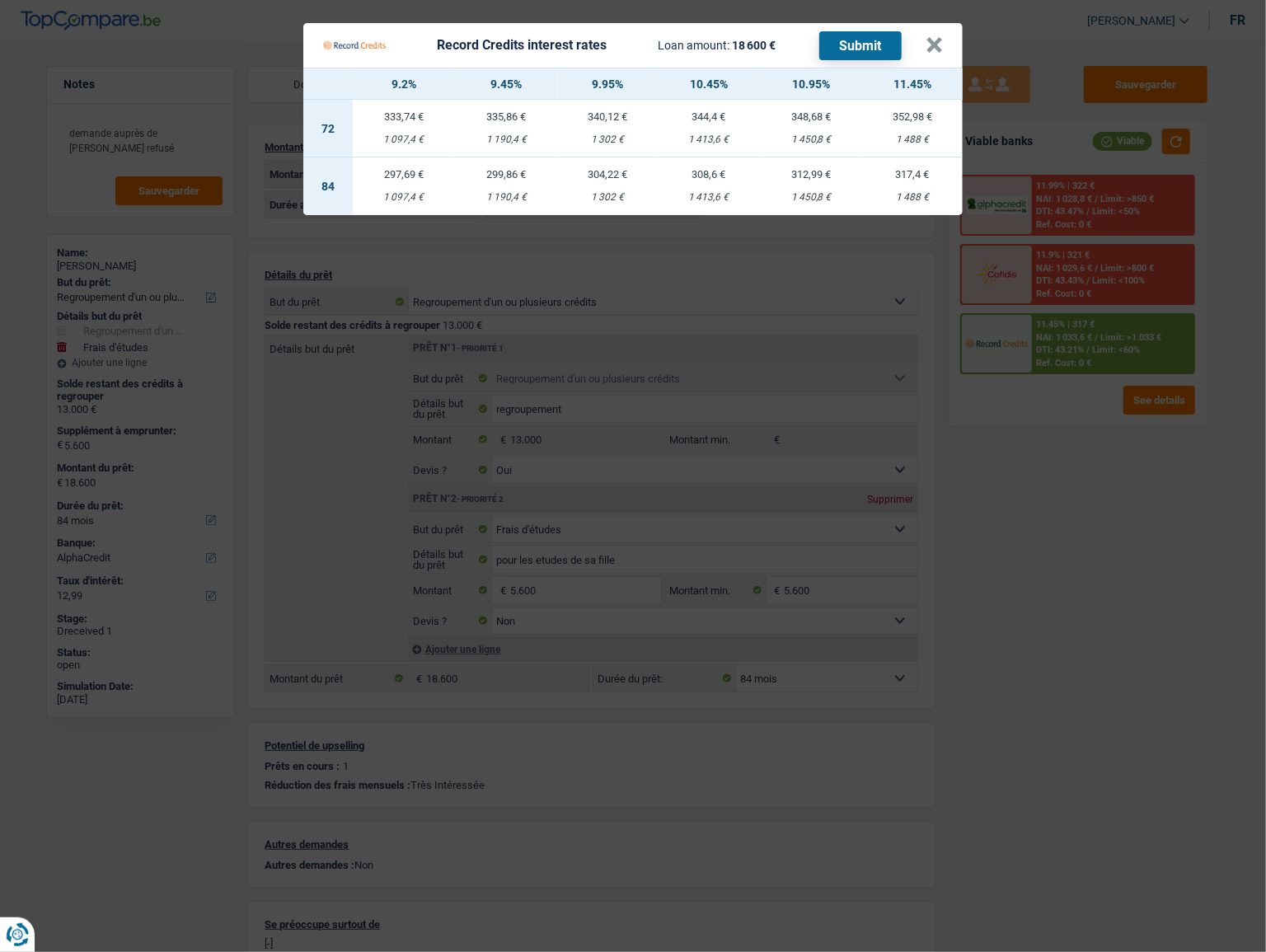
click at [710, 197] on div "1 413,6 €" at bounding box center [709, 198] width 102 height 11
select select "record credits"
type input "10,45"
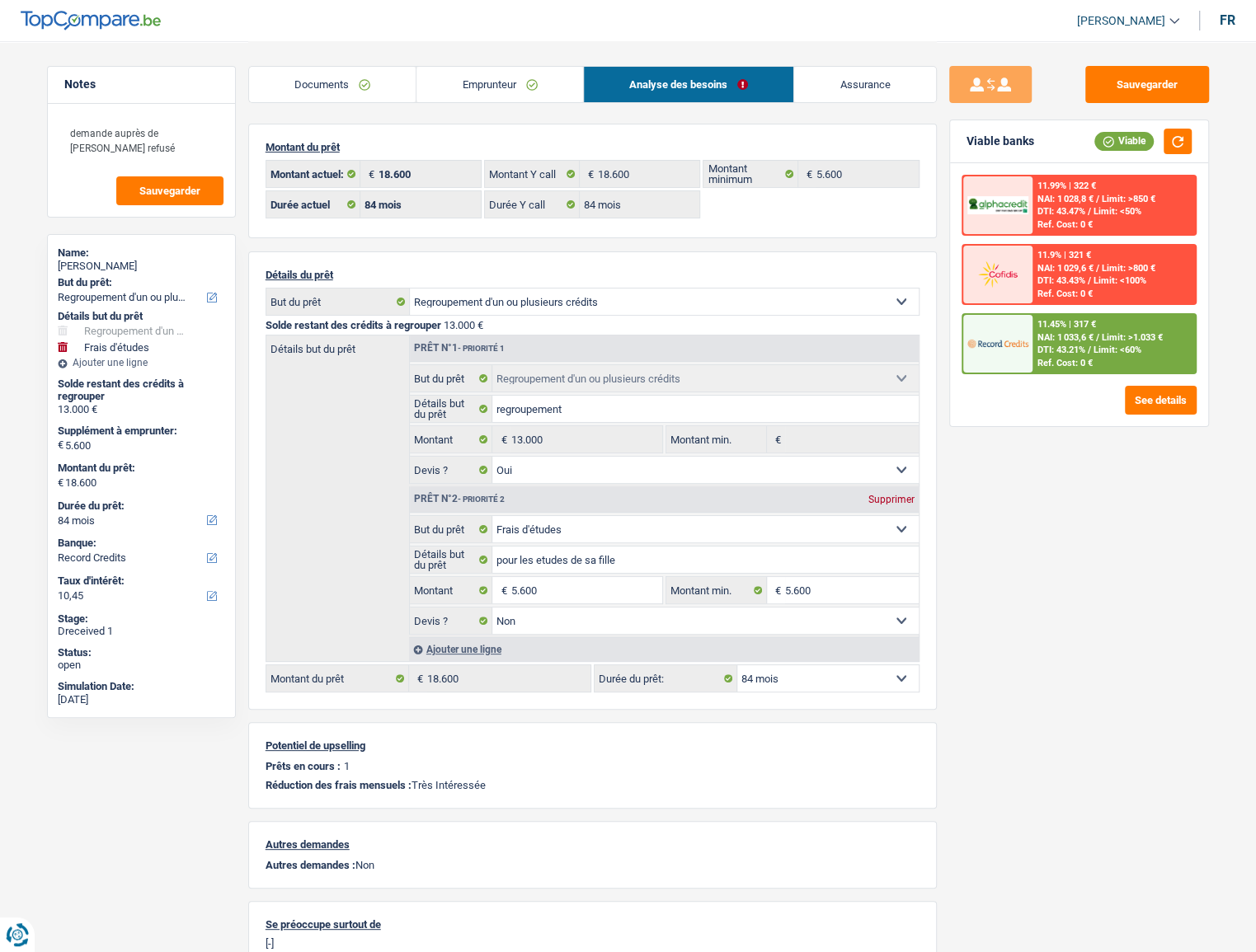
click at [898, 337] on span "Limit: >1.033 €" at bounding box center [1132, 337] width 61 height 11
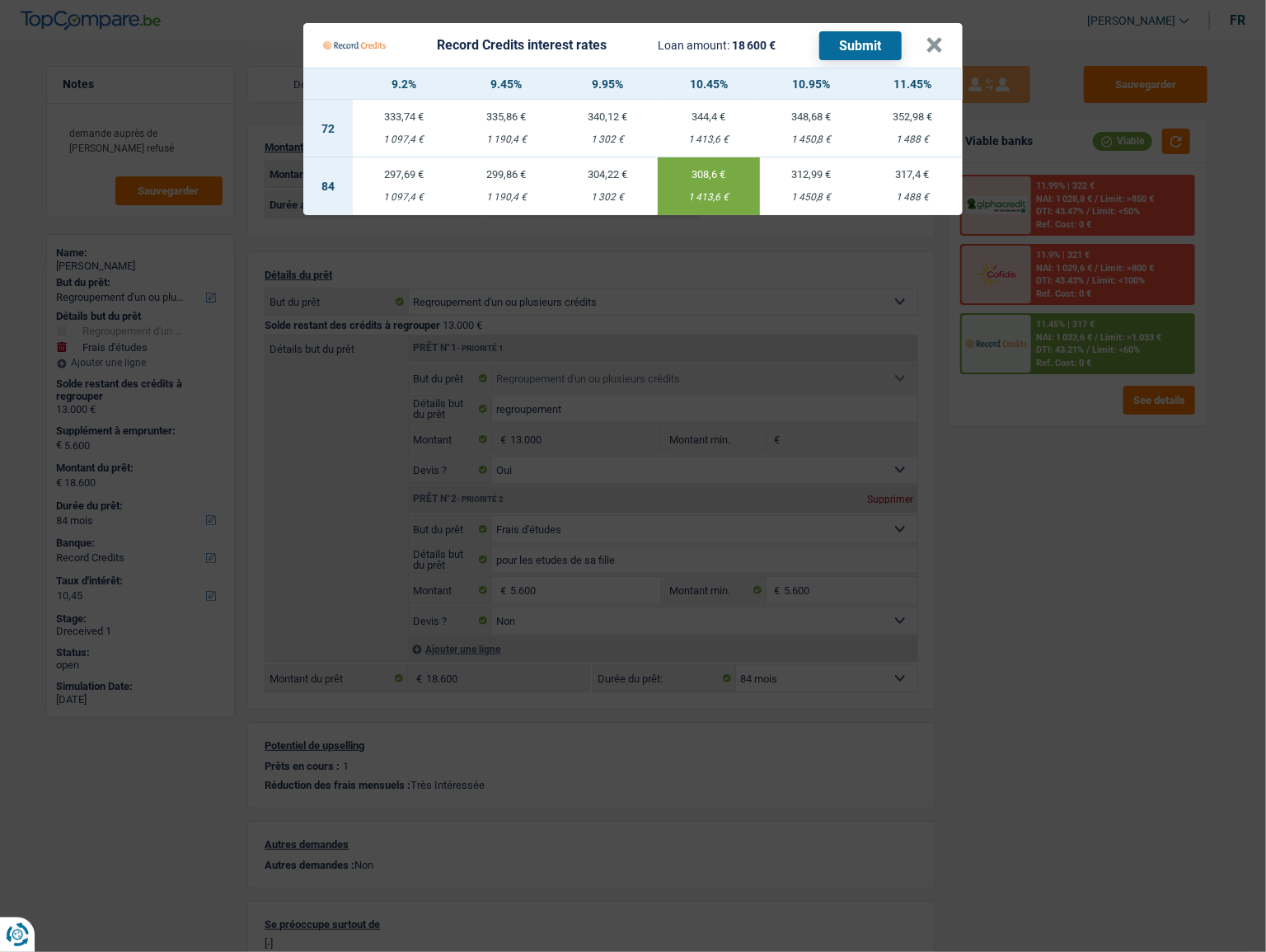
click at [872, 44] on button "Submit" at bounding box center [860, 45] width 83 height 28
click at [898, 51] on button "×" at bounding box center [934, 45] width 17 height 17
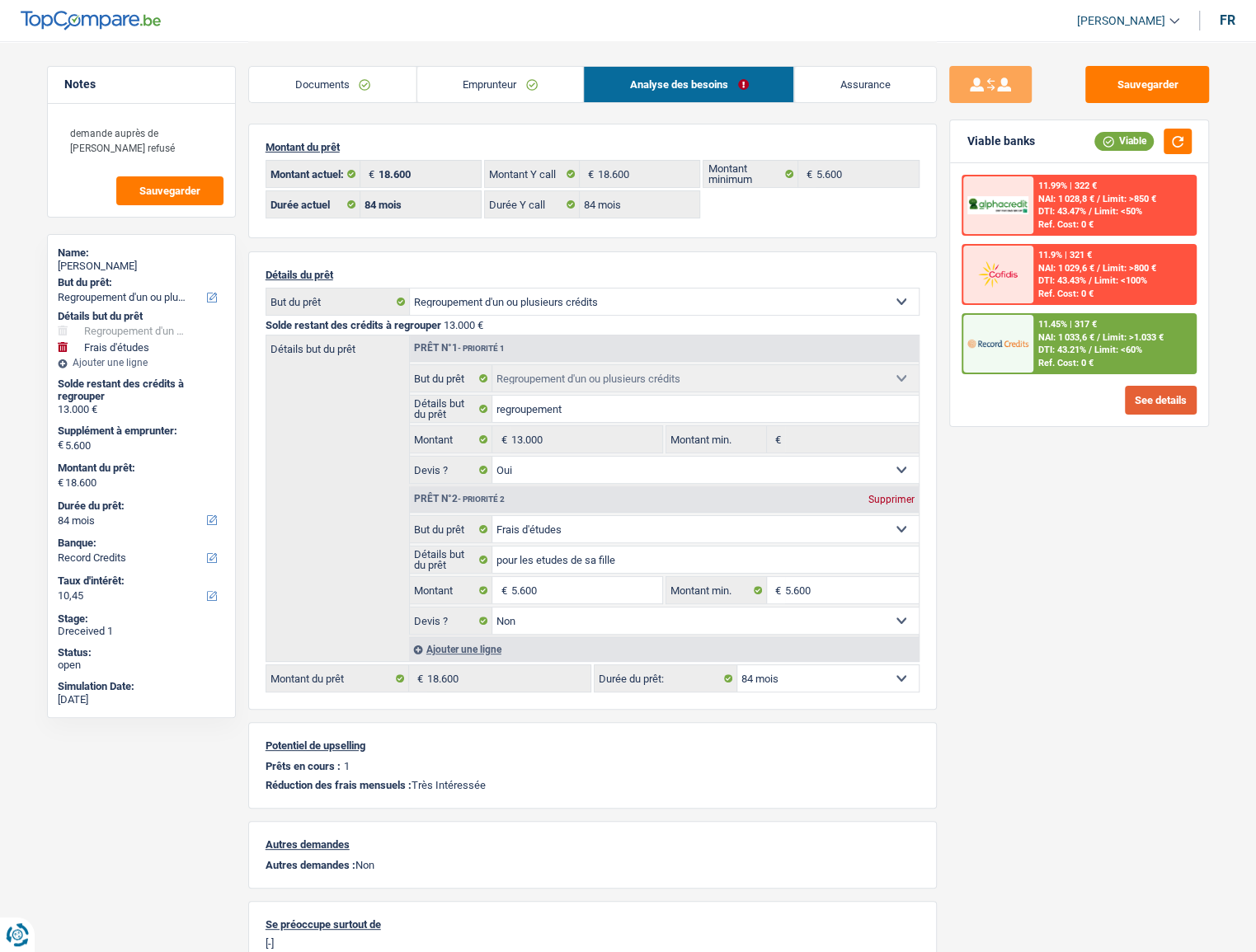
click at [898, 378] on button "See details" at bounding box center [1161, 400] width 72 height 28
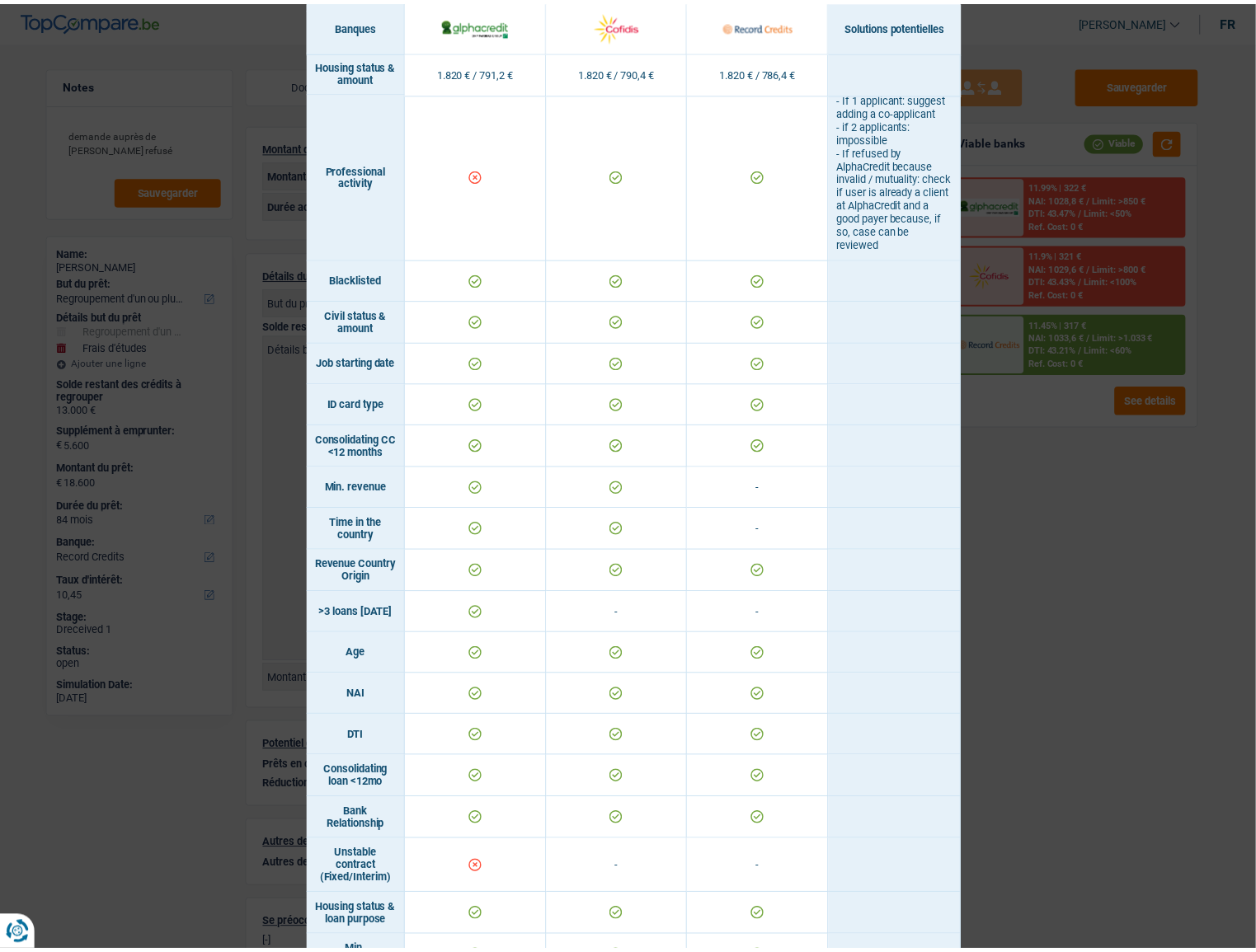
scroll to position [681, 0]
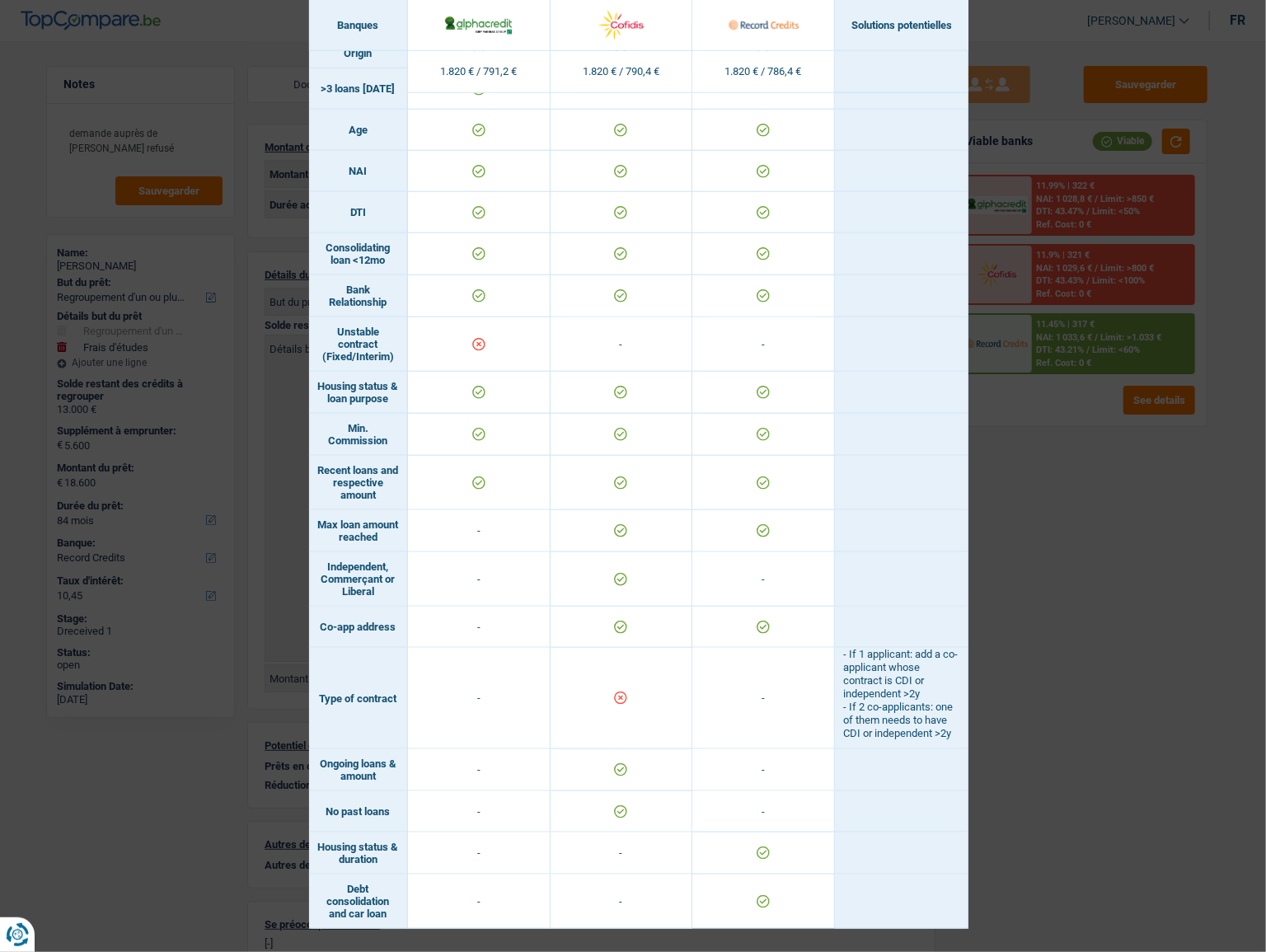
click at [898, 378] on div "Banks conditions × Banques Solutions potentielles Revenus / Charges 1.820 € / 7…" at bounding box center [633, 476] width 1266 height 952
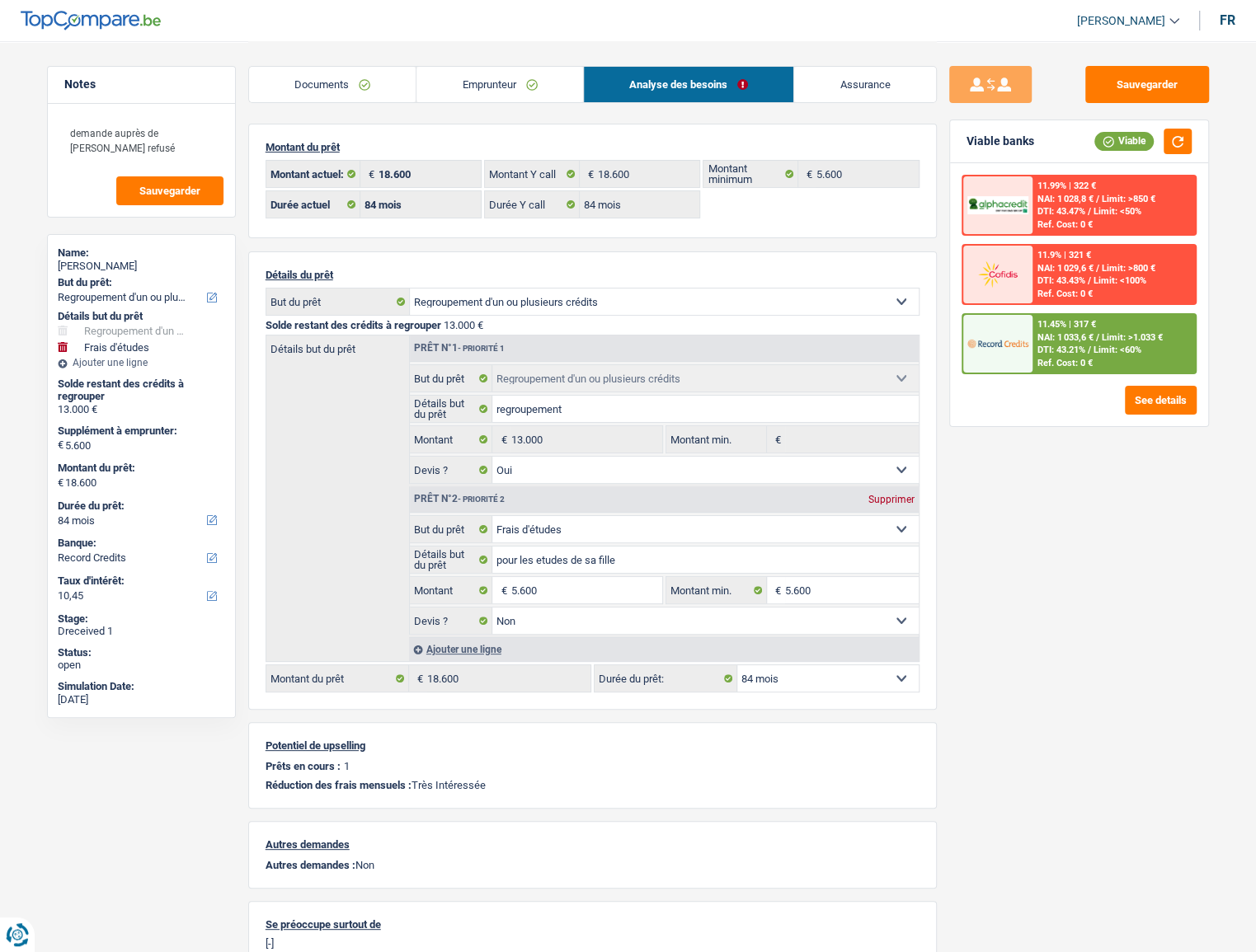
click at [529, 71] on link "Emprunteur" at bounding box center [499, 85] width 166 height 36
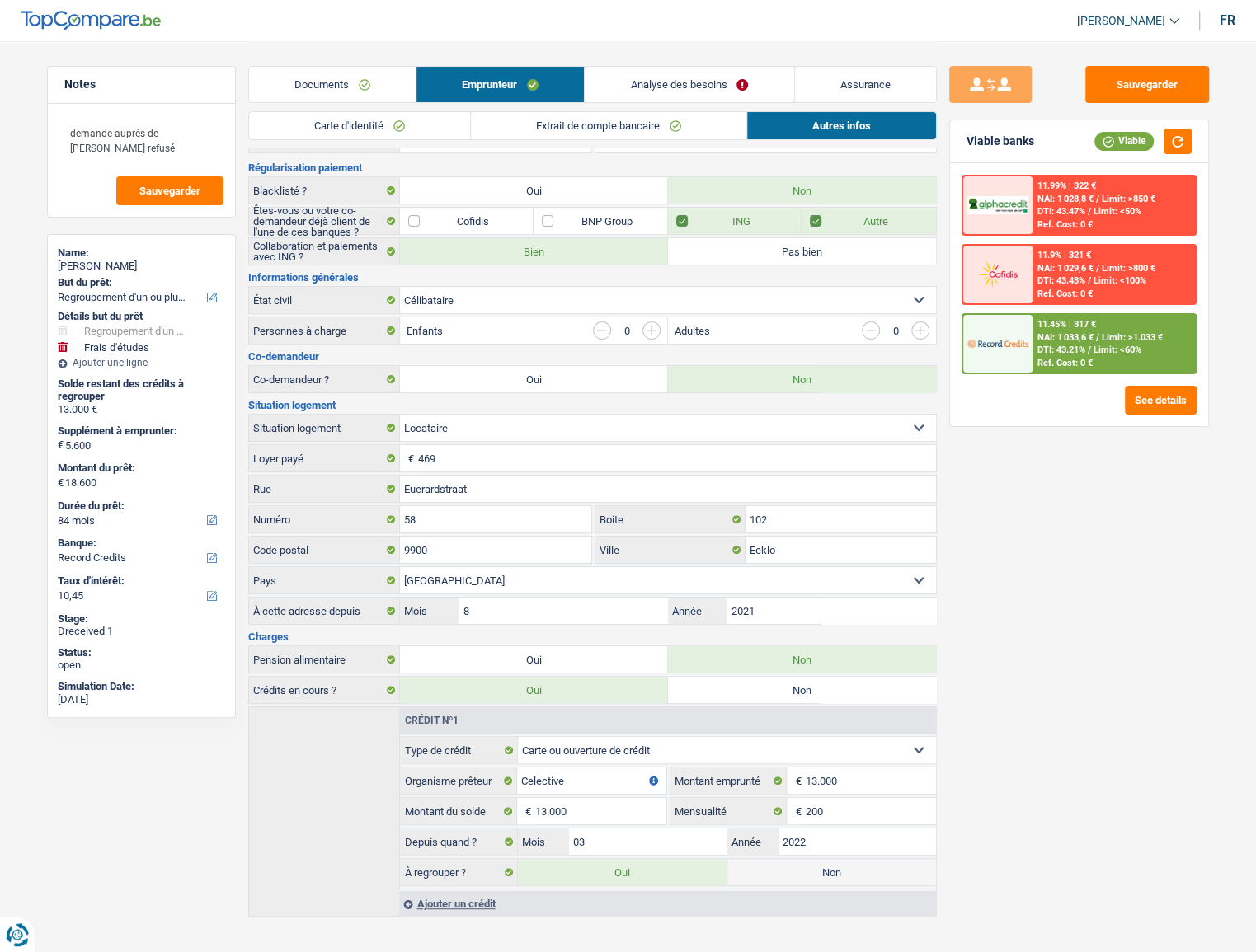
scroll to position [78, 0]
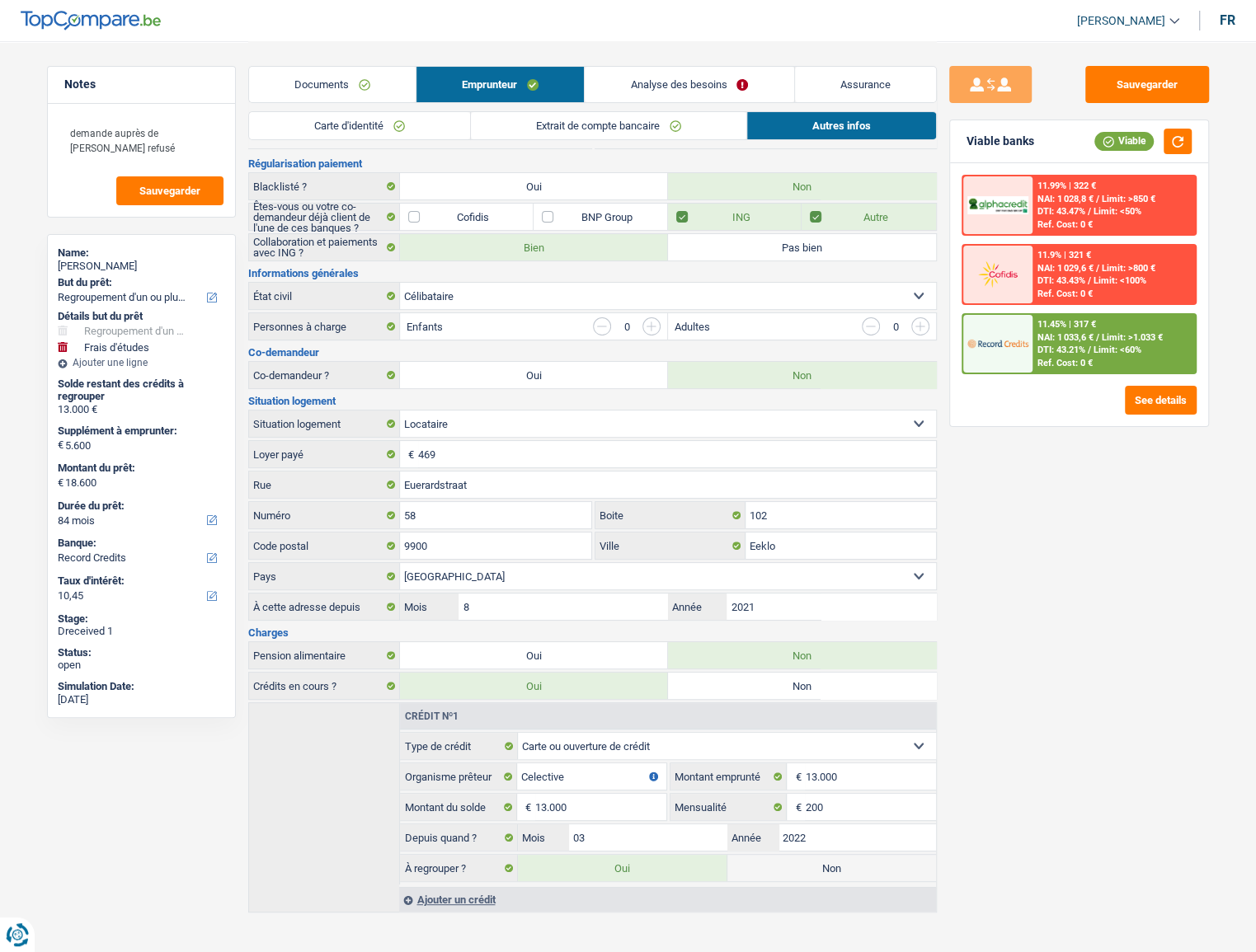
click at [758, 83] on link "Analyse des besoins" at bounding box center [689, 85] width 208 height 36
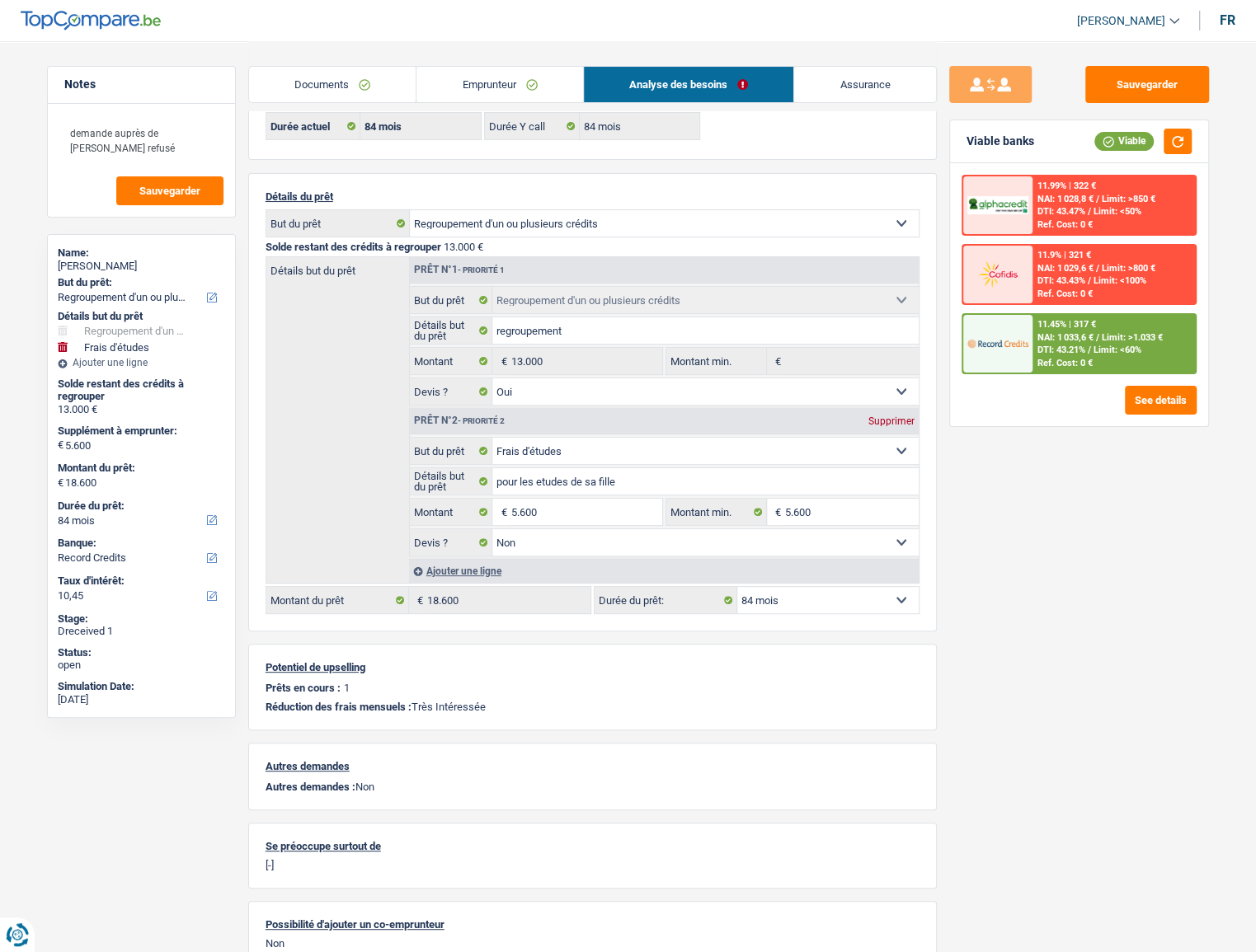
click at [898, 350] on span "DTI: 43.21%" at bounding box center [1062, 350] width 48 height 11
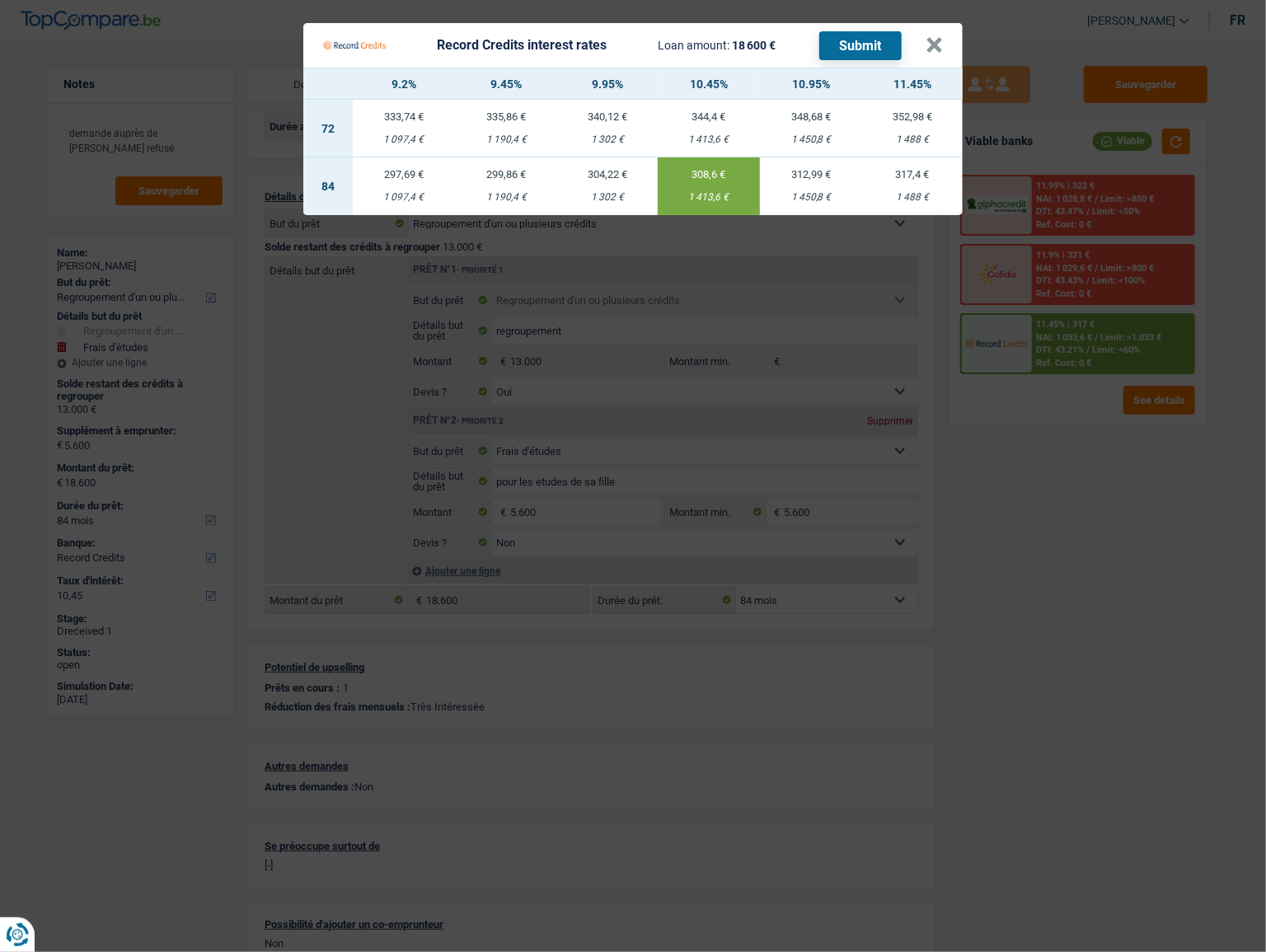
click at [898, 378] on Credits "Record Credits interest rates Loan amount: 18 600 € Submit × 9.2% 9.45% 9.95% 1…" at bounding box center [633, 476] width 1266 height 952
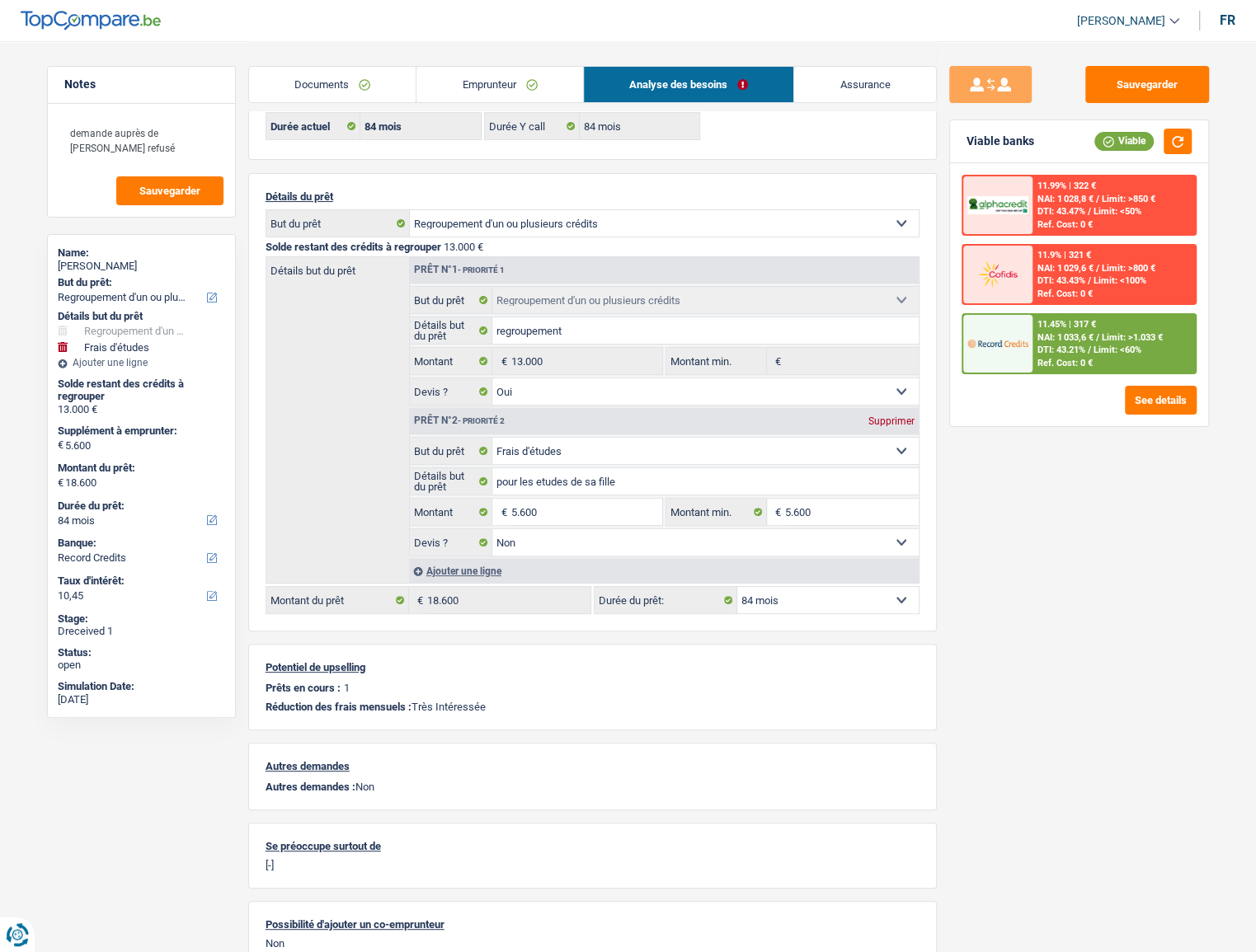
click at [488, 101] on link "Emprunteur" at bounding box center [499, 85] width 166 height 36
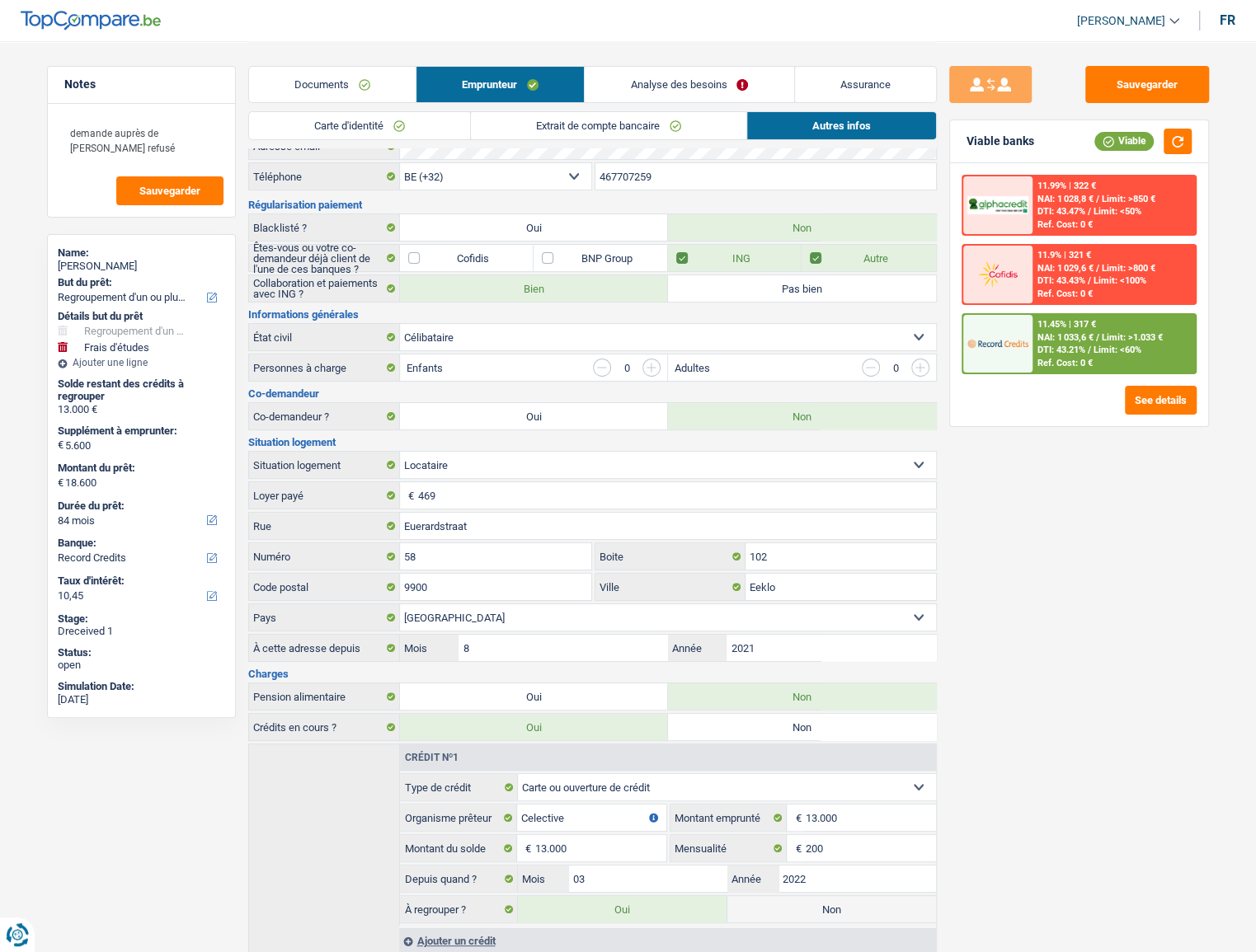
scroll to position [0, 0]
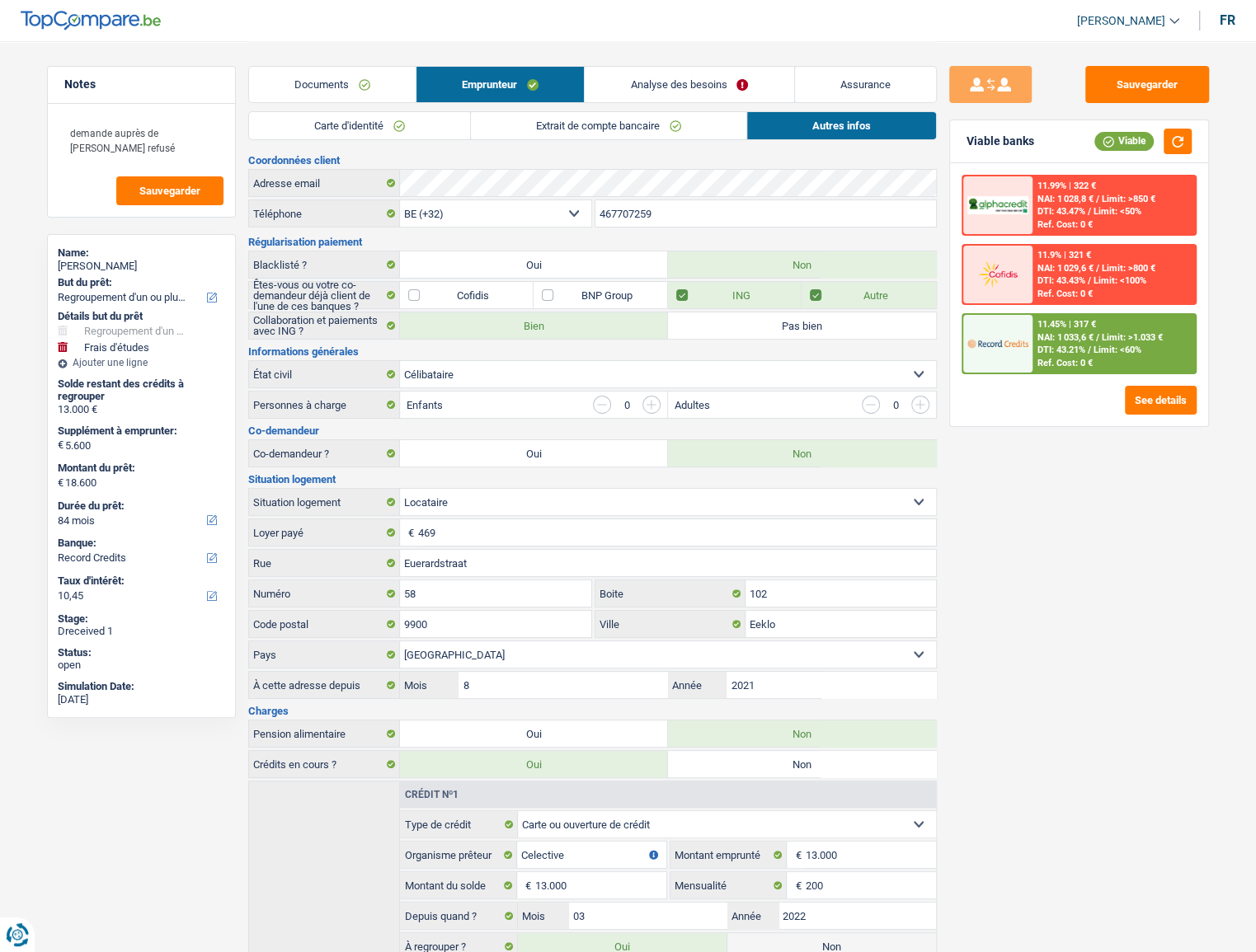
click at [389, 131] on link "Carte d'identité" at bounding box center [360, 125] width 221 height 28
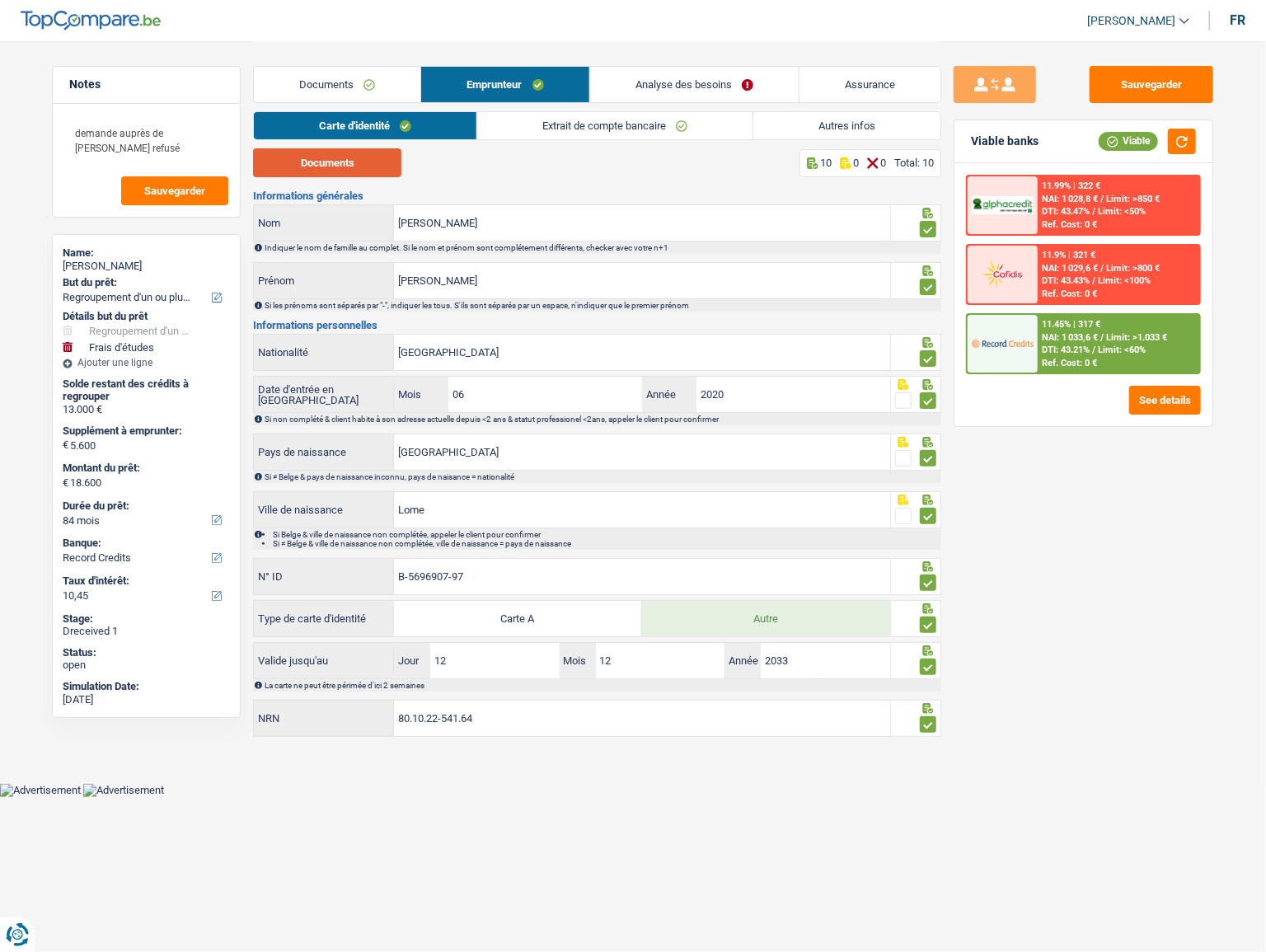
click at [369, 157] on button "Documents" at bounding box center [327, 163] width 149 height 28
click at [550, 127] on link "Extrait de compte bancaire" at bounding box center [616, 125] width 276 height 28
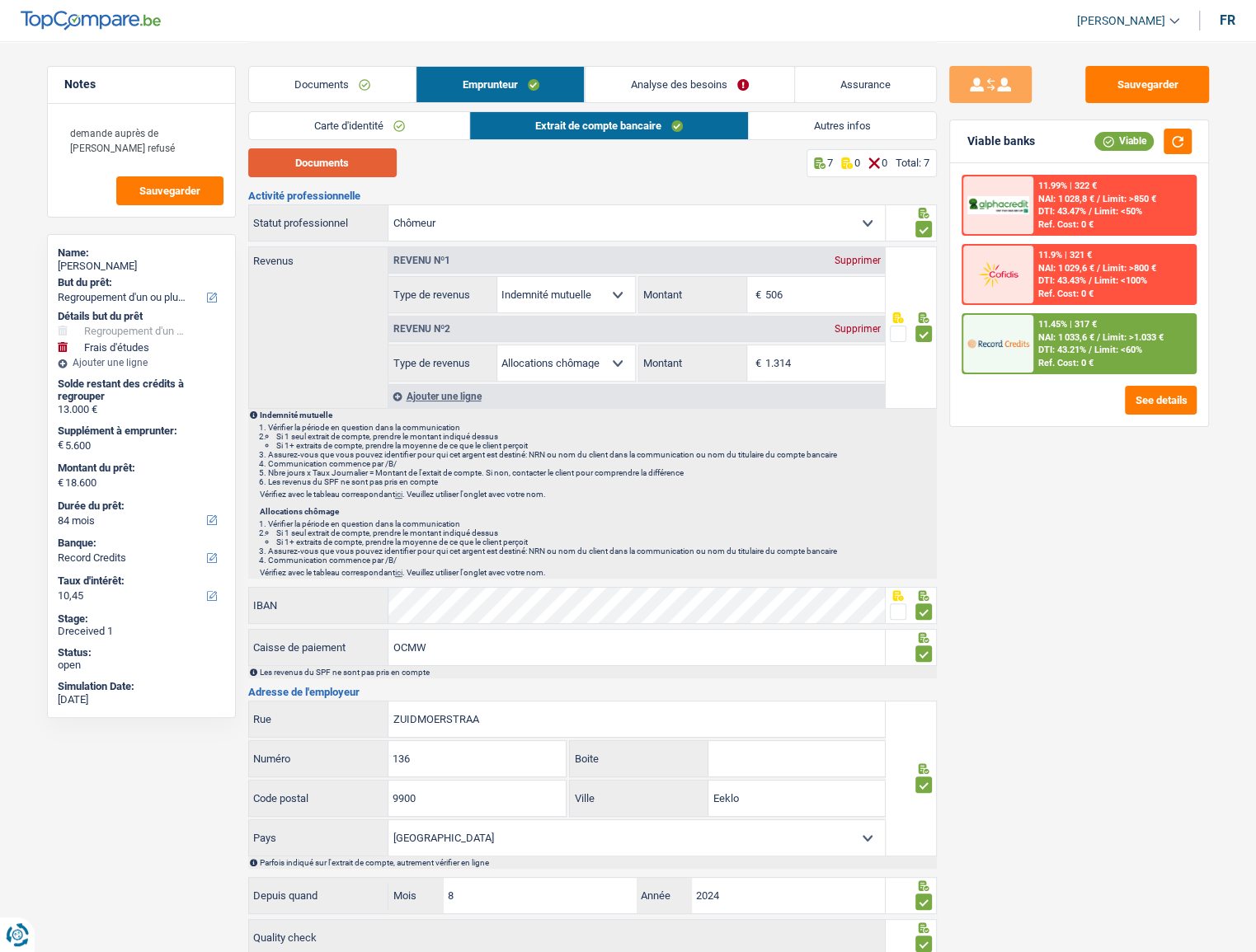
click at [351, 161] on button "Documents" at bounding box center [322, 163] width 149 height 28
click at [819, 130] on link "Autres infos" at bounding box center [842, 125] width 187 height 28
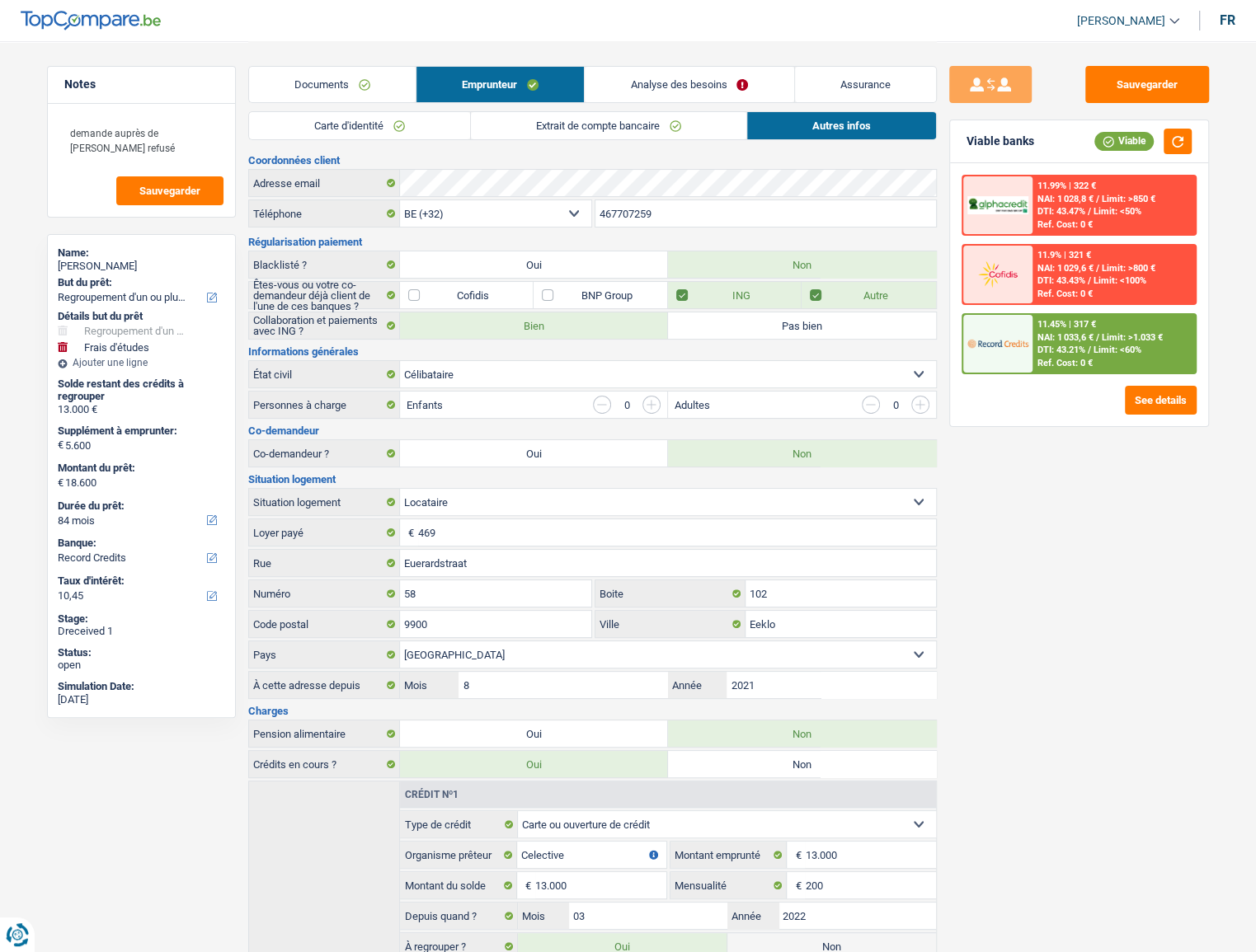
click at [392, 74] on link "Documents" at bounding box center [332, 85] width 166 height 36
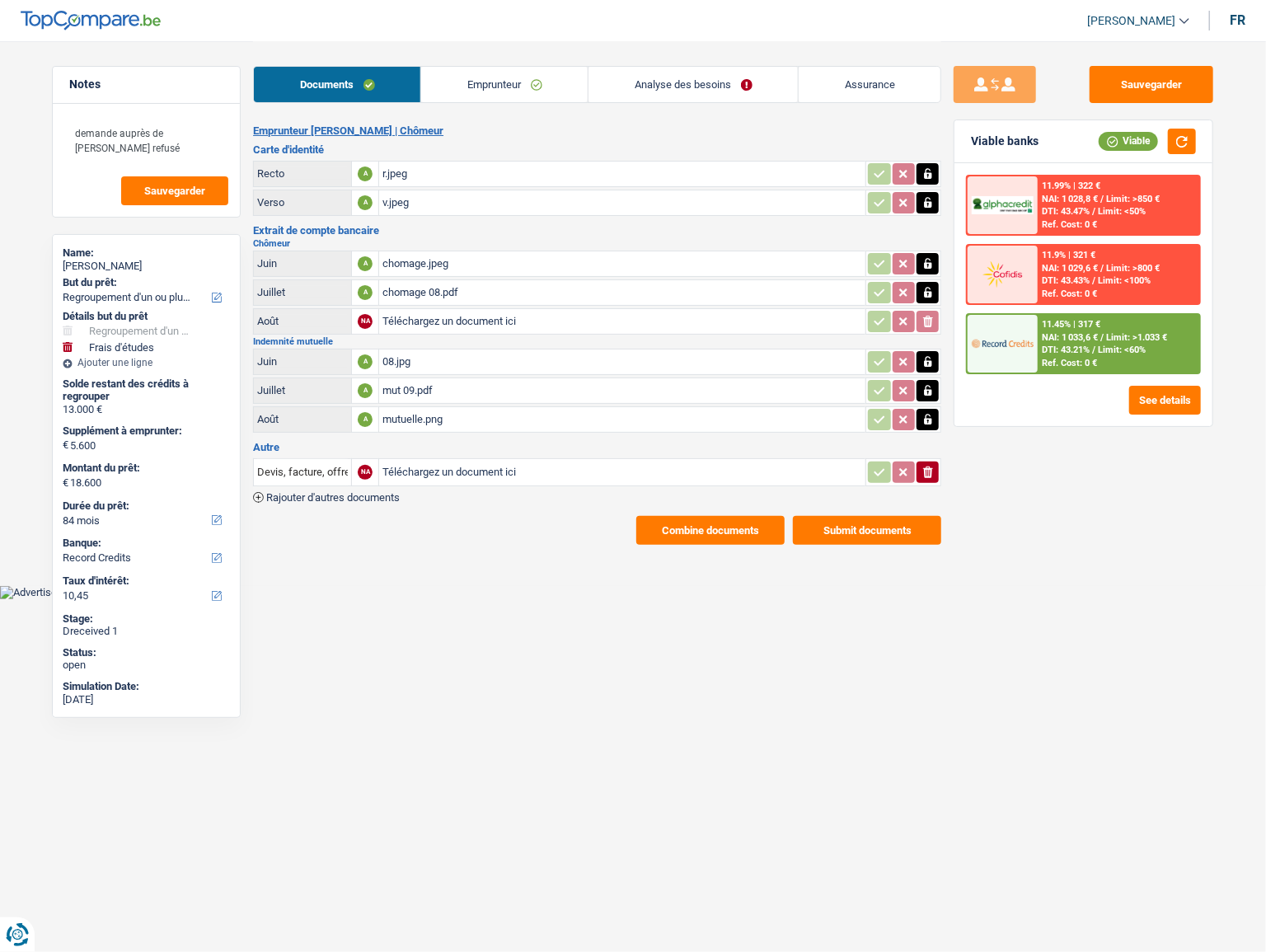
click at [467, 294] on div "chomage 08.pdf" at bounding box center [622, 293] width 480 height 25
drag, startPoint x: 557, startPoint y: 85, endPoint x: 568, endPoint y: 90, distance: 12.1
click at [557, 85] on link "Emprunteur" at bounding box center [504, 85] width 166 height 36
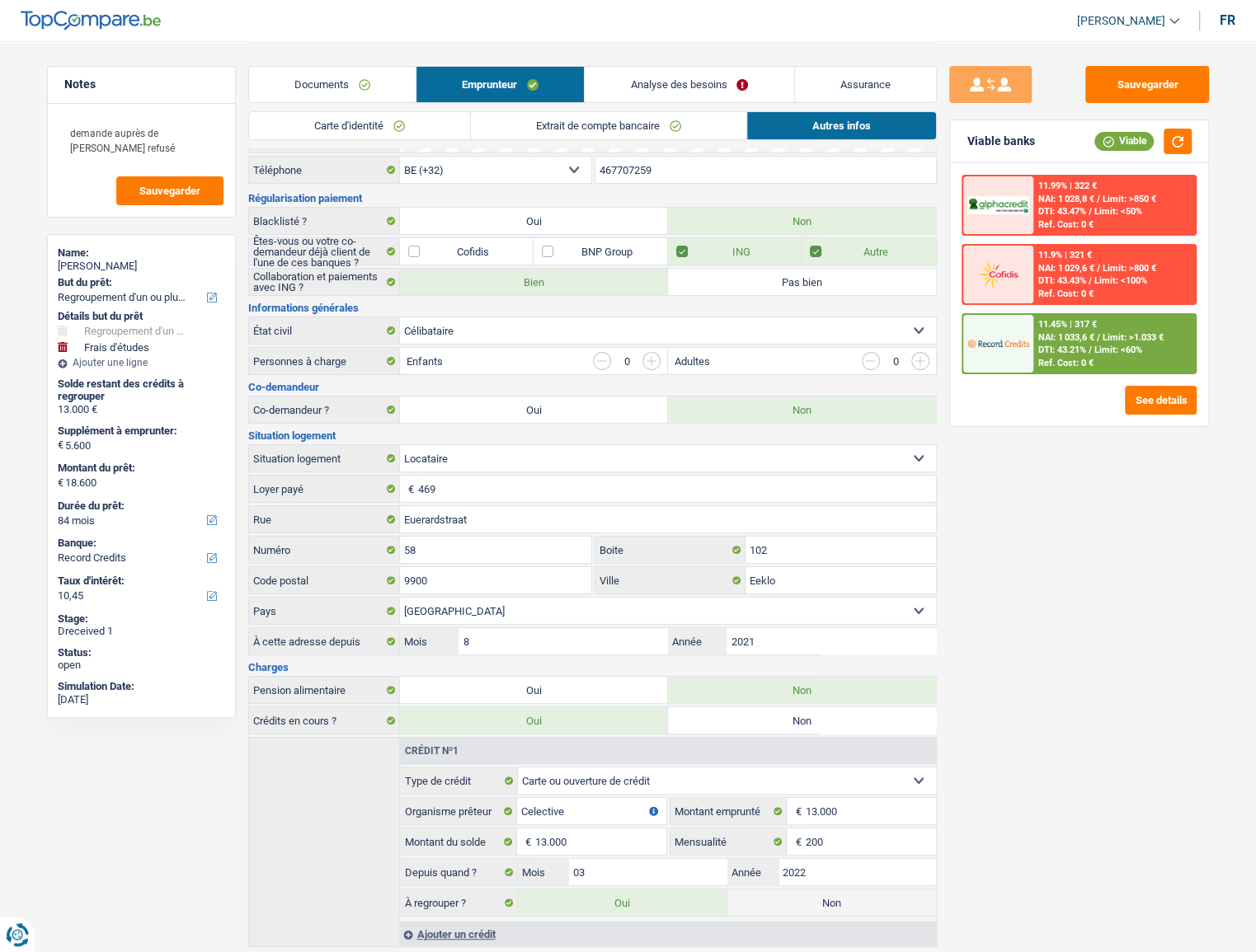
scroll to position [78, 0]
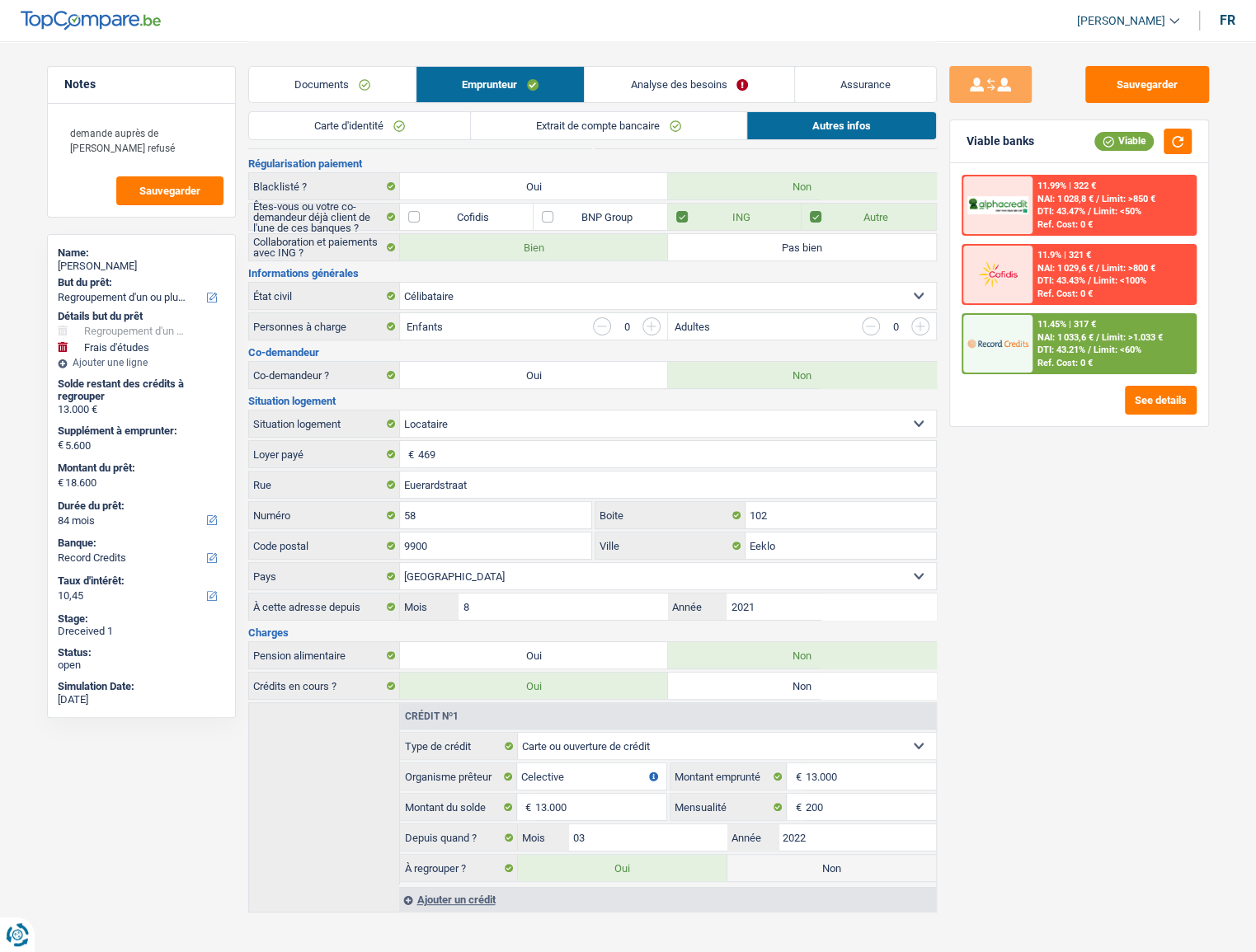
click at [540, 133] on link "Extrait de compte bancaire" at bounding box center [609, 125] width 276 height 28
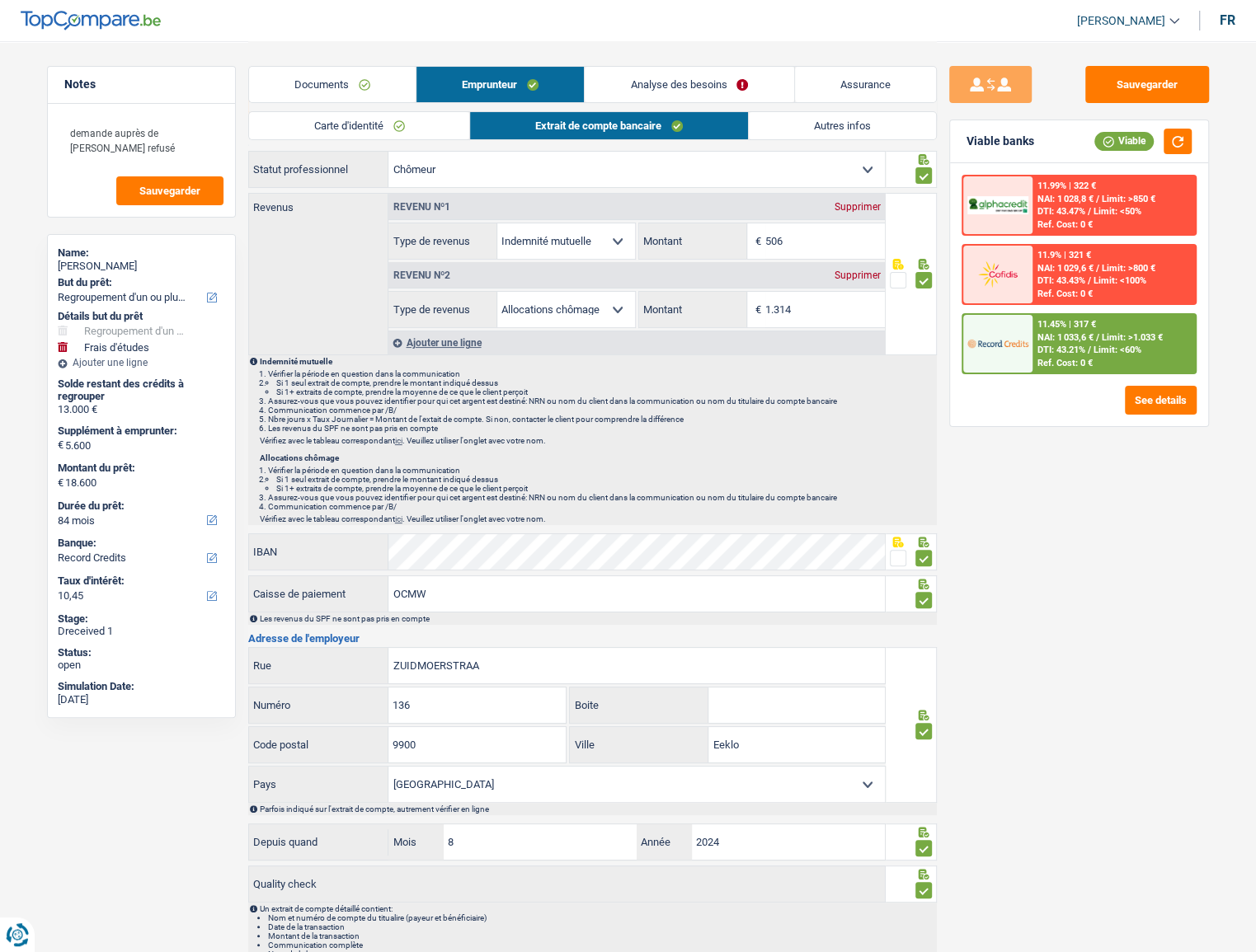
scroll to position [0, 0]
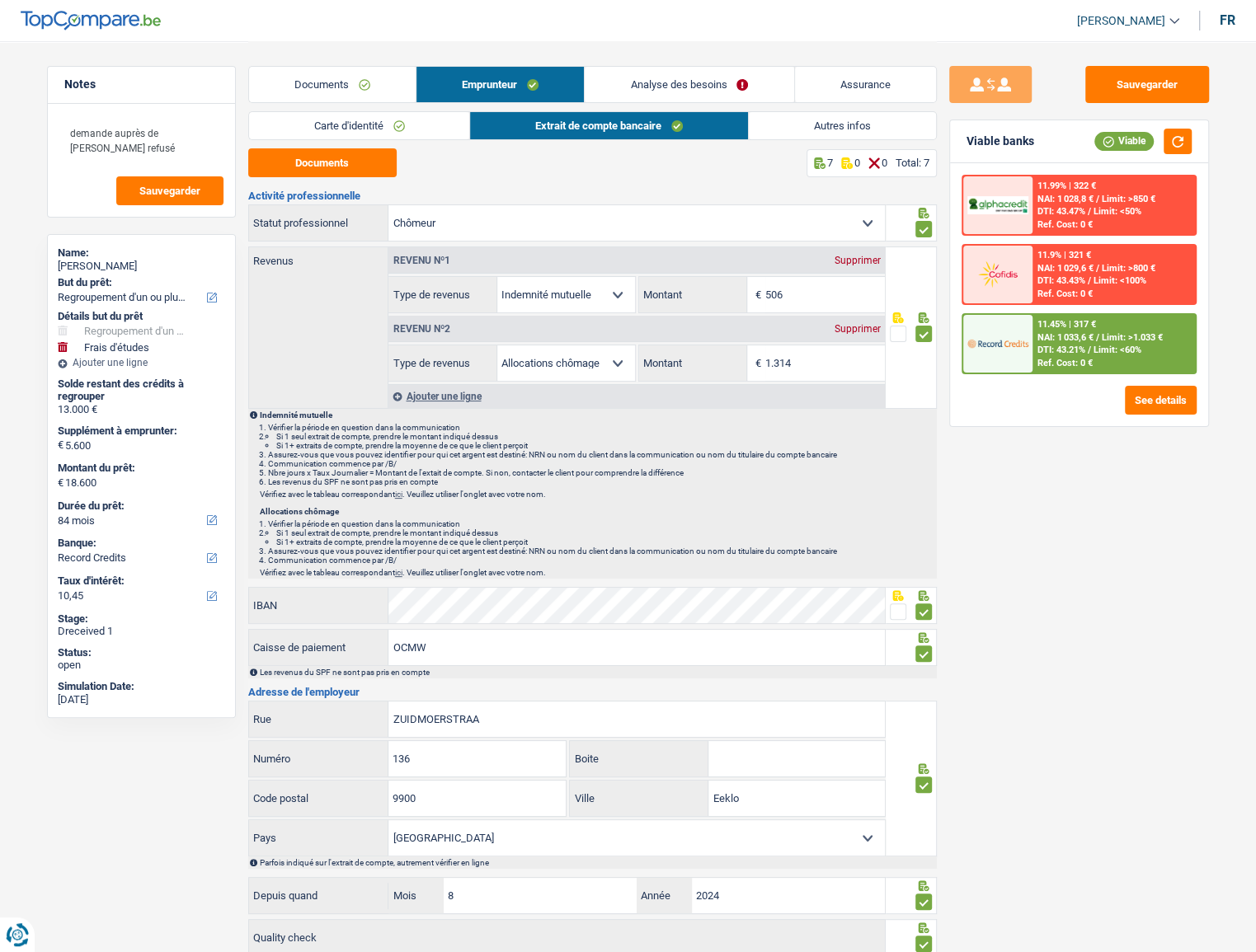
click at [799, 112] on link "Autres infos" at bounding box center [842, 125] width 187 height 28
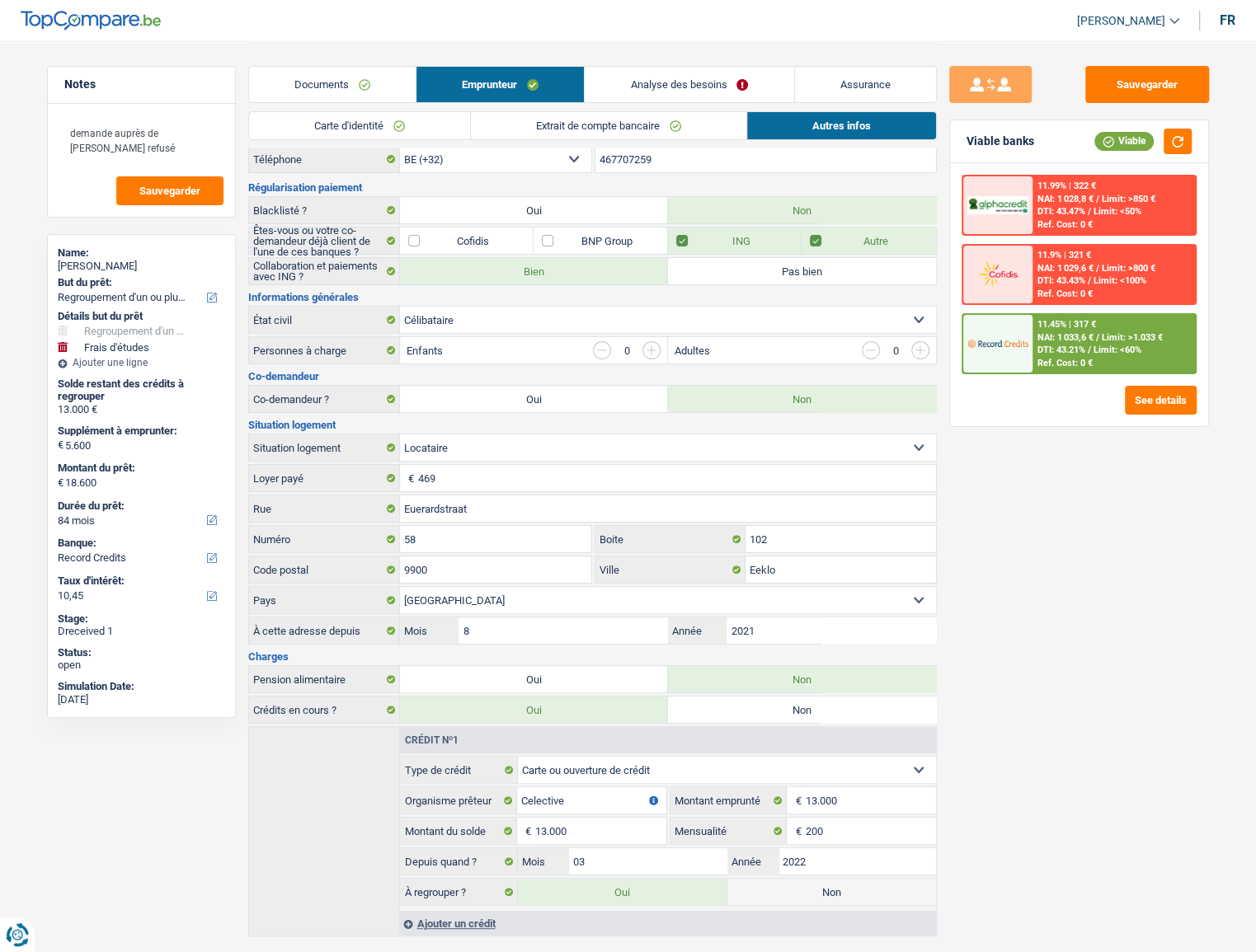
scroll to position [78, 0]
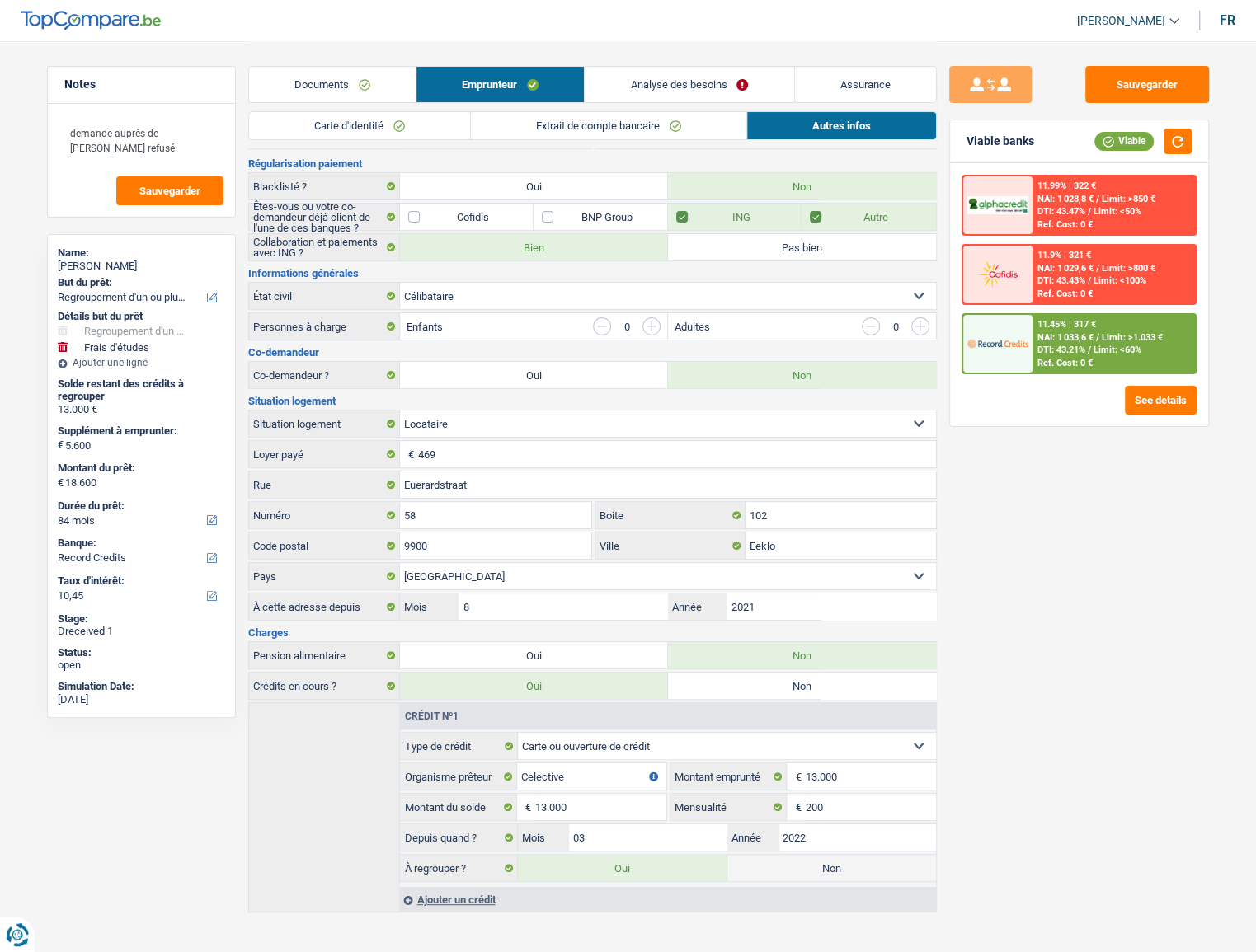
click at [678, 120] on link "Extrait de compte bancaire" at bounding box center [609, 125] width 276 height 28
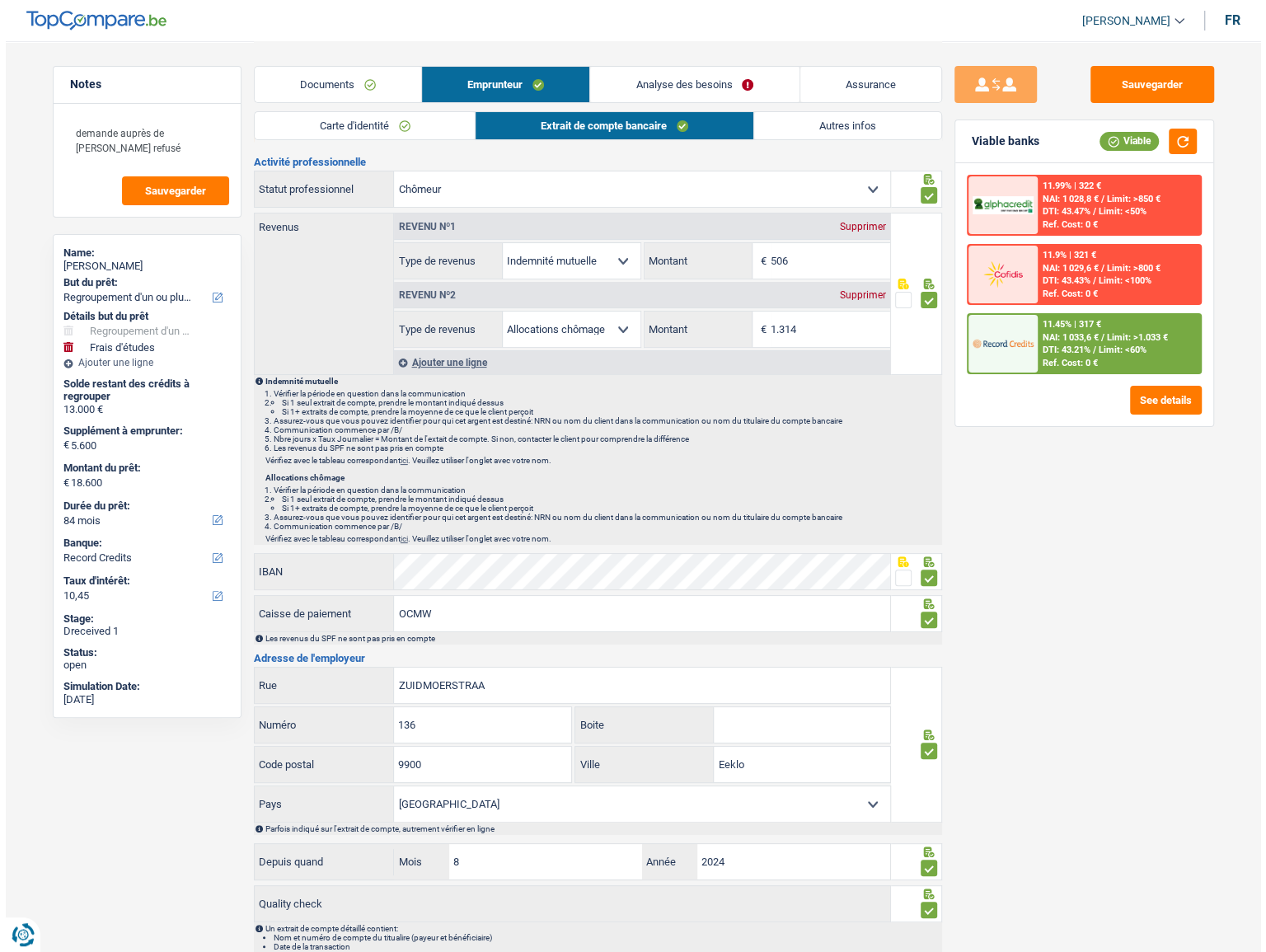
scroll to position [0, 0]
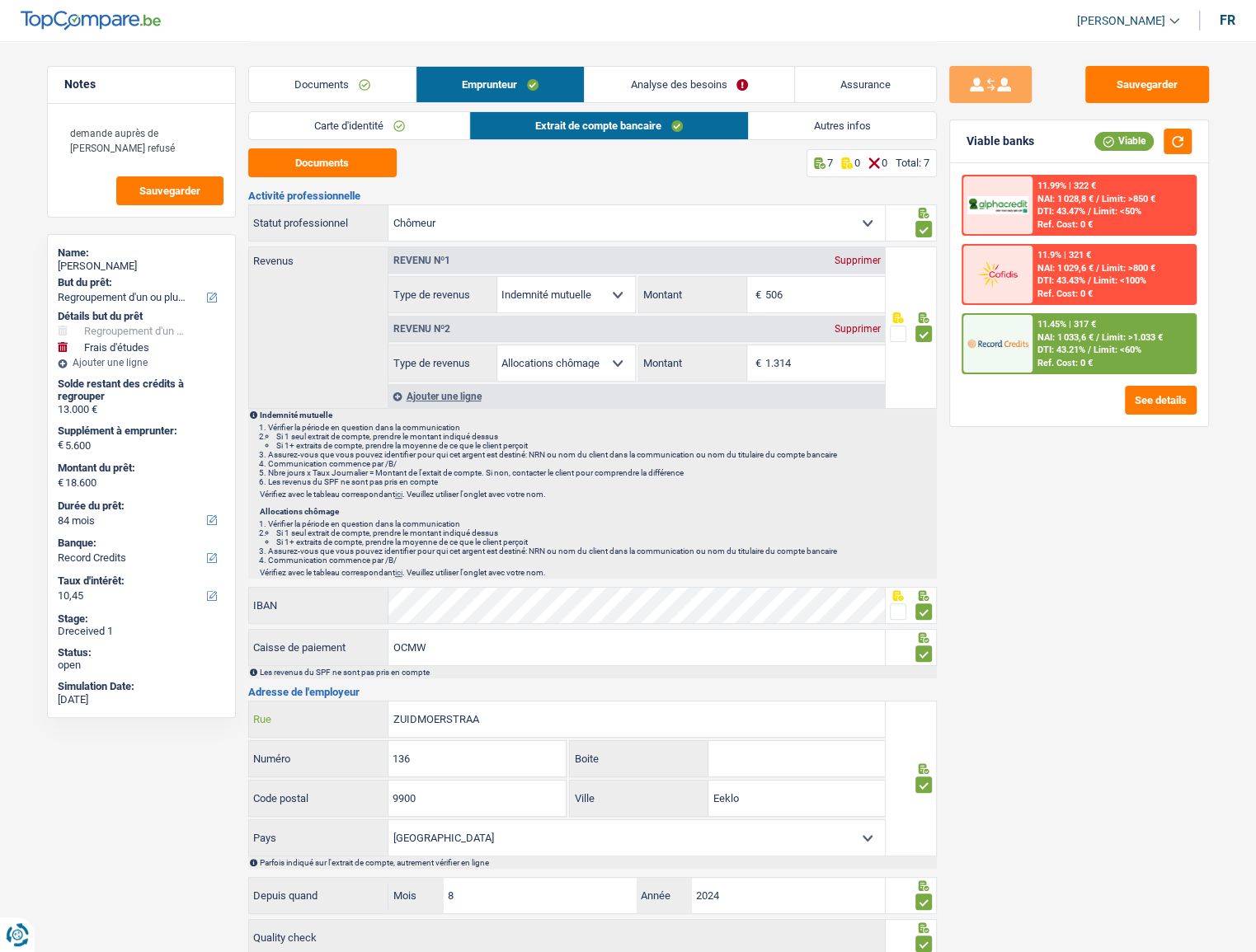
click at [487, 378] on input "ZUIDMOERSTRAA" at bounding box center [636, 720] width 497 height 36
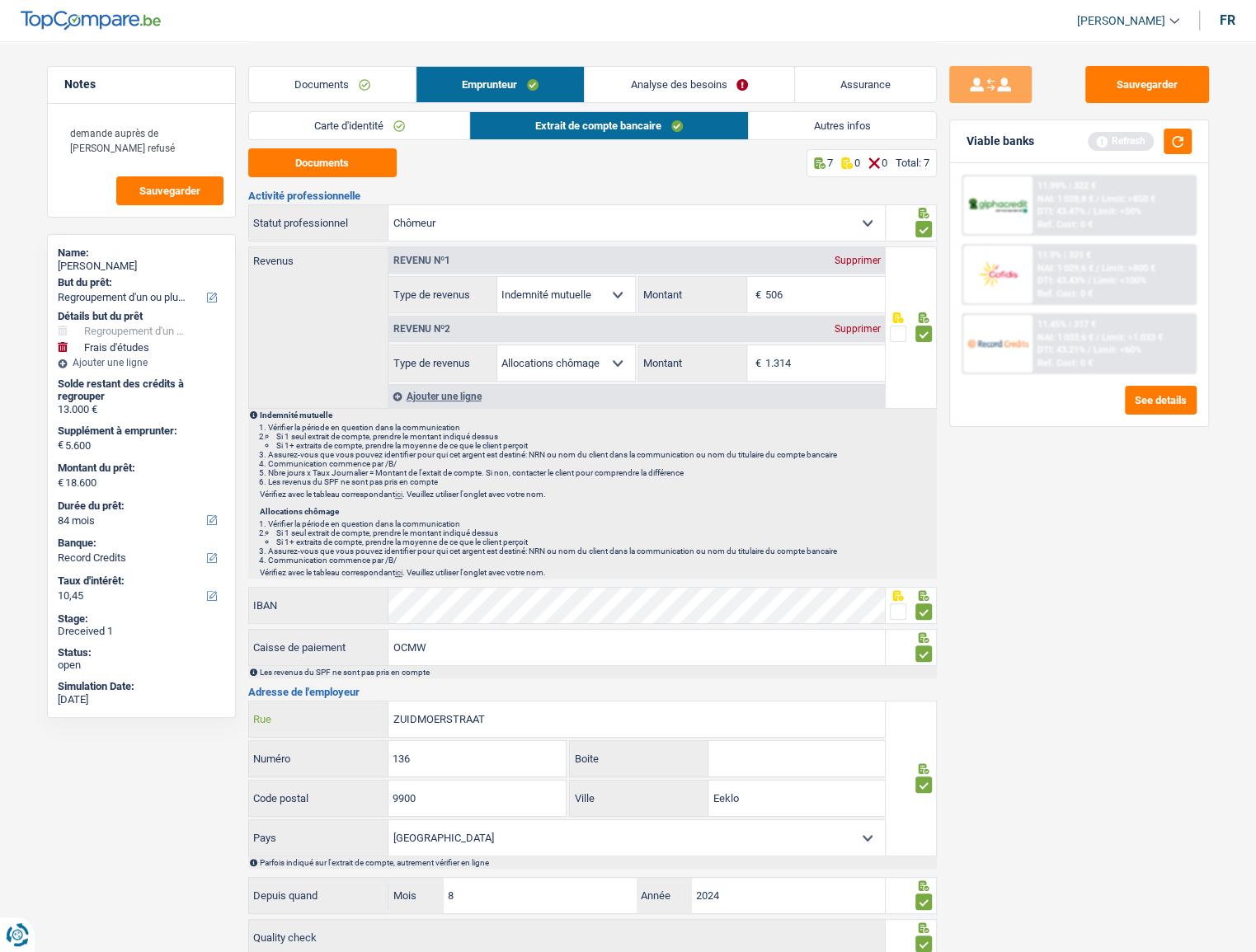
type input "ZUIDMOERSTRAAT"
click at [366, 157] on button "Documents" at bounding box center [322, 163] width 149 height 28
click at [320, 97] on link "Documents" at bounding box center [332, 85] width 166 height 36
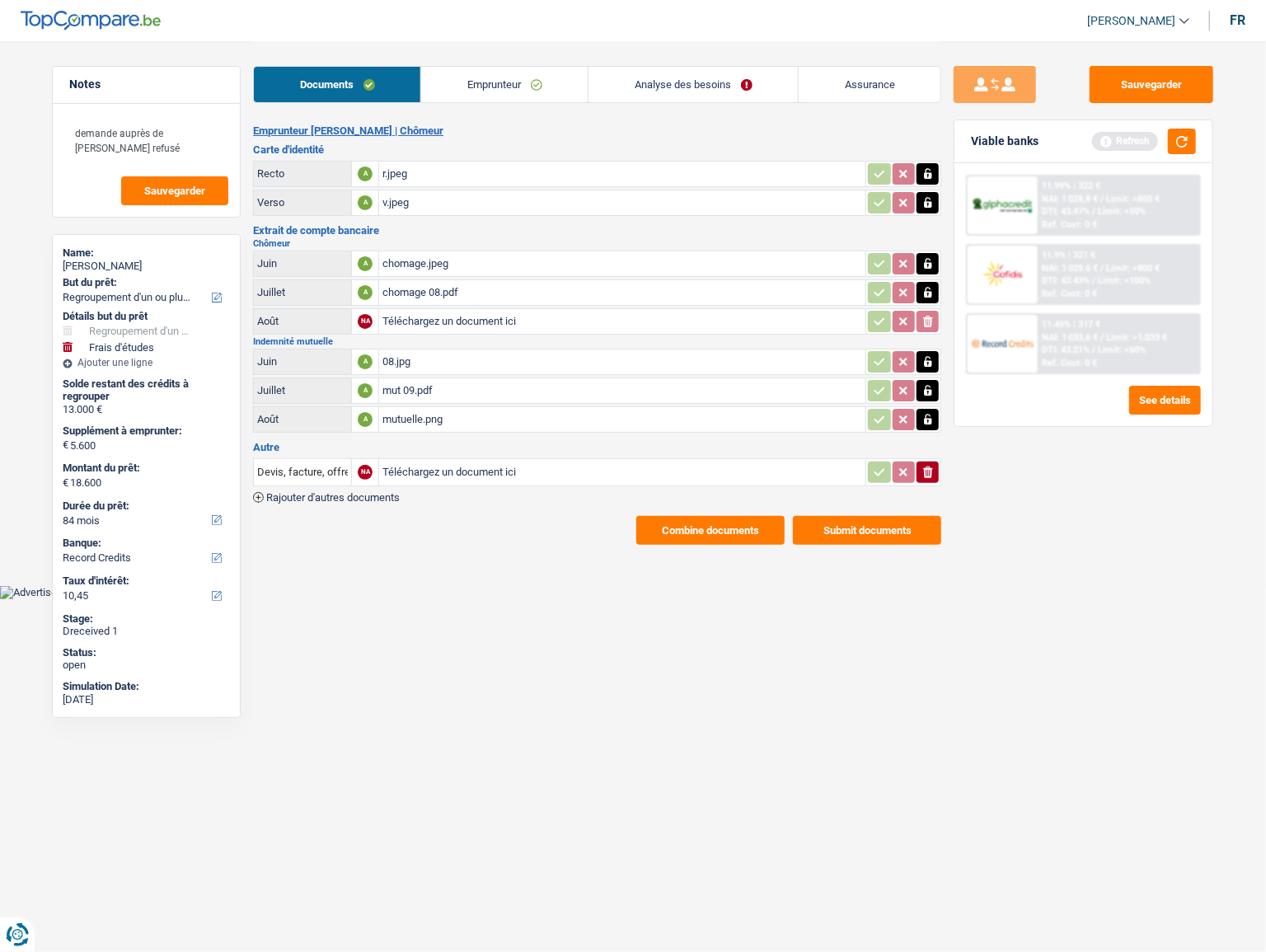
click at [461, 378] on div "mutuelle.png" at bounding box center [622, 420] width 480 height 25
click at [460, 365] on div "08.jpg" at bounding box center [622, 362] width 480 height 25
click at [461, 86] on link "Emprunteur" at bounding box center [504, 85] width 166 height 36
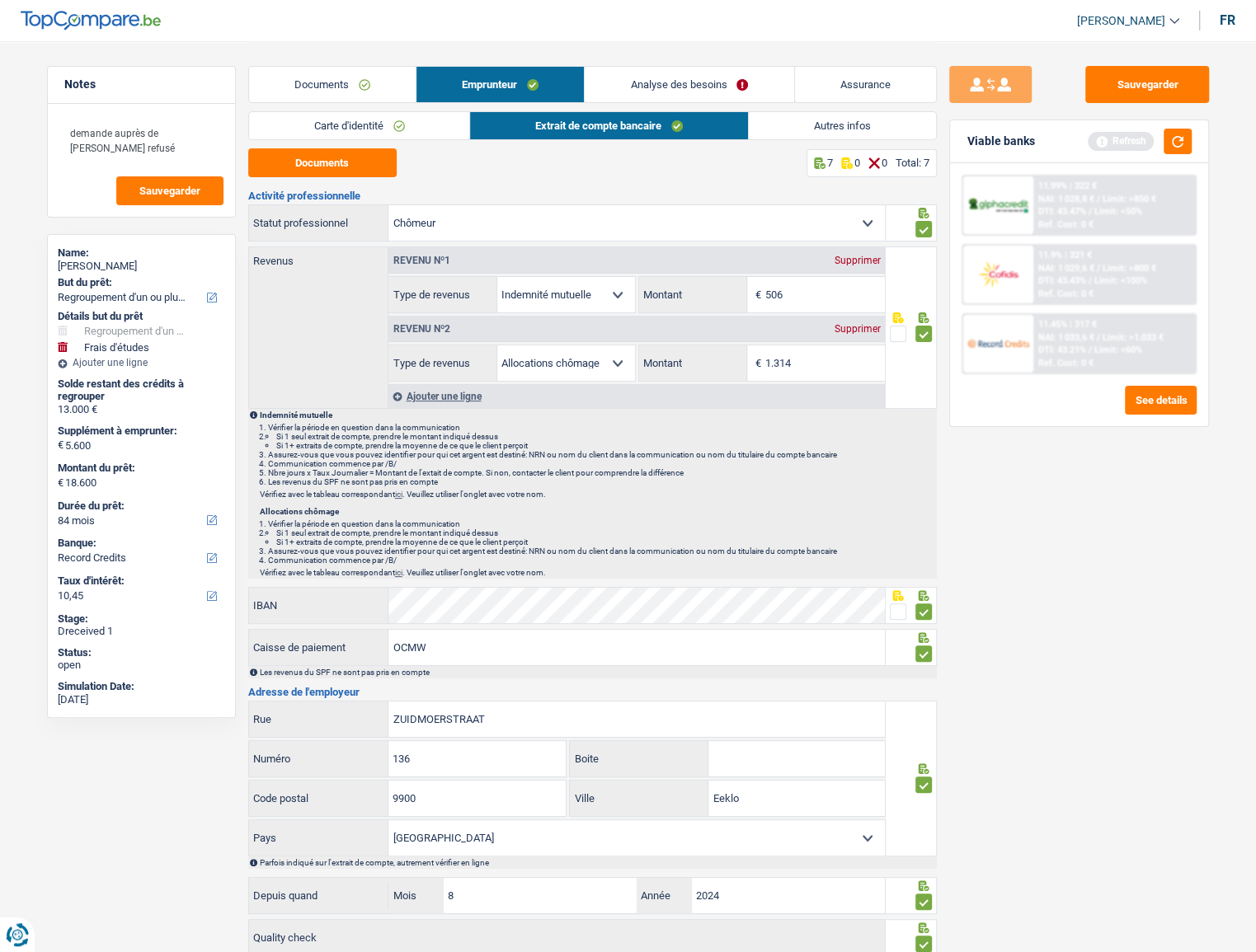
click at [298, 116] on link "Carte d'identité" at bounding box center [360, 125] width 221 height 28
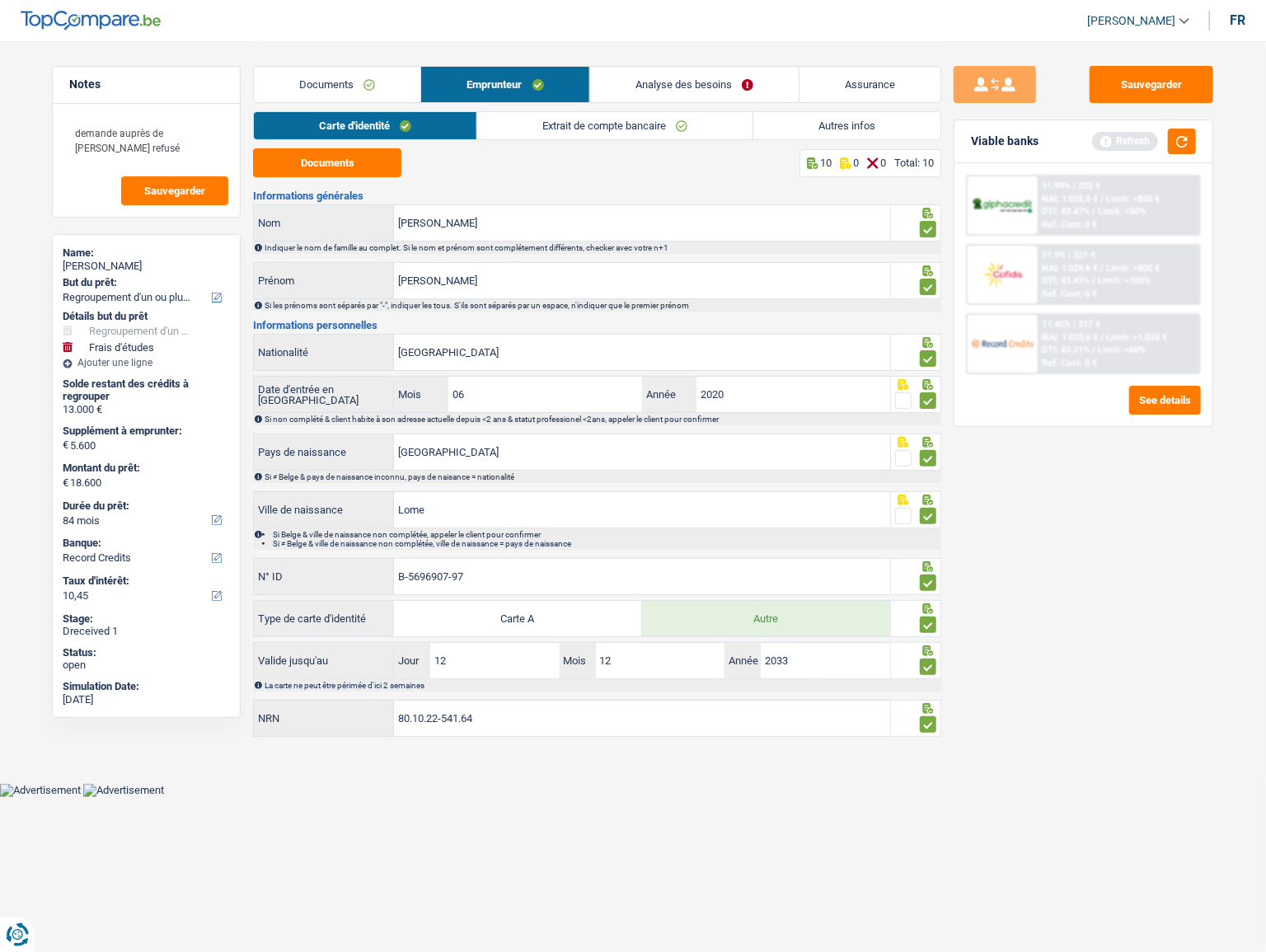
click at [368, 84] on link "Documents" at bounding box center [336, 85] width 166 height 36
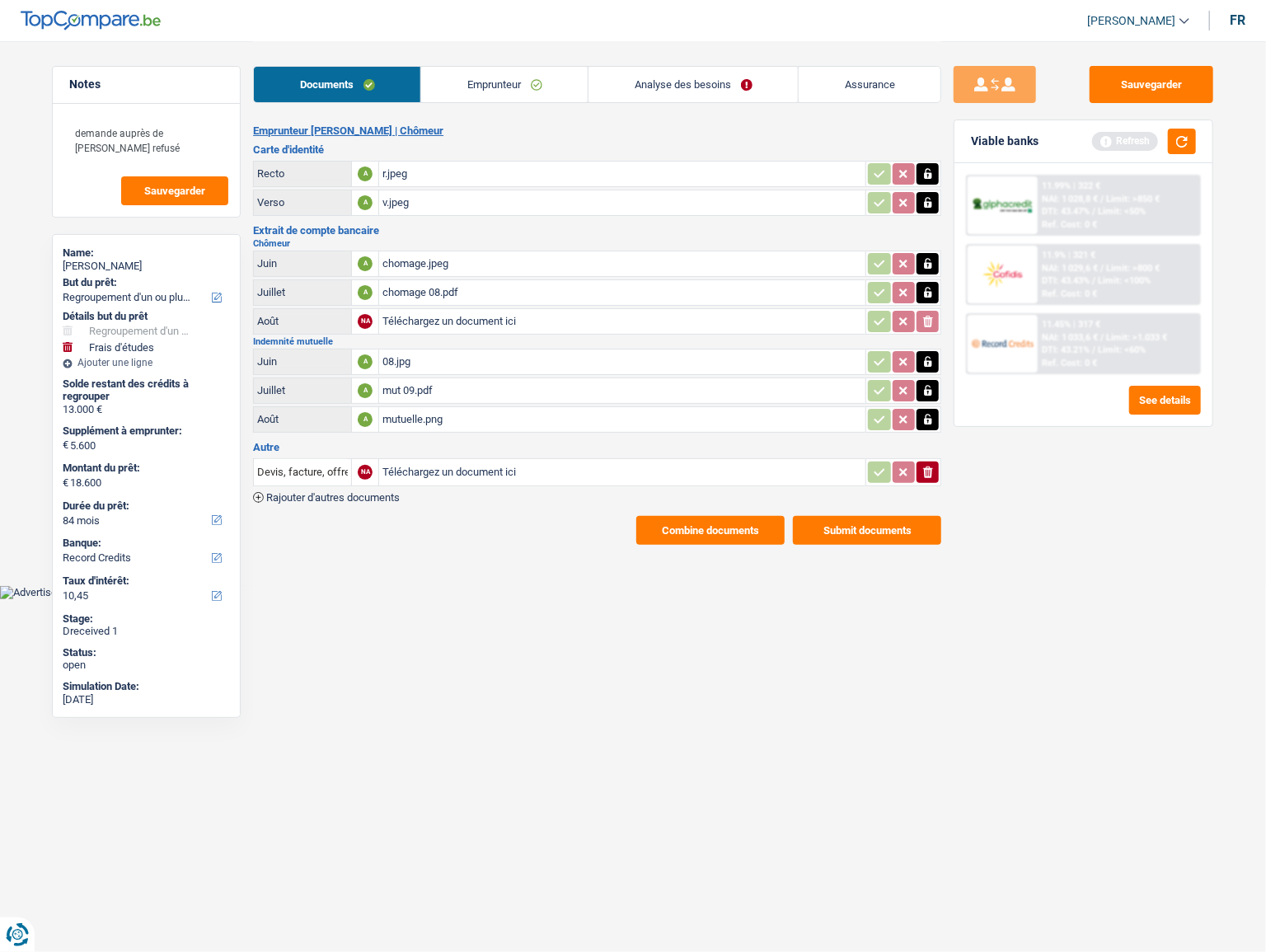
click at [464, 378] on div "mut 09.pdf" at bounding box center [622, 391] width 480 height 25
click at [898, 96] on button "Sauvegarder" at bounding box center [1151, 85] width 124 height 37
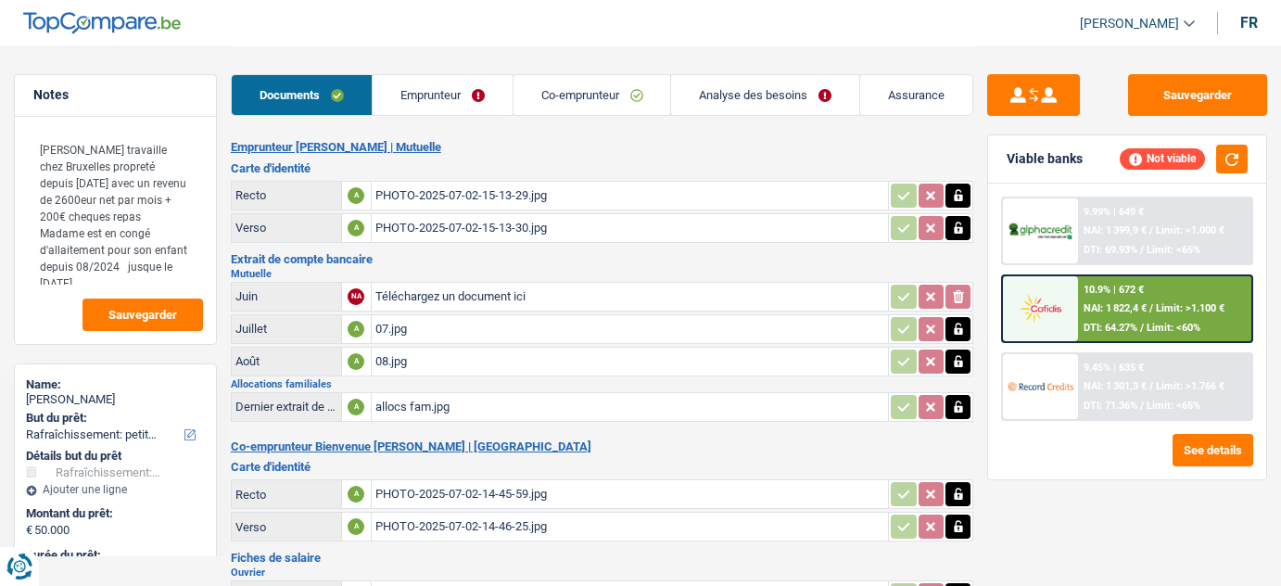
select select "houseOrGarden"
select select "120"
click at [479, 85] on link "Emprunteur" at bounding box center [443, 95] width 140 height 40
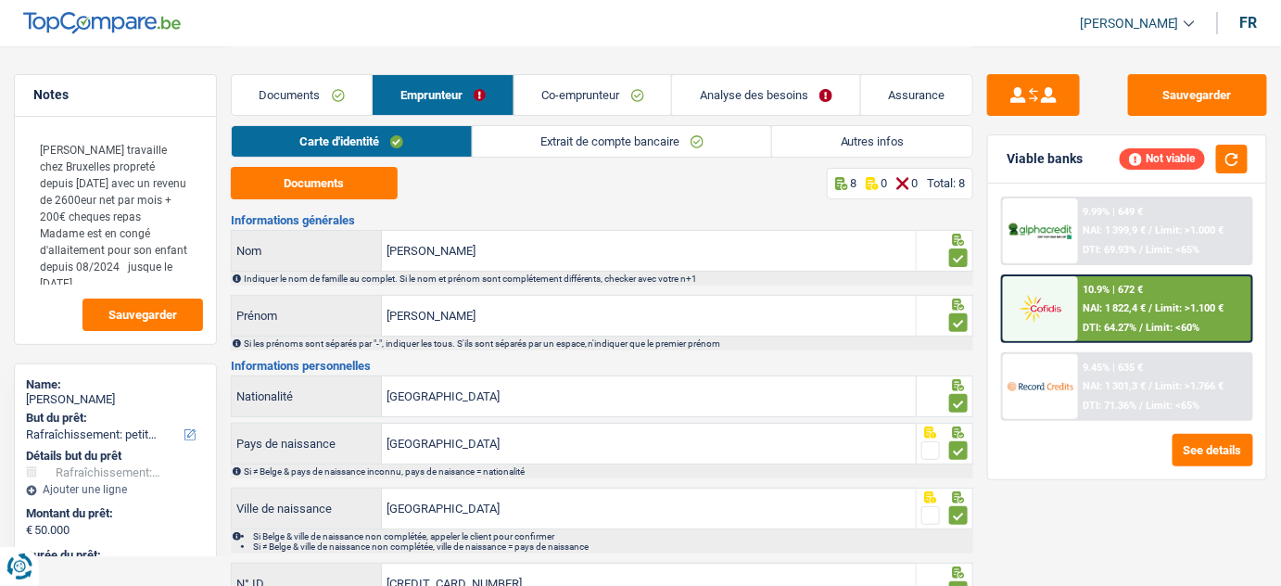
scroll to position [178, 0]
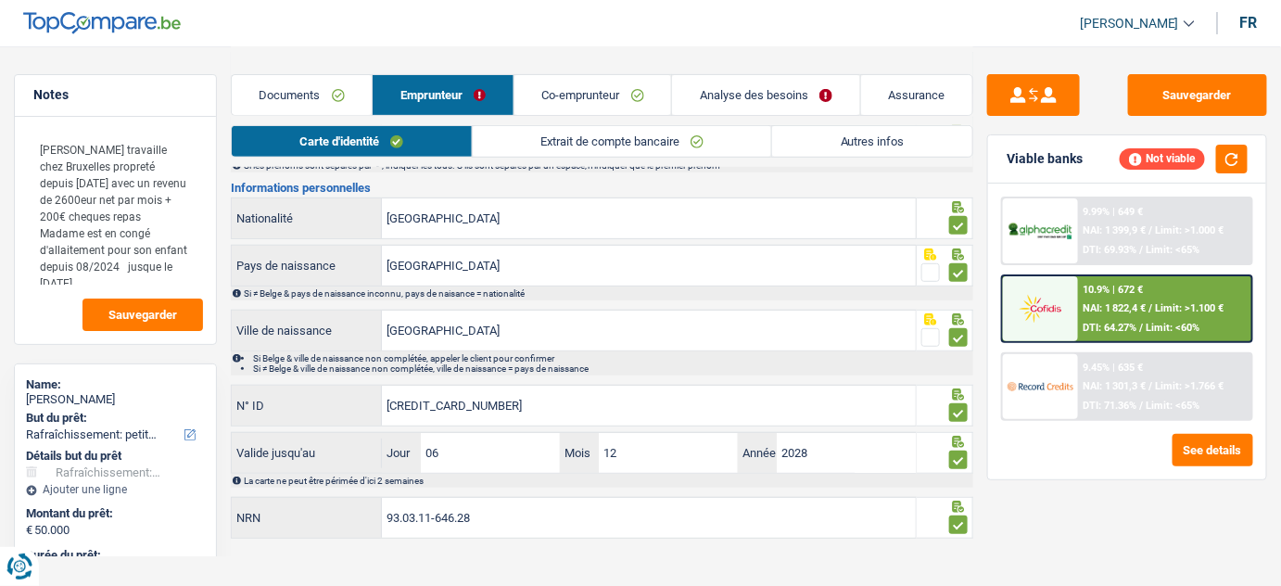
click at [751, 100] on link "Analyse des besoins" at bounding box center [766, 95] width 188 height 40
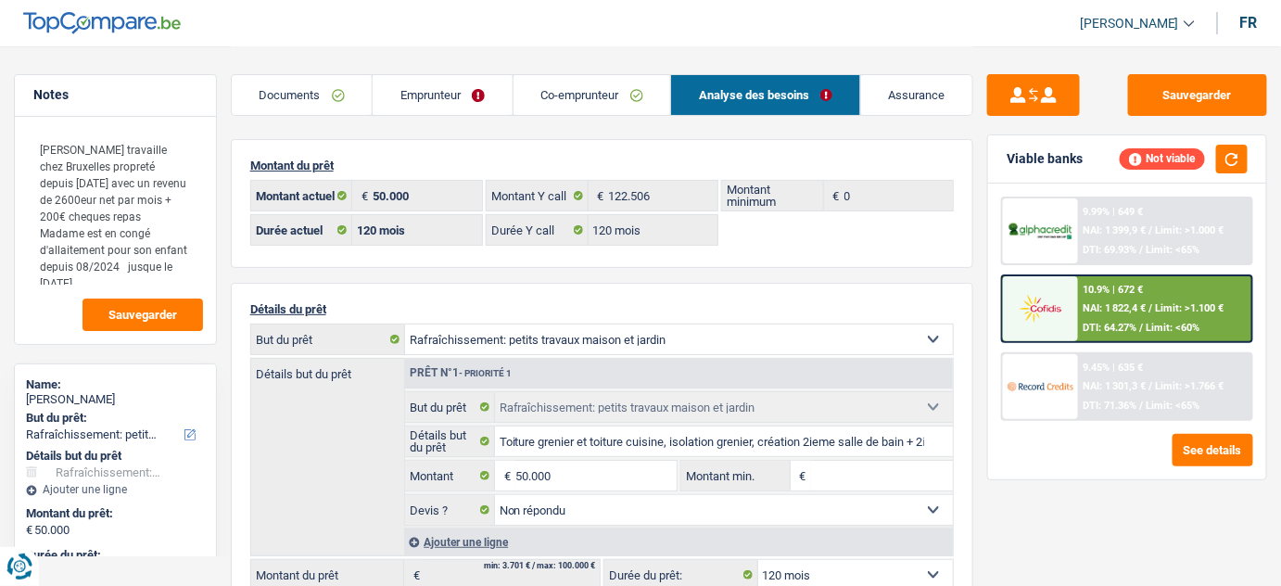
scroll to position [83, 0]
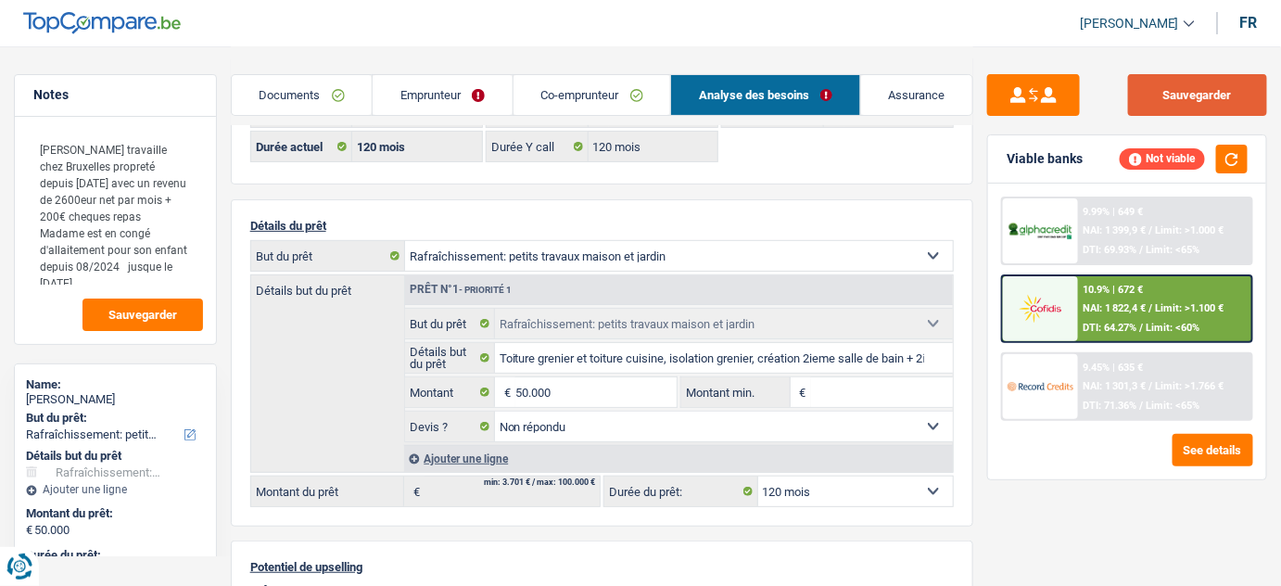
click at [1194, 78] on button "Sauvegarder" at bounding box center [1197, 95] width 139 height 42
click at [1136, 306] on span "NAI: 1 822,4 €" at bounding box center [1114, 308] width 63 height 12
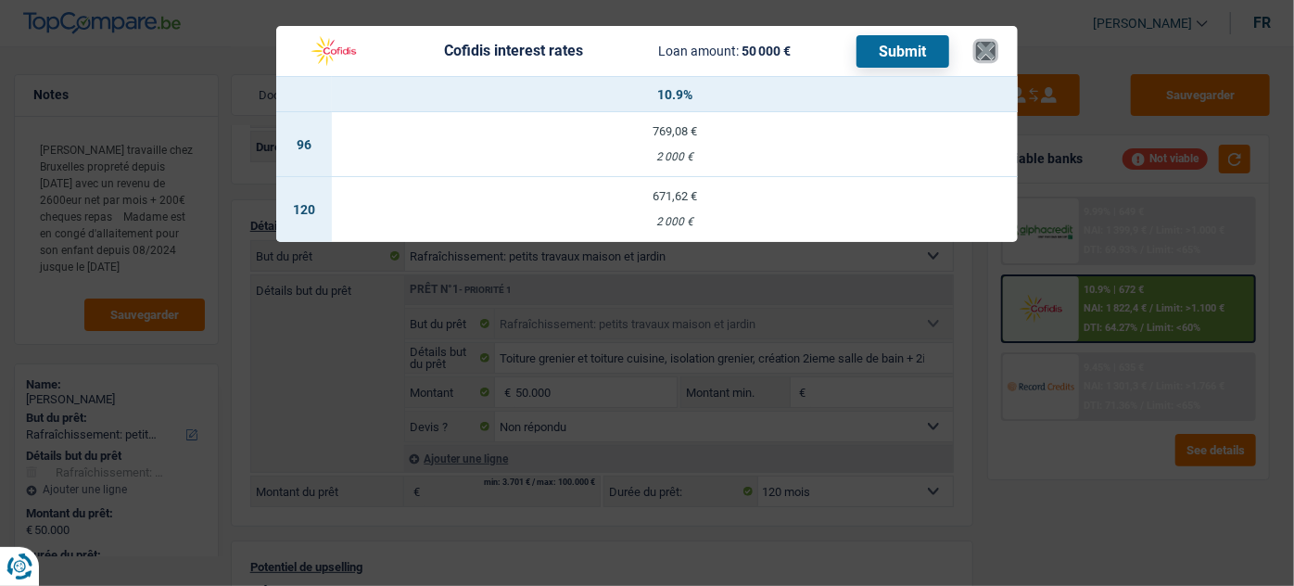
click at [991, 48] on button "×" at bounding box center [985, 51] width 19 height 19
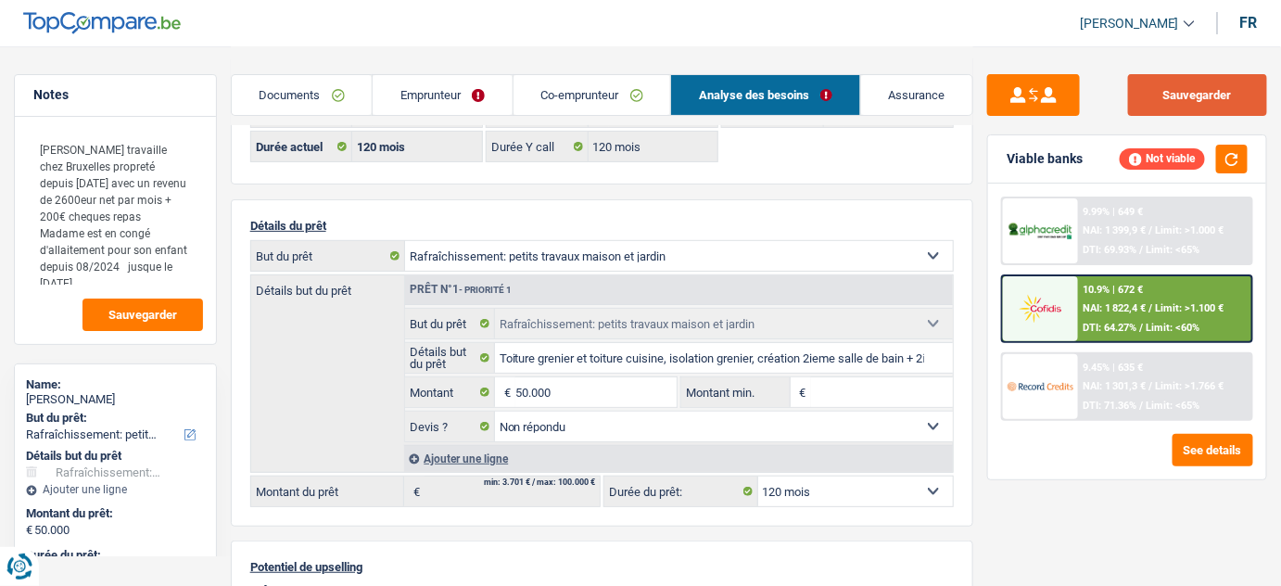
click at [1208, 101] on button "Sauvegarder" at bounding box center [1197, 95] width 139 height 42
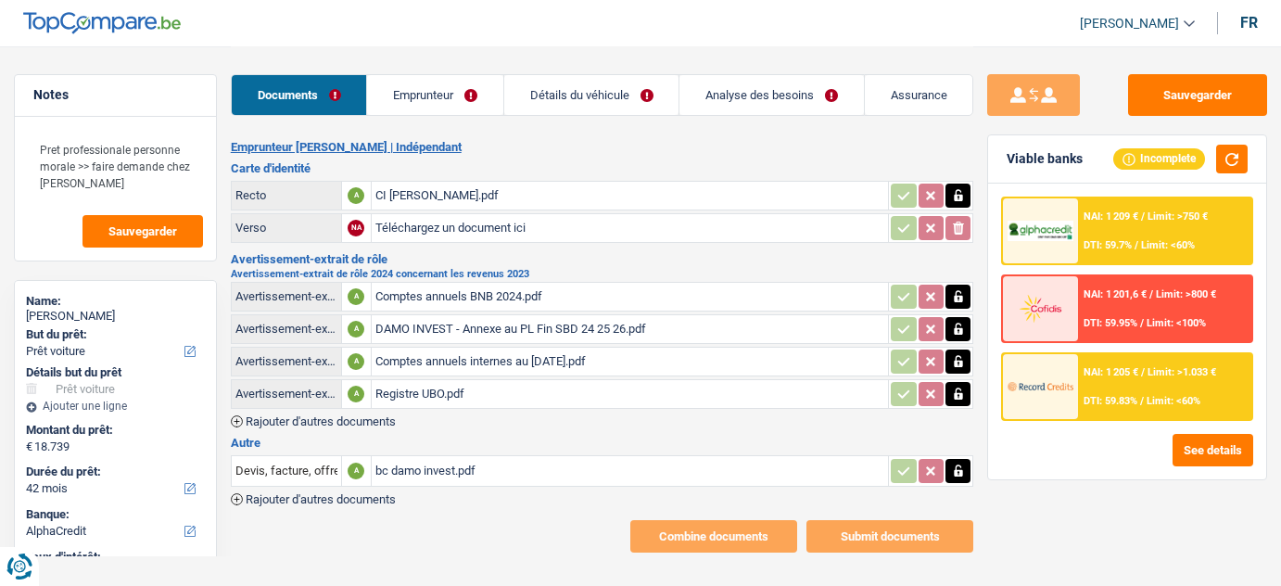
select select "car"
select select "42"
select select "alphacredit"
click at [444, 392] on div "Registre UBO.pdf" at bounding box center [630, 394] width 510 height 28
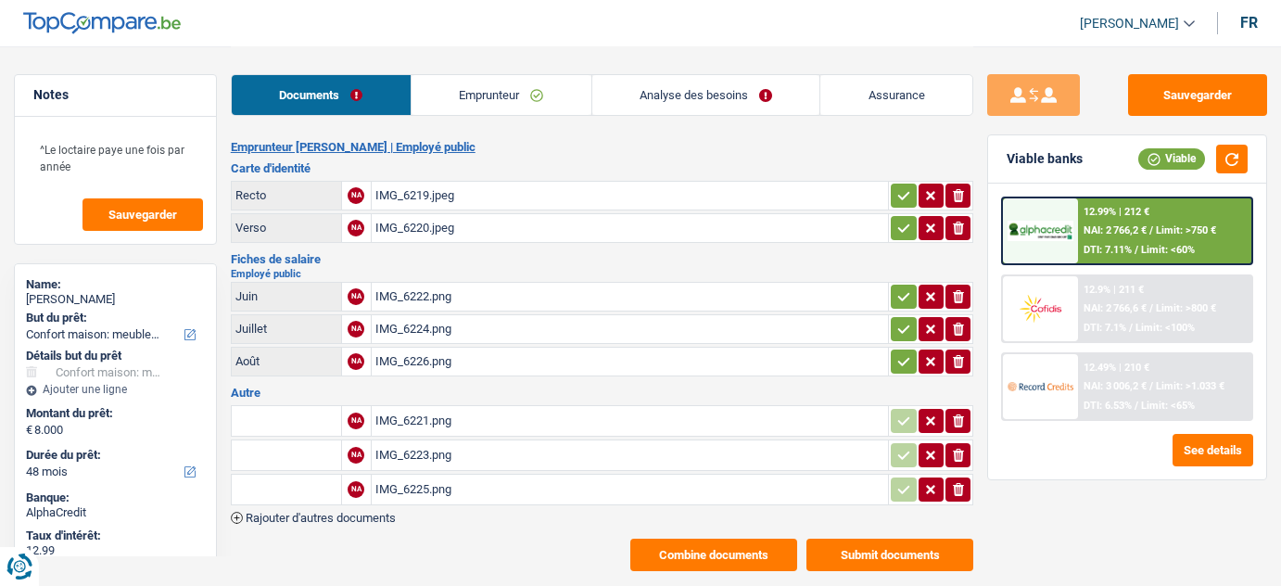
select select "household"
select select "48"
click at [461, 359] on div "IMG_6226.png" at bounding box center [630, 362] width 510 height 28
click at [486, 95] on link "Emprunteur" at bounding box center [501, 95] width 180 height 40
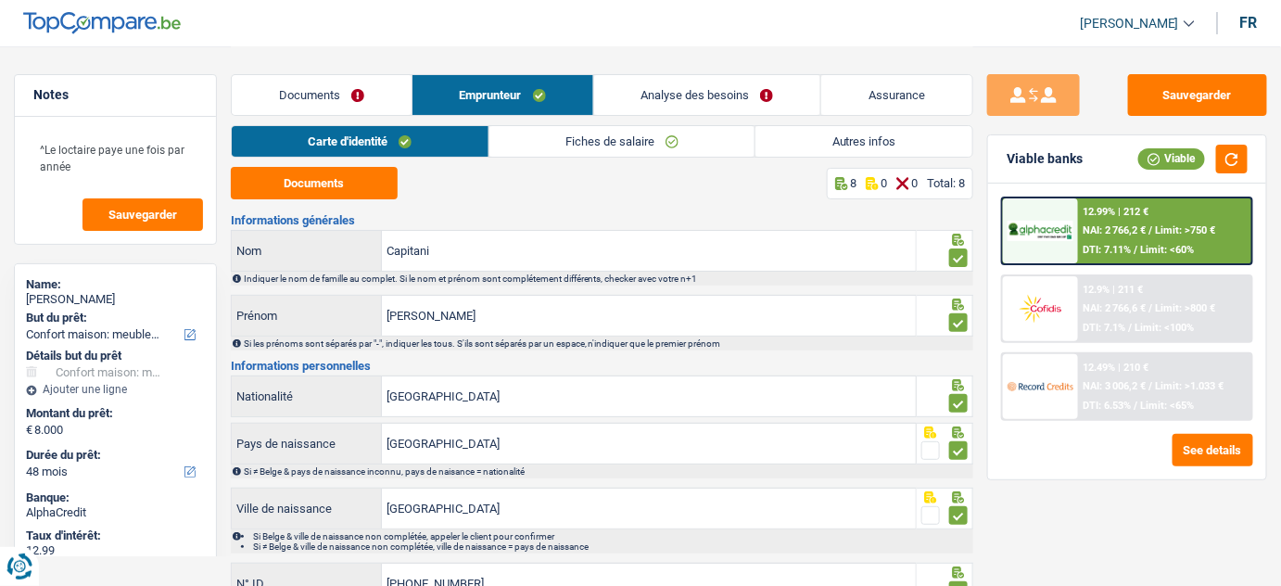
click at [838, 133] on link "Autres infos" at bounding box center [863, 141] width 217 height 31
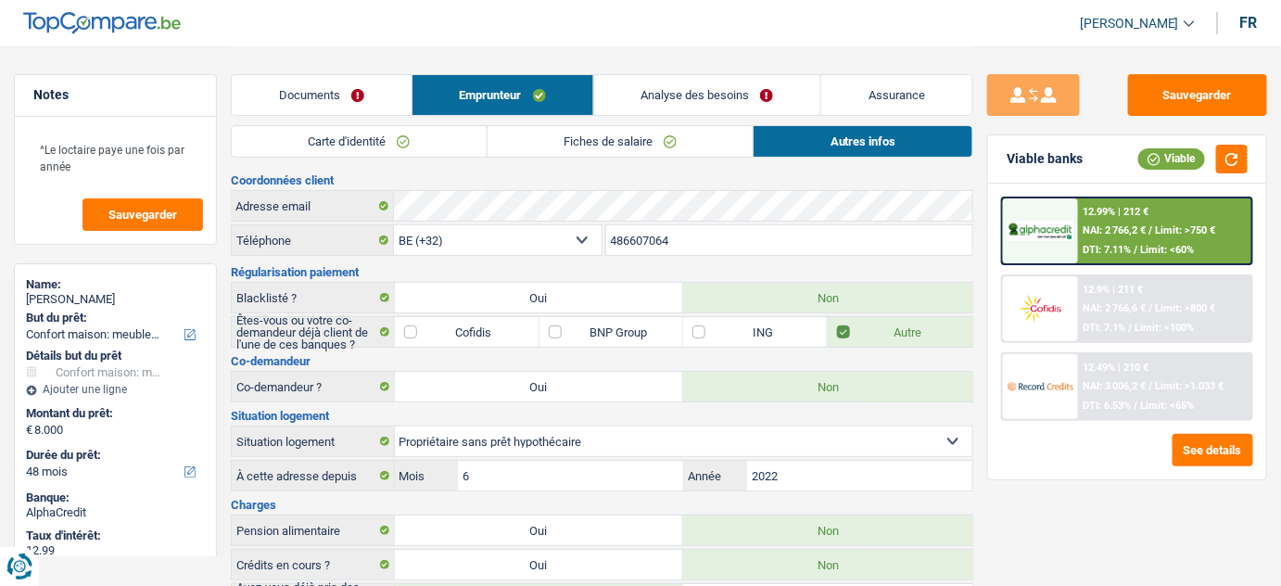
scroll to position [72, 0]
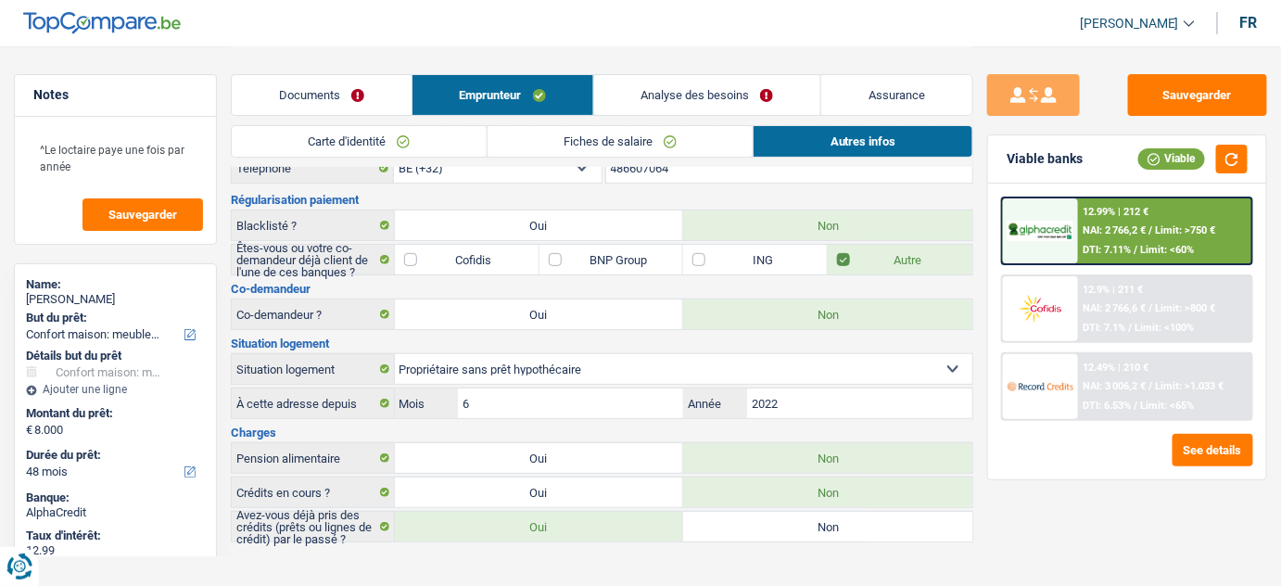
click at [683, 96] on link "Analyse des besoins" at bounding box center [707, 95] width 227 height 40
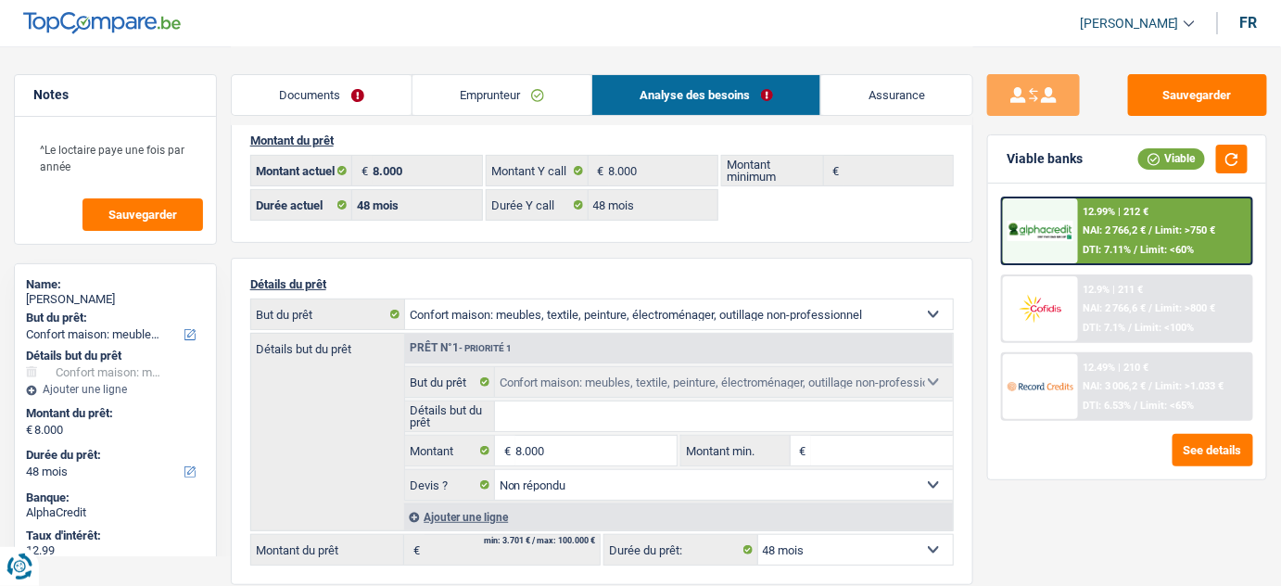
scroll to position [0, 0]
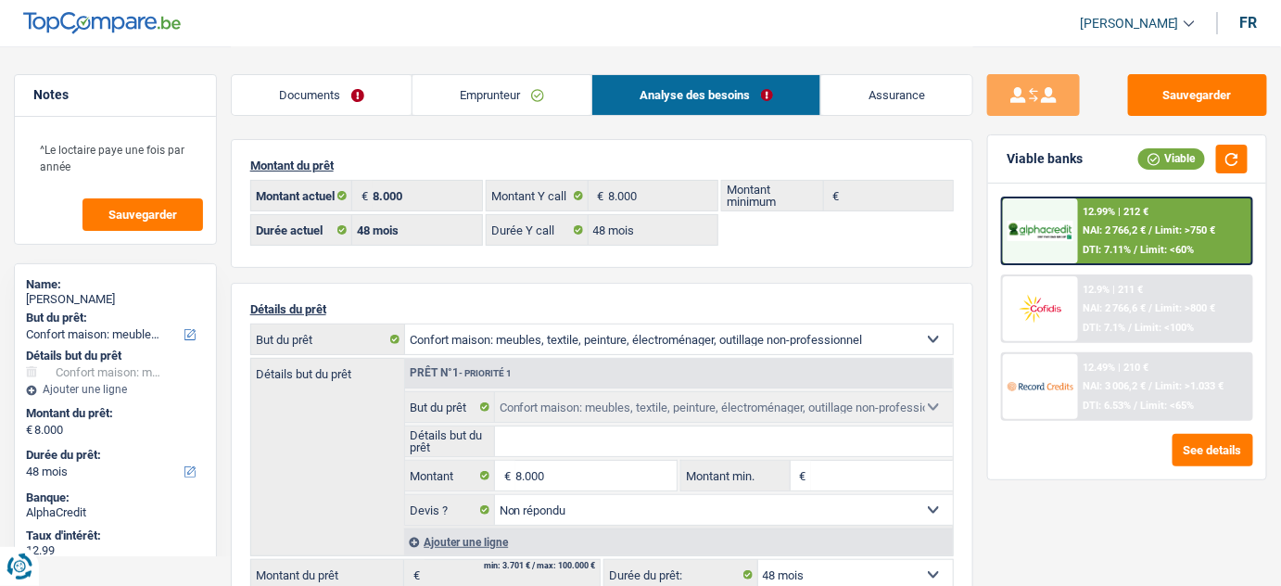
click at [455, 88] on link "Emprunteur" at bounding box center [501, 95] width 179 height 40
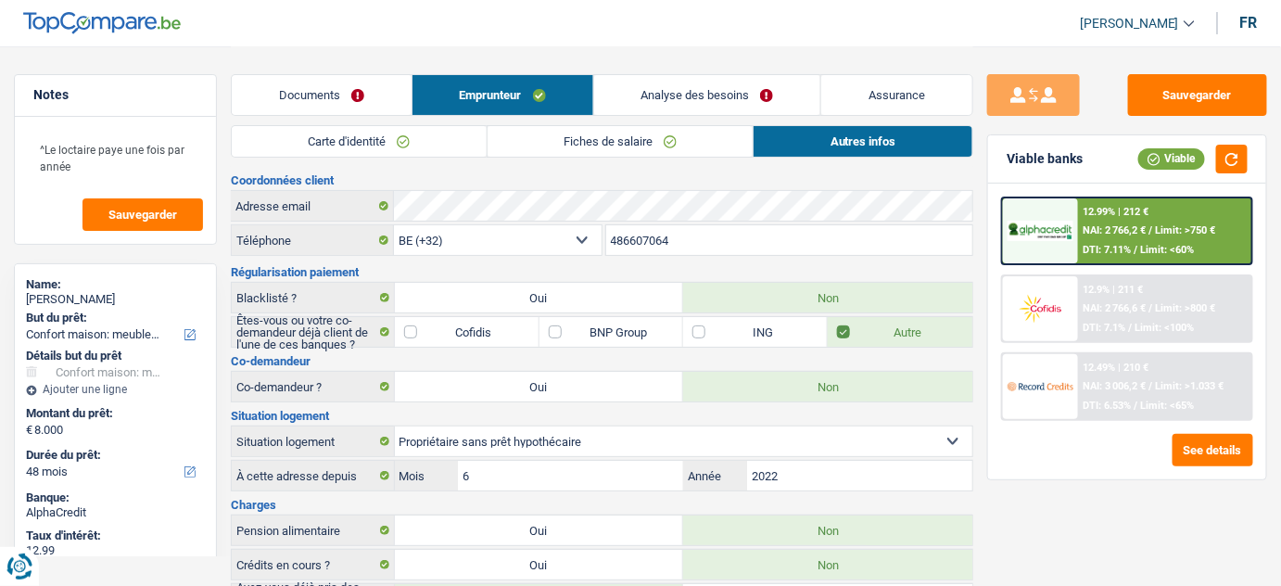
click at [385, 133] on link "Carte d'identité" at bounding box center [359, 141] width 255 height 31
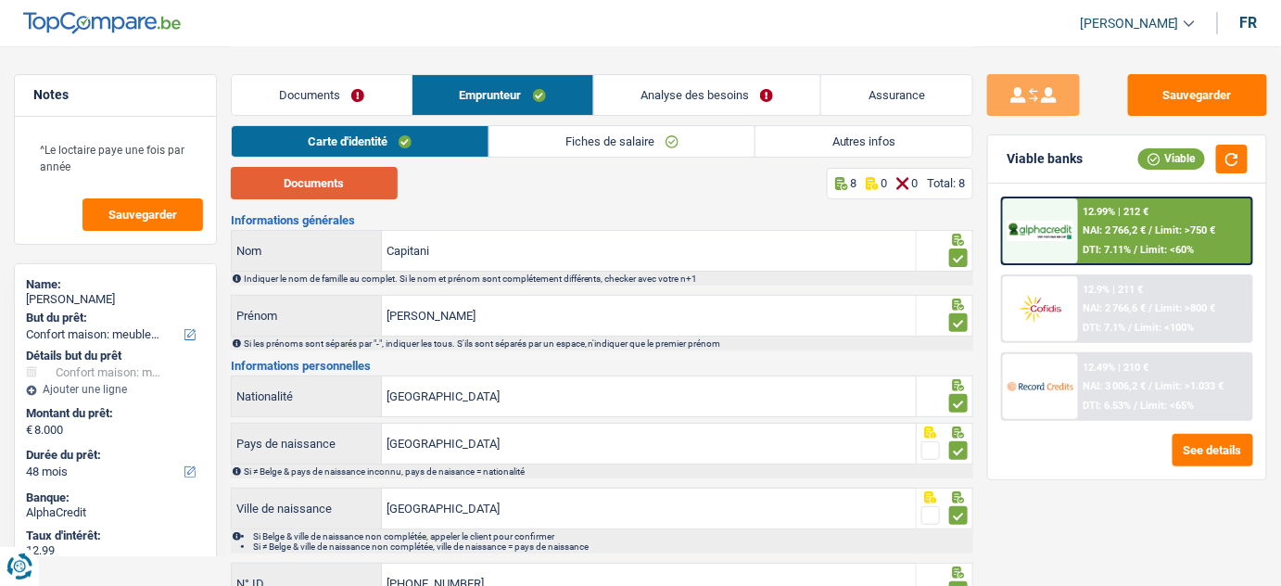
click at [350, 184] on button "Documents" at bounding box center [314, 183] width 167 height 32
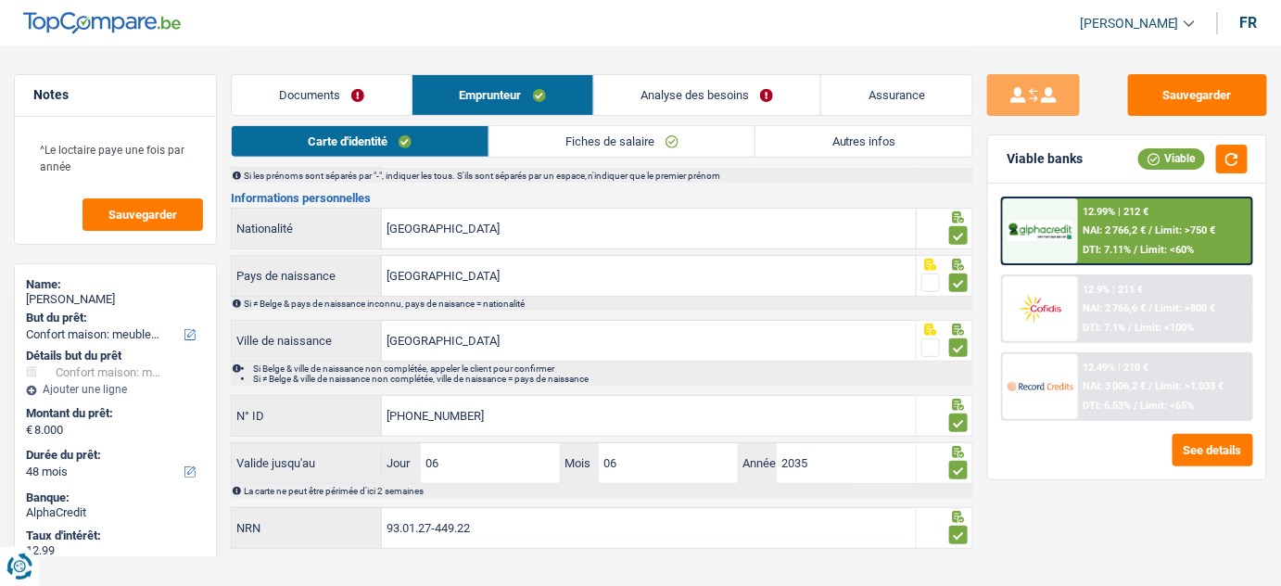
scroll to position [178, 0]
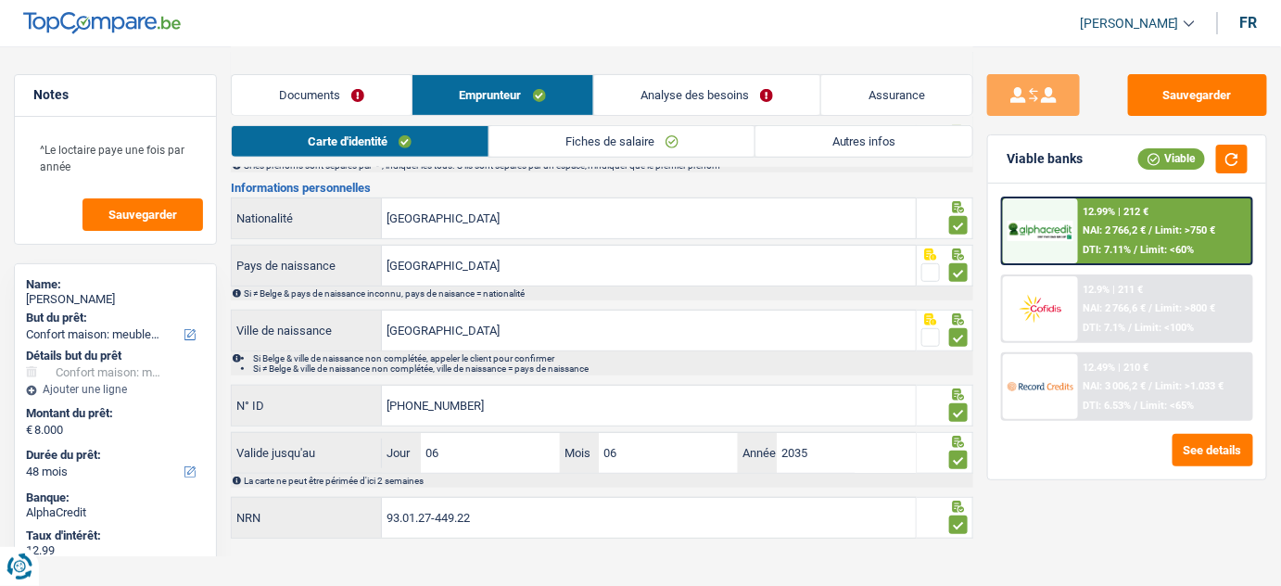
click at [1229, 172] on div "Viable banks Viable" at bounding box center [1127, 159] width 278 height 48
drag, startPoint x: 1235, startPoint y: 159, endPoint x: 902, endPoint y: 259, distance: 348.0
click at [1235, 159] on button "button" at bounding box center [1232, 159] width 32 height 29
click at [593, 128] on link "Fiches de salaire" at bounding box center [622, 141] width 266 height 31
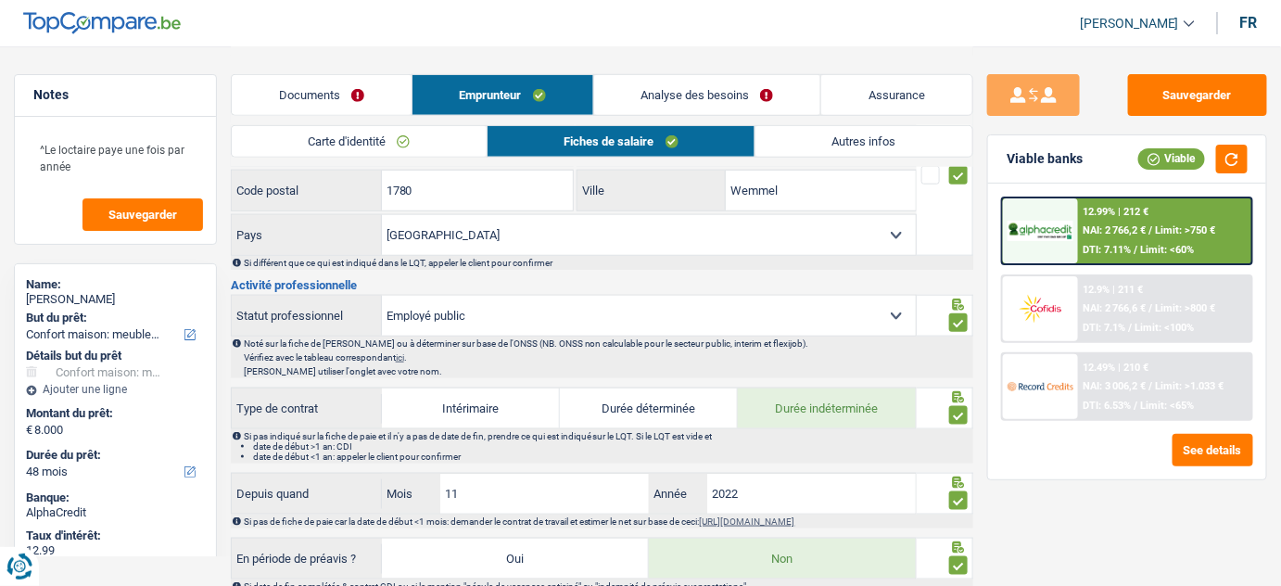
scroll to position [927, 0]
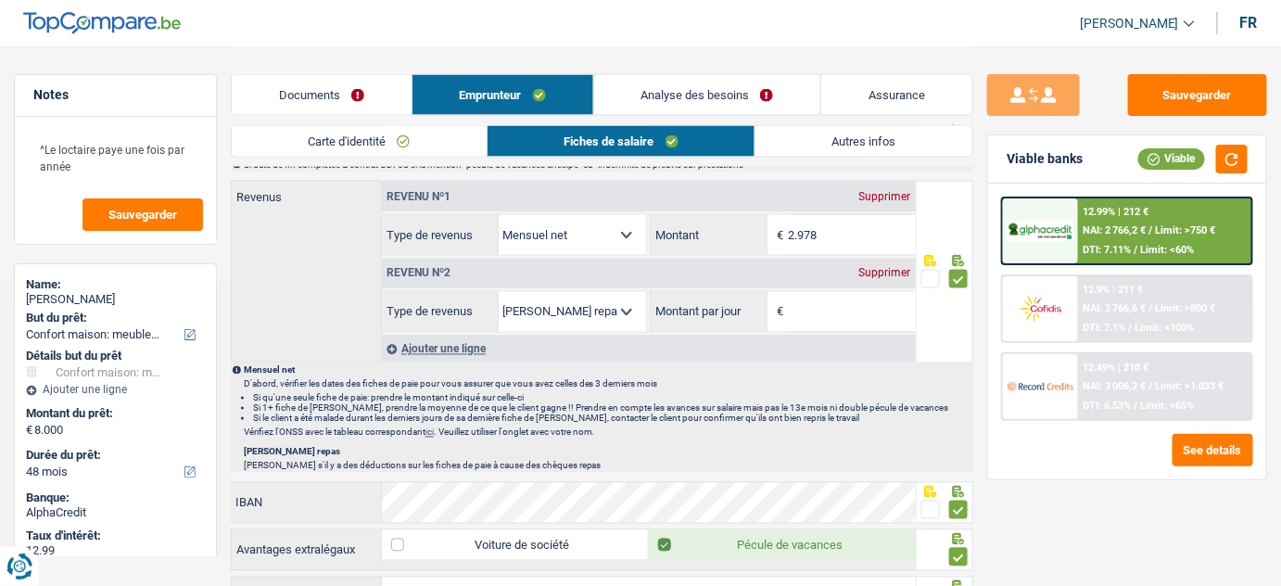
click at [881, 270] on div "Supprimer" at bounding box center [884, 273] width 61 height 11
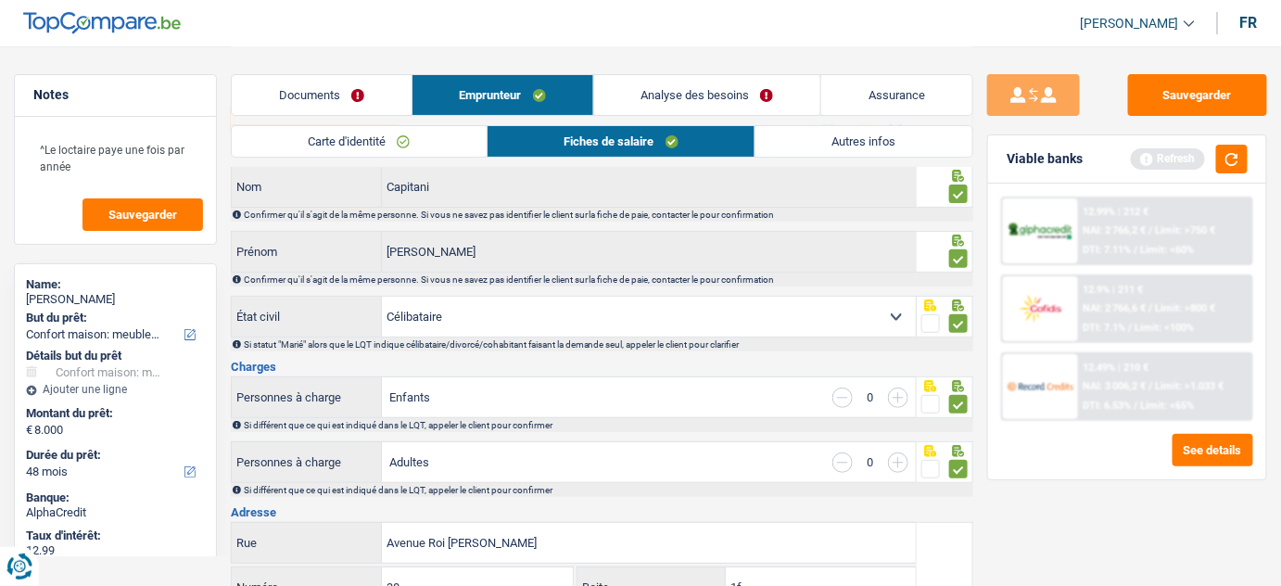
scroll to position [0, 0]
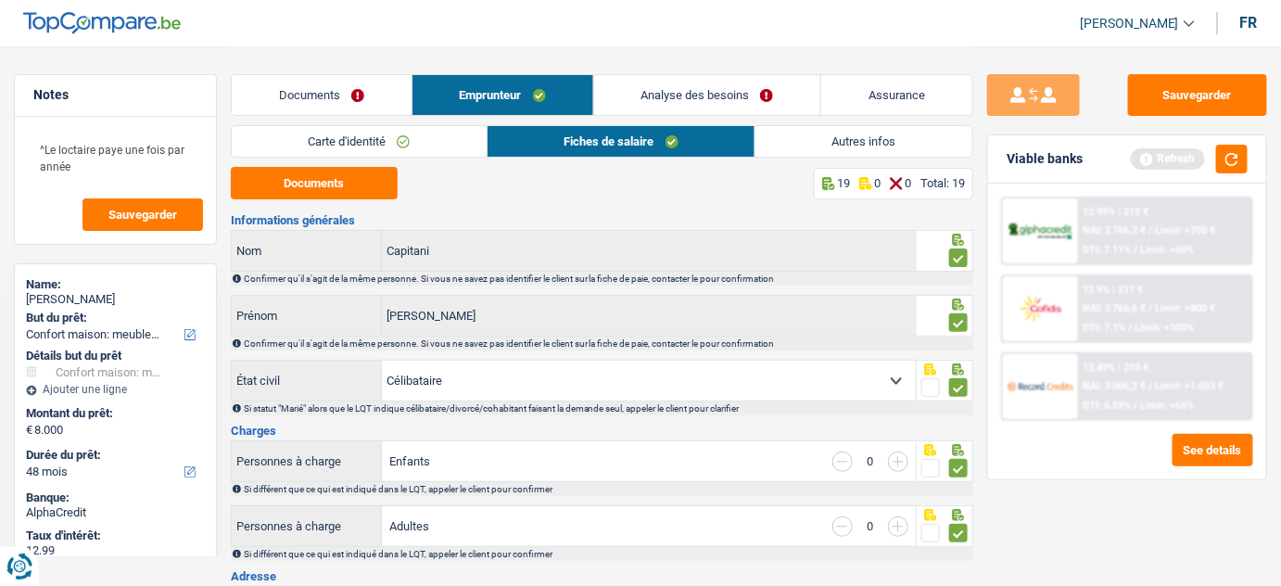
click at [357, 171] on button "Documents" at bounding box center [314, 183] width 167 height 32
click at [1225, 83] on button "Sauvegarder" at bounding box center [1197, 95] width 139 height 42
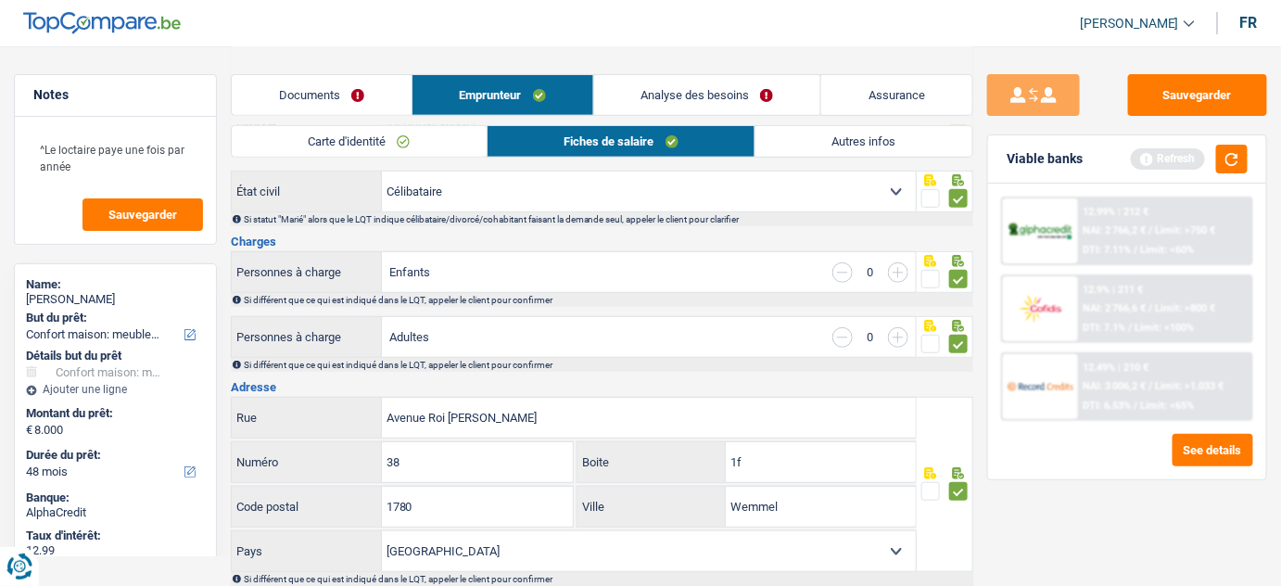
scroll to position [36, 0]
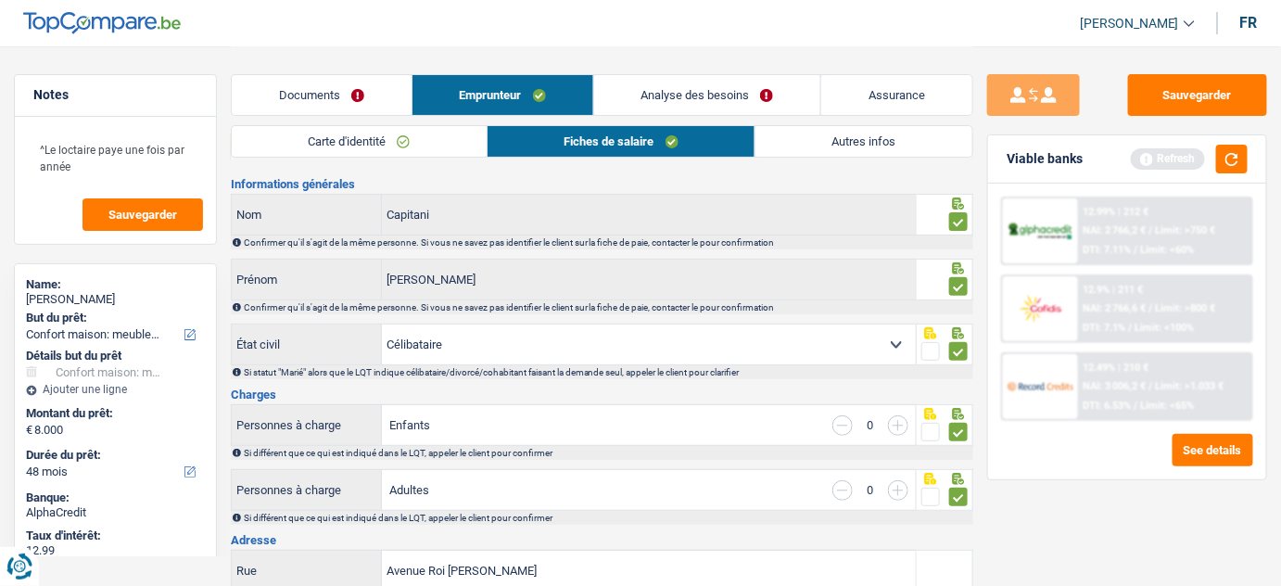
click at [824, 145] on link "Autres infos" at bounding box center [863, 141] width 217 height 31
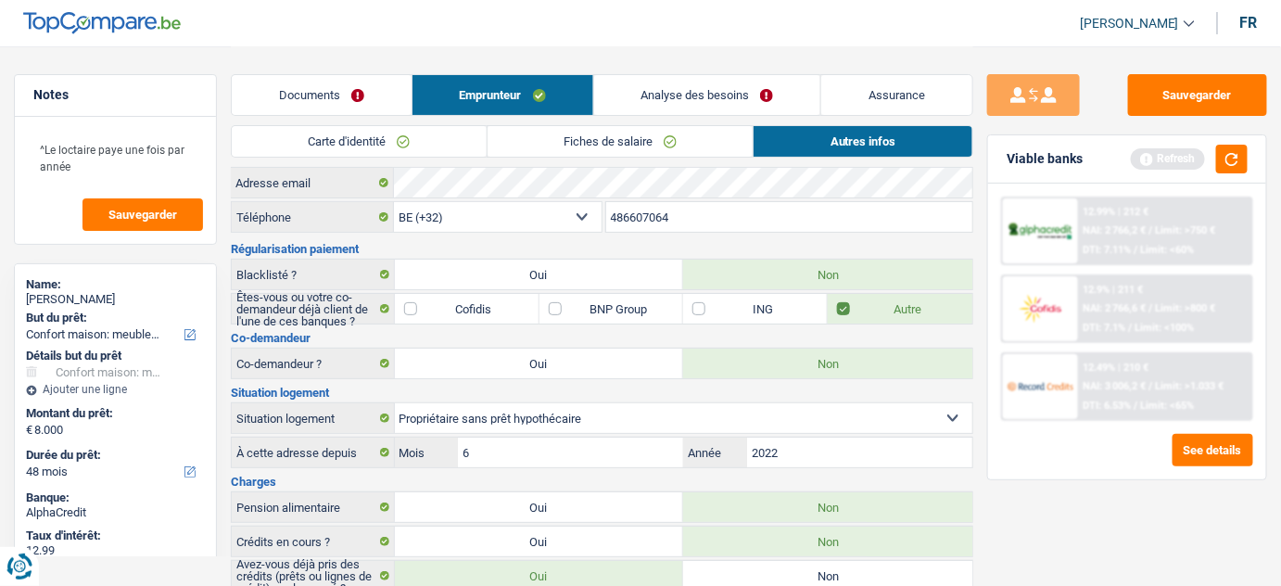
scroll to position [0, 0]
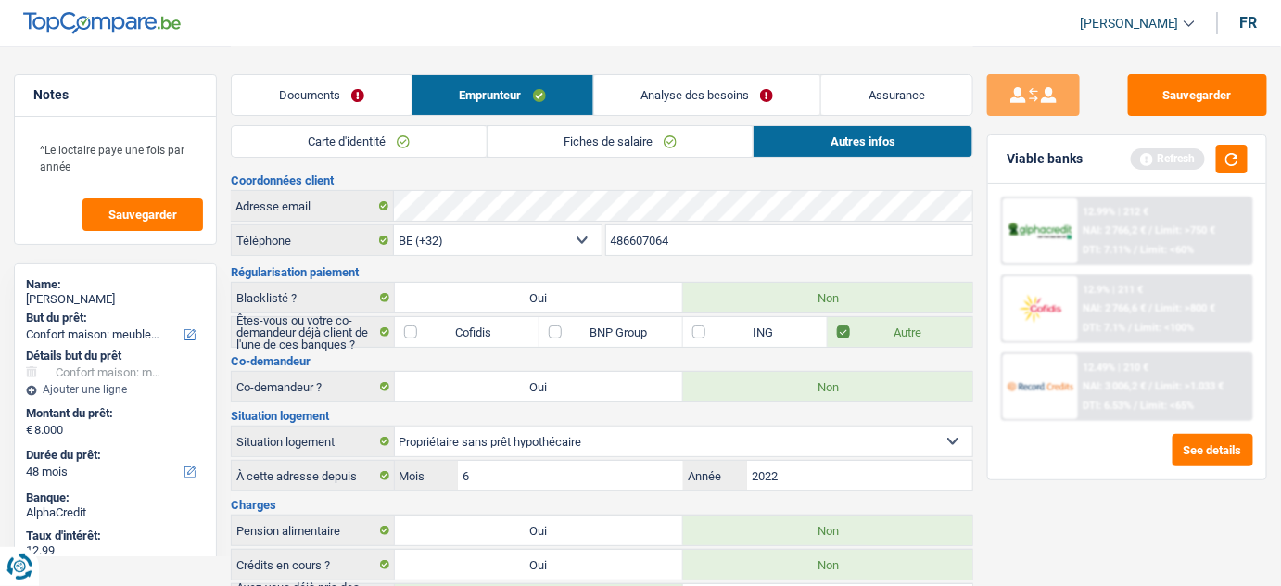
click at [675, 76] on link "Analyse des besoins" at bounding box center [707, 95] width 227 height 40
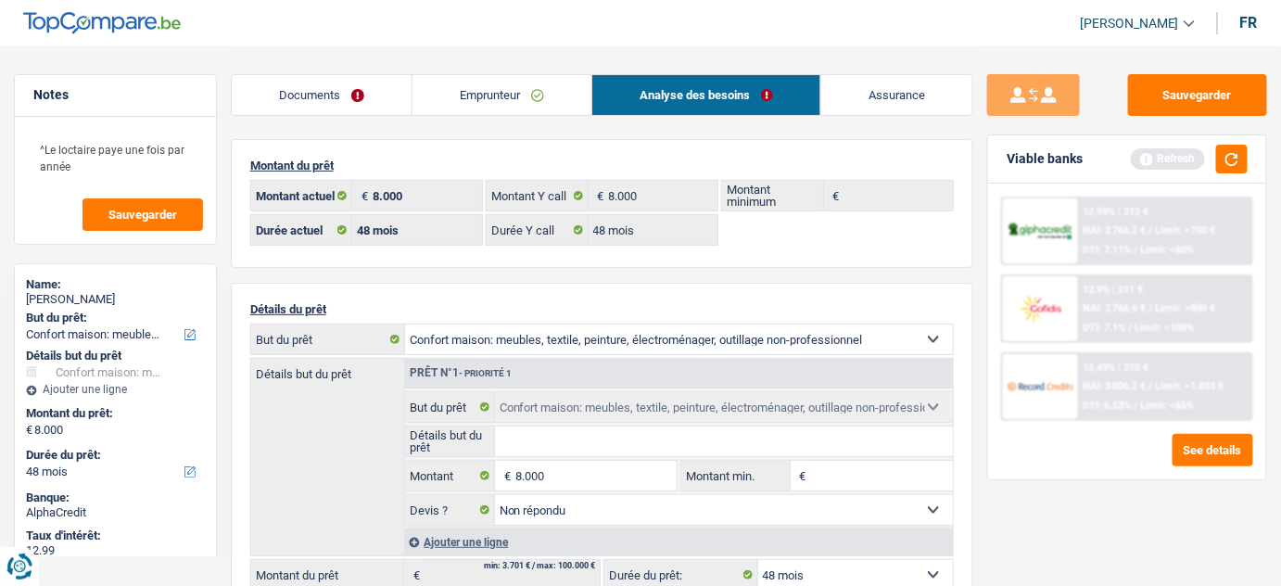
scroll to position [336, 0]
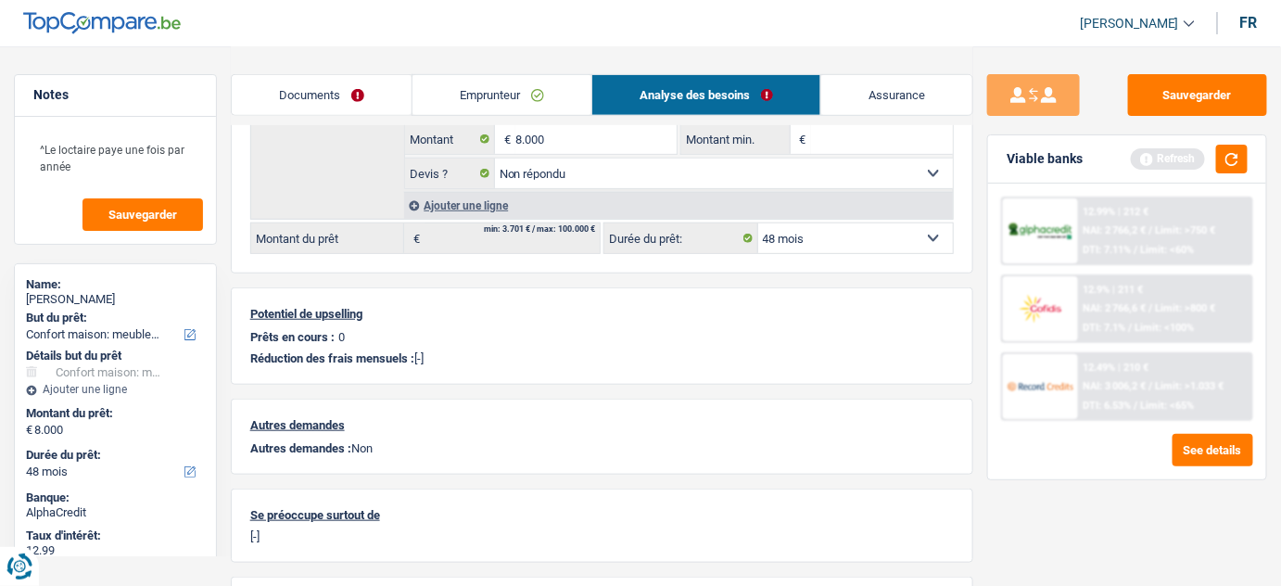
click at [1247, 155] on div "Viable banks Refresh" at bounding box center [1127, 159] width 278 height 48
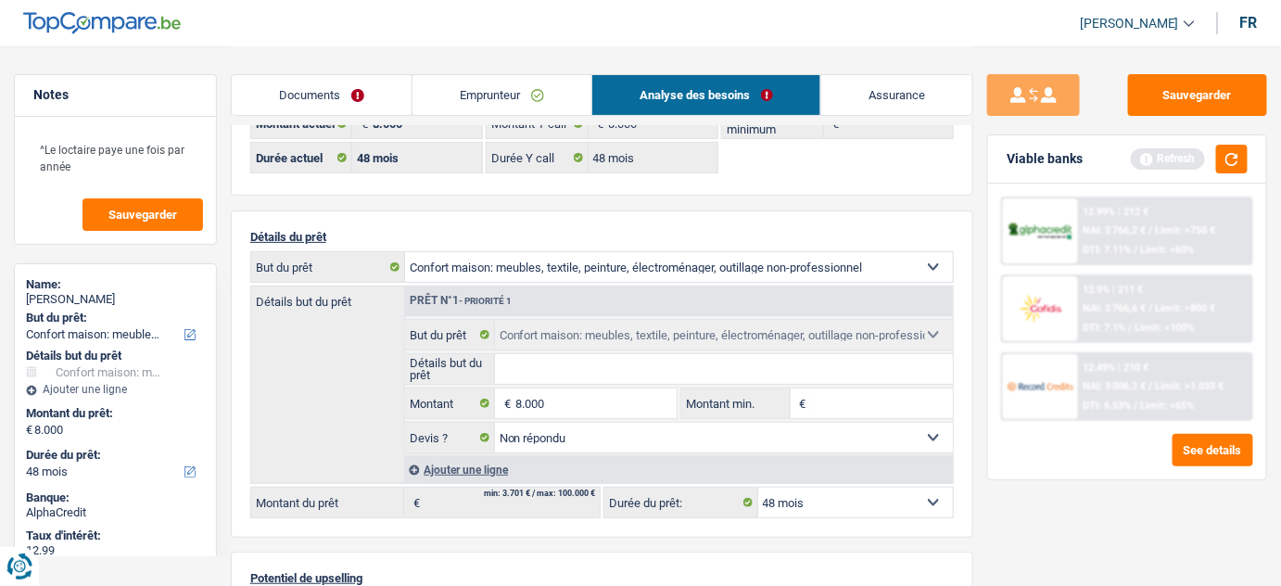
scroll to position [0, 0]
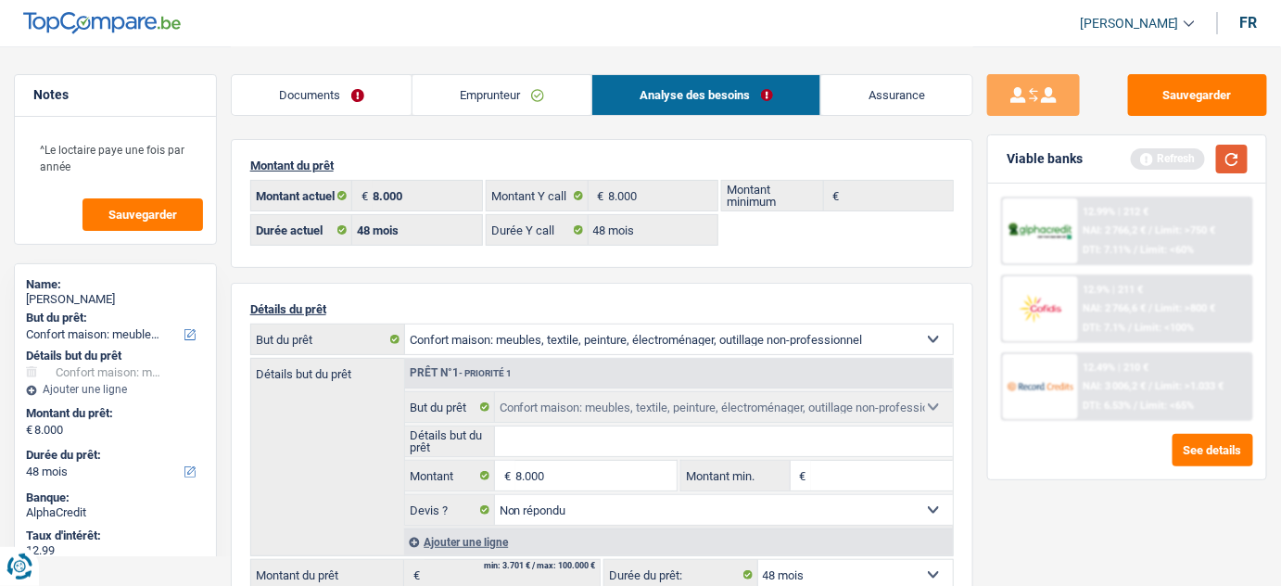
click at [1218, 162] on button "button" at bounding box center [1232, 159] width 32 height 29
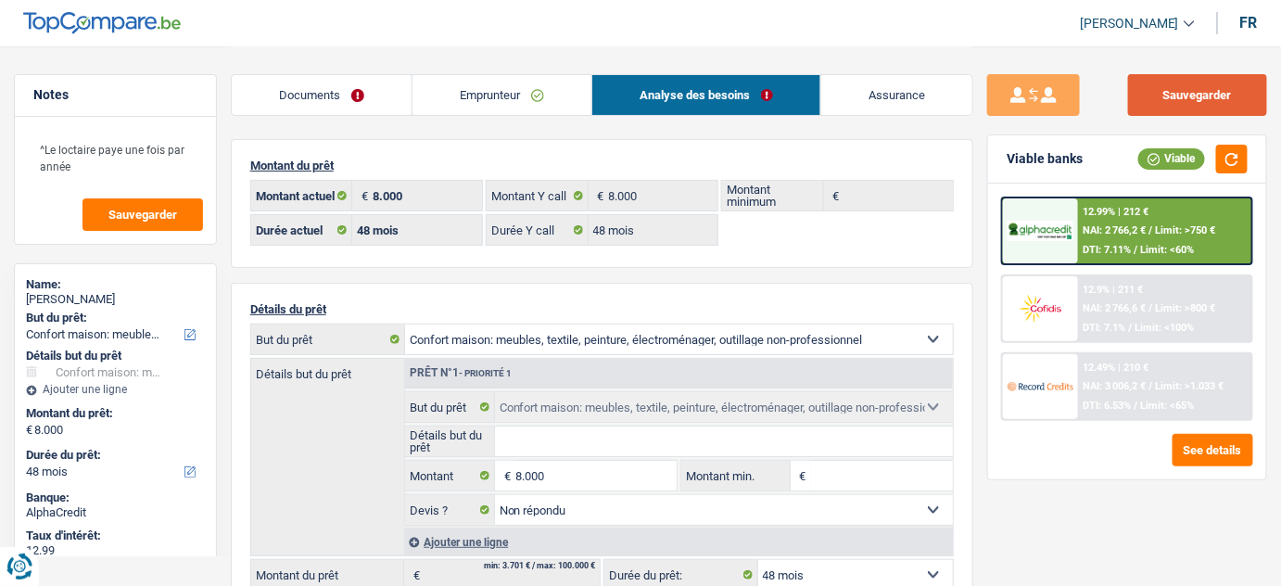
drag, startPoint x: 1179, startPoint y: 93, endPoint x: 1031, endPoint y: 63, distance: 151.2
click at [1180, 91] on button "Sauvegarder" at bounding box center [1197, 95] width 139 height 42
click at [335, 93] on link "Documents" at bounding box center [322, 95] width 180 height 40
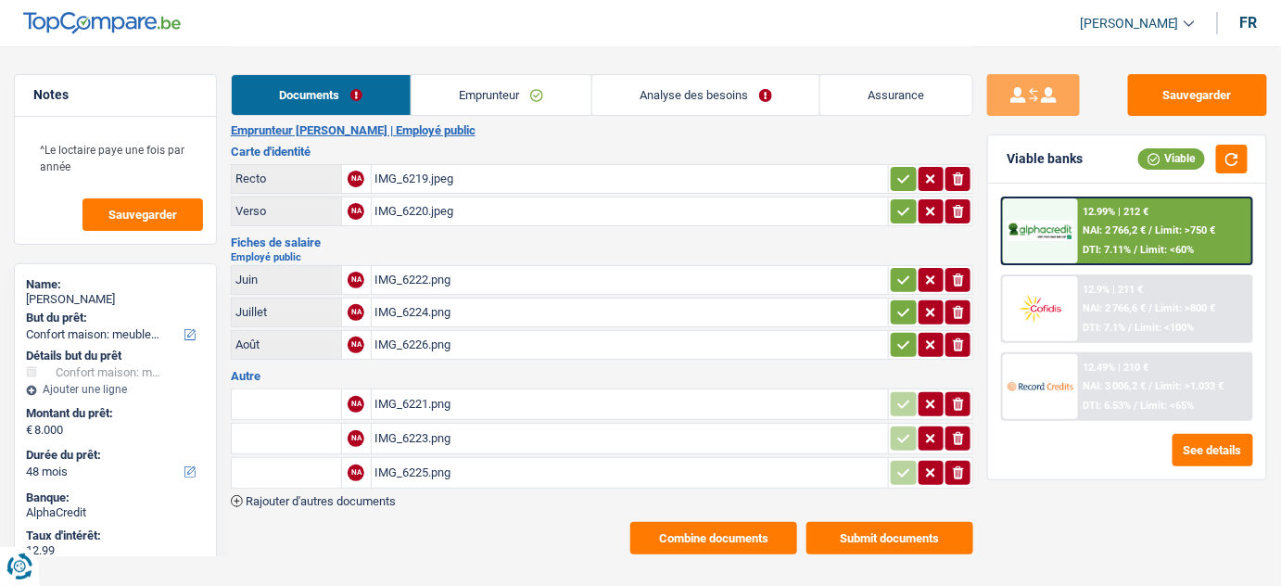
scroll to position [26, 0]
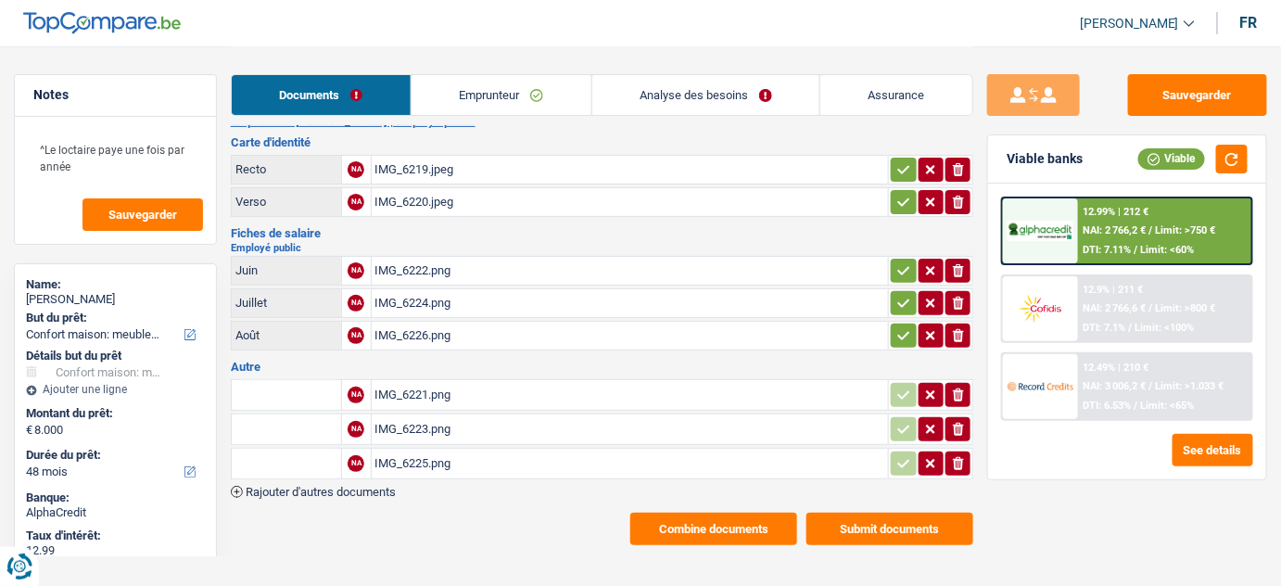
click at [457, 328] on div "IMG_6226.png" at bounding box center [630, 336] width 510 height 28
click at [1132, 392] on div "12.49% | 210 € NAI: 3 006,2 € / Limit: >1.033 € DTI: 6.53% / Limit: <65%" at bounding box center [1164, 386] width 173 height 65
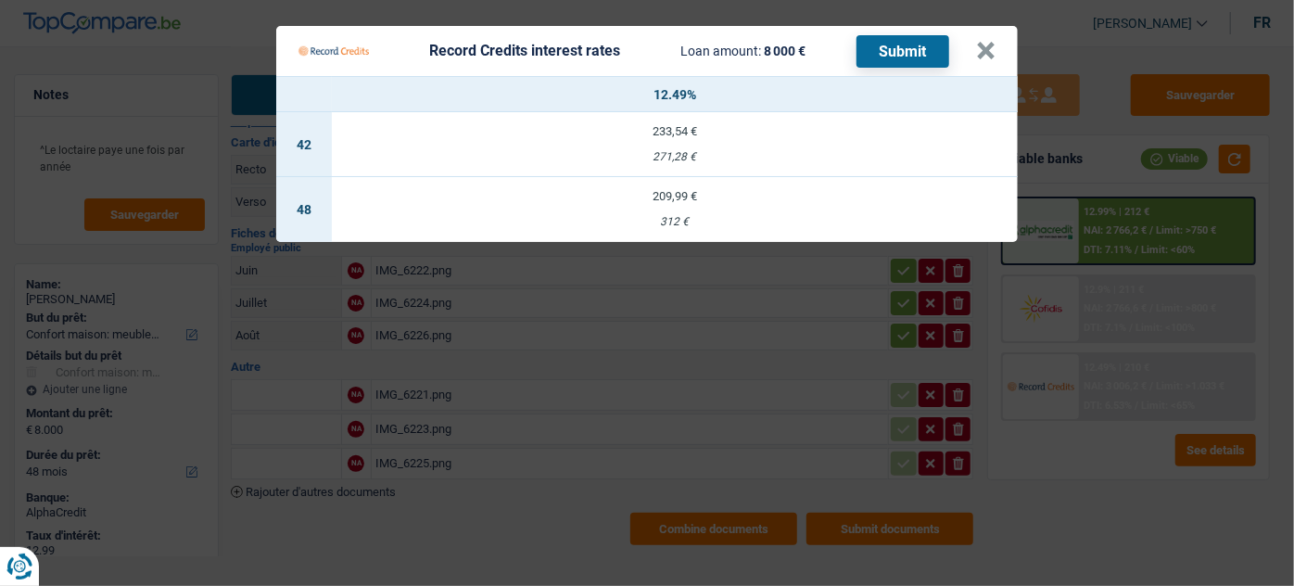
click at [831, 180] on td "209,99 € 312 €" at bounding box center [675, 209] width 686 height 65
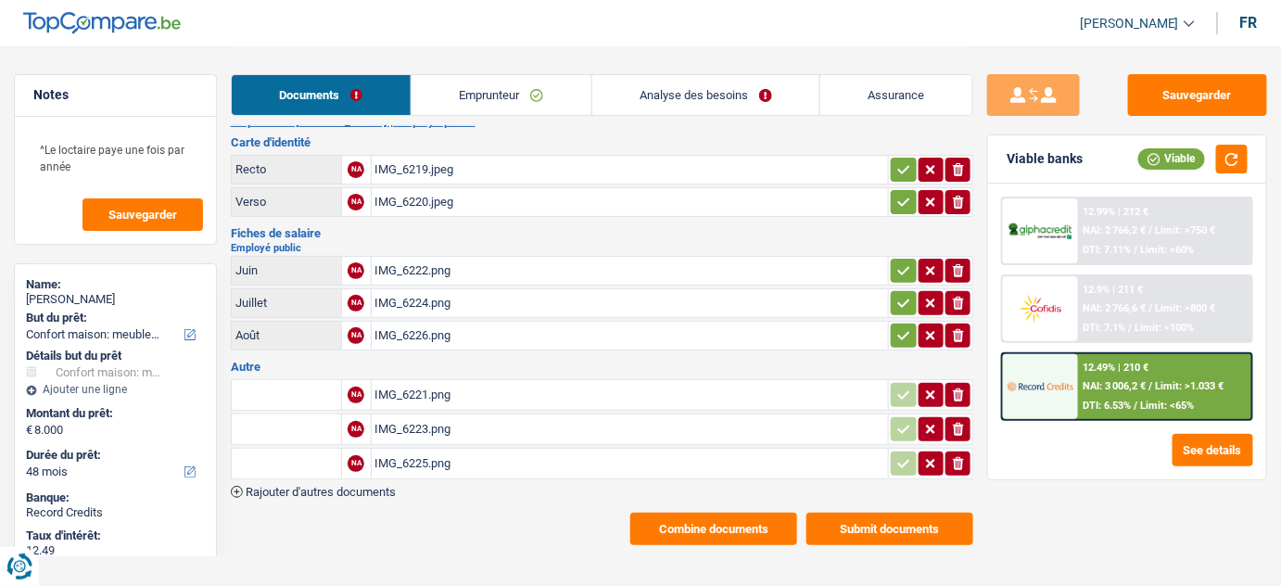
click at [1124, 380] on span "NAI: 3 006,2 €" at bounding box center [1114, 386] width 63 height 12
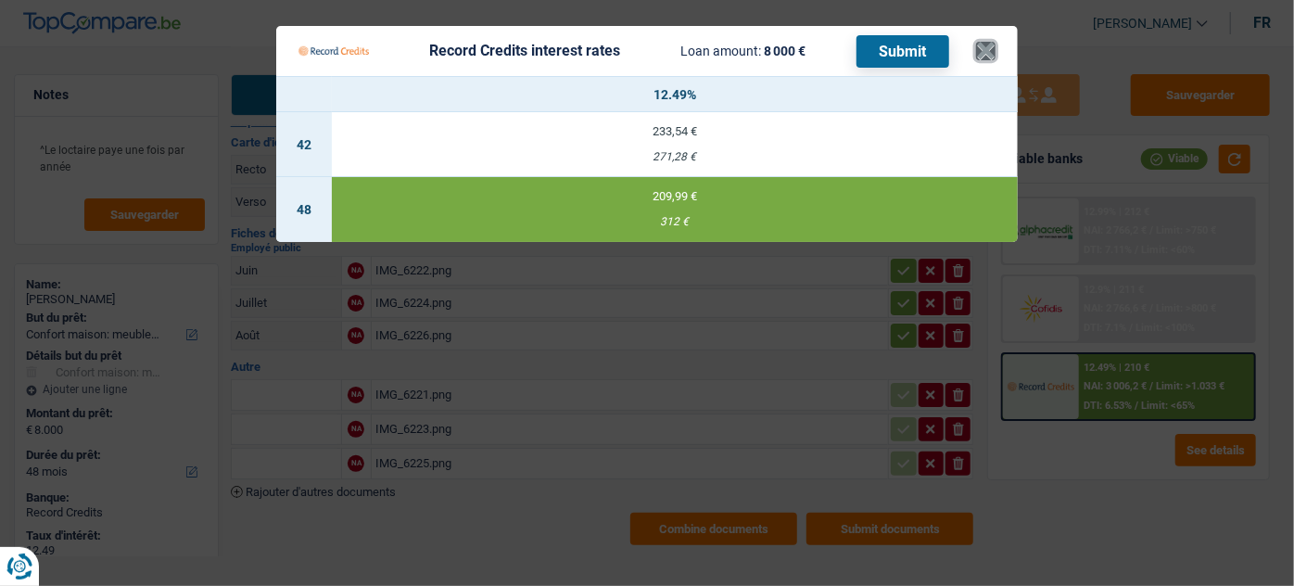
click at [980, 52] on button "×" at bounding box center [985, 51] width 19 height 19
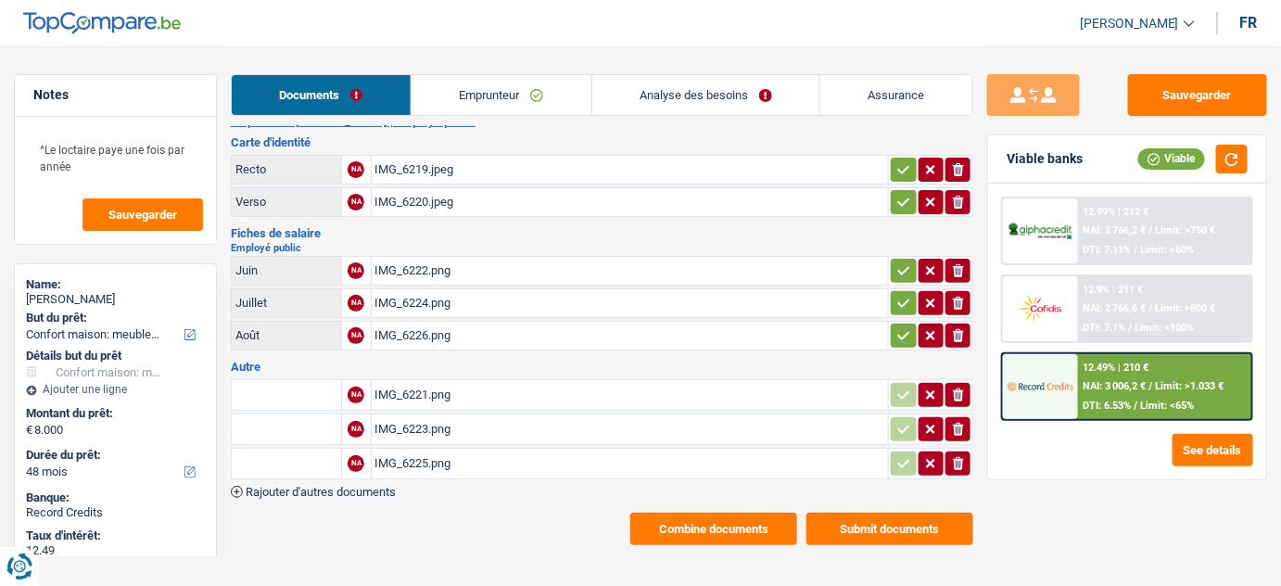
click at [429, 339] on div "IMG_6226.png" at bounding box center [630, 336] width 510 height 28
click at [1196, 83] on button "Sauvegarder" at bounding box center [1197, 95] width 139 height 42
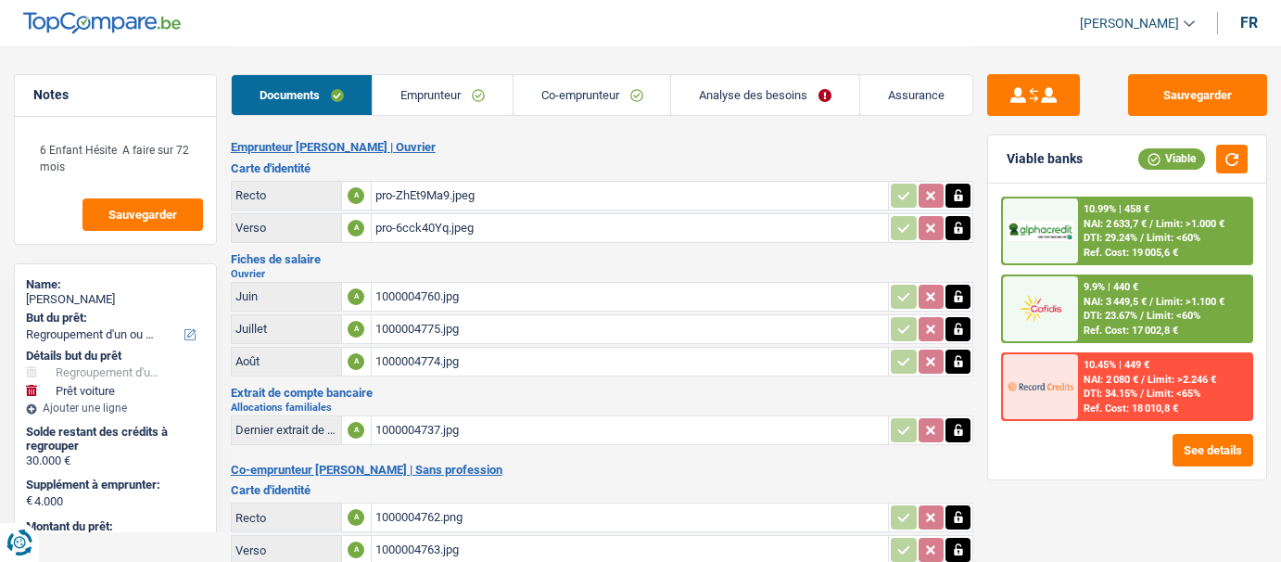
select select "refinancing"
select select "car"
select select "120"
select select "cofidis"
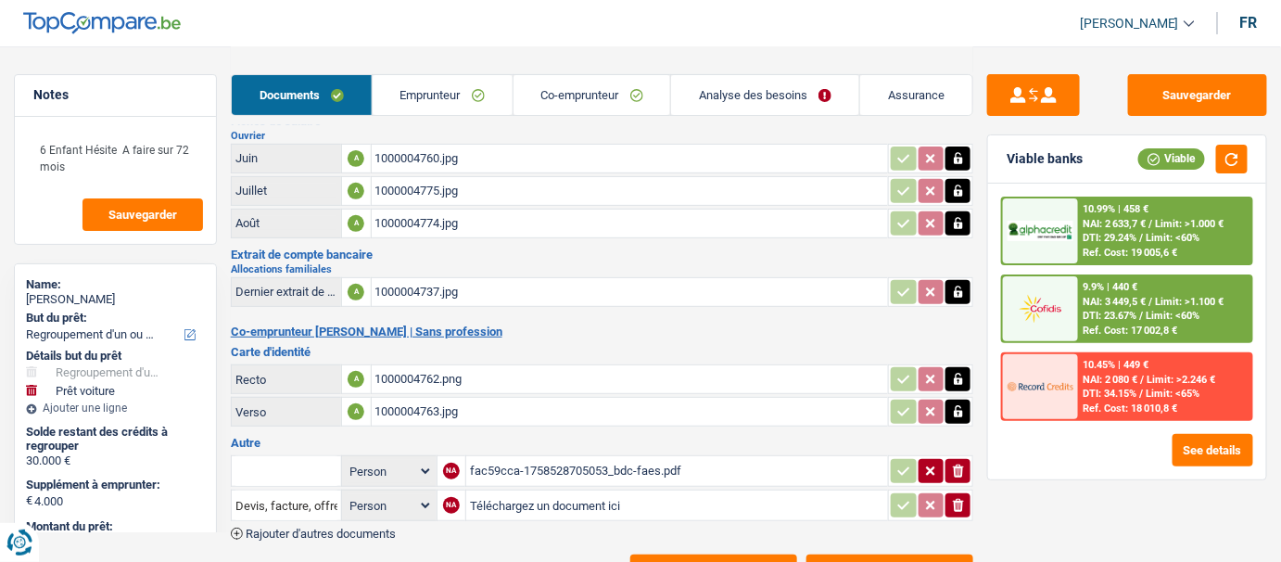
scroll to position [202, 0]
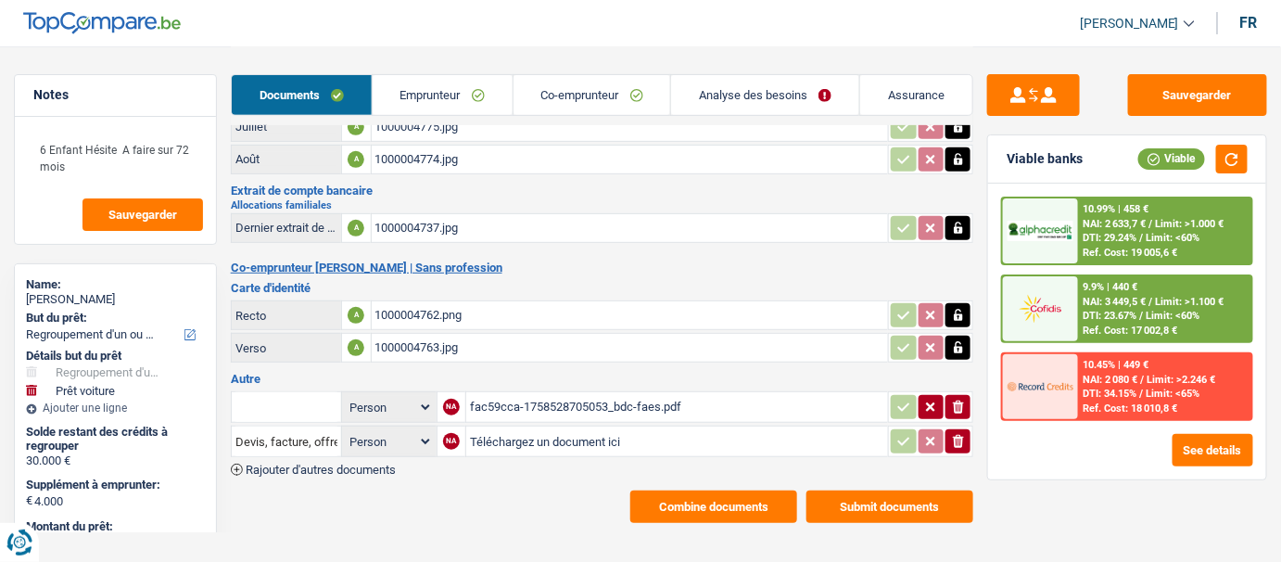
click at [745, 94] on link "Analyse des besoins" at bounding box center [765, 95] width 188 height 40
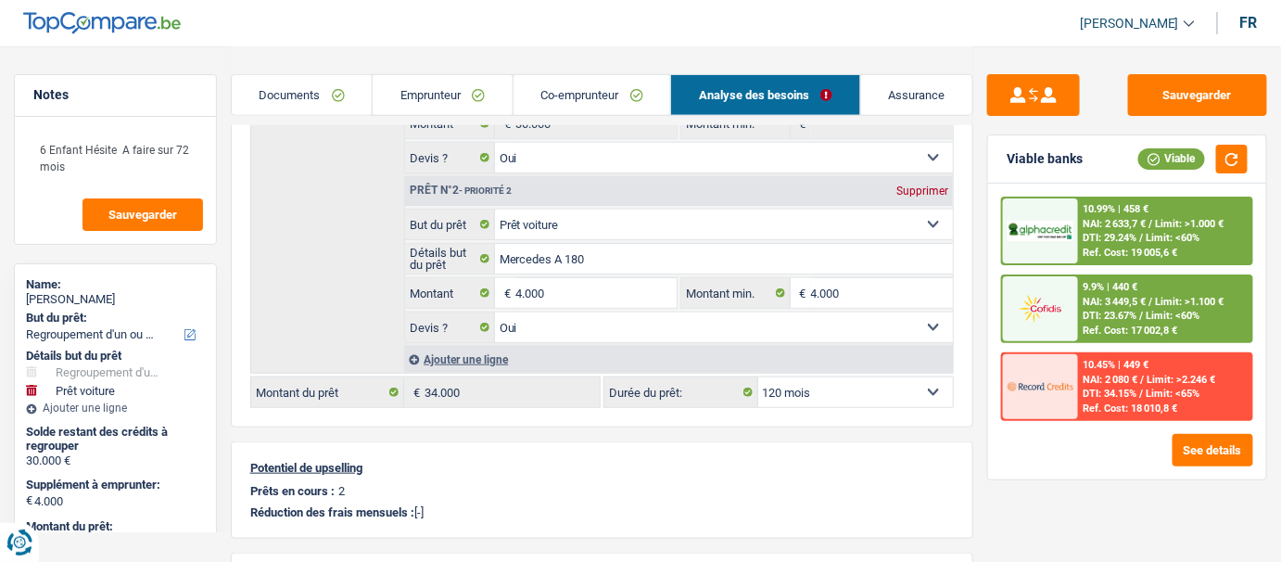
scroll to position [455, 0]
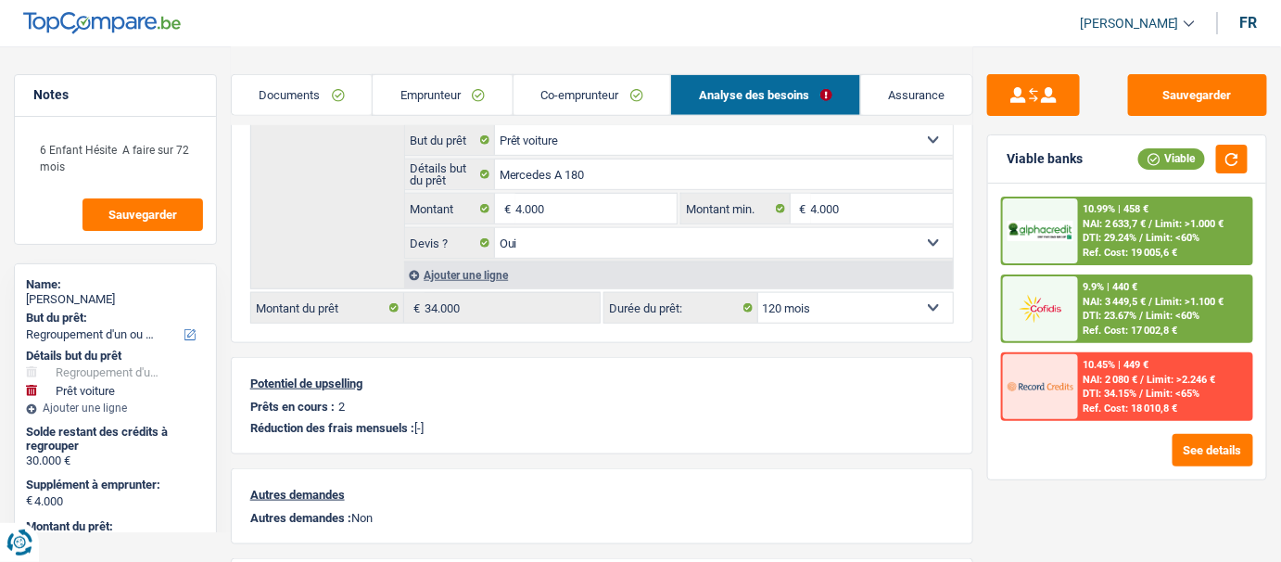
click at [316, 95] on link "Documents" at bounding box center [302, 95] width 141 height 40
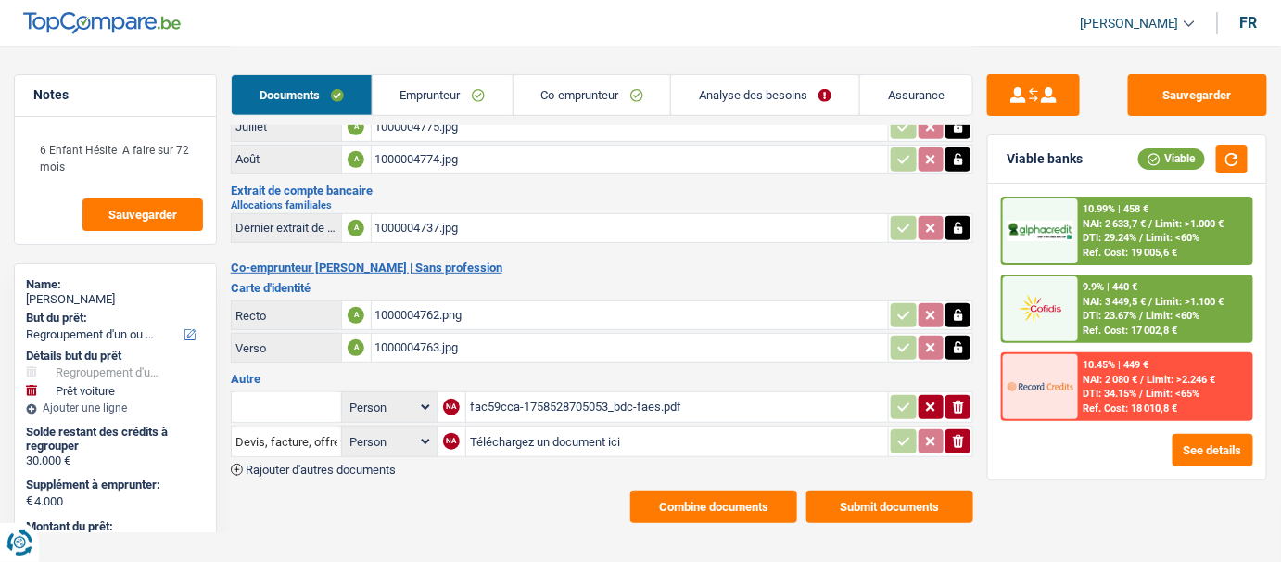
click at [316, 405] on input "text" at bounding box center [286, 407] width 102 height 30
click at [319, 436] on li "Devis, facture, offre, bon de commande" at bounding box center [354, 443] width 226 height 23
type input "Devis, facture, offre, bon de commande"
click at [956, 438] on icon "button" at bounding box center [958, 441] width 11 height 13
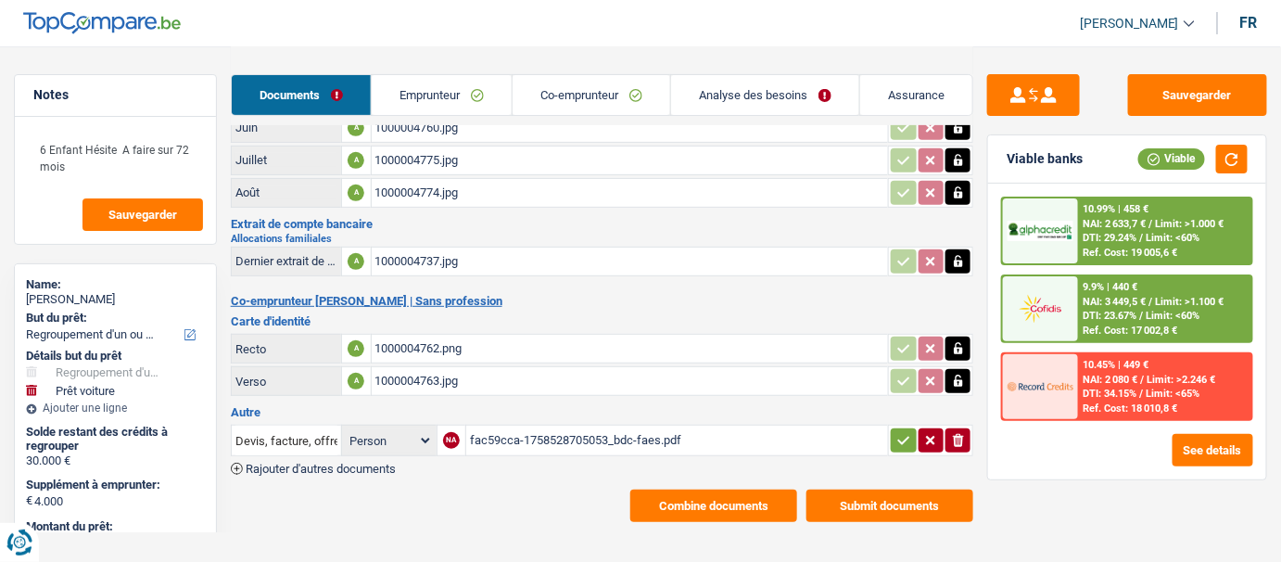
scroll to position [0, 0]
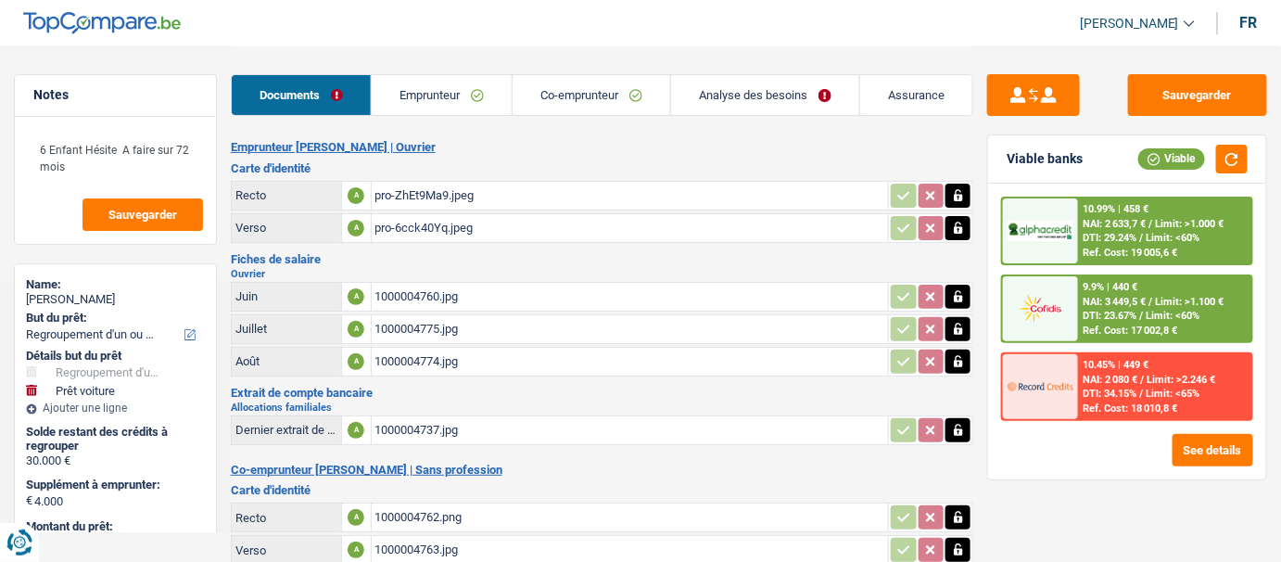
click at [747, 91] on link "Analyse des besoins" at bounding box center [765, 95] width 188 height 40
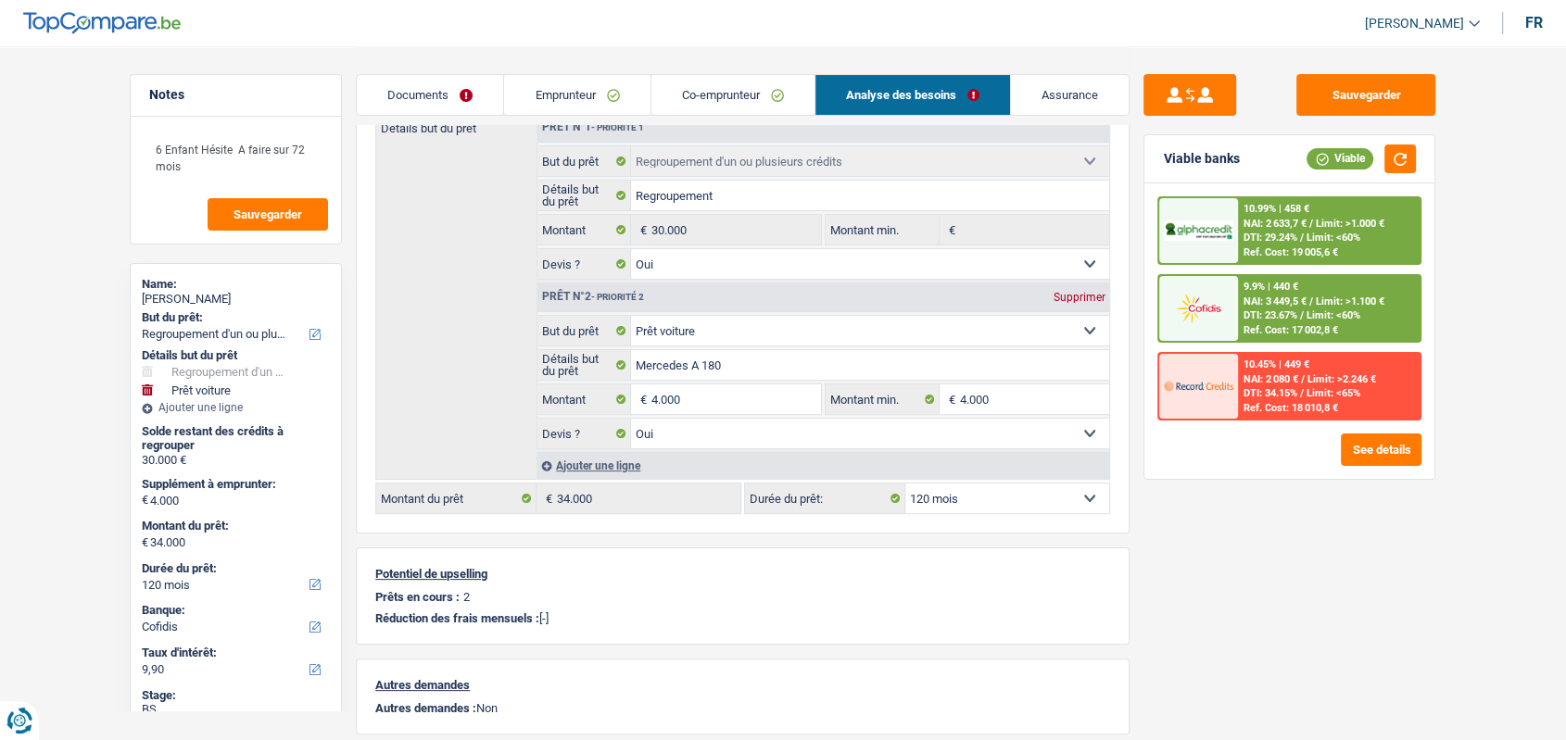
scroll to position [262, 0]
click at [461, 90] on link "Documents" at bounding box center [430, 95] width 146 height 40
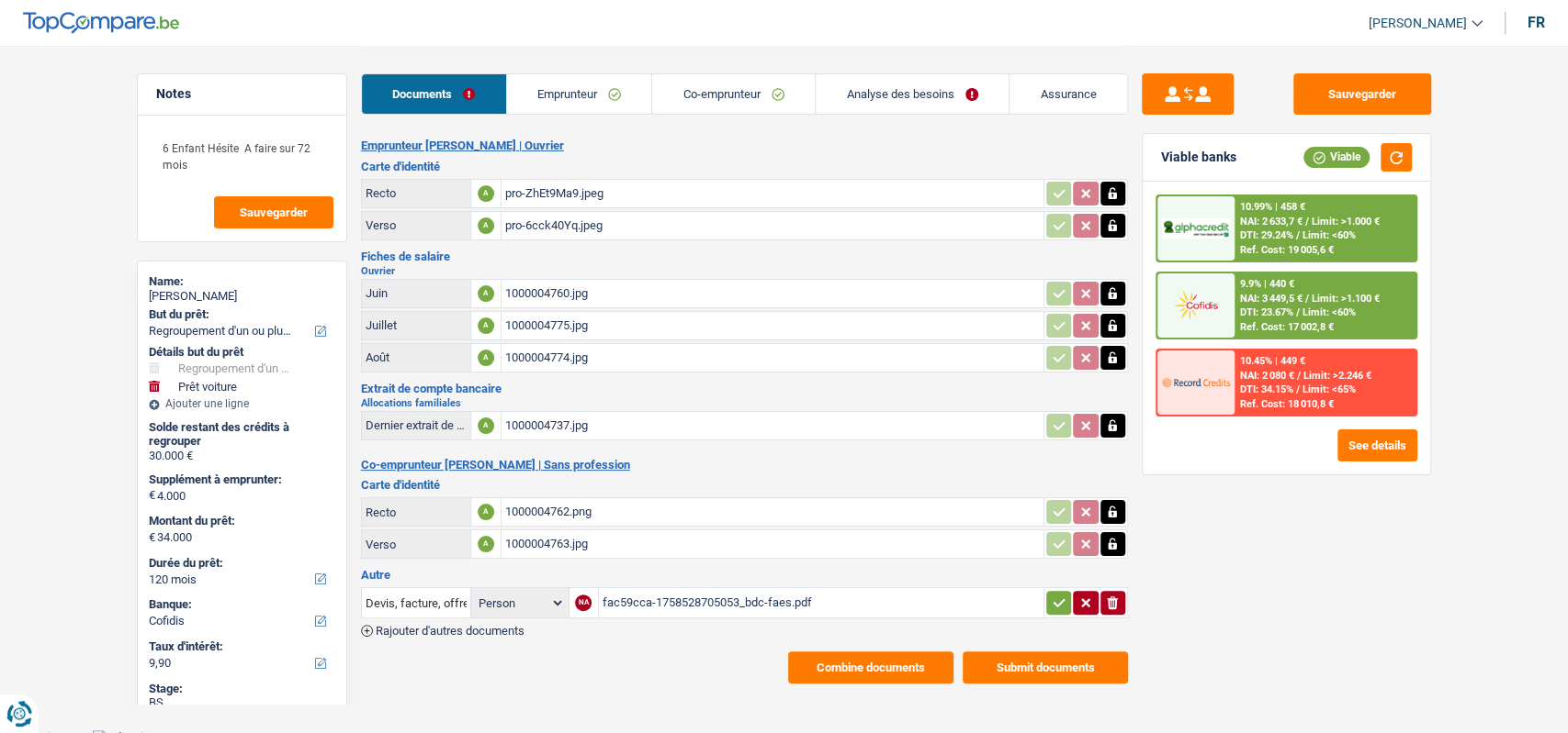
click at [795, 556] on div "fac59cca-1758528705053_bdc-faes.pdf" at bounding box center [821, 603] width 437 height 28
click at [921, 73] on li "Analyse des besoins" at bounding box center [912, 94] width 194 height 42
click at [907, 94] on link "Analyse des besoins" at bounding box center [912, 94] width 193 height 40
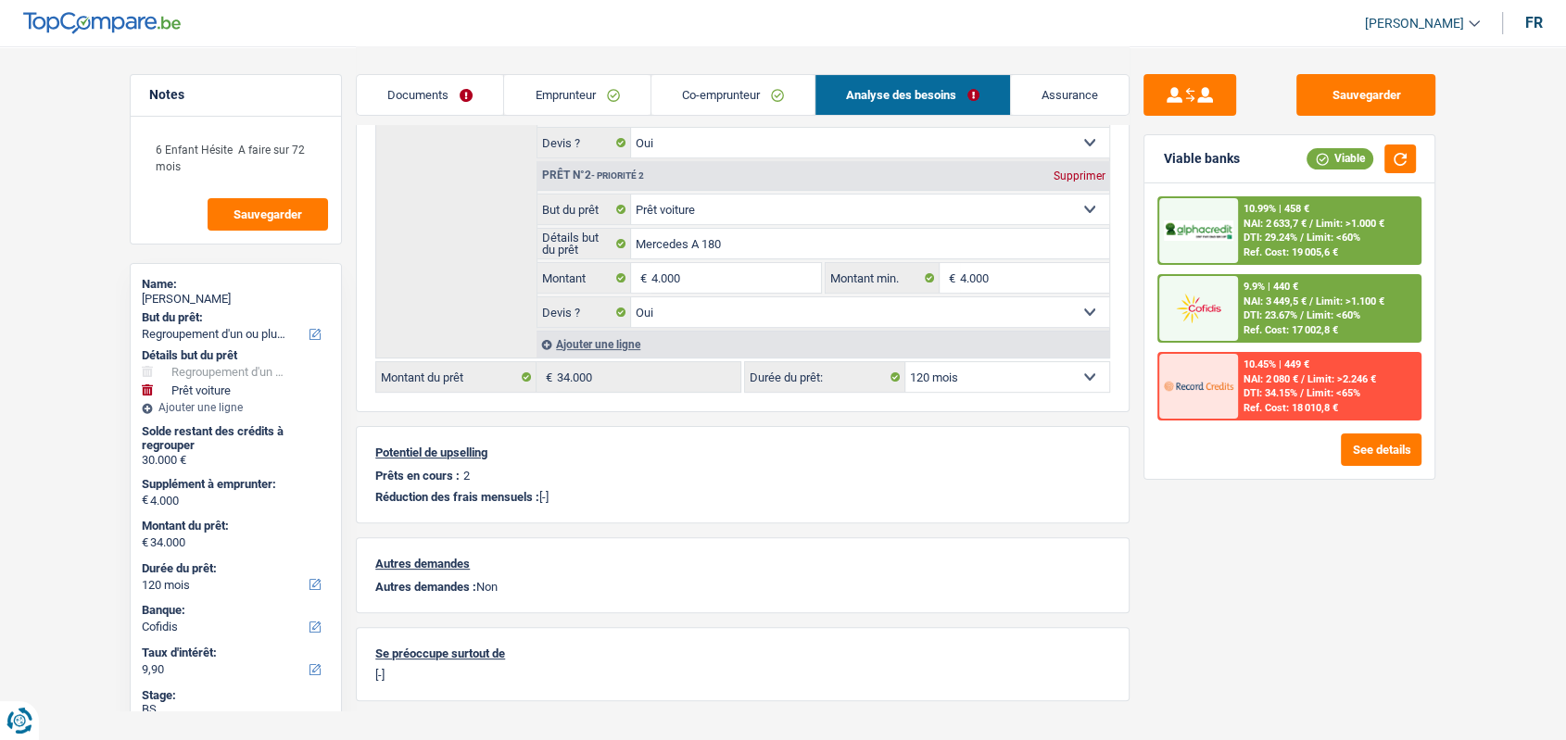
scroll to position [386, 0]
click at [606, 87] on link "Emprunteur" at bounding box center [576, 95] width 145 height 40
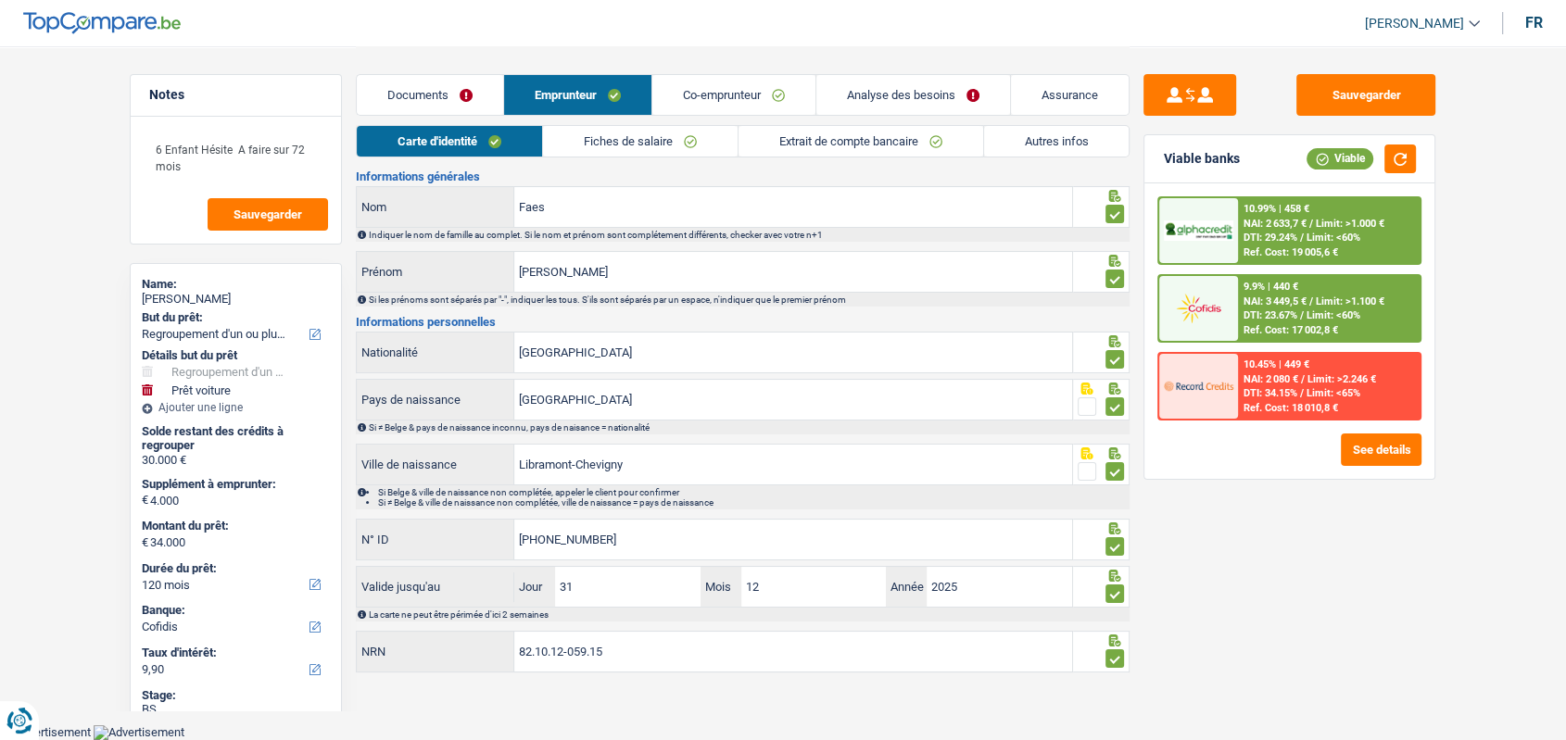
scroll to position [26, 0]
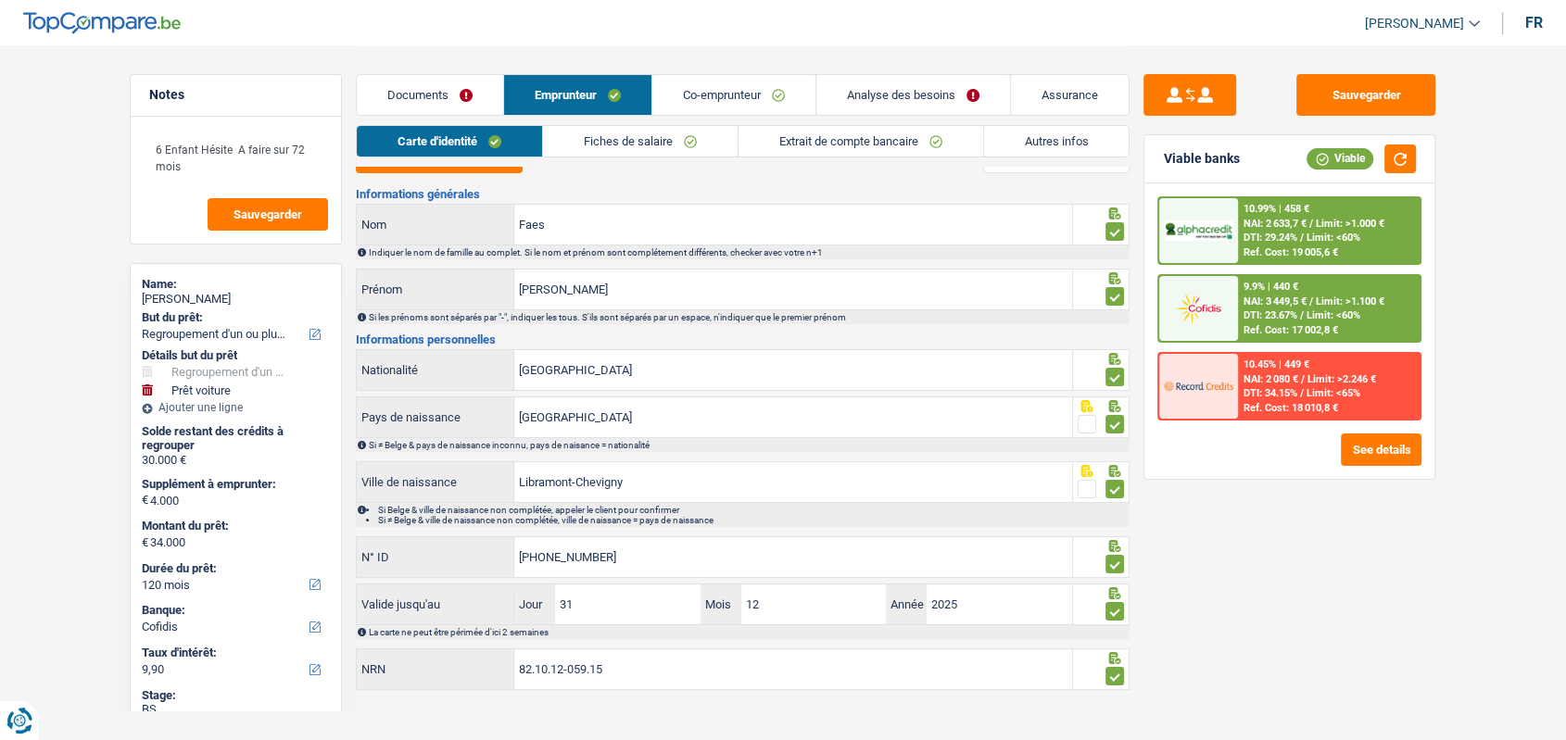
click at [990, 137] on link "Autres infos" at bounding box center [1056, 141] width 145 height 31
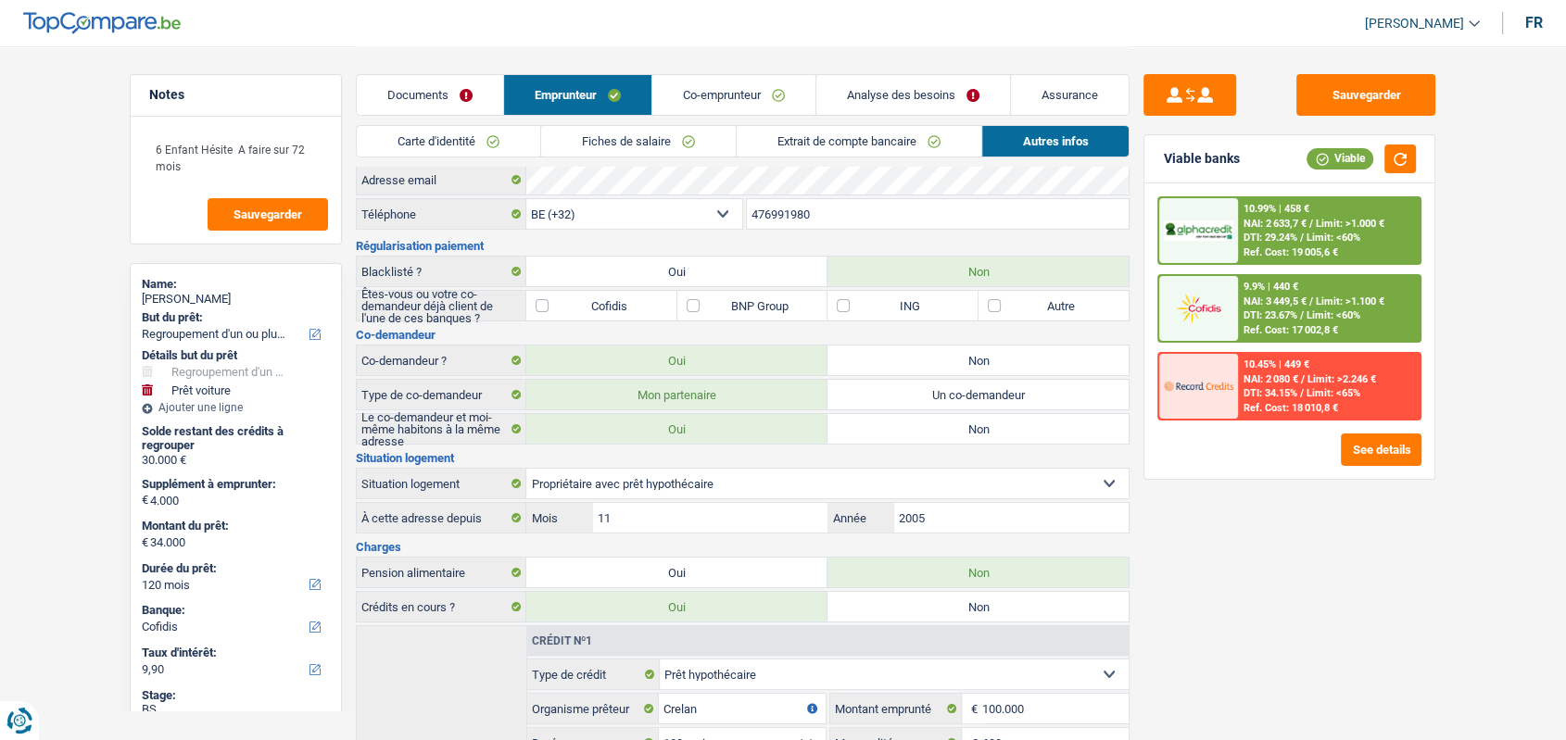
click at [920, 79] on link "Analyse des besoins" at bounding box center [913, 95] width 194 height 40
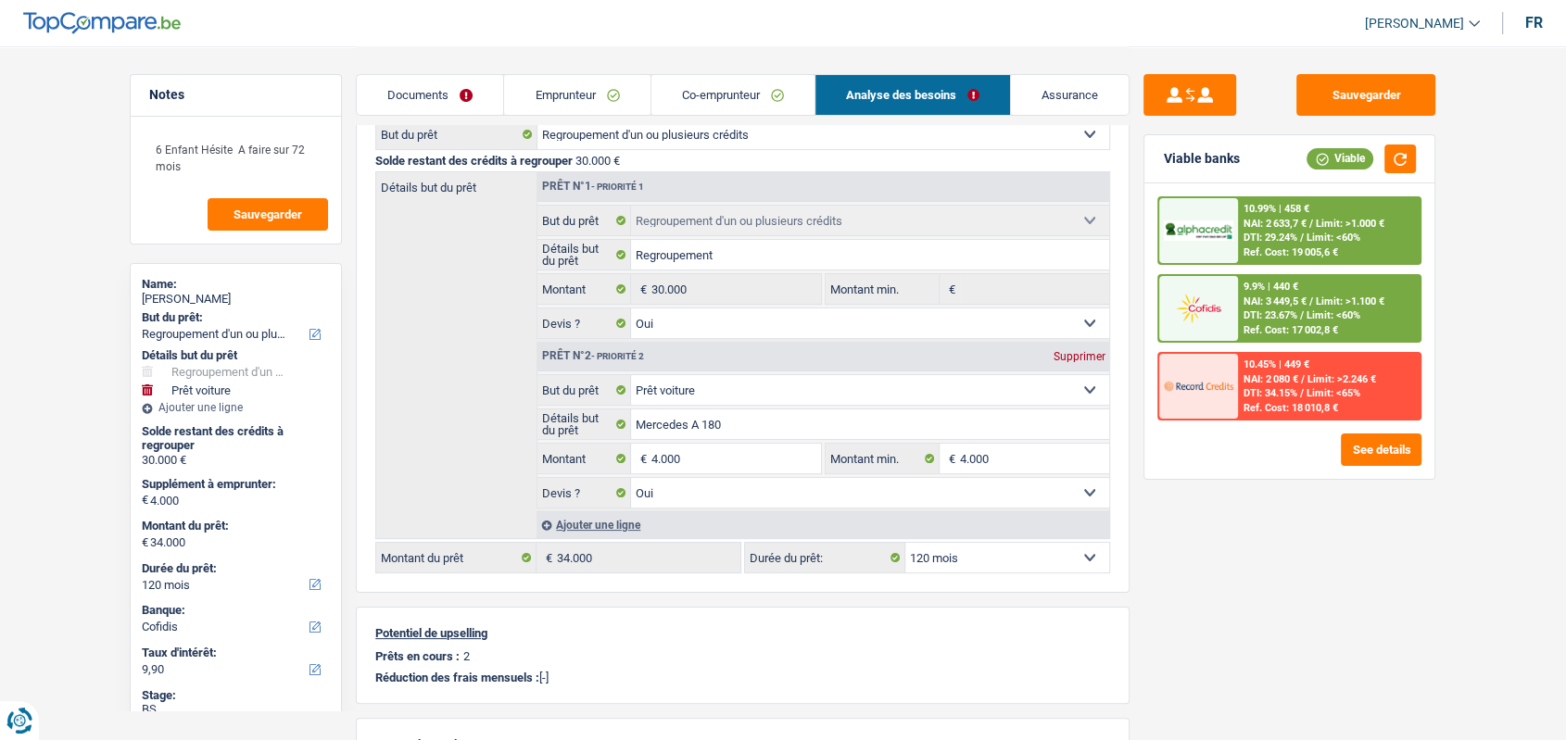
scroll to position [232, 0]
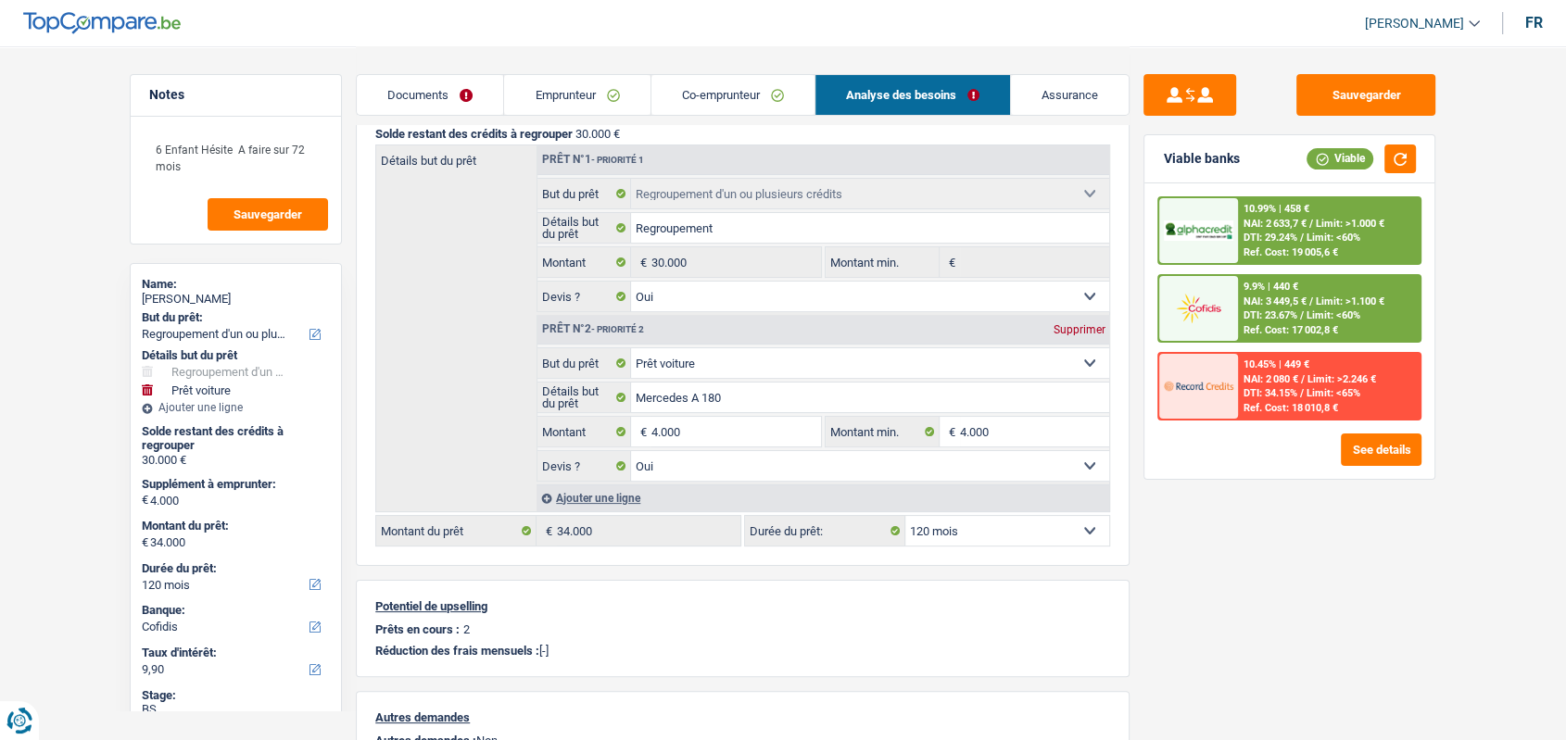
click at [559, 91] on link "Emprunteur" at bounding box center [576, 95] width 145 height 40
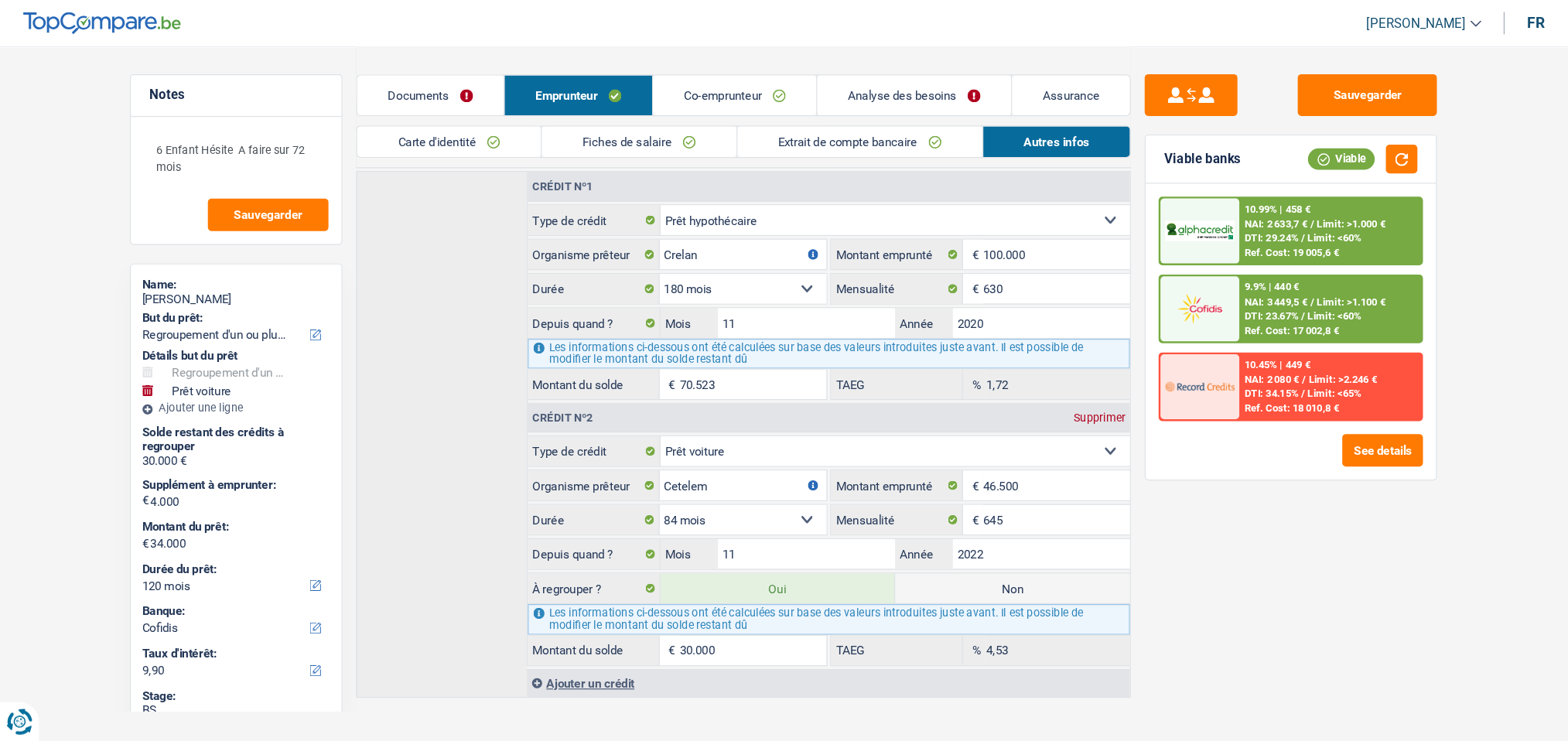
scroll to position [285, 0]
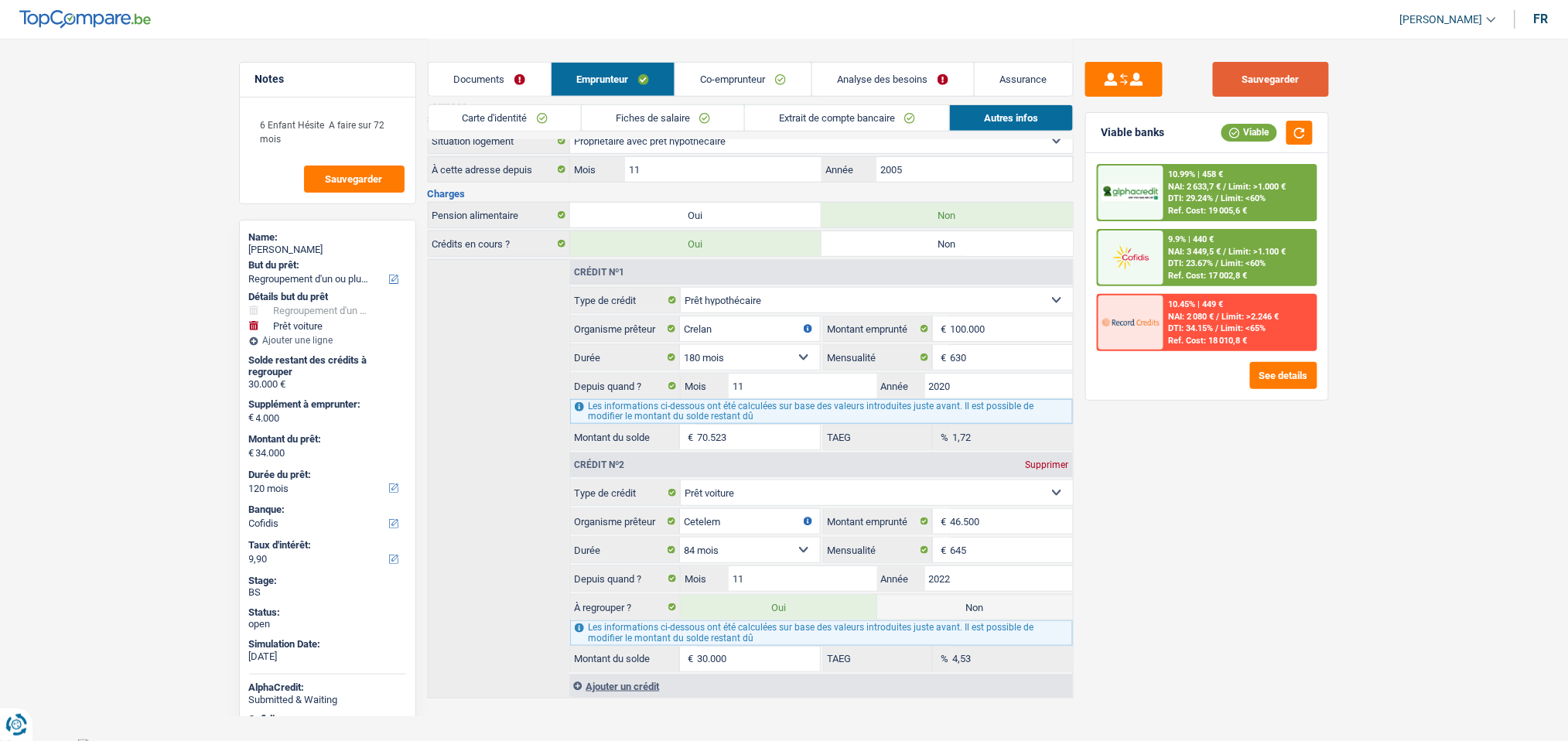
click at [1069, 73] on button "Sauvegarder" at bounding box center [1271, 79] width 116 height 35
click at [757, 70] on link "Co-emprunteur" at bounding box center [743, 79] width 136 height 33
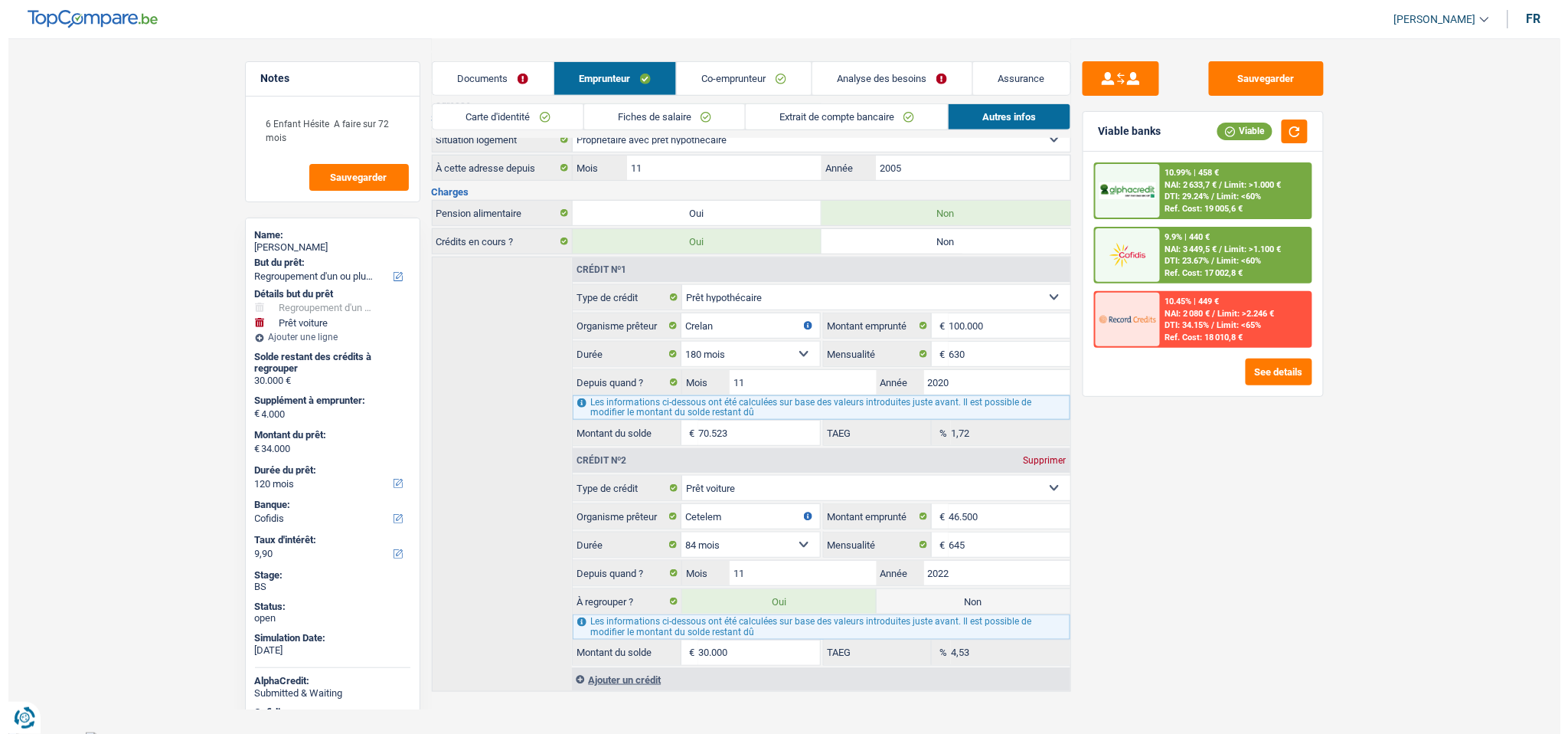
scroll to position [0, 0]
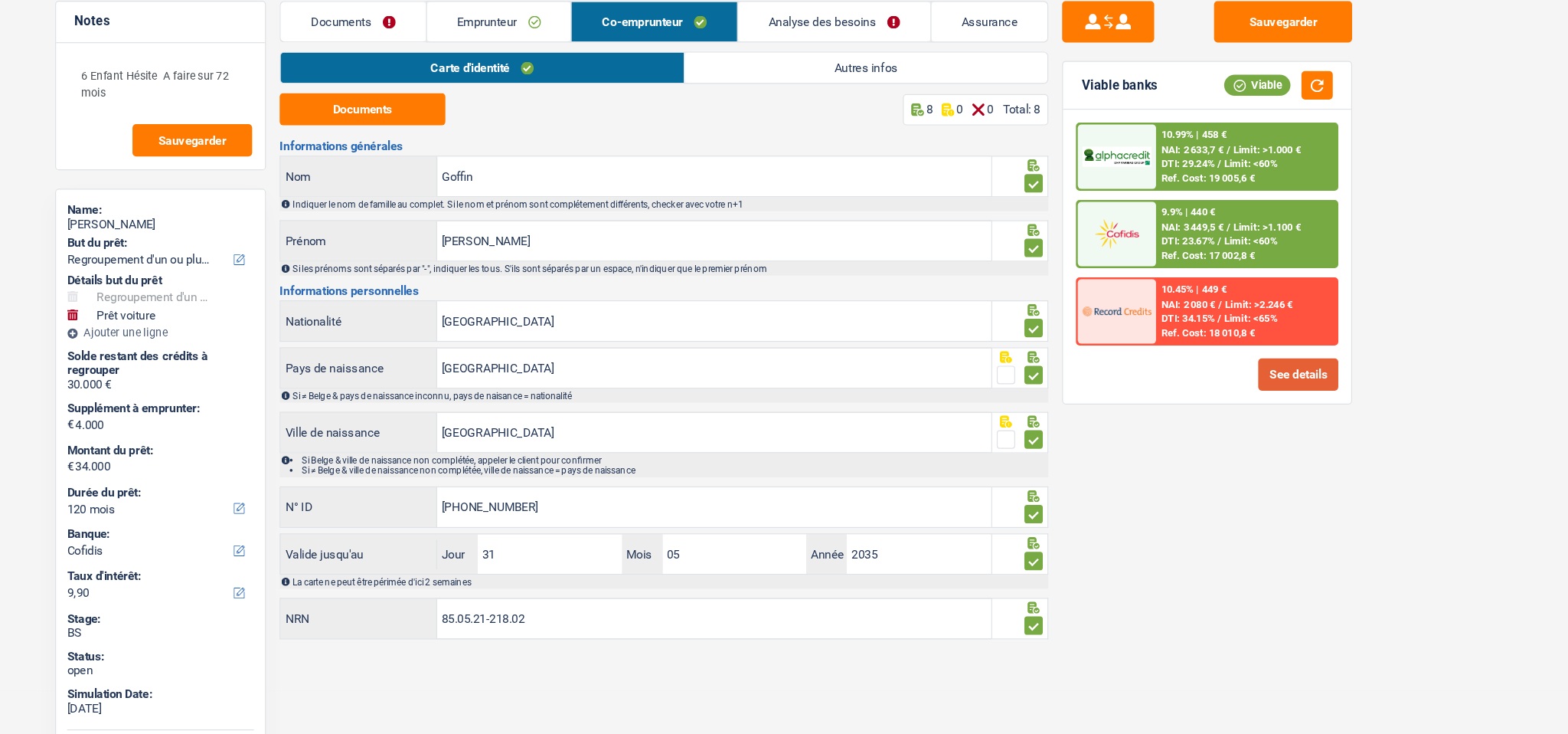
click at [1057, 369] on button "See details" at bounding box center [1278, 372] width 67 height 26
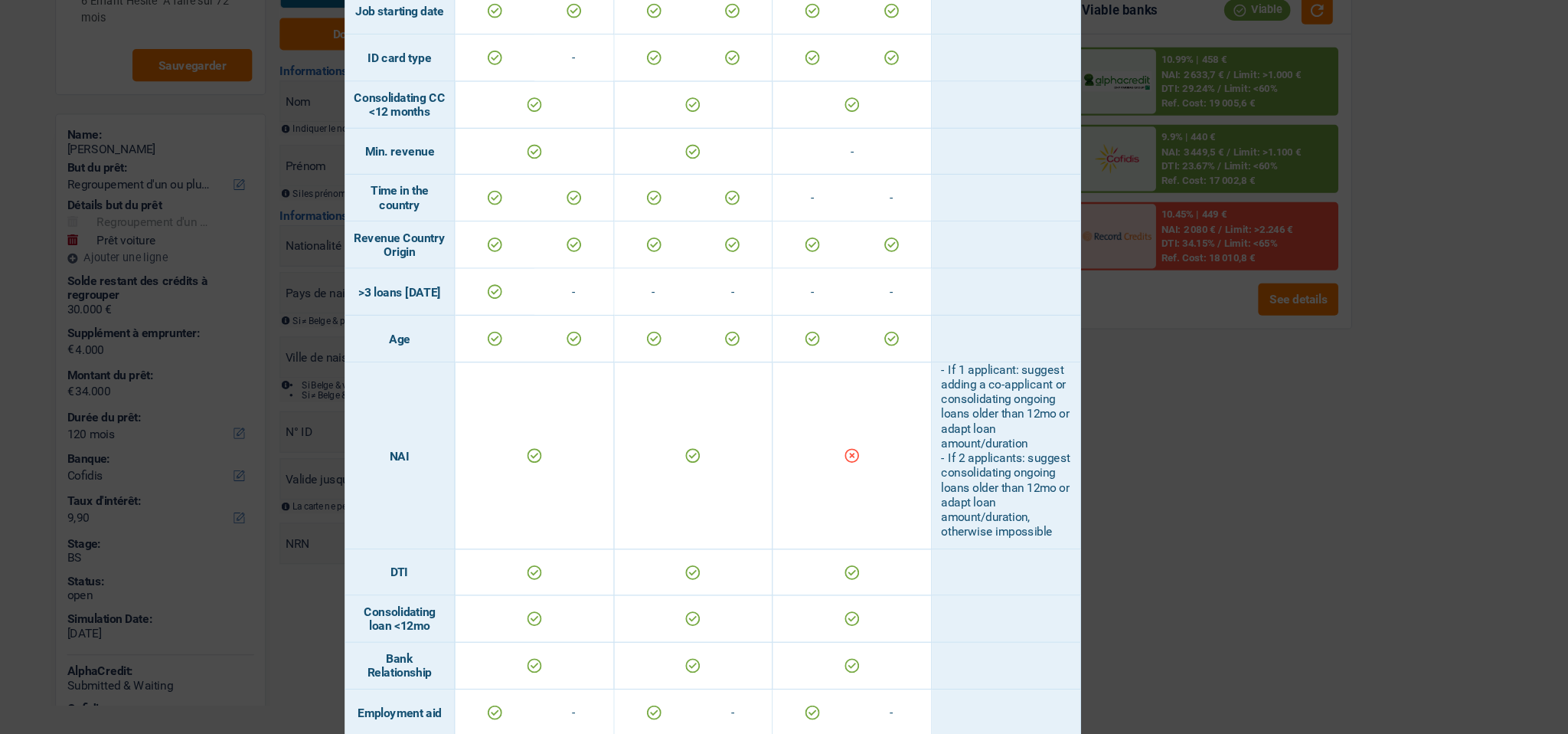
scroll to position [266, 0]
click at [1057, 460] on div "Banks conditions × Banques Solutions potentielles Revenus / Charges 3.722 € / 1…" at bounding box center [784, 367] width 1568 height 734
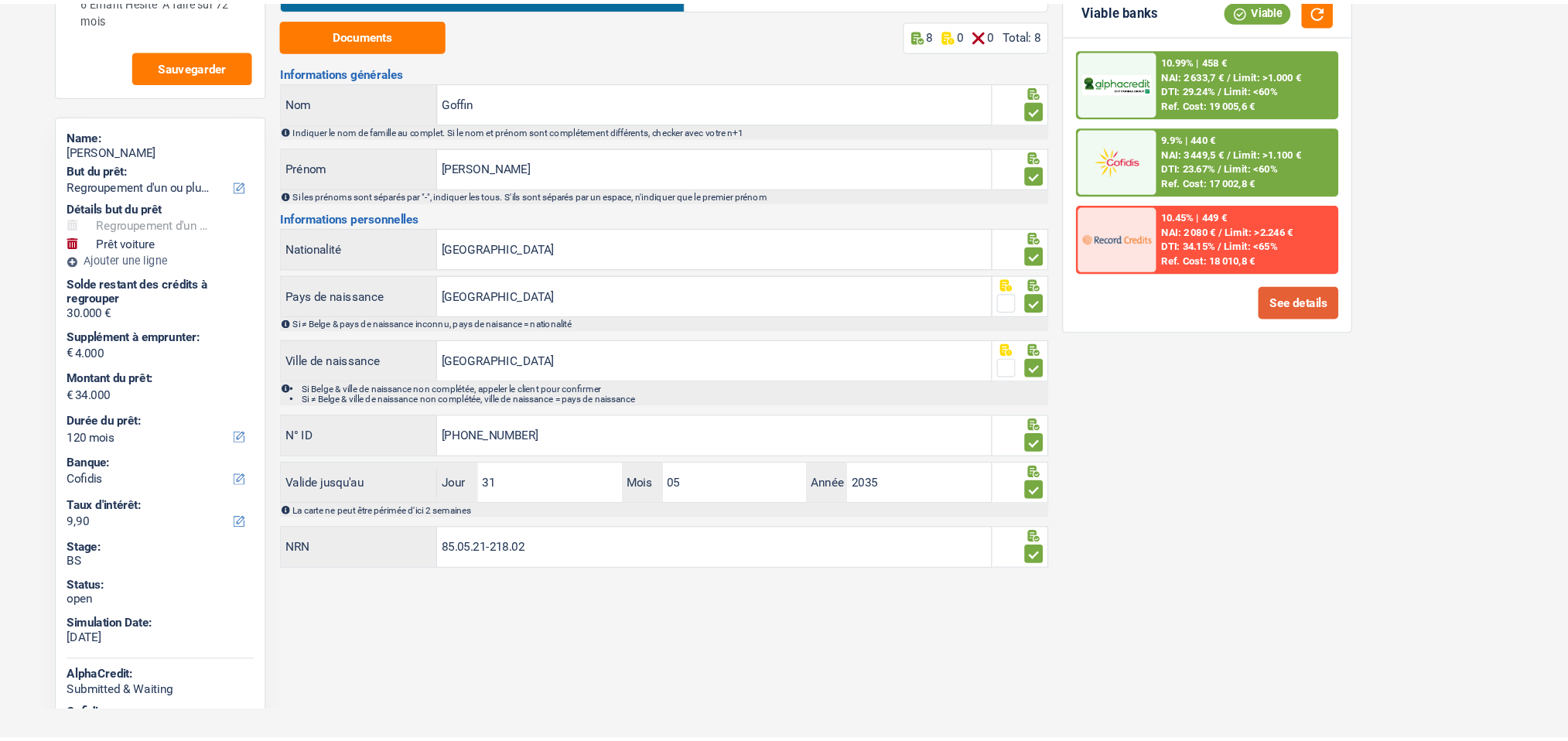
scroll to position [0, 0]
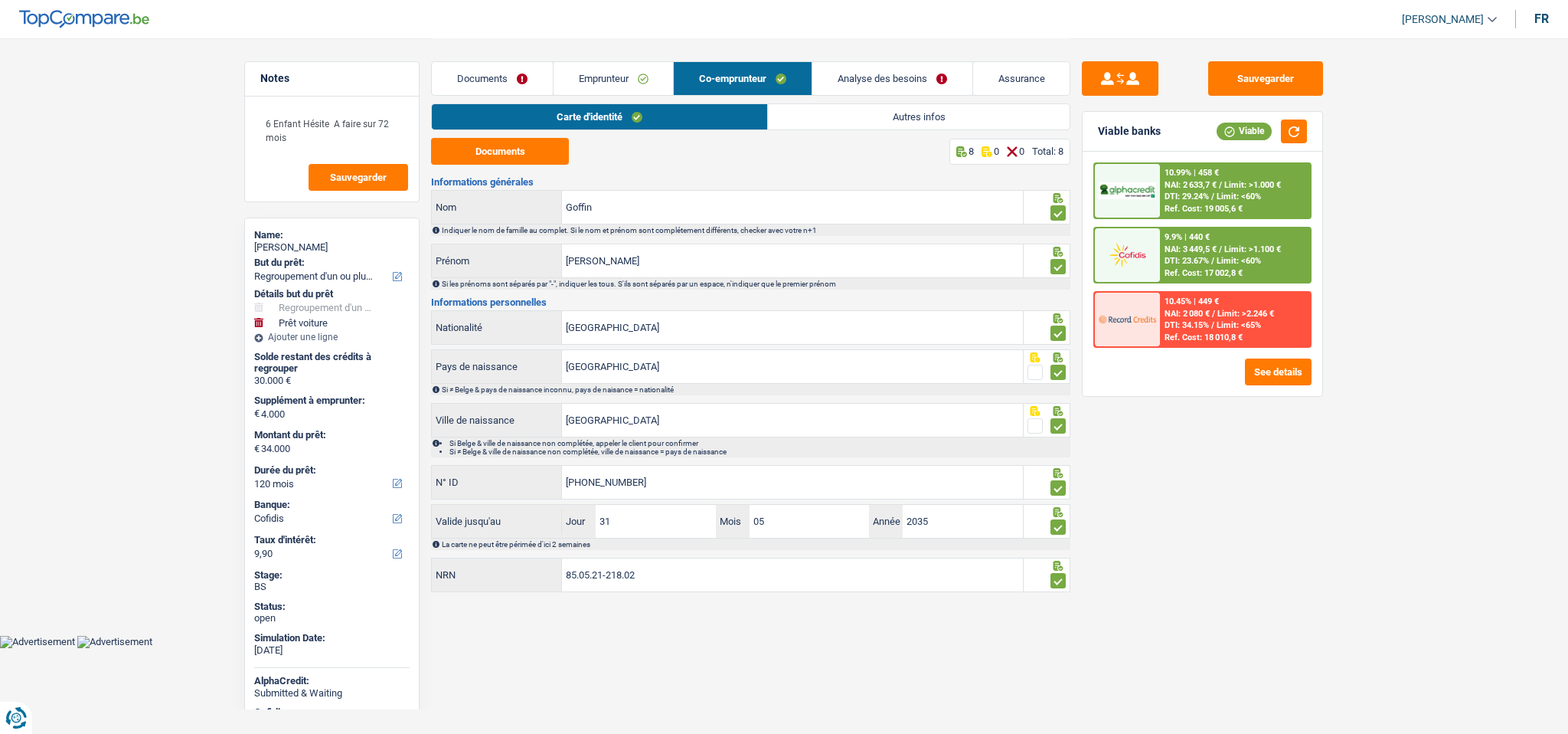
click at [626, 78] on link "Emprunteur" at bounding box center [613, 79] width 120 height 33
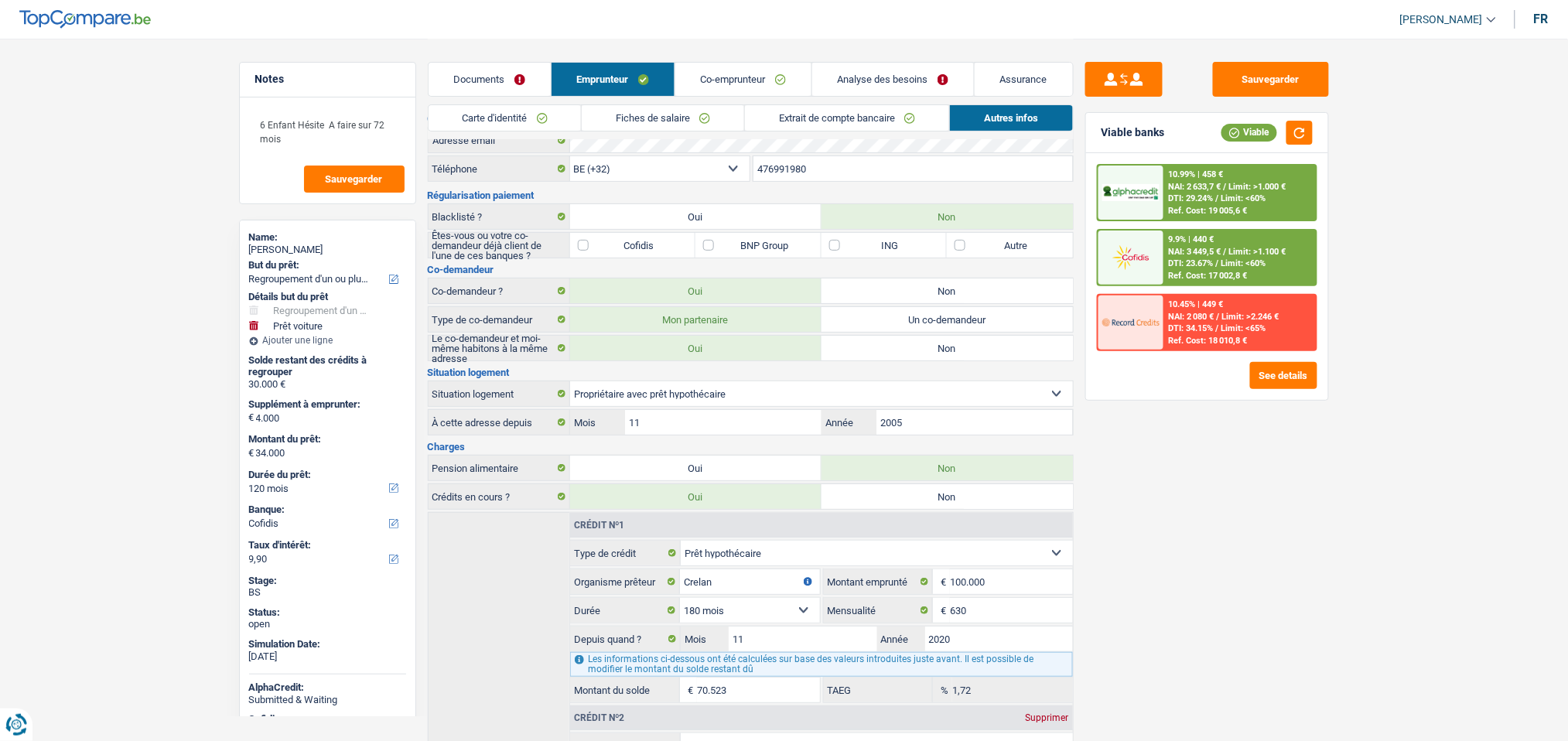
scroll to position [33, 0]
click at [875, 60] on div "Documents Emprunteur Co-emprunteur Analyse des besoins Assurance" at bounding box center [751, 71] width 646 height 66
click at [880, 68] on link "Analyse des besoins" at bounding box center [893, 79] width 162 height 33
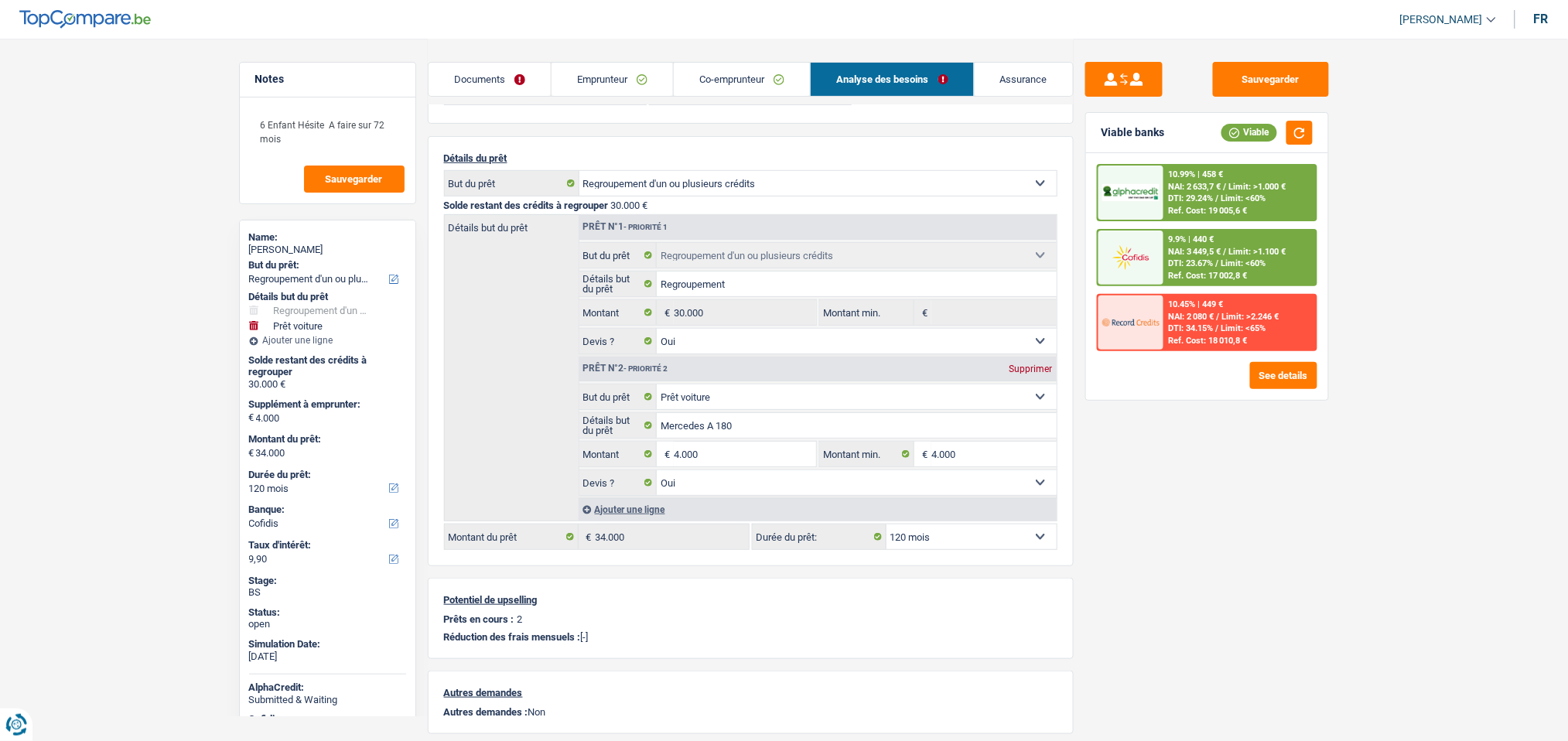
scroll to position [103, 0]
click at [630, 63] on link "Emprunteur" at bounding box center [612, 79] width 121 height 33
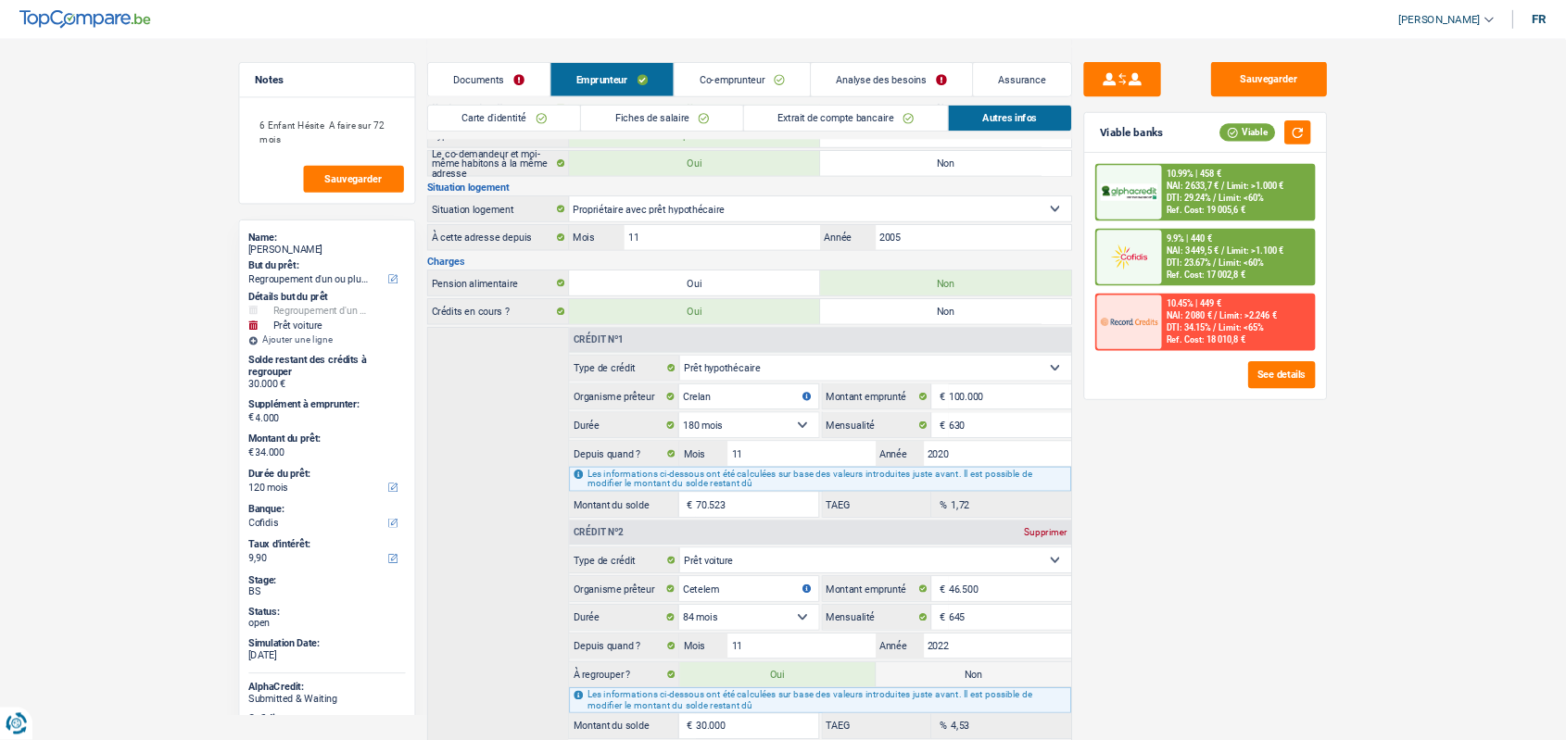
scroll to position [217, 0]
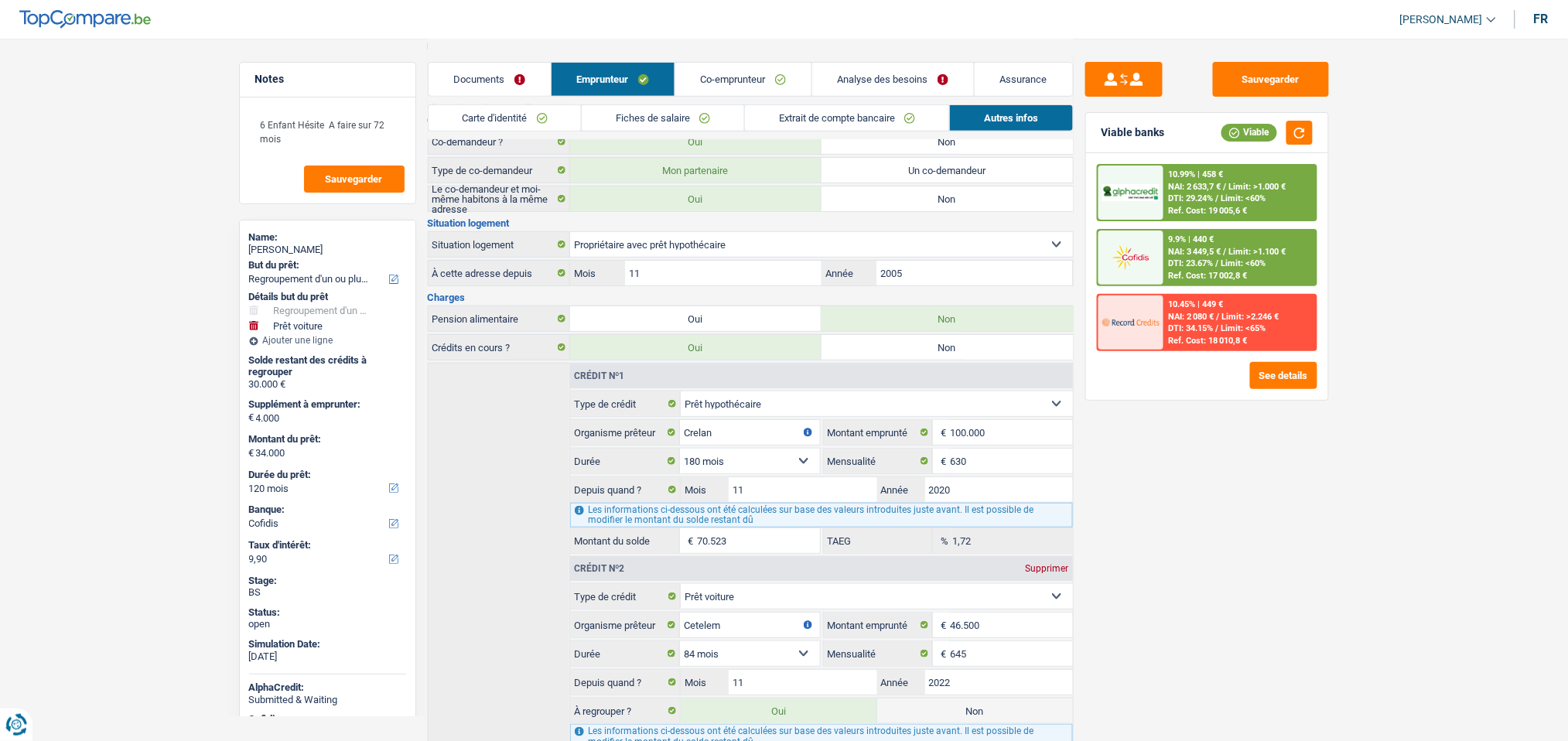
click at [74, 194] on main "Notes 6 Enfant Hésite A faire sur 72 mois Sauvegarder Name: Michaël Faes But du…" at bounding box center [784, 330] width 1568 height 1024
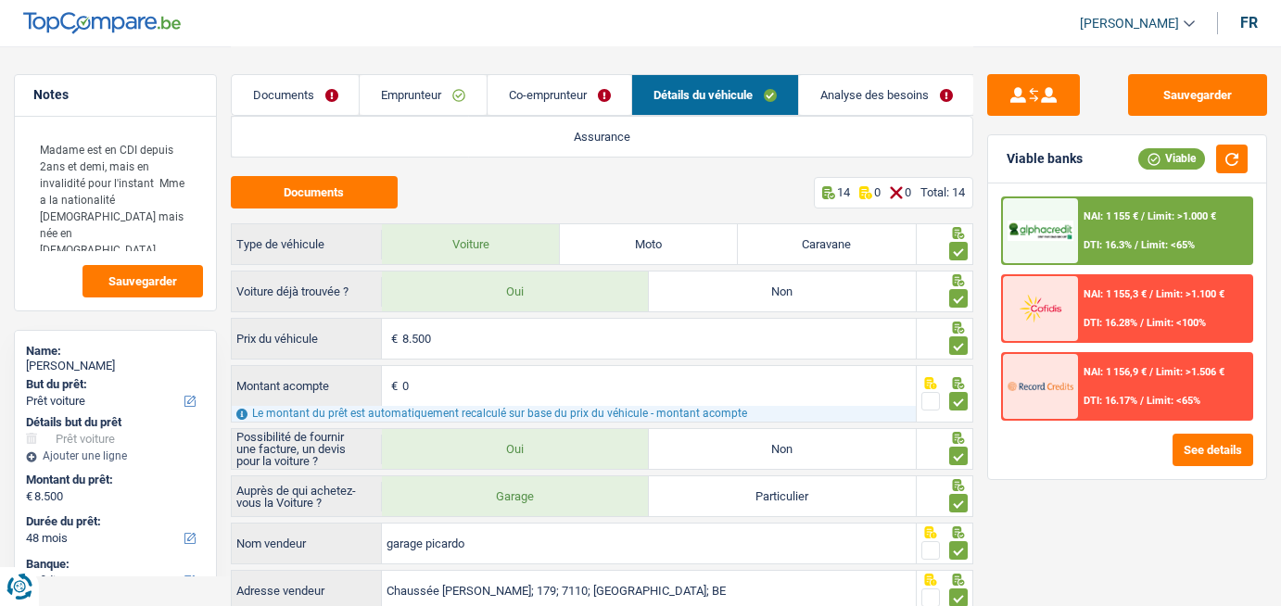
select select "car"
select select "48"
select select "cofidis"
select select "48"
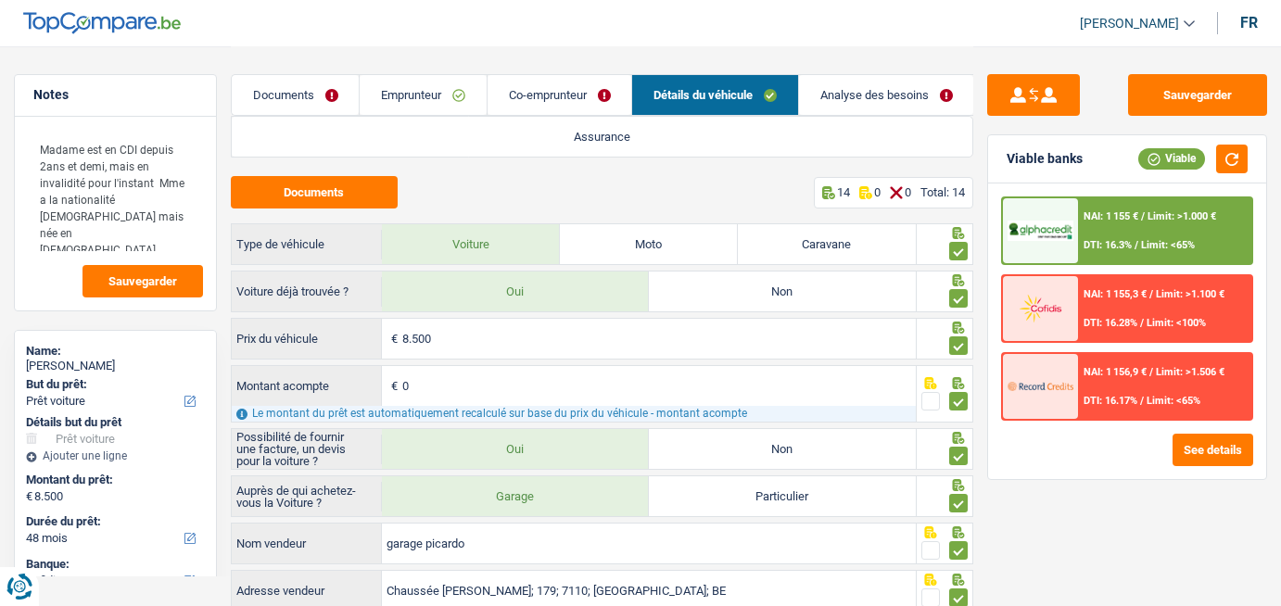
select select "48"
select select "car"
select select "yes"
select select "48"
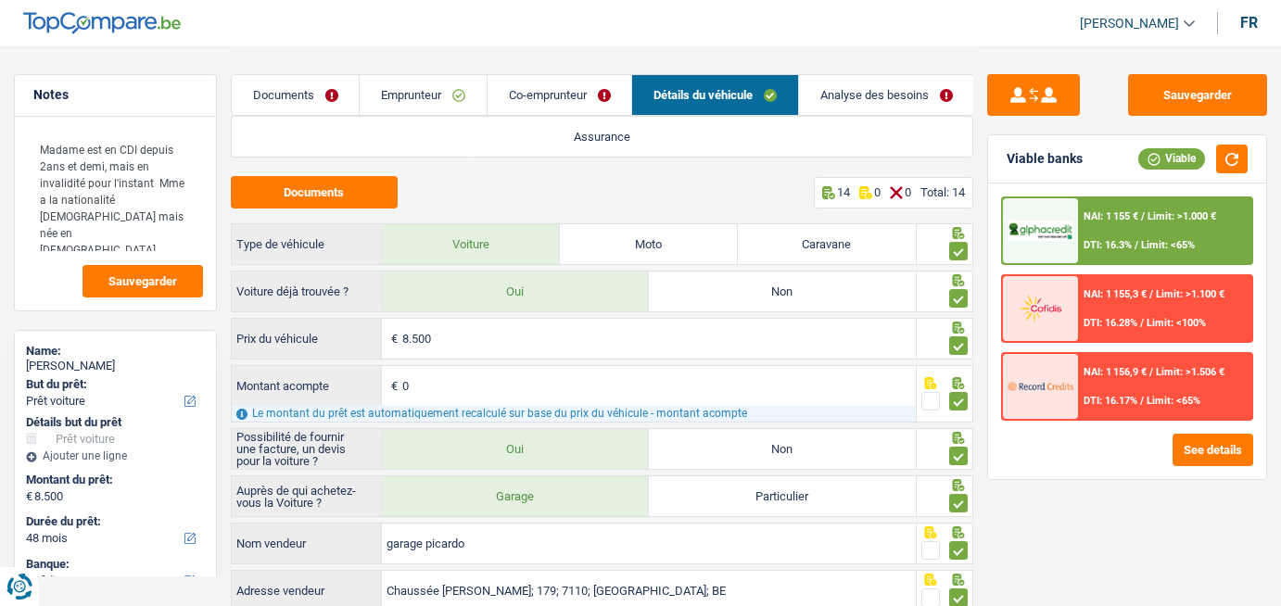
scroll to position [349, 0]
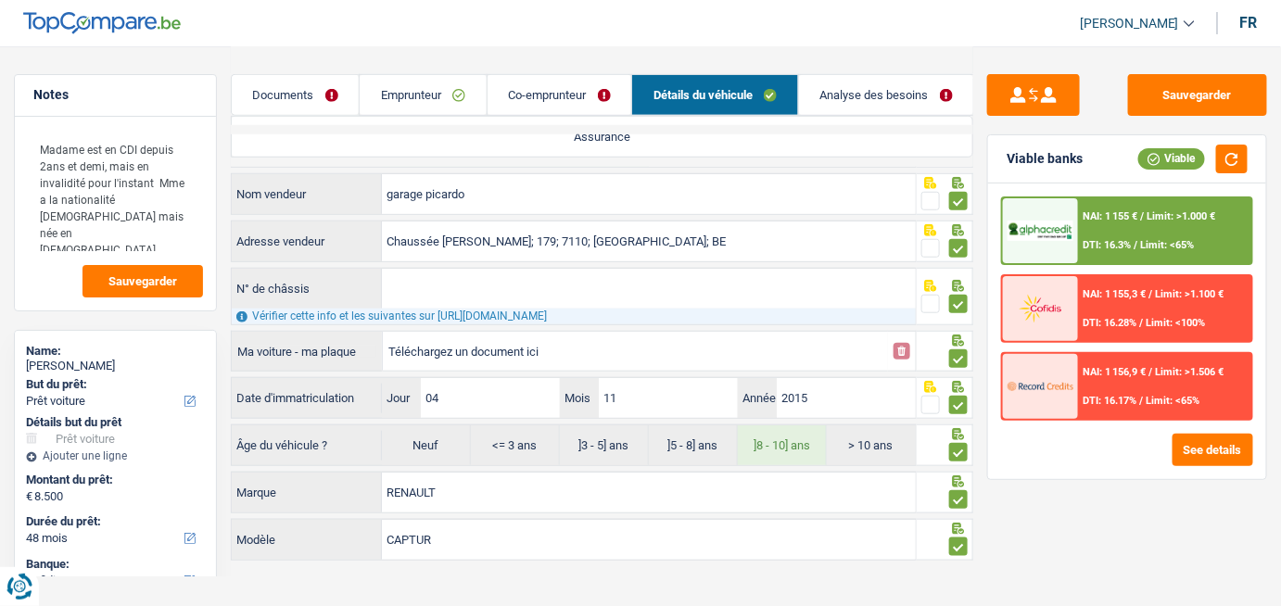
click at [876, 81] on link "Analyse des besoins" at bounding box center [886, 95] width 175 height 40
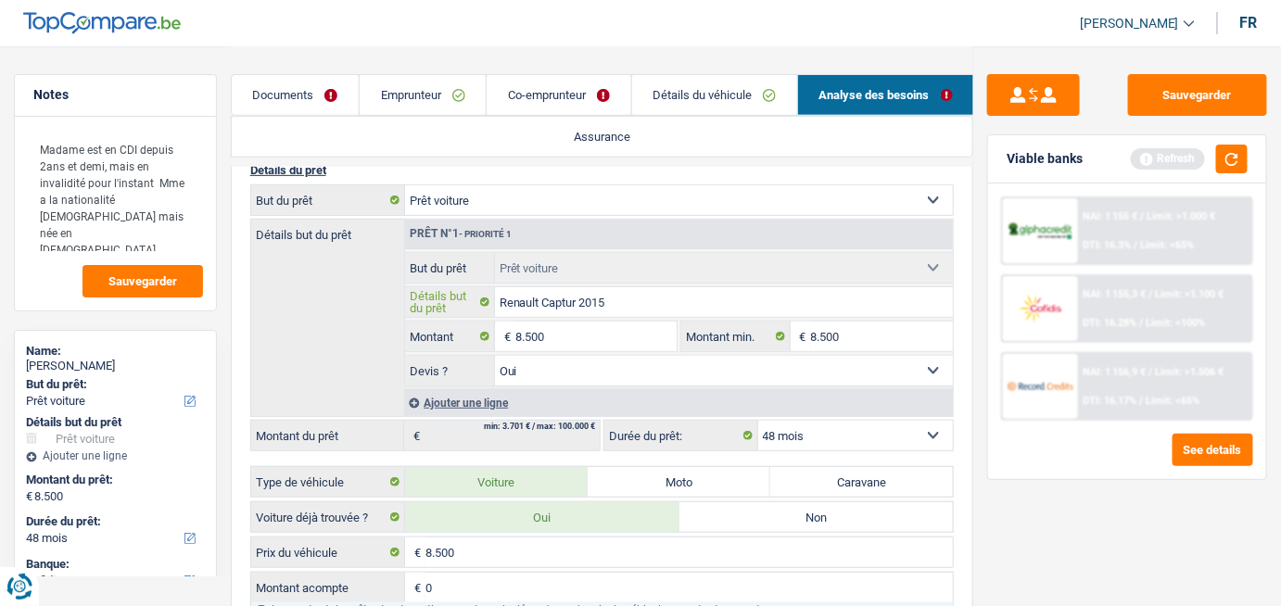
scroll to position [687, 0]
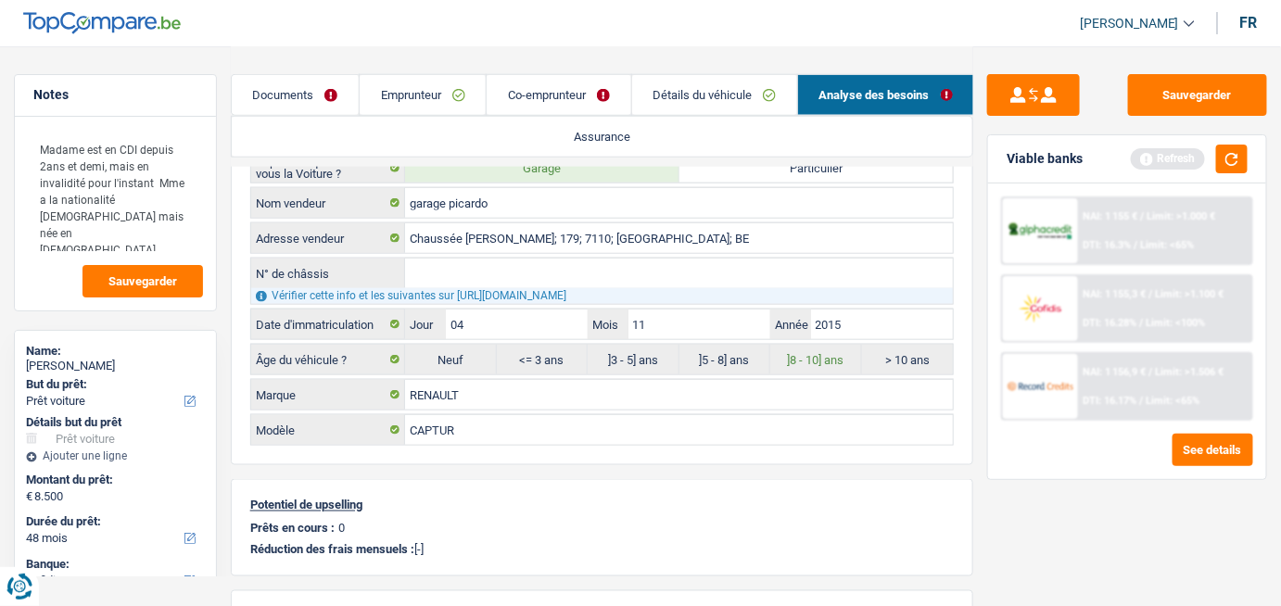
click at [570, 96] on link "Co-emprunteur" at bounding box center [559, 95] width 144 height 40
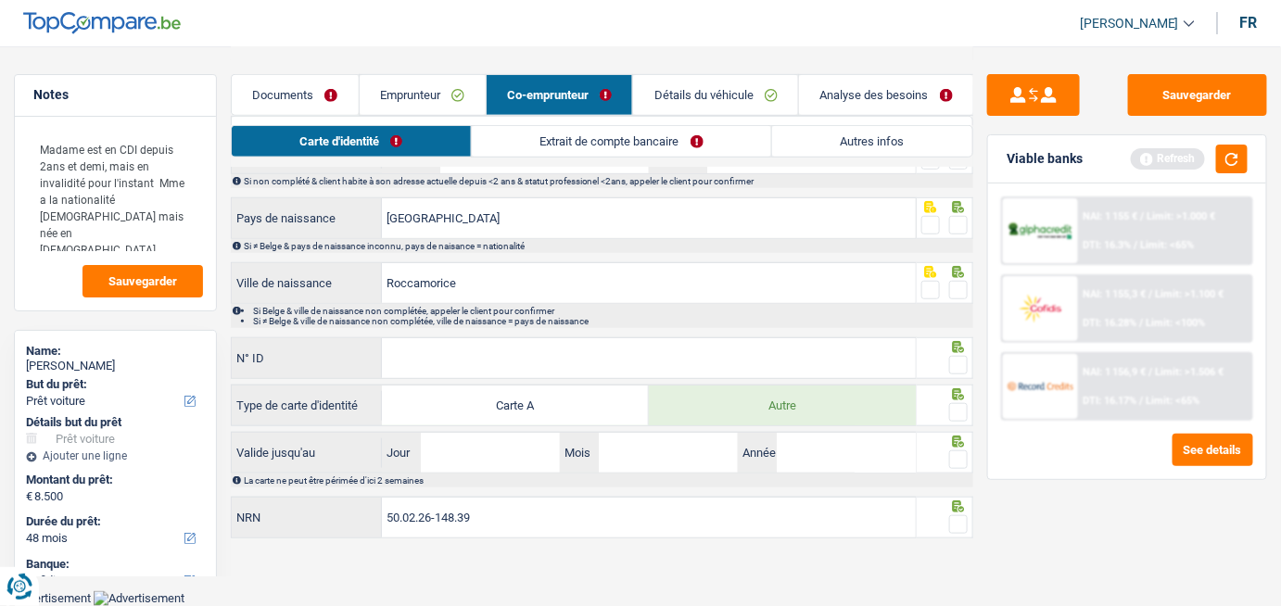
scroll to position [311, 0]
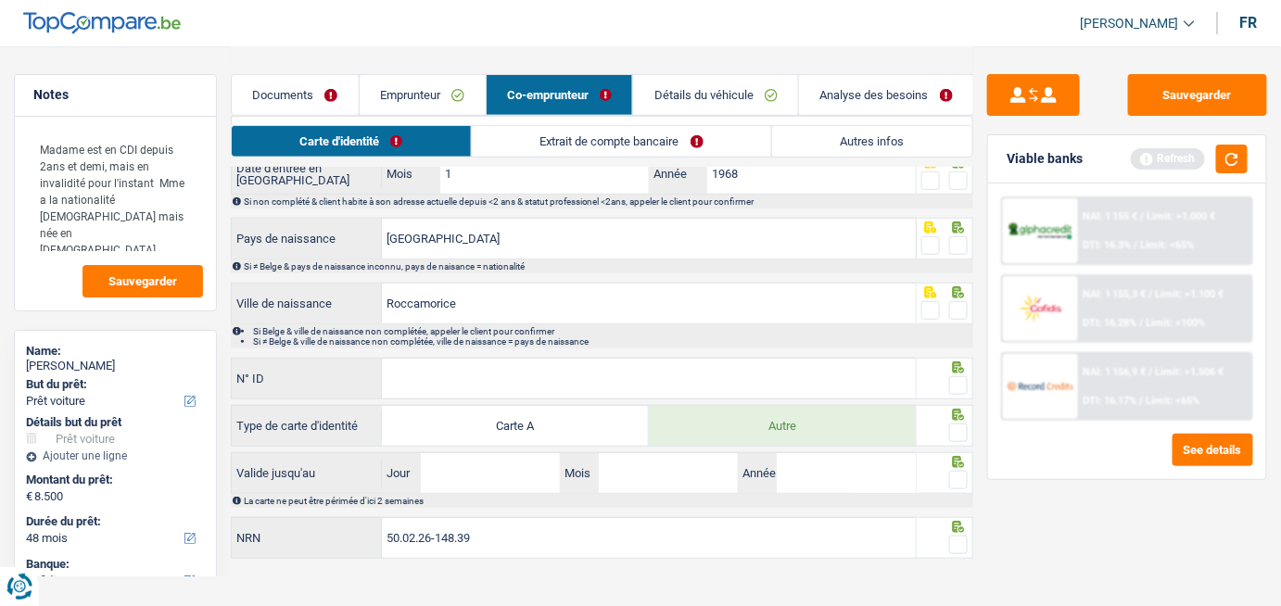
click at [909, 136] on link "Autres infos" at bounding box center [872, 141] width 200 height 31
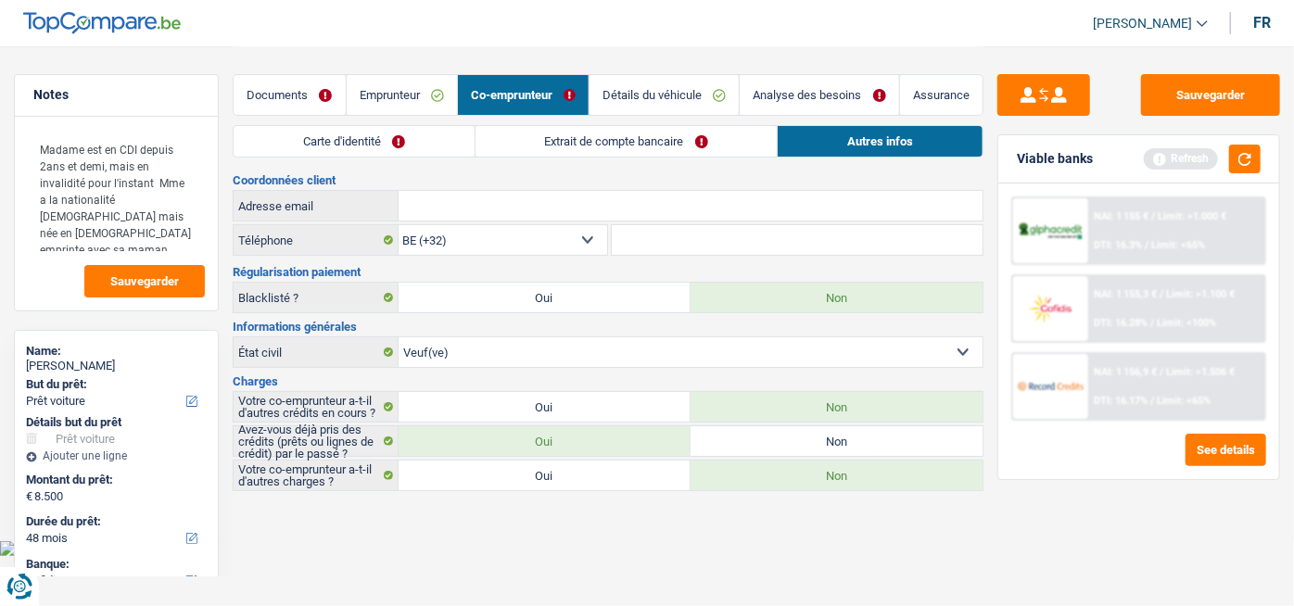
click at [720, 88] on link "Détails du véhicule" at bounding box center [663, 95] width 149 height 40
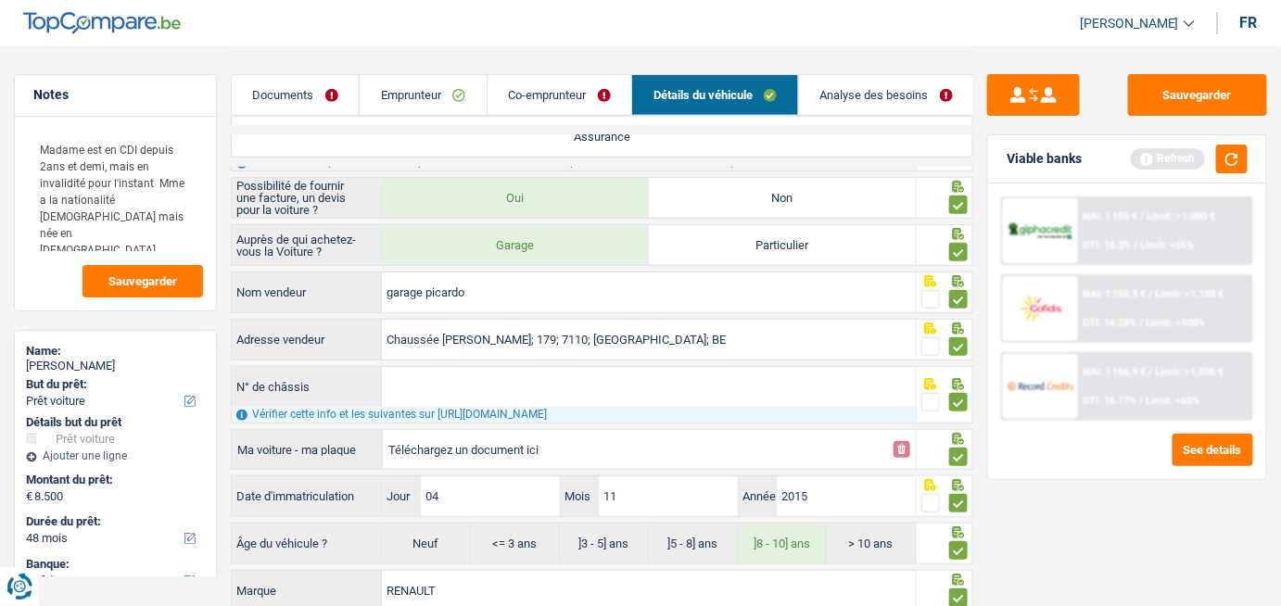
scroll to position [349, 0]
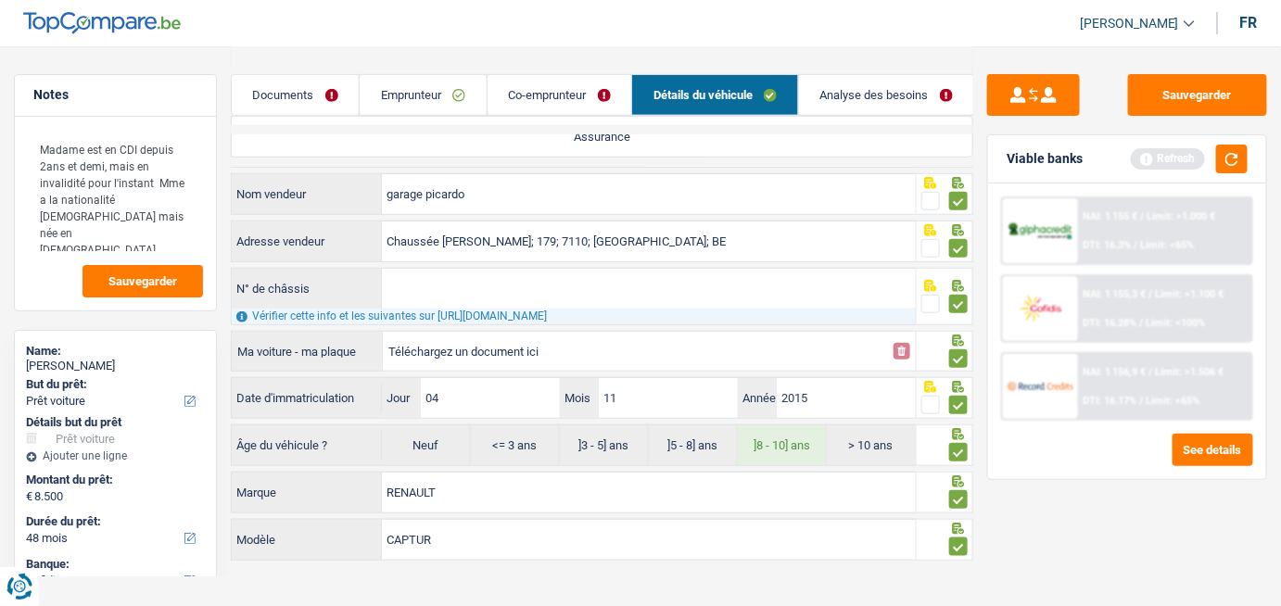
click at [316, 95] on link "Documents" at bounding box center [296, 95] width 128 height 40
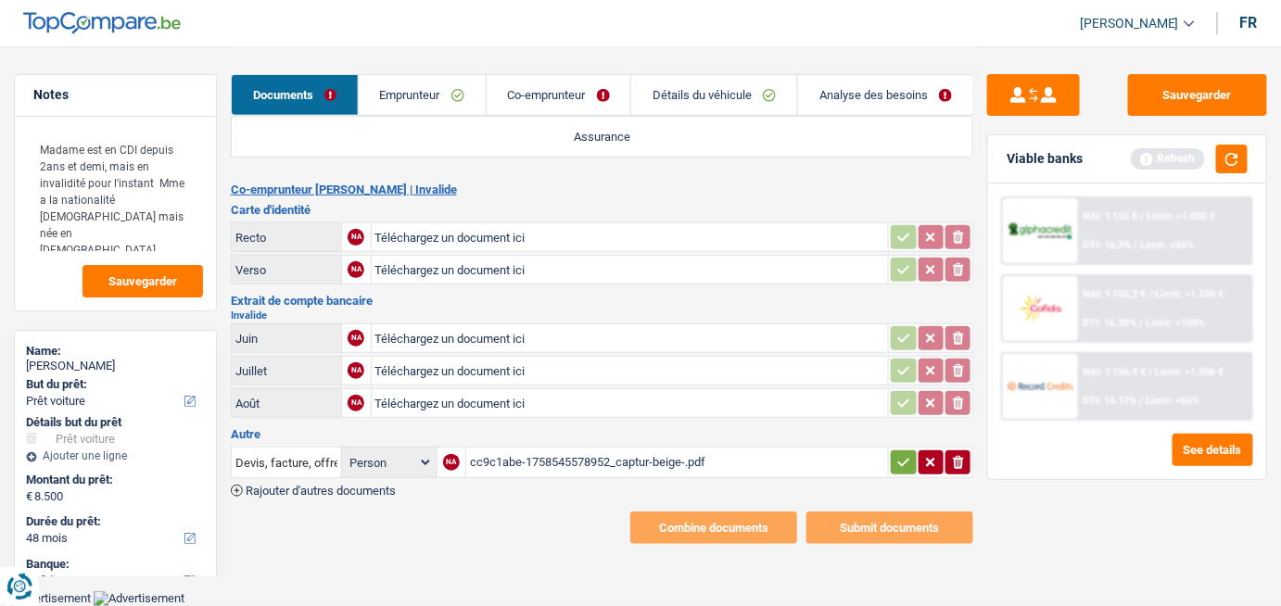
scroll to position [230, 0]
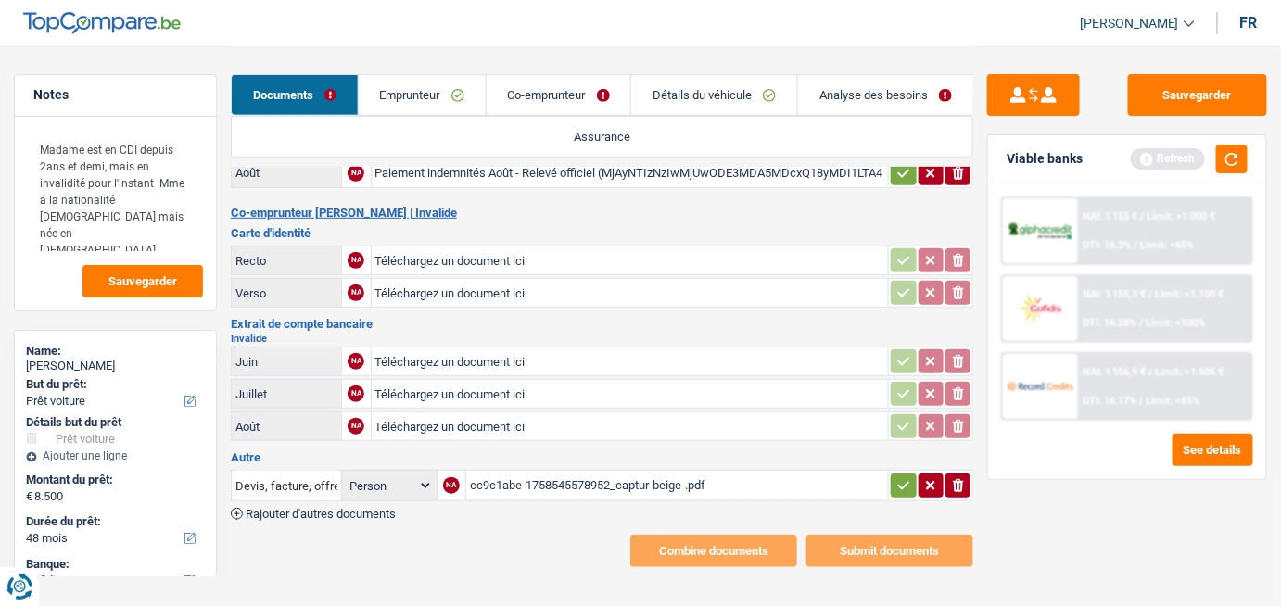
click at [699, 475] on div "cc9c1abe-1758545578952_captur-beige-.pdf" at bounding box center [677, 486] width 414 height 28
click at [714, 91] on link "Détails du véhicule" at bounding box center [714, 95] width 166 height 40
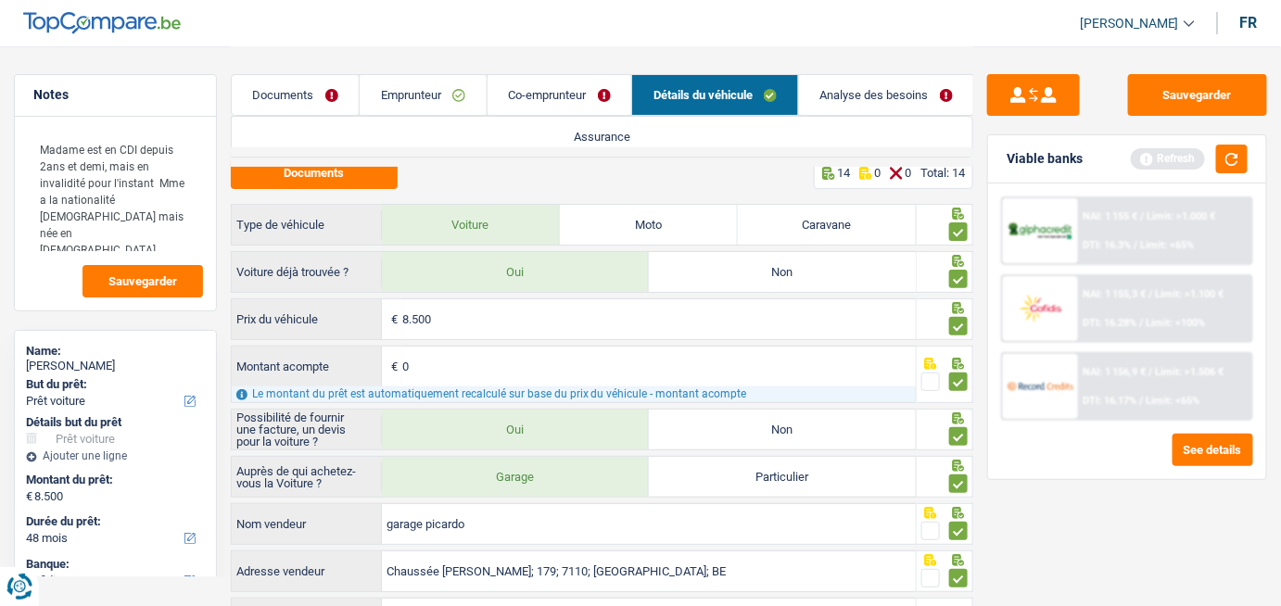
scroll to position [0, 0]
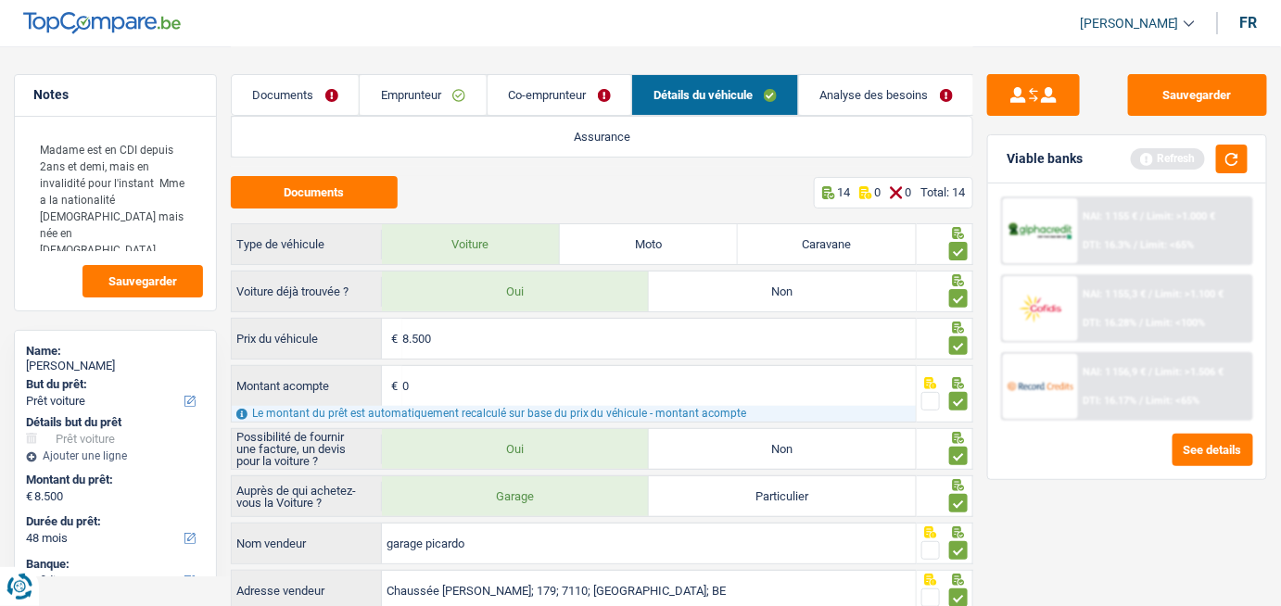
click at [840, 91] on link "Analyse des besoins" at bounding box center [886, 95] width 175 height 40
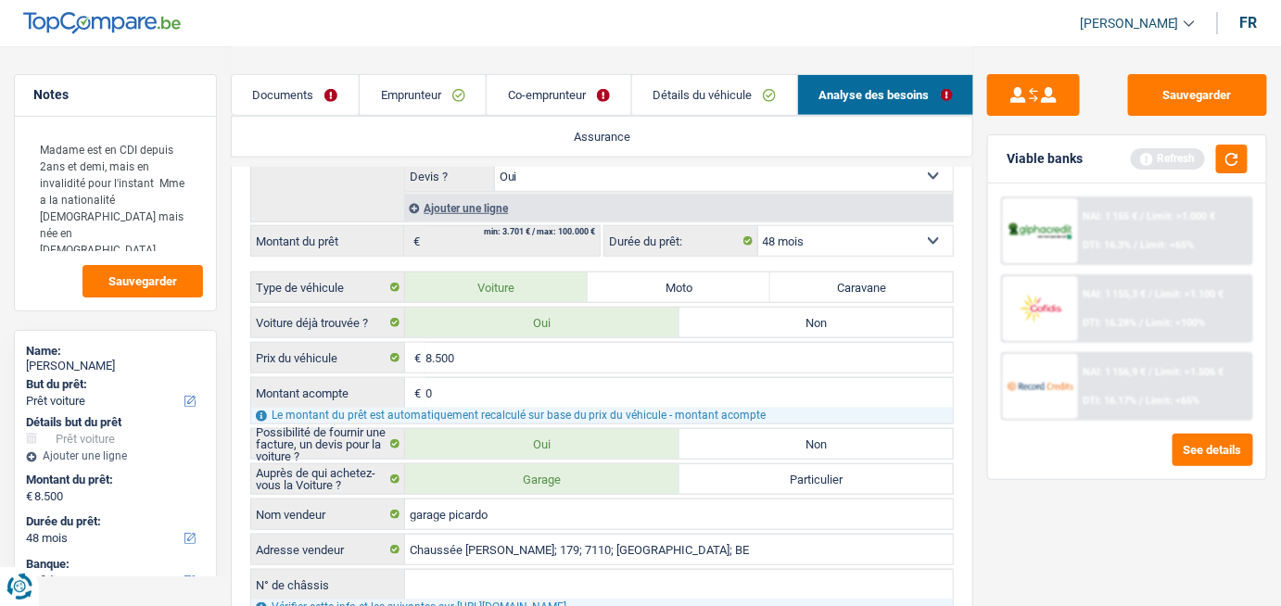
scroll to position [505, 0]
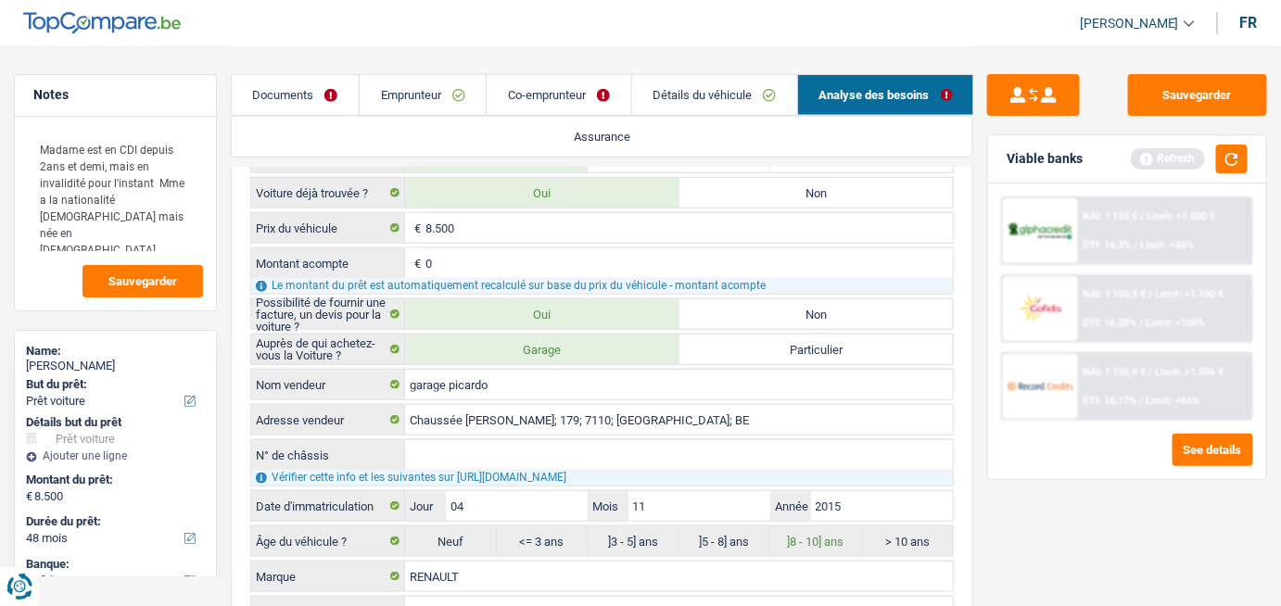
drag, startPoint x: 434, startPoint y: 256, endPoint x: 414, endPoint y: 251, distance: 20.0
click at [414, 251] on div "0 € Montant acompte" at bounding box center [602, 263] width 702 height 30
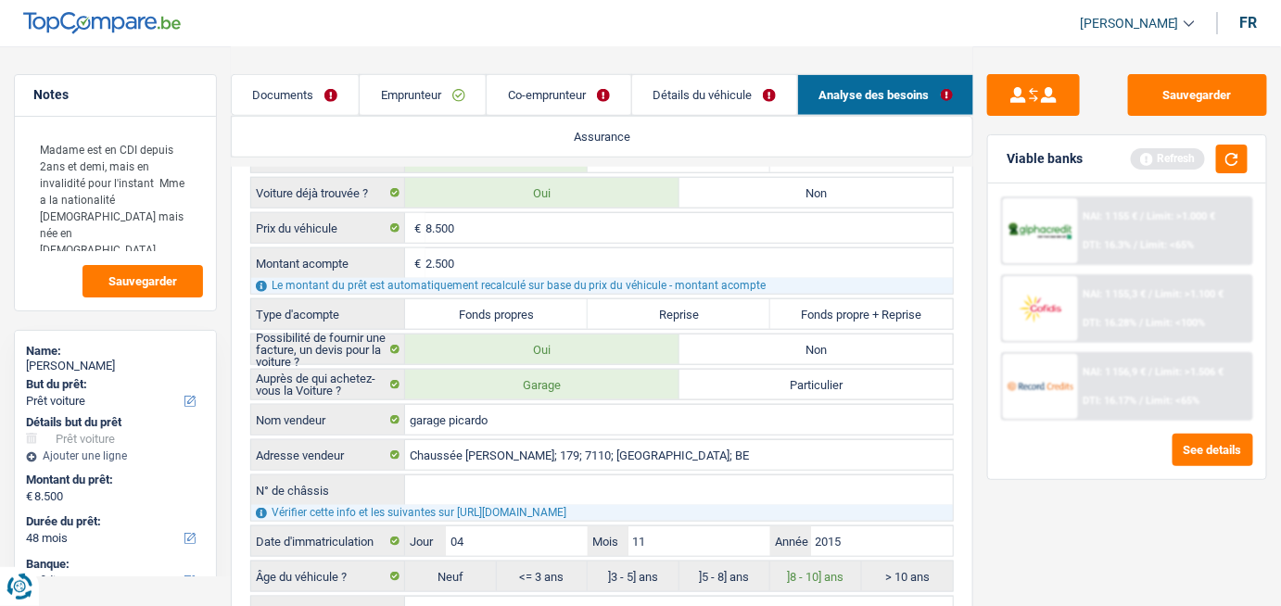
type input "2.500"
click at [437, 306] on label "Fonds propres" at bounding box center [496, 314] width 183 height 30
click at [437, 306] on input "Fonds propres" at bounding box center [496, 314] width 183 height 30
radio input "true"
type input "6.000"
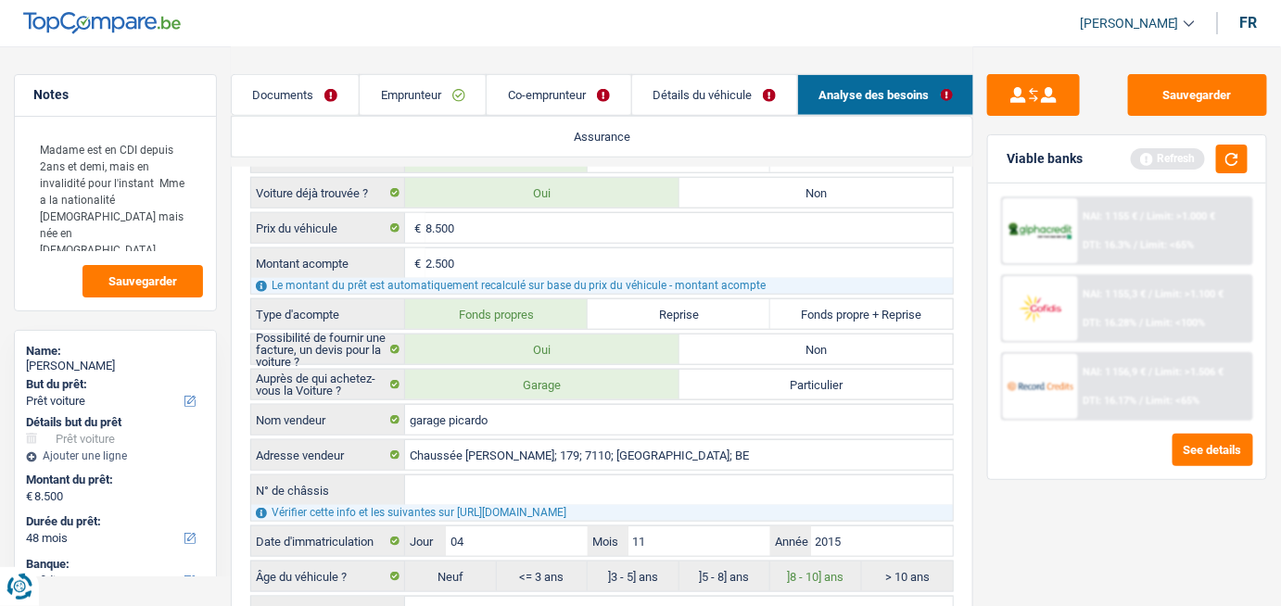
select select "42"
type input "6.000"
select select "42"
type input "6.000"
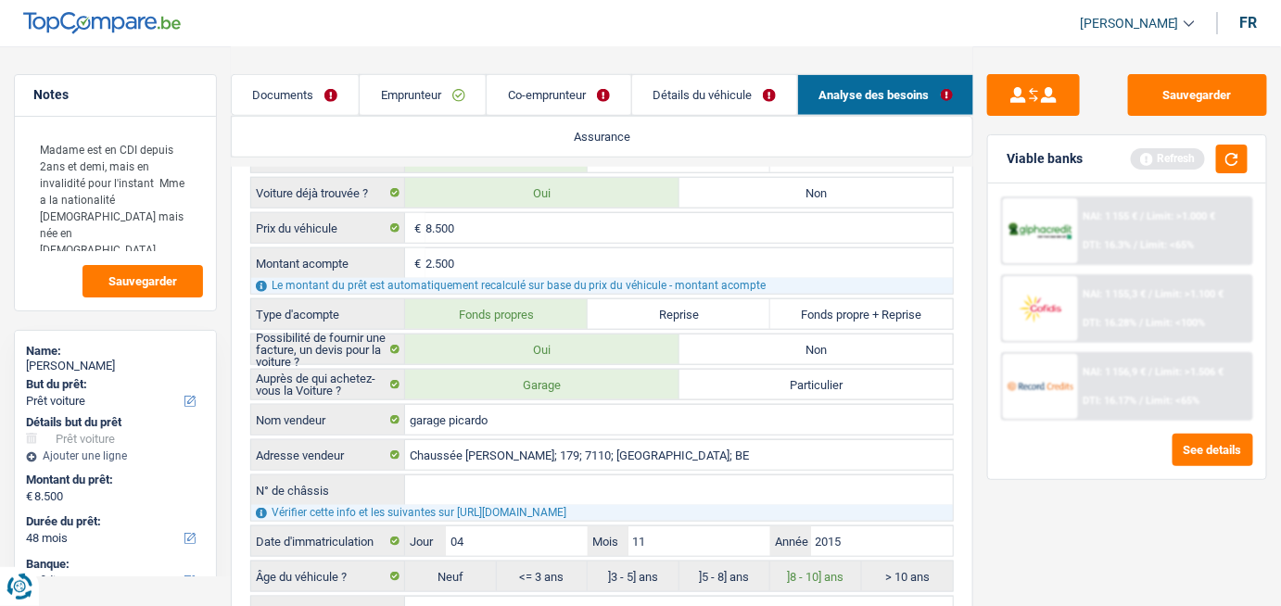
select select "42"
radio input "false"
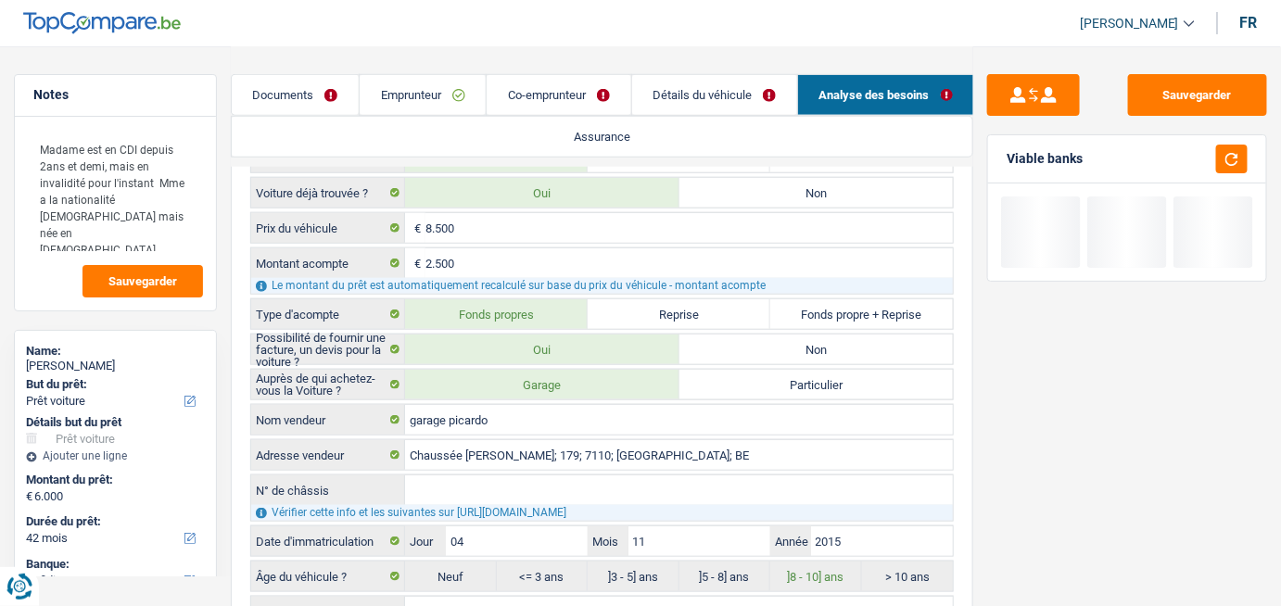
click at [860, 306] on label "Fonds propre + Reprise" at bounding box center [861, 314] width 183 height 30
click at [860, 306] on input "Fonds propre + Reprise" at bounding box center [861, 314] width 183 height 30
radio input "false"
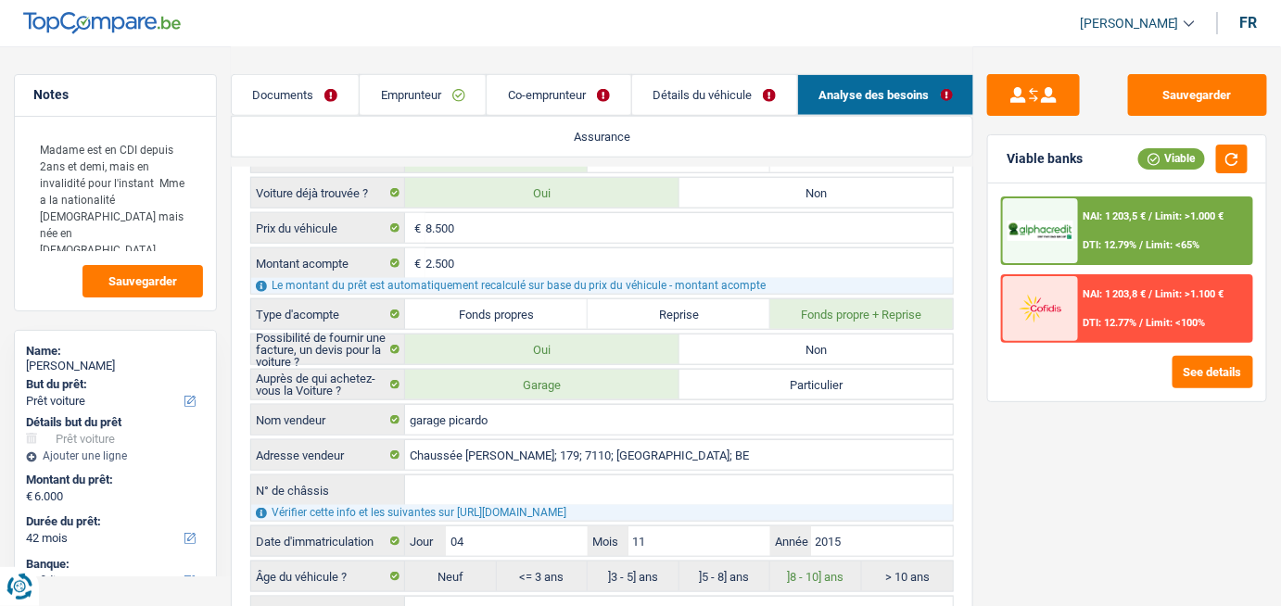
click at [521, 300] on label "Fonds propres" at bounding box center [496, 314] width 183 height 30
click at [521, 300] on input "Fonds propres" at bounding box center [496, 314] width 183 height 30
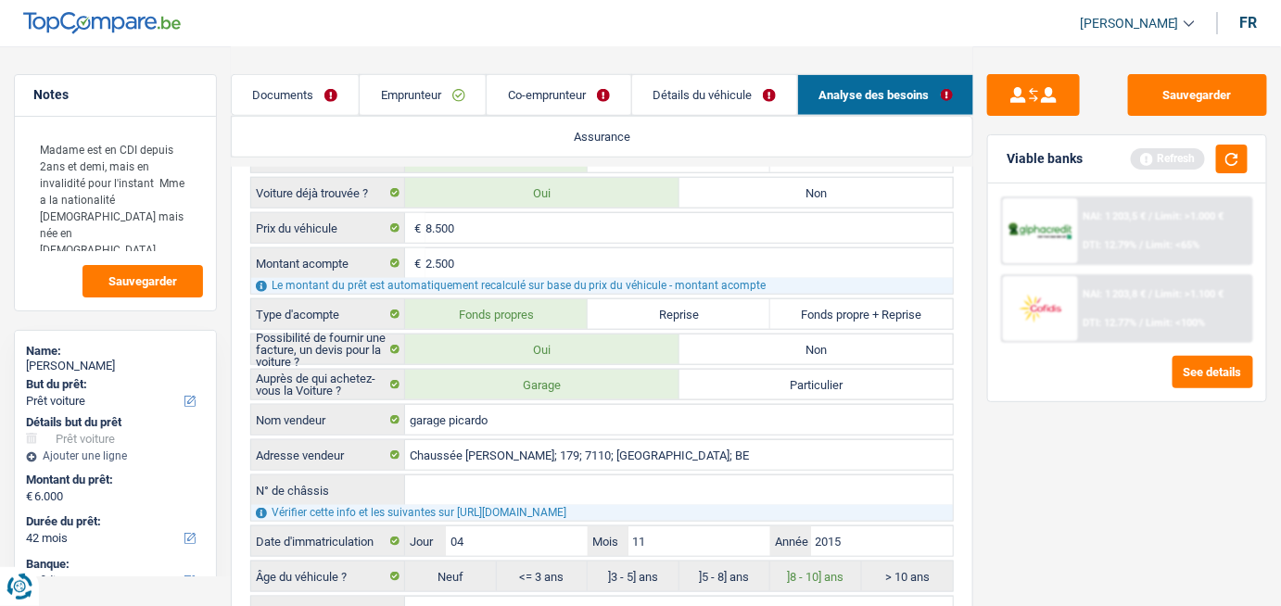
click at [494, 299] on label "Fonds propres" at bounding box center [496, 314] width 183 height 30
click at [494, 299] on input "Fonds propres" at bounding box center [496, 314] width 183 height 30
radio input "true"
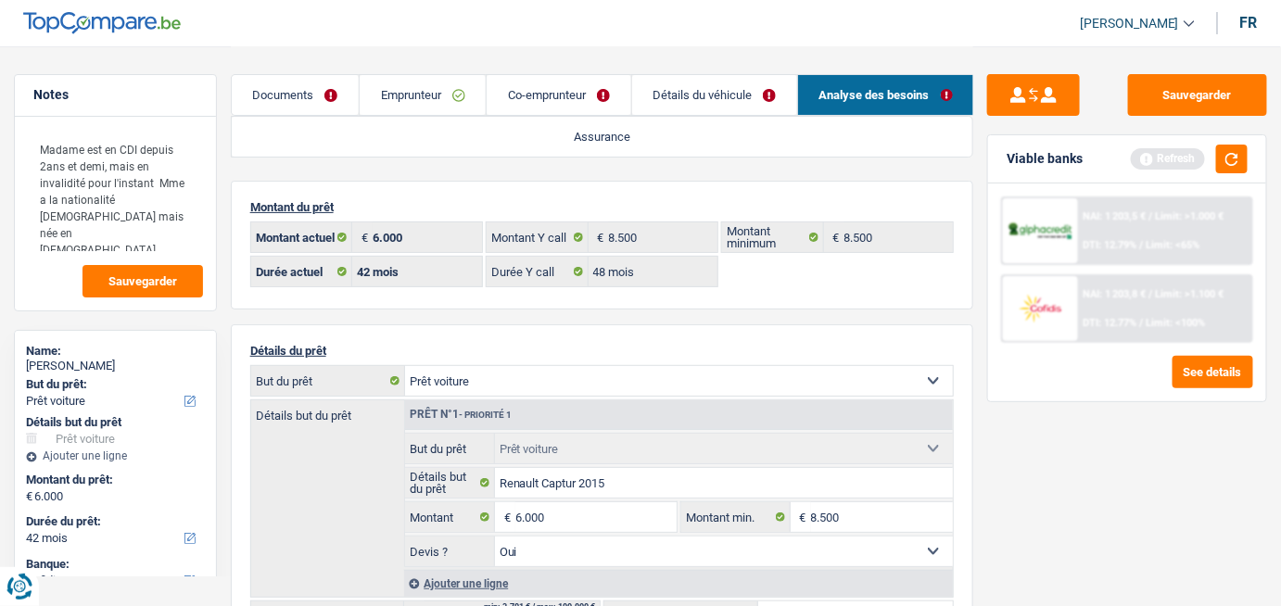
scroll to position [83, 0]
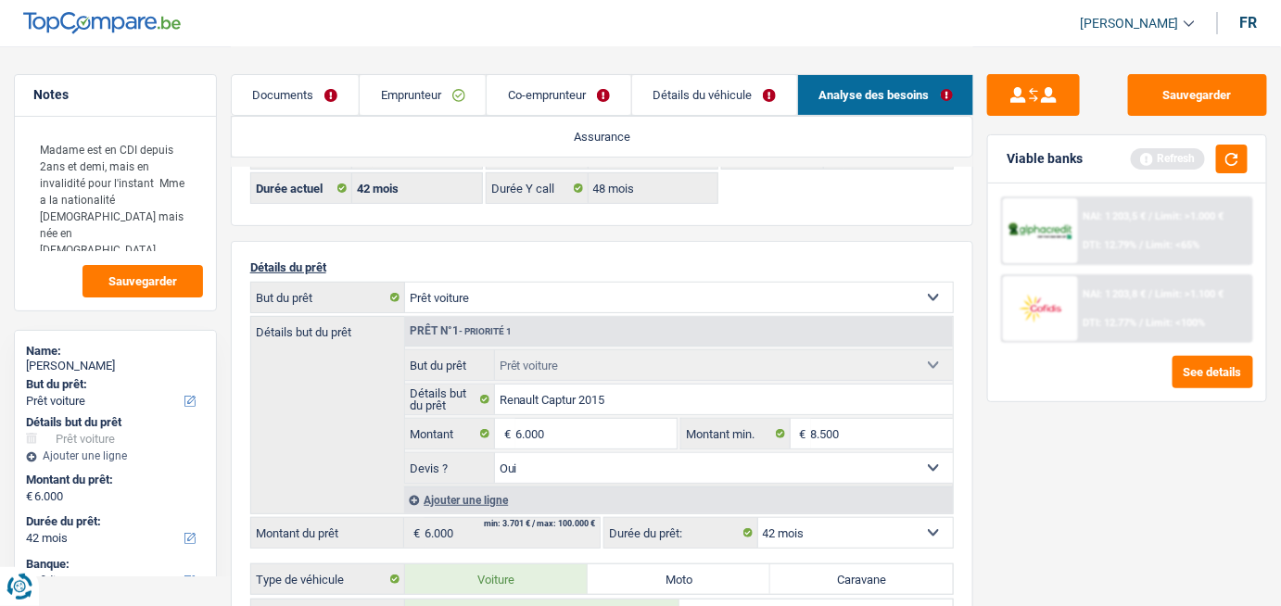
click at [676, 97] on link "Détails du véhicule" at bounding box center [714, 95] width 165 height 40
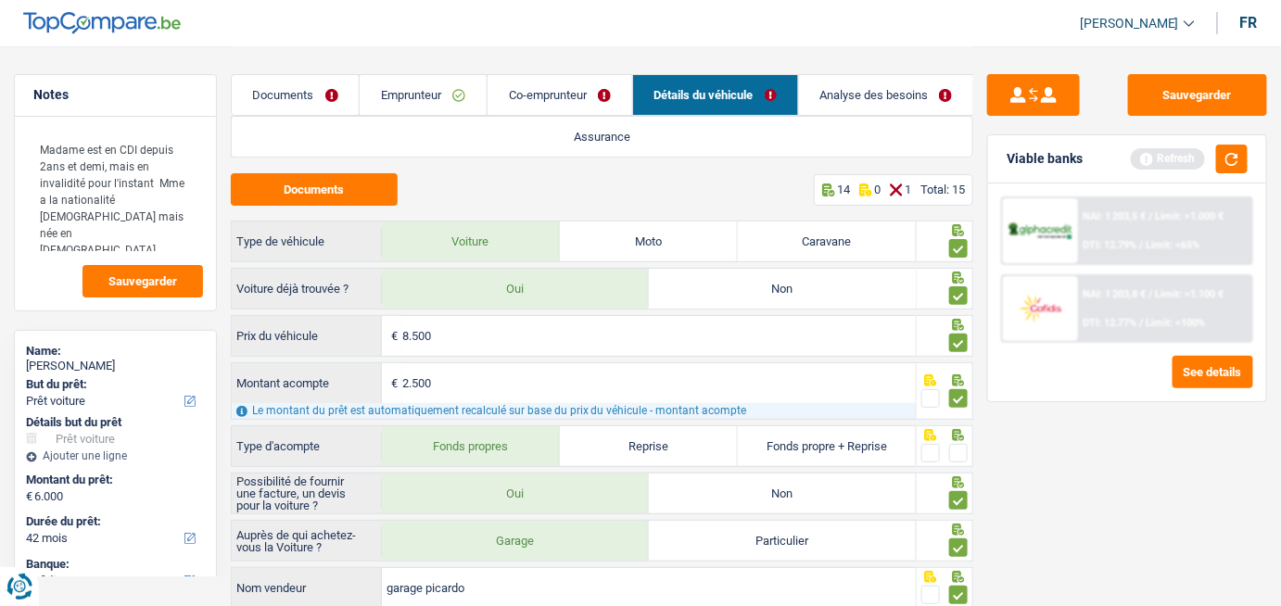
scroll to position [0, 0]
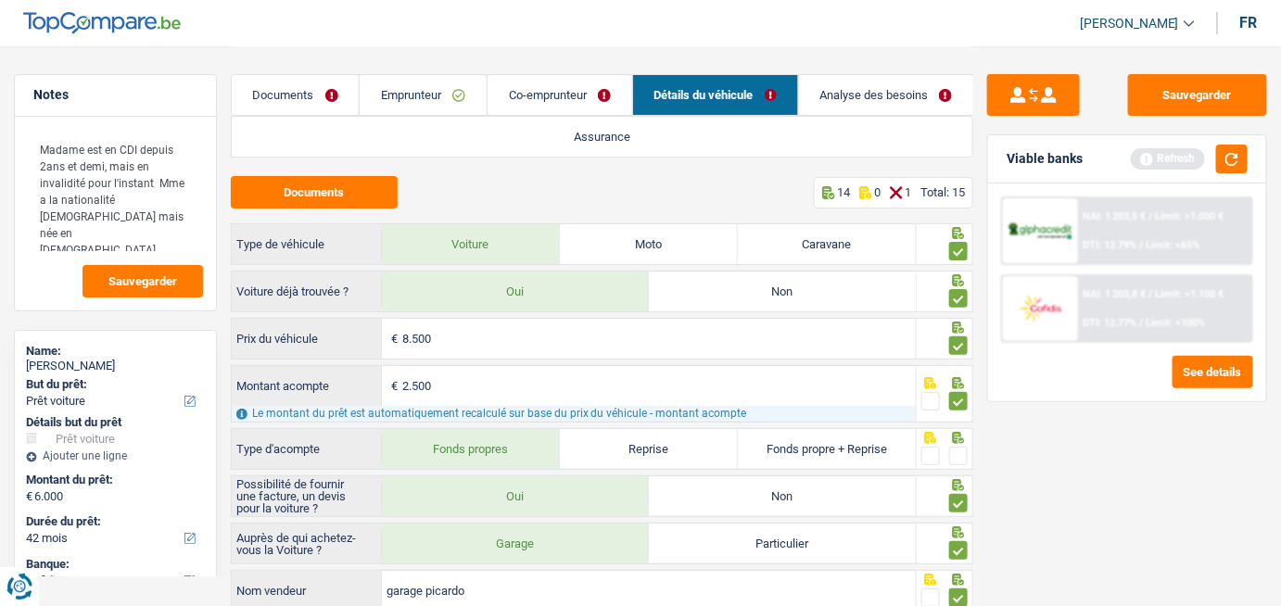
click at [860, 101] on link "Analyse des besoins" at bounding box center [886, 95] width 175 height 40
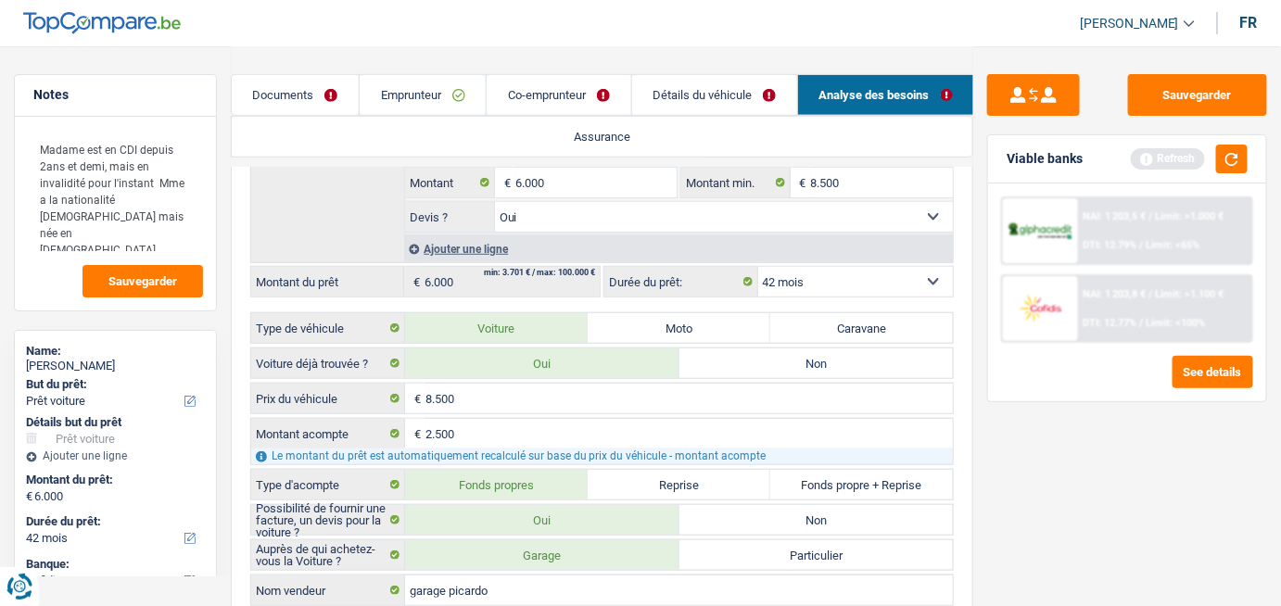
scroll to position [421, 0]
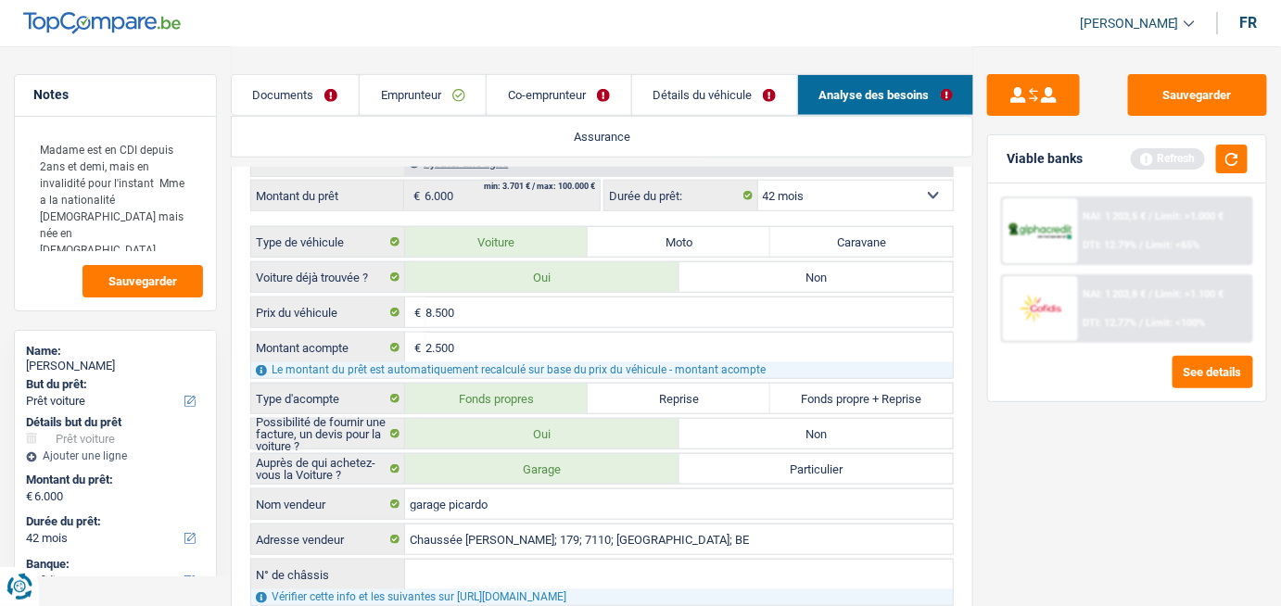
click at [699, 100] on link "Détails du véhicule" at bounding box center [714, 95] width 165 height 40
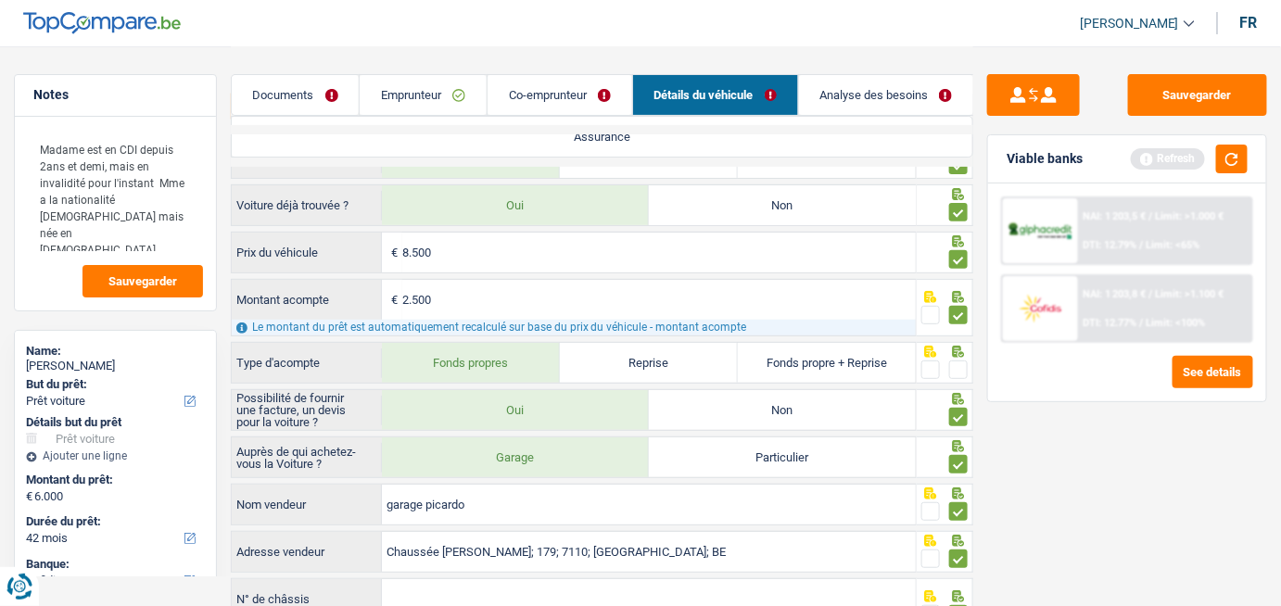
scroll to position [0, 0]
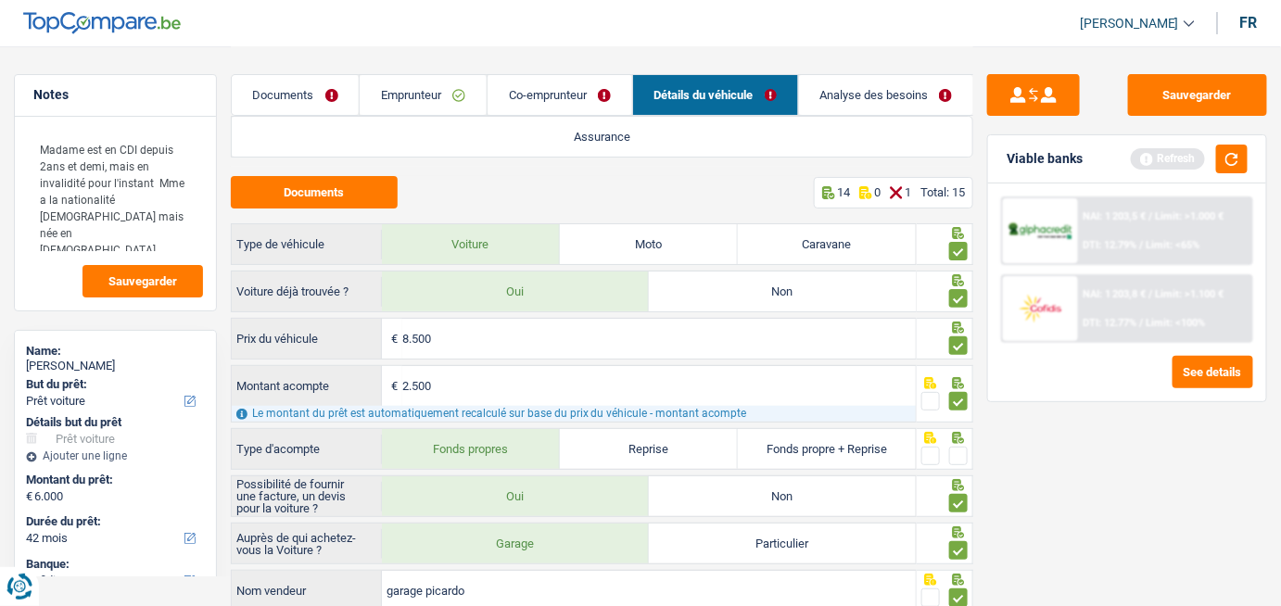
click at [815, 96] on link "Analyse des besoins" at bounding box center [886, 95] width 175 height 40
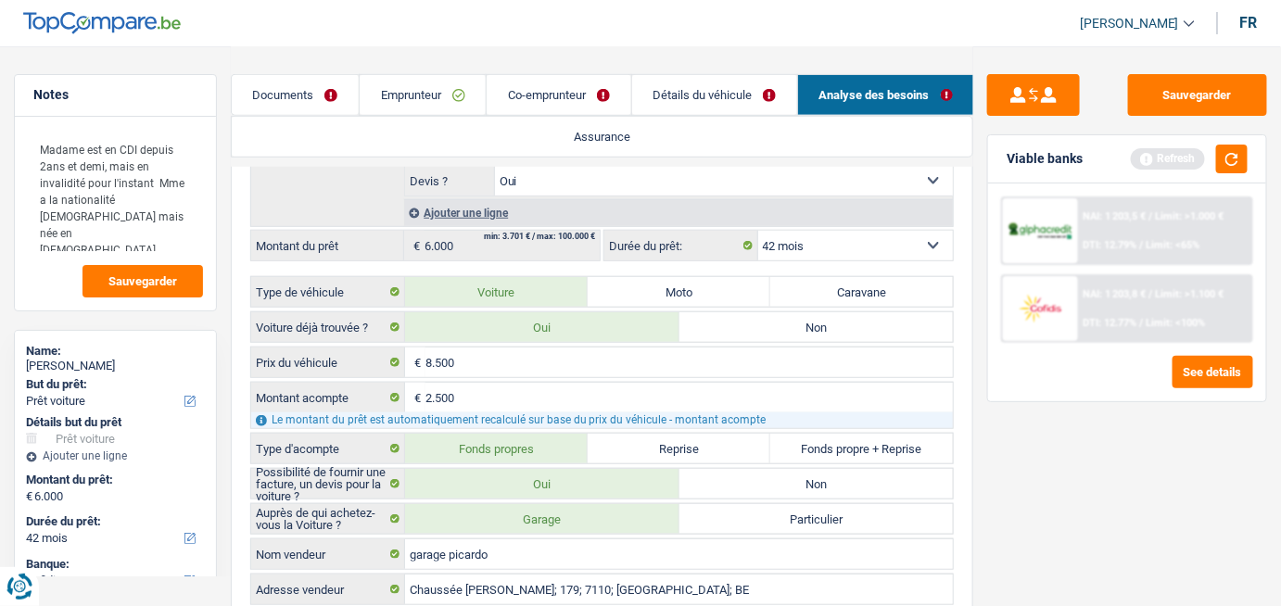
scroll to position [421, 0]
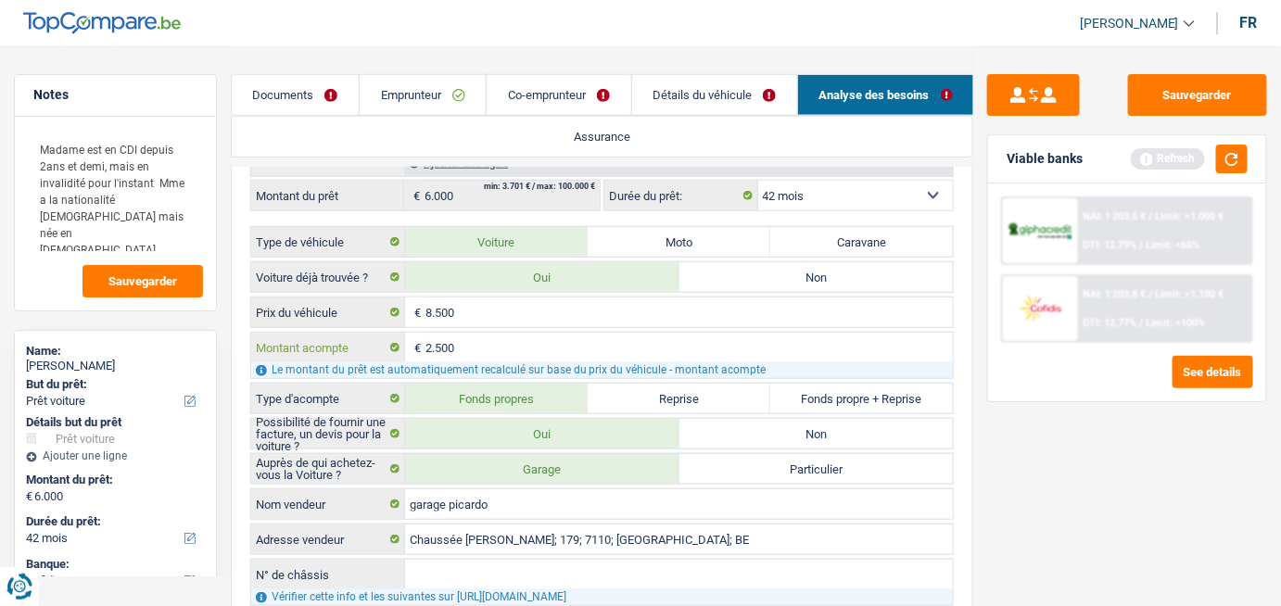
drag, startPoint x: 476, startPoint y: 345, endPoint x: 240, endPoint y: 343, distance: 236.3
click at [240, 343] on div "Détails du prêt Confort maison: meubles, textile, peinture, électroménager, out…" at bounding box center [602, 335] width 743 height 863
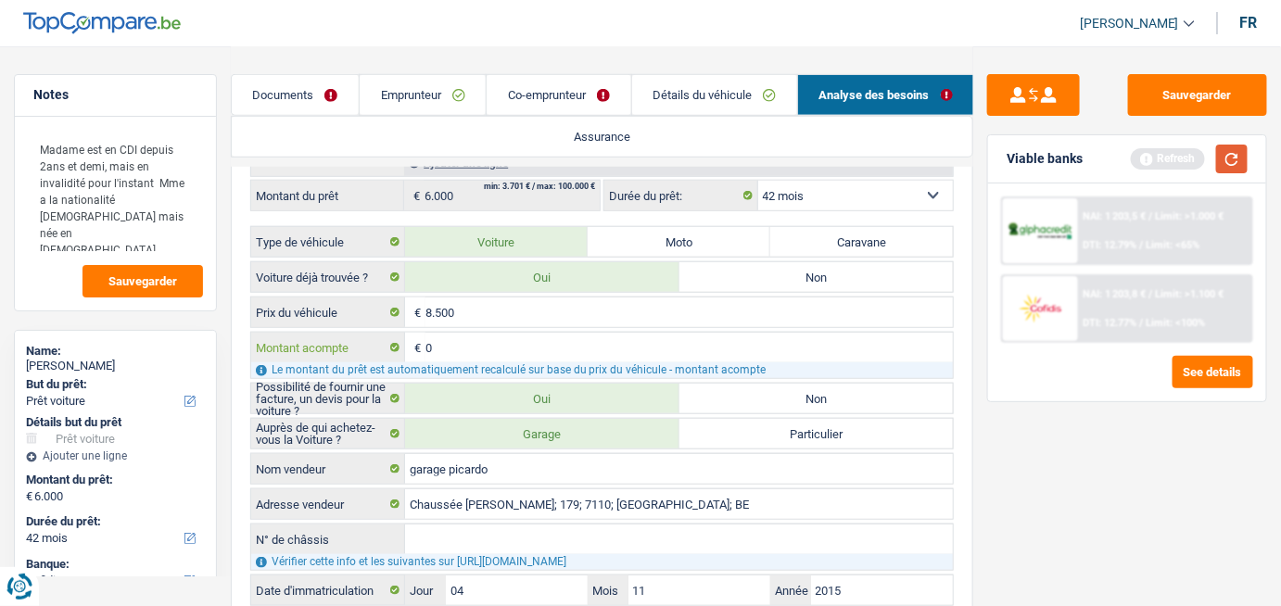
type input "0"
click at [1232, 164] on button "button" at bounding box center [1232, 159] width 32 height 29
type input "8.500"
select select "48"
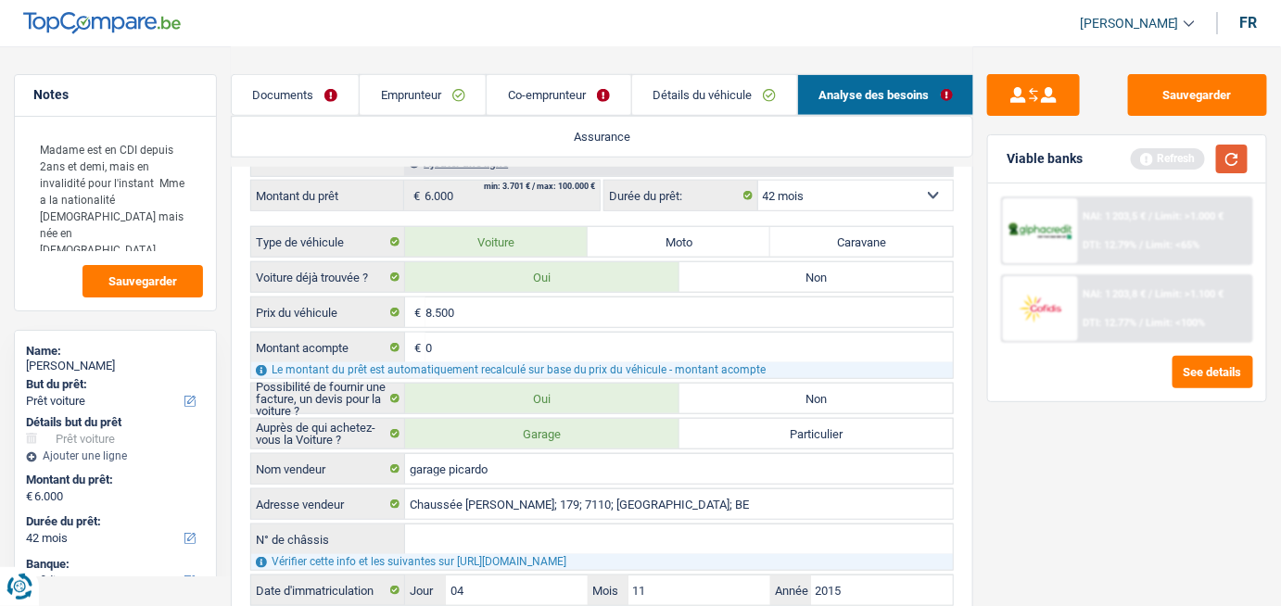
type input "8.500"
select select "48"
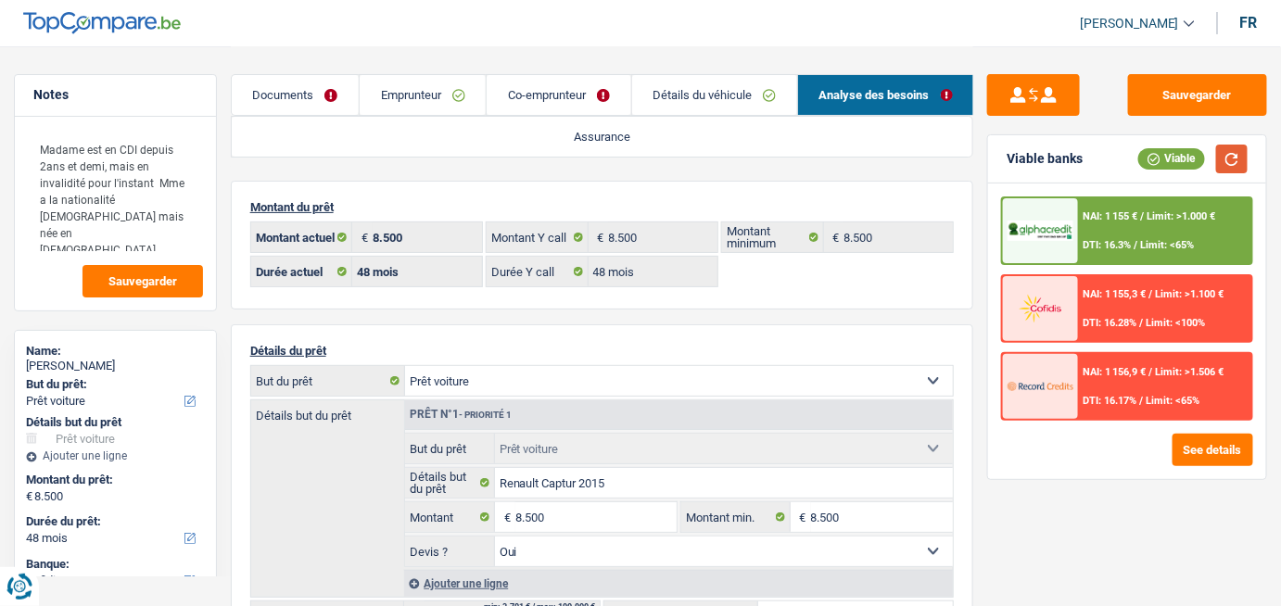
scroll to position [0, 0]
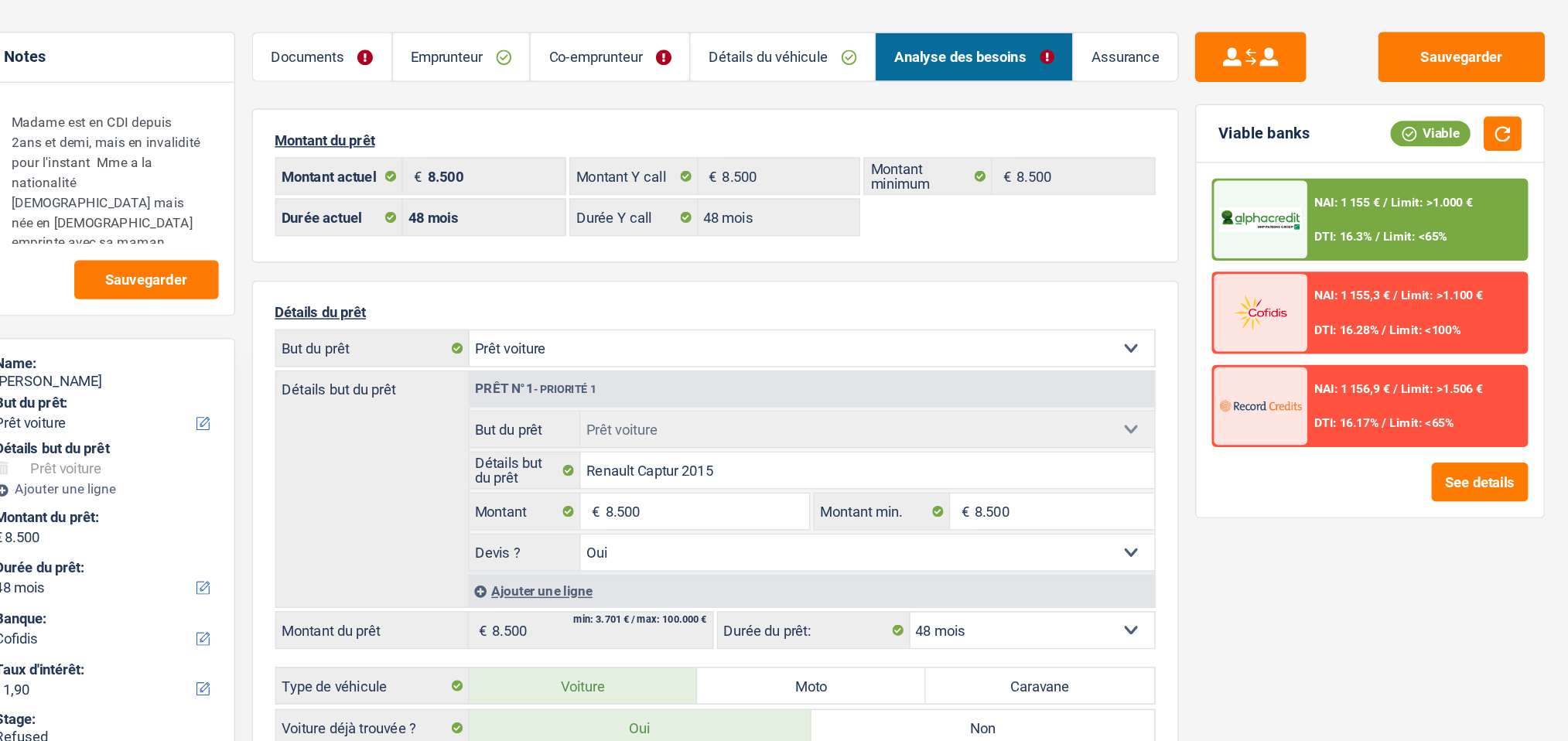
scroll to position [1, 0]
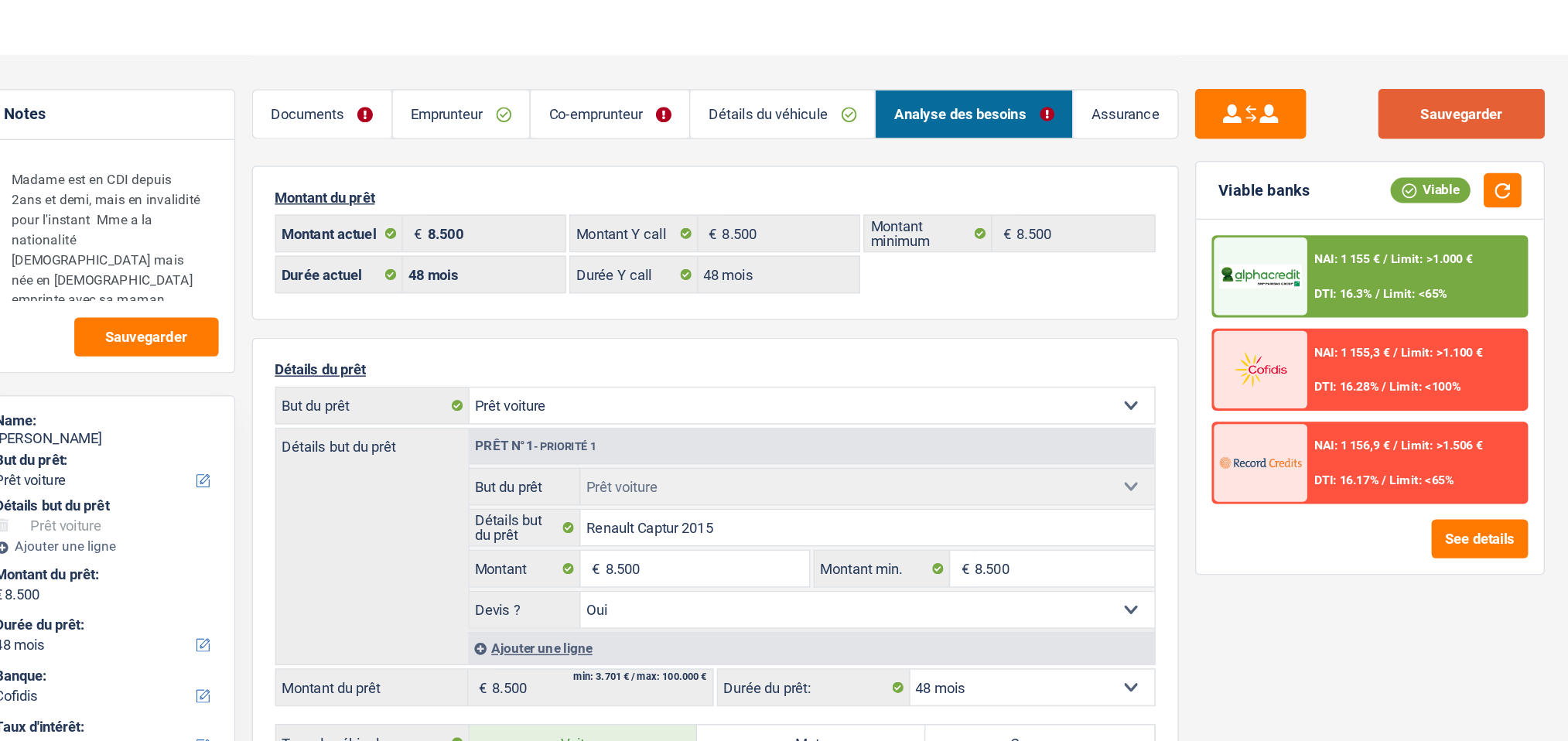
click at [1069, 72] on button "Sauvegarder" at bounding box center [1271, 79] width 116 height 35
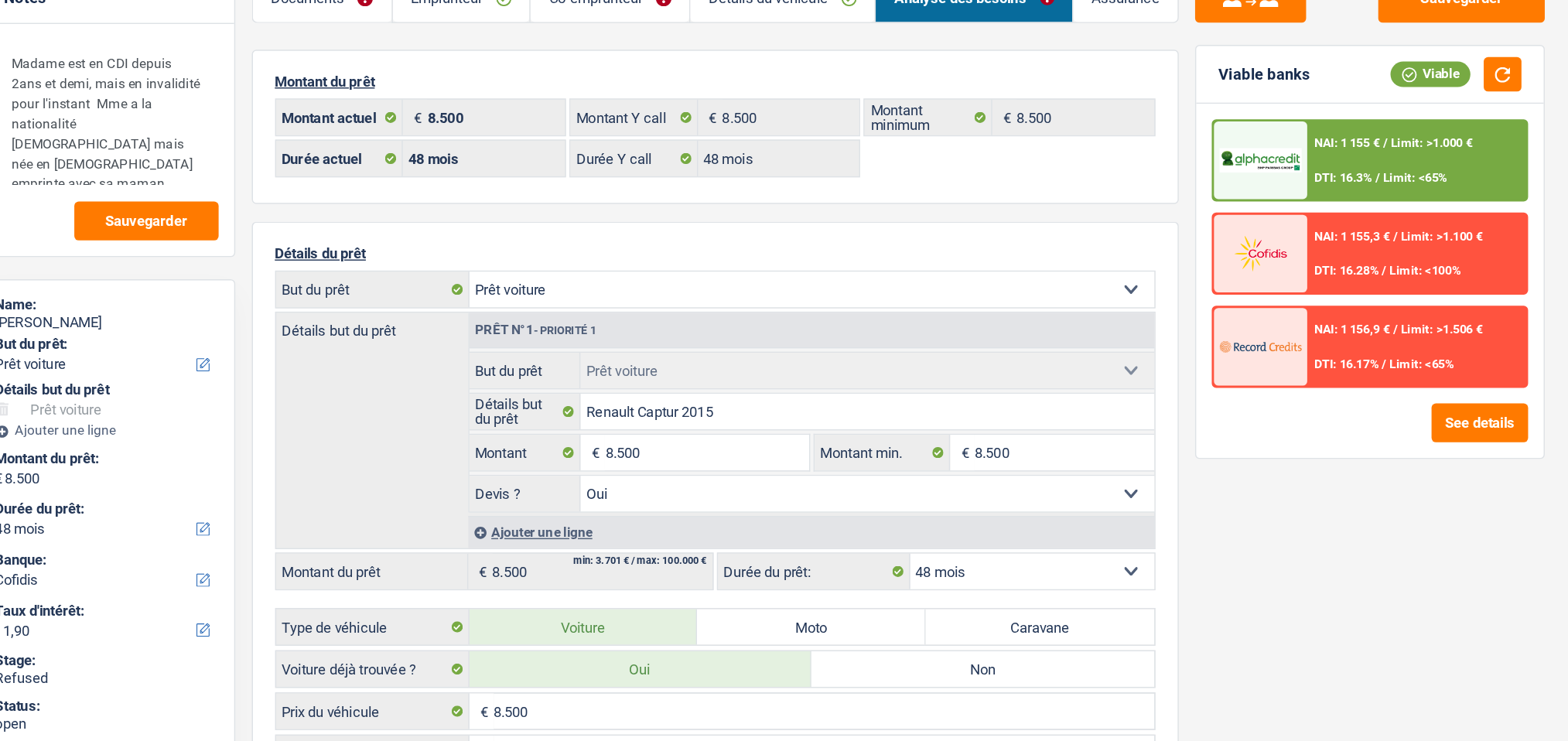
click at [1069, 464] on div "Sauvegarder Viable banks Viable NAI: 1 155 € / Limit: >1.000 € DTI: 16.3% / Lim…" at bounding box center [1207, 389] width 267 height 654
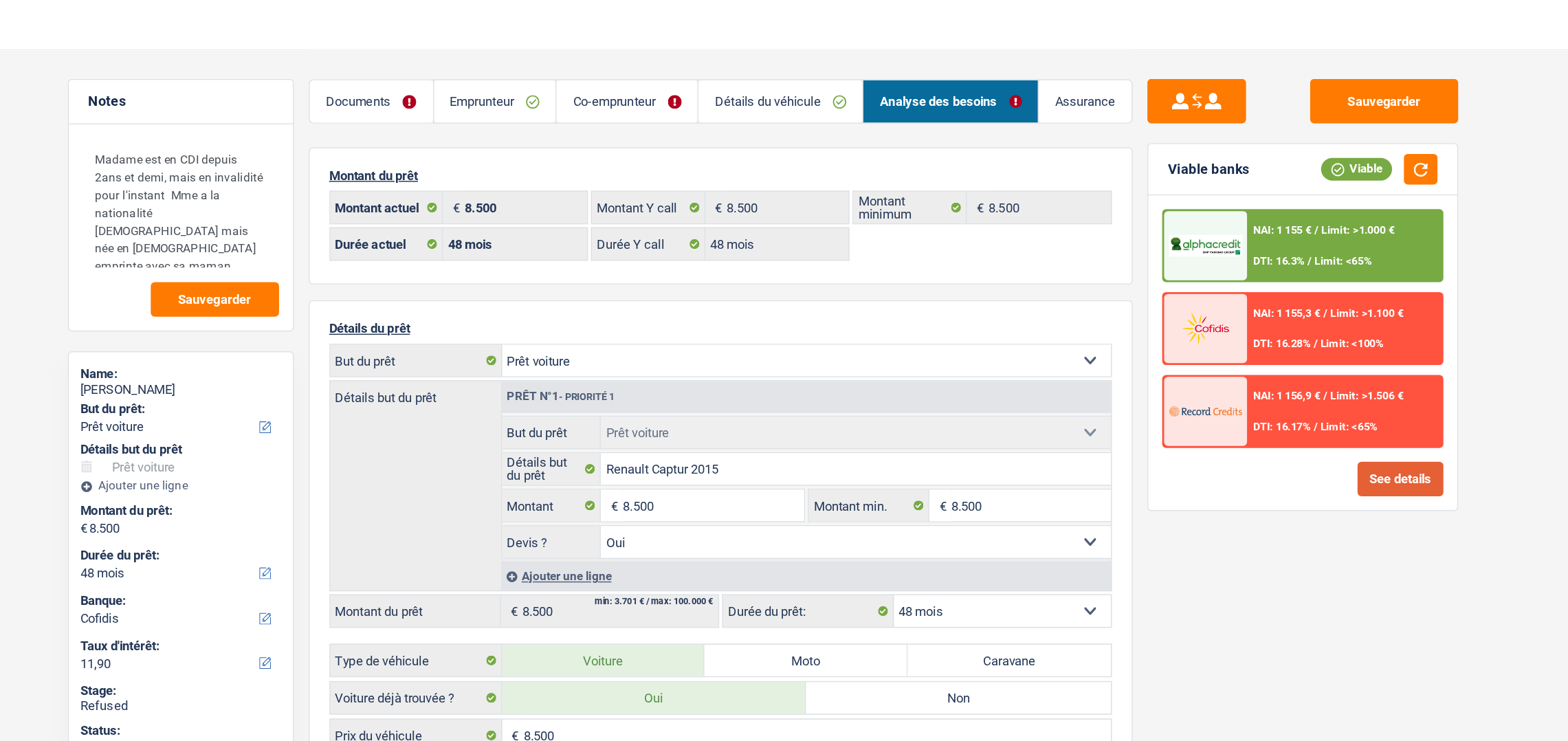
click at [949, 332] on button "See details" at bounding box center [1228, 334] width 60 height 24
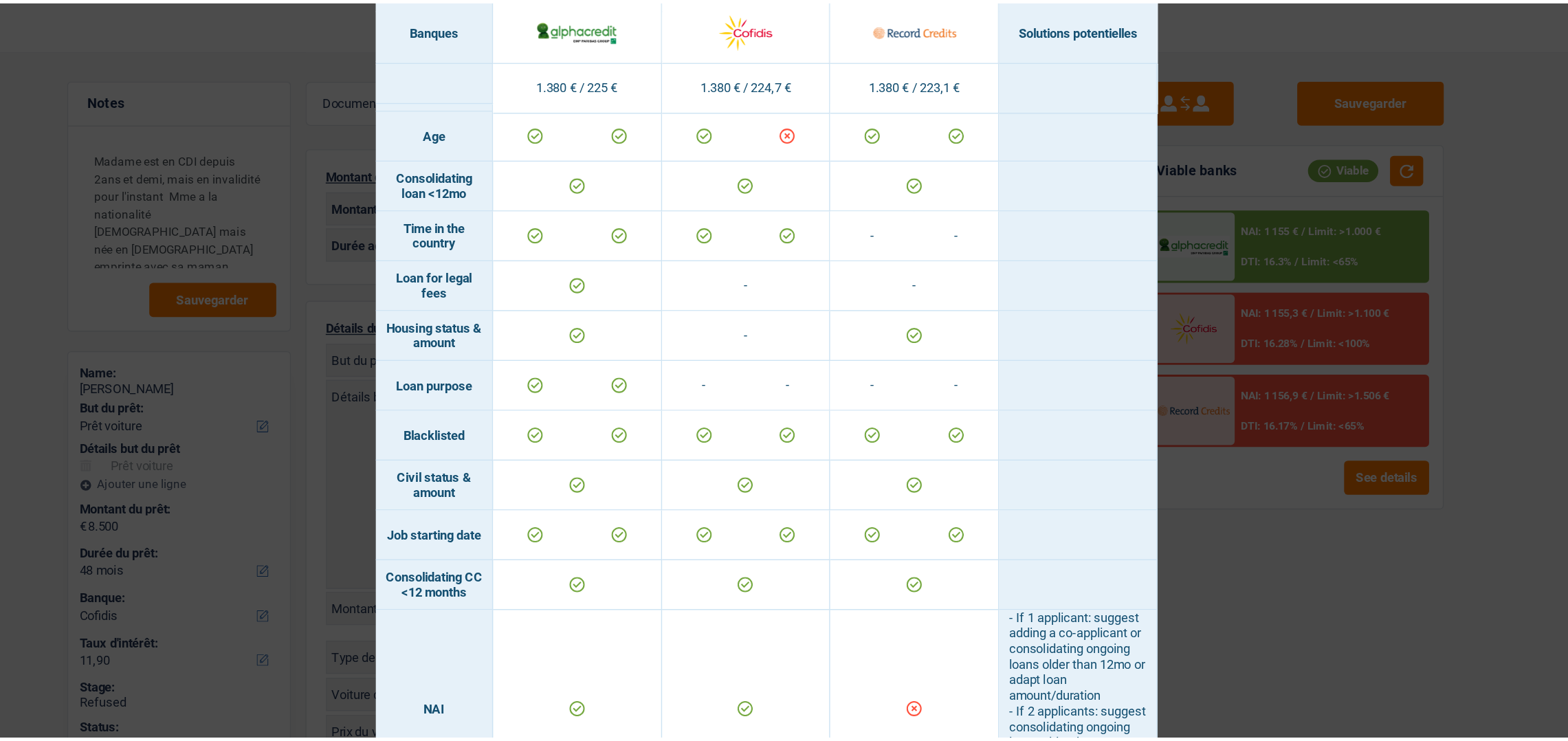
scroll to position [135, 0]
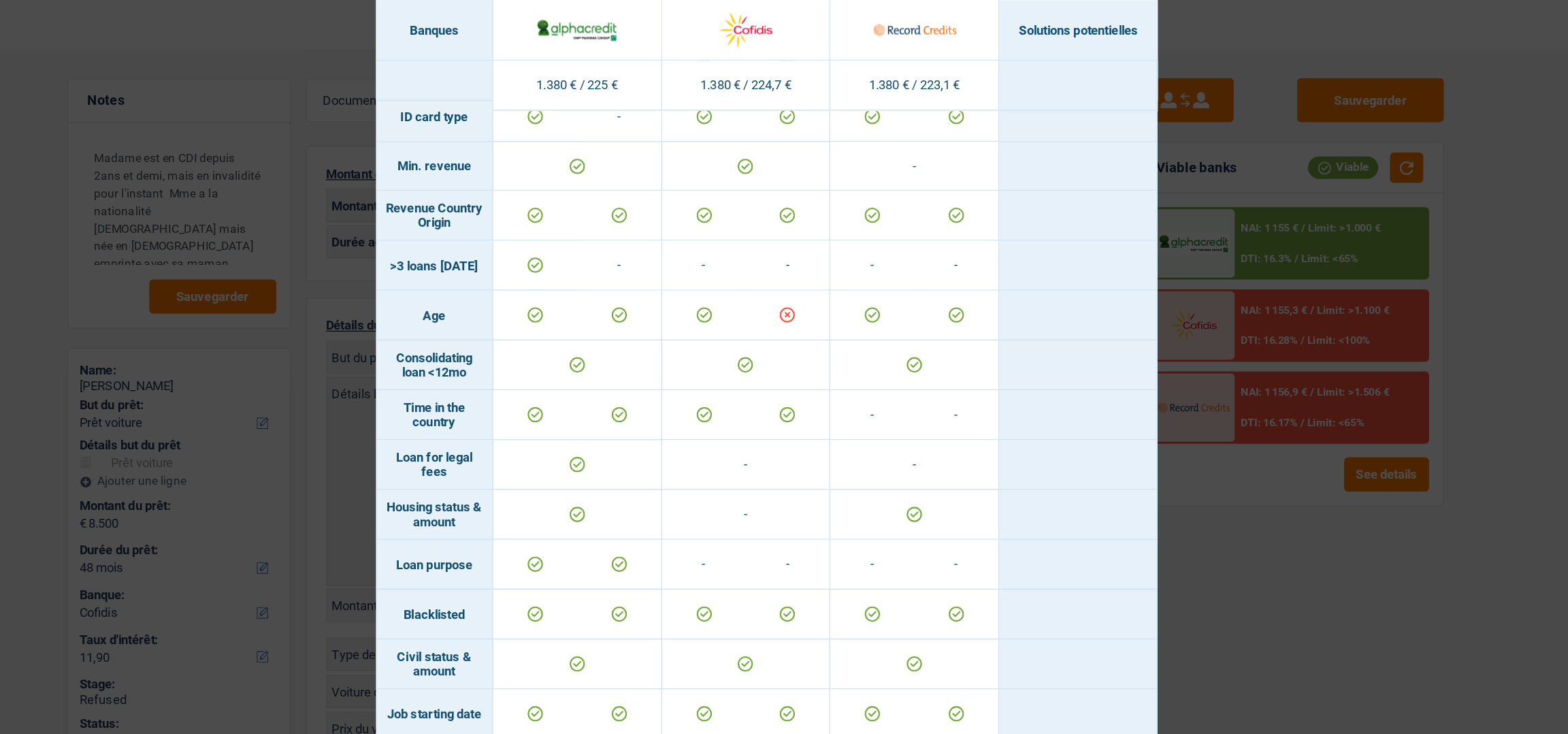
click at [940, 369] on div "Banks conditions × Banques Solutions potentielles Revenus / Charges 1.380 € / 2…" at bounding box center [784, 367] width 1568 height 734
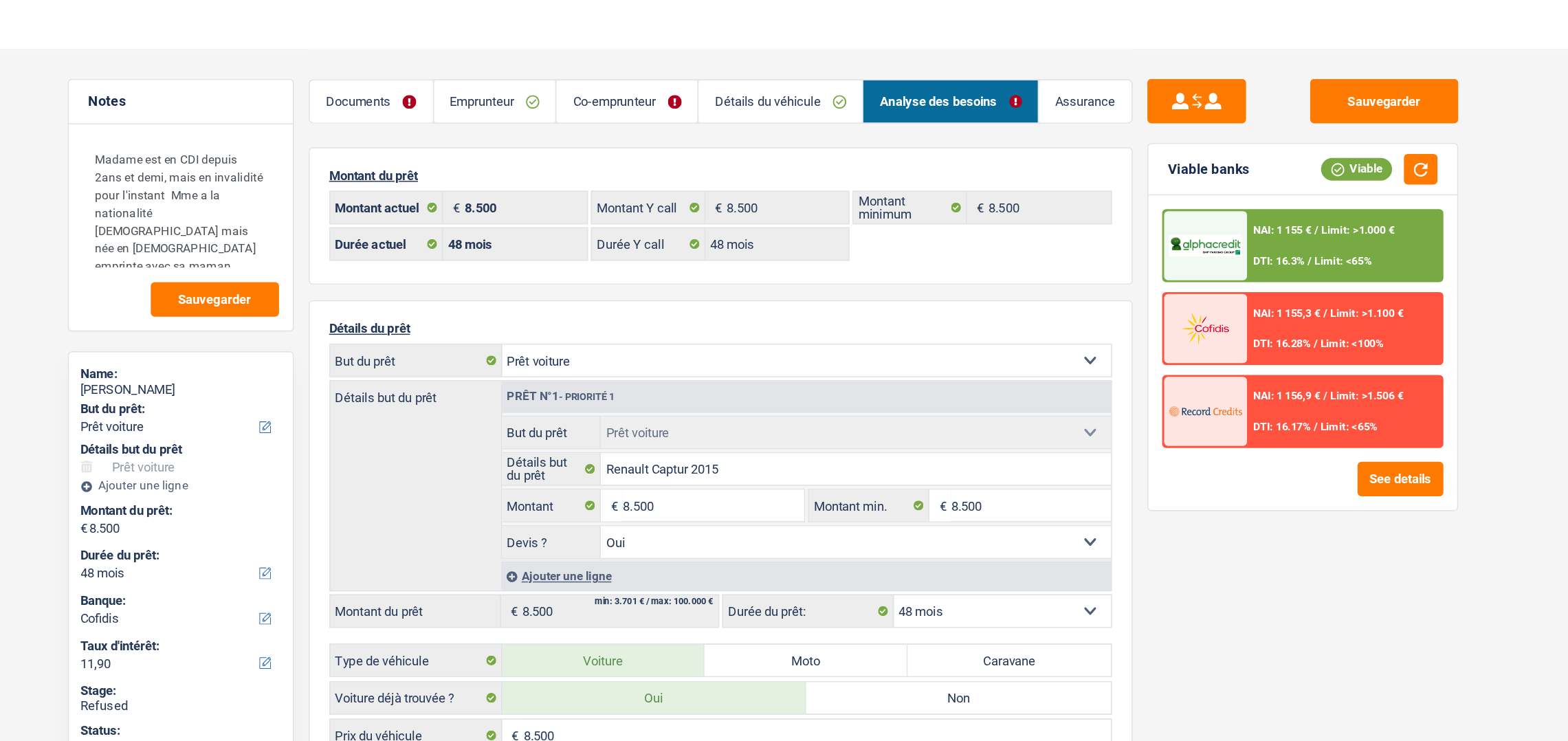
click at [665, 59] on link "Co-emprunteur" at bounding box center [689, 70] width 99 height 30
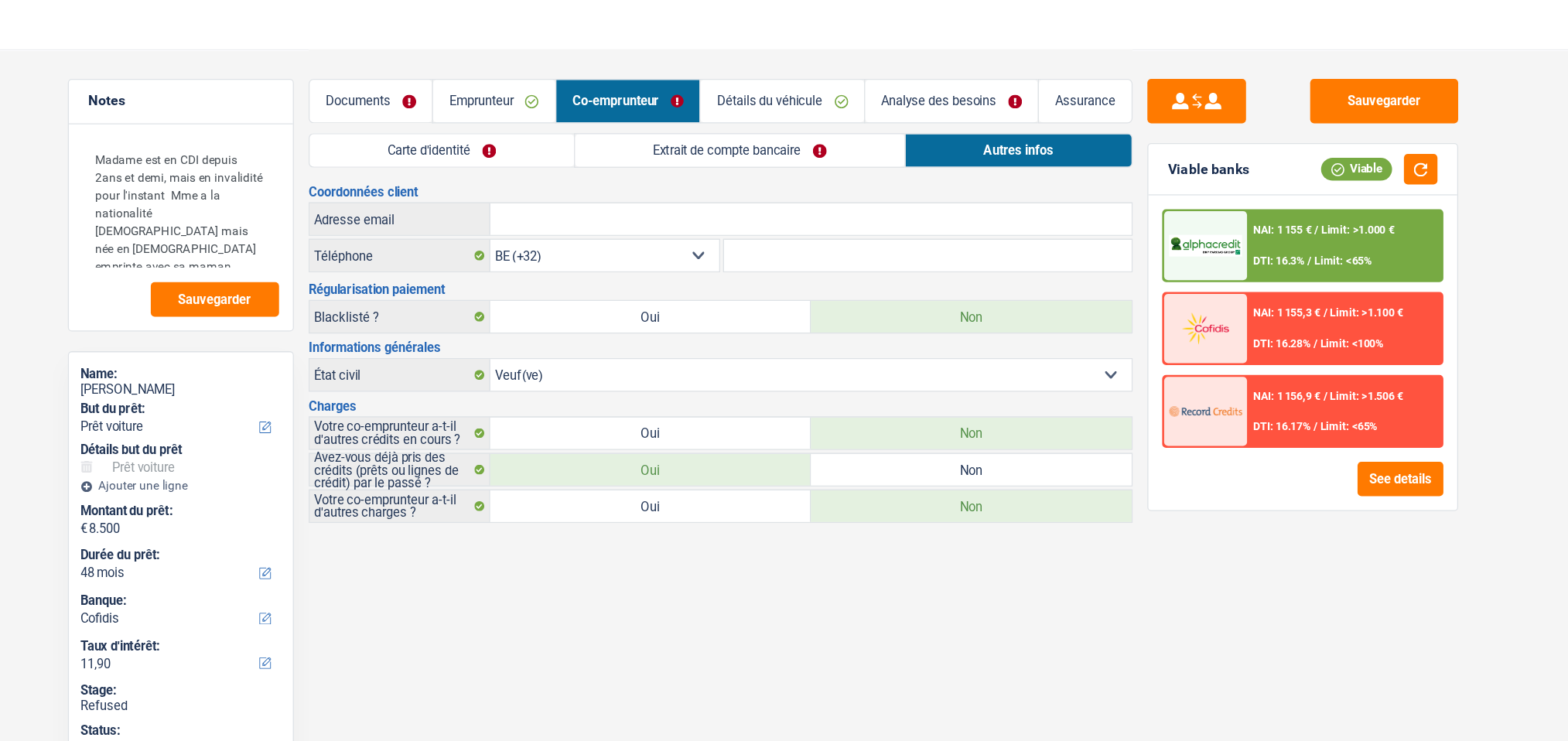
scroll to position [0, 0]
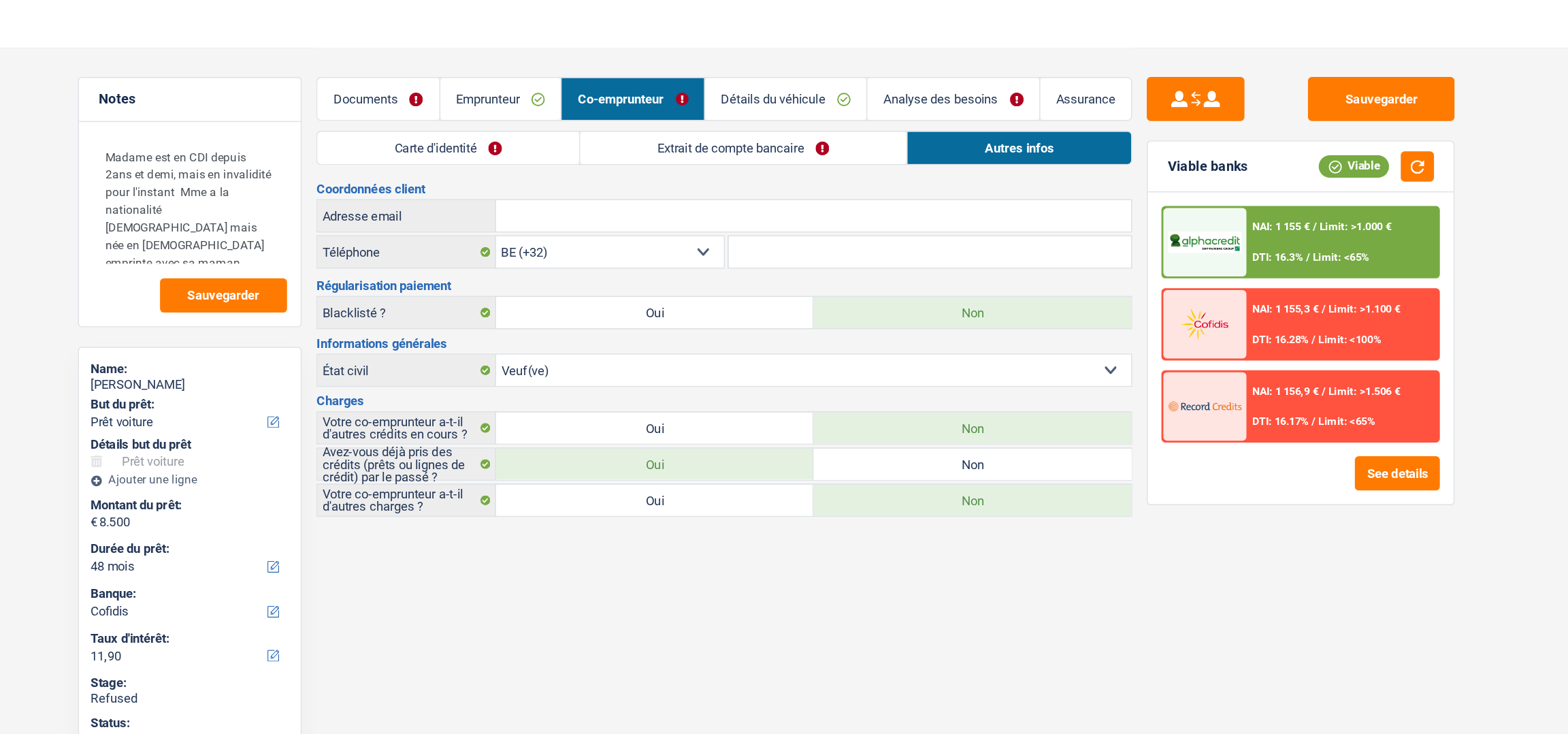
click at [753, 96] on link "Extrait de compte bancaire" at bounding box center [768, 104] width 228 height 23
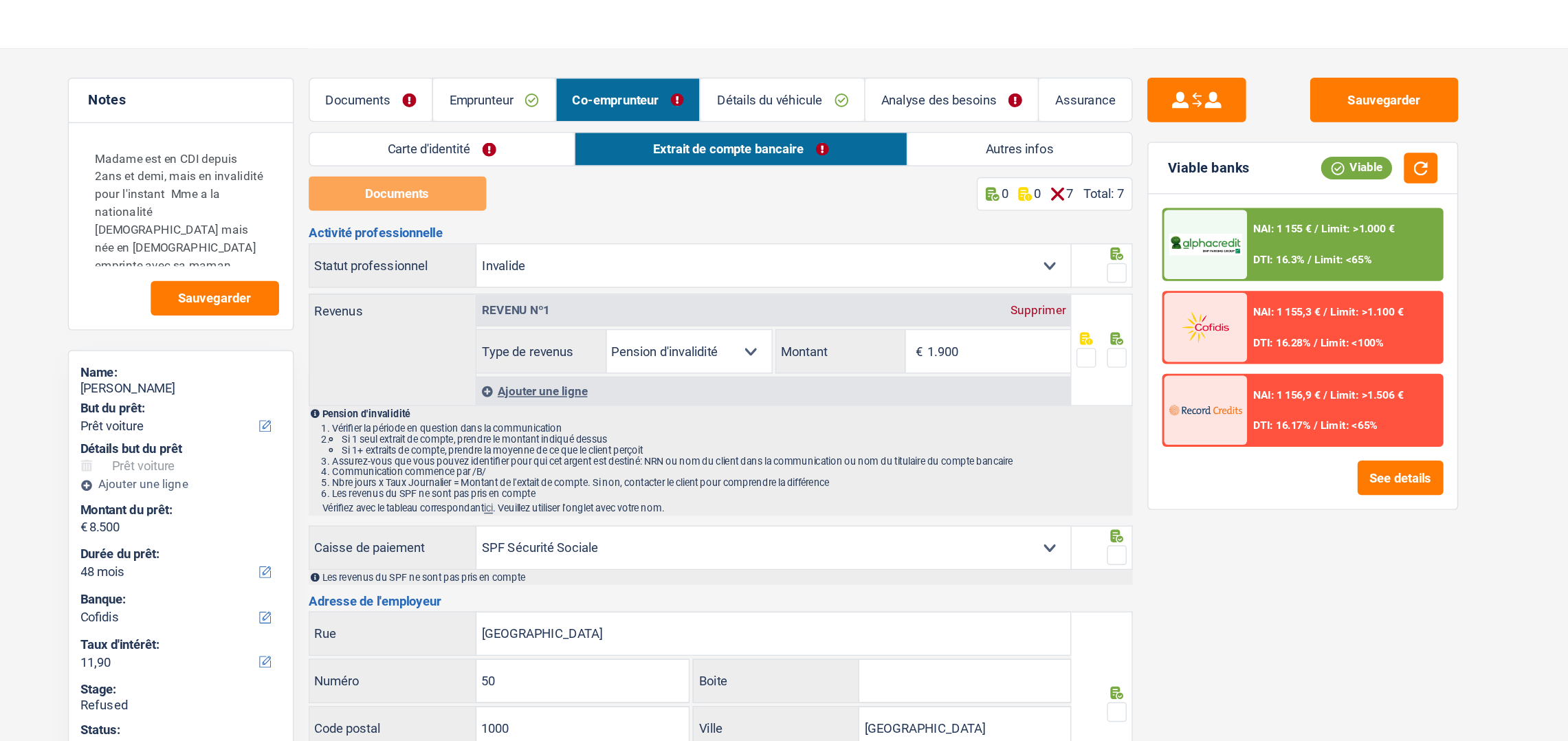
click at [586, 105] on link "Carte d'identité" at bounding box center [560, 105] width 184 height 23
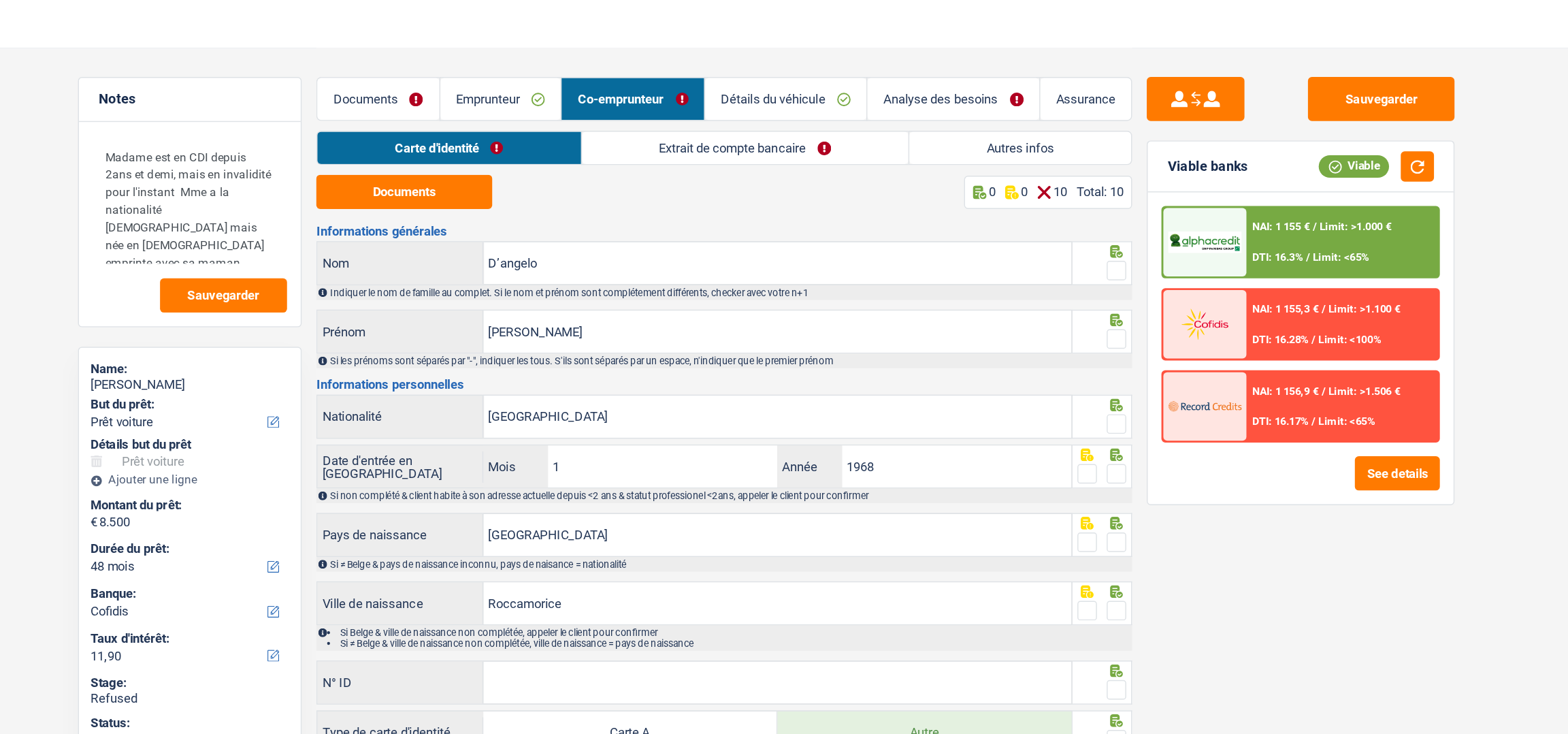
click at [512, 66] on link "Documents" at bounding box center [513, 70] width 85 height 29
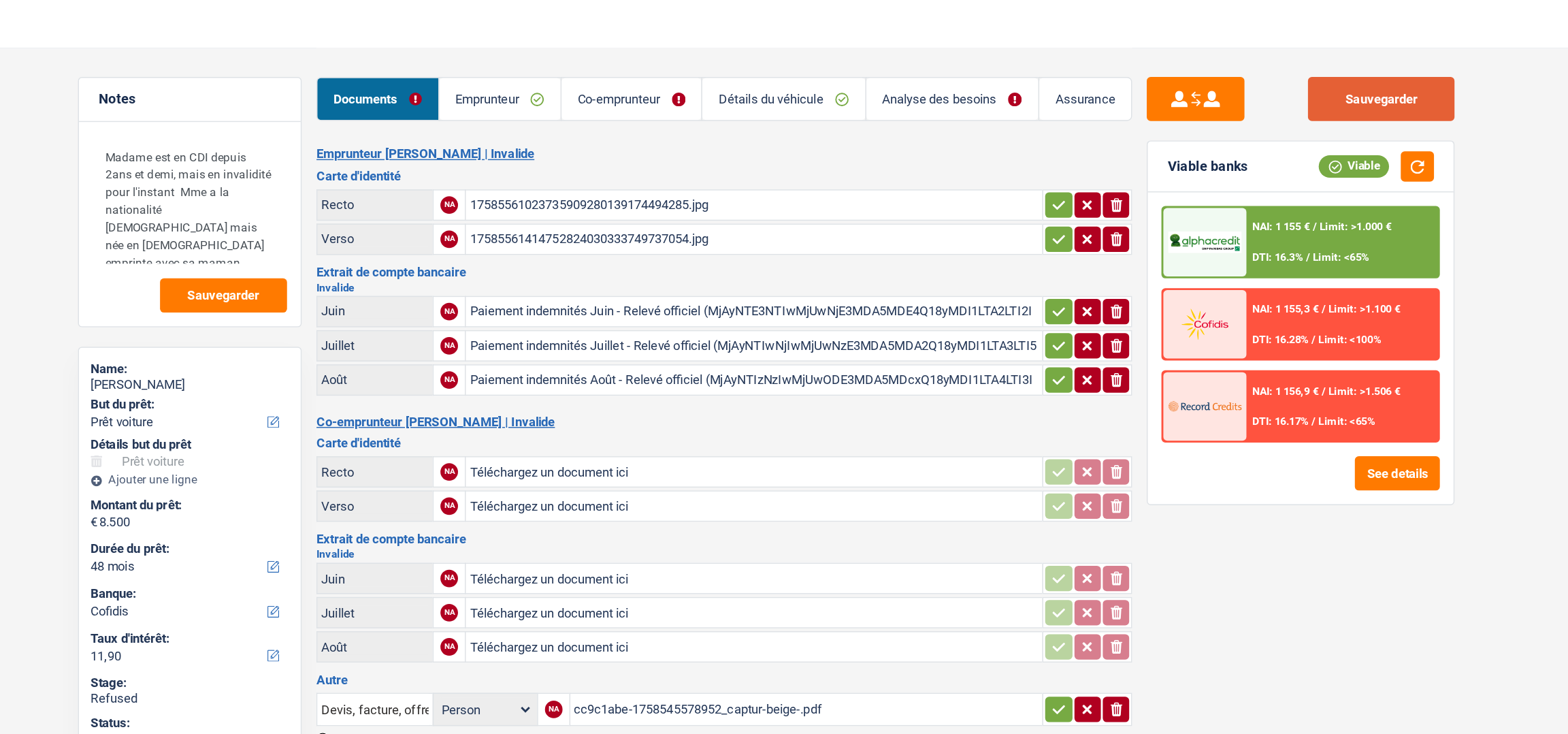
click at [940, 70] on button "Sauvegarder" at bounding box center [1212, 70] width 102 height 31
click at [809, 60] on link "Détails du véhicule" at bounding box center [795, 70] width 113 height 29
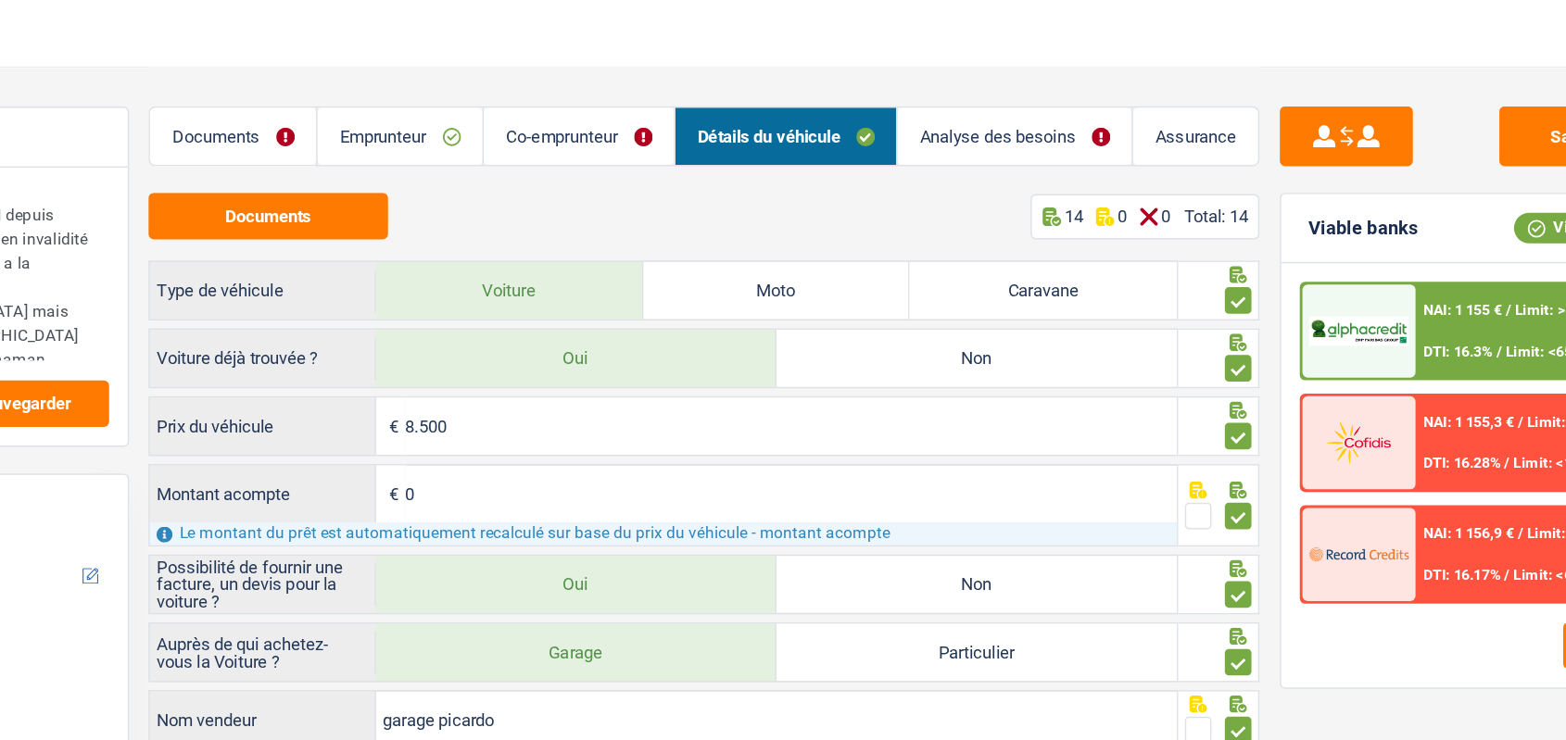
click at [670, 82] on link "Co-emprunteur" at bounding box center [655, 95] width 133 height 40
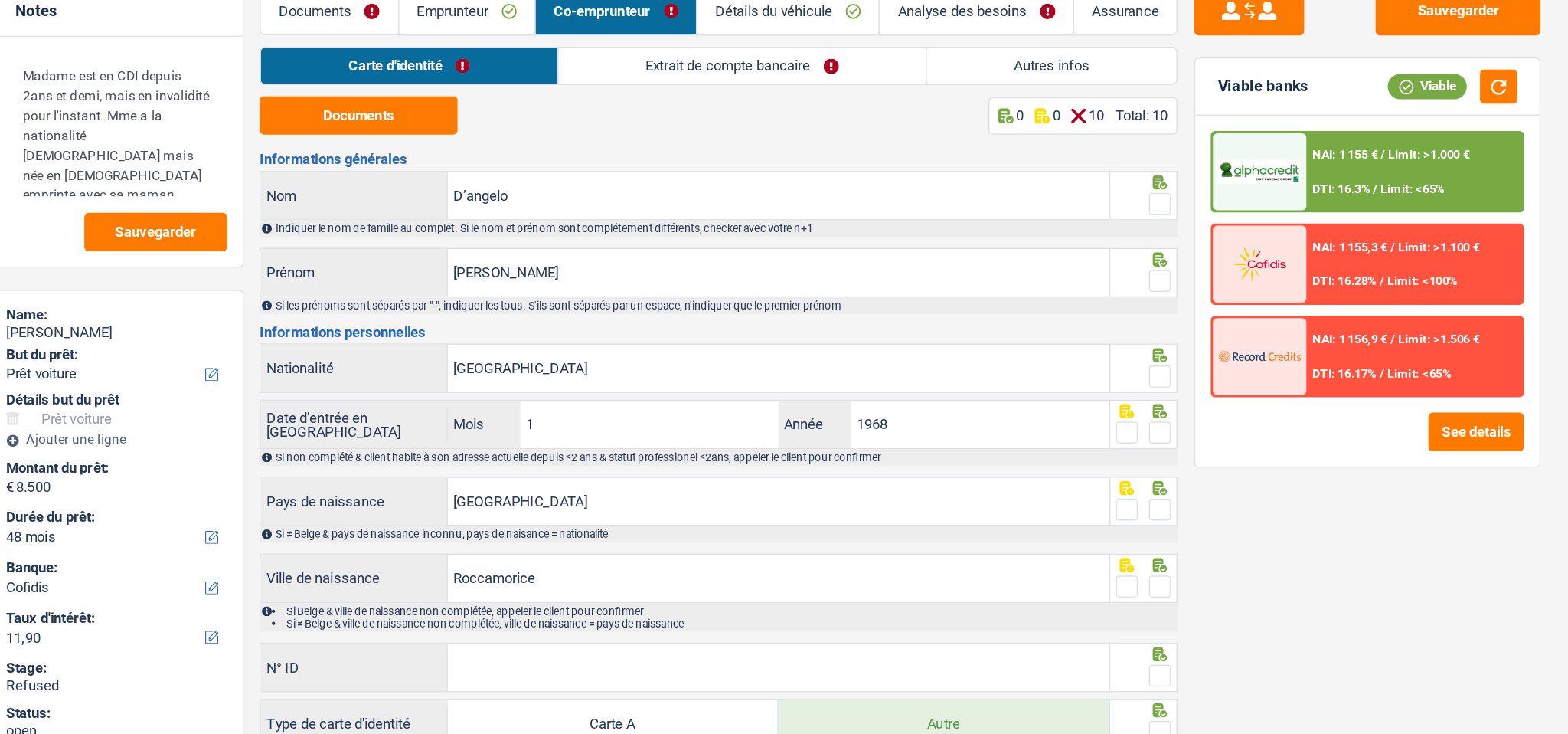
click at [780, 124] on link "Extrait de compte bancaire" at bounding box center [767, 117] width 256 height 26
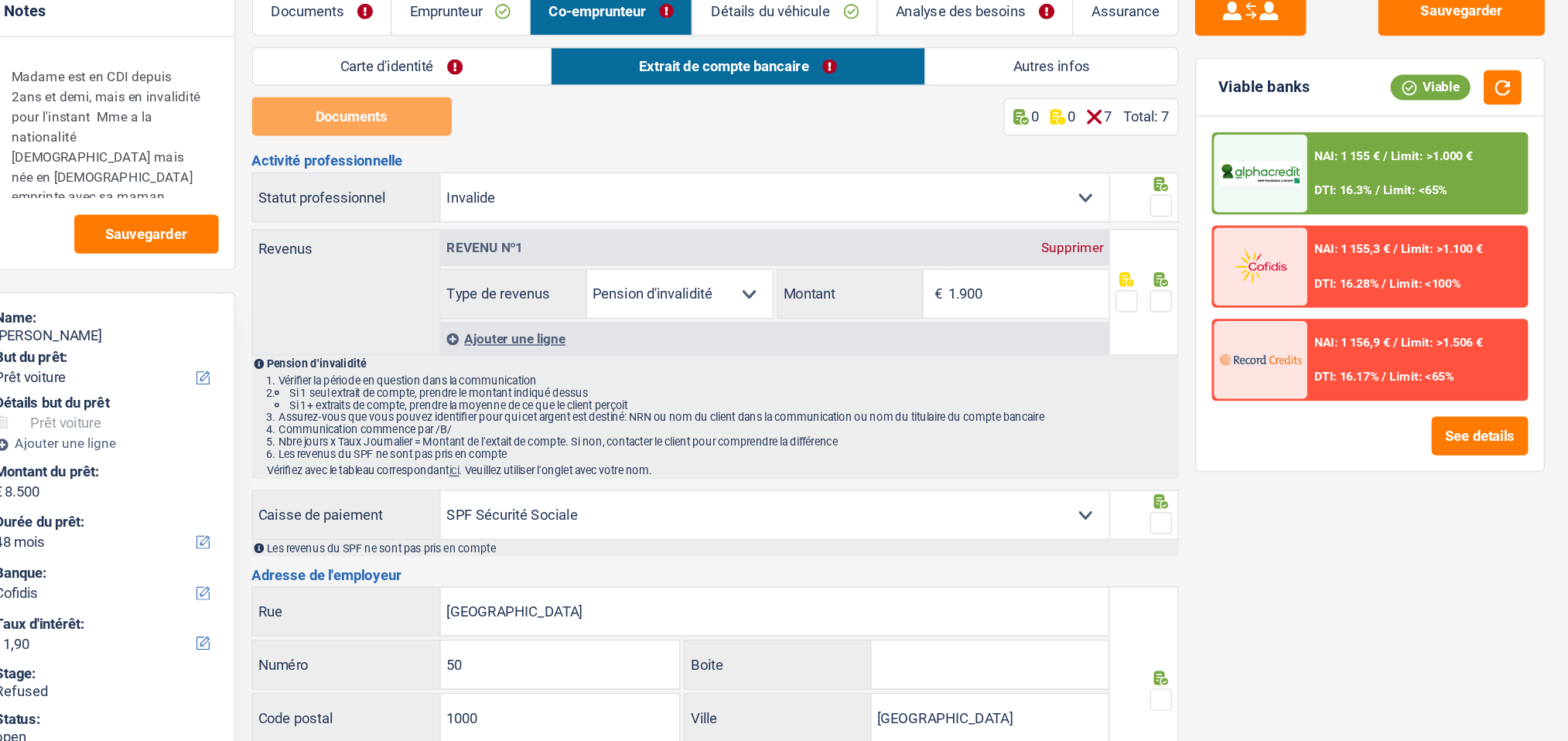
click at [967, 121] on link "Autres infos" at bounding box center [985, 118] width 175 height 26
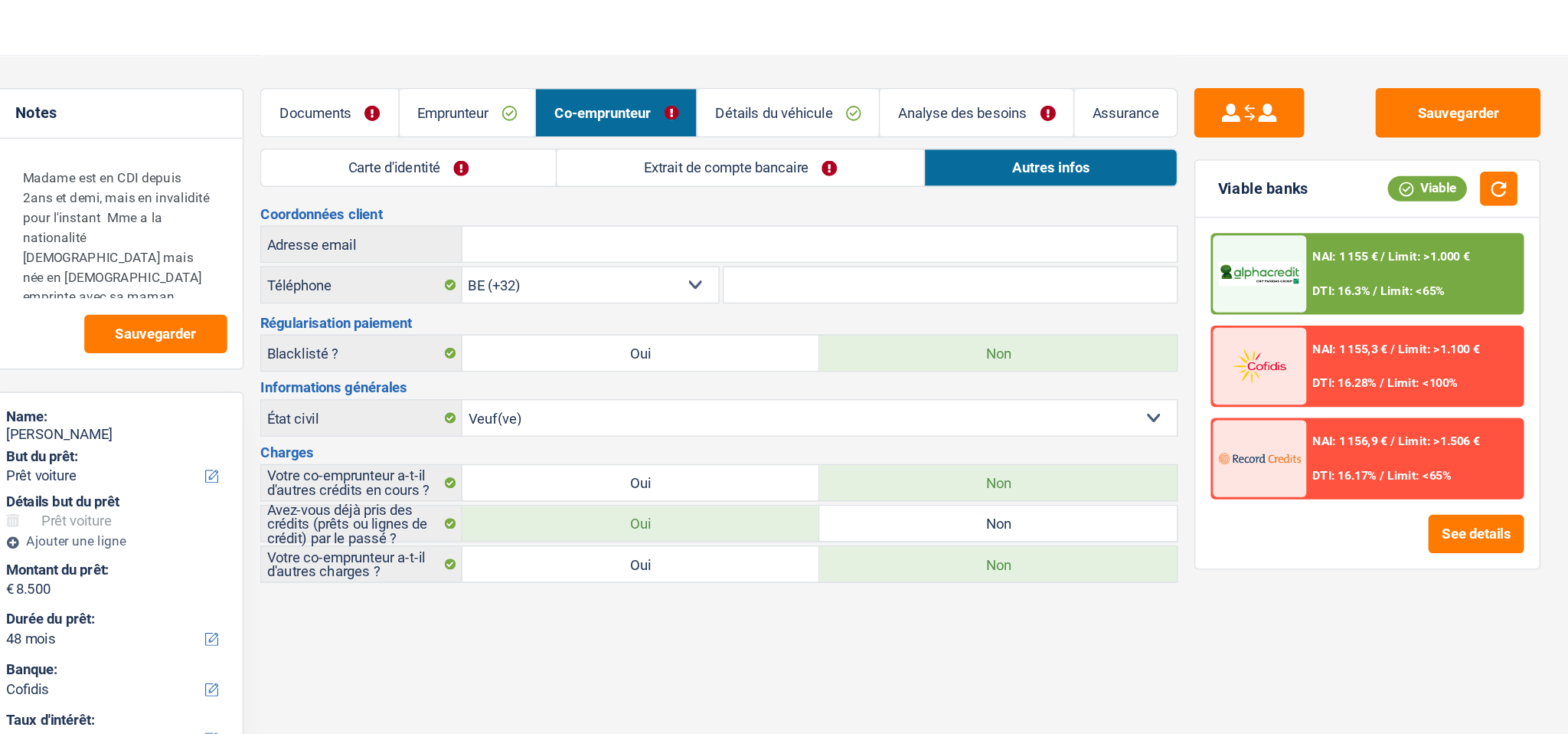
click at [570, 83] on link "Emprunteur" at bounding box center [575, 79] width 95 height 33
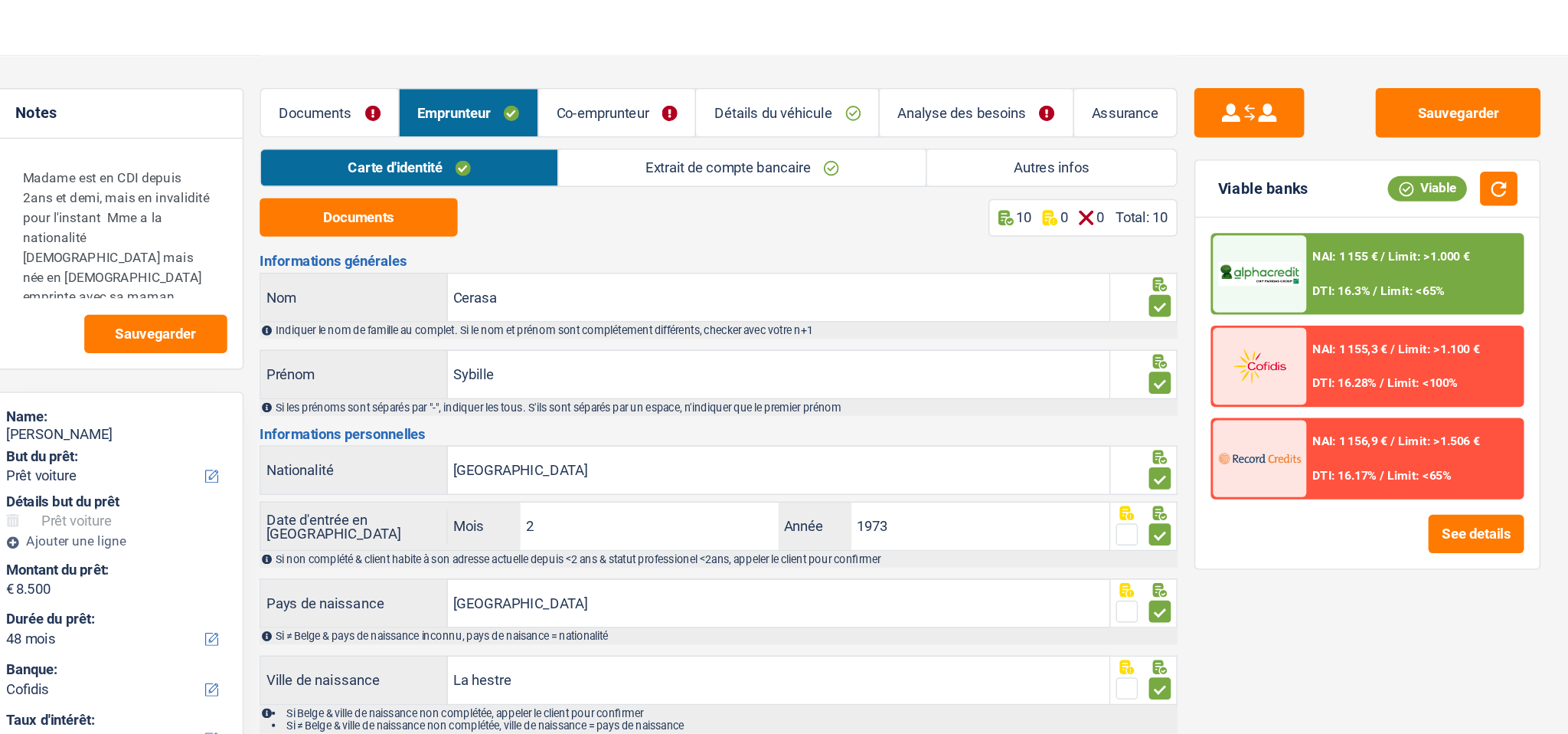
click at [684, 79] on link "Co-emprunteur" at bounding box center [680, 79] width 110 height 33
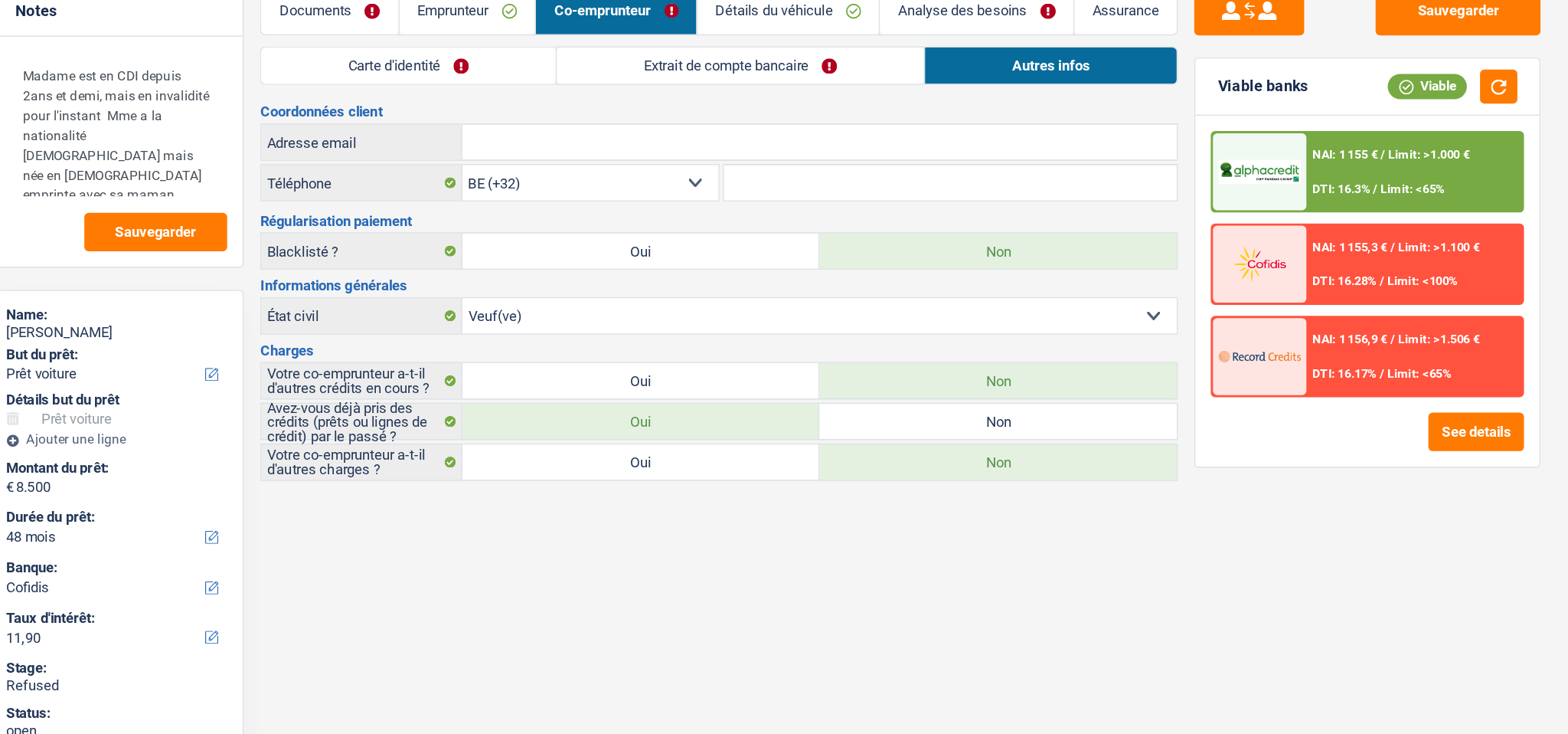
click at [601, 109] on link "Carte d'identité" at bounding box center [535, 117] width 205 height 26
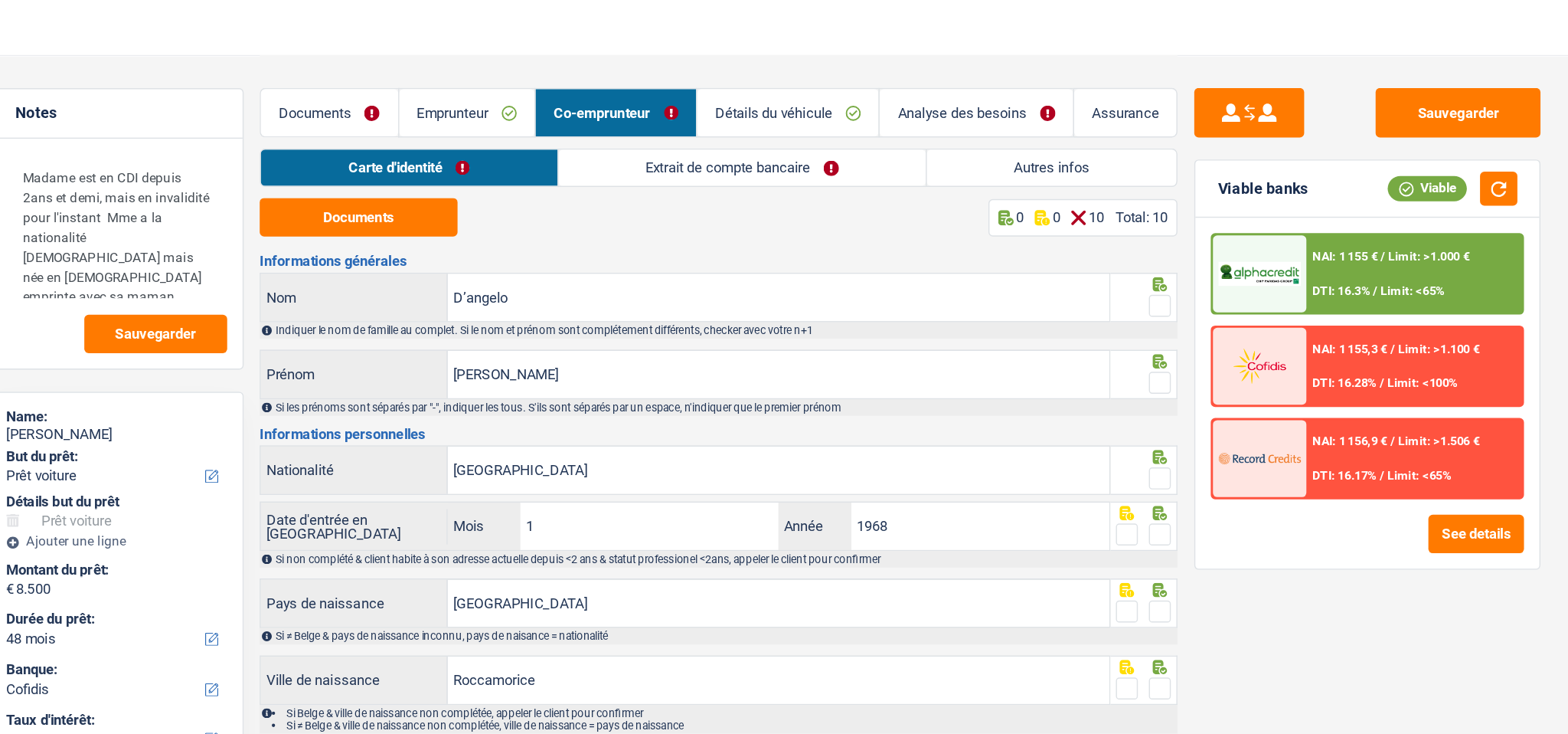
click at [737, 122] on link "Extrait de compte bancaire" at bounding box center [767, 117] width 256 height 26
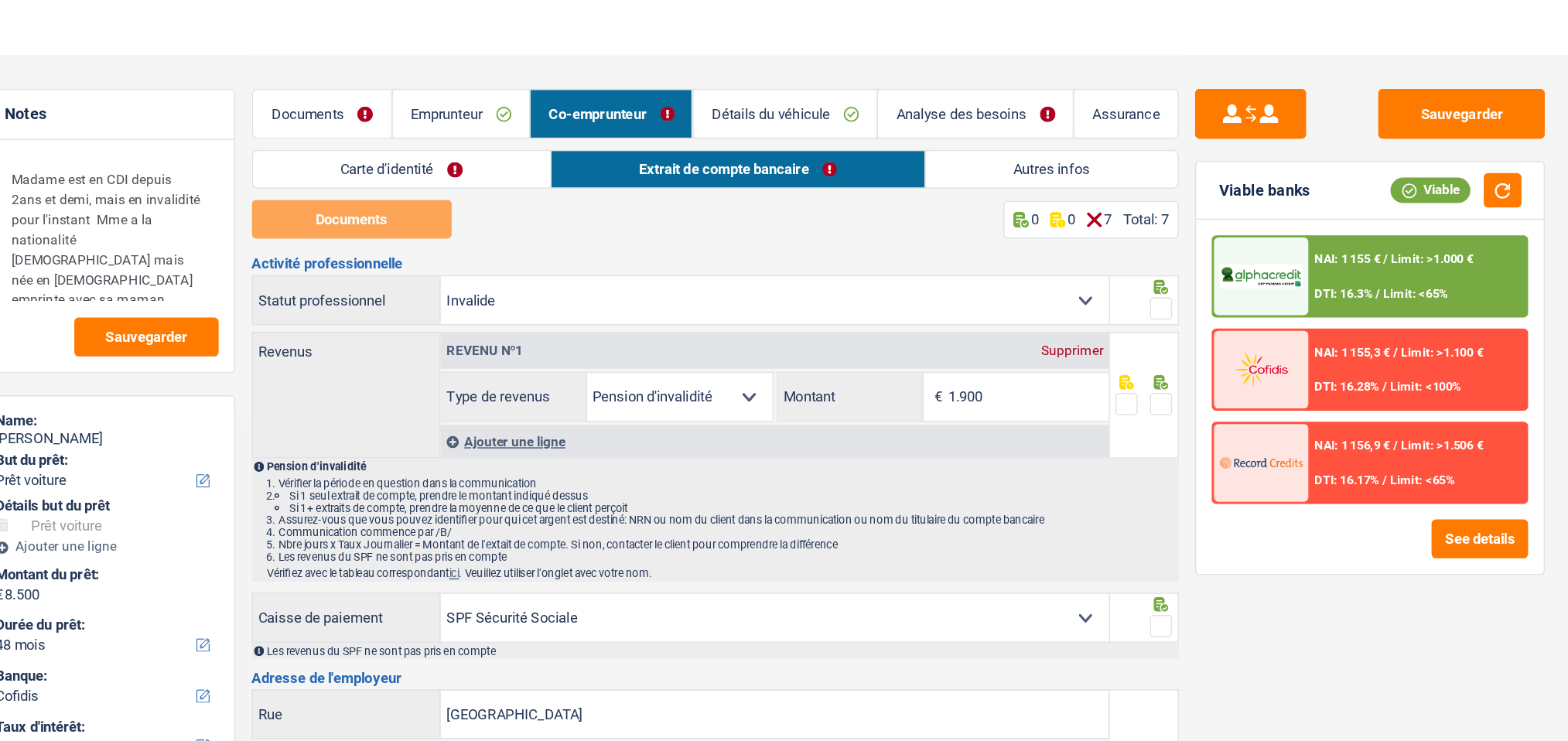
click at [943, 117] on link "Autres infos" at bounding box center [985, 118] width 175 height 26
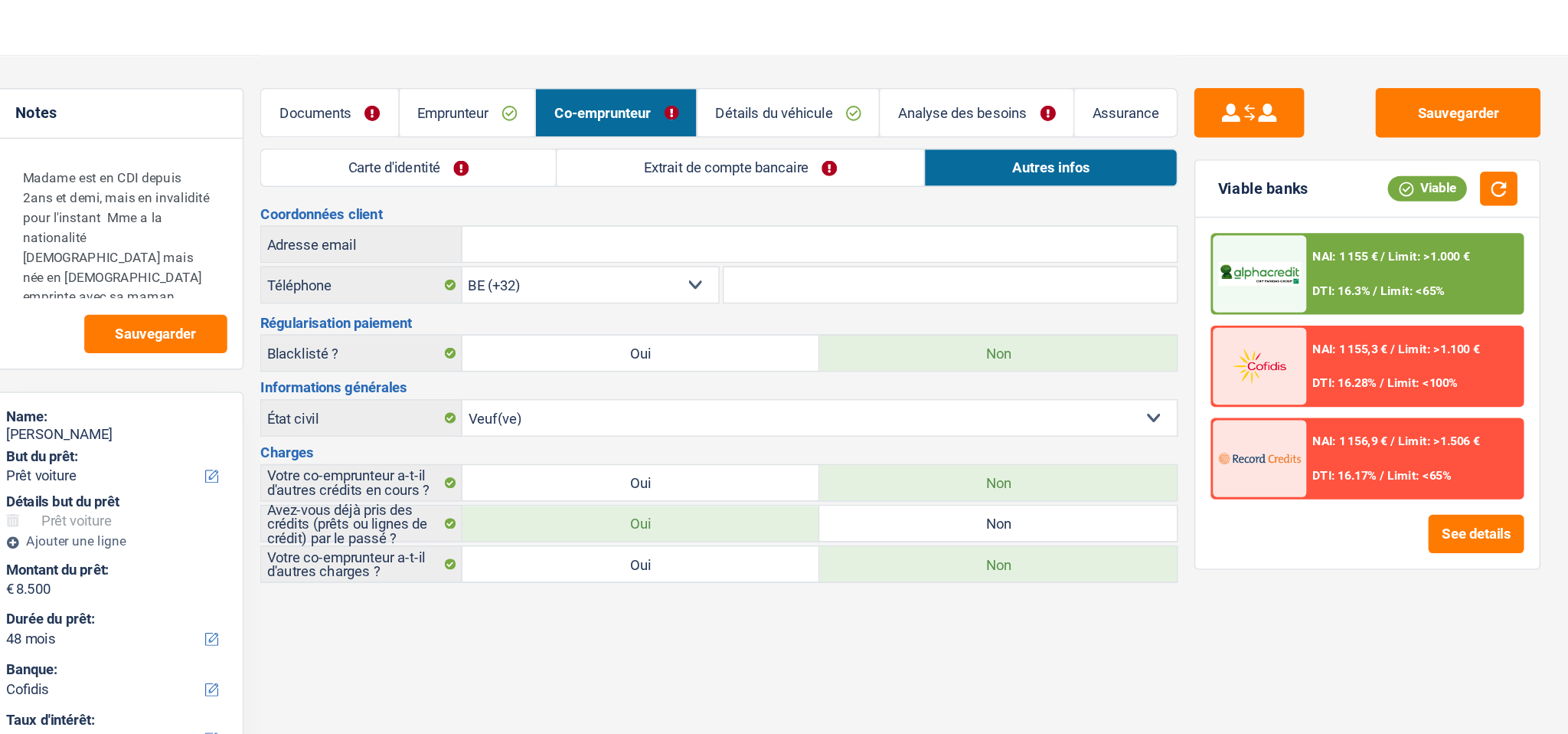
click at [595, 72] on link "Emprunteur" at bounding box center [575, 79] width 95 height 33
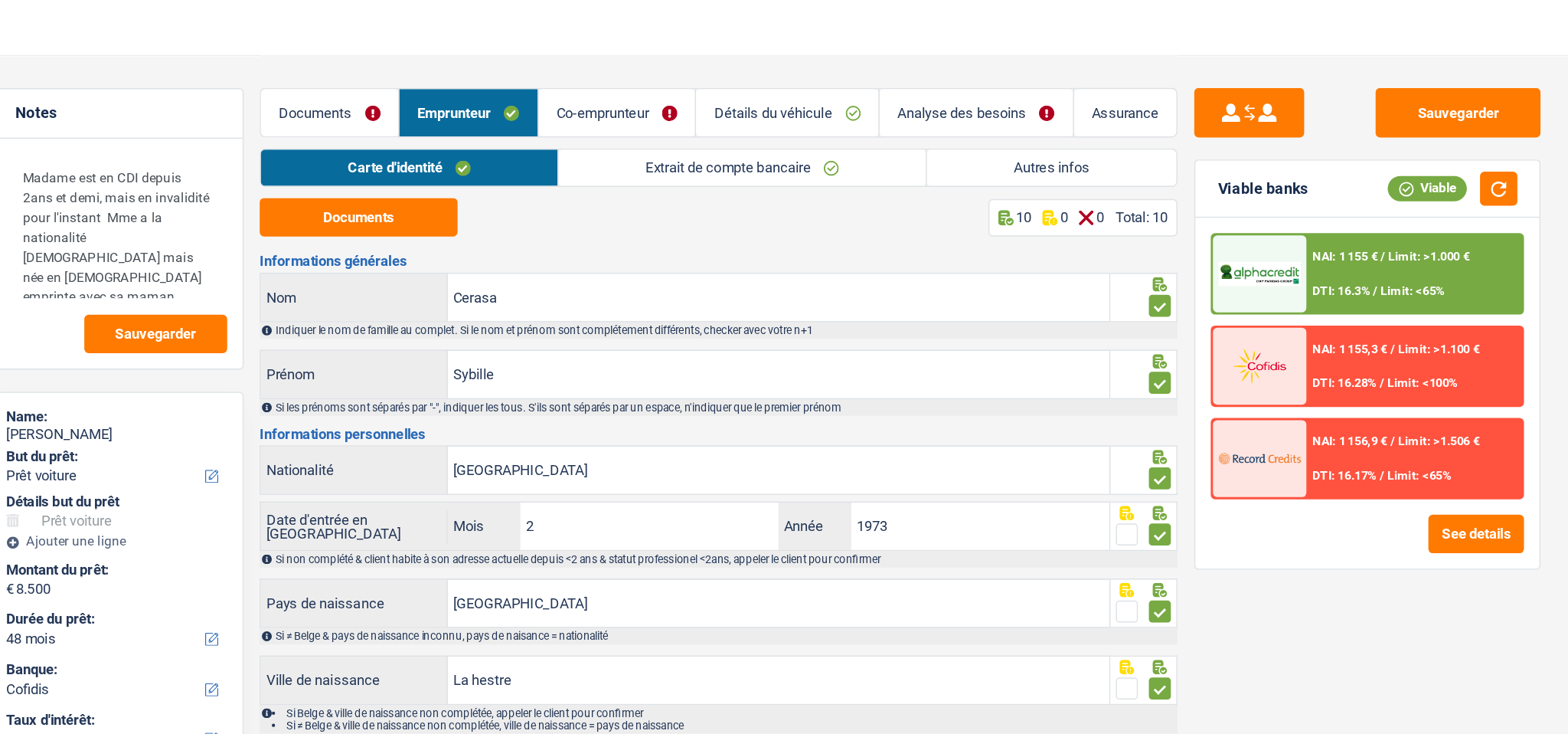
click at [947, 106] on link "Autres infos" at bounding box center [982, 117] width 173 height 26
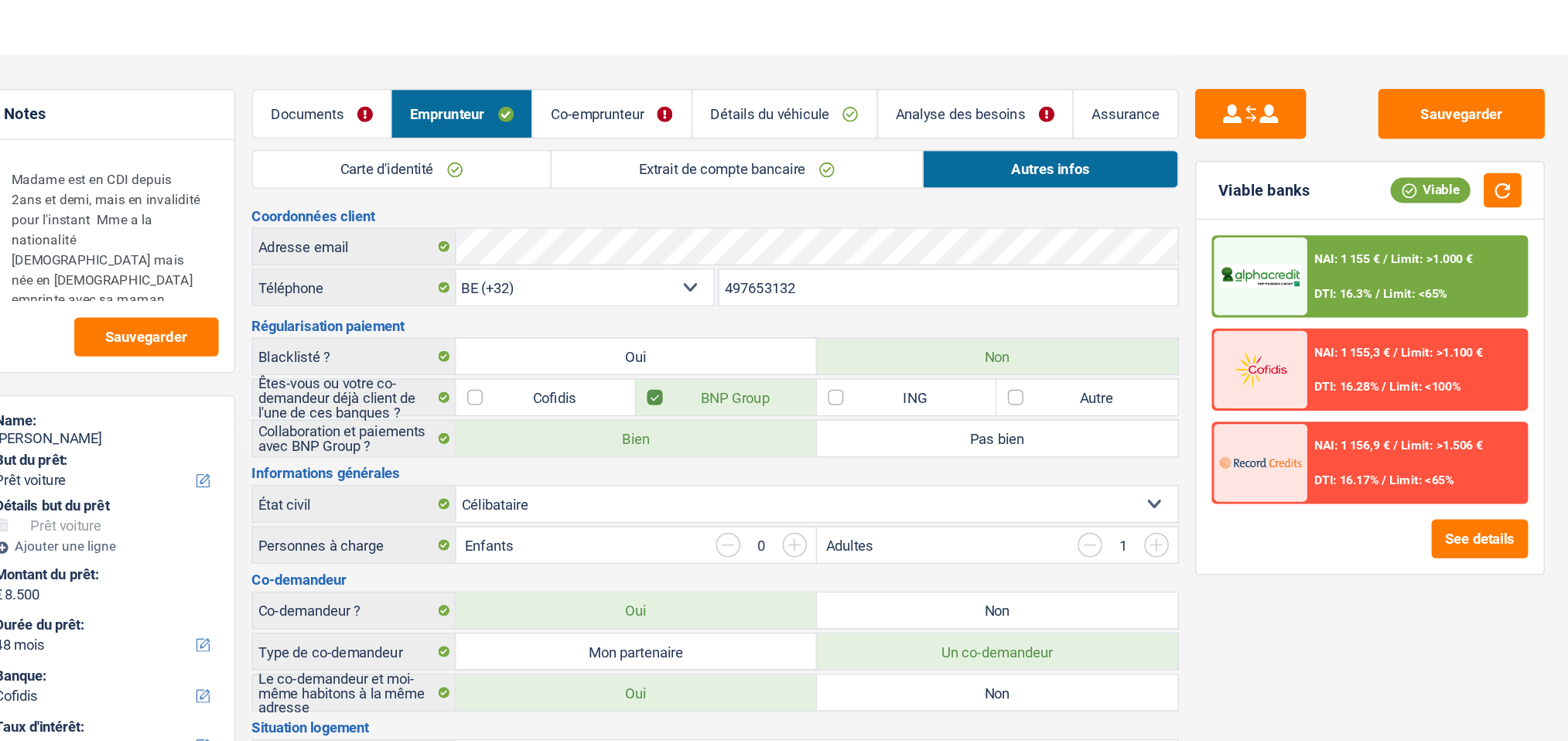
click at [689, 68] on link "Co-emprunteur" at bounding box center [679, 79] width 111 height 33
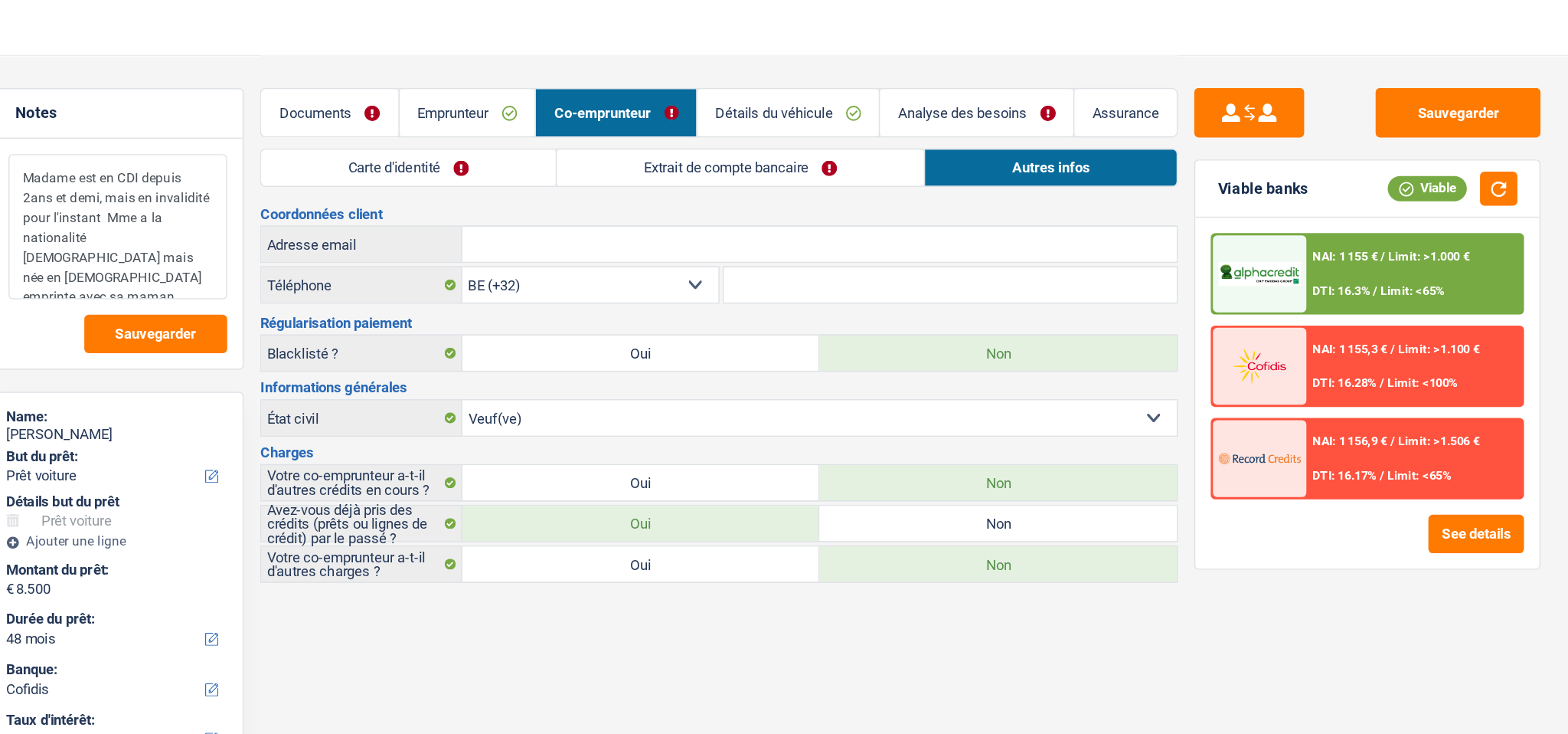
drag, startPoint x: 306, startPoint y: 147, endPoint x: 382, endPoint y: 193, distance: 88.8
click at [382, 193] on textarea "Madame est en CDI depuis 2ans et demi, mais en invalidité pour l'instant Mme a …" at bounding box center [332, 158] width 152 height 101
click at [1057, 88] on button "Sauvegarder" at bounding box center [1265, 79] width 115 height 35
